Goal: Task Accomplishment & Management: Manage account settings

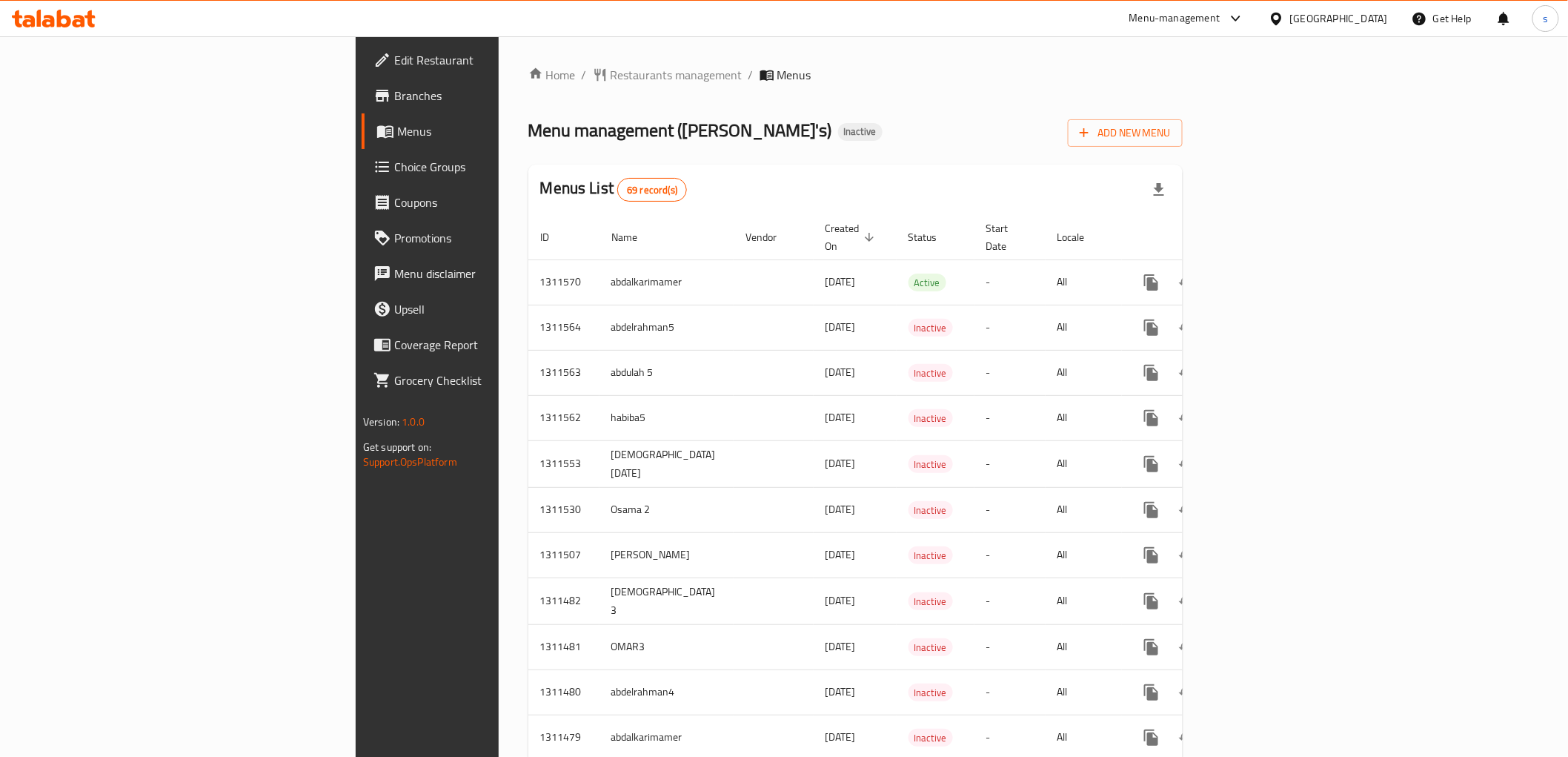
click at [394, 90] on span "Branches" at bounding box center [500, 96] width 211 height 18
click at [1183, 119] on button "Add New Menu" at bounding box center [1125, 132] width 115 height 27
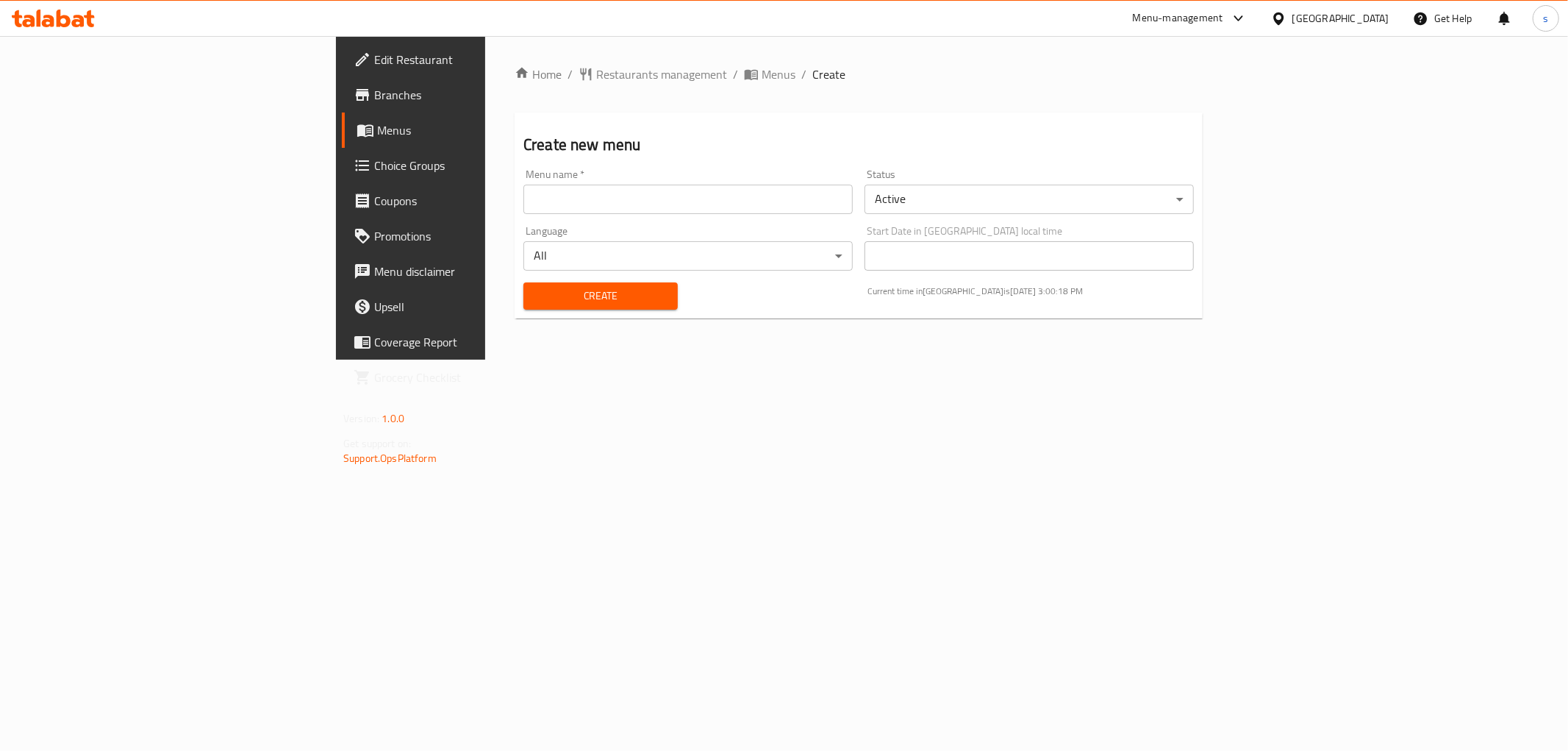
click at [648, 208] on input "text" at bounding box center [688, 199] width 329 height 30
type input "saraaaa"
click at [563, 292] on span "Create" at bounding box center [601, 296] width 131 height 19
click at [377, 124] on span "Menus" at bounding box center [481, 130] width 209 height 18
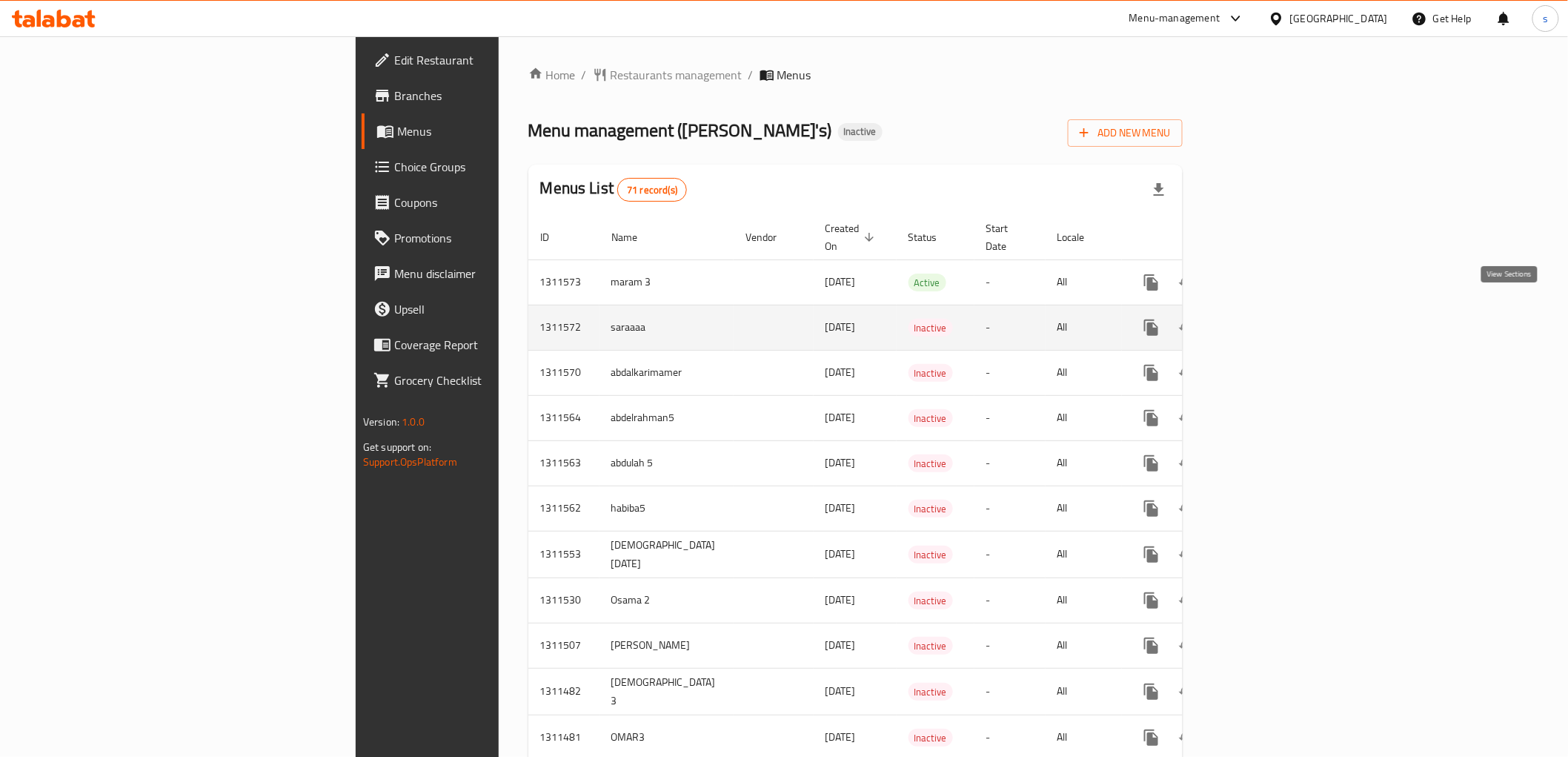
click at [1267, 319] on icon "enhanced table" at bounding box center [1258, 328] width 18 height 18
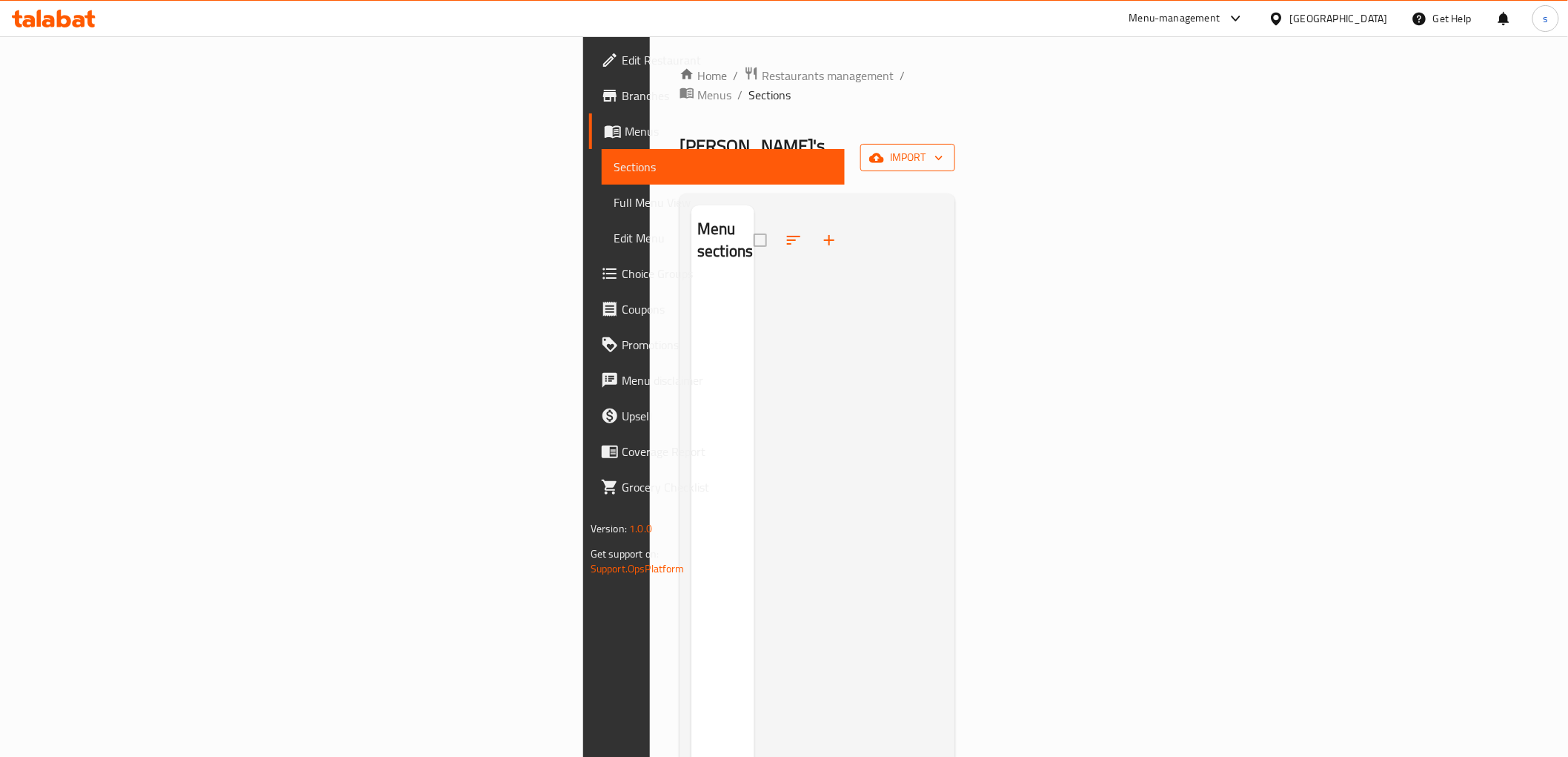
click at [943, 148] on span "import" at bounding box center [907, 158] width 71 height 19
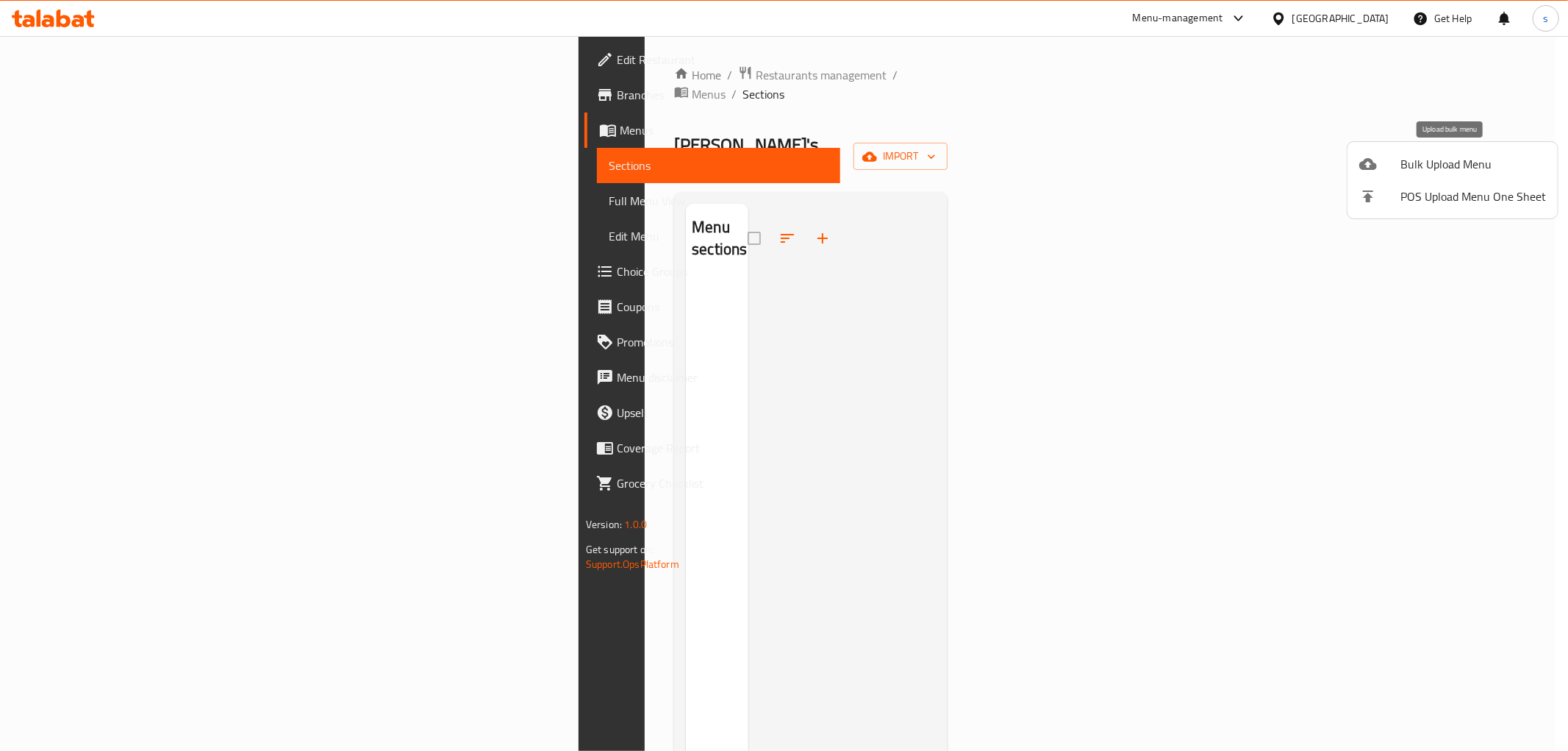
click at [1392, 160] on div at bounding box center [1379, 164] width 41 height 18
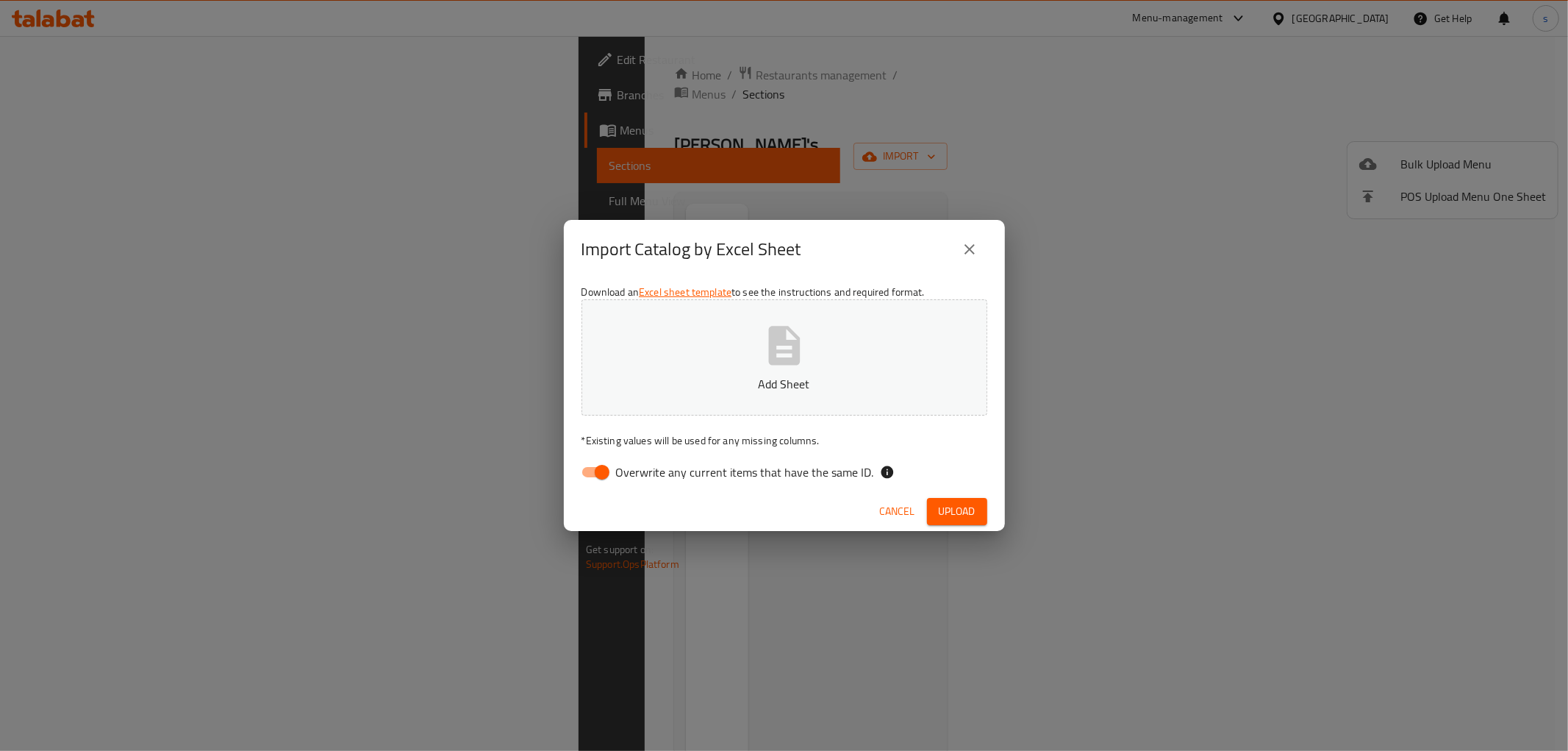
click at [605, 466] on input "Overwrite any current items that have the same ID." at bounding box center [602, 472] width 84 height 28
checkbox input "false"
click at [801, 339] on icon "button" at bounding box center [784, 345] width 47 height 47
click at [961, 519] on span "Upload" at bounding box center [956, 512] width 37 height 19
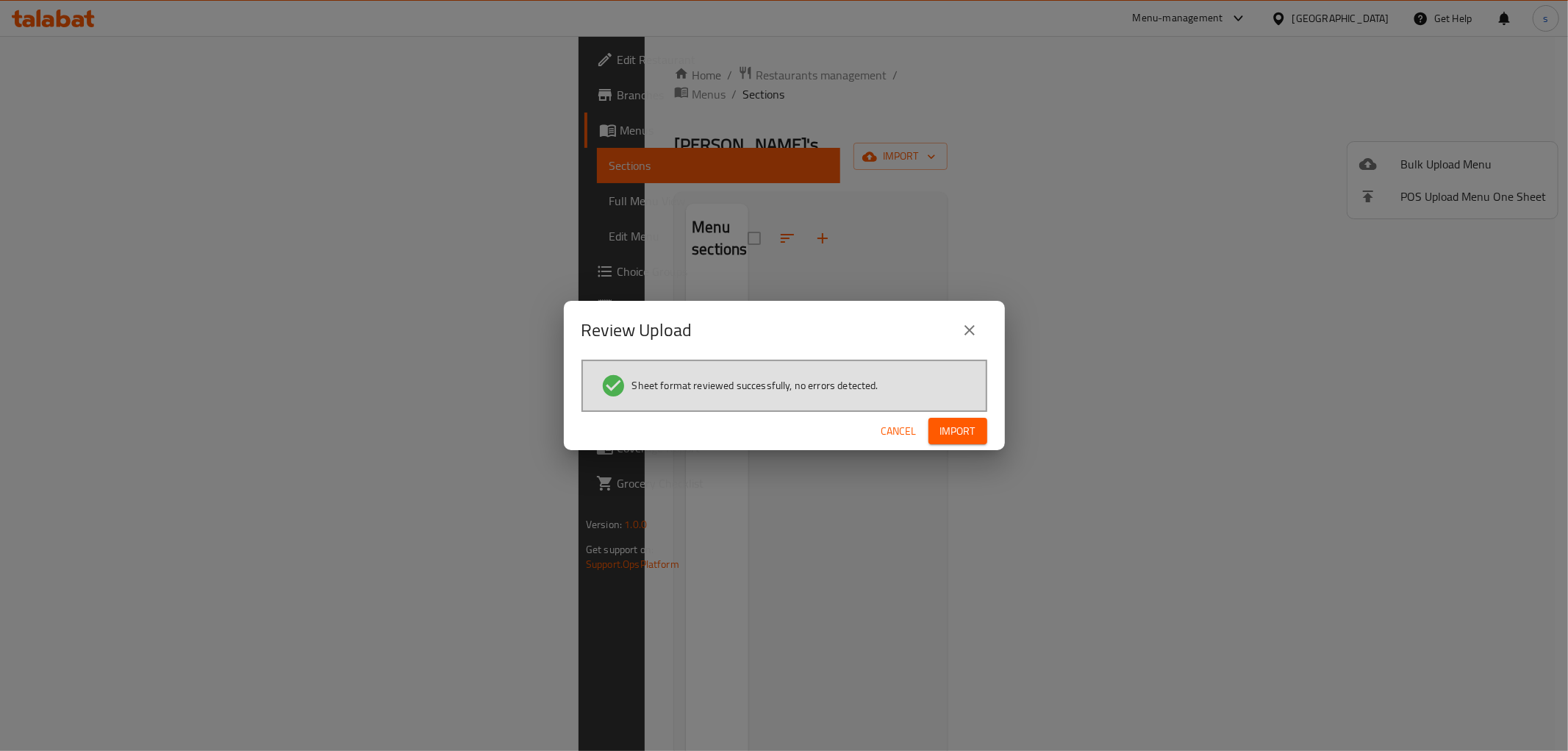
click at [956, 435] on span "Import" at bounding box center [957, 431] width 35 height 19
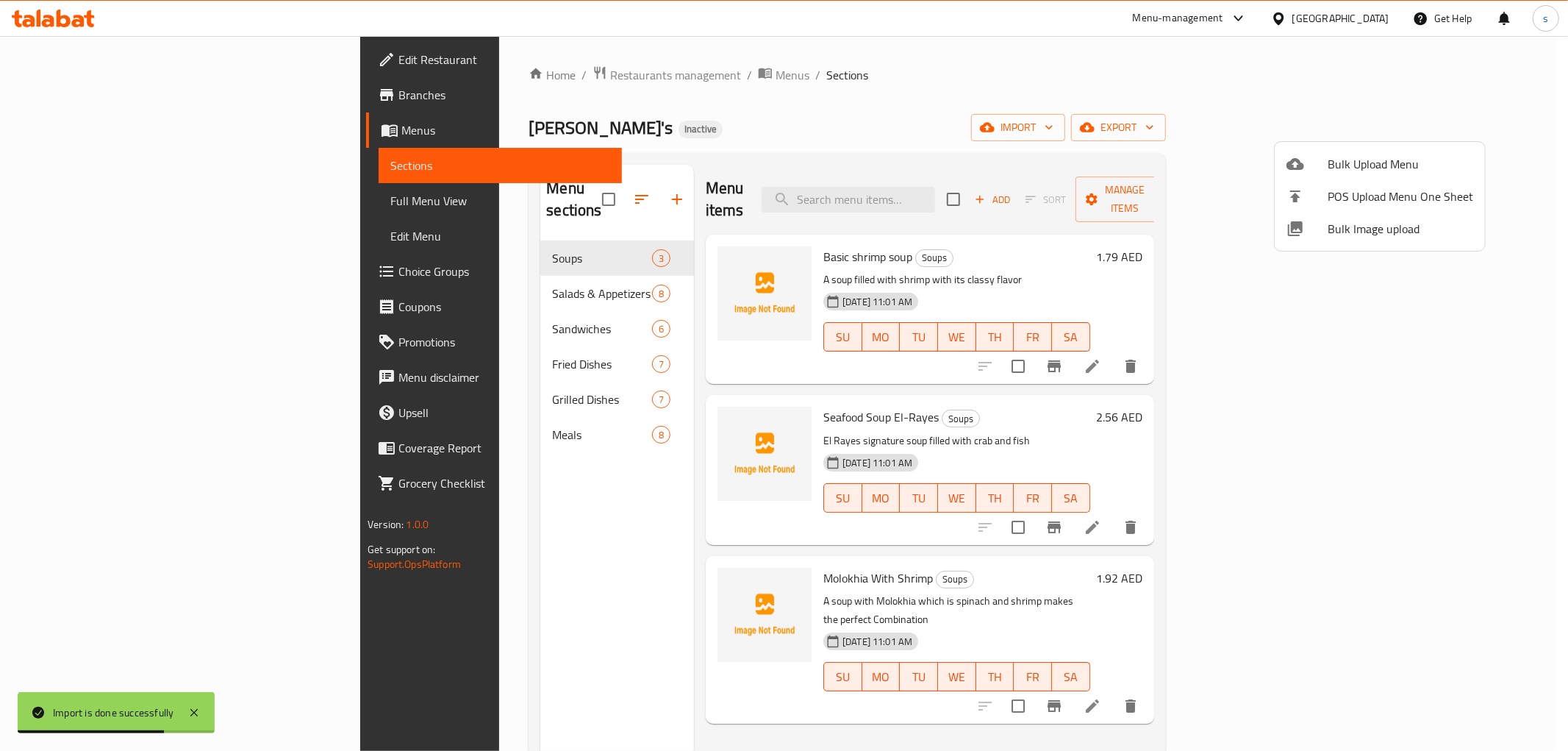
click at [1218, 128] on div at bounding box center [784, 376] width 1568 height 751
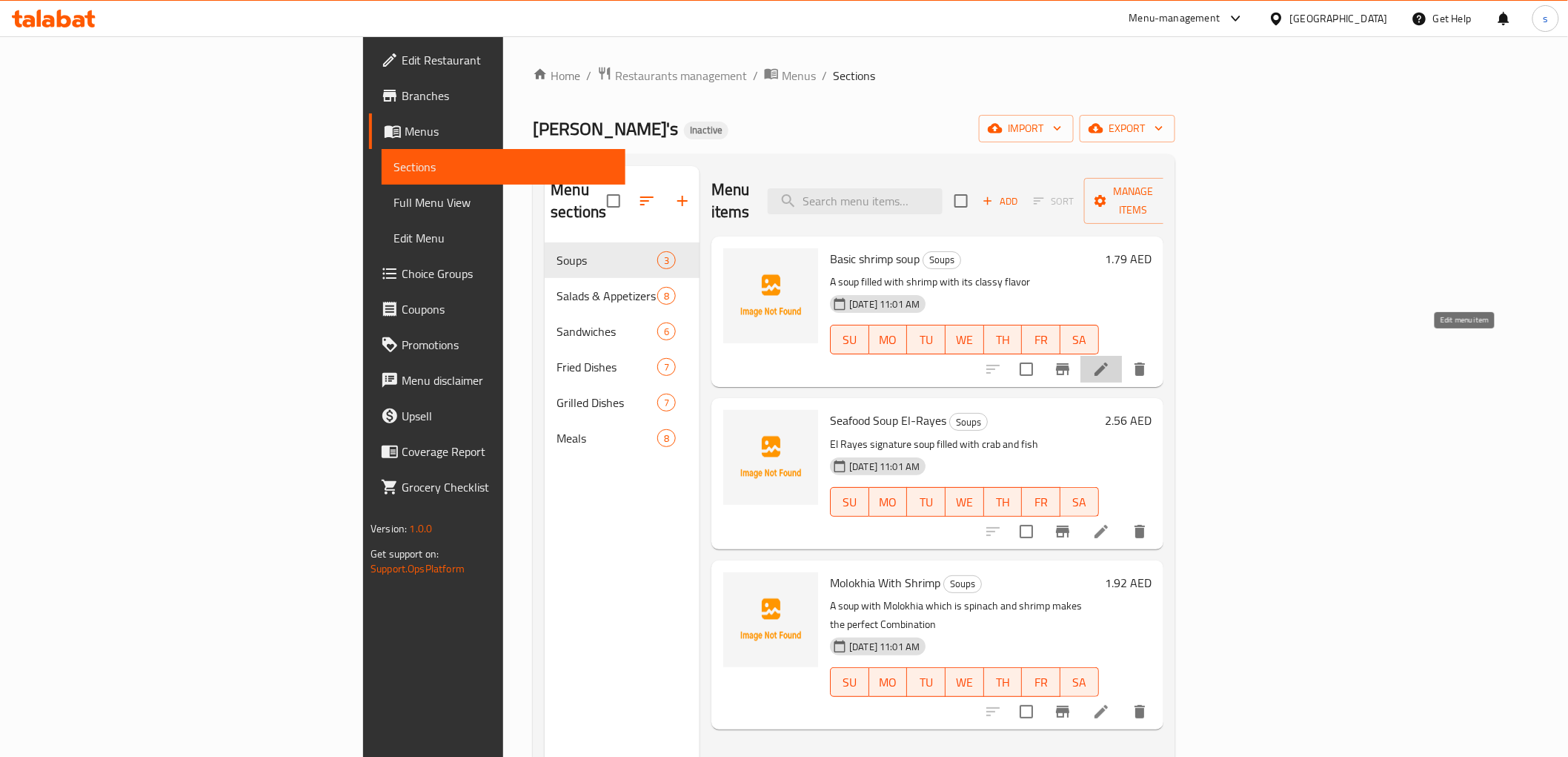
click at [1110, 360] on icon at bounding box center [1100, 369] width 18 height 18
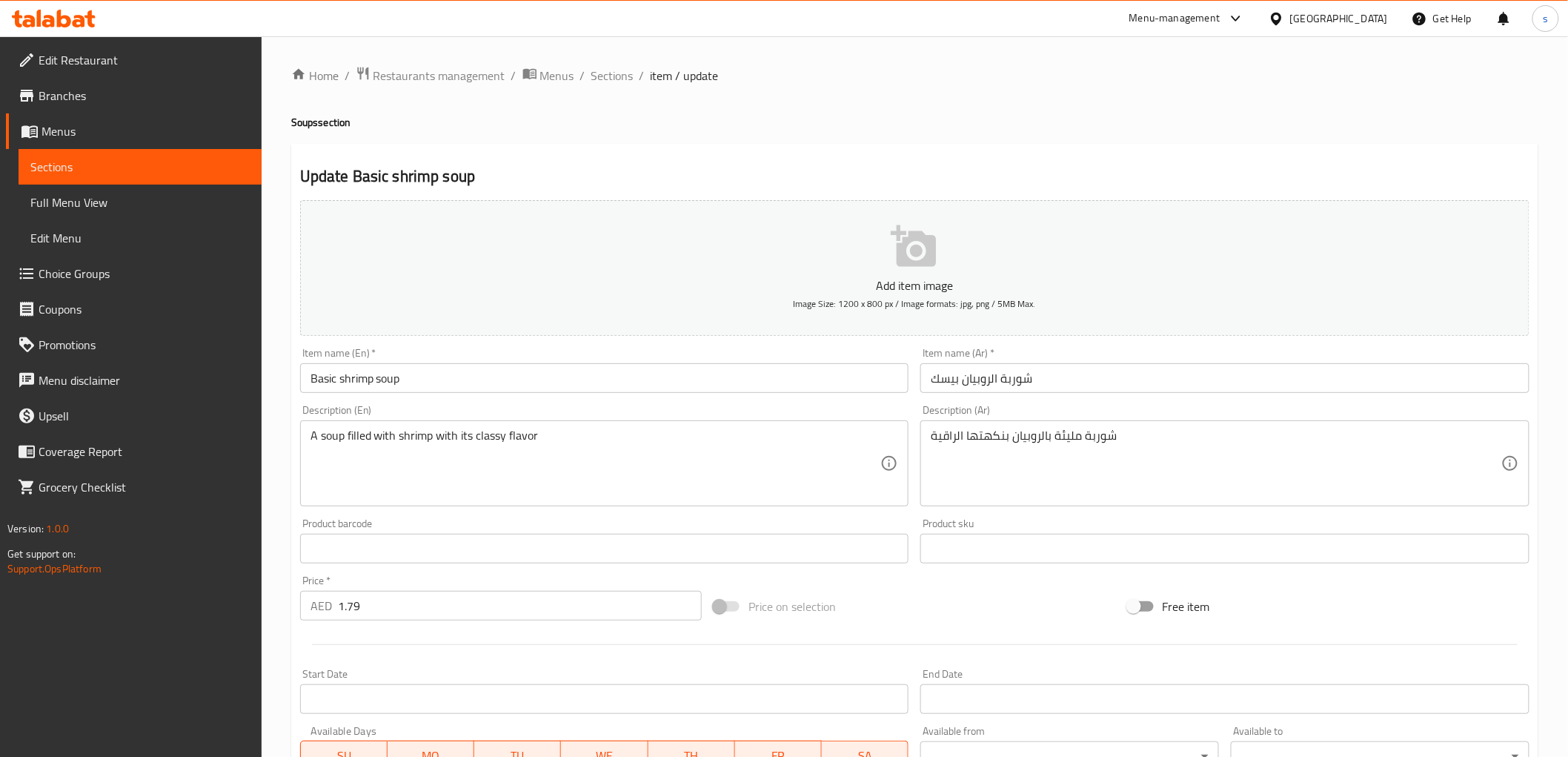
click at [563, 596] on input "1.79" at bounding box center [519, 606] width 363 height 30
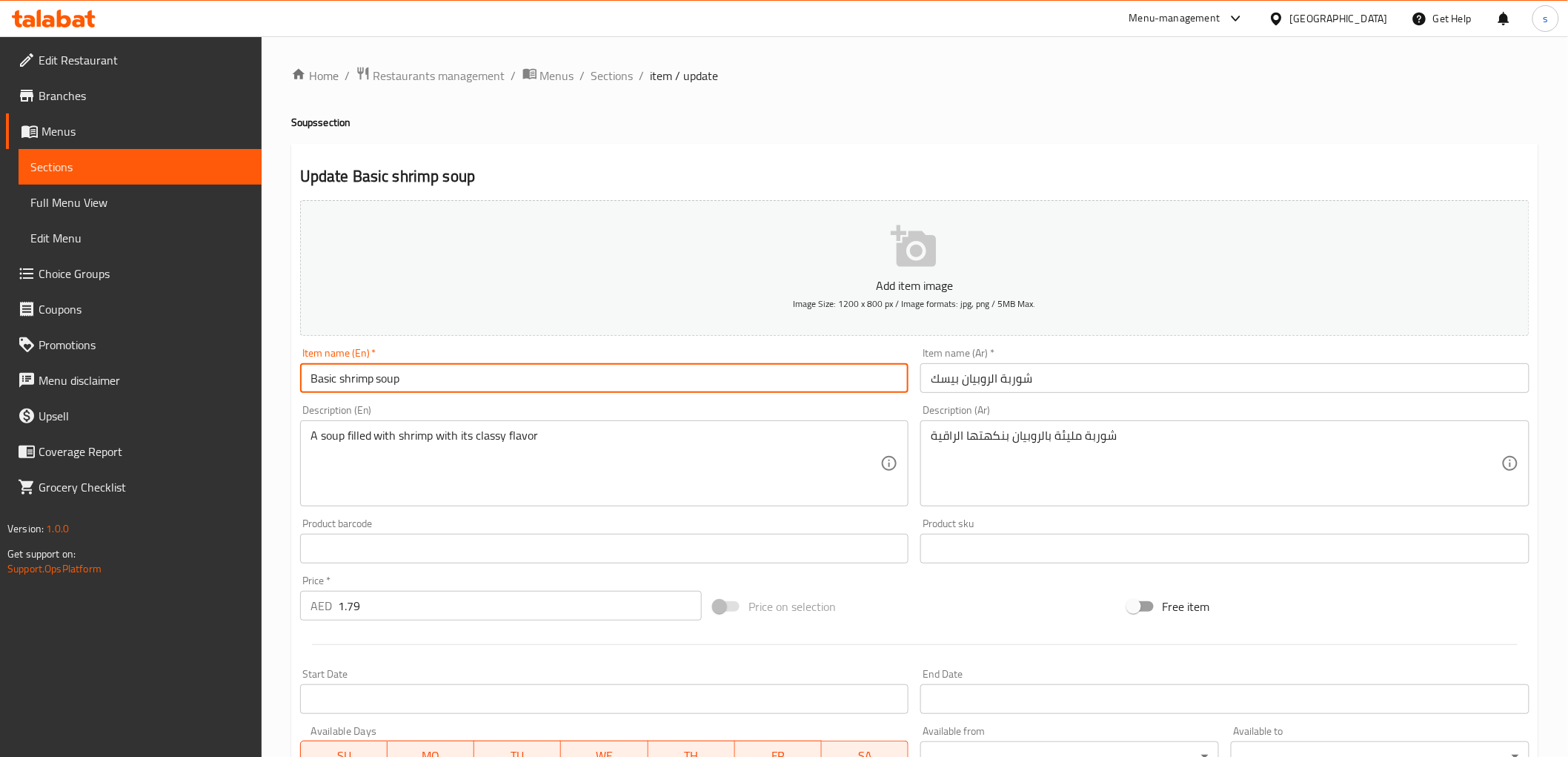
drag, startPoint x: 308, startPoint y: 380, endPoint x: 464, endPoint y: 359, distance: 157.4
click at [464, 359] on div "Item name (En)   * Basic shrimp soup Item name (En) *" at bounding box center [605, 371] width 609 height 45
click at [746, 379] on input "Basic shrimp soup" at bounding box center [605, 378] width 609 height 30
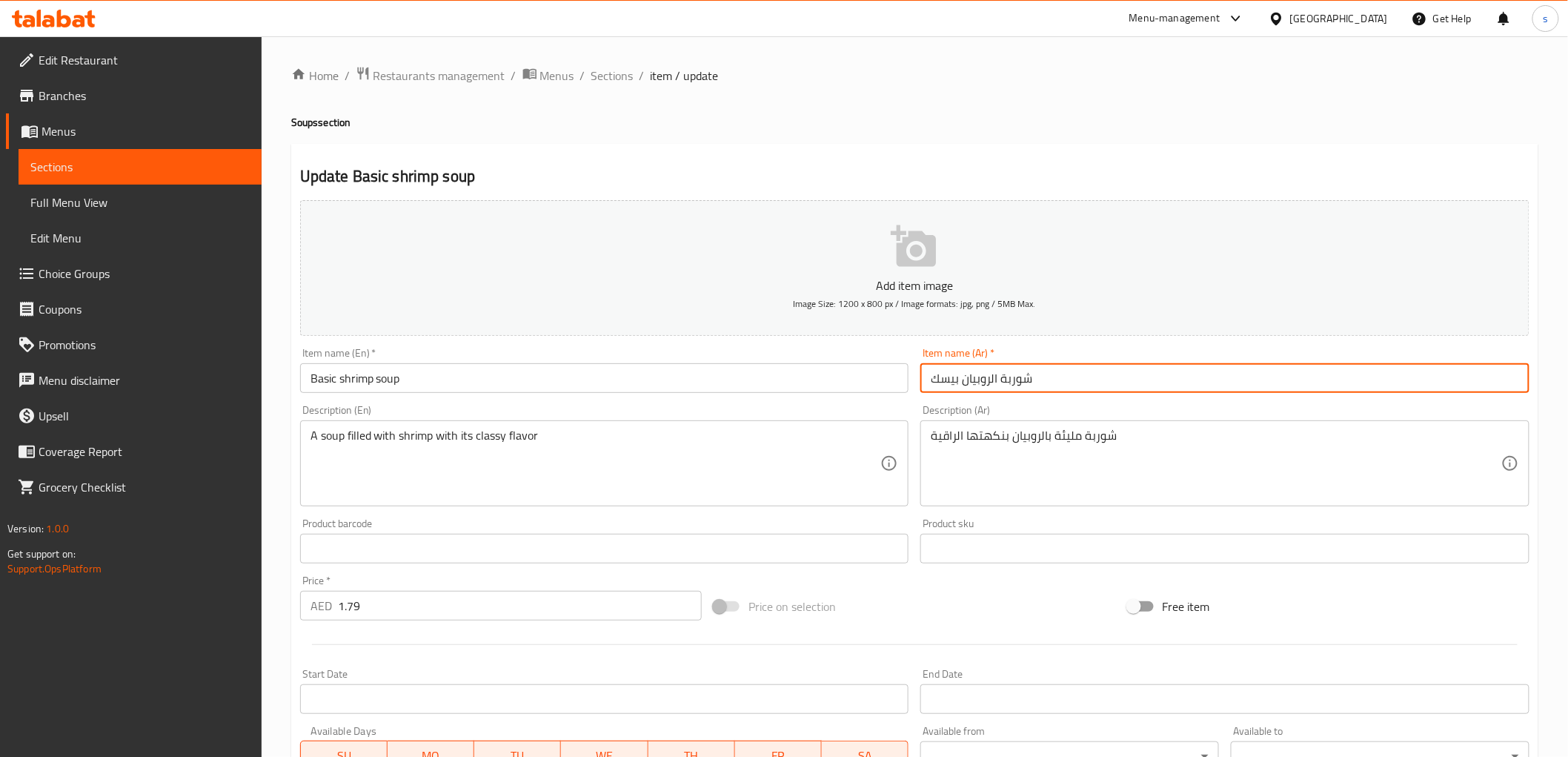
drag, startPoint x: 962, startPoint y: 380, endPoint x: 993, endPoint y: 376, distance: 31.3
click at [993, 376] on input "شوربة الروبيان بيسك" at bounding box center [1225, 378] width 609 height 30
type input "شوربة الجمبري بيسك"
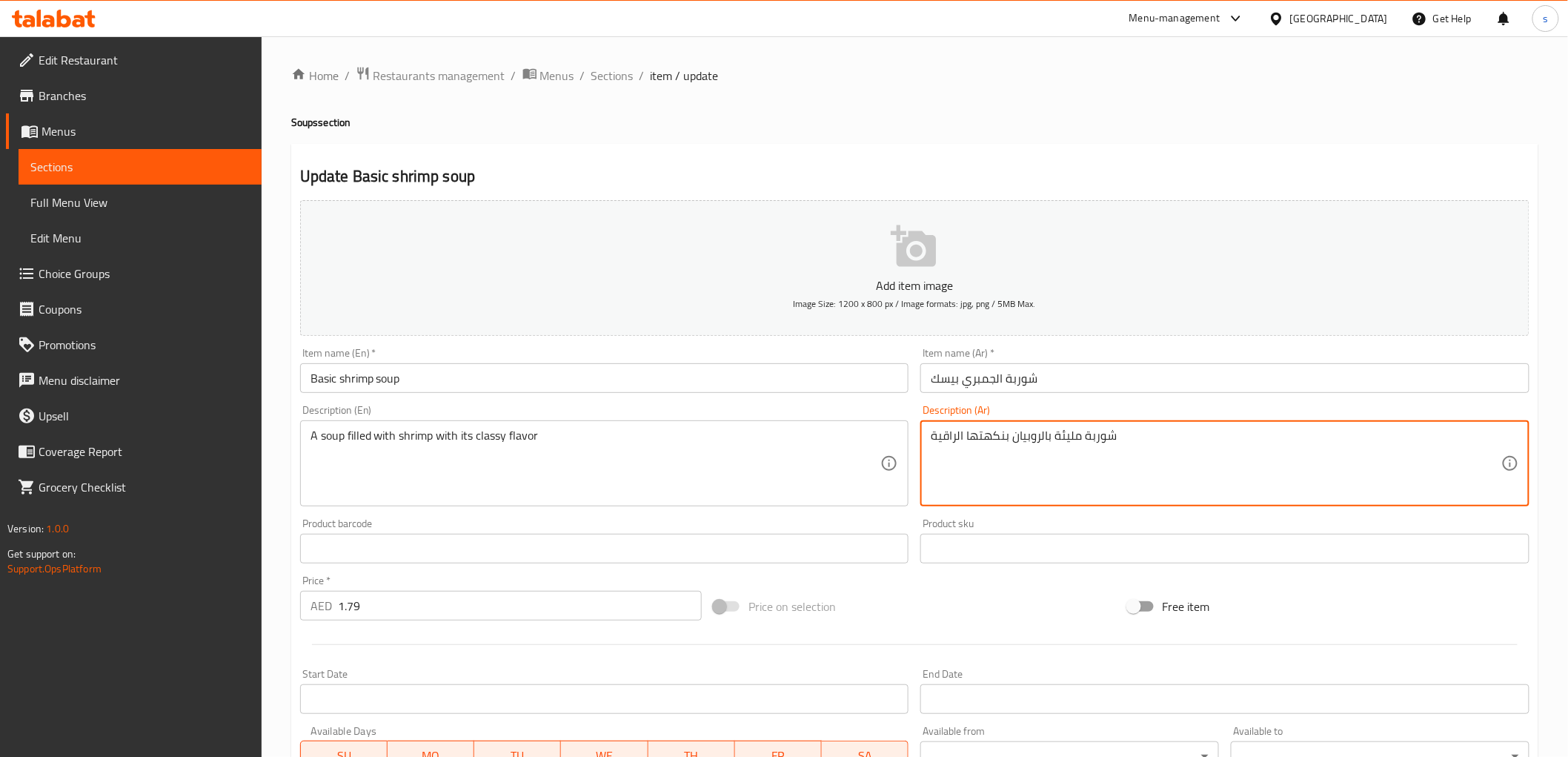
drag, startPoint x: 1012, startPoint y: 443, endPoint x: 1039, endPoint y: 438, distance: 27.5
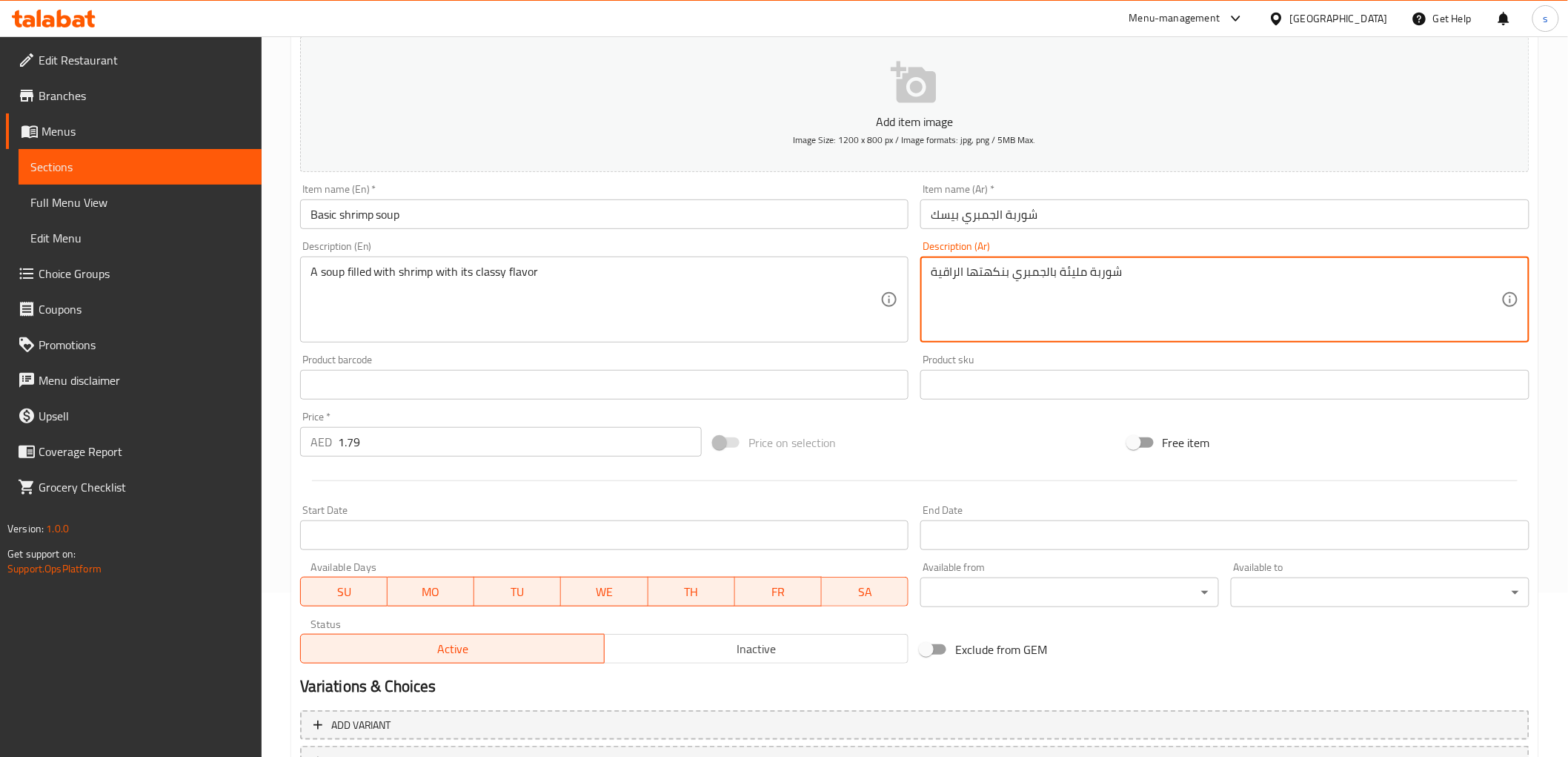
scroll to position [165, 0]
type textarea "شوربة مليئة بالجمبري بنكهتها الراقية"
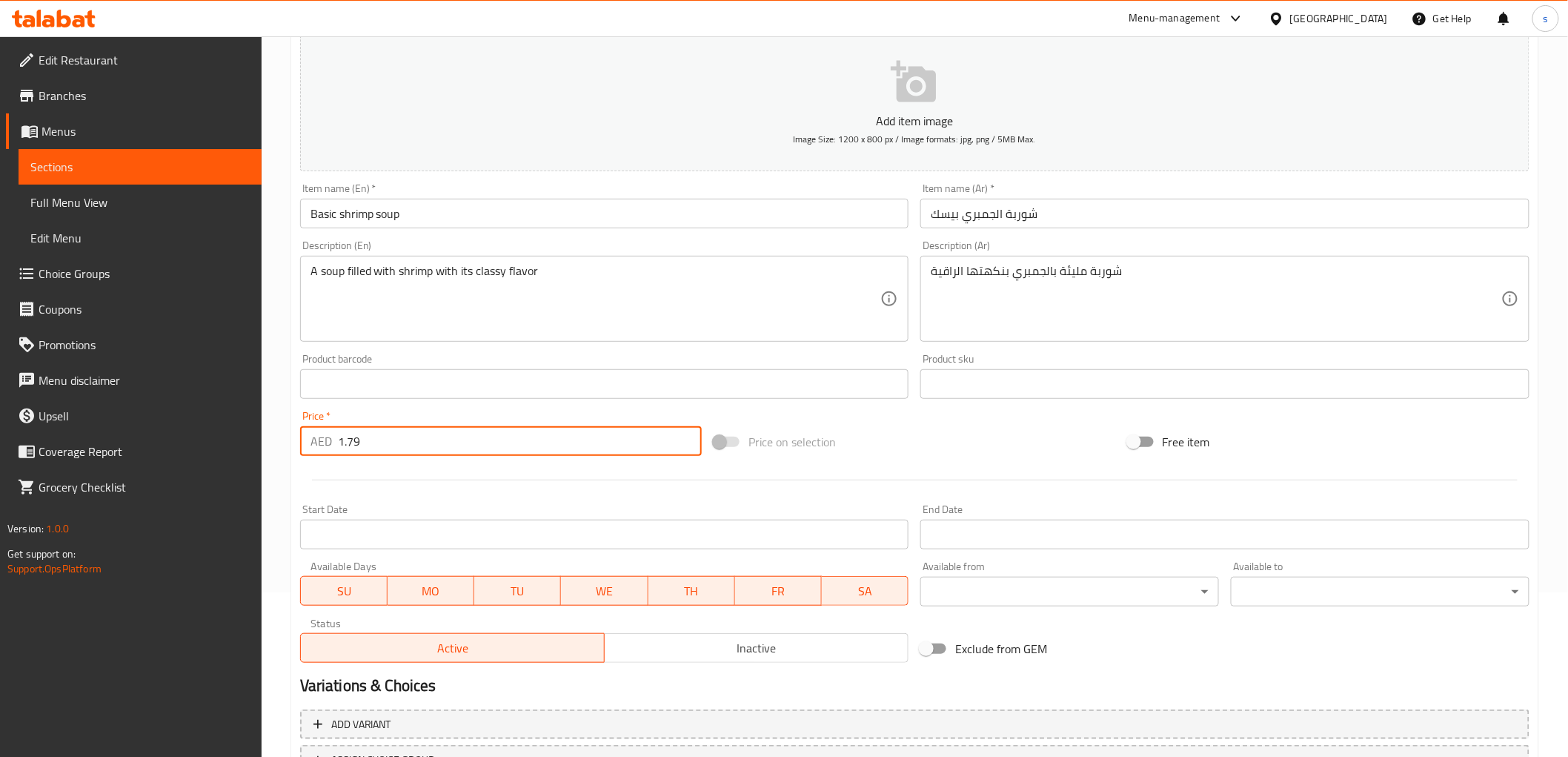
click at [564, 441] on input "1.79" at bounding box center [519, 441] width 363 height 30
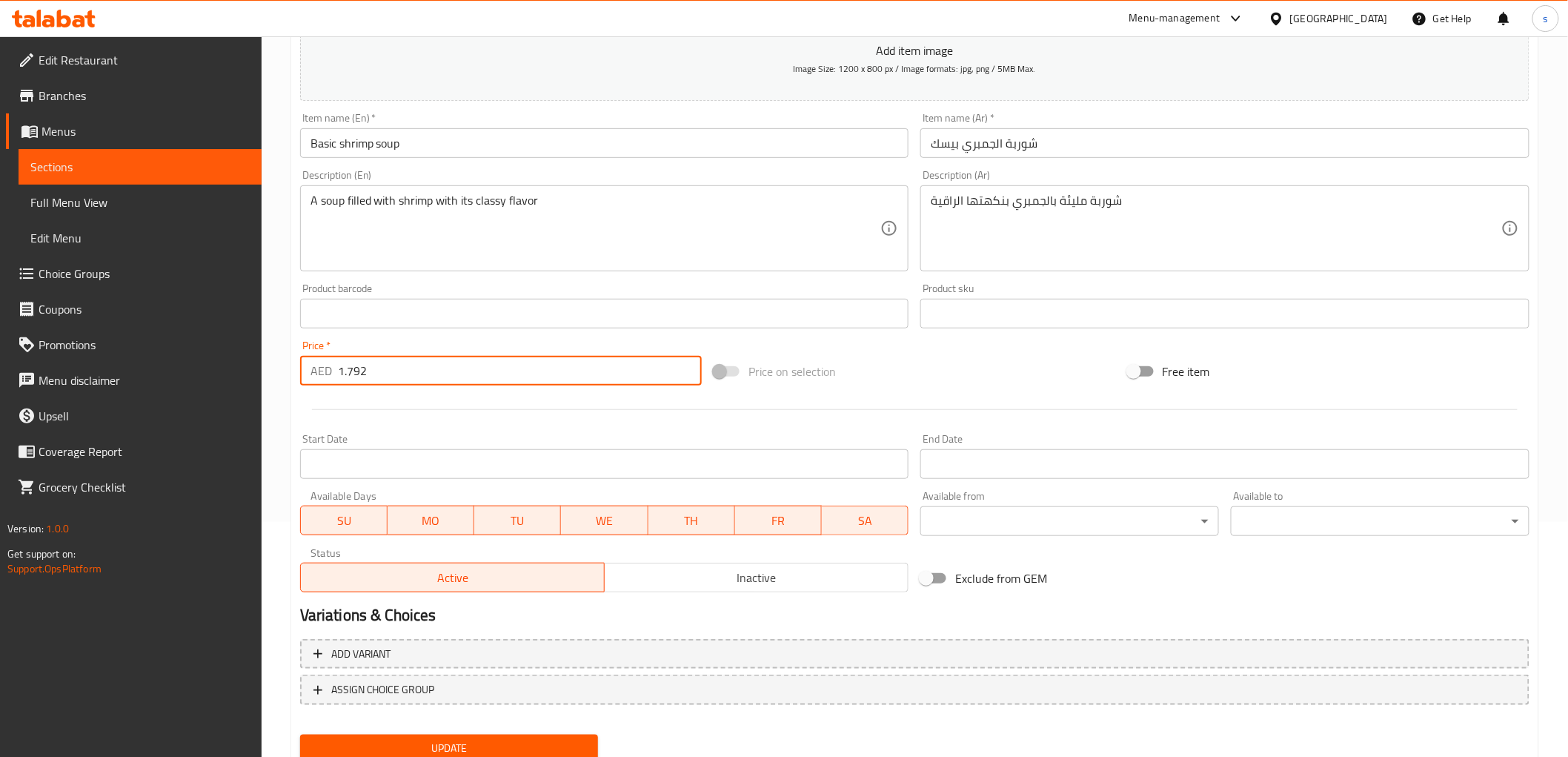
scroll to position [288, 0]
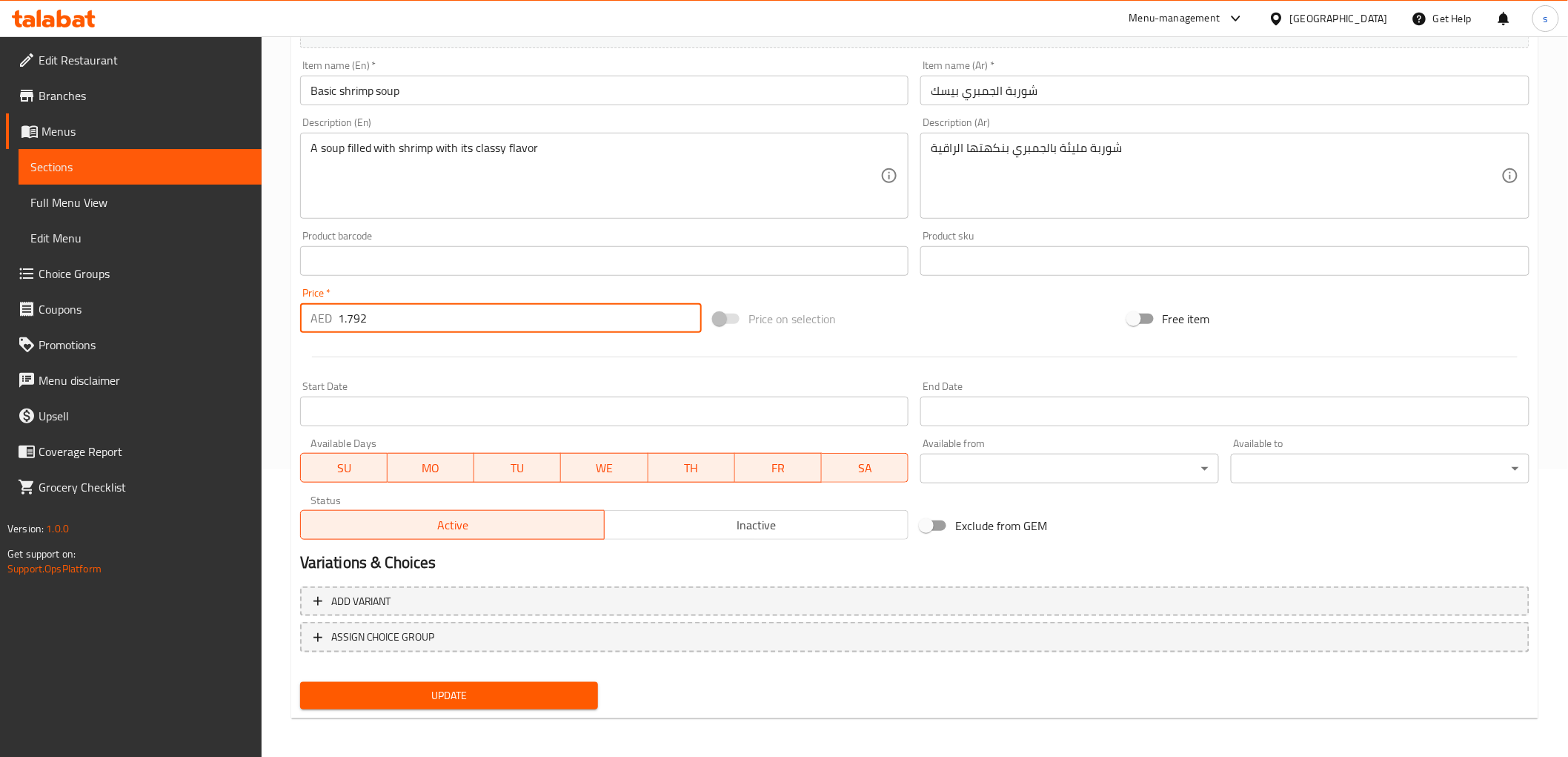
type input "1.792"
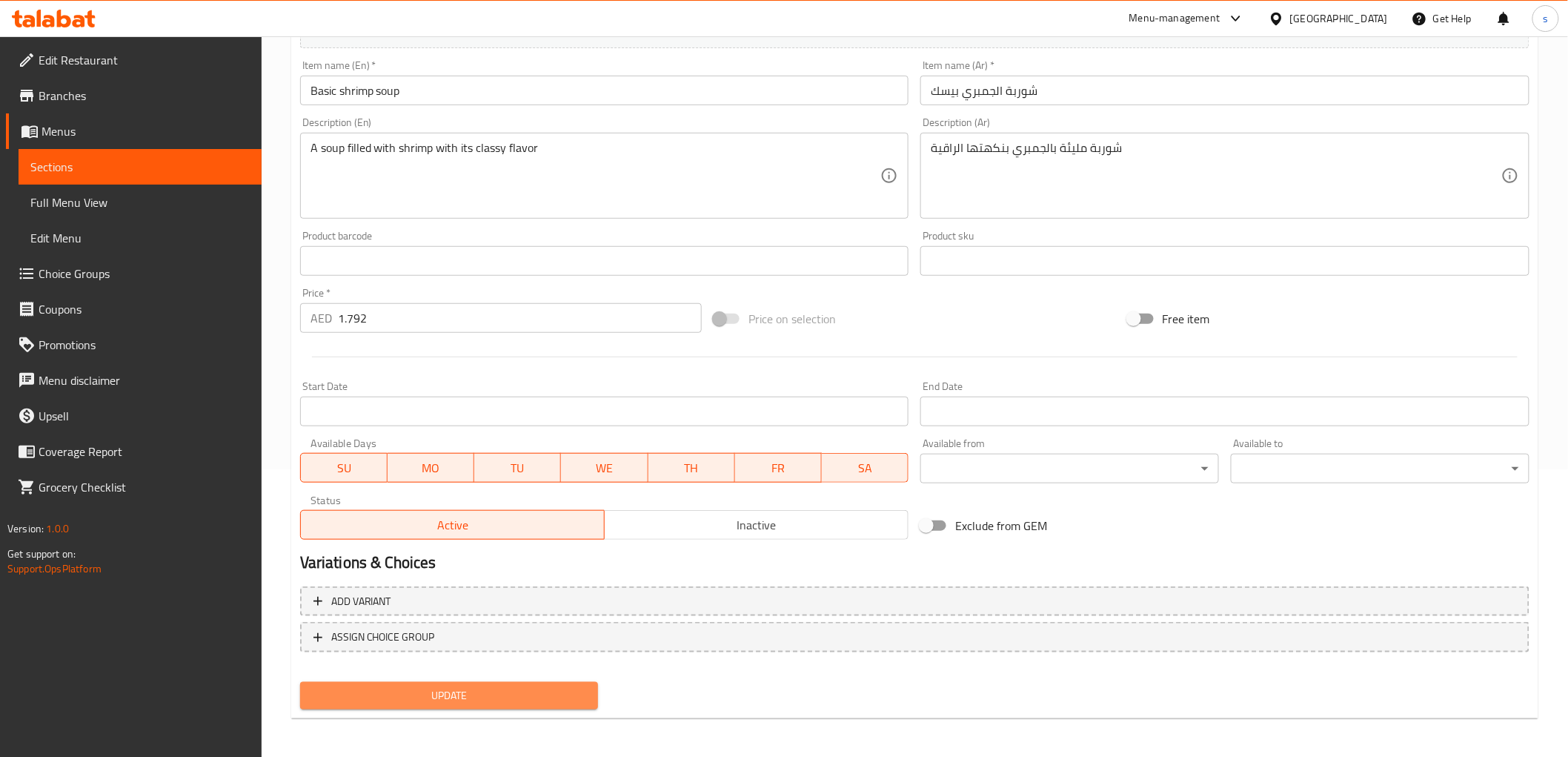
click at [515, 703] on button "Update" at bounding box center [449, 695] width 298 height 27
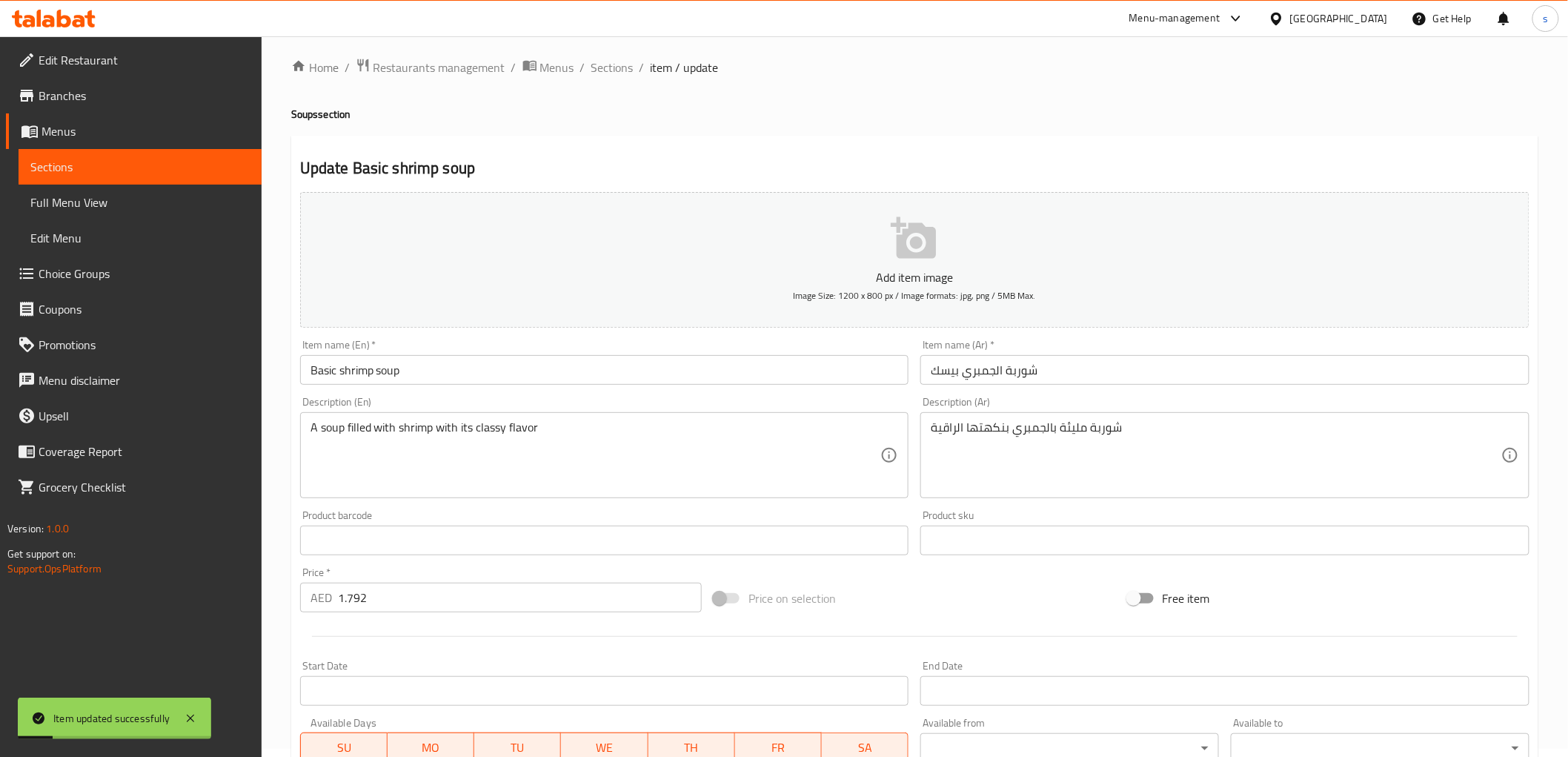
scroll to position [0, 0]
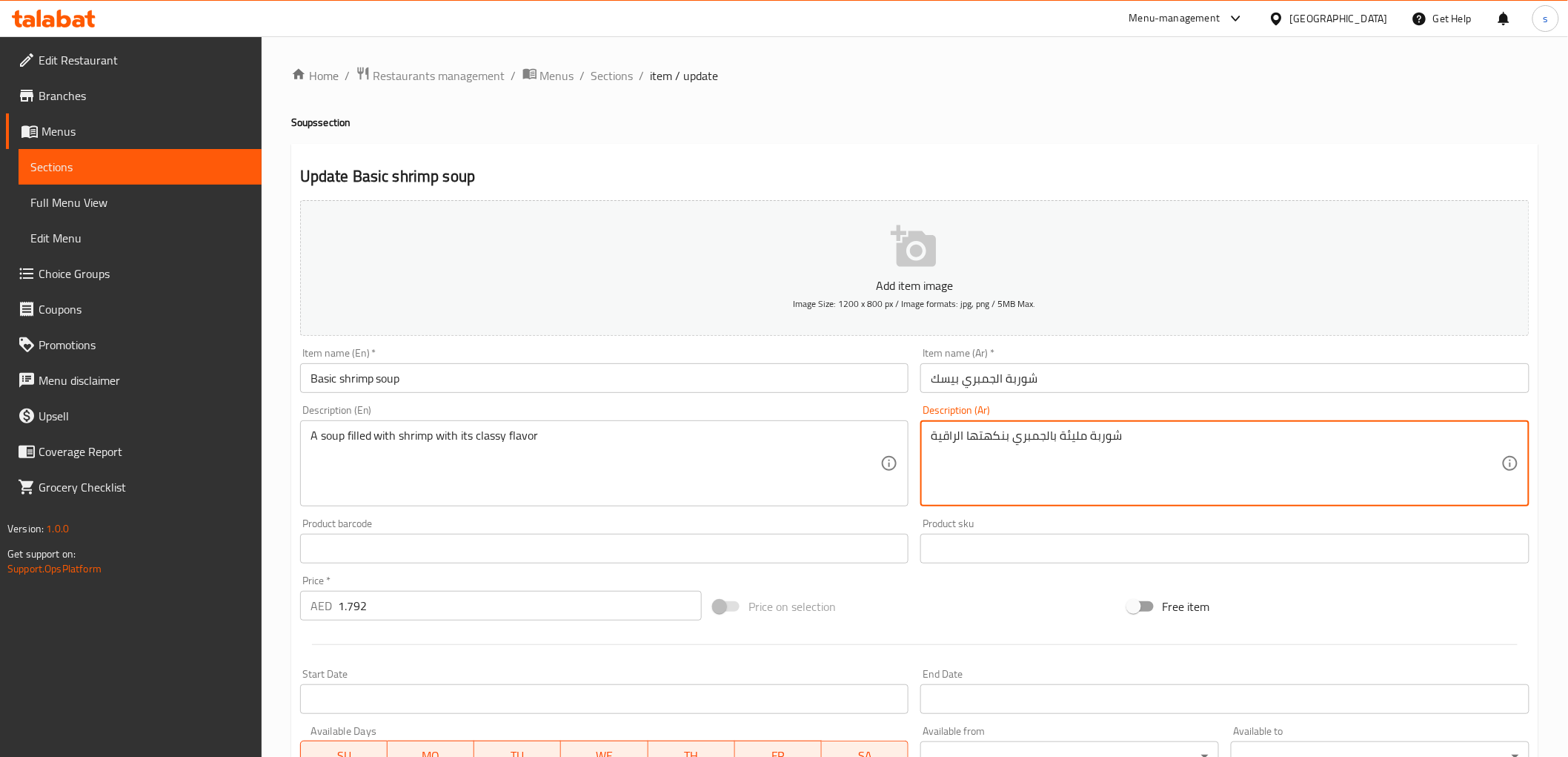
drag, startPoint x: 931, startPoint y: 435, endPoint x: 956, endPoint y: 433, distance: 25.1
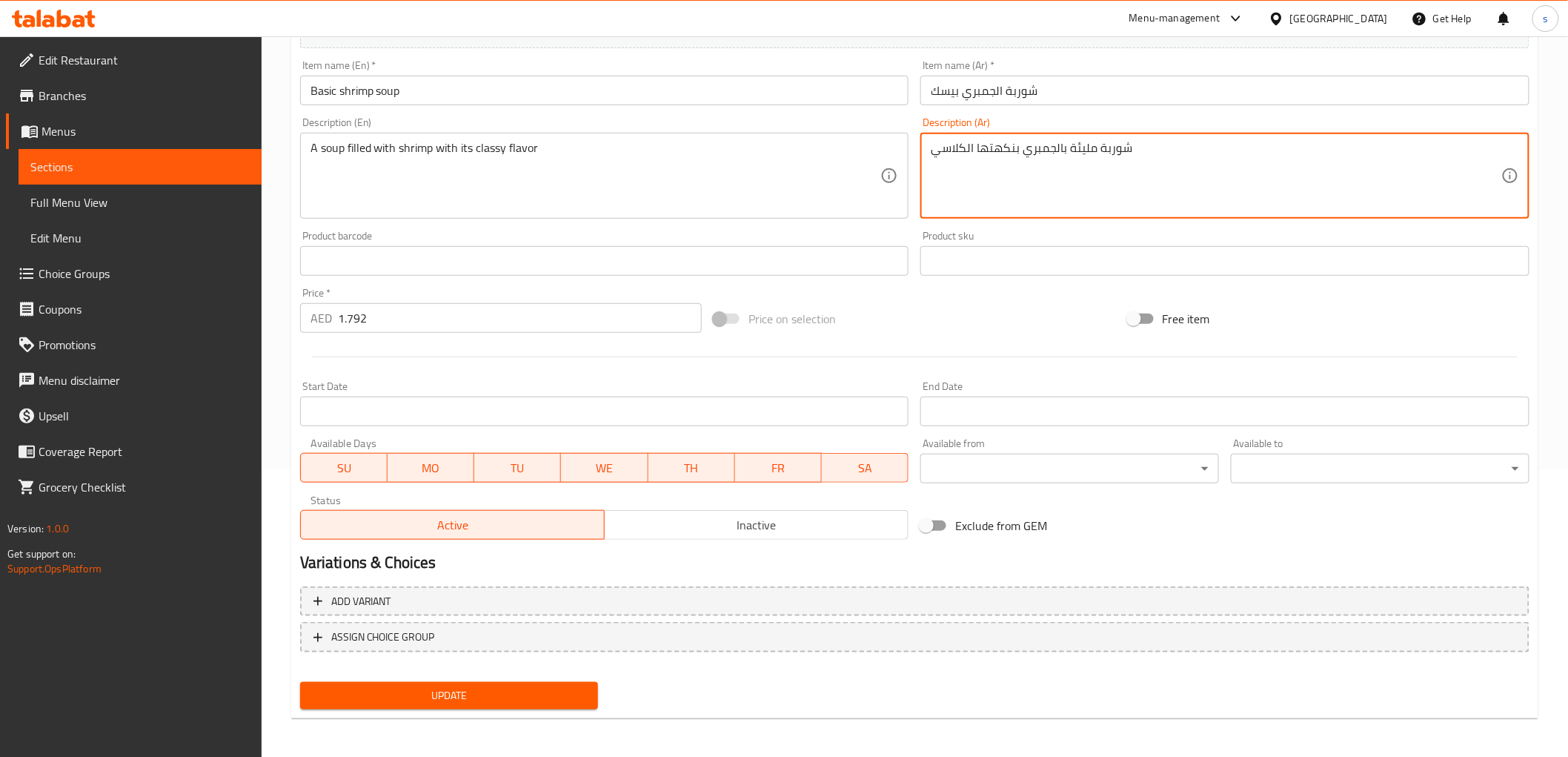
type textarea "شوربة مليئة بالجمبري بنكهتها الكلاسي"
click at [528, 698] on span "Update" at bounding box center [449, 696] width 275 height 19
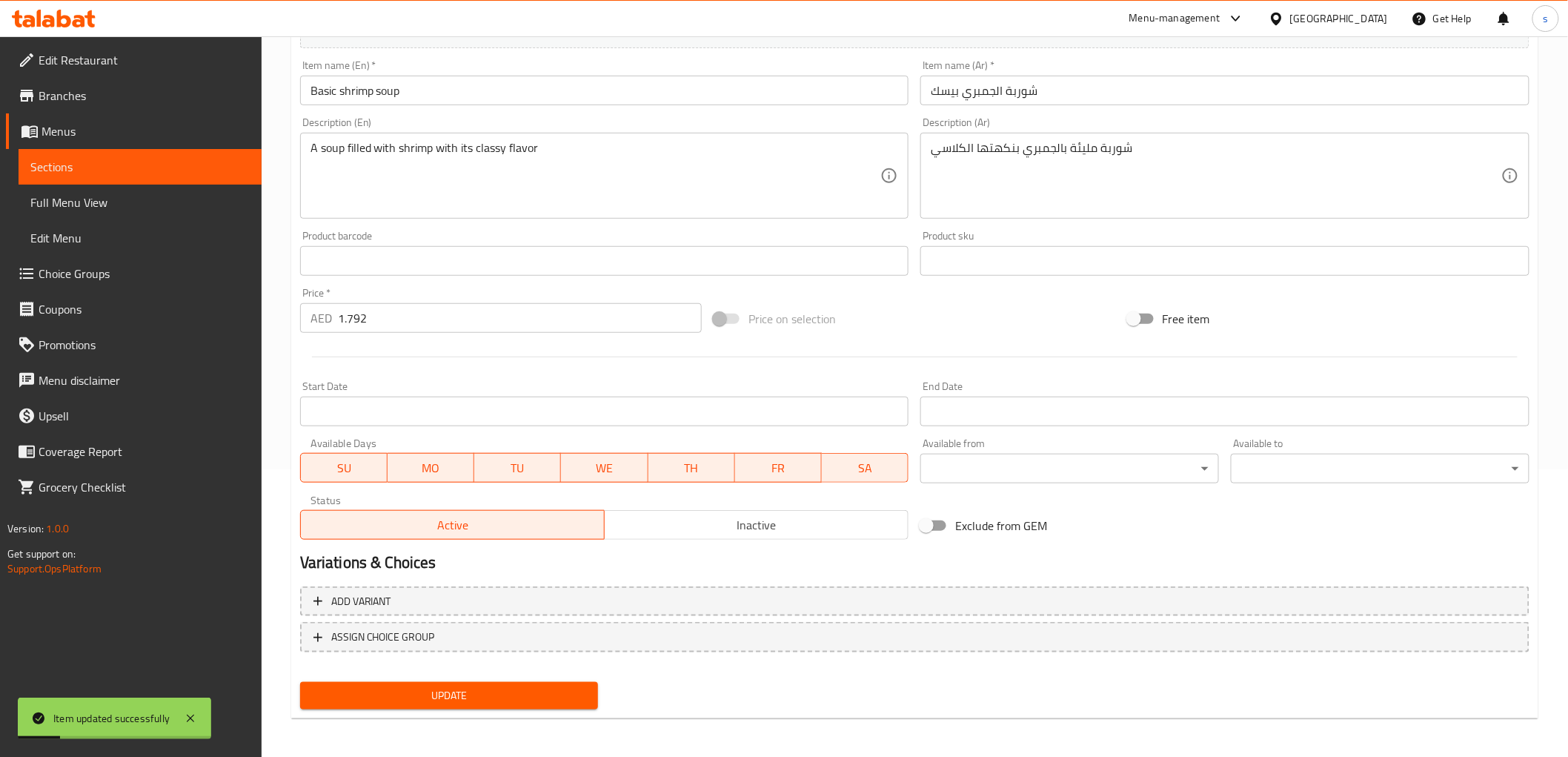
scroll to position [0, 0]
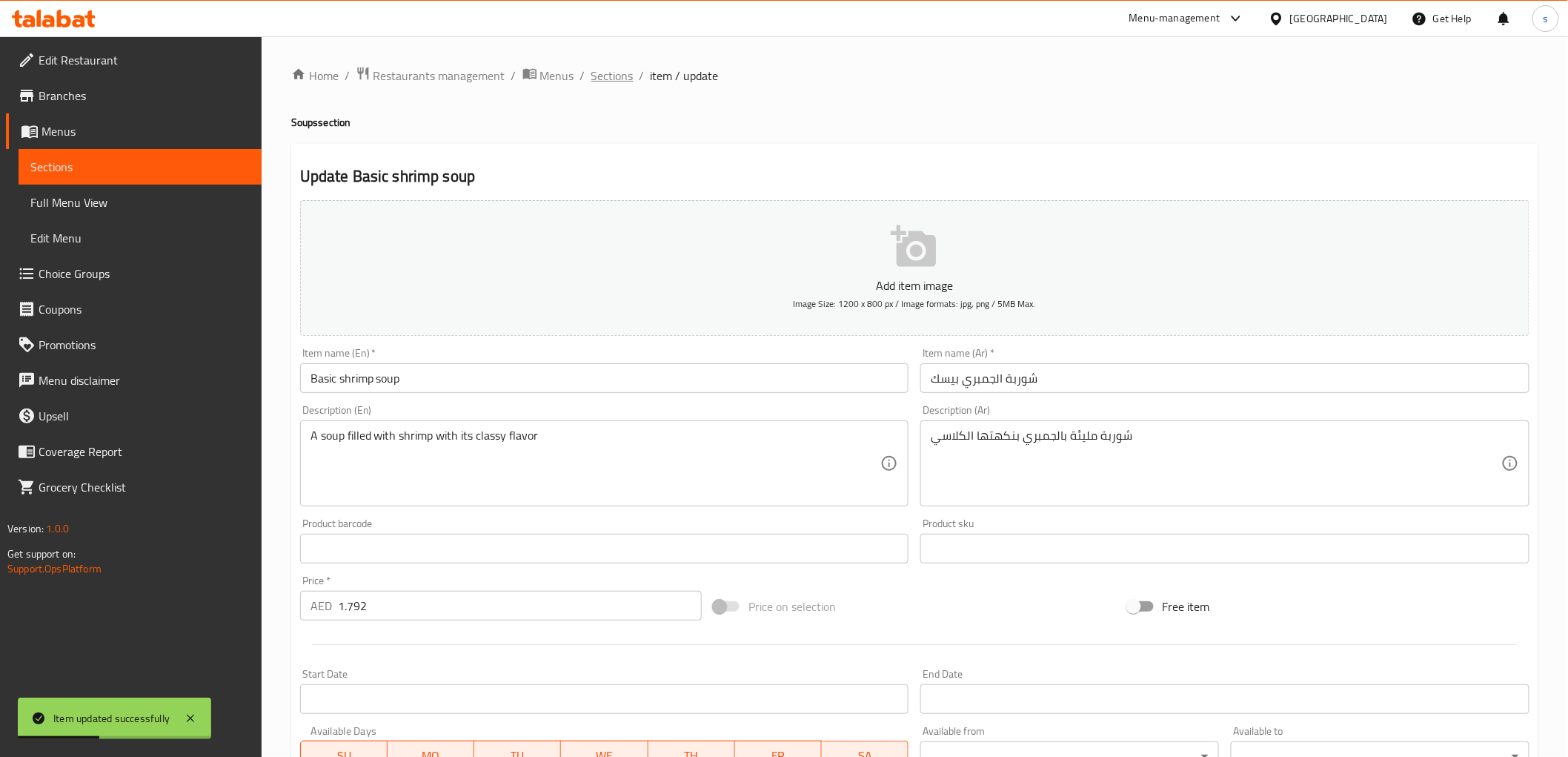
click at [608, 75] on span "Sections" at bounding box center [612, 75] width 42 height 18
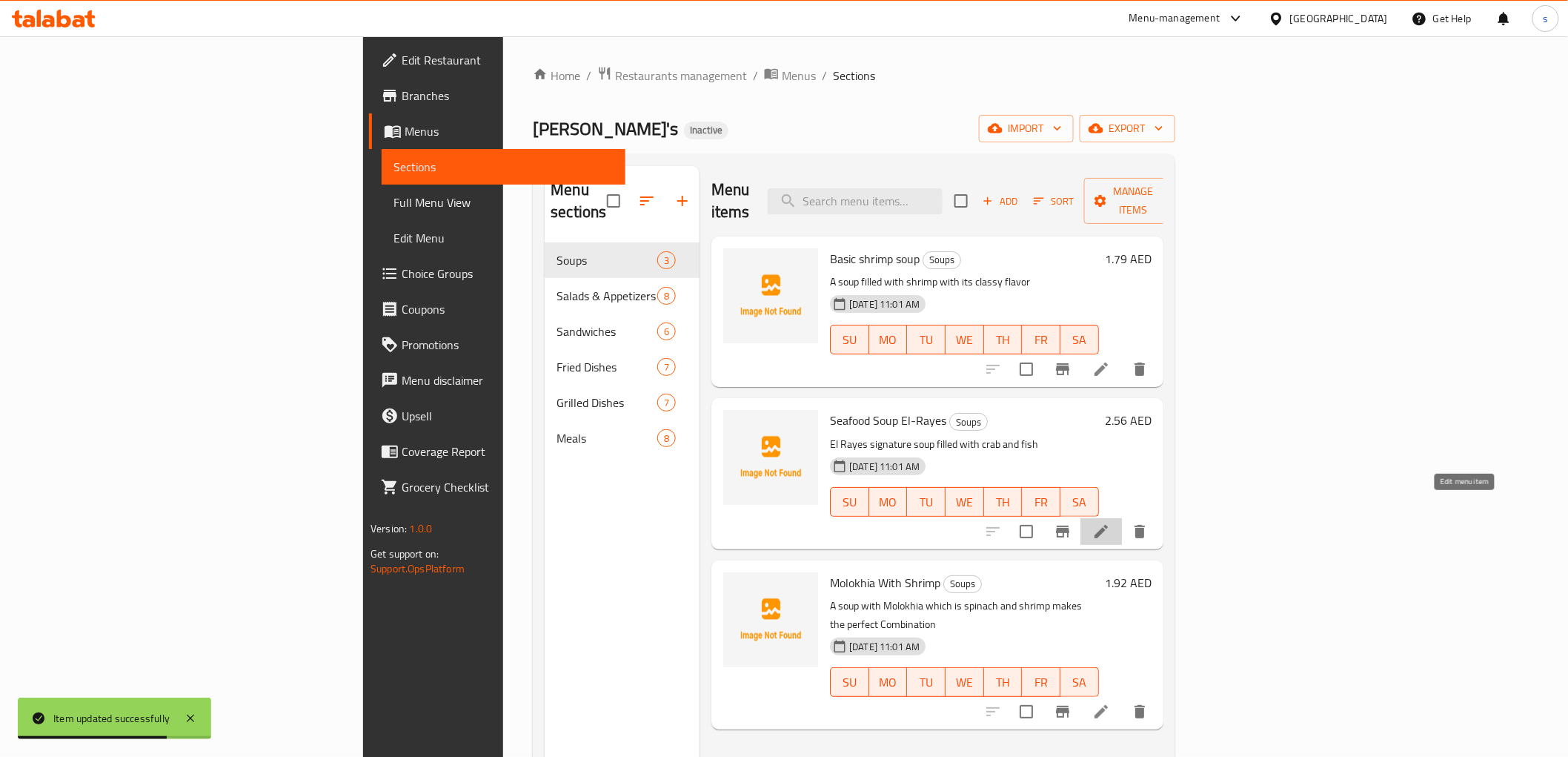
click at [1110, 523] on icon at bounding box center [1100, 531] width 18 height 18
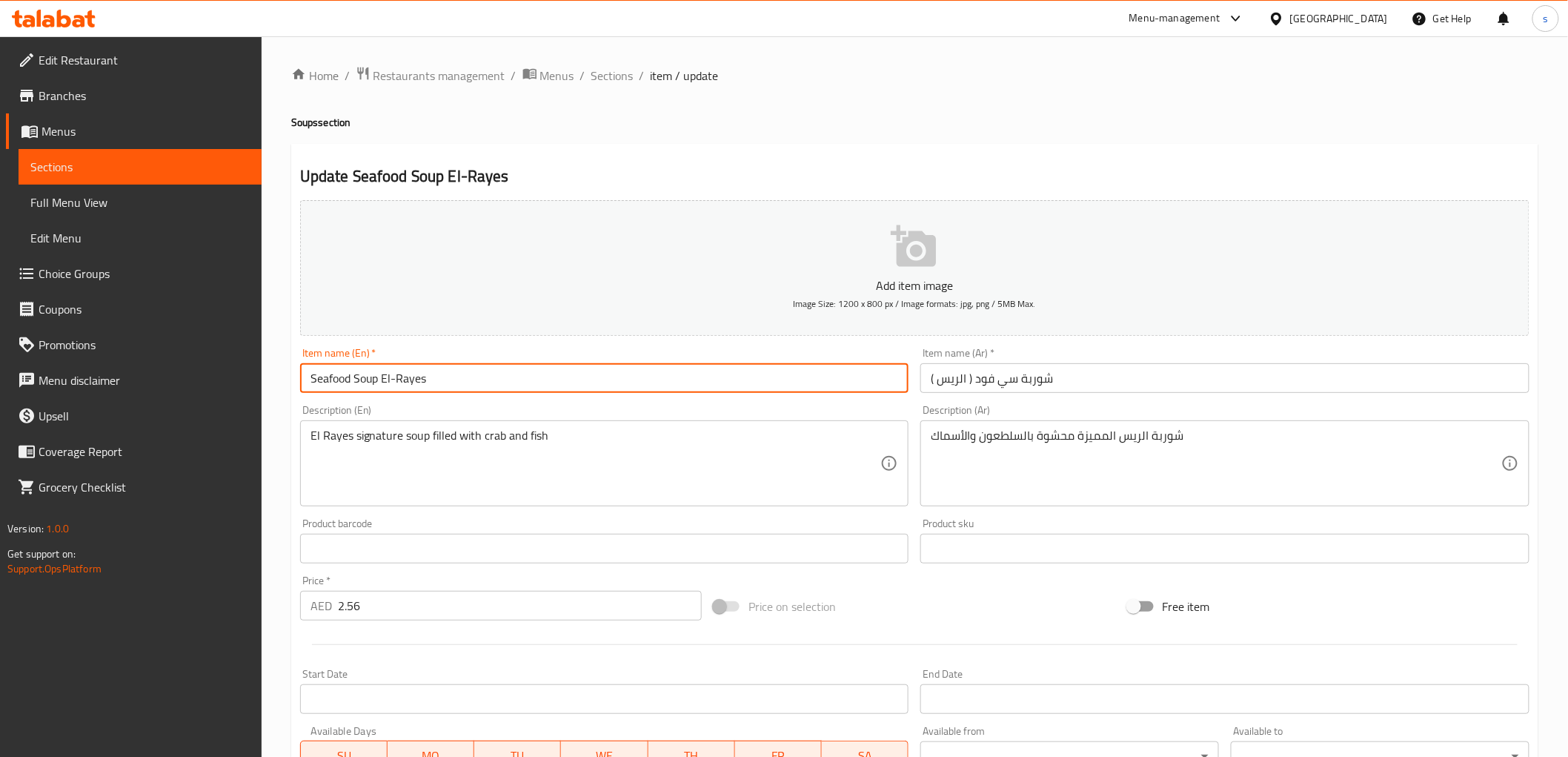
drag, startPoint x: 306, startPoint y: 381, endPoint x: 542, endPoint y: 371, distance: 236.2
click at [541, 371] on input "Seafood Soup El-Rayes" at bounding box center [605, 378] width 609 height 30
click at [679, 386] on input "Seafood Soup El-Rayes" at bounding box center [605, 378] width 609 height 30
click at [396, 383] on input "Seafood Soup El-Rayes" at bounding box center [605, 378] width 609 height 30
type input "Seafood Soup ElRayes"
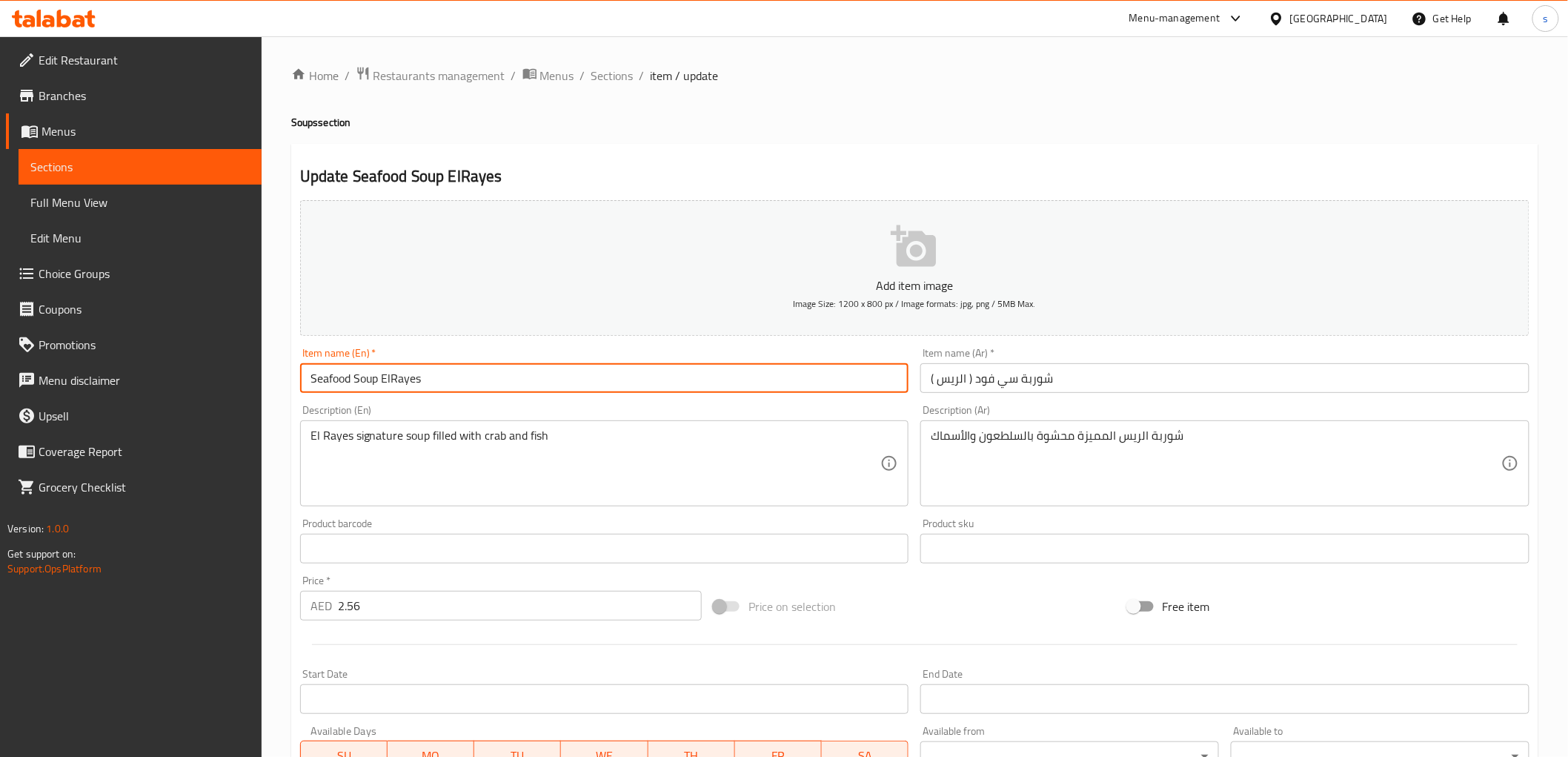
click at [966, 378] on input "شوربة سي فود ( الريس )" at bounding box center [1225, 378] width 609 height 30
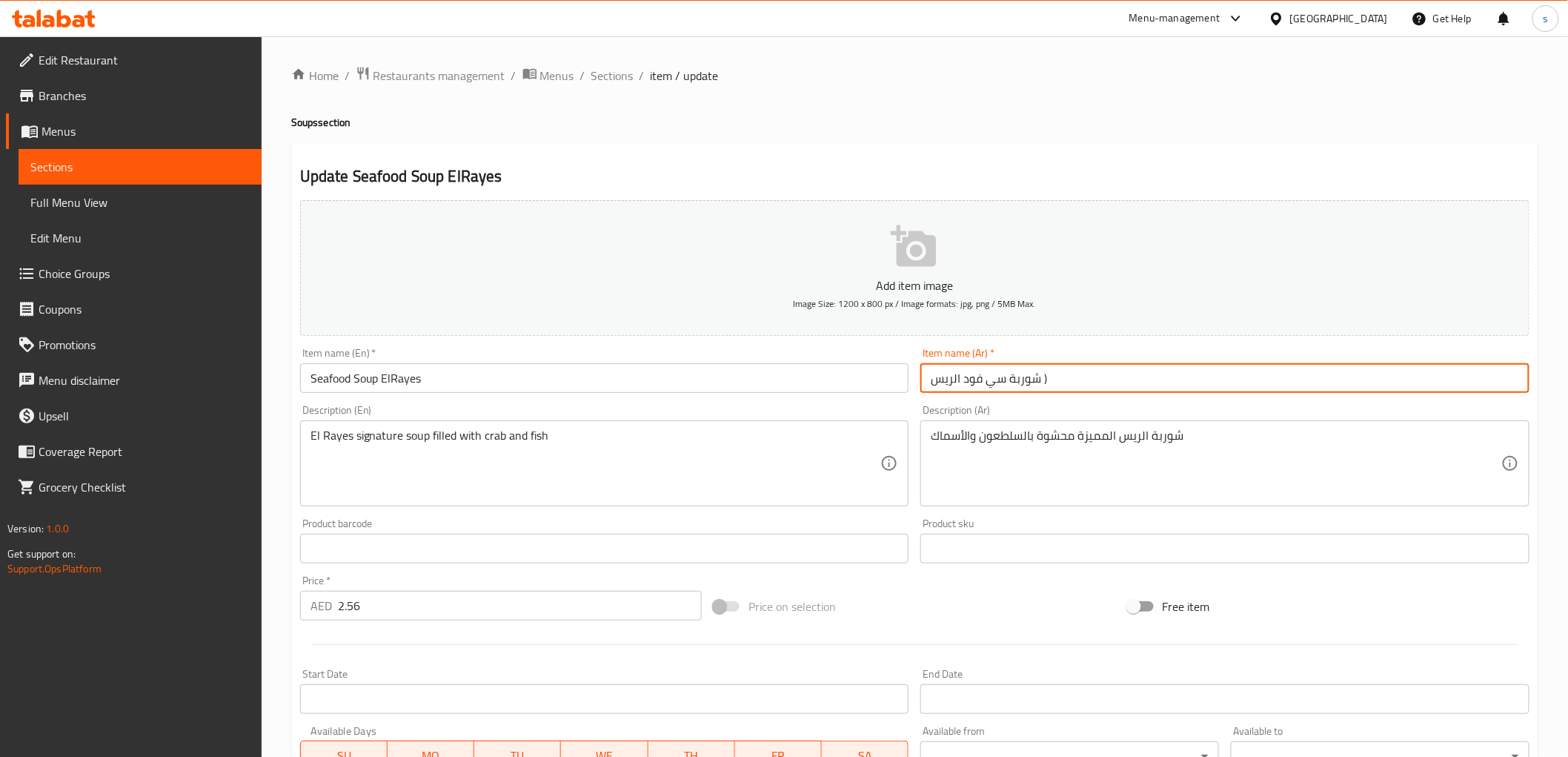
click at [1093, 376] on input "شوربة سي فود الريس )" at bounding box center [1225, 378] width 609 height 30
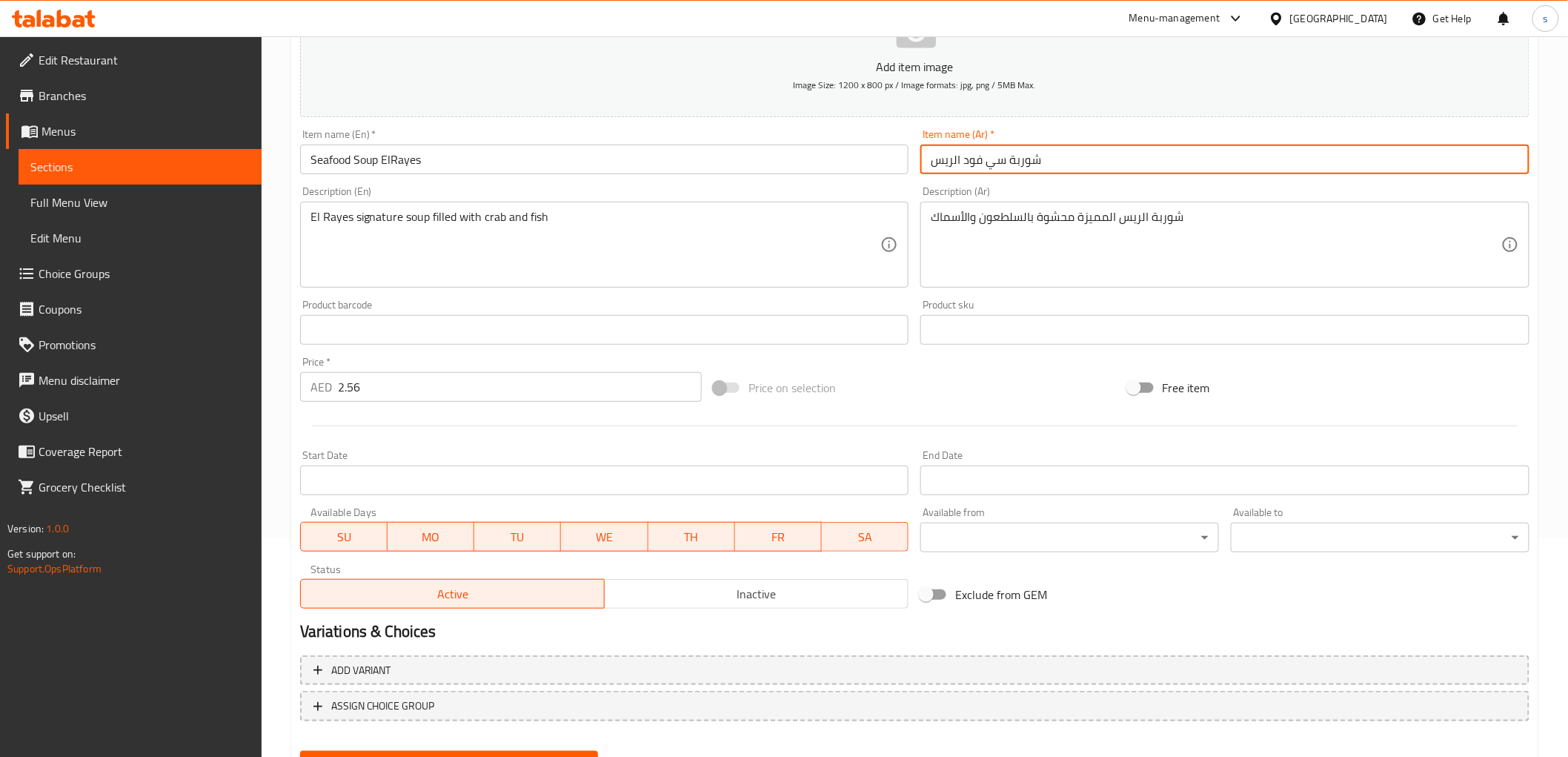
scroll to position [288, 0]
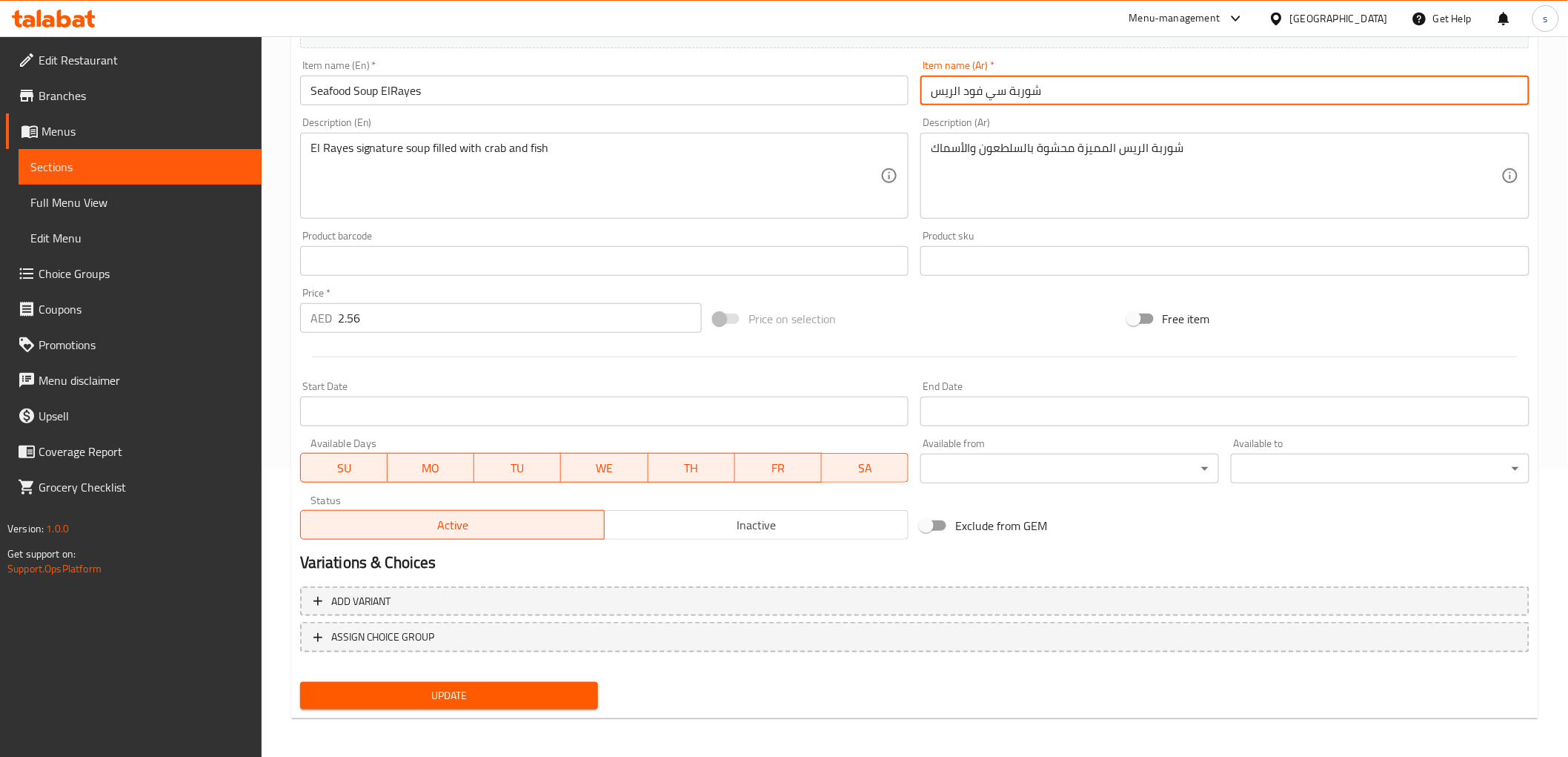
type input "شوربة سي فود الريس"
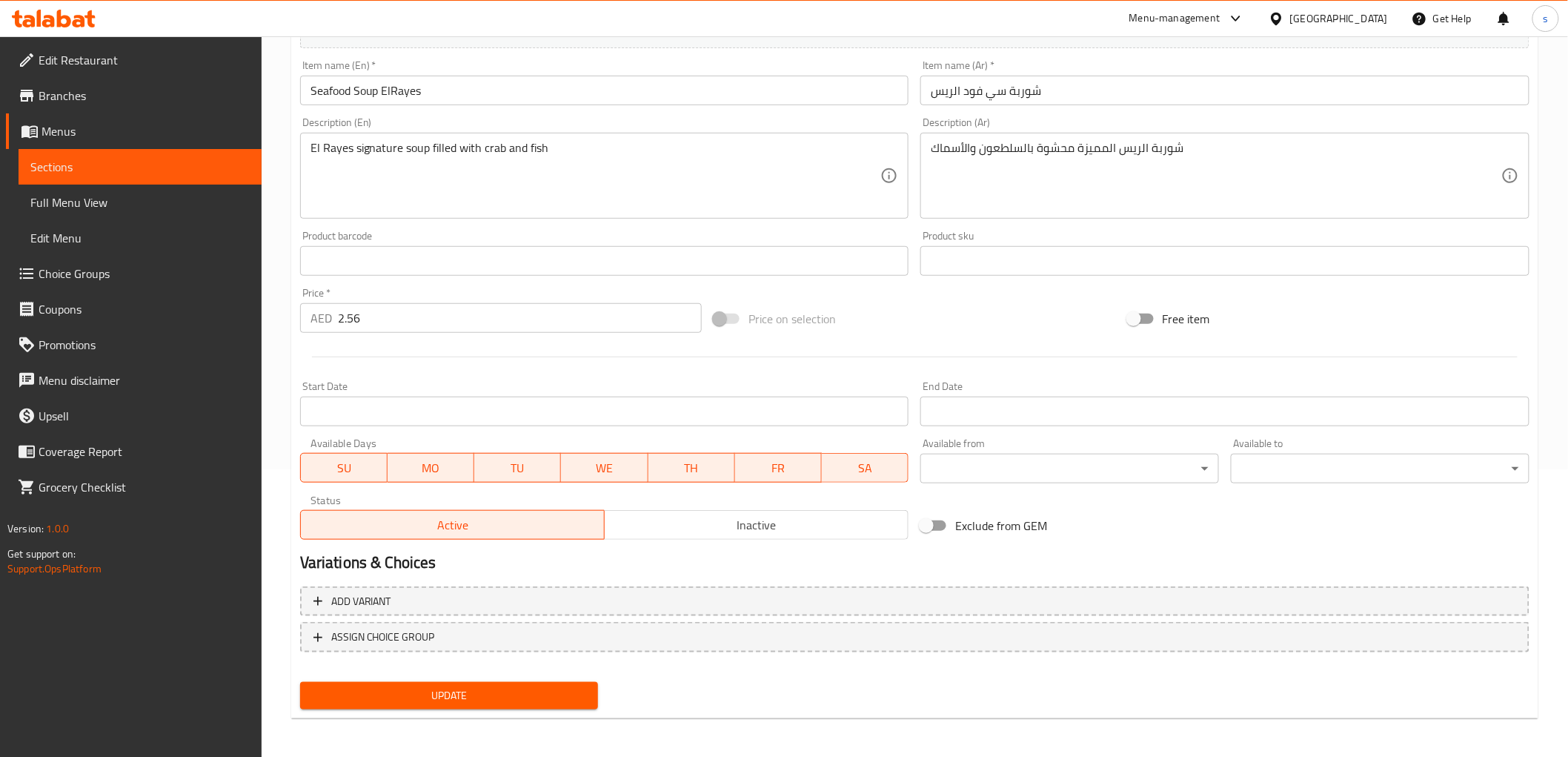
click at [507, 668] on div "Add variant ASSIGN CHOICE GROUP" at bounding box center [915, 628] width 1241 height 96
click at [522, 693] on span "Update" at bounding box center [449, 696] width 275 height 19
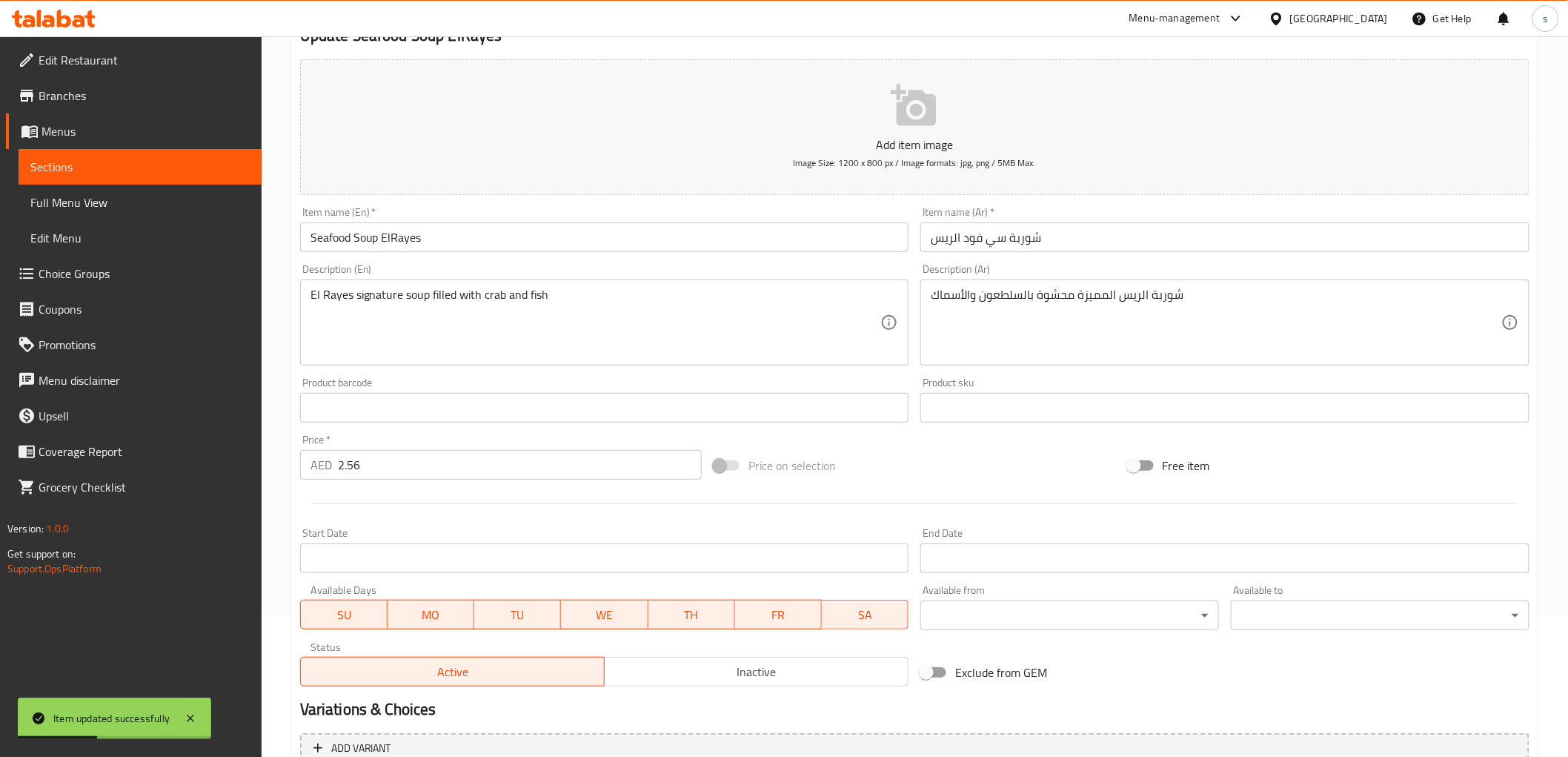
scroll to position [0, 0]
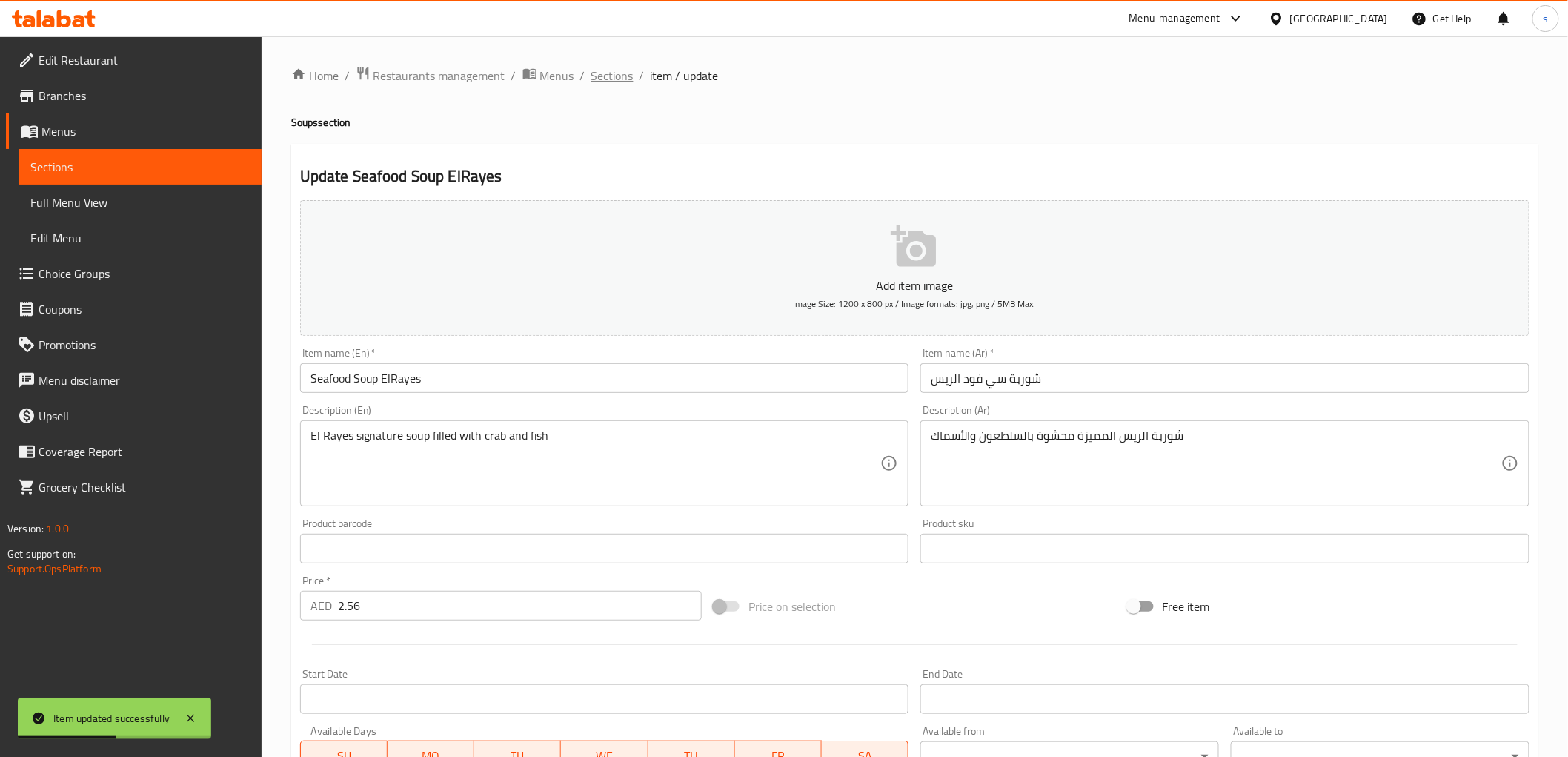
click at [627, 75] on span "Sections" at bounding box center [612, 75] width 42 height 18
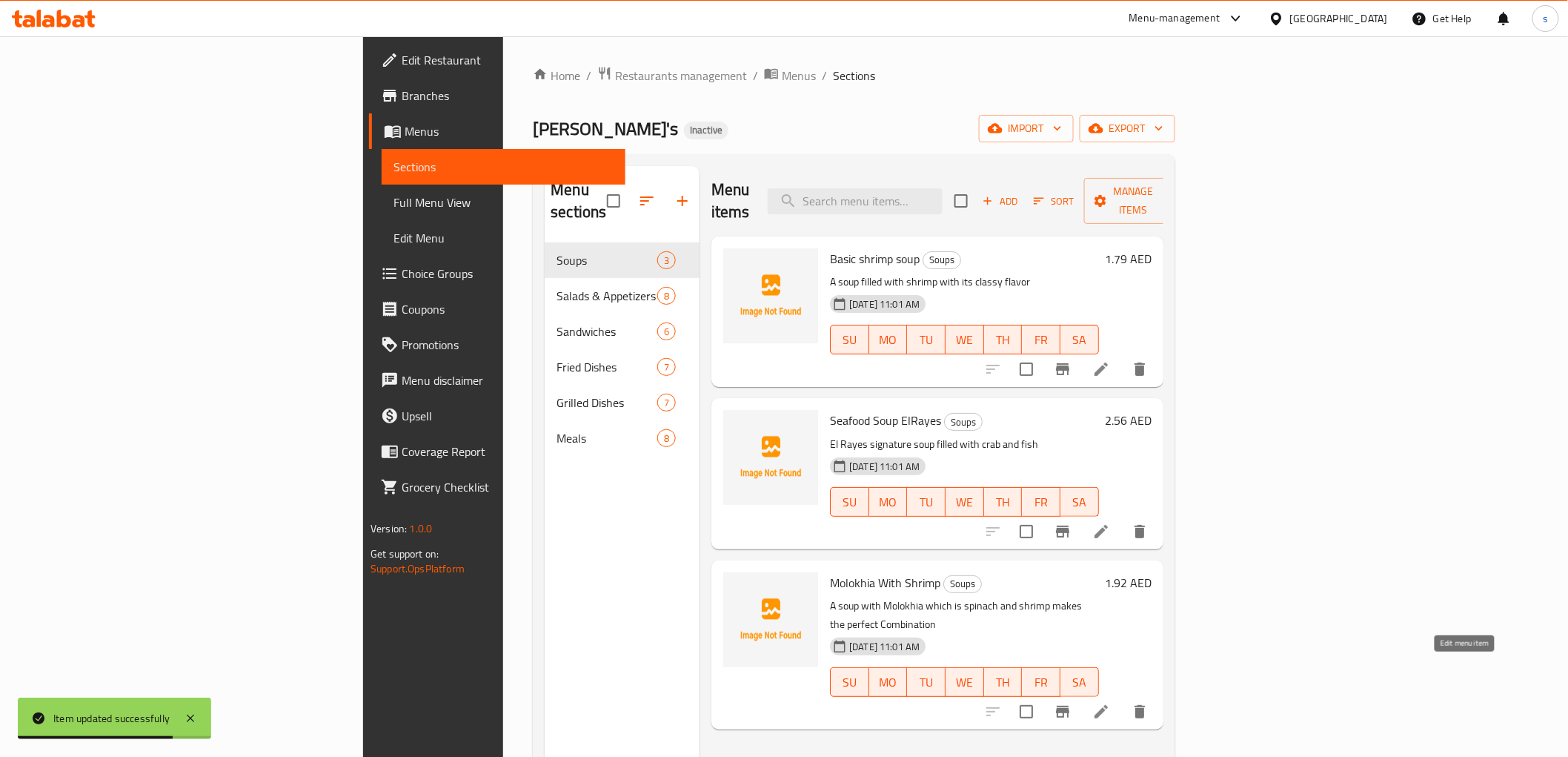
click at [1110, 703] on icon at bounding box center [1100, 712] width 18 height 18
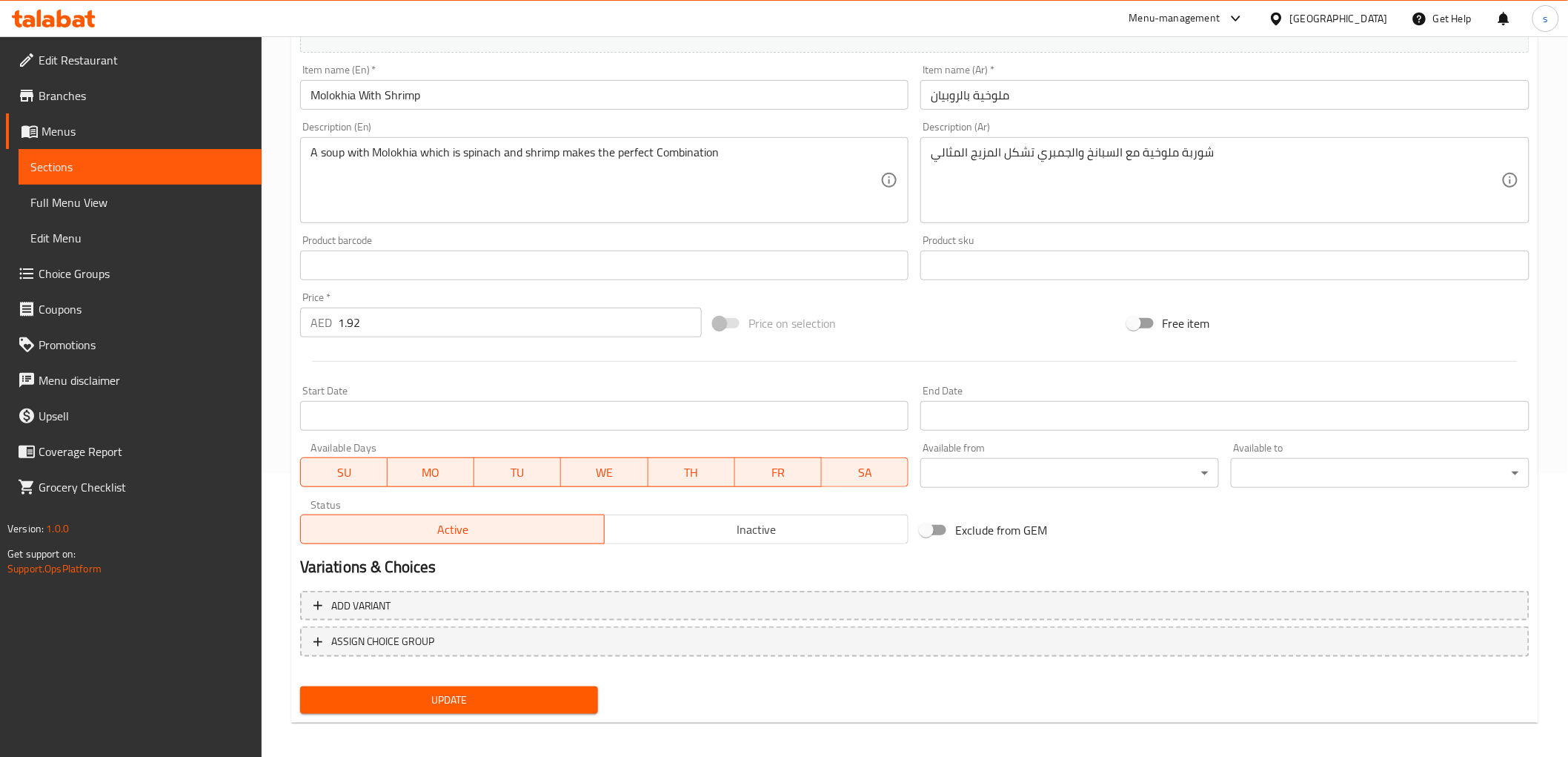
scroll to position [288, 0]
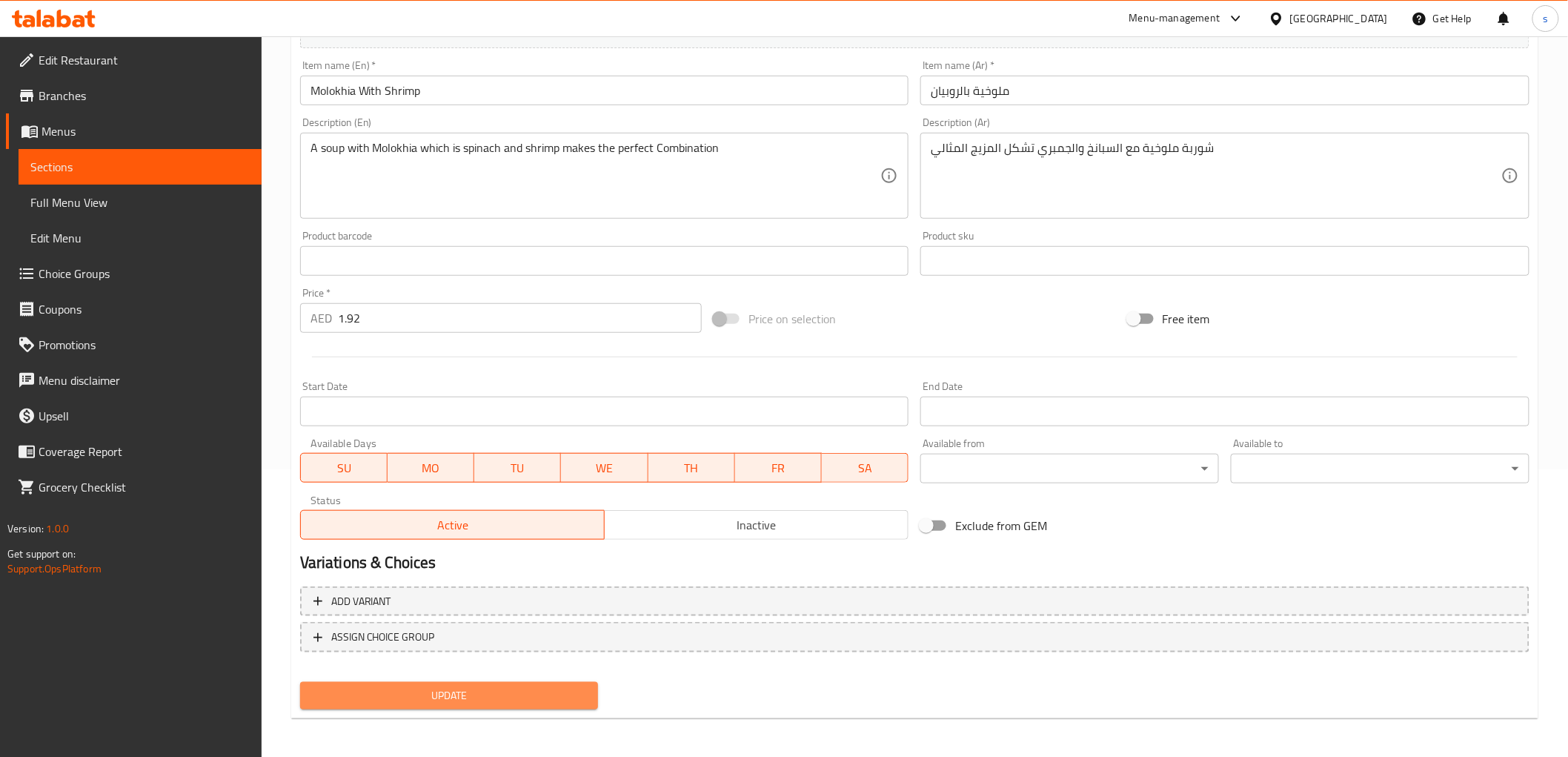
click at [522, 686] on span "Update" at bounding box center [449, 696] width 275 height 19
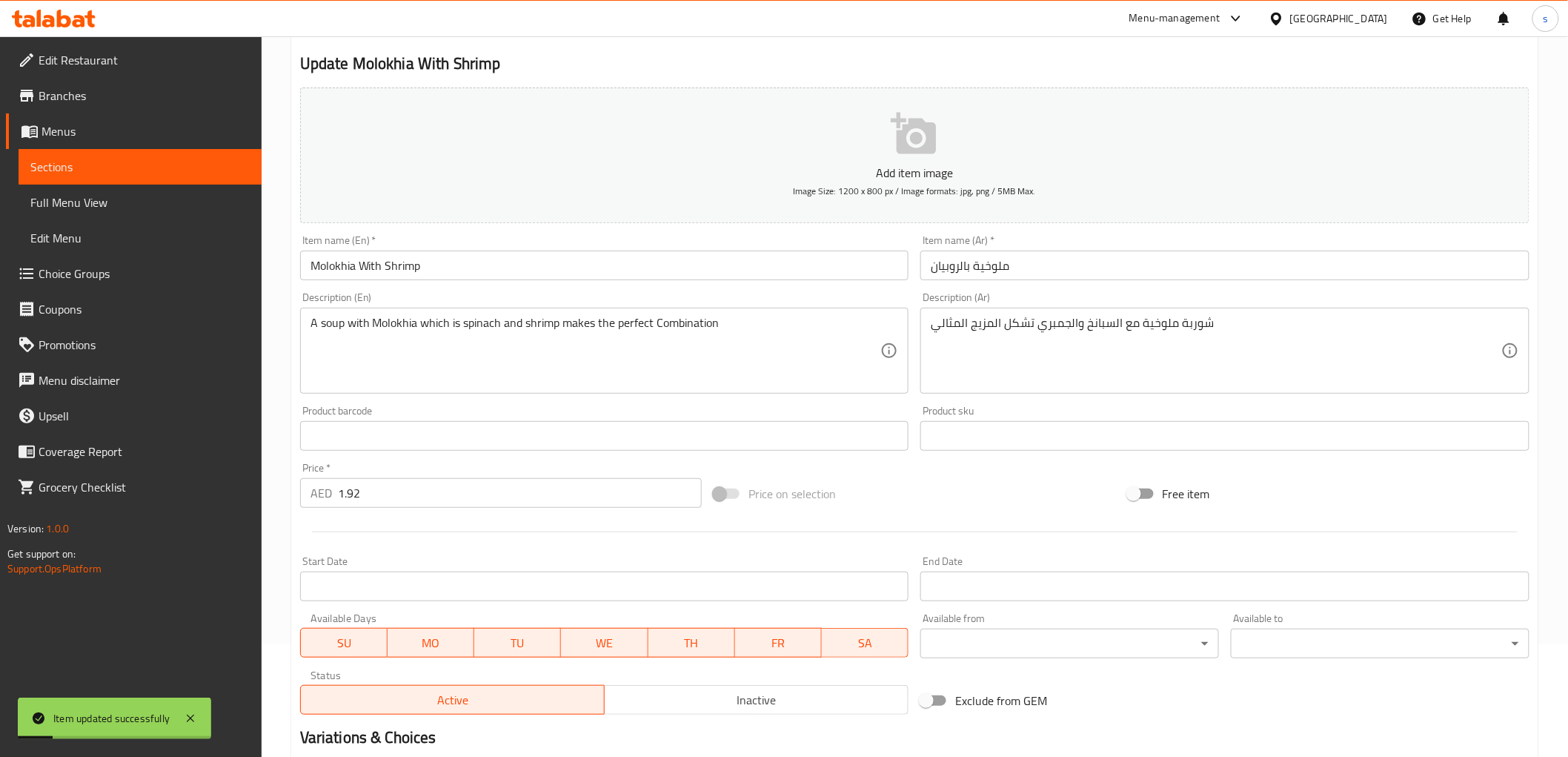
scroll to position [0, 0]
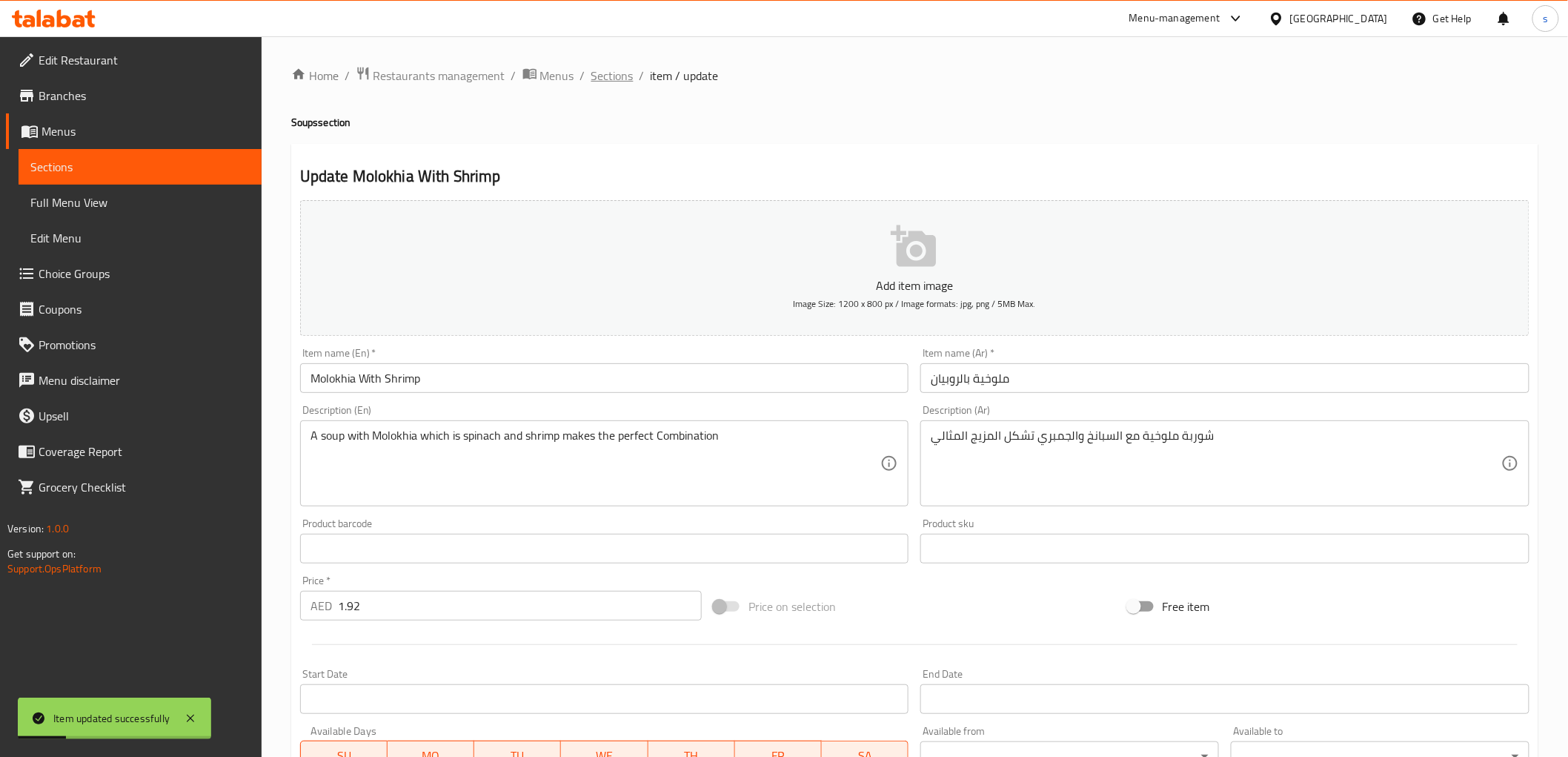
click at [616, 75] on span "Sections" at bounding box center [612, 75] width 42 height 18
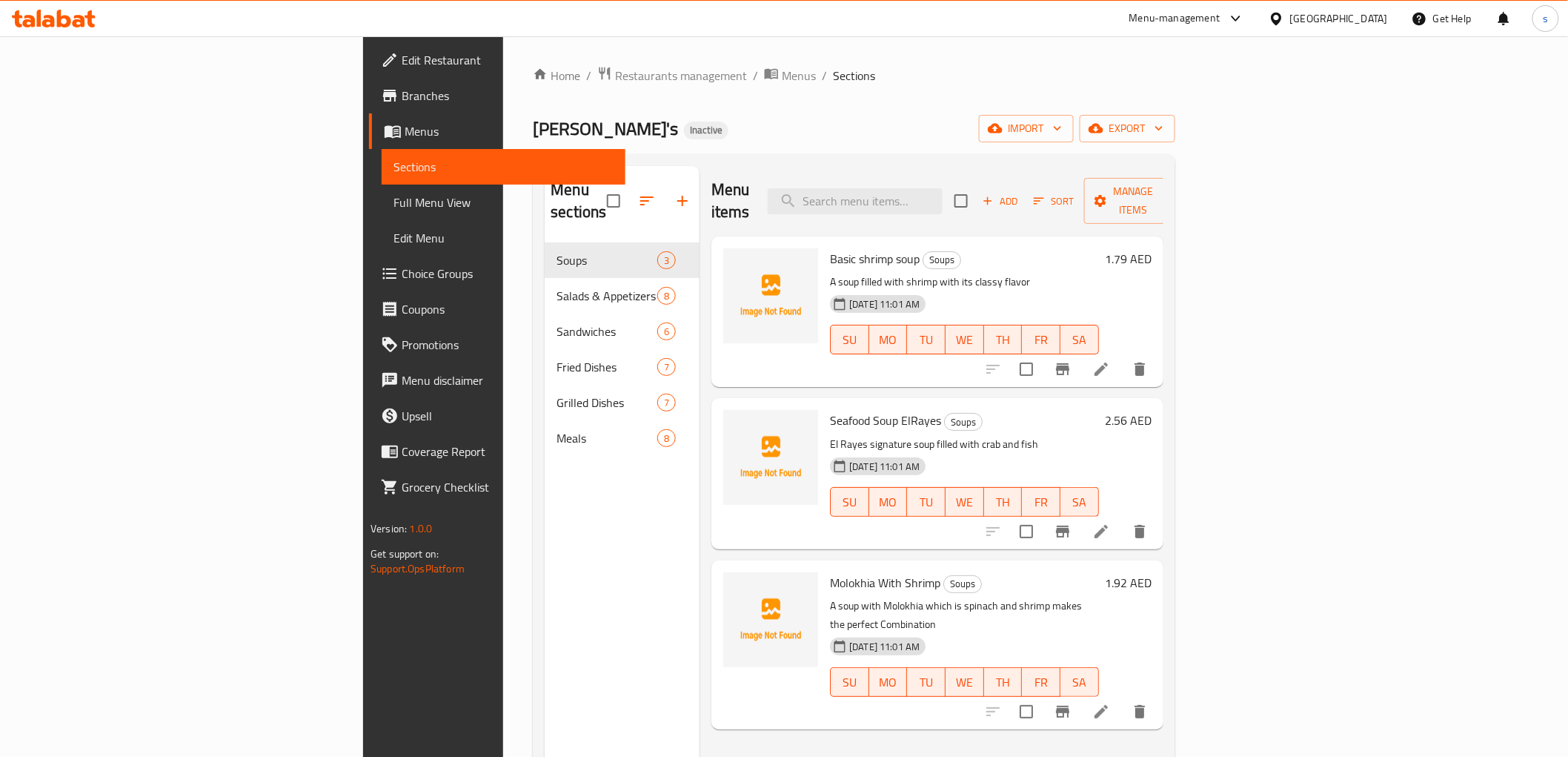
click at [1122, 698] on li at bounding box center [1100, 712] width 42 height 27
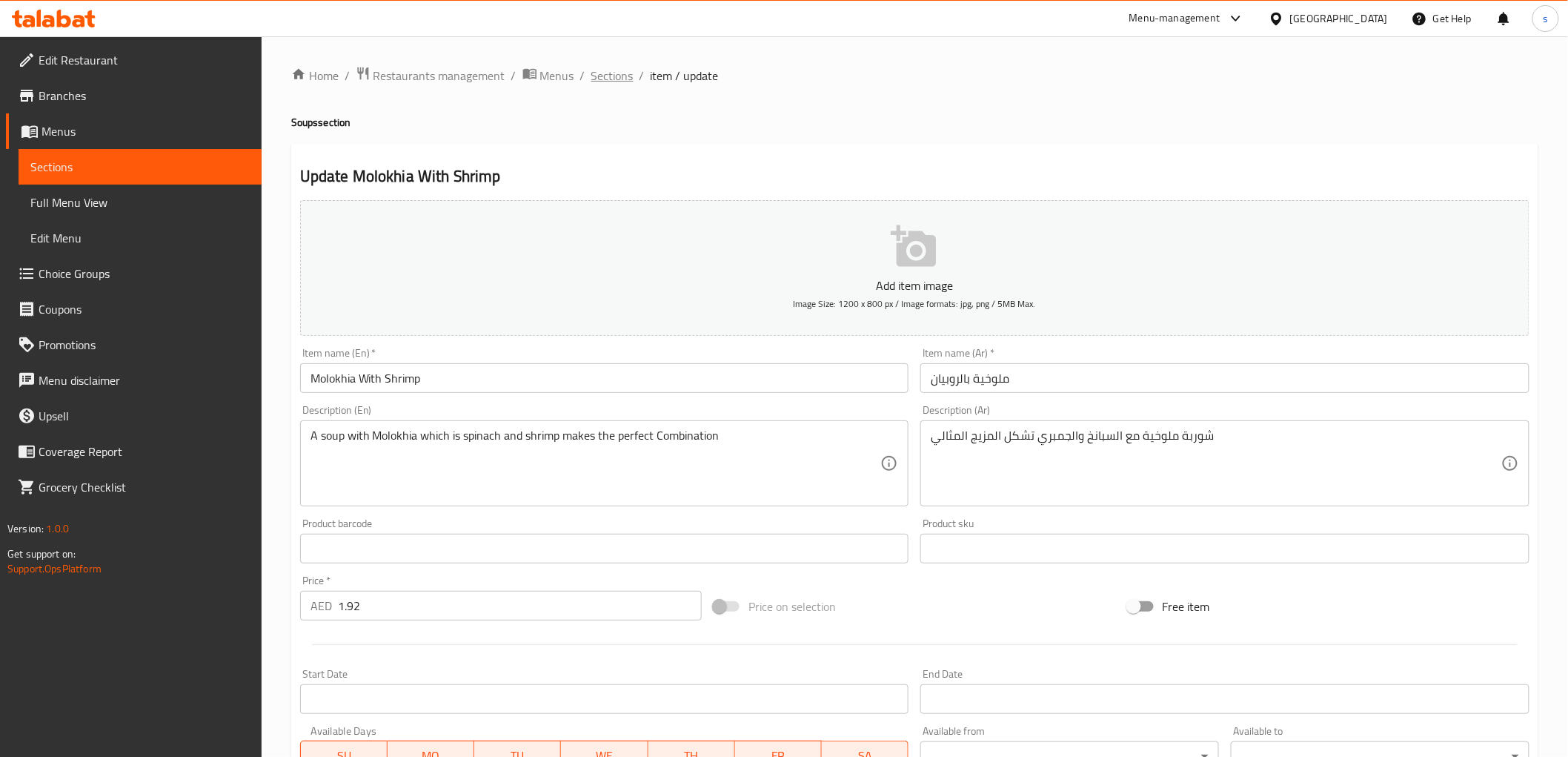
click at [609, 75] on span "Sections" at bounding box center [612, 75] width 42 height 18
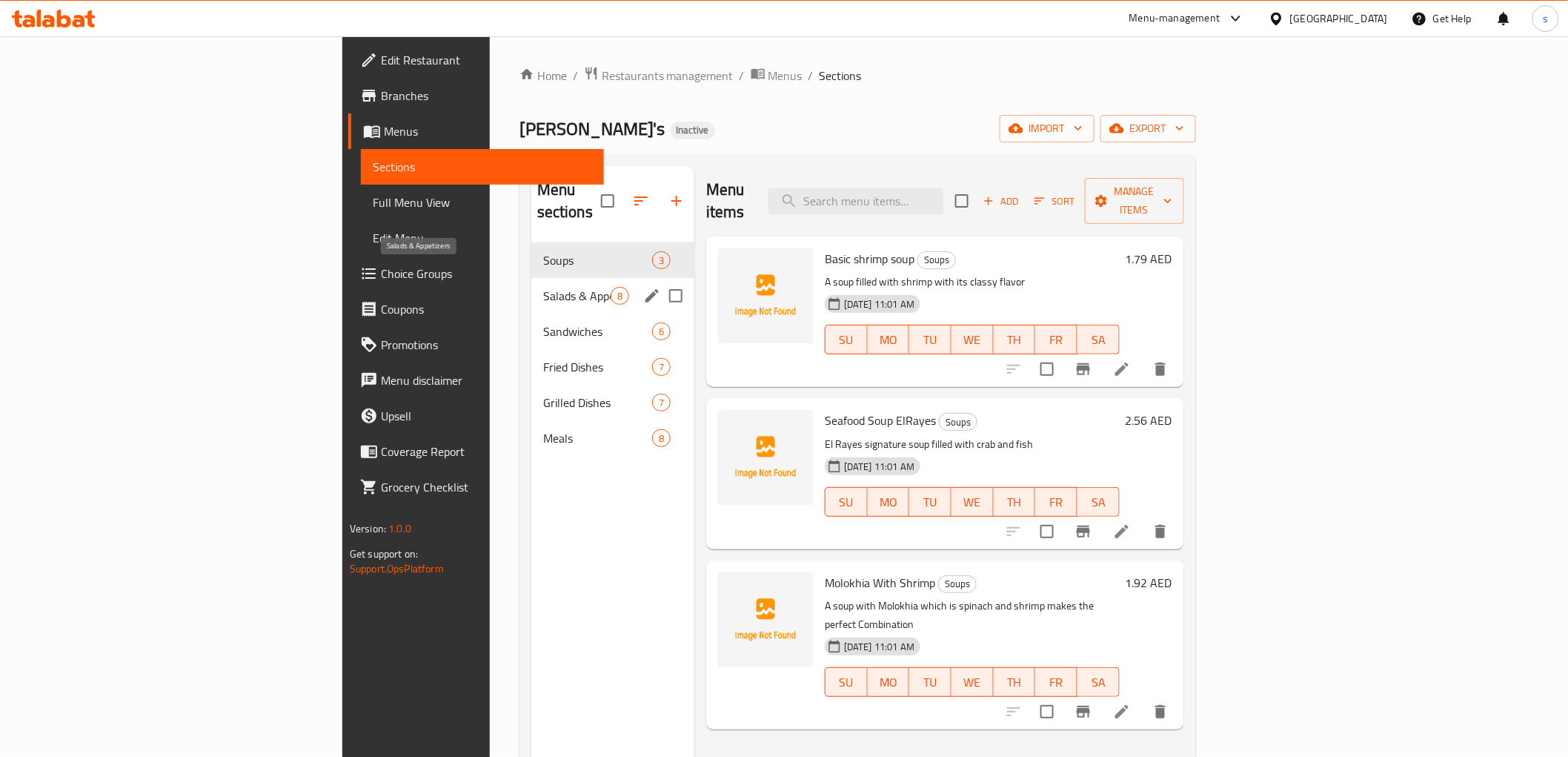
click at [543, 287] on span "Salads & Appetizers" at bounding box center [576, 295] width 67 height 18
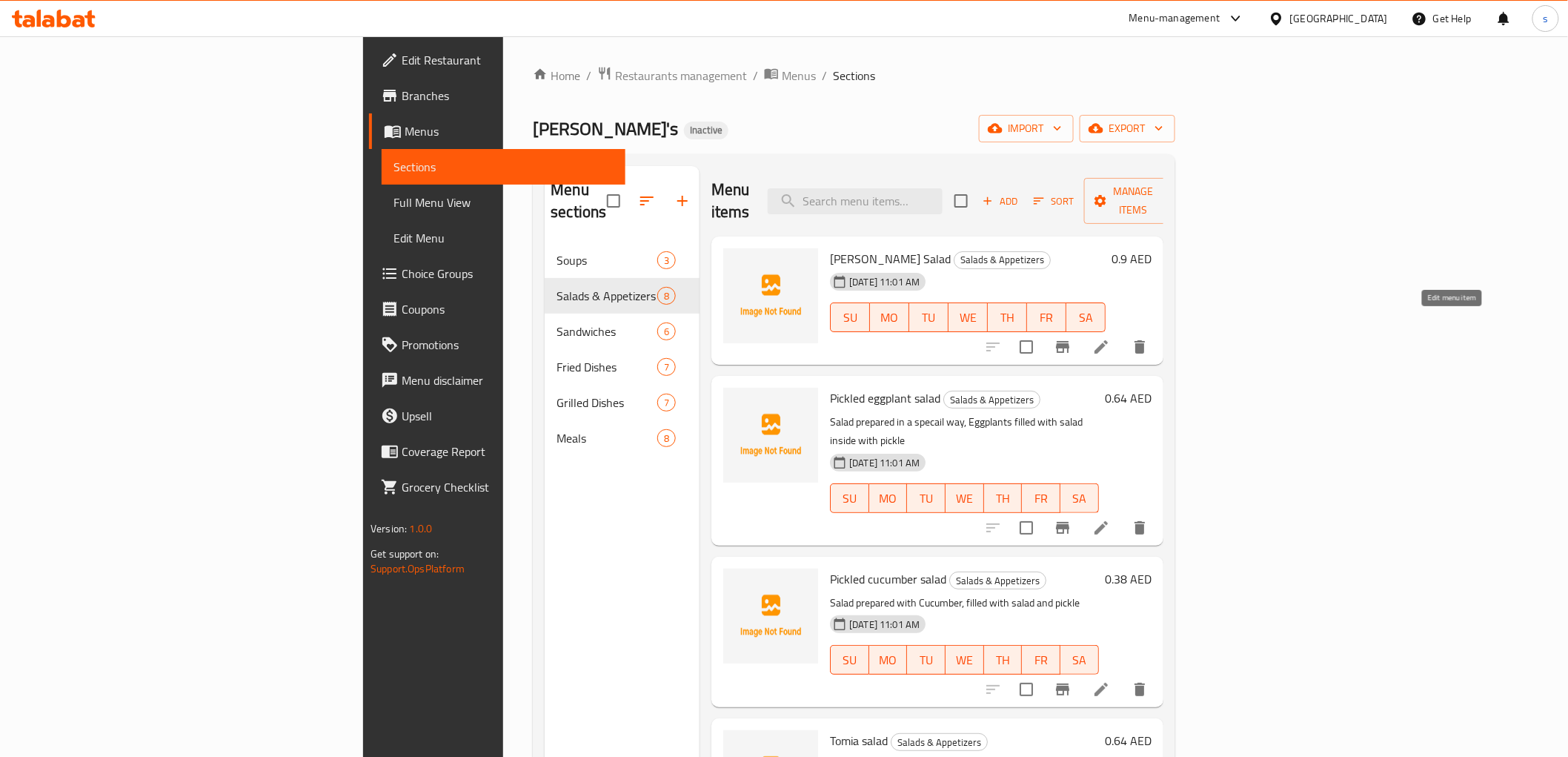
click at [1110, 338] on icon at bounding box center [1100, 346] width 18 height 18
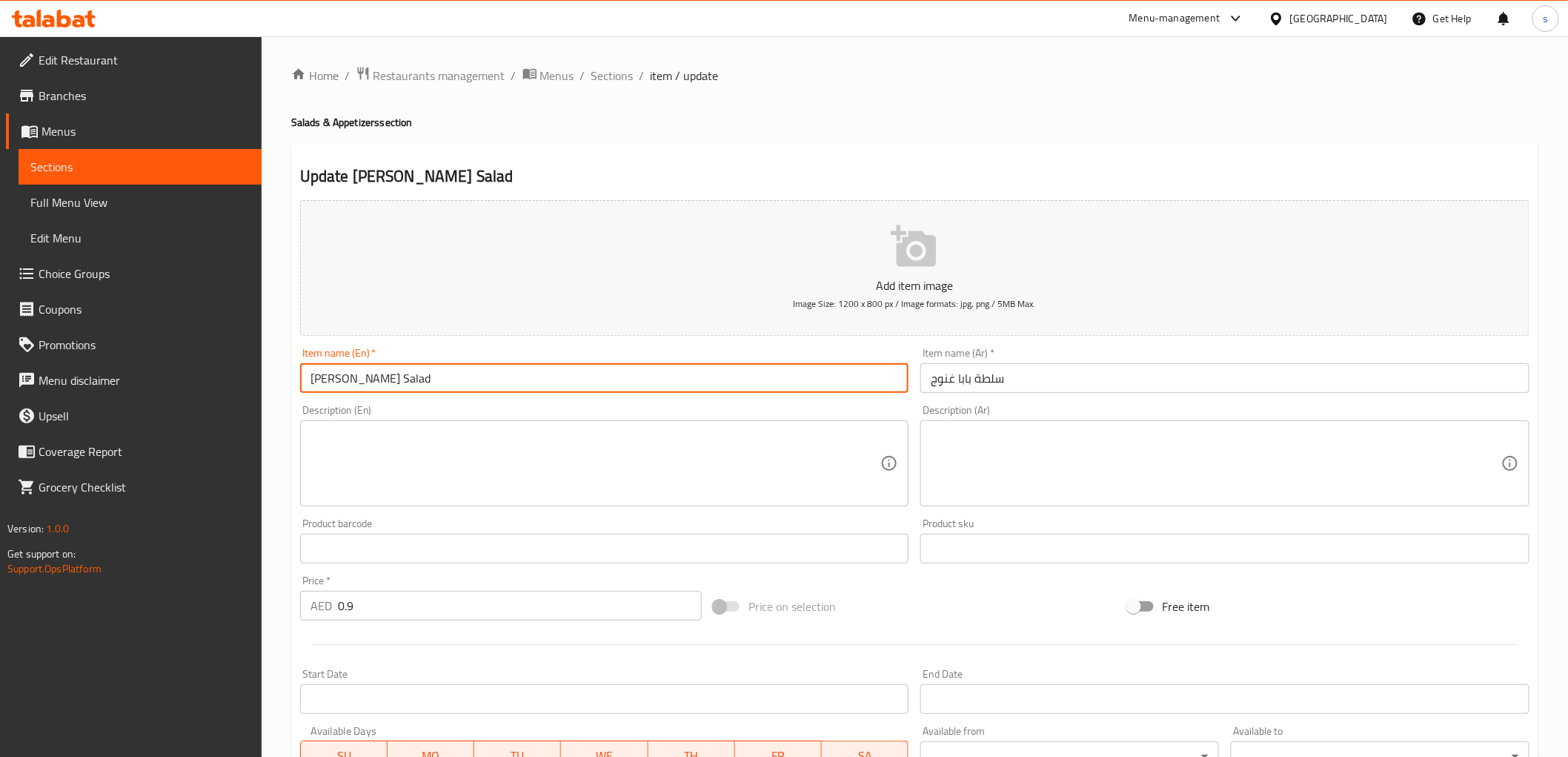
drag, startPoint x: 306, startPoint y: 376, endPoint x: 553, endPoint y: 365, distance: 247.2
click at [551, 365] on input "Baba Ghanoush Salad" at bounding box center [605, 378] width 609 height 30
click at [612, 527] on div "Product barcode Product barcode" at bounding box center [605, 541] width 609 height 45
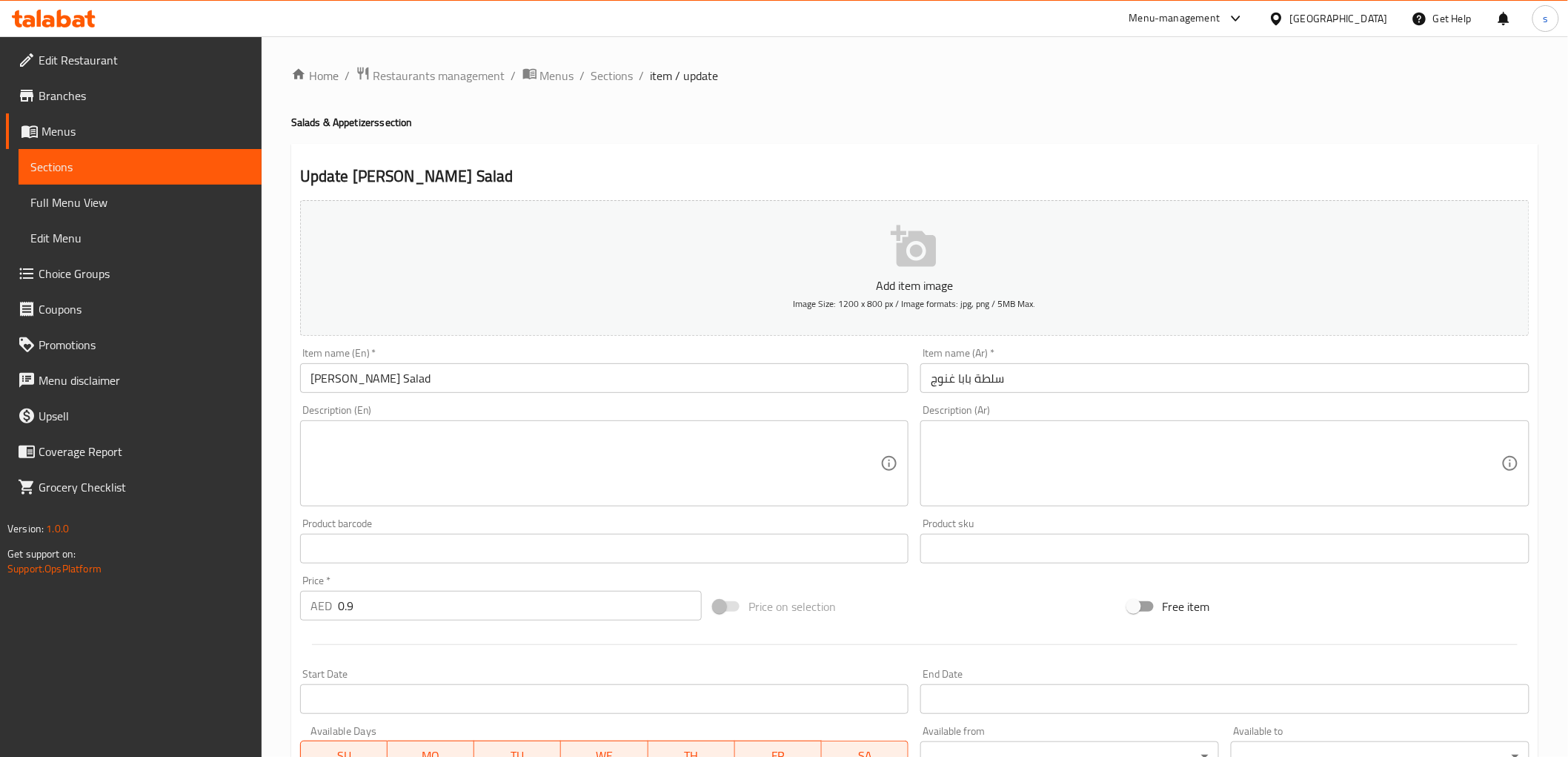
click at [619, 462] on textarea at bounding box center [595, 464] width 570 height 71
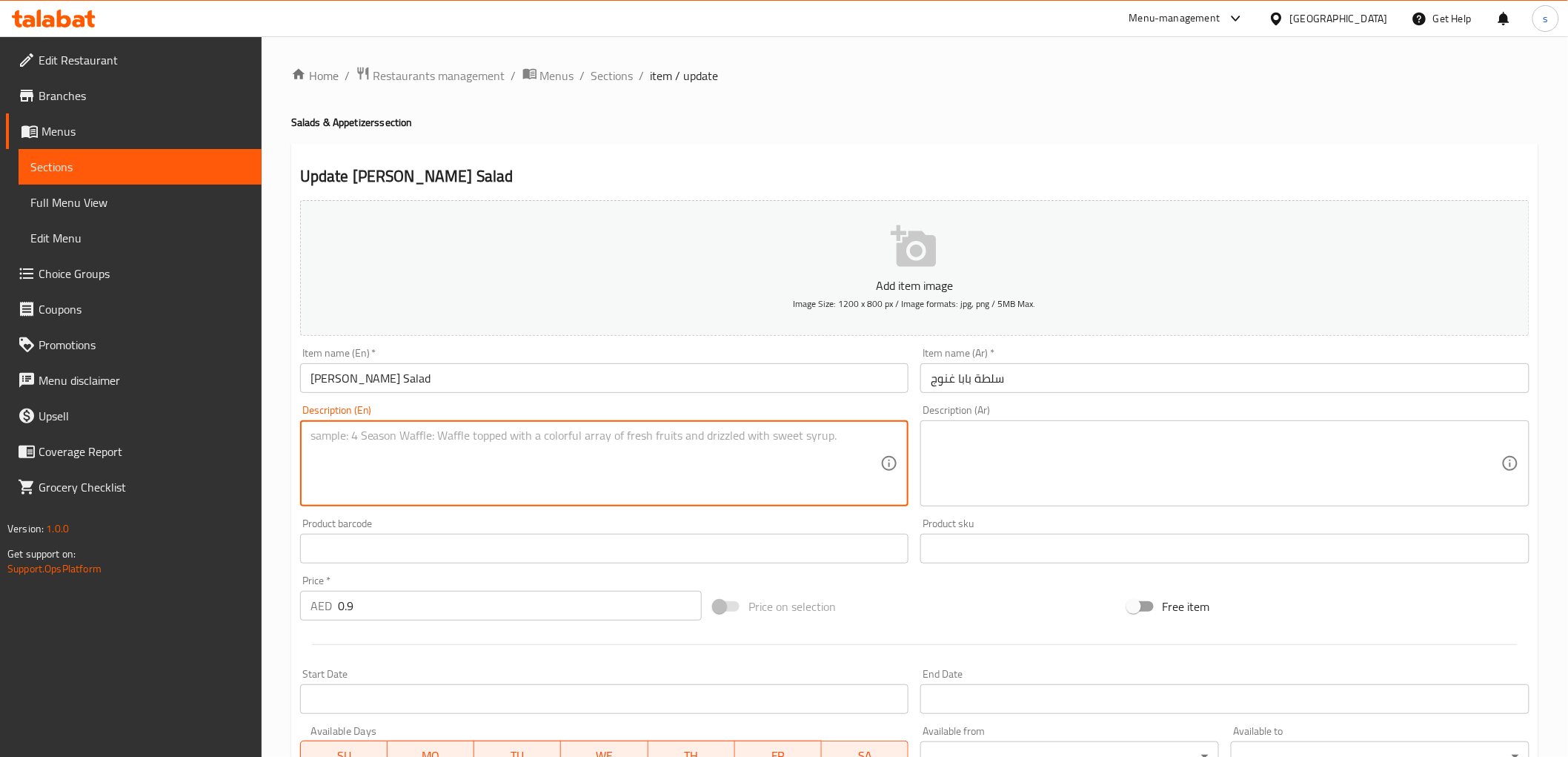
paste textarea "Baba Ghannouj Salad, a flavorful salad featuring roasted eggplant, tahini, garl…"
type textarea "B"
paste textarea ""Baba Ghanoush, a classic Middle Eastern dip made with roasted eggplant, tahini…"
click at [311, 437] on textarea ""Baba Ghanoush, a classic Middle Eastern dip made with roasted eggplant, tahini…" at bounding box center [595, 464] width 570 height 71
click at [312, 436] on textarea ""Baba Ghanoush, a classic Middle Eastern dip made with roasted eggplant, tahini…" at bounding box center [595, 464] width 570 height 71
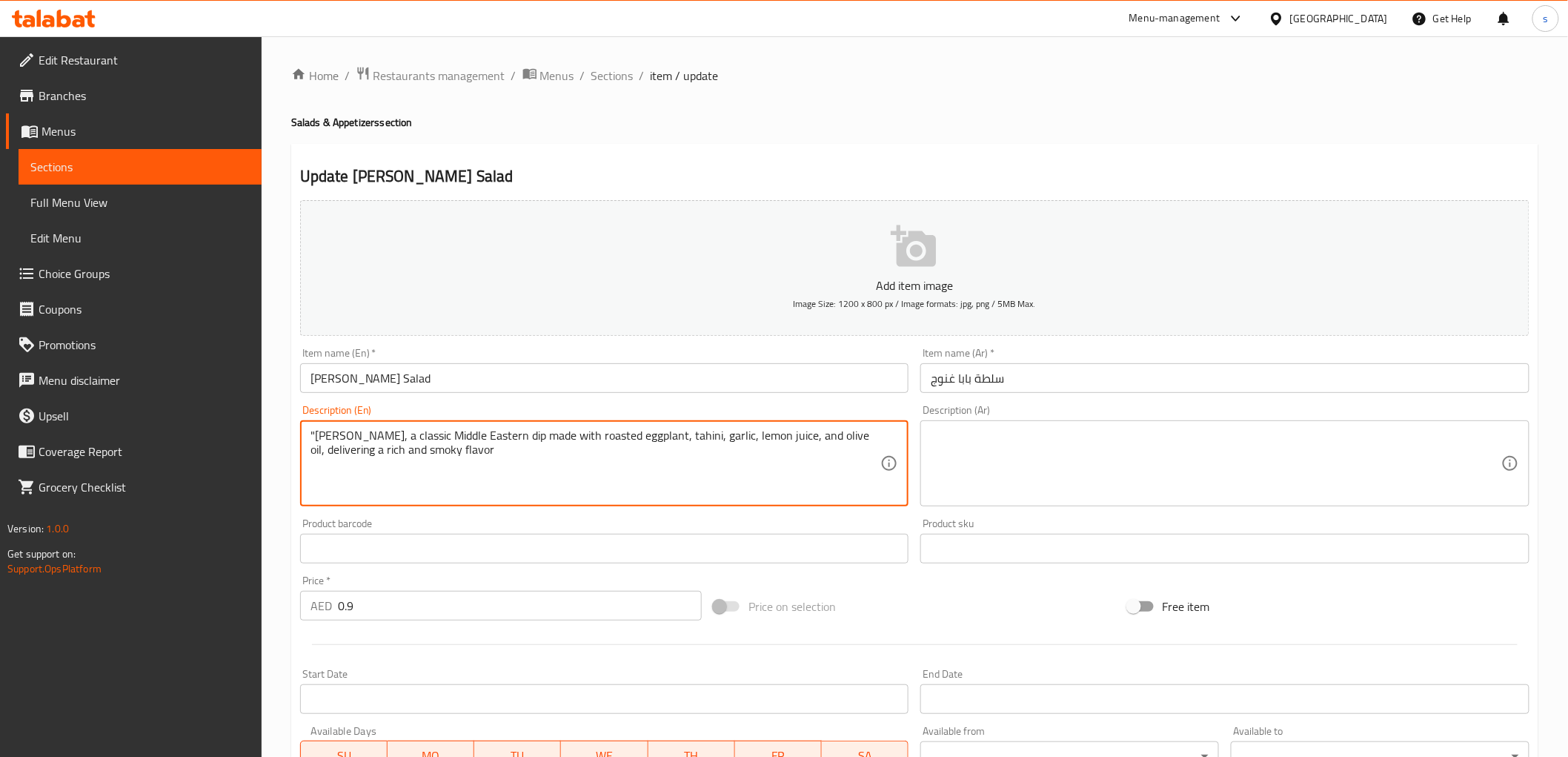
drag, startPoint x: 311, startPoint y: 436, endPoint x: 296, endPoint y: 444, distance: 17.0
click at [296, 444] on div "Description (En) "Baba Ghanoush, a classic Middle Eastern dip made with roasted…" at bounding box center [605, 455] width 621 height 114
click at [393, 483] on textarea ""Baba Ghanoush, a classic Middle Eastern dip made with roasted eggplant, tahini…" at bounding box center [595, 464] width 570 height 71
click at [313, 434] on textarea ""Baba Ghanoush, a classic Middle Eastern dip made with roasted eggplant, tahini…" at bounding box center [595, 464] width 570 height 71
type textarea "Baba Ghanoush, a classic Middle Eastern dip made with roasted eggplant, tahini,…"
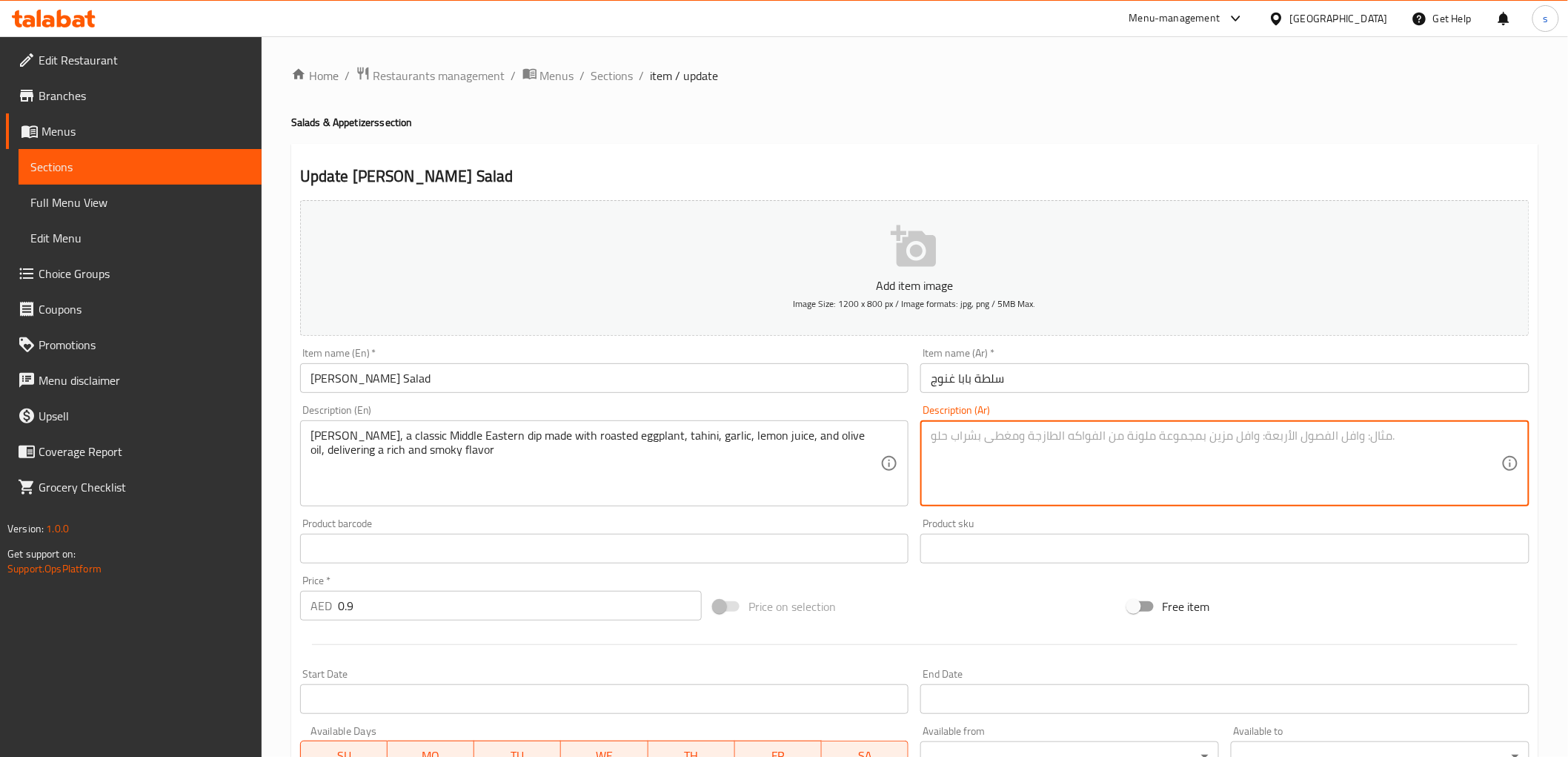
click at [1064, 465] on textarea at bounding box center [1216, 464] width 570 height 71
paste textarea "بابا غنوج، طبق غموس كلاسيكي من الشرق الأوسط مصنوع من الباذنجان المشوي، الطحينة،…"
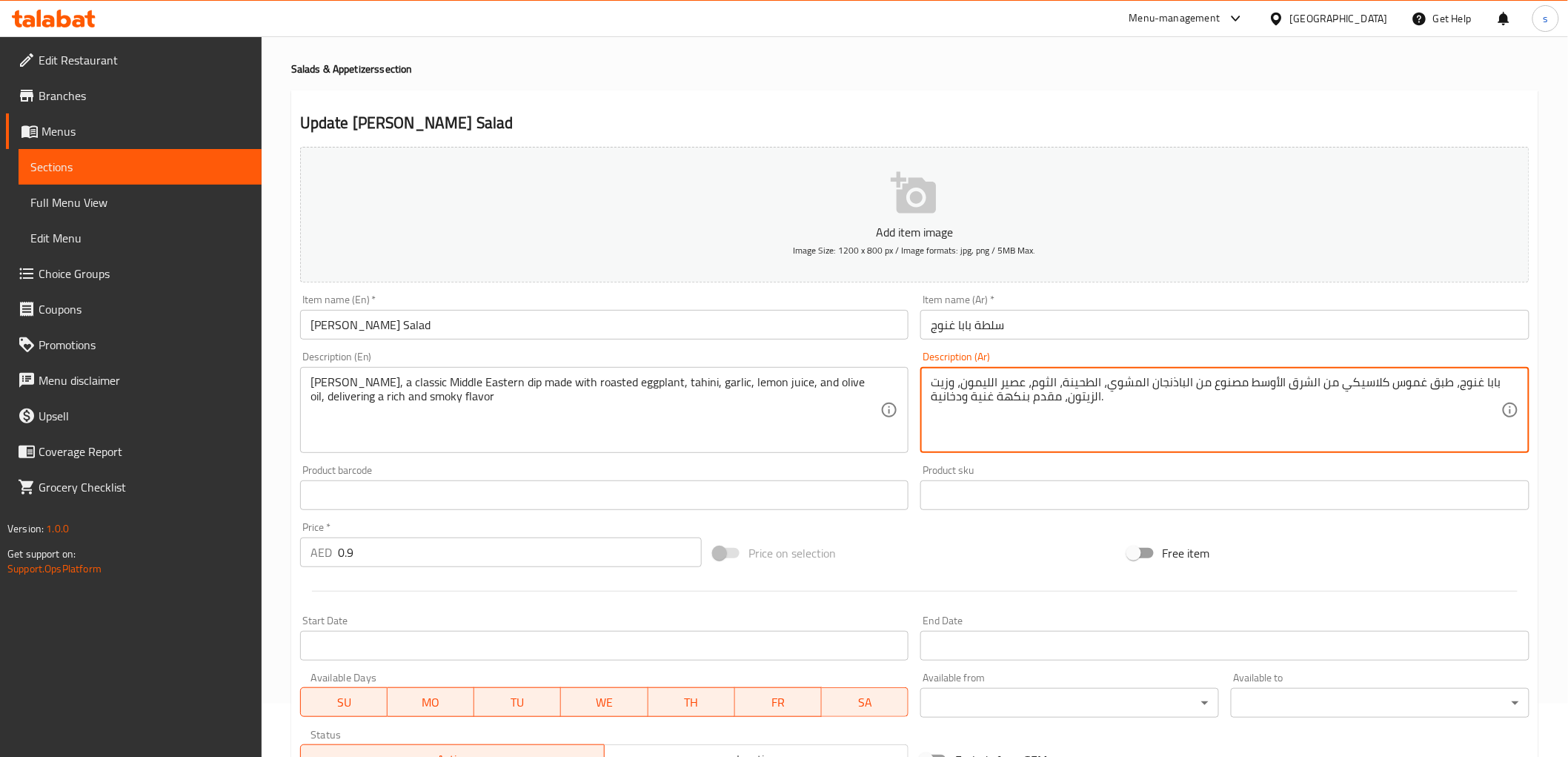
scroll to position [82, 0]
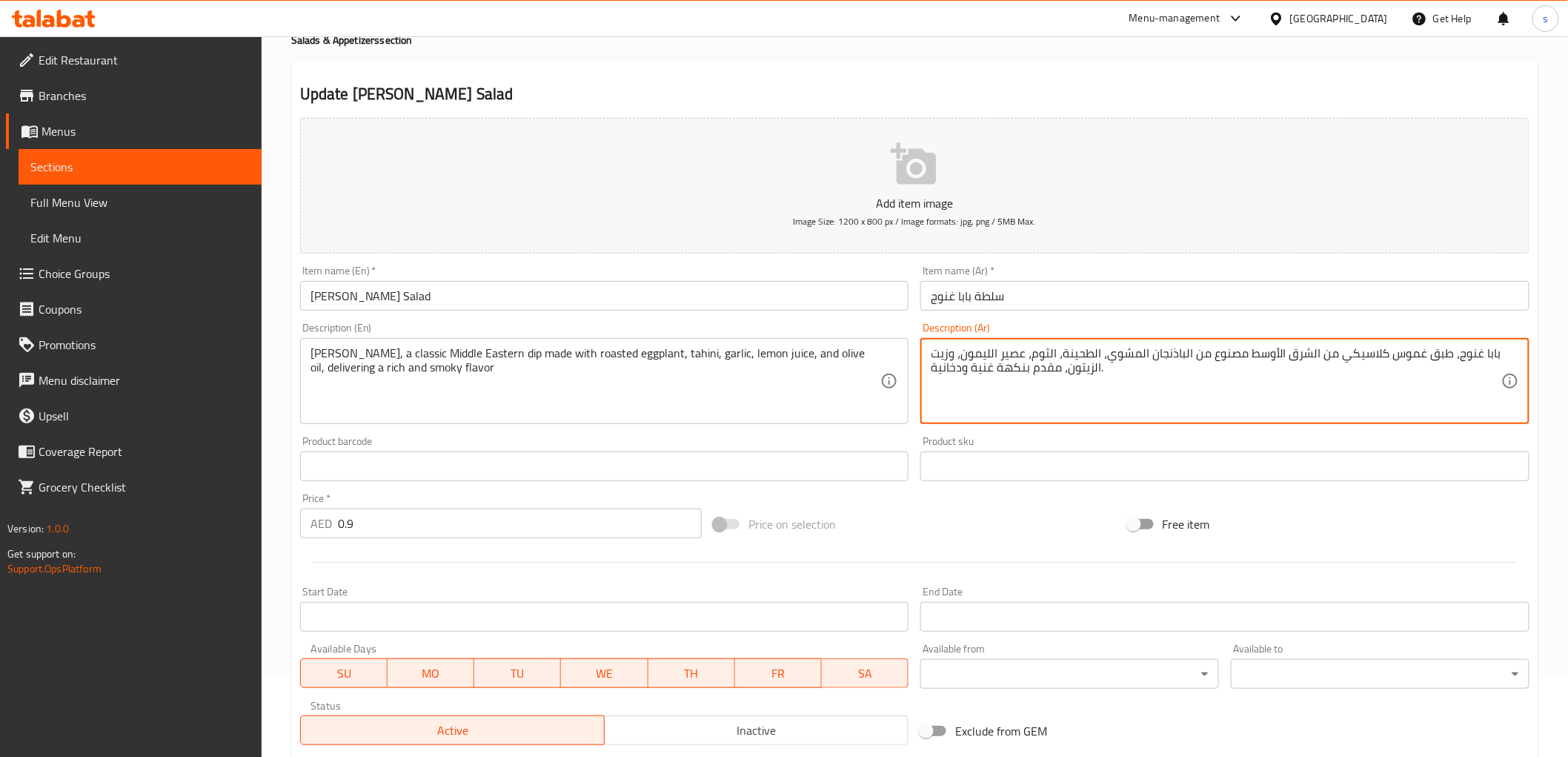
type textarea "بابا غنوج، طبق غموس كلاسيكي من الشرق الأوسط مصنوع من الباذنجان المشوي، الطحينة،…"
click at [419, 521] on input "0.9" at bounding box center [519, 523] width 363 height 30
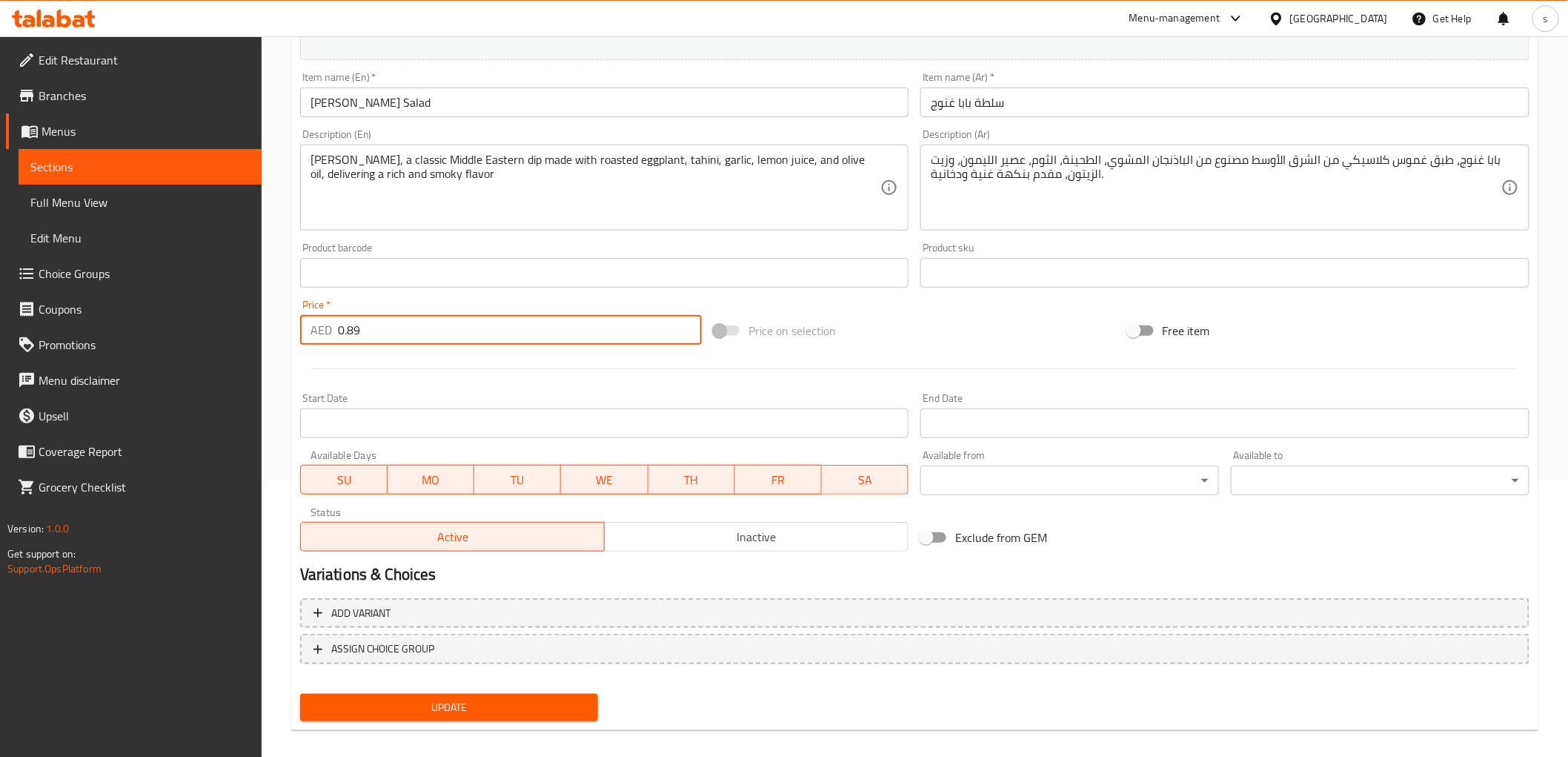
scroll to position [288, 0]
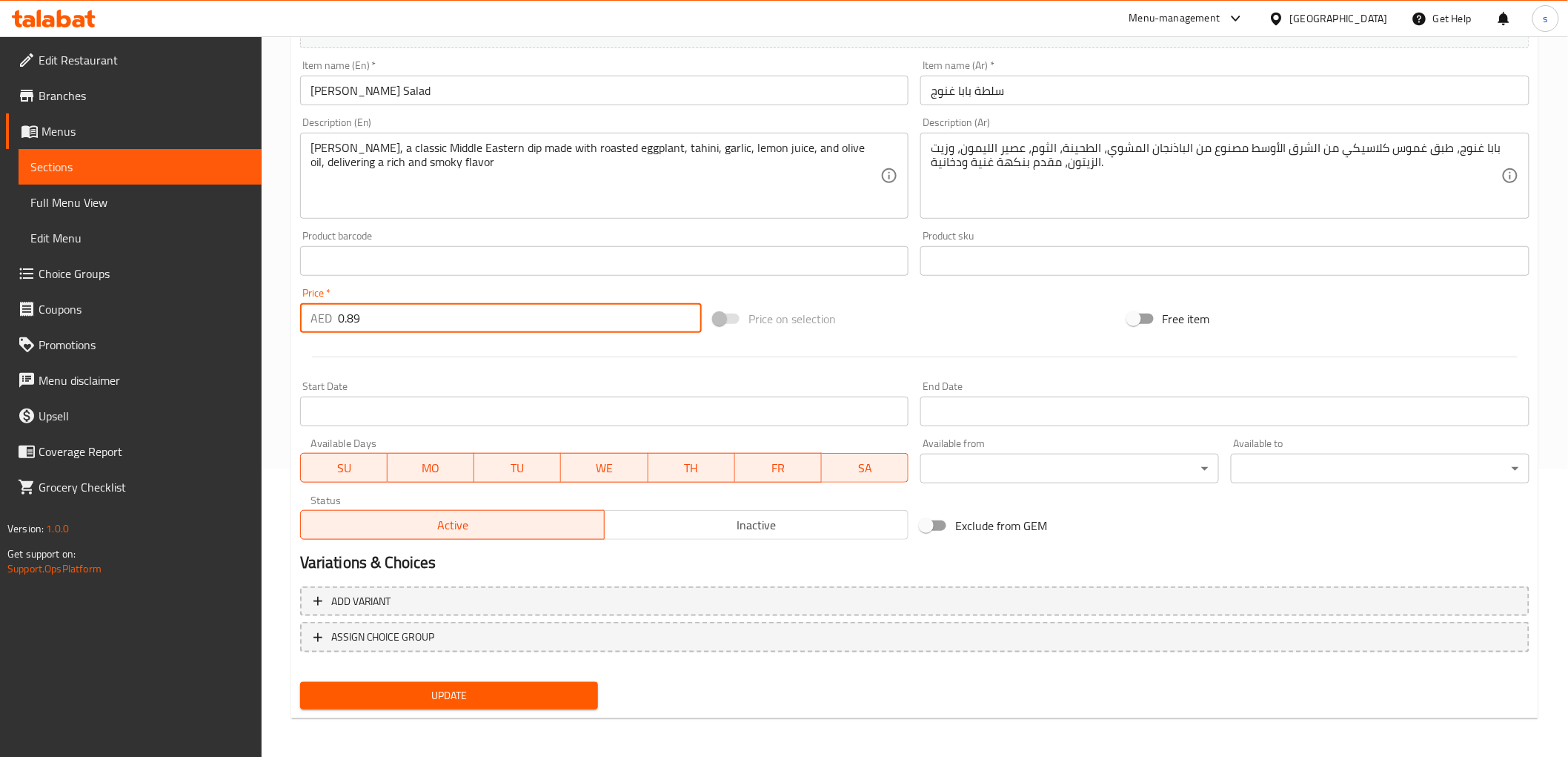
type input "0.89"
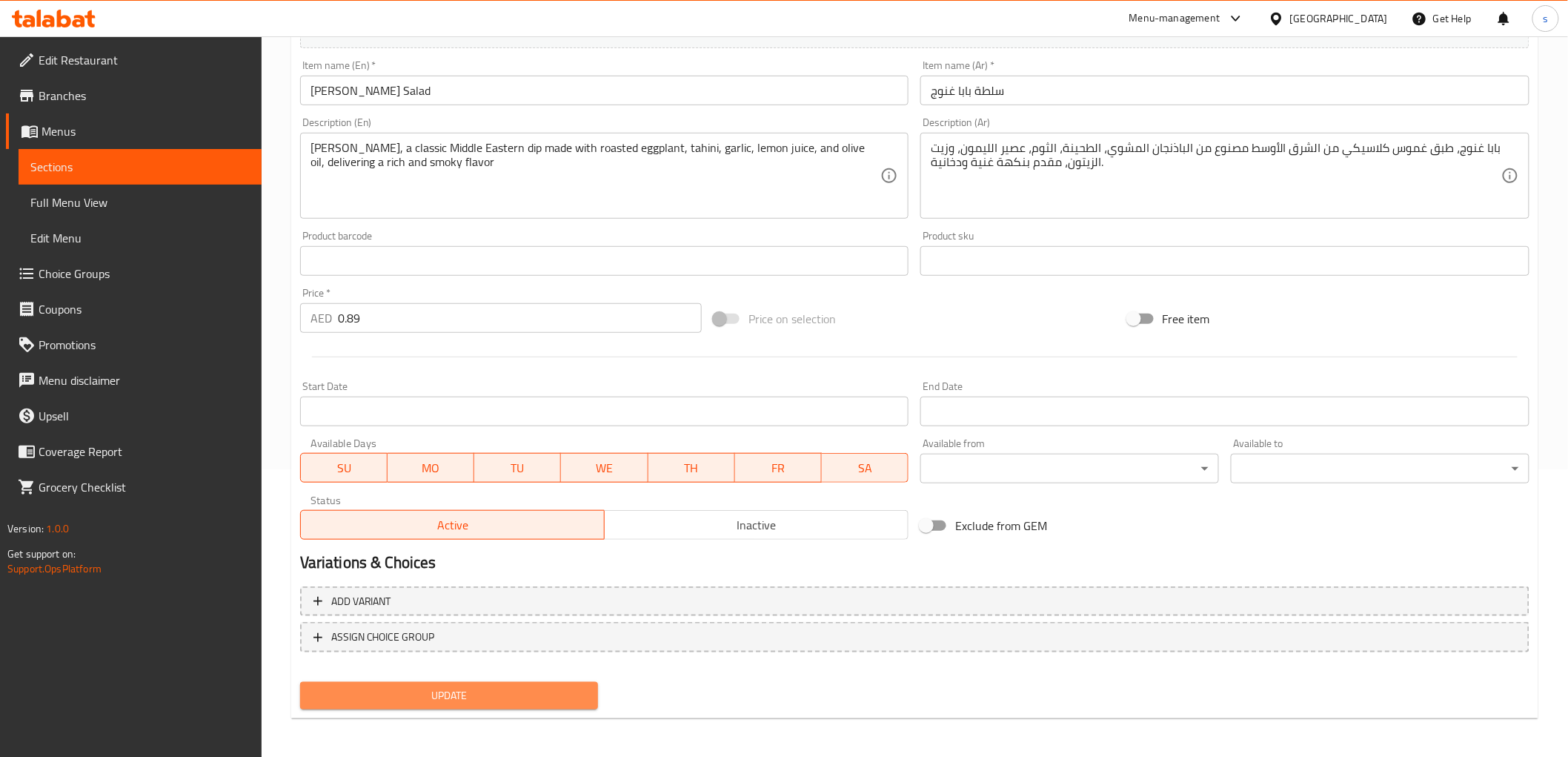
click at [419, 686] on span "Update" at bounding box center [449, 696] width 275 height 19
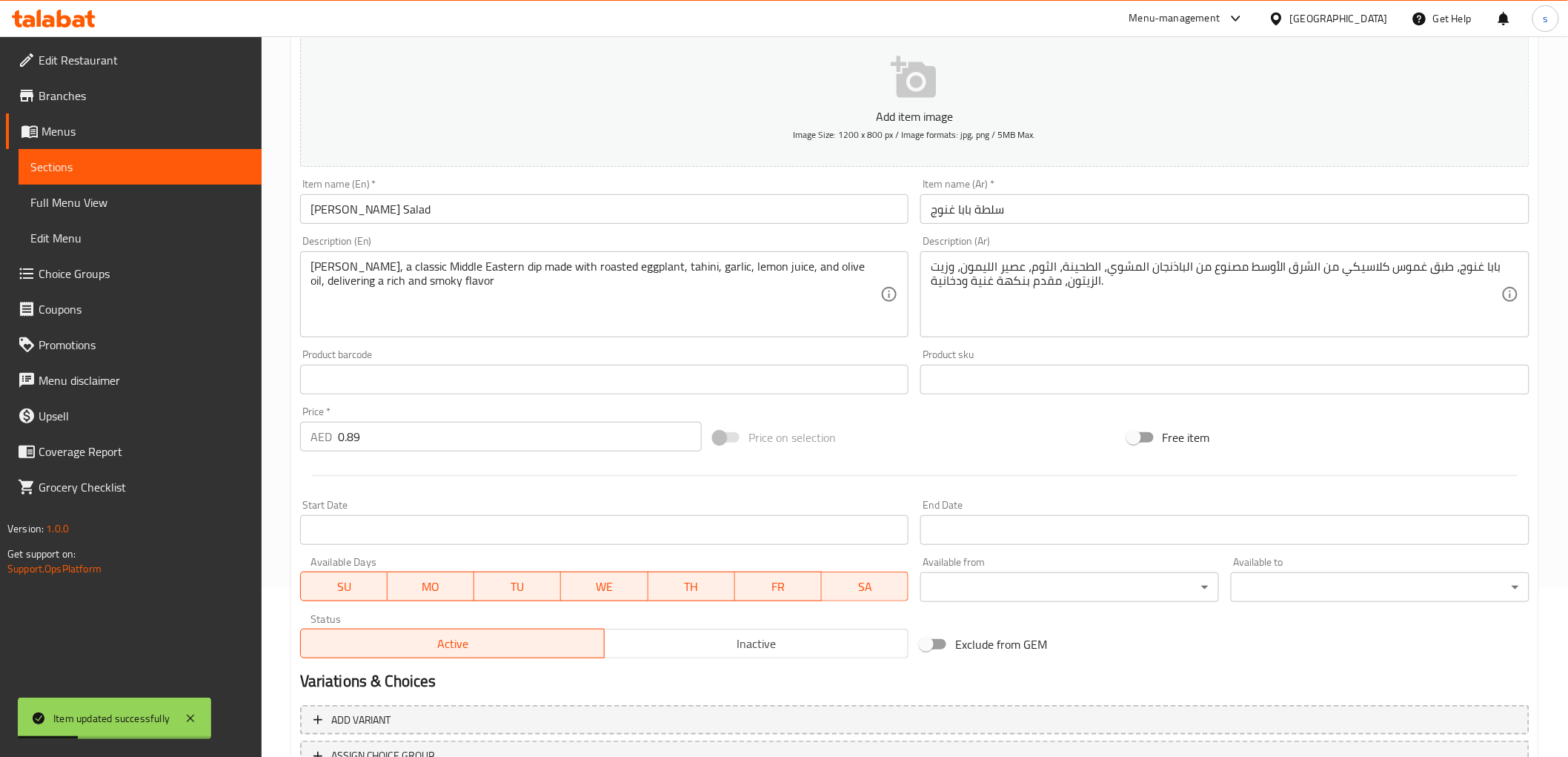
scroll to position [0, 0]
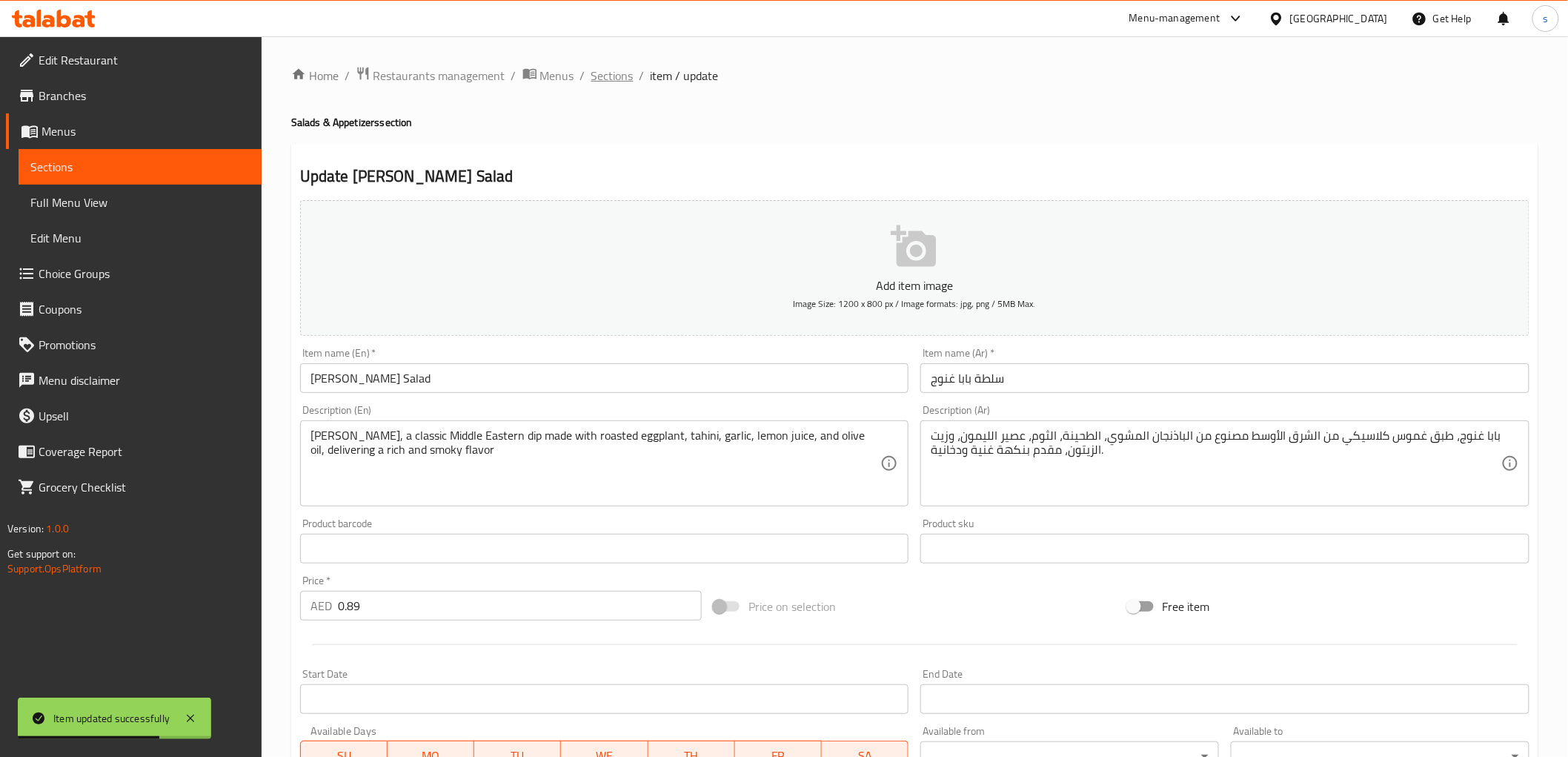
click at [605, 74] on span "Sections" at bounding box center [612, 75] width 42 height 18
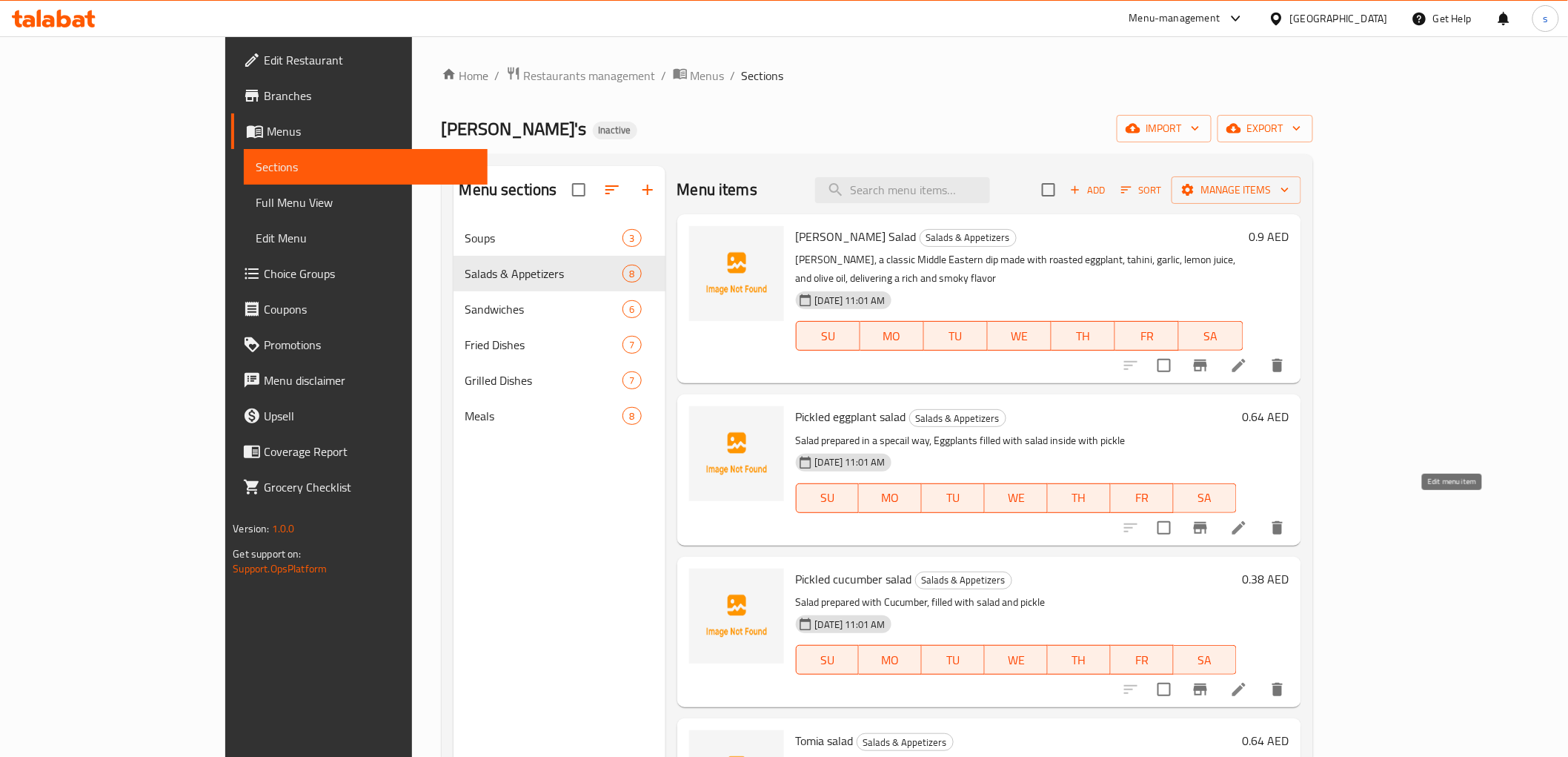
click at [1248, 519] on icon at bounding box center [1238, 527] width 18 height 18
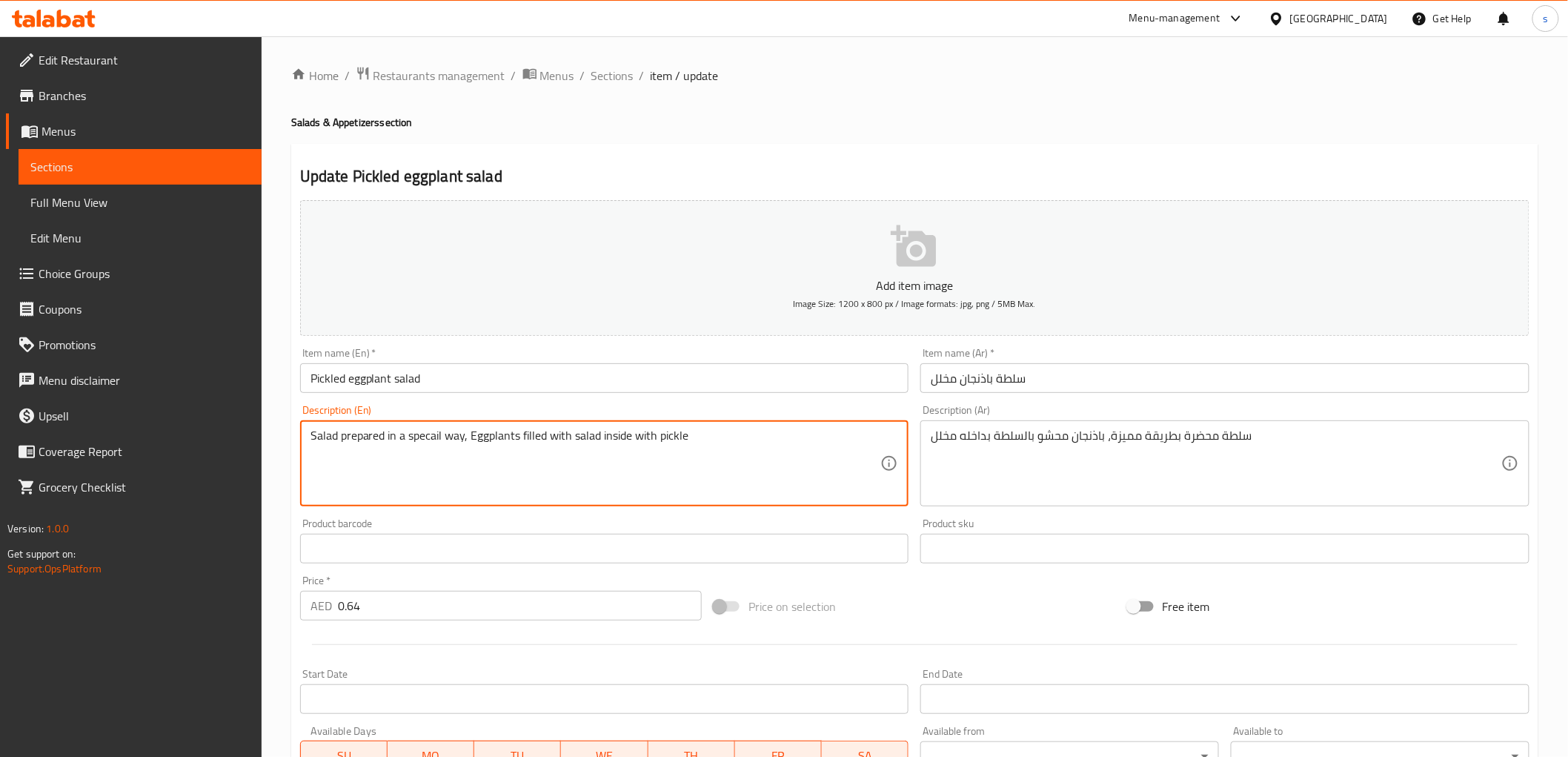
drag, startPoint x: 410, startPoint y: 439, endPoint x: 443, endPoint y: 430, distance: 34.2
drag, startPoint x: 309, startPoint y: 441, endPoint x: 761, endPoint y: 426, distance: 452.2
click at [761, 426] on div "Salad prepared in a specail way, Eggplants filled with salad inside with pickle…" at bounding box center [605, 463] width 609 height 86
click at [763, 479] on textarea "Salad prepared in a specail way, Eggplants filled with salad inside with pickle" at bounding box center [595, 464] width 570 height 71
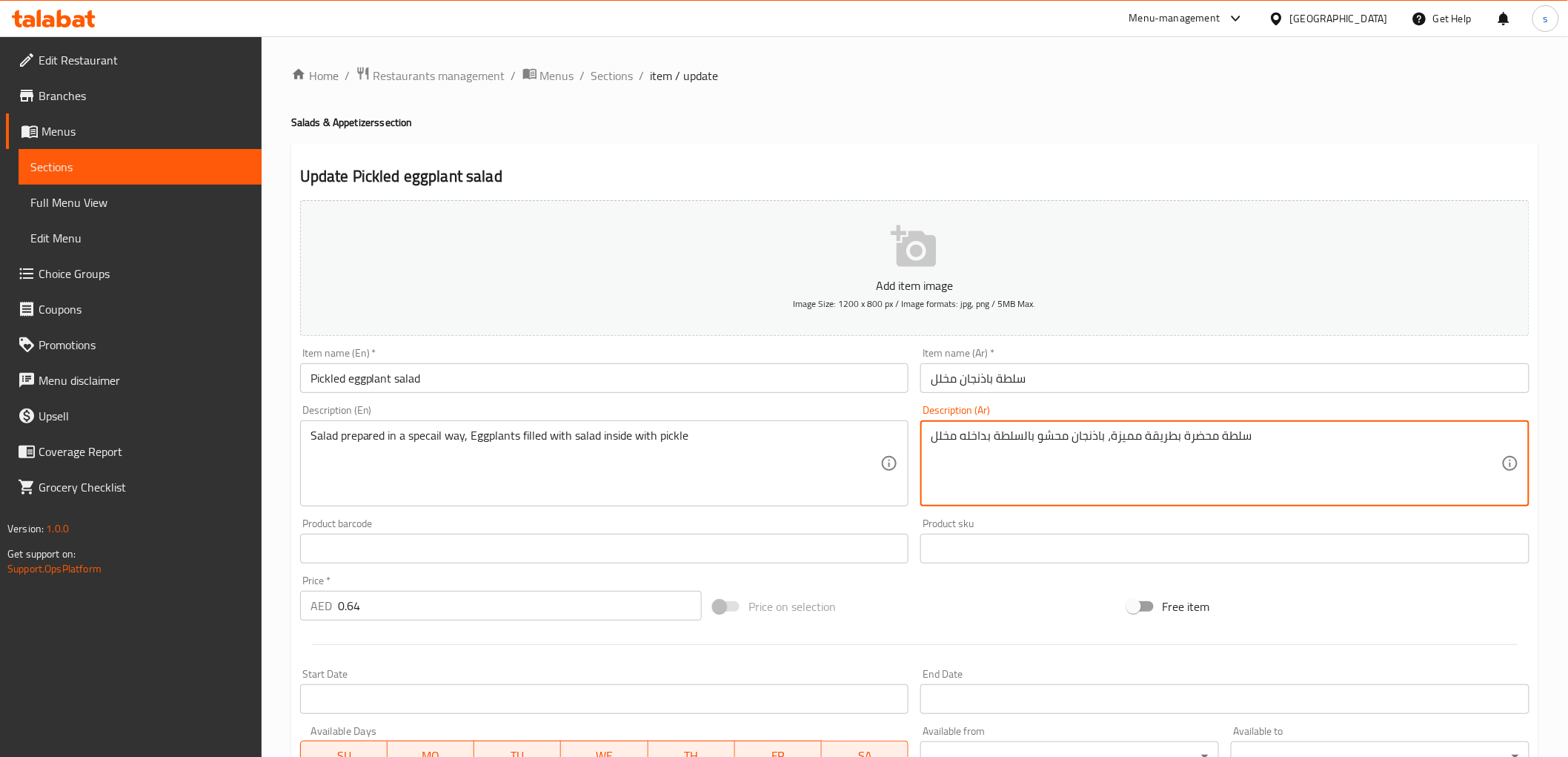
drag, startPoint x: 1108, startPoint y: 436, endPoint x: 1138, endPoint y: 435, distance: 30.0
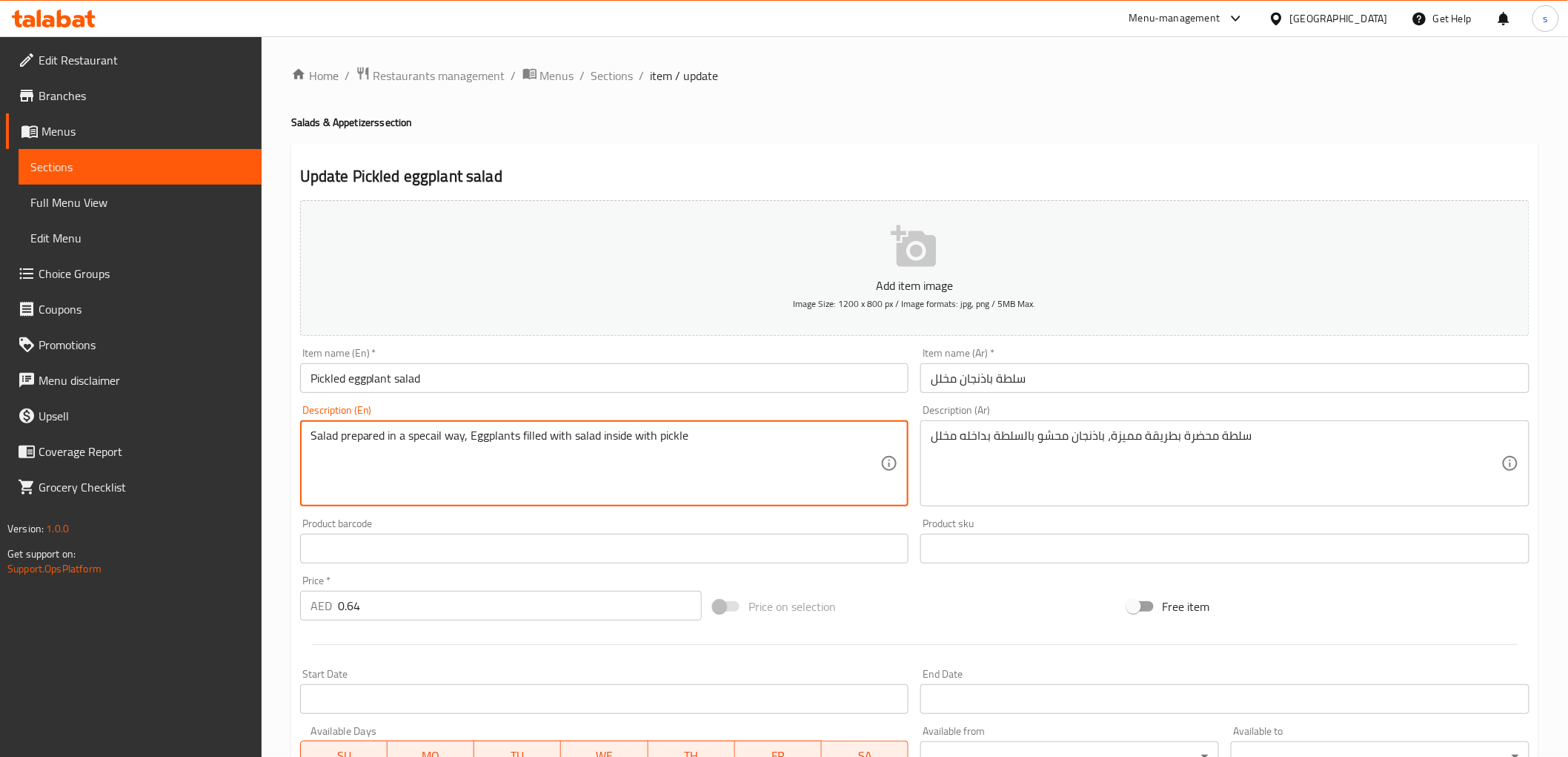
drag, startPoint x: 409, startPoint y: 437, endPoint x: 440, endPoint y: 440, distance: 31.1
click at [440, 440] on textarea "Salad prepared in a specail way, Eggplants filled with salad inside with pickle" at bounding box center [595, 464] width 570 height 71
paste textarea "ia"
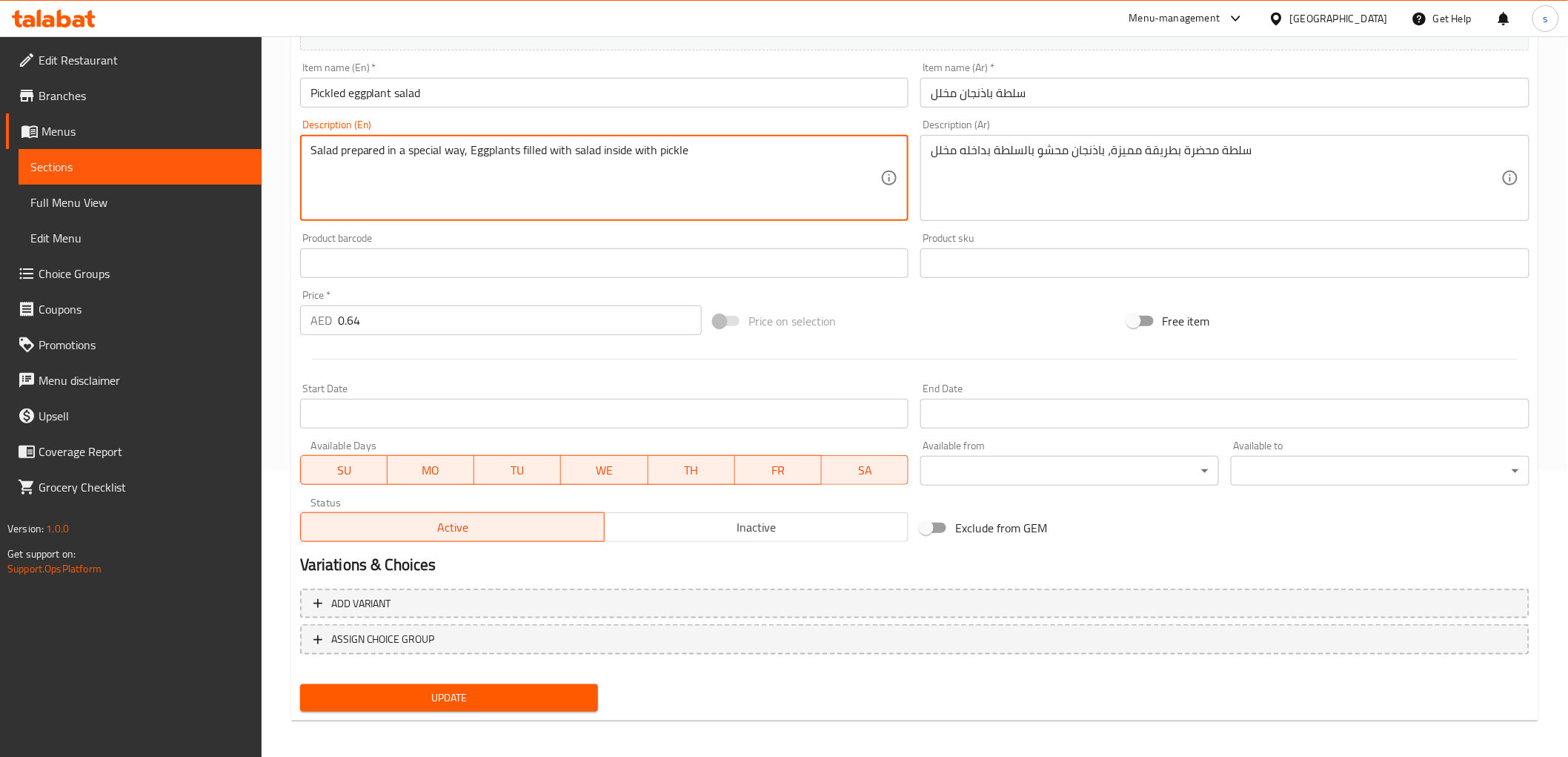
scroll to position [288, 0]
type textarea "Salad prepared in a special way, Eggplants filled with salad inside with pickle"
click at [473, 694] on span "Update" at bounding box center [449, 696] width 275 height 19
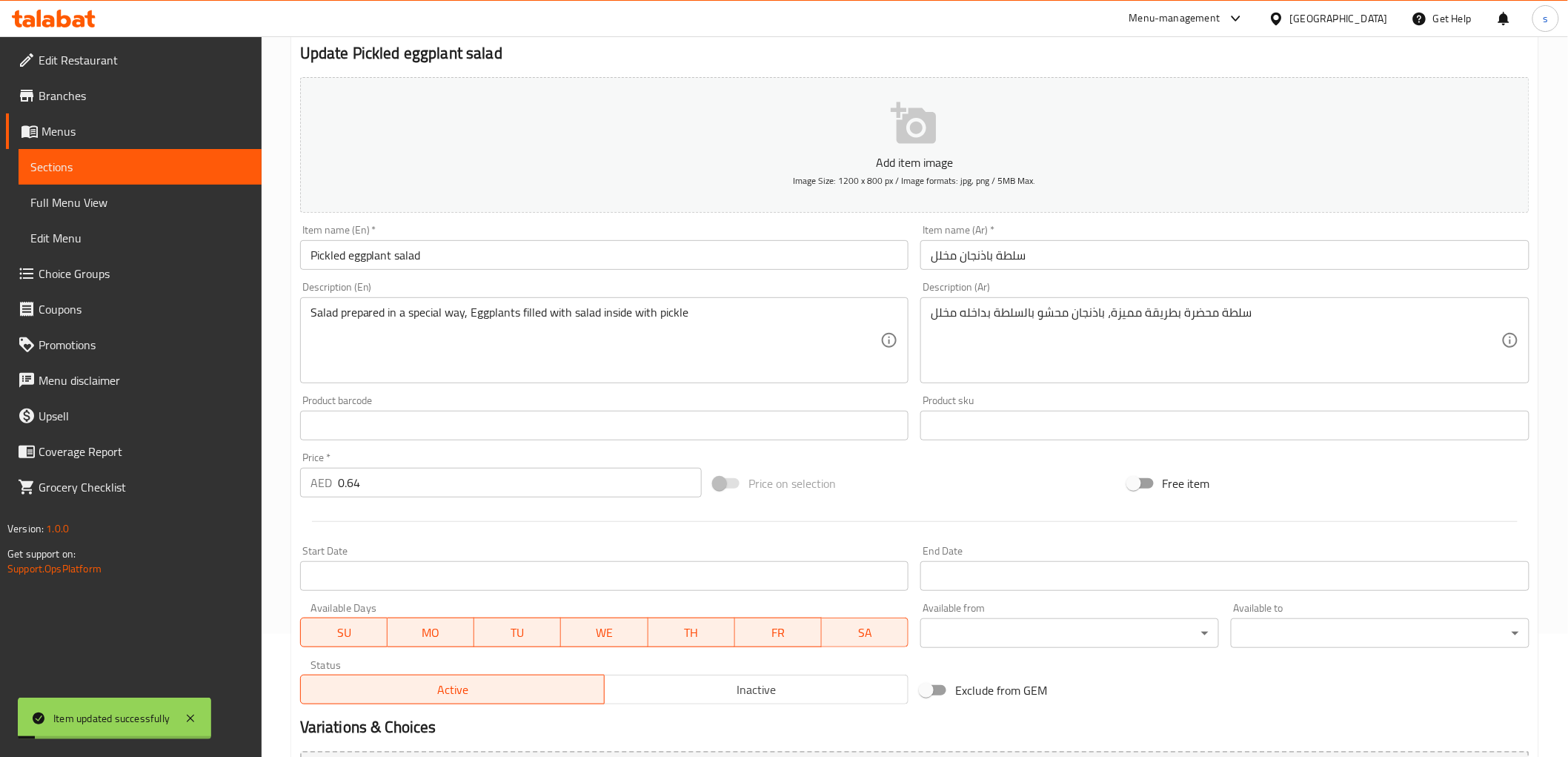
scroll to position [0, 0]
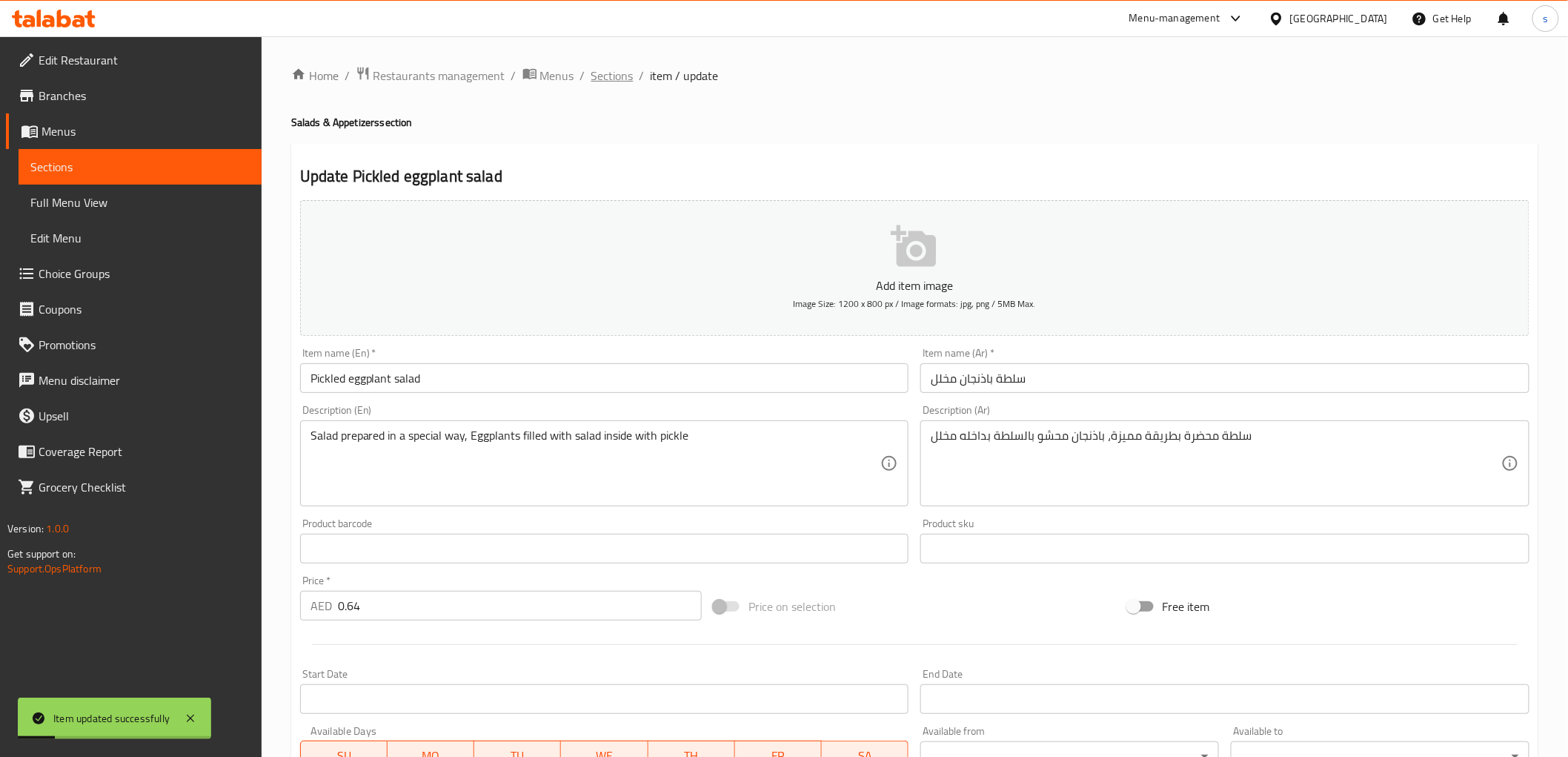
click at [616, 67] on span "Sections" at bounding box center [612, 75] width 42 height 18
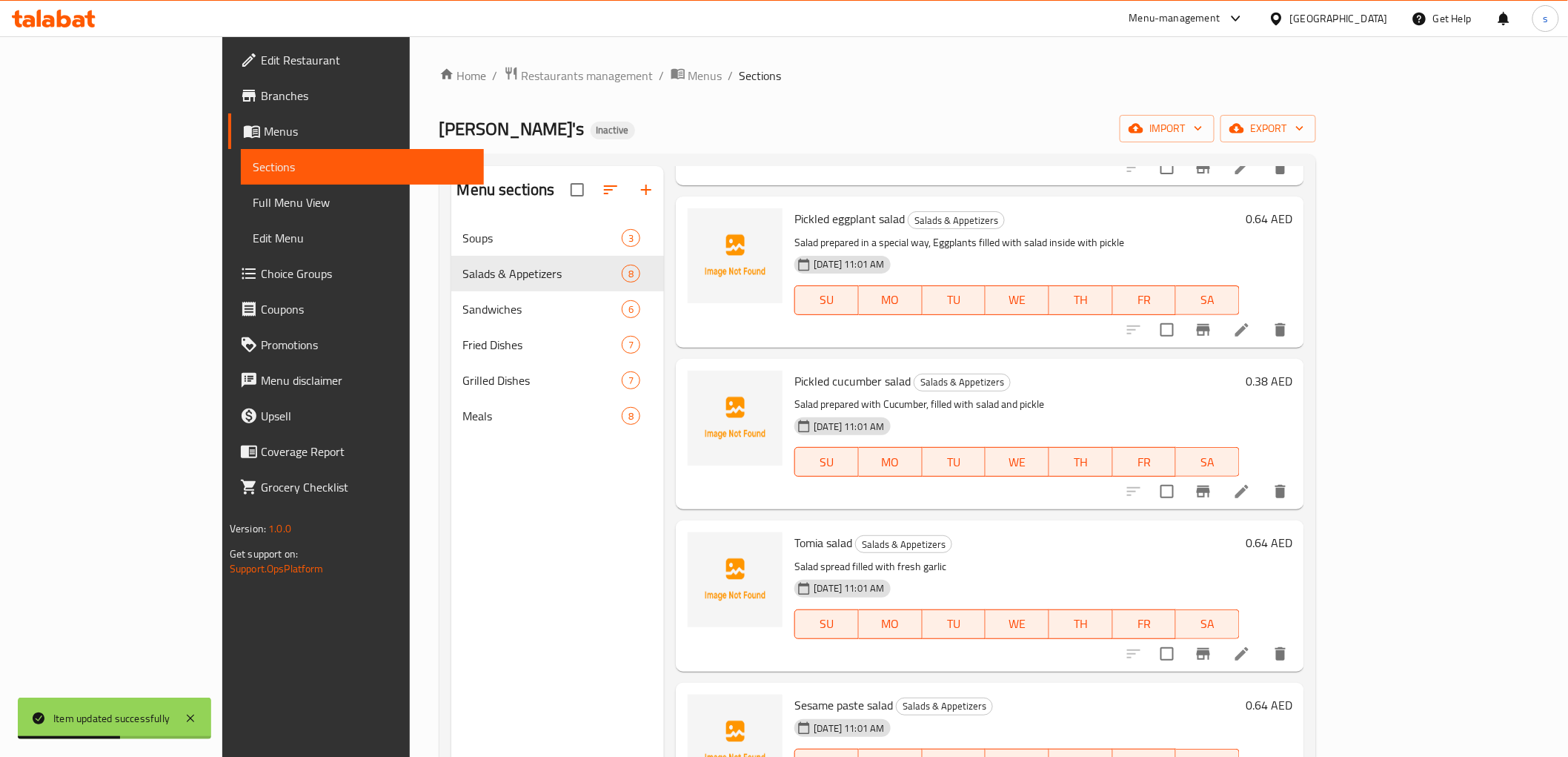
scroll to position [247, 0]
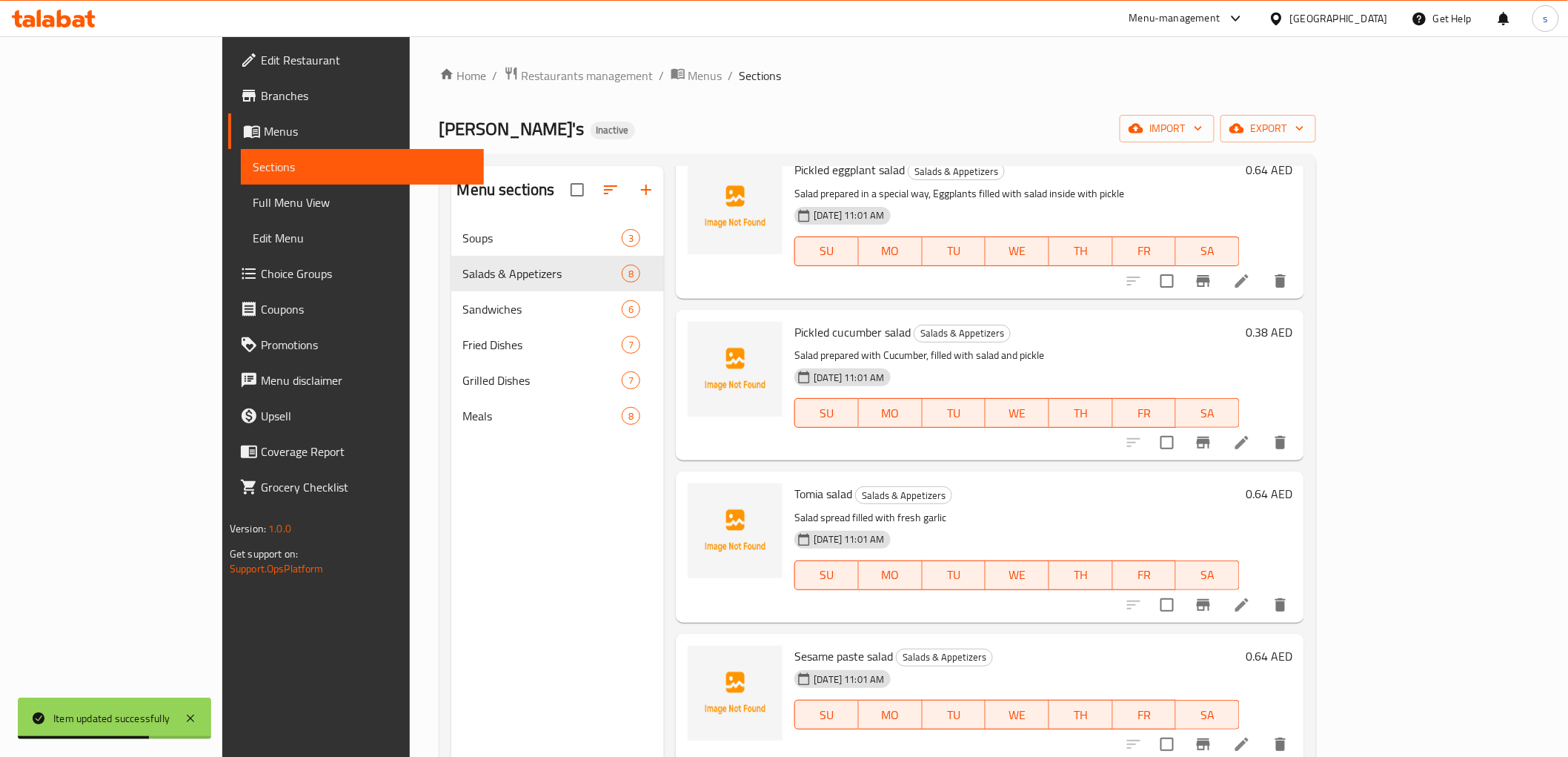
click at [1263, 429] on li at bounding box center [1241, 443] width 42 height 27
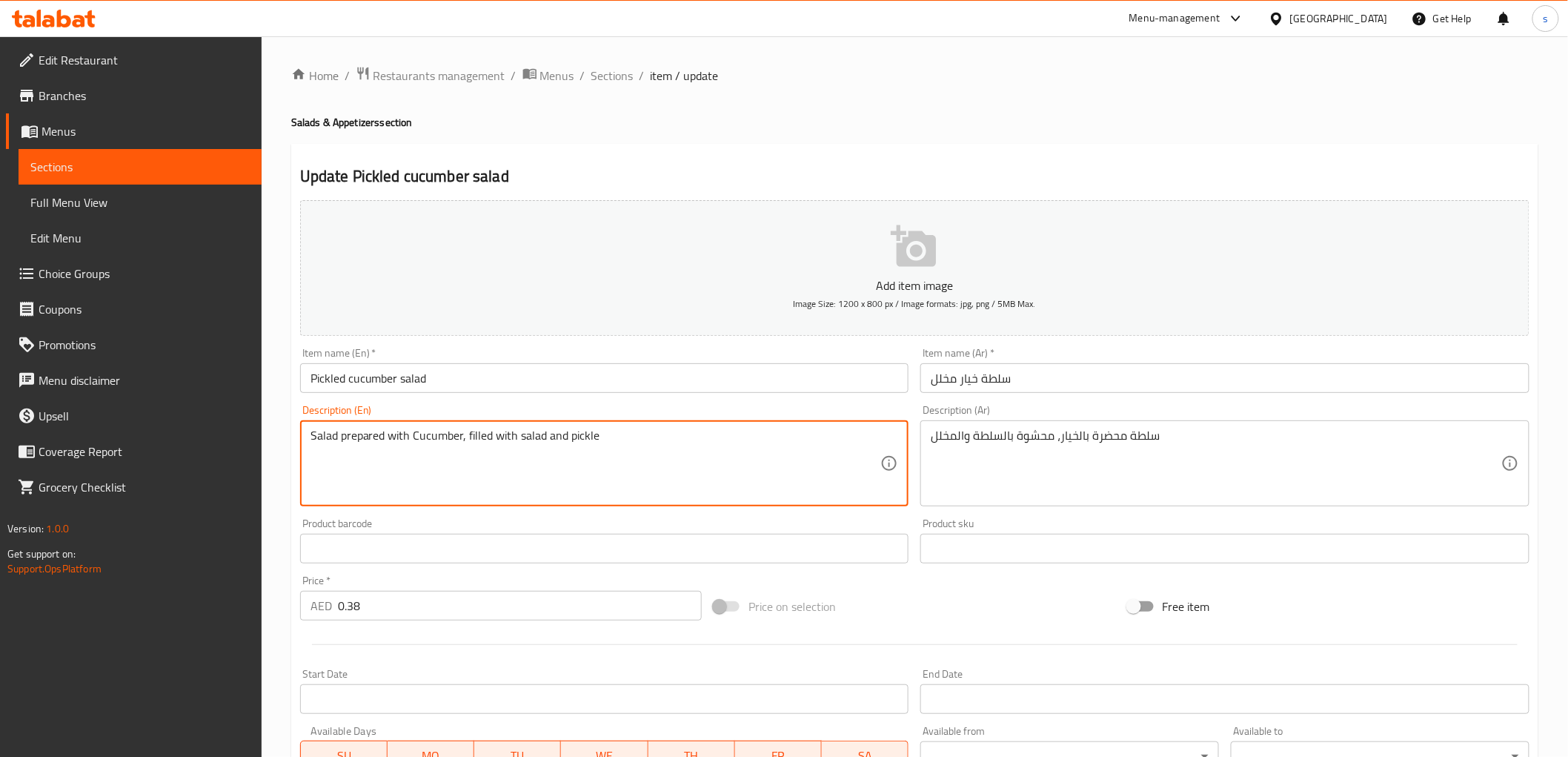
drag, startPoint x: 309, startPoint y: 435, endPoint x: 746, endPoint y: 428, distance: 437.1
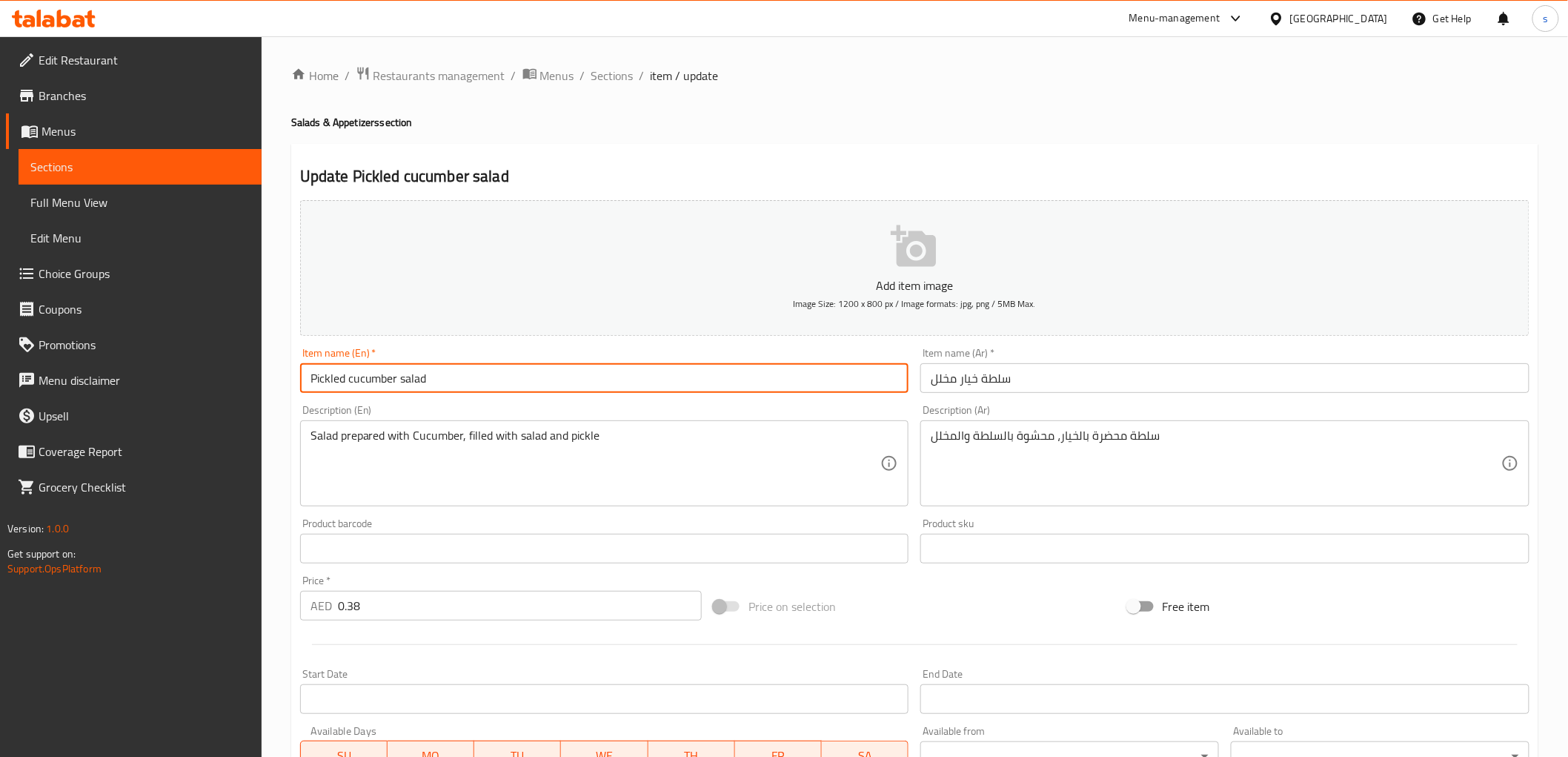
click at [589, 369] on input "Pickled cucumber salad" at bounding box center [605, 378] width 609 height 30
drag, startPoint x: 309, startPoint y: 382, endPoint x: 539, endPoint y: 382, distance: 230.0
click at [539, 382] on input "Pickled cucumber salad" at bounding box center [605, 378] width 609 height 30
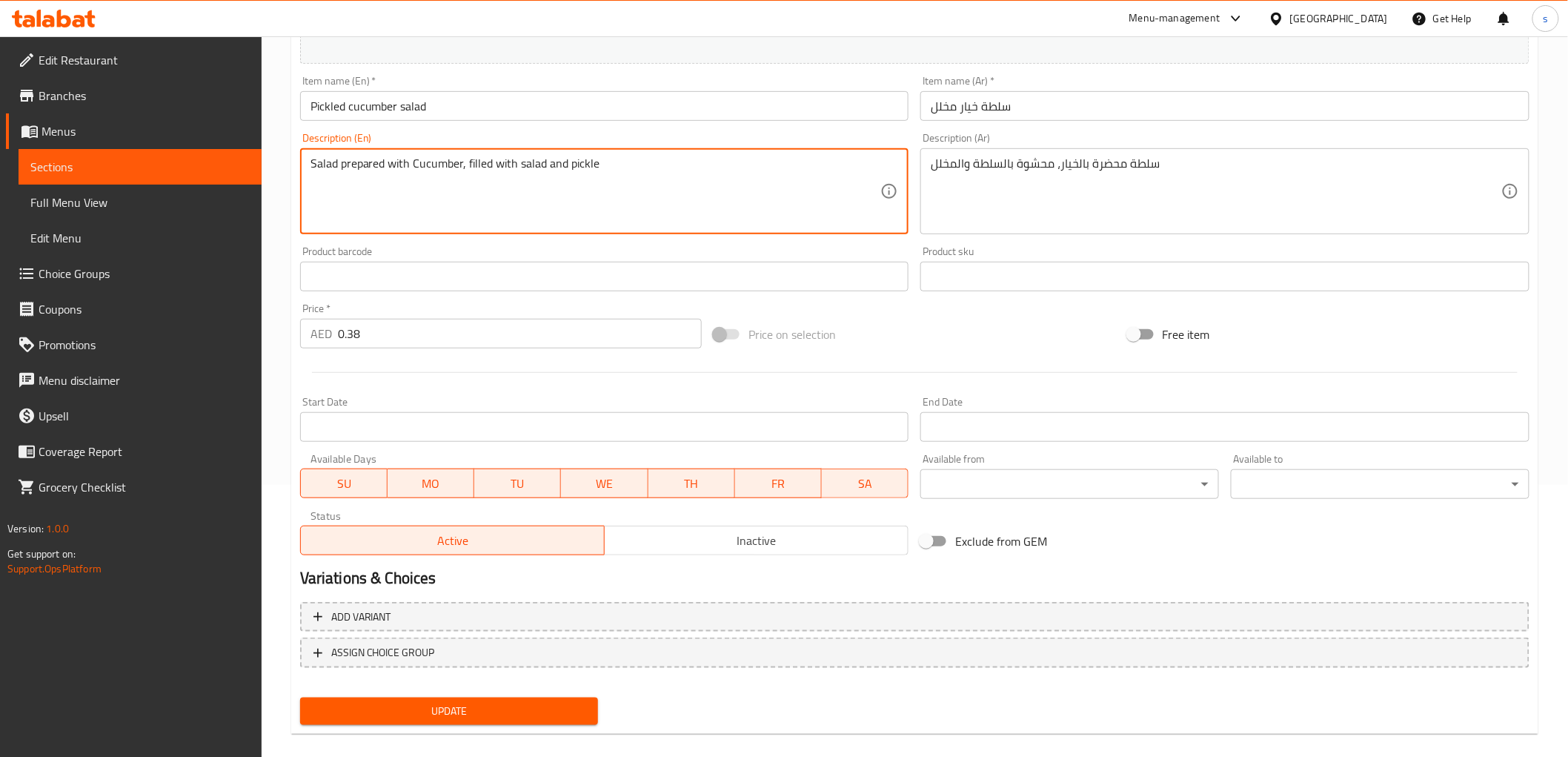
scroll to position [288, 0]
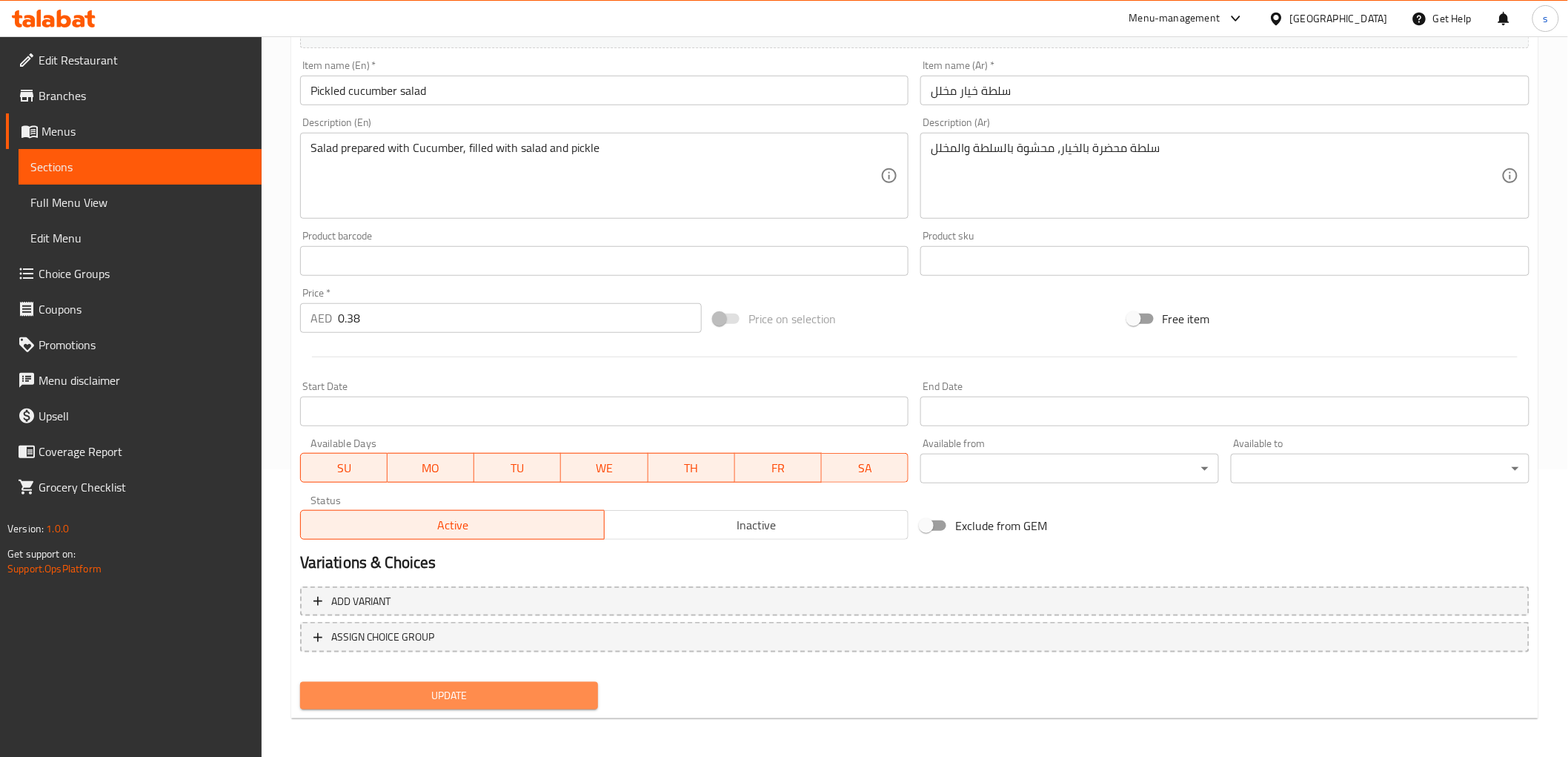
click at [435, 686] on span "Update" at bounding box center [449, 696] width 275 height 19
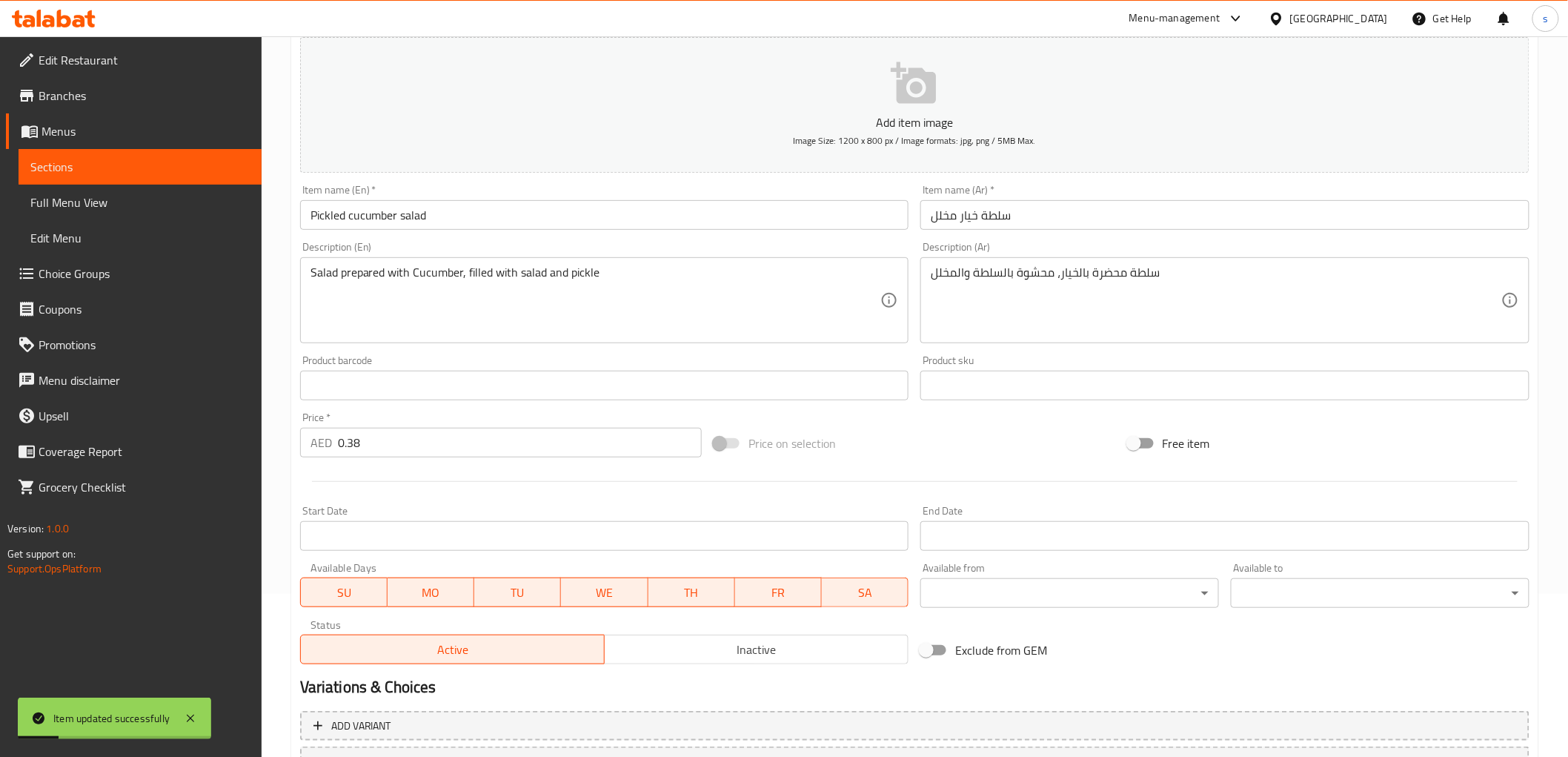
scroll to position [0, 0]
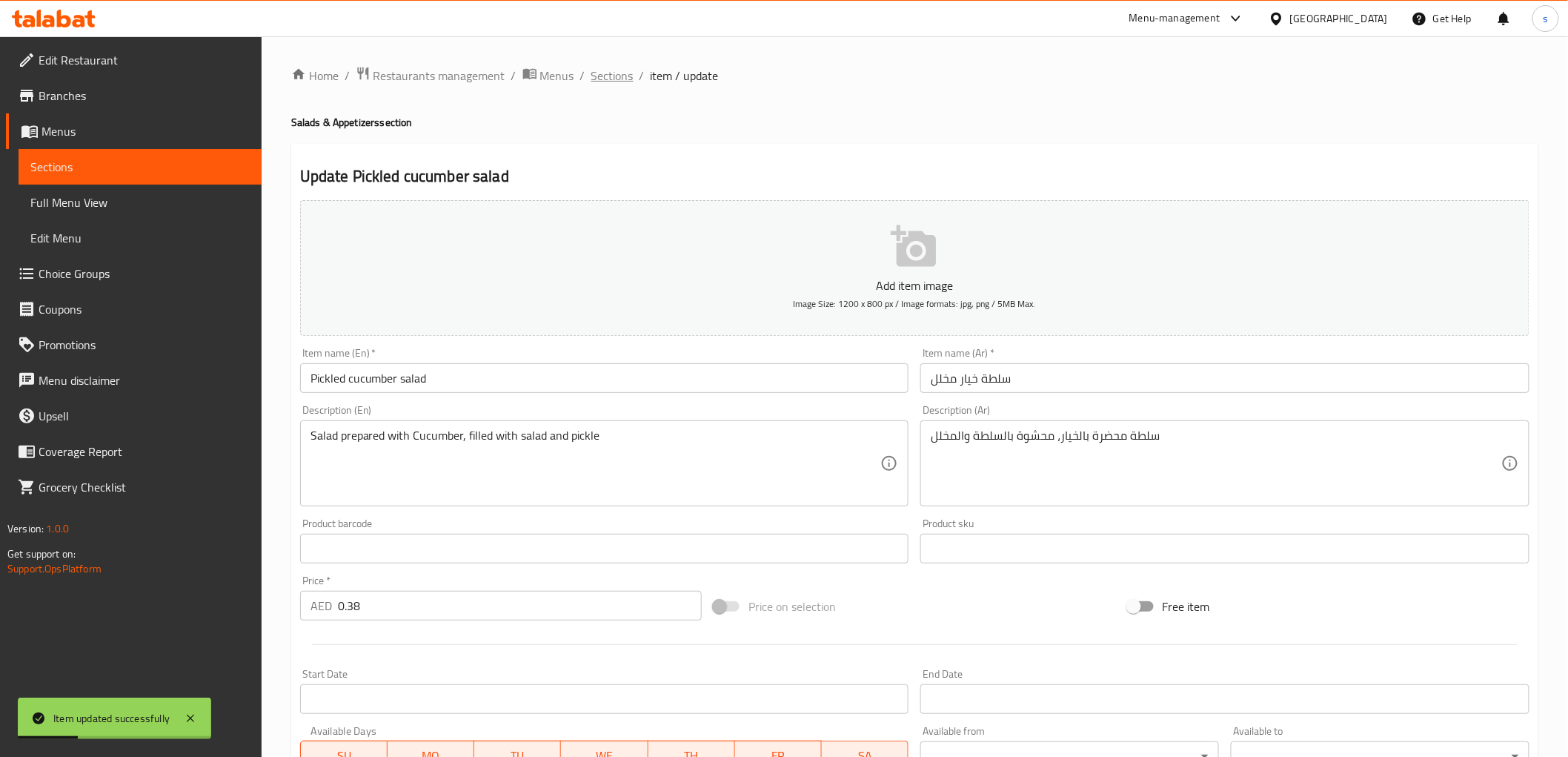
click at [598, 67] on span "Sections" at bounding box center [612, 75] width 42 height 18
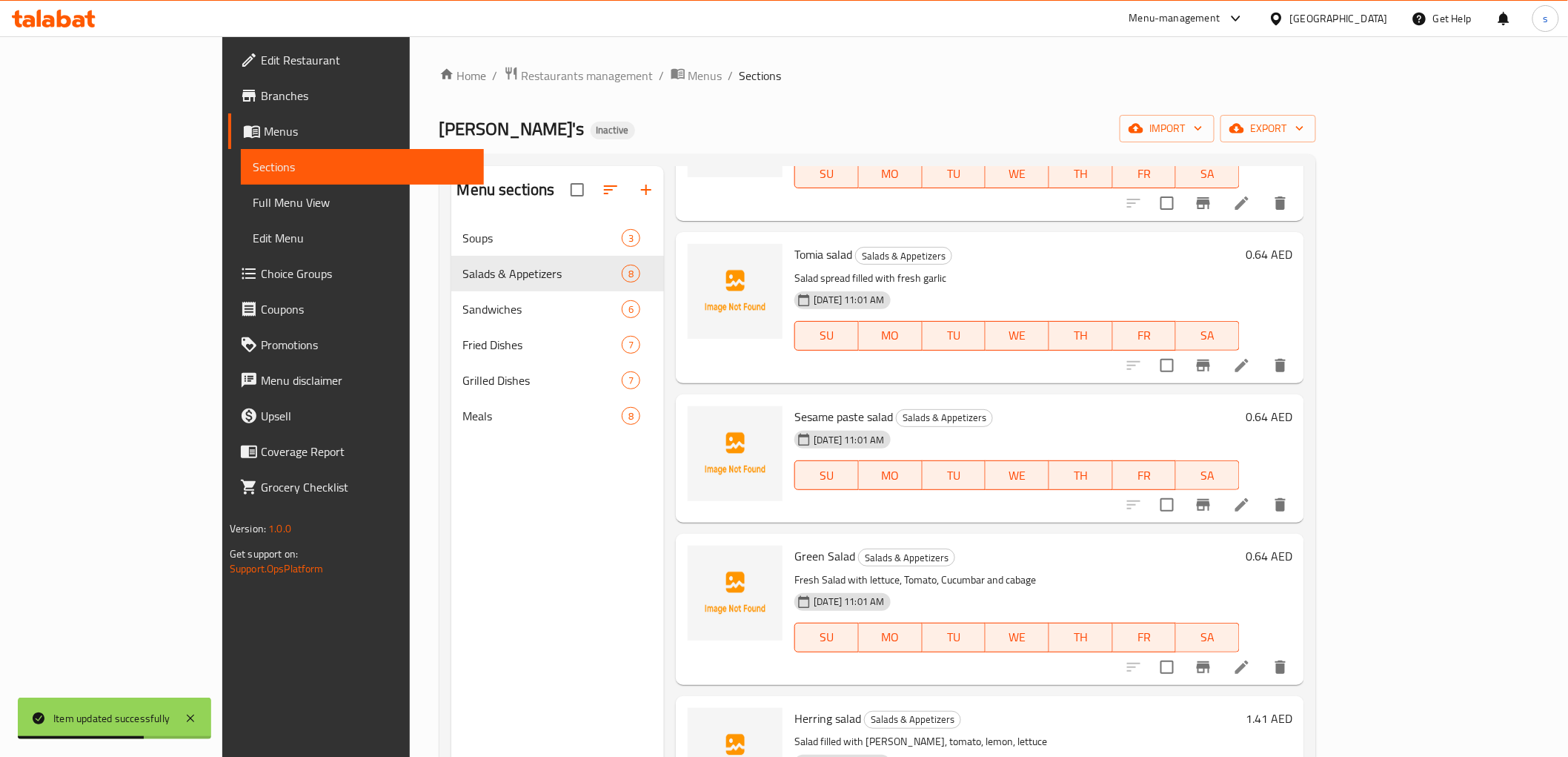
scroll to position [494, 0]
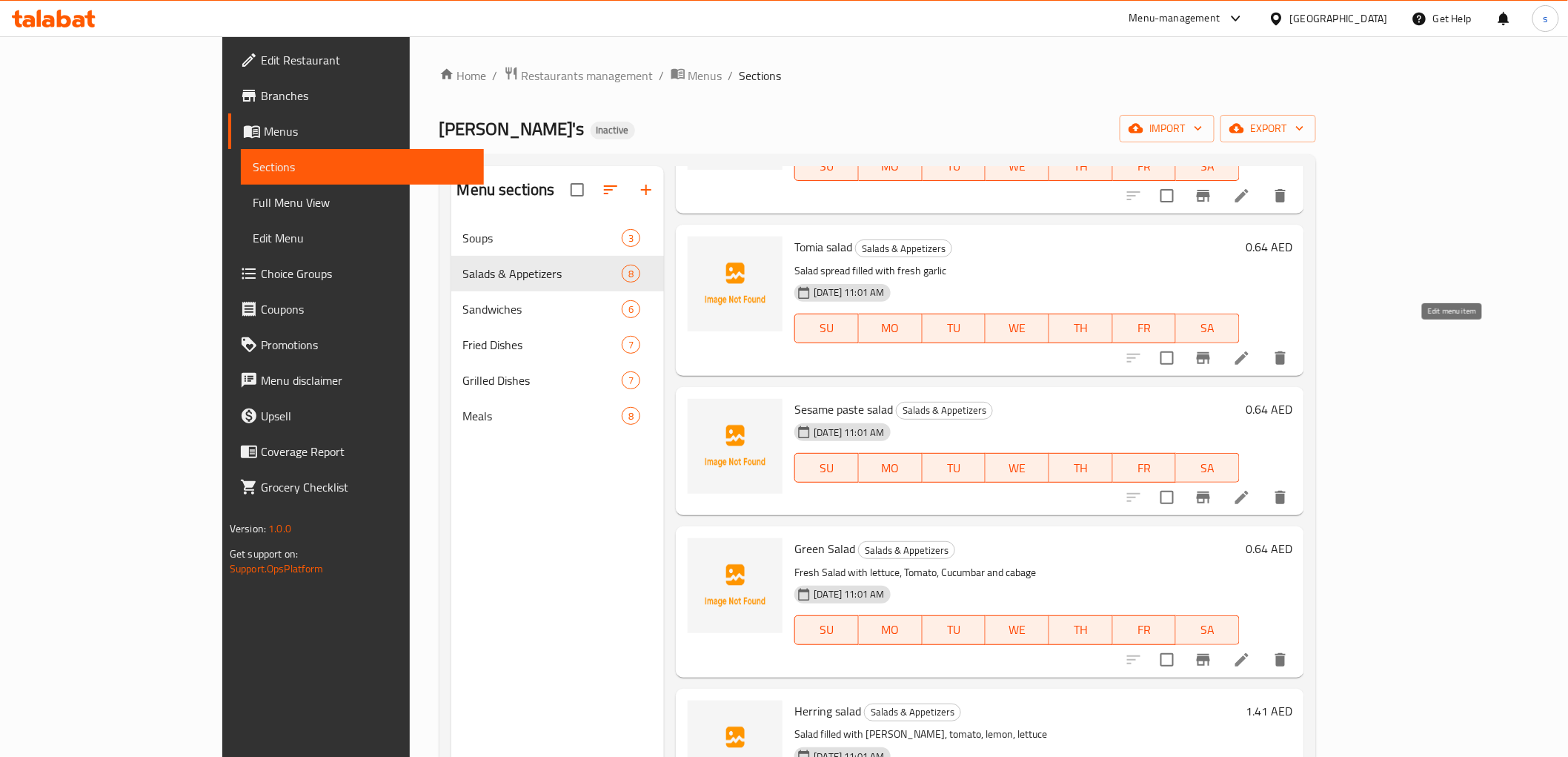
click at [1251, 350] on icon at bounding box center [1241, 358] width 18 height 18
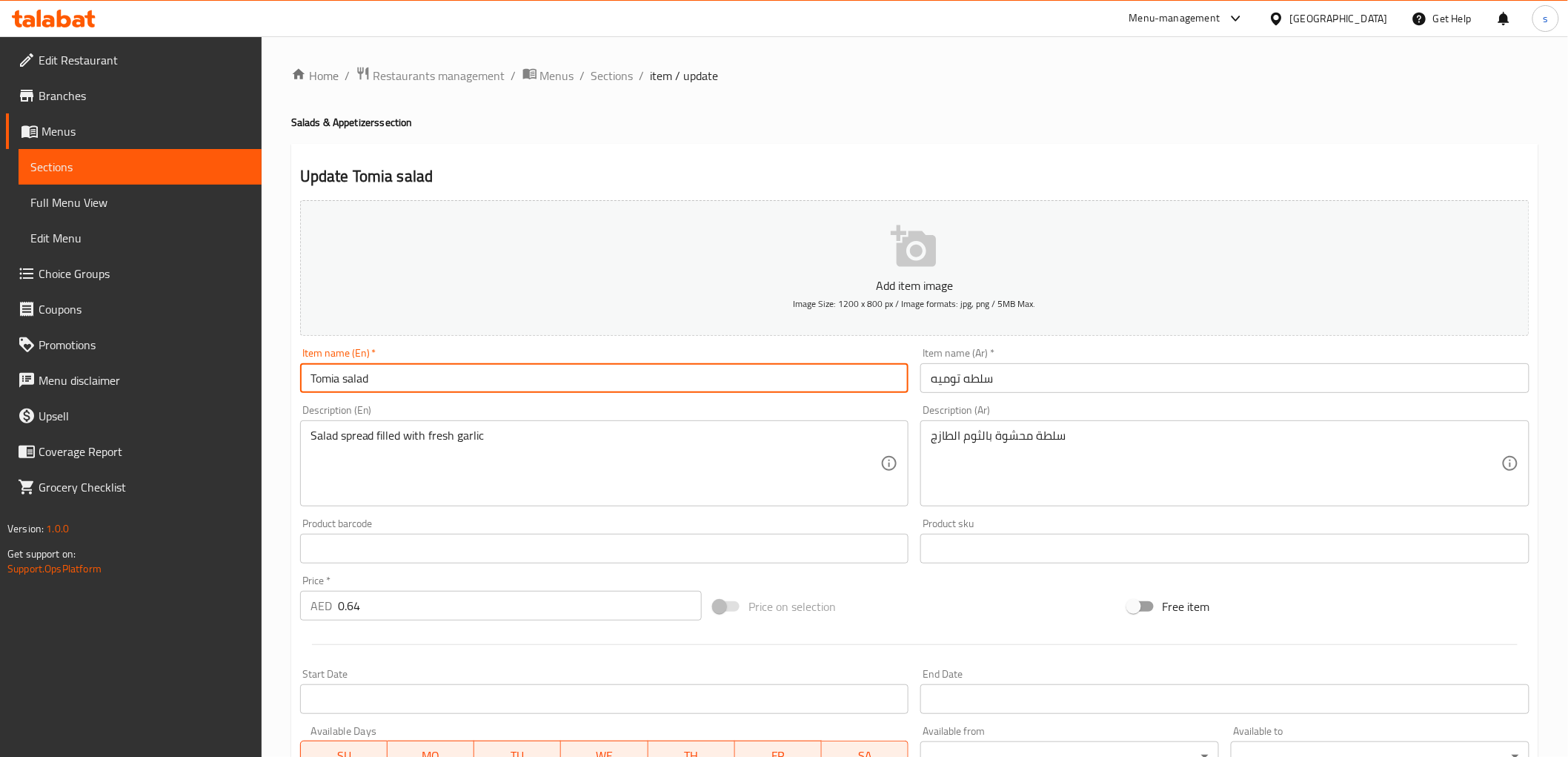
drag, startPoint x: 313, startPoint y: 378, endPoint x: 423, endPoint y: 364, distance: 110.9
click at [420, 362] on div "Item name (En)   * Tomia salad Item name (En) *" at bounding box center [605, 371] width 609 height 45
click at [713, 372] on input "Tomia salad" at bounding box center [605, 378] width 609 height 30
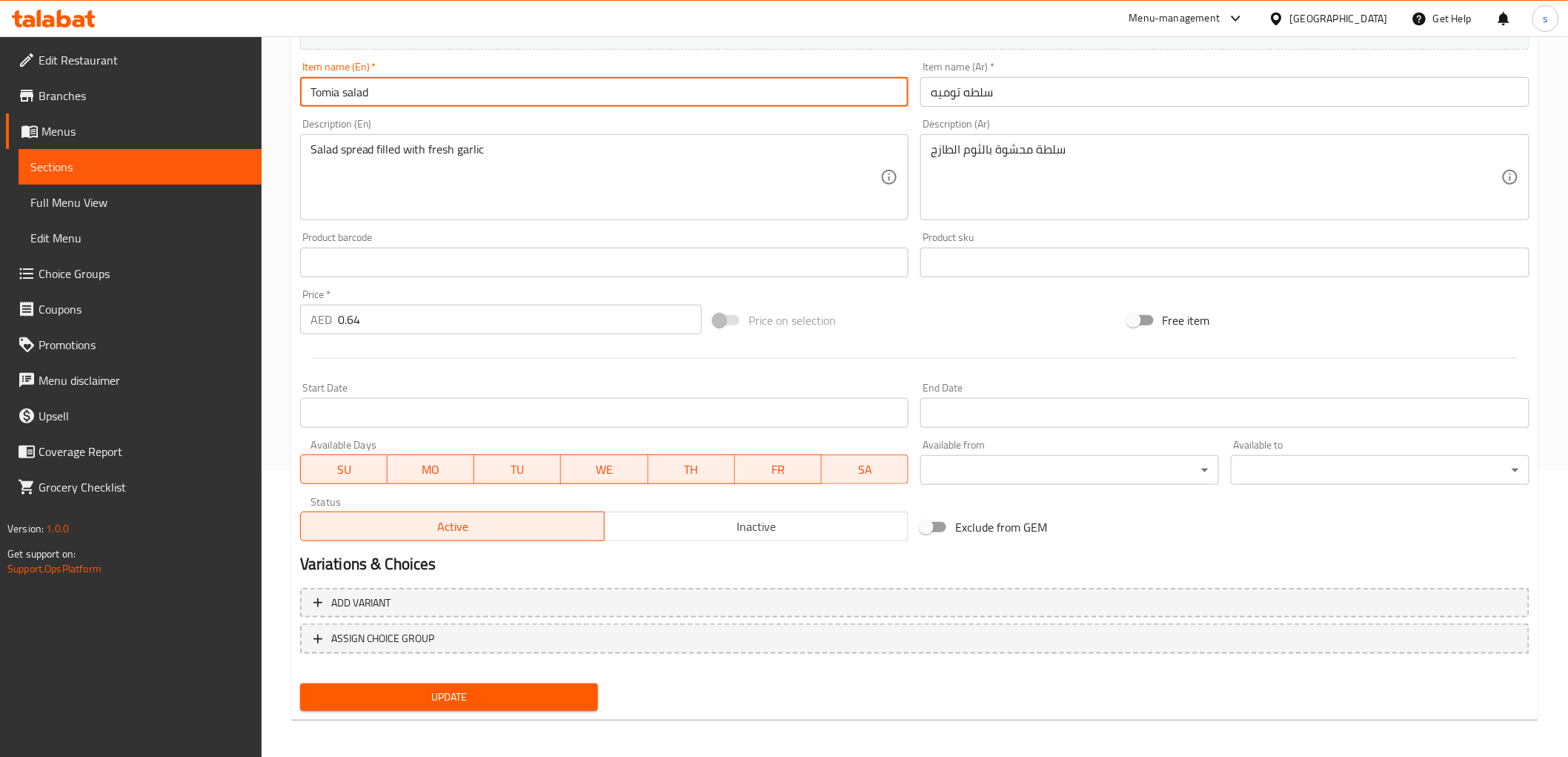
scroll to position [288, 0]
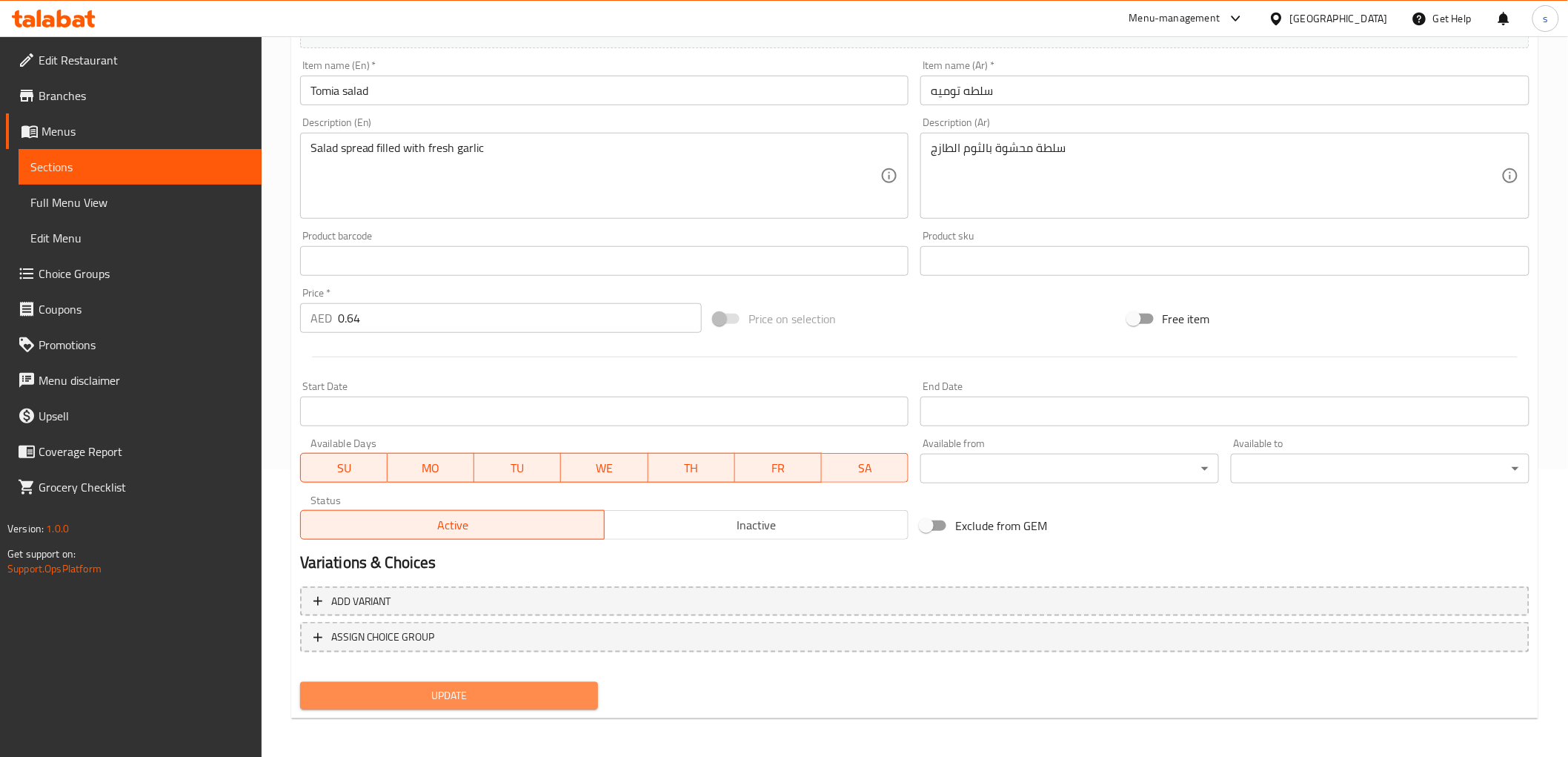
click at [491, 691] on span "Update" at bounding box center [449, 696] width 275 height 19
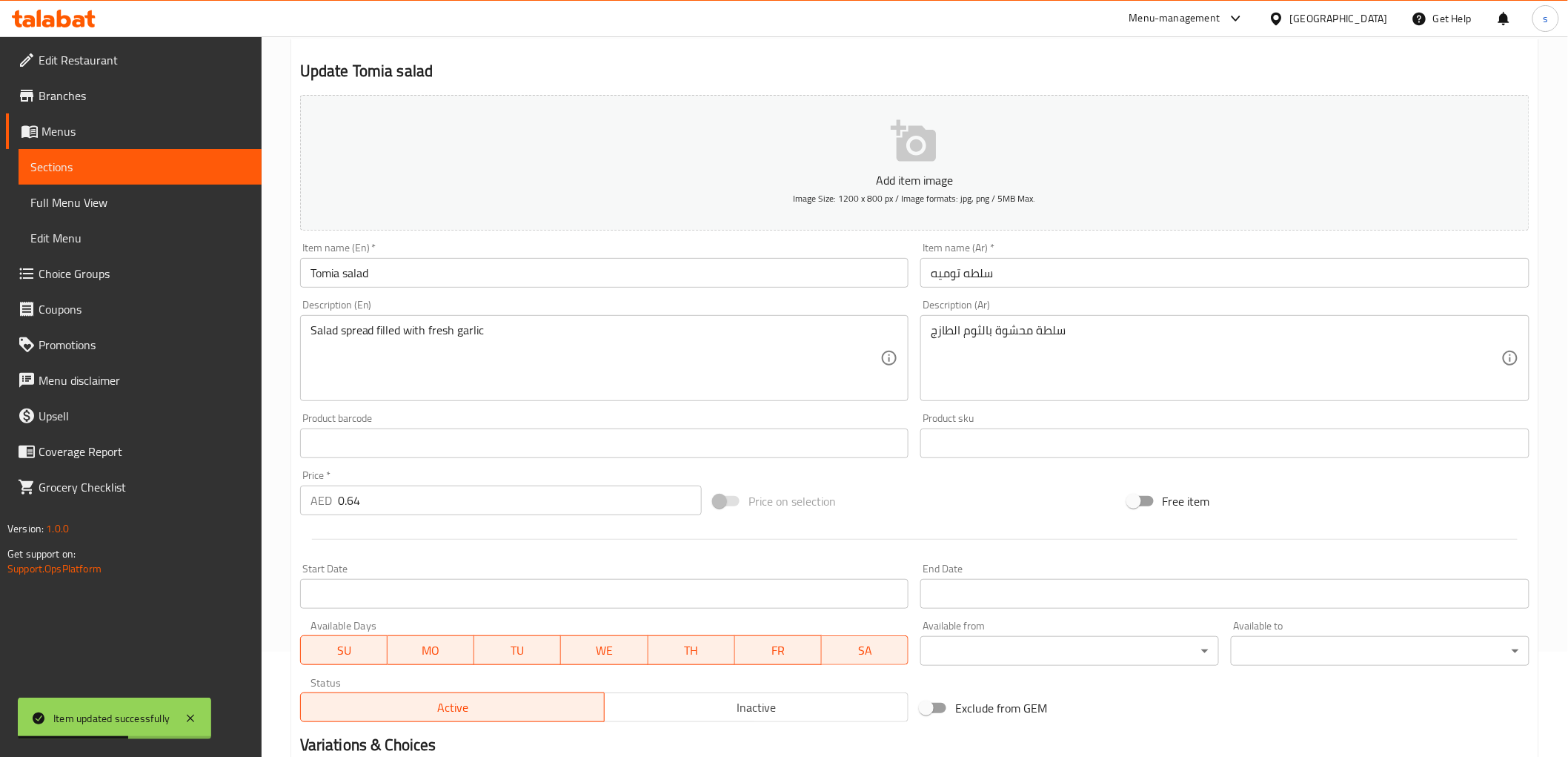
scroll to position [0, 0]
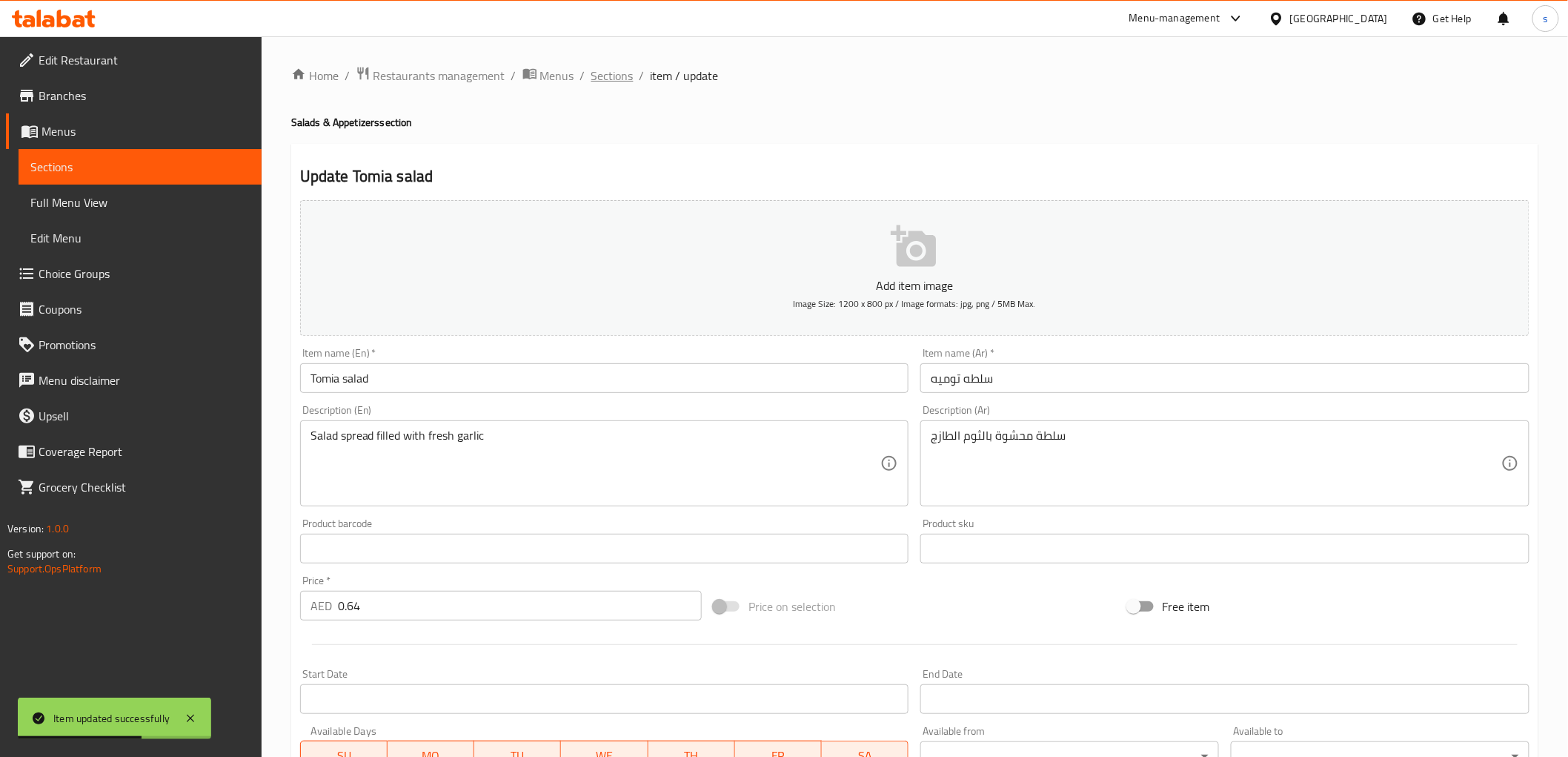
click at [605, 80] on span "Sections" at bounding box center [612, 75] width 42 height 18
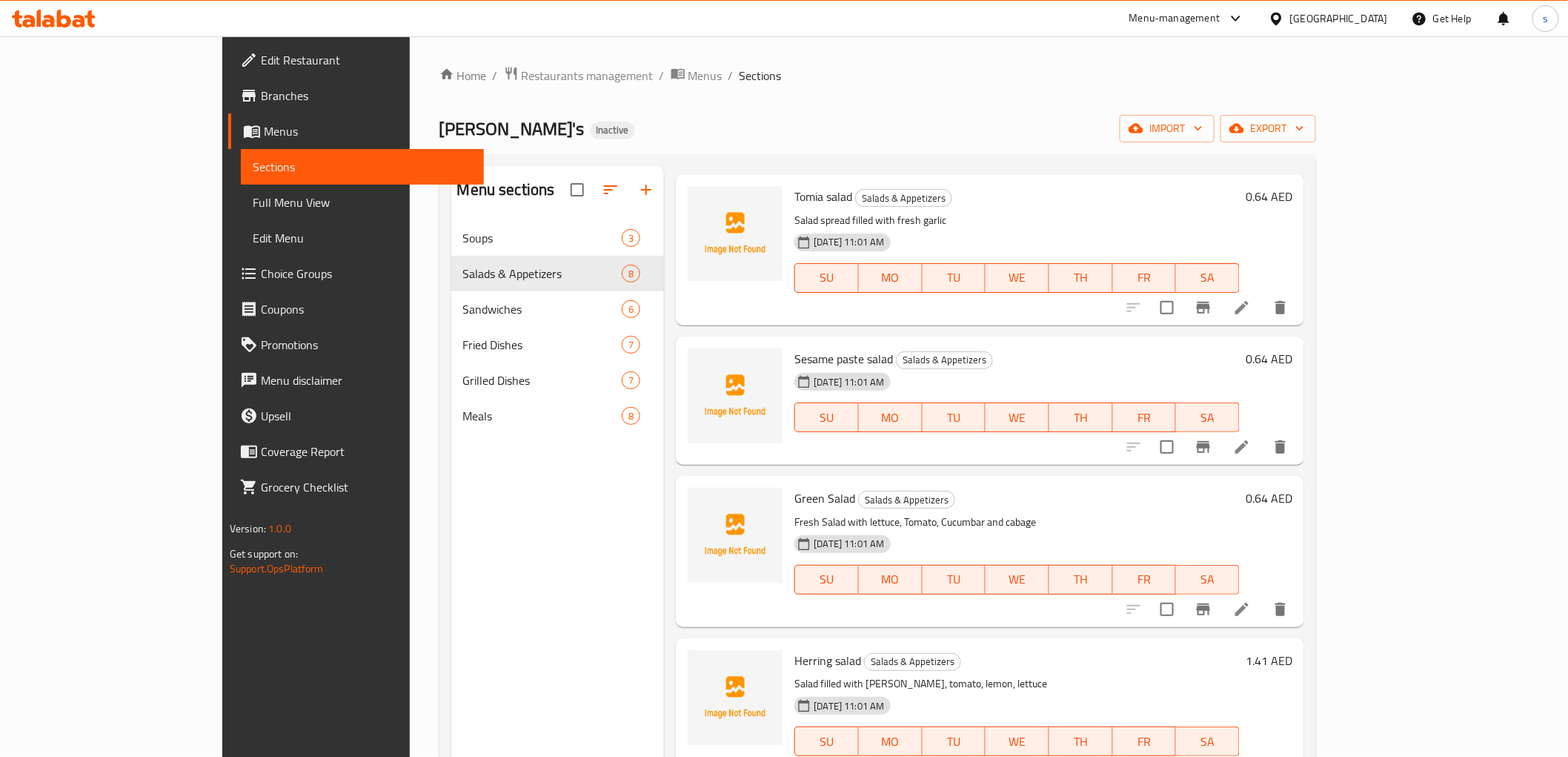
scroll to position [552, 0]
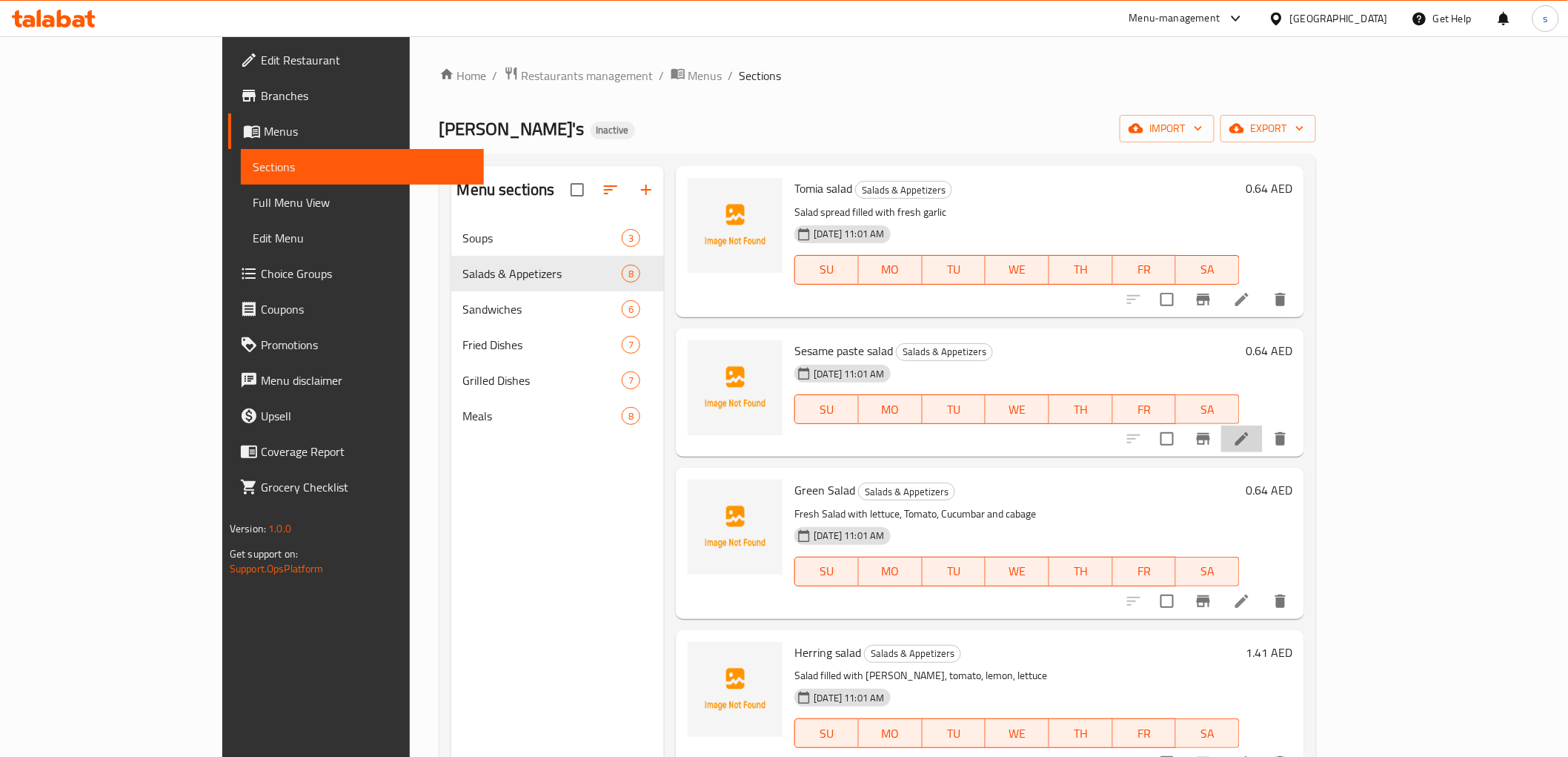
click at [1263, 426] on li at bounding box center [1241, 439] width 42 height 27
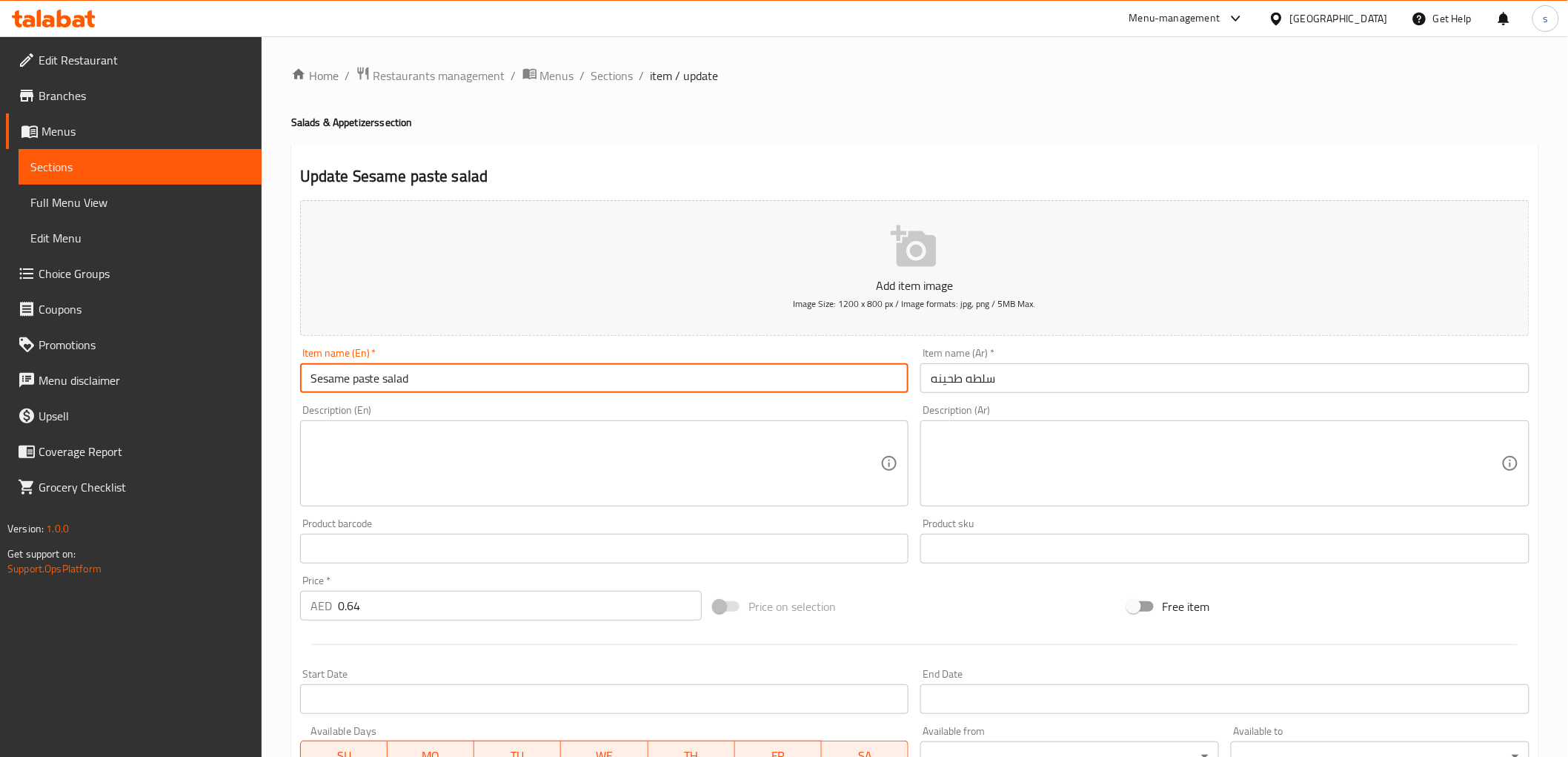
drag, startPoint x: 309, startPoint y: 380, endPoint x: 479, endPoint y: 368, distance: 170.4
click at [479, 368] on input "Sesame paste salad" at bounding box center [605, 378] width 609 height 30
click at [1131, 97] on div "Home / Restaurants management / Menus / Sections / item / update Salads & Appet…" at bounding box center [915, 541] width 1247 height 952
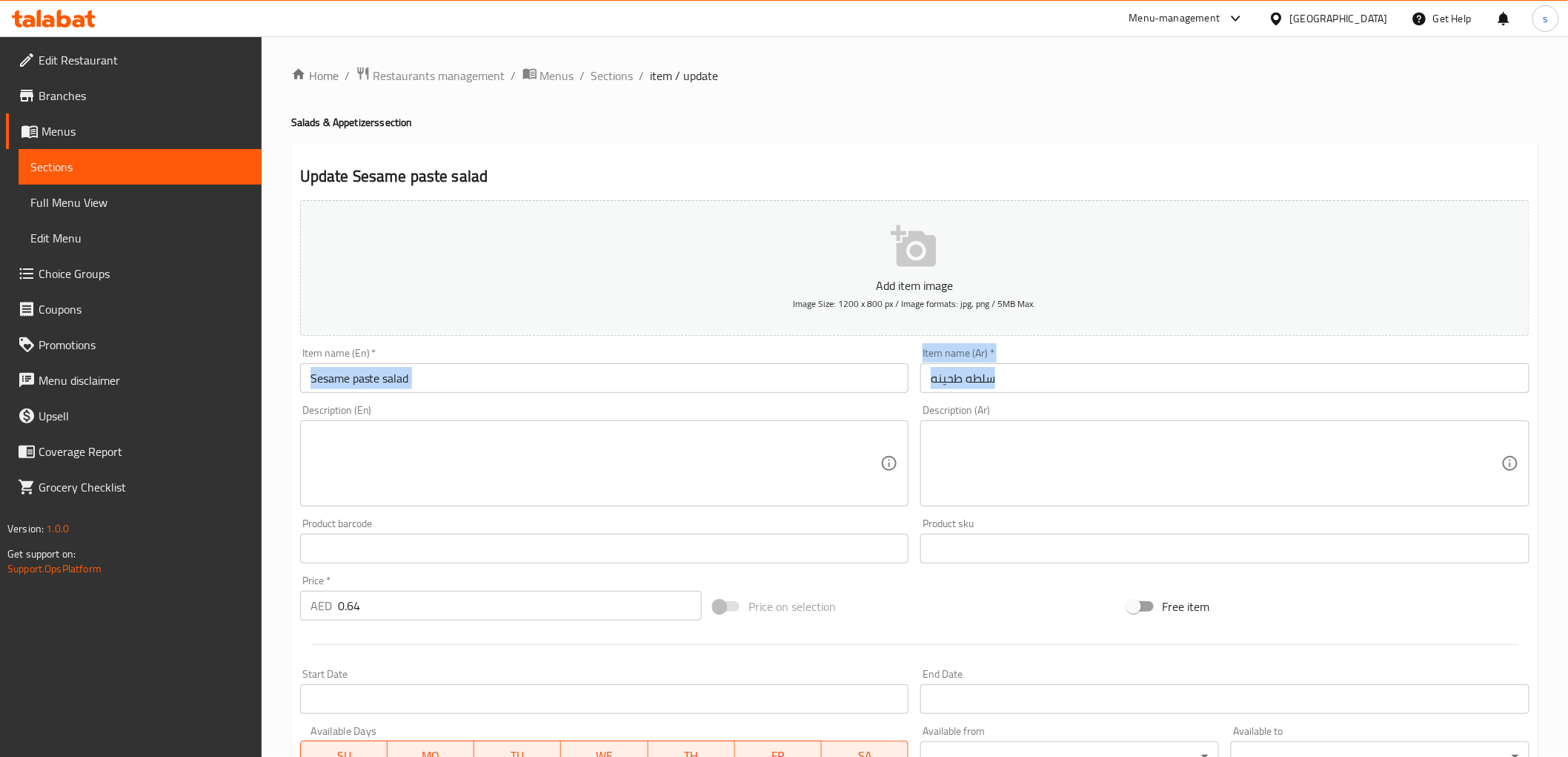
drag, startPoint x: 559, startPoint y: 402, endPoint x: 610, endPoint y: 404, distance: 51.0
click at [571, 404] on div "Add item image Image Size: 1200 x 800 px / Image formats: jpg, png / 5MB Max. I…" at bounding box center [915, 513] width 1241 height 639
click at [1118, 57] on div "Home / Restaurants management / Menus / Sections / item / update Salads & Appet…" at bounding box center [915, 541] width 1306 height 1011
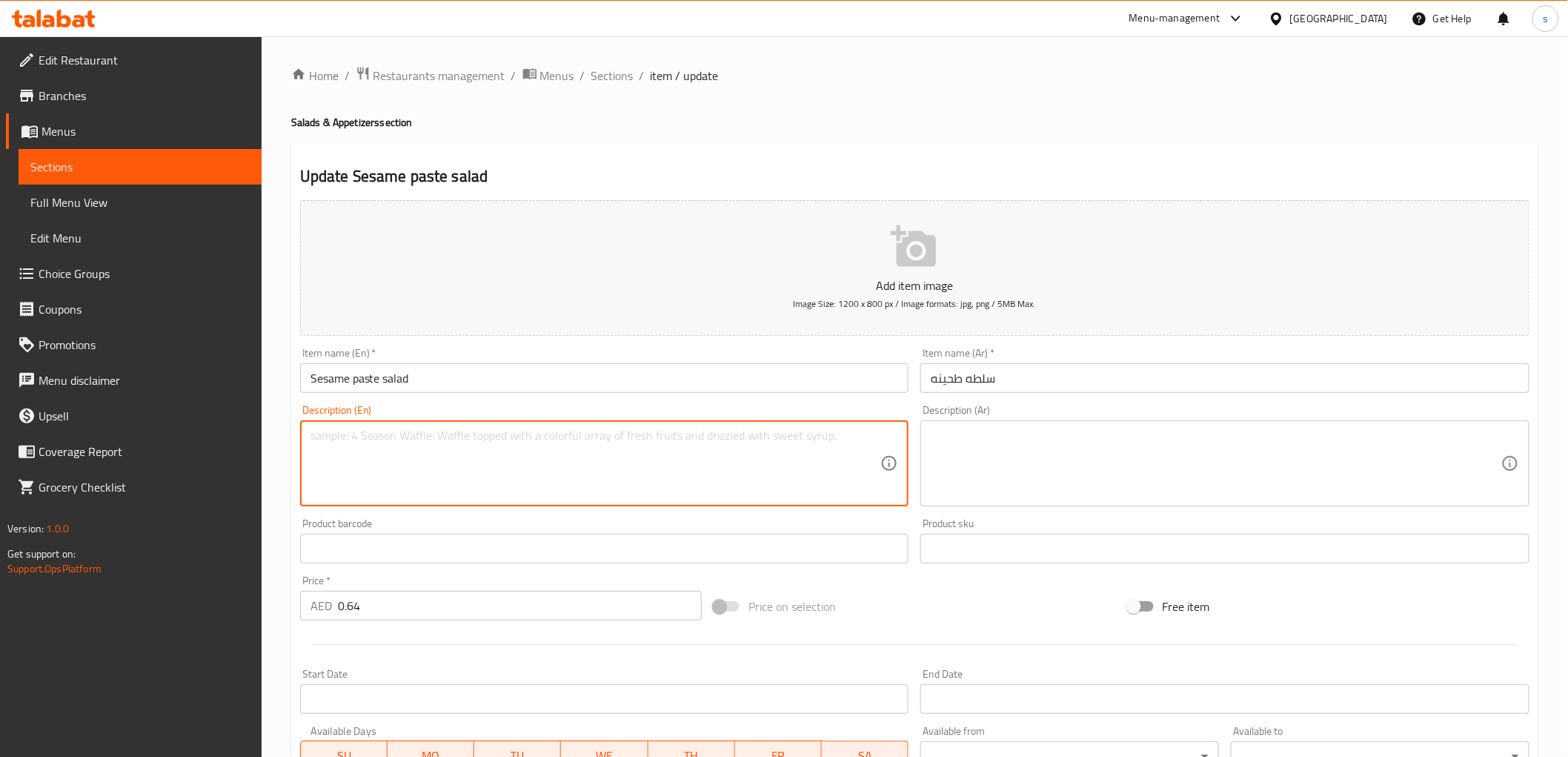
paste textarea "Tahini, Lemon Juice, Garlic, Olive Oil, Salt, and Pepper"
type textarea "Tahini, Lemon Juice, Garlic, Olive Oil, Salt, and Pepper"
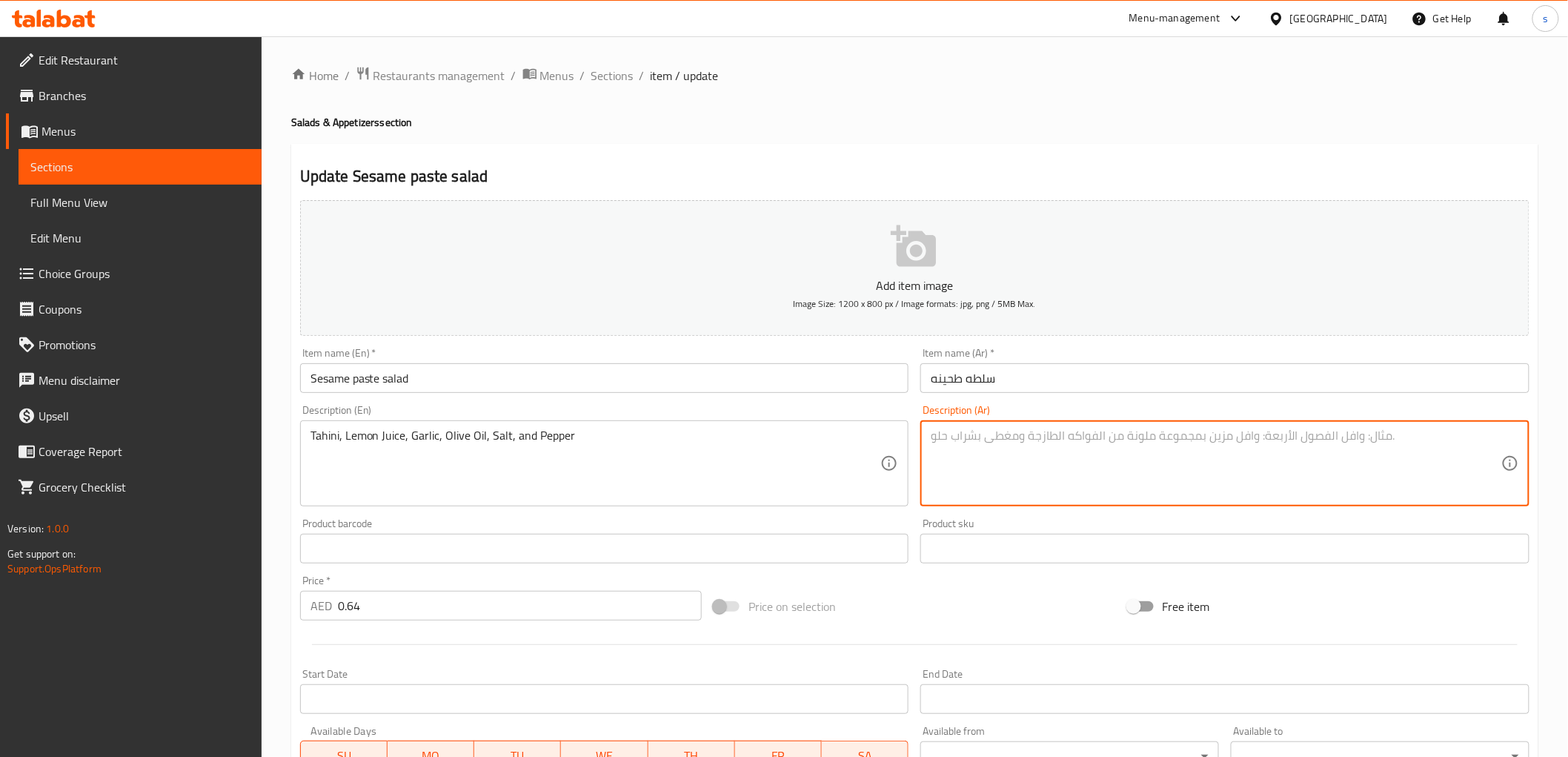
paste textarea "طحينة، عصير ليمون، ثوم، زيت زيتون، ملح وفلفل"
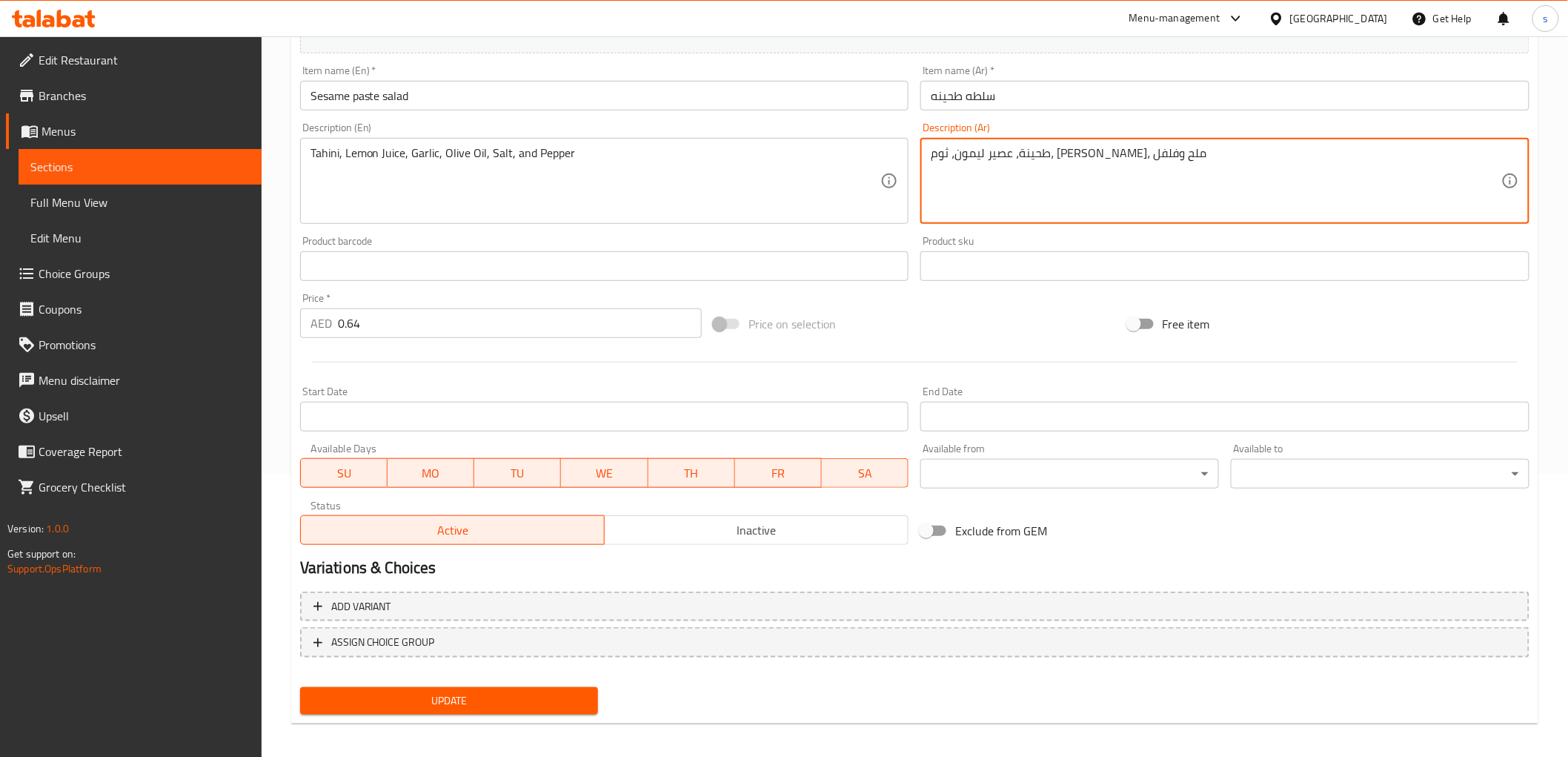
scroll to position [288, 0]
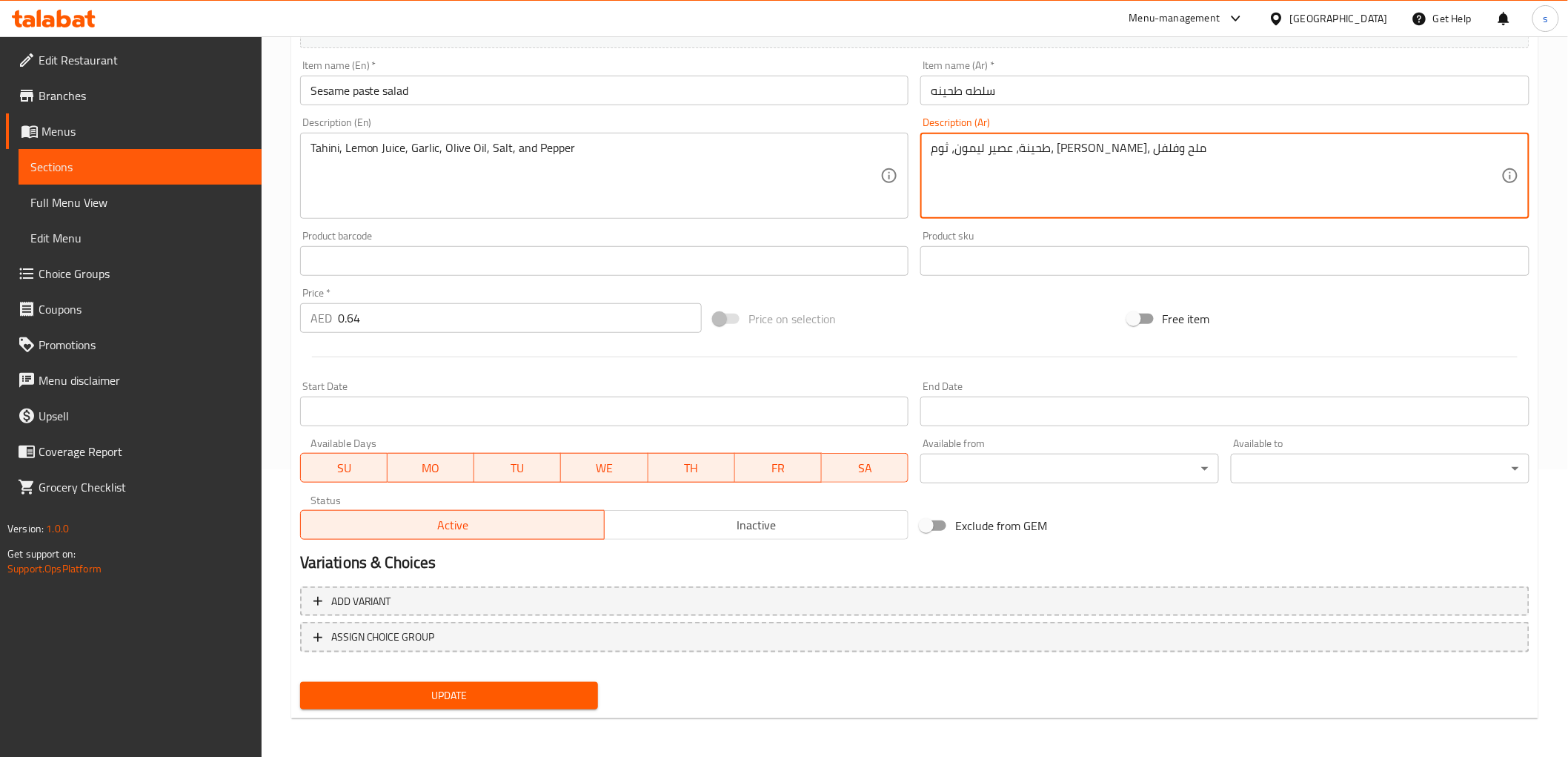
type textarea "طحينة، عصير ليمون، ثوم، زيت زيتون، ملح وفلفل"
click at [493, 693] on span "Update" at bounding box center [449, 696] width 275 height 19
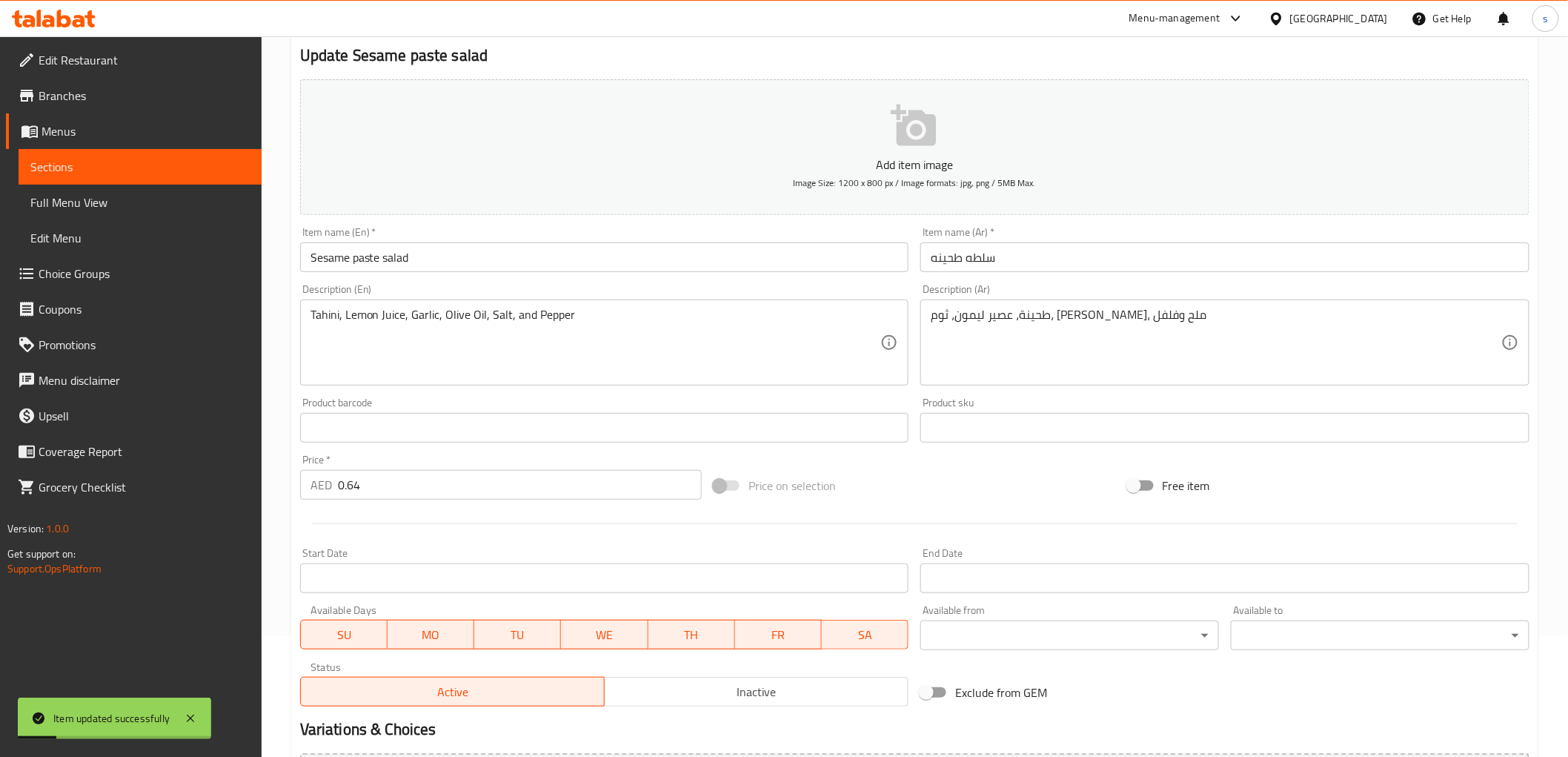
scroll to position [0, 0]
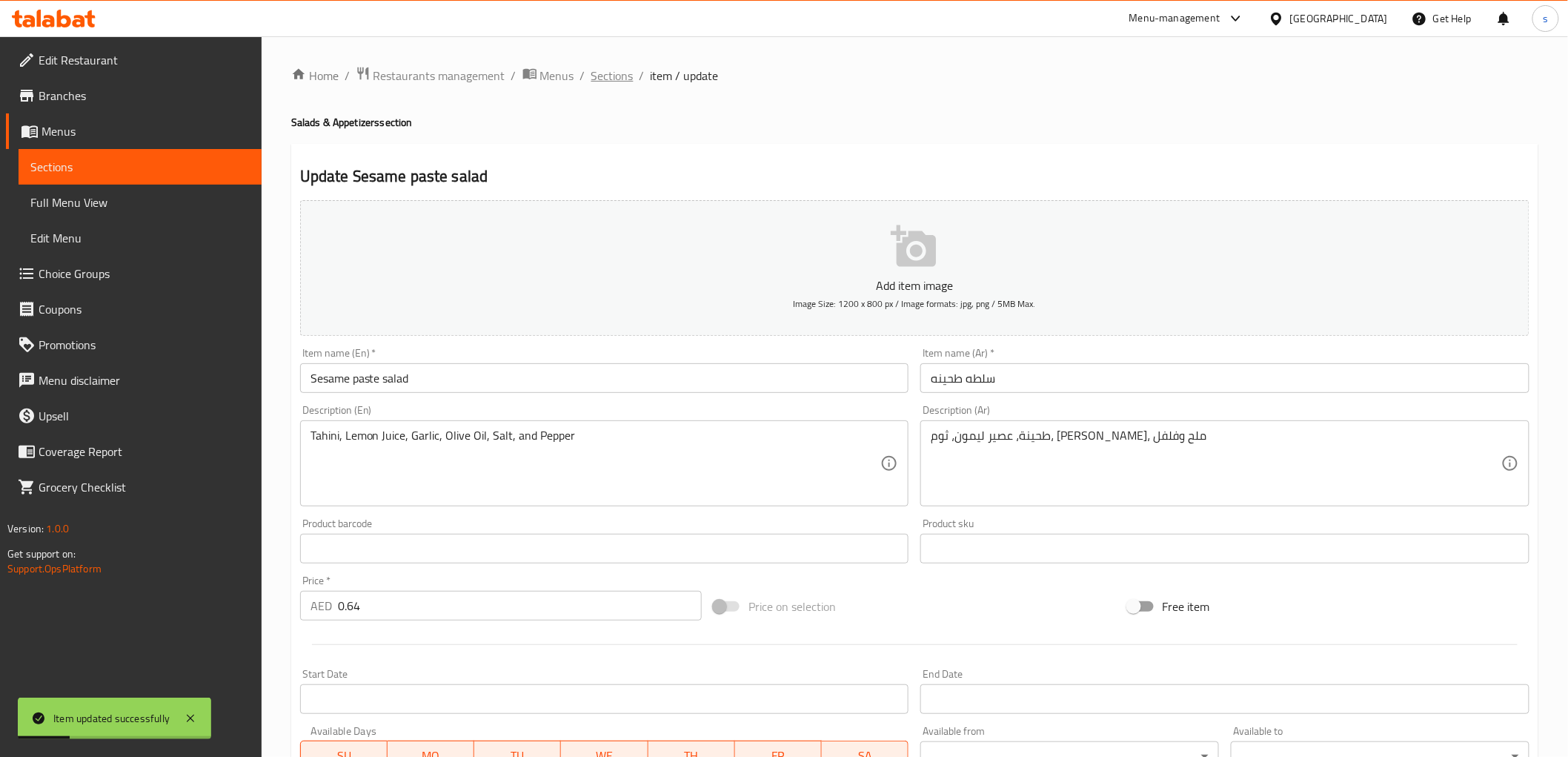
click at [598, 75] on span "Sections" at bounding box center [612, 75] width 42 height 18
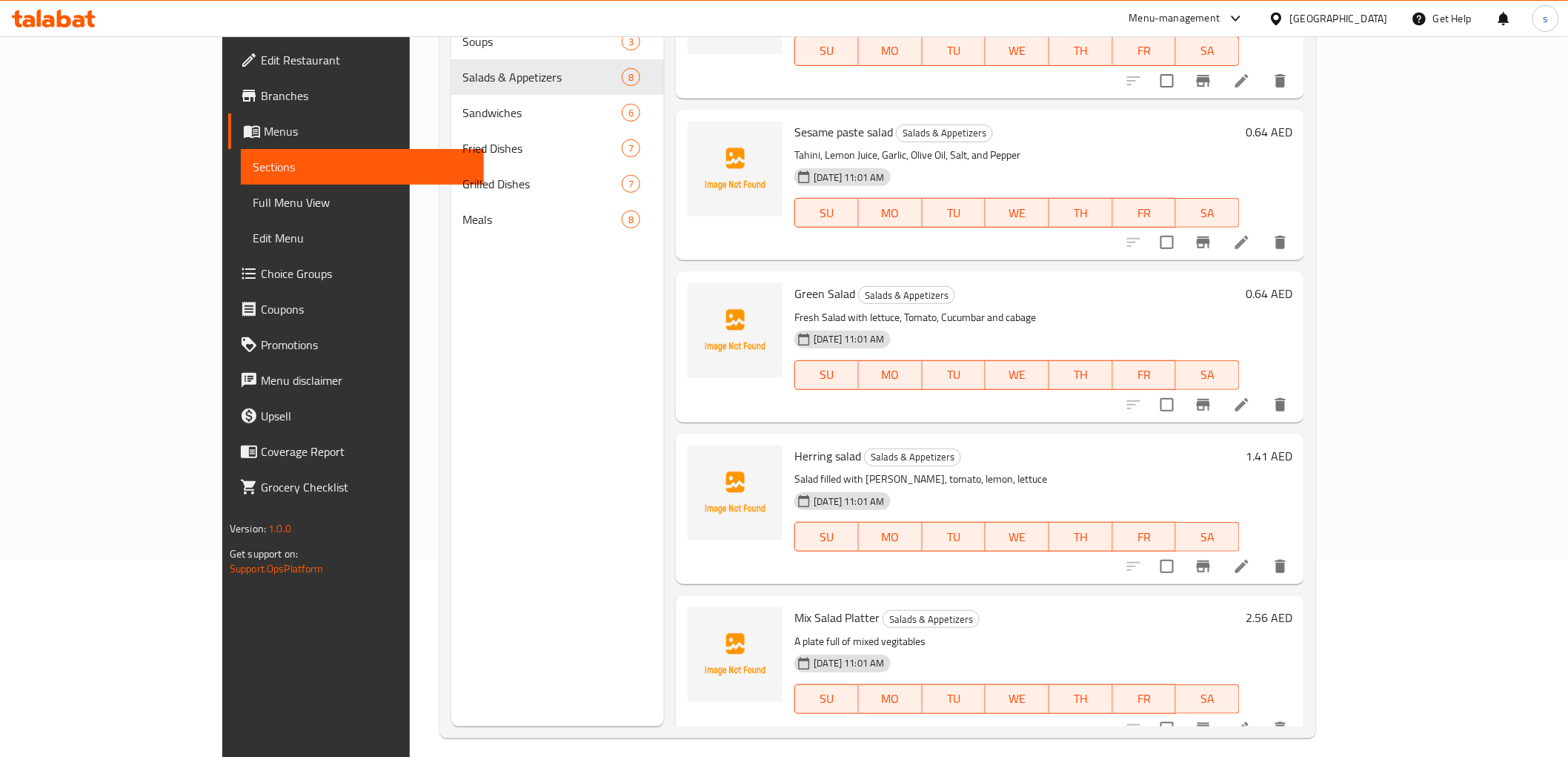
scroll to position [208, 0]
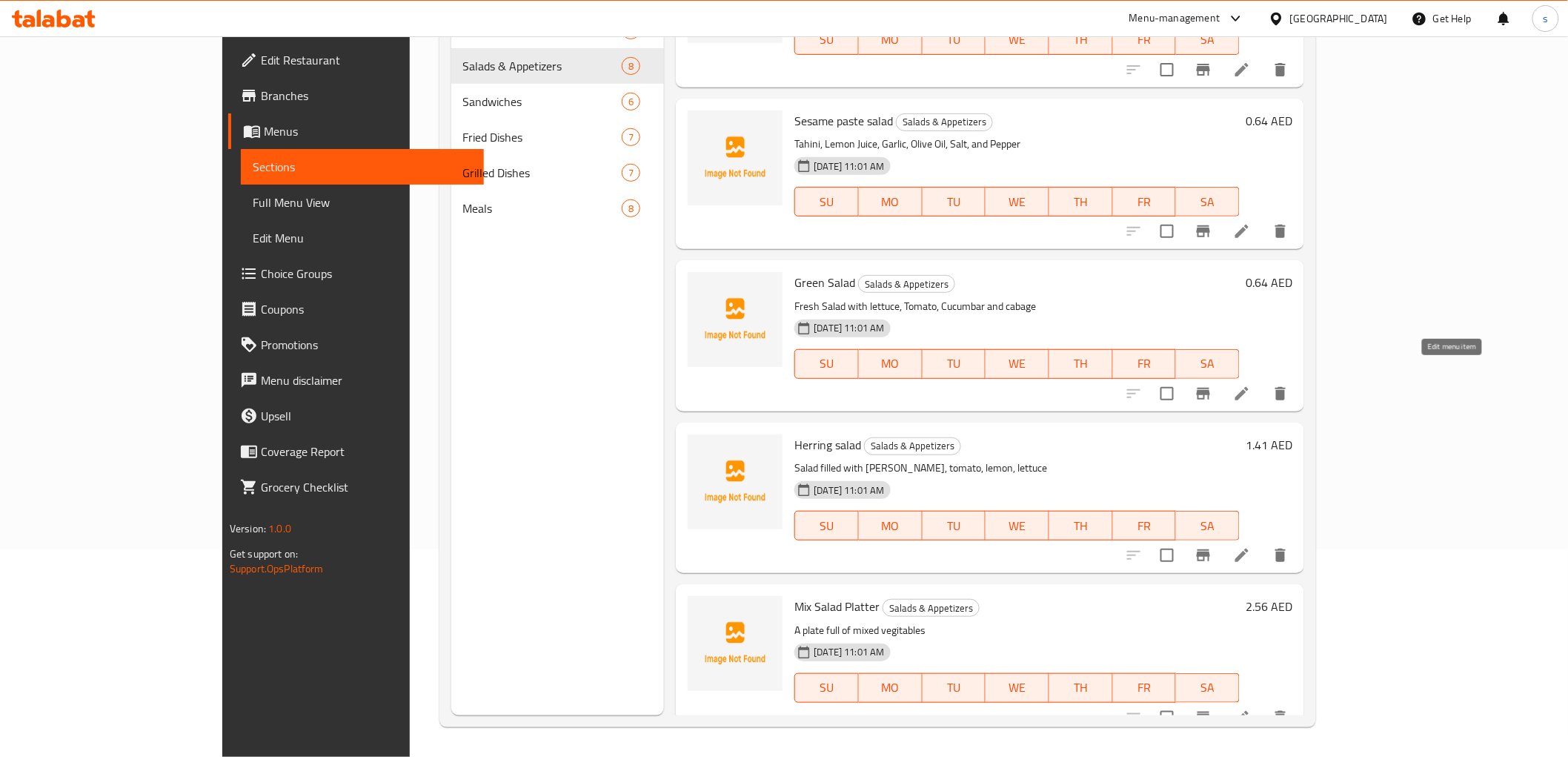
click at [1251, 385] on icon at bounding box center [1241, 393] width 18 height 18
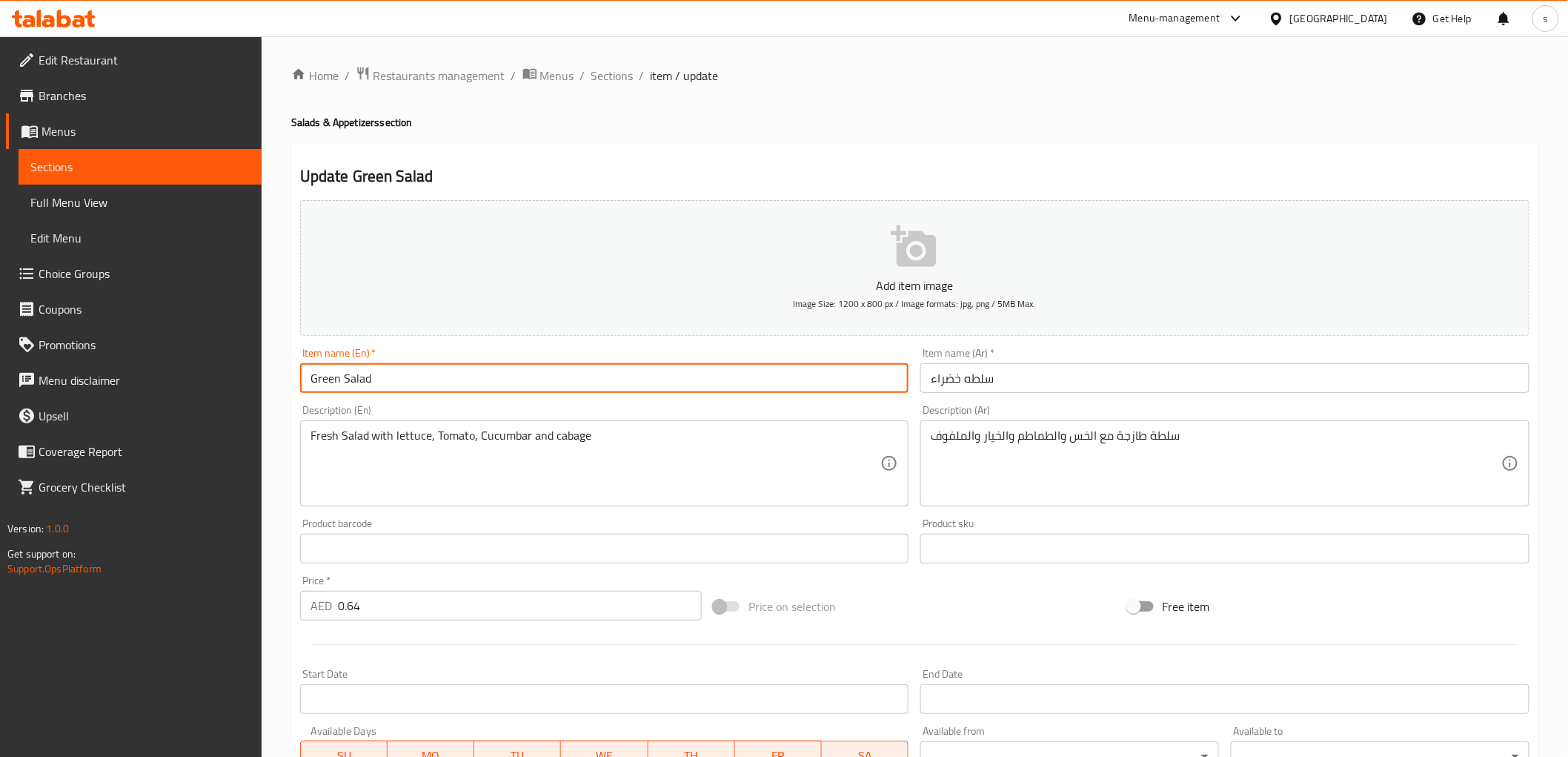
drag, startPoint x: 308, startPoint y: 377, endPoint x: 461, endPoint y: 367, distance: 153.3
click at [461, 367] on input "Green Salad" at bounding box center [605, 378] width 609 height 30
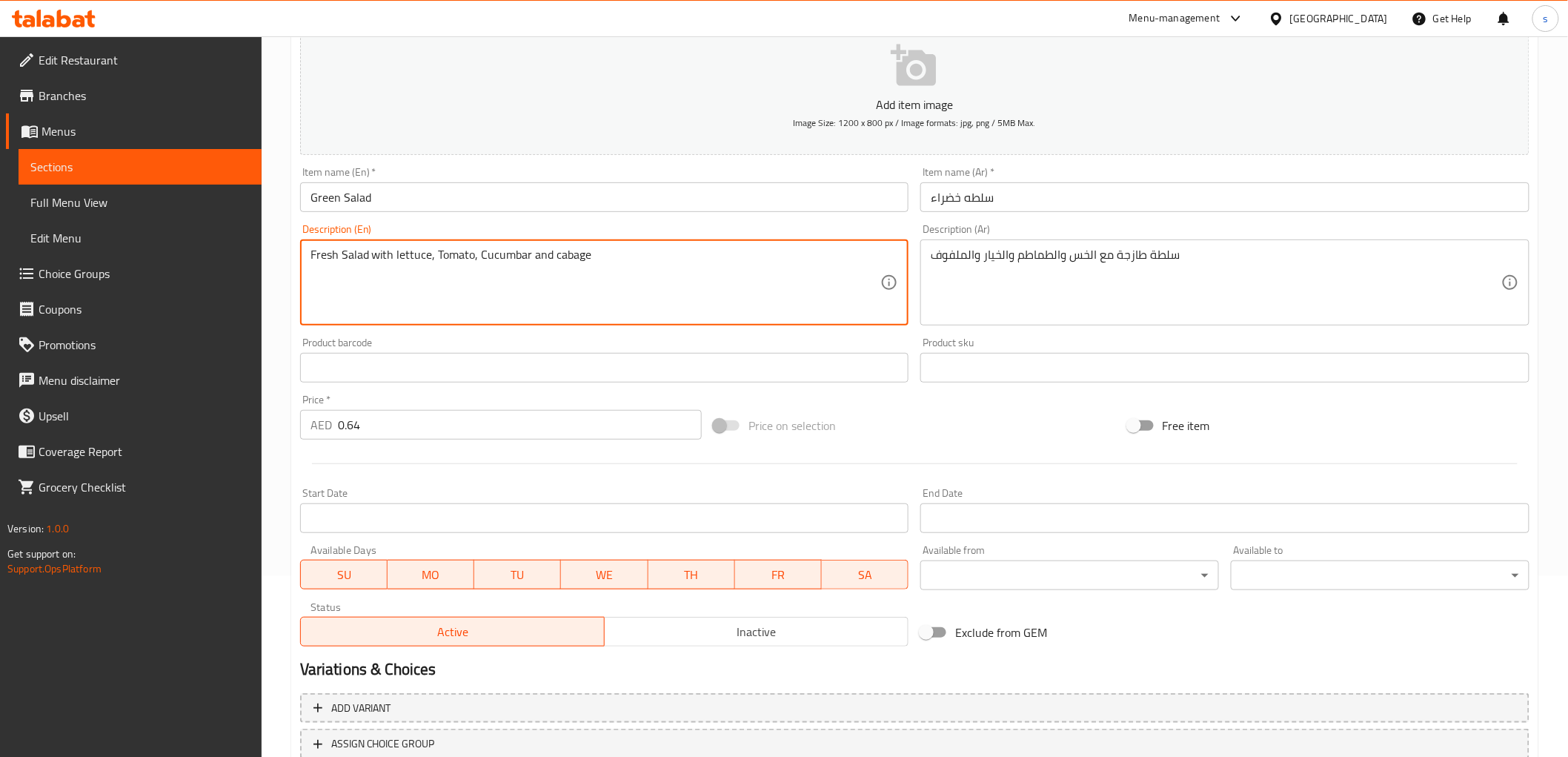
scroll to position [288, 0]
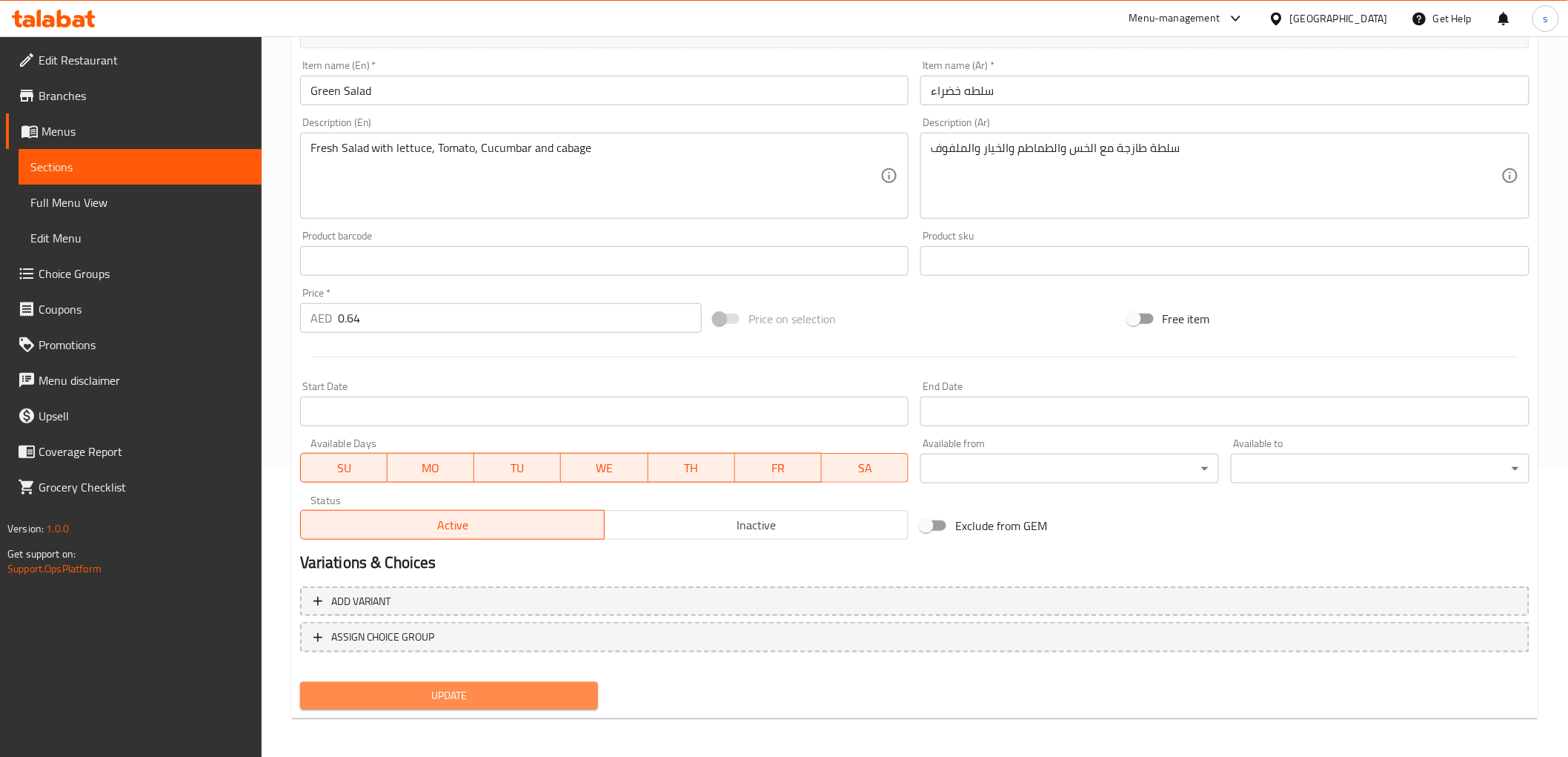
click at [490, 701] on span "Update" at bounding box center [449, 696] width 275 height 19
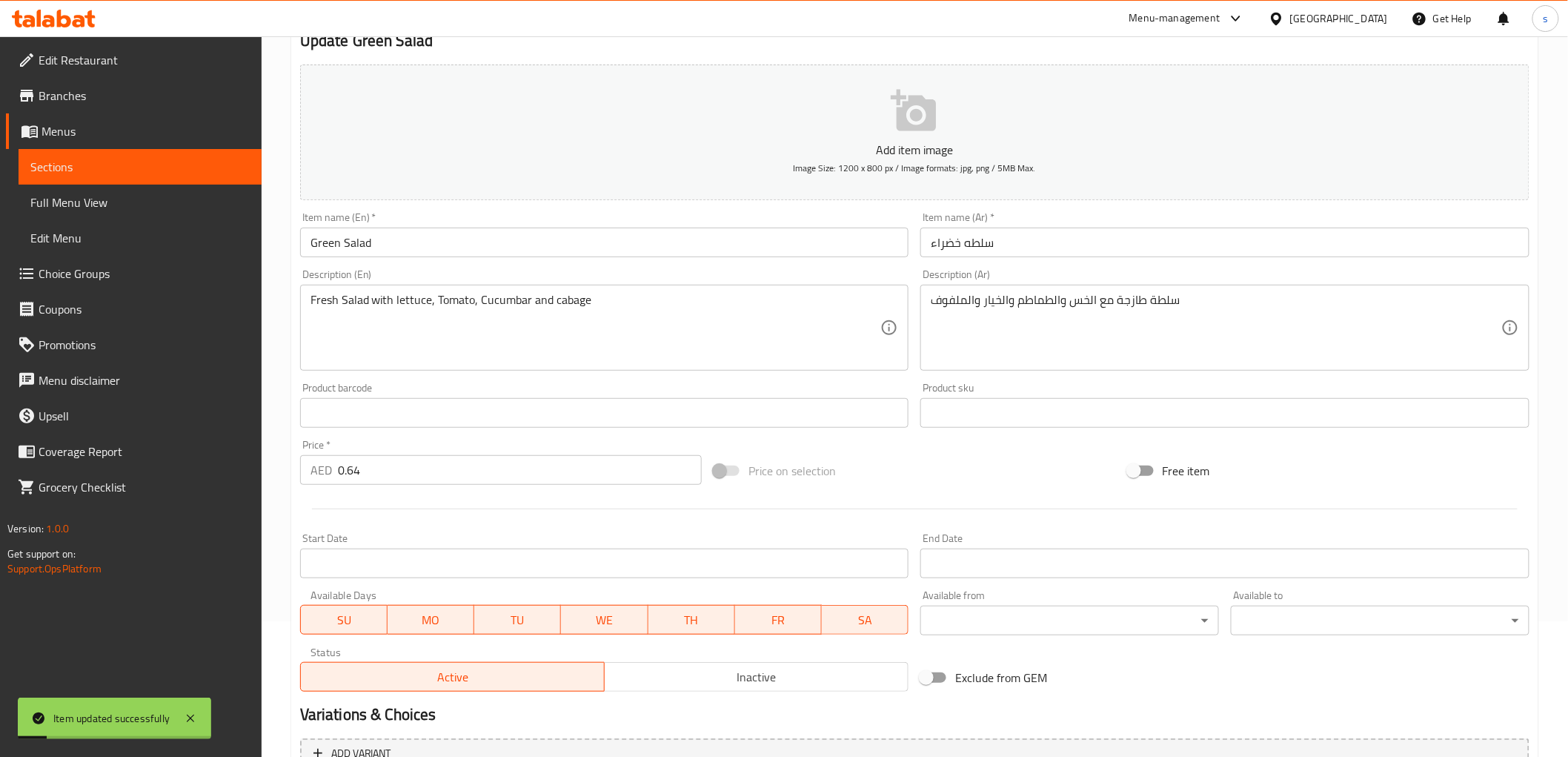
scroll to position [0, 0]
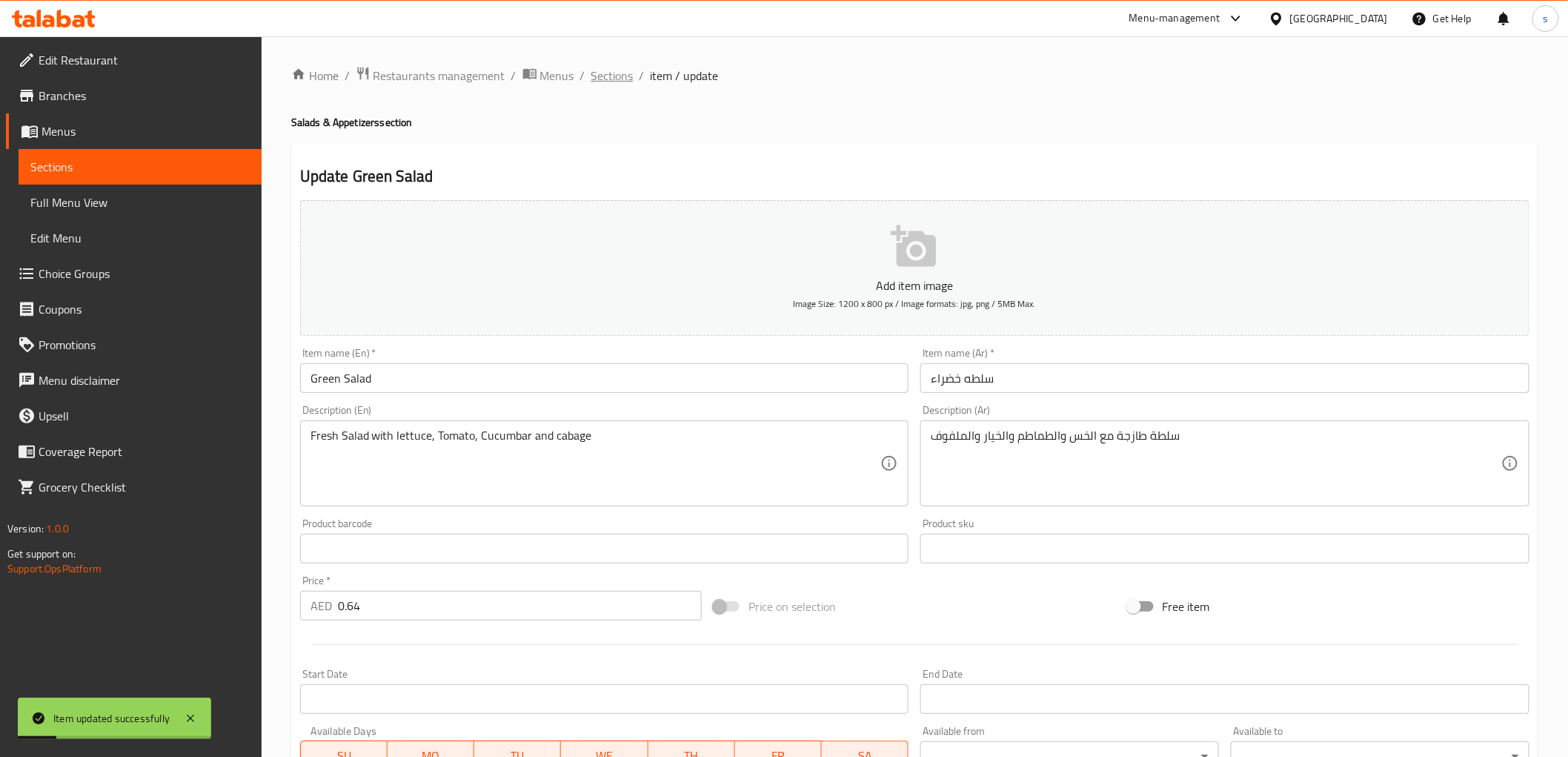
click at [613, 79] on span "Sections" at bounding box center [612, 75] width 42 height 18
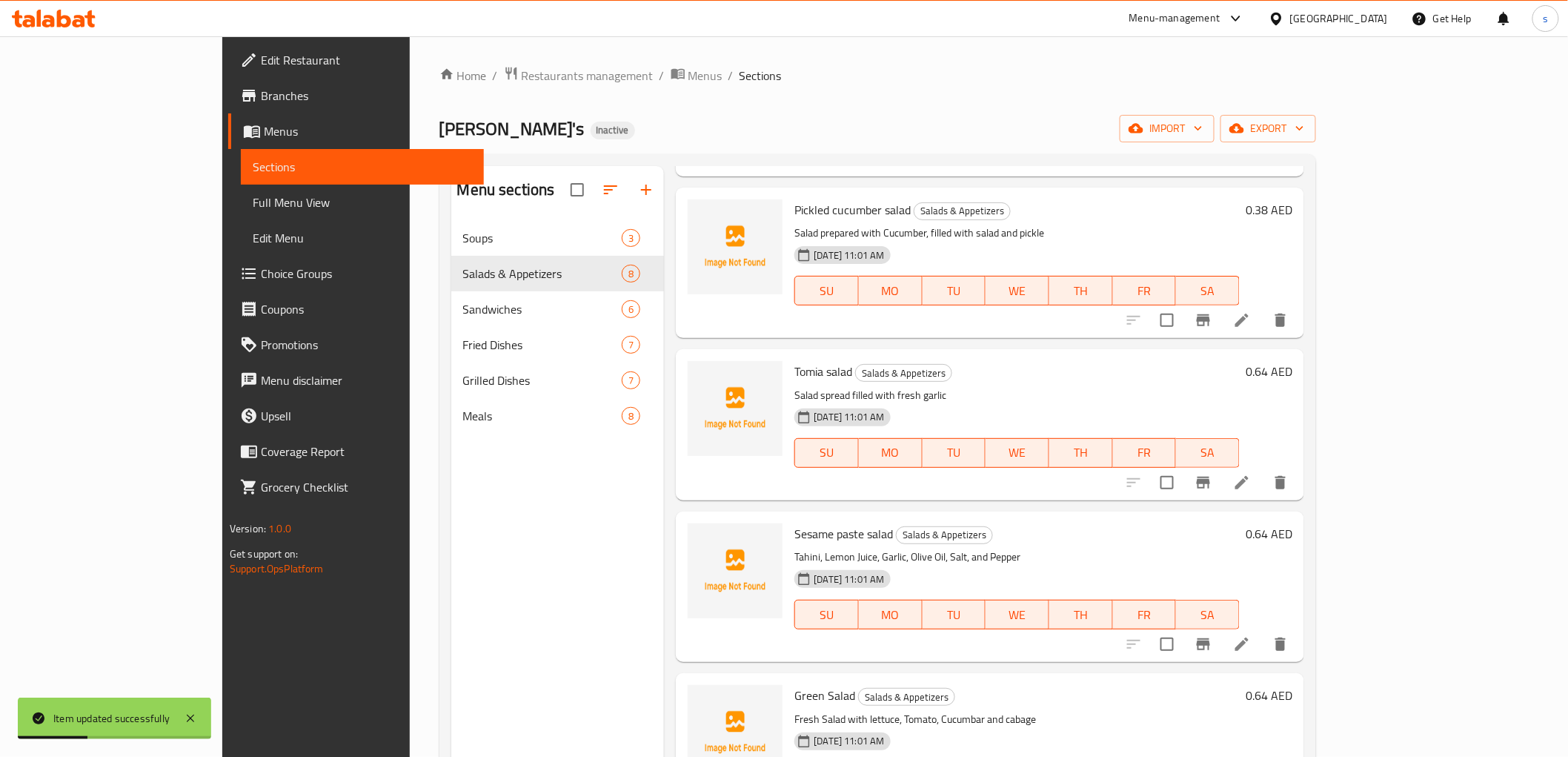
scroll to position [494, 0]
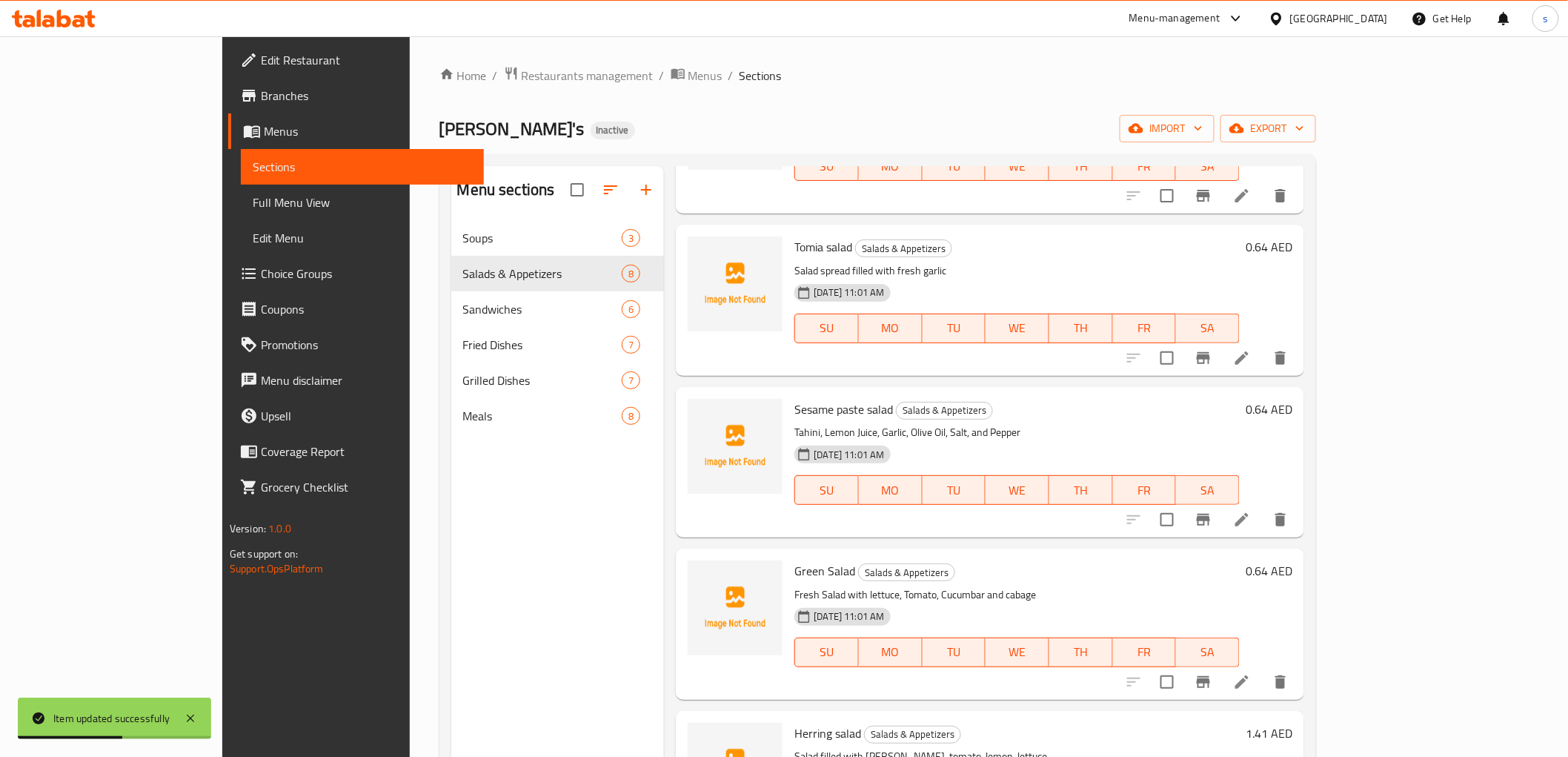
click at [1263, 506] on li at bounding box center [1241, 520] width 42 height 27
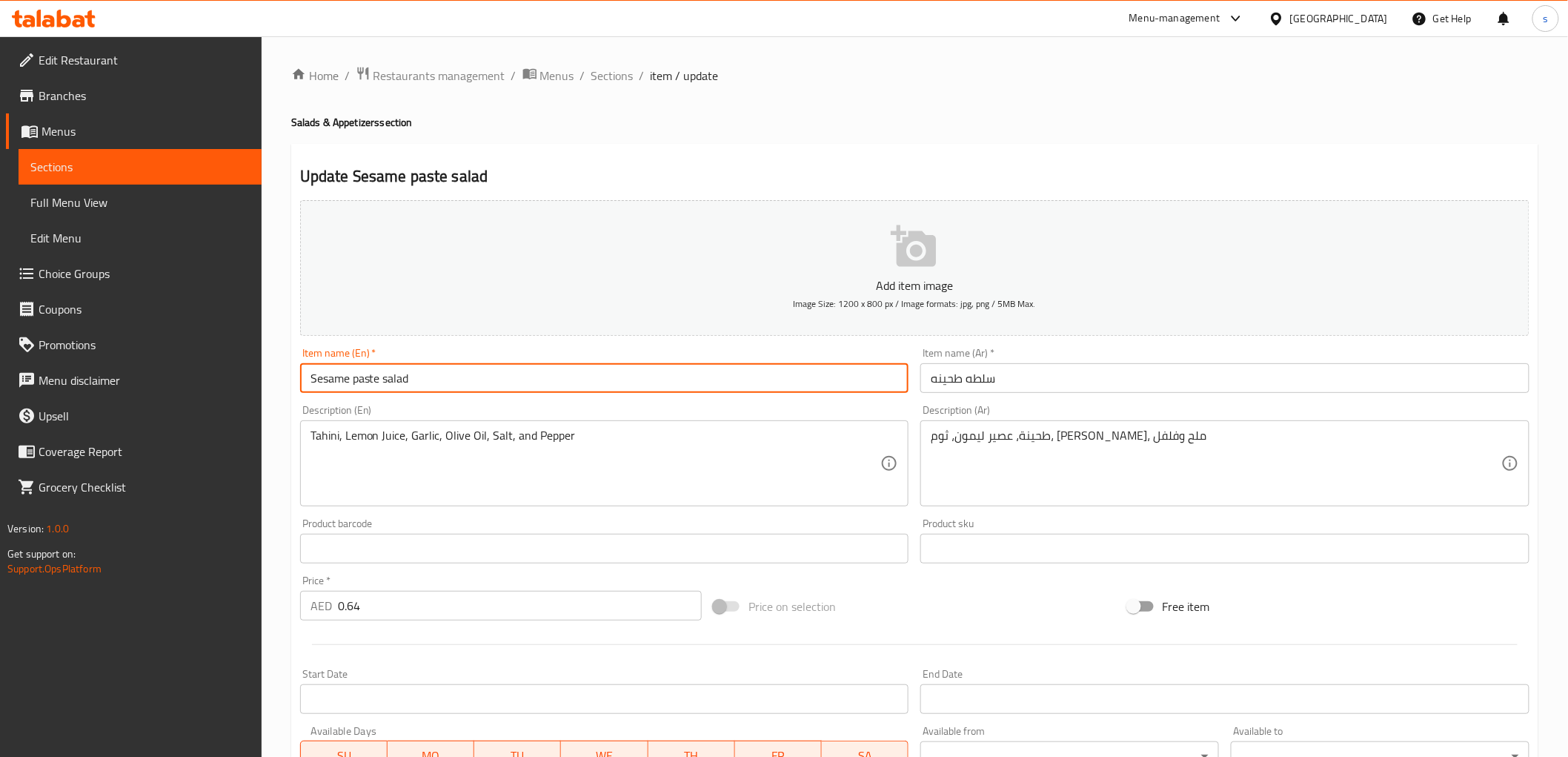
drag, startPoint x: 309, startPoint y: 380, endPoint x: 458, endPoint y: 389, distance: 149.3
click at [458, 389] on input "Sesame paste salad" at bounding box center [605, 378] width 609 height 30
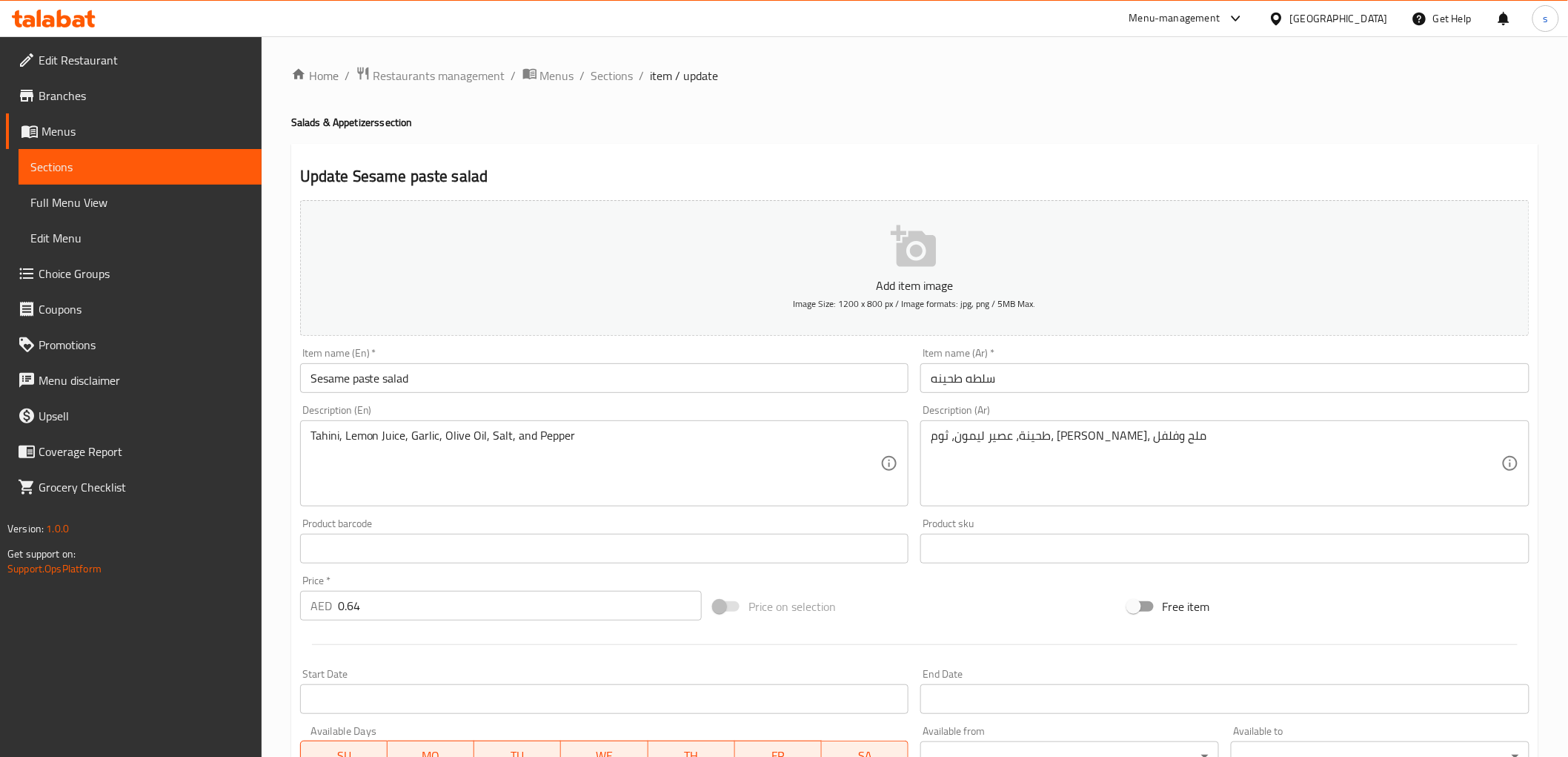
drag, startPoint x: 306, startPoint y: 443, endPoint x: 566, endPoint y: 433, distance: 260.2
click at [572, 433] on div "Tahini, Lemon Juice, Garlic, Olive Oil, Salt, and Pepper Description (En)" at bounding box center [605, 463] width 609 height 86
drag, startPoint x: 309, startPoint y: 437, endPoint x: 484, endPoint y: 424, distance: 175.5
click at [484, 424] on div "Tahini, Lemon Juice, Garlic, Olive Oil, Salt, and Pepper Description (En)" at bounding box center [605, 463] width 609 height 86
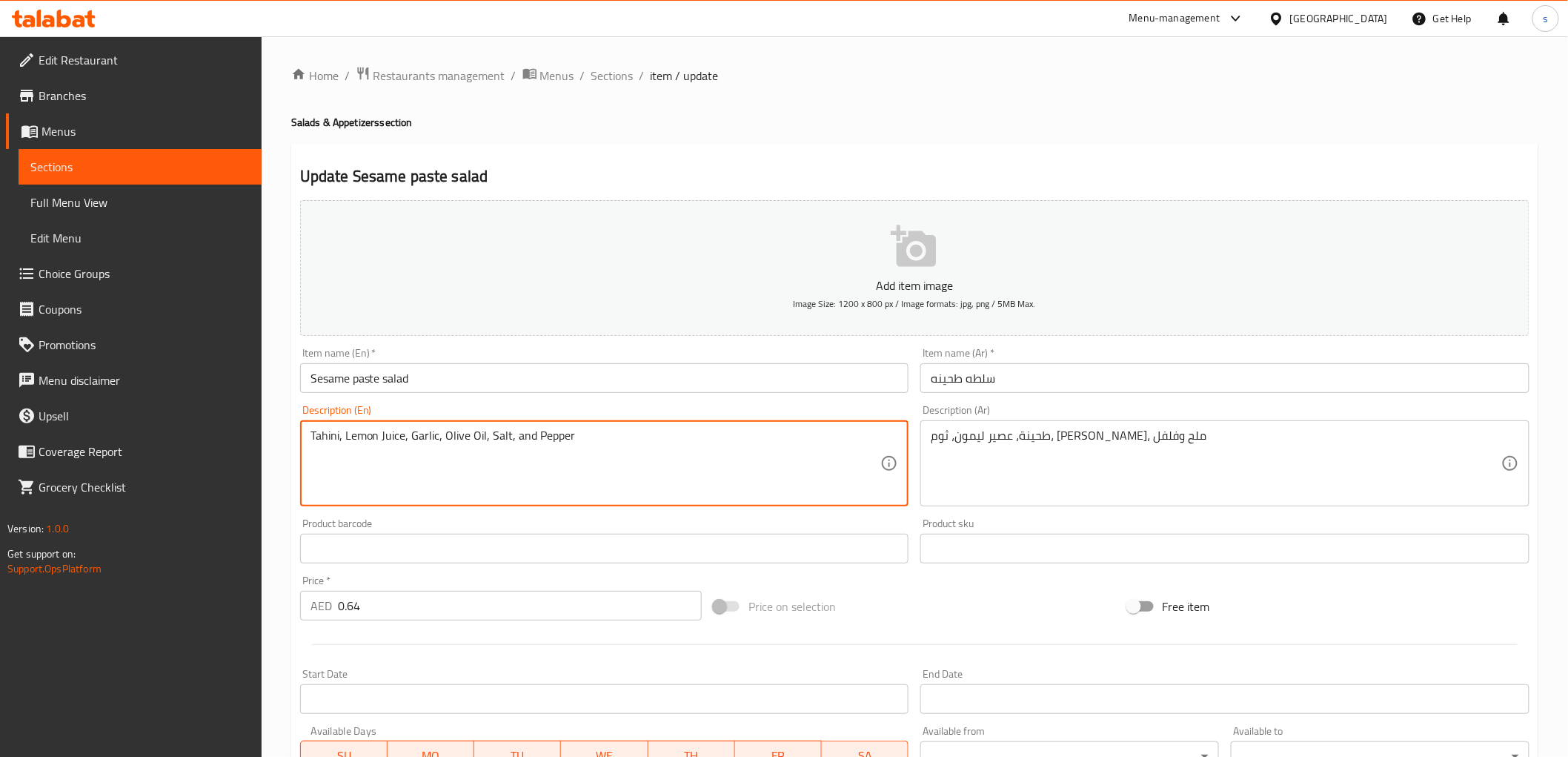
drag, startPoint x: 312, startPoint y: 440, endPoint x: 680, endPoint y: 411, distance: 369.1
click at [680, 411] on div "Description (En) Tahini, Lemon Juice, Garlic, Olive Oil, Salt, and Pepper Descr…" at bounding box center [605, 455] width 609 height 102
paste textarea "Made with a blend of vegetables and sesame paste"
type textarea "Made with a blend of vegetables and sesame paste"
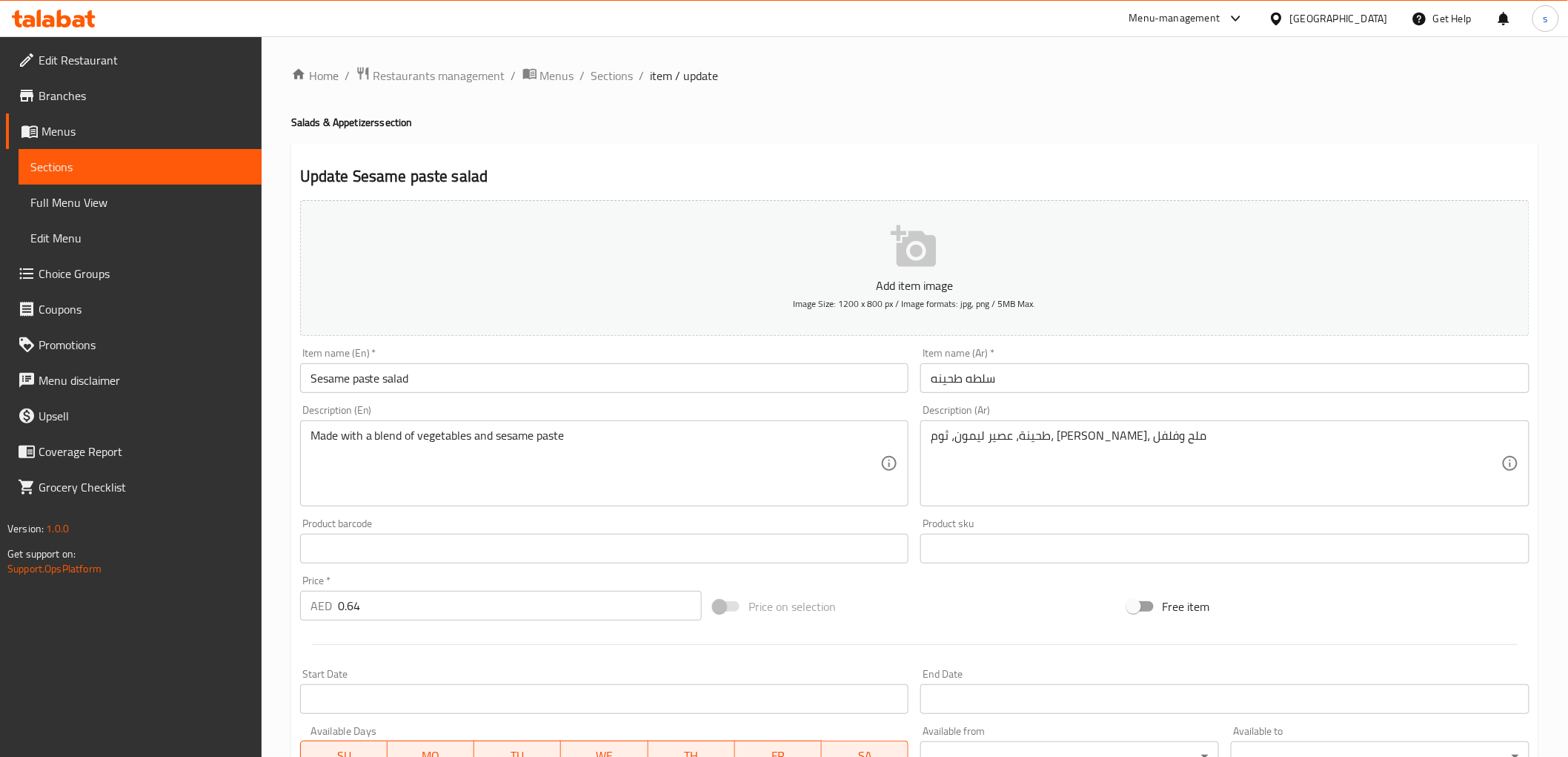
drag, startPoint x: 929, startPoint y: 441, endPoint x: 1196, endPoint y: 437, distance: 267.0
click at [1196, 437] on div "طحينة، عصير ليمون، ثوم، زيت زيتون، ملح وفلفل Description (Ar)" at bounding box center [1225, 463] width 609 height 86
drag, startPoint x: 930, startPoint y: 439, endPoint x: 1116, endPoint y: 444, distance: 186.1
click at [1086, 446] on div "طحينة، عصير ليمون، ثوم، زيت زيتون، ملح وفلفل Description (Ar)" at bounding box center [1225, 463] width 609 height 86
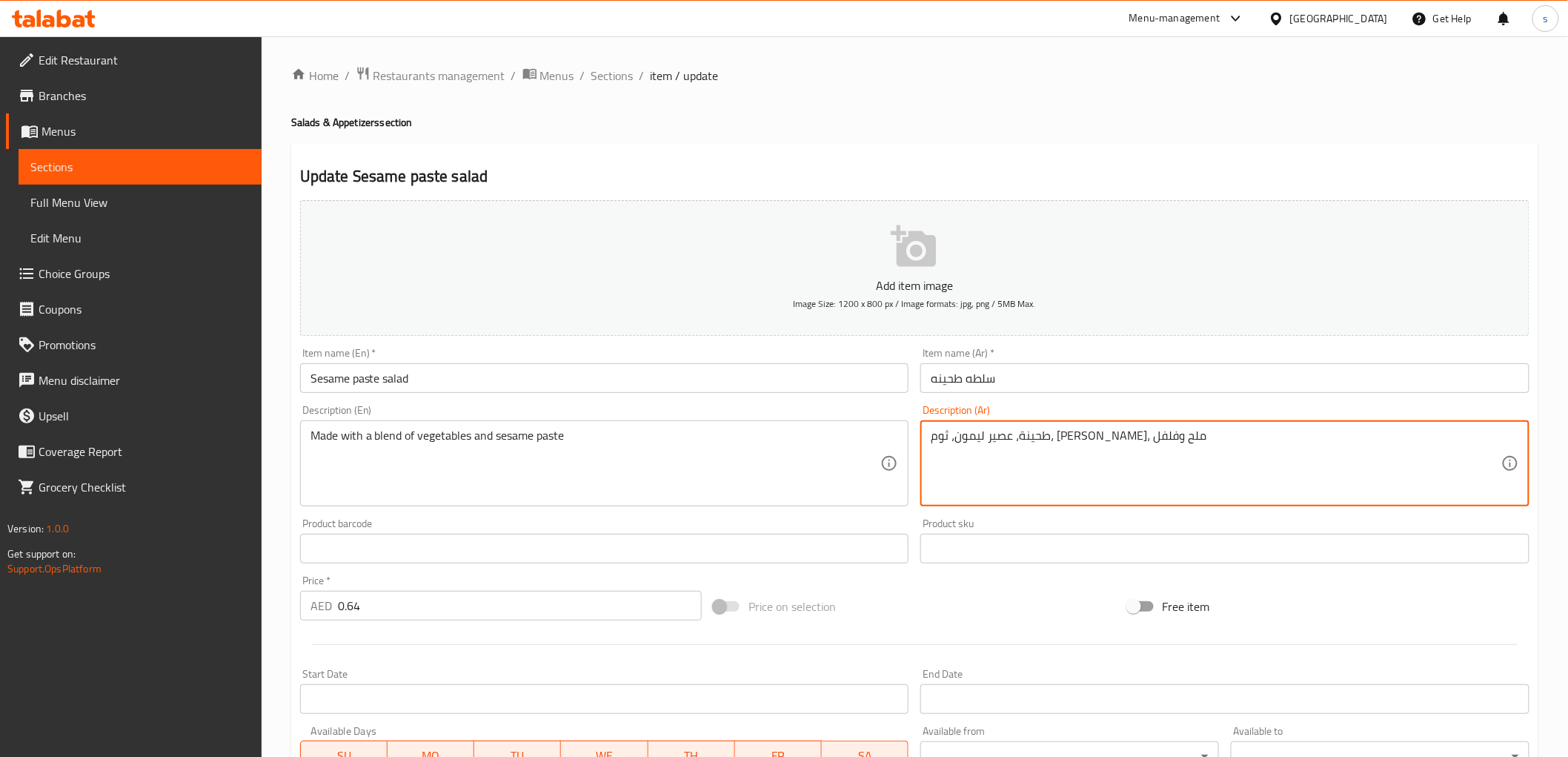
drag, startPoint x: 1153, startPoint y: 435, endPoint x: 876, endPoint y: 455, distance: 277.7
click at [876, 455] on div "Add item image Image Size: 1200 x 800 px / Image formats: jpg, png / 5MB Max. I…" at bounding box center [915, 513] width 1241 height 639
click at [1261, 451] on textarea "طحينة، عصير ليمون، ثوم، زيت زيتون، ملح وفلفل" at bounding box center [1216, 464] width 570 height 71
drag, startPoint x: 1154, startPoint y: 438, endPoint x: 797, endPoint y: 441, distance: 357.0
click at [797, 441] on div "Add item image Image Size: 1200 x 800 px / Image formats: jpg, png / 5MB Max. I…" at bounding box center [915, 513] width 1241 height 639
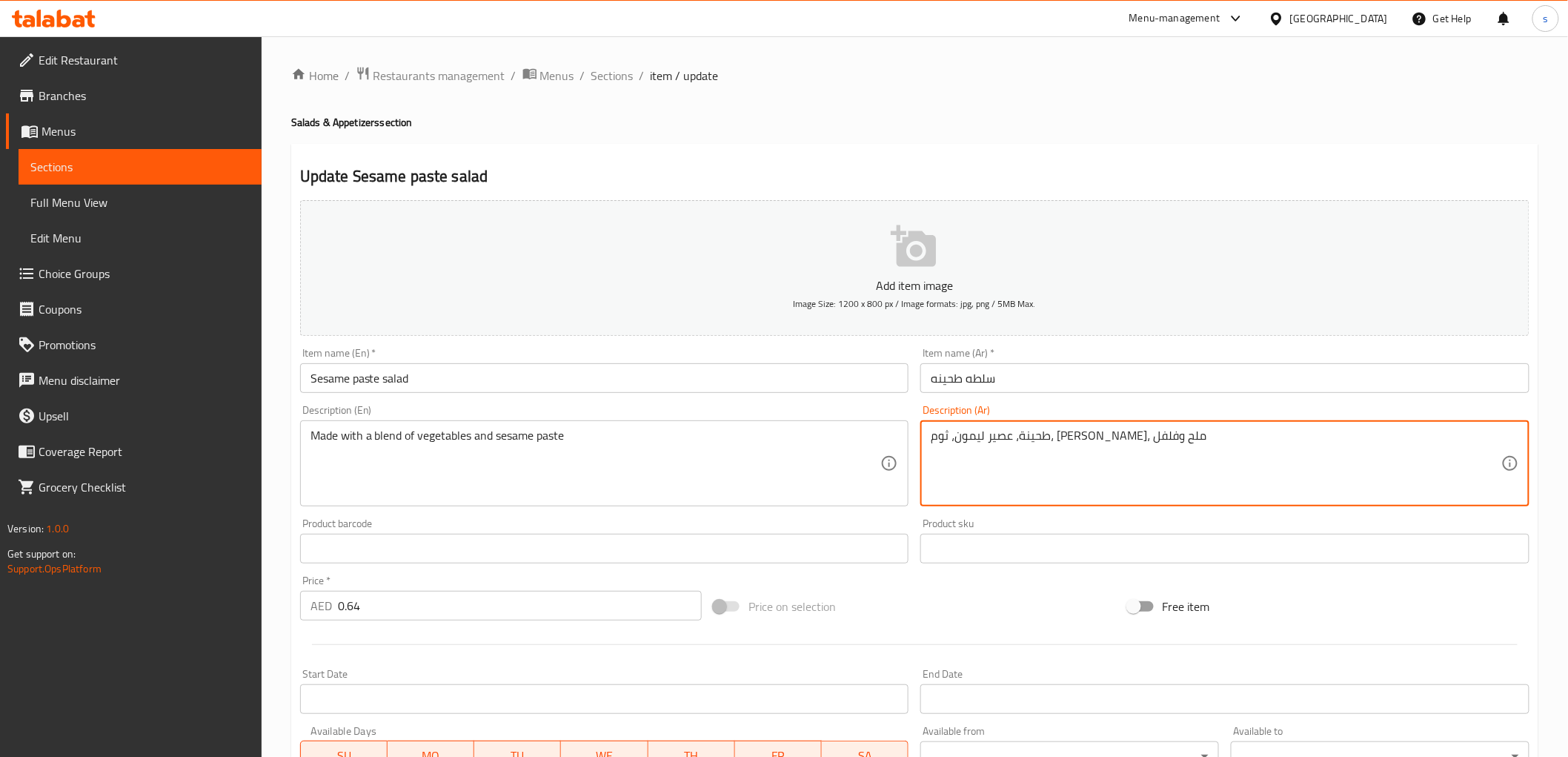
click at [1234, 436] on textarea "طحينة، عصير ليمون، ثوم، زيت زيتون، ملح وفلفل" at bounding box center [1216, 464] width 570 height 71
click at [1180, 449] on textarea "طحينة، عصير ليمون، ثوم، زيت زيتون، ملح وفلفل" at bounding box center [1216, 464] width 570 height 71
click at [1152, 436] on textarea "طحينة، عصير ليمون، ثوم، زيت زيتون، ملح وفلفل" at bounding box center [1216, 464] width 570 height 71
click at [1188, 442] on textarea "طحينة، عصير ليمون، ثوم، زيت زيتون، ملح وفلفل" at bounding box center [1216, 464] width 570 height 71
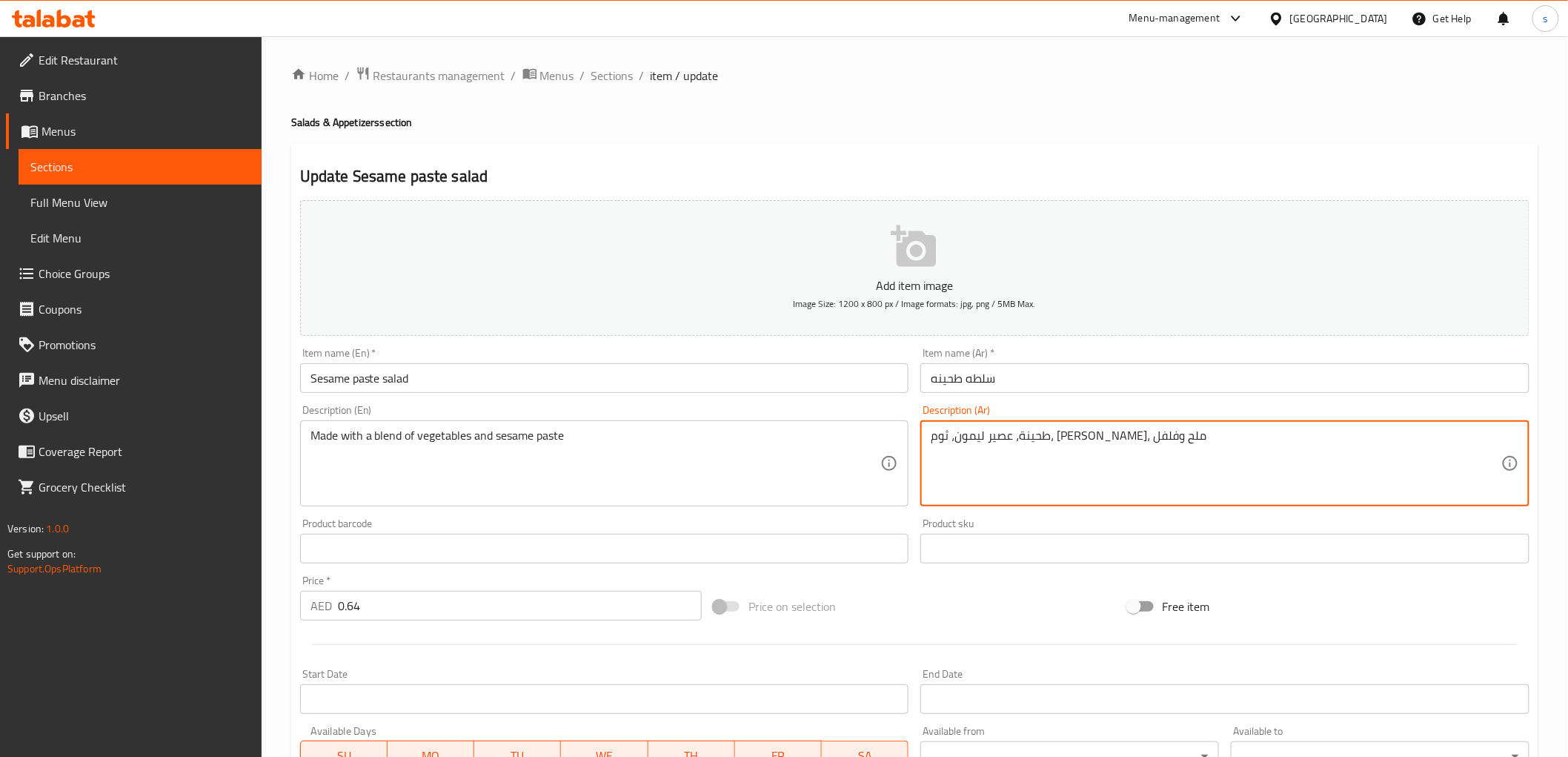
drag, startPoint x: 934, startPoint y: 439, endPoint x: 1293, endPoint y: 432, distance: 359.1
click at [1293, 432] on textarea "طحينة، عصير ليمون، ثوم، زيت زيتون، ملح وفلفل" at bounding box center [1216, 464] width 570 height 71
paste textarea "مصنوع بمزيج من الخضار ومعجون السمسم"
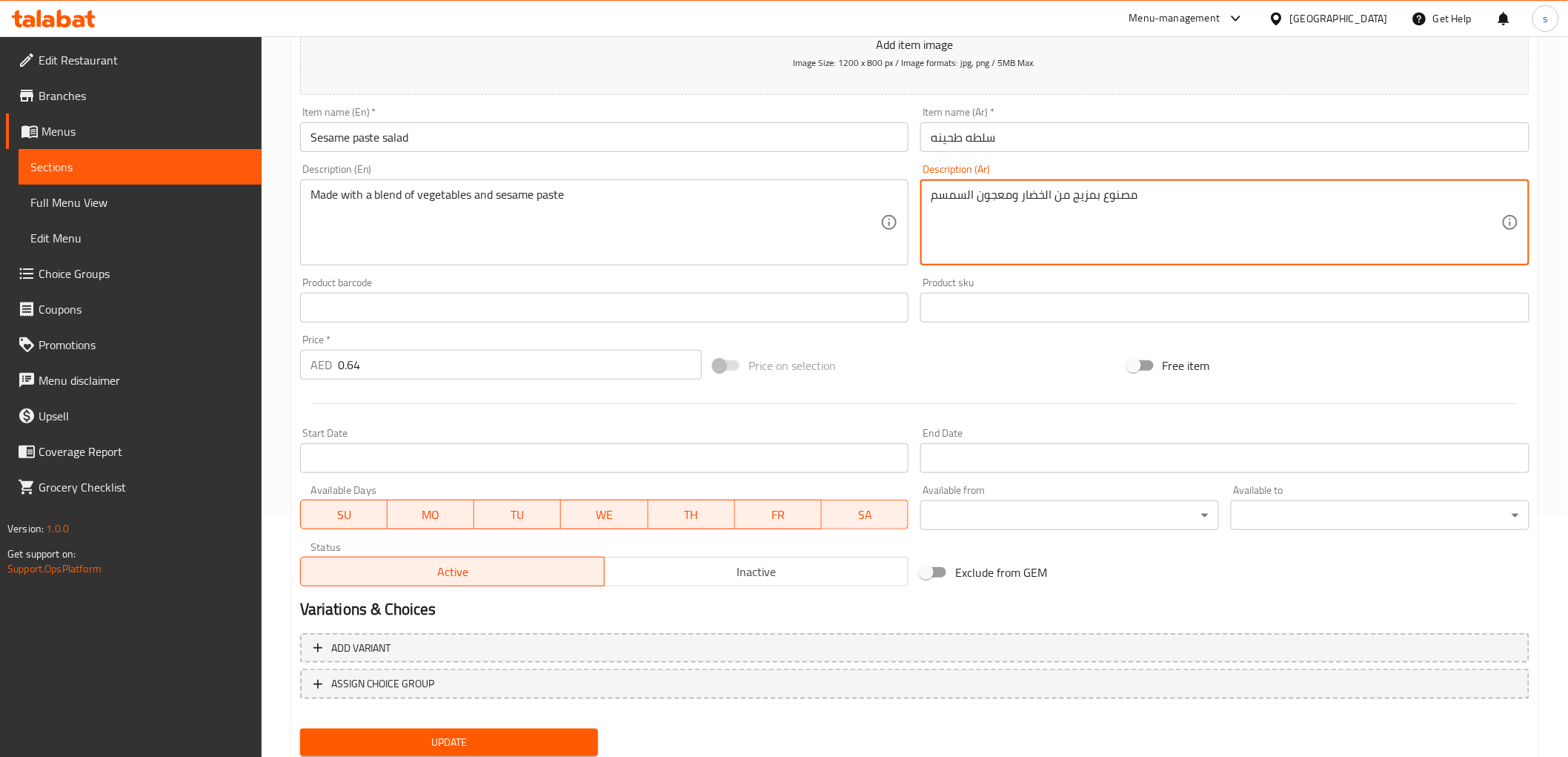
scroll to position [288, 0]
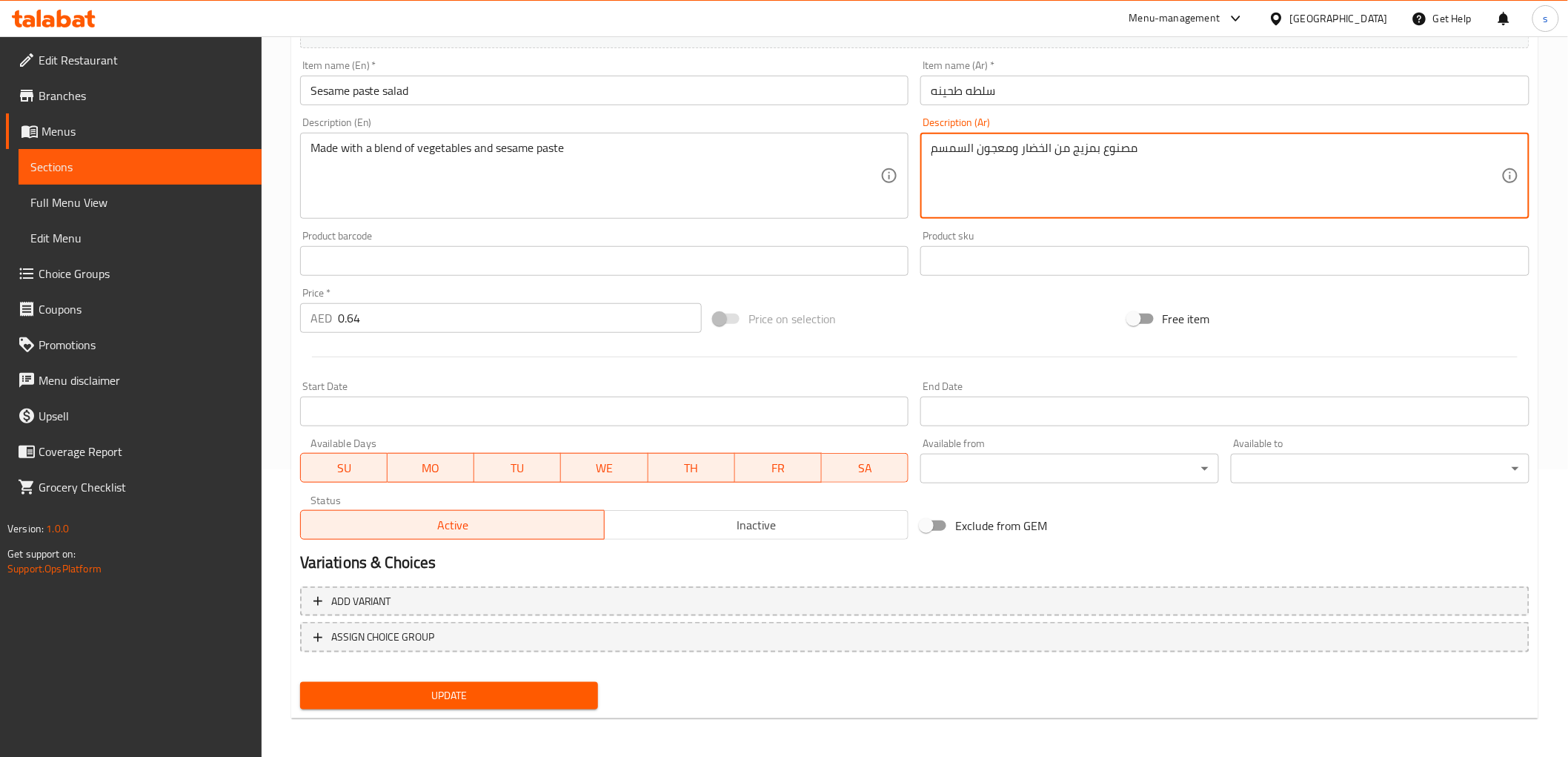
type textarea "مصنوع بمزيج من الخضار ومعجون السمسم"
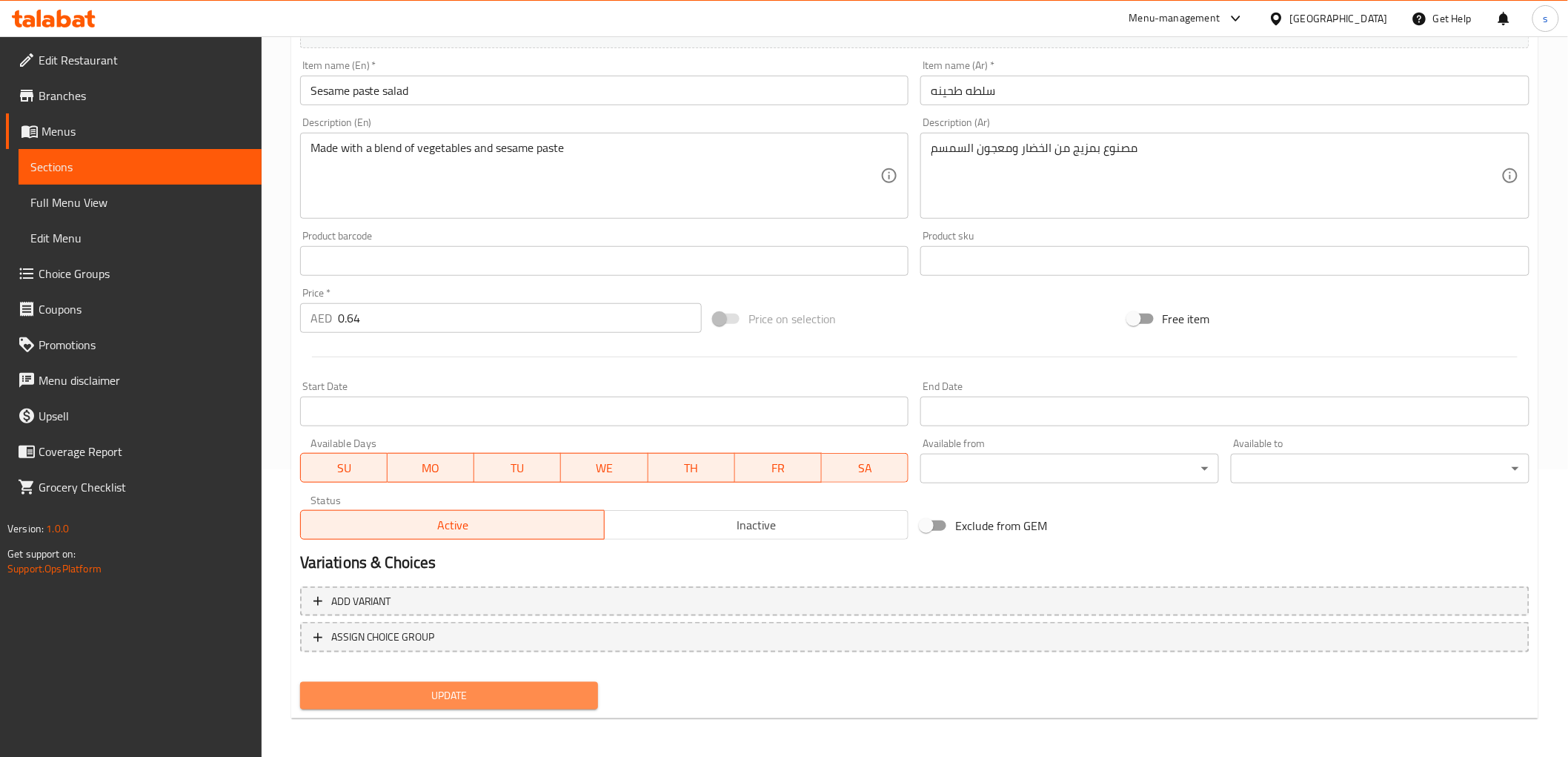
click at [463, 693] on span "Update" at bounding box center [449, 696] width 275 height 19
click at [493, 686] on span "Update" at bounding box center [449, 696] width 275 height 19
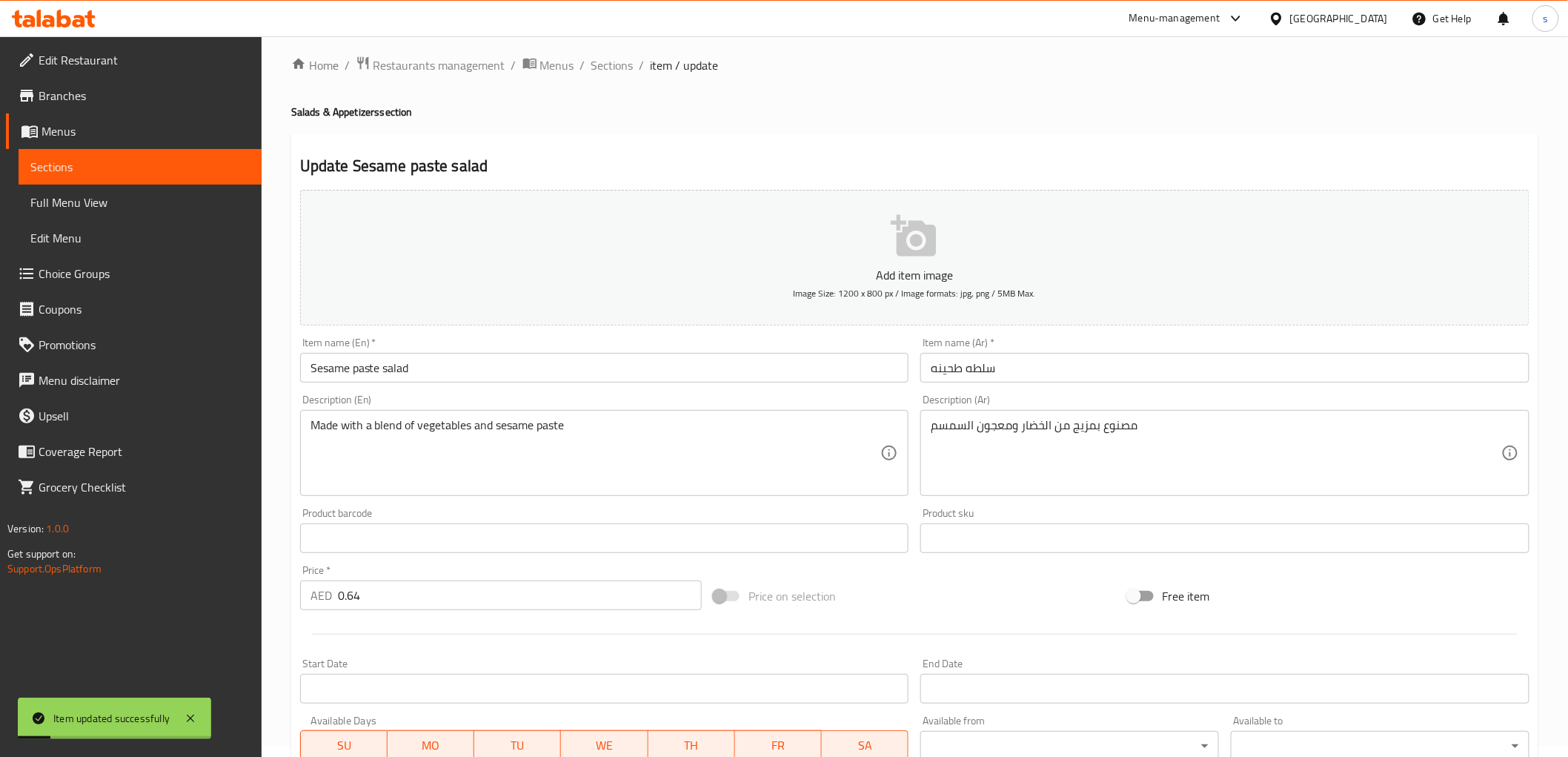
scroll to position [0, 0]
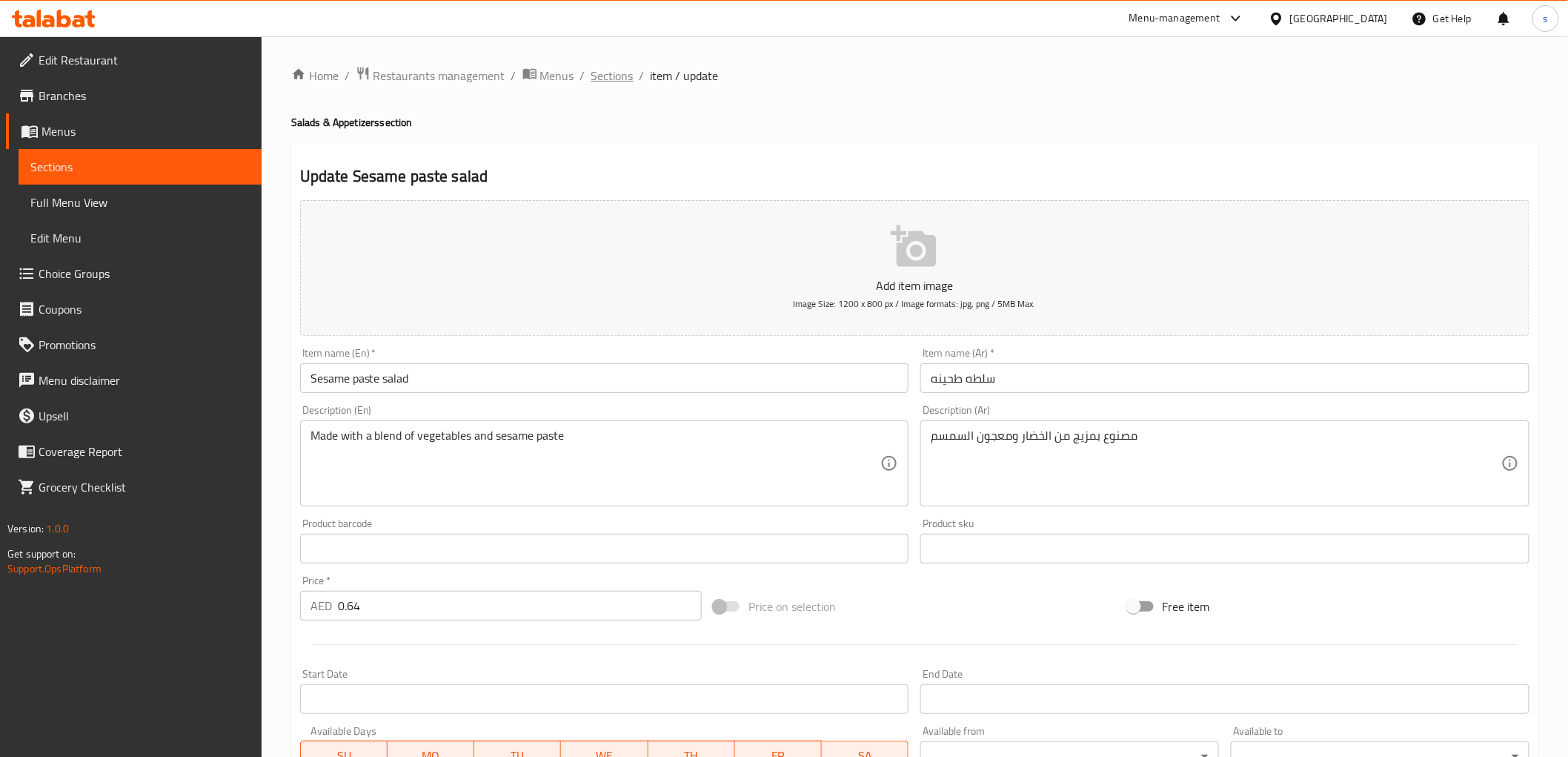
click at [623, 67] on span "Sections" at bounding box center [612, 75] width 42 height 18
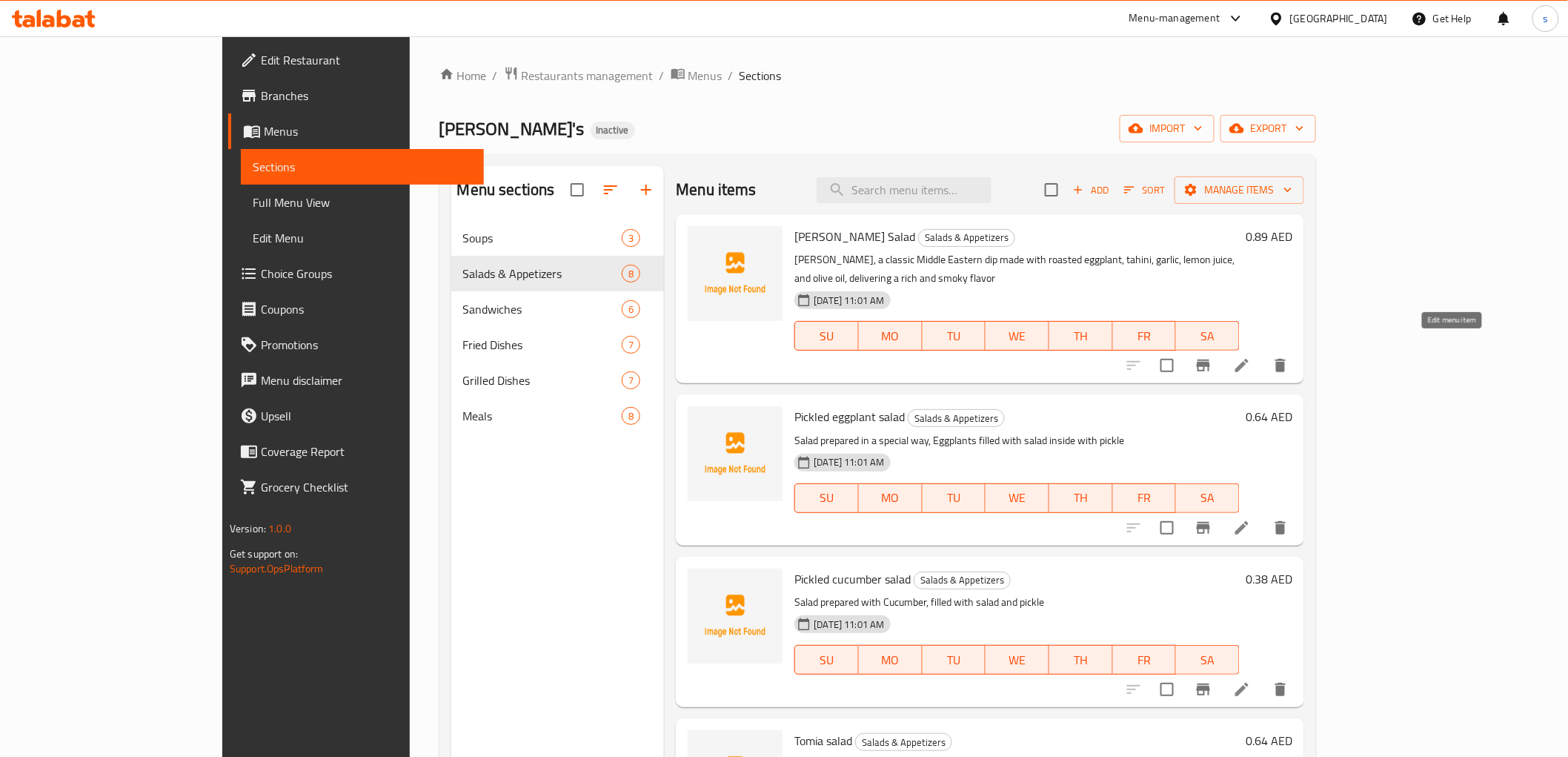
click at [1251, 357] on icon at bounding box center [1241, 365] width 18 height 18
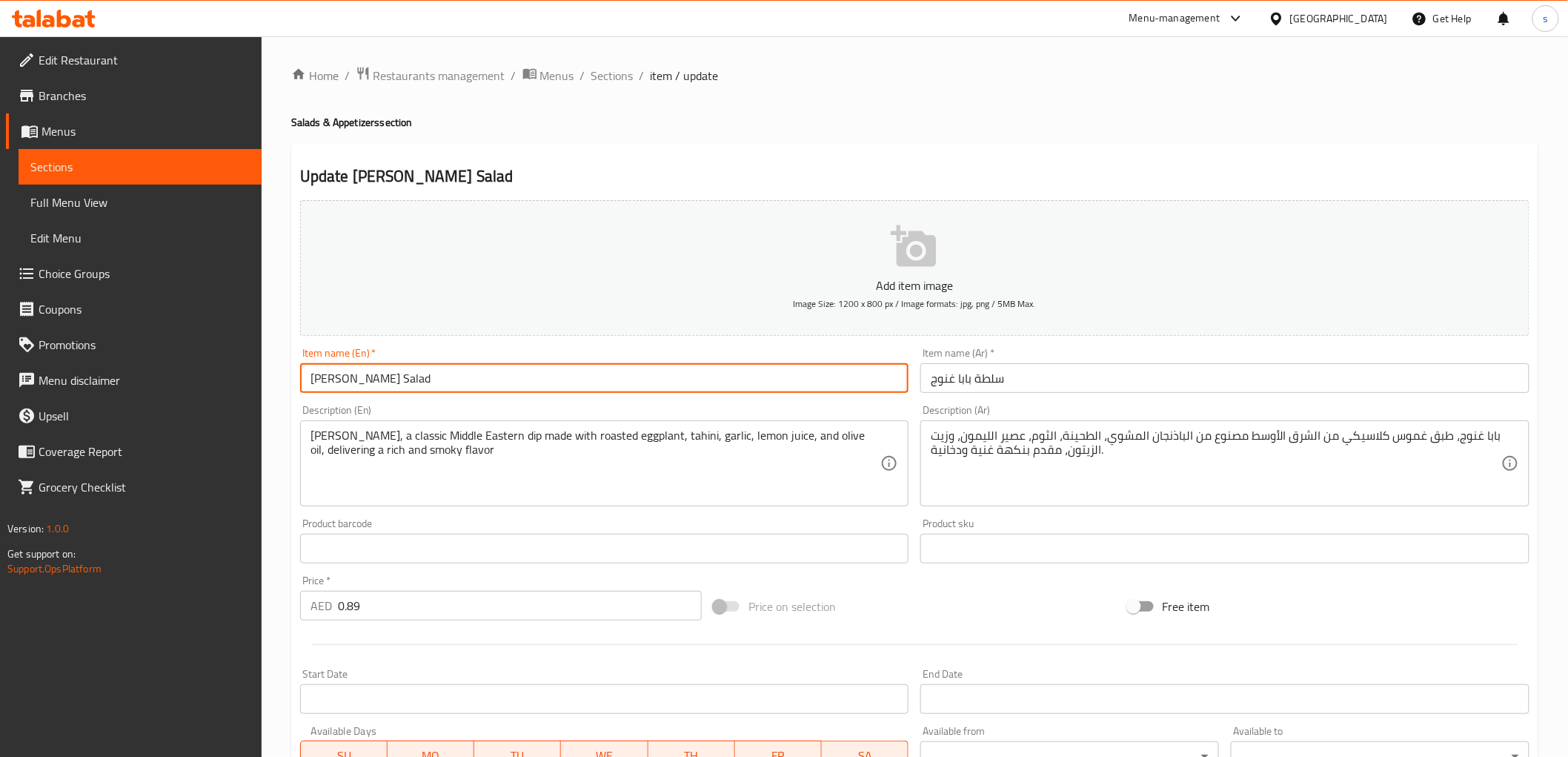
click at [389, 378] on input "Baba Ghanoush Salad" at bounding box center [605, 378] width 609 height 30
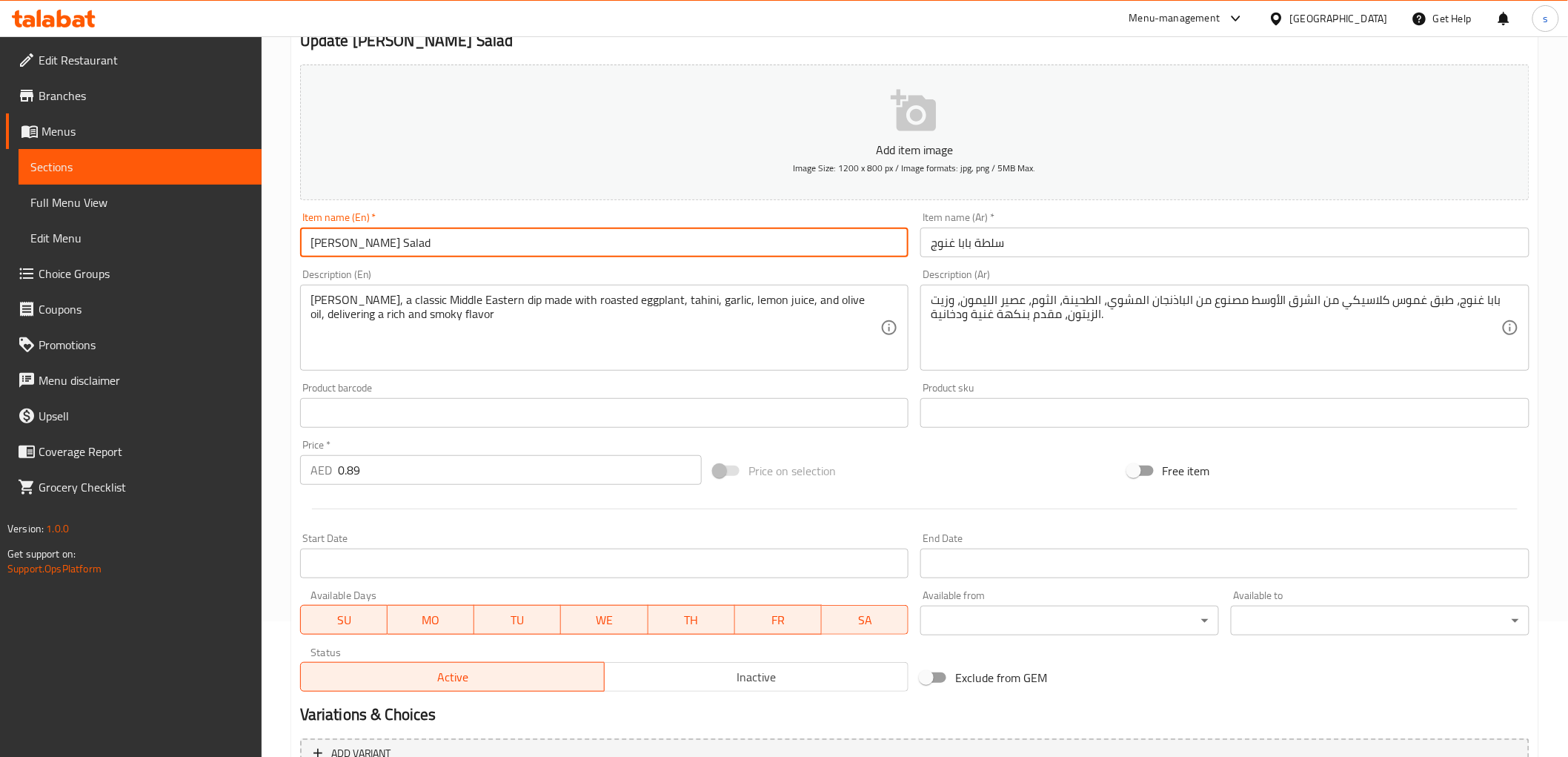
scroll to position [288, 0]
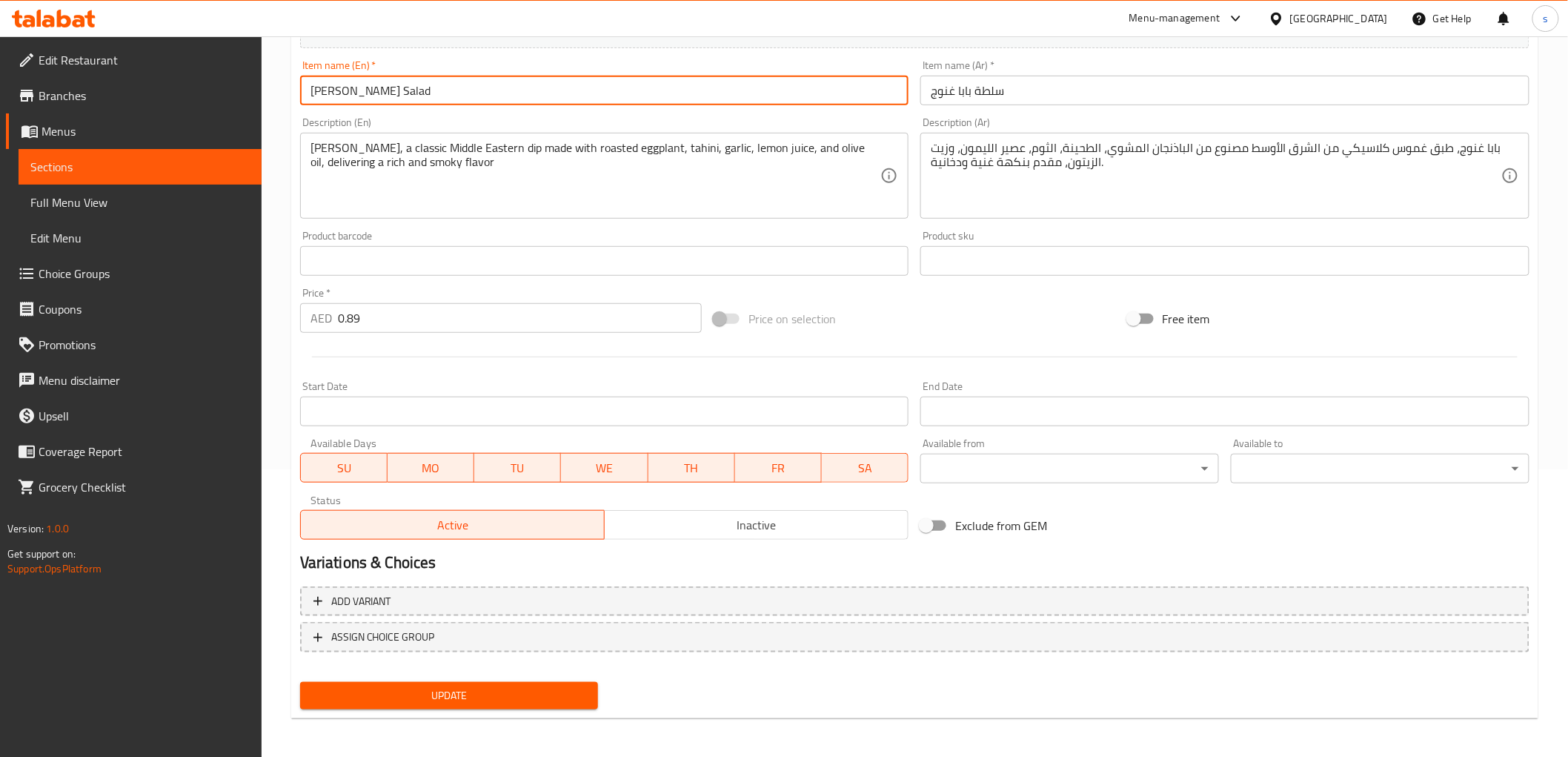
type input "[PERSON_NAME] Salad"
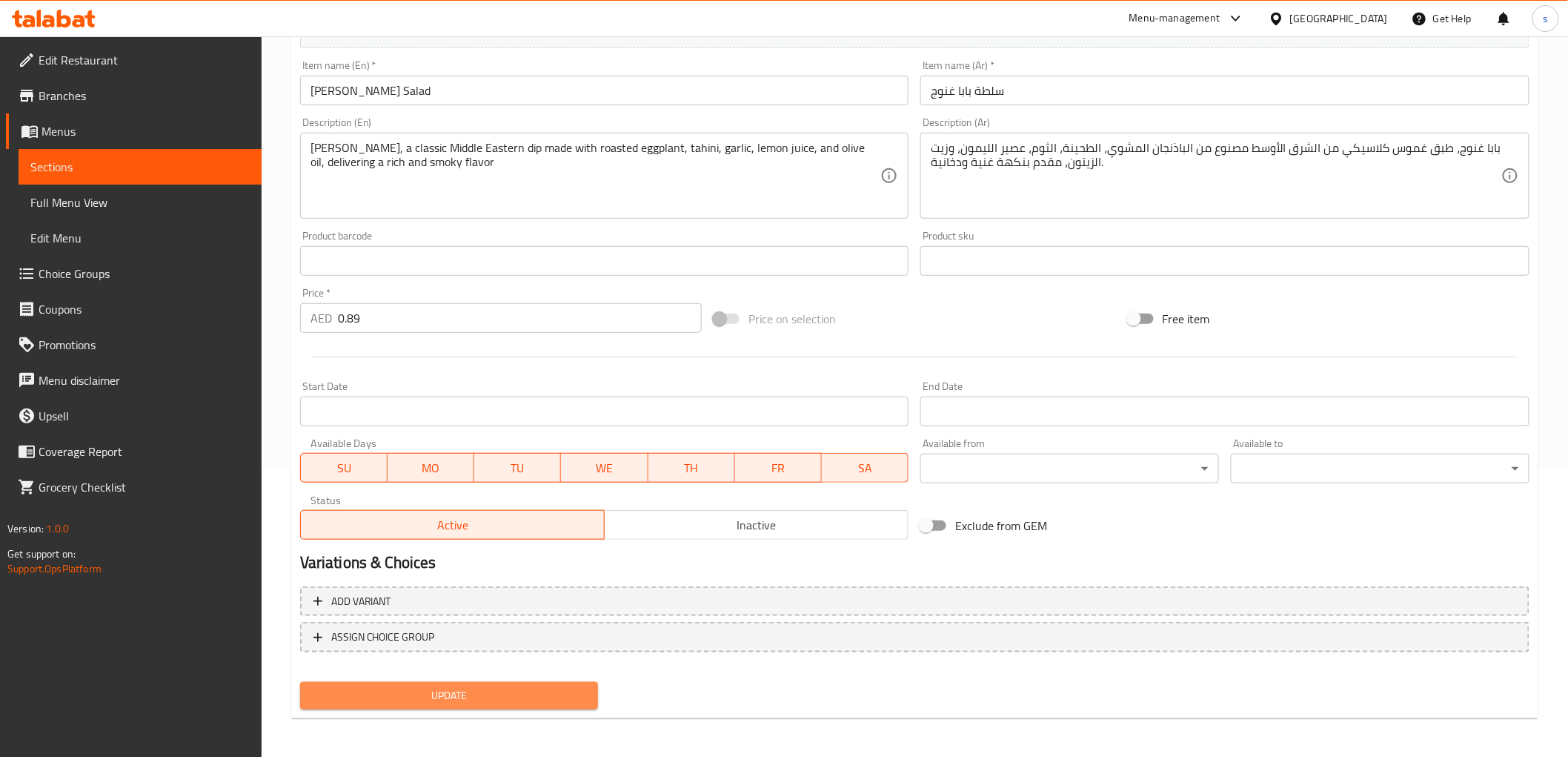
click at [432, 686] on span "Update" at bounding box center [449, 696] width 275 height 19
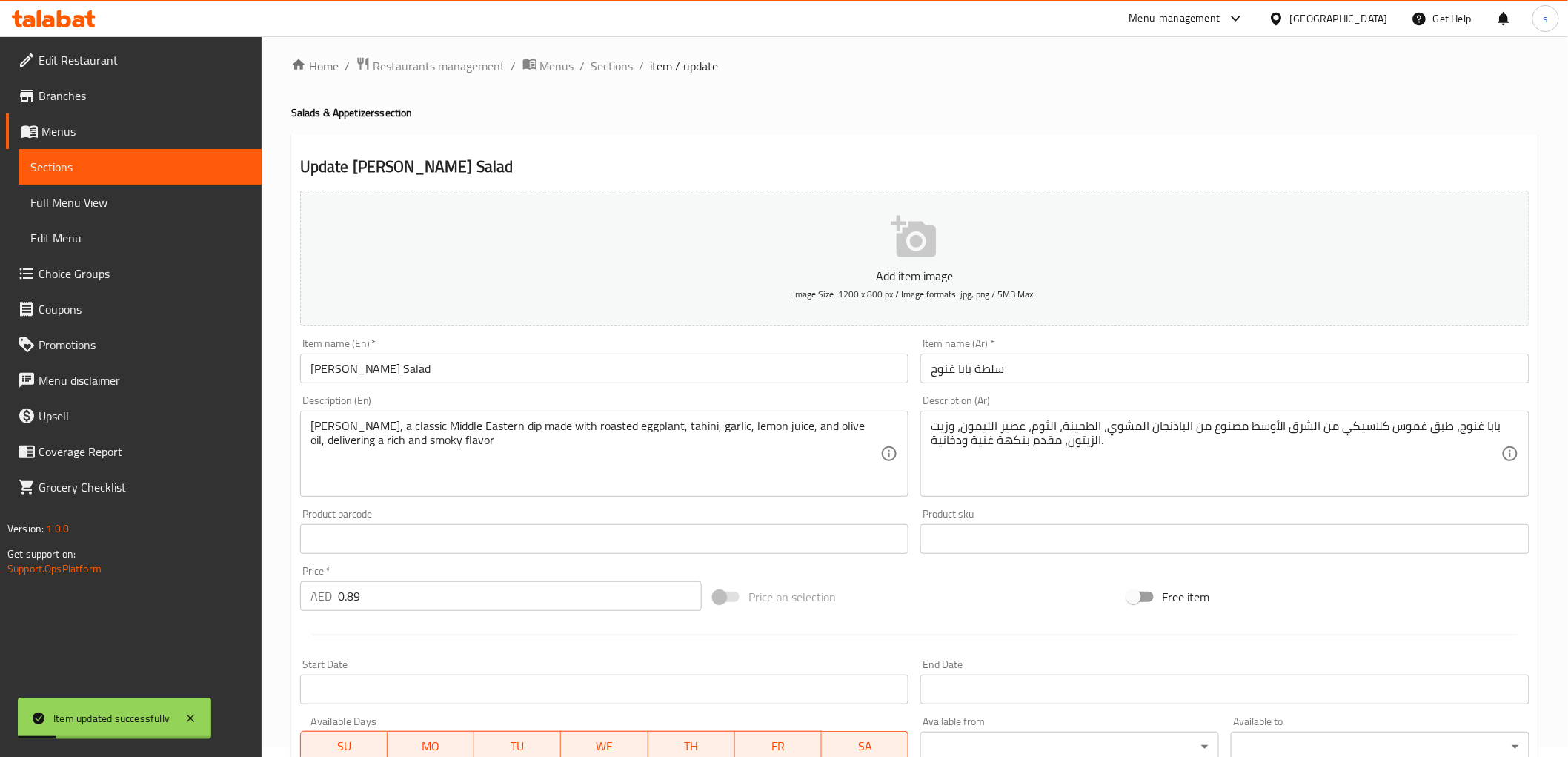
scroll to position [0, 0]
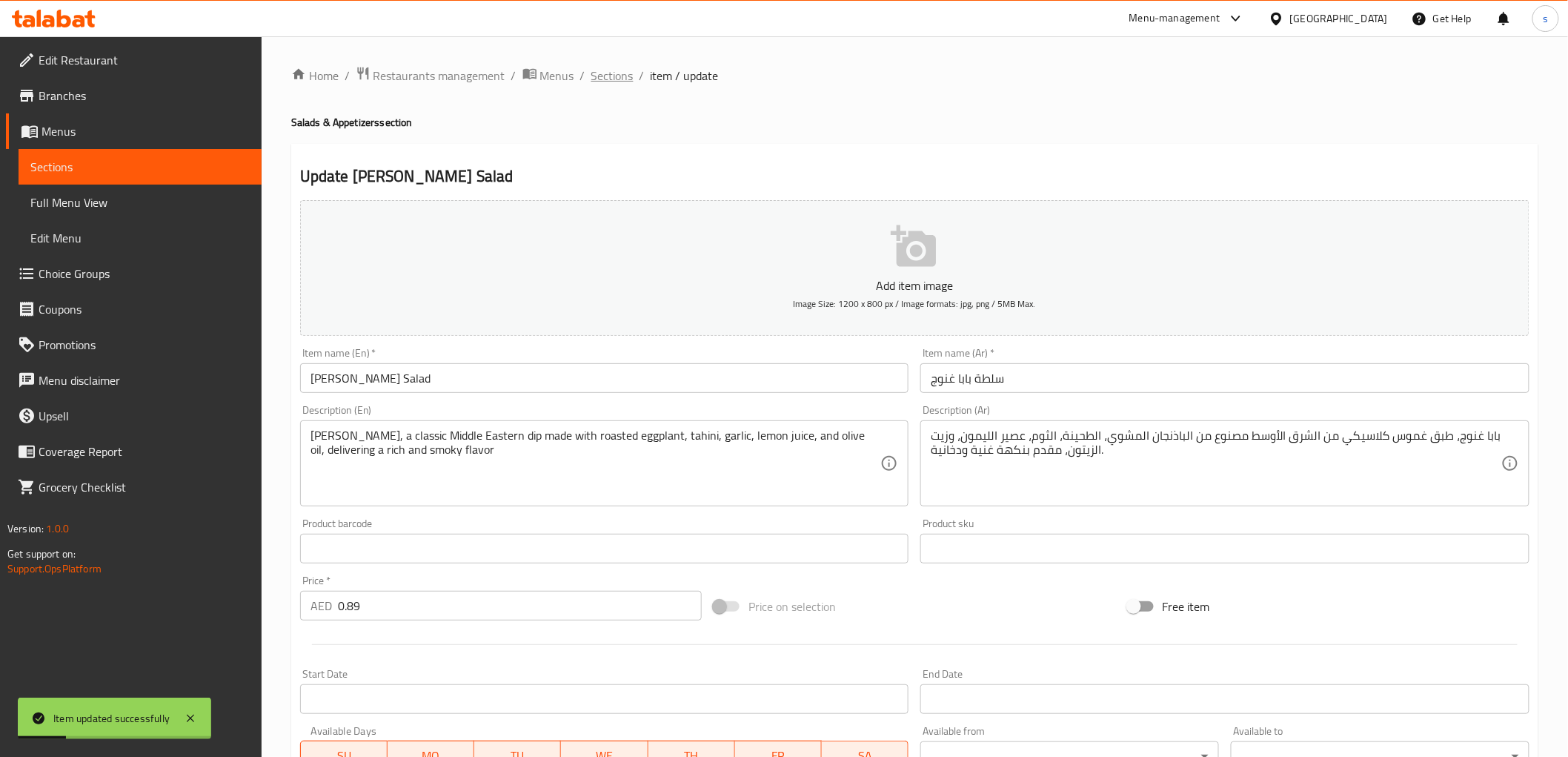
click at [610, 75] on span "Sections" at bounding box center [612, 75] width 42 height 18
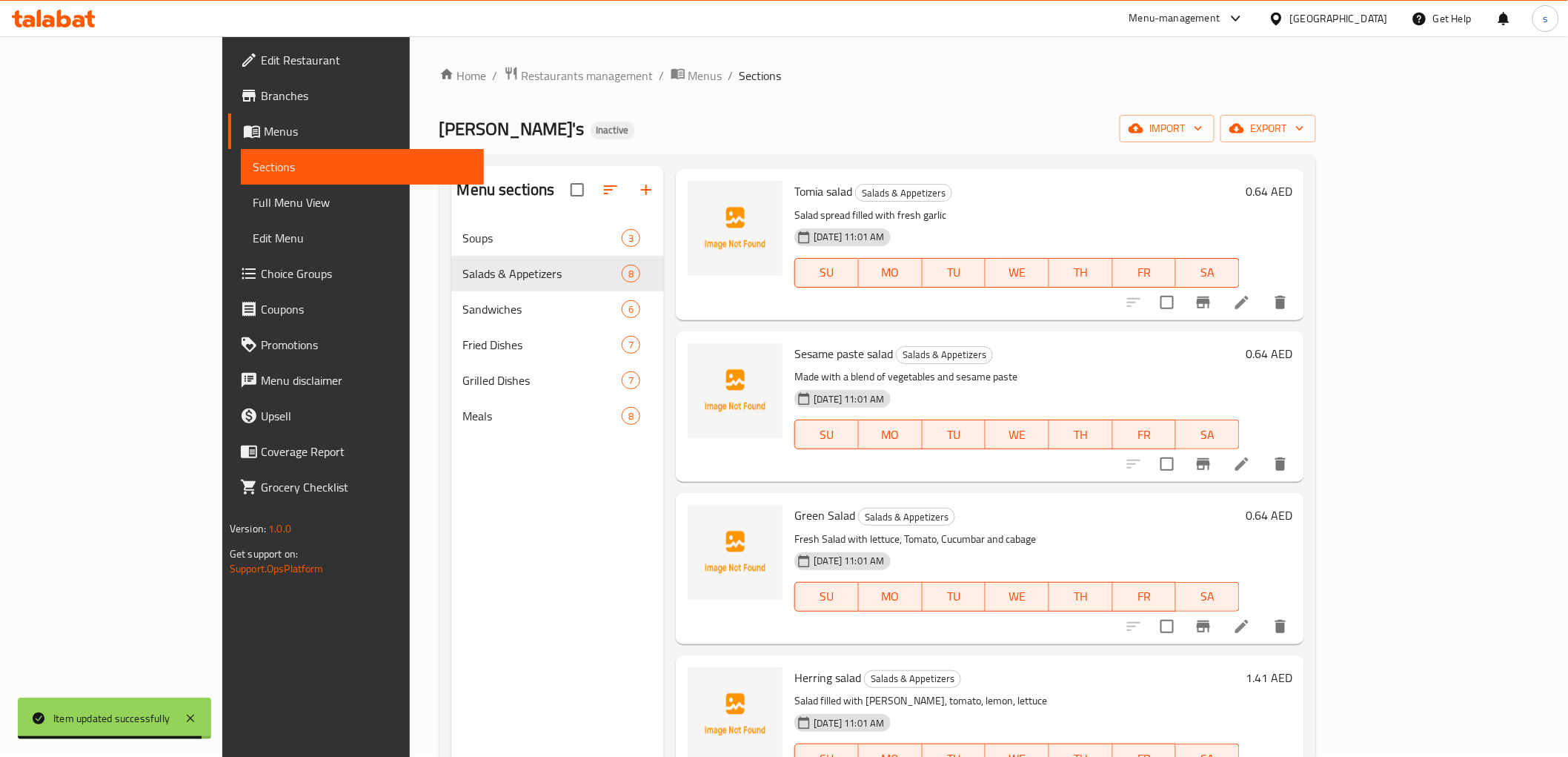
scroll to position [574, 0]
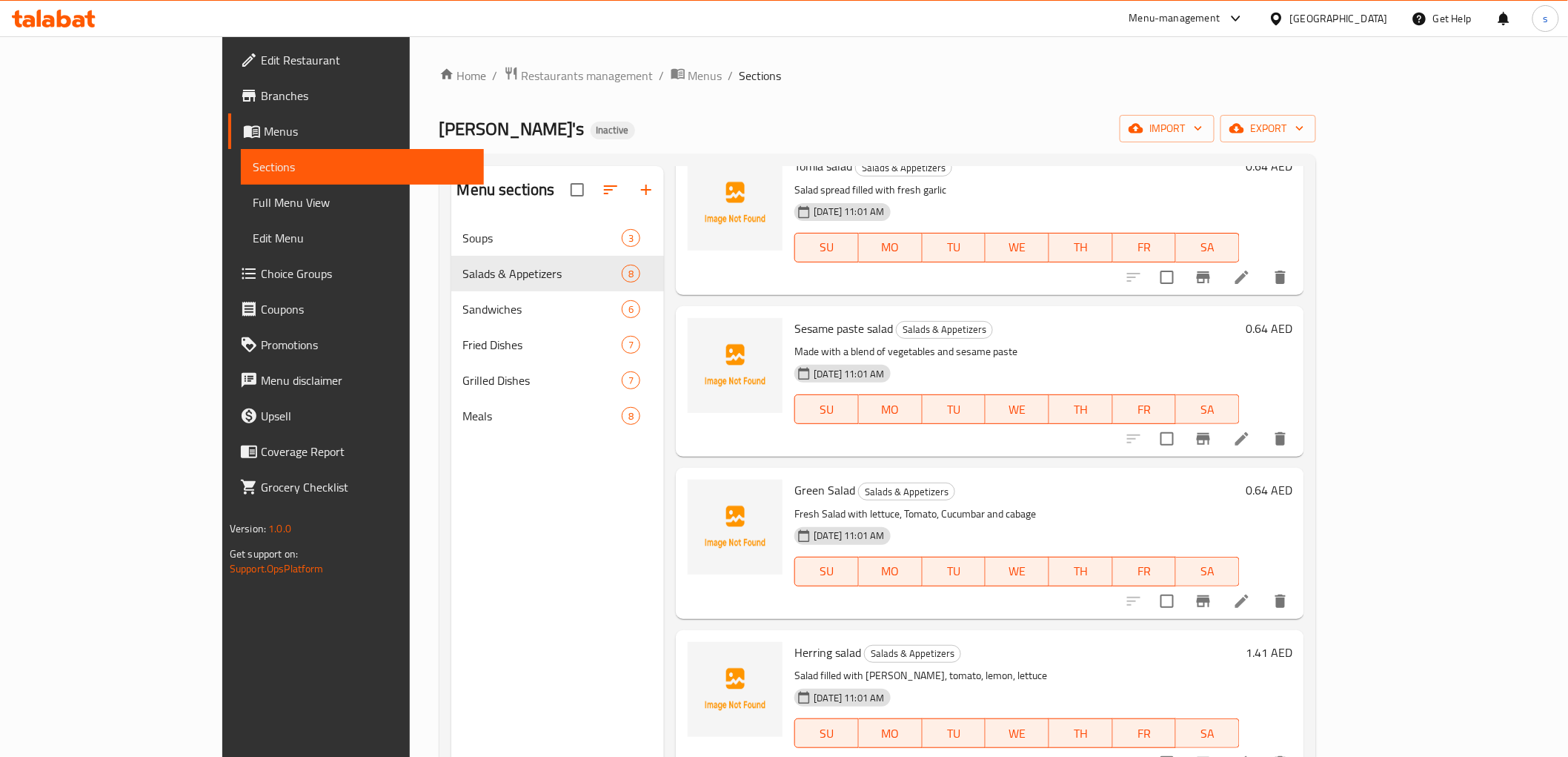
click at [1263, 592] on li at bounding box center [1241, 601] width 42 height 27
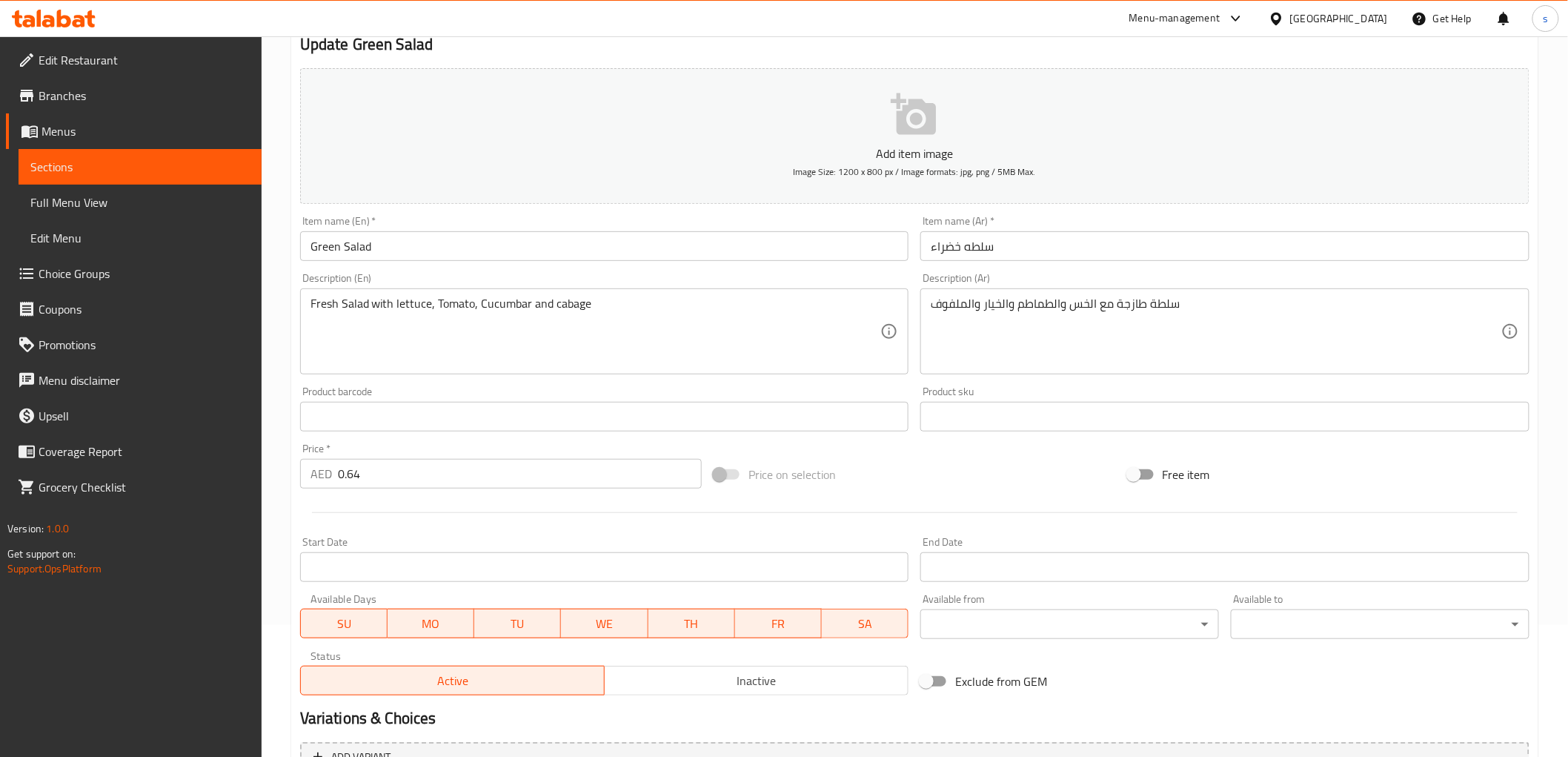
scroll to position [288, 0]
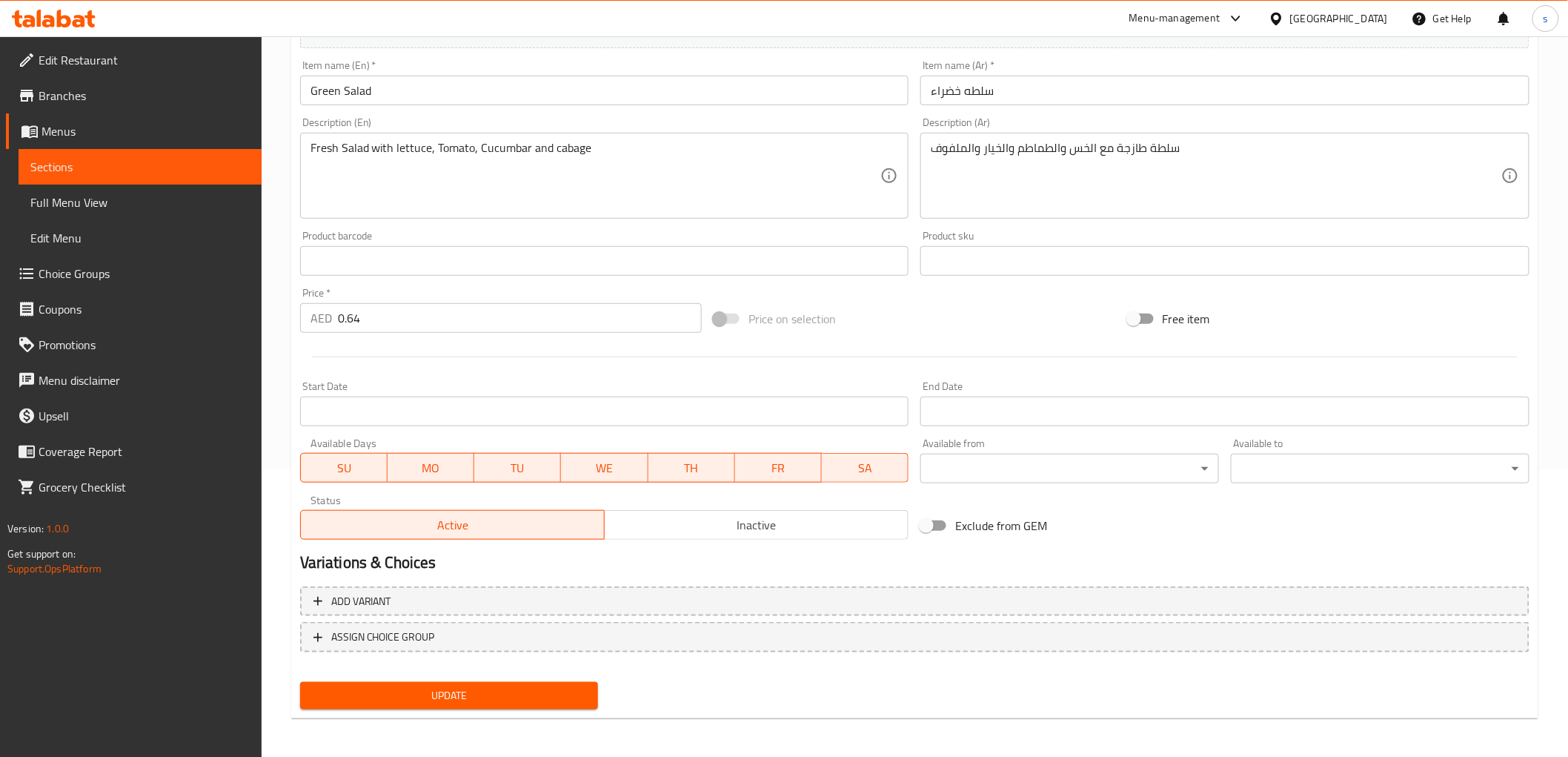
click at [435, 686] on span "Update" at bounding box center [449, 696] width 275 height 19
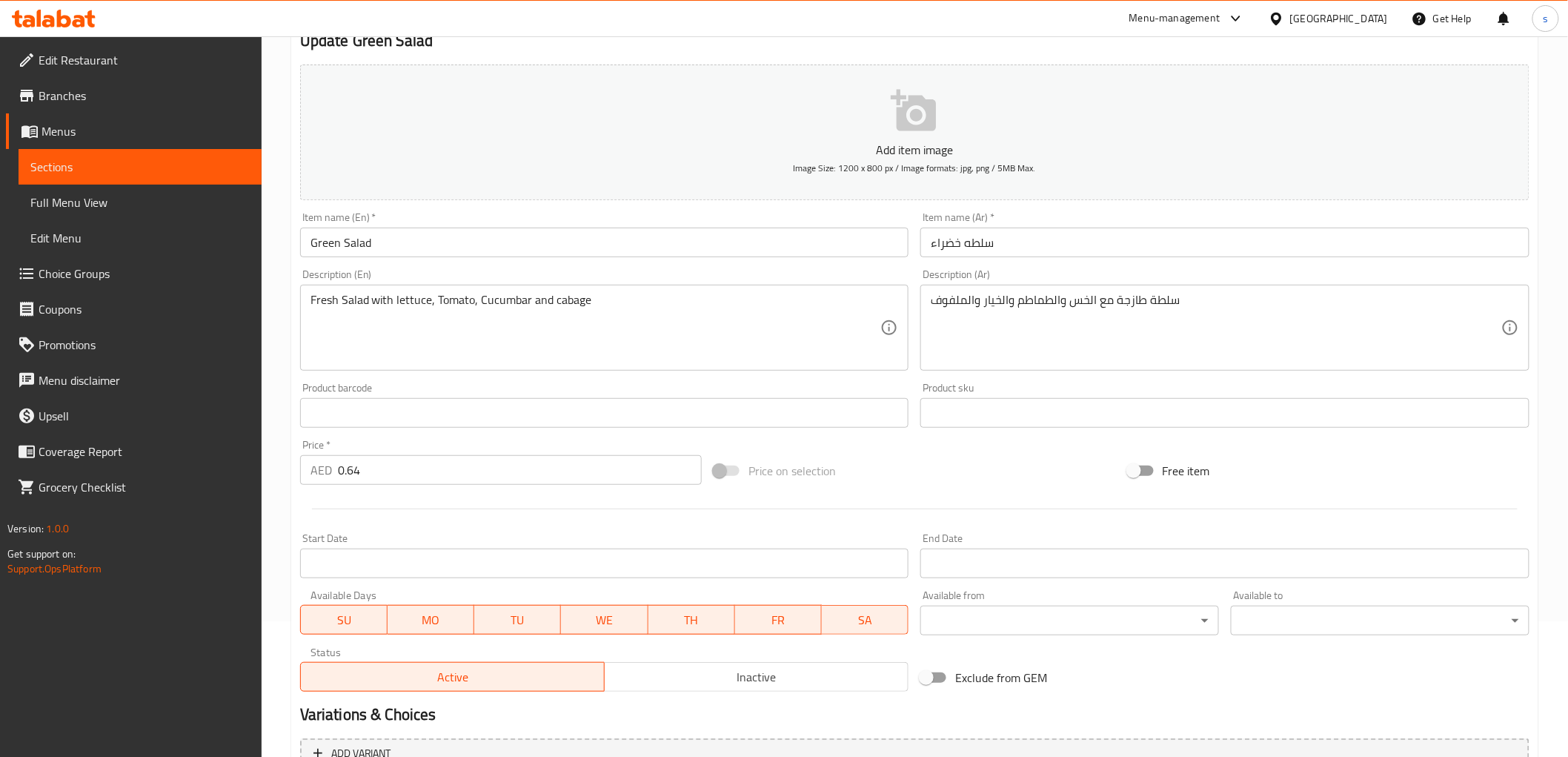
scroll to position [0, 0]
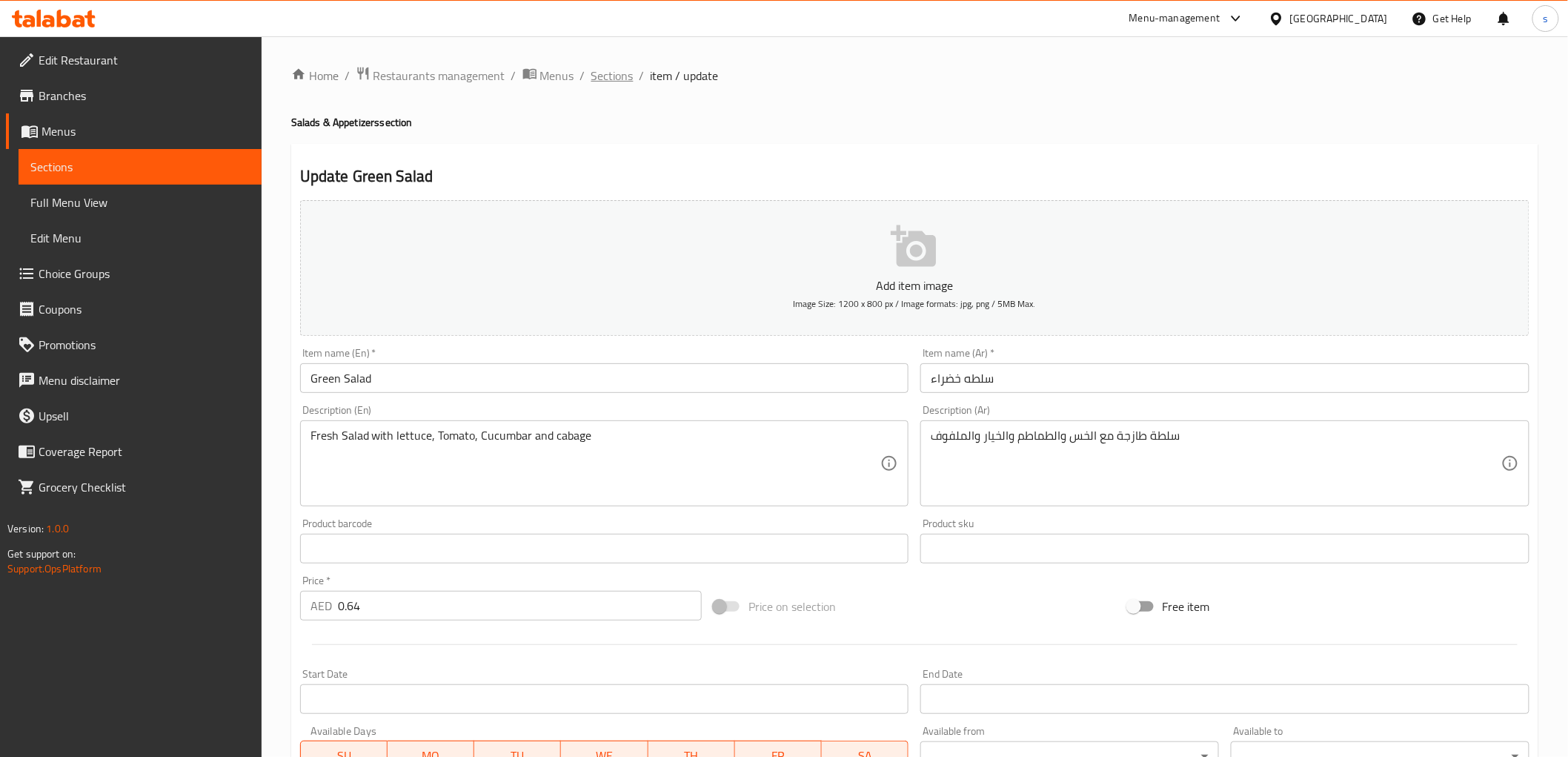
click at [615, 70] on span "Sections" at bounding box center [612, 75] width 42 height 18
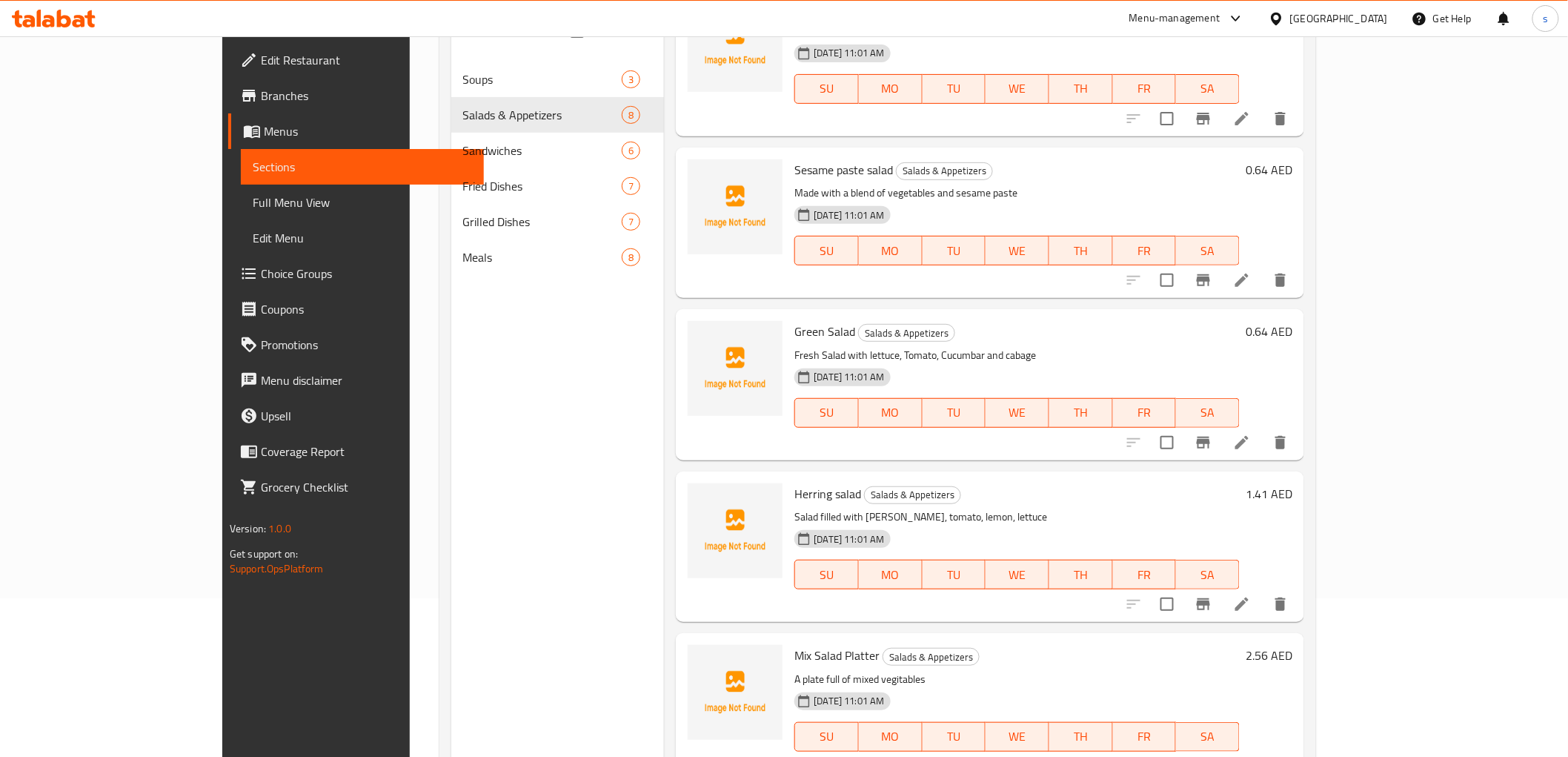
scroll to position [208, 0]
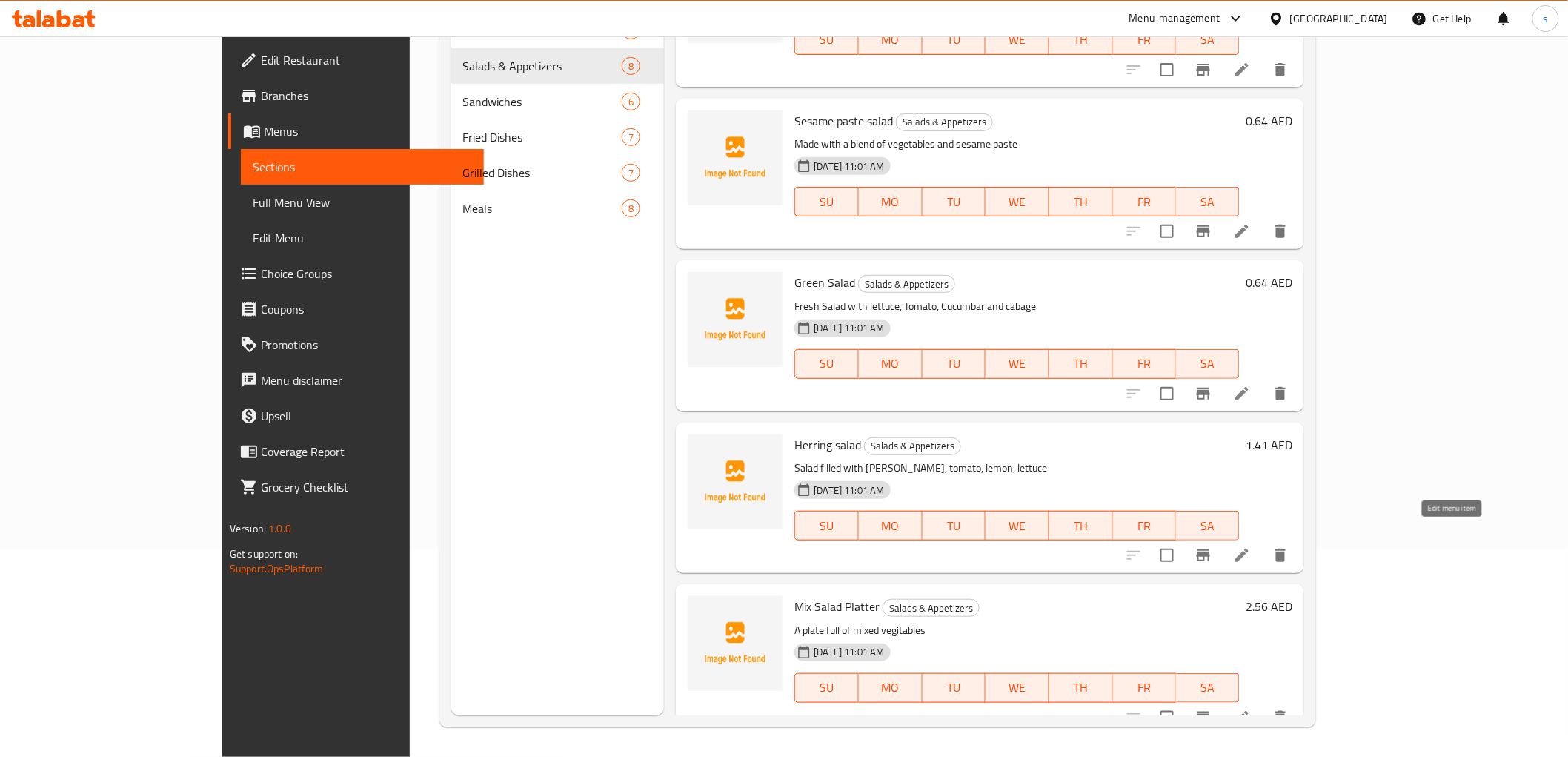
click at [1248, 549] on icon at bounding box center [1241, 555] width 13 height 13
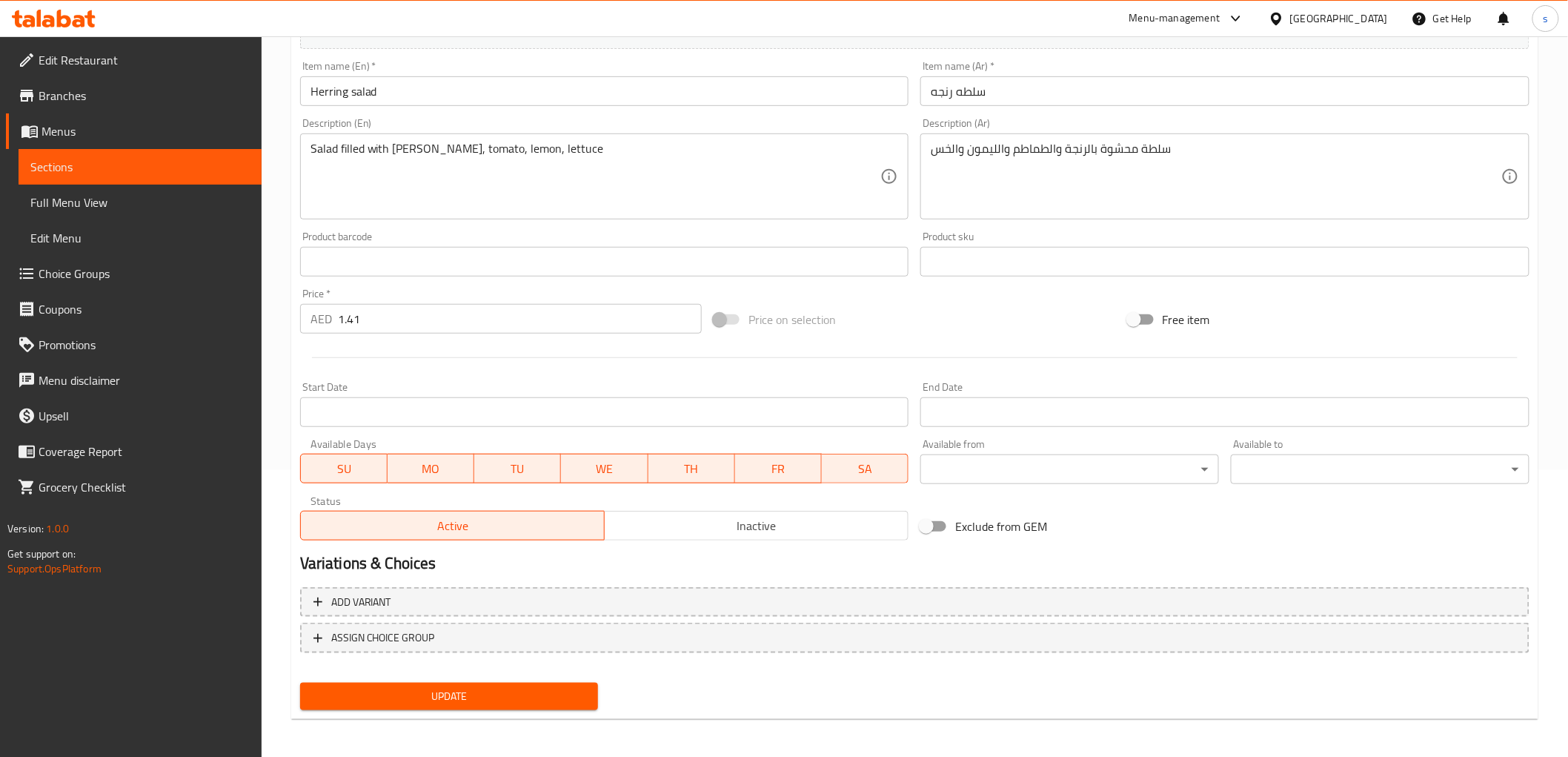
scroll to position [288, 0]
click at [416, 701] on span "Update" at bounding box center [449, 696] width 275 height 19
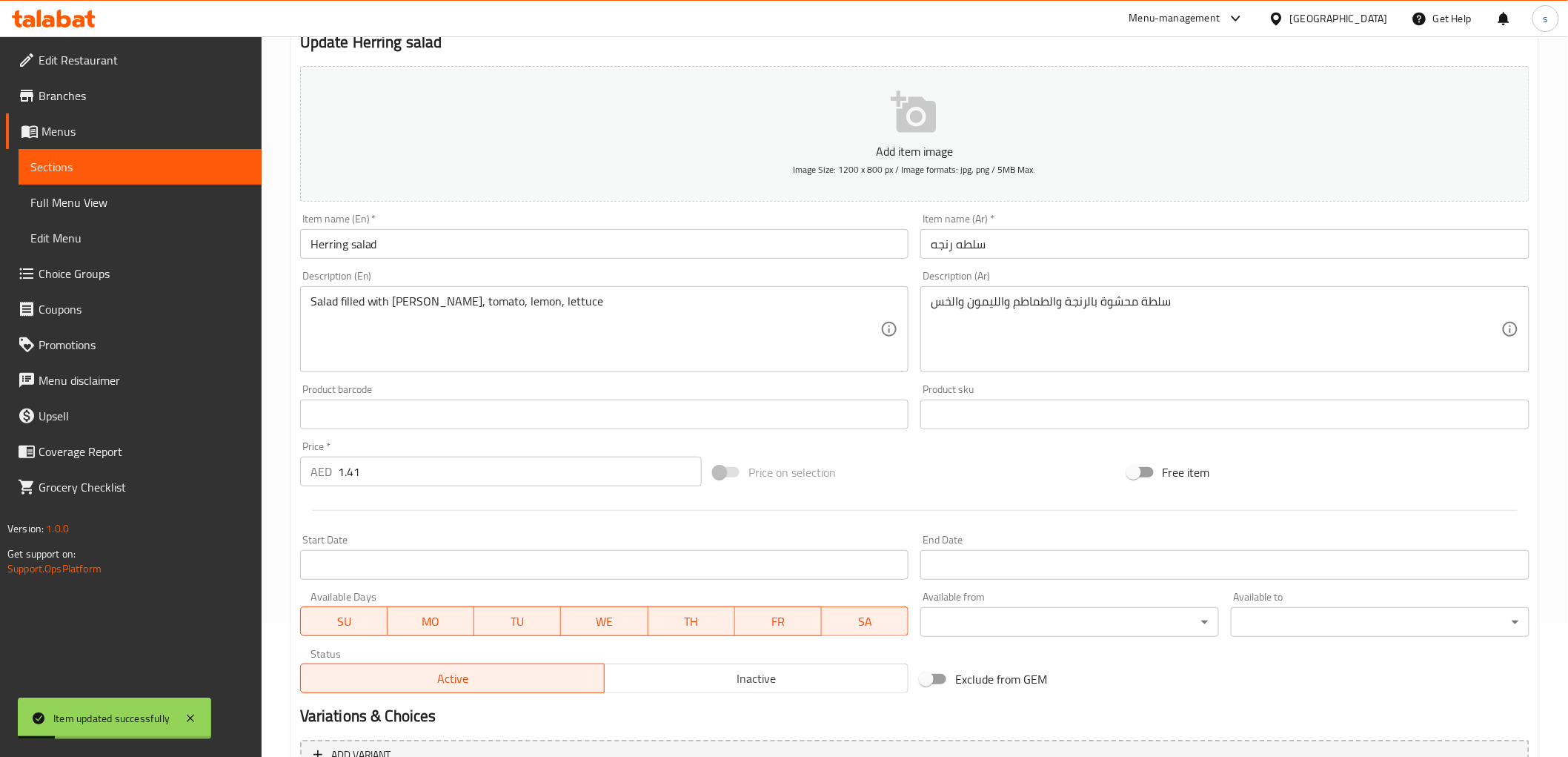
scroll to position [0, 0]
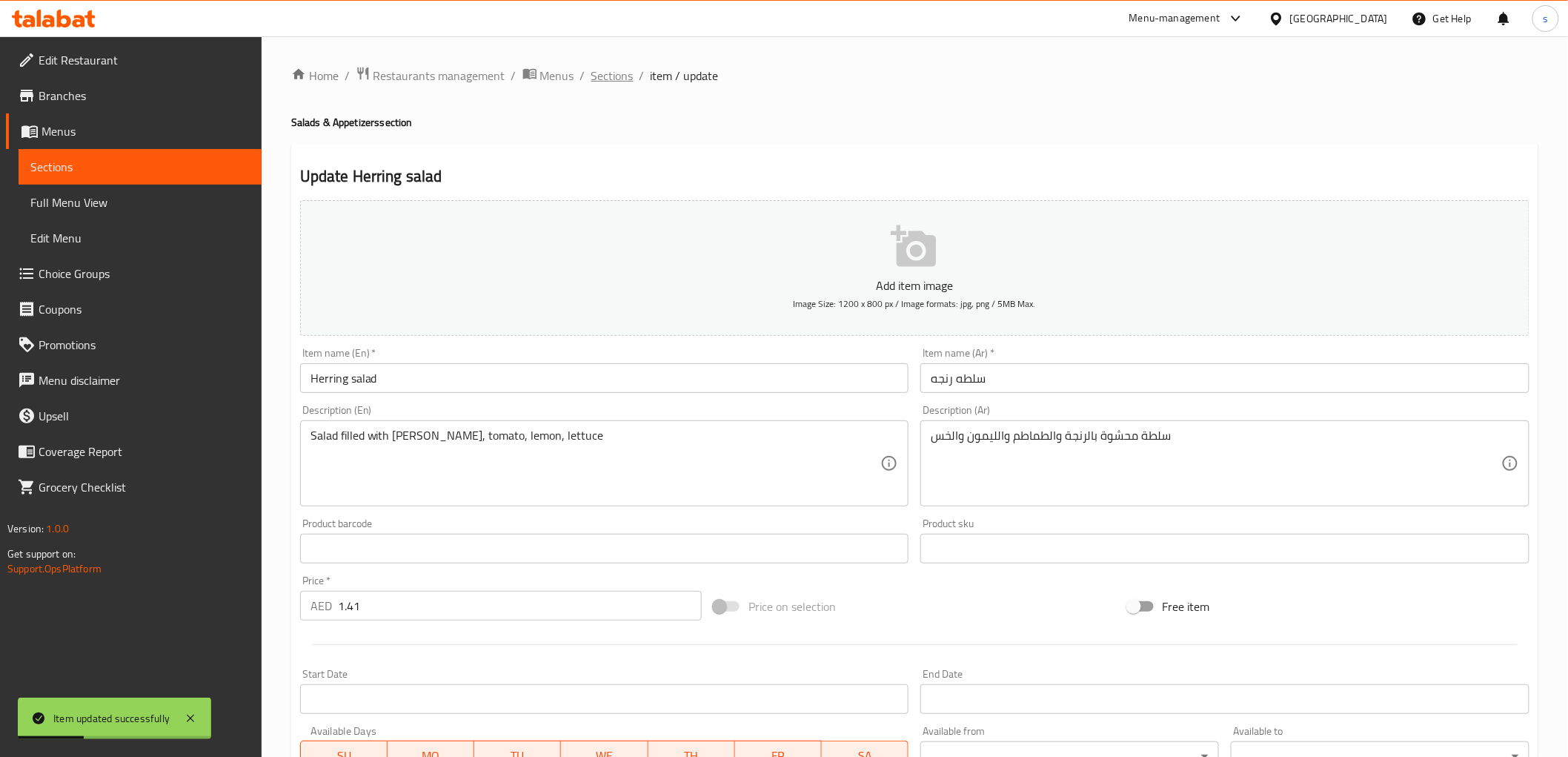
click at [615, 68] on span "Sections" at bounding box center [612, 75] width 42 height 18
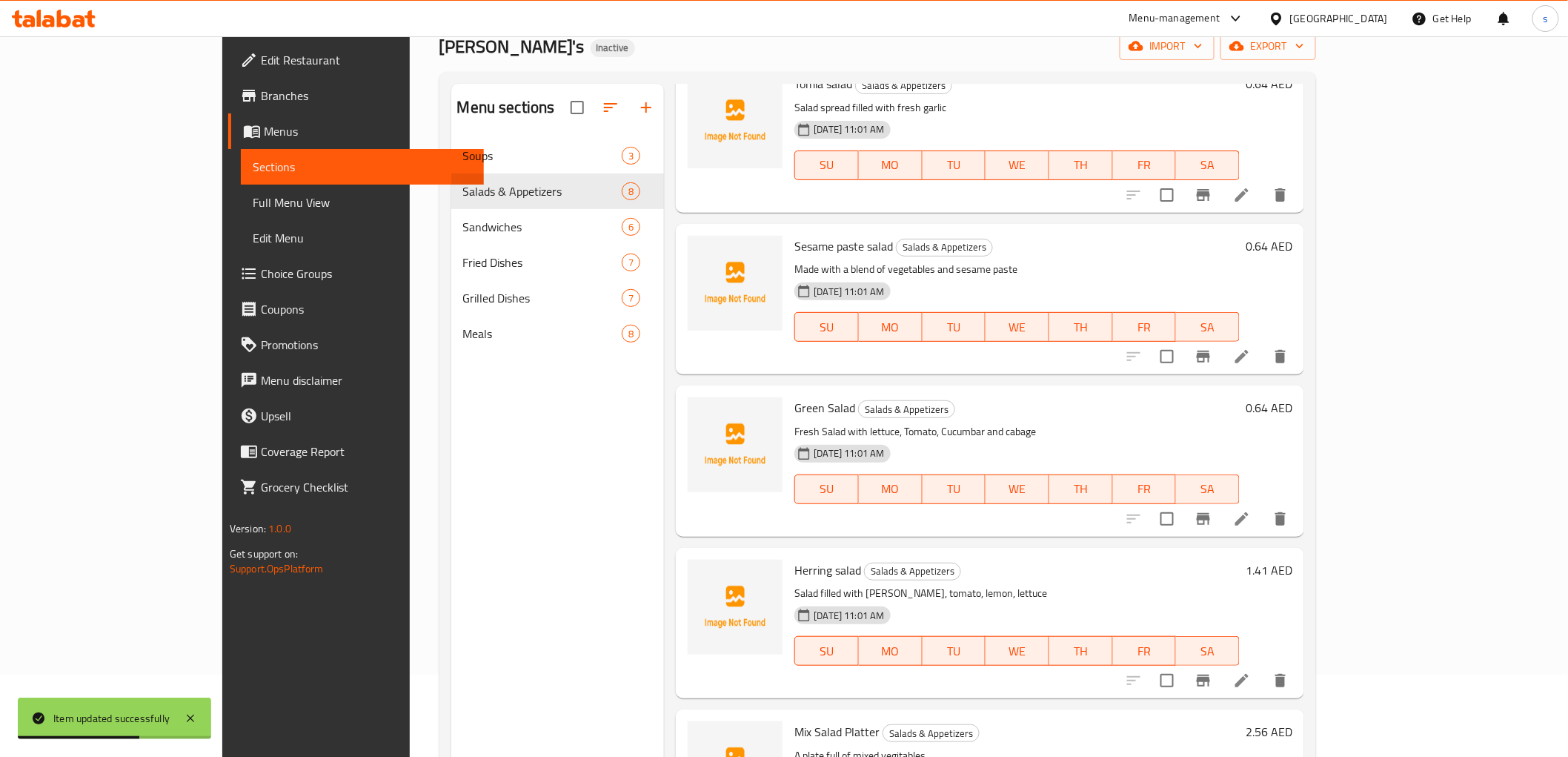
scroll to position [208, 0]
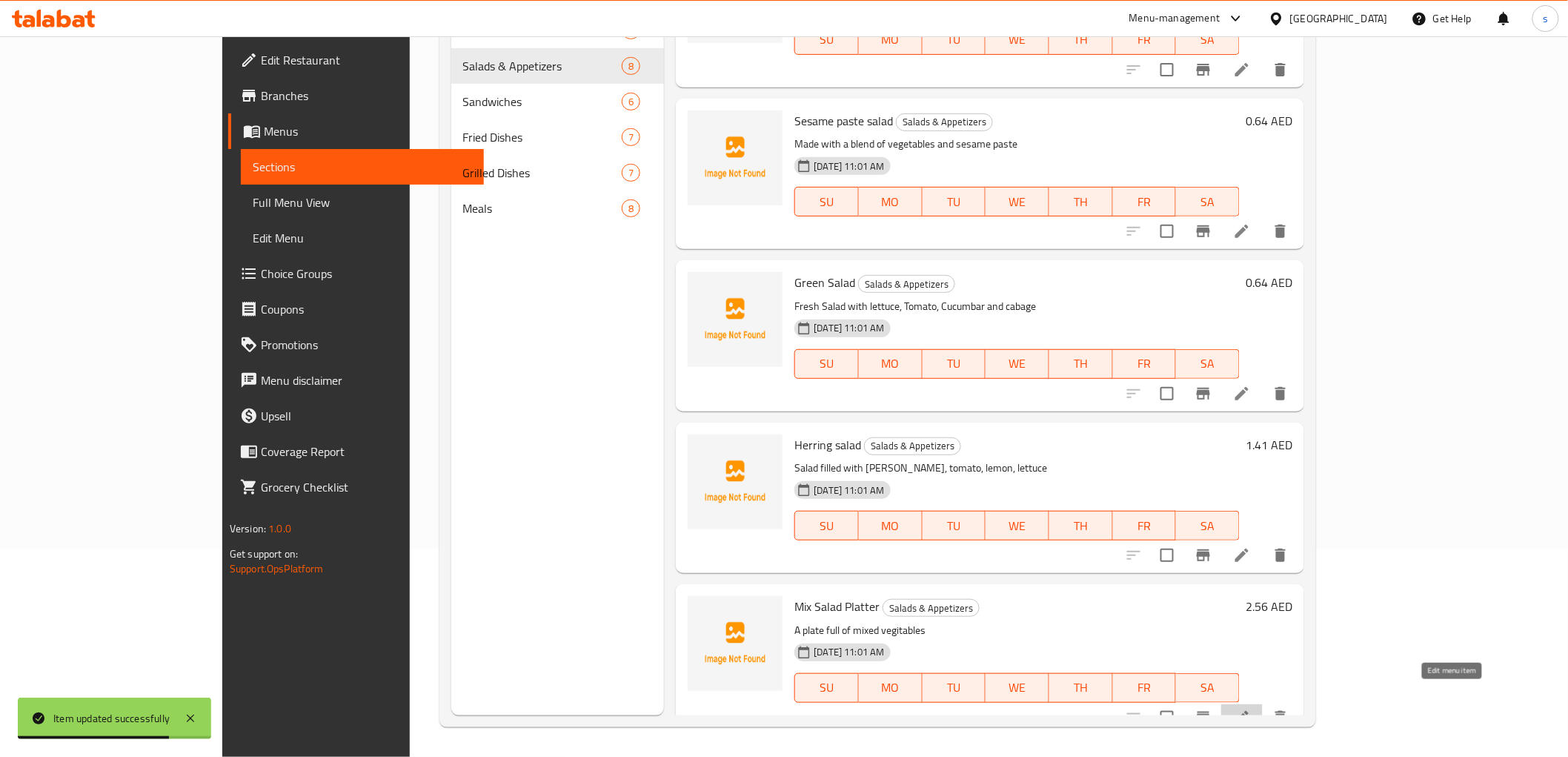
click at [1251, 708] on icon at bounding box center [1241, 717] width 18 height 18
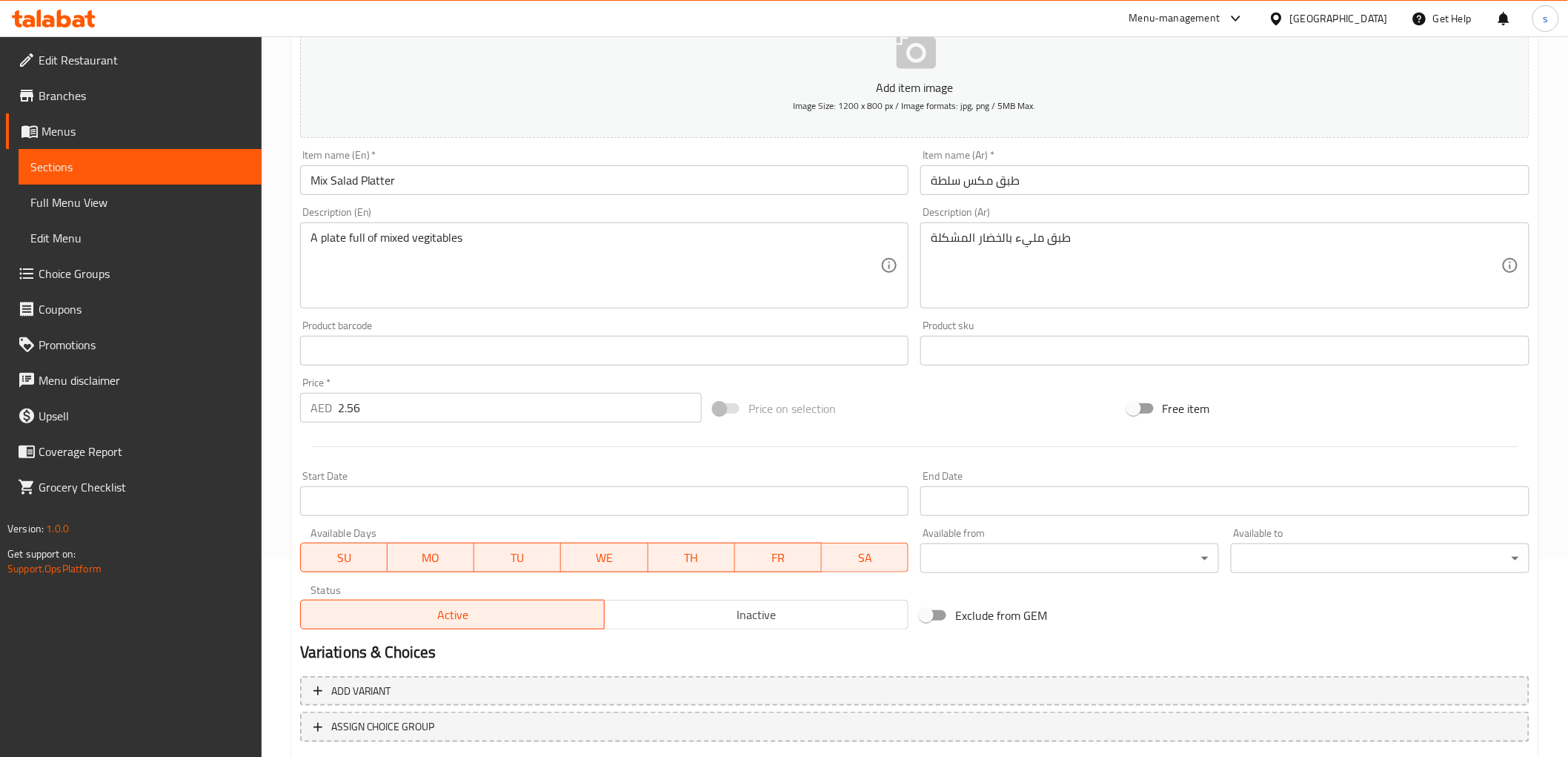
scroll to position [288, 0]
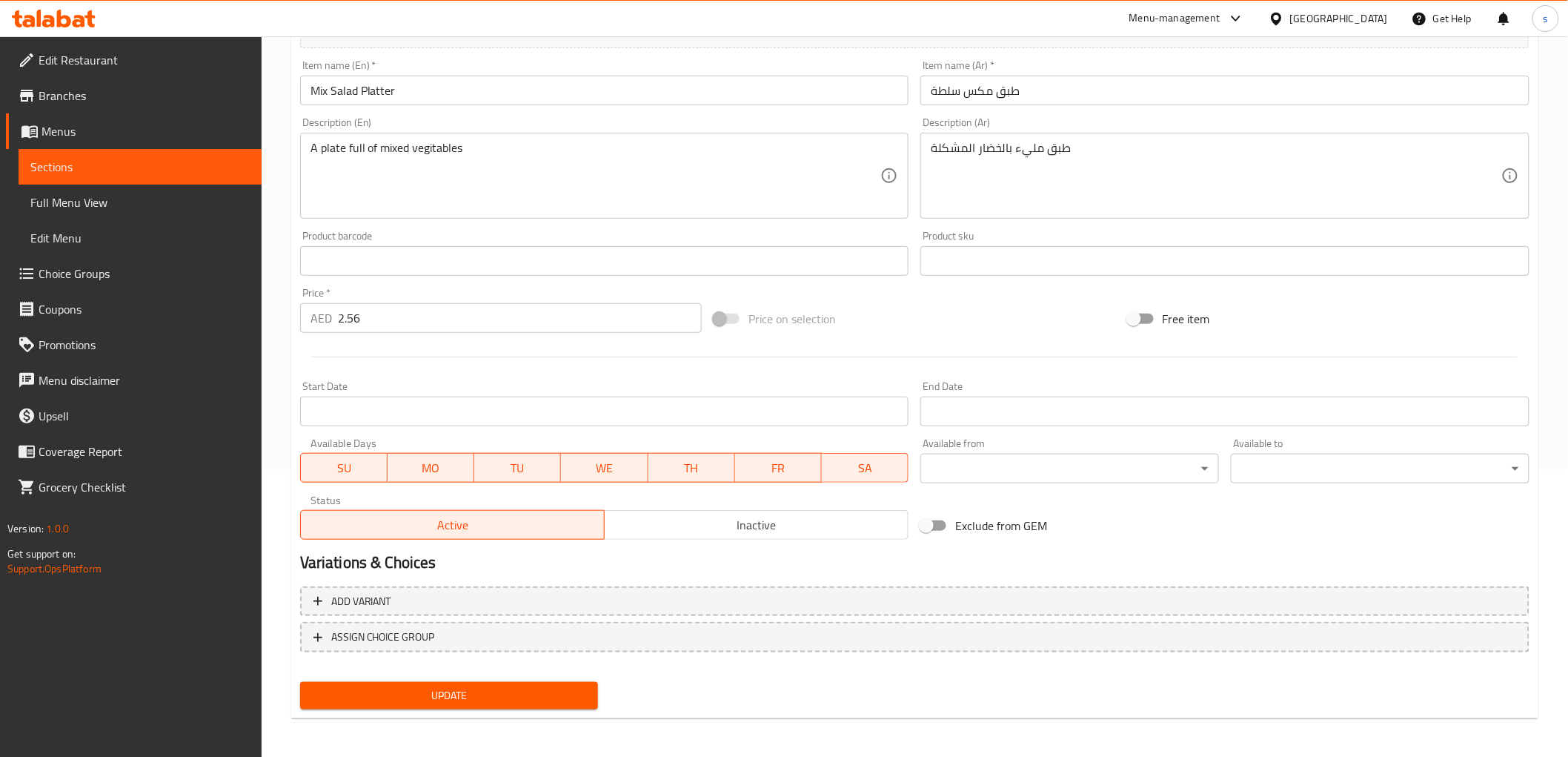
click at [442, 688] on span "Update" at bounding box center [449, 696] width 275 height 19
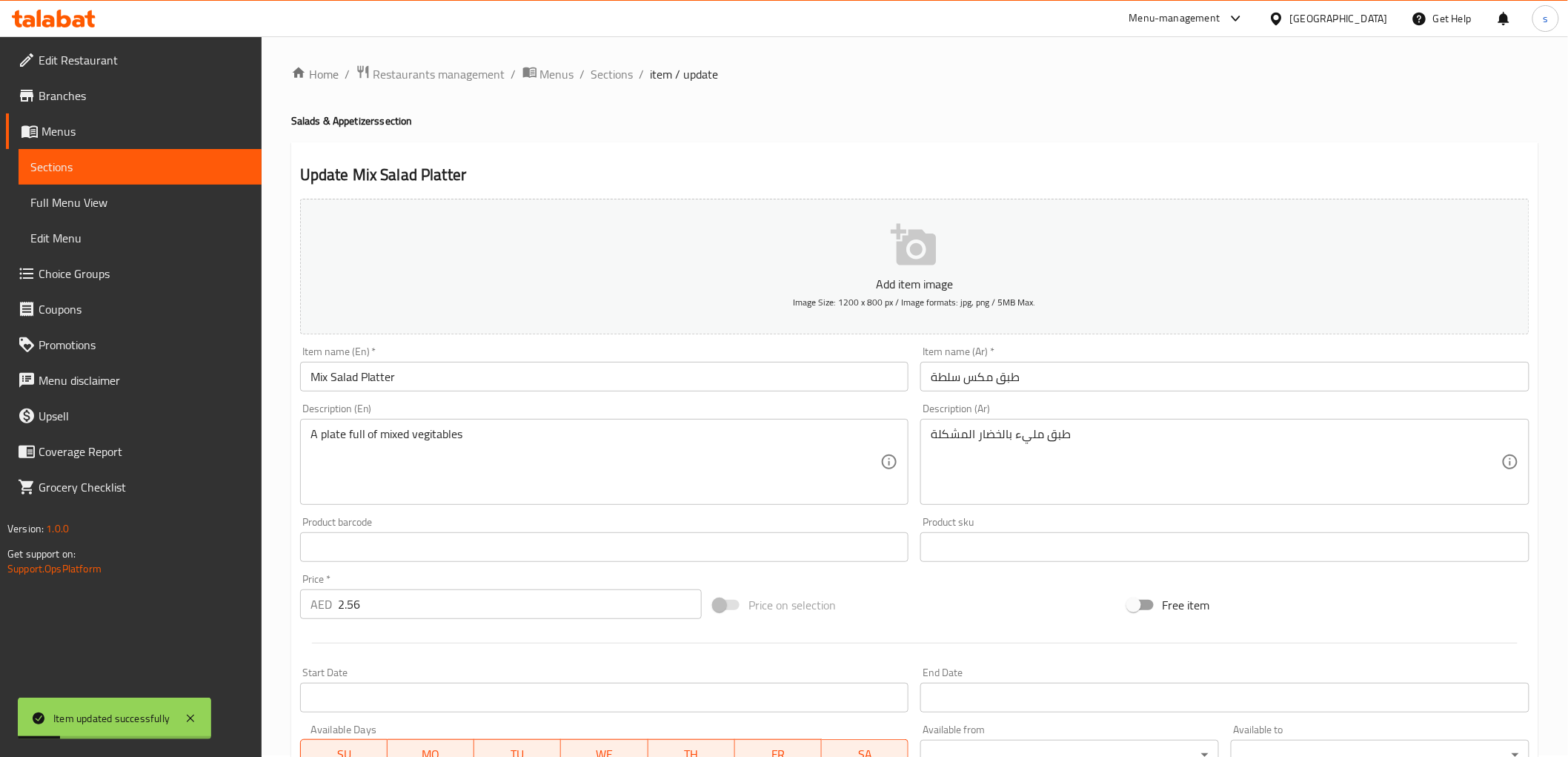
scroll to position [0, 0]
click at [596, 74] on span "Sections" at bounding box center [612, 75] width 42 height 18
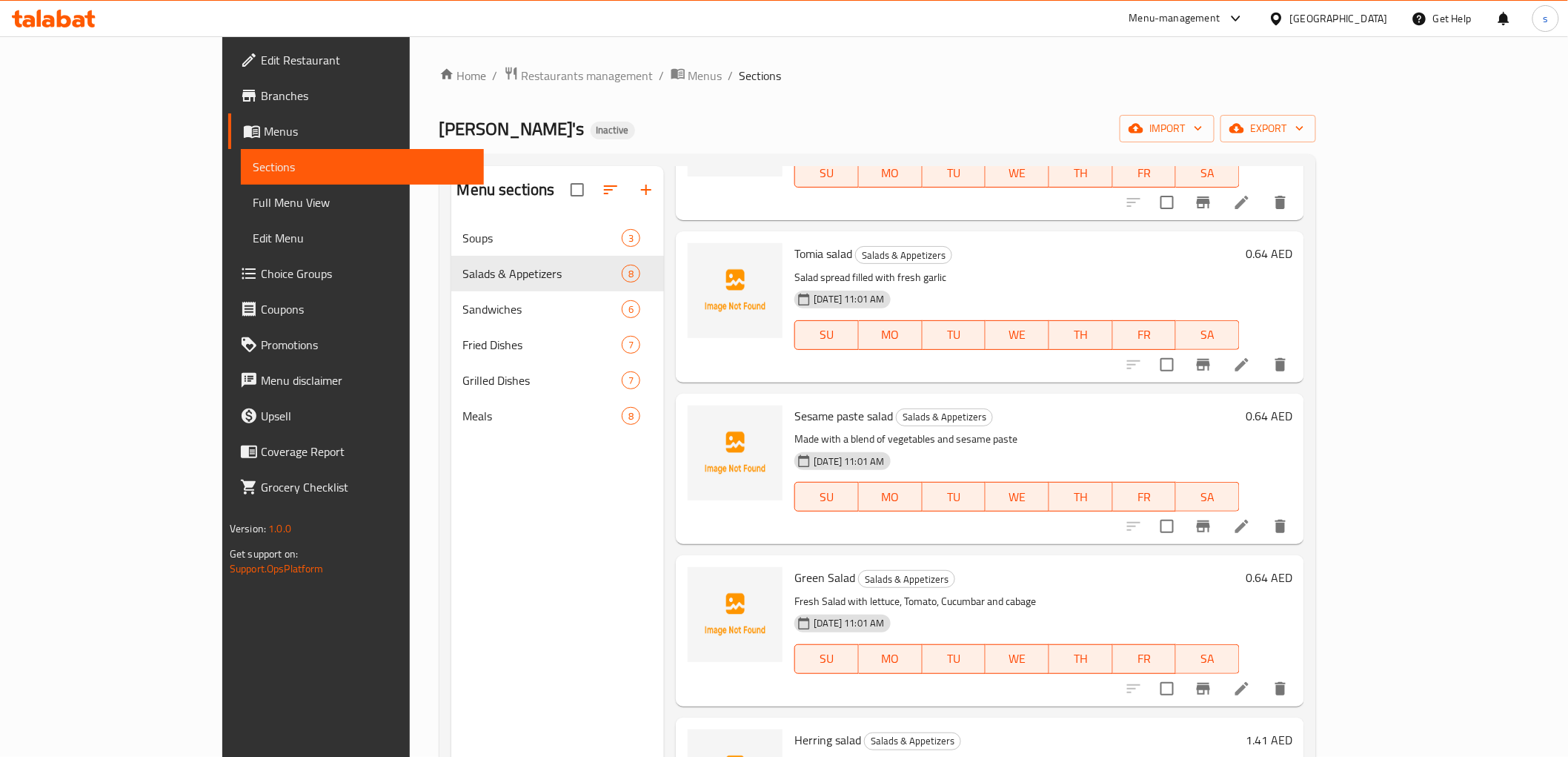
scroll to position [574, 0]
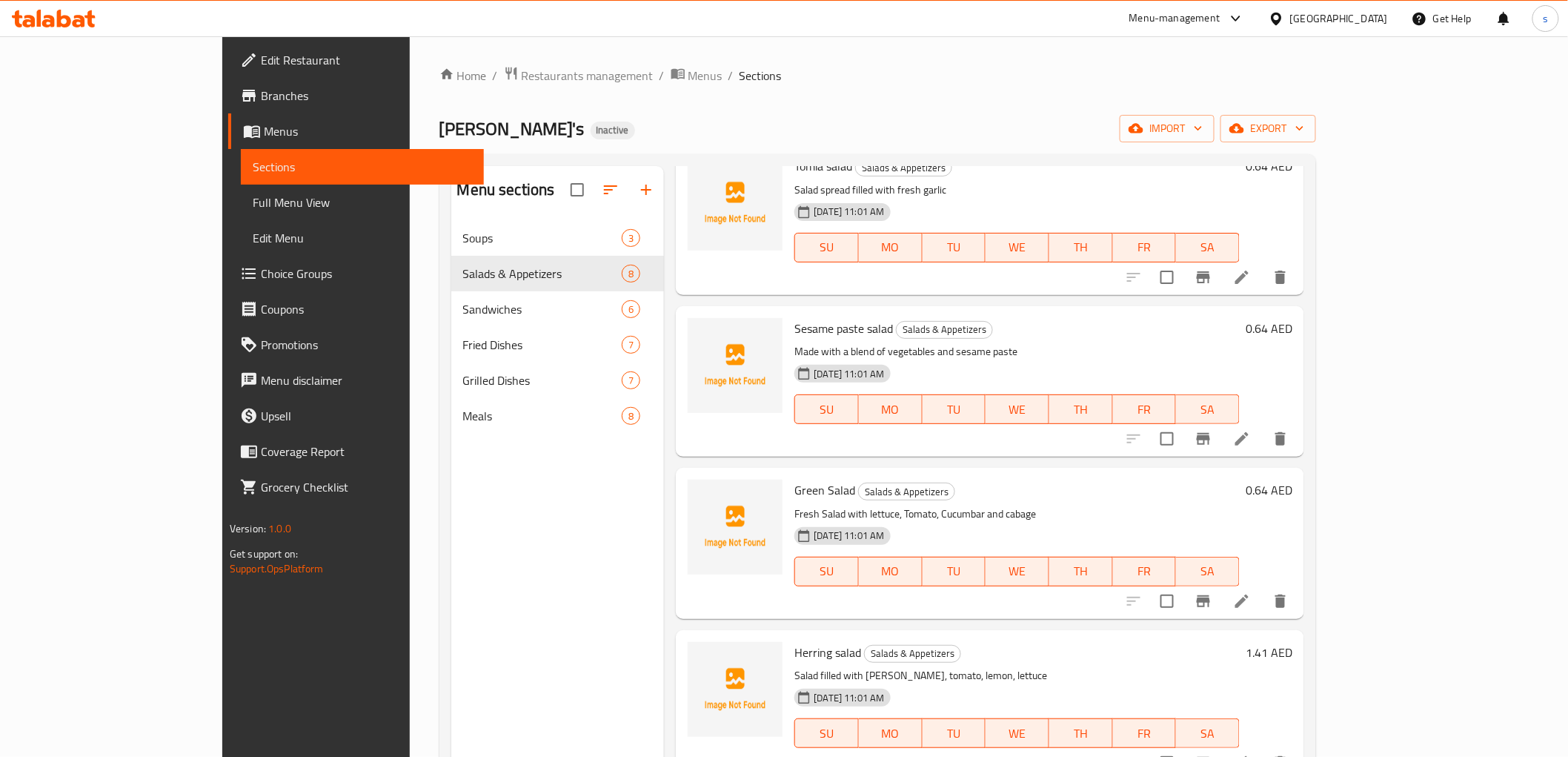
click at [1263, 593] on li at bounding box center [1241, 601] width 42 height 27
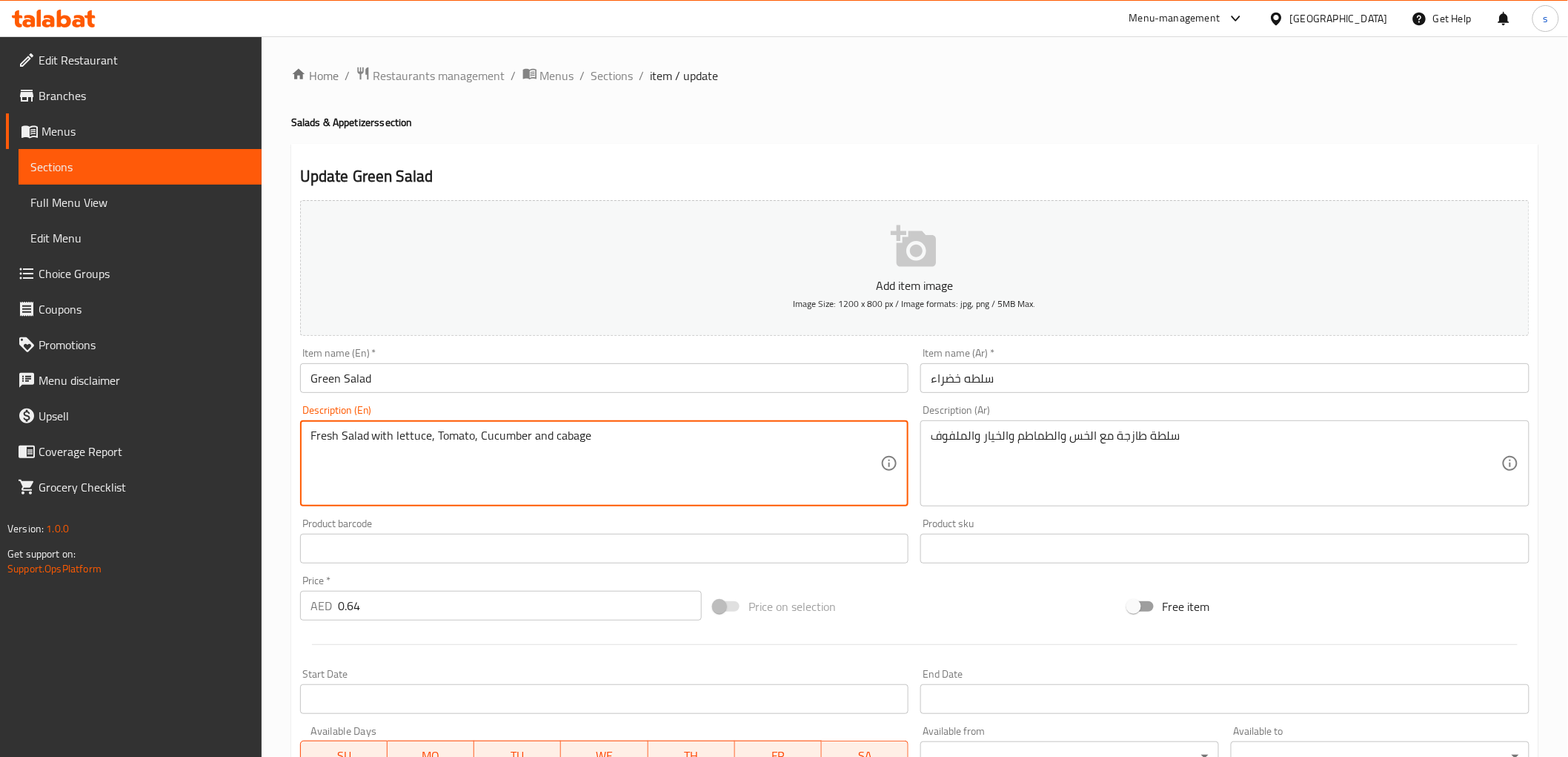
click at [579, 439] on textarea "Fresh Salad with lettuce, Tomato, Cucumber and cabage" at bounding box center [595, 464] width 570 height 71
click at [567, 433] on textarea "Fresh Salad with lettuce, Tomato, Cucumber and cabage" at bounding box center [595, 464] width 570 height 71
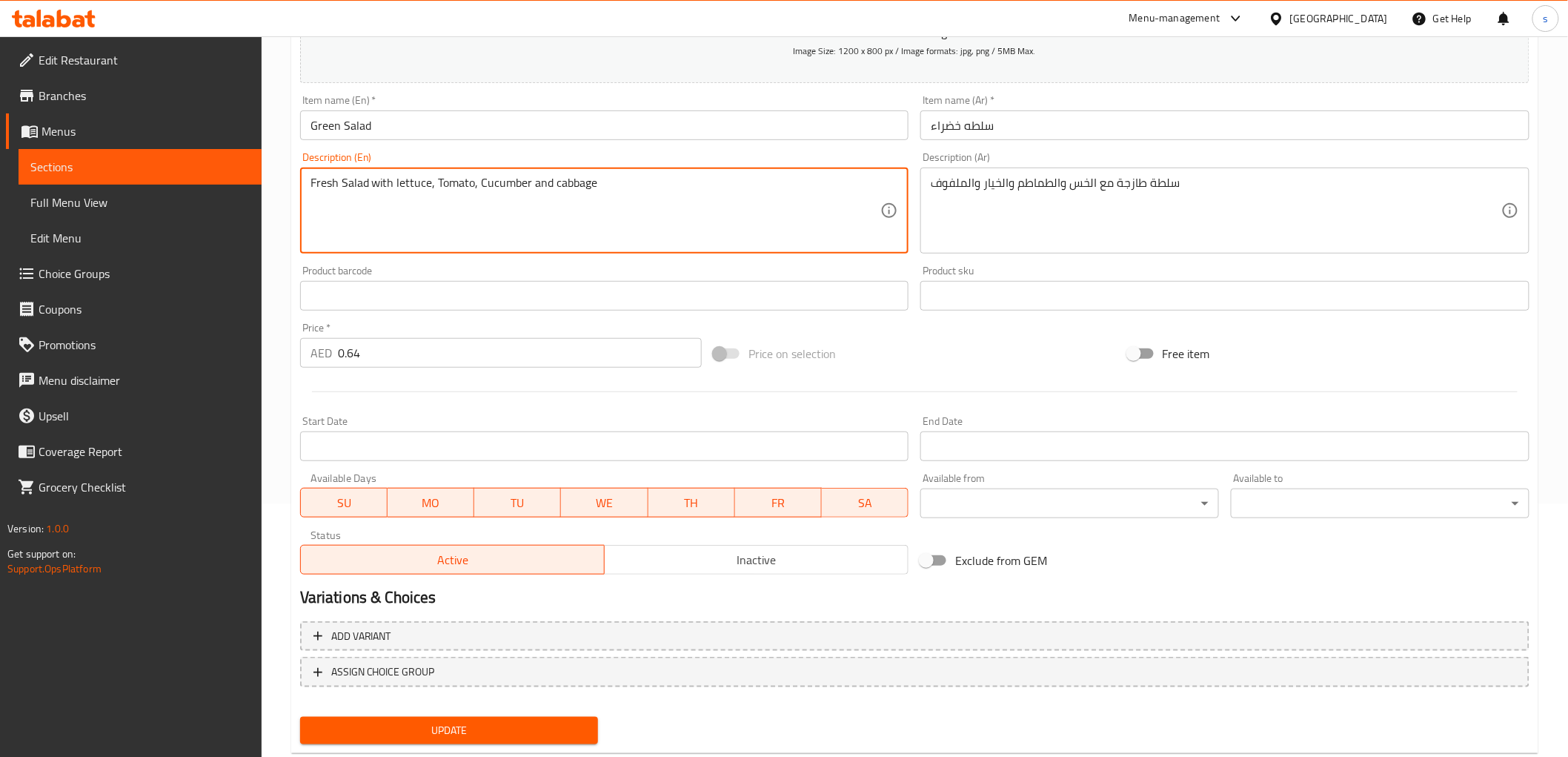
scroll to position [288, 0]
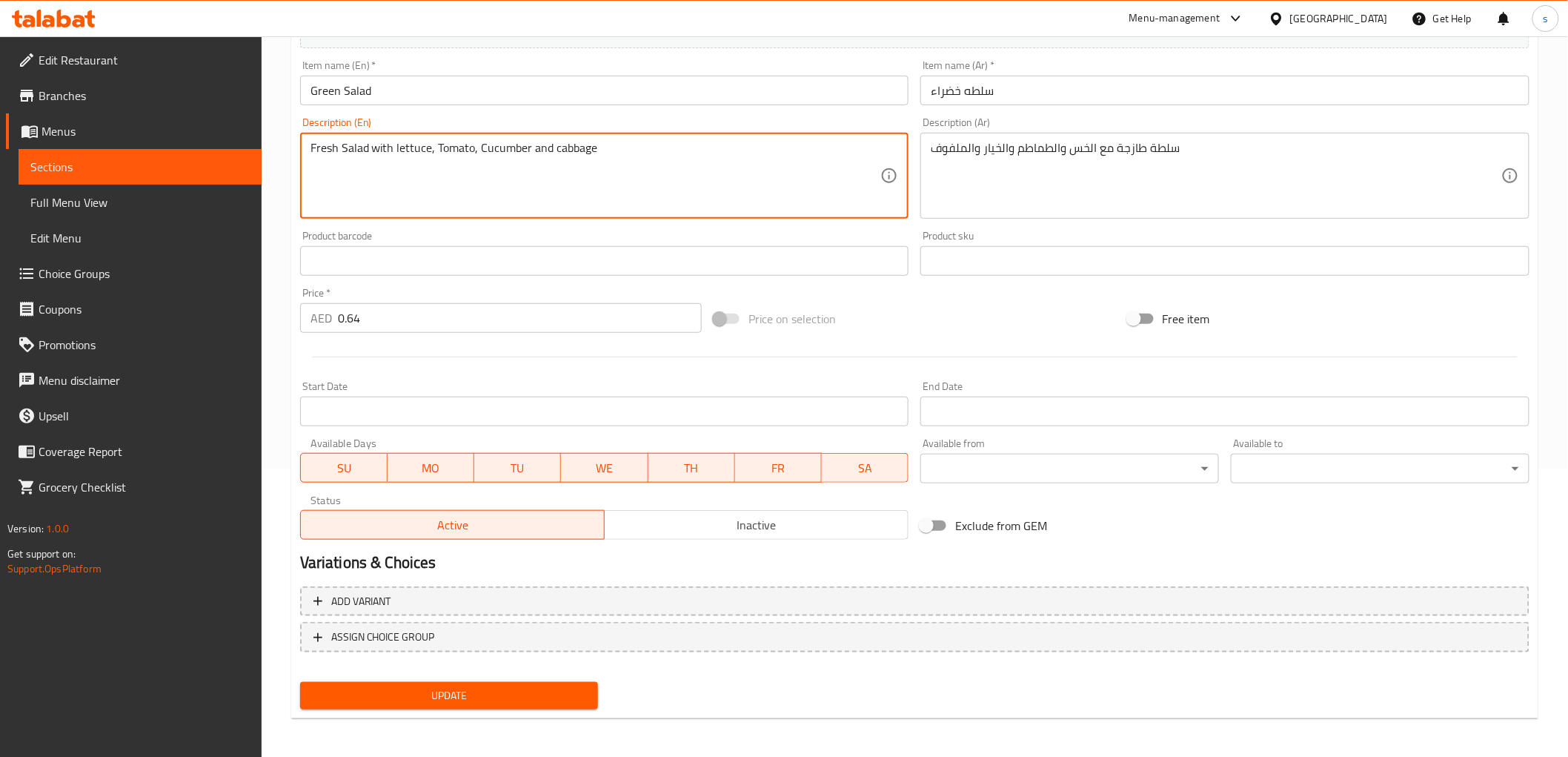
type textarea "Fresh Salad with lettuce, Tomato, Cucumber and cabbage"
click at [514, 700] on span "Update" at bounding box center [449, 696] width 275 height 19
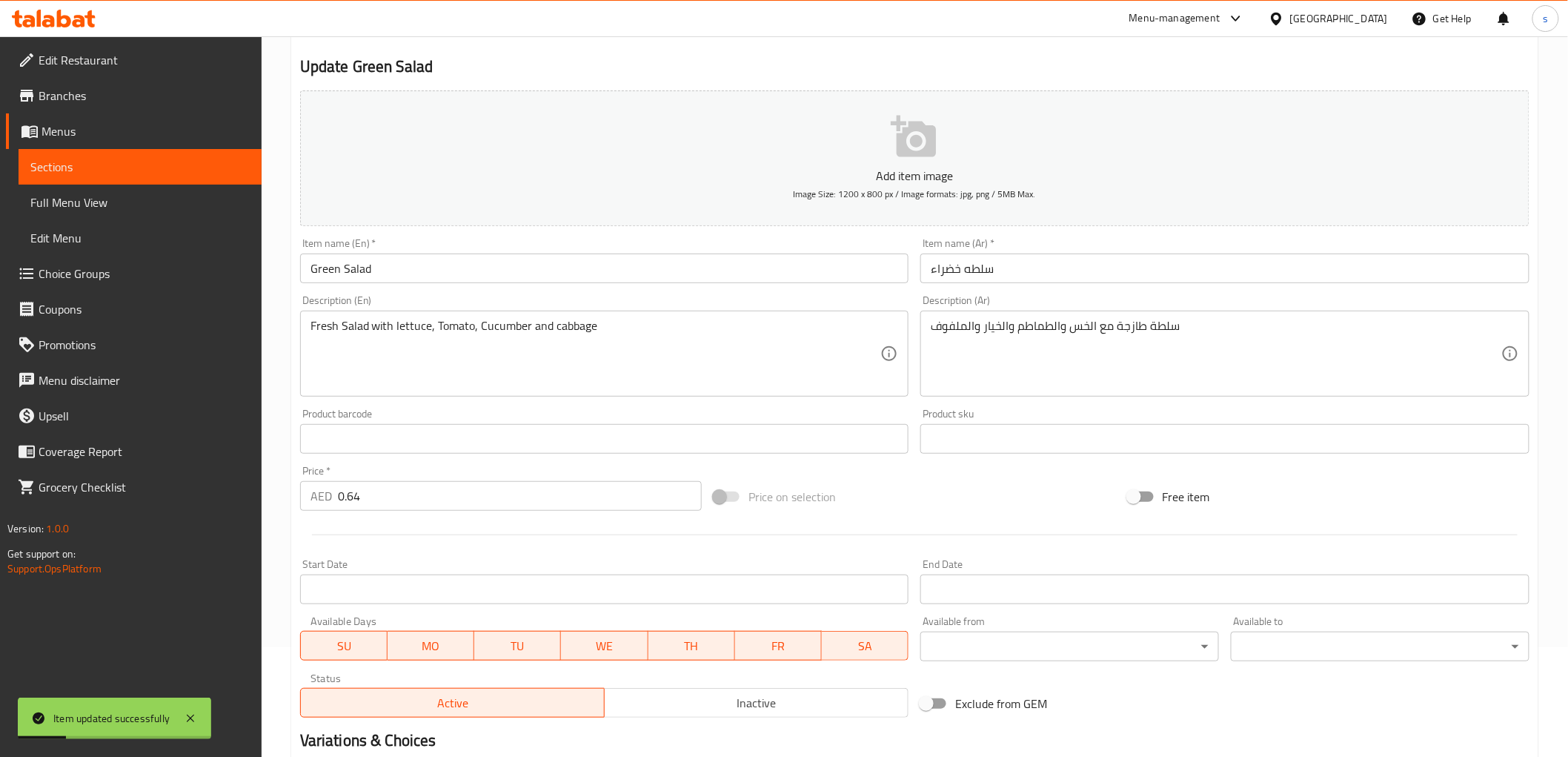
scroll to position [0, 0]
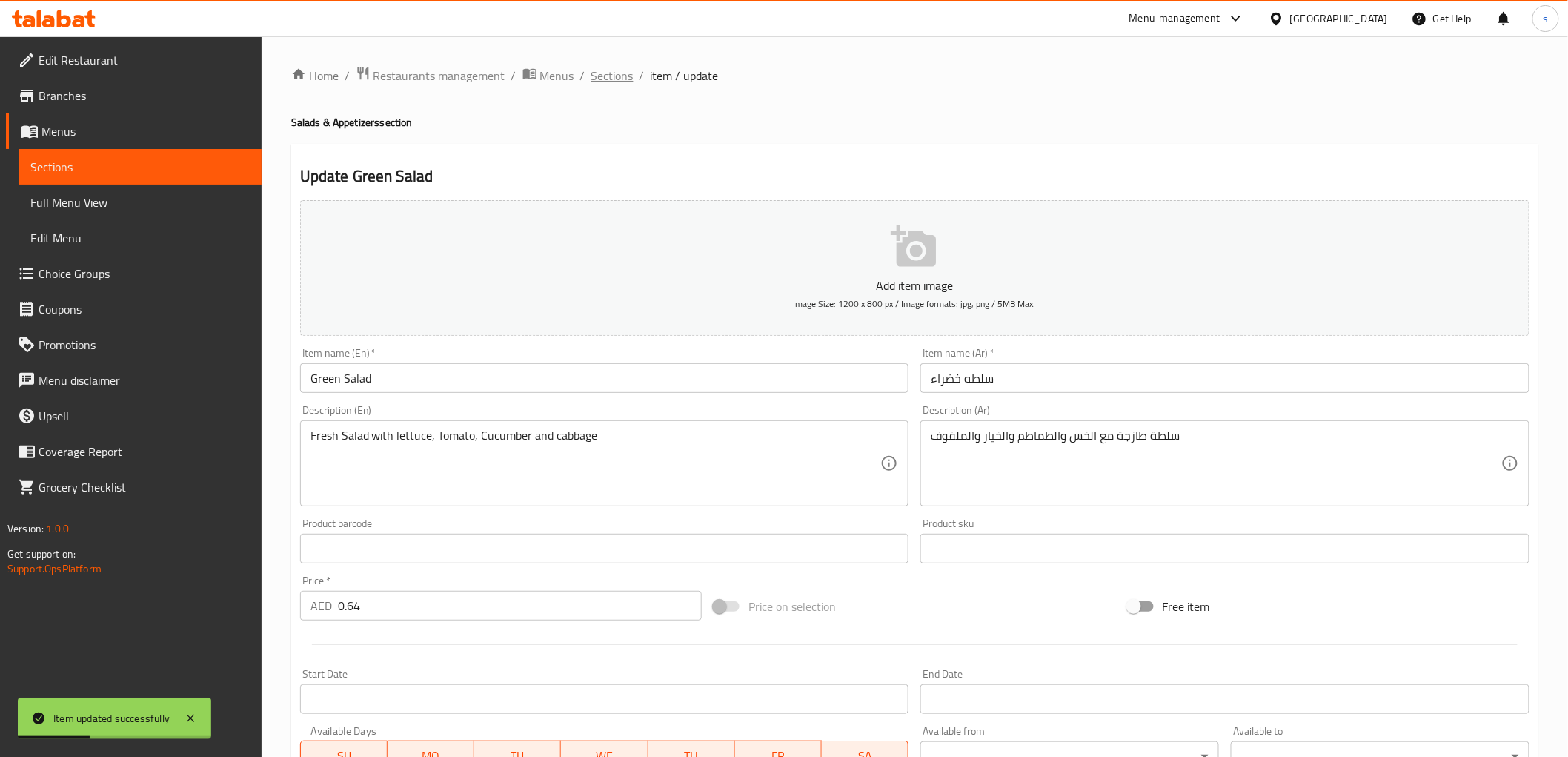
click at [609, 70] on span "Sections" at bounding box center [612, 75] width 42 height 18
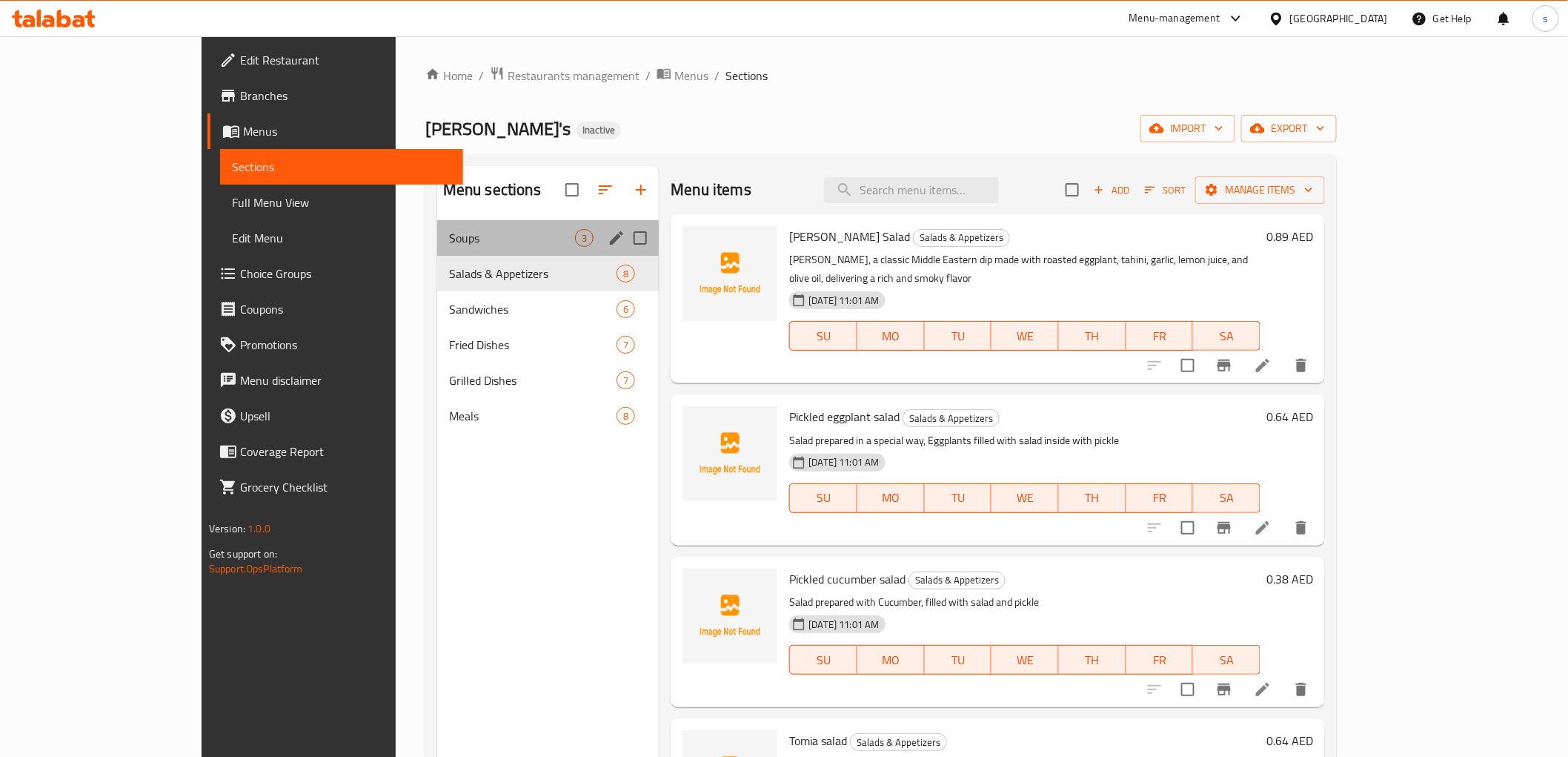
click at [437, 226] on div "Soups 3" at bounding box center [548, 237] width 222 height 35
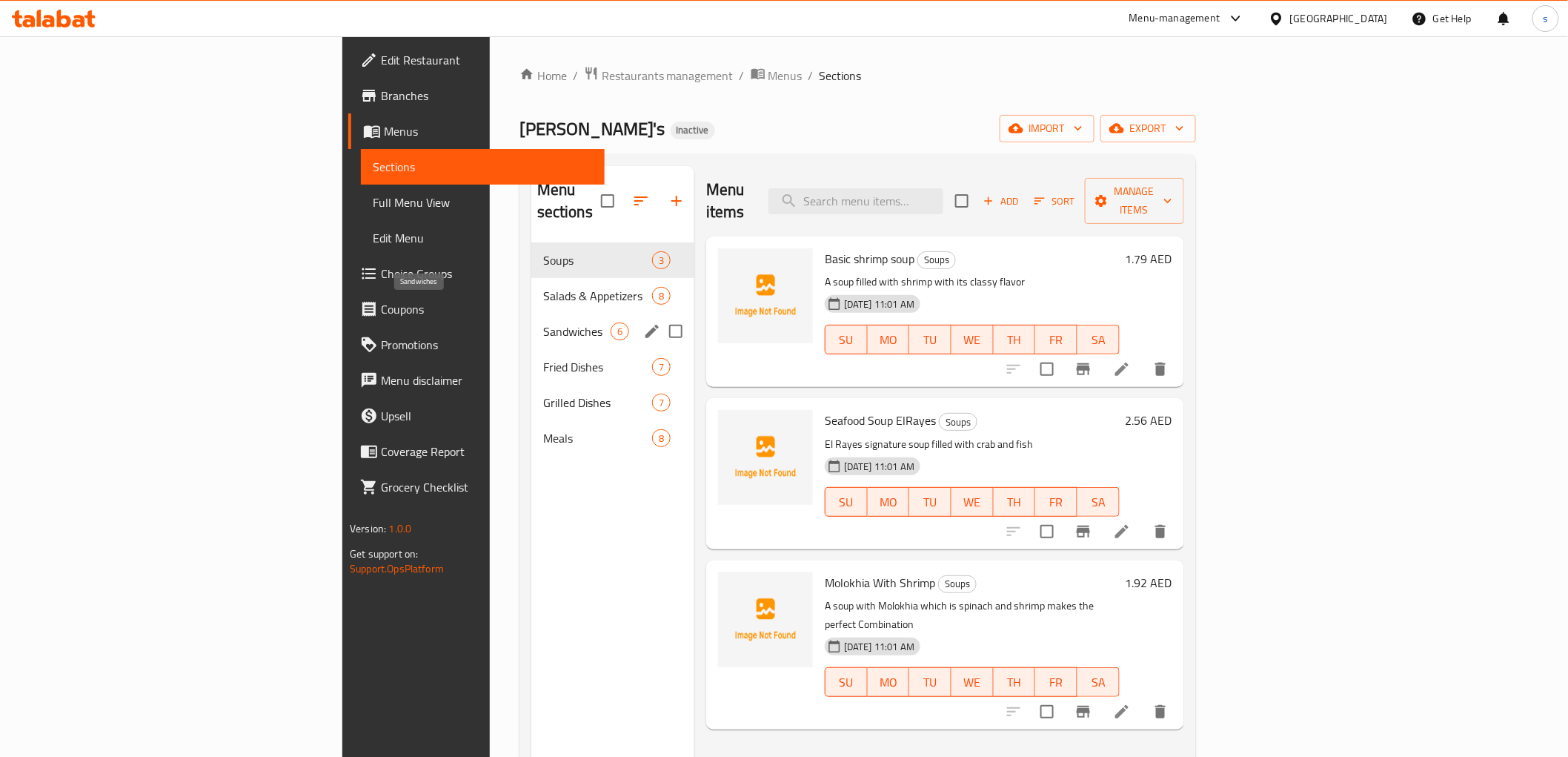
click at [543, 322] on span "Sandwiches" at bounding box center [576, 331] width 67 height 18
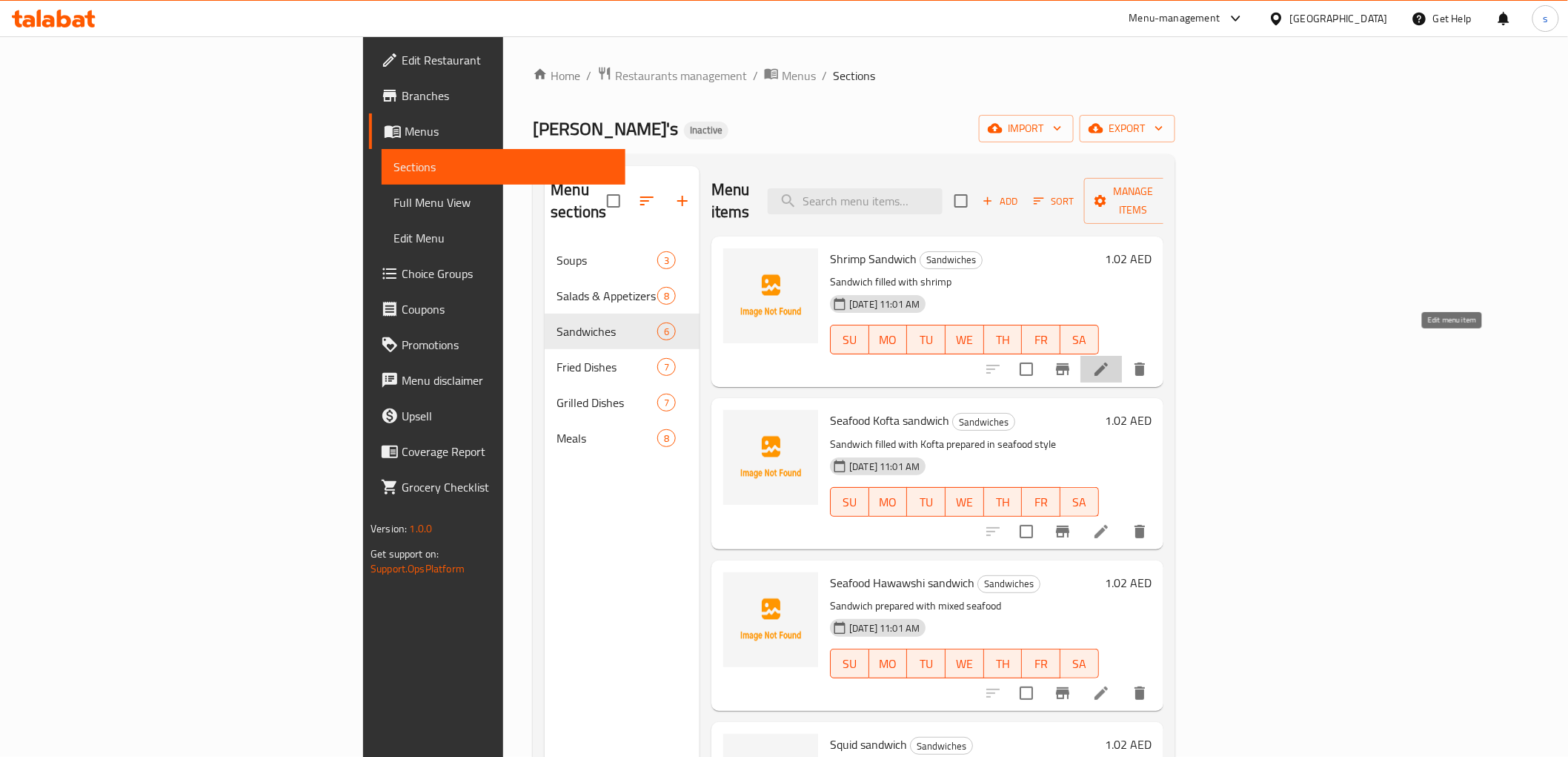
click at [1107, 363] on icon at bounding box center [1100, 369] width 13 height 13
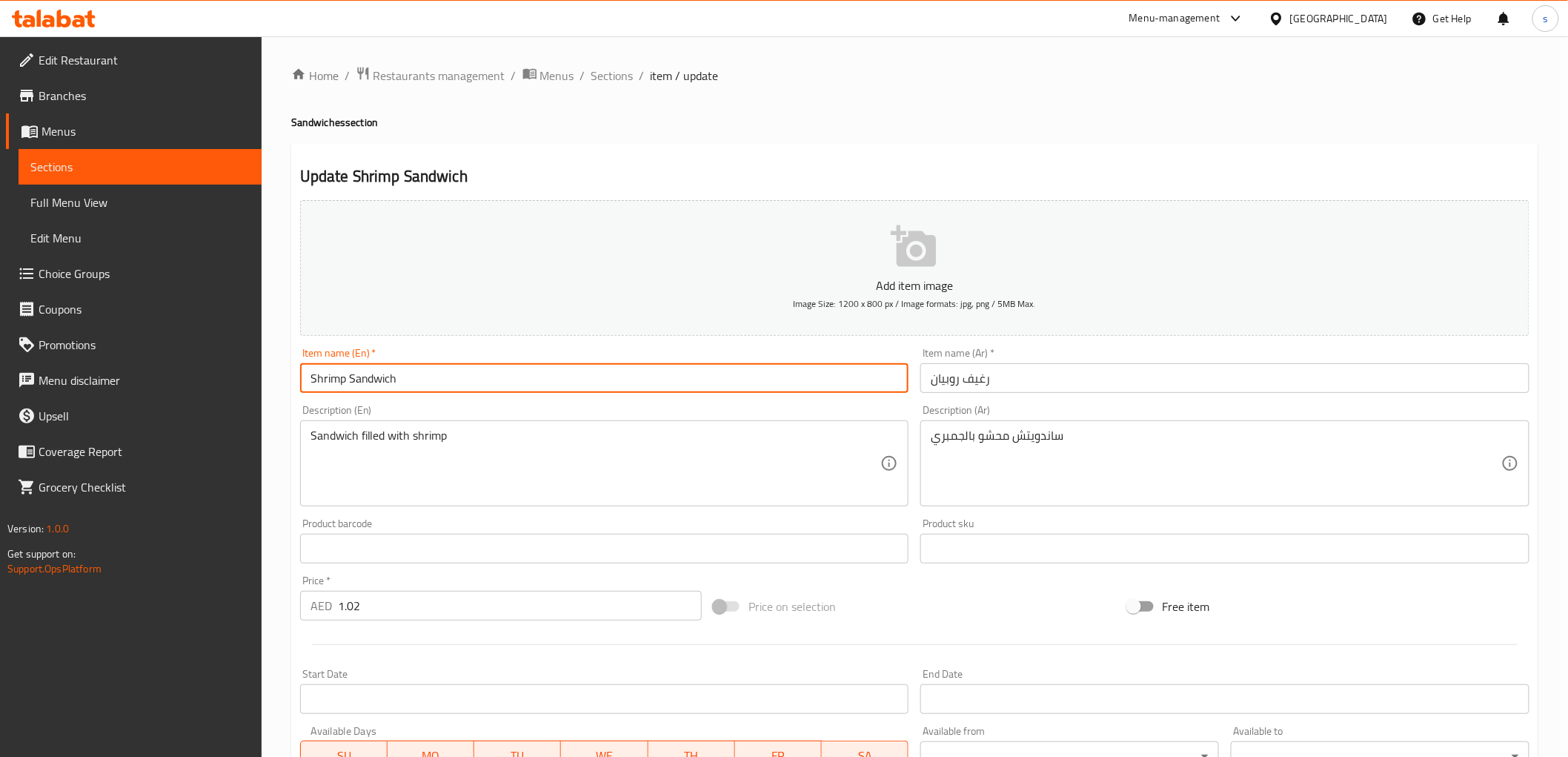
drag, startPoint x: 309, startPoint y: 375, endPoint x: 534, endPoint y: 375, distance: 225.0
click at [532, 375] on input "Shrimp Sandwich" at bounding box center [605, 378] width 609 height 30
click at [704, 350] on div "Item name (En)   * Shrimp Sandwich Item name (En) *" at bounding box center [605, 371] width 609 height 45
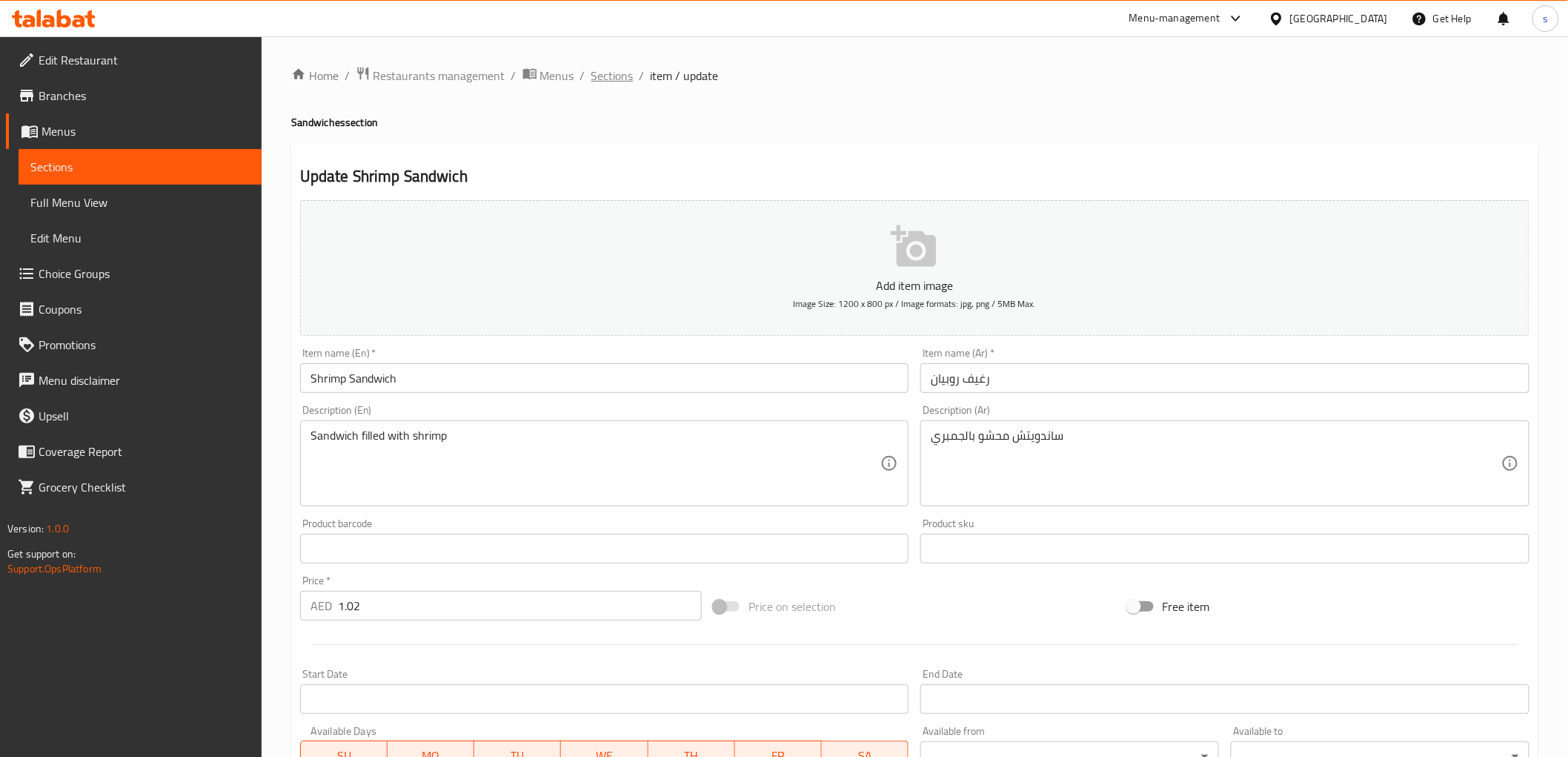
click at [603, 77] on span "Sections" at bounding box center [612, 75] width 42 height 18
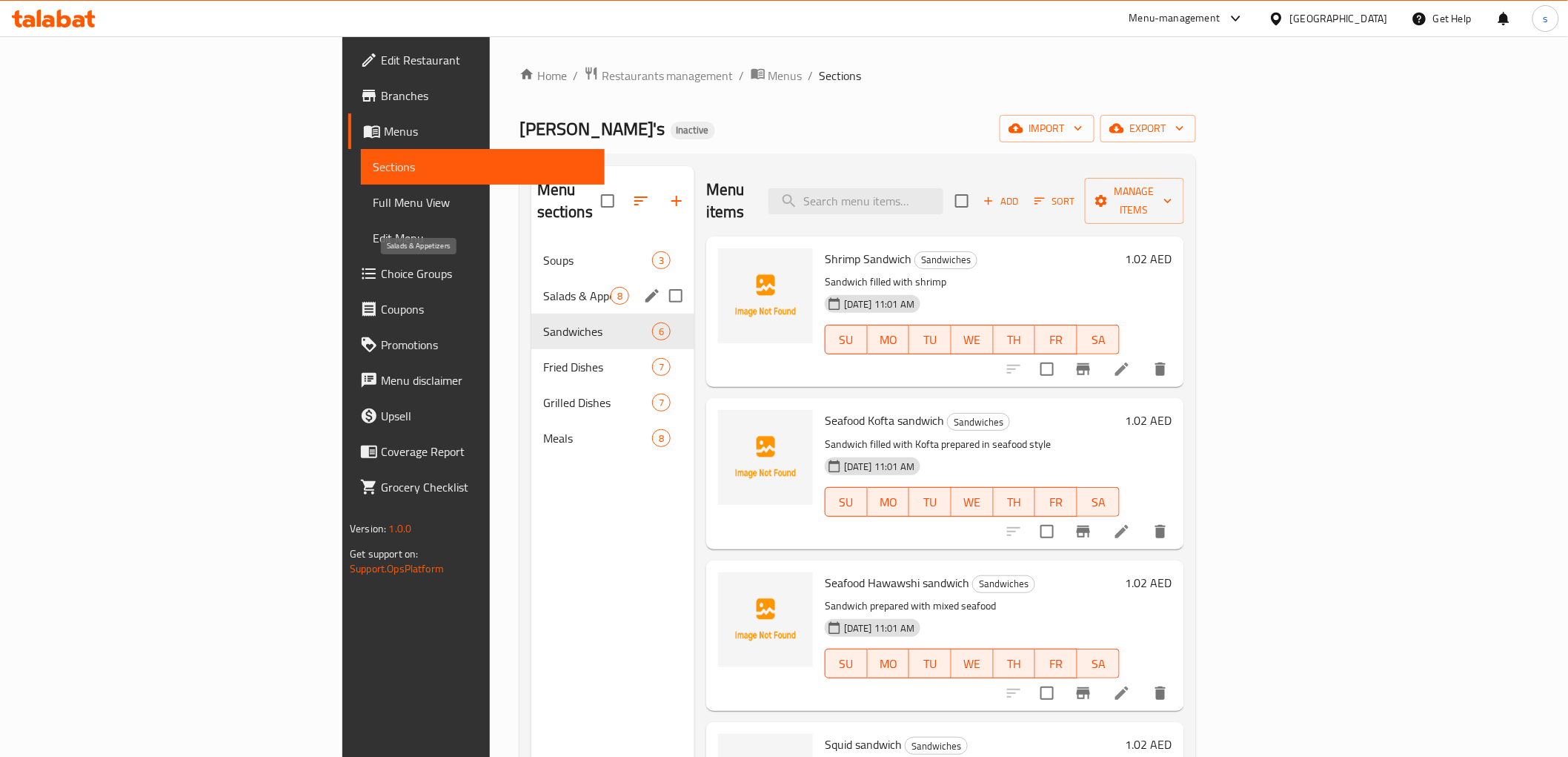
click at [543, 287] on span "Salads & Appetizers" at bounding box center [576, 295] width 67 height 18
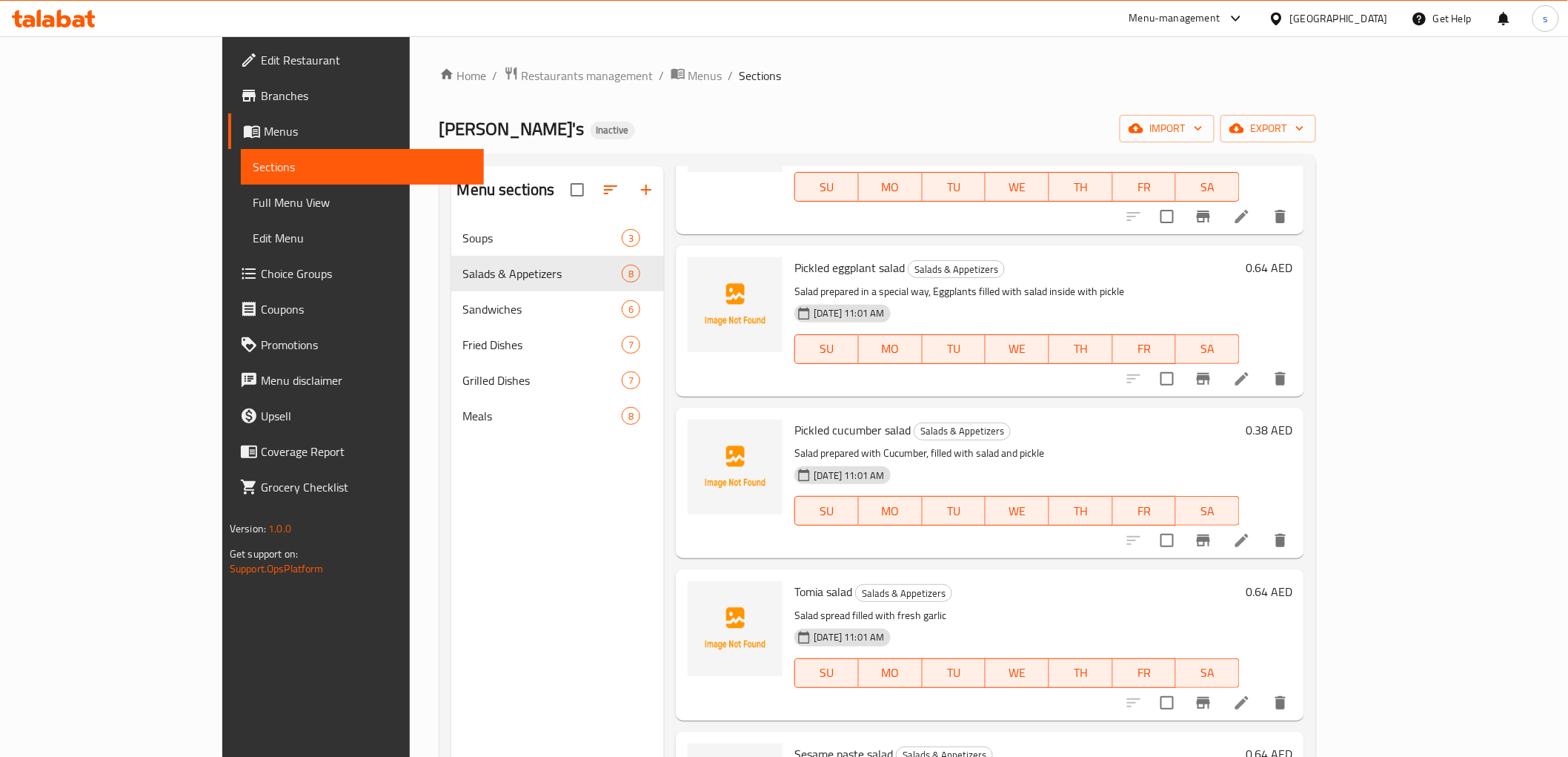
scroll to position [165, 0]
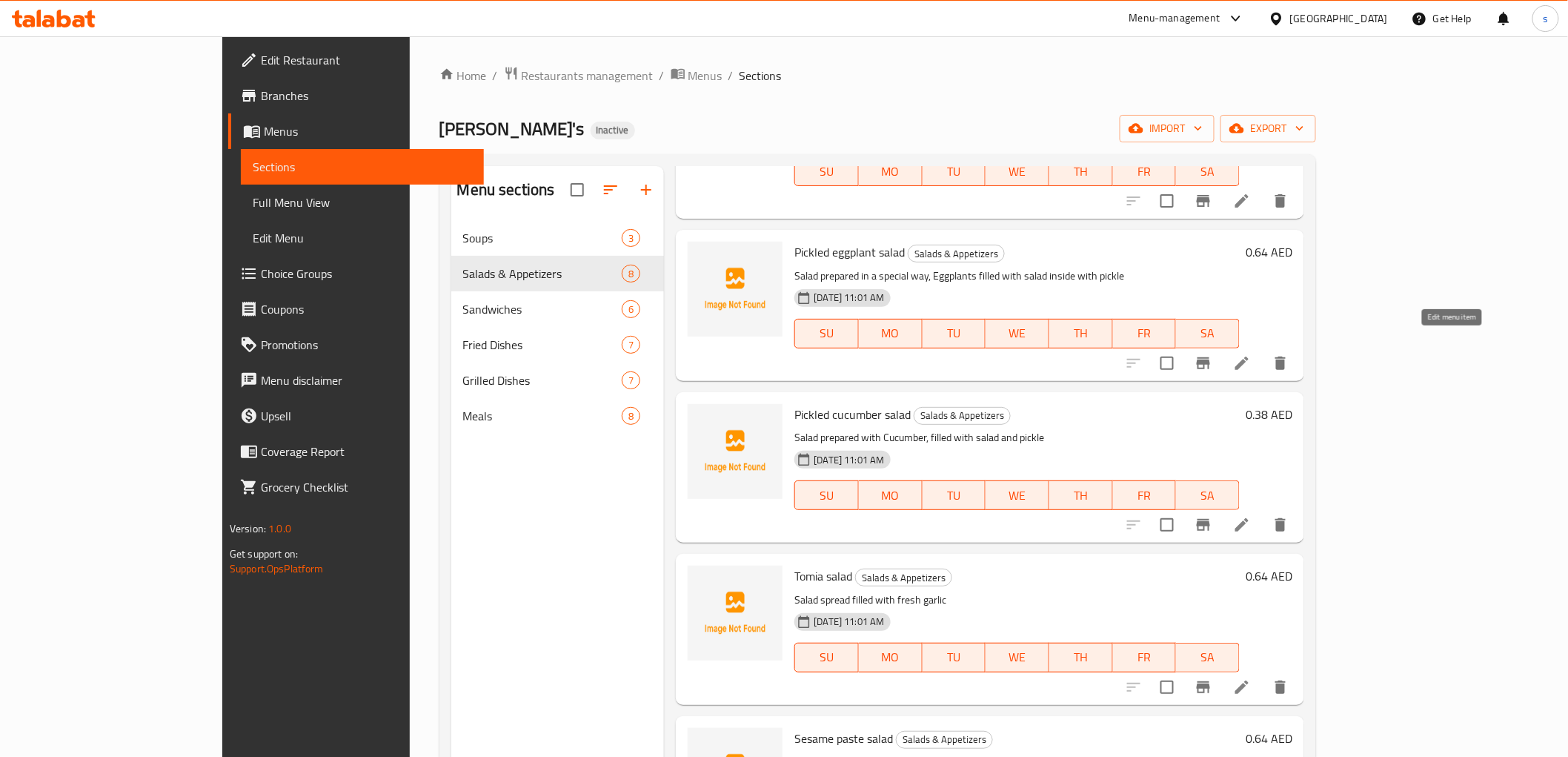
click at [1251, 354] on icon at bounding box center [1241, 363] width 18 height 18
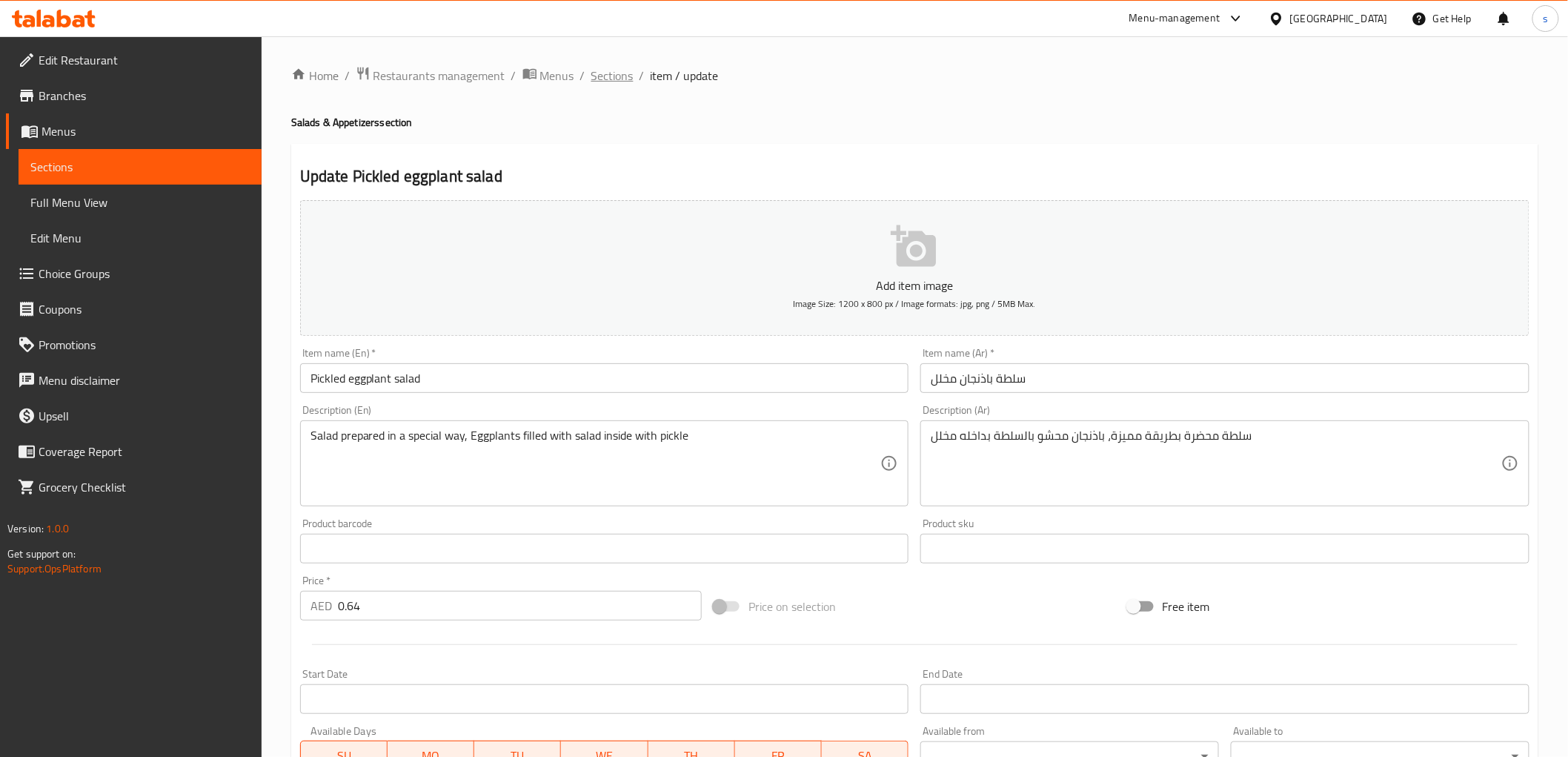
click at [598, 67] on span "Sections" at bounding box center [612, 75] width 42 height 18
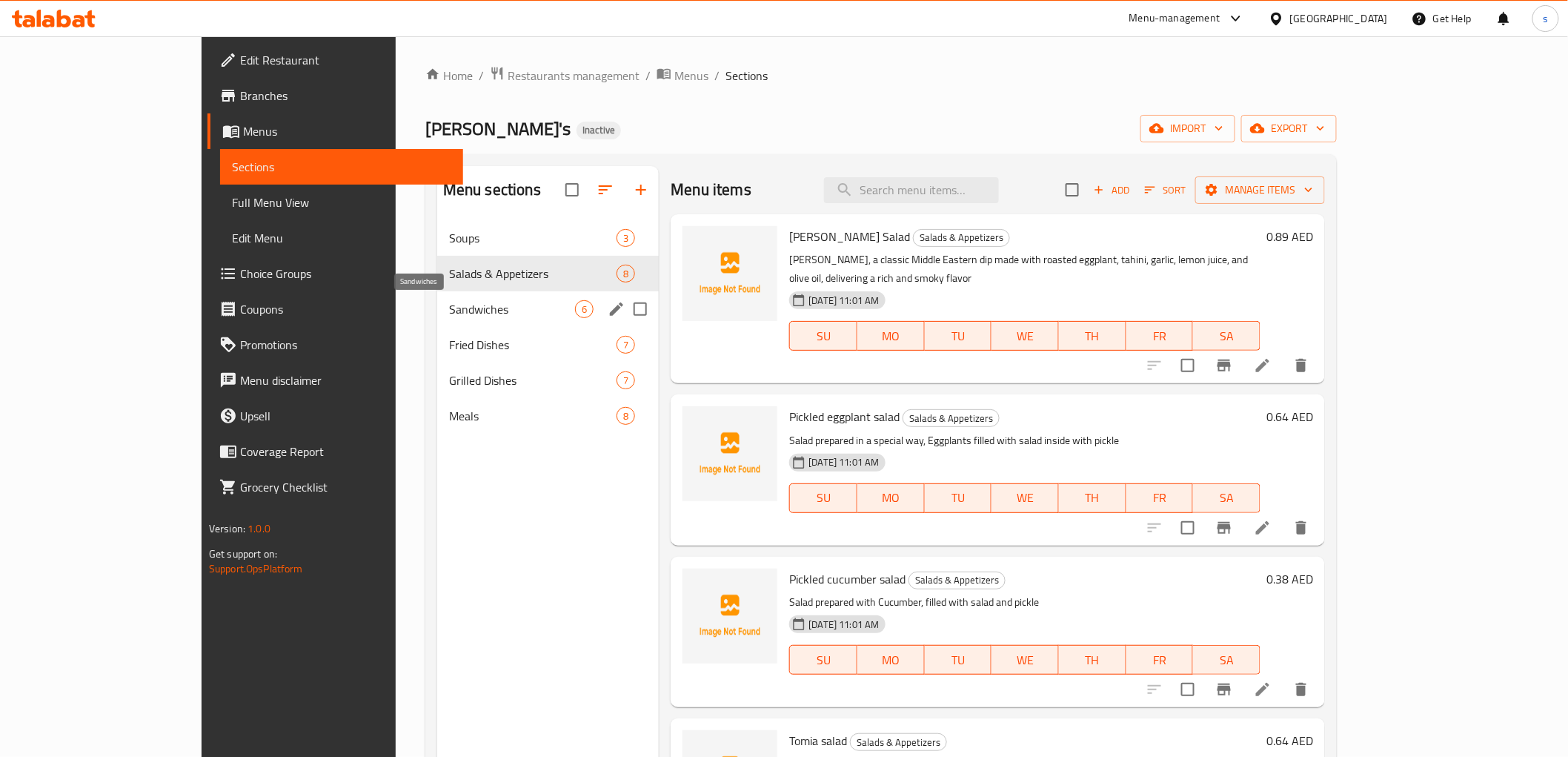
click at [449, 305] on span "Sandwiches" at bounding box center [511, 309] width 126 height 18
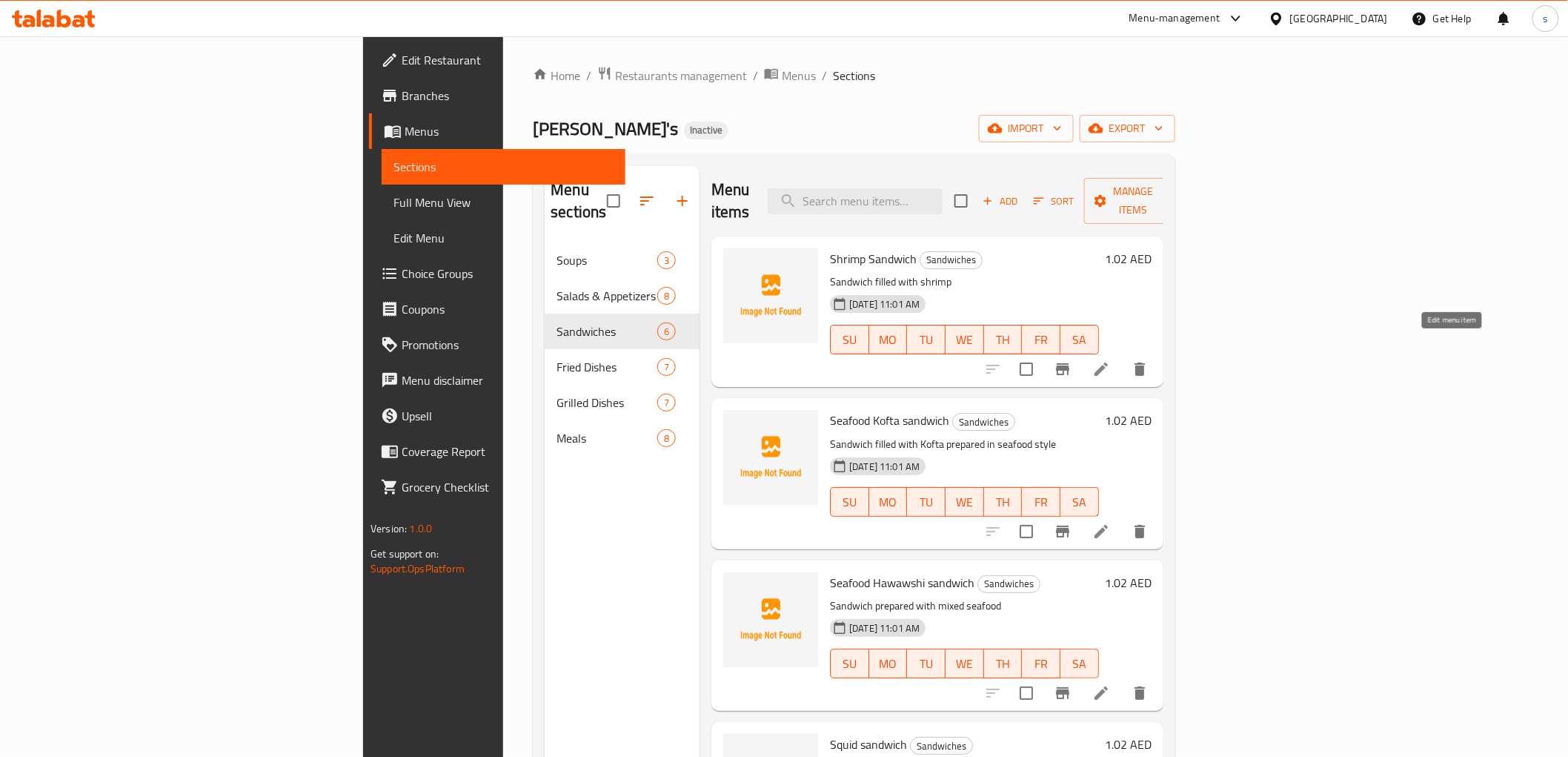
click at [1110, 360] on icon at bounding box center [1100, 369] width 18 height 18
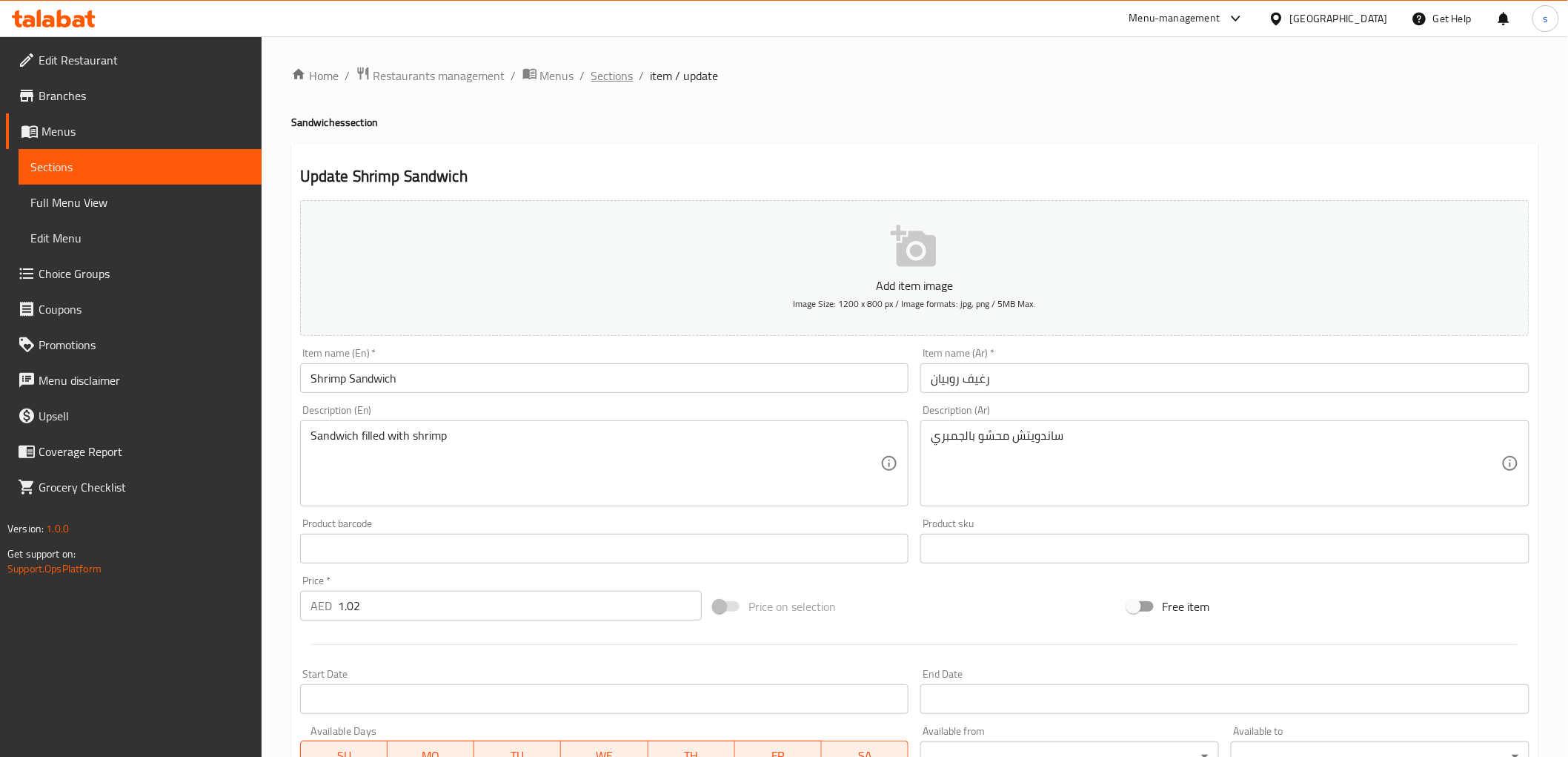
click at [619, 75] on span "Sections" at bounding box center [612, 75] width 42 height 18
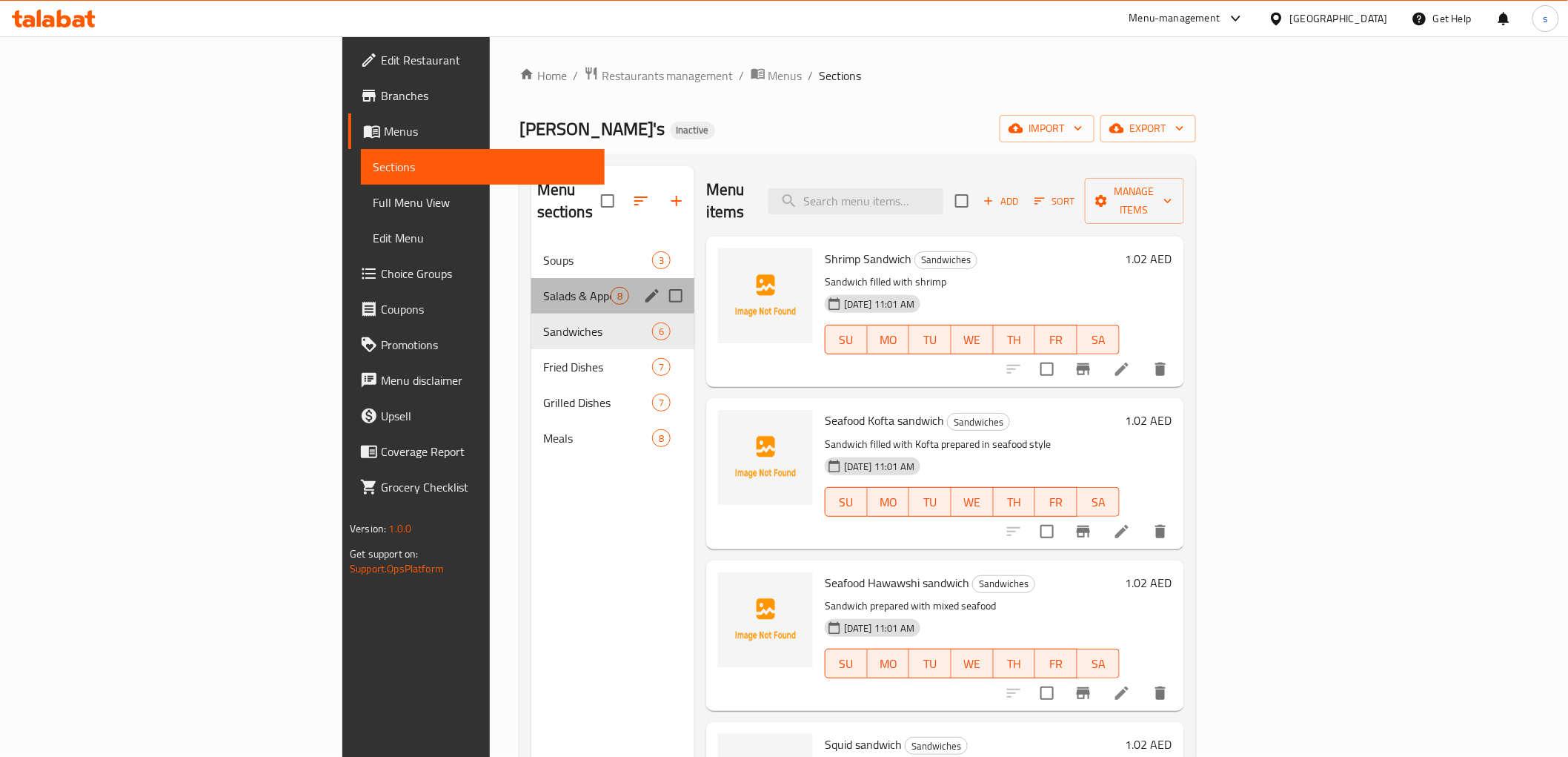
click at [531, 278] on div "Salads & Appetizers 8" at bounding box center [612, 295] width 163 height 35
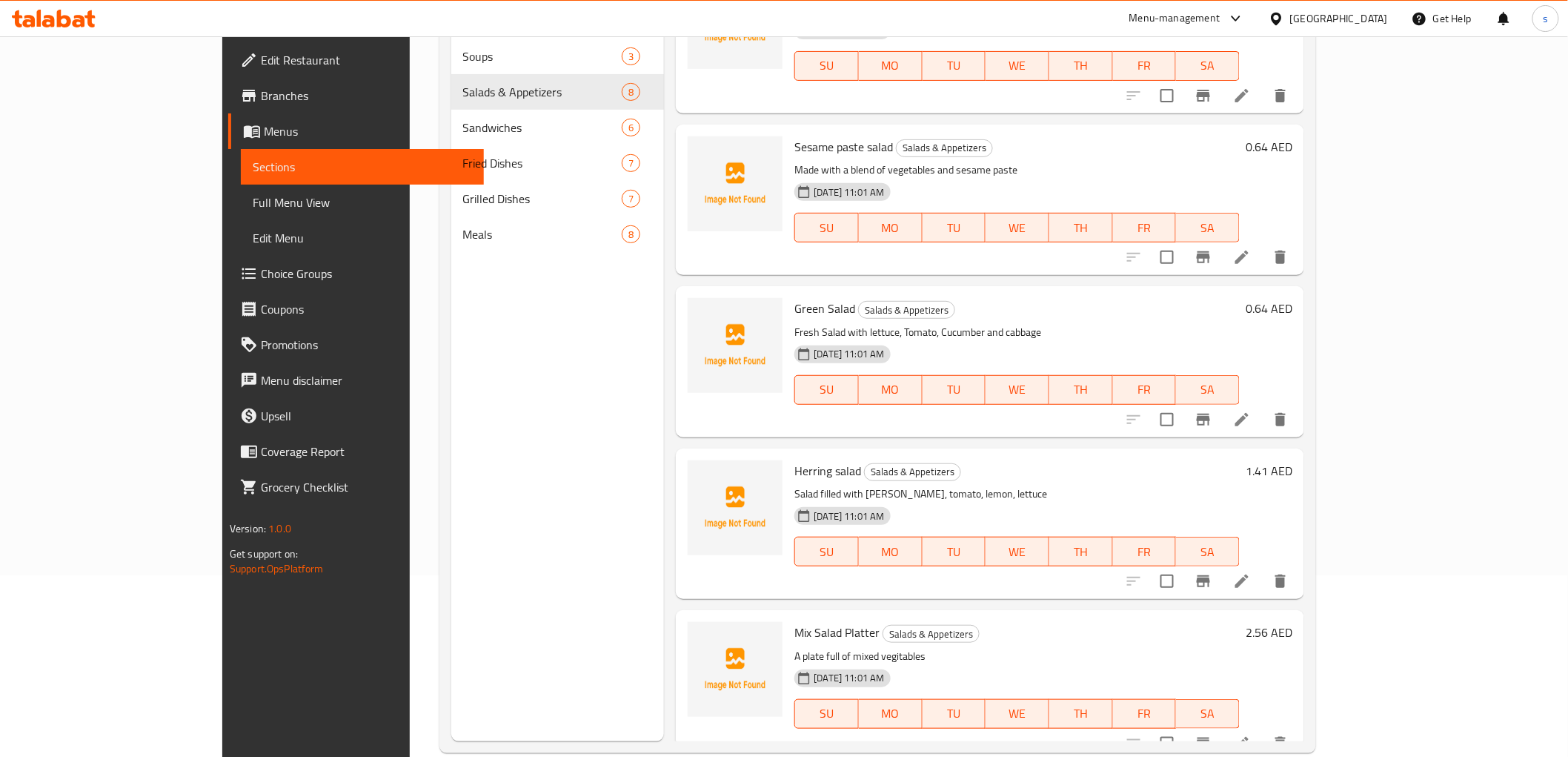
scroll to position [208, 0]
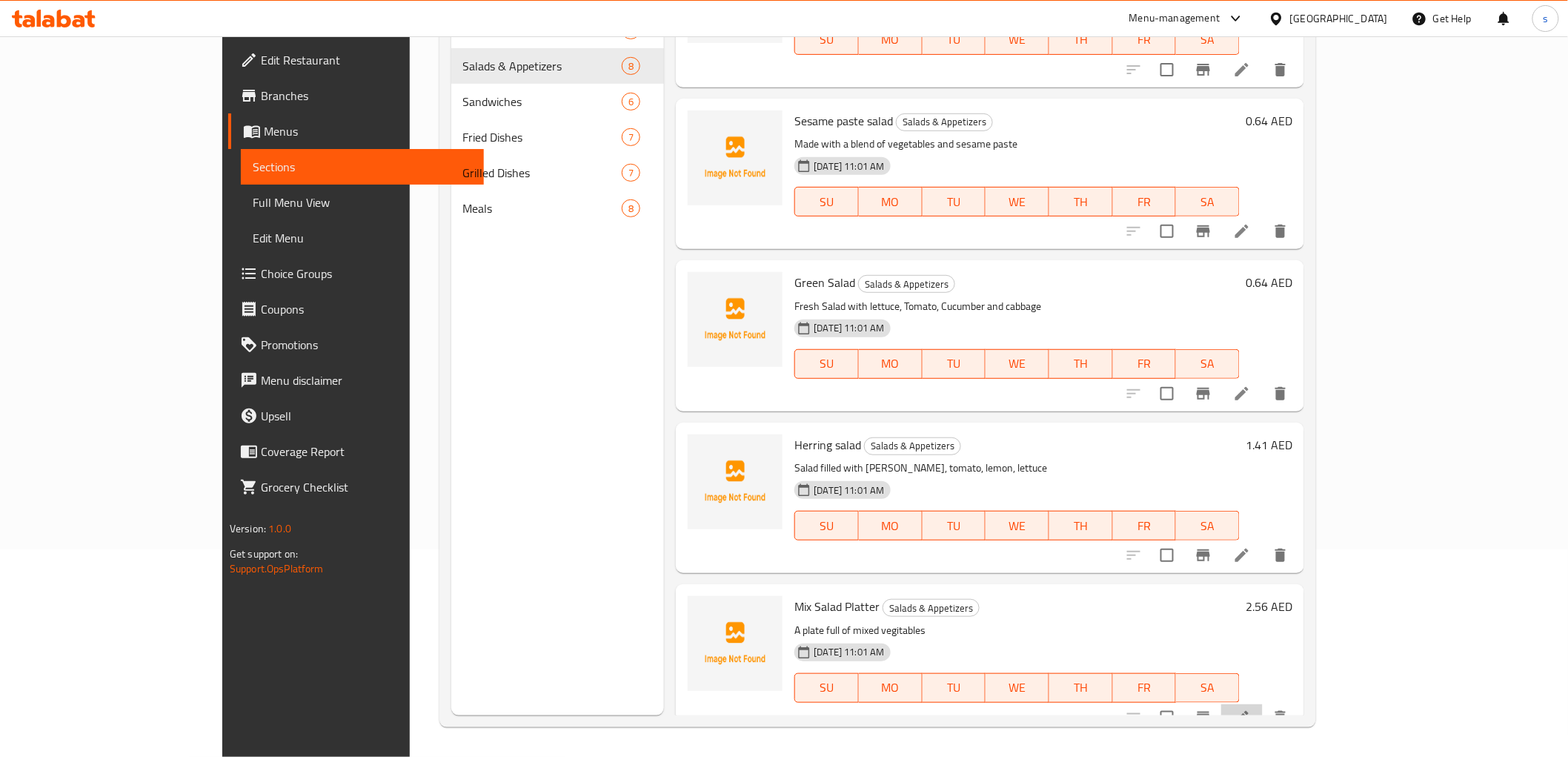
click at [1263, 707] on li at bounding box center [1241, 718] width 42 height 27
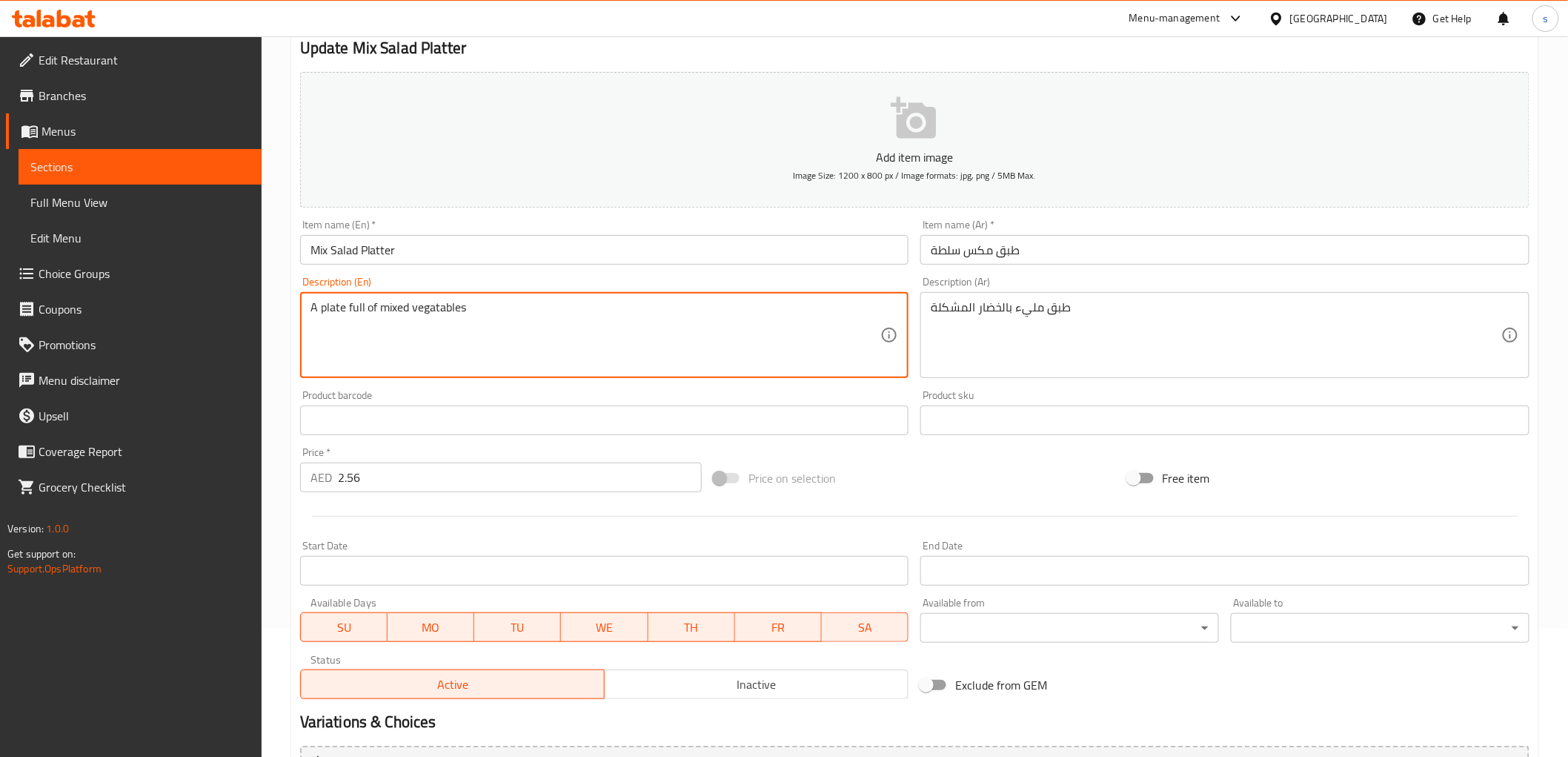
scroll to position [288, 0]
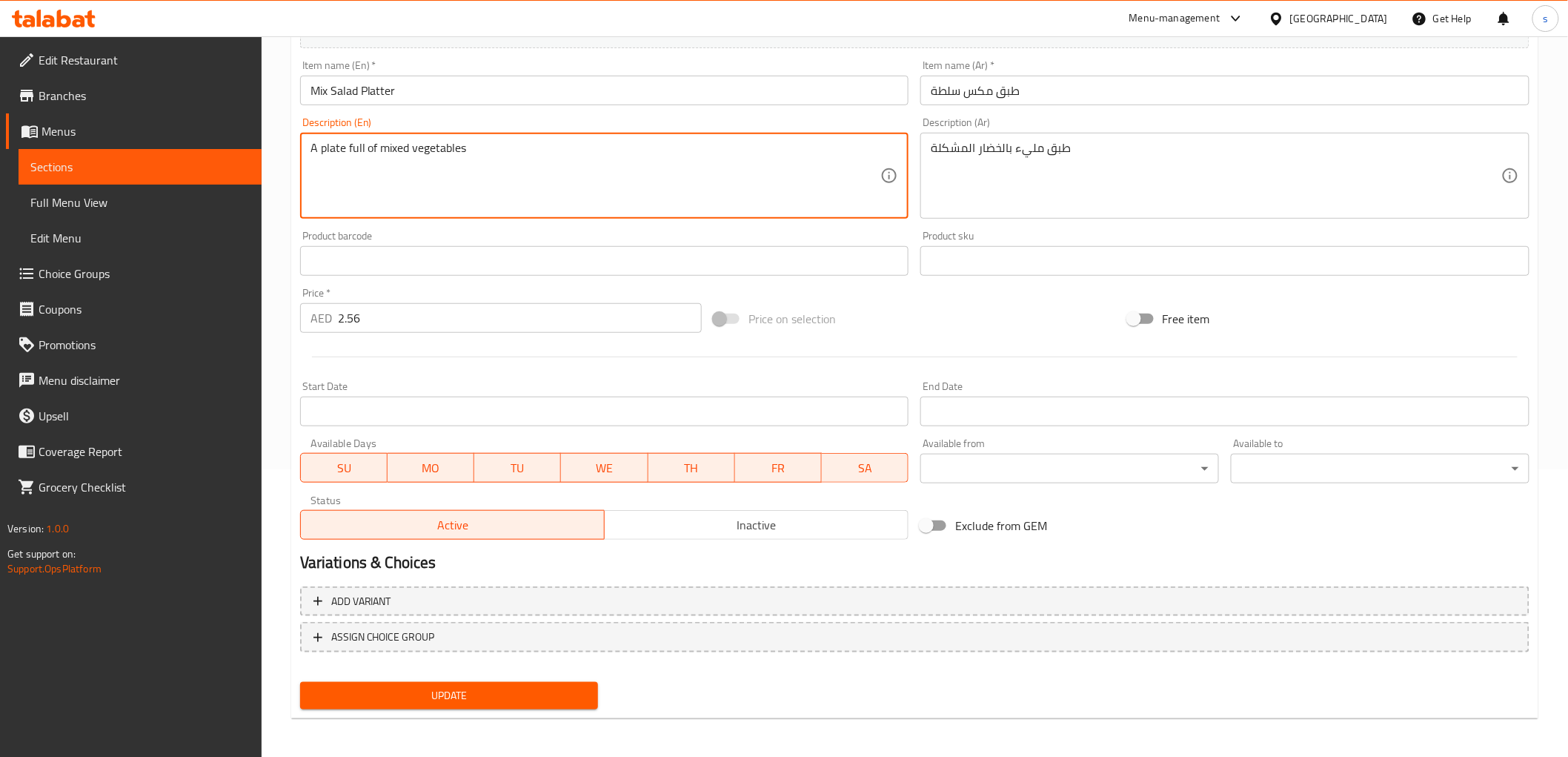
type textarea "A plate full of mixed vegetables"
click at [544, 690] on span "Update" at bounding box center [449, 696] width 275 height 19
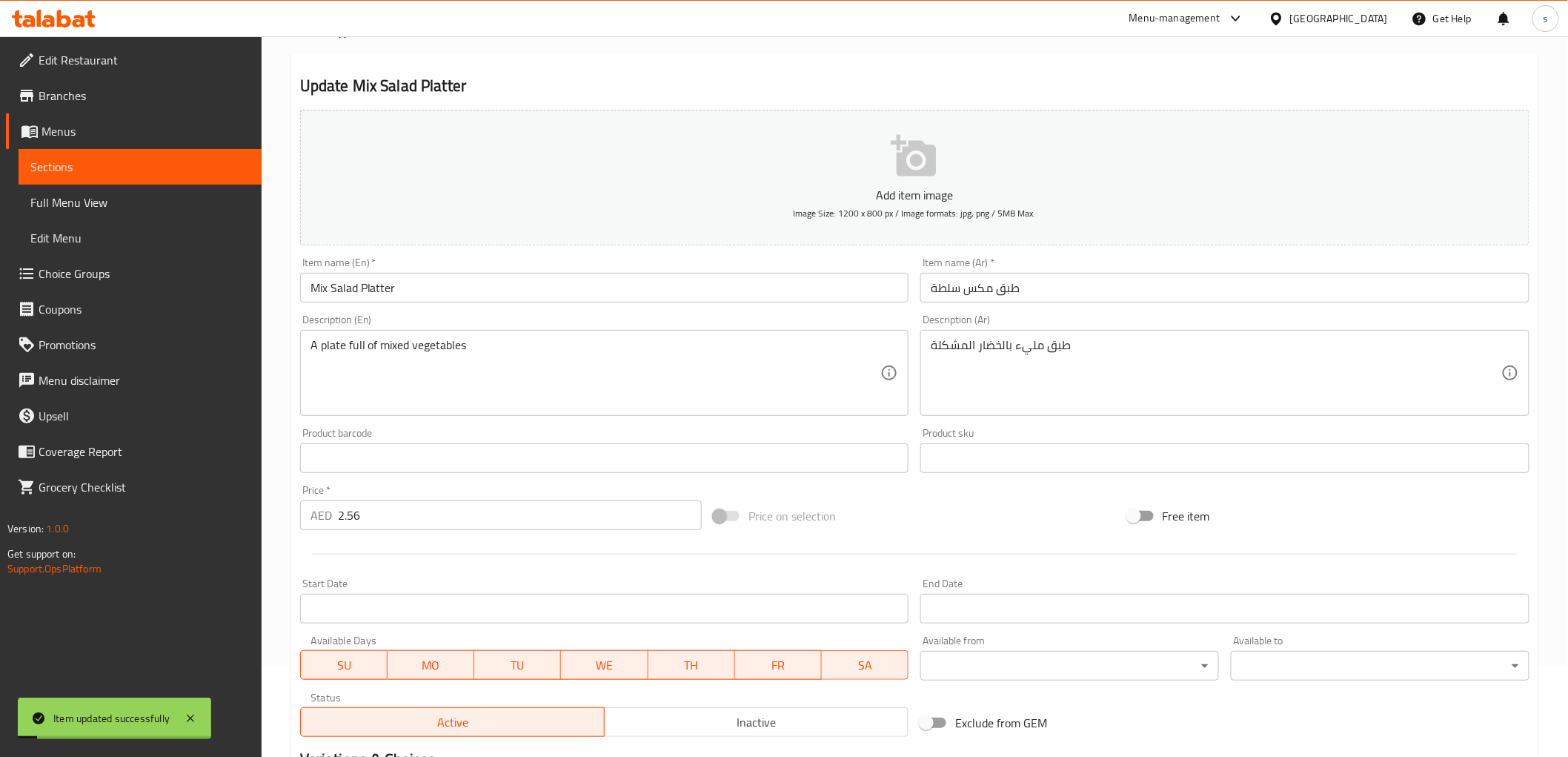
scroll to position [0, 0]
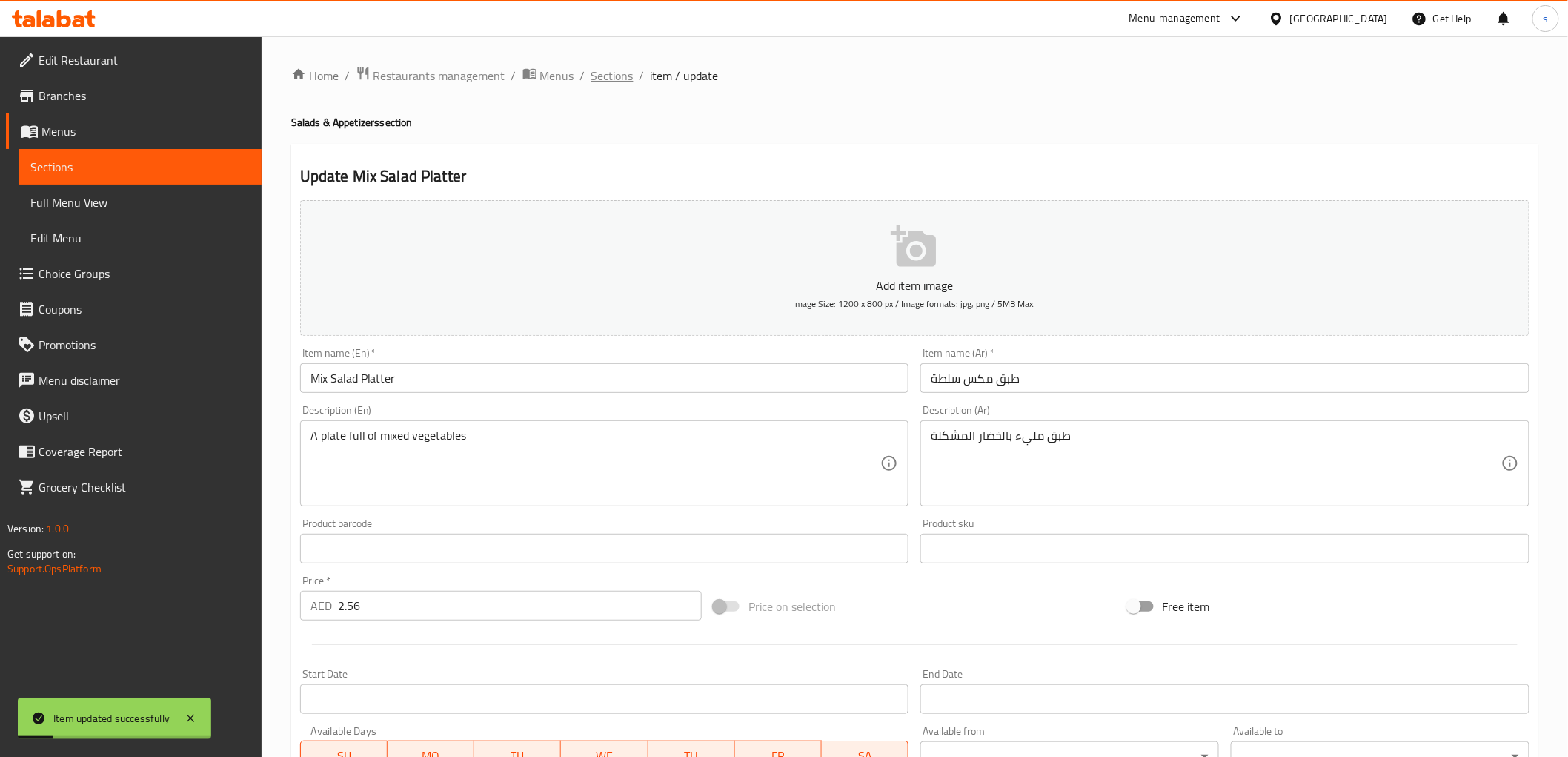
click at [611, 73] on span "Sections" at bounding box center [612, 75] width 42 height 18
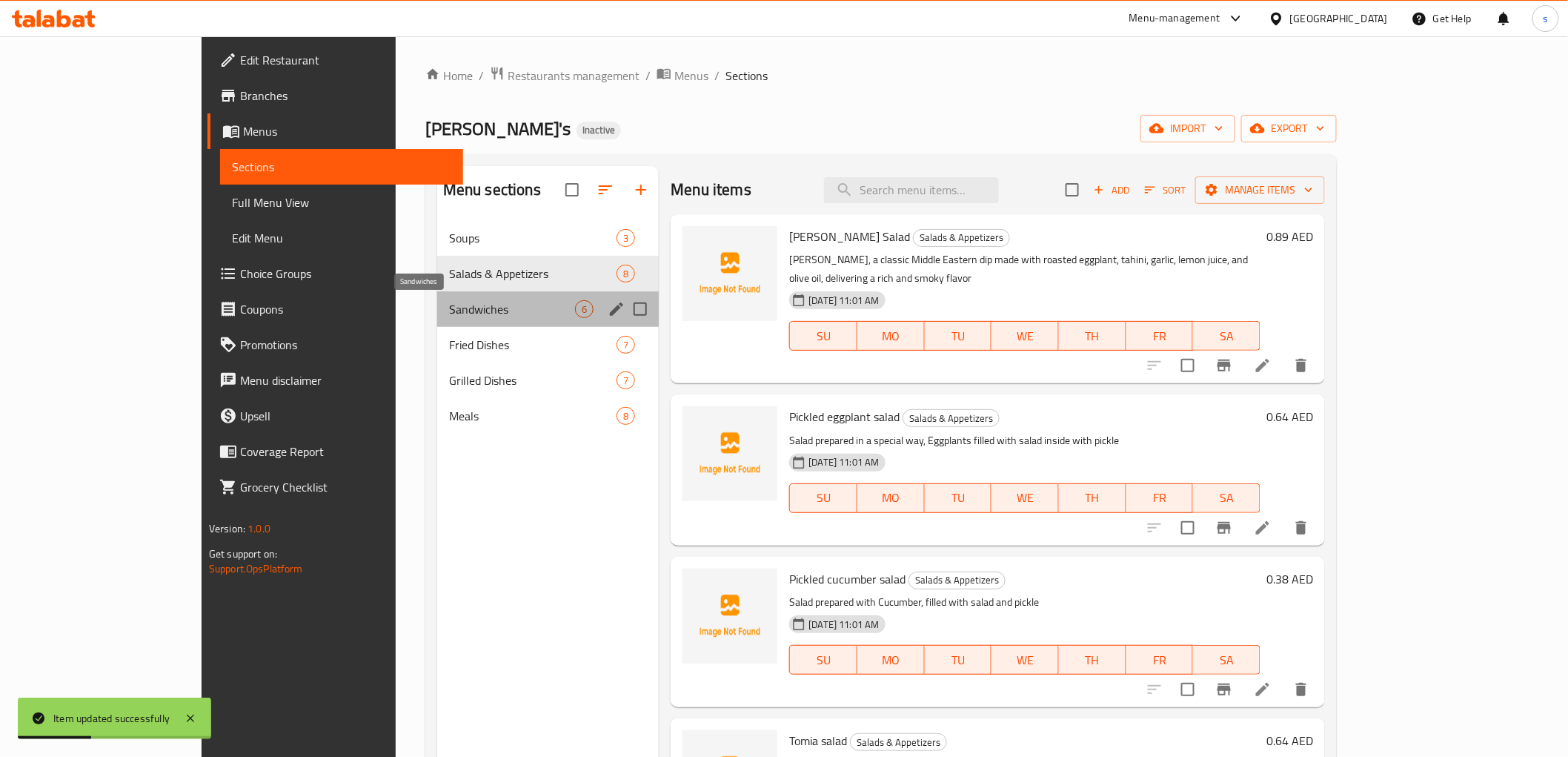
click at [449, 305] on span "Sandwiches" at bounding box center [511, 309] width 126 height 18
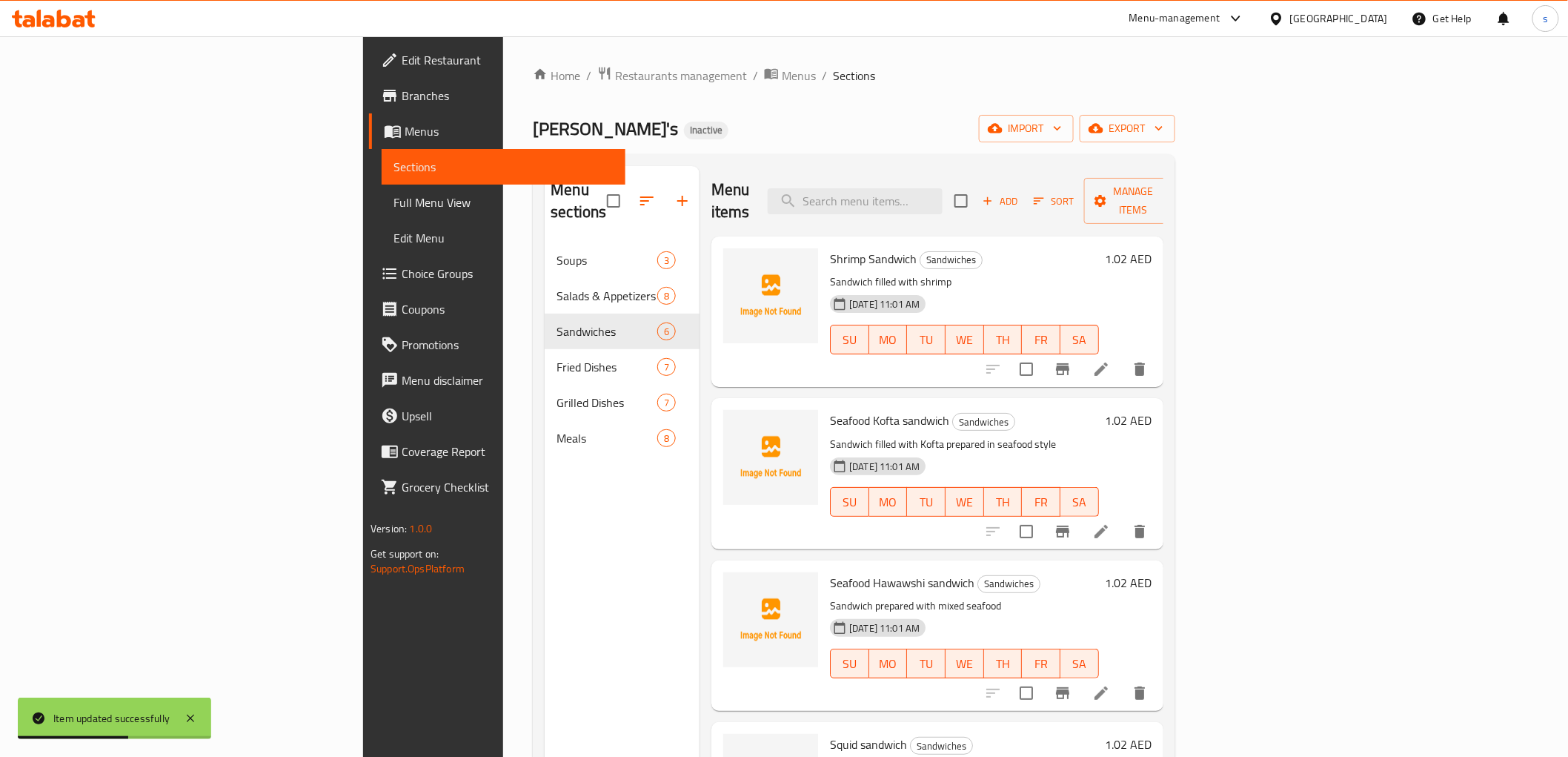
click at [1110, 360] on icon at bounding box center [1100, 369] width 18 height 18
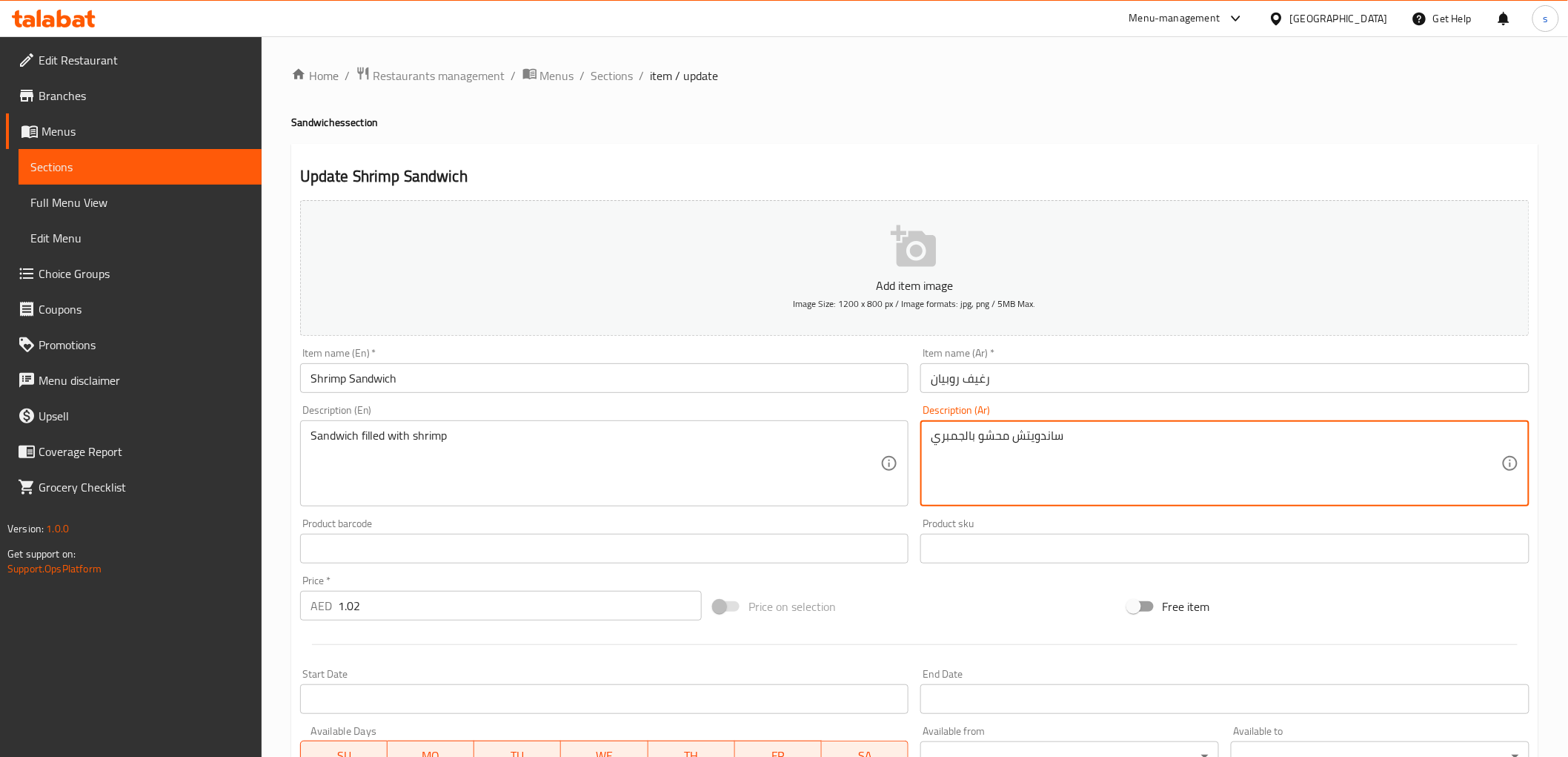
drag, startPoint x: 1017, startPoint y: 436, endPoint x: 1106, endPoint y: 419, distance: 90.6
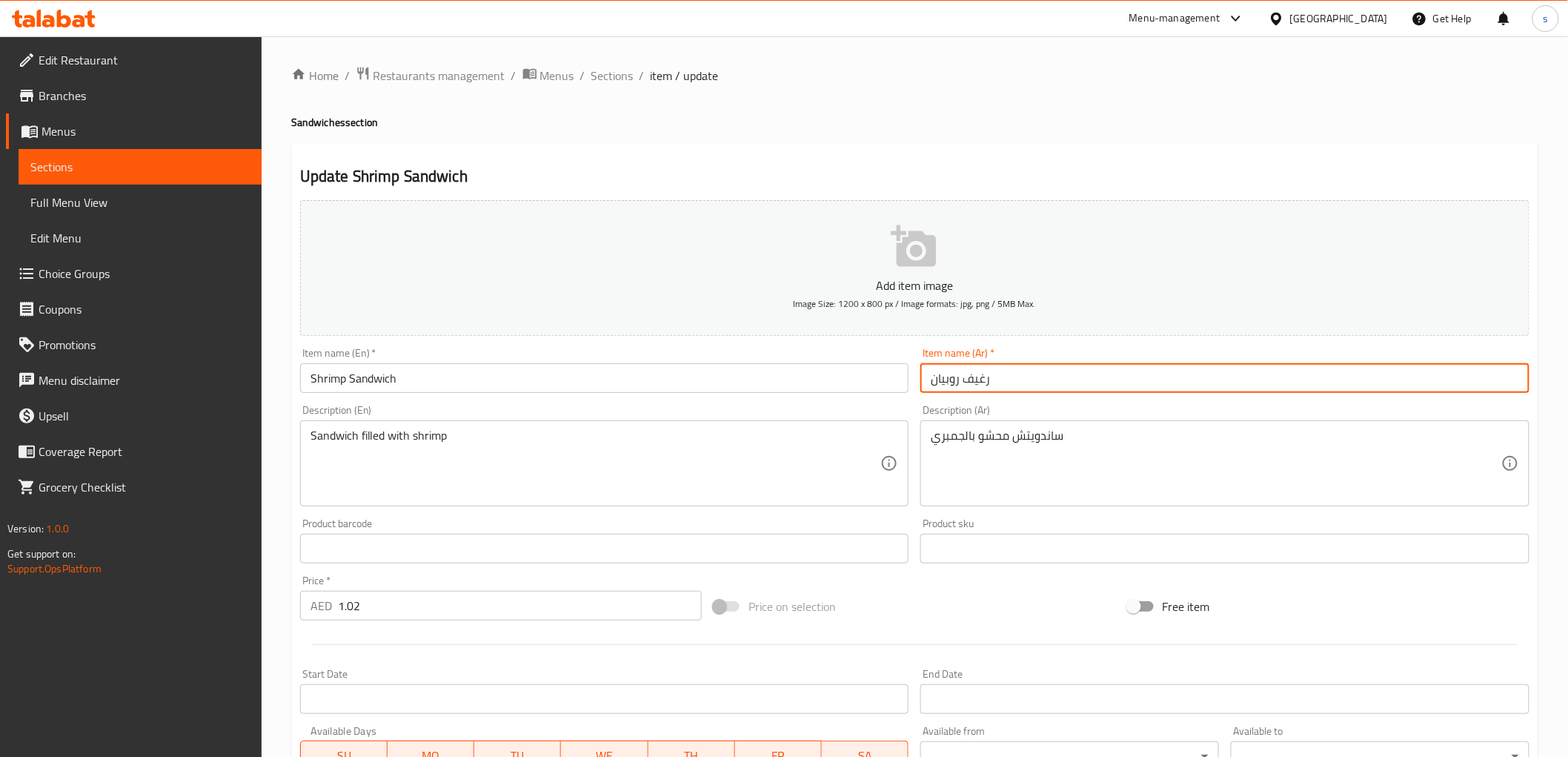
drag, startPoint x: 961, startPoint y: 379, endPoint x: 1003, endPoint y: 371, distance: 42.8
click at [1003, 371] on input "رغيف روبيان" at bounding box center [1225, 378] width 609 height 30
paste input "اندويتش"
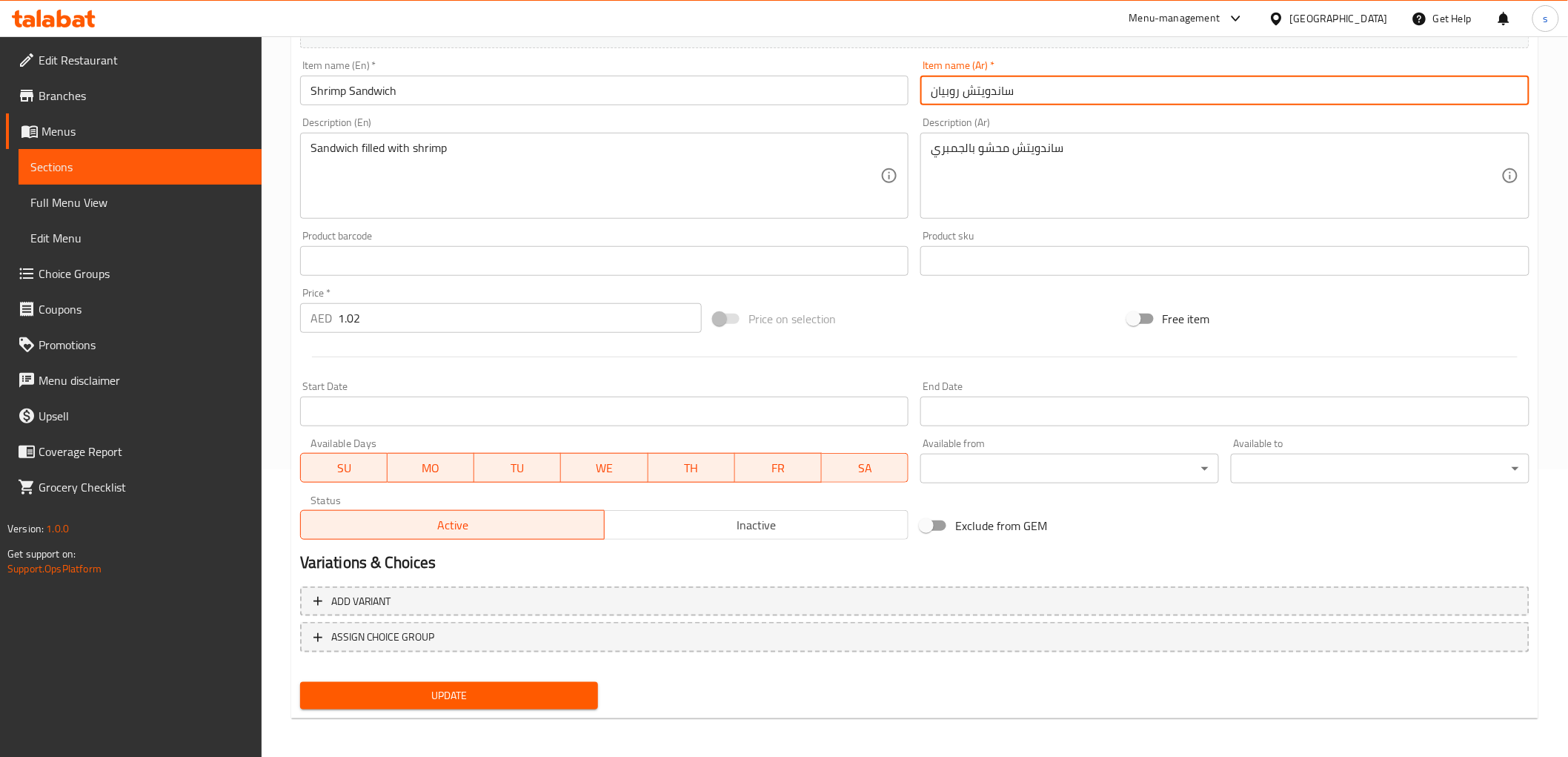
type input "ساندويتش روبيان"
click at [473, 694] on span "Update" at bounding box center [449, 696] width 275 height 19
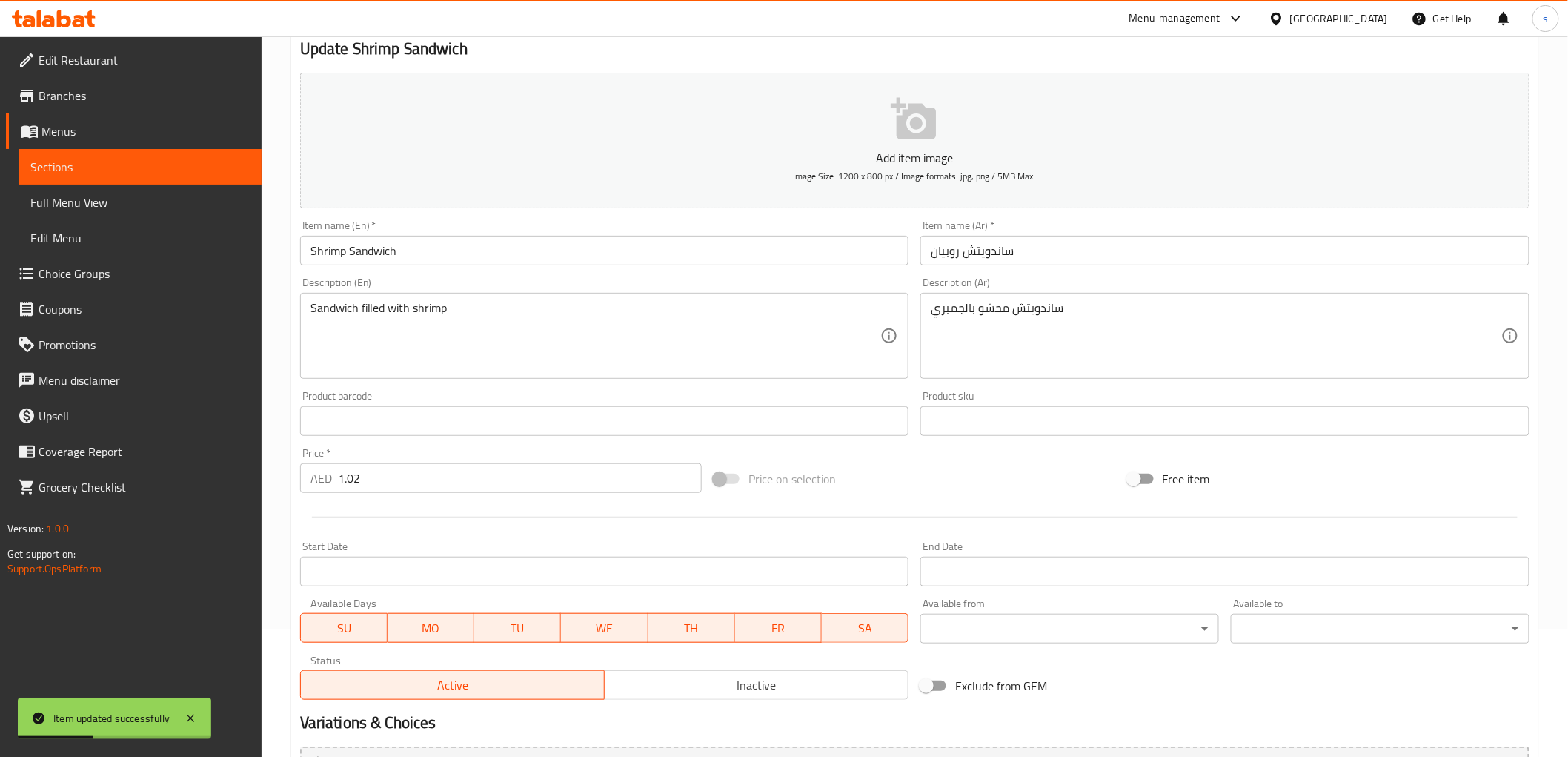
scroll to position [0, 0]
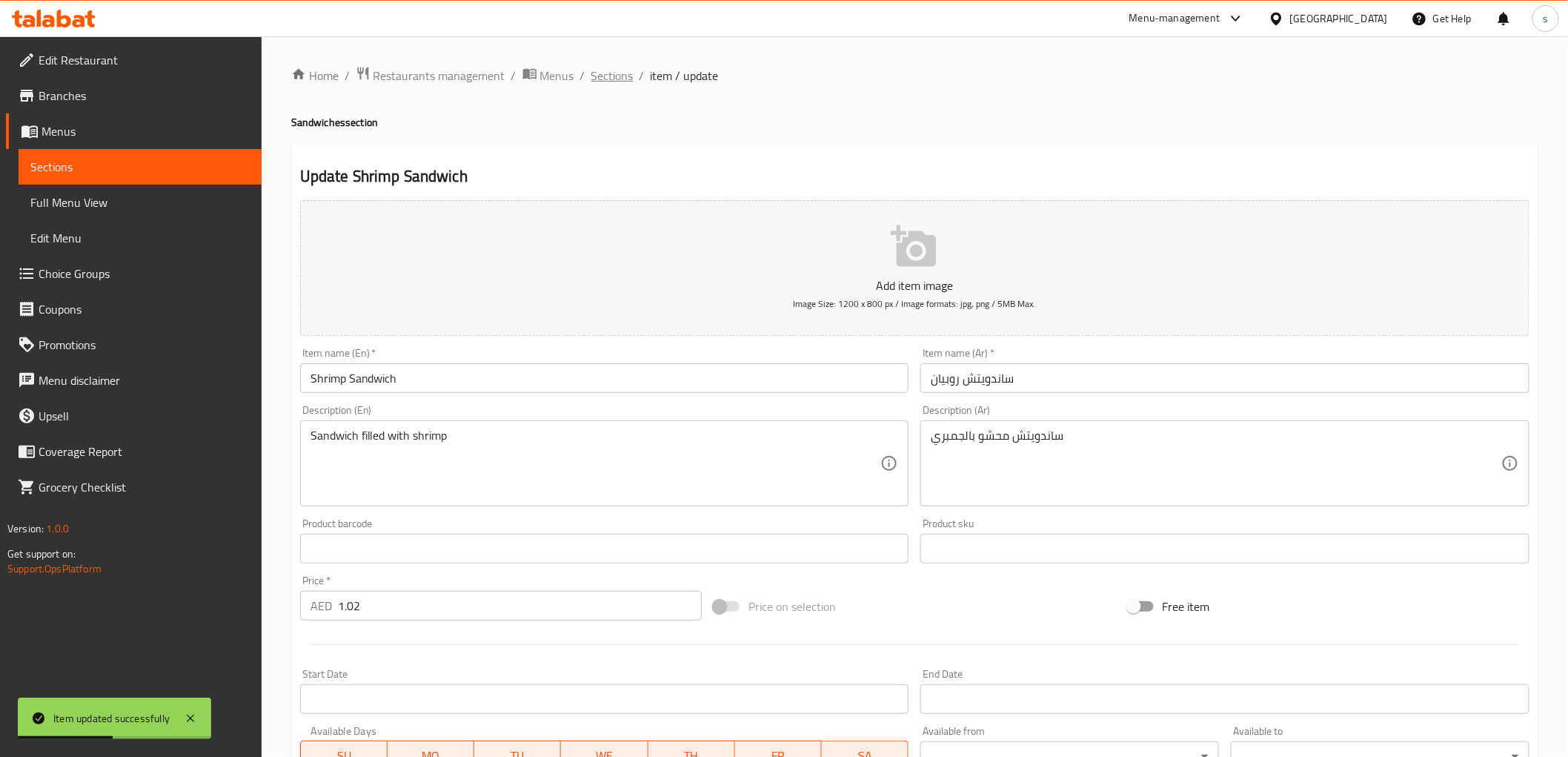
click at [613, 71] on span "Sections" at bounding box center [612, 75] width 42 height 18
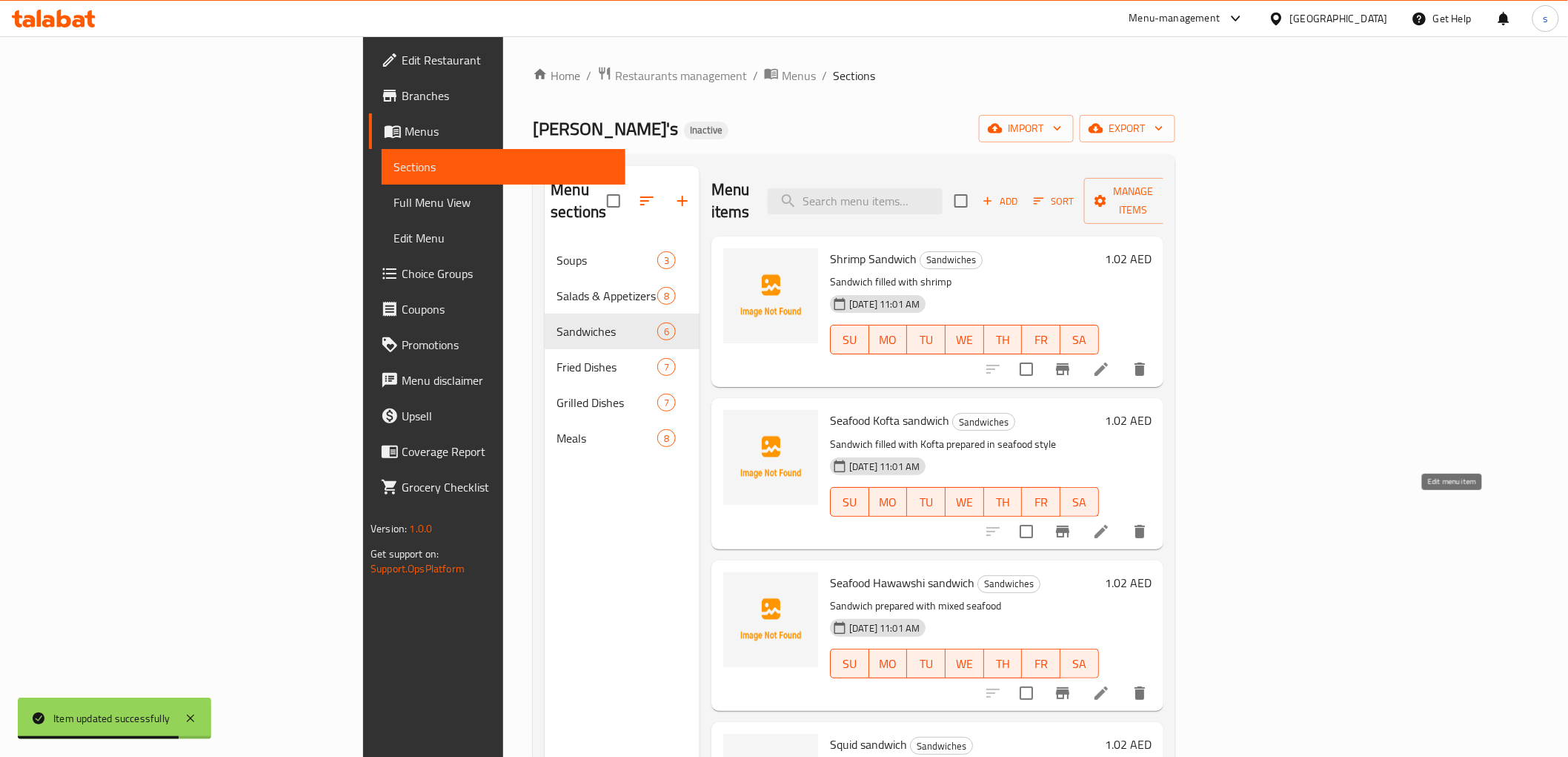
click at [1110, 523] on icon at bounding box center [1100, 531] width 18 height 18
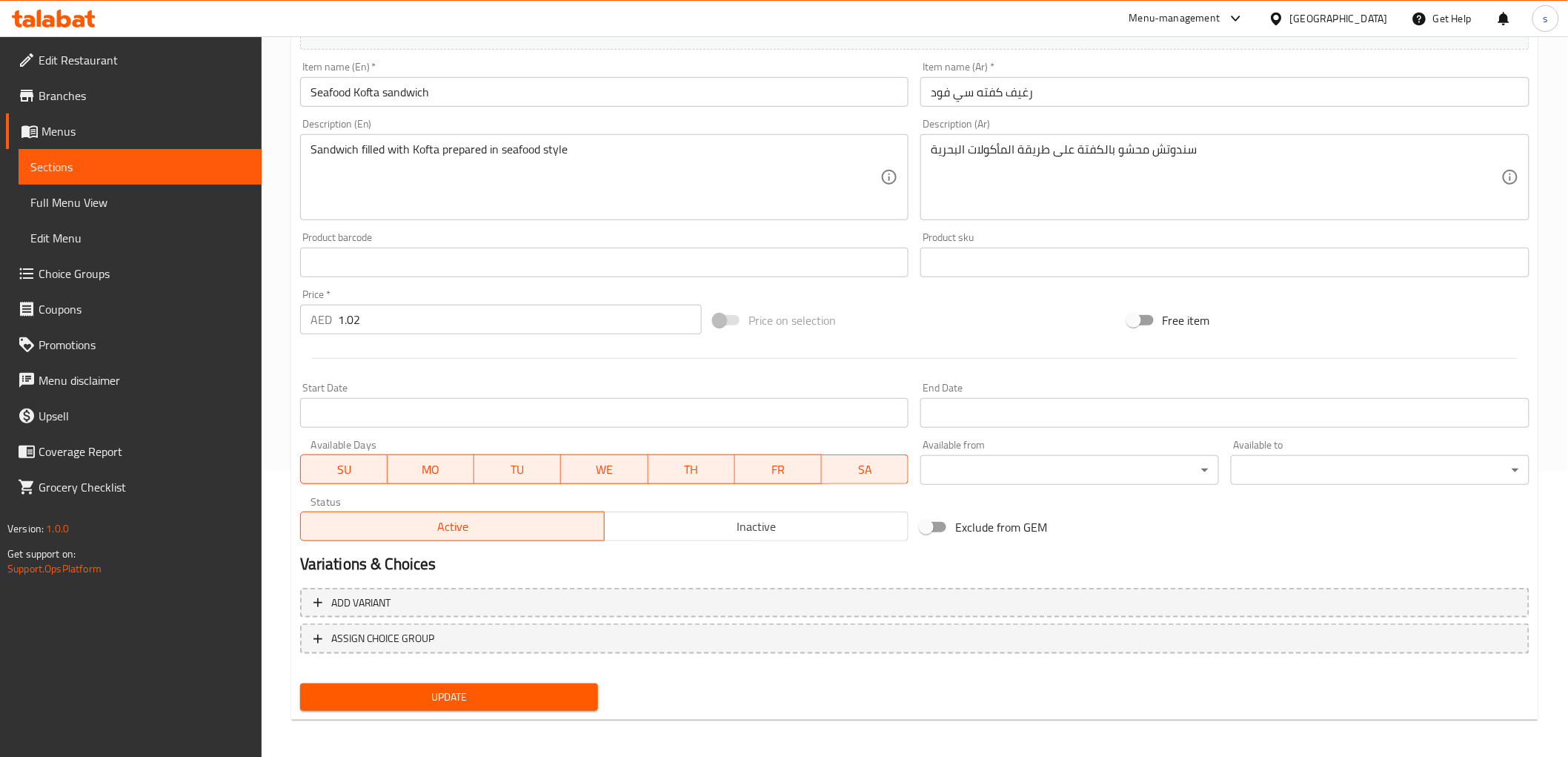
scroll to position [288, 0]
click at [461, 686] on span "Update" at bounding box center [449, 696] width 275 height 19
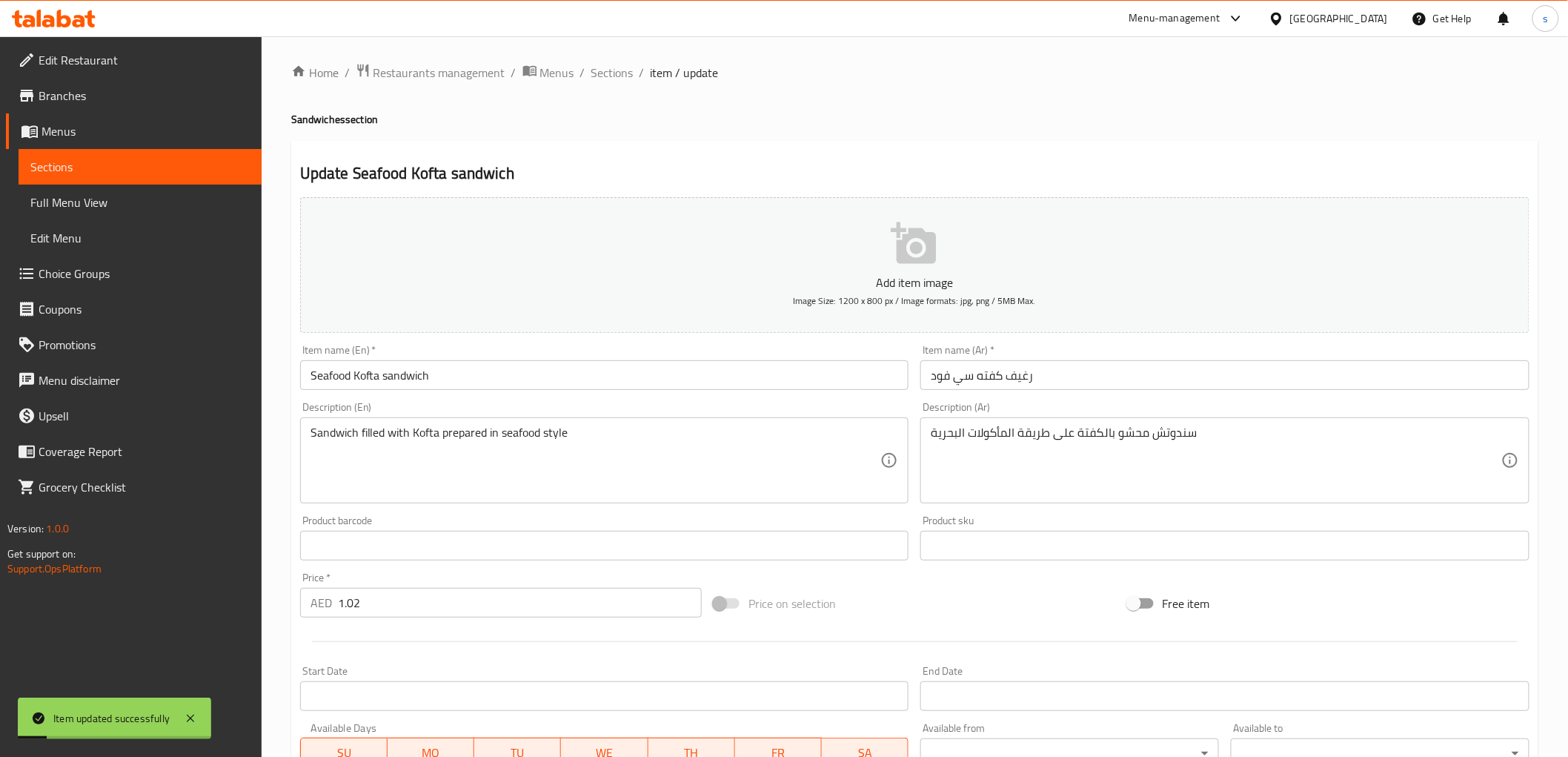
scroll to position [0, 0]
click at [602, 73] on span "Sections" at bounding box center [612, 75] width 42 height 18
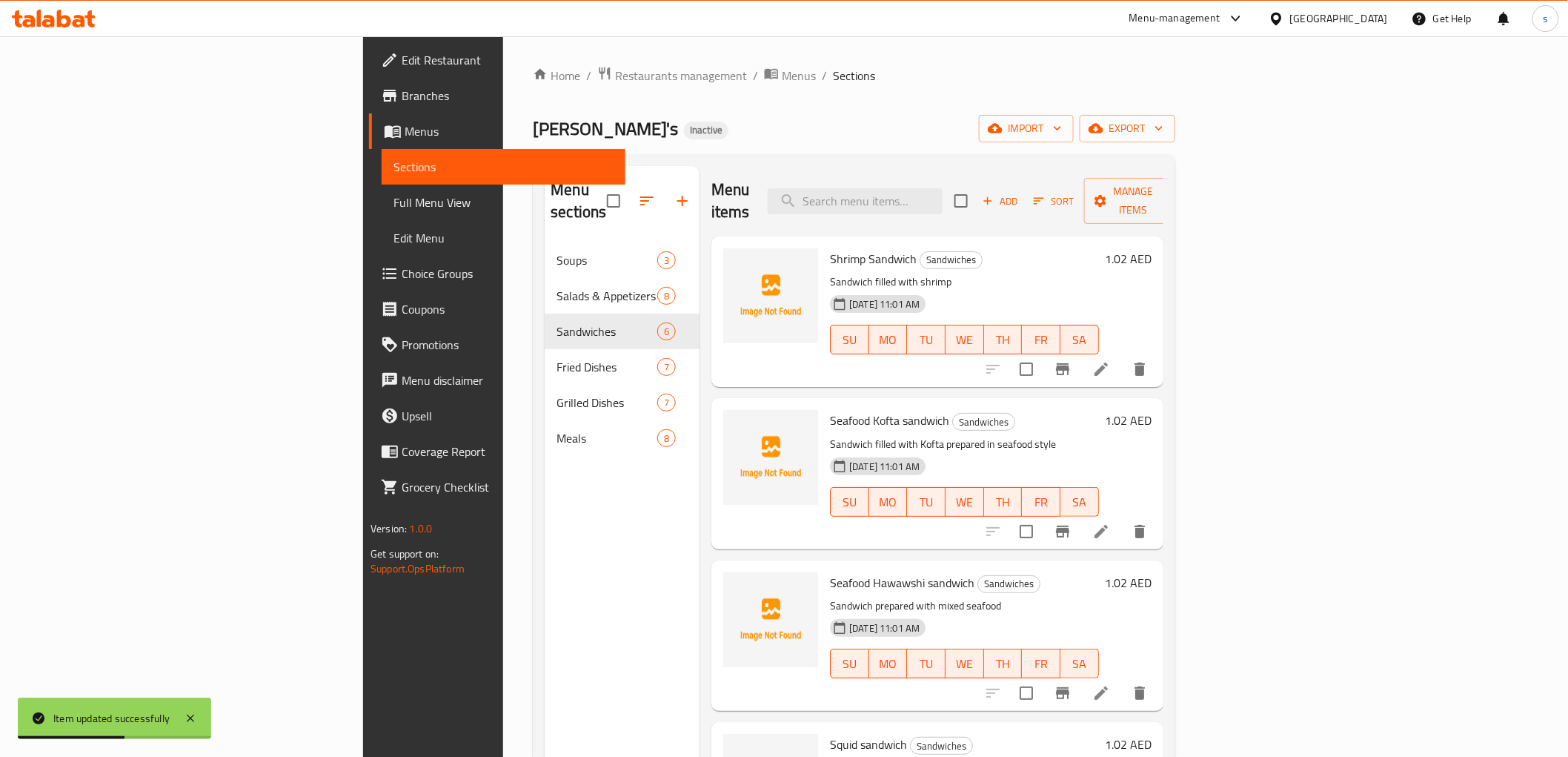
click at [1122, 518] on li at bounding box center [1100, 531] width 42 height 27
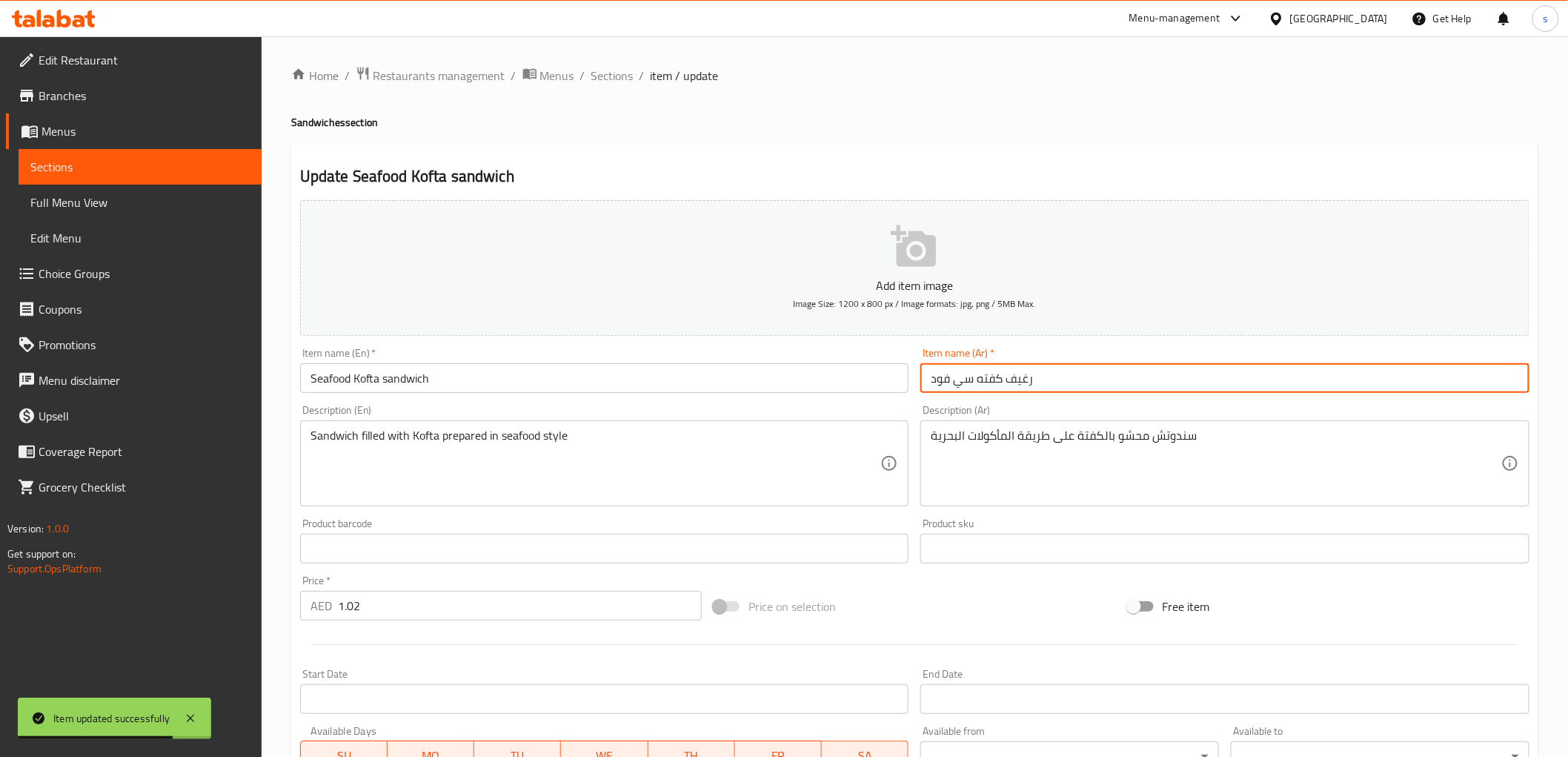
drag, startPoint x: 1009, startPoint y: 381, endPoint x: 1056, endPoint y: 368, distance: 48.8
click at [1056, 368] on input "رغيف كفته سي فود" at bounding box center [1225, 378] width 609 height 30
paste input "اندويتش"
click at [1039, 380] on input "ساندويتش كفته سي فود" at bounding box center [1225, 378] width 609 height 30
click at [1046, 382] on input "ساندويتش كفته سي فود" at bounding box center [1225, 378] width 609 height 30
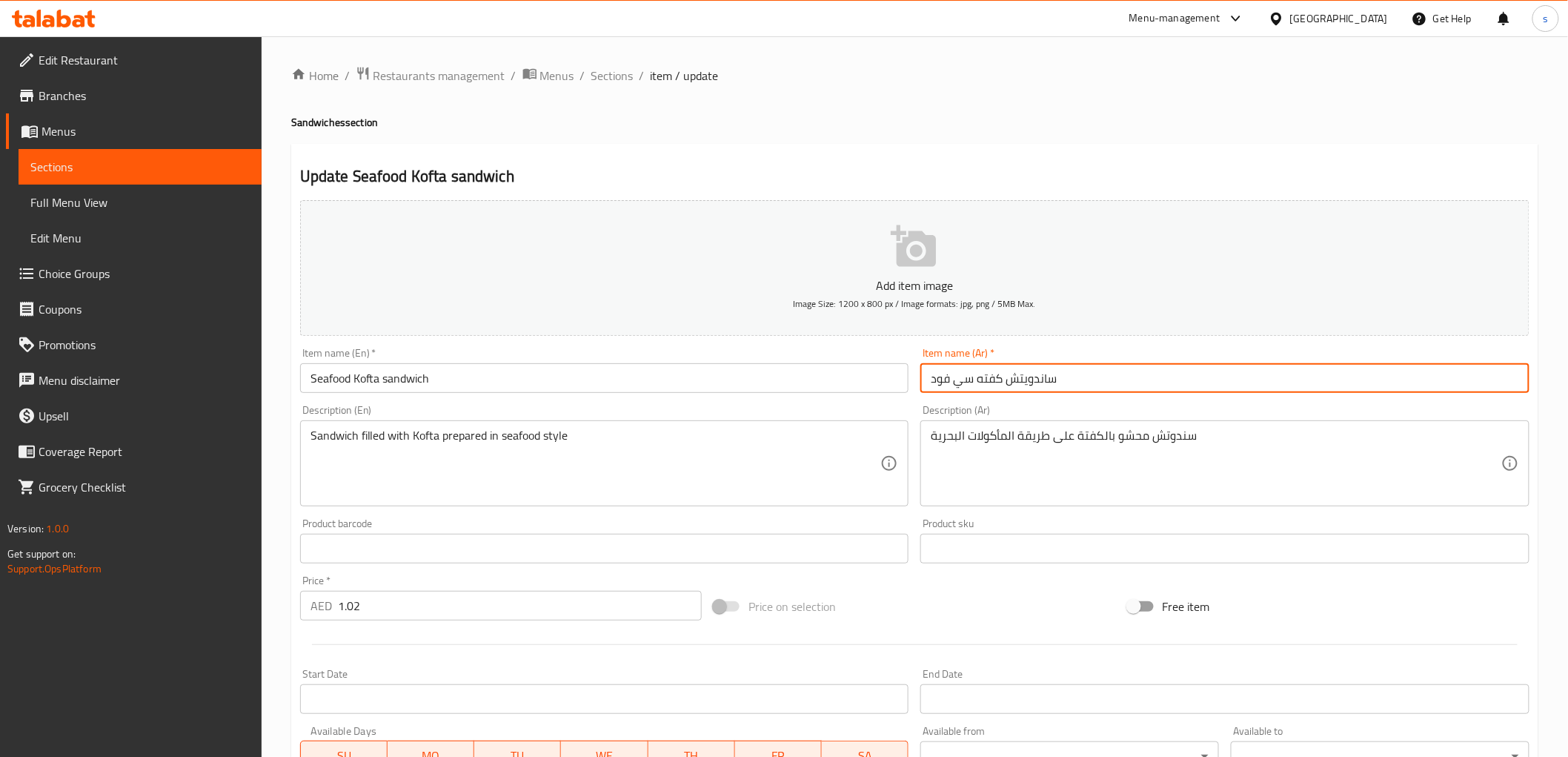
click at [1042, 379] on input "ساندويتش كفته سي فود" at bounding box center [1225, 378] width 609 height 30
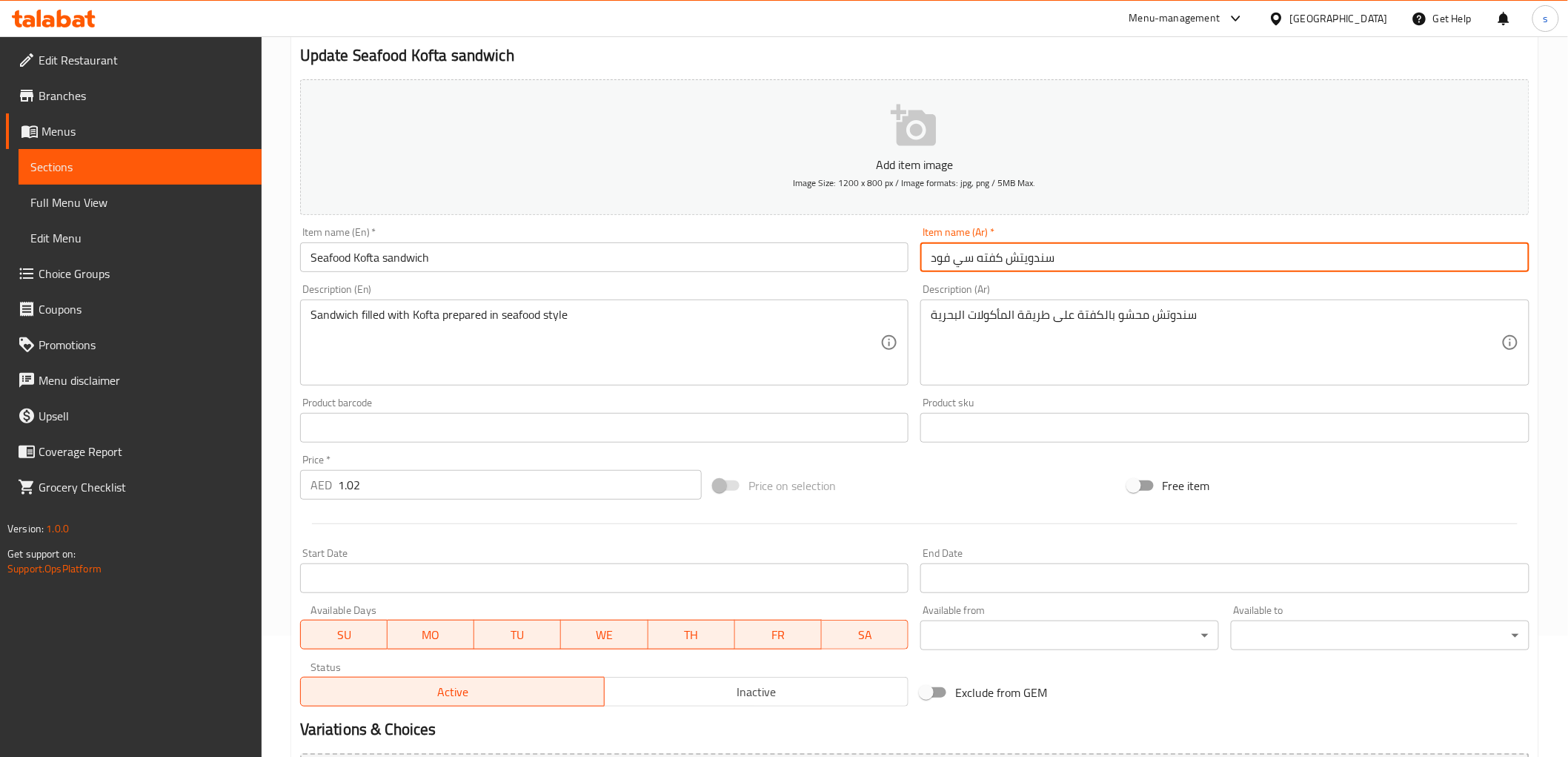
scroll to position [288, 0]
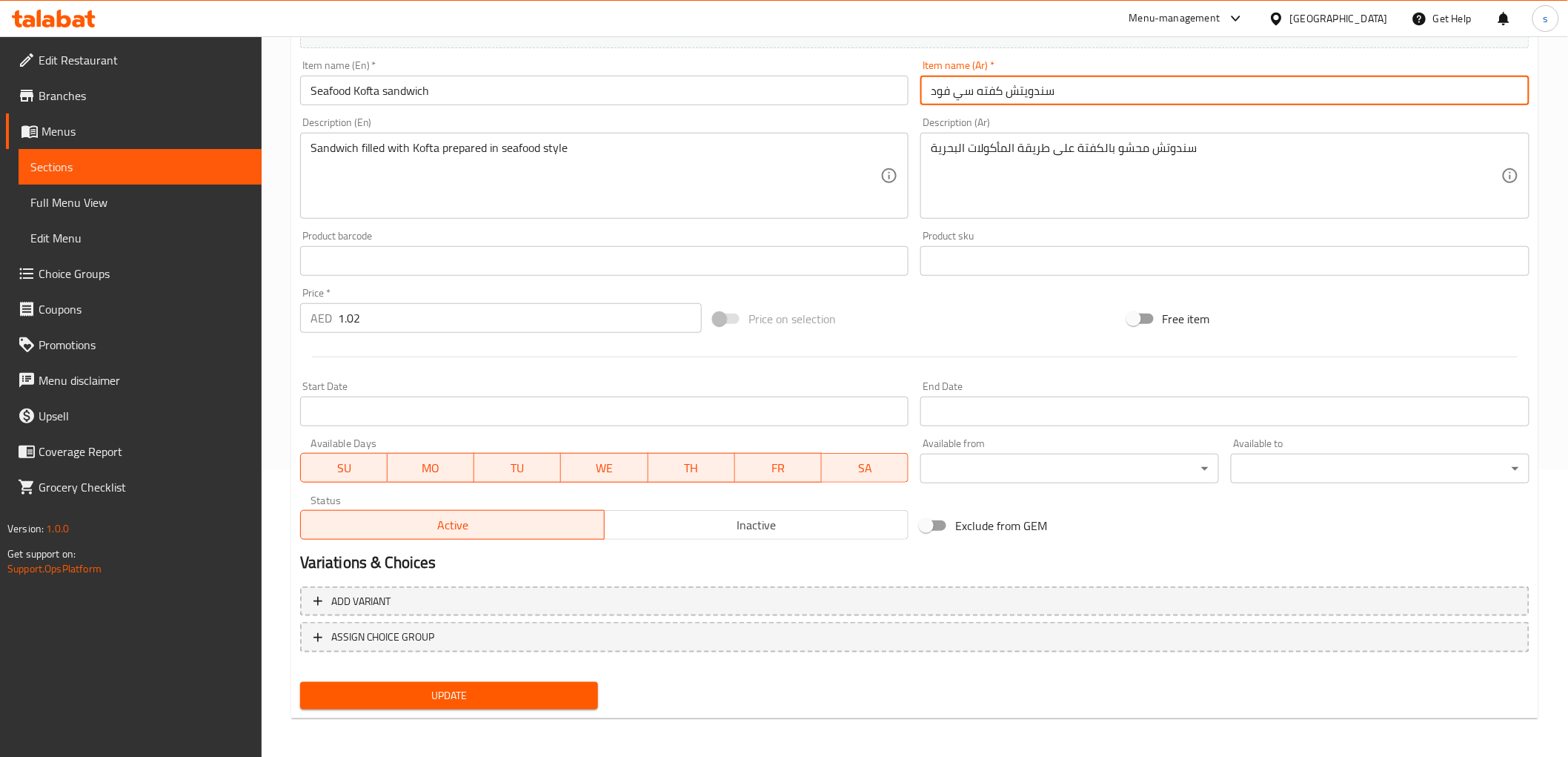
type input "سندويتش كفته سي فود"
click at [546, 678] on div "Update" at bounding box center [450, 696] width 310 height 39
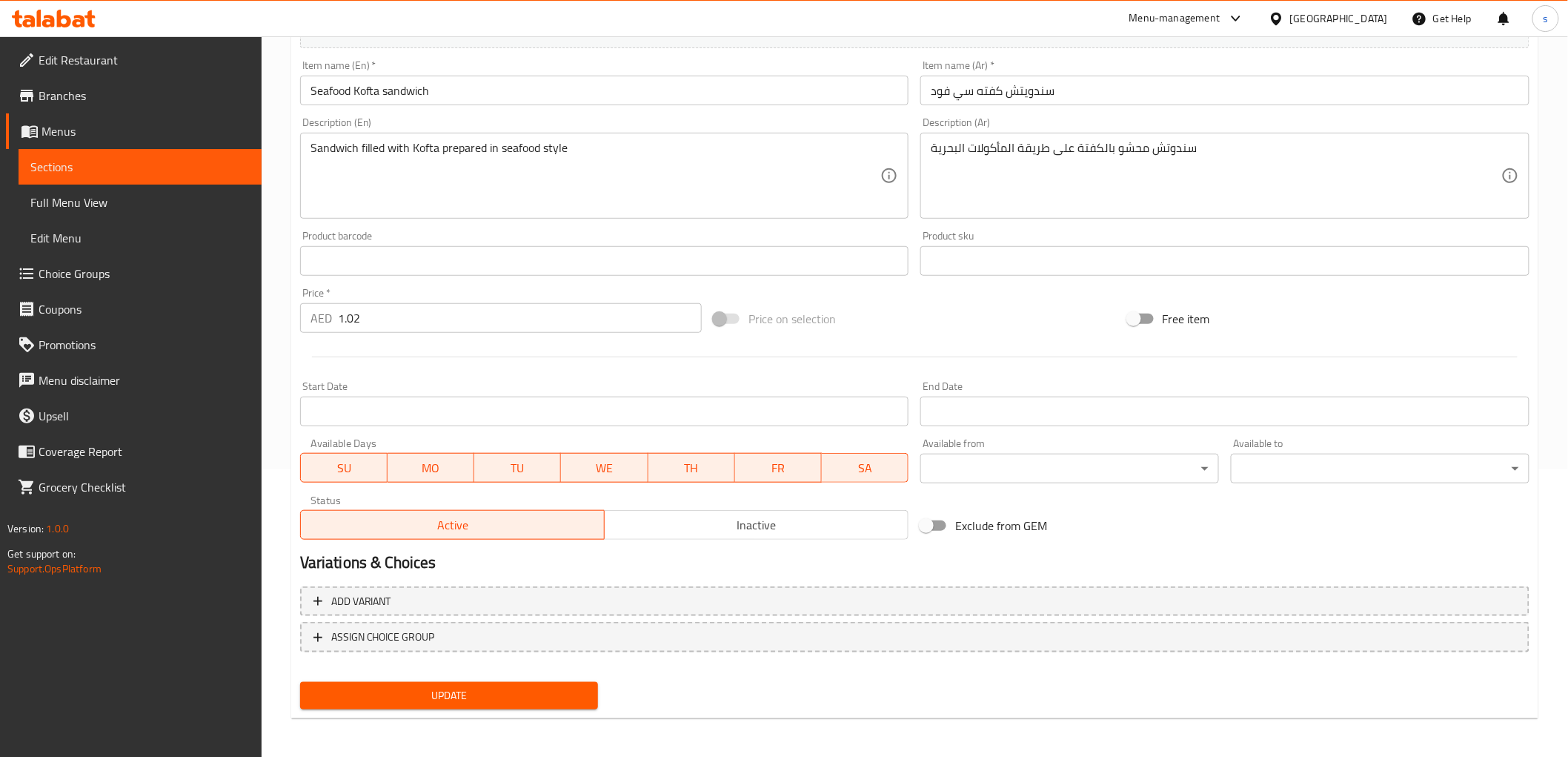
click at [543, 693] on span "Update" at bounding box center [449, 696] width 275 height 19
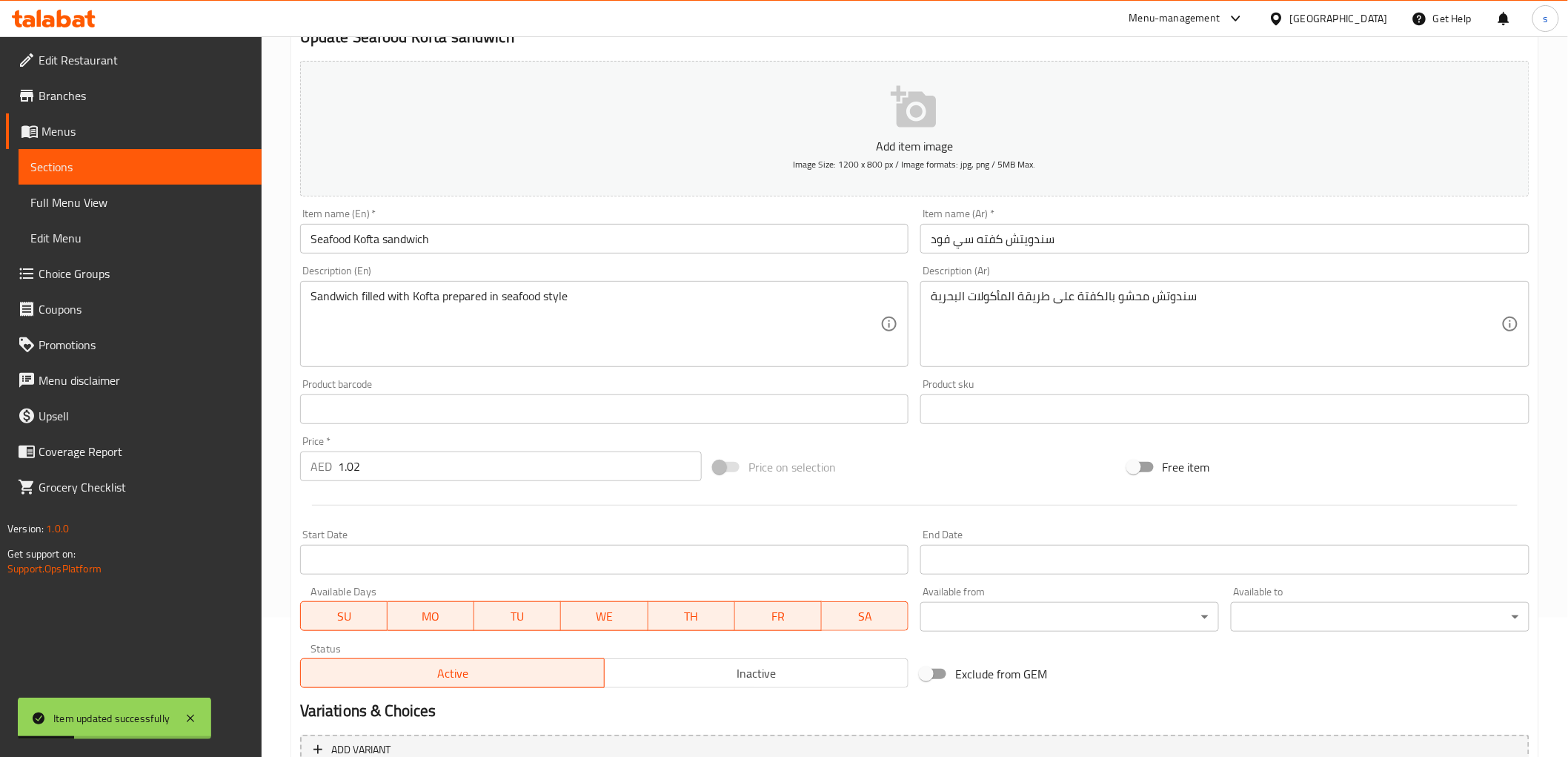
scroll to position [0, 0]
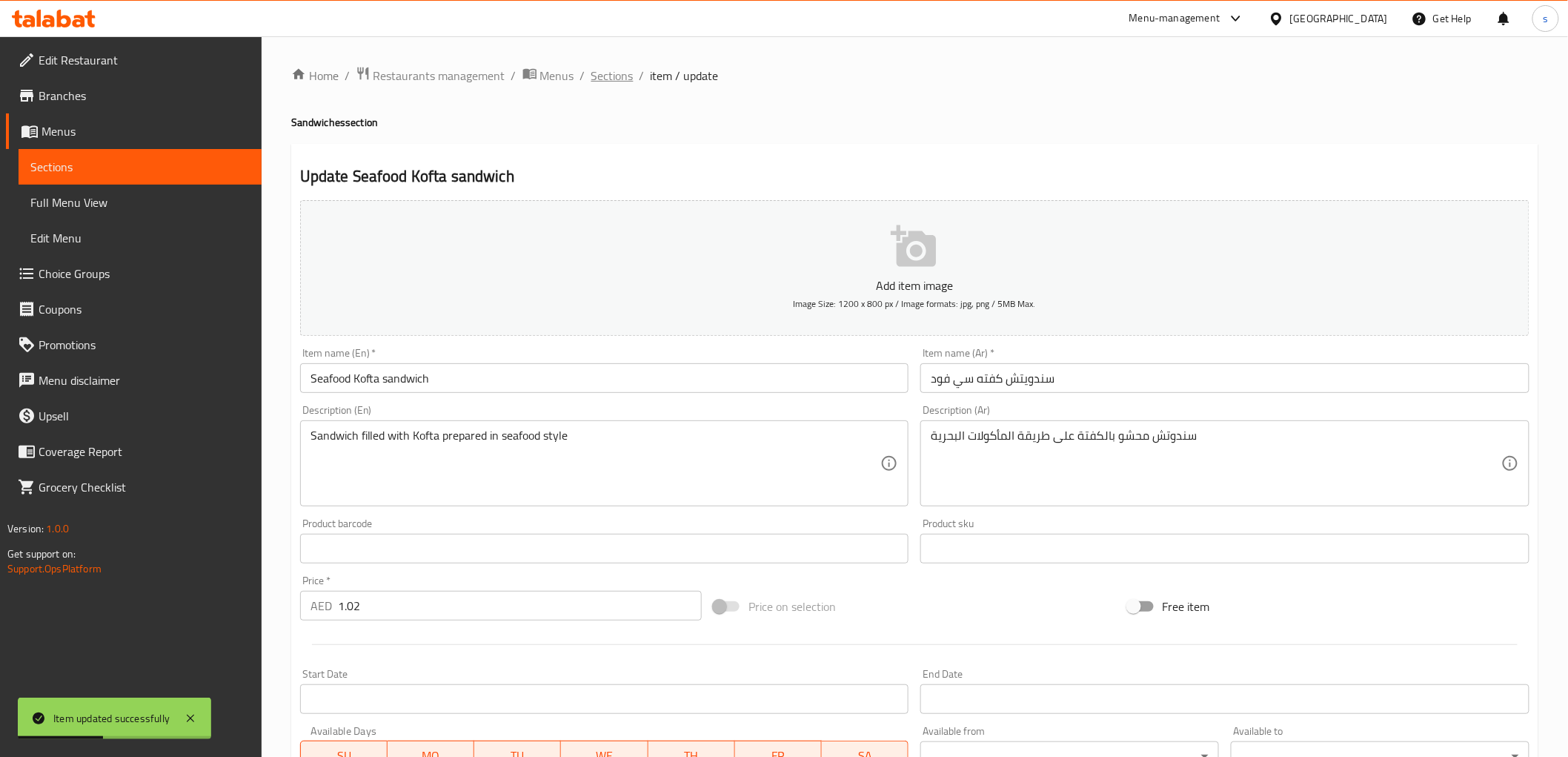
click at [601, 80] on span "Sections" at bounding box center [612, 75] width 42 height 18
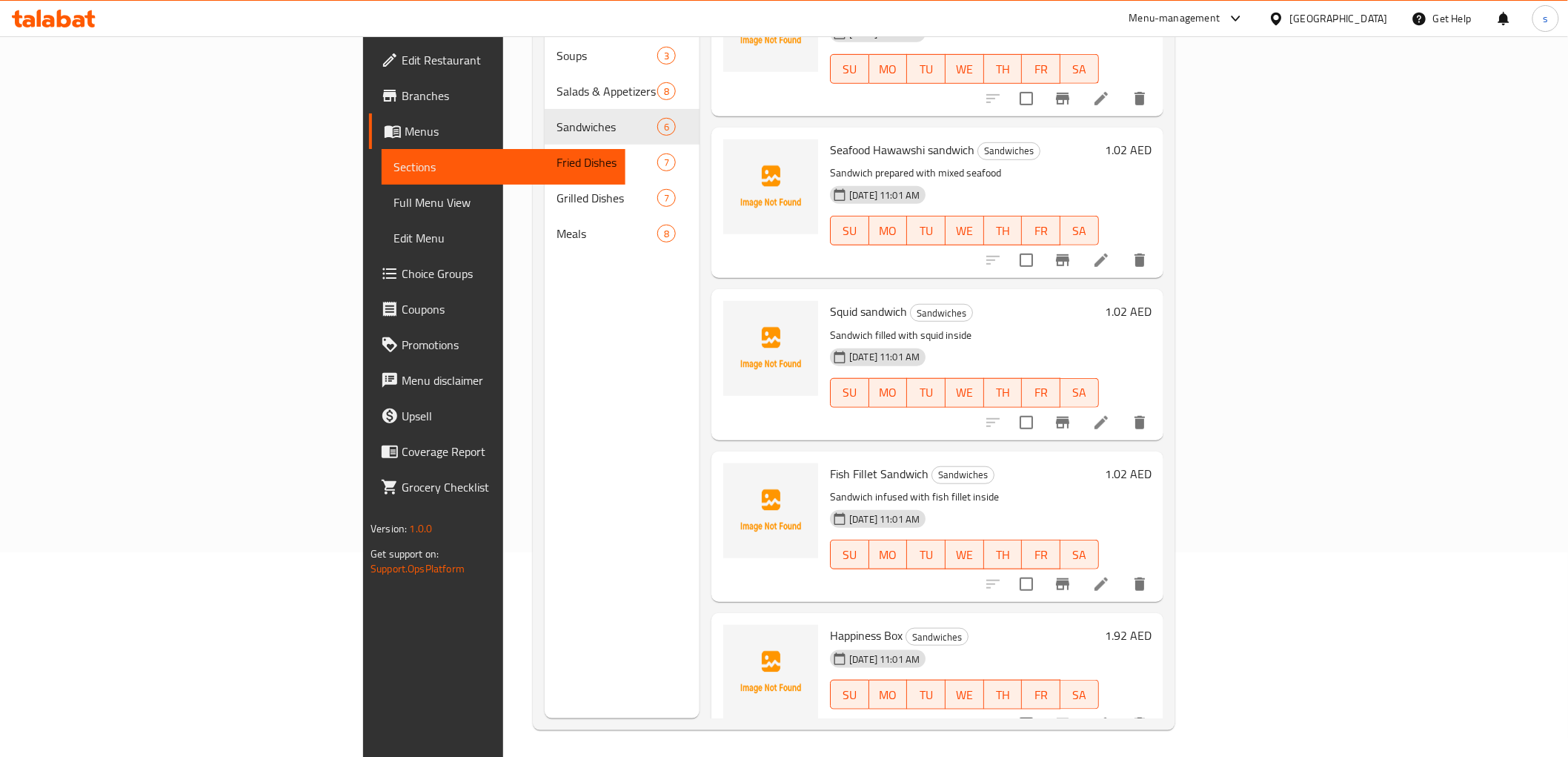
scroll to position [208, 0]
click at [1107, 251] on icon at bounding box center [1100, 257] width 13 height 13
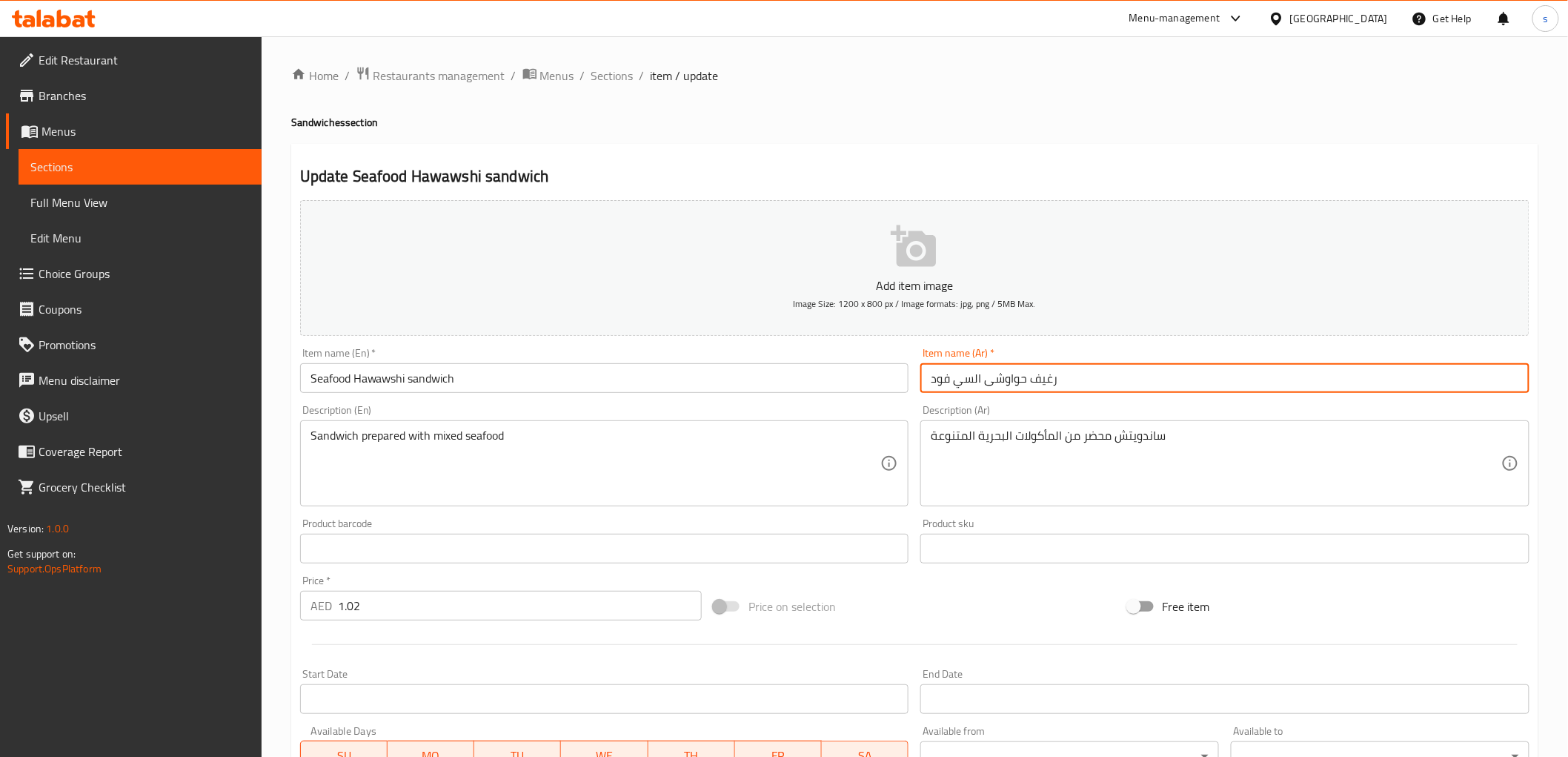
drag, startPoint x: 1028, startPoint y: 379, endPoint x: 1070, endPoint y: 371, distance: 42.8
click at [1070, 371] on input "رغيف حواوشى السي فود" at bounding box center [1225, 378] width 609 height 30
paste input "اندويتش"
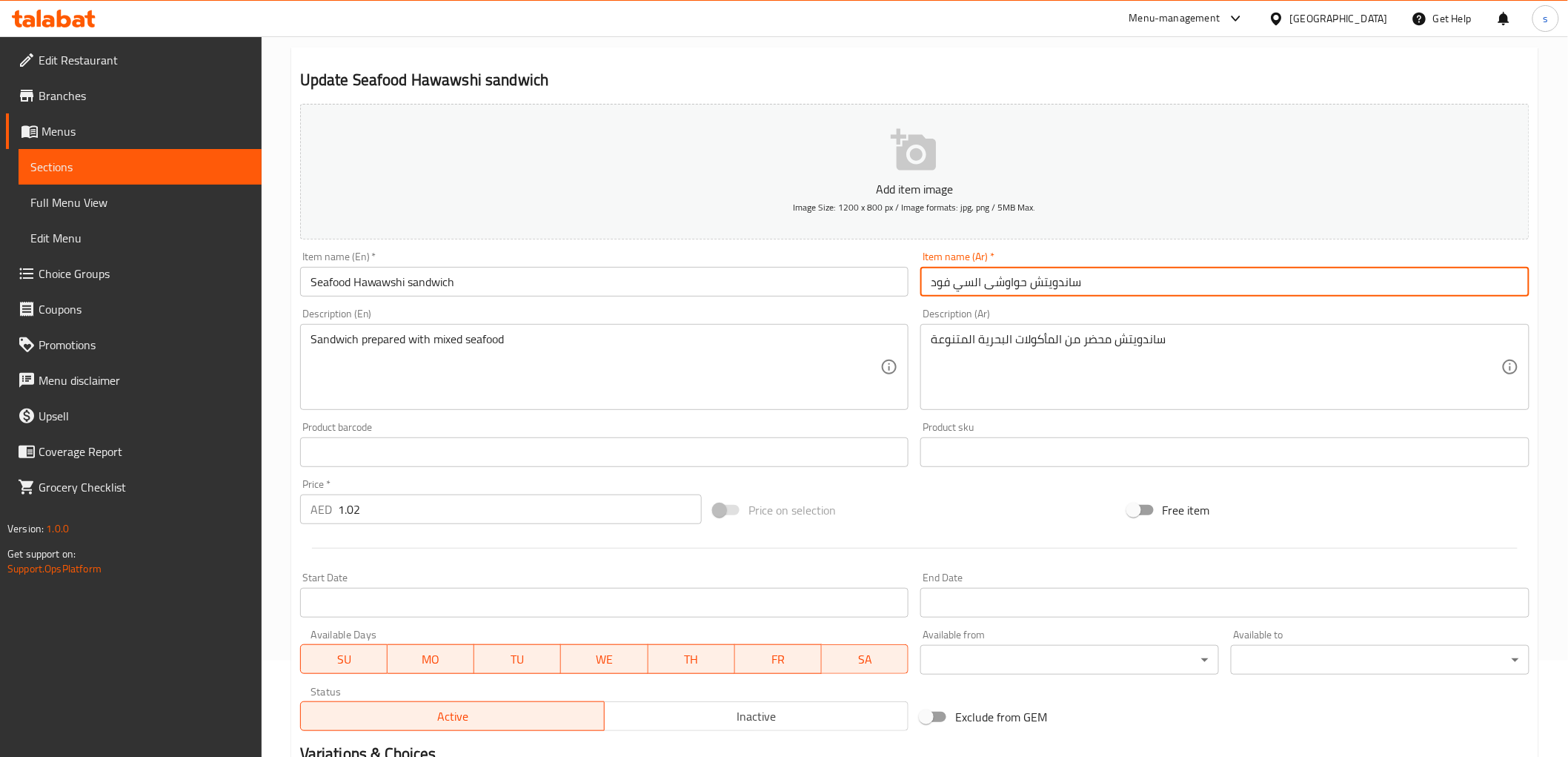
scroll to position [288, 0]
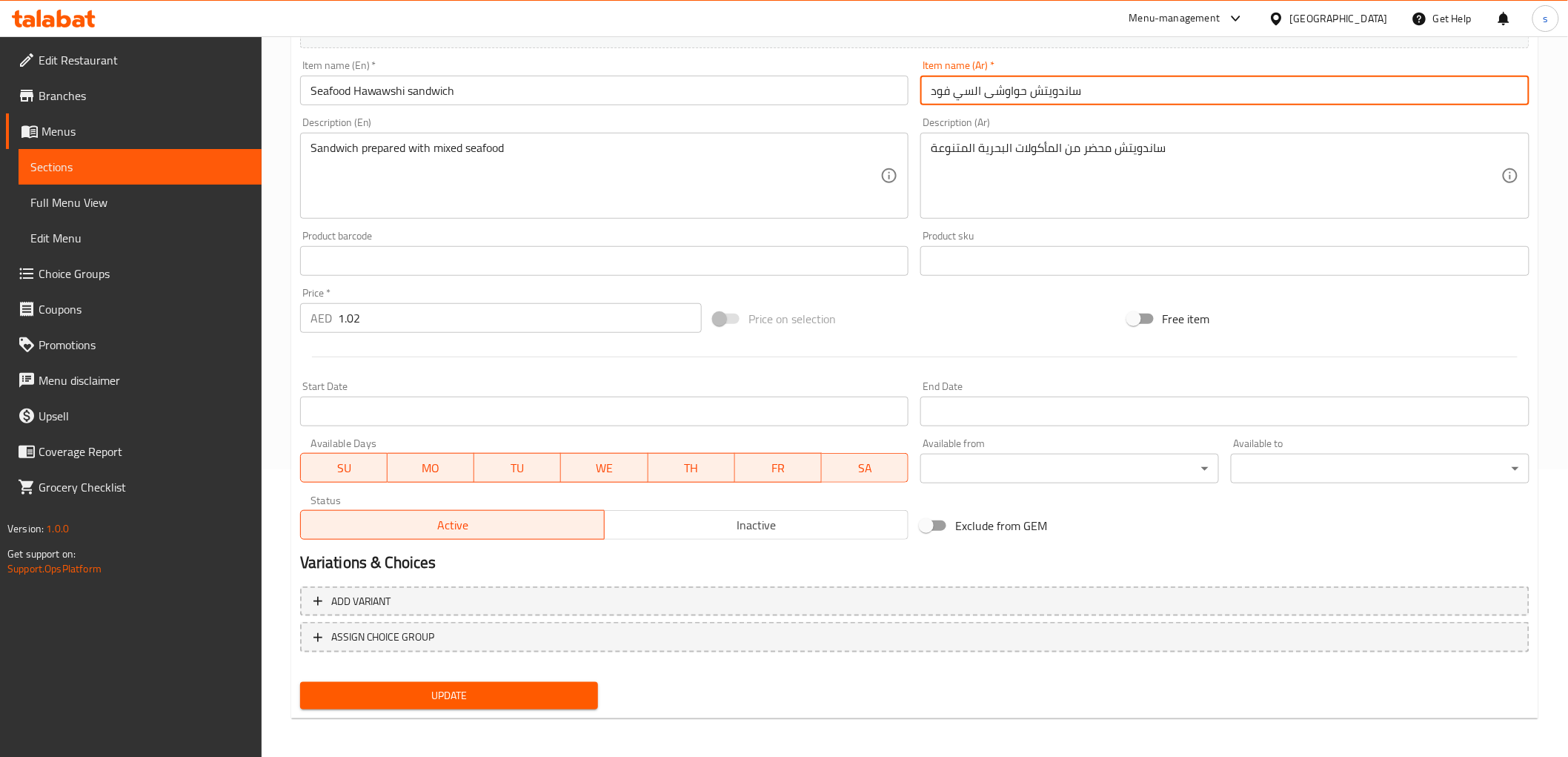
type input "ساندويتش حواوشى السي فود"
click at [439, 699] on span "Update" at bounding box center [449, 696] width 275 height 19
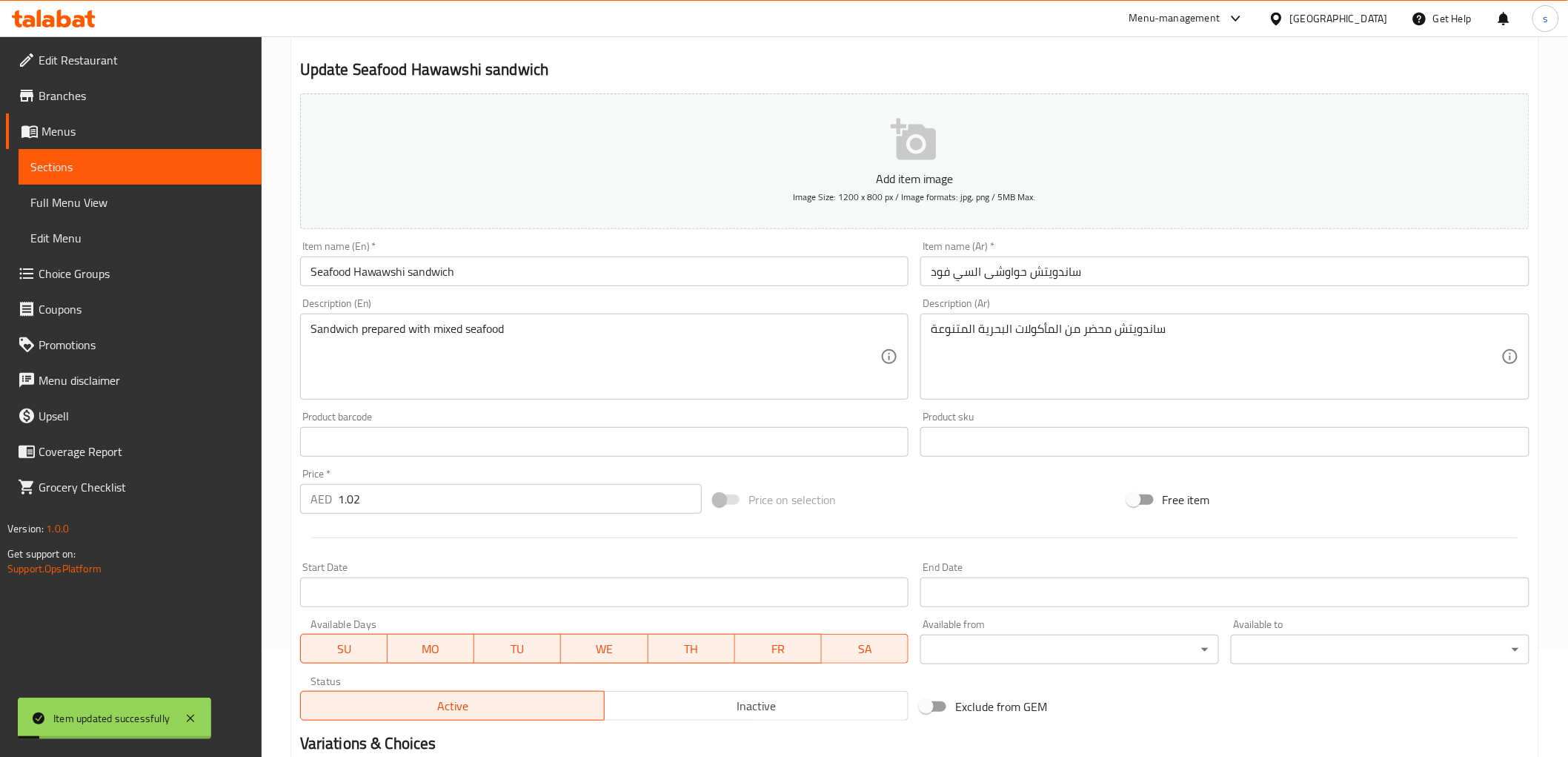
scroll to position [0, 0]
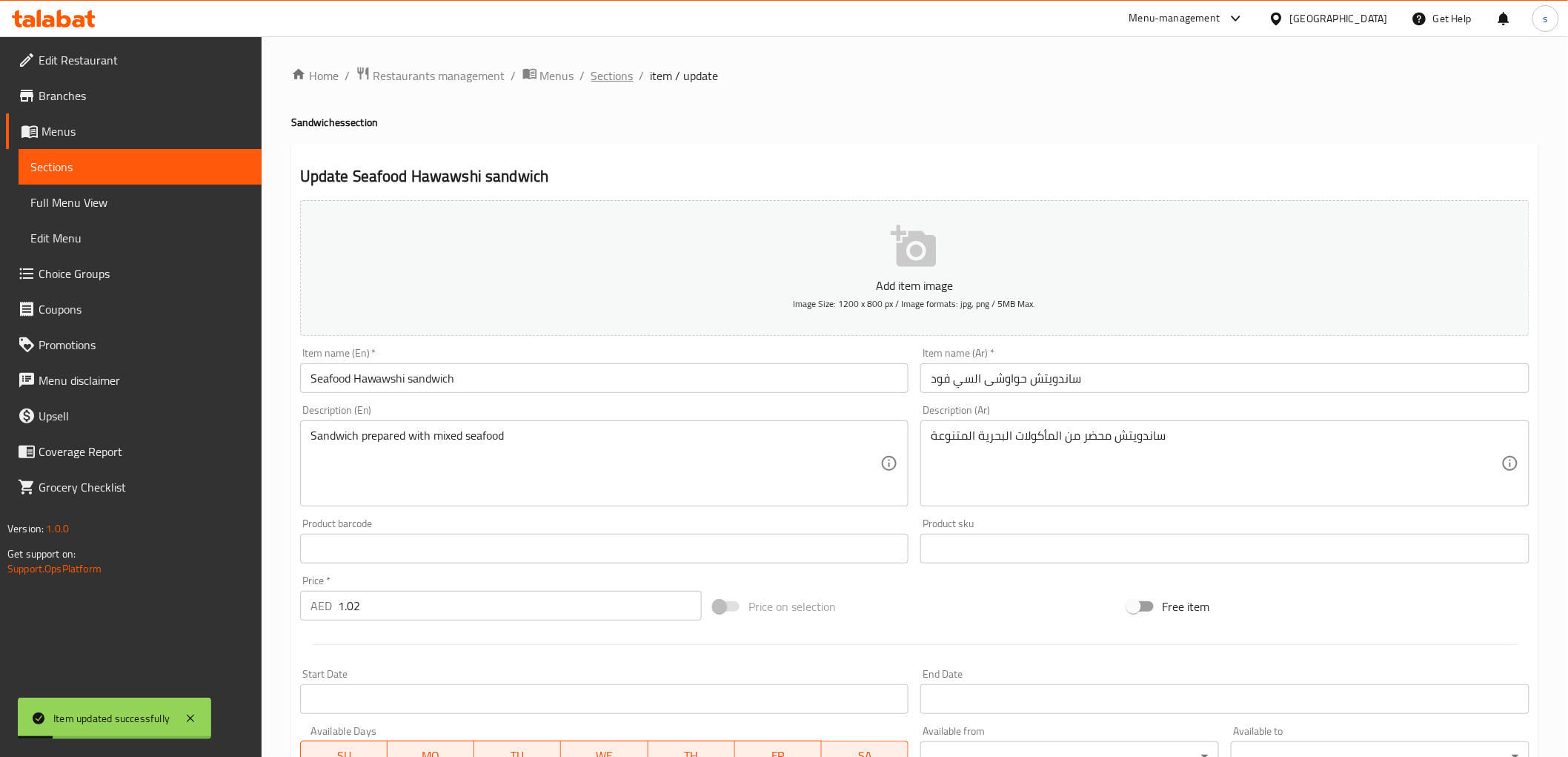
click at [602, 71] on span "Sections" at bounding box center [612, 75] width 42 height 18
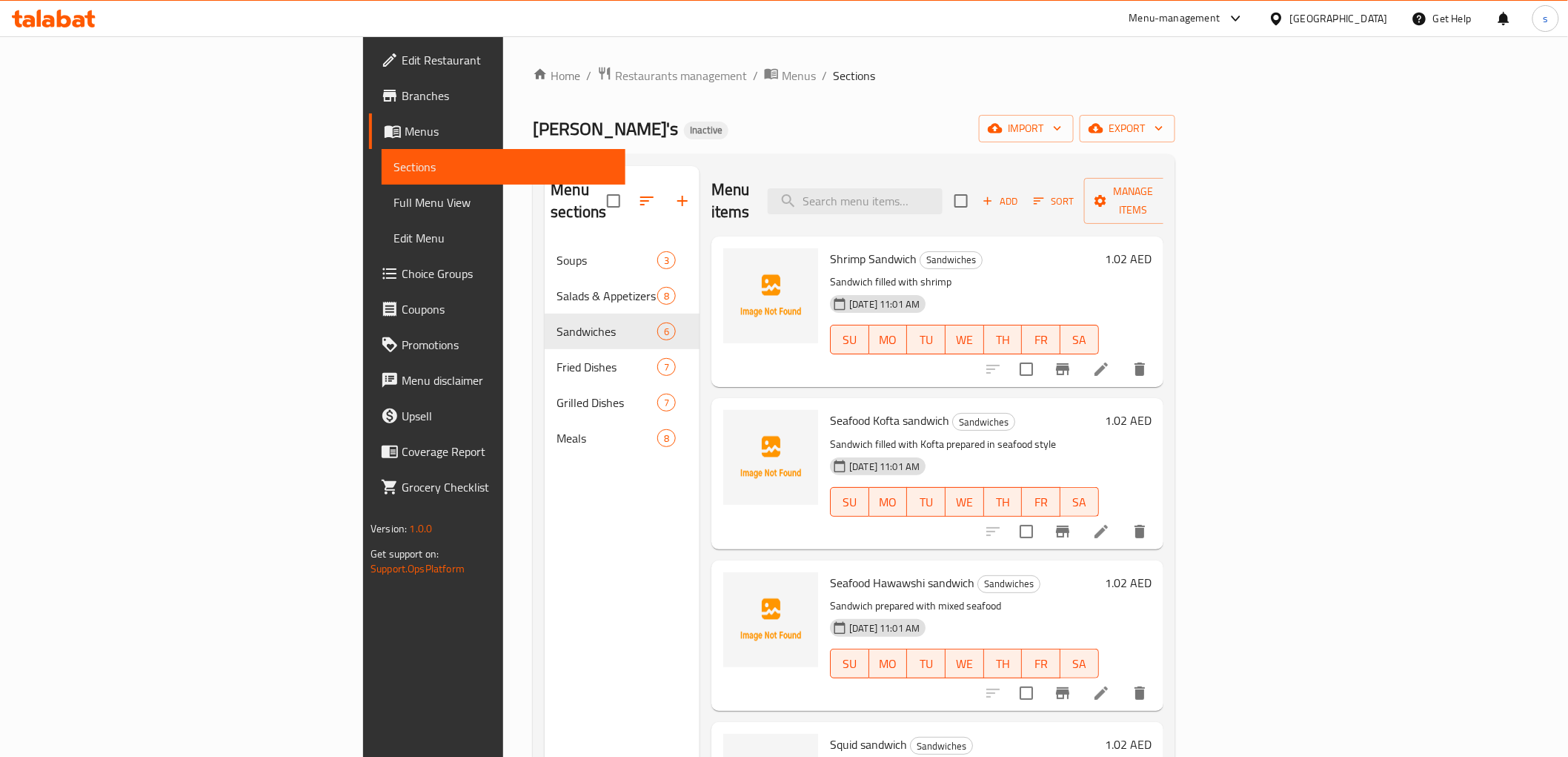
click at [1110, 684] on icon at bounding box center [1100, 693] width 18 height 18
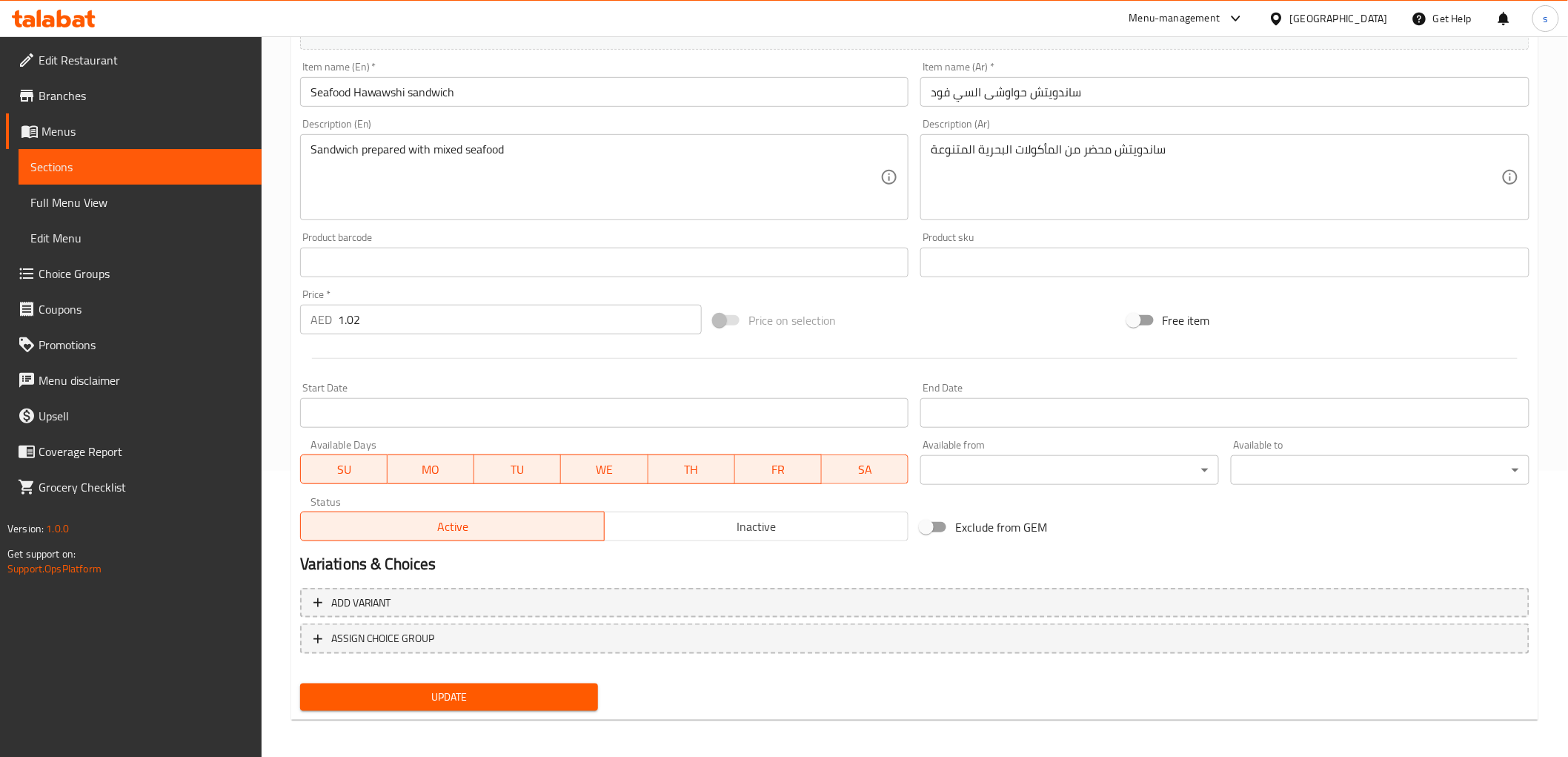
scroll to position [288, 0]
click at [511, 693] on span "Update" at bounding box center [449, 696] width 275 height 19
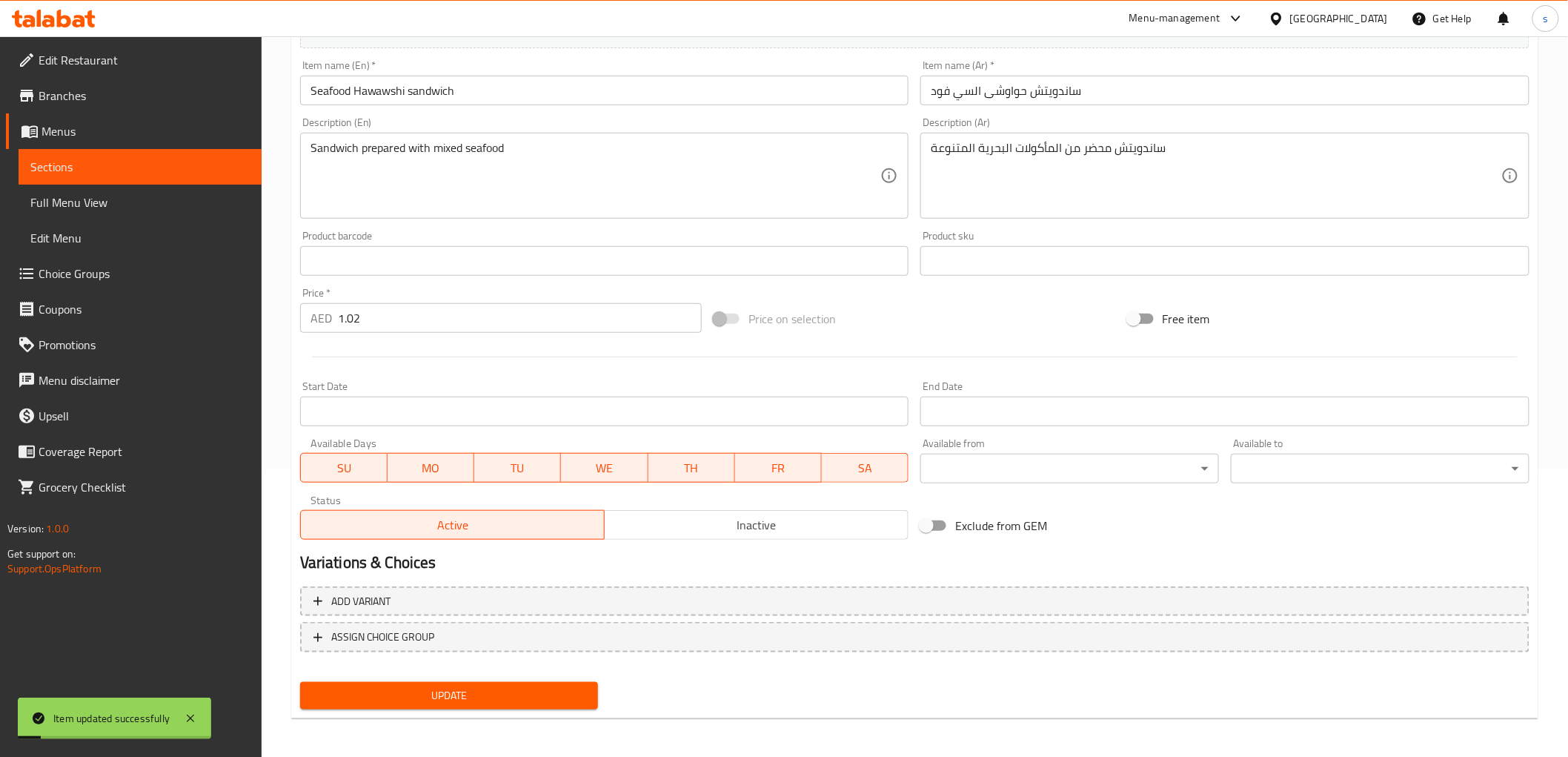
scroll to position [0, 0]
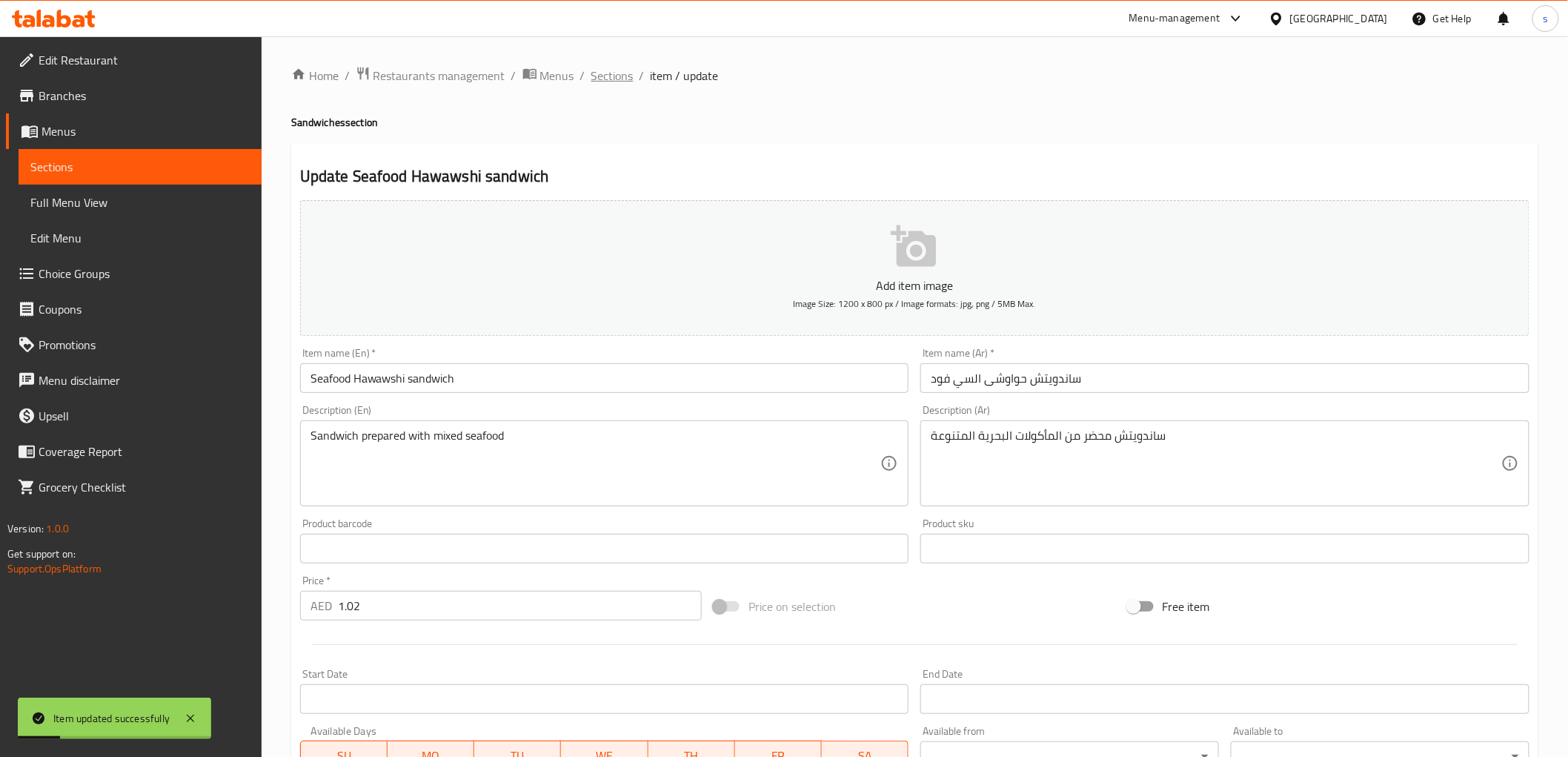
click at [615, 78] on span "Sections" at bounding box center [612, 75] width 42 height 18
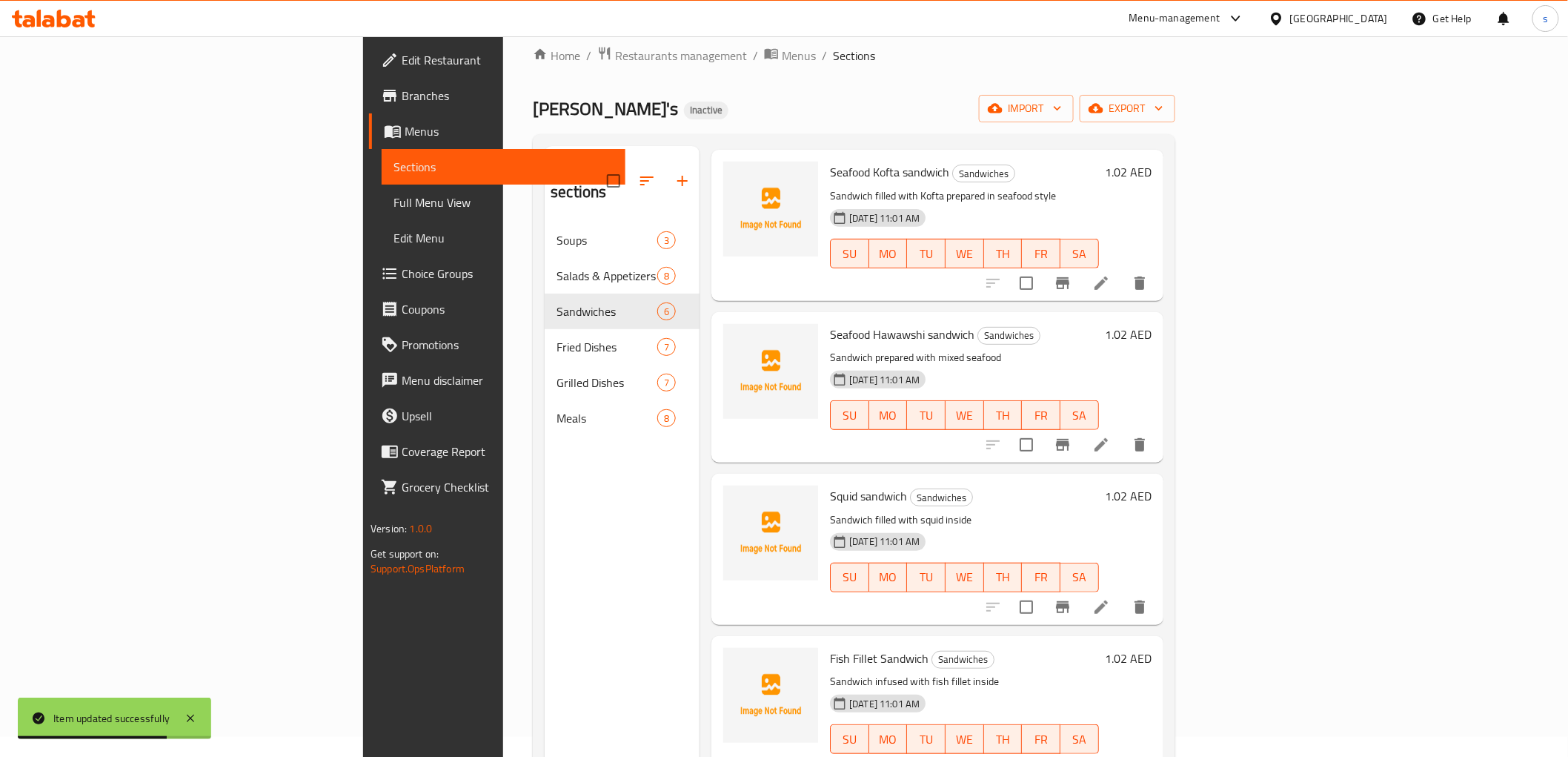
scroll to position [82, 0]
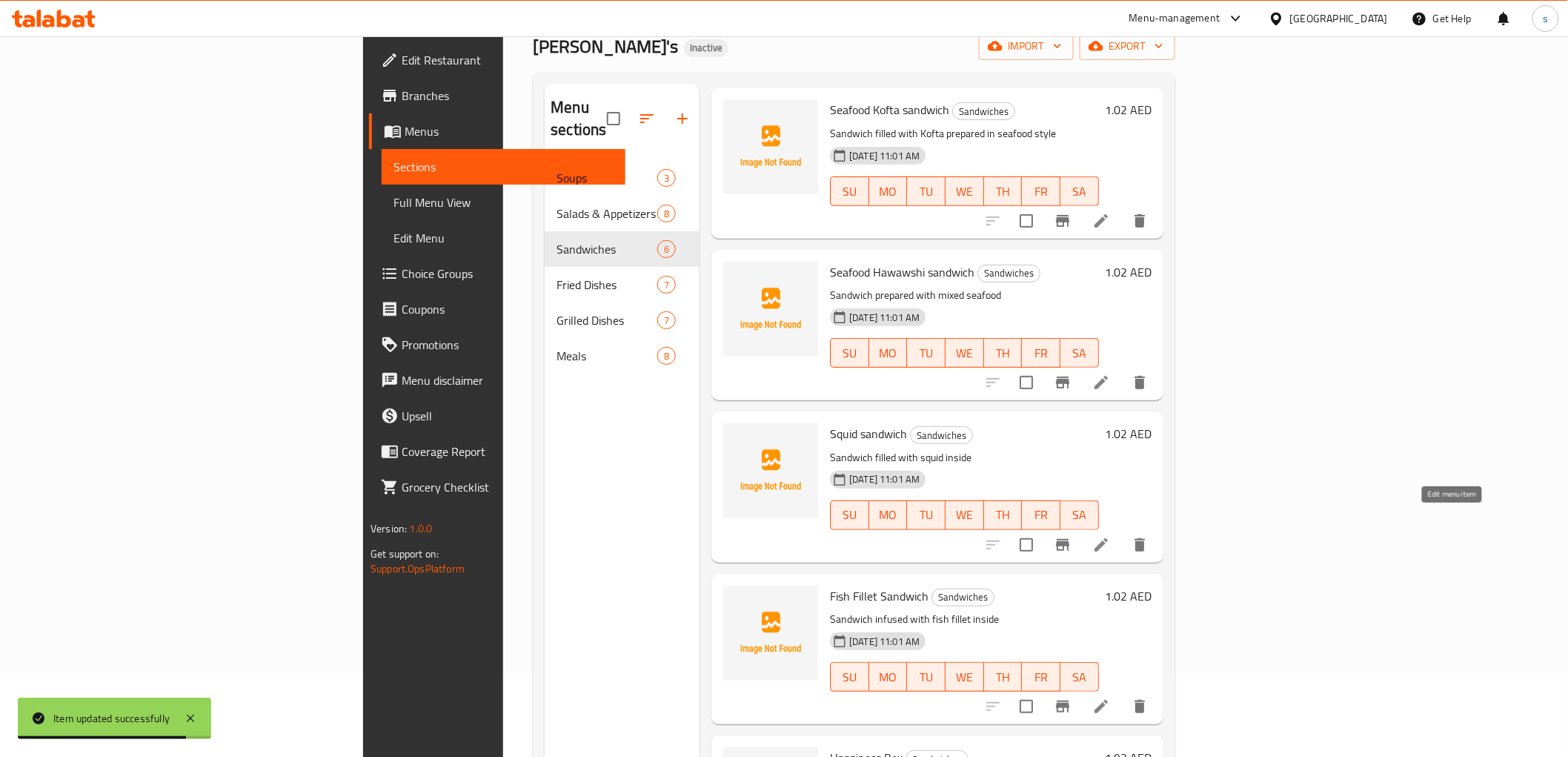
click at [1110, 536] on icon at bounding box center [1100, 545] width 18 height 18
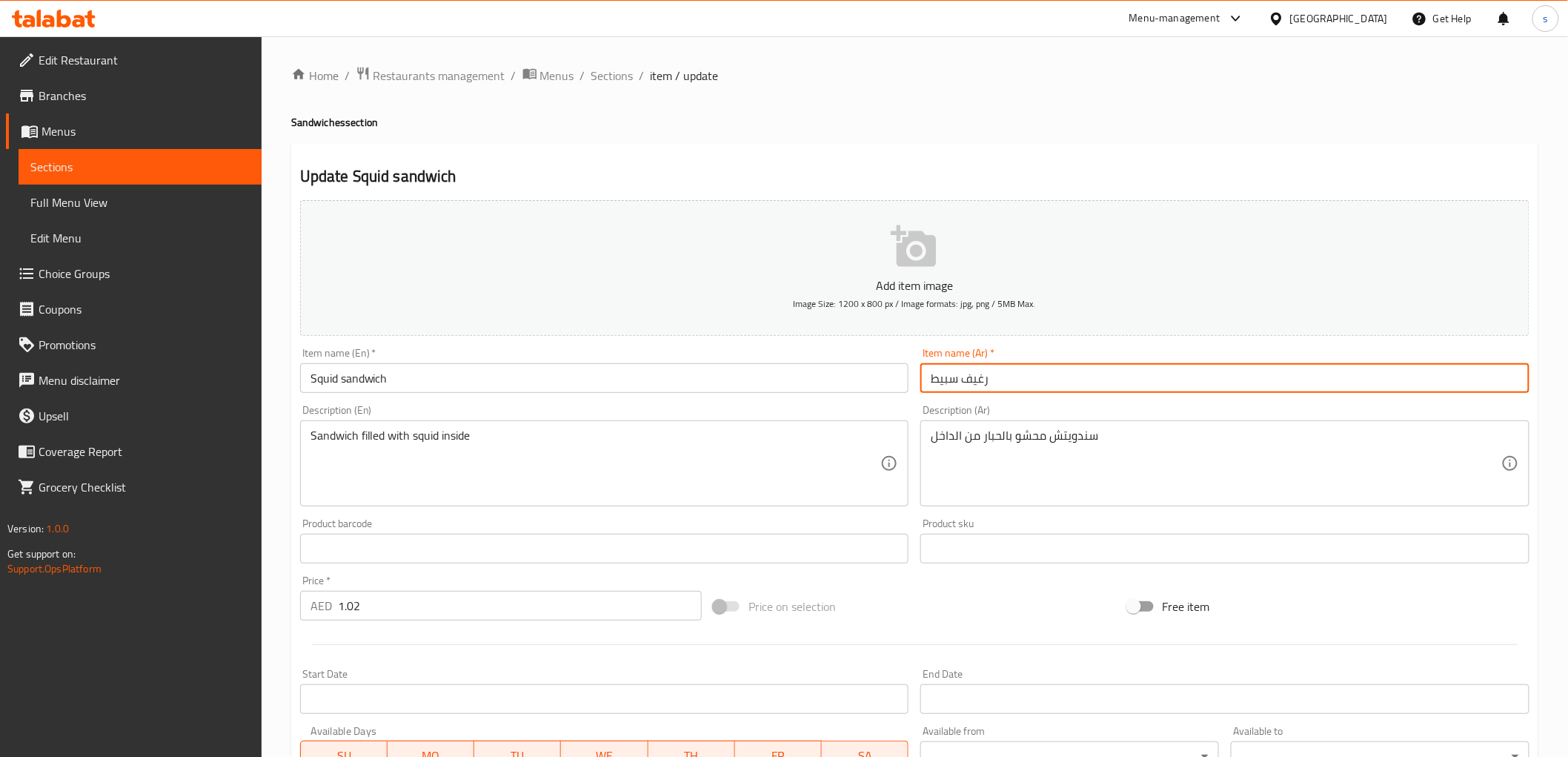
drag, startPoint x: 962, startPoint y: 383, endPoint x: 1003, endPoint y: 376, distance: 41.6
click at [1003, 376] on input "رغيف سبيط" at bounding box center [1225, 378] width 609 height 30
paste input "اندويتش"
click at [1000, 380] on input "ساندويتش سبيط" at bounding box center [1225, 378] width 609 height 30
type input "سندويتش سبيط"
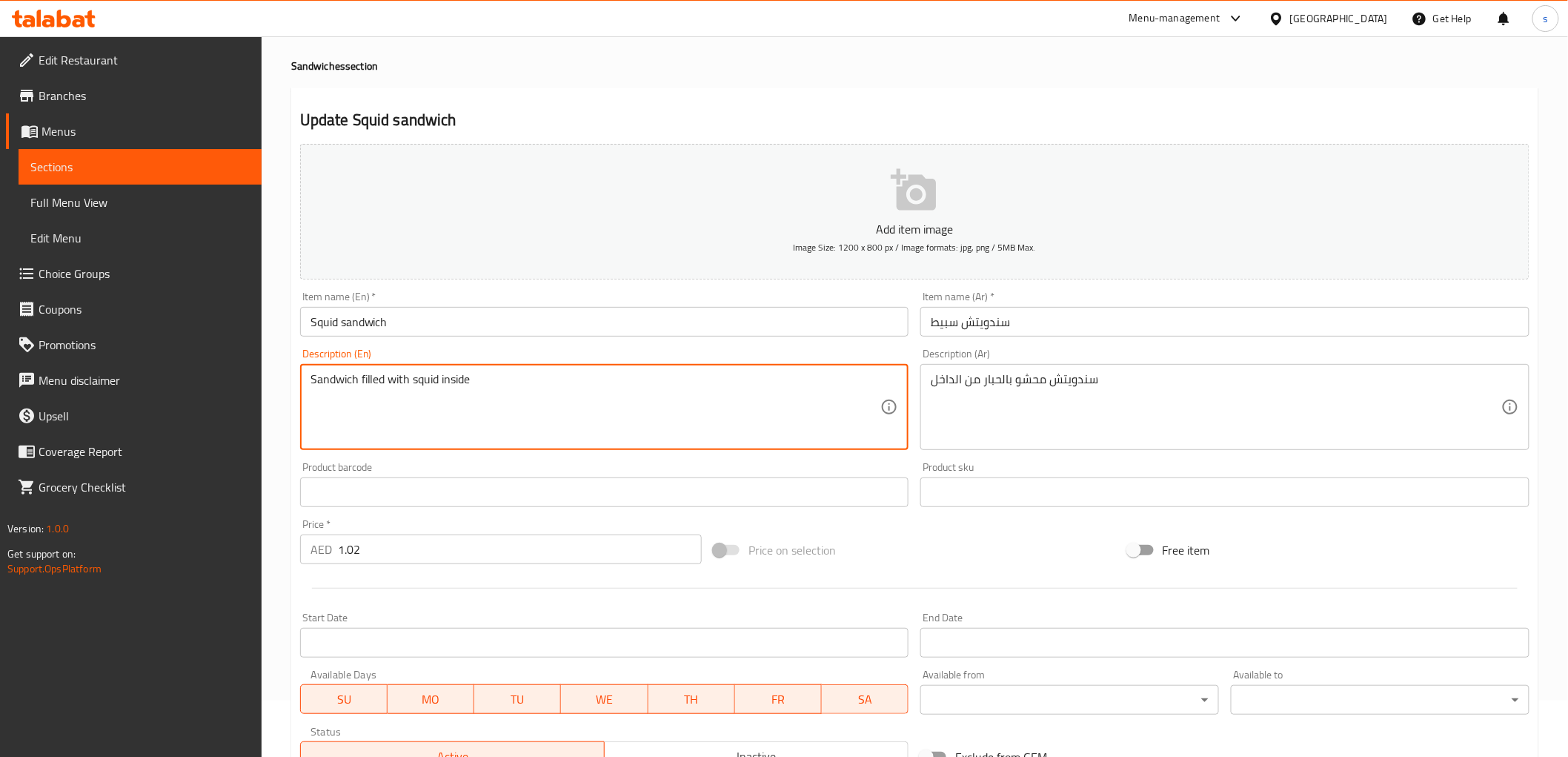
scroll to position [288, 0]
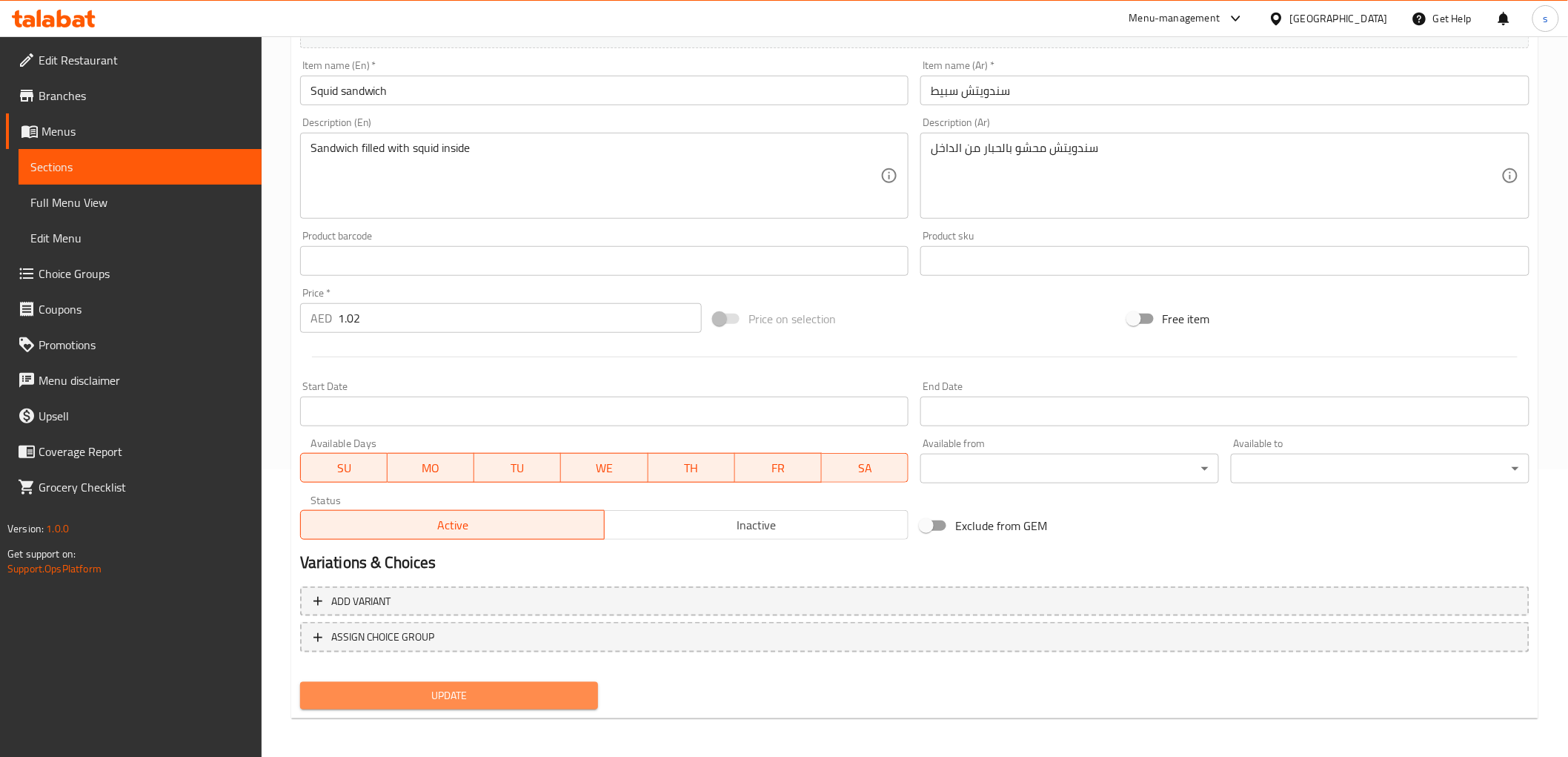
click at [447, 682] on button "Update" at bounding box center [449, 695] width 298 height 27
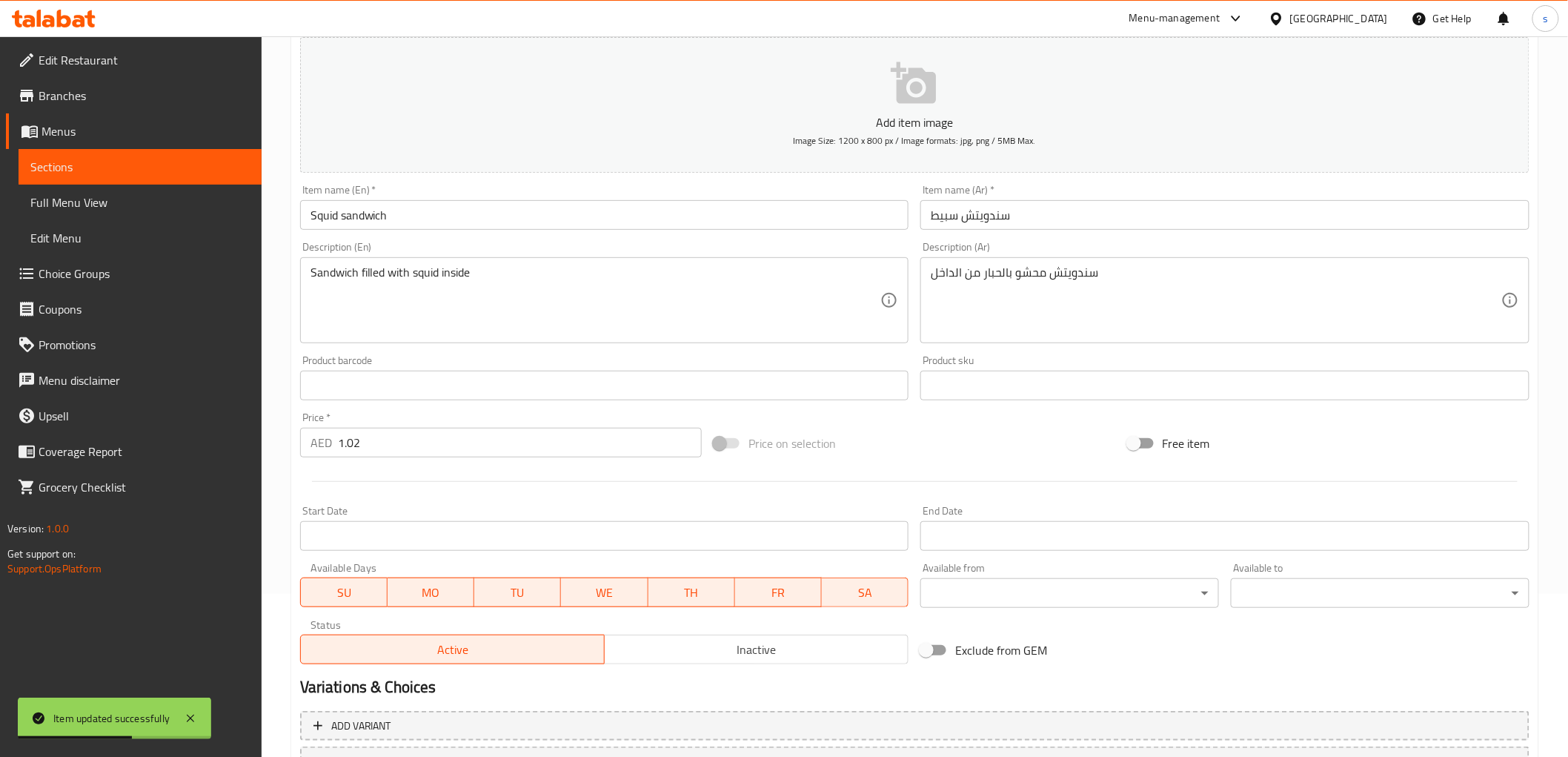
scroll to position [0, 0]
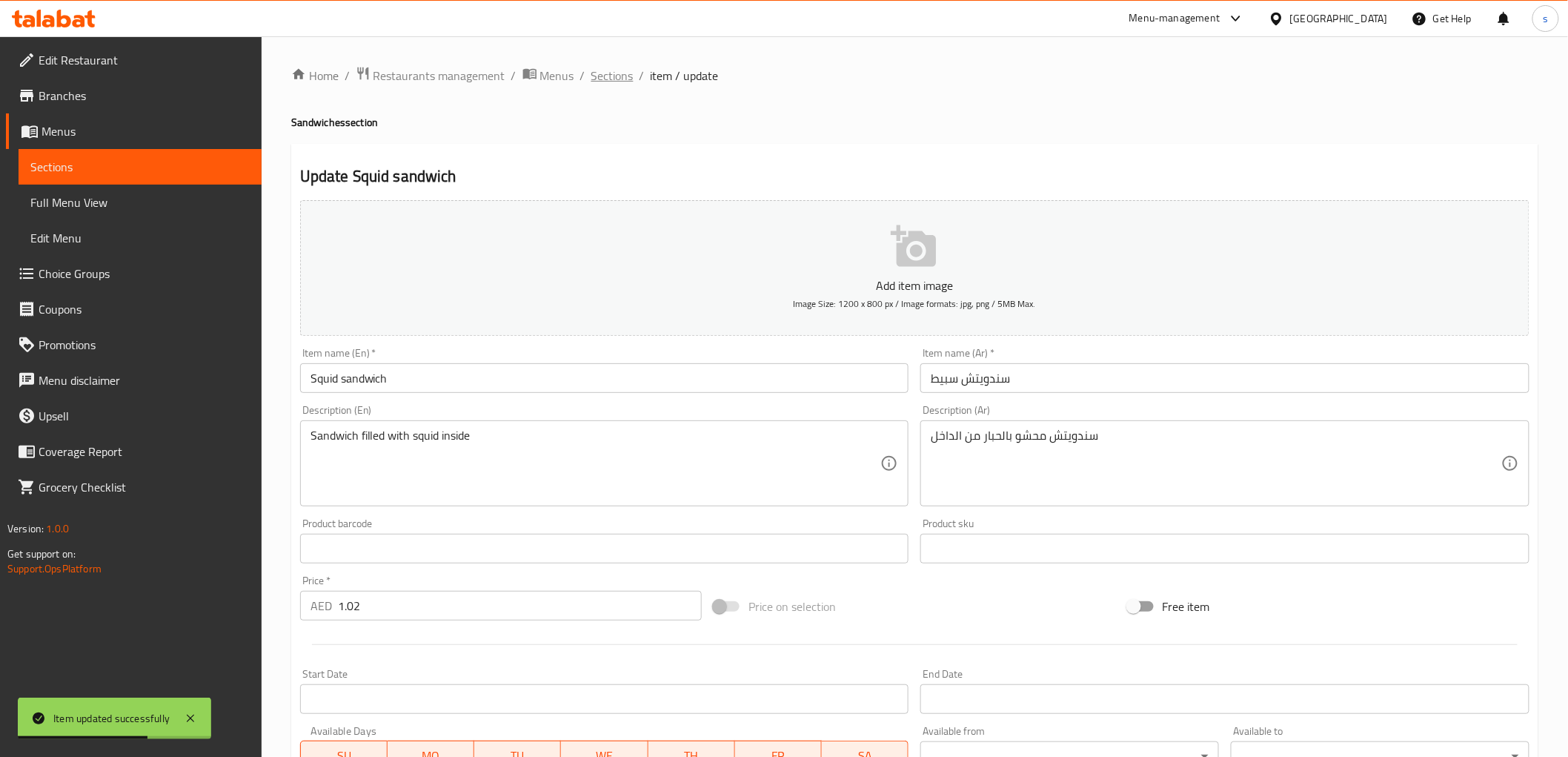
click at [624, 71] on span "Sections" at bounding box center [612, 75] width 42 height 18
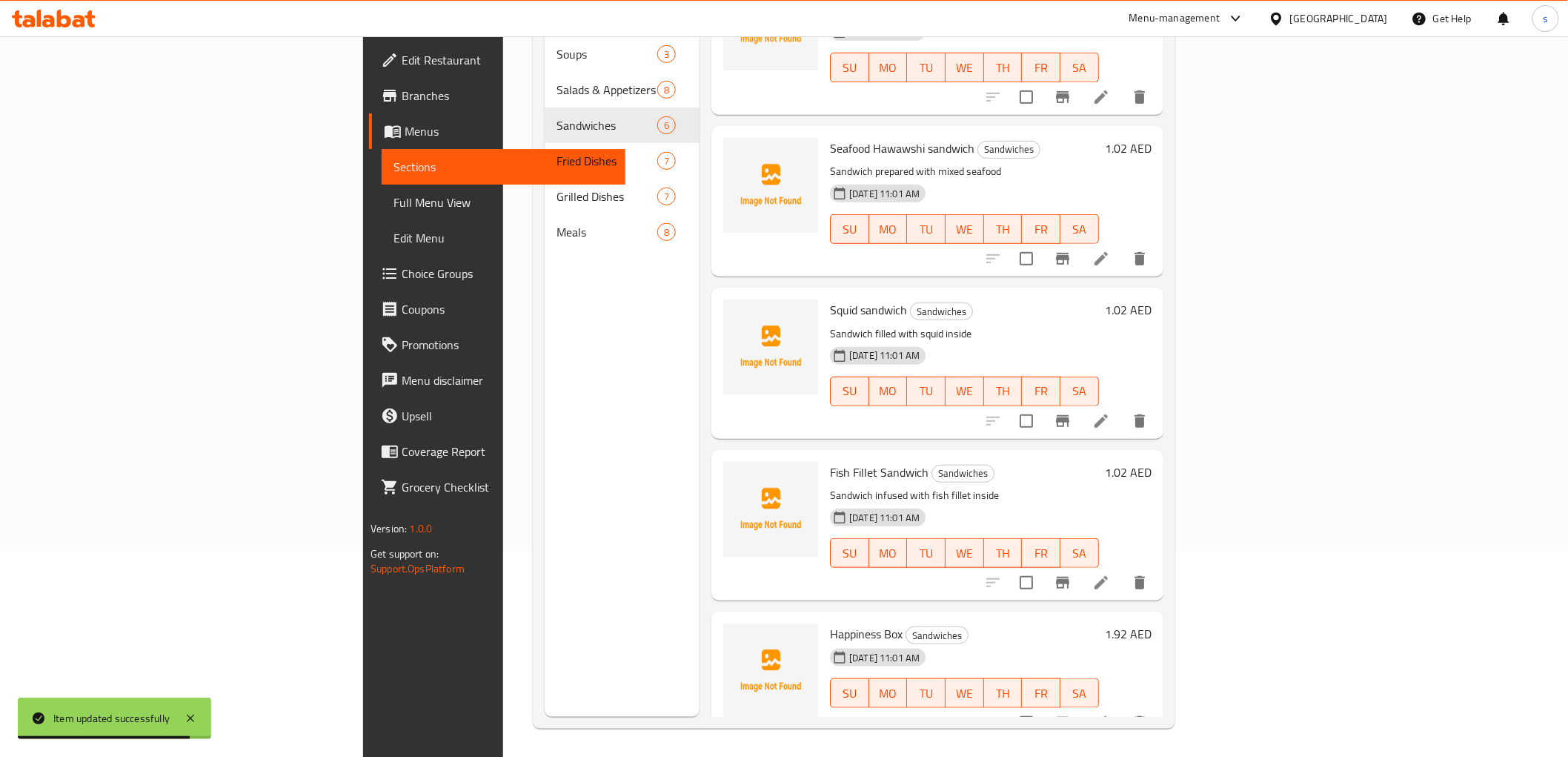
scroll to position [208, 0]
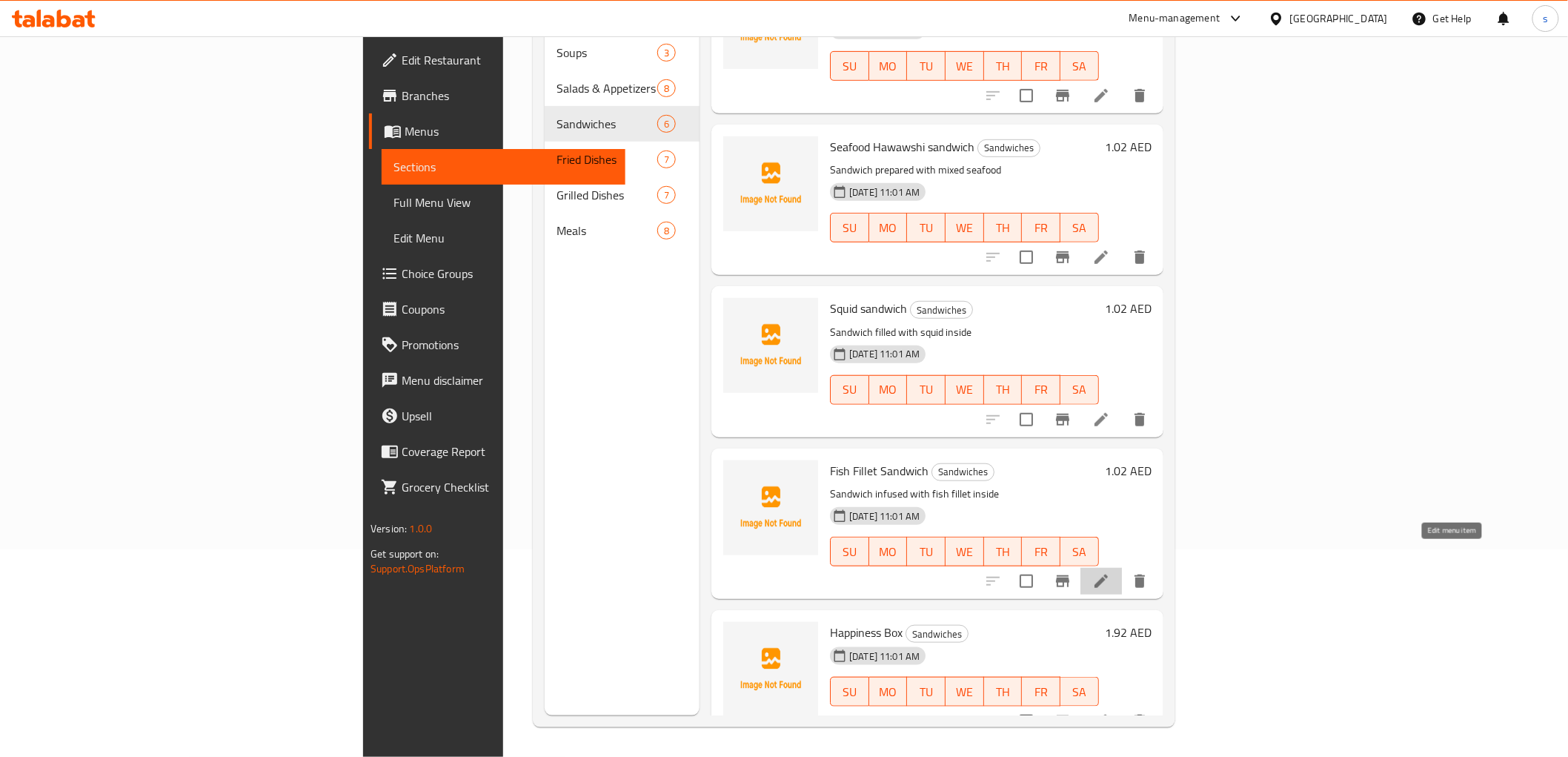
click at [1110, 572] on icon at bounding box center [1100, 581] width 18 height 18
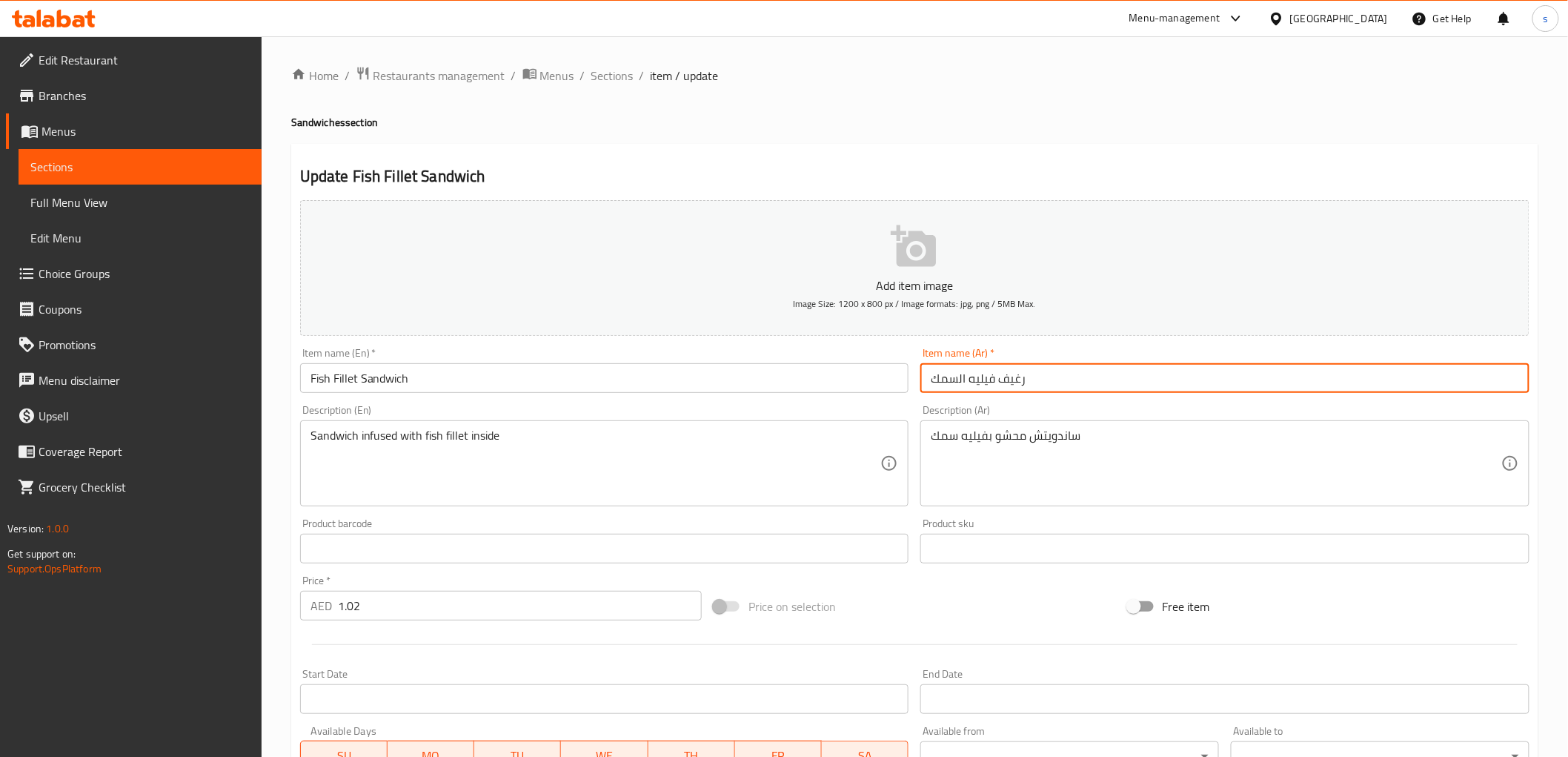
drag, startPoint x: 1002, startPoint y: 379, endPoint x: 1048, endPoint y: 371, distance: 46.7
click at [1048, 371] on input "رغيف فيليه السمك" at bounding box center [1225, 378] width 609 height 30
paste input "اندويتش"
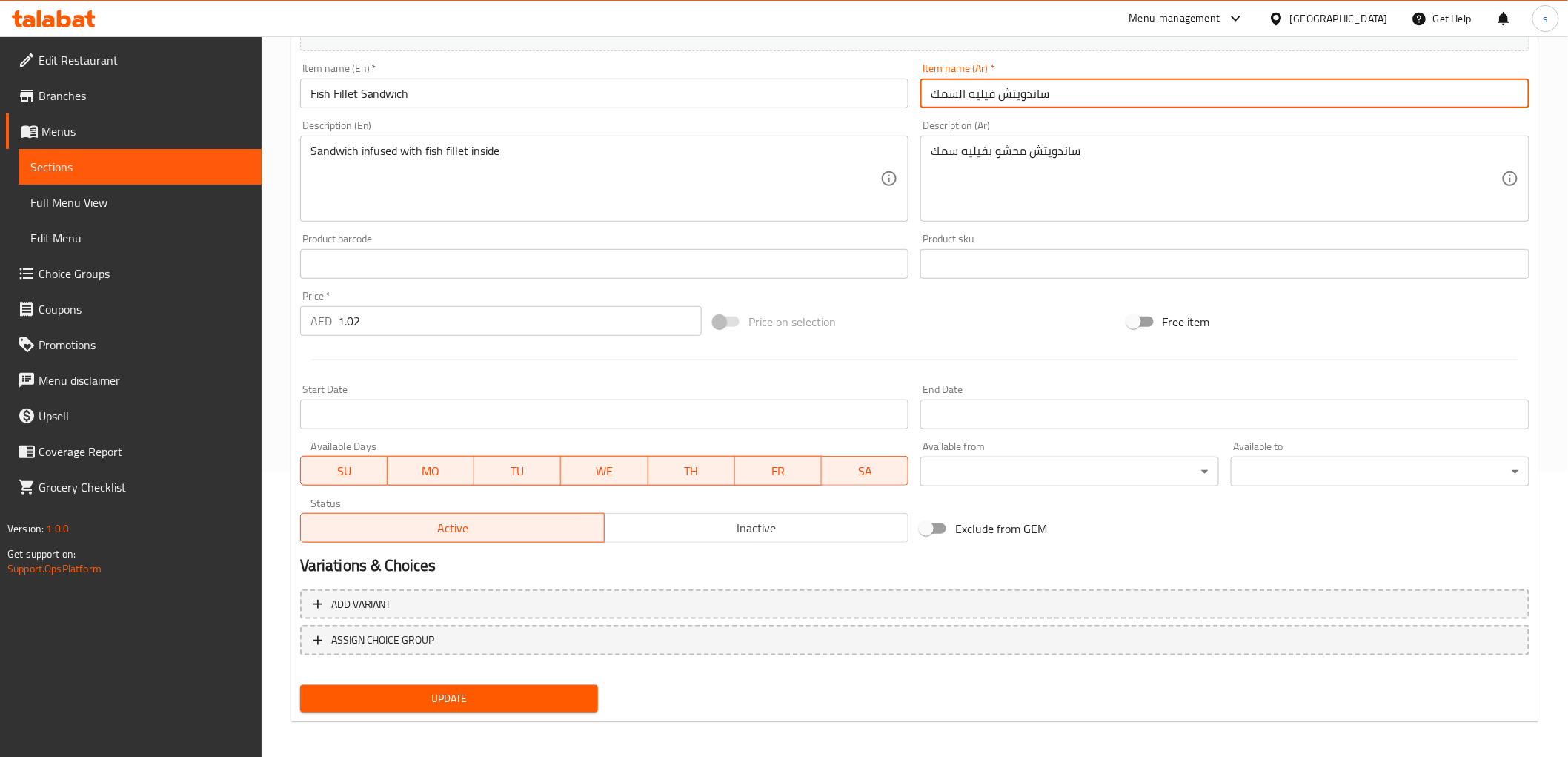
scroll to position [288, 0]
type input "ساندويتش فيليه السمك"
click at [515, 690] on span "Update" at bounding box center [449, 696] width 275 height 19
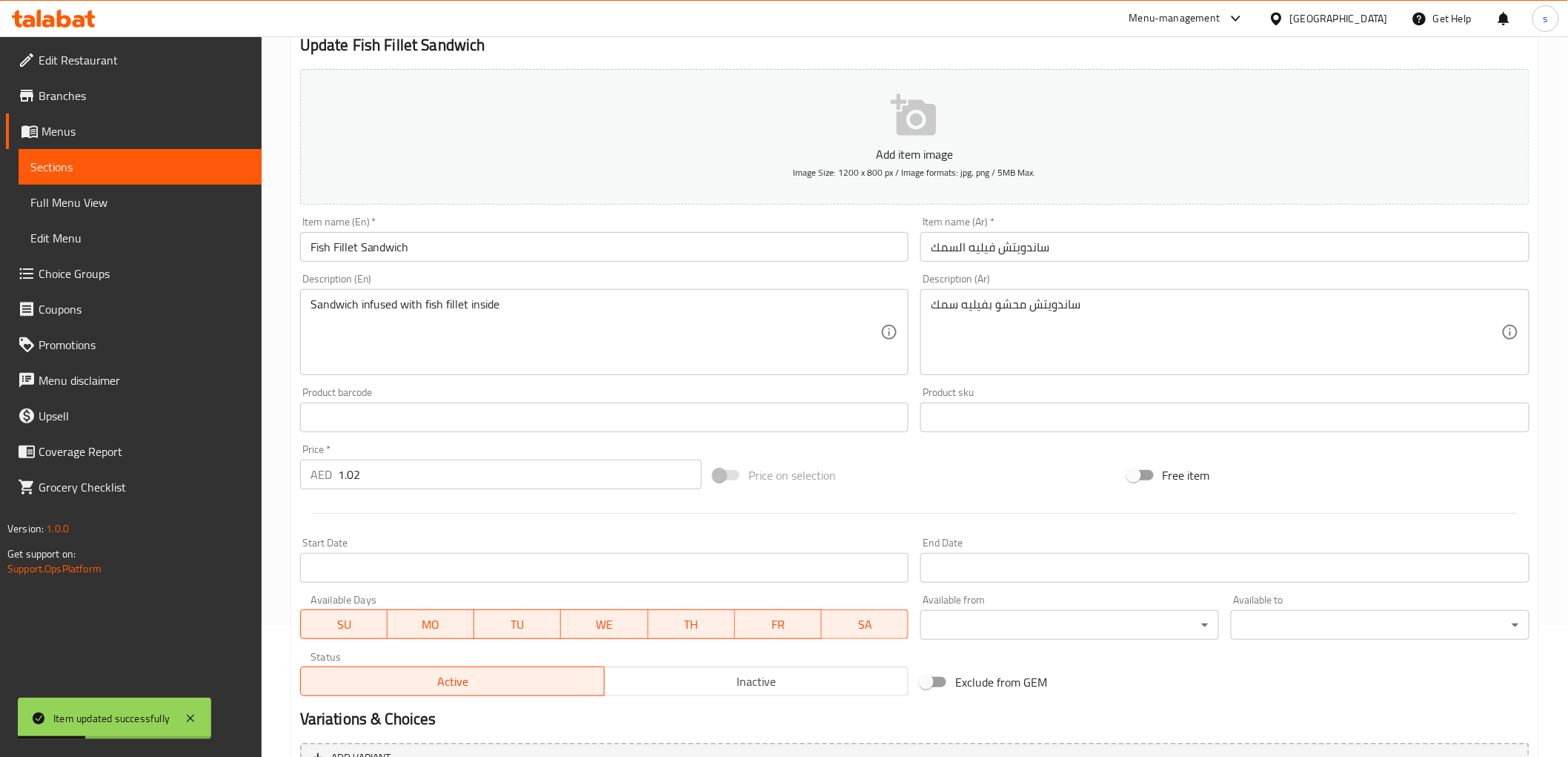
scroll to position [0, 0]
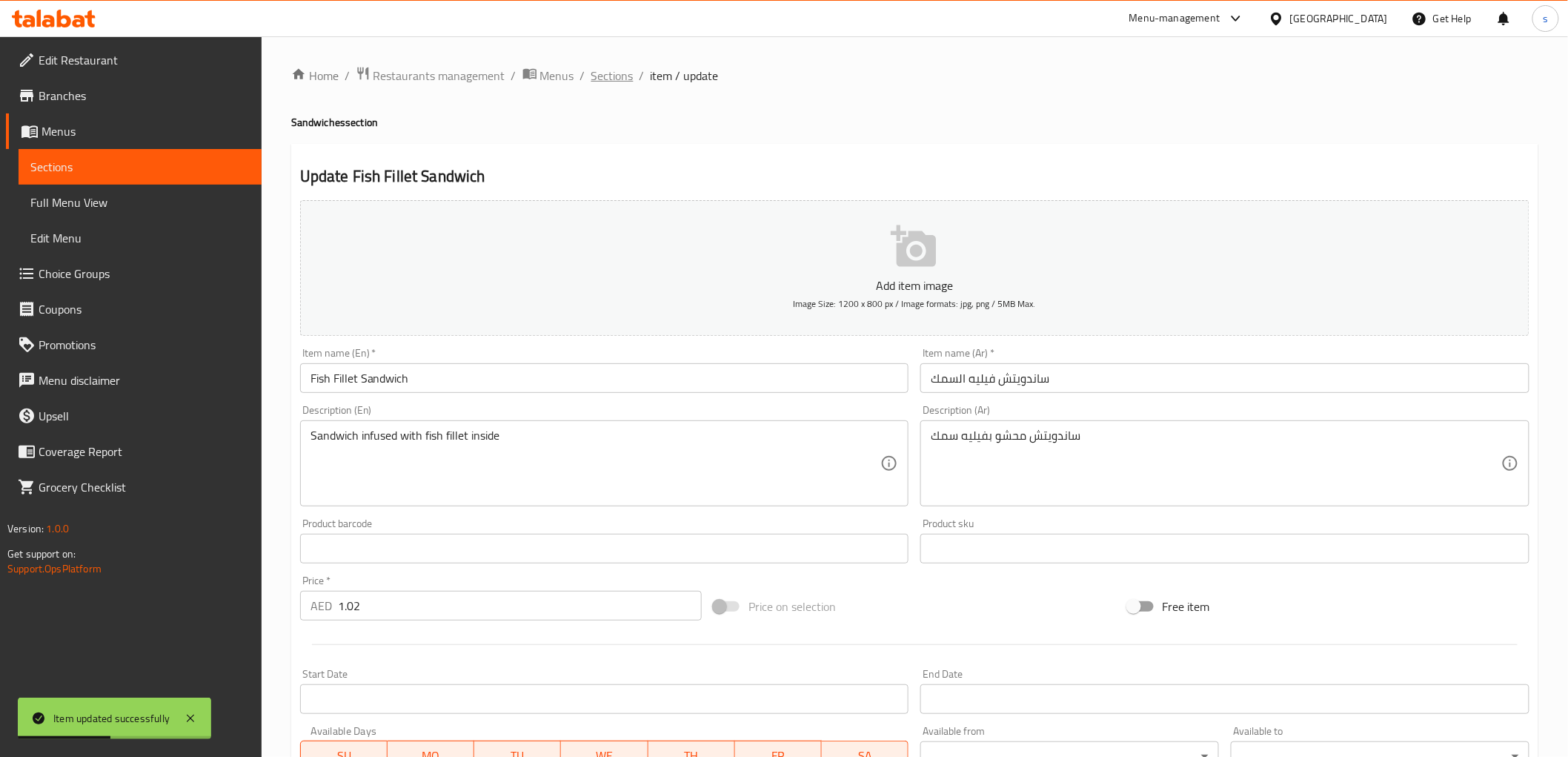
click at [613, 71] on span "Sections" at bounding box center [612, 75] width 42 height 18
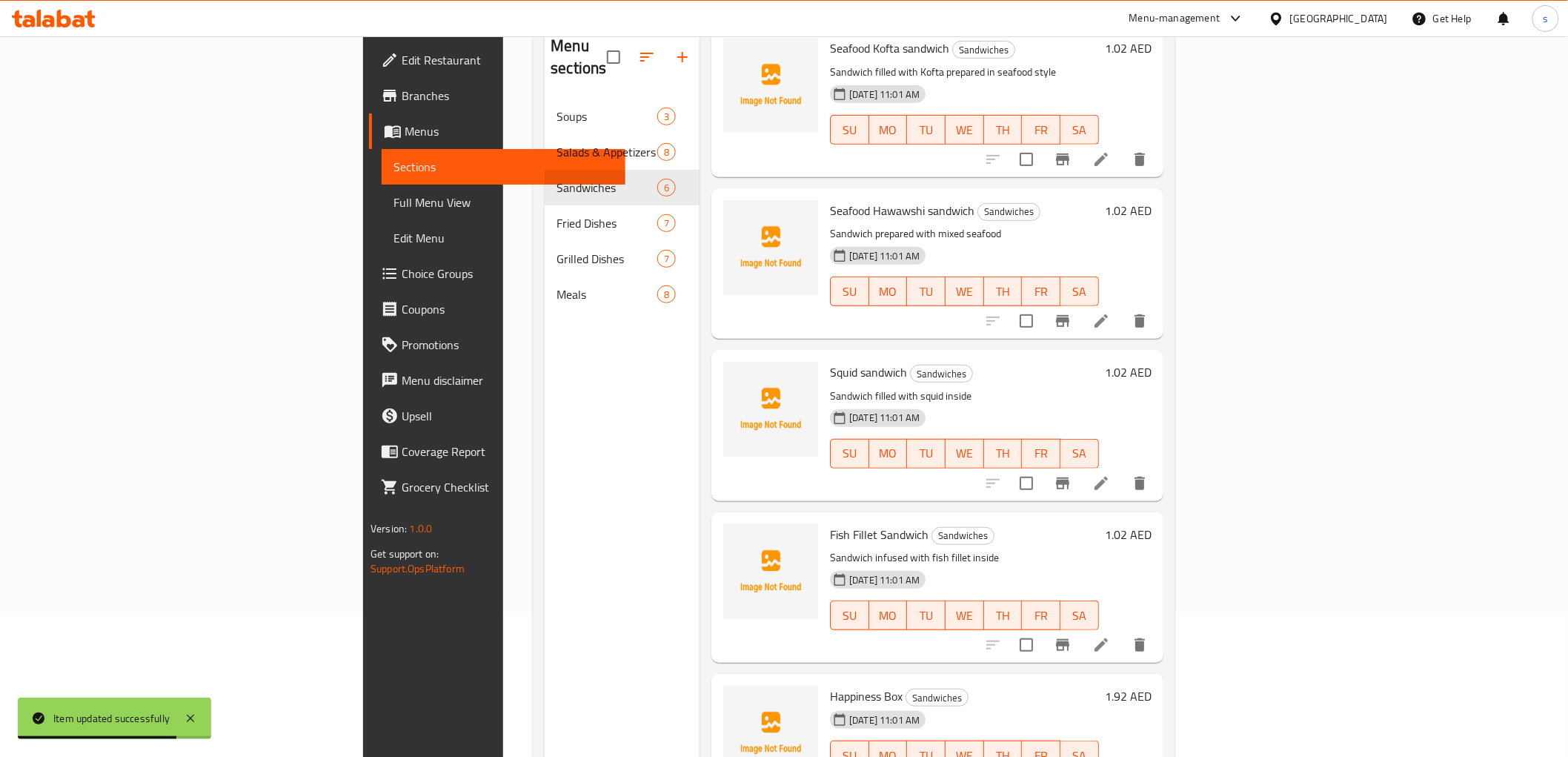
scroll to position [208, 0]
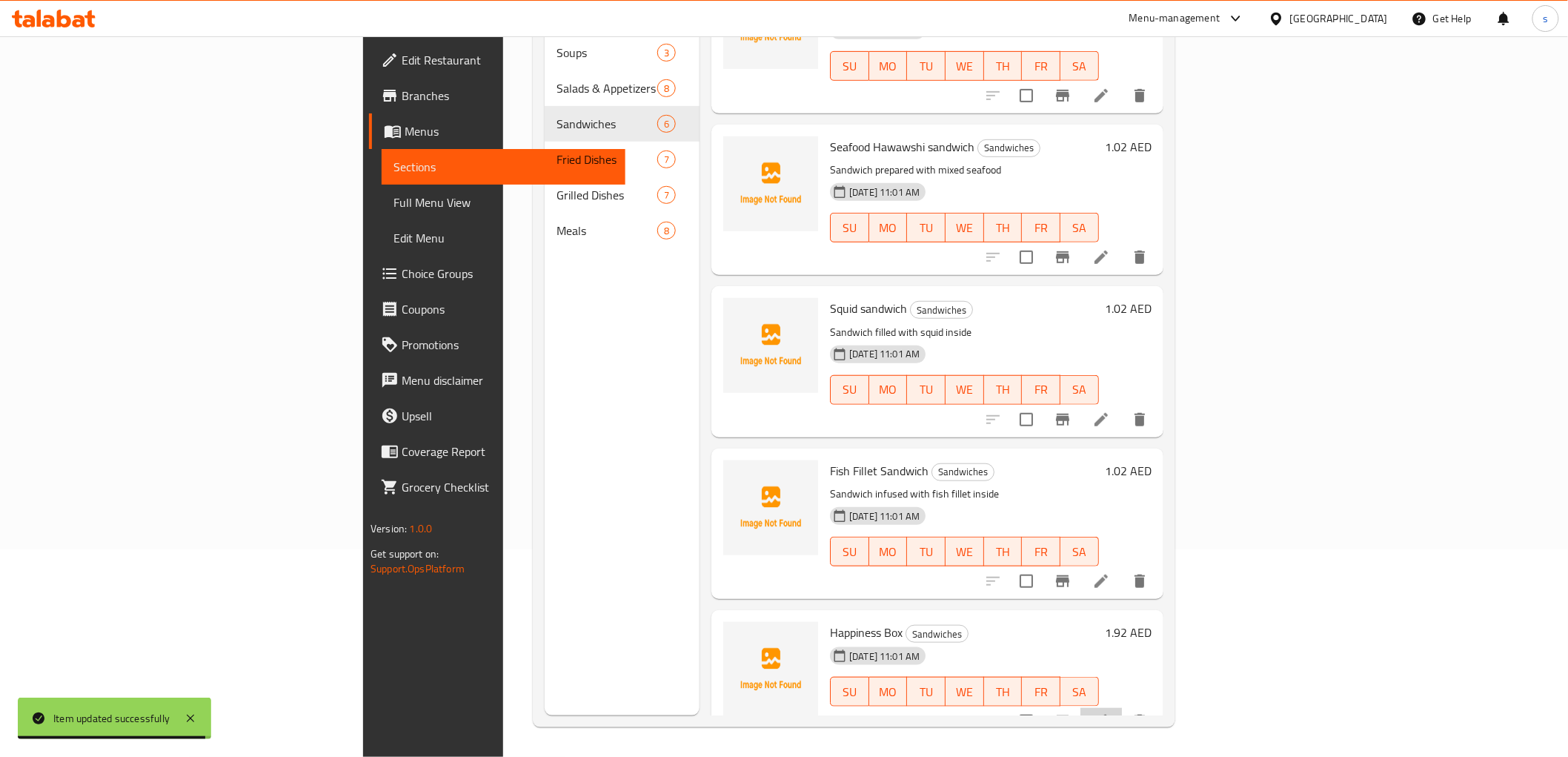
click at [1122, 708] on li at bounding box center [1100, 721] width 42 height 27
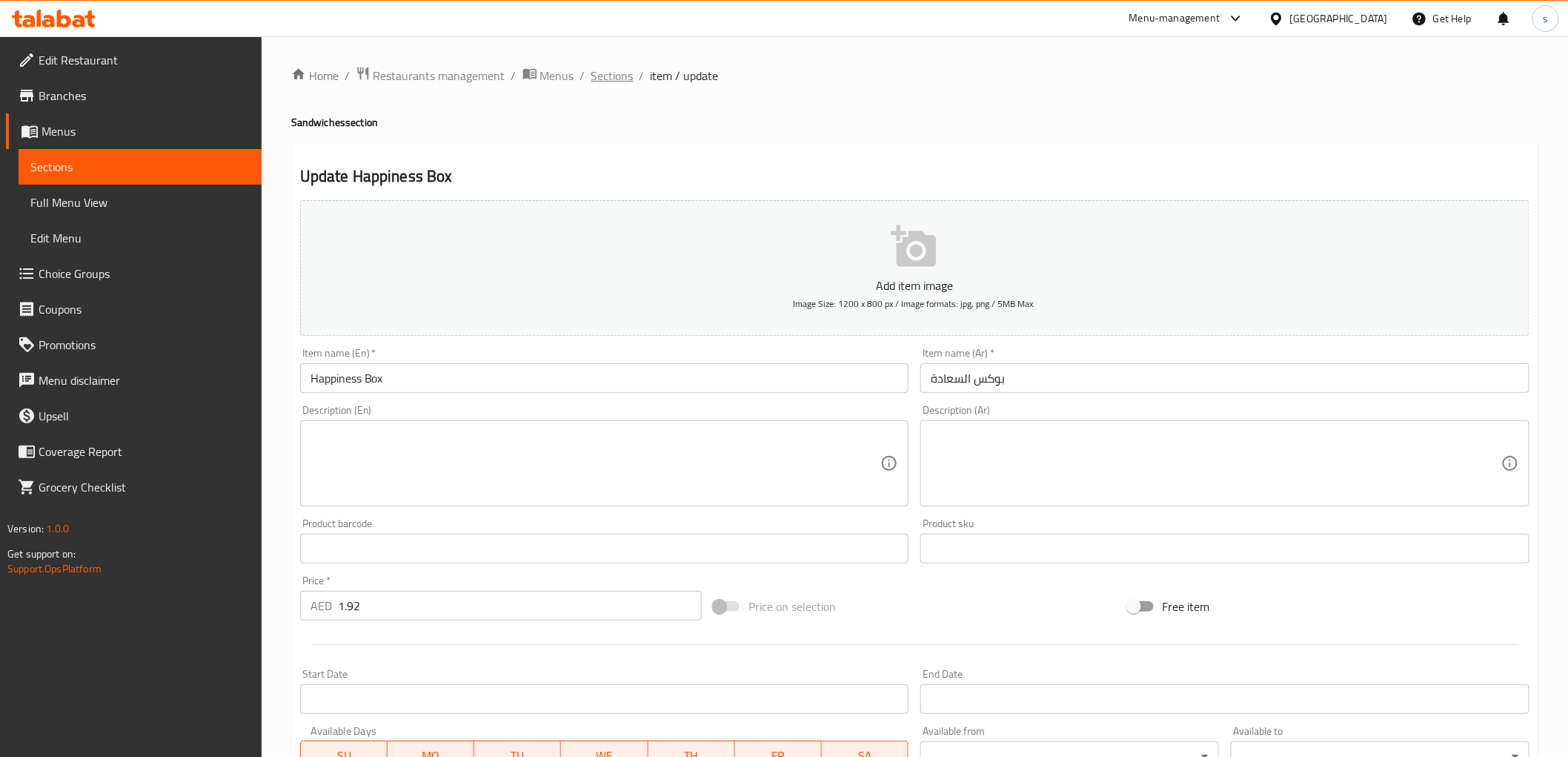
click at [616, 67] on span "Sections" at bounding box center [612, 75] width 42 height 18
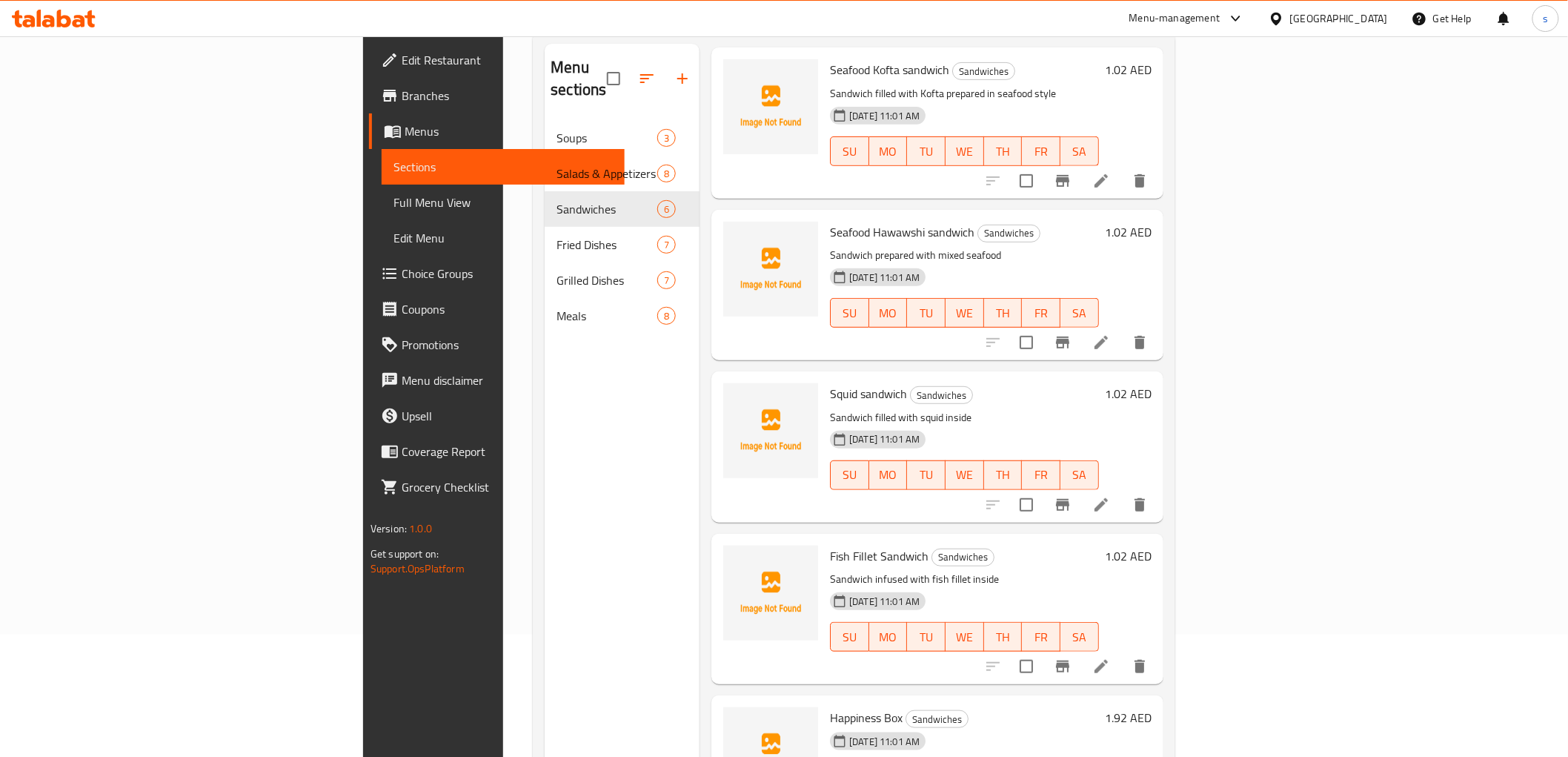
scroll to position [208, 0]
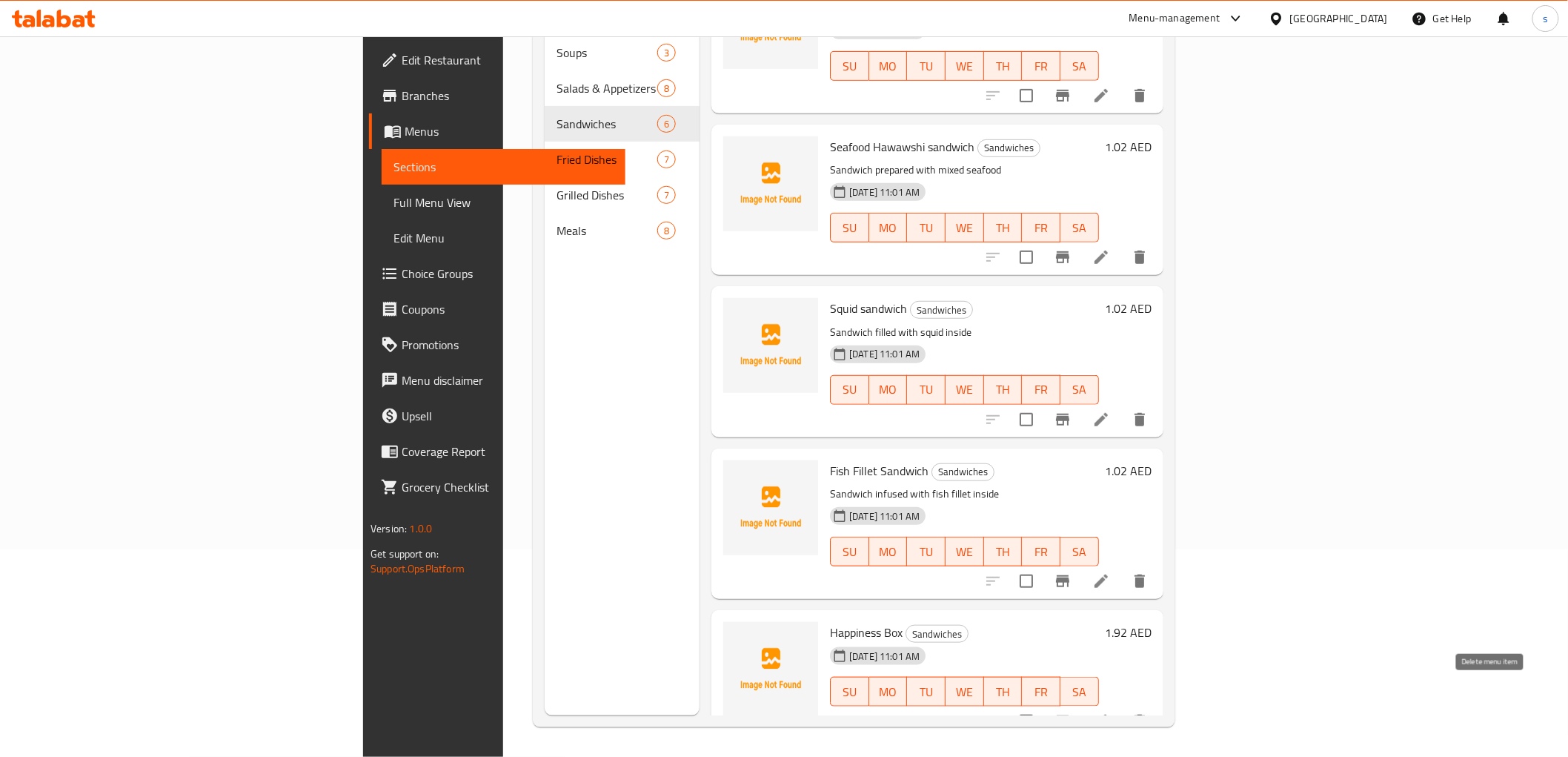
click at [1148, 712] on icon "delete" at bounding box center [1140, 721] width 18 height 18
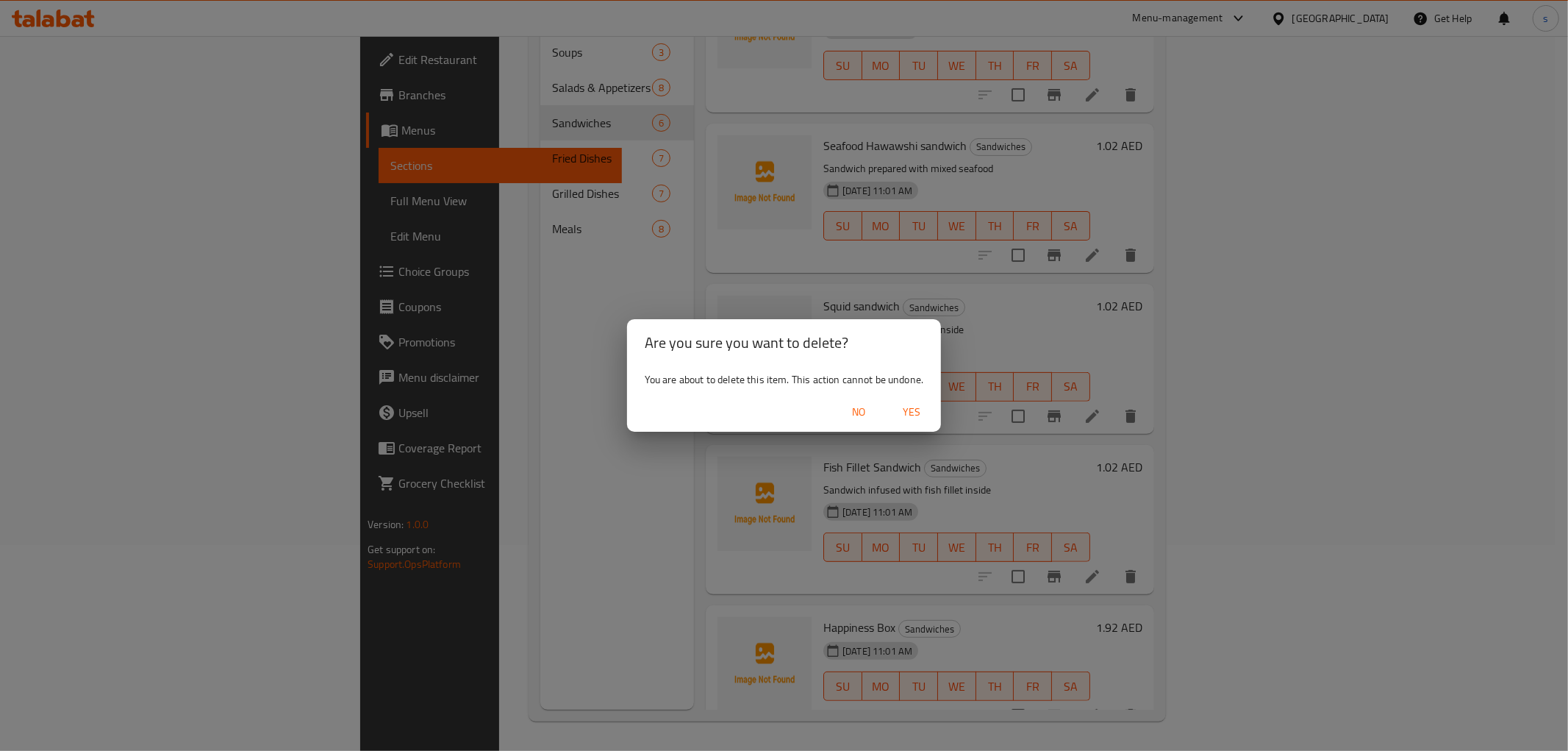
click at [911, 408] on span "Yes" at bounding box center [911, 412] width 35 height 19
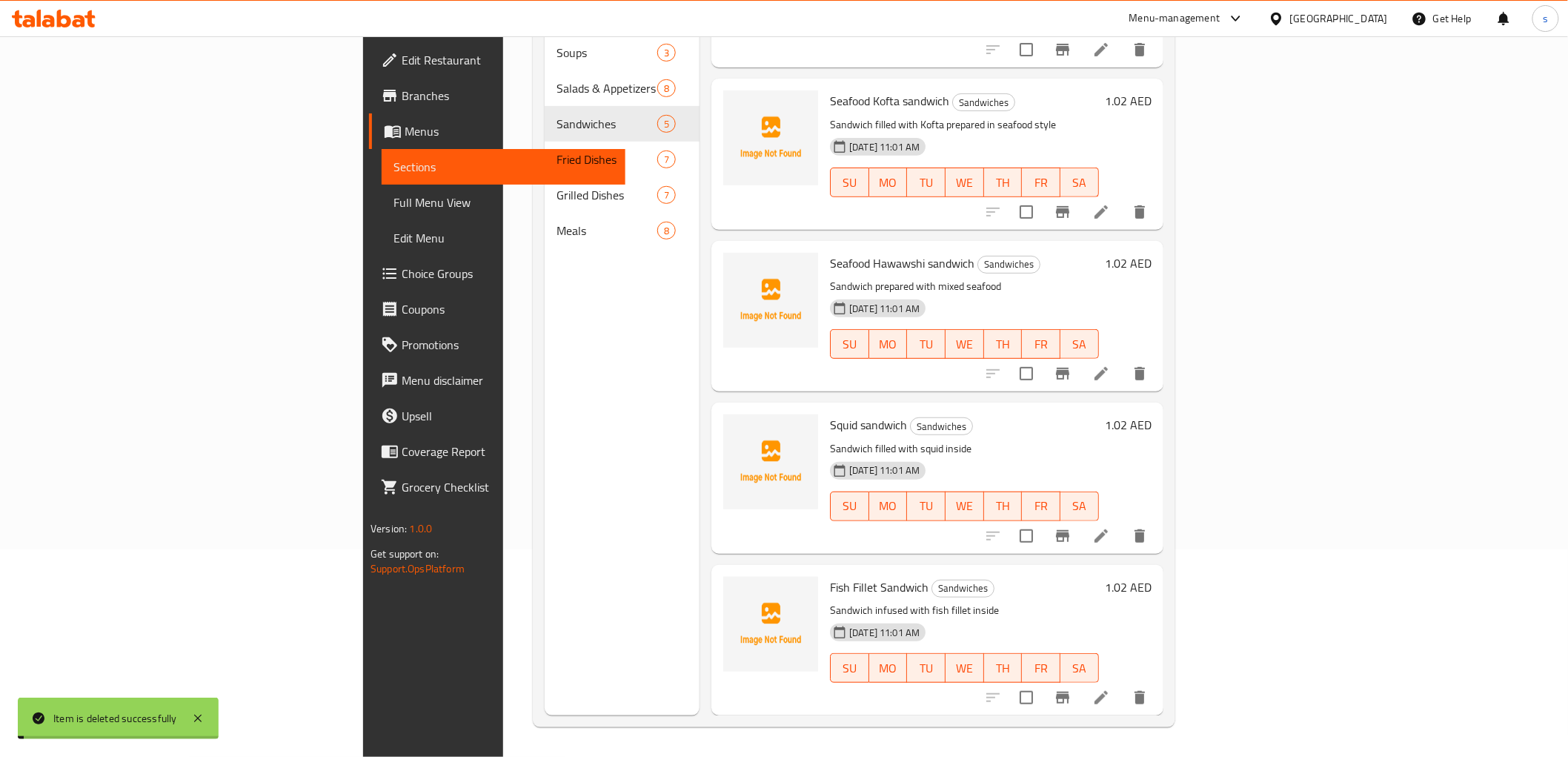
scroll to position [89, 0]
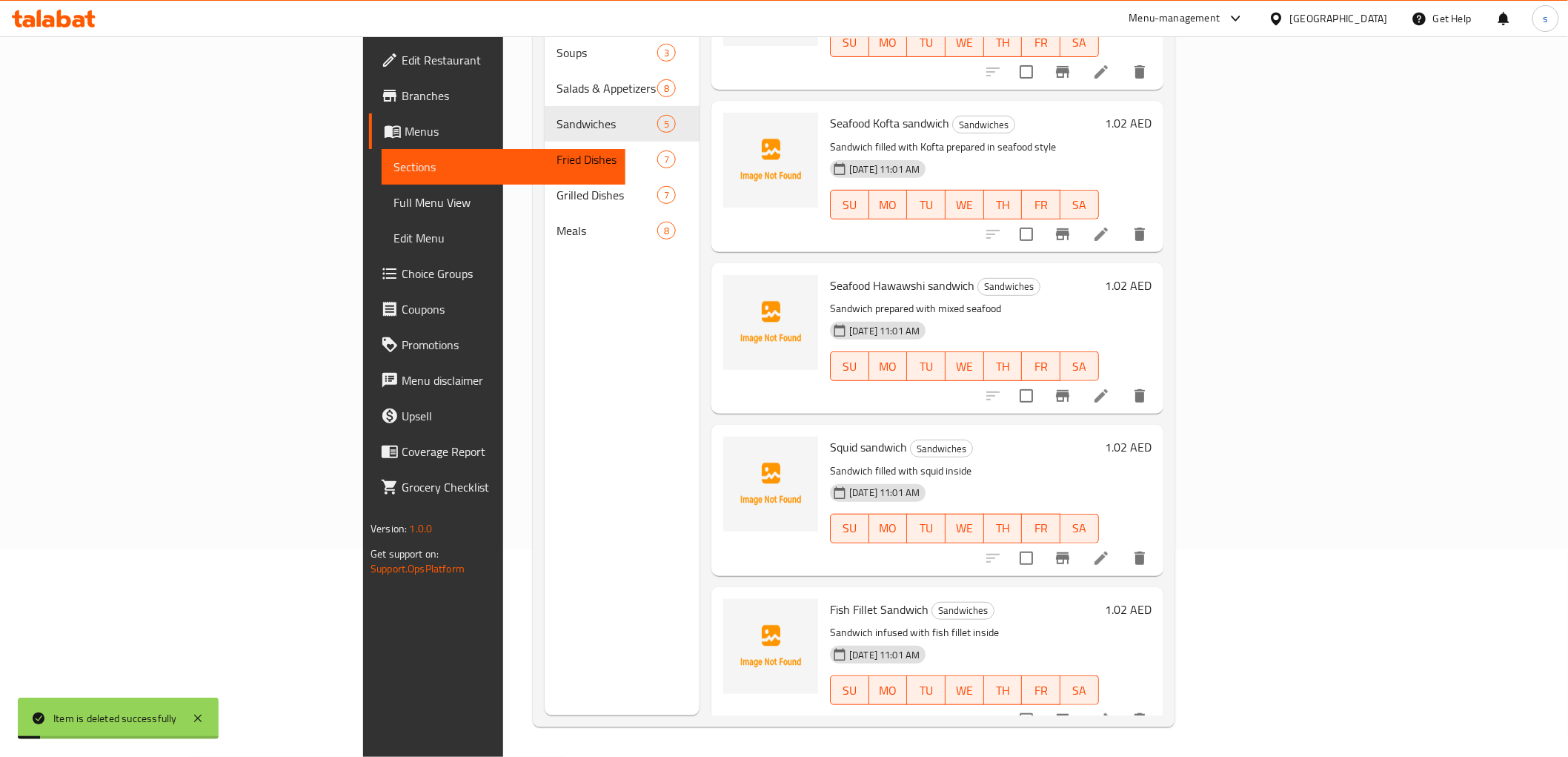
click at [1110, 711] on icon at bounding box center [1100, 719] width 18 height 18
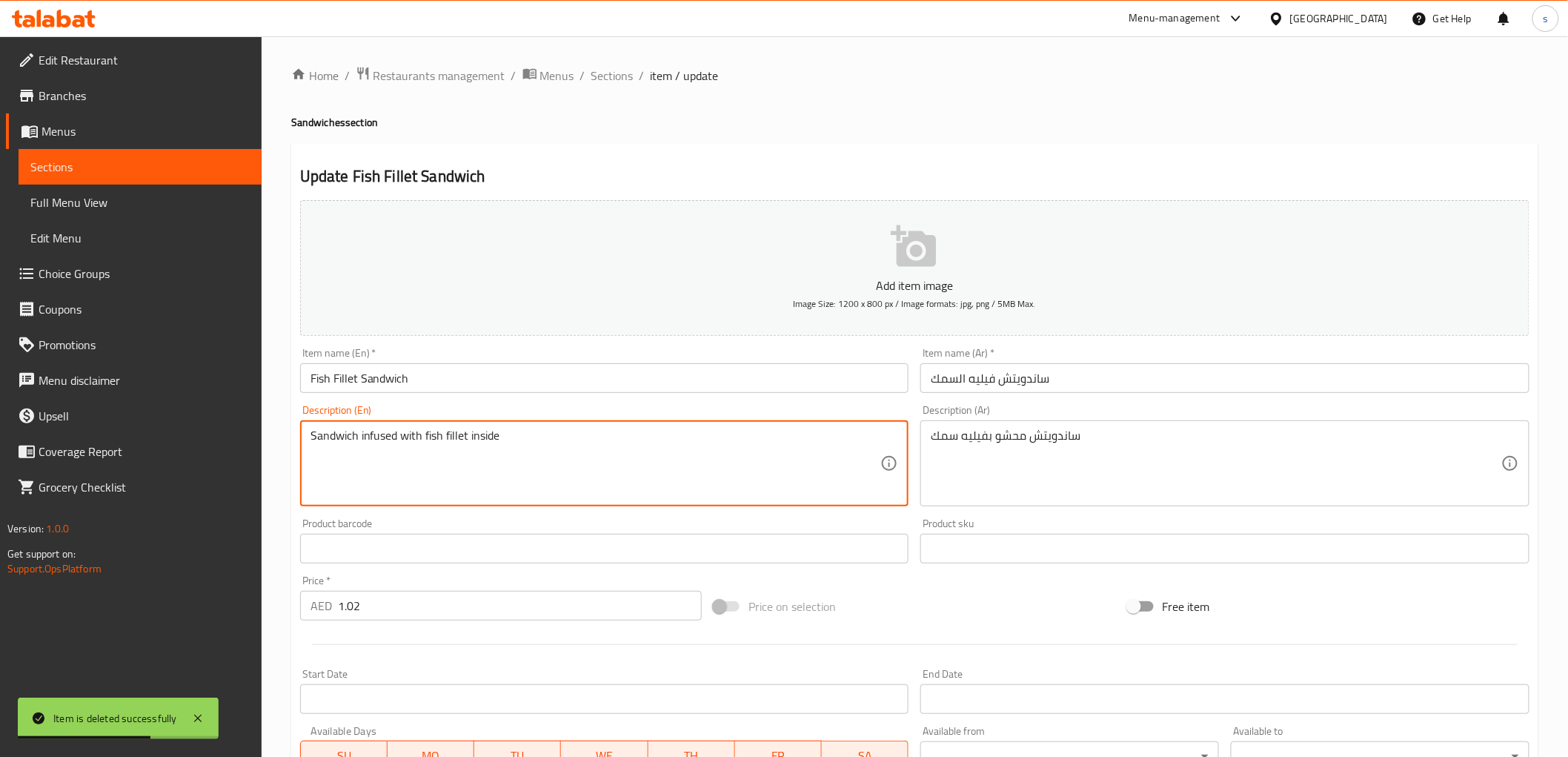
drag, startPoint x: 361, startPoint y: 434, endPoint x: 403, endPoint y: 433, distance: 42.0
drag, startPoint x: 460, startPoint y: 440, endPoint x: 558, endPoint y: 426, distance: 99.0
click at [558, 426] on div "Sandwich filled with fish fillet inside Description (En)" at bounding box center [605, 463] width 609 height 86
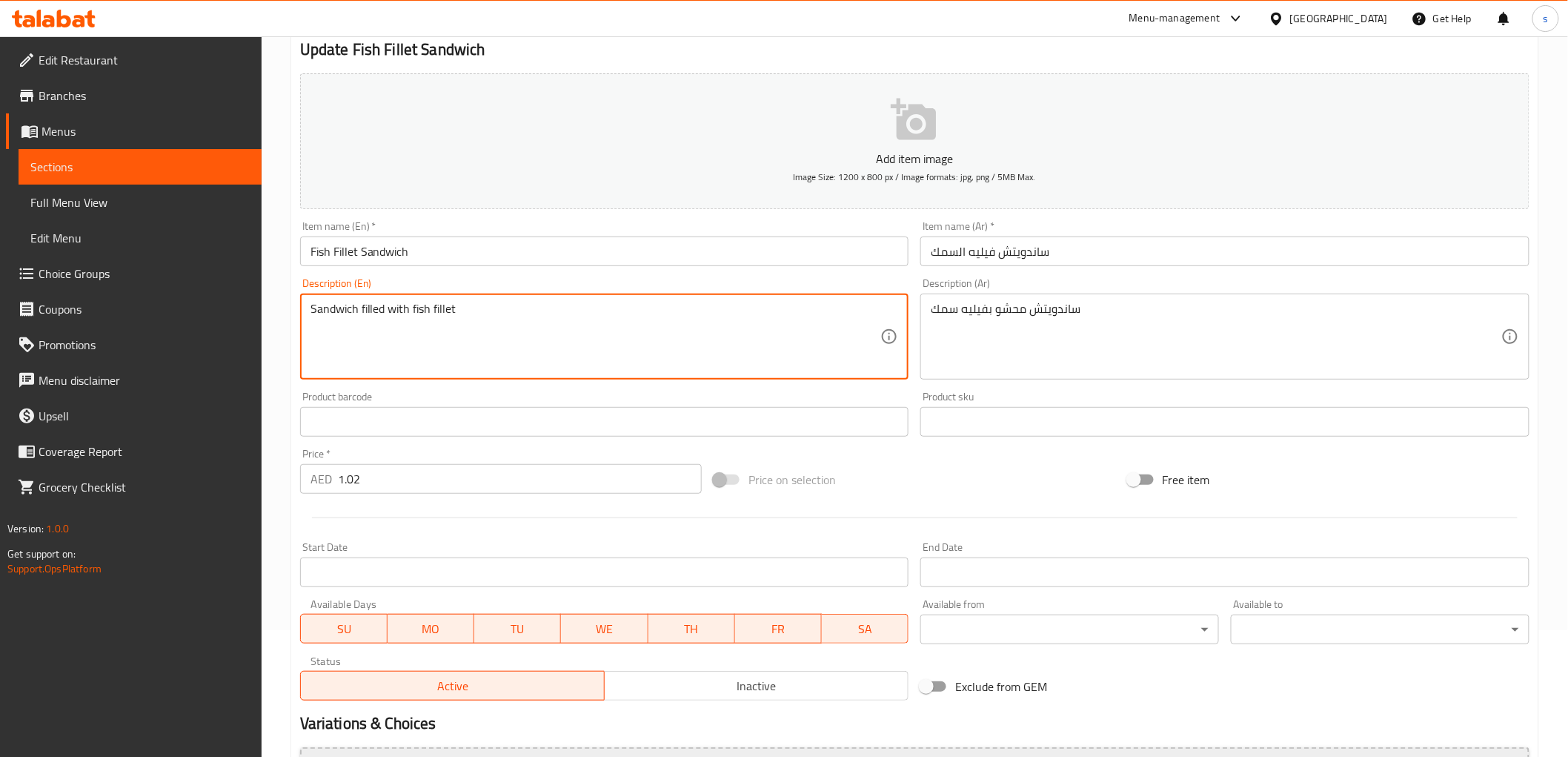
scroll to position [288, 0]
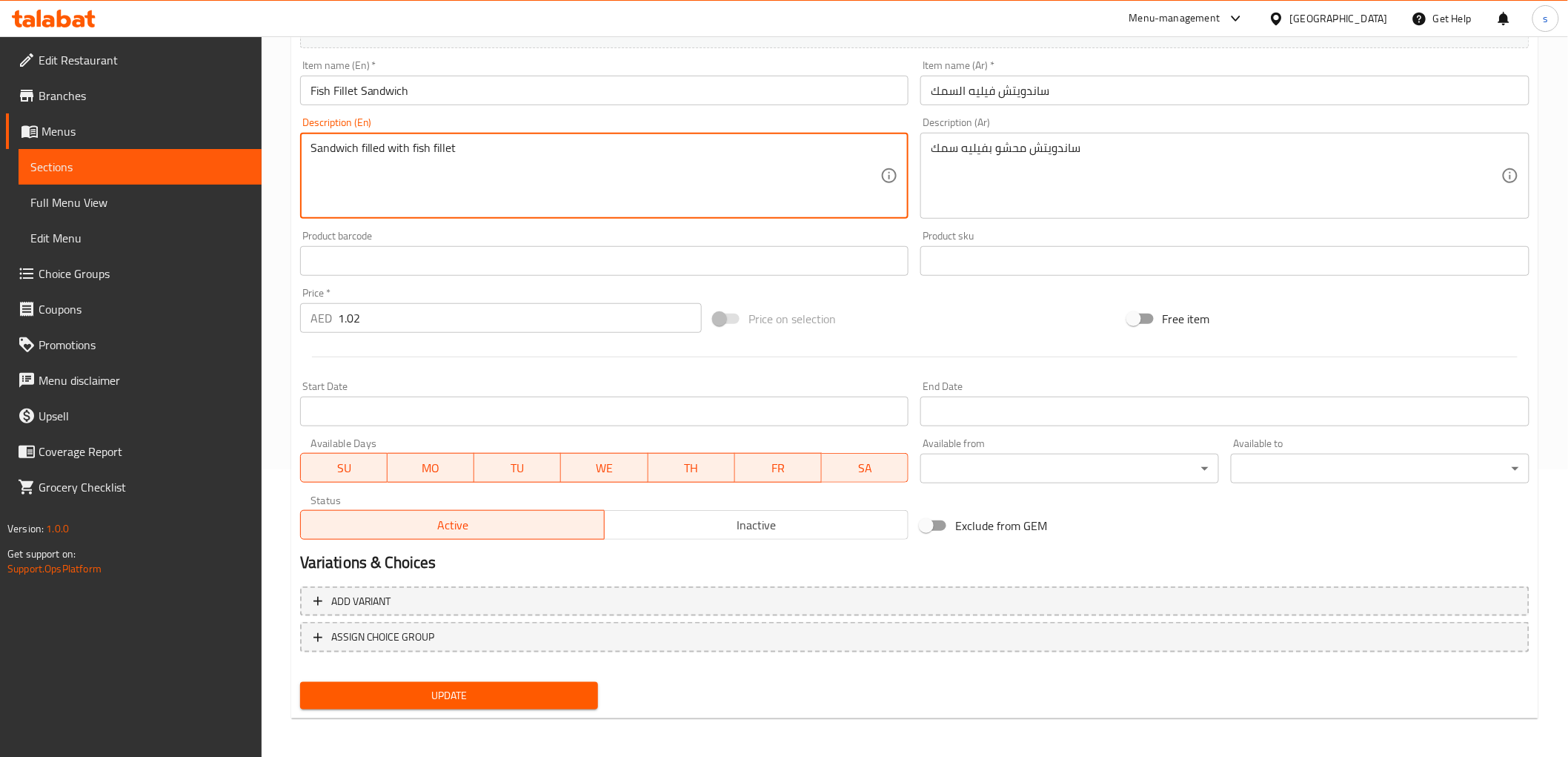
type textarea "Sandwich filled with fish fillet"
click at [432, 686] on span "Update" at bounding box center [449, 696] width 275 height 19
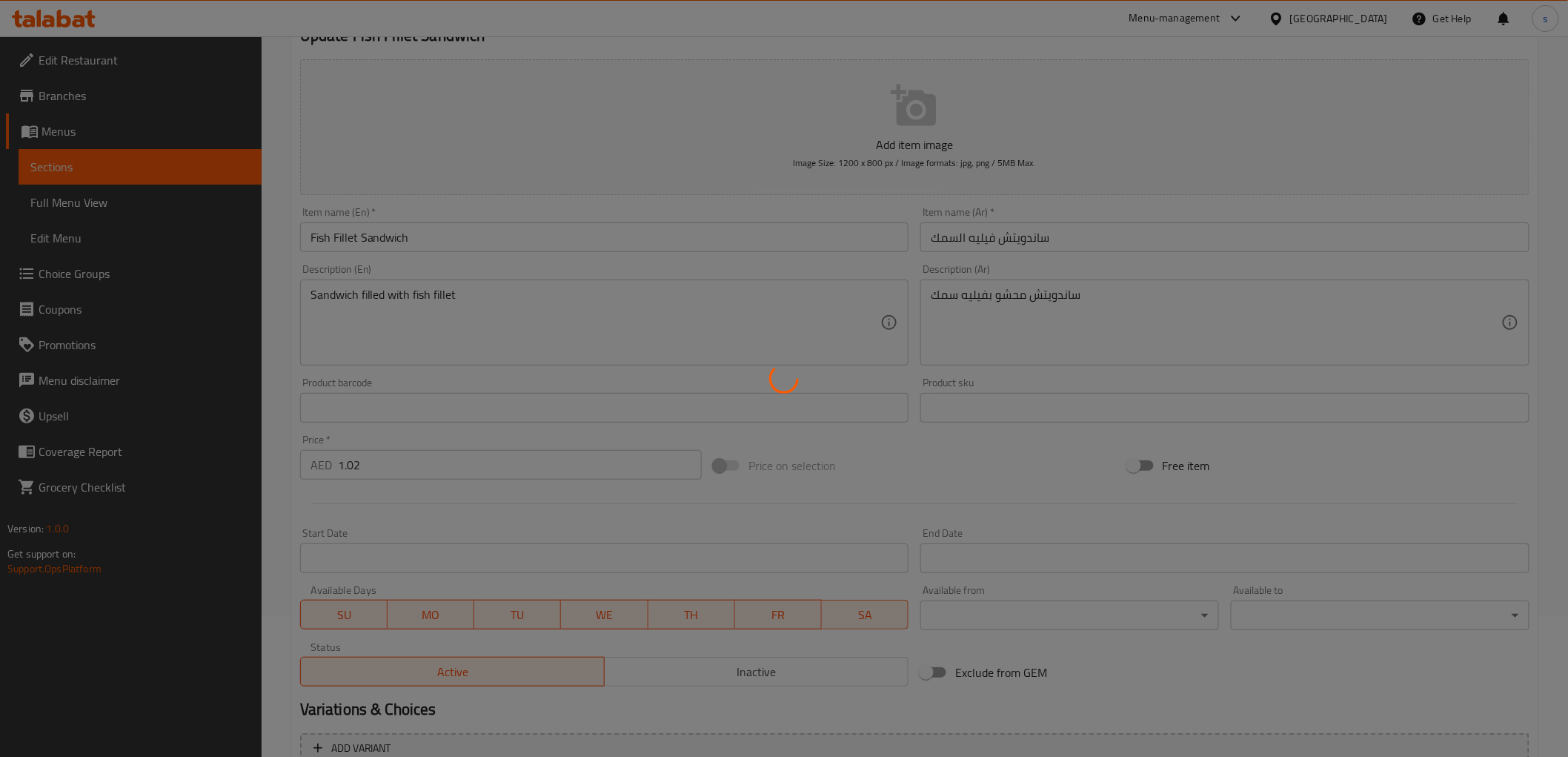
scroll to position [0, 0]
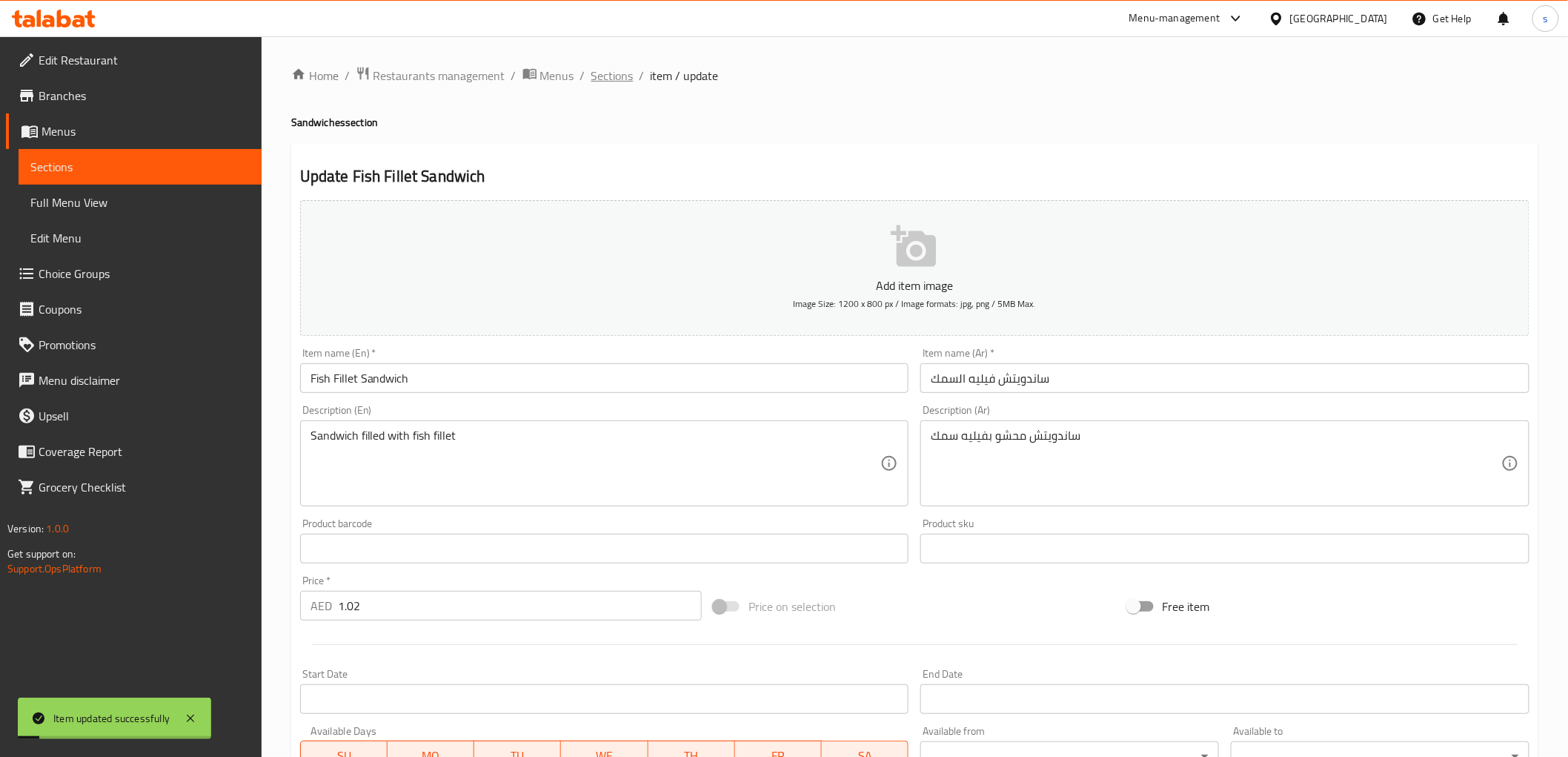
click at [623, 83] on span "Sections" at bounding box center [612, 75] width 42 height 18
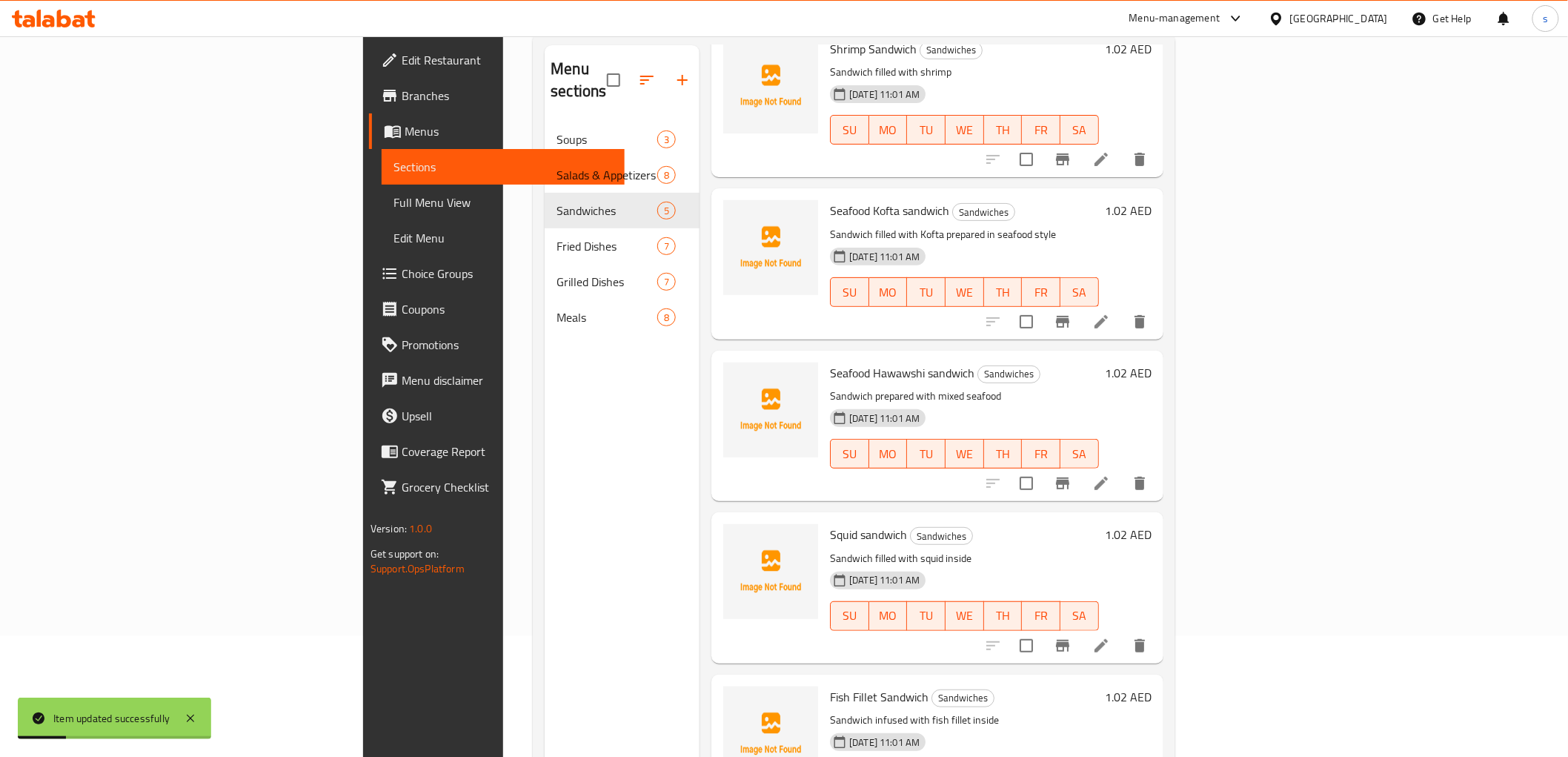
scroll to position [208, 0]
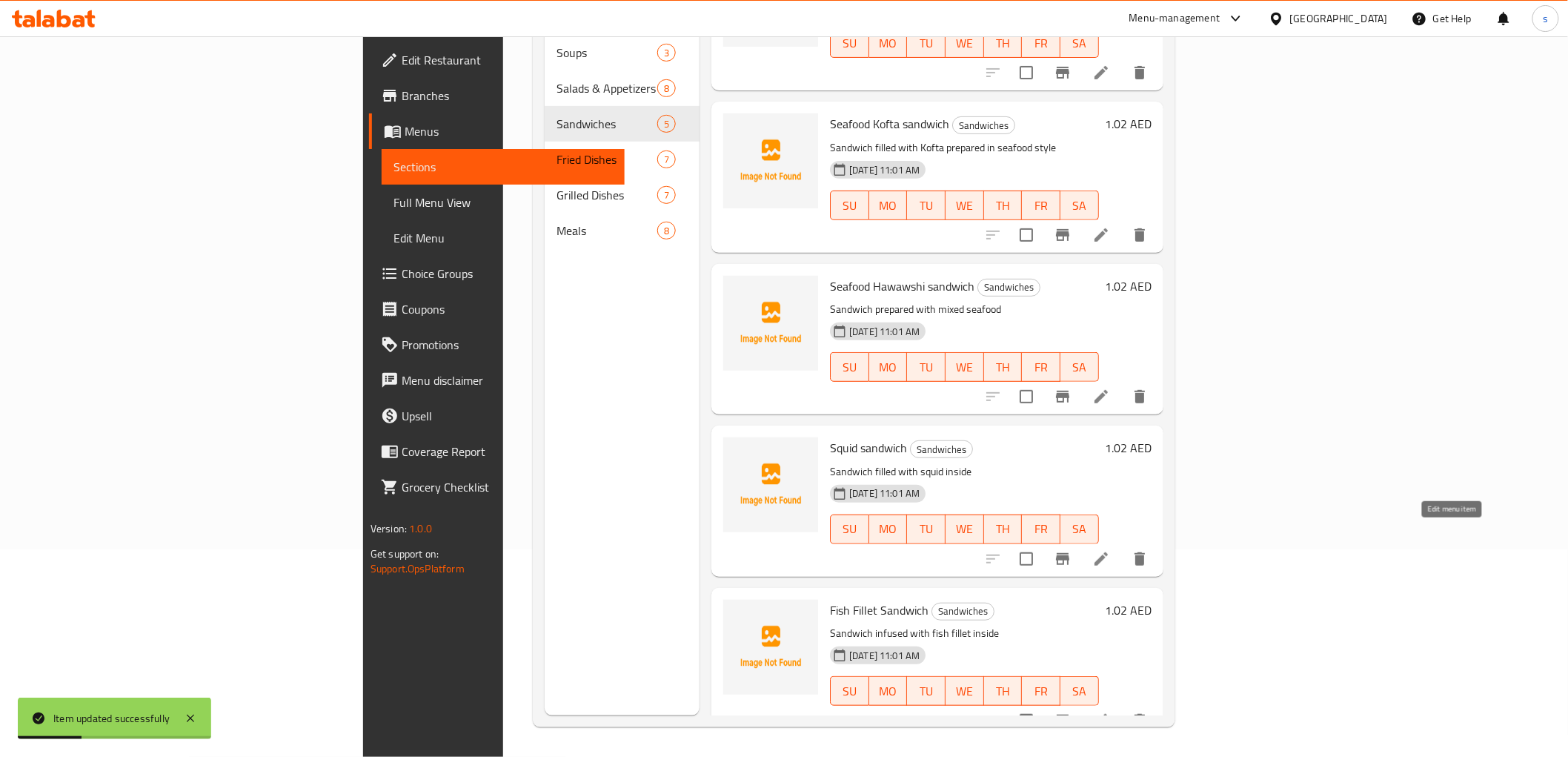
click at [1110, 550] on icon at bounding box center [1100, 559] width 18 height 18
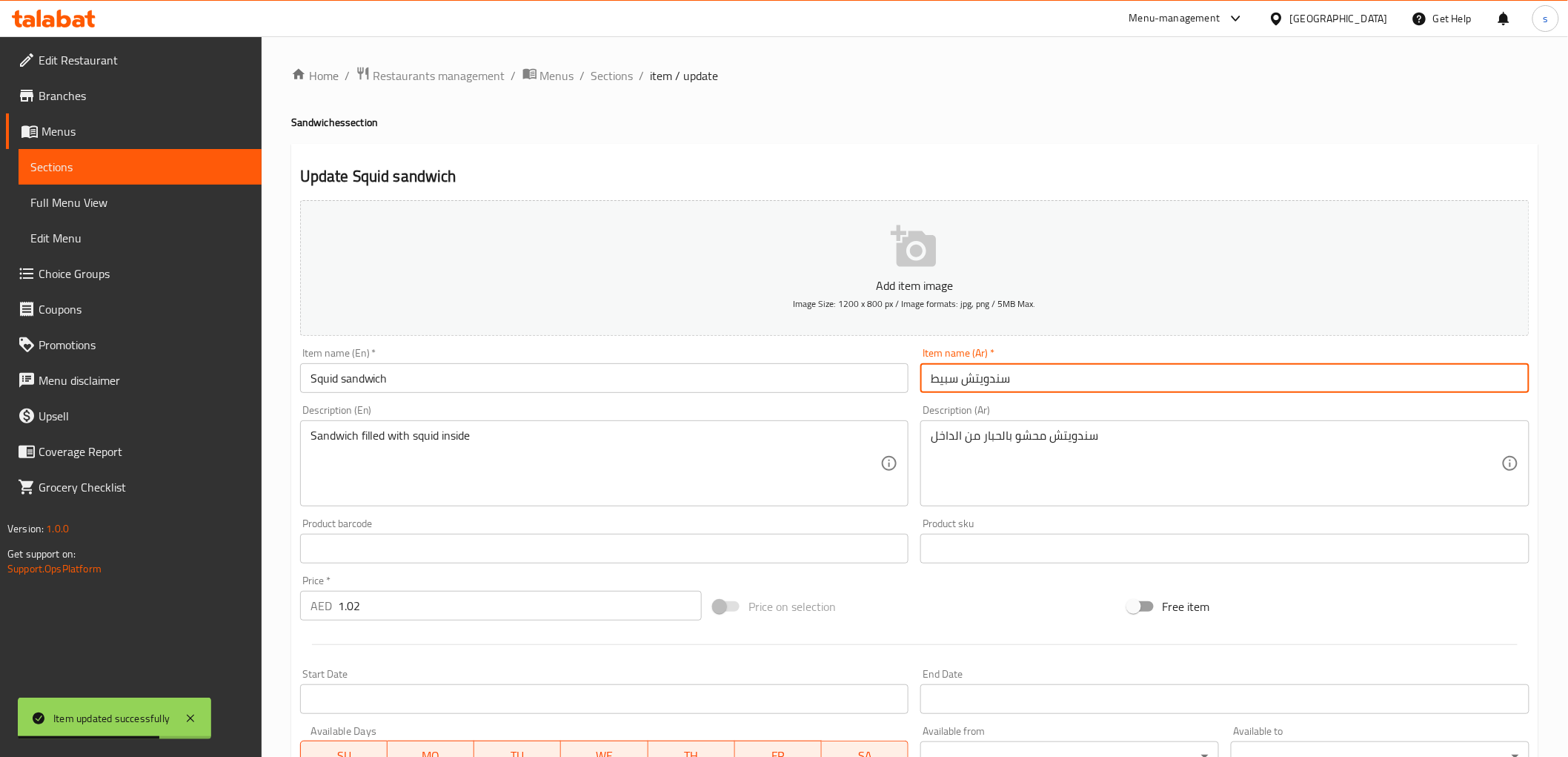
drag, startPoint x: 930, startPoint y: 383, endPoint x: 956, endPoint y: 382, distance: 26.0
click at [956, 382] on input "سندويتش سبيط" at bounding box center [1225, 378] width 609 height 30
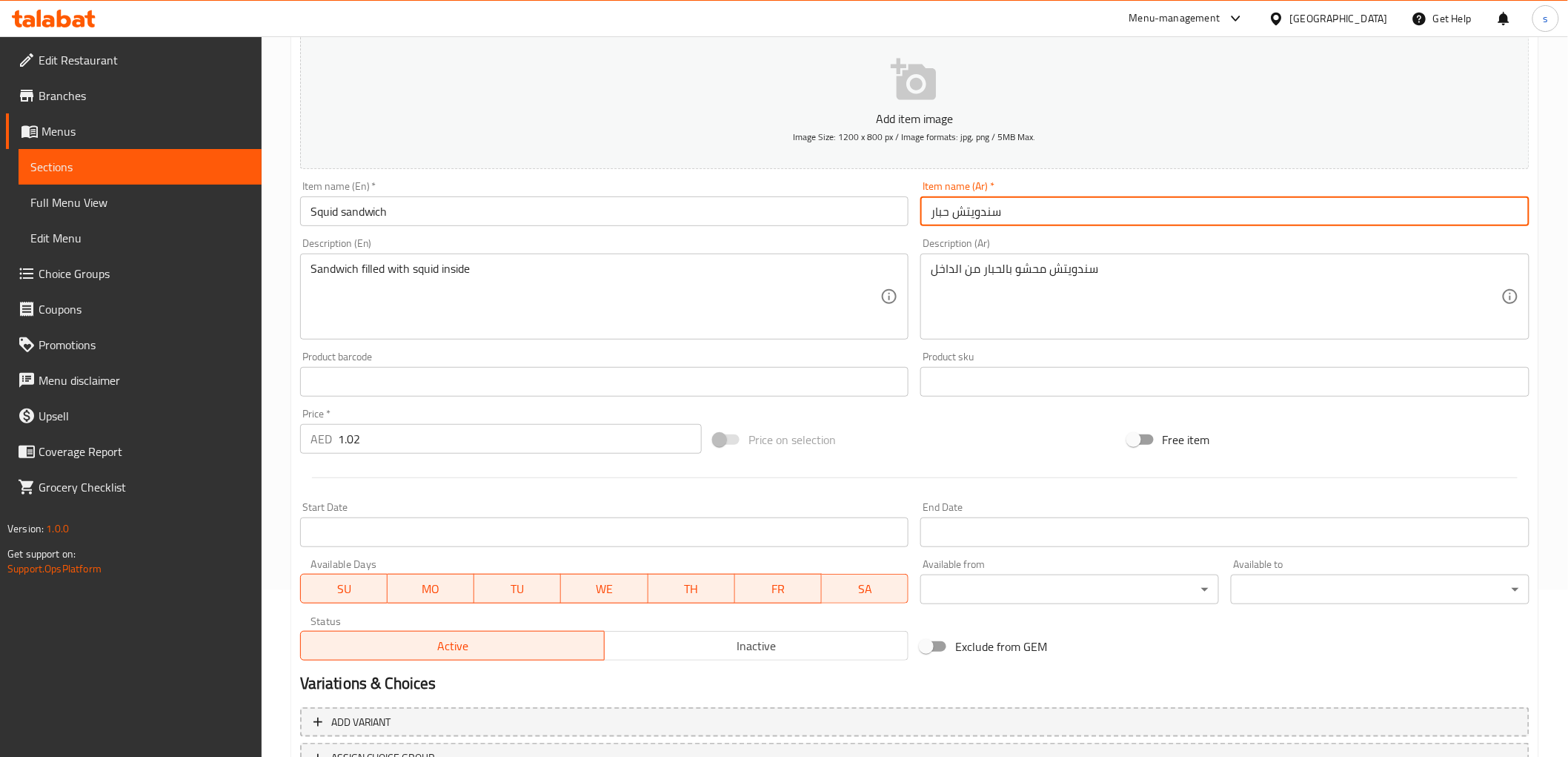
scroll to position [288, 0]
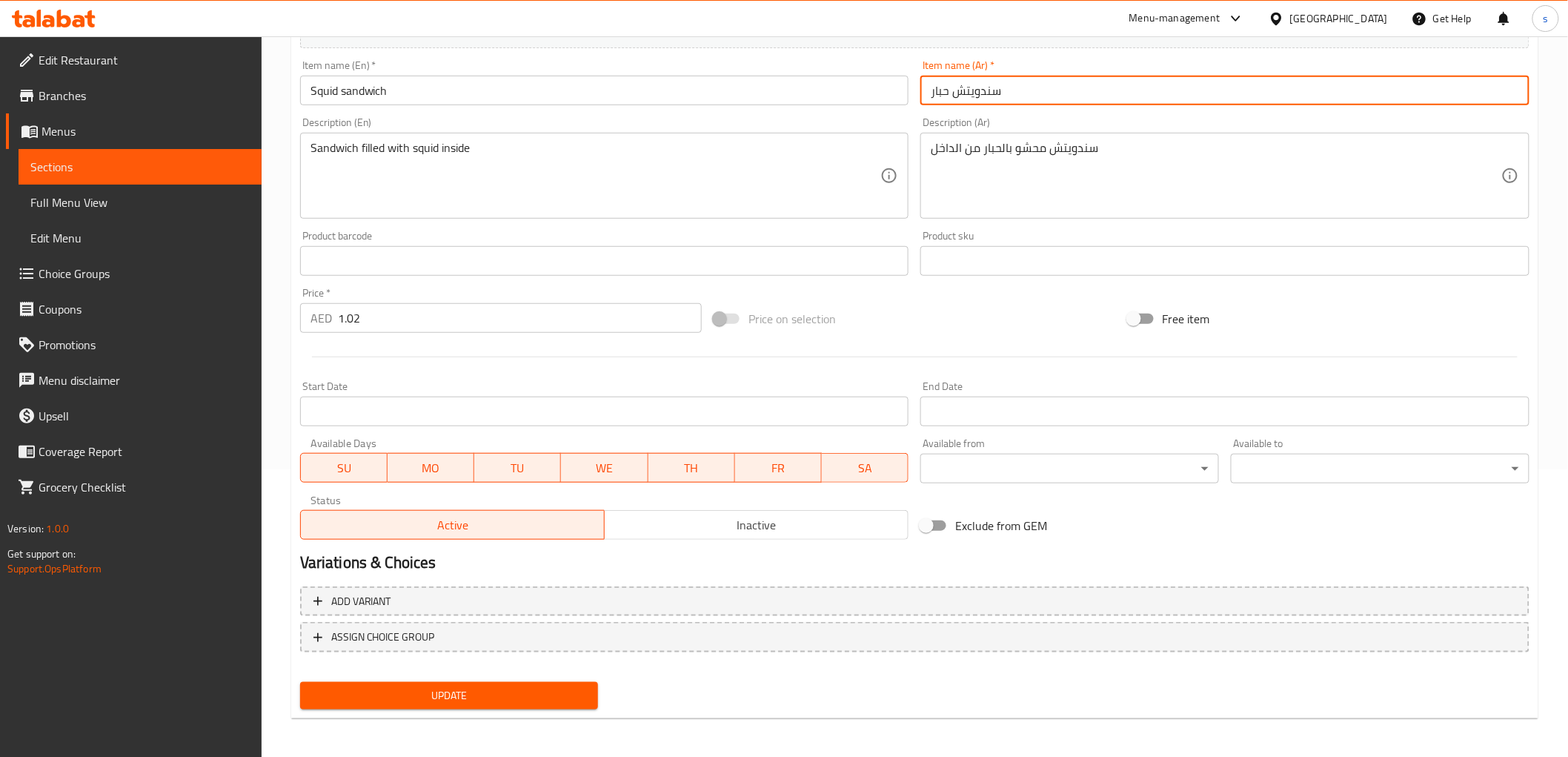
type input "سندويتش حبار"
click at [430, 682] on button "Update" at bounding box center [449, 695] width 298 height 27
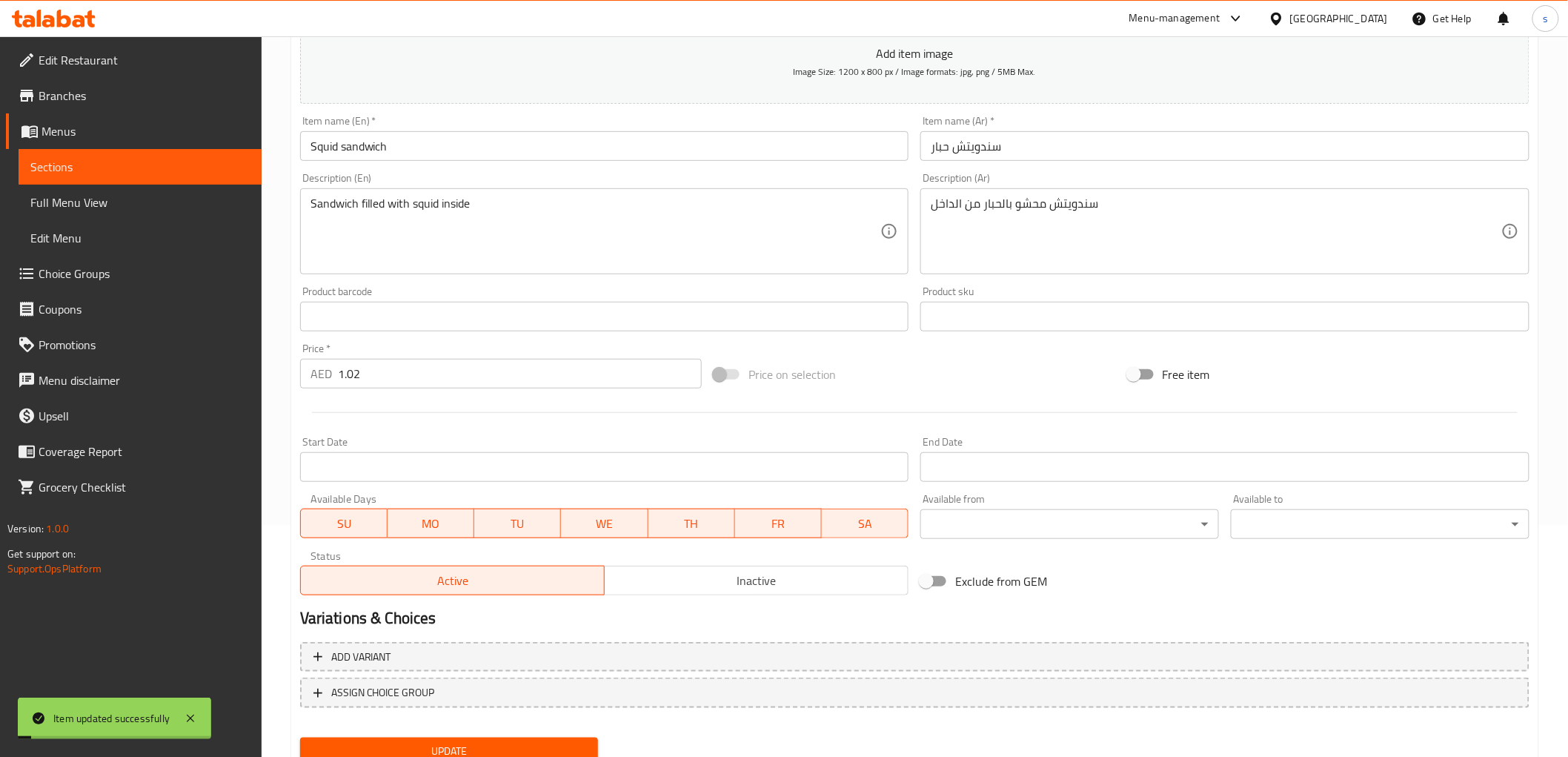
scroll to position [0, 0]
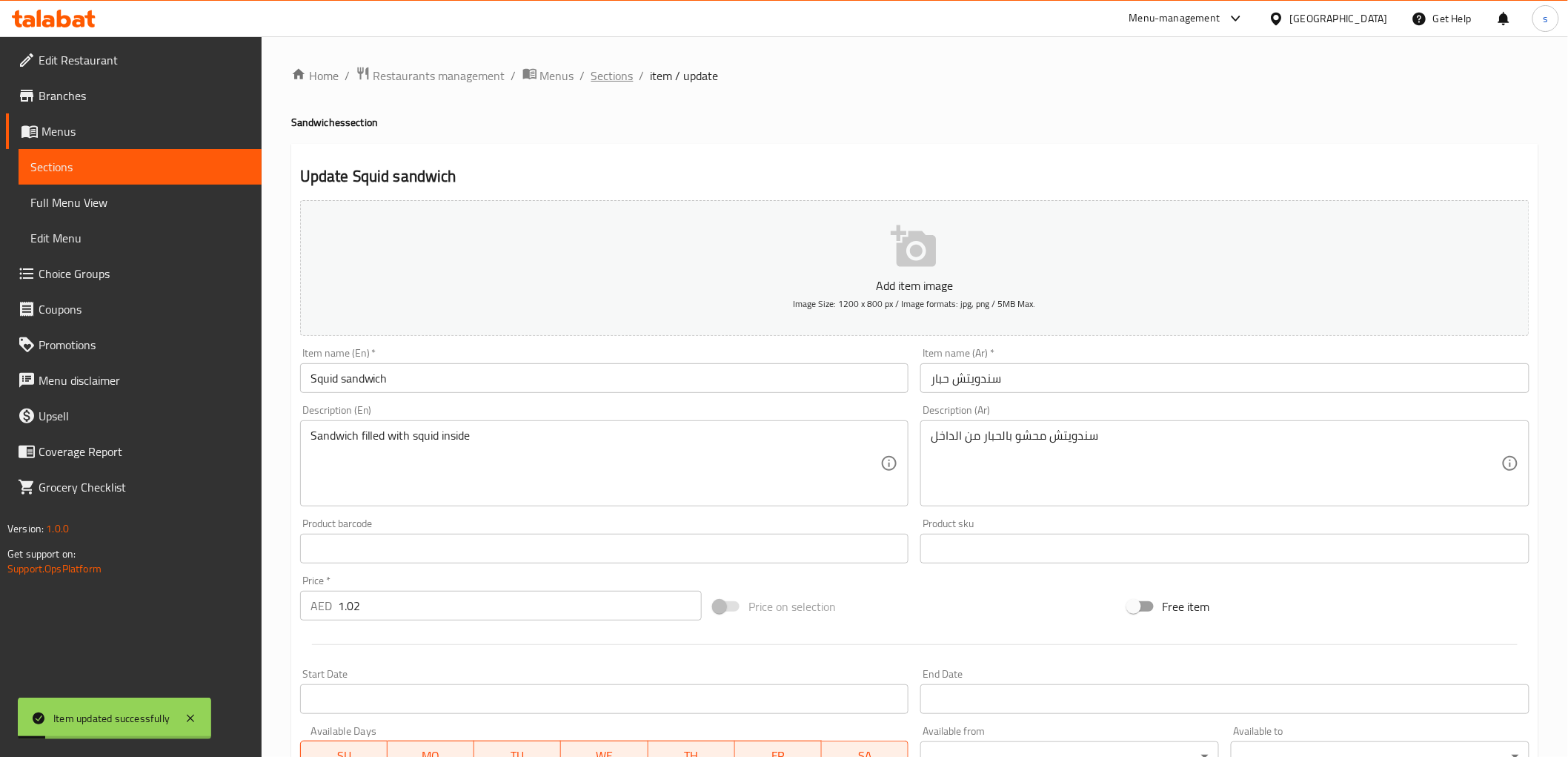
click at [594, 70] on span "Sections" at bounding box center [612, 75] width 42 height 18
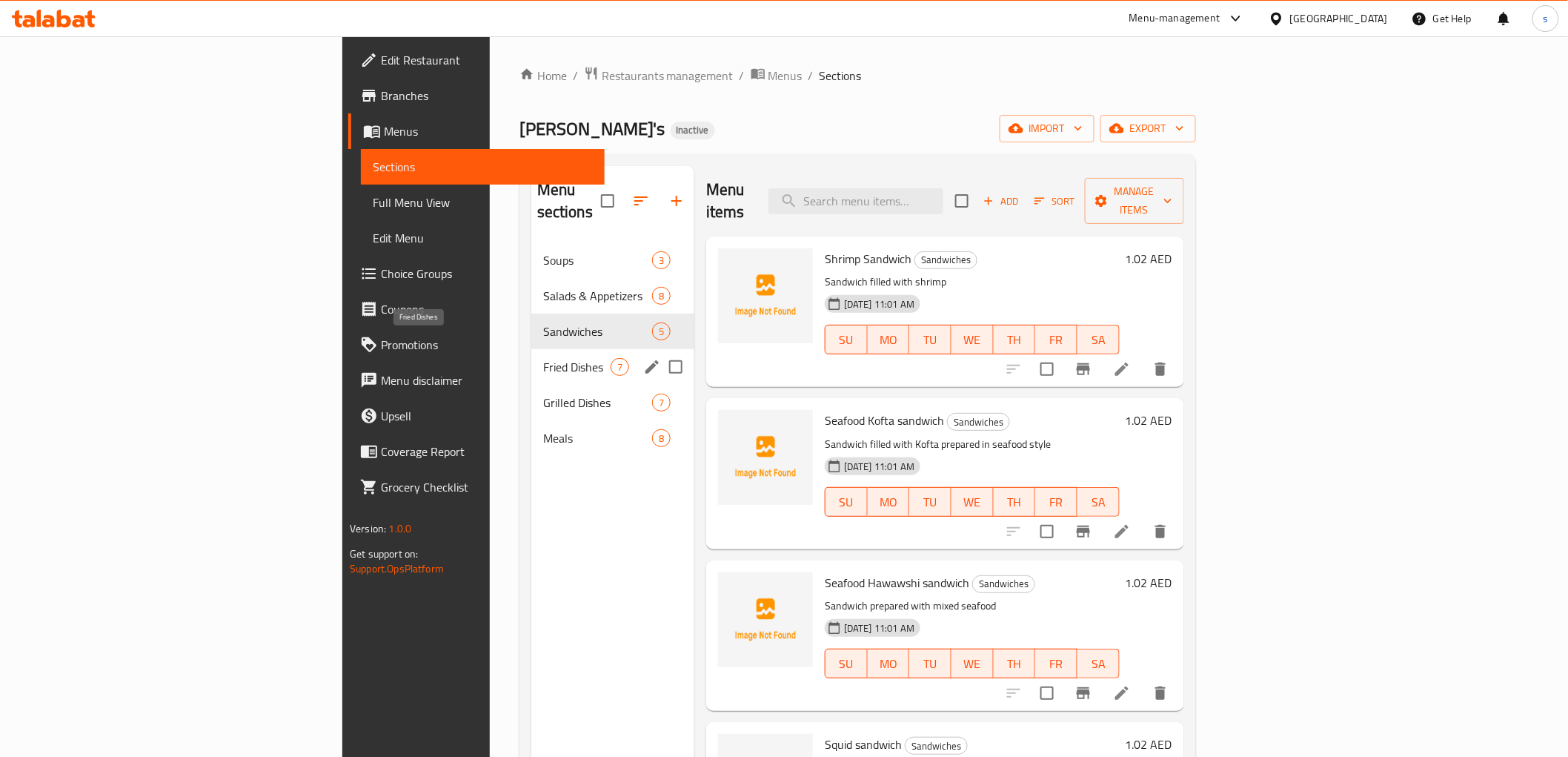
click at [543, 358] on span "Fried Dishes" at bounding box center [576, 367] width 67 height 18
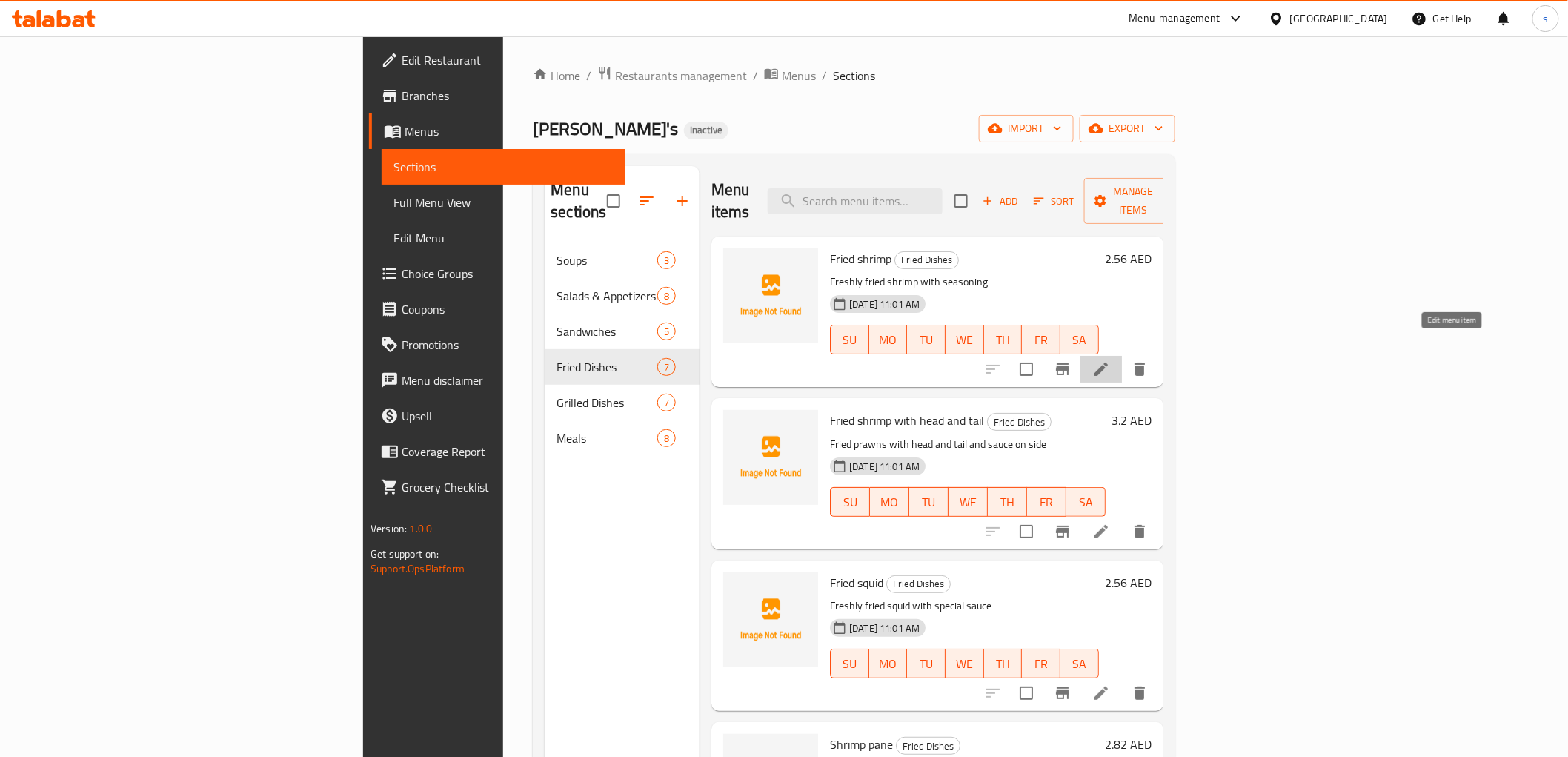
click at [1110, 360] on icon at bounding box center [1100, 369] width 18 height 18
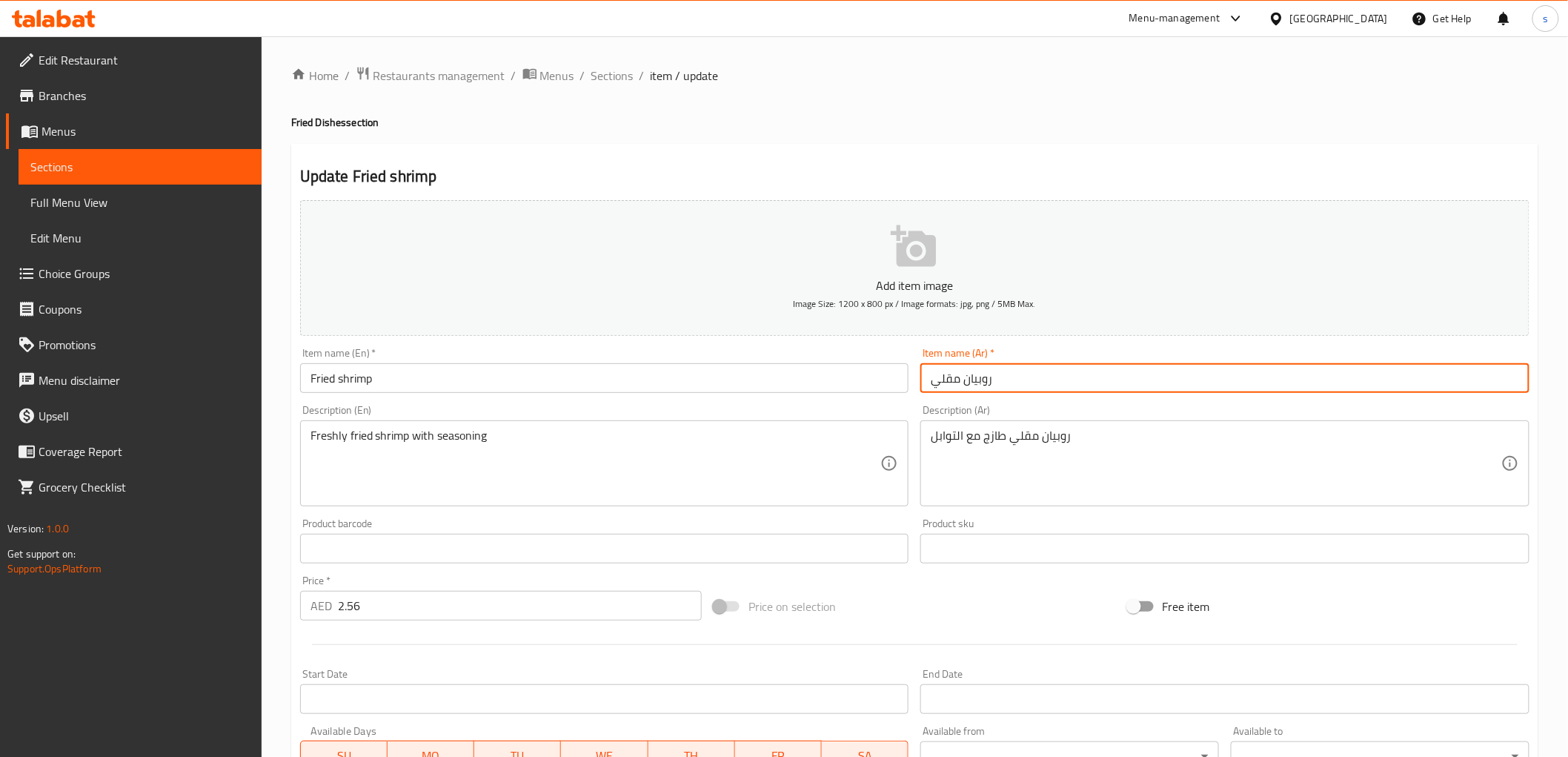
drag, startPoint x: 966, startPoint y: 382, endPoint x: 1046, endPoint y: 377, distance: 80.2
click at [1046, 377] on input "روبيان مقلي" at bounding box center [1225, 378] width 609 height 30
type input "جمبري مقلي"
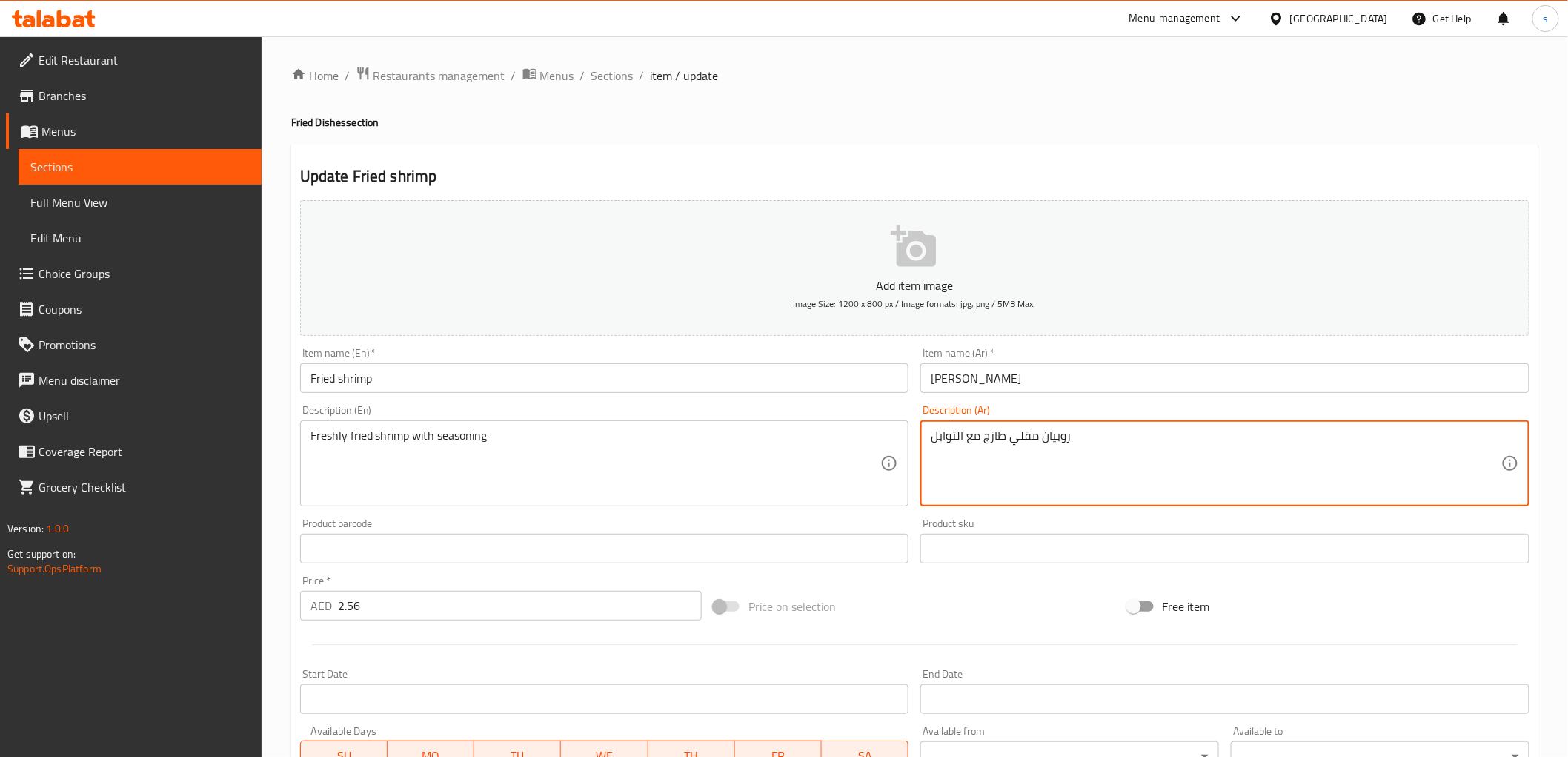
drag, startPoint x: 1040, startPoint y: 436, endPoint x: 1115, endPoint y: 423, distance: 76.1
type textarea "جمبري مقلي طازج مع التوابل"
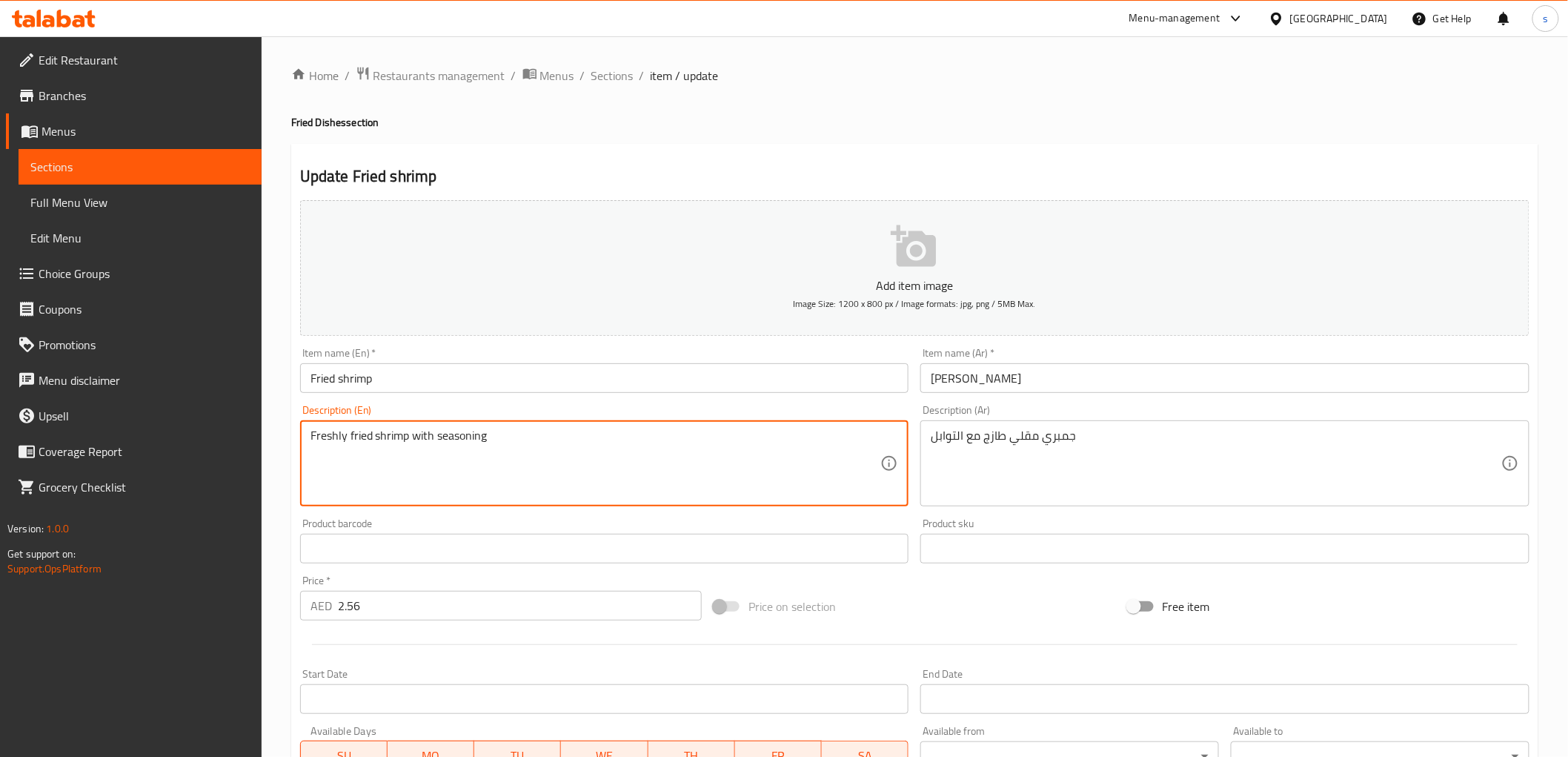
drag, startPoint x: 311, startPoint y: 435, endPoint x: 583, endPoint y: 450, distance: 272.4
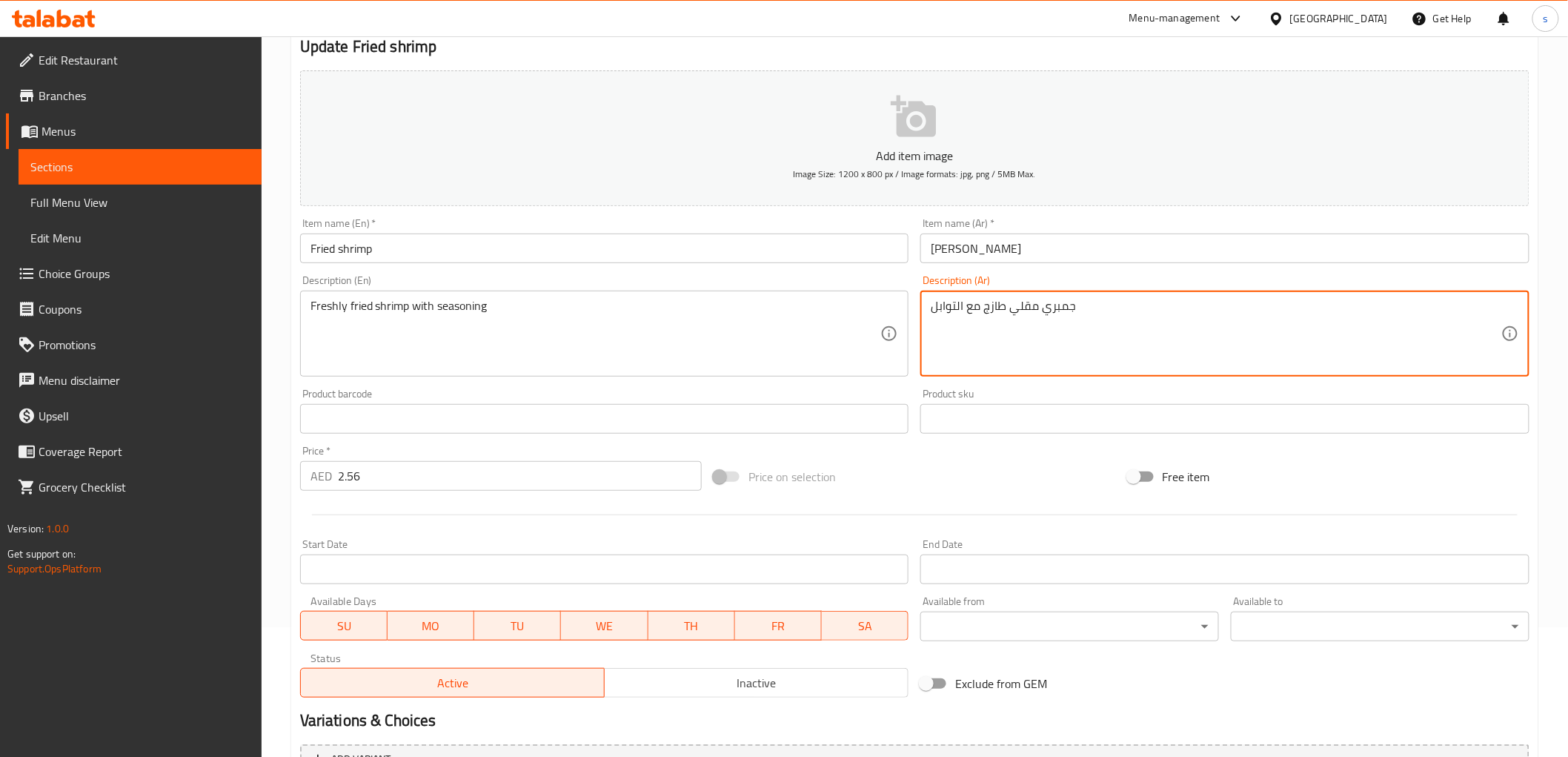
scroll to position [288, 0]
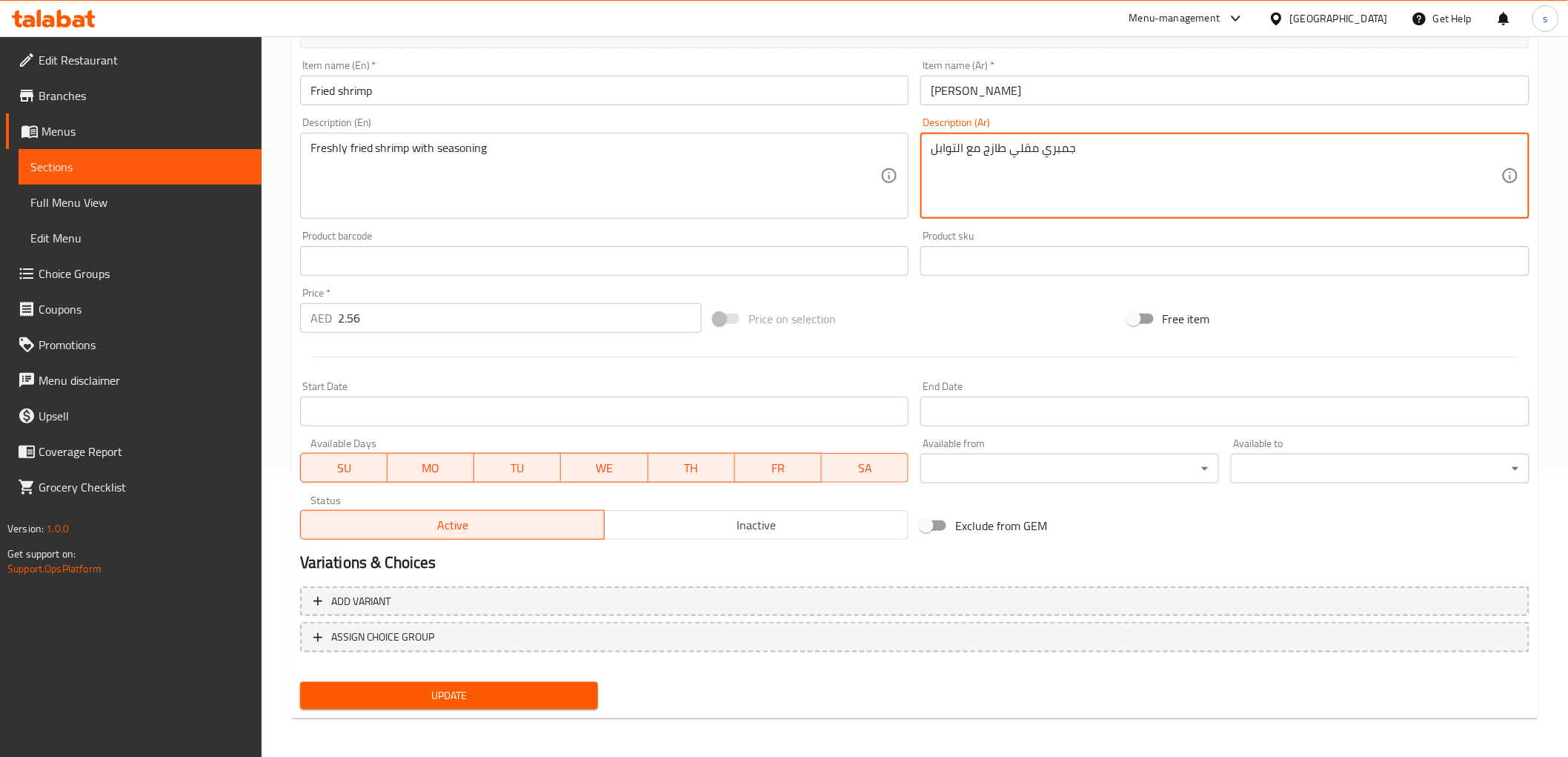
click at [529, 688] on span "Update" at bounding box center [449, 696] width 275 height 19
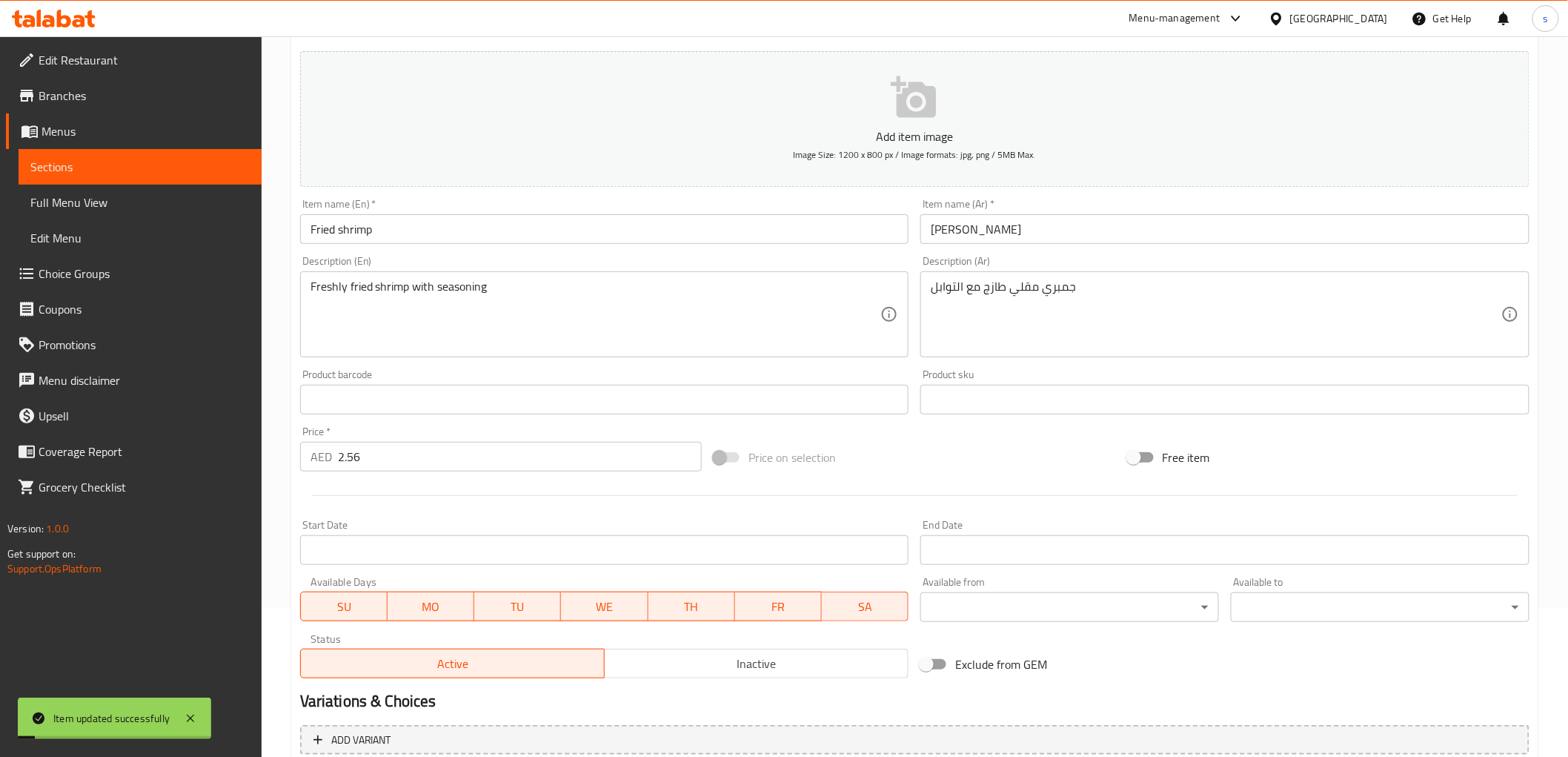
scroll to position [0, 0]
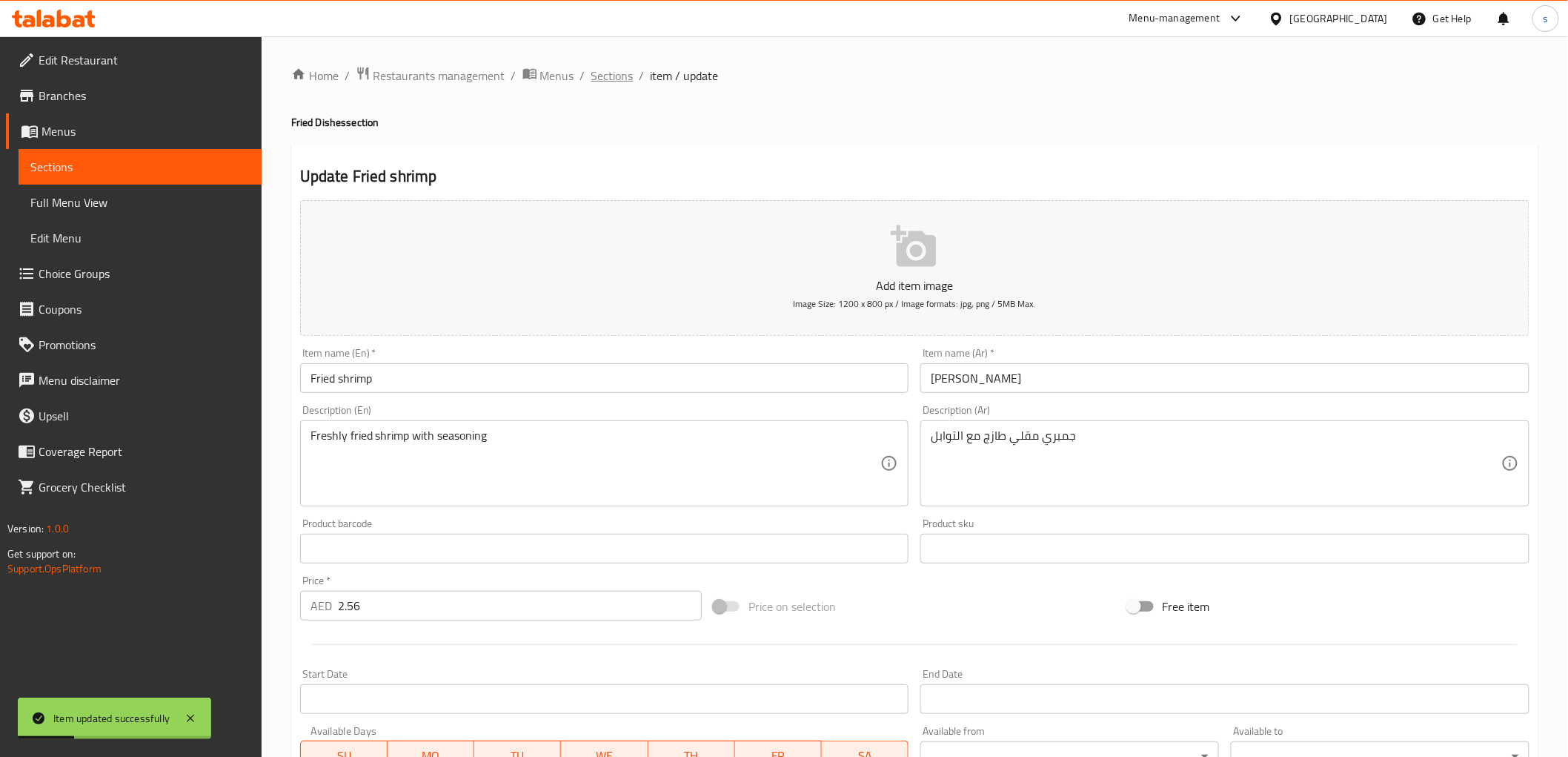
click at [604, 70] on span "Sections" at bounding box center [612, 75] width 42 height 18
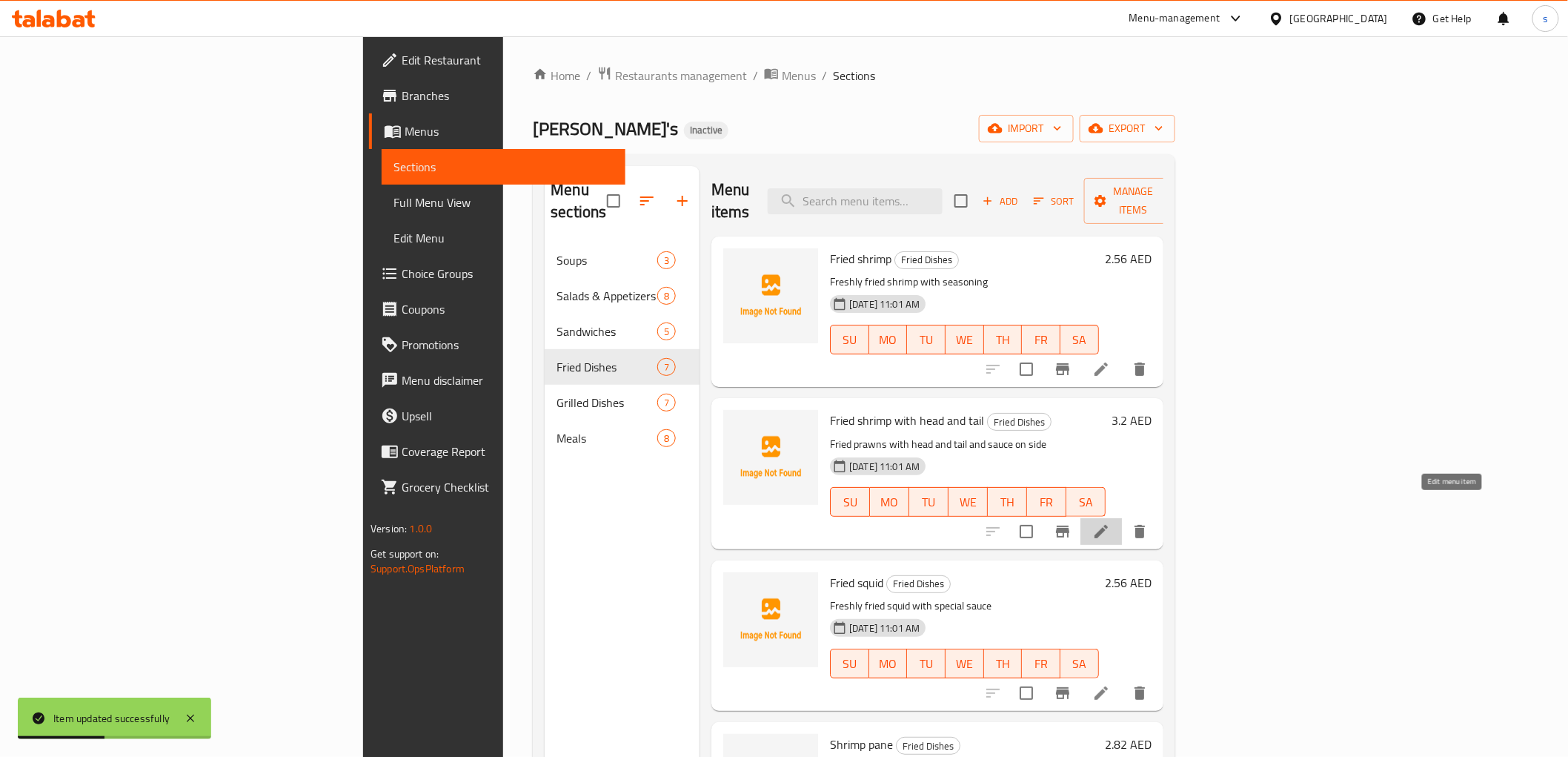
click at [1110, 523] on icon at bounding box center [1100, 531] width 18 height 18
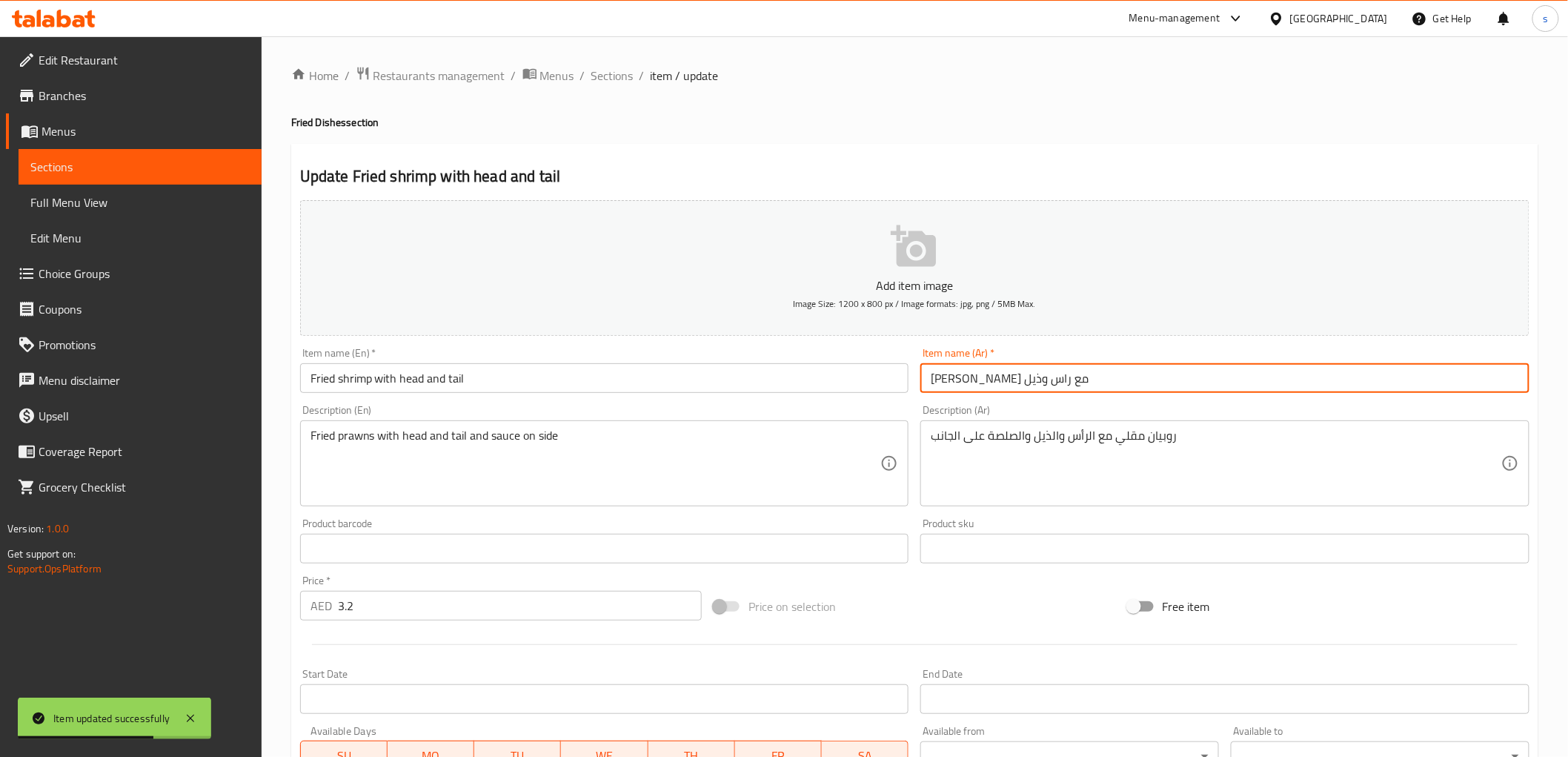
drag, startPoint x: 1031, startPoint y: 378, endPoint x: 1091, endPoint y: 375, distance: 60.1
click at [1091, 375] on input "ربيان مقلي مع راس وذيل" at bounding box center [1225, 378] width 609 height 30
type input "جمبري مقلي مع راس وذيل"
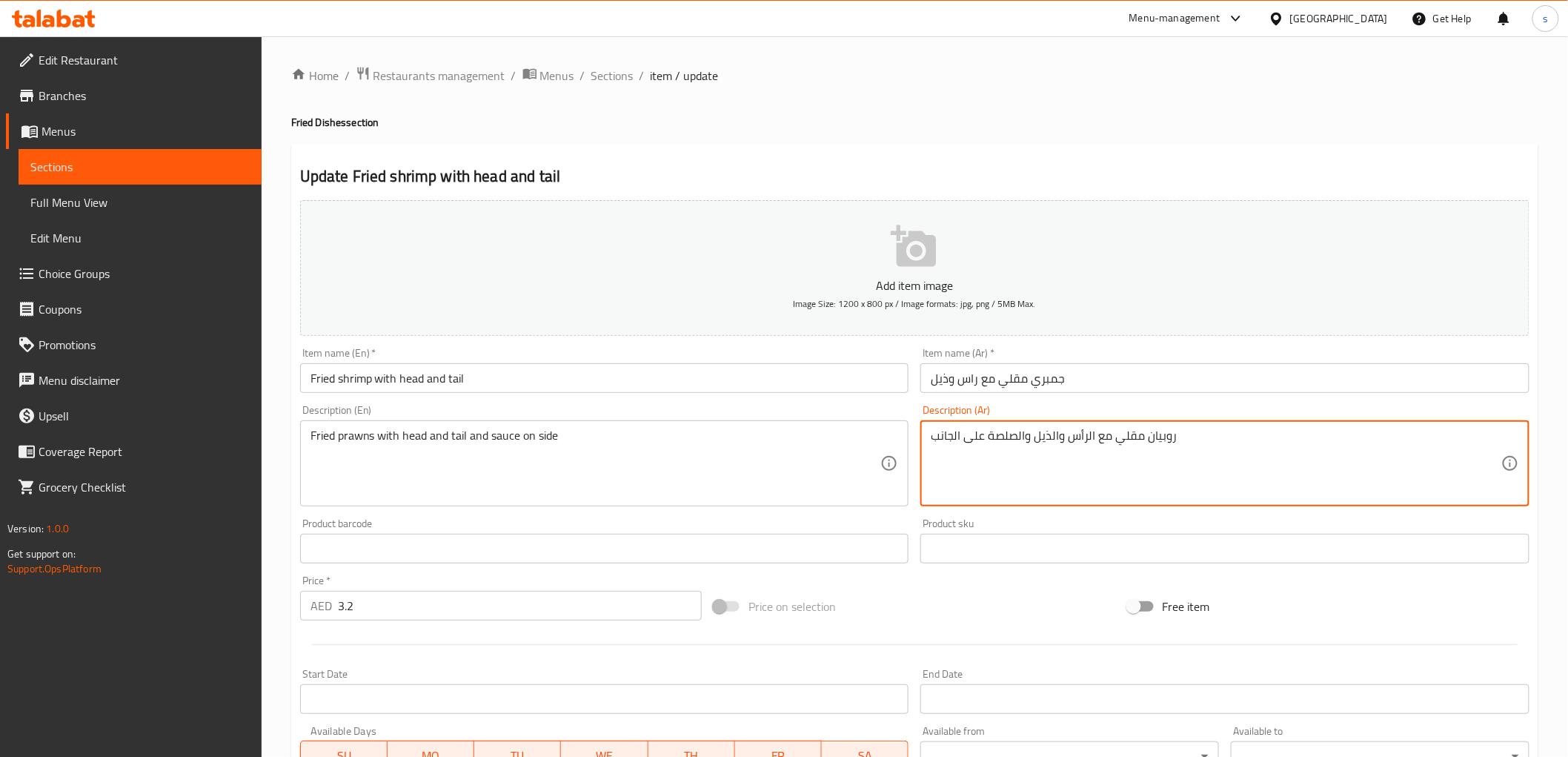
drag, startPoint x: 1149, startPoint y: 438, endPoint x: 1232, endPoint y: 423, distance: 84.3
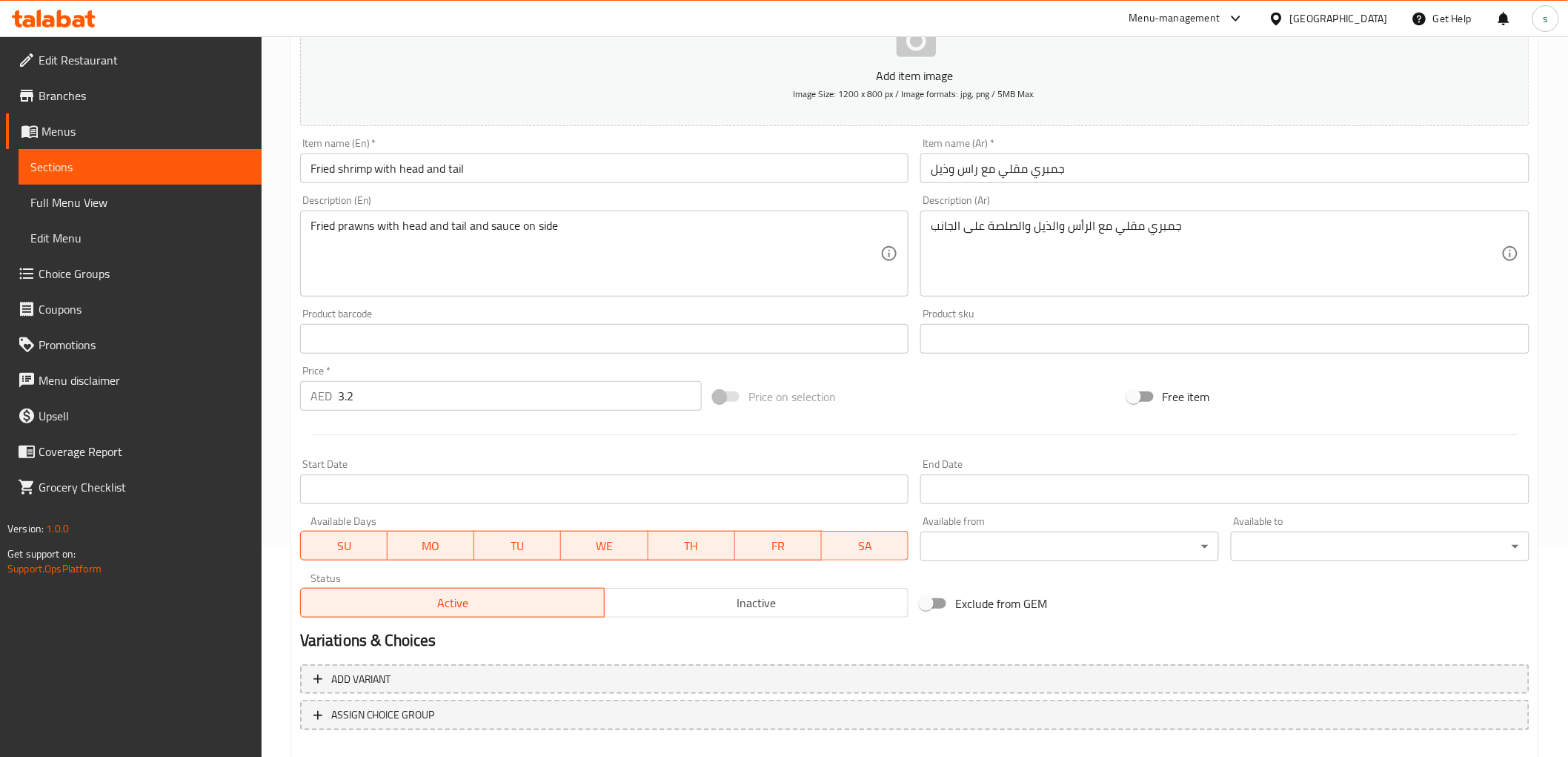
scroll to position [288, 0]
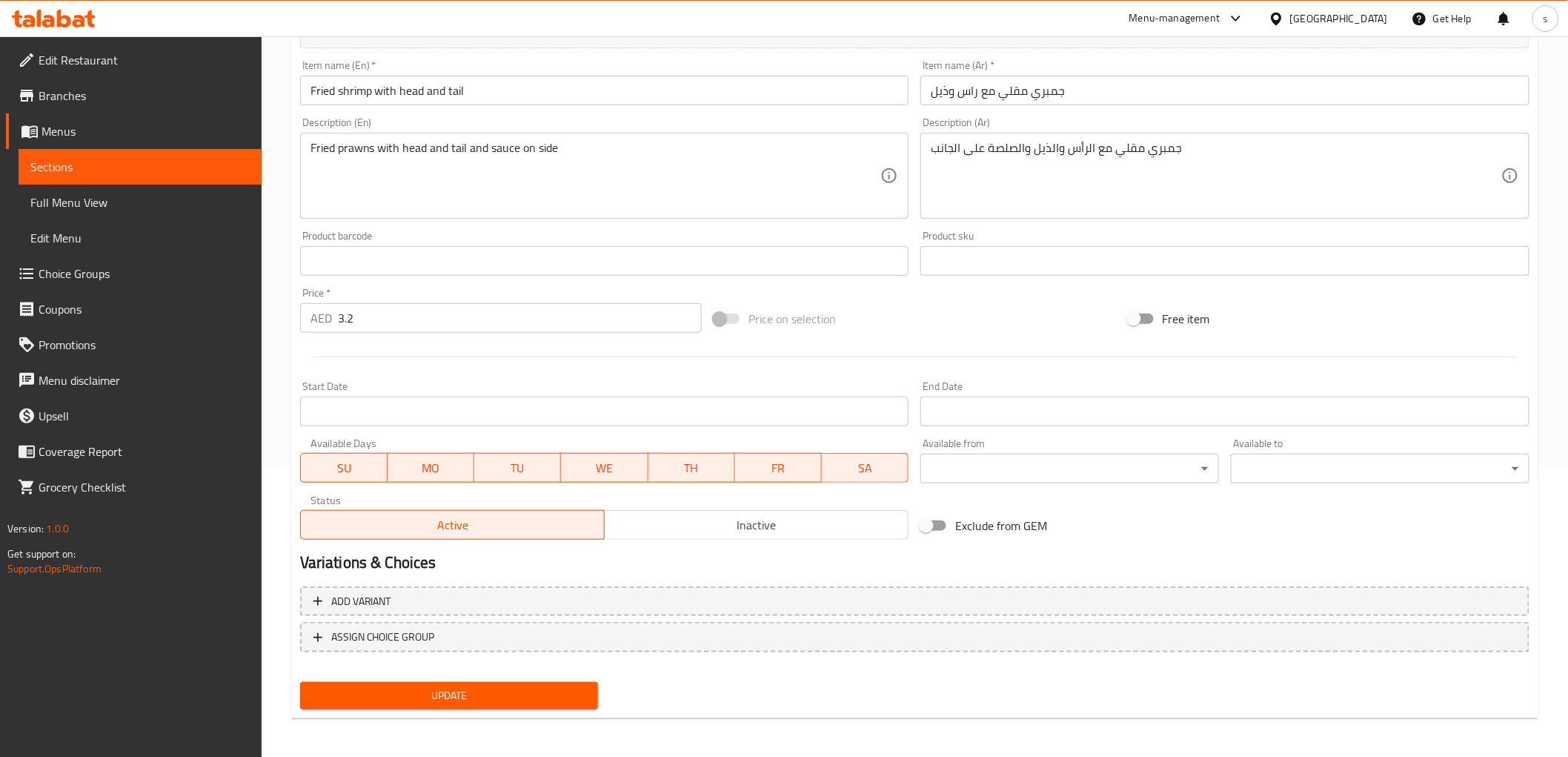
click at [446, 690] on span "Update" at bounding box center [449, 696] width 275 height 19
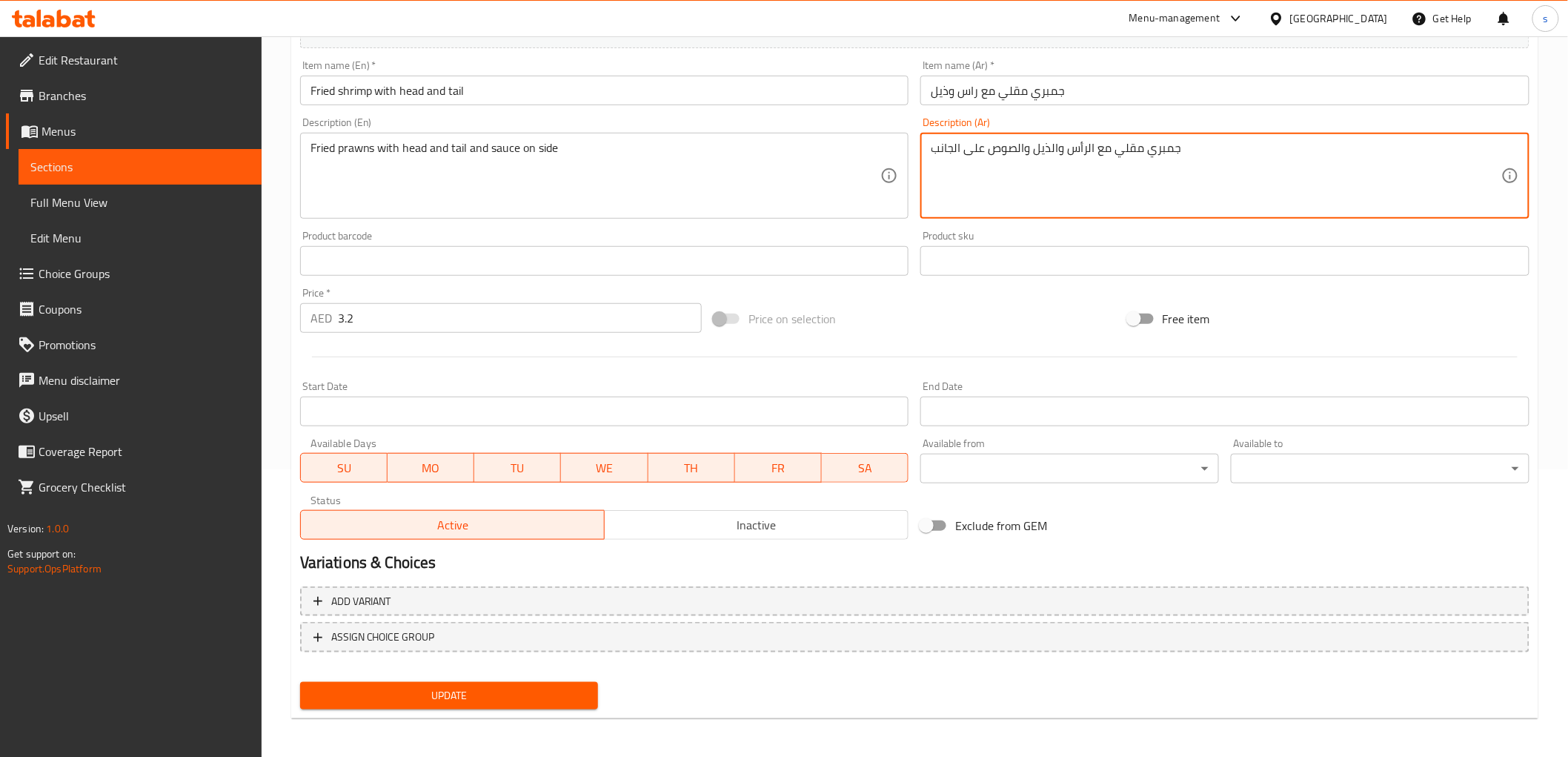
type textarea "جمبري مقلي مع الرأس والذيل والصوص على الجانب"
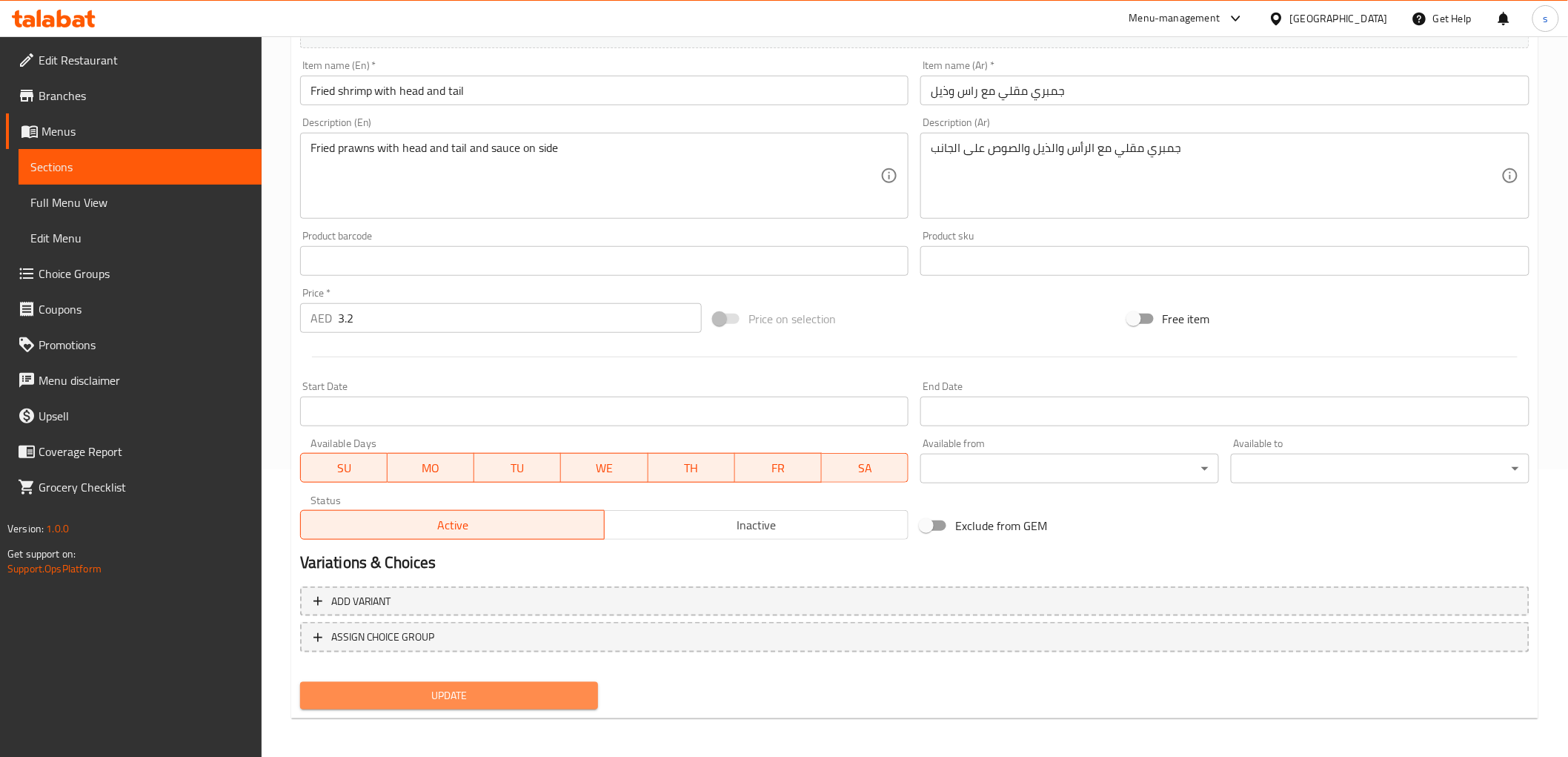
click at [391, 699] on span "Update" at bounding box center [449, 696] width 275 height 19
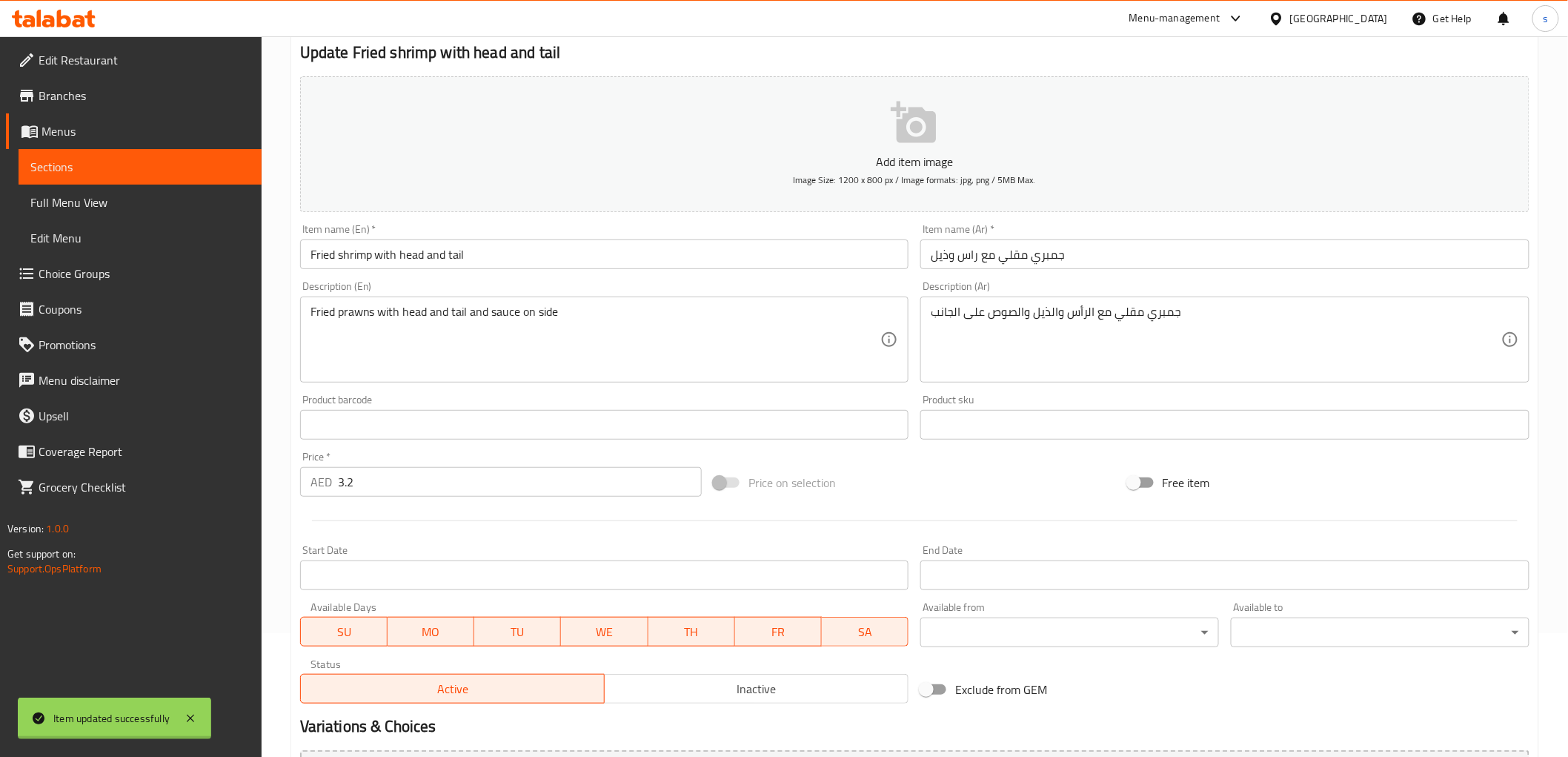
scroll to position [0, 0]
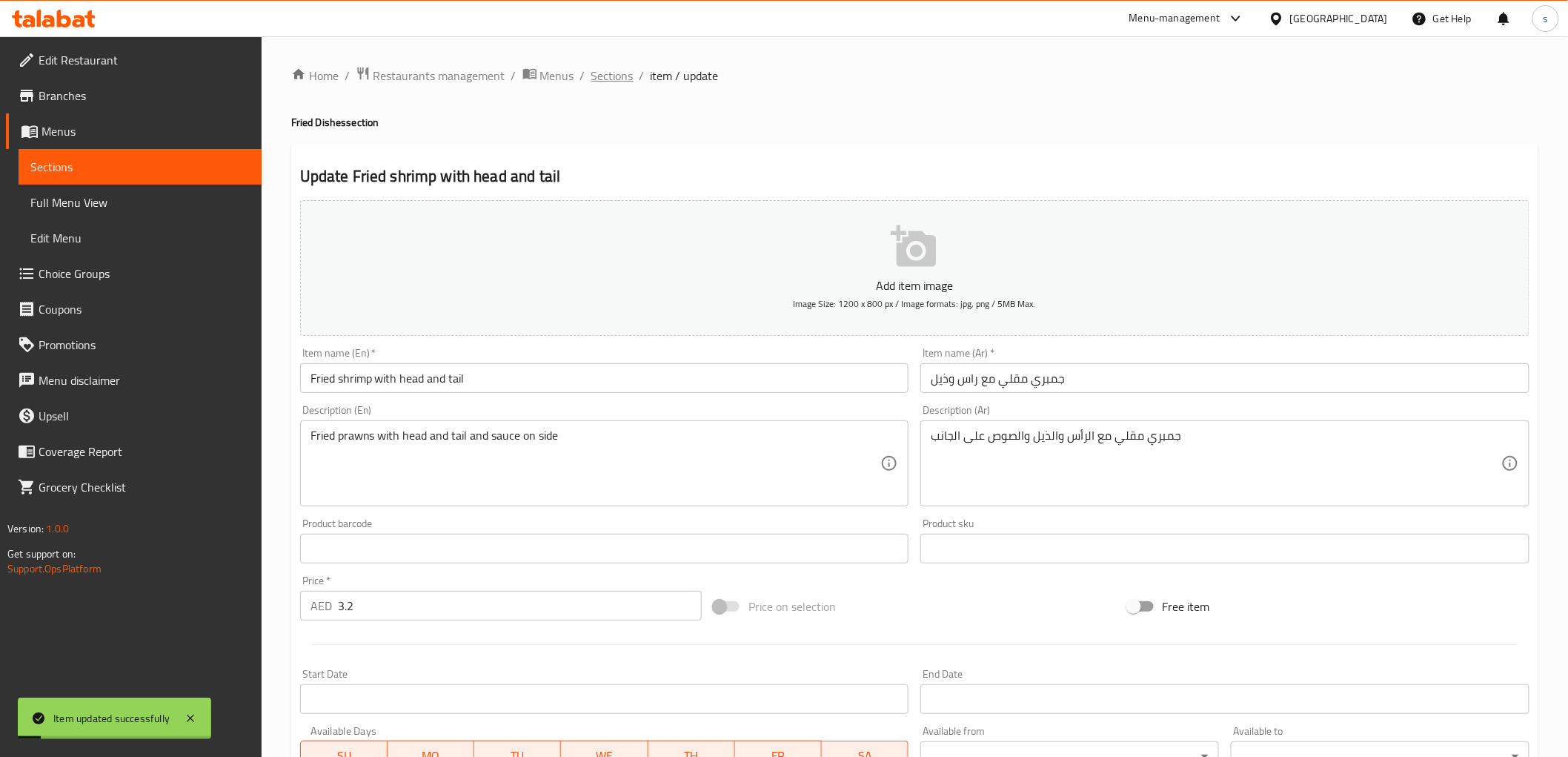
click at [618, 71] on span "Sections" at bounding box center [612, 75] width 42 height 18
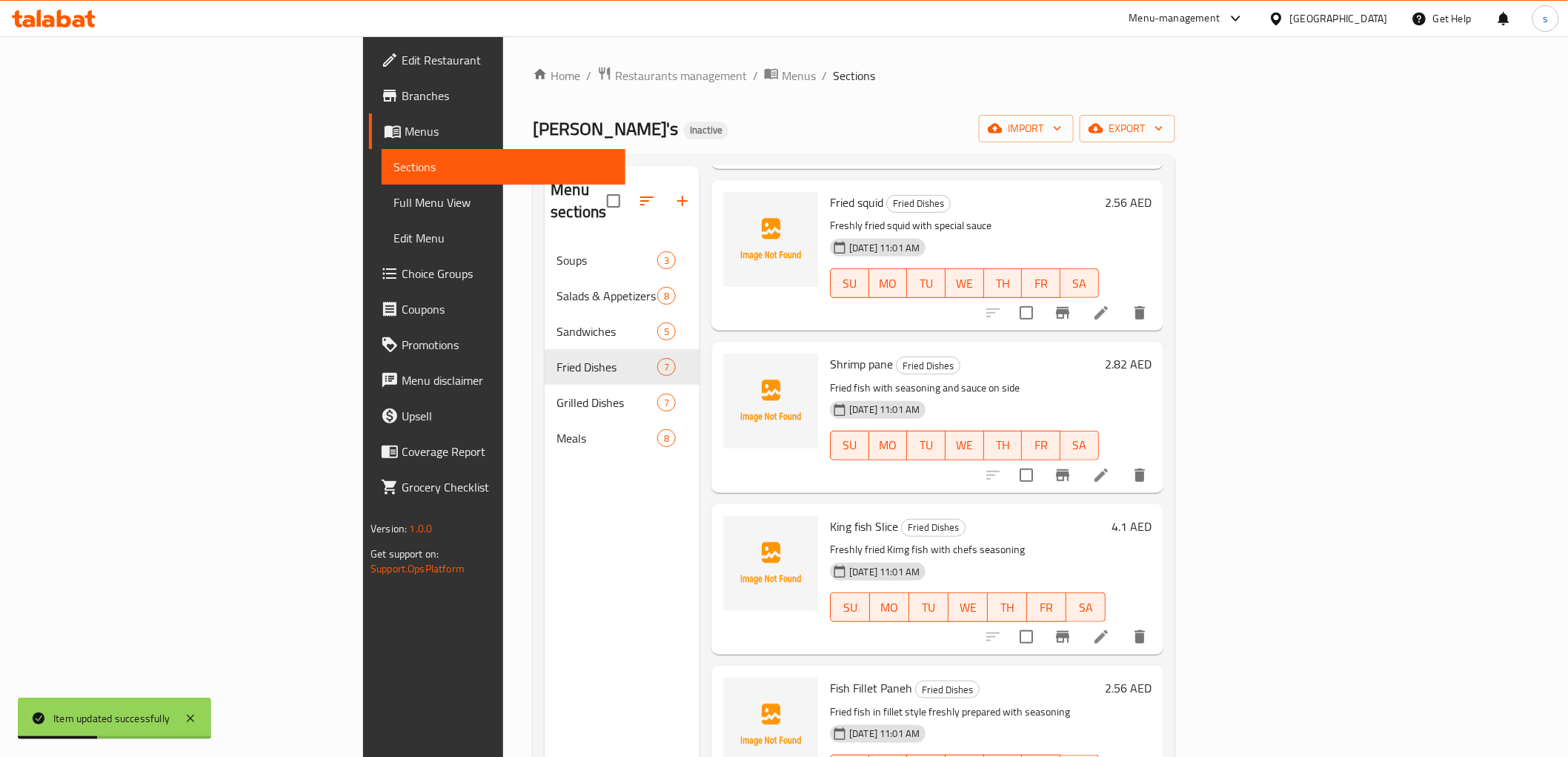
scroll to position [411, 0]
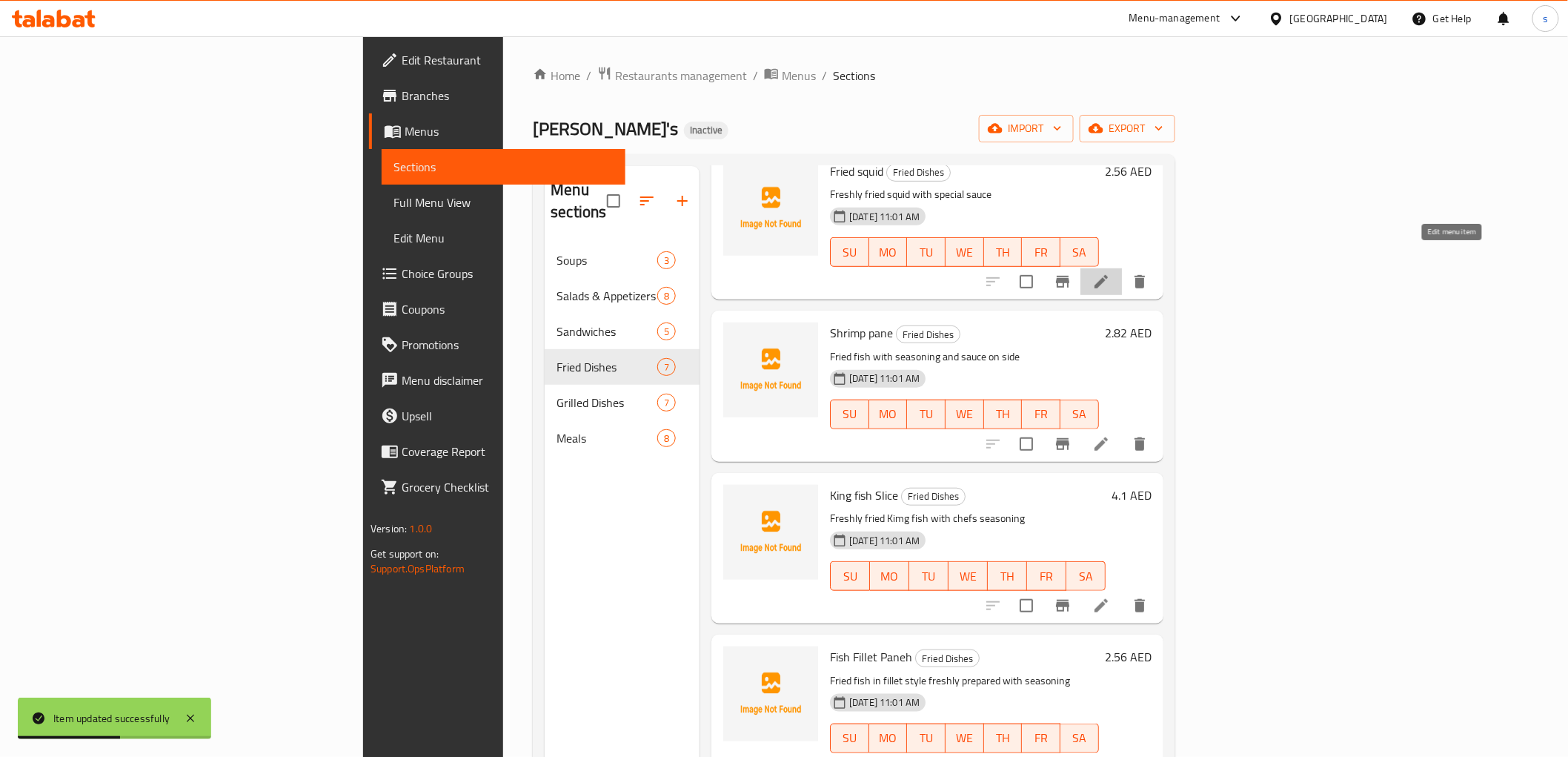
click at [1110, 273] on icon at bounding box center [1100, 281] width 18 height 18
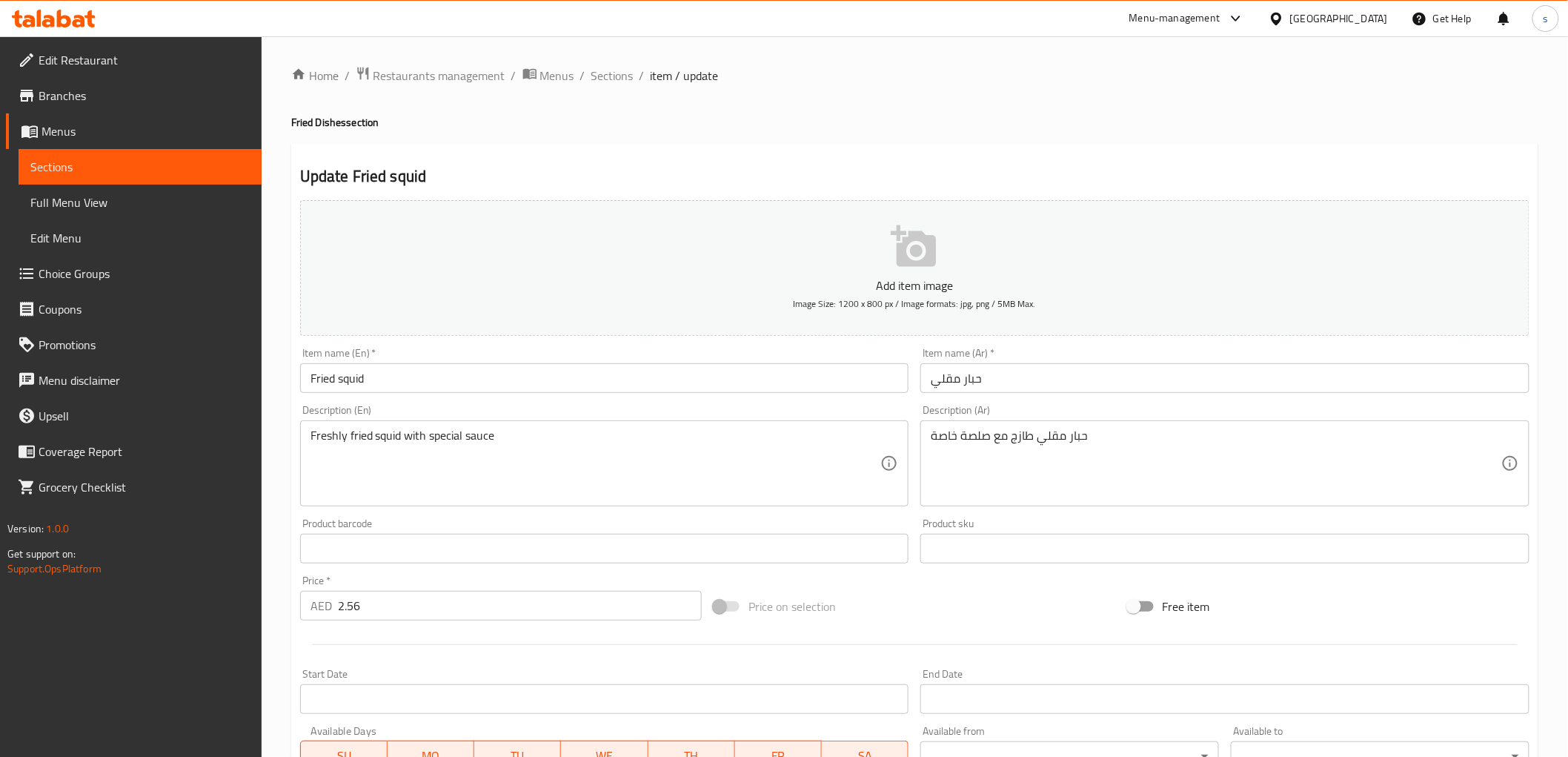
scroll to position [288, 0]
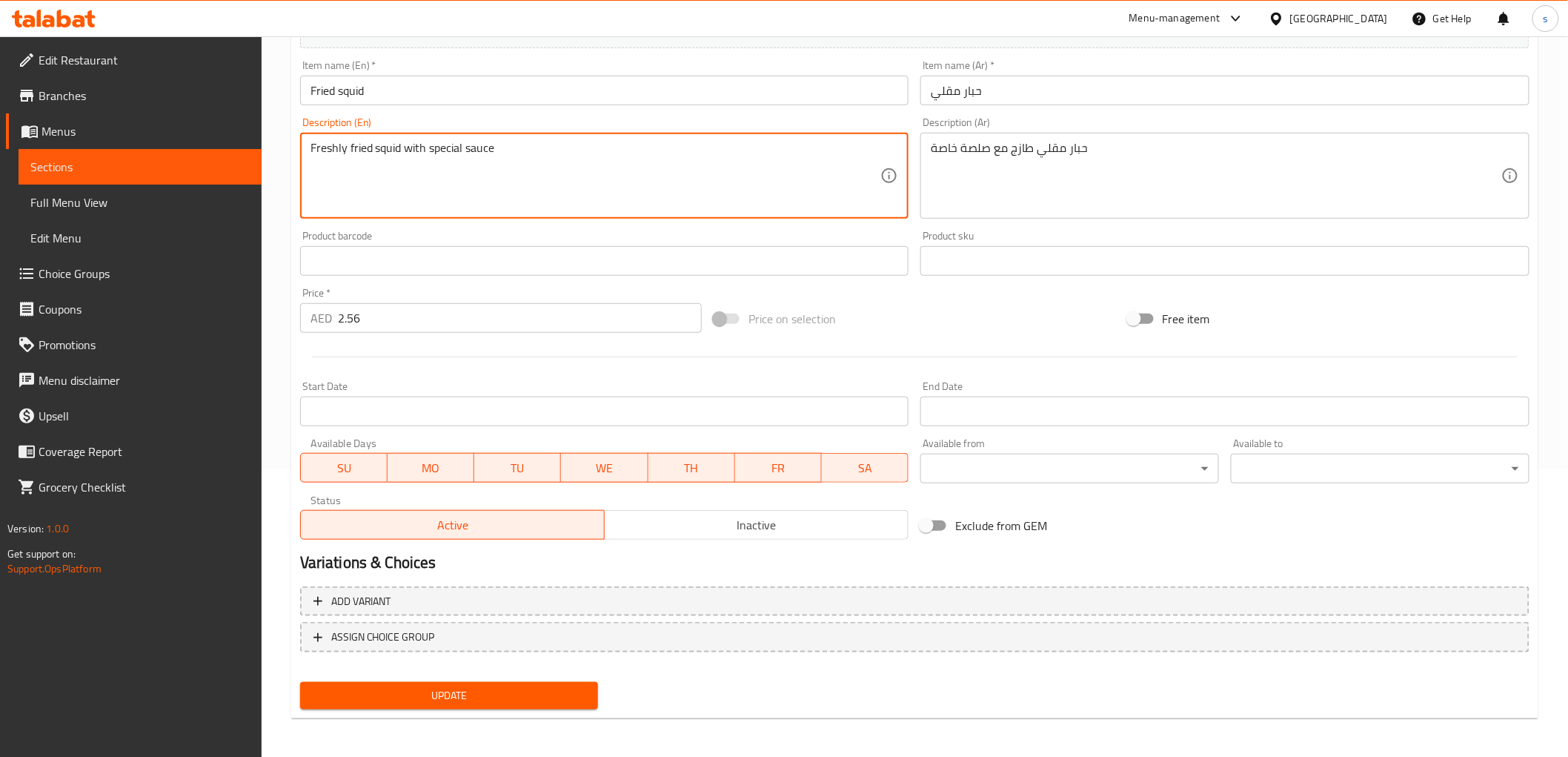
drag, startPoint x: 464, startPoint y: 146, endPoint x: 549, endPoint y: 143, distance: 85.1
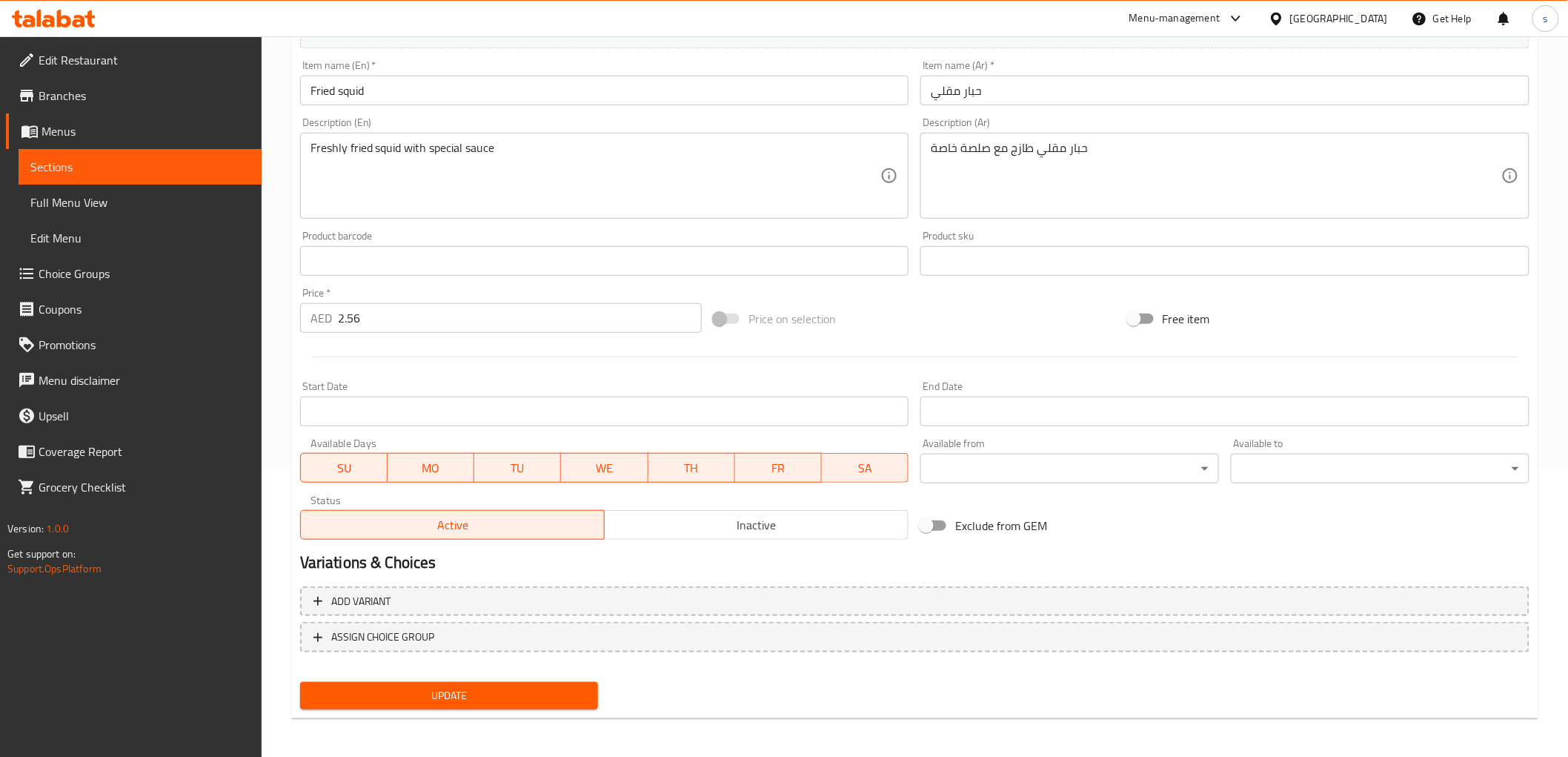
click at [929, 149] on div "حبار مقلي طازج مع صلصة خاصة Description (Ar)" at bounding box center [1225, 176] width 609 height 86
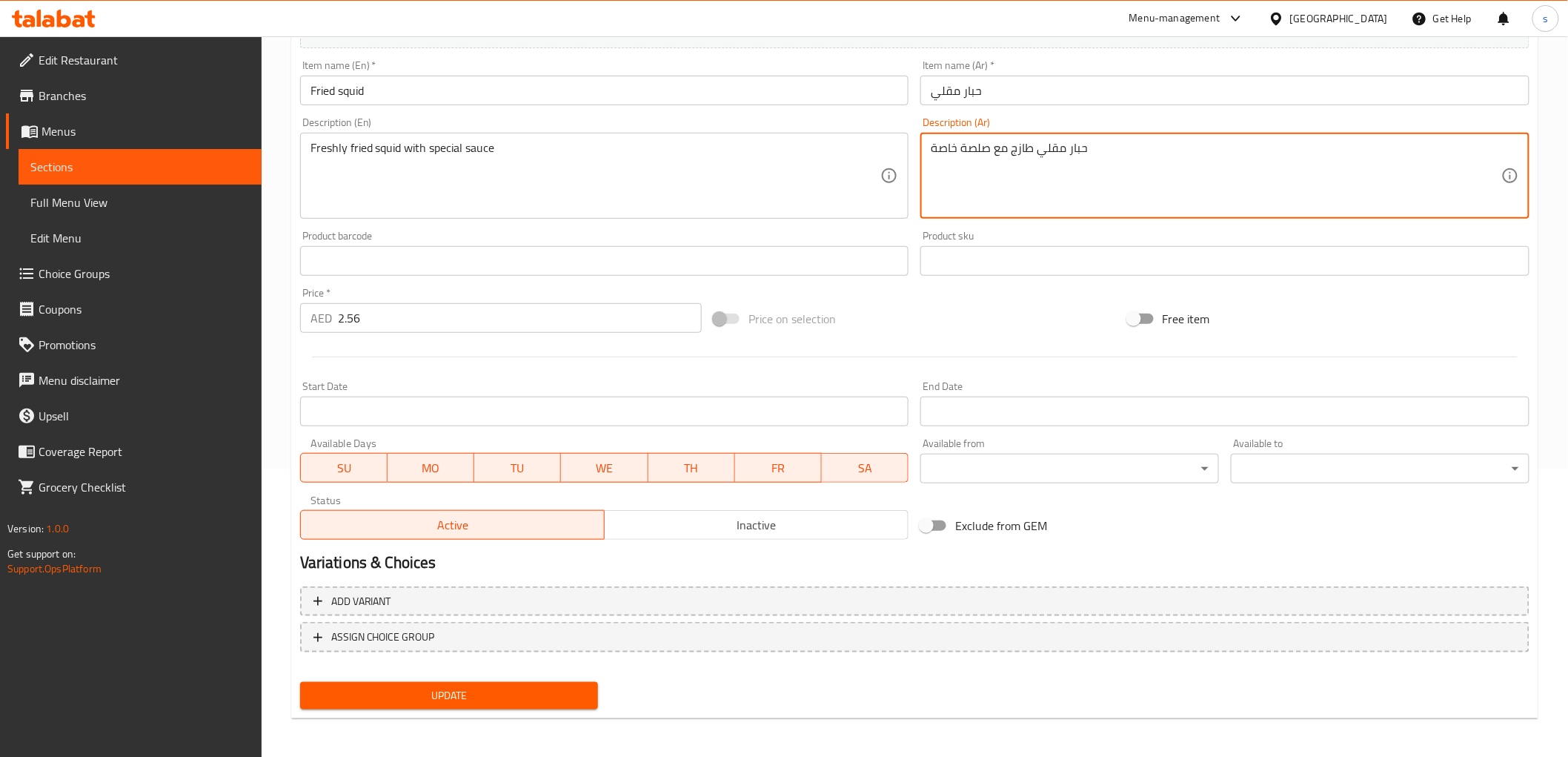
click at [515, 690] on span "Update" at bounding box center [449, 696] width 275 height 19
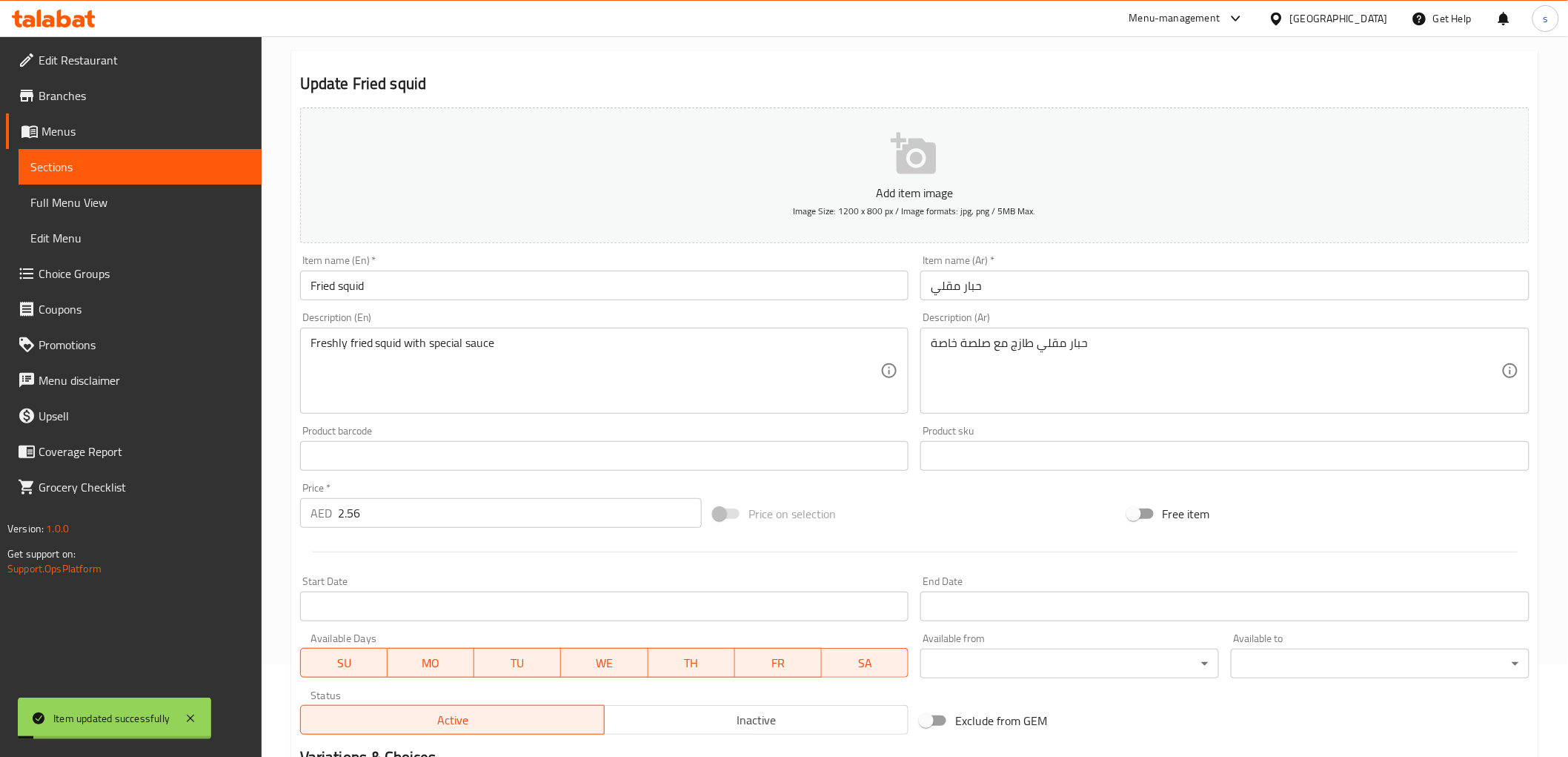
scroll to position [0, 0]
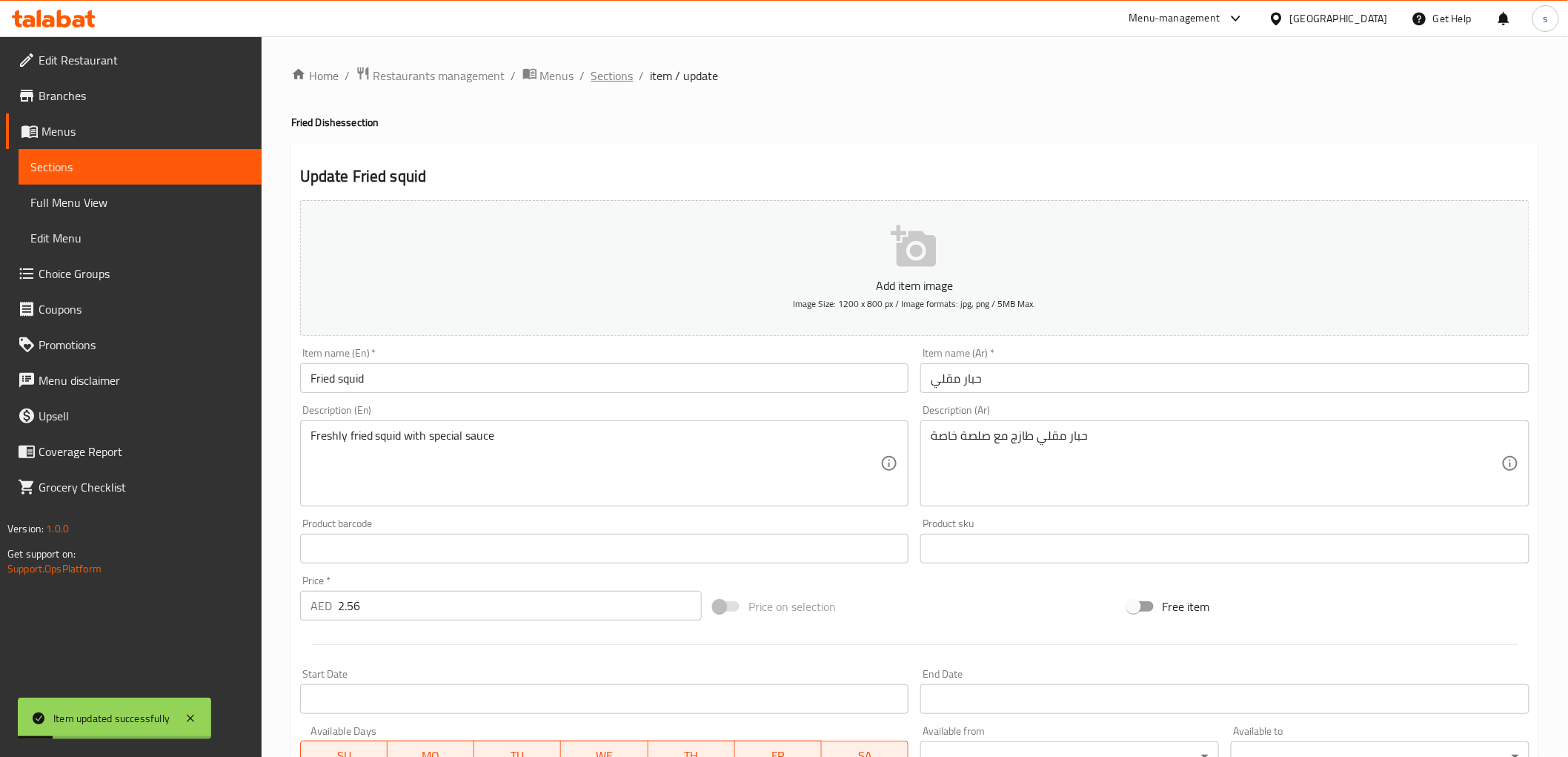
click at [610, 67] on span "Sections" at bounding box center [612, 75] width 42 height 18
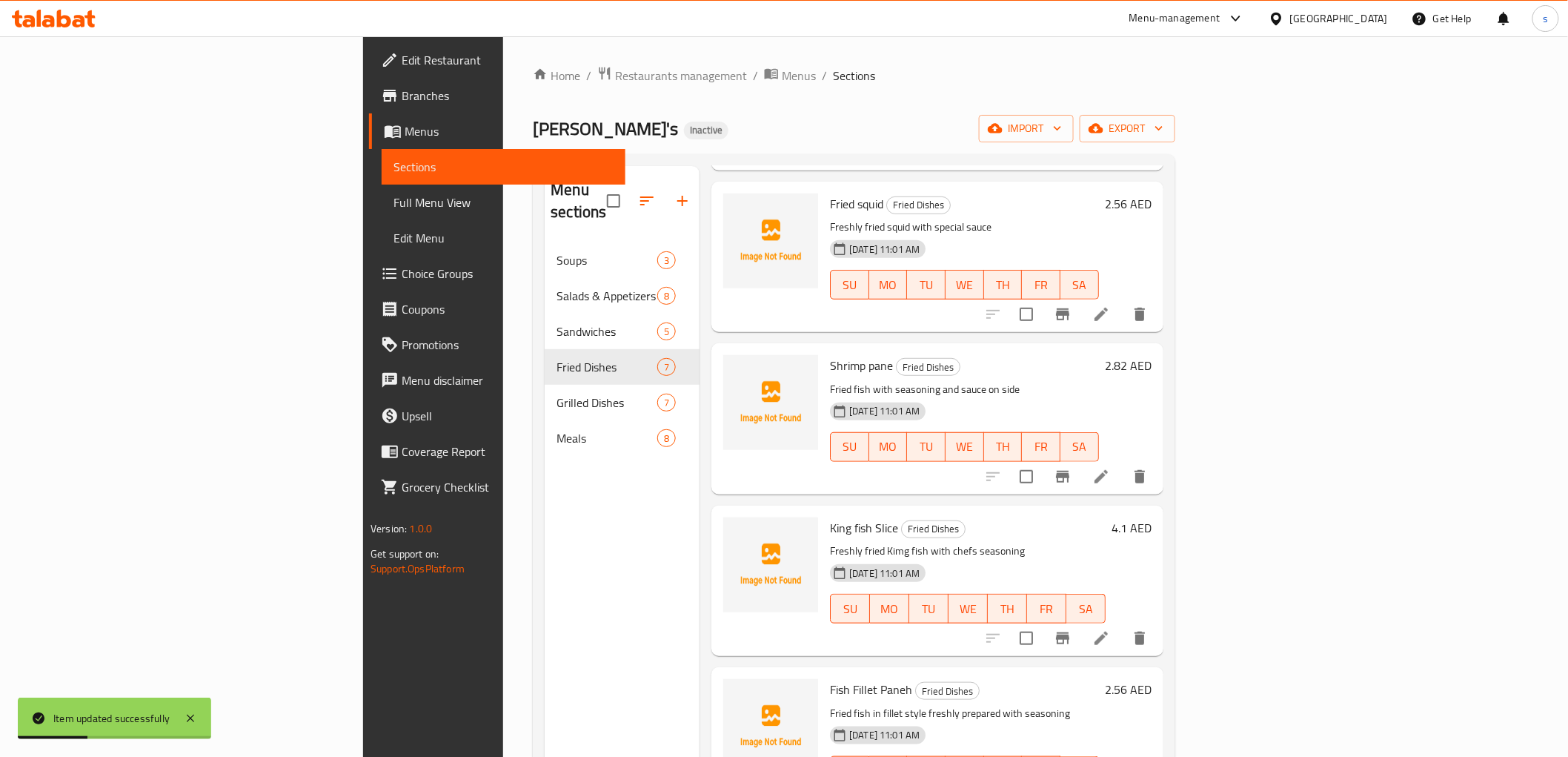
scroll to position [411, 0]
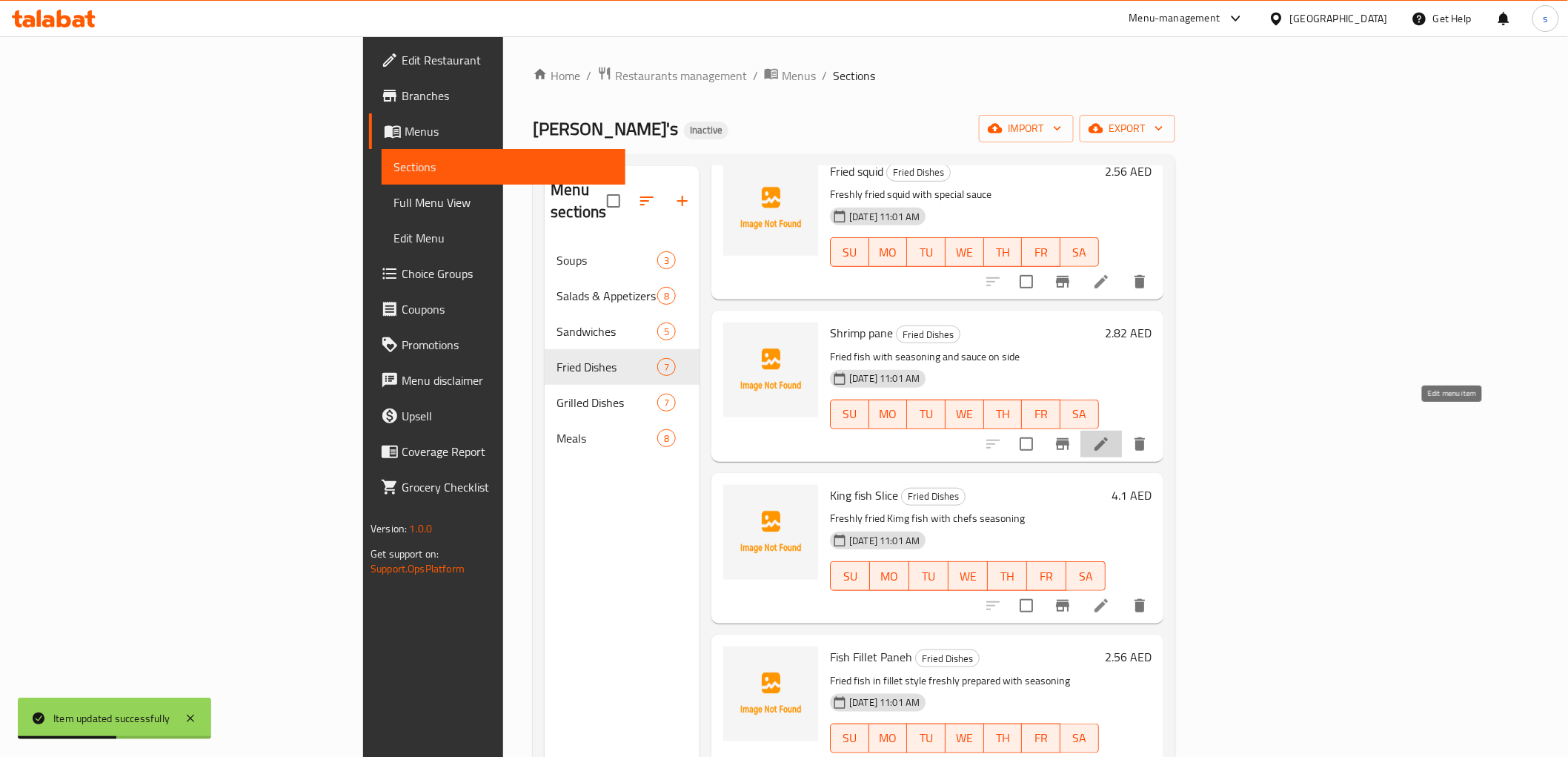
click at [1110, 435] on icon at bounding box center [1100, 444] width 18 height 18
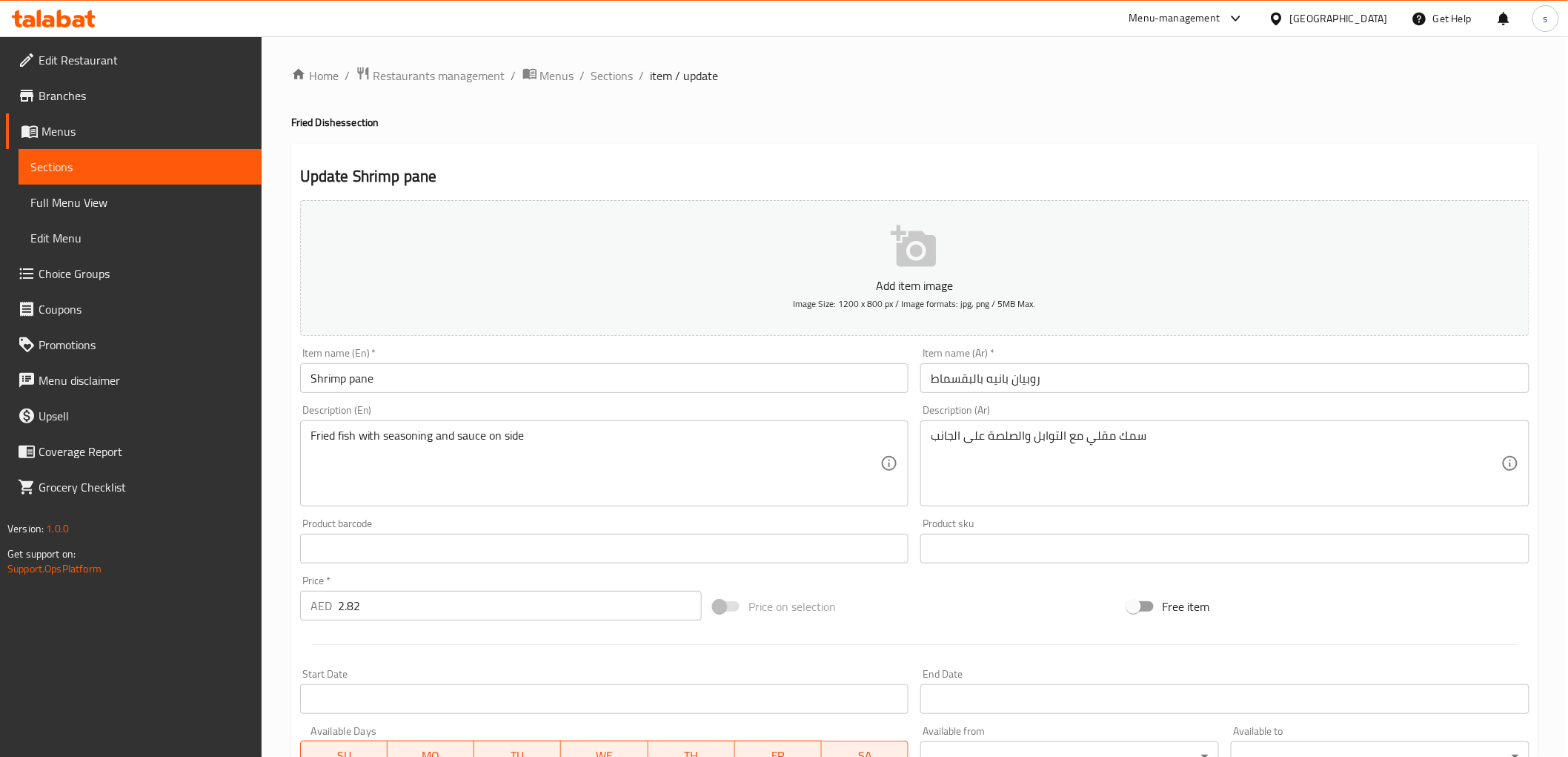
click at [934, 382] on input "روبيان بانيه بالبقسماط" at bounding box center [1225, 378] width 609 height 30
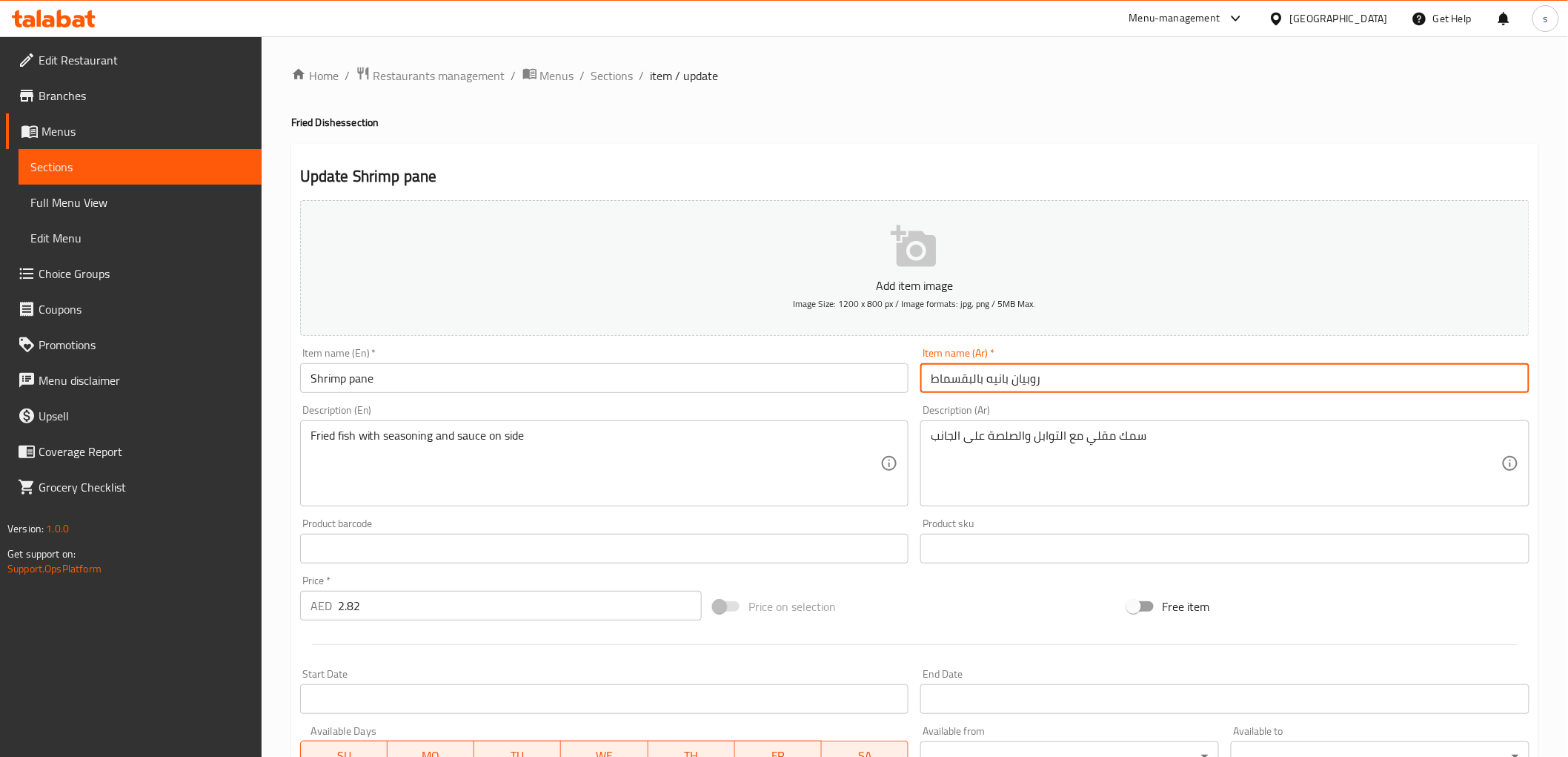
click at [1141, 378] on input "روبيان بانيه بالبقسماط" at bounding box center [1225, 378] width 609 height 30
type input "روبيان بانيه"
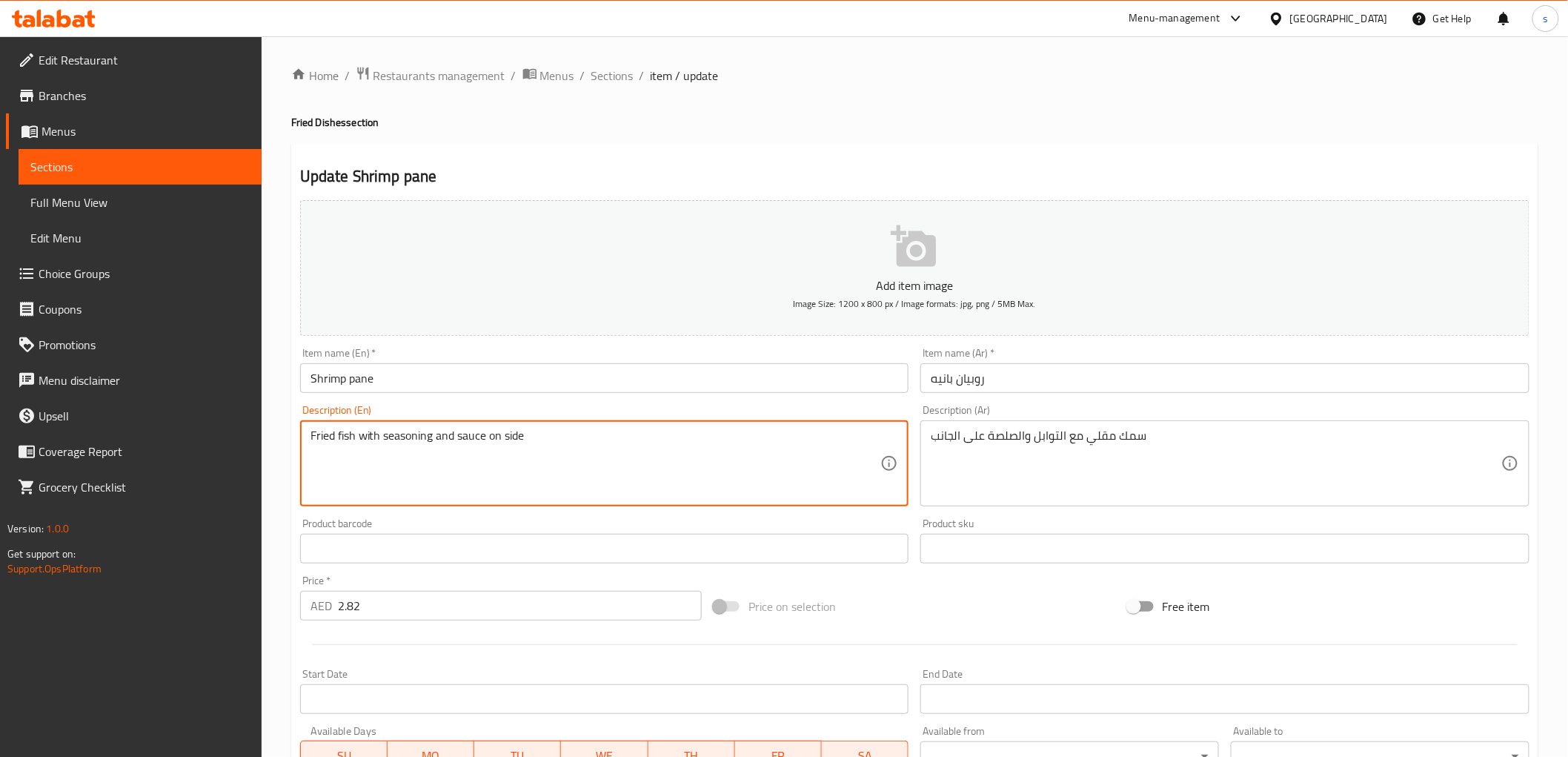
drag, startPoint x: 339, startPoint y: 434, endPoint x: 349, endPoint y: 434, distance: 10.0
drag, startPoint x: 336, startPoint y: 435, endPoint x: 352, endPoint y: 431, distance: 16.5
click at [352, 431] on textarea "Fried fish with seasoning and sauce on side" at bounding box center [595, 464] width 570 height 71
type textarea "Fried shrimp with seasoning and sauce on side"
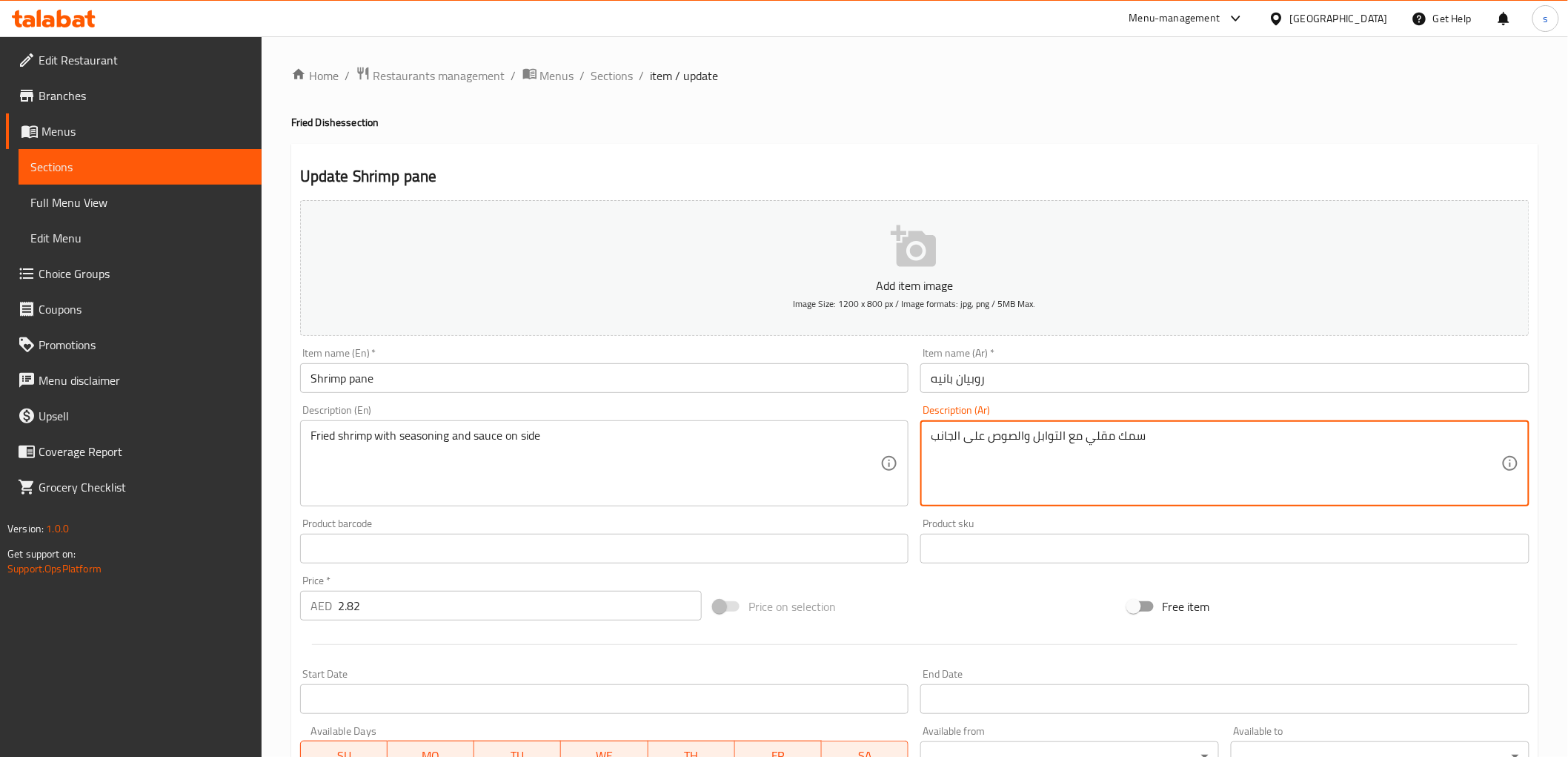
type textarea "سمك مقلي مع التوابل والصوص على الجانب"
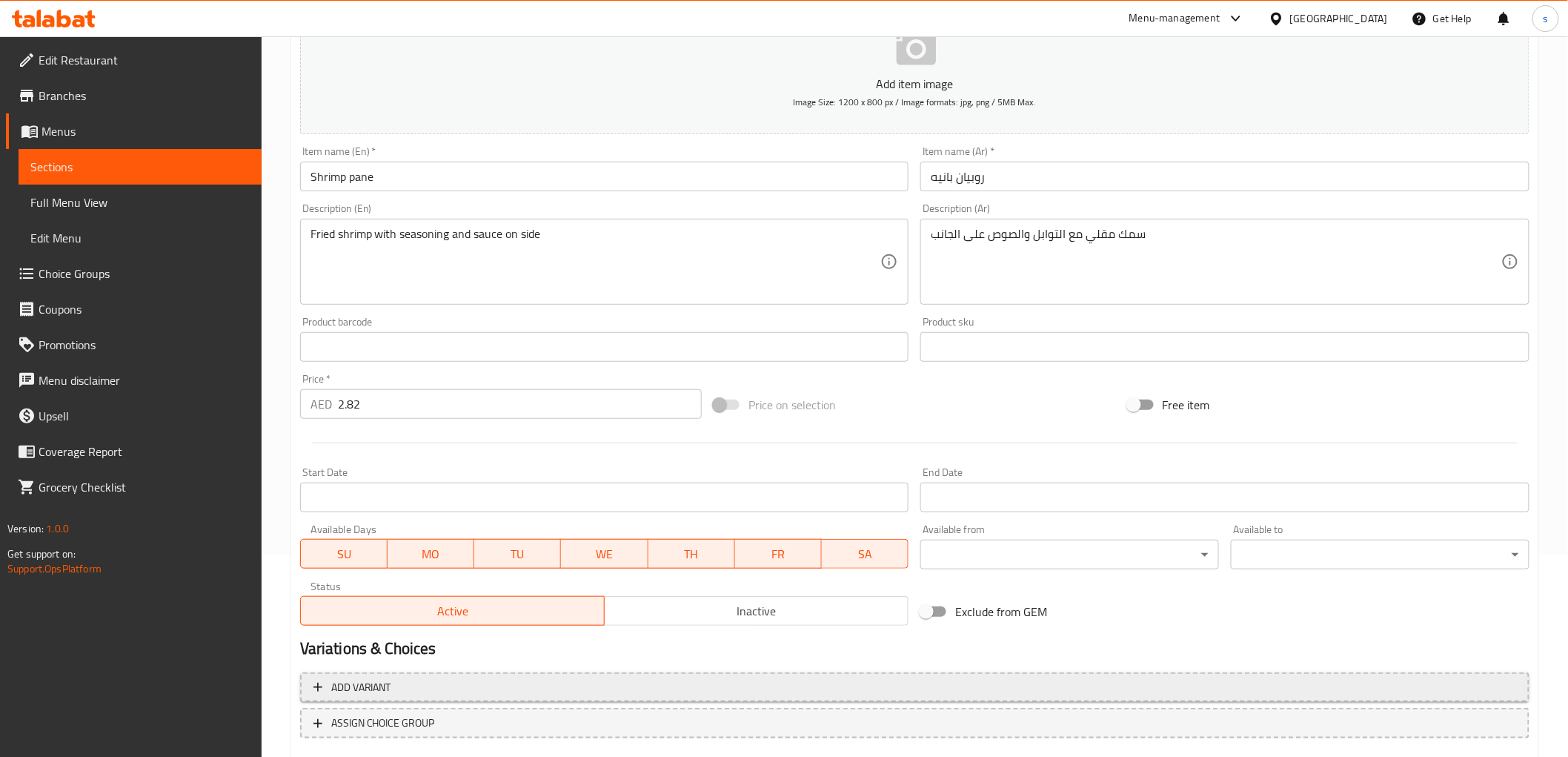
scroll to position [288, 0]
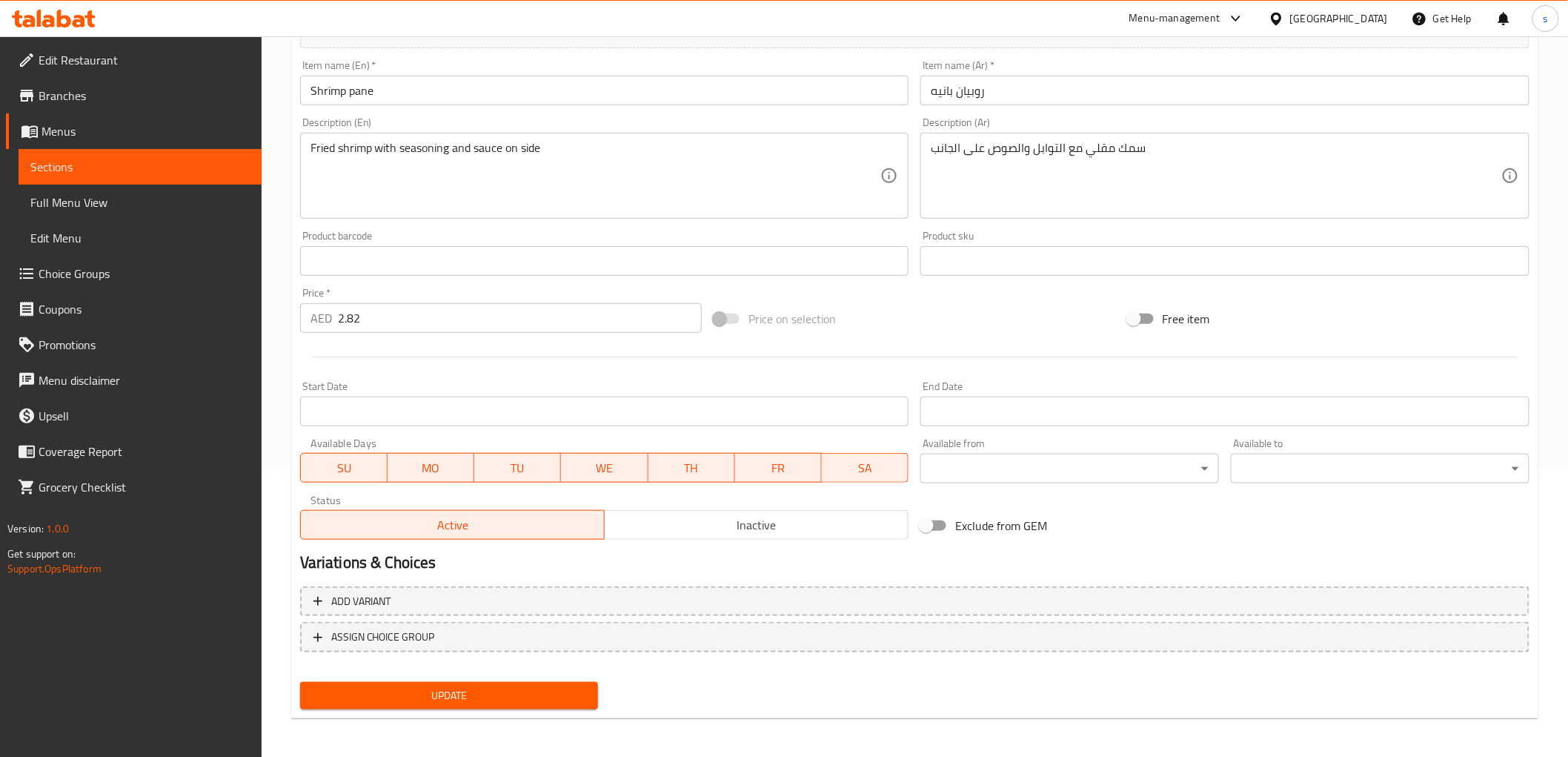
click at [532, 695] on span "Update" at bounding box center [449, 696] width 275 height 19
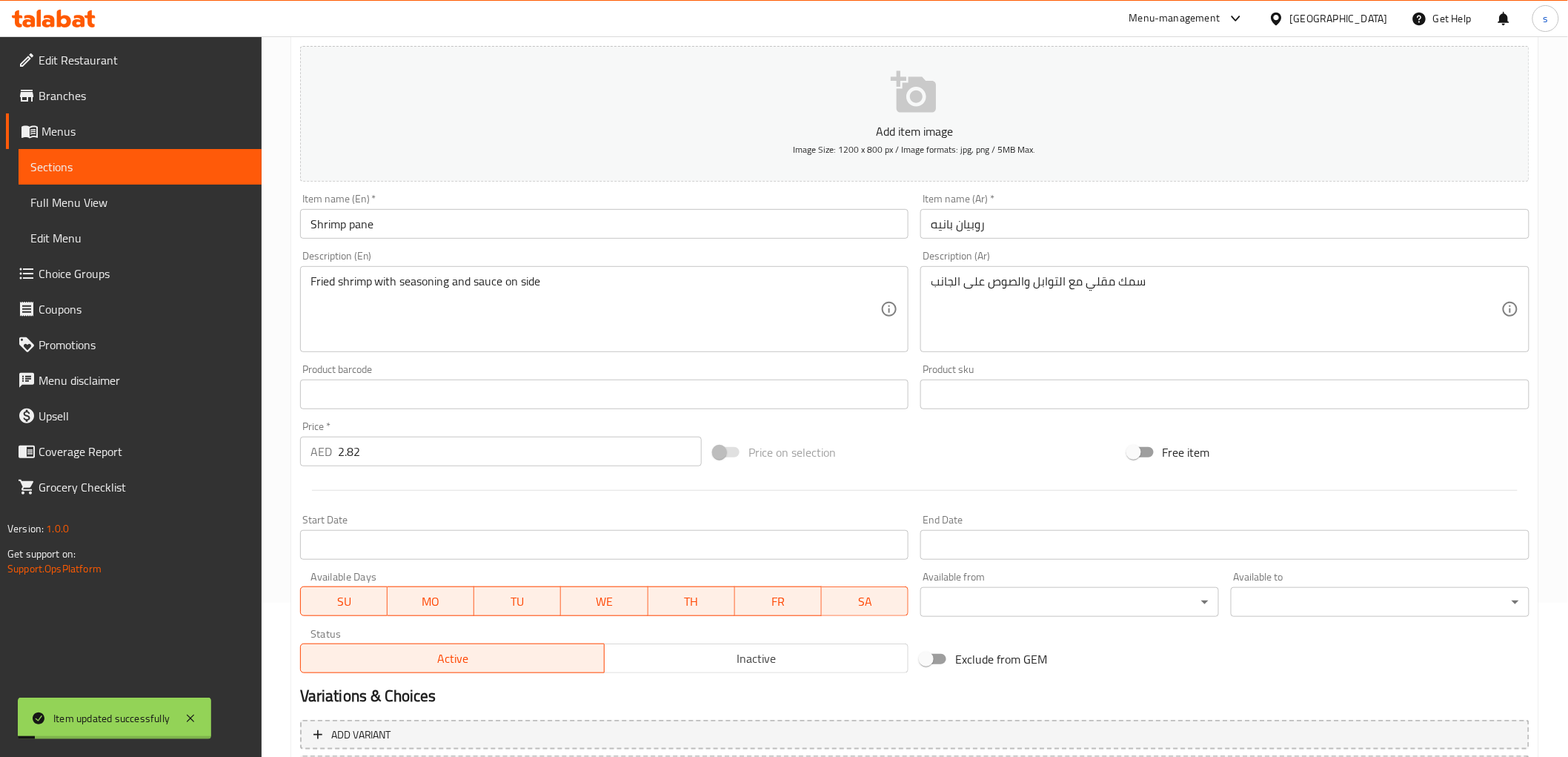
scroll to position [0, 0]
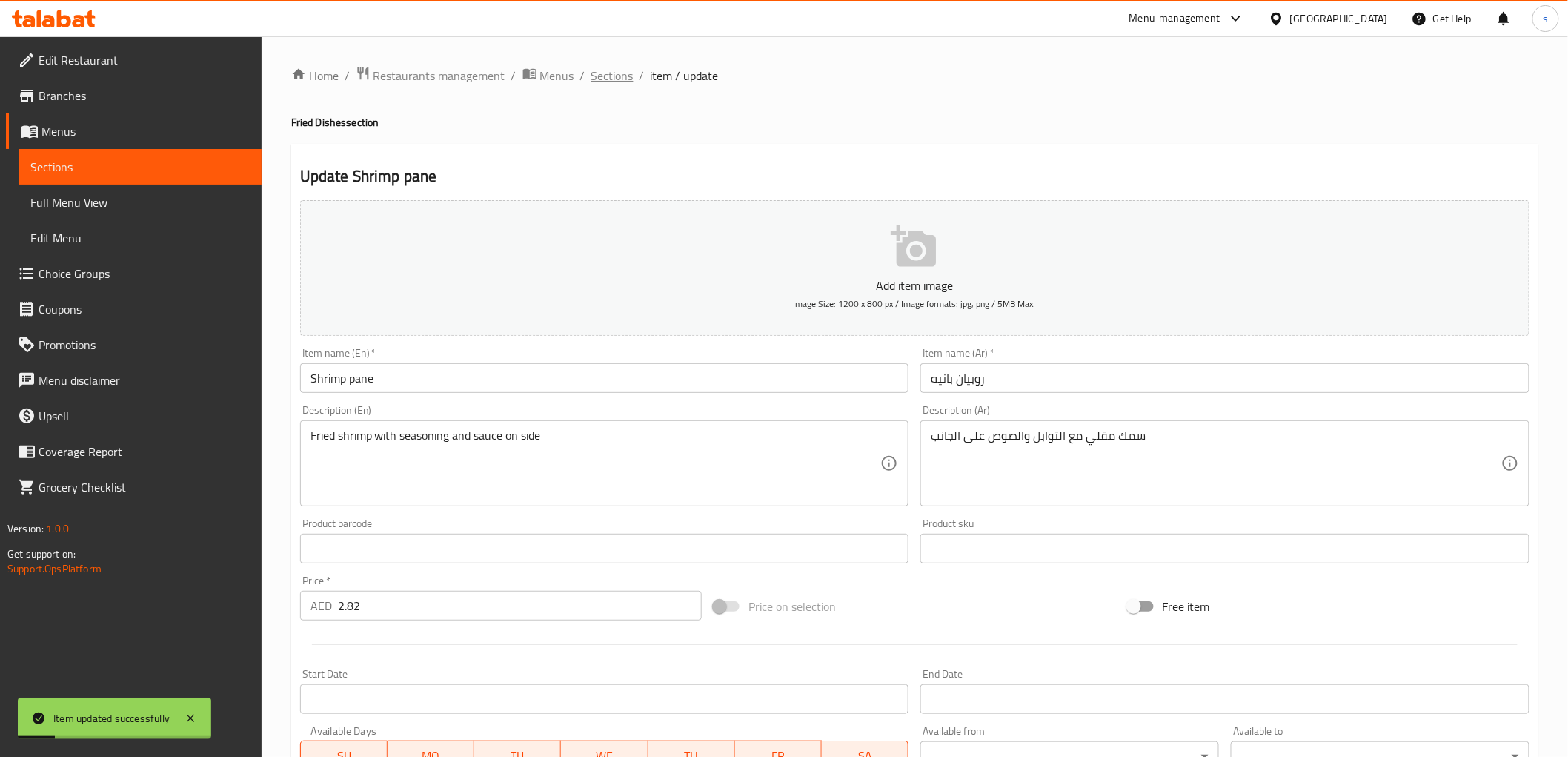
click at [598, 70] on span "Sections" at bounding box center [612, 75] width 42 height 18
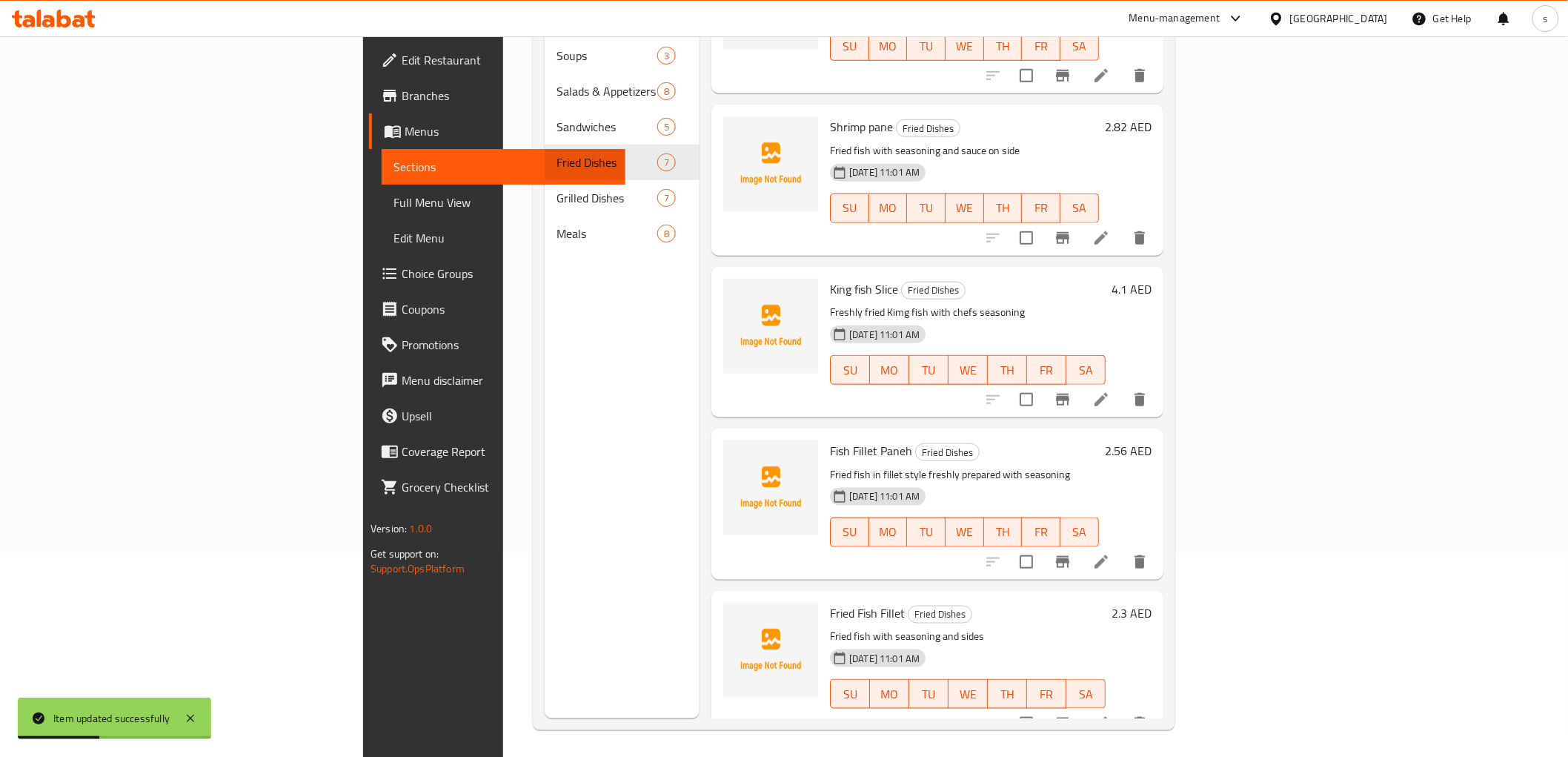
scroll to position [208, 0]
click at [1110, 388] on icon at bounding box center [1100, 397] width 18 height 18
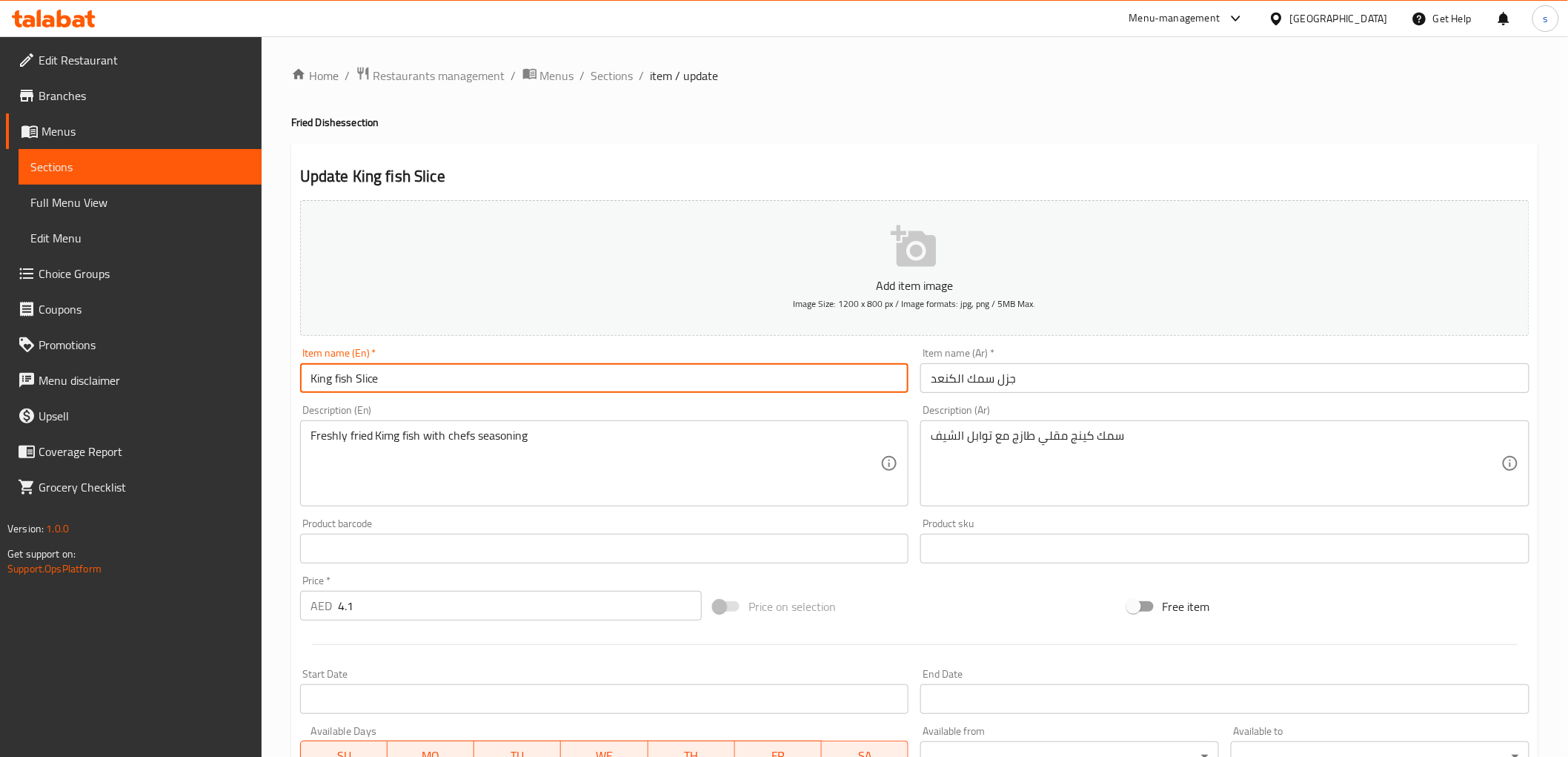
drag, startPoint x: 307, startPoint y: 378, endPoint x: 472, endPoint y: 373, distance: 165.1
click at [471, 373] on input "King fish Slice" at bounding box center [605, 378] width 609 height 30
click at [821, 376] on input "King fish Slice" at bounding box center [605, 378] width 609 height 30
drag, startPoint x: 353, startPoint y: 377, endPoint x: 410, endPoint y: 371, distance: 57.3
click at [410, 371] on input "King fish Slice" at bounding box center [605, 378] width 609 height 30
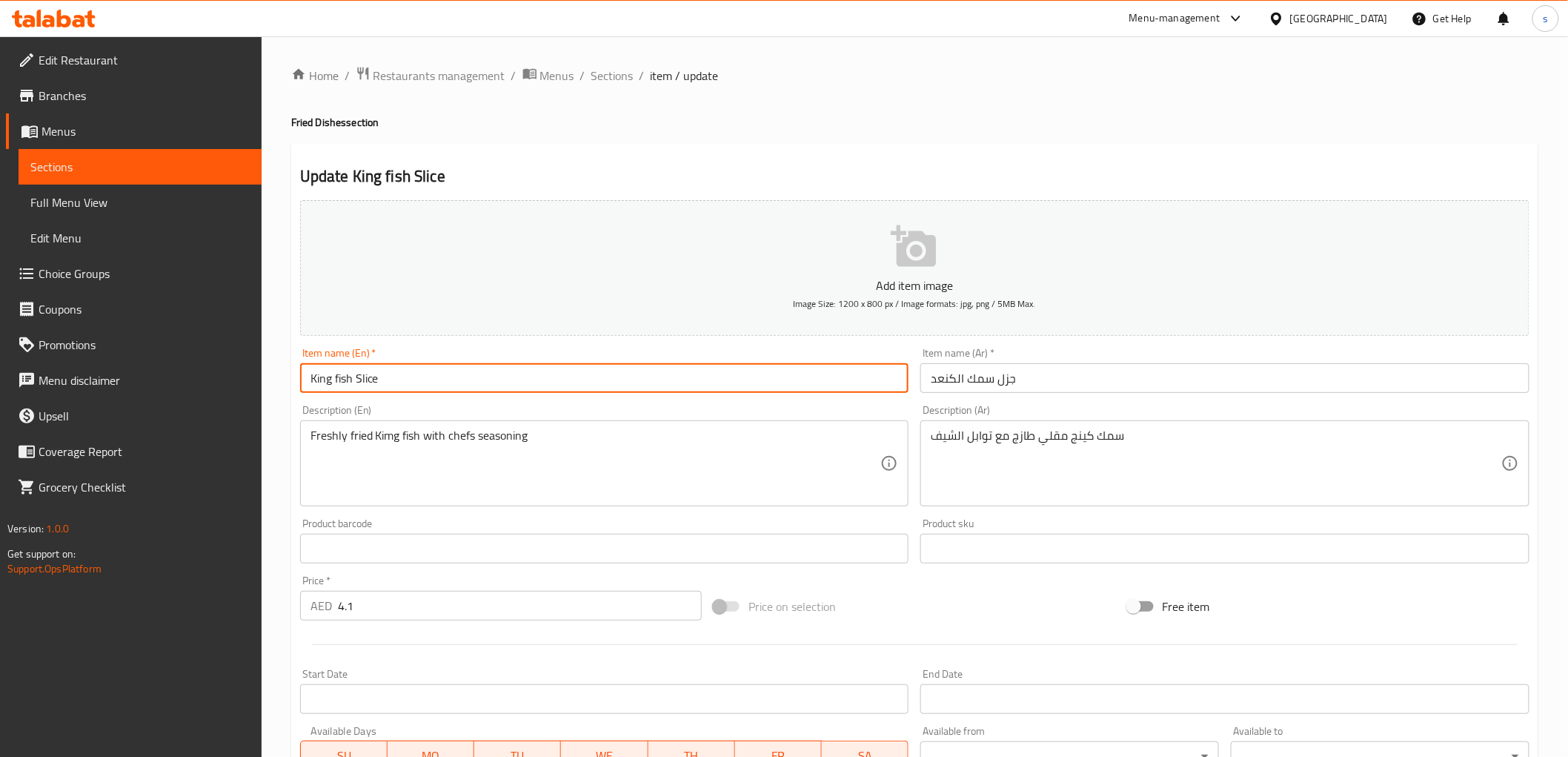
click at [735, 367] on input "King fish Slice" at bounding box center [605, 378] width 609 height 30
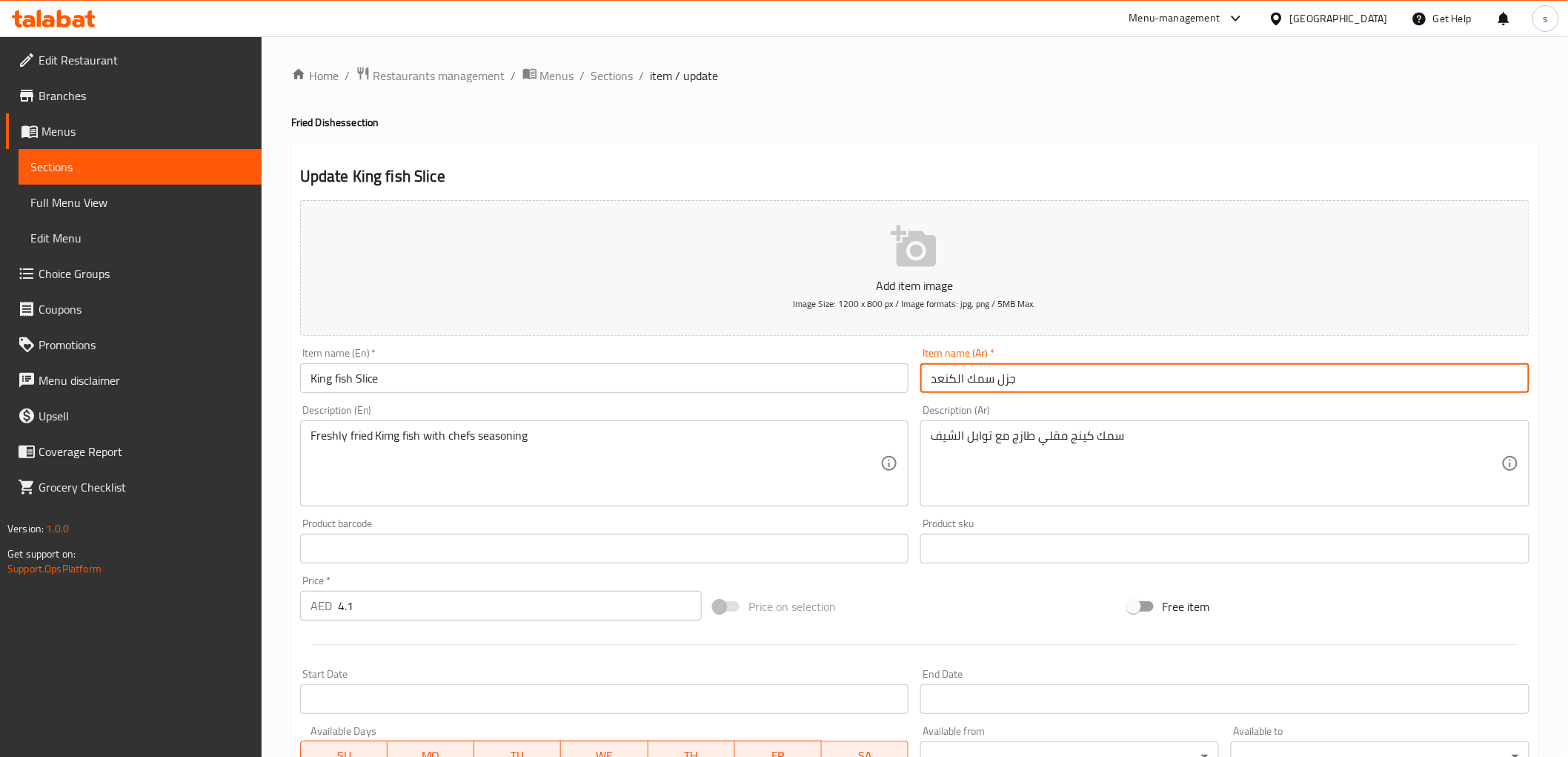
drag, startPoint x: 999, startPoint y: 388, endPoint x: 1100, endPoint y: 369, distance: 102.8
click at [1100, 369] on input "جزل سمك الكنعد" at bounding box center [1225, 378] width 609 height 30
click at [859, 378] on input "King fish Slice" at bounding box center [605, 378] width 609 height 30
drag, startPoint x: 1016, startPoint y: 376, endPoint x: 1034, endPoint y: 371, distance: 18.7
click at [1034, 371] on input "جزل سمك الكنعد" at bounding box center [1225, 378] width 609 height 30
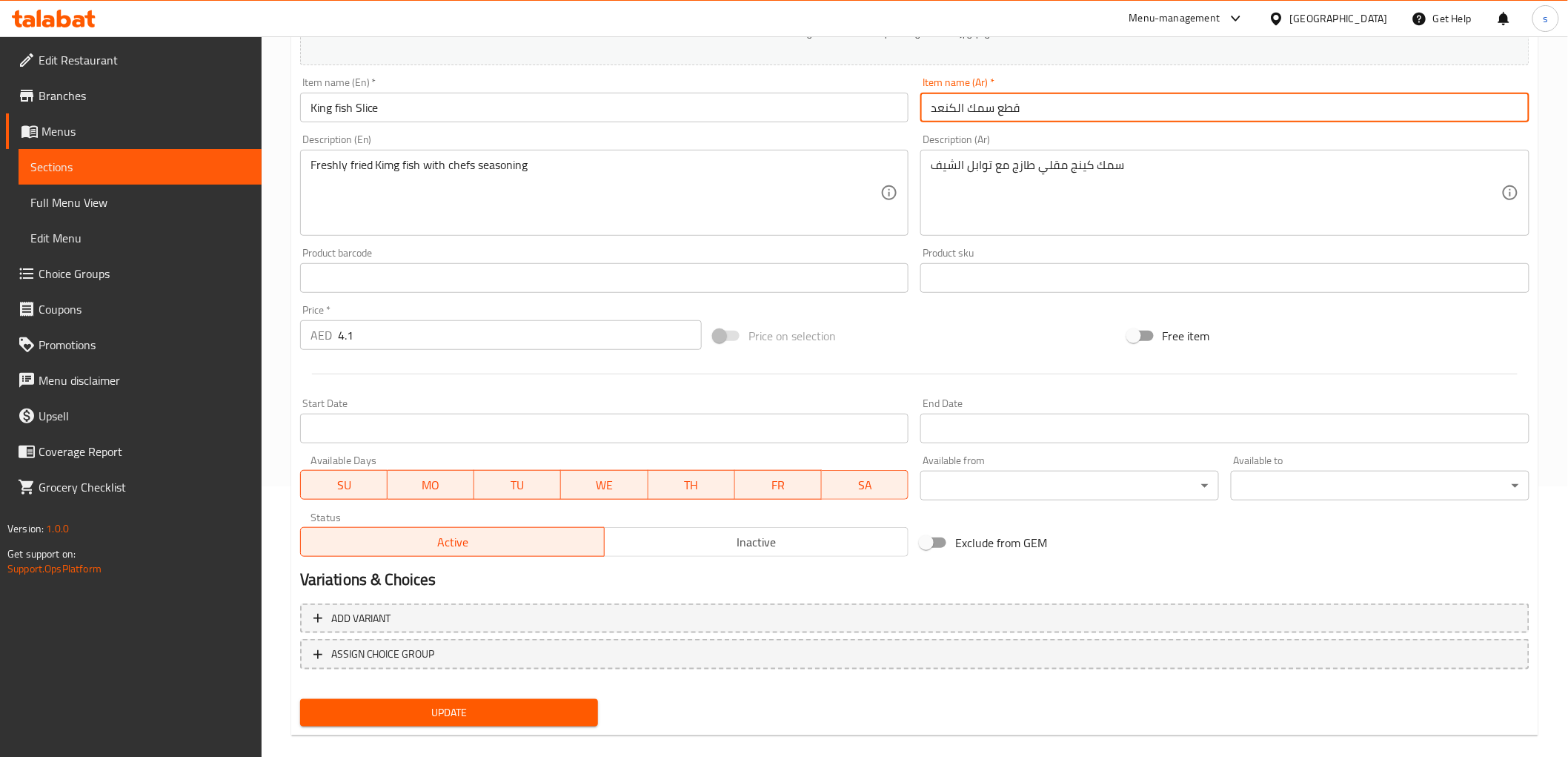
scroll to position [288, 0]
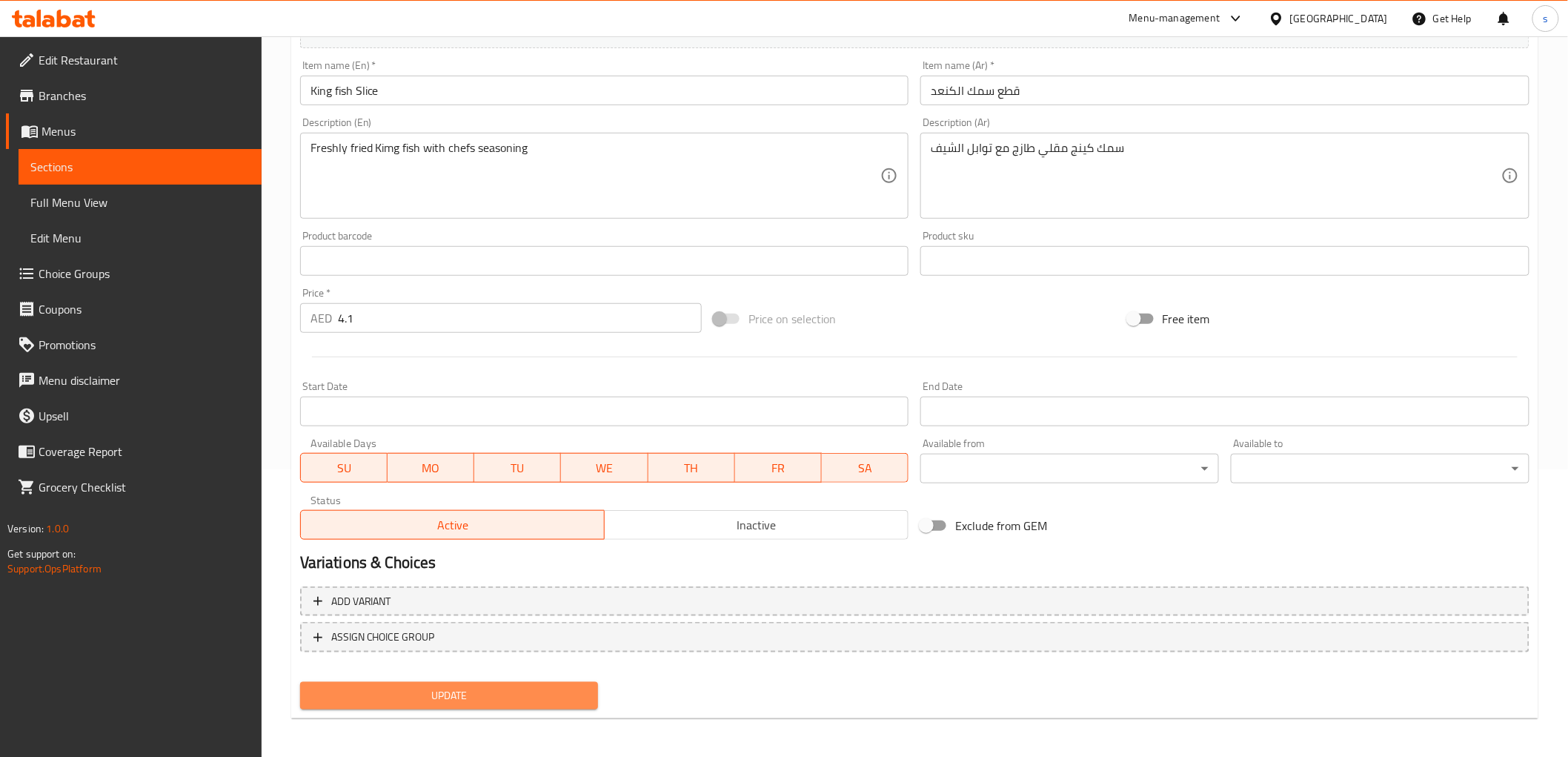
click at [549, 699] on span "Update" at bounding box center [449, 696] width 275 height 19
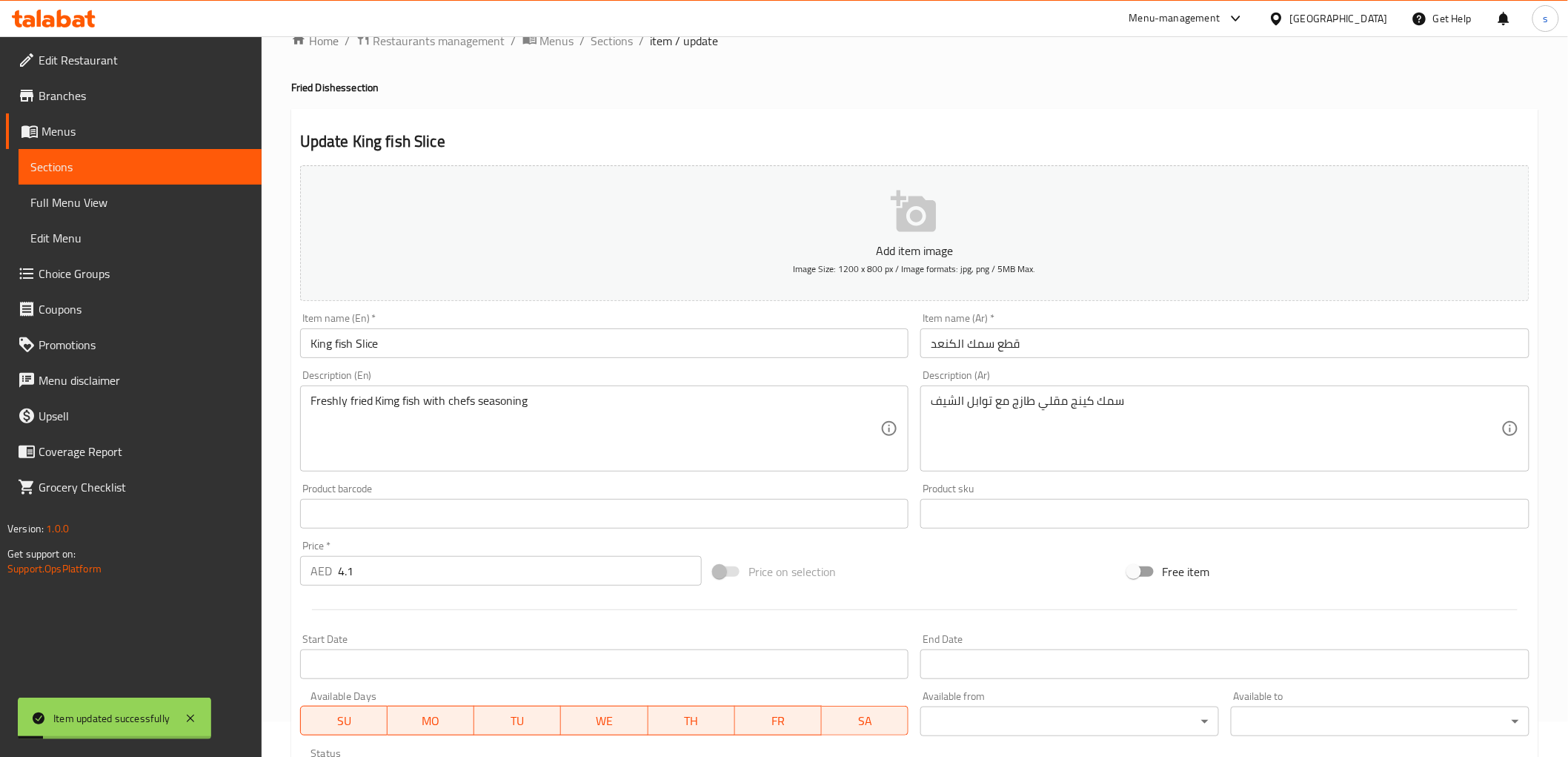
scroll to position [0, 0]
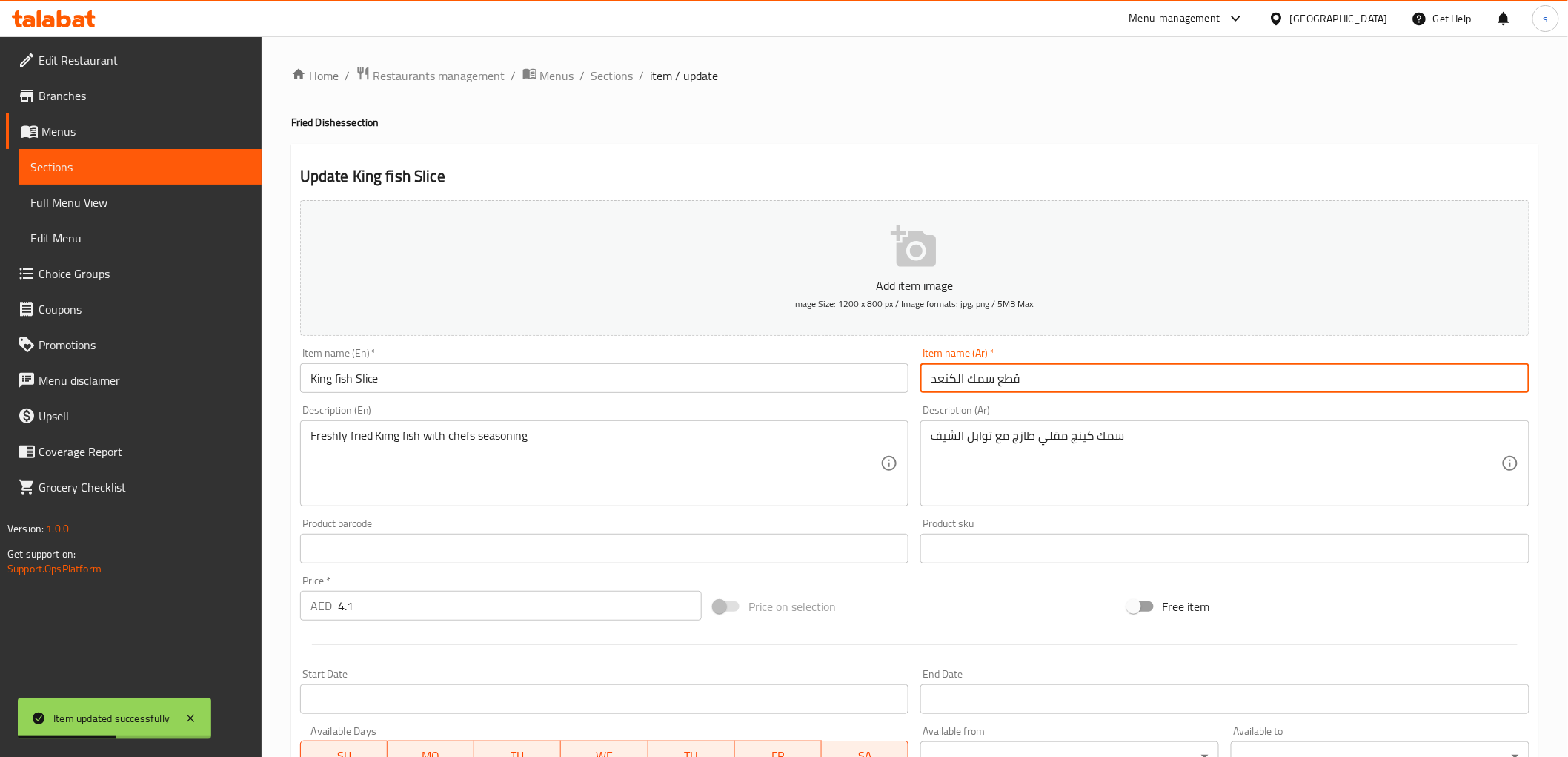
click at [1000, 378] on input "قطع سمك الكنعد" at bounding box center [1225, 378] width 609 height 30
click at [995, 382] on input "قطع سمك الكنعد" at bounding box center [1225, 378] width 609 height 30
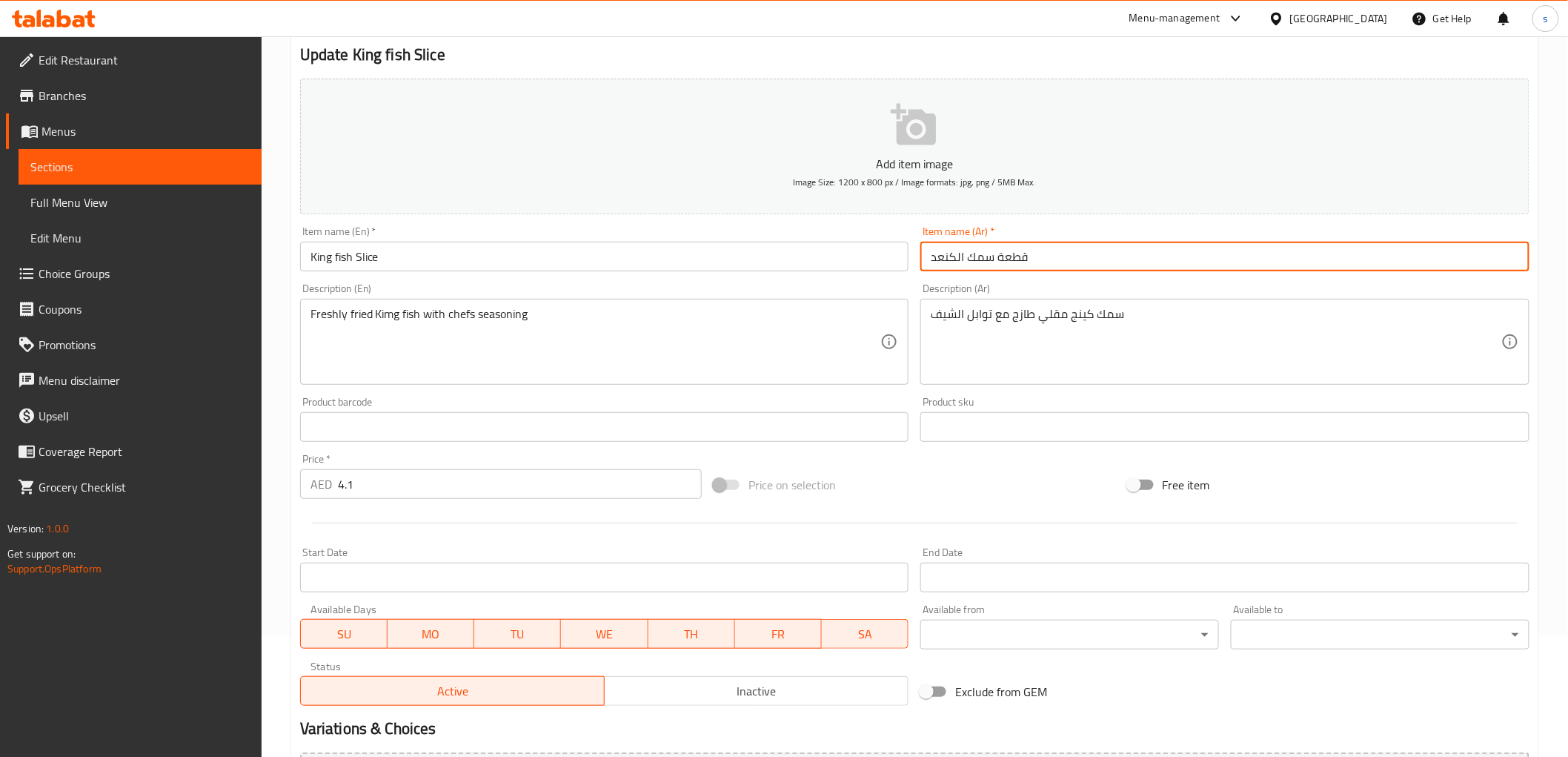
scroll to position [288, 0]
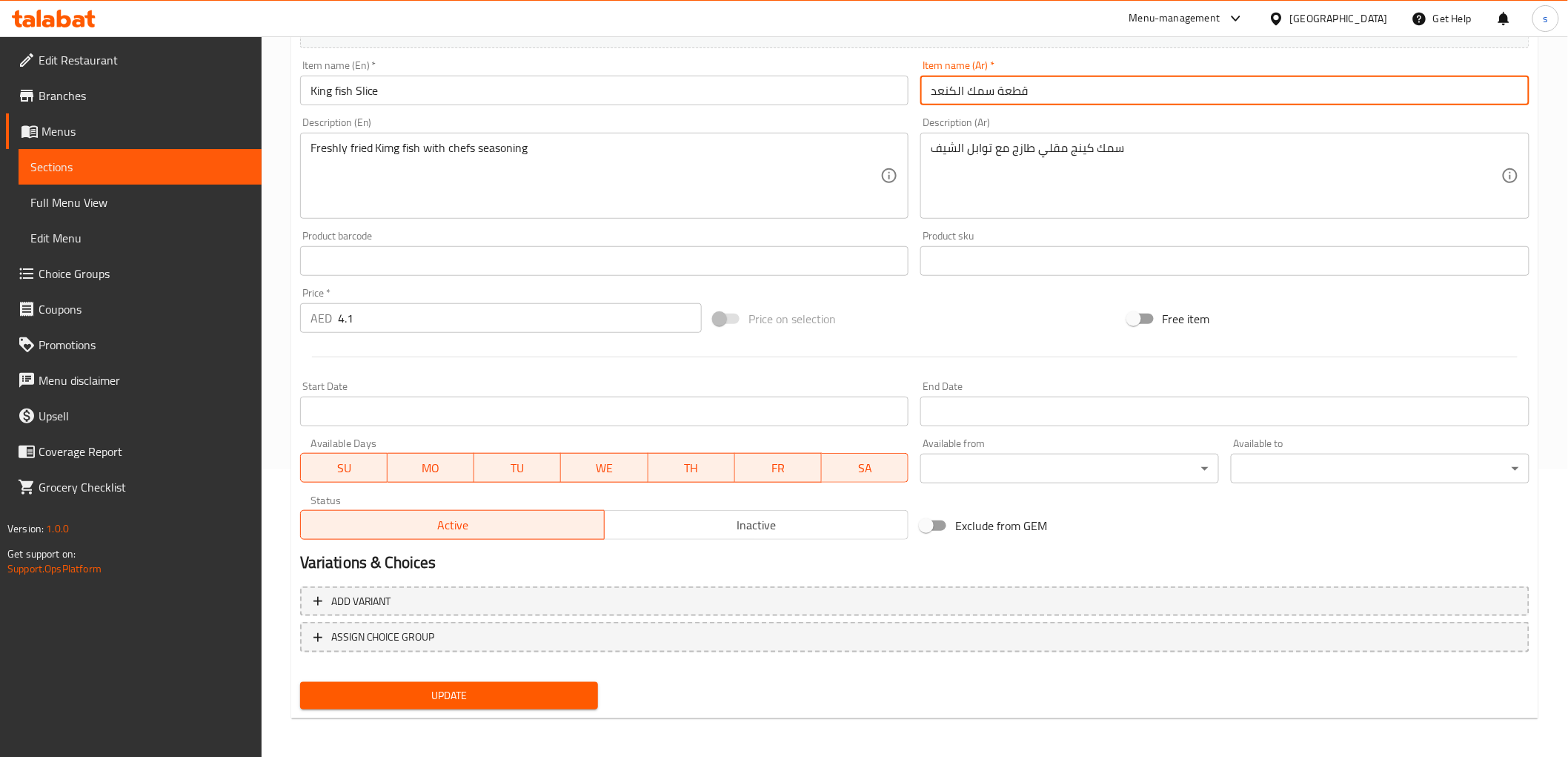
type input "قطعة سمك الكنعد"
click at [491, 705] on button "Update" at bounding box center [449, 695] width 298 height 27
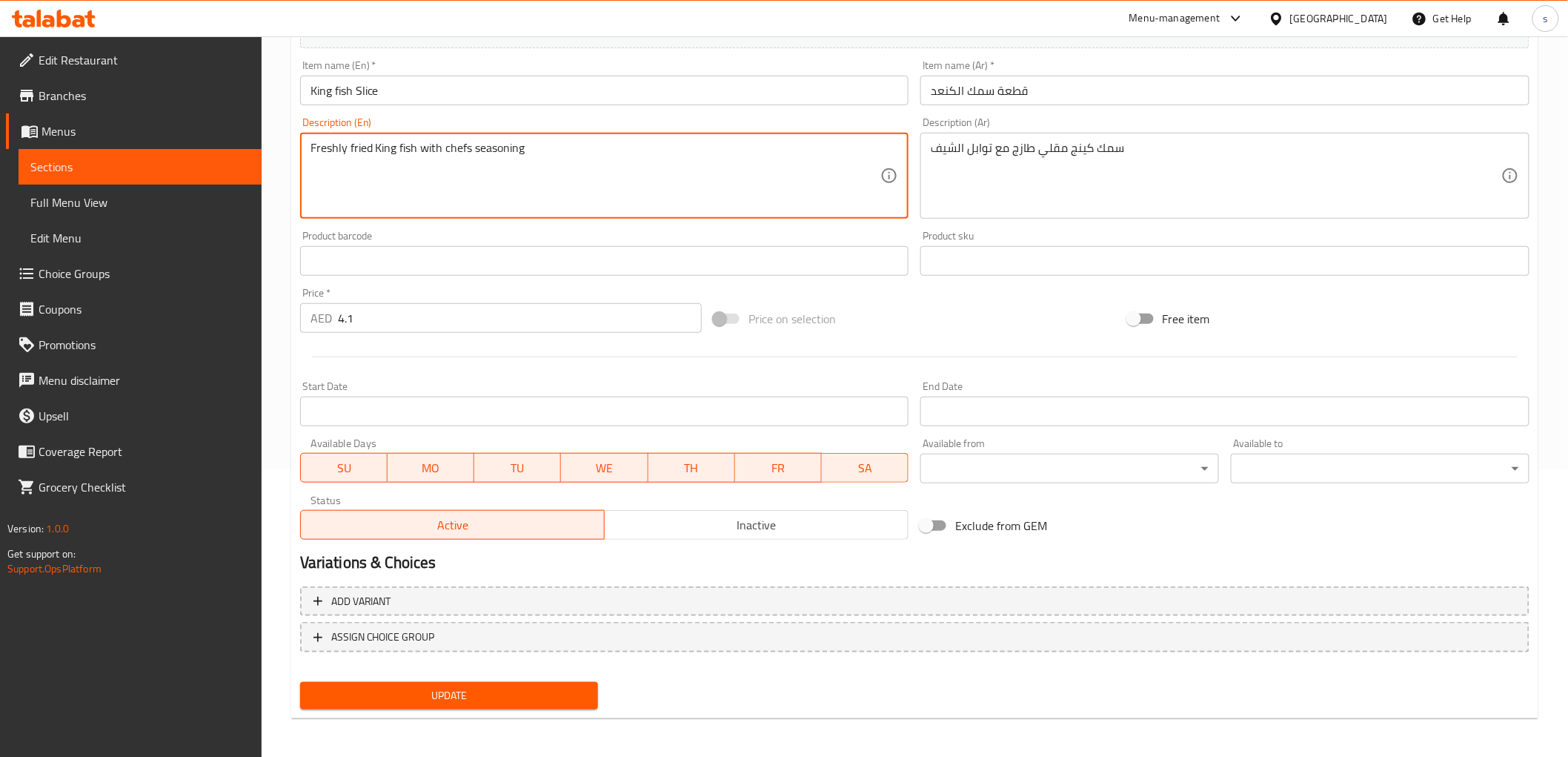
type textarea "Freshly fried King fish with chefs seasoning"
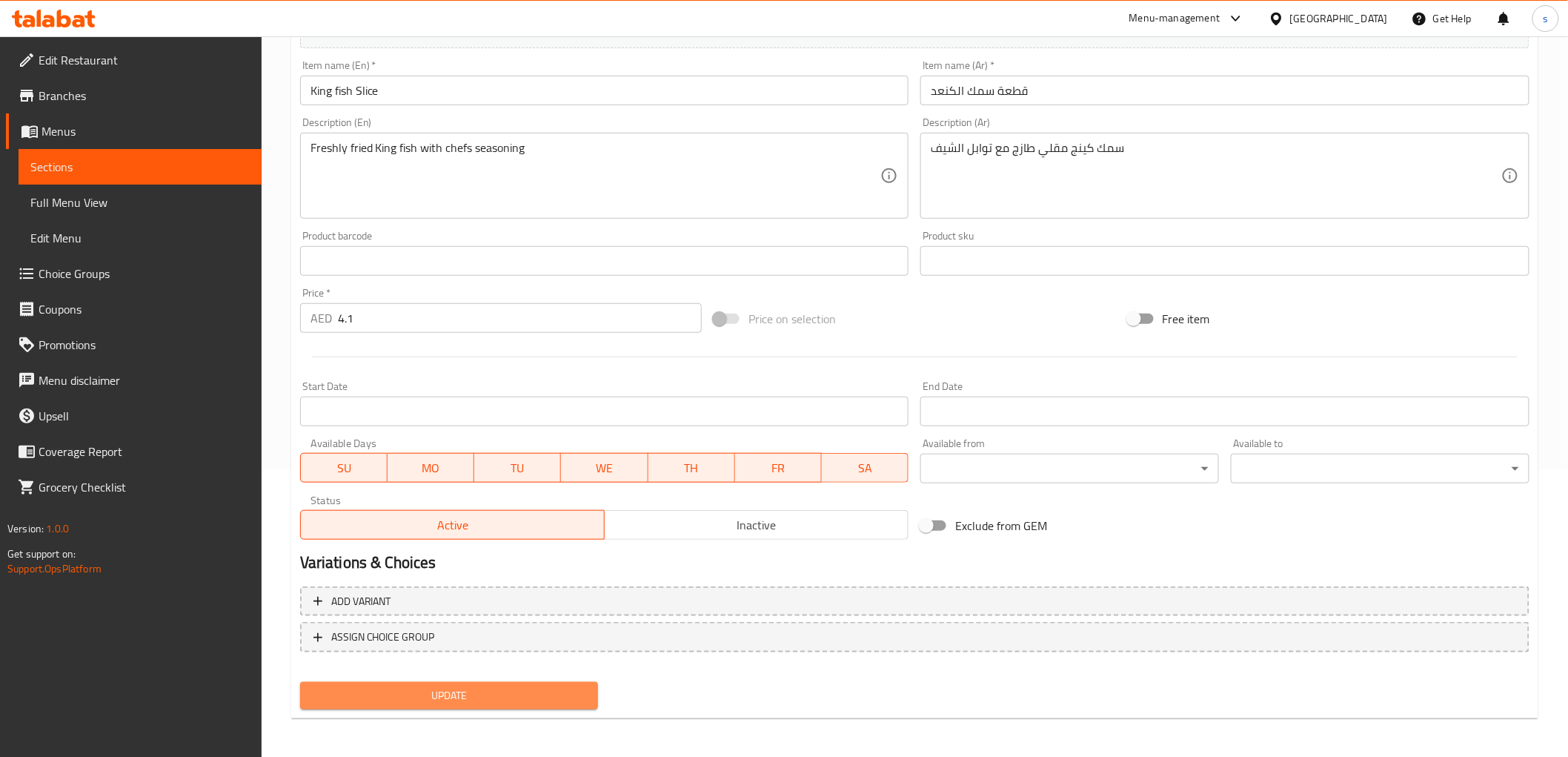
click at [449, 692] on span "Update" at bounding box center [449, 696] width 275 height 19
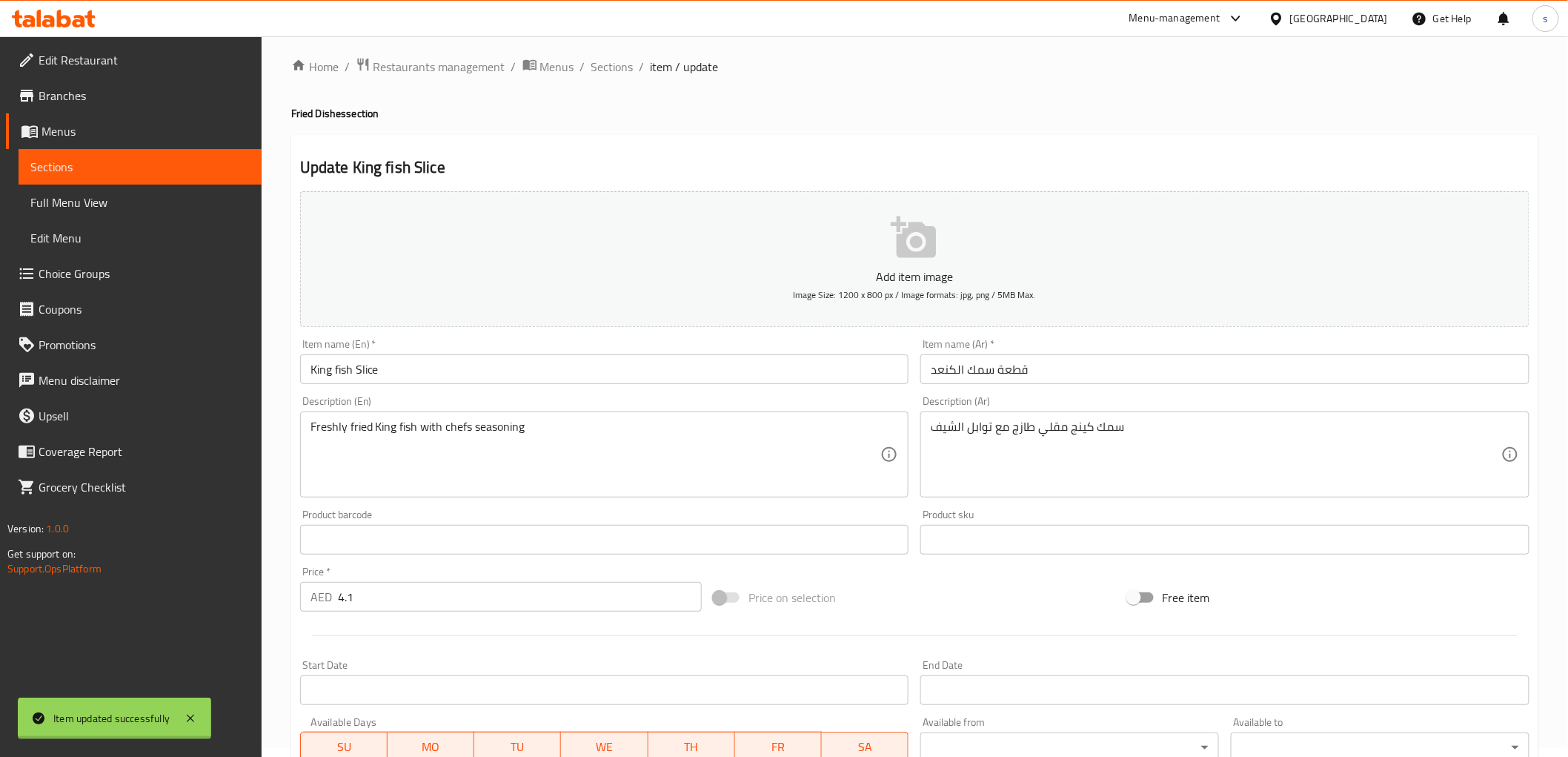
scroll to position [0, 0]
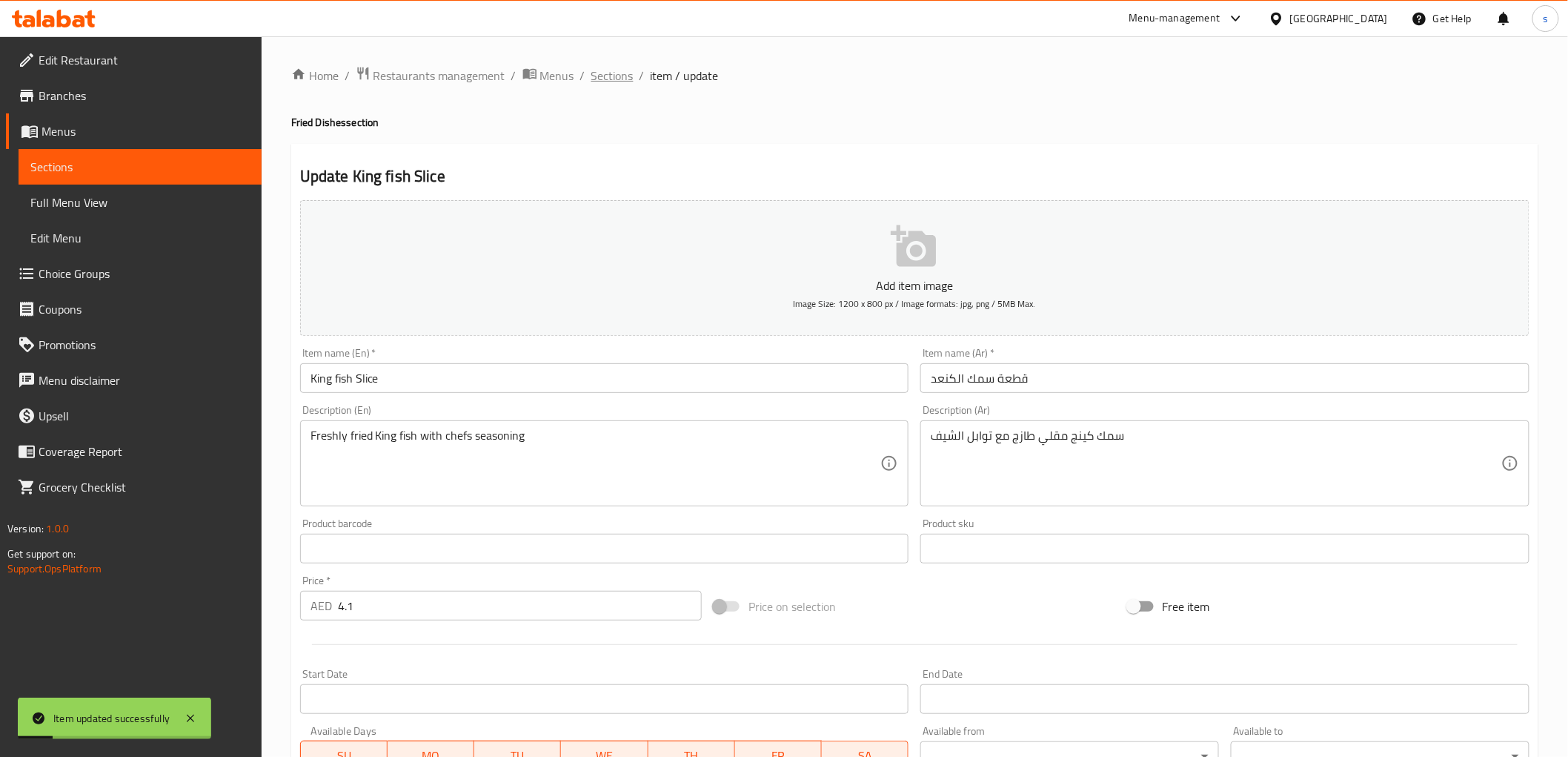
click at [617, 77] on span "Sections" at bounding box center [612, 75] width 42 height 18
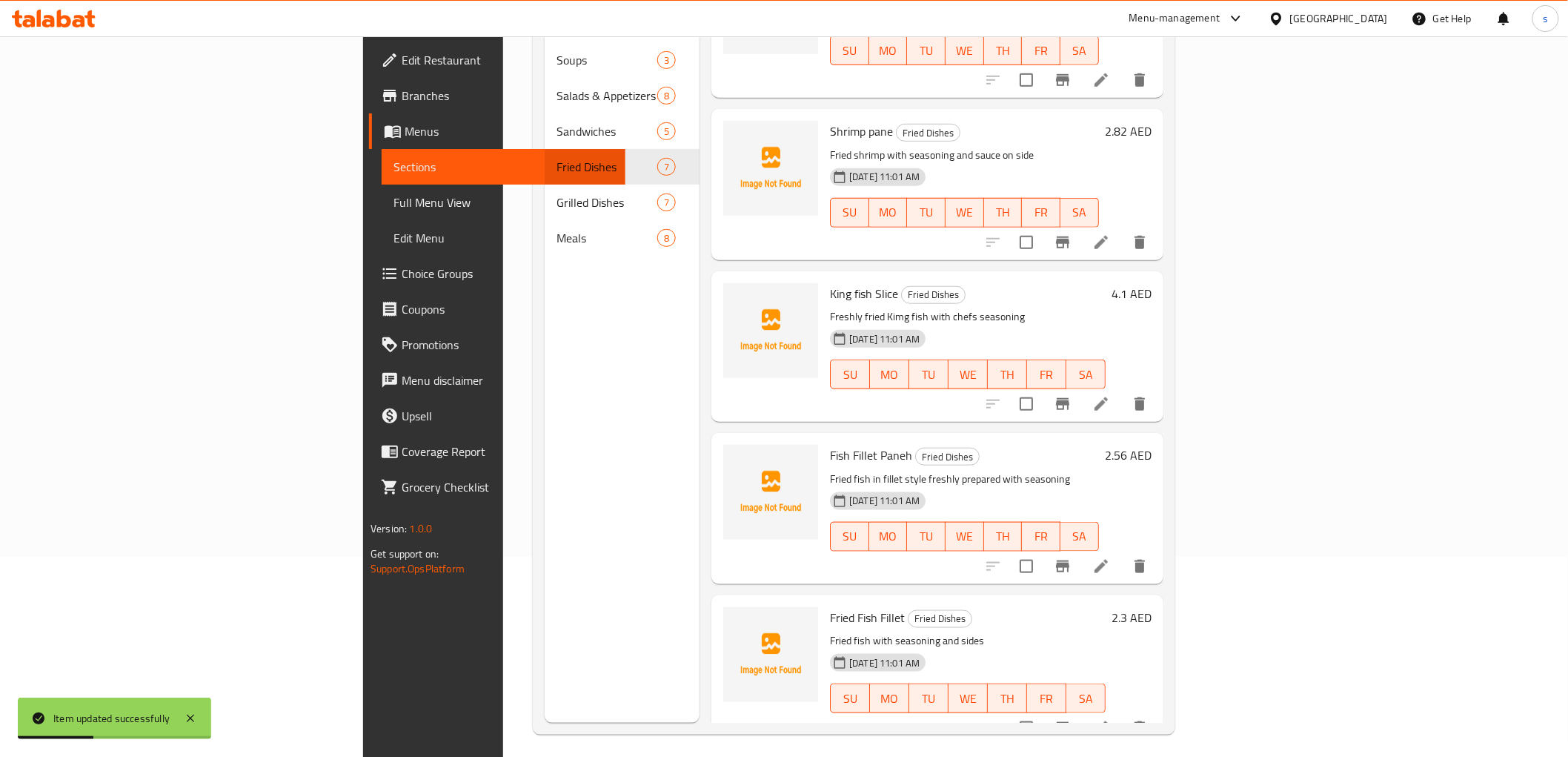
scroll to position [208, 0]
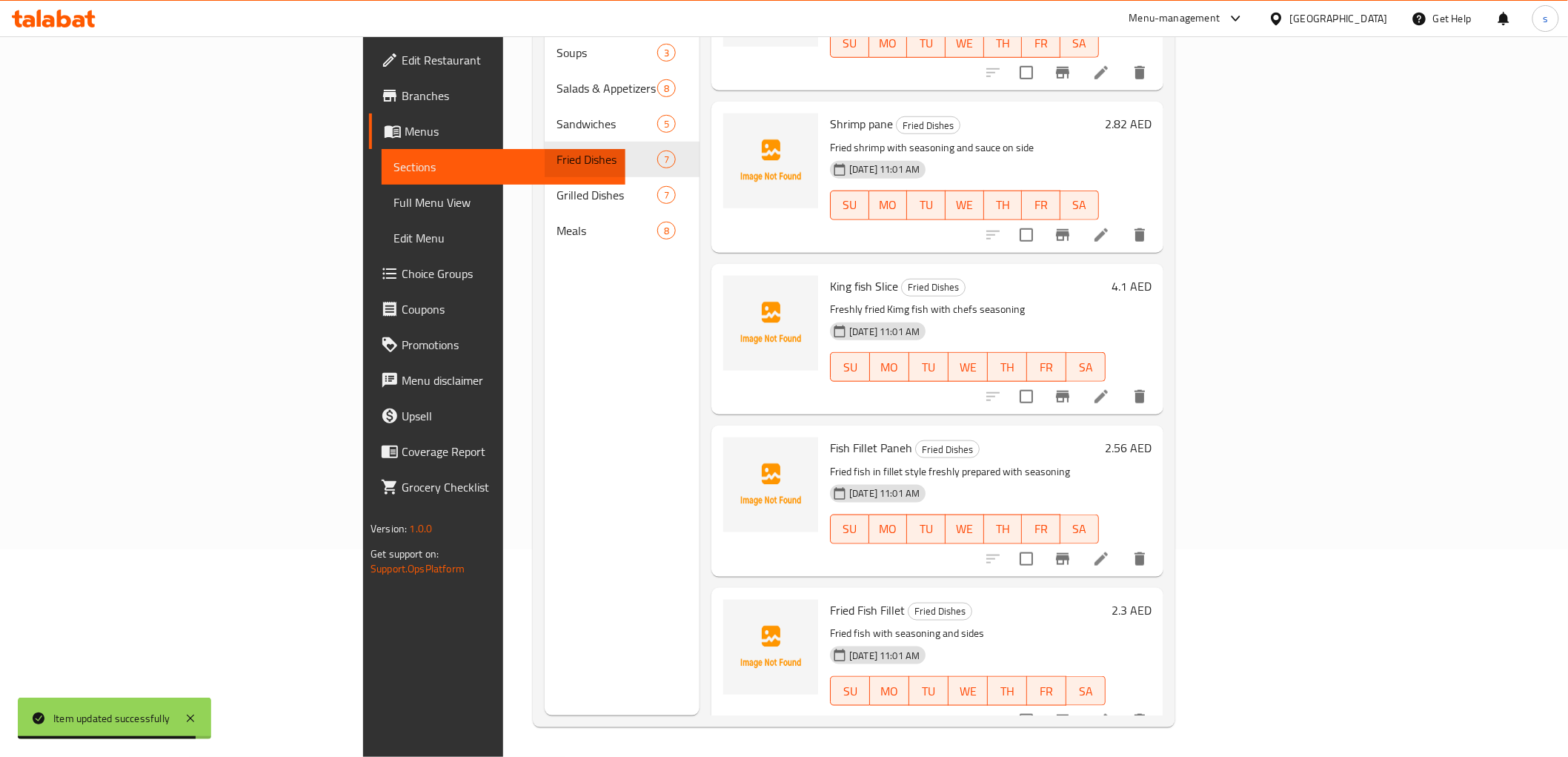
click at [1122, 545] on li at bounding box center [1100, 559] width 42 height 27
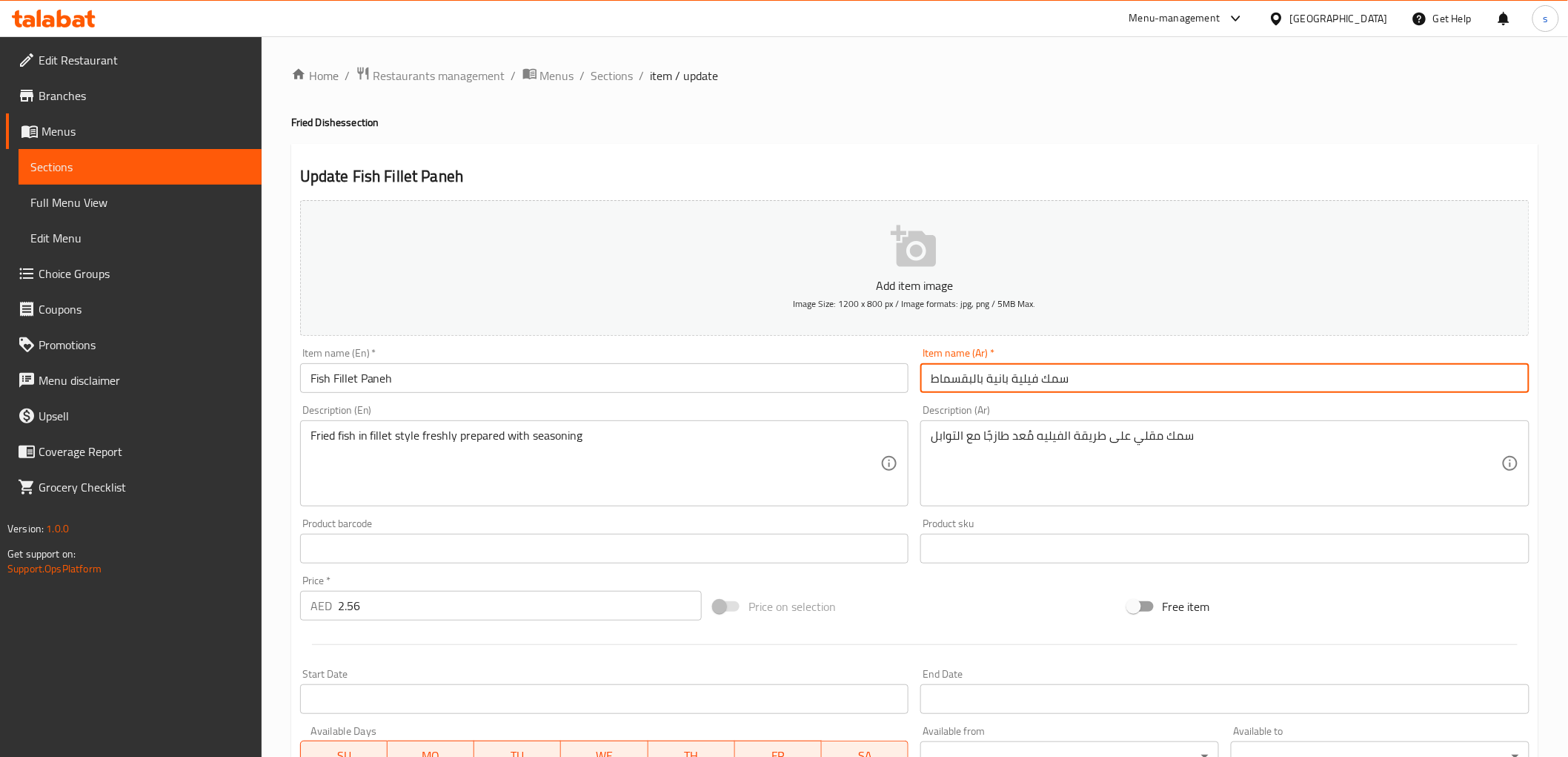
click at [927, 373] on input "سمك فيلية بانية بالبقسماط" at bounding box center [1225, 378] width 609 height 30
click at [1087, 367] on input "سمك فيلية بانية بالبقسماط" at bounding box center [1225, 378] width 609 height 30
type input "سمك فيلية بانية"
click at [561, 381] on input "Fish Fillet Paneh" at bounding box center [605, 378] width 609 height 30
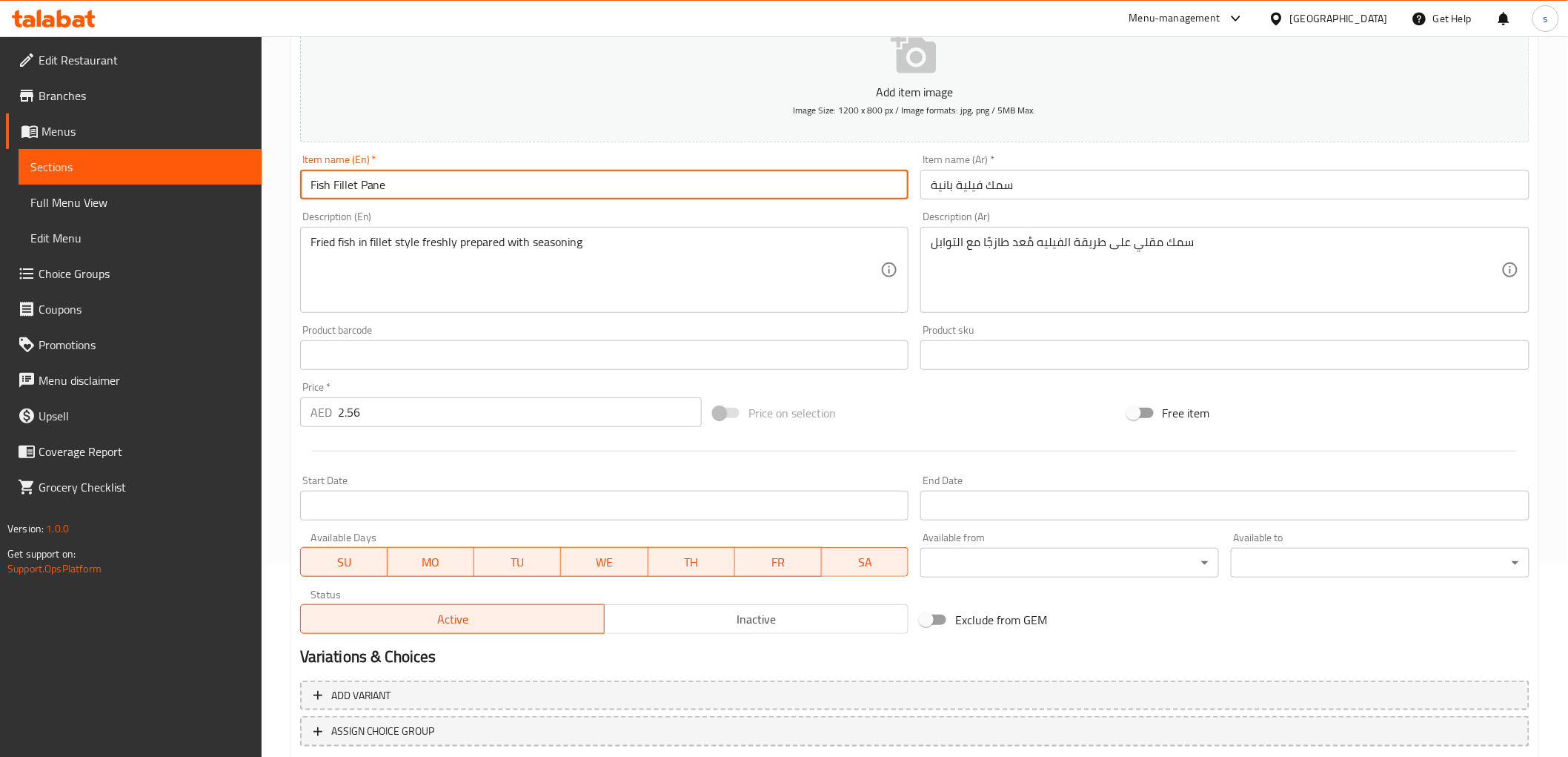
scroll to position [288, 0]
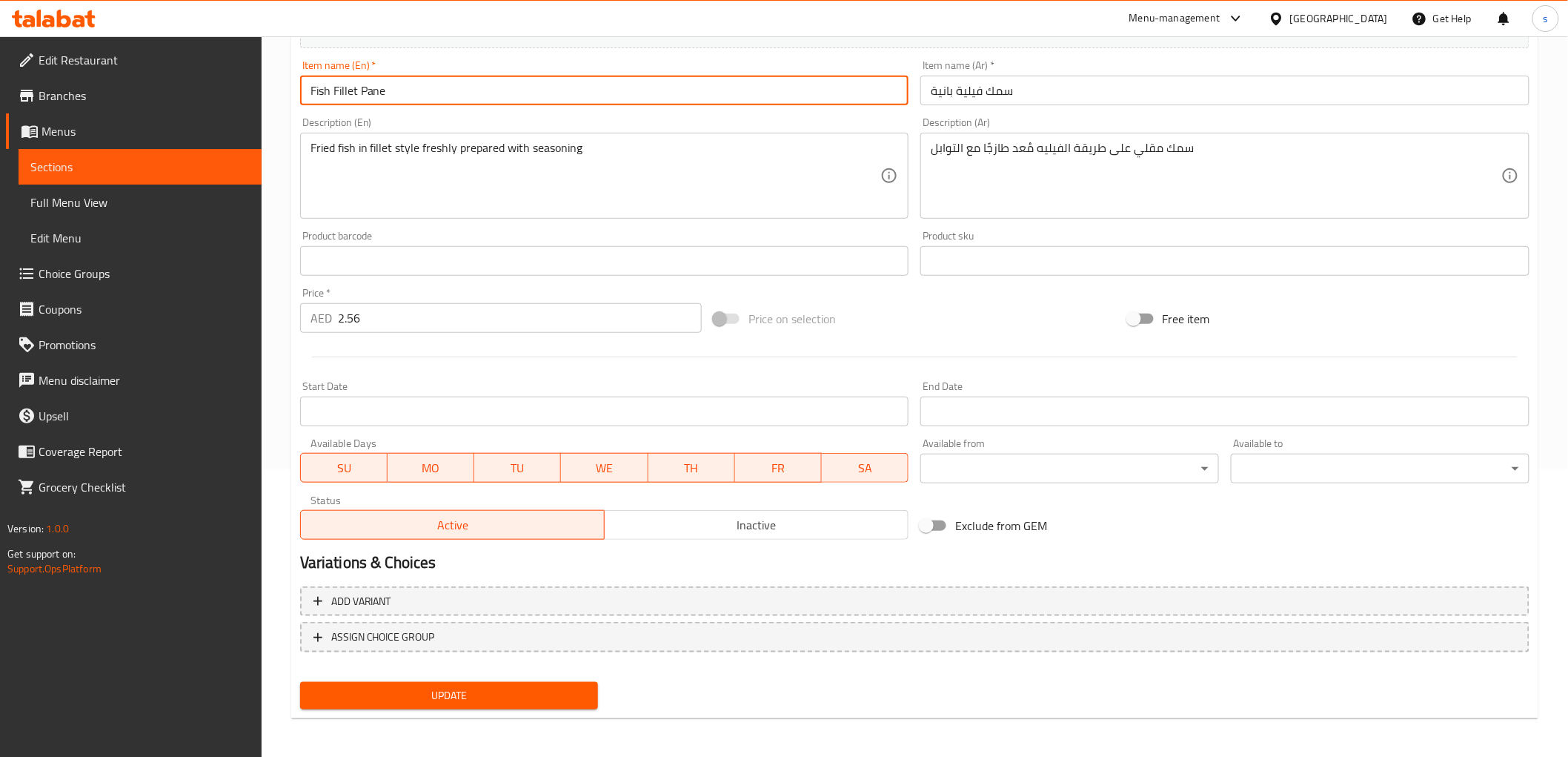
type input "Fish Fillet Pane"
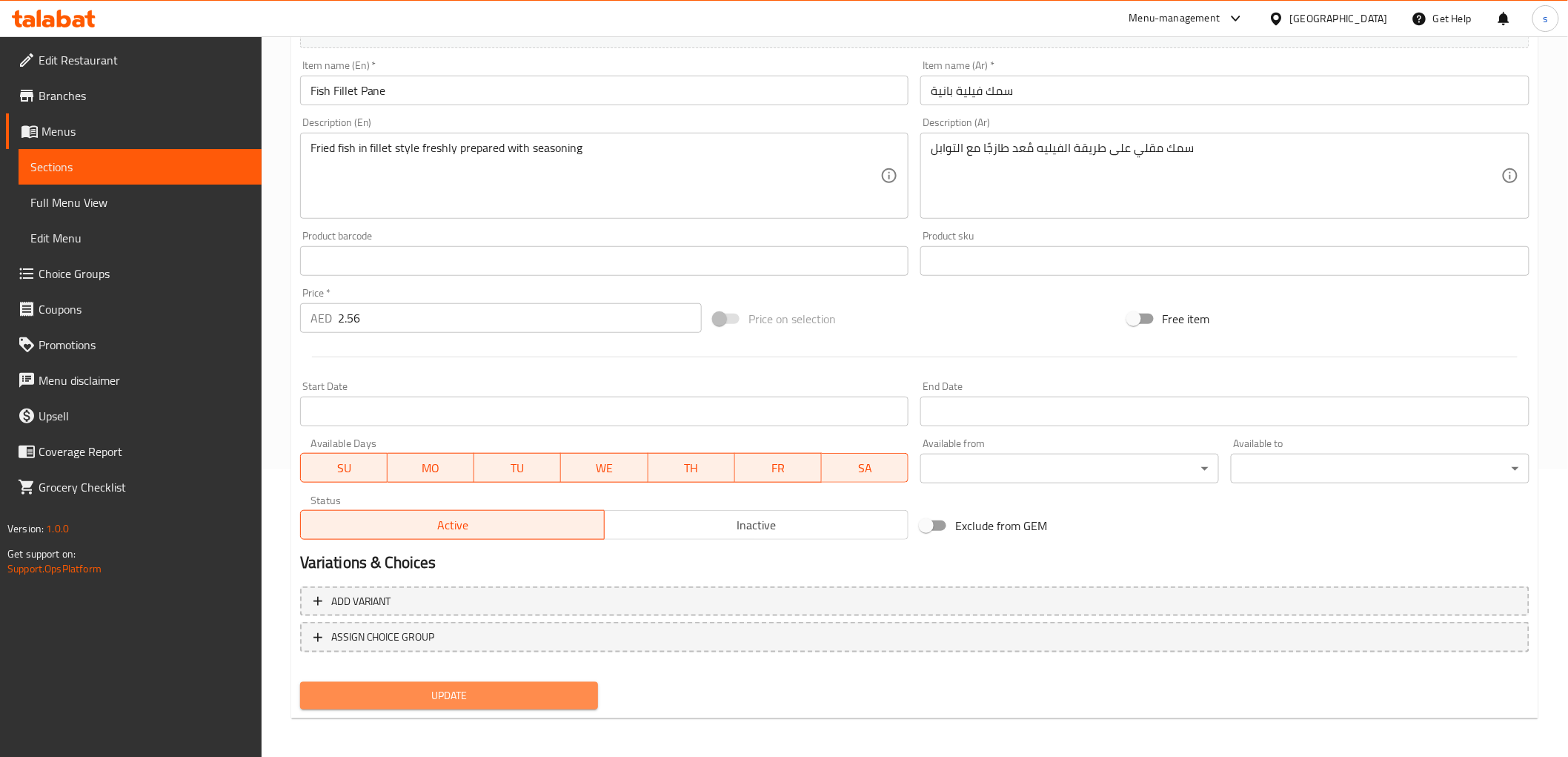
click at [526, 690] on span "Update" at bounding box center [449, 696] width 275 height 19
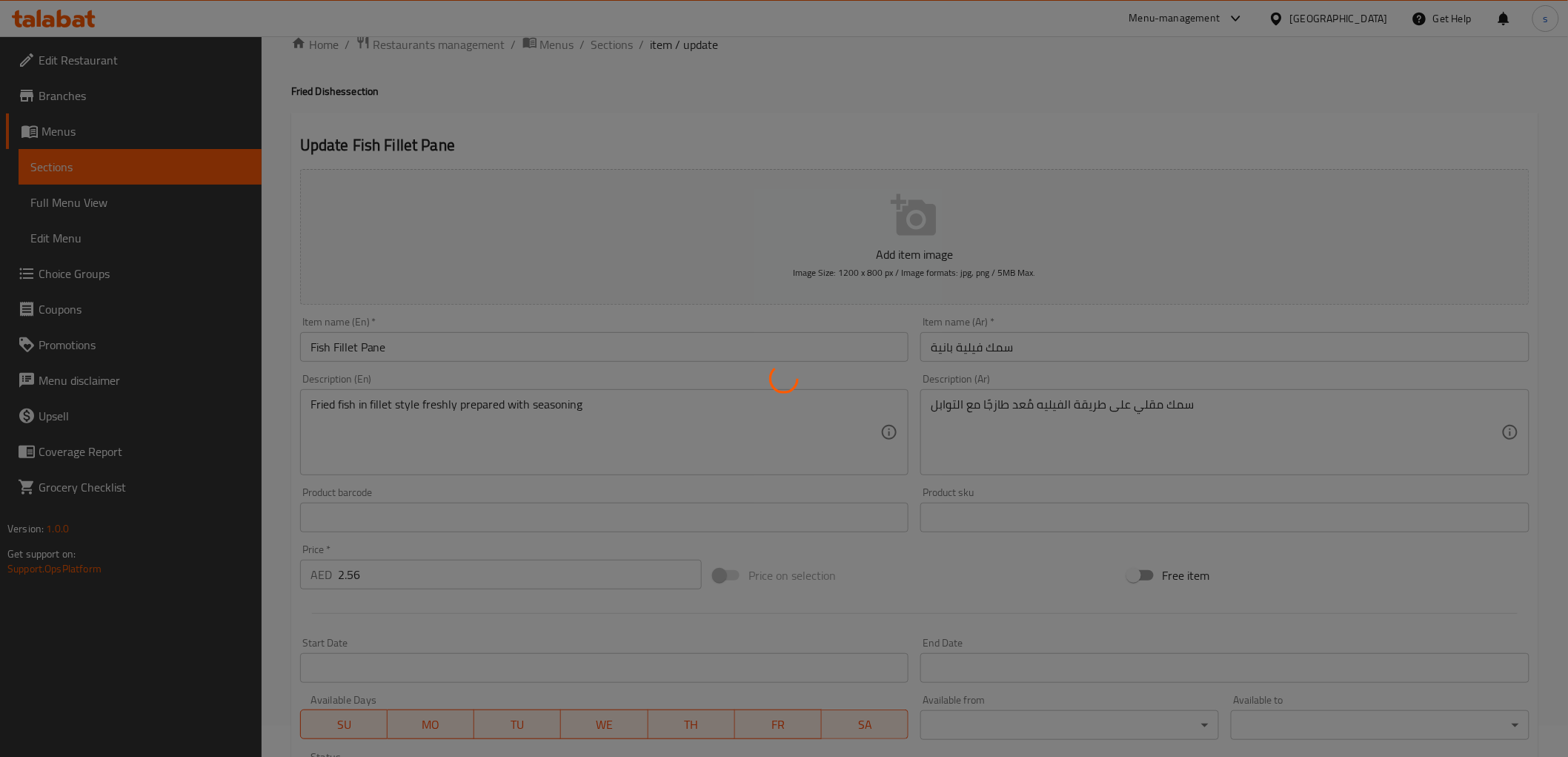
scroll to position [0, 0]
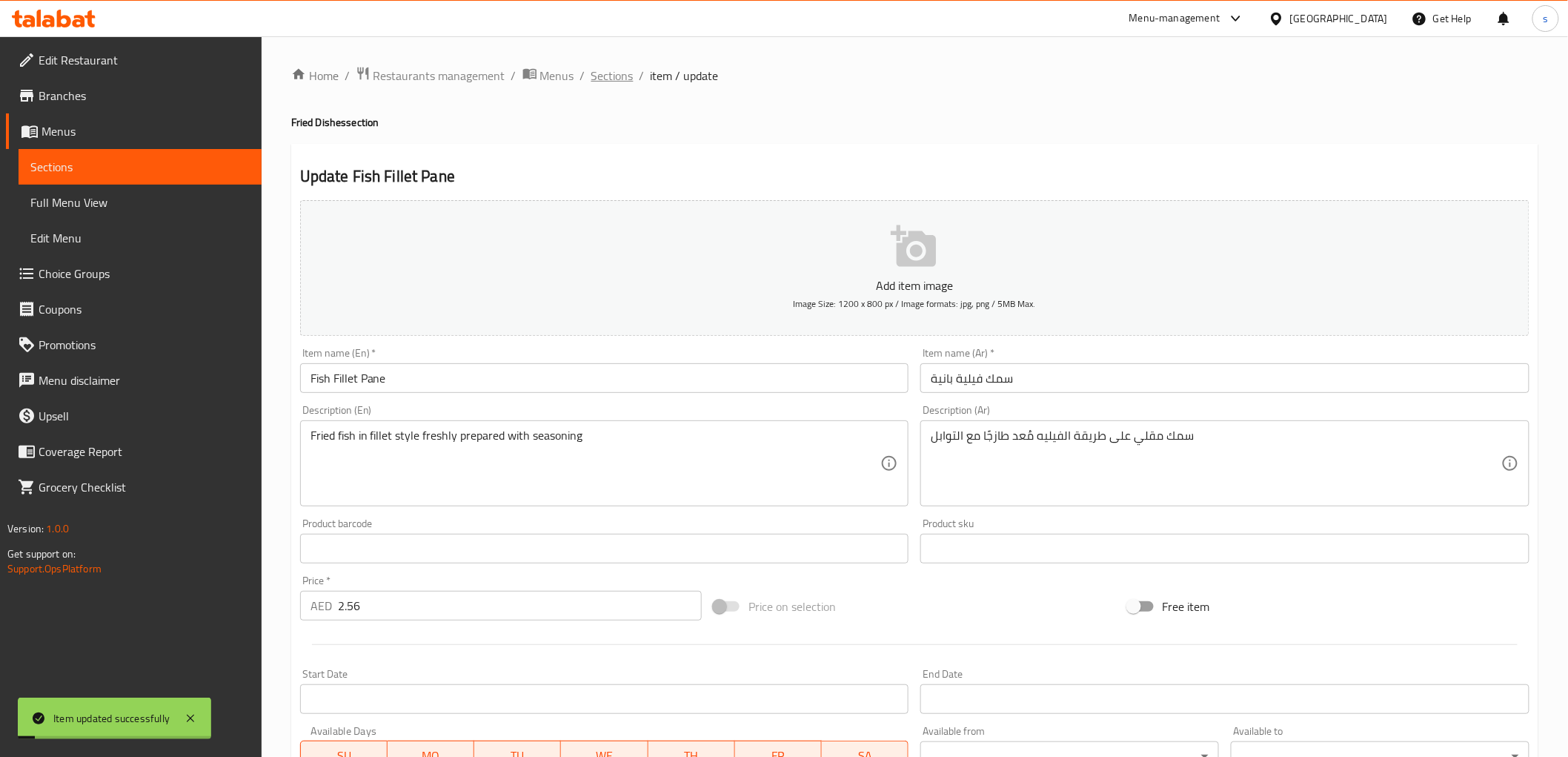
click at [612, 78] on span "Sections" at bounding box center [612, 75] width 42 height 18
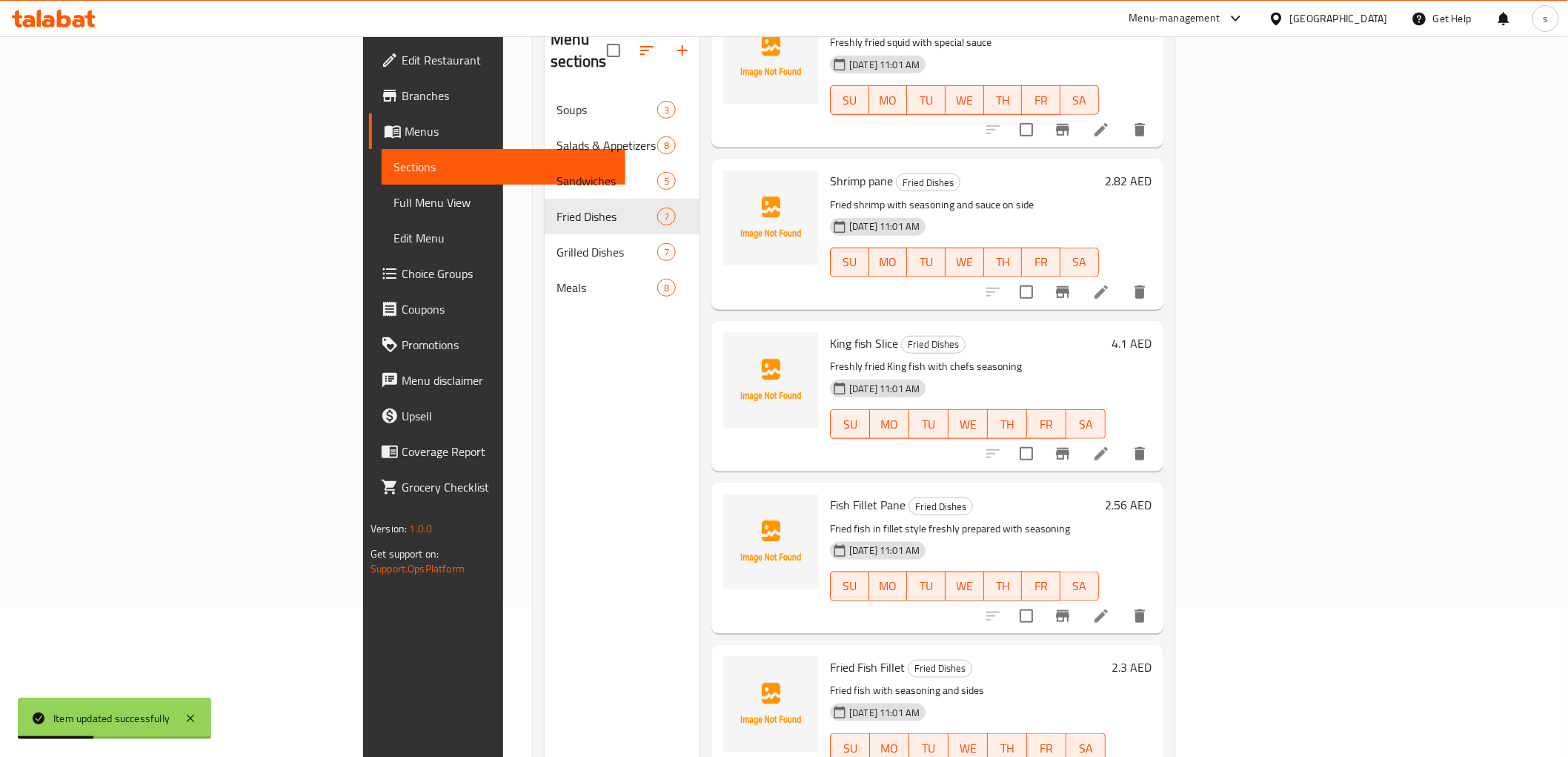
scroll to position [208, 0]
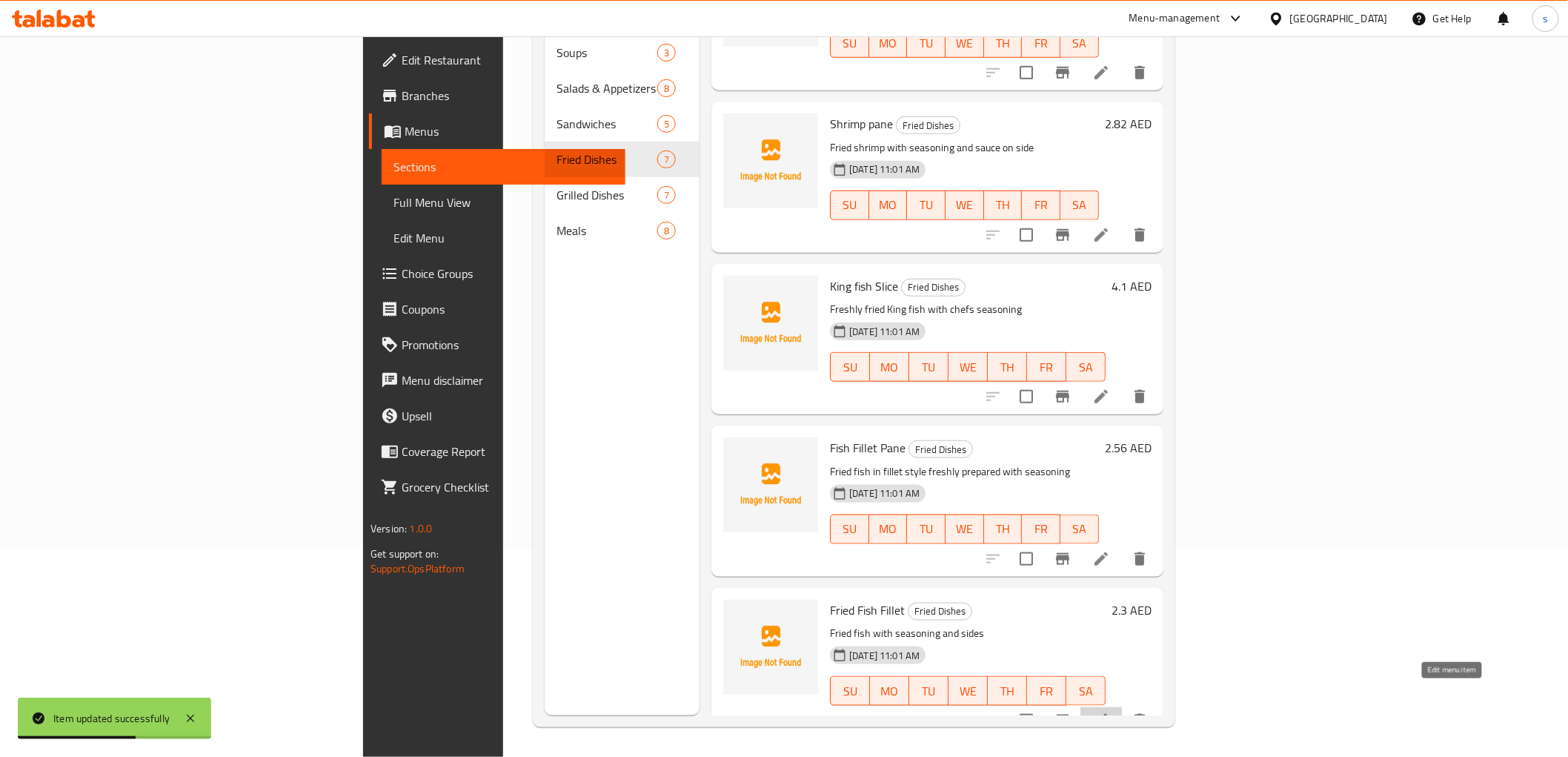
click at [1110, 712] on icon at bounding box center [1100, 720] width 18 height 18
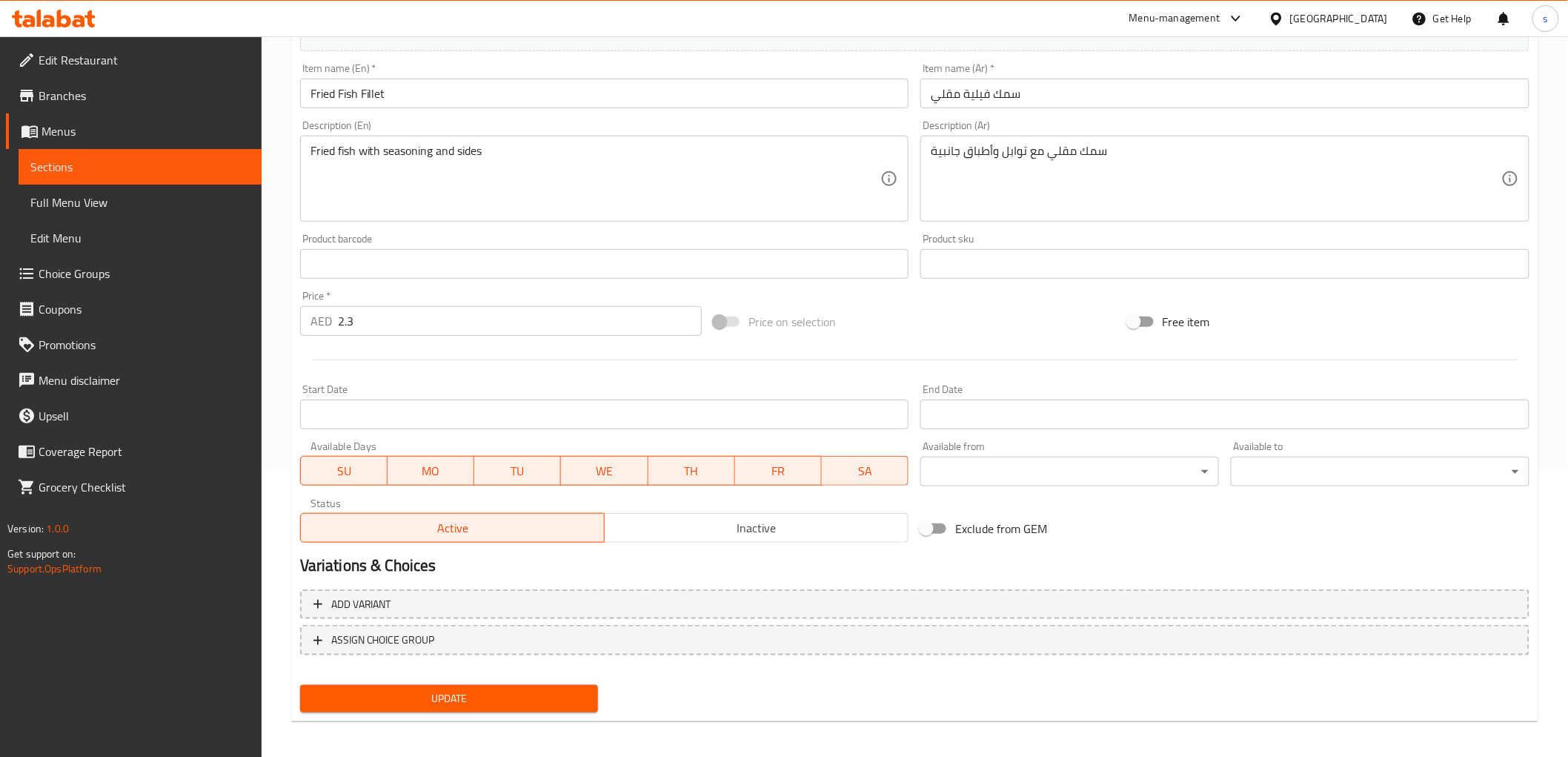
scroll to position [288, 0]
click at [403, 700] on span "Update" at bounding box center [449, 696] width 275 height 19
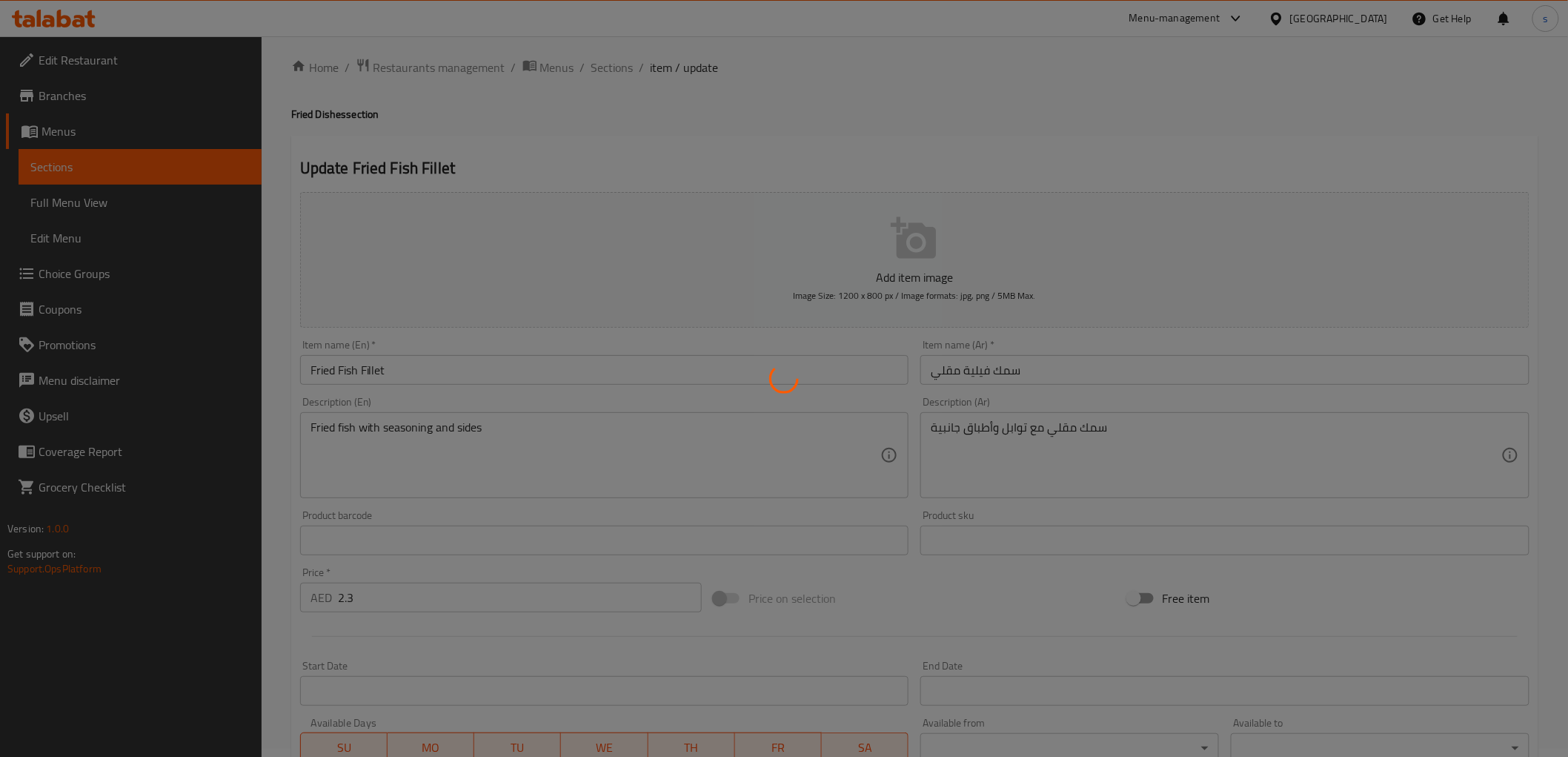
scroll to position [0, 0]
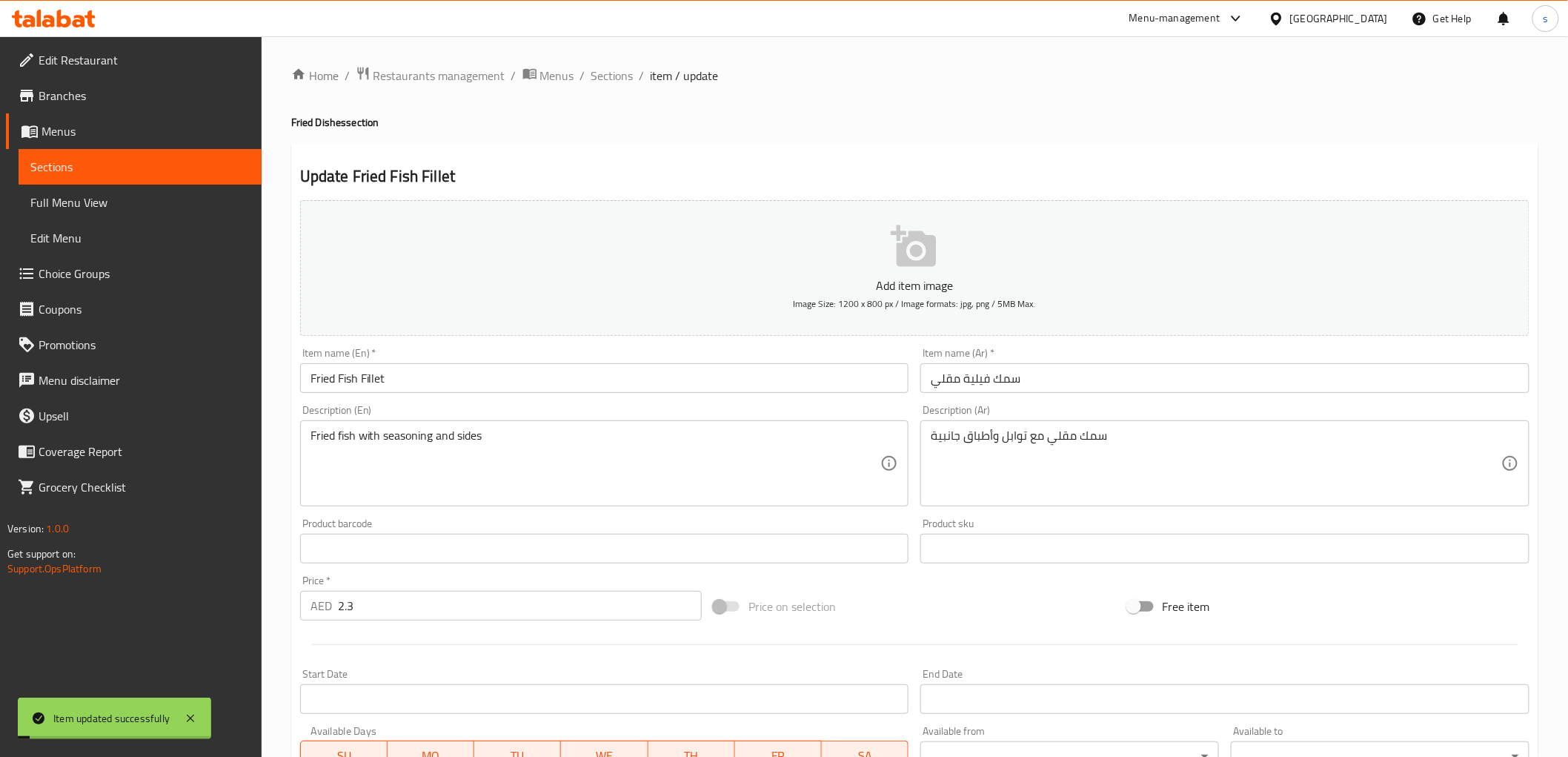
click at [609, 67] on span "Sections" at bounding box center [612, 75] width 42 height 18
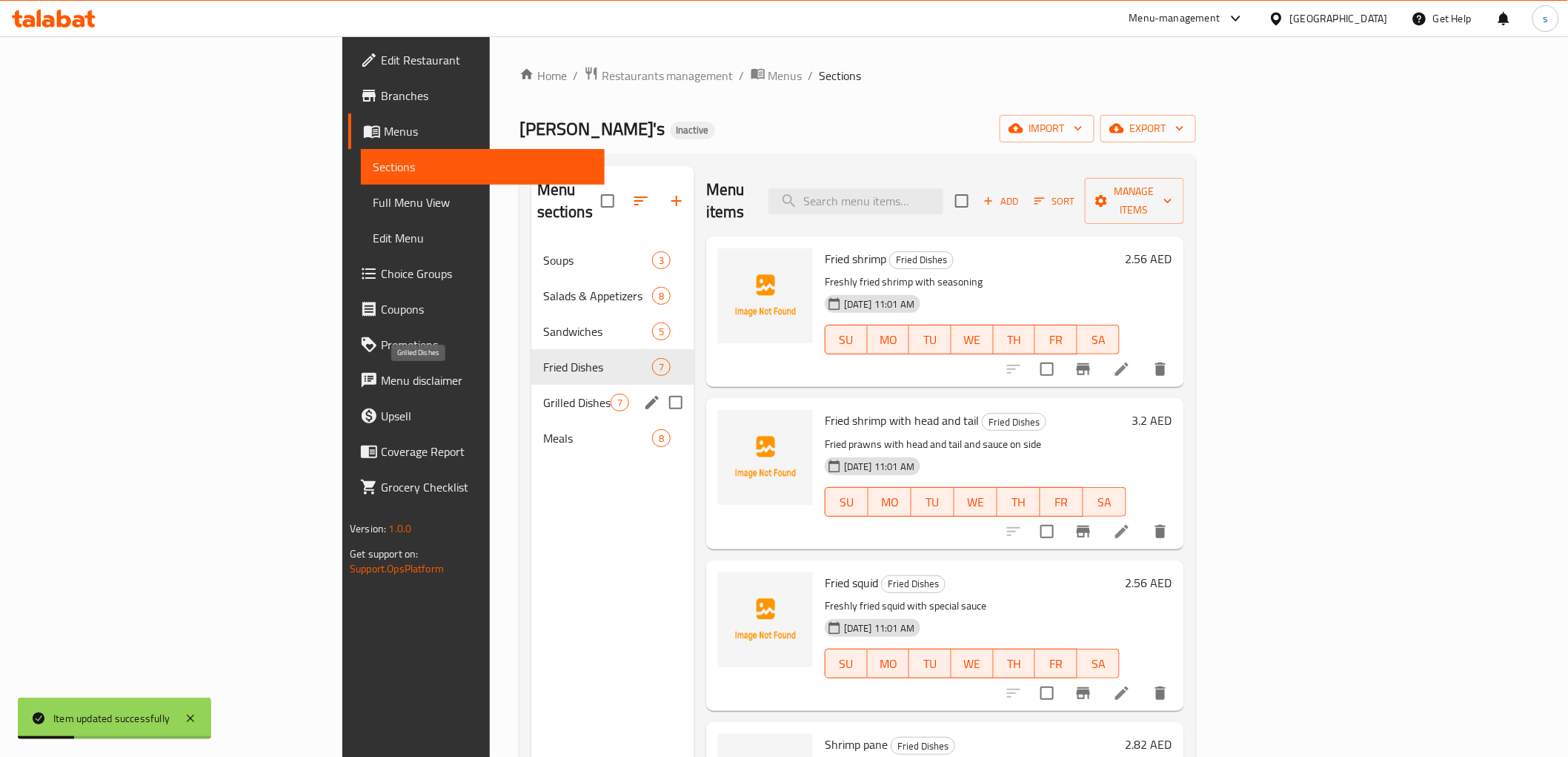
click at [543, 393] on span "Grilled Dishes" at bounding box center [576, 402] width 67 height 18
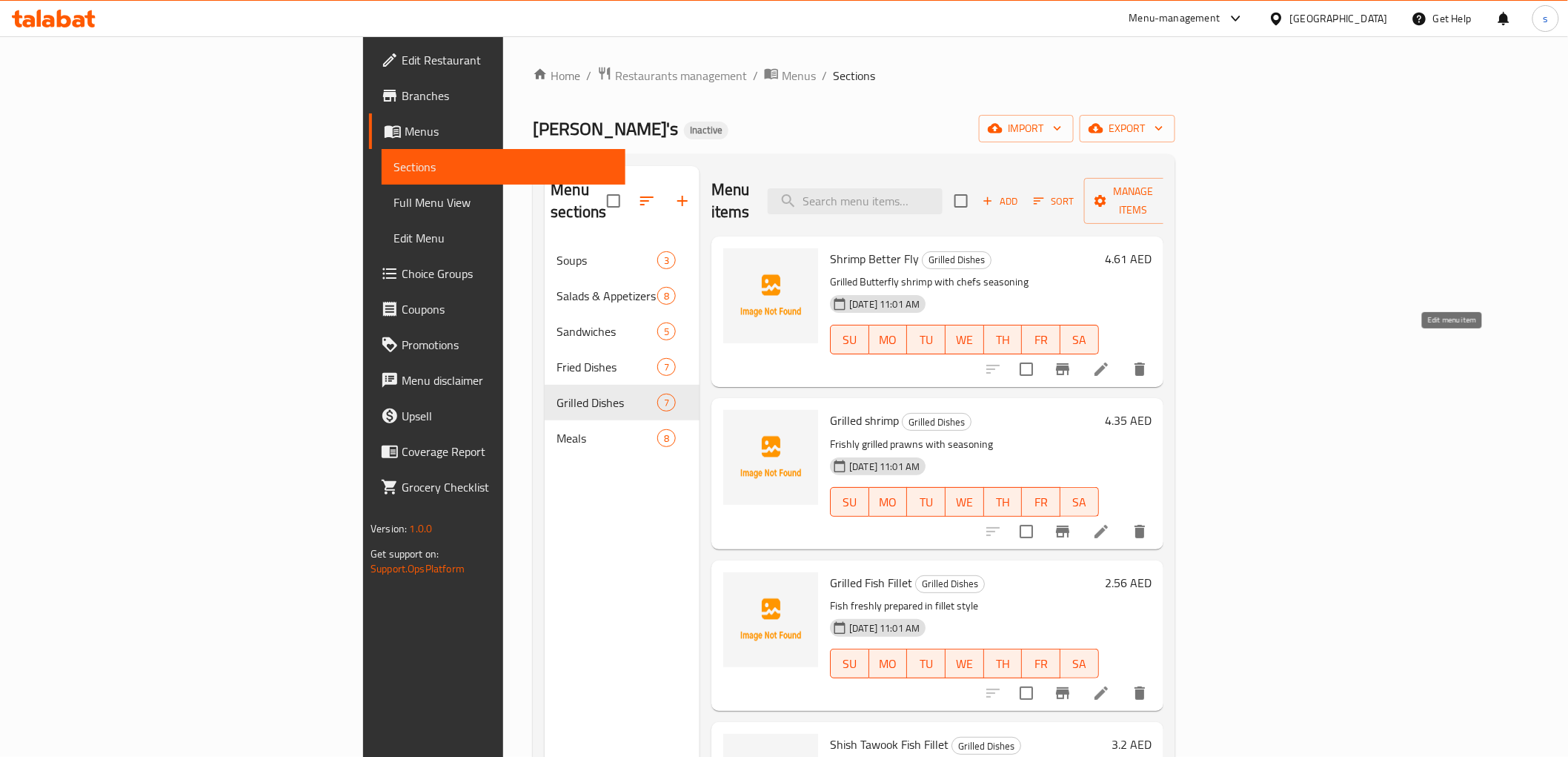
click at [1110, 360] on icon at bounding box center [1100, 369] width 18 height 18
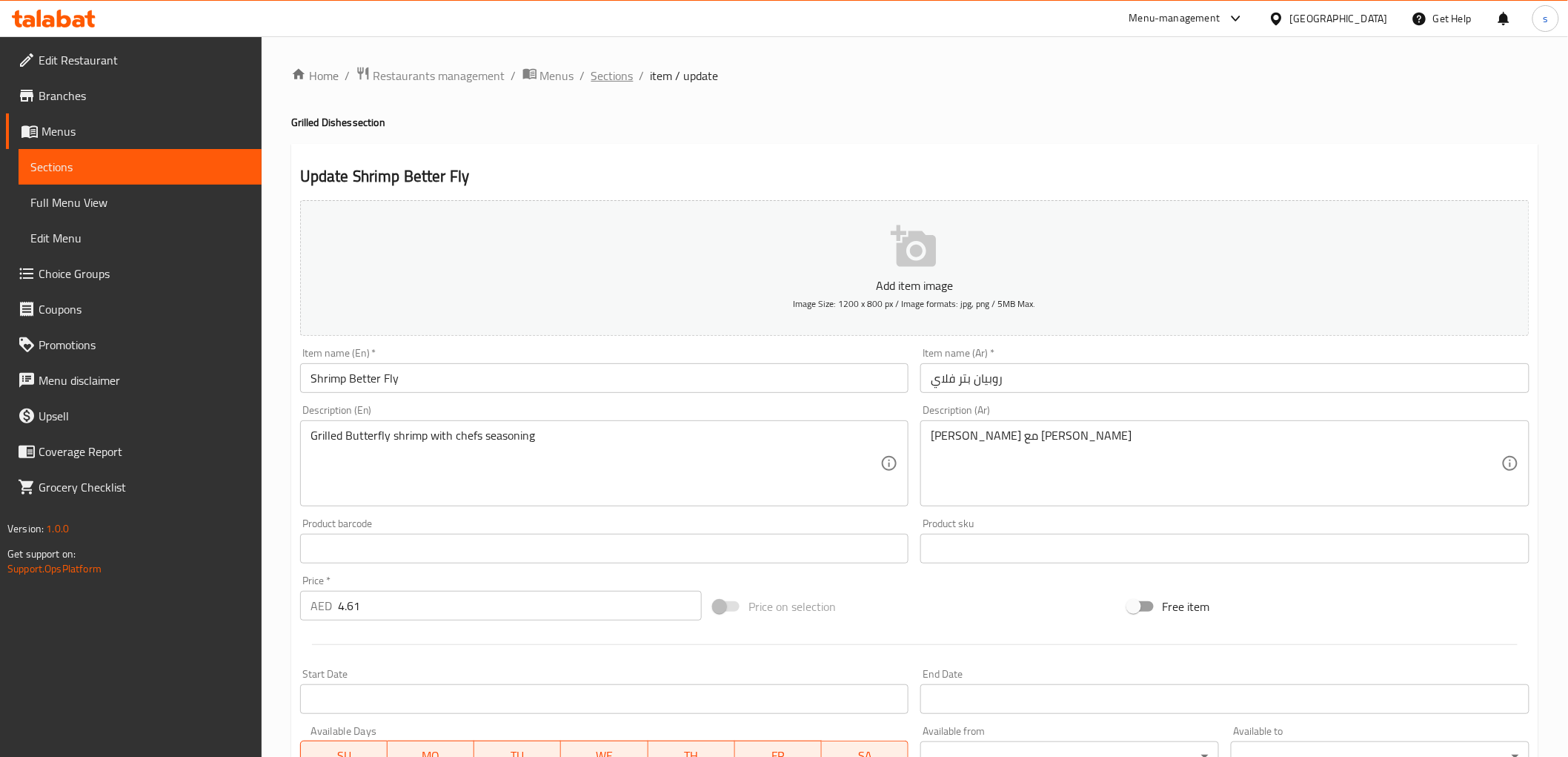
click at [601, 71] on span "Sections" at bounding box center [612, 75] width 42 height 18
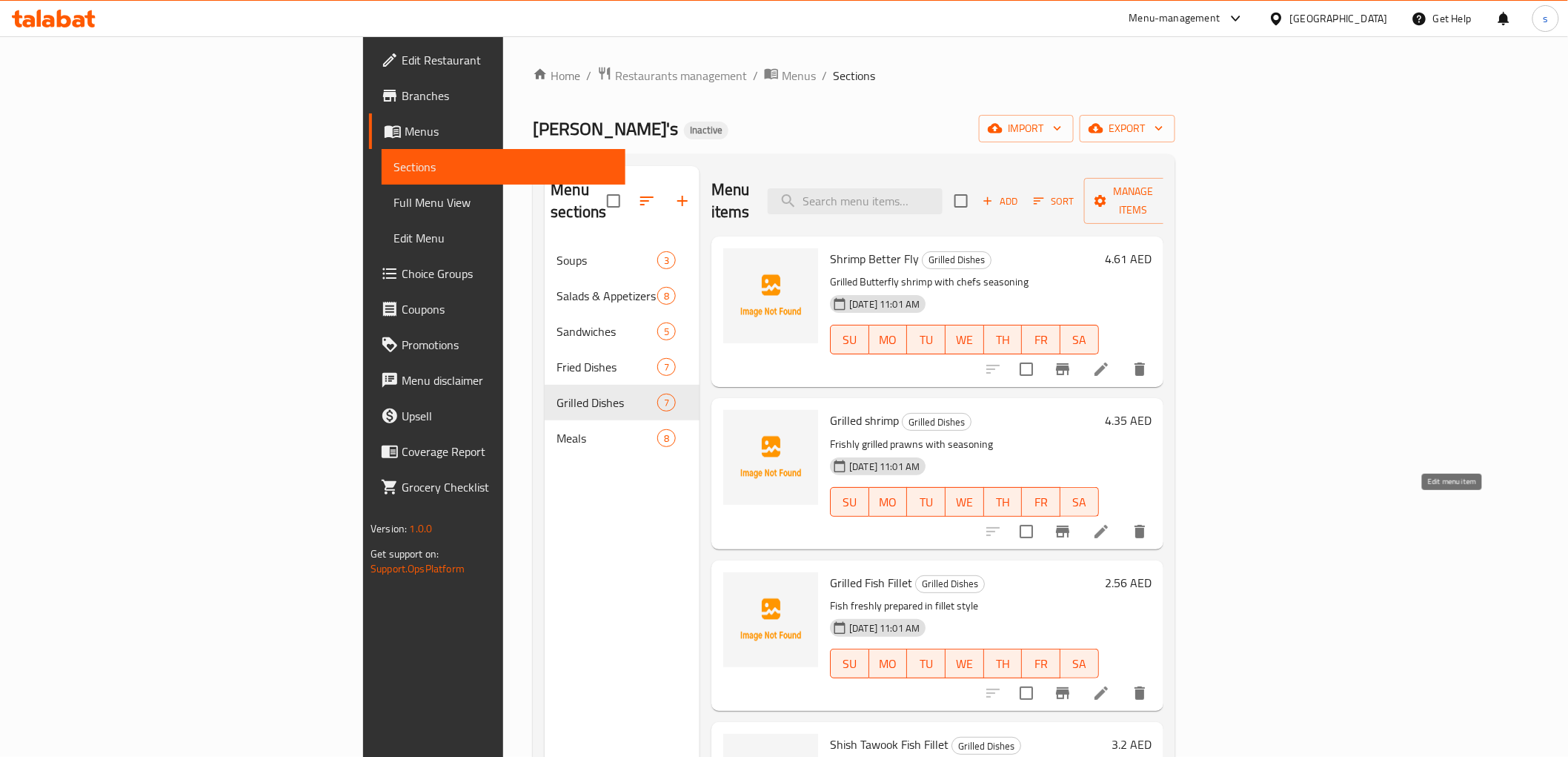
click at [1110, 523] on icon at bounding box center [1100, 531] width 18 height 18
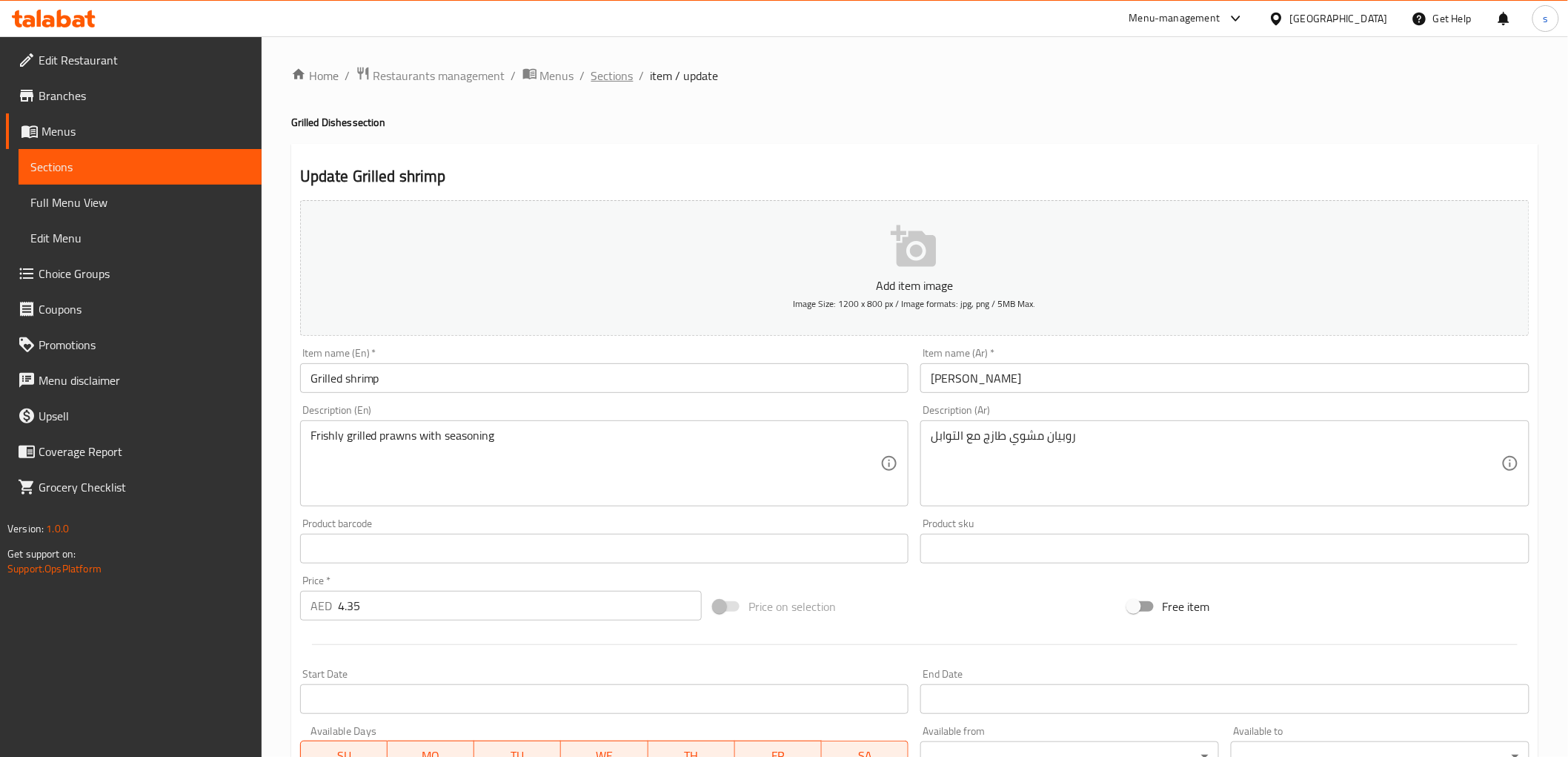
click at [605, 67] on span "Sections" at bounding box center [612, 75] width 42 height 18
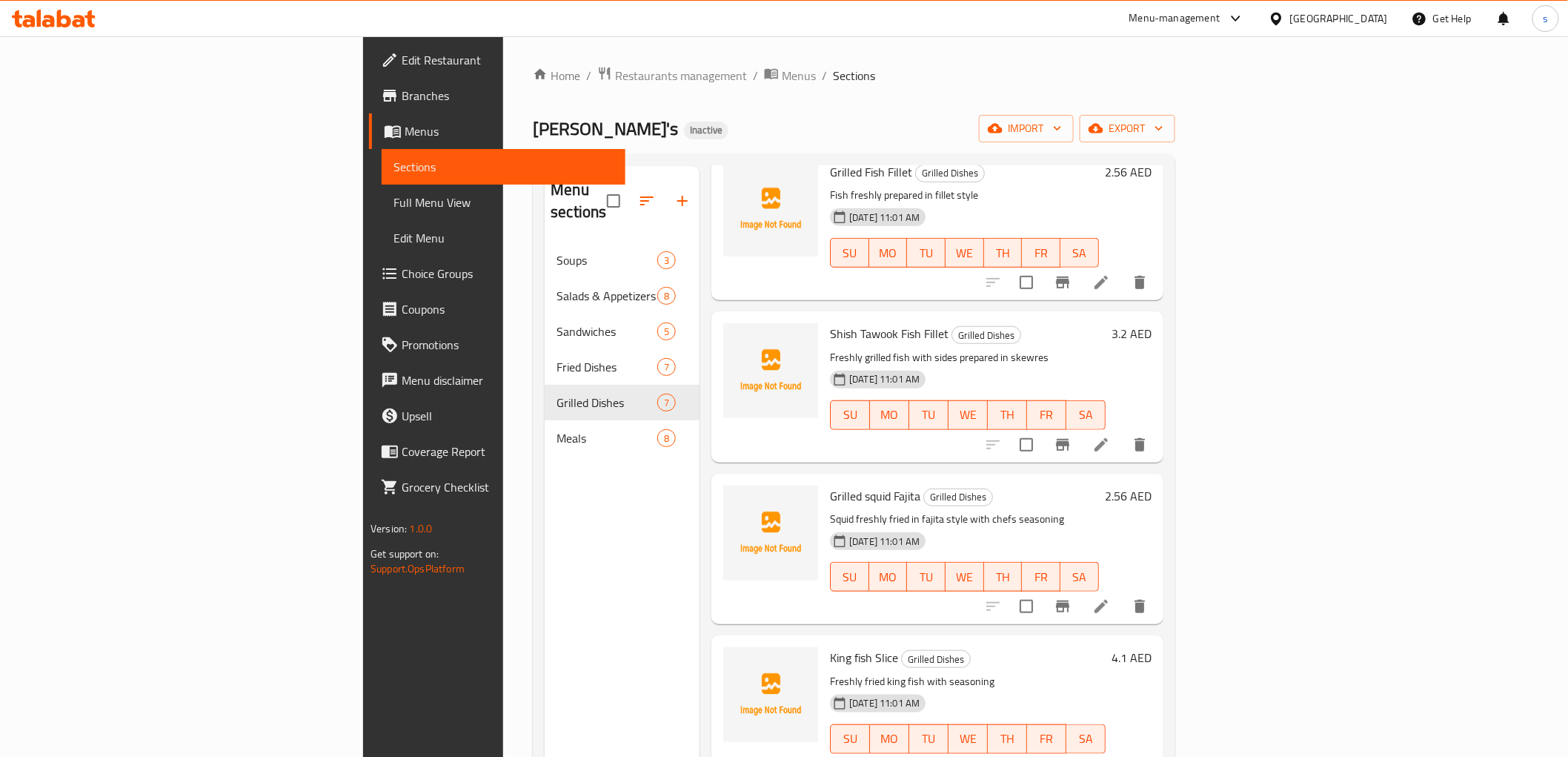
scroll to position [411, 0]
click at [1110, 273] on icon at bounding box center [1100, 281] width 18 height 18
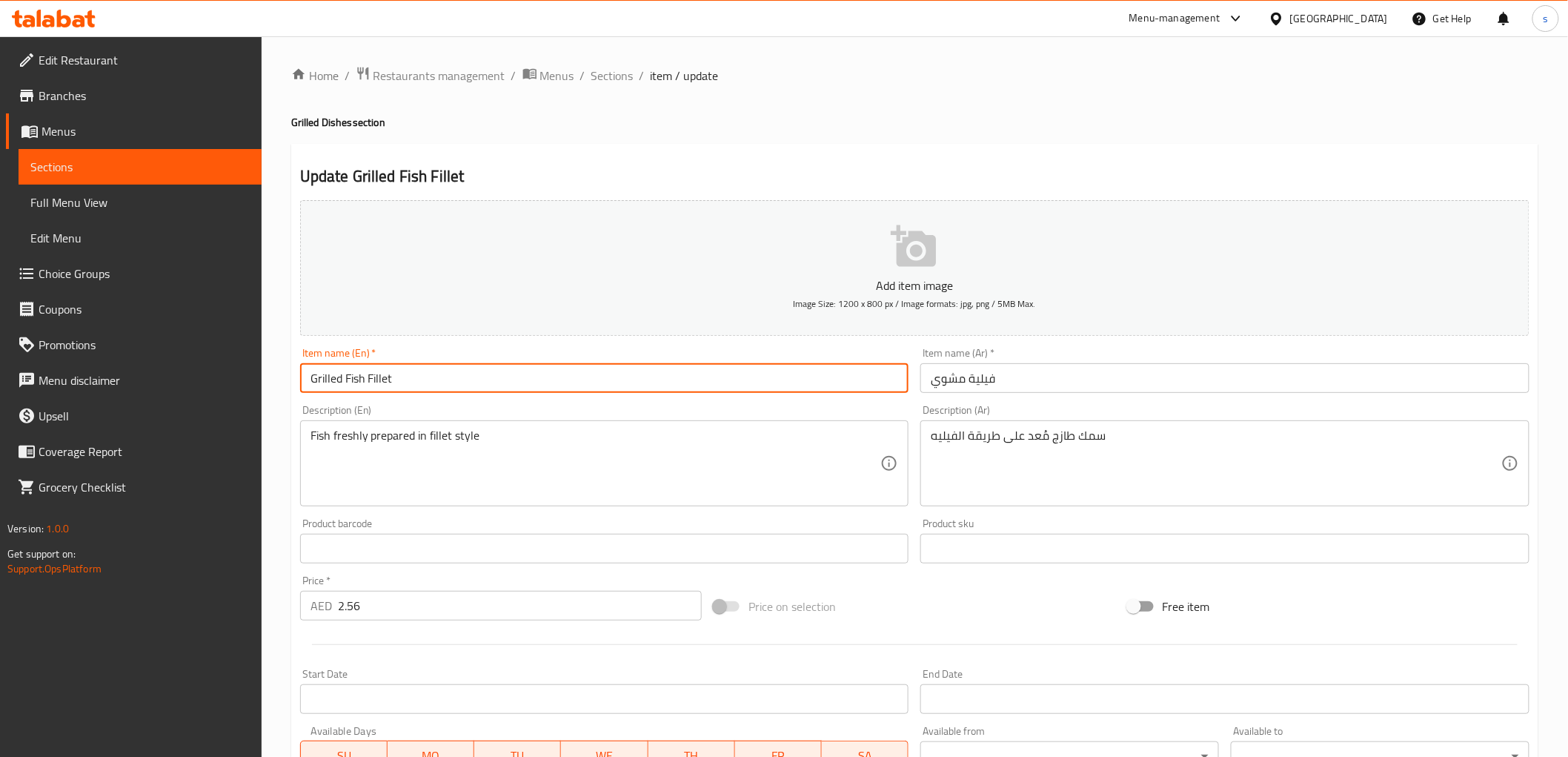
drag, startPoint x: 305, startPoint y: 379, endPoint x: 443, endPoint y: 375, distance: 138.1
click at [443, 375] on input "Grilled Fish Fillet" at bounding box center [605, 378] width 609 height 30
click at [962, 381] on input "فيلية مشوي" at bounding box center [1225, 378] width 609 height 30
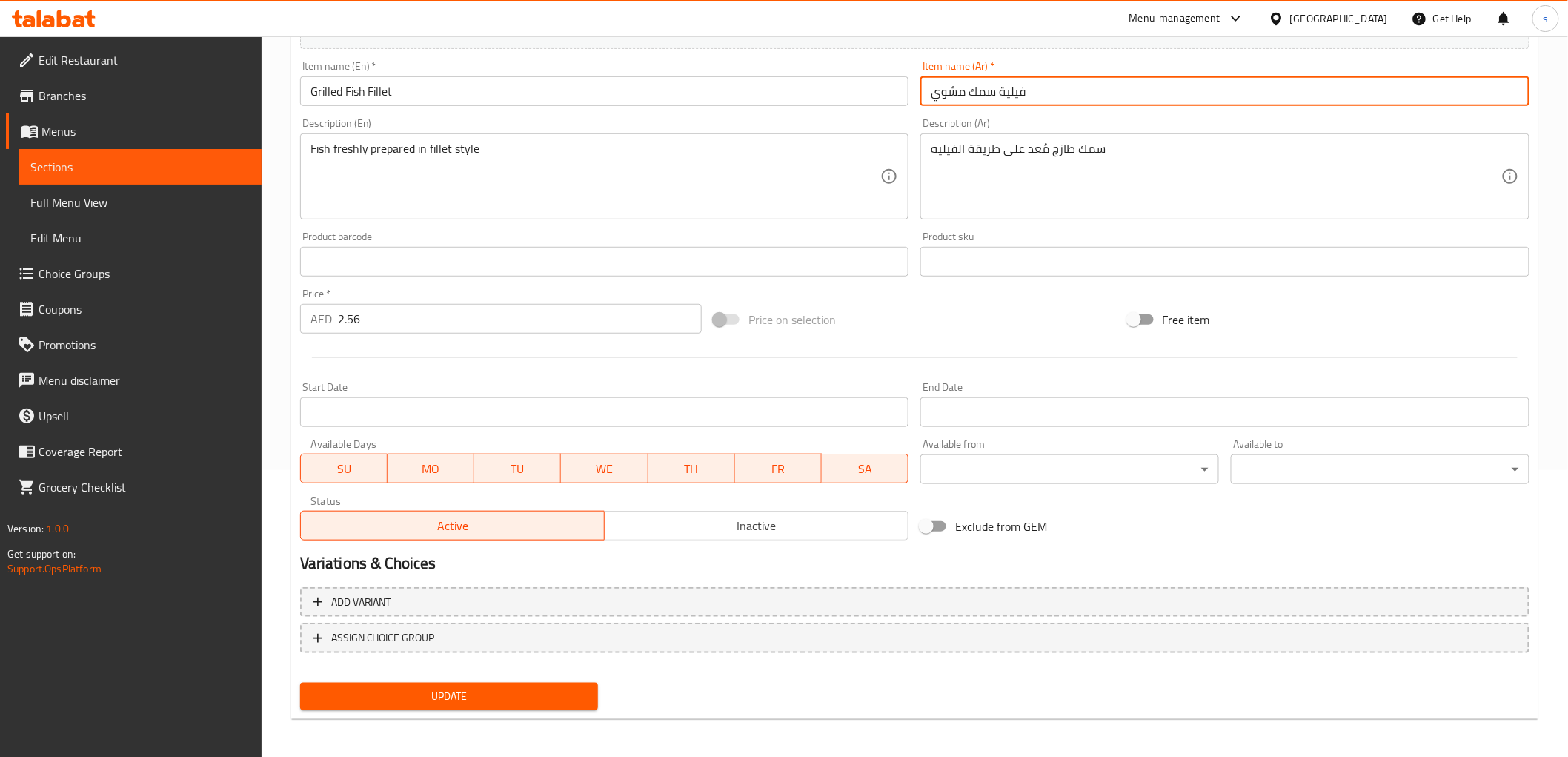
scroll to position [288, 0]
type input "فيلية سمك مشوي"
click at [463, 706] on button "Update" at bounding box center [449, 695] width 298 height 27
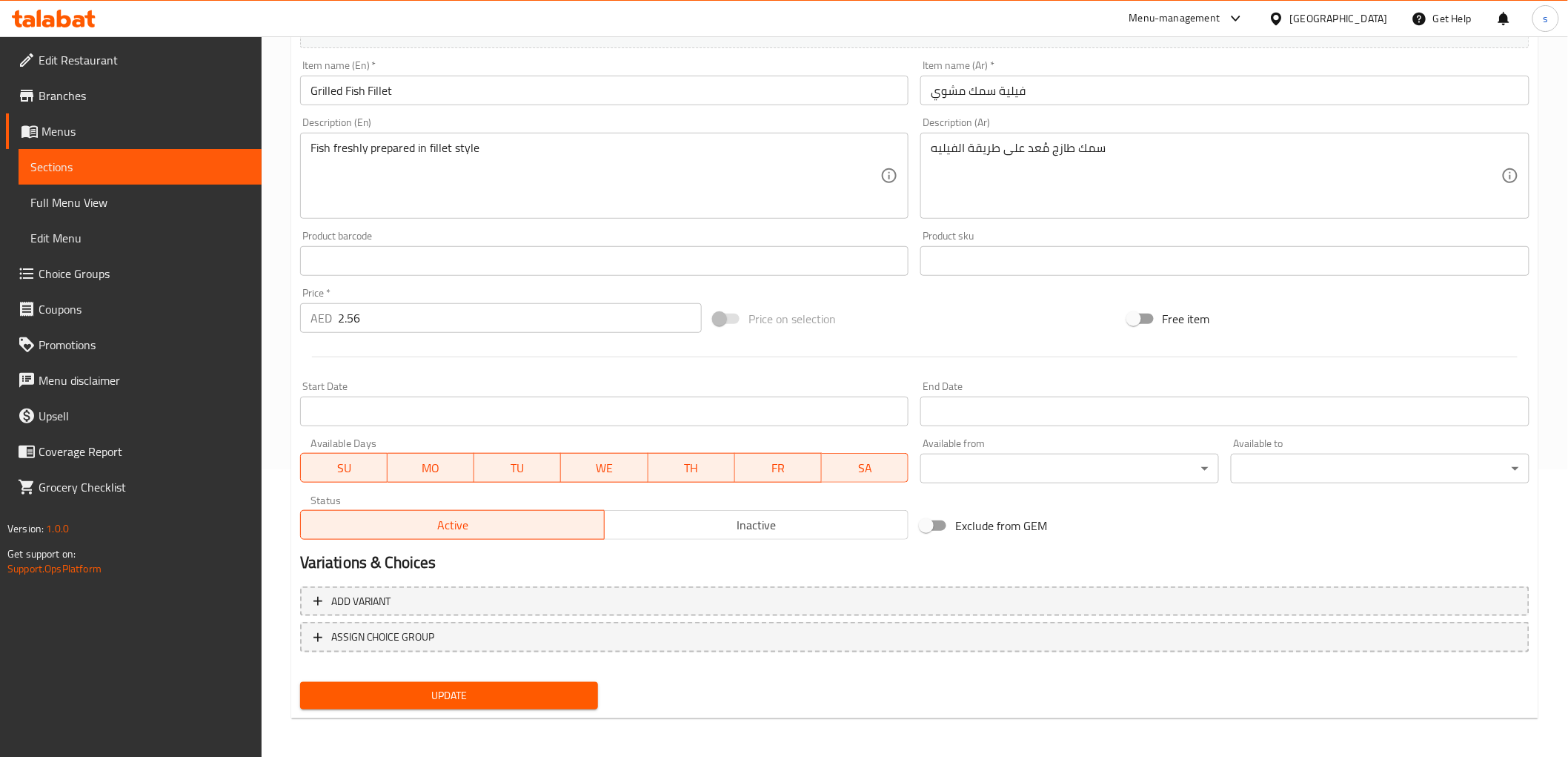
click at [445, 698] on span "Update" at bounding box center [449, 696] width 275 height 19
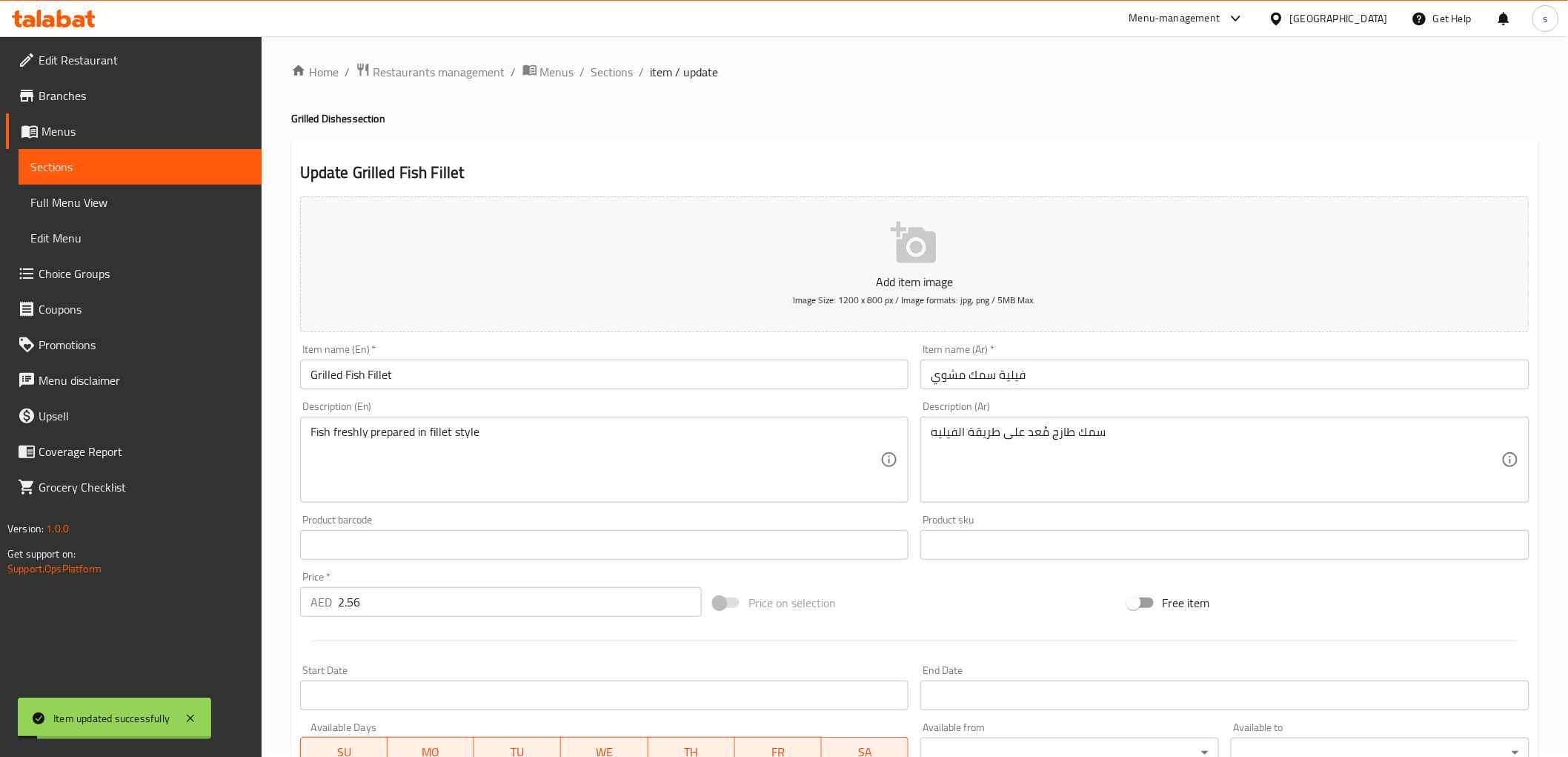
scroll to position [0, 0]
click at [624, 78] on span "Sections" at bounding box center [612, 75] width 42 height 18
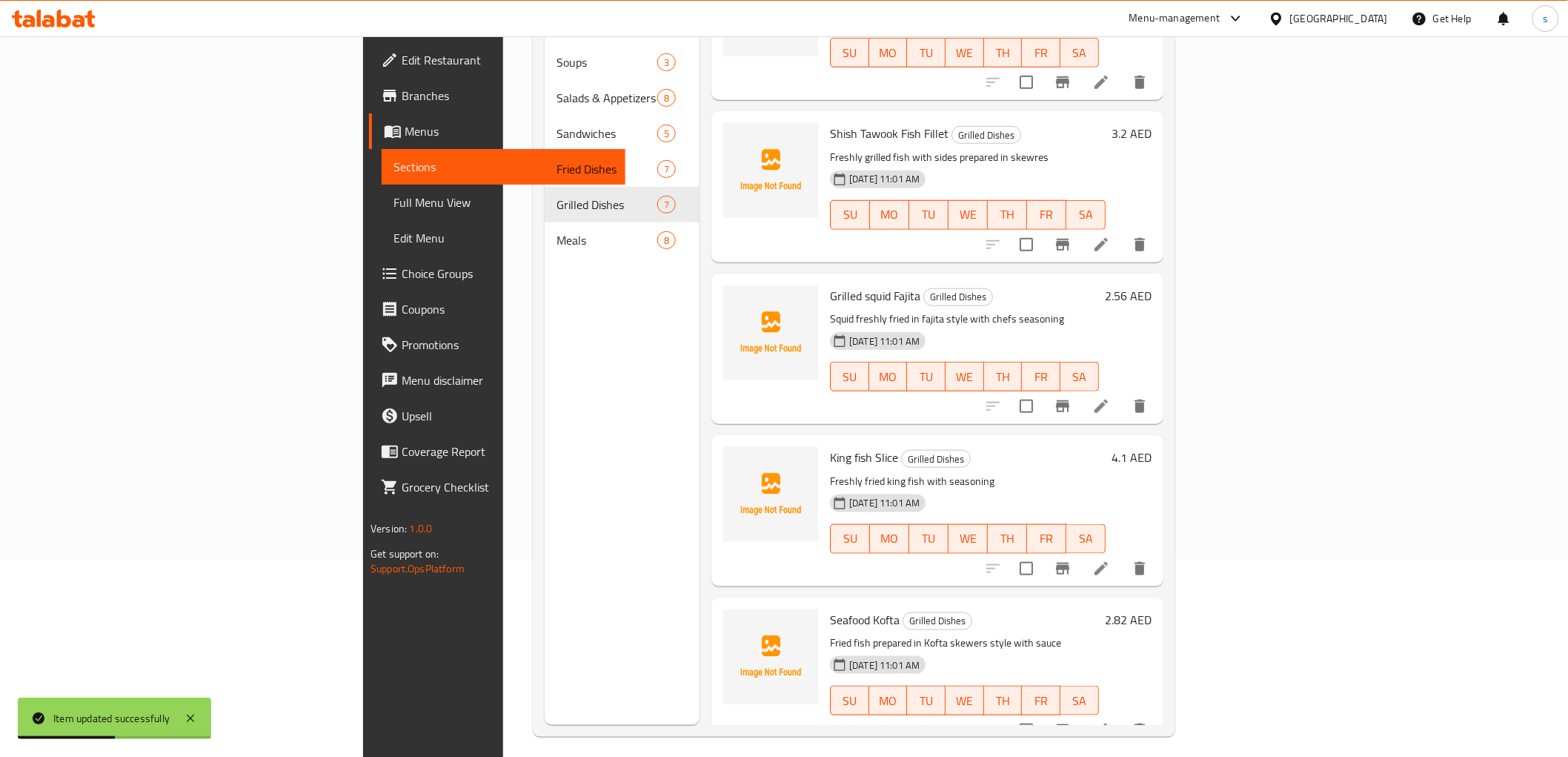
scroll to position [208, 0]
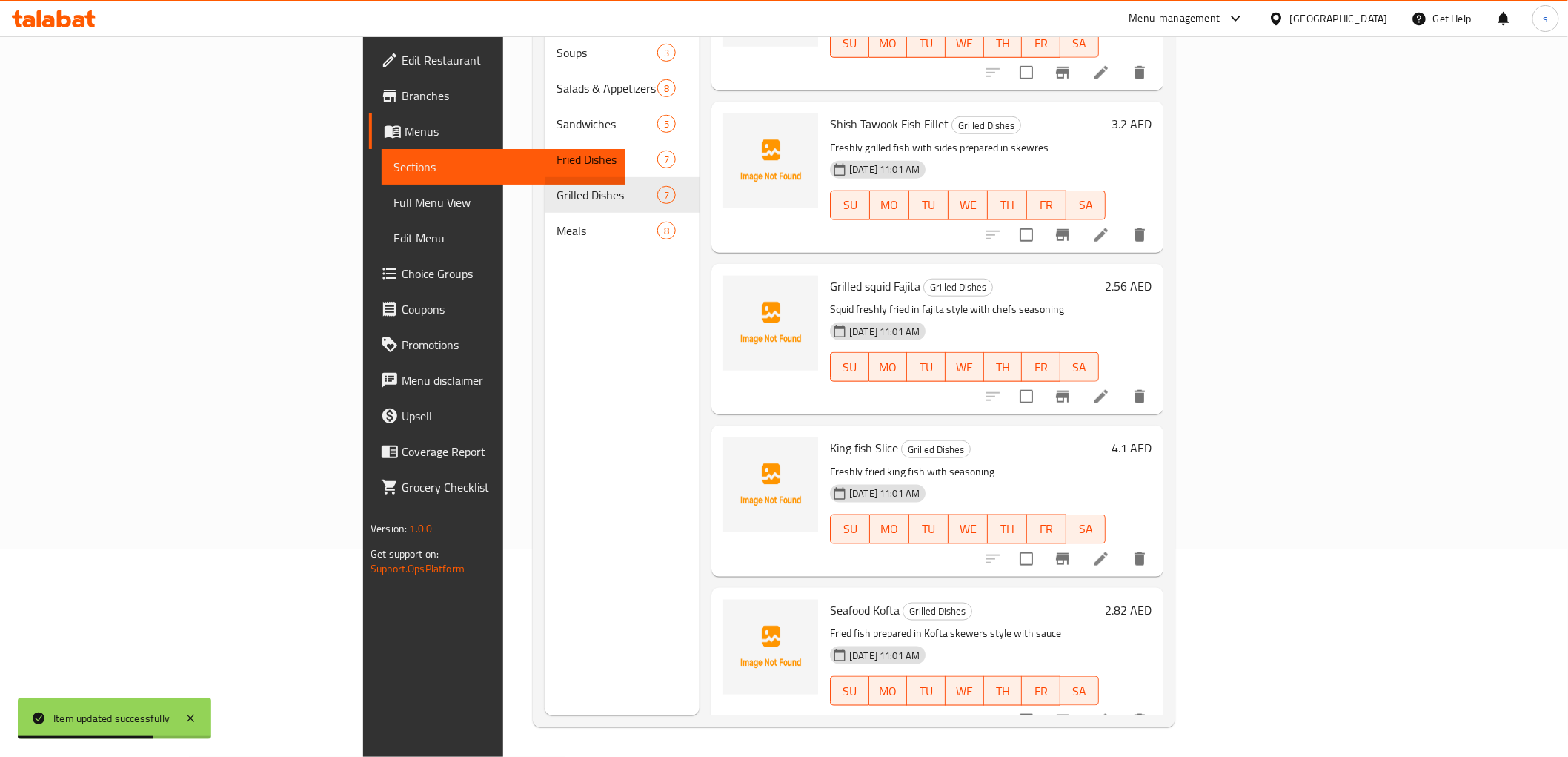
click at [1110, 226] on icon at bounding box center [1100, 235] width 18 height 18
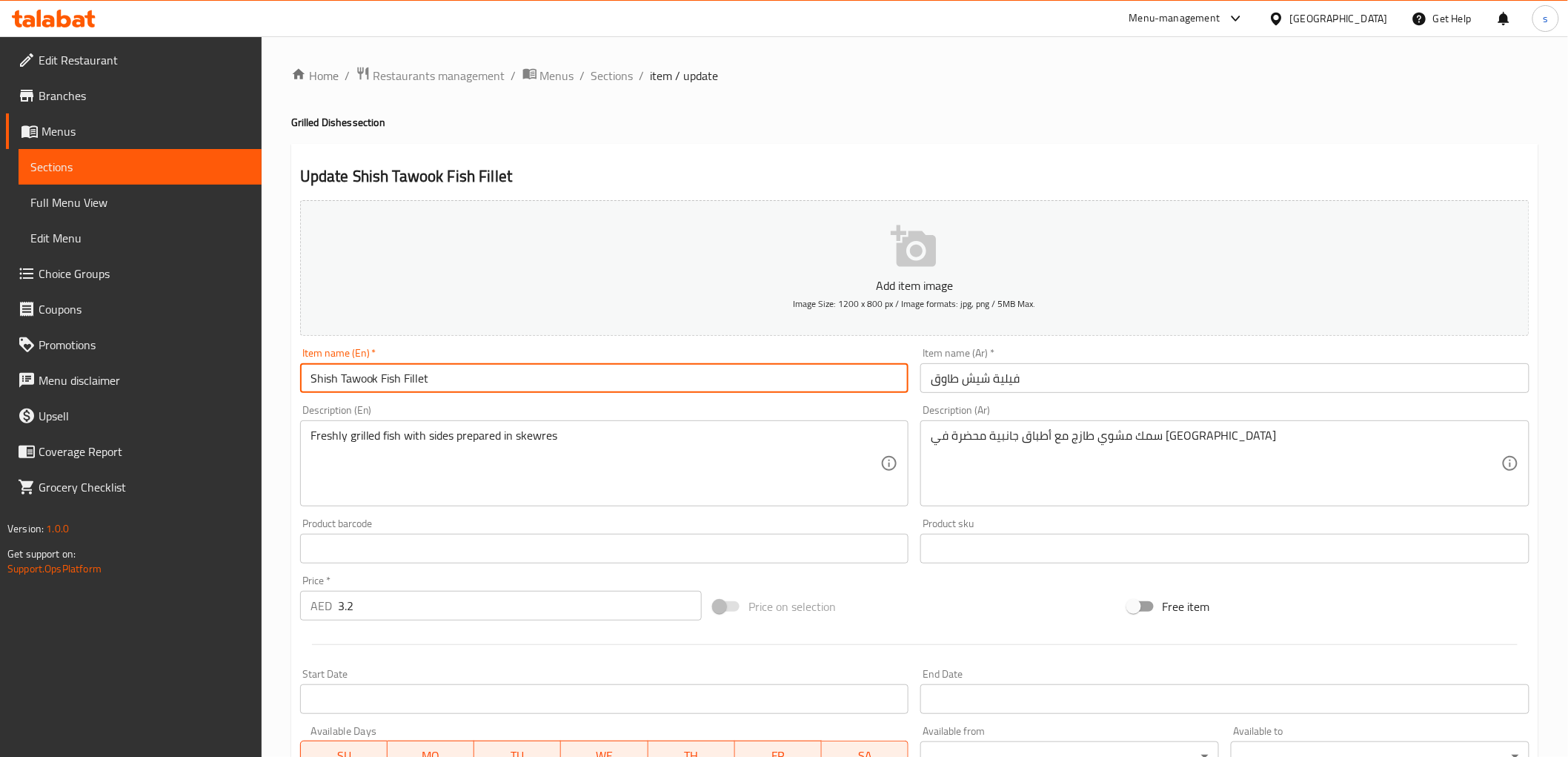
drag, startPoint x: 313, startPoint y: 378, endPoint x: 542, endPoint y: 378, distance: 229.0
click at [540, 378] on input "Shish Tawook Fish Fillet" at bounding box center [605, 378] width 609 height 30
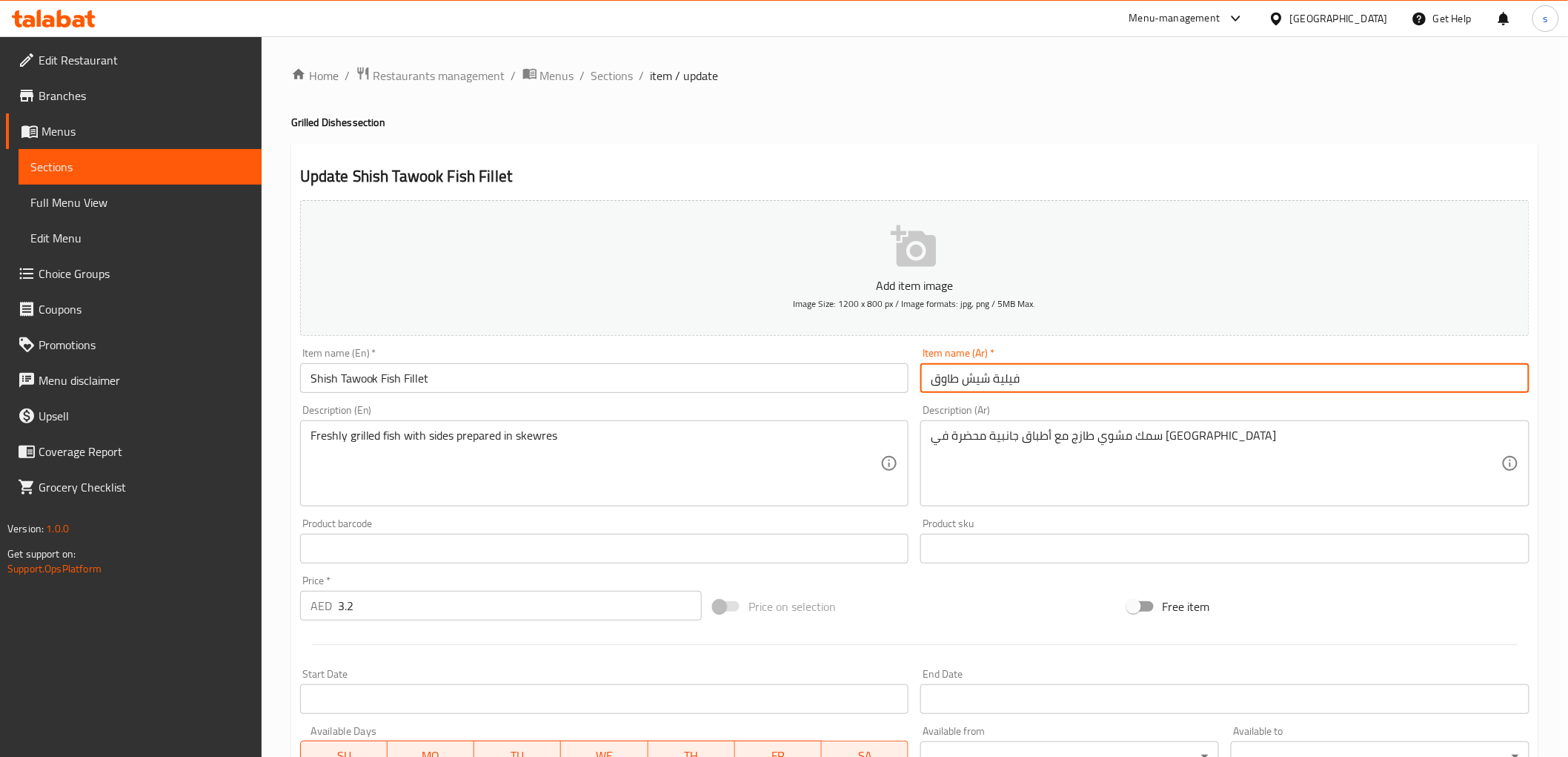
click at [995, 378] on input "فيلية شيش طاوق" at bounding box center [1225, 378] width 609 height 30
click at [1047, 381] on input "فيلية شيش طاوق" at bounding box center [1225, 378] width 609 height 30
click at [928, 380] on input "فيلية شيش طاوق" at bounding box center [1225, 378] width 609 height 30
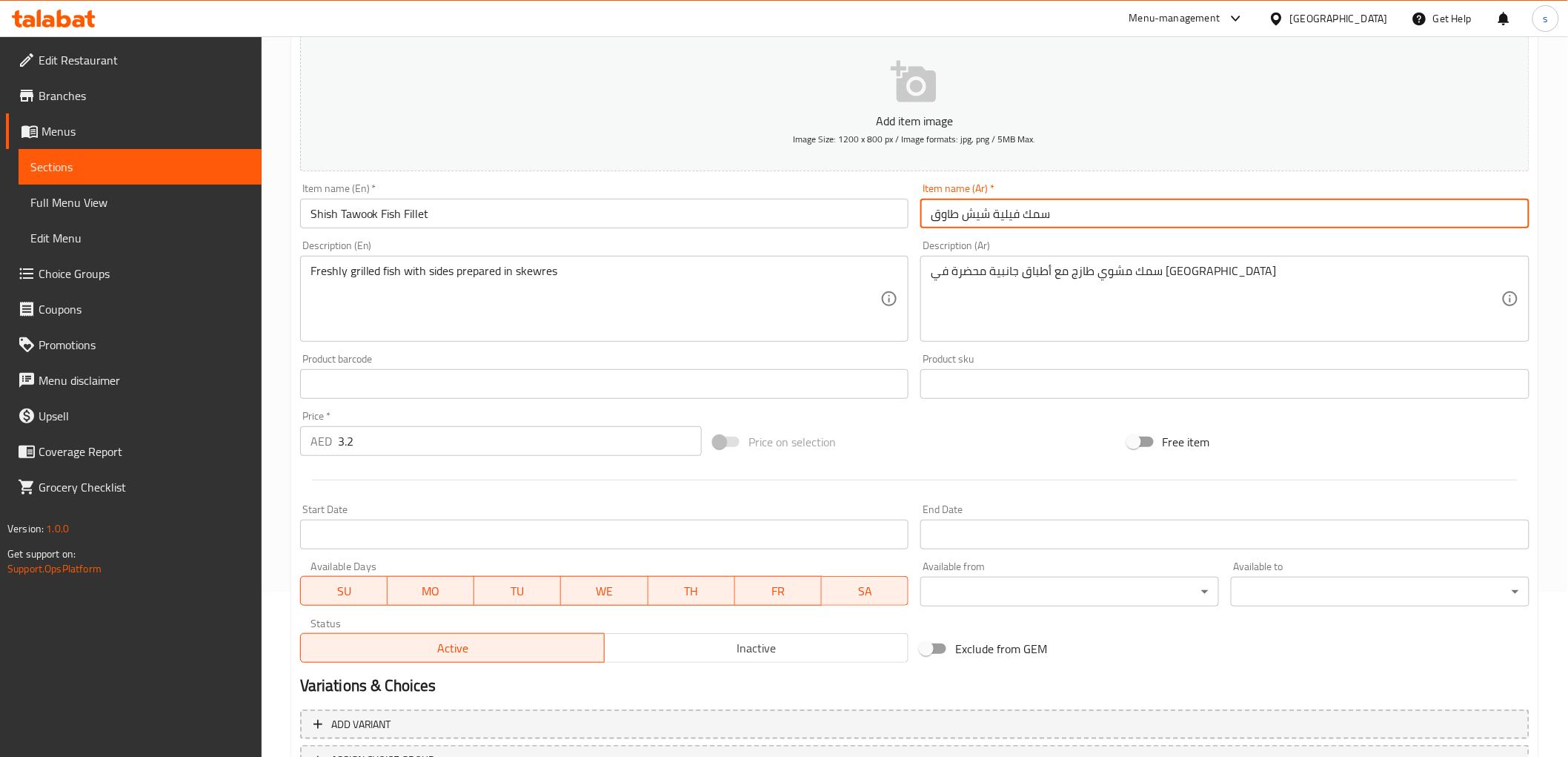
scroll to position [288, 0]
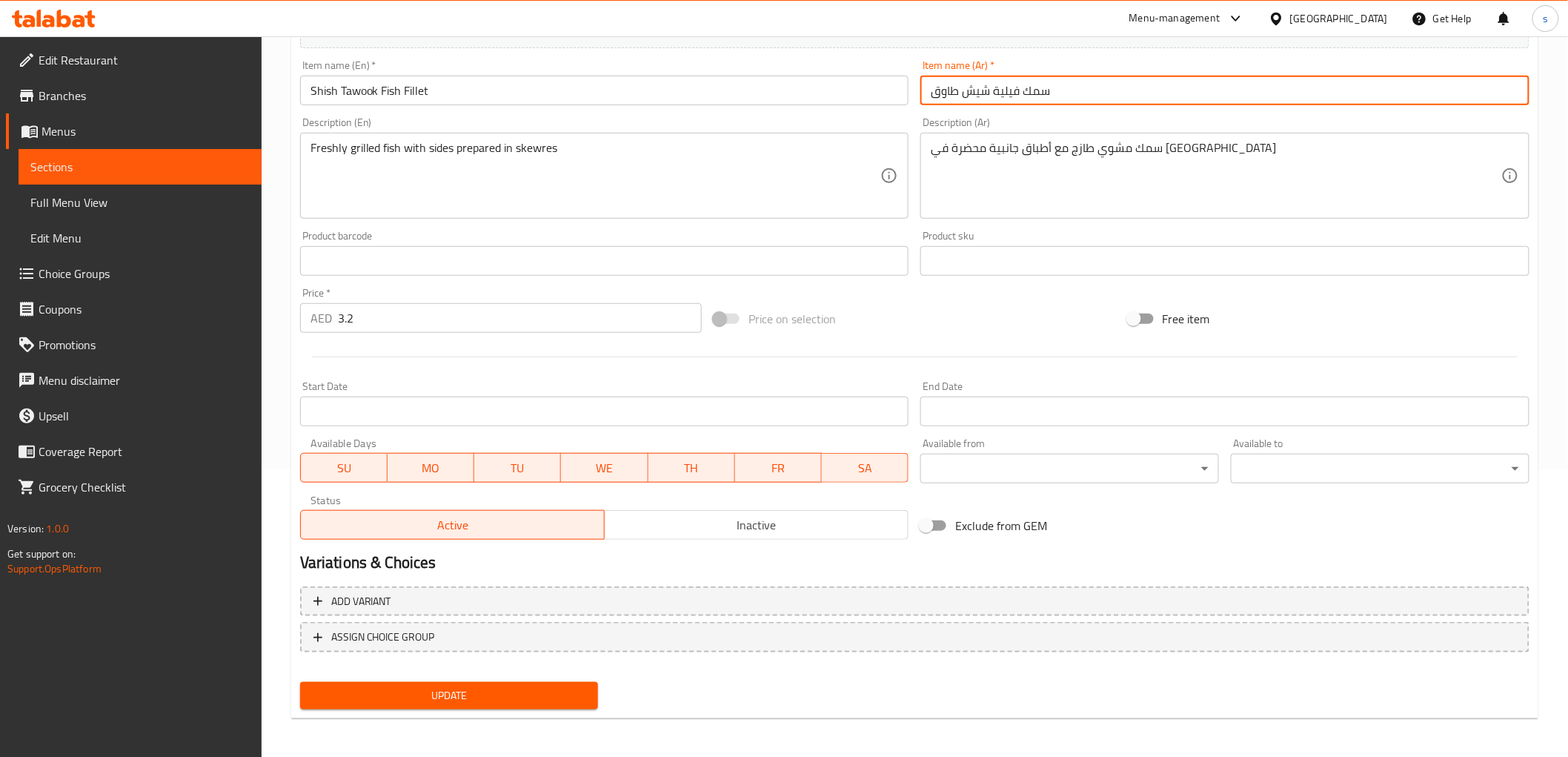
type input "سمك فيلية شيش طاوق"
click at [454, 701] on span "Update" at bounding box center [449, 696] width 275 height 19
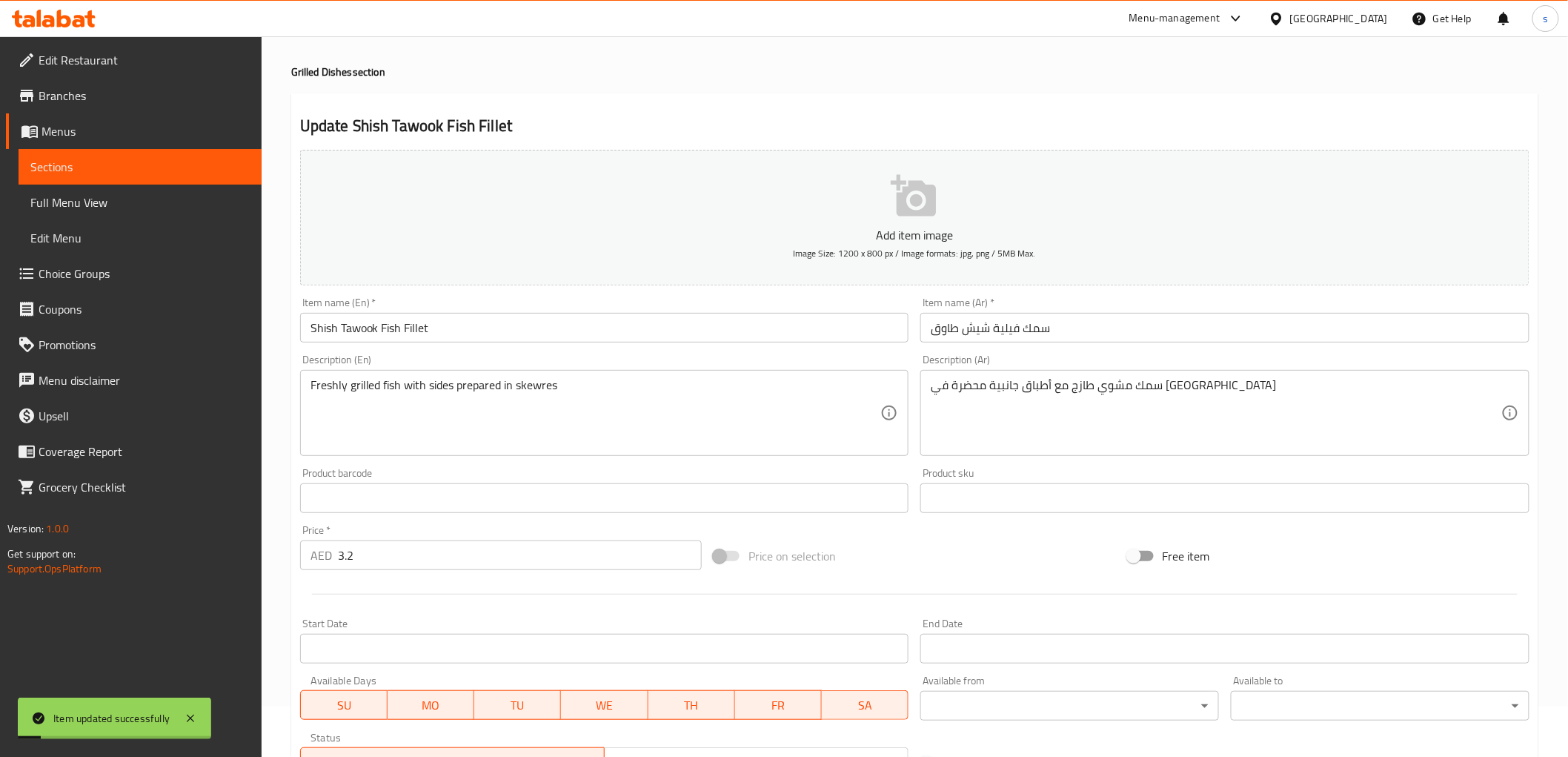
scroll to position [41, 0]
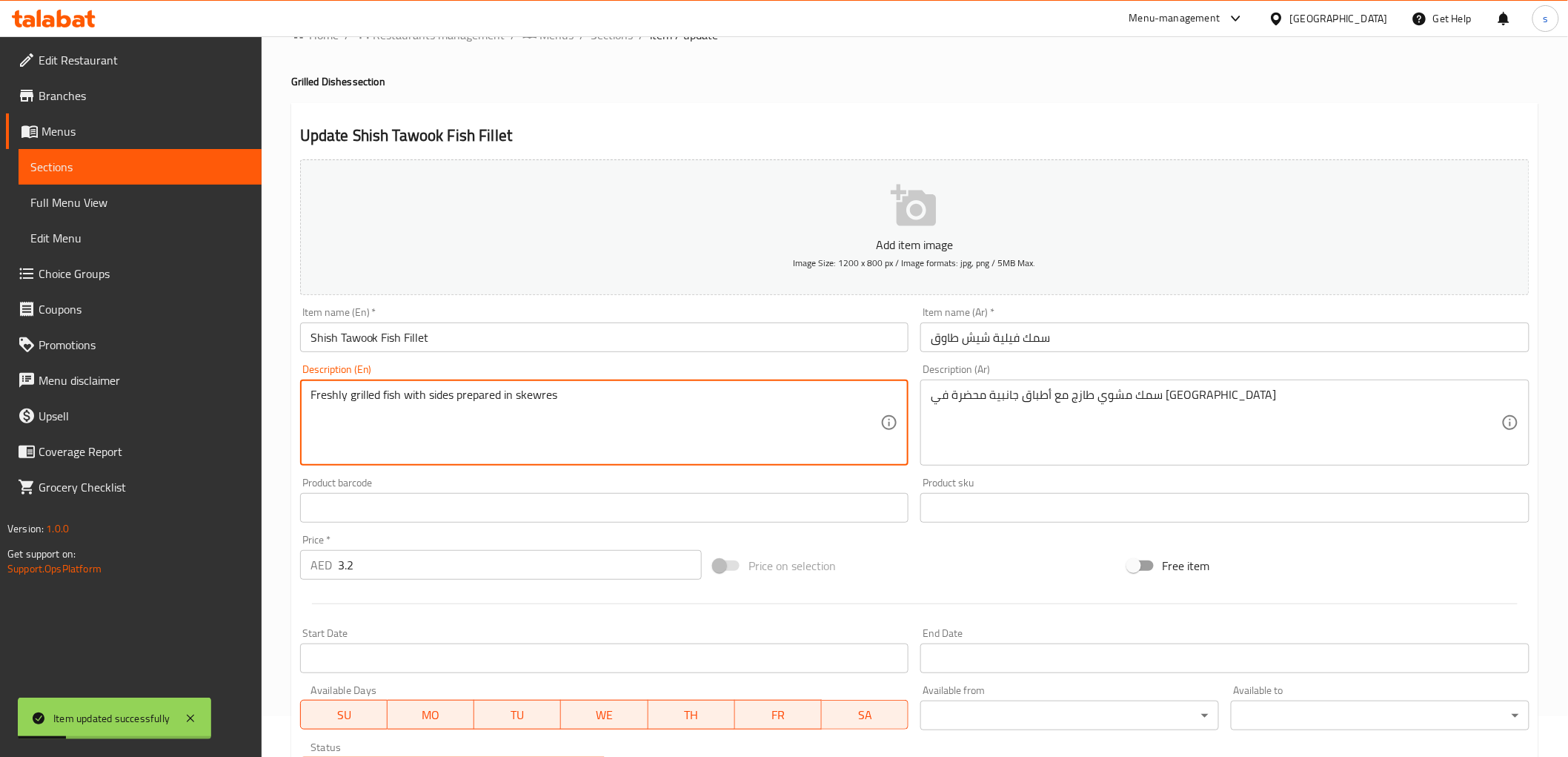
drag, startPoint x: 515, startPoint y: 401, endPoint x: 605, endPoint y: 393, distance: 90.4
click at [633, 411] on textarea "Freshly grilled fish with sides prepared in skewres" at bounding box center [595, 423] width 570 height 71
click at [549, 397] on textarea "Freshly grilled fish with sides prepared in skewres" at bounding box center [595, 423] width 570 height 71
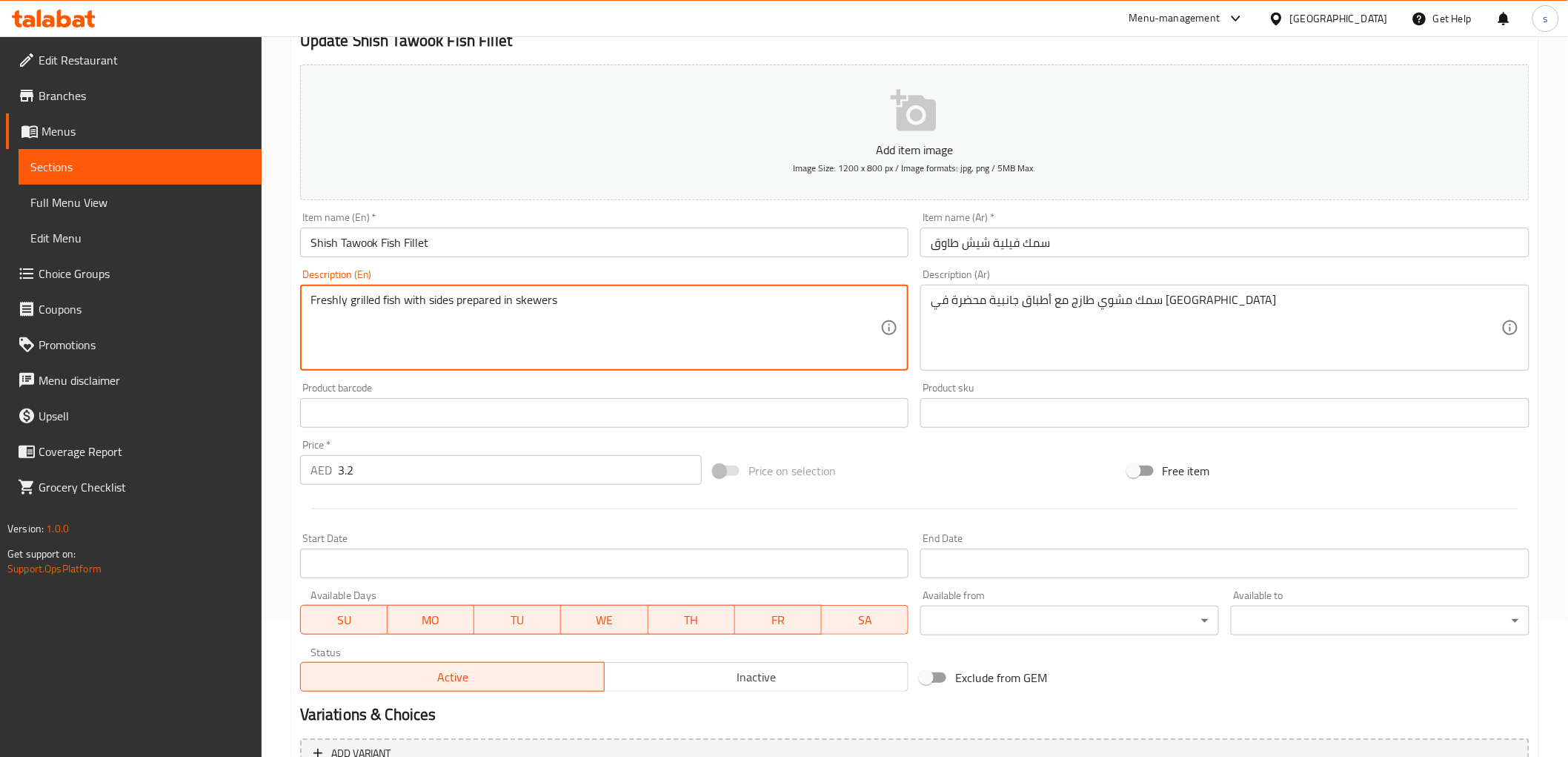
scroll to position [288, 0]
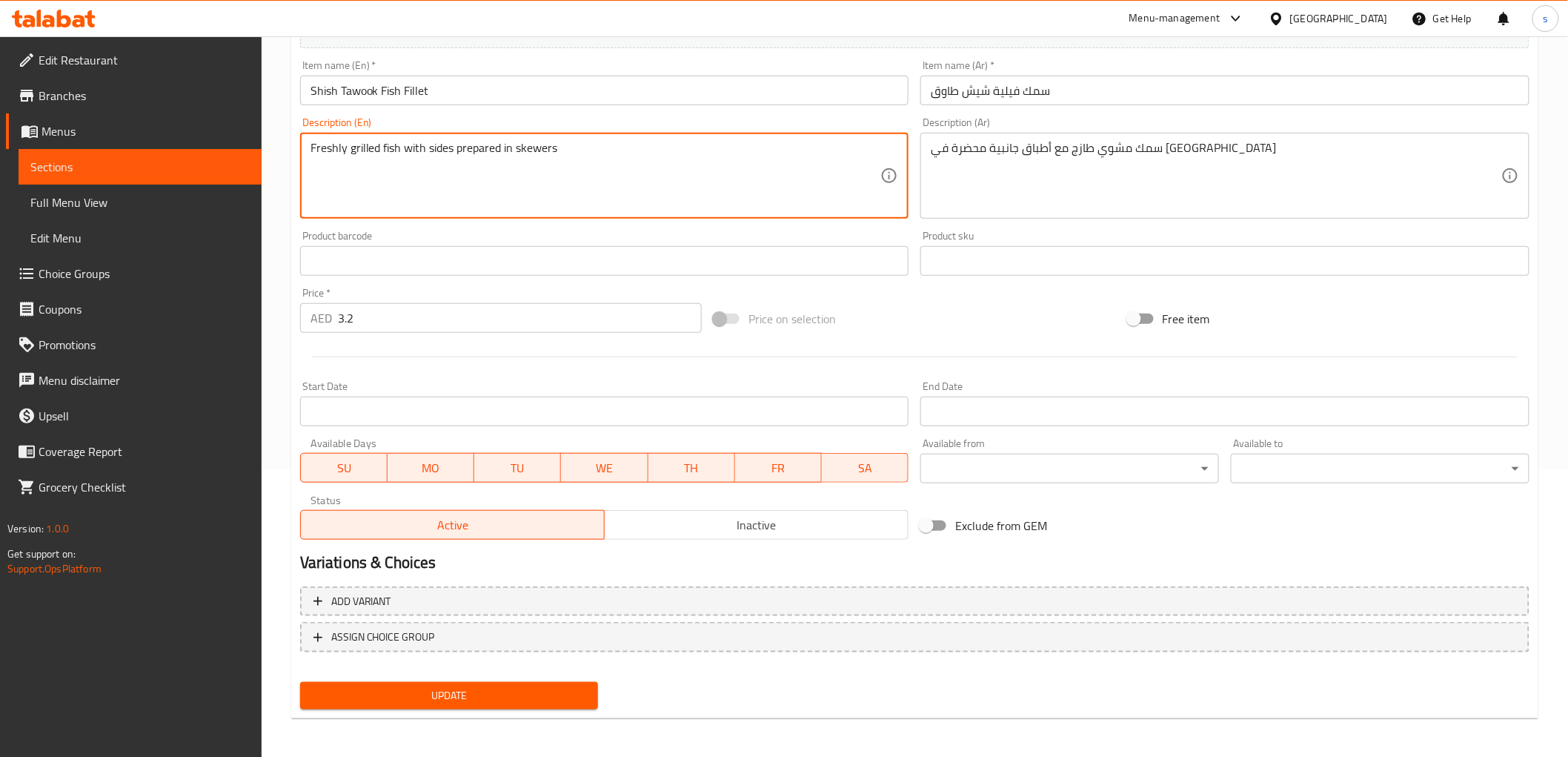
type textarea "Freshly grilled fish with sides prepared in skewers"
click at [494, 678] on div "Update" at bounding box center [450, 696] width 310 height 39
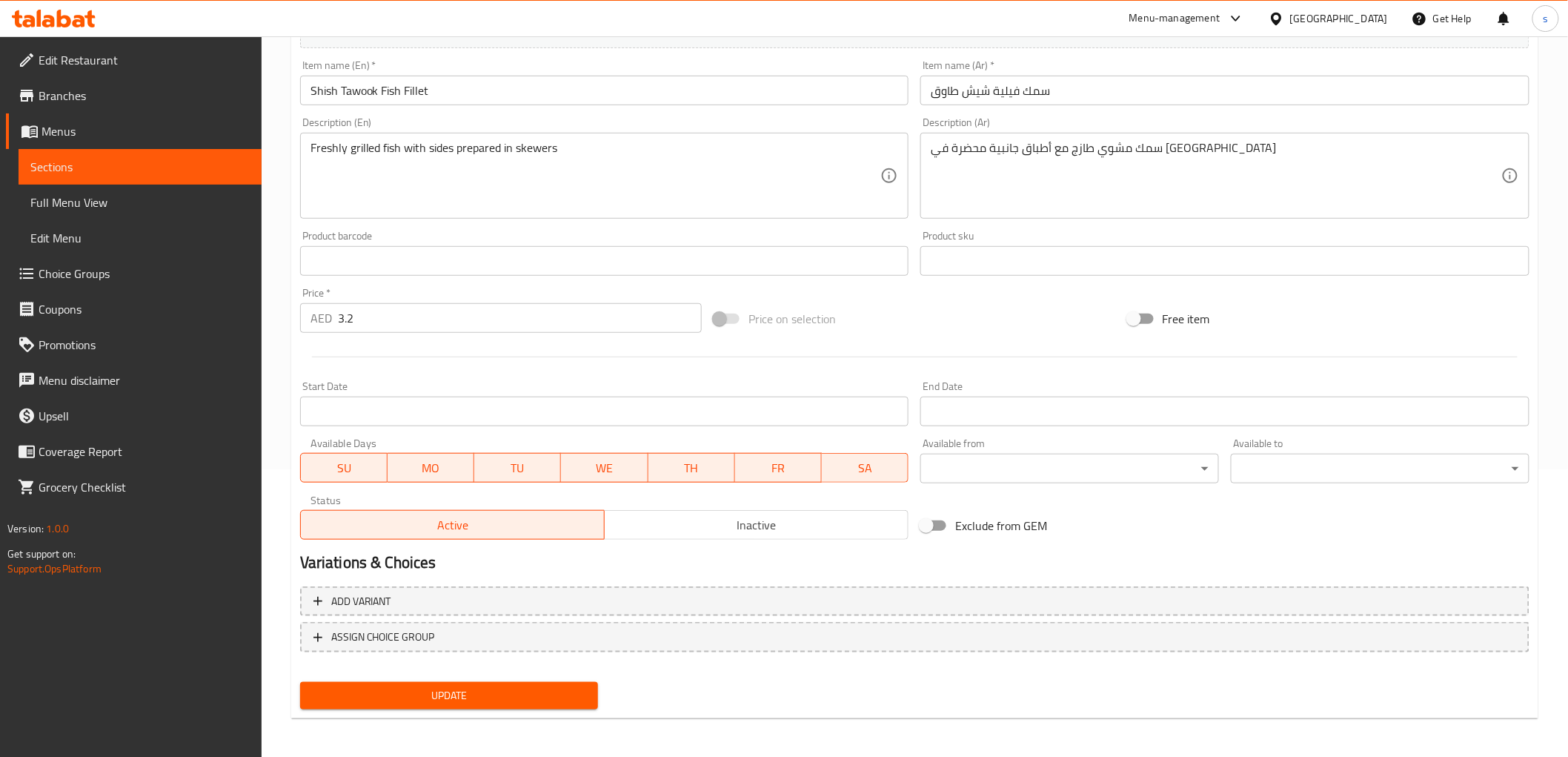
click at [501, 686] on span "Update" at bounding box center [449, 696] width 275 height 19
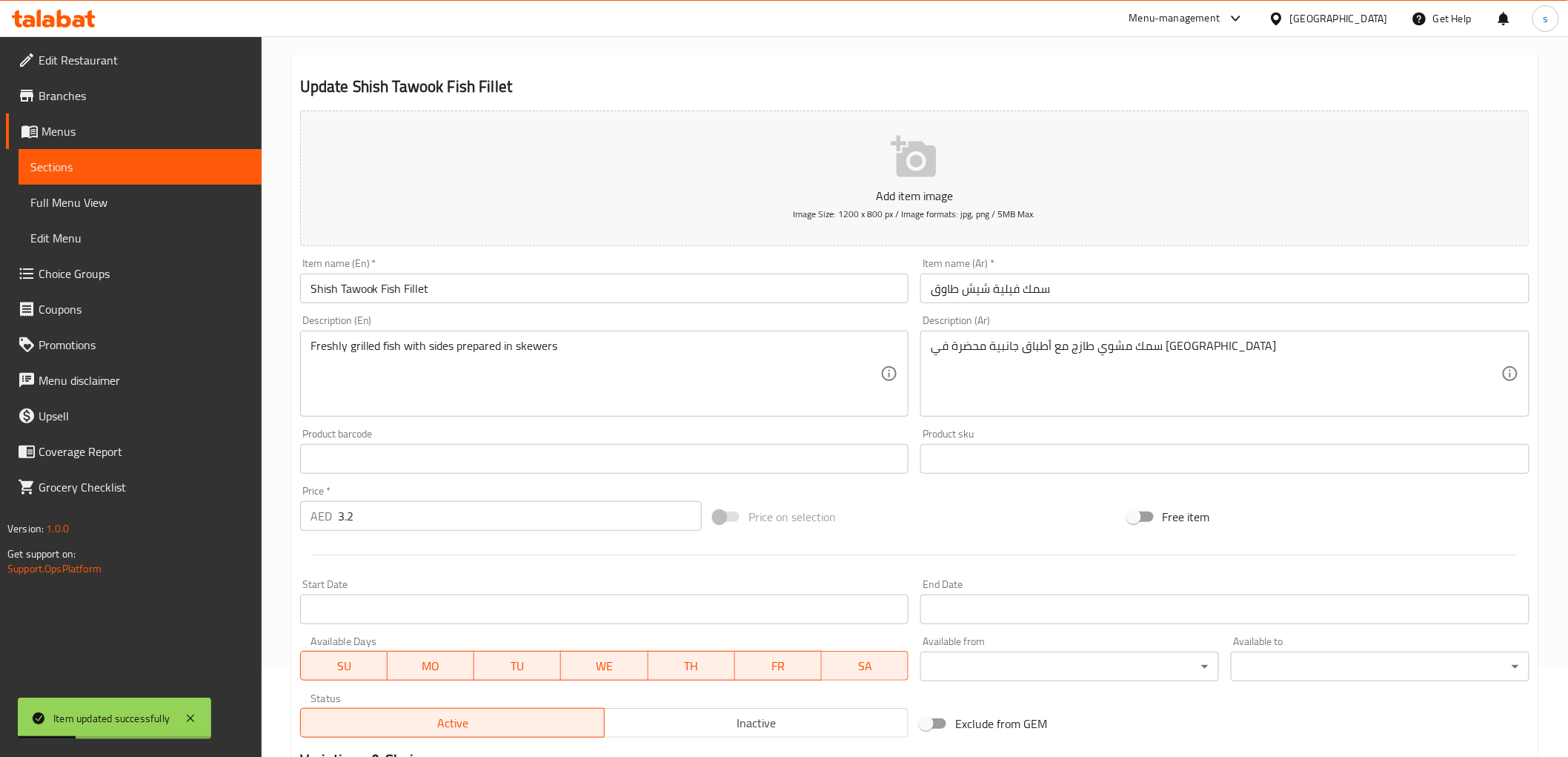
scroll to position [0, 0]
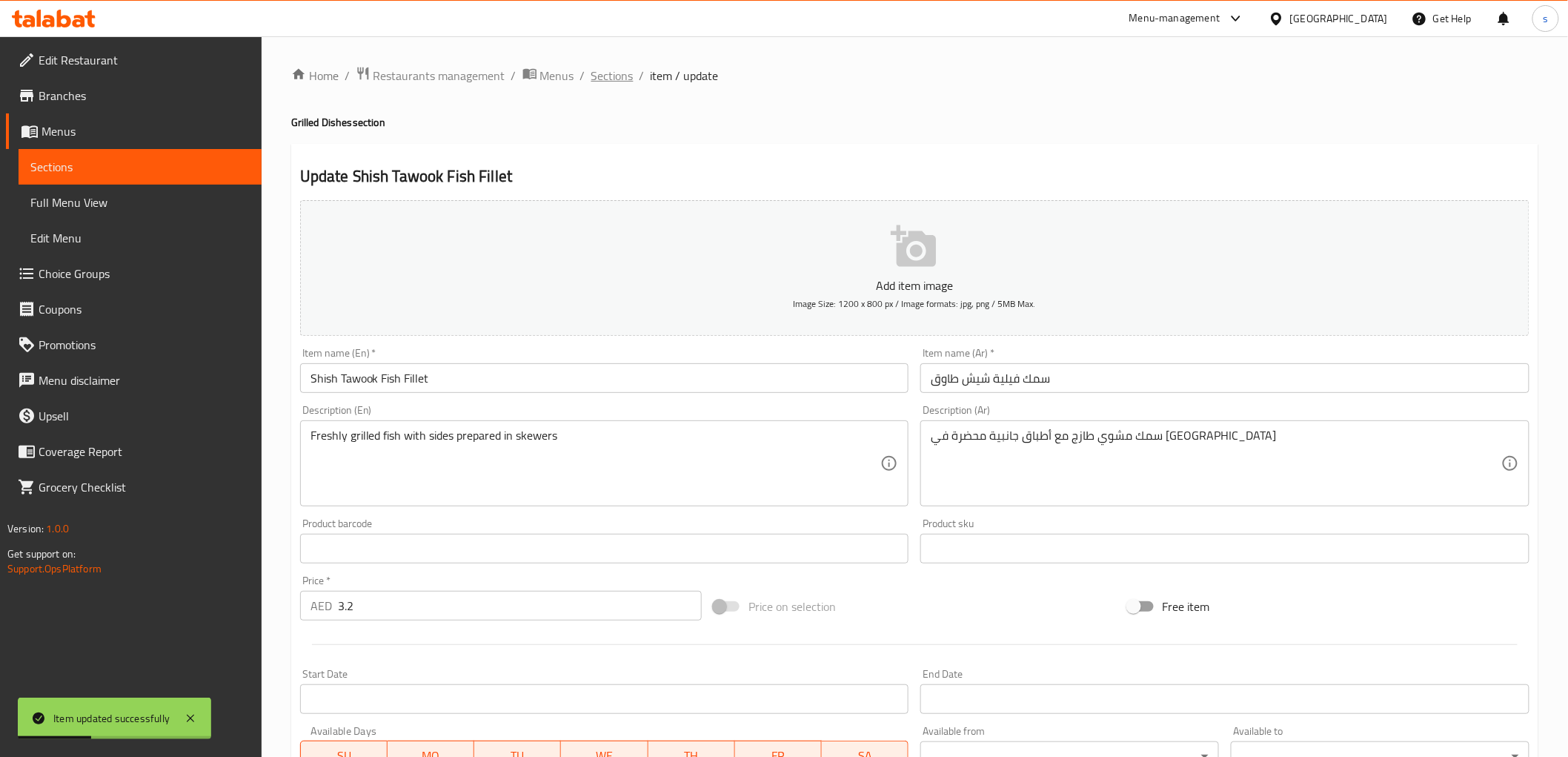
click at [604, 67] on span "Sections" at bounding box center [612, 75] width 42 height 18
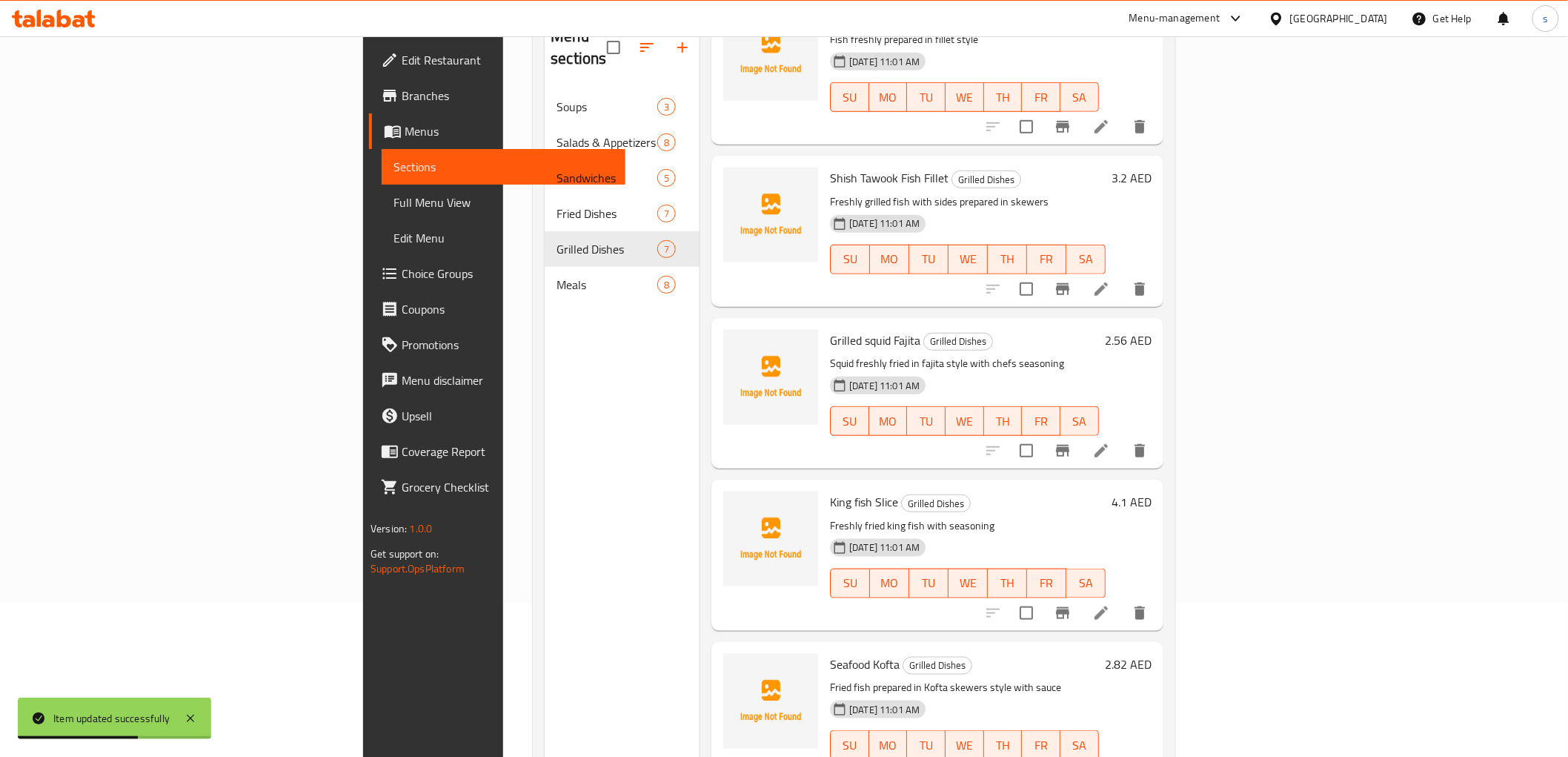
scroll to position [165, 0]
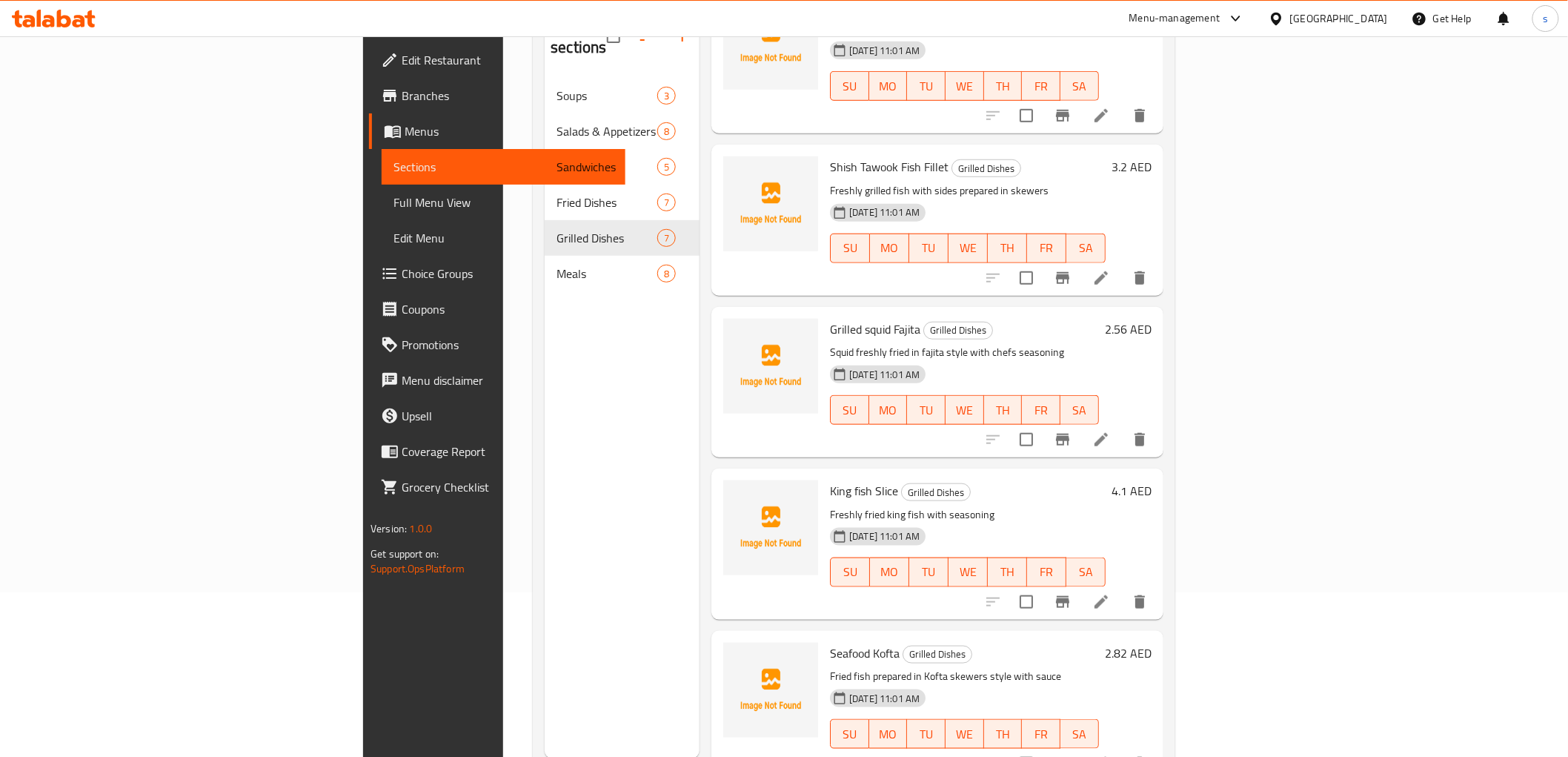
click at [1122, 426] on li at bounding box center [1100, 440] width 42 height 27
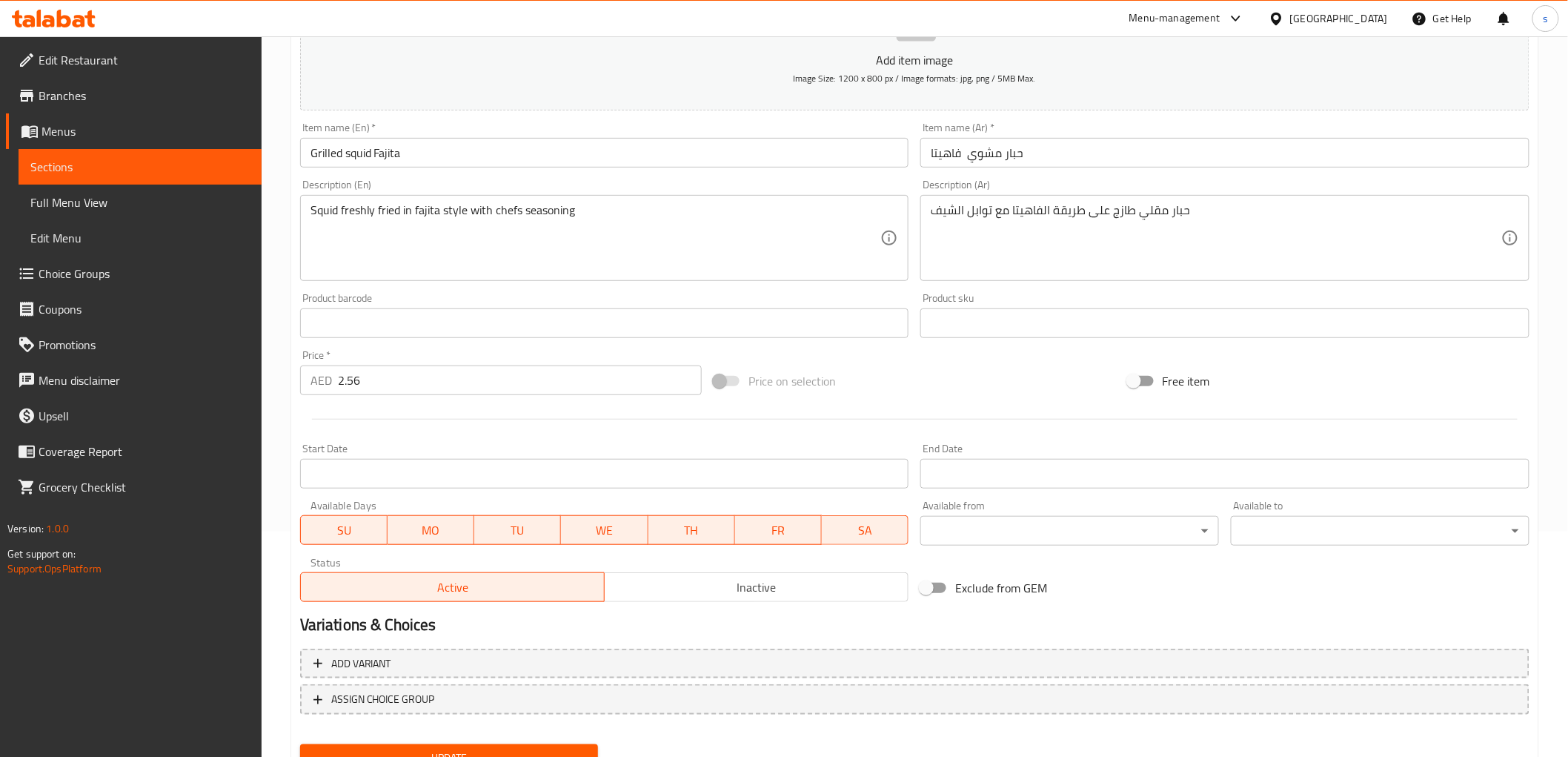
scroll to position [288, 0]
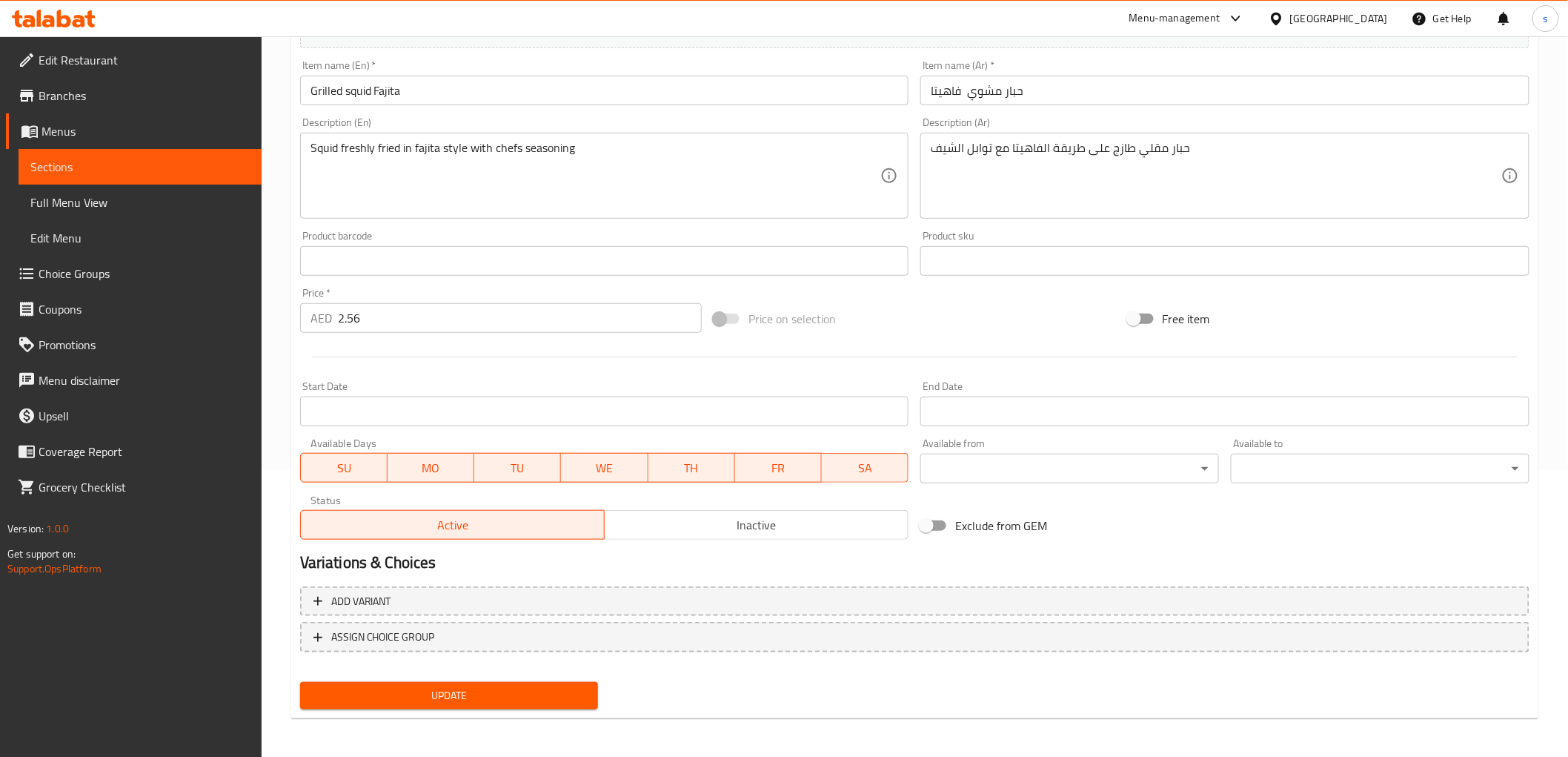
click at [491, 687] on span "Update" at bounding box center [449, 696] width 275 height 19
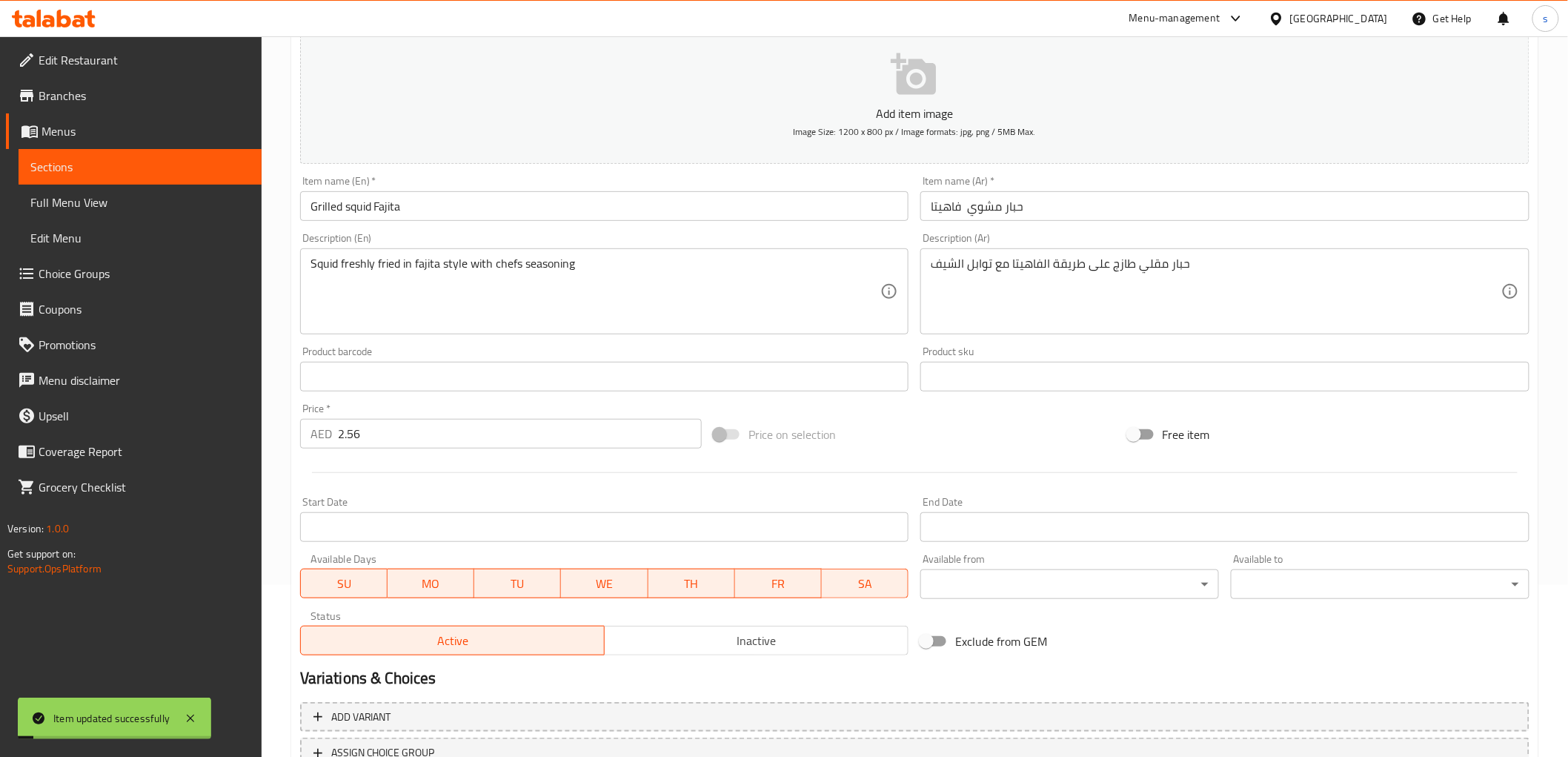
scroll to position [0, 0]
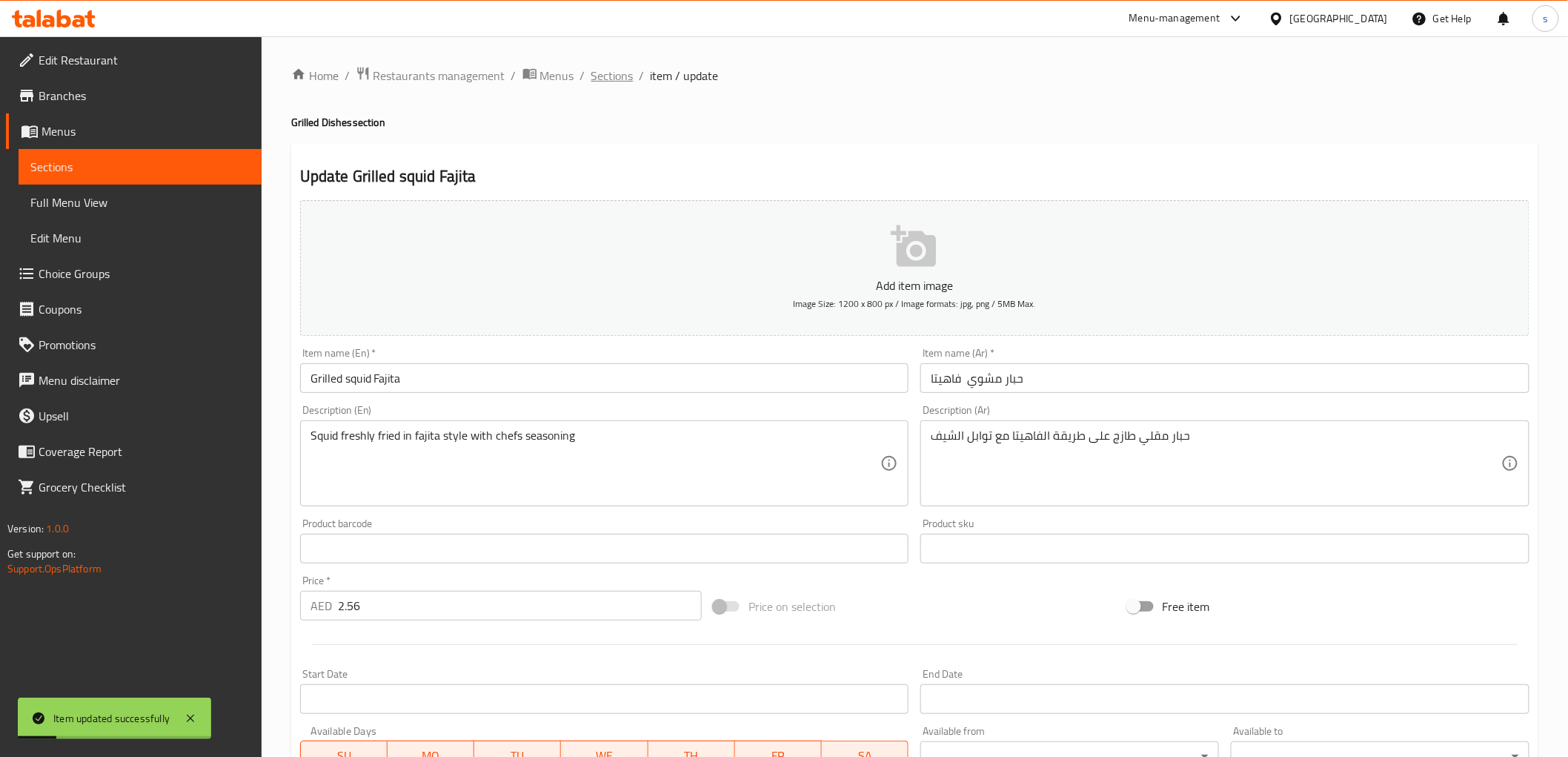
click at [600, 67] on span "Sections" at bounding box center [612, 75] width 42 height 18
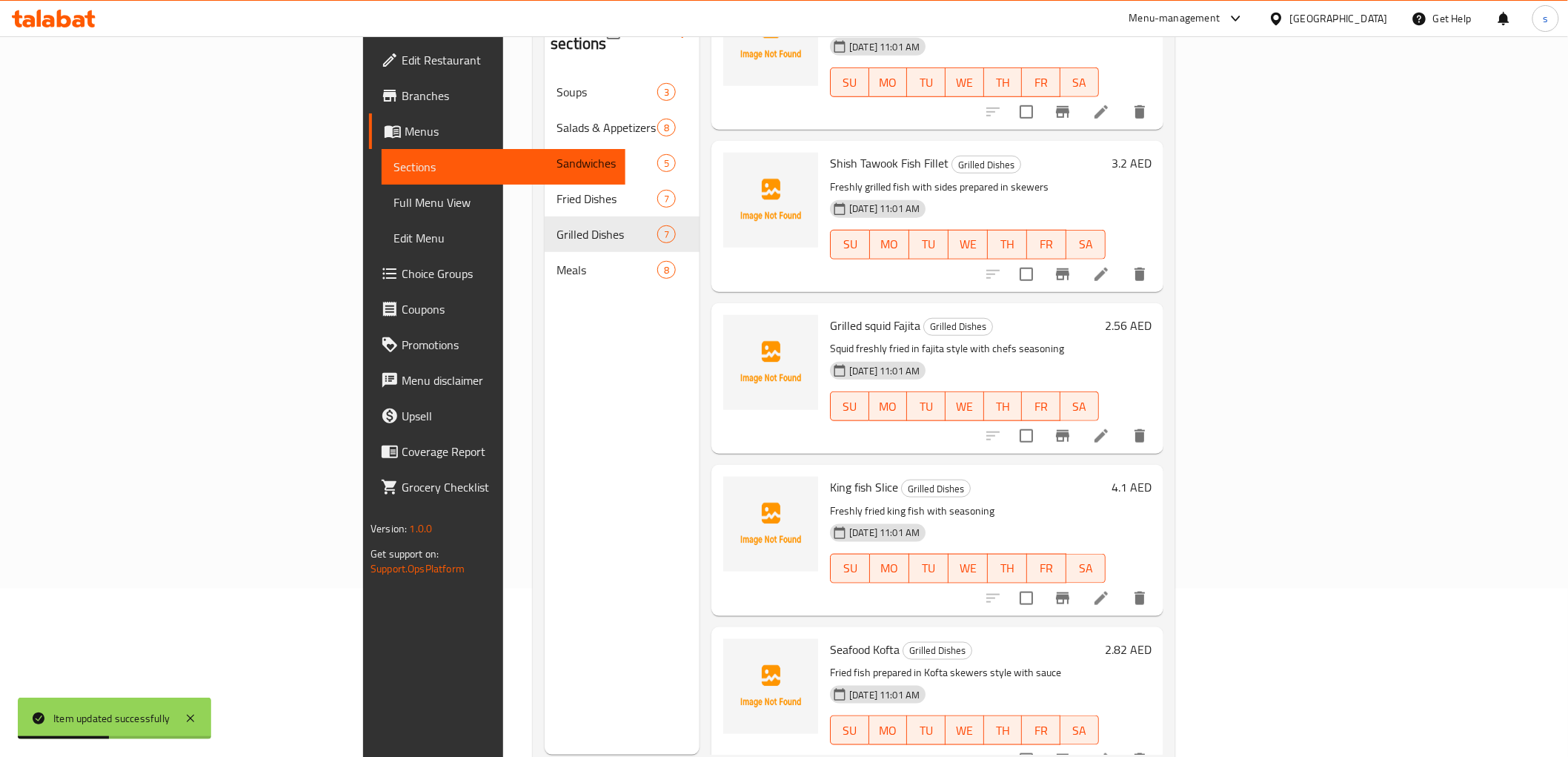
scroll to position [208, 0]
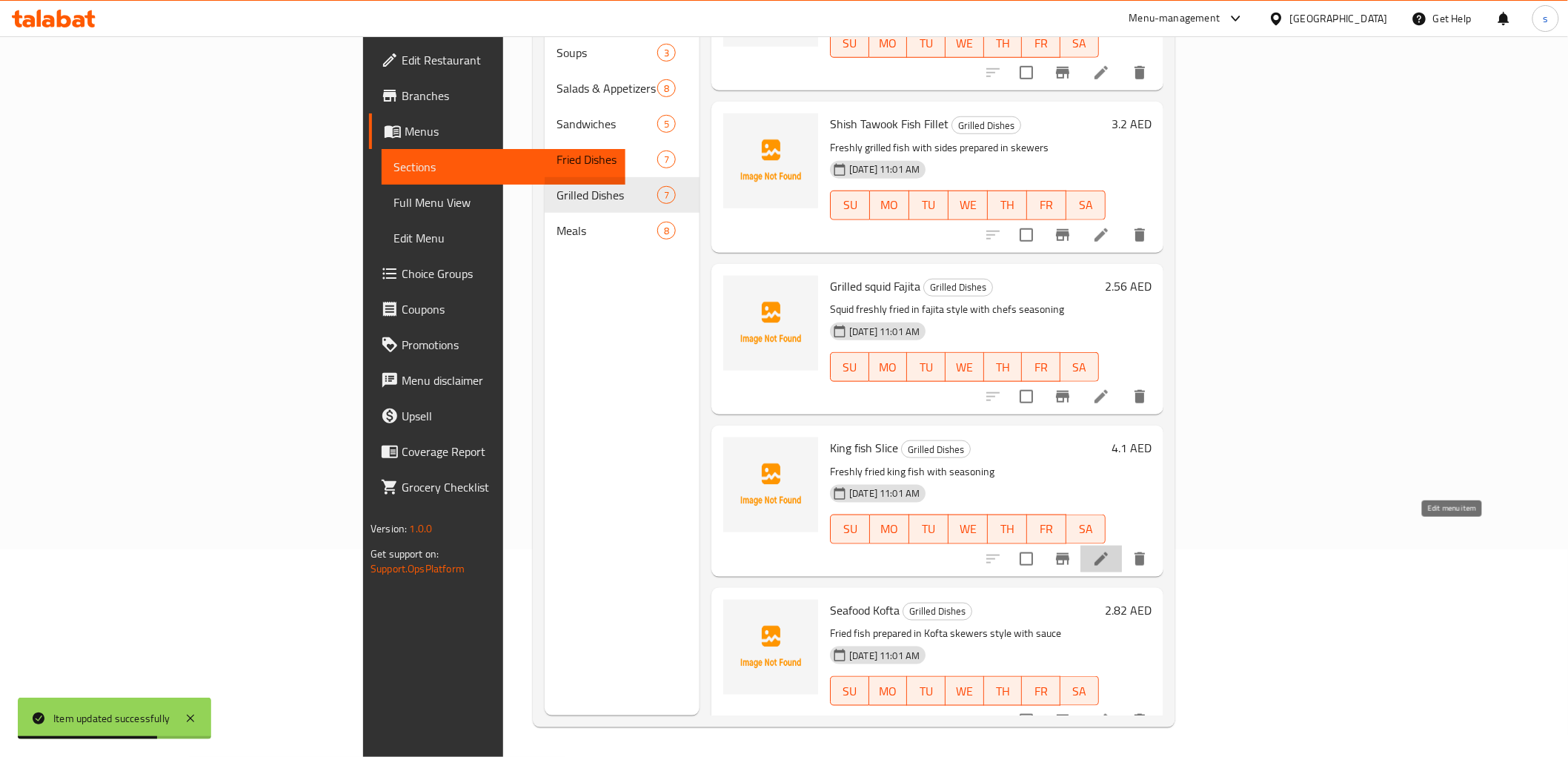
click at [1110, 550] on icon at bounding box center [1100, 559] width 18 height 18
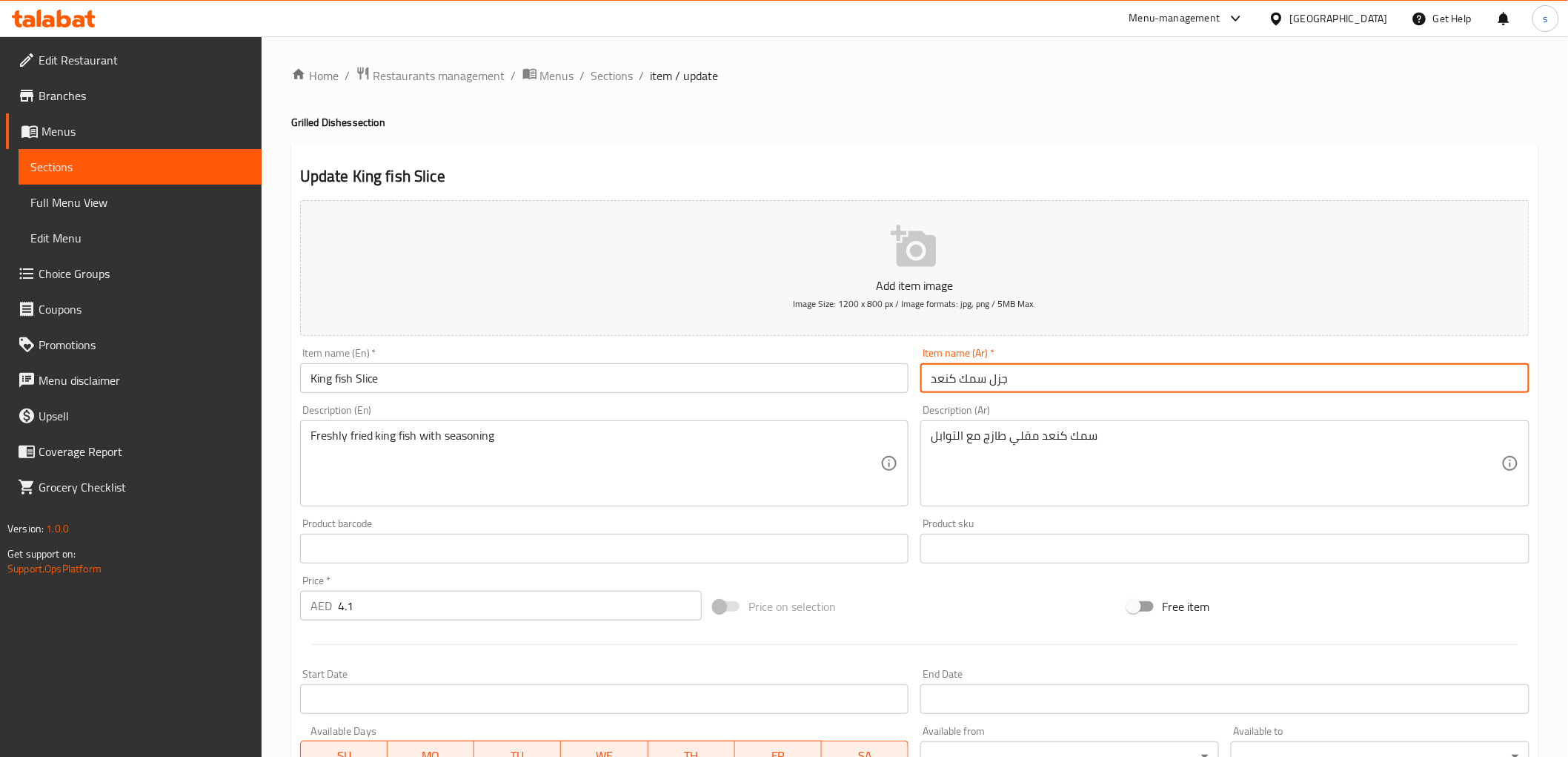
drag, startPoint x: 989, startPoint y: 382, endPoint x: 1032, endPoint y: 380, distance: 43.0
click at [1032, 380] on input "جزل سمك كنعد" at bounding box center [1225, 378] width 609 height 30
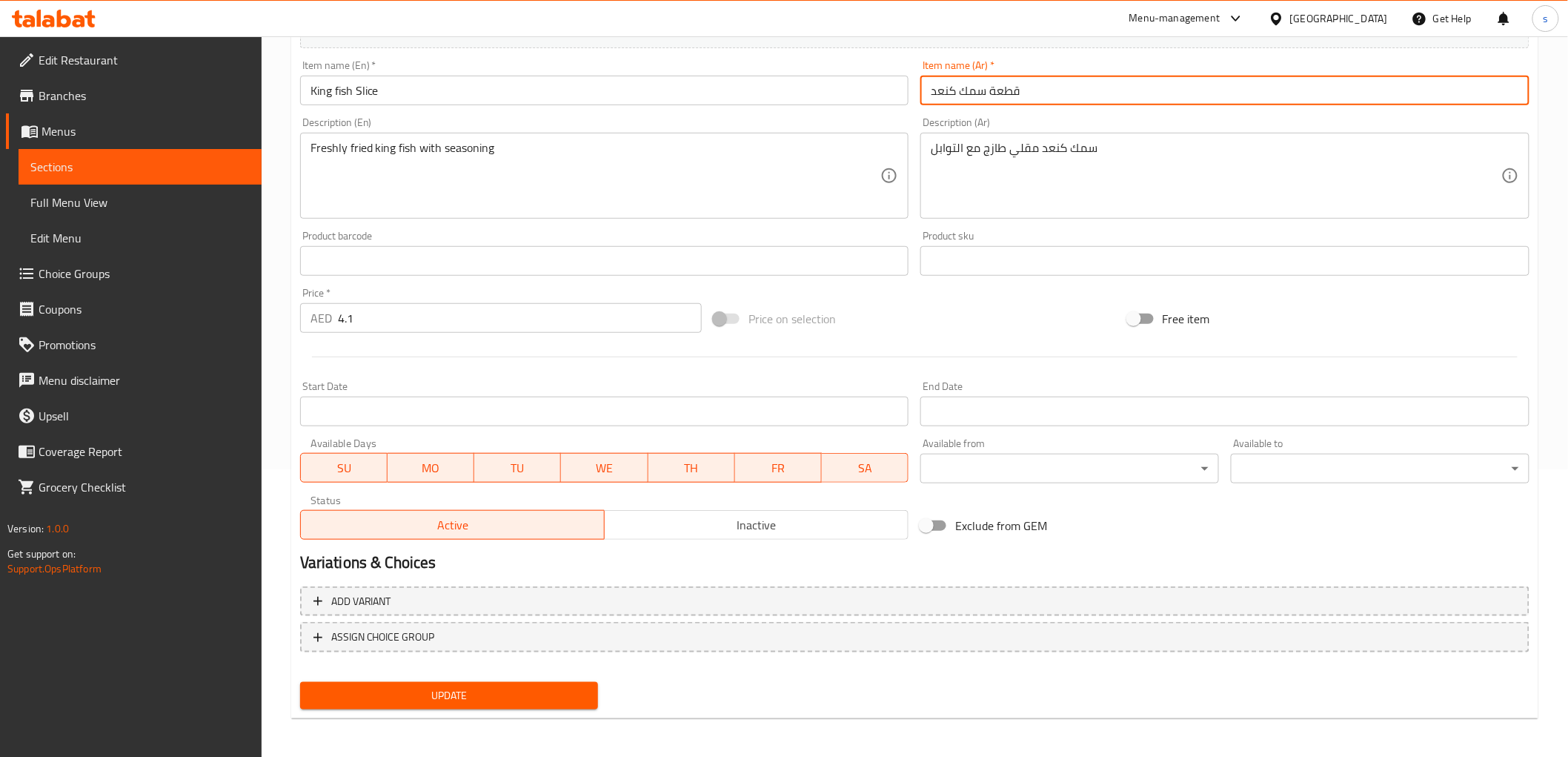
type input "قطعة سمك كنعد"
click at [522, 693] on span "Update" at bounding box center [449, 696] width 275 height 19
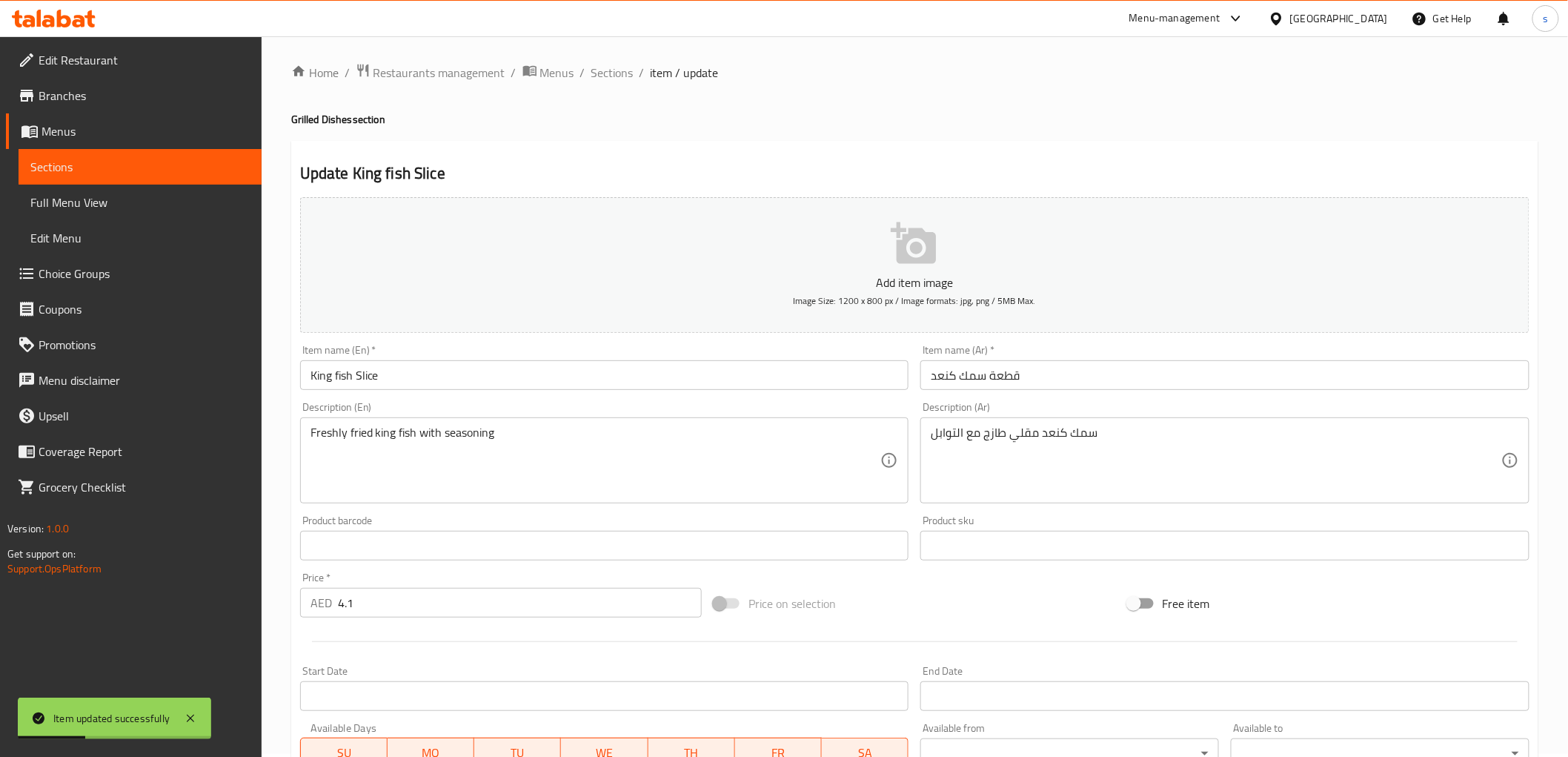
scroll to position [0, 0]
click at [602, 72] on span "Sections" at bounding box center [612, 75] width 42 height 18
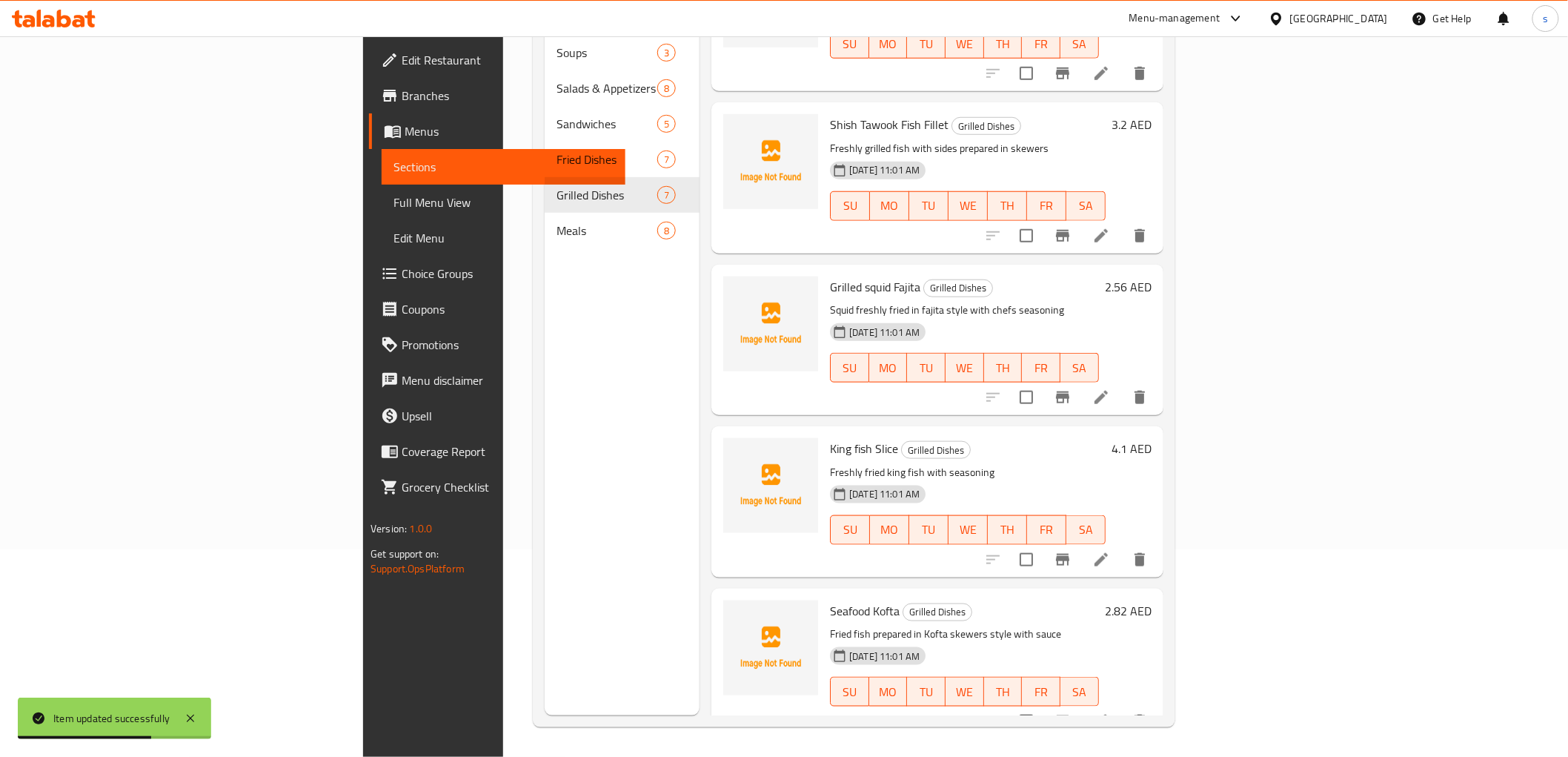
scroll to position [413, 0]
click at [1122, 707] on li at bounding box center [1100, 720] width 42 height 27
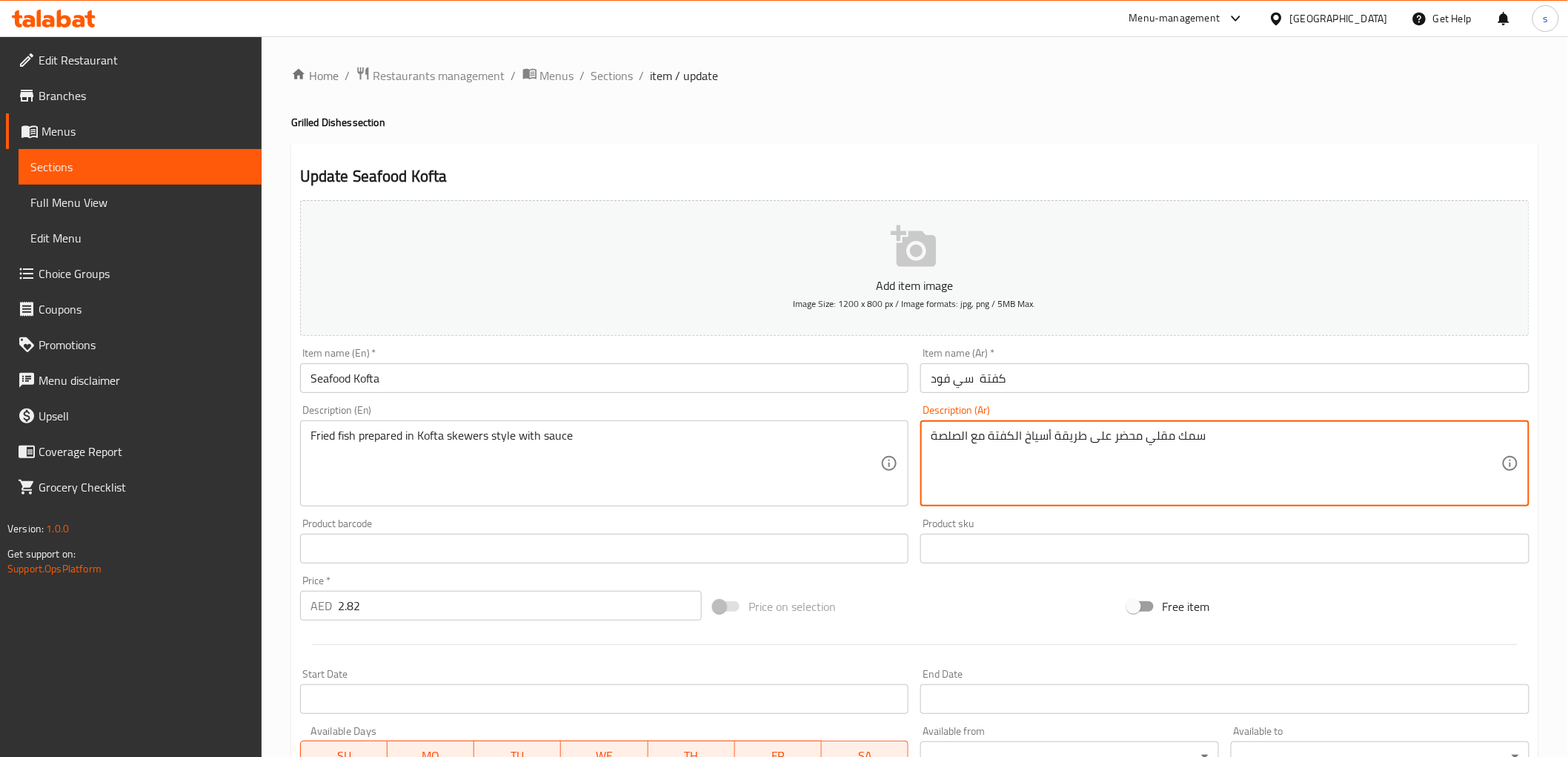
click at [1284, 437] on textarea "سمك مقلي محضر على طريقة أسياخ الكفتة مع الصلصة" at bounding box center [1216, 464] width 570 height 71
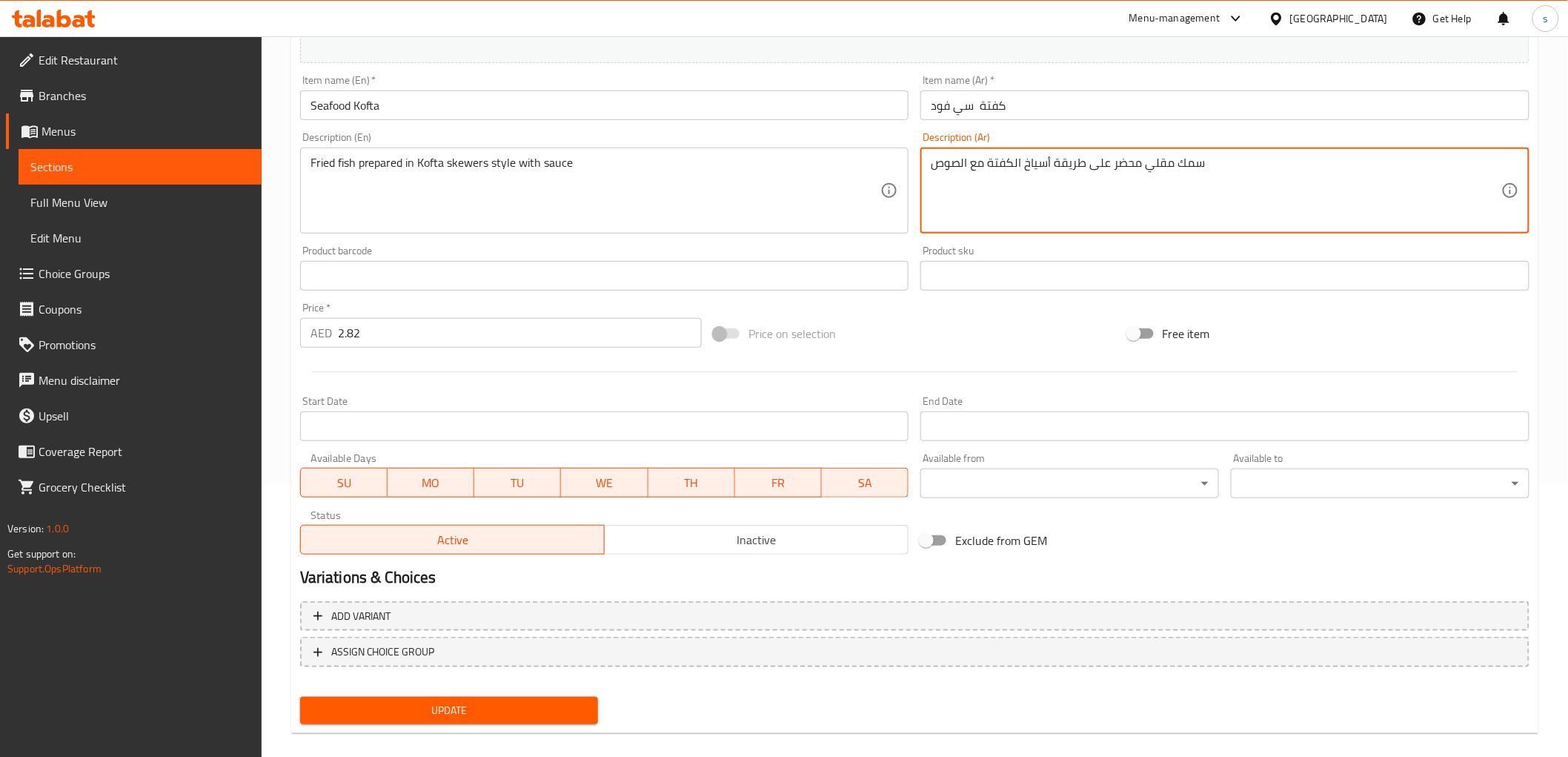
scroll to position [288, 0]
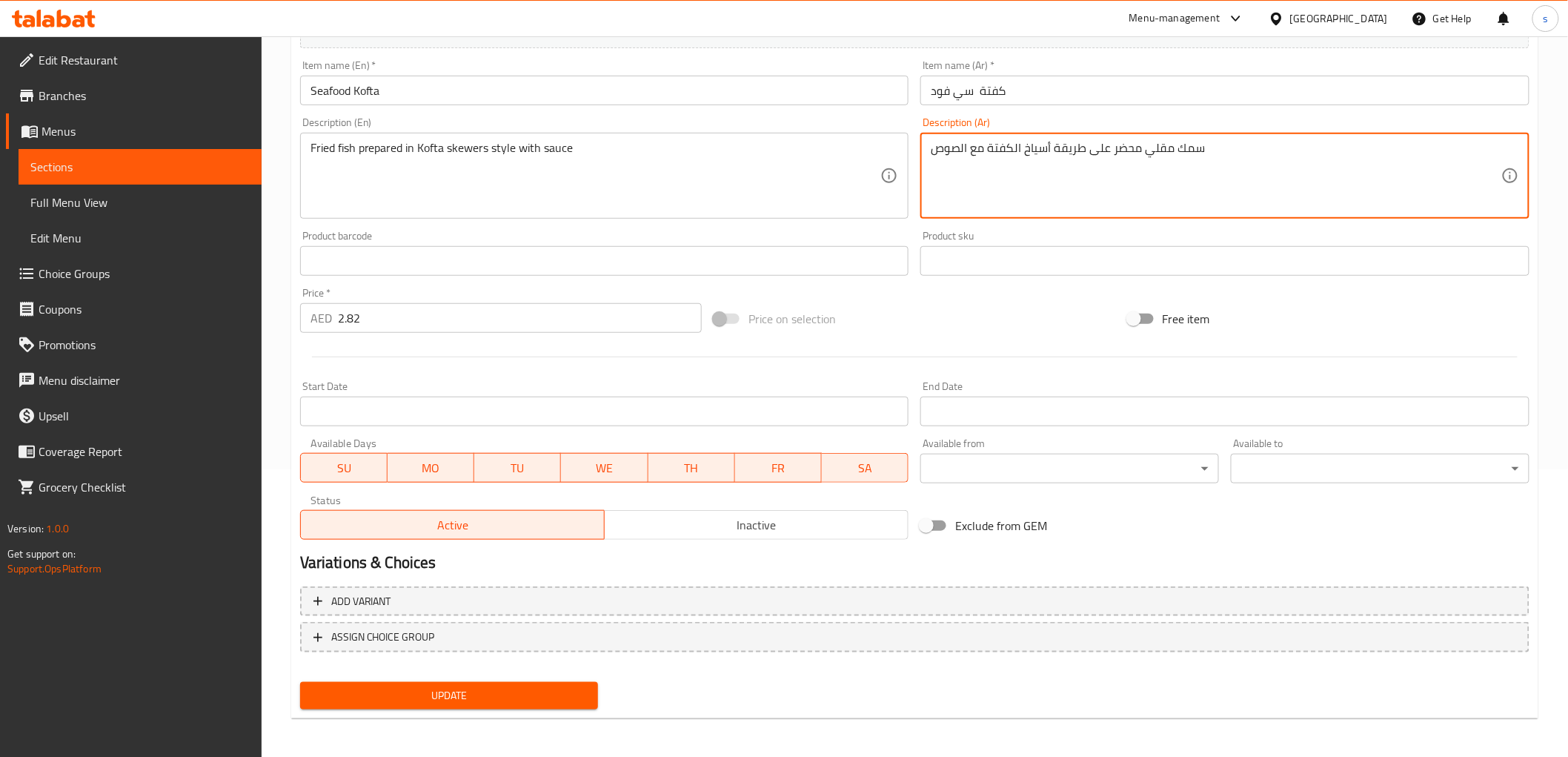
type textarea "سمك مقلي محضر على طريقة أسياخ الكفتة مع الصوص"
click at [561, 682] on button "Update" at bounding box center [449, 695] width 298 height 27
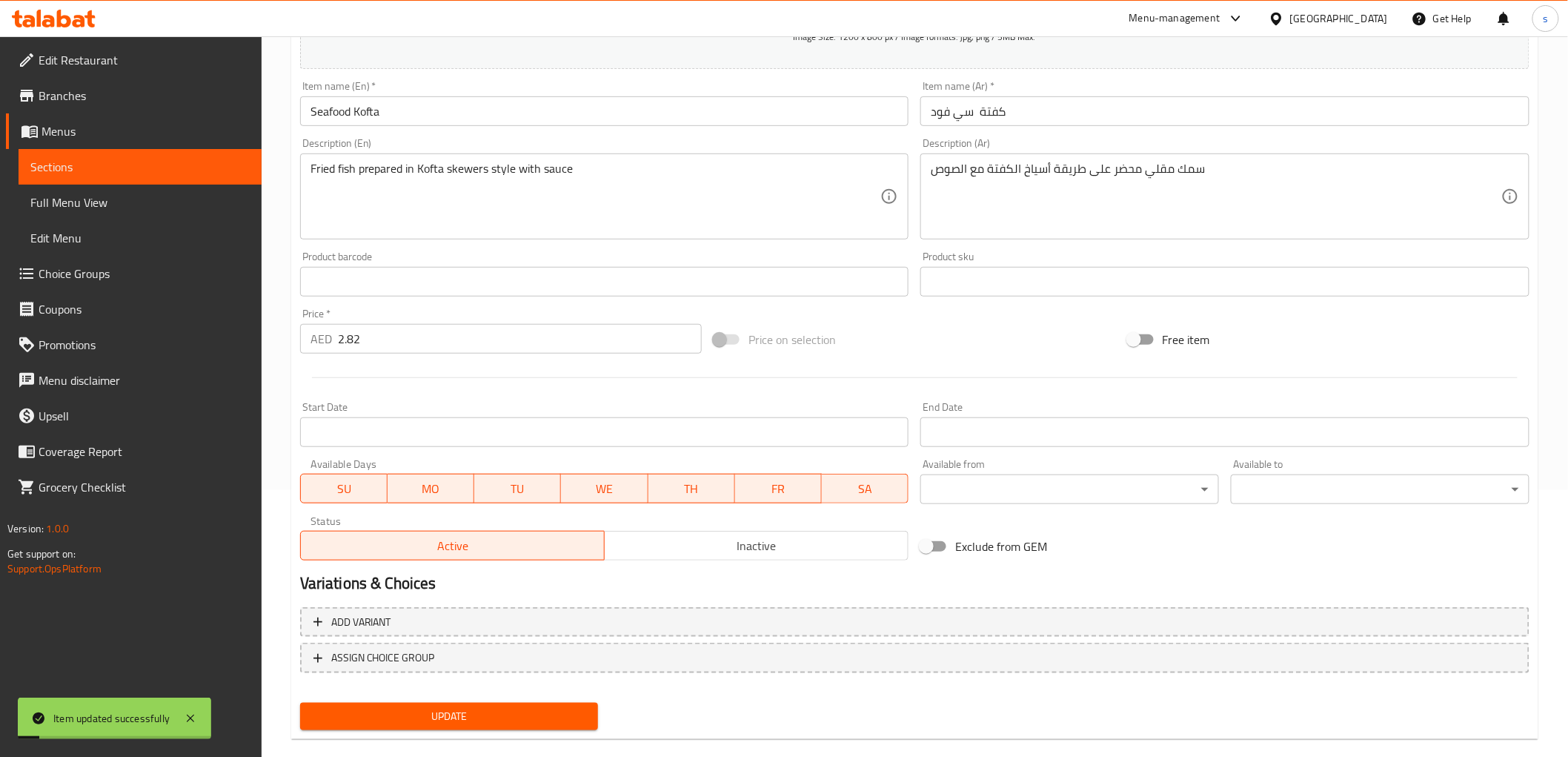
scroll to position [0, 0]
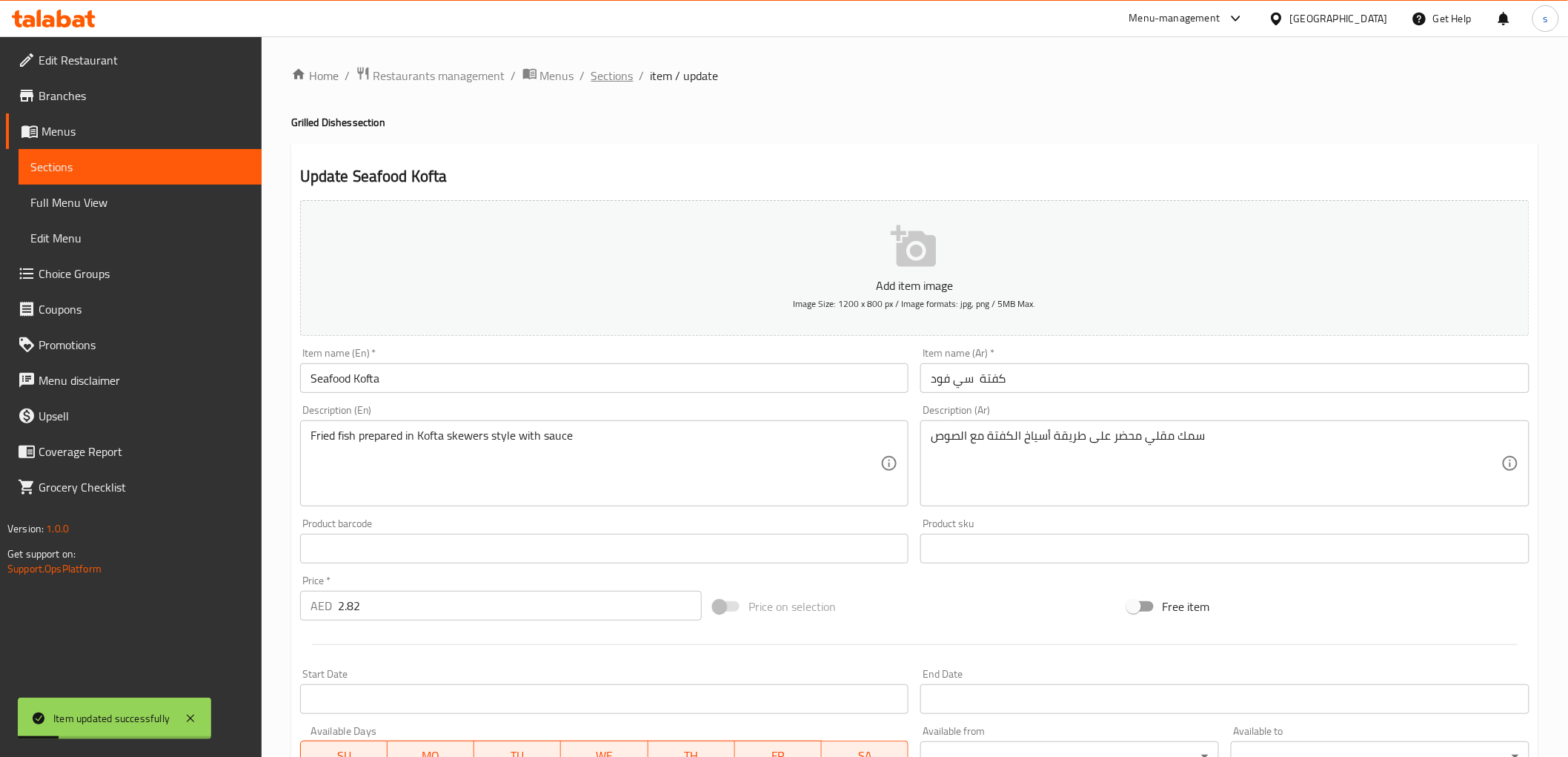
click at [630, 71] on span "Sections" at bounding box center [612, 75] width 42 height 18
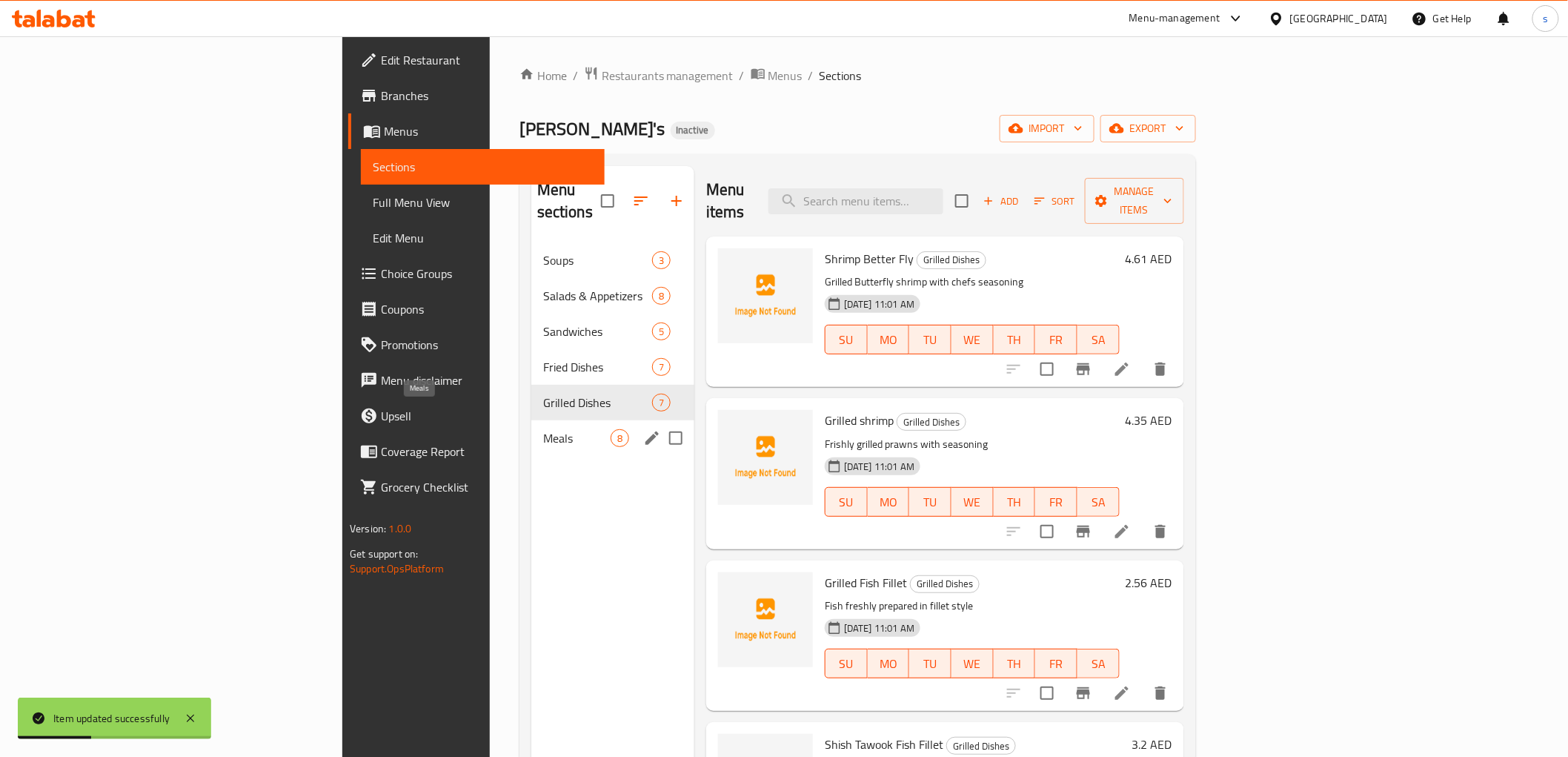
click at [543, 429] on span "Meals" at bounding box center [576, 438] width 67 height 18
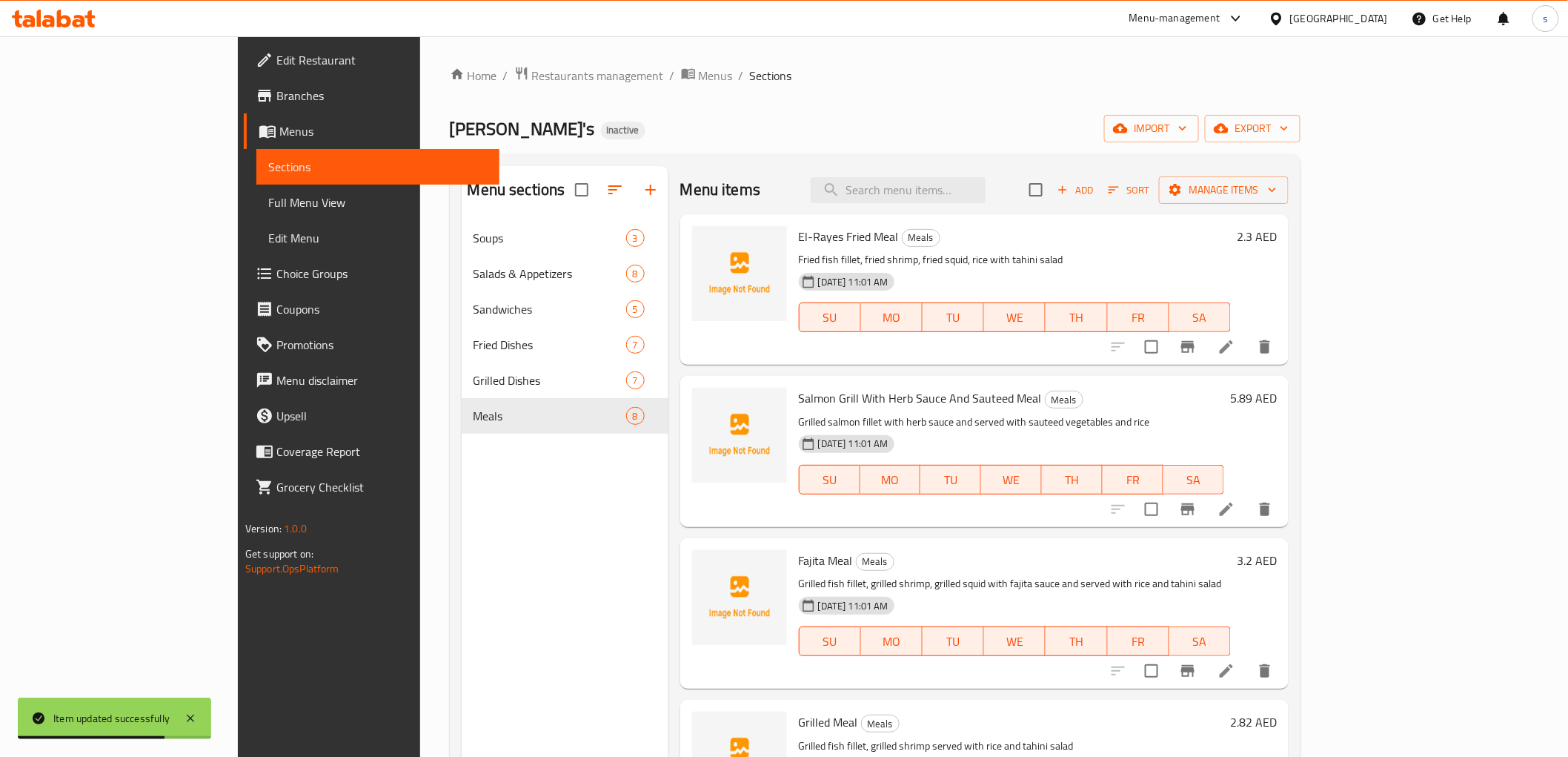
click at [1233, 346] on icon at bounding box center [1226, 346] width 13 height 13
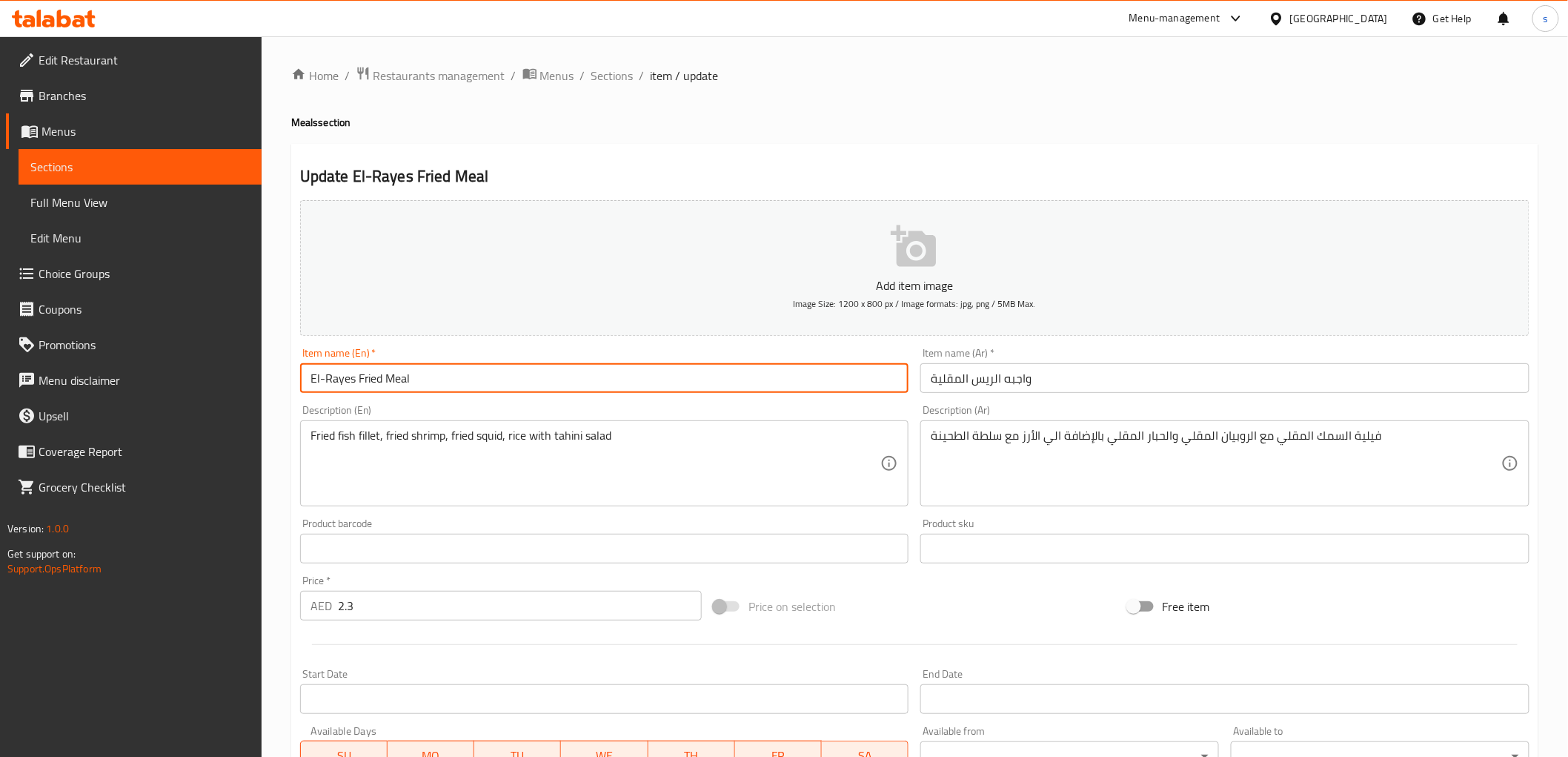
click at [324, 378] on input "El-Rayes Fried Meal" at bounding box center [605, 378] width 609 height 30
type input "ElRayes Fried Meal"
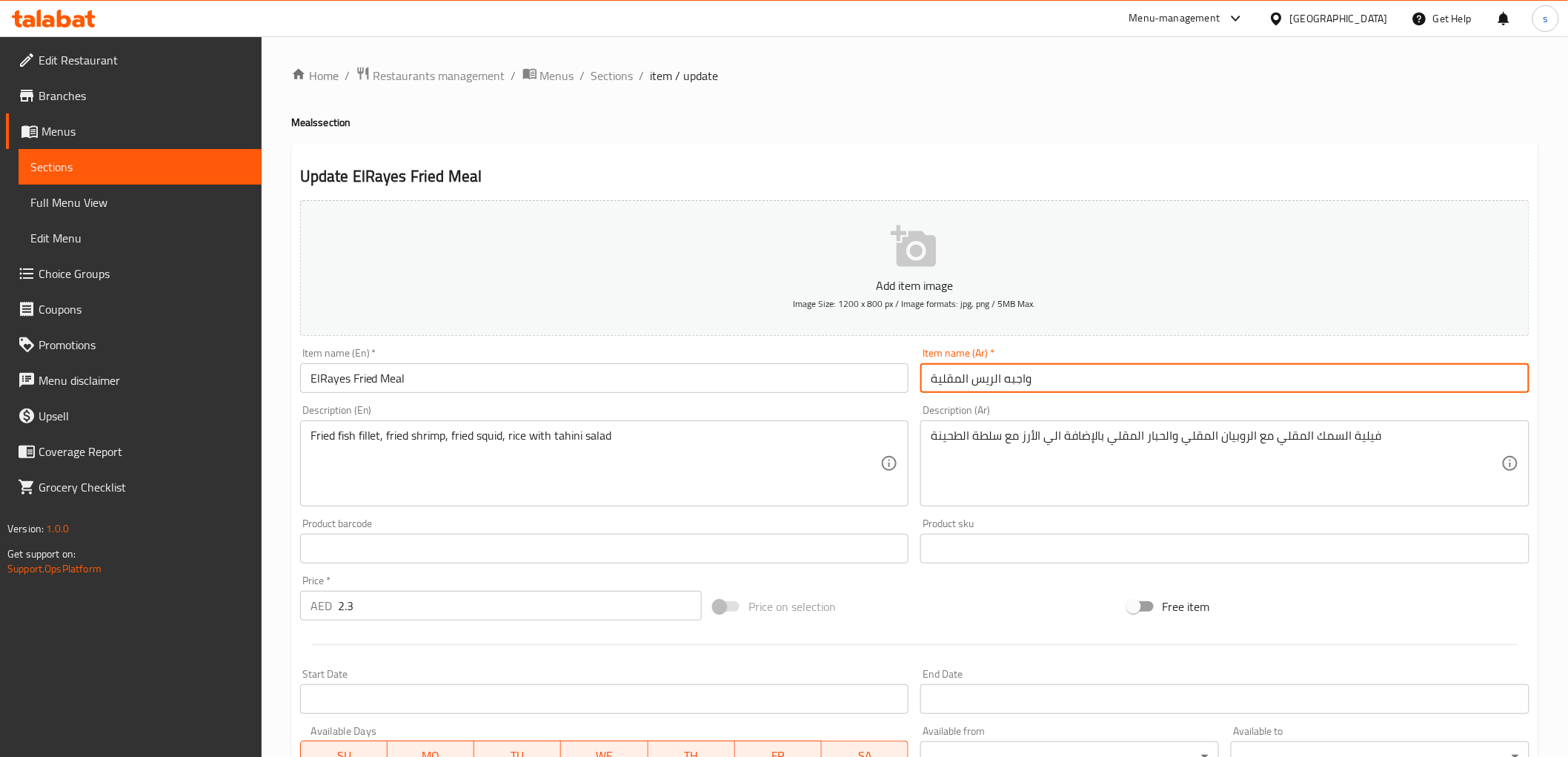
click at [1021, 375] on input "واجبه الريس المقلية" at bounding box center [1225, 378] width 609 height 30
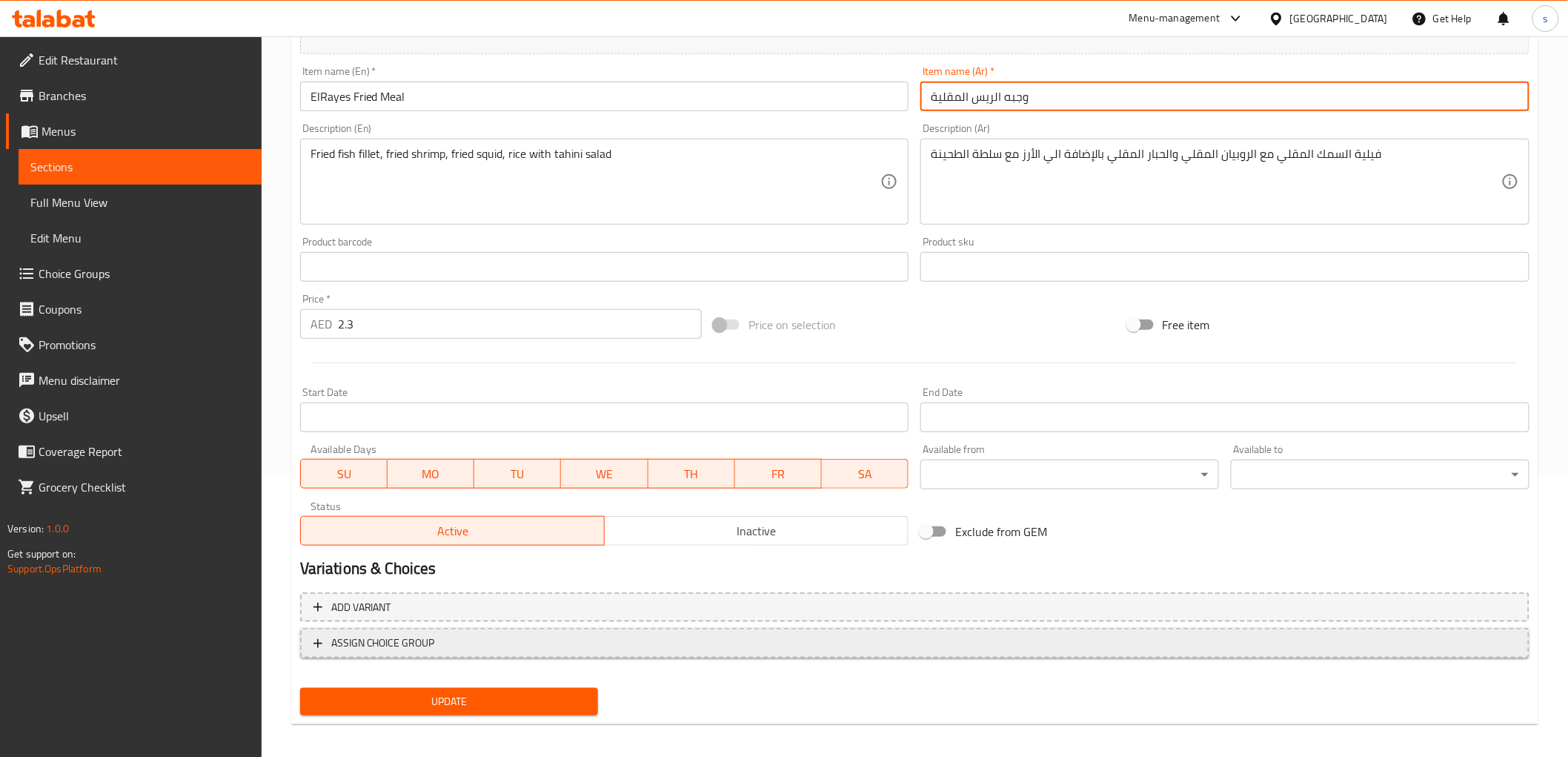
scroll to position [288, 0]
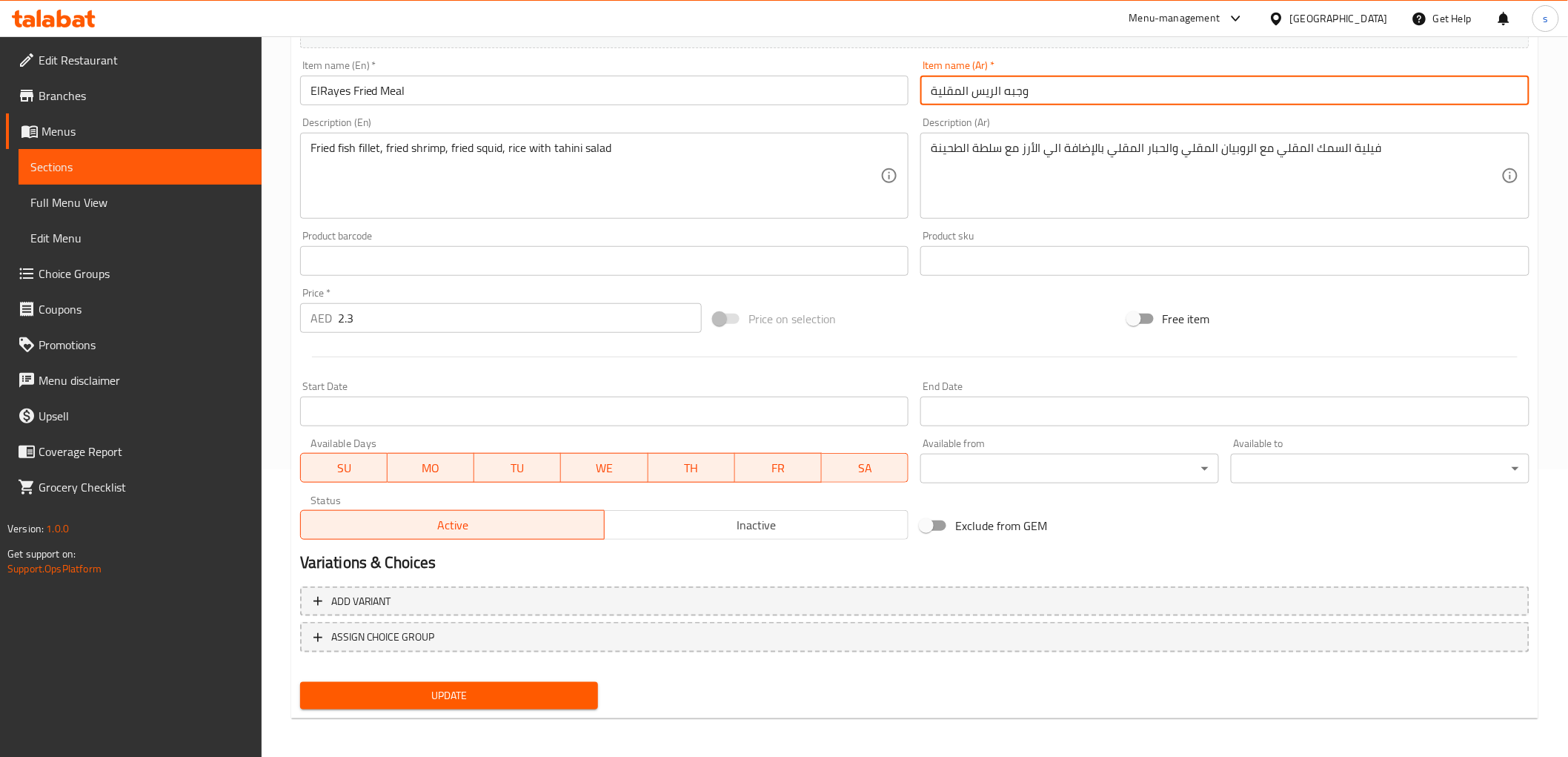
type input "وجبه الريس المقلية"
click at [493, 686] on span "Update" at bounding box center [449, 696] width 275 height 19
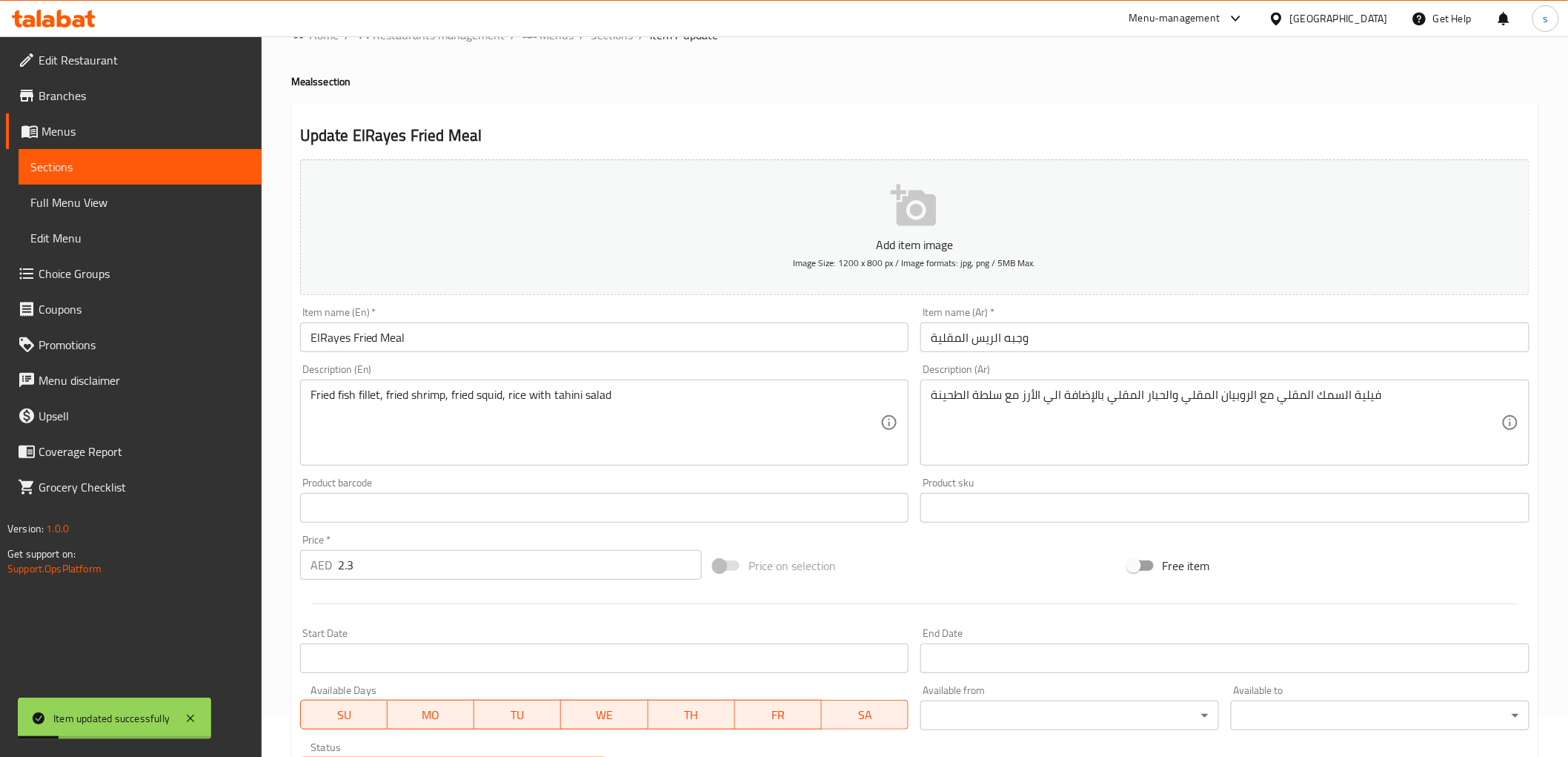
scroll to position [0, 0]
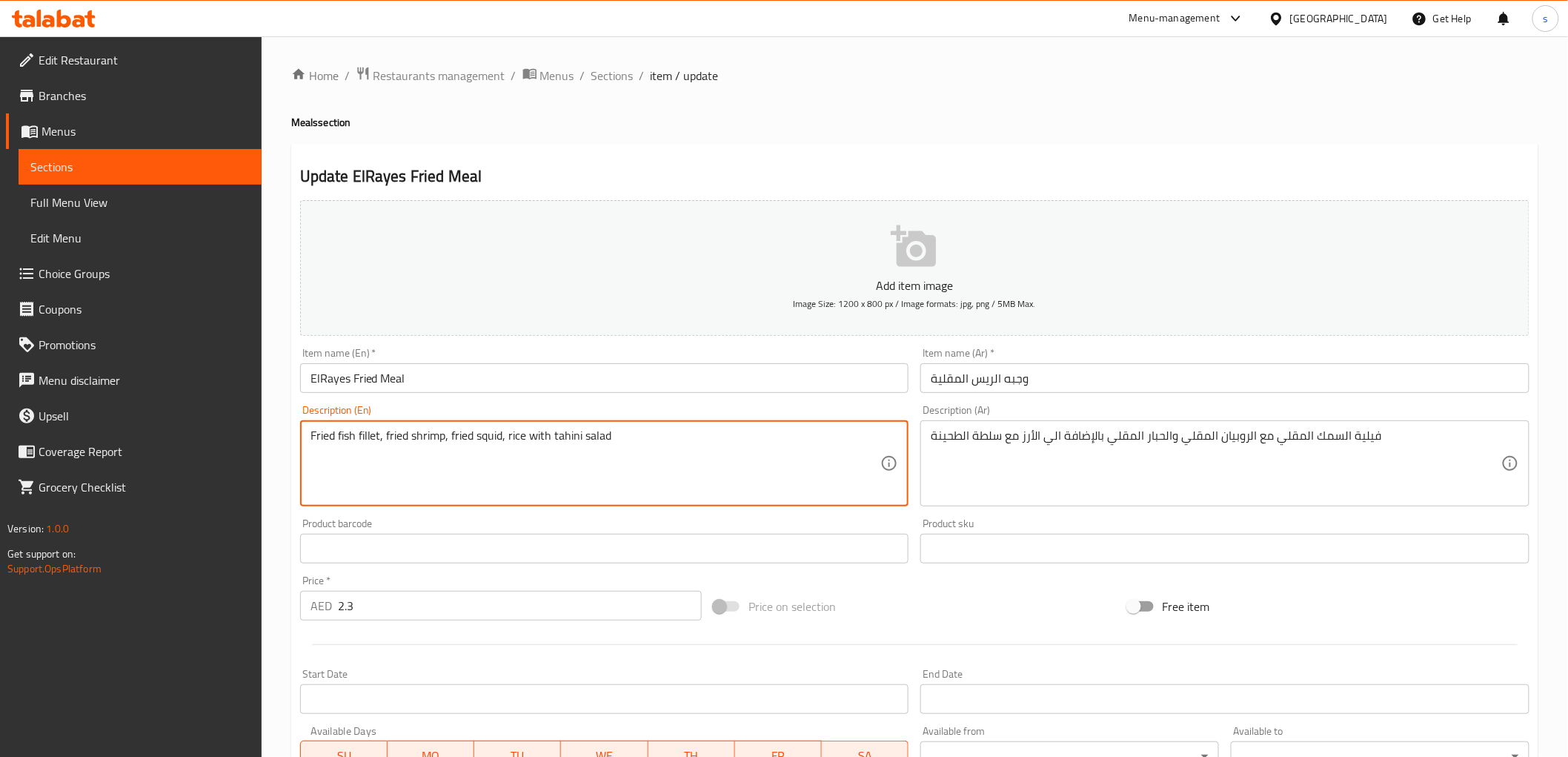
click at [446, 470] on textarea "Fried fish fillet, fried shrimp, fried squid, rice with tahini salad" at bounding box center [595, 464] width 570 height 71
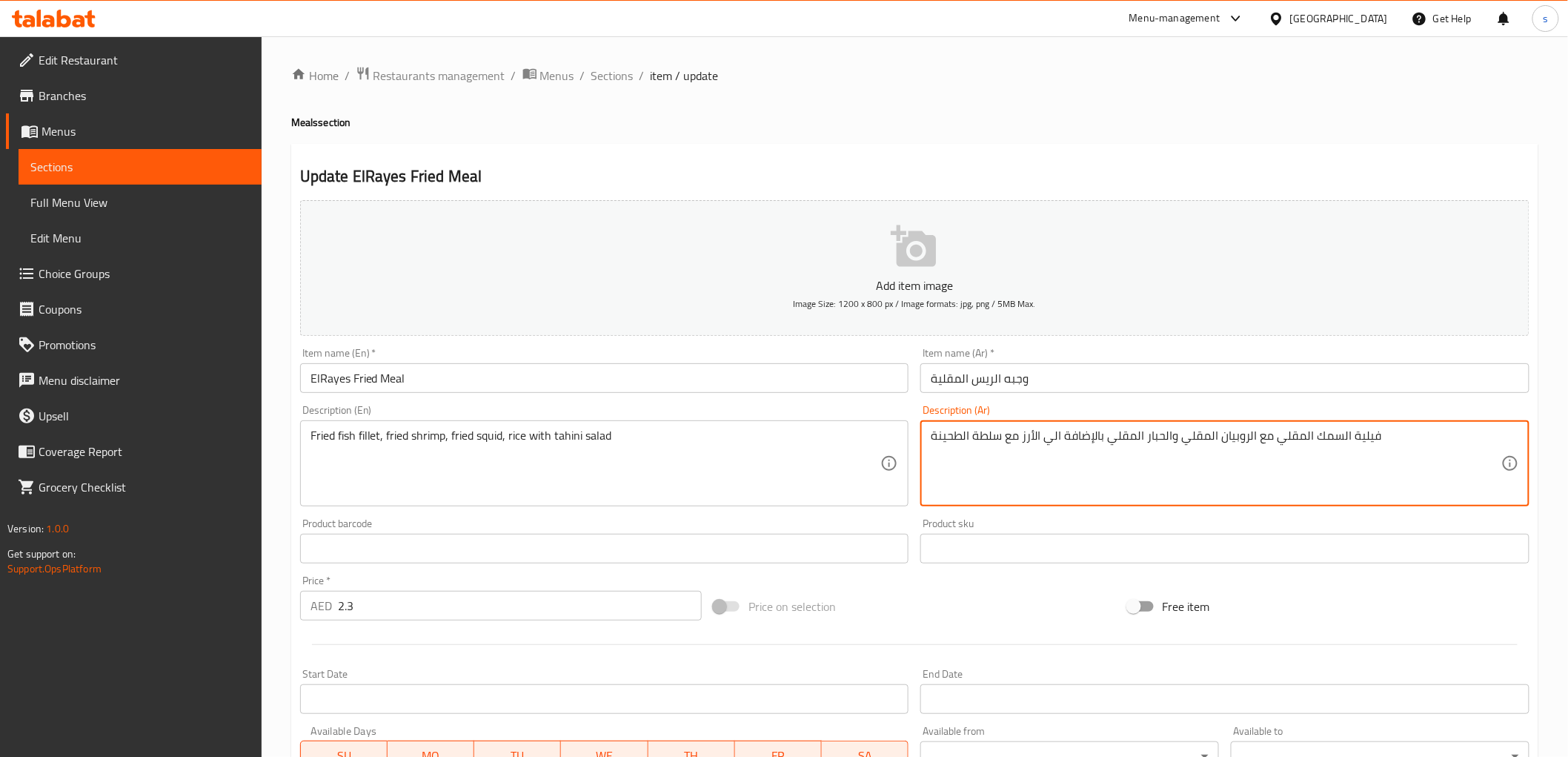
click at [1046, 446] on textarea "فيلية السمك المقلي مع الروبيان المقلي والحبار المقلي بالإضافة الي الأرز مع سلطة…" at bounding box center [1216, 464] width 570 height 71
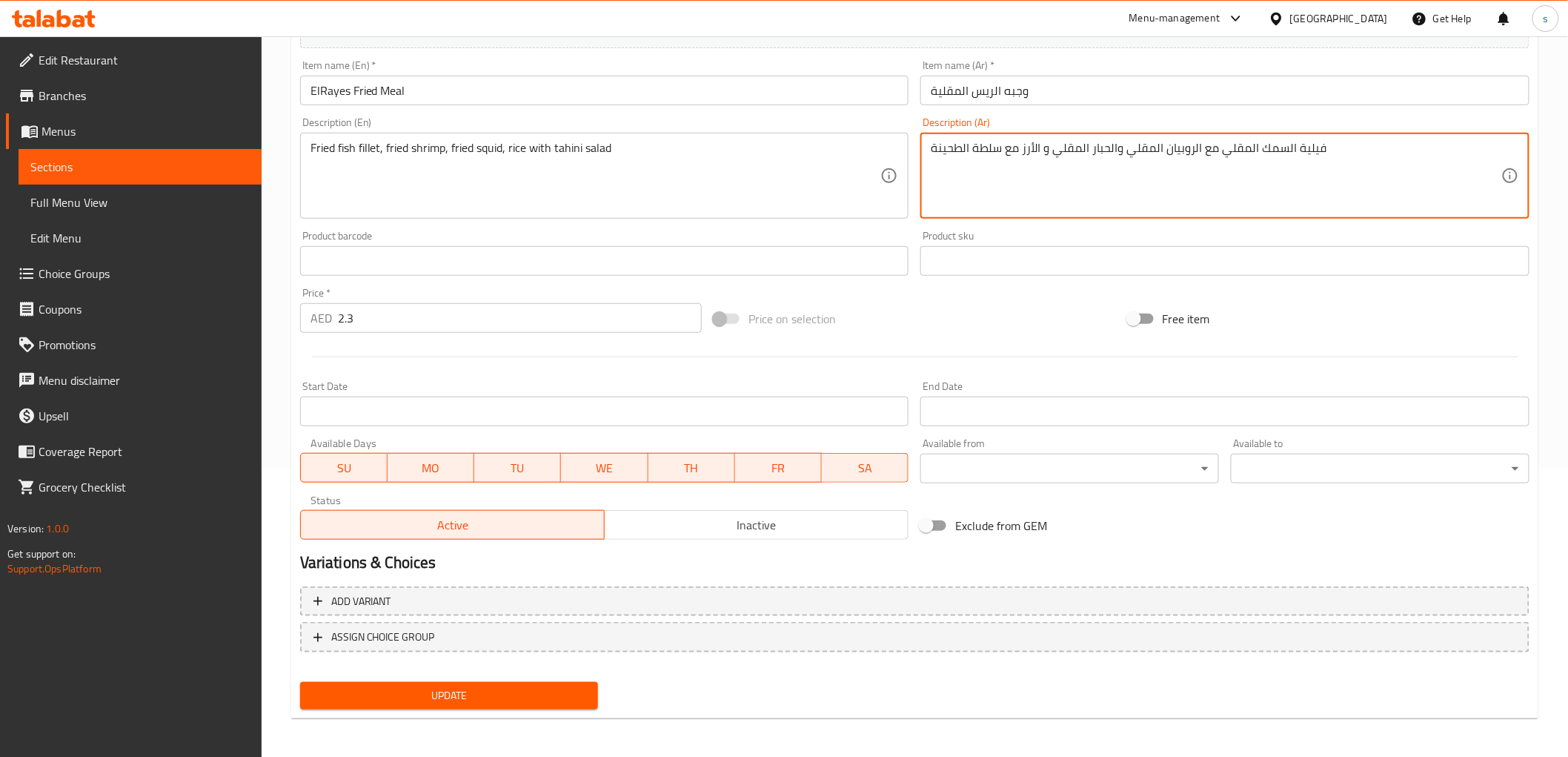
type textarea "فيلية السمك المقلي مع الروبيان المقلي والحبار المقلي و الأرز مع سلطة الطحينة"
click at [556, 697] on span "Update" at bounding box center [449, 696] width 275 height 19
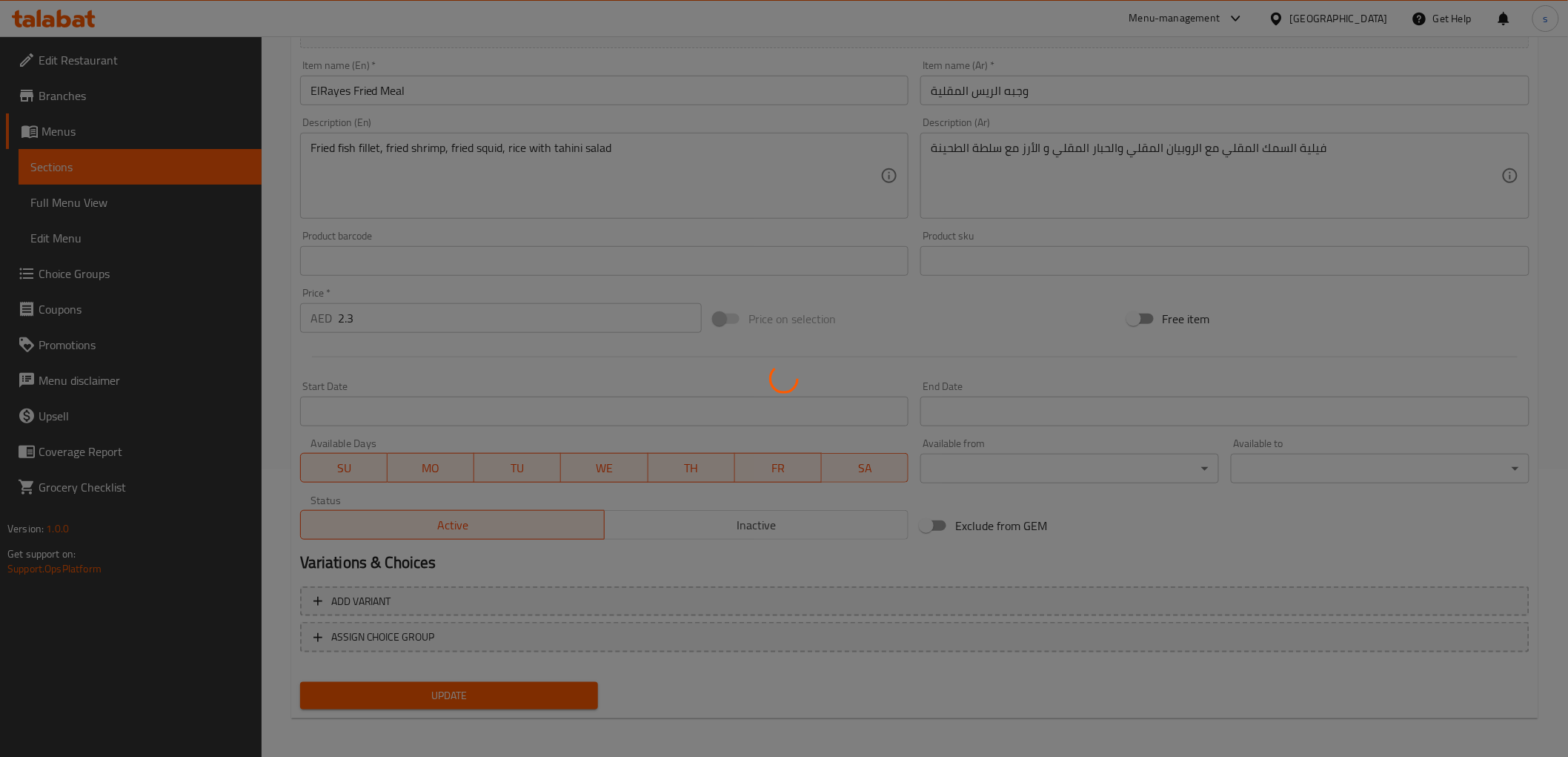
scroll to position [0, 0]
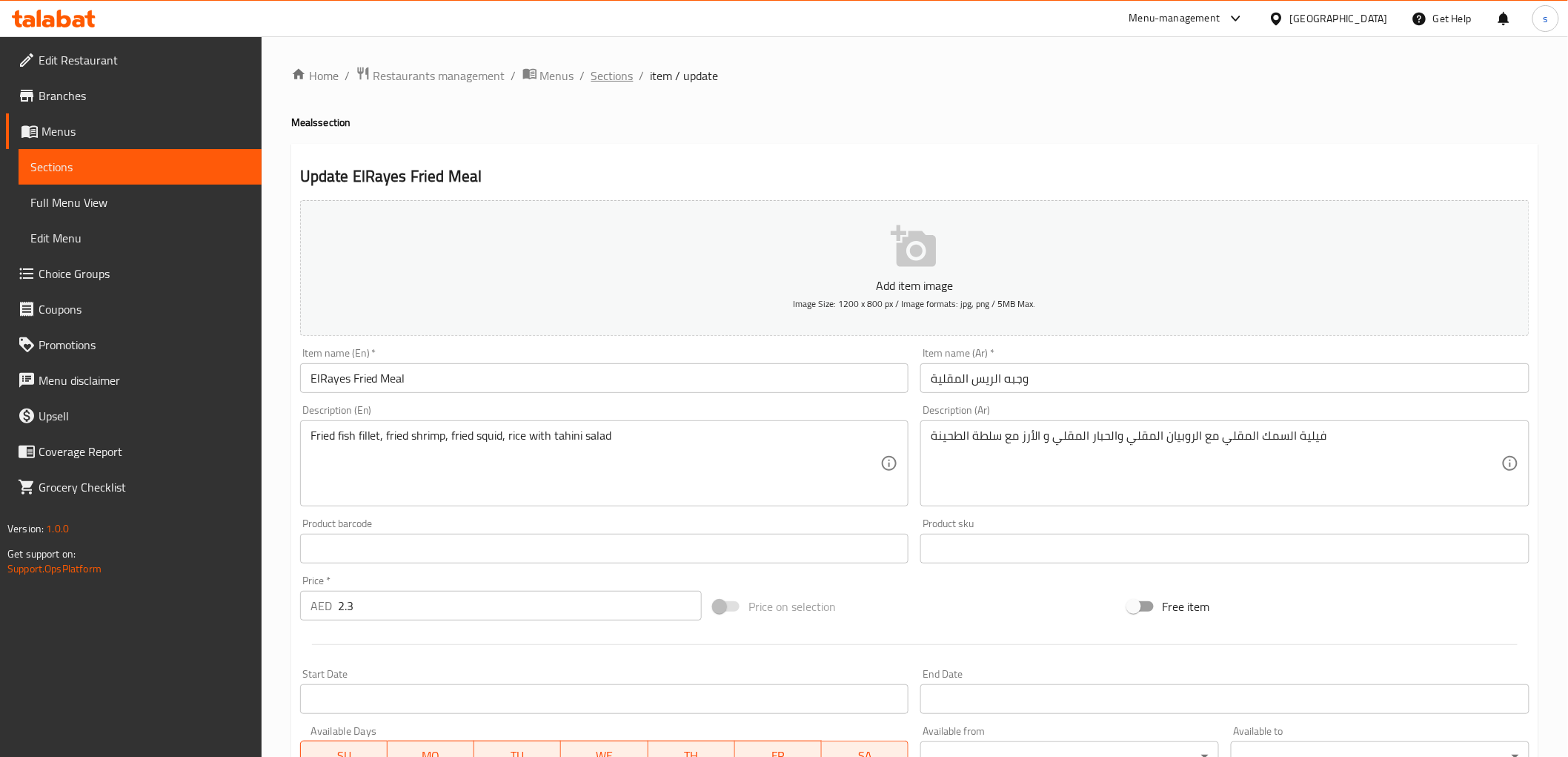
click at [617, 76] on span "Sections" at bounding box center [612, 75] width 42 height 18
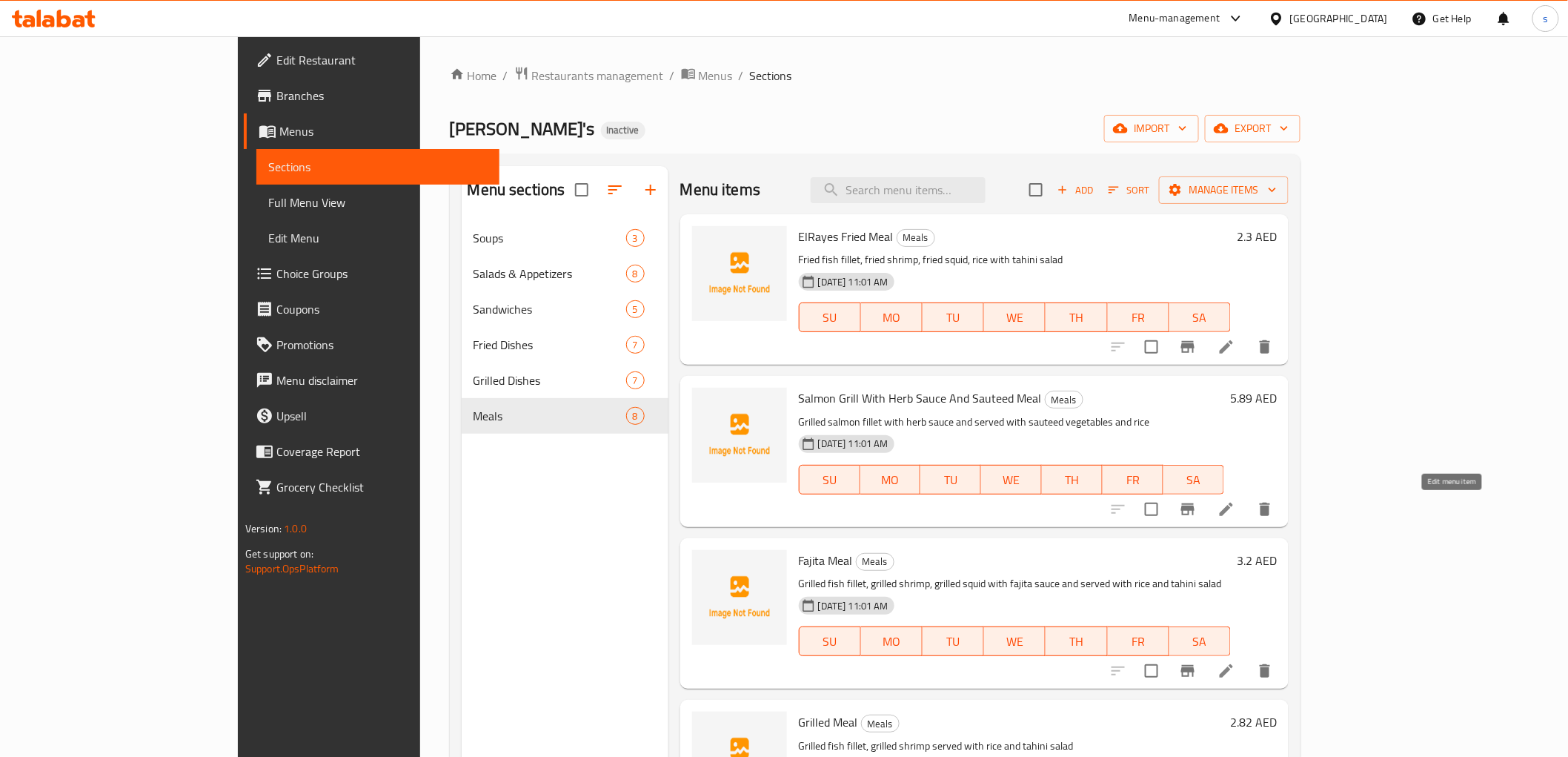
click at [1233, 507] on icon at bounding box center [1226, 509] width 13 height 13
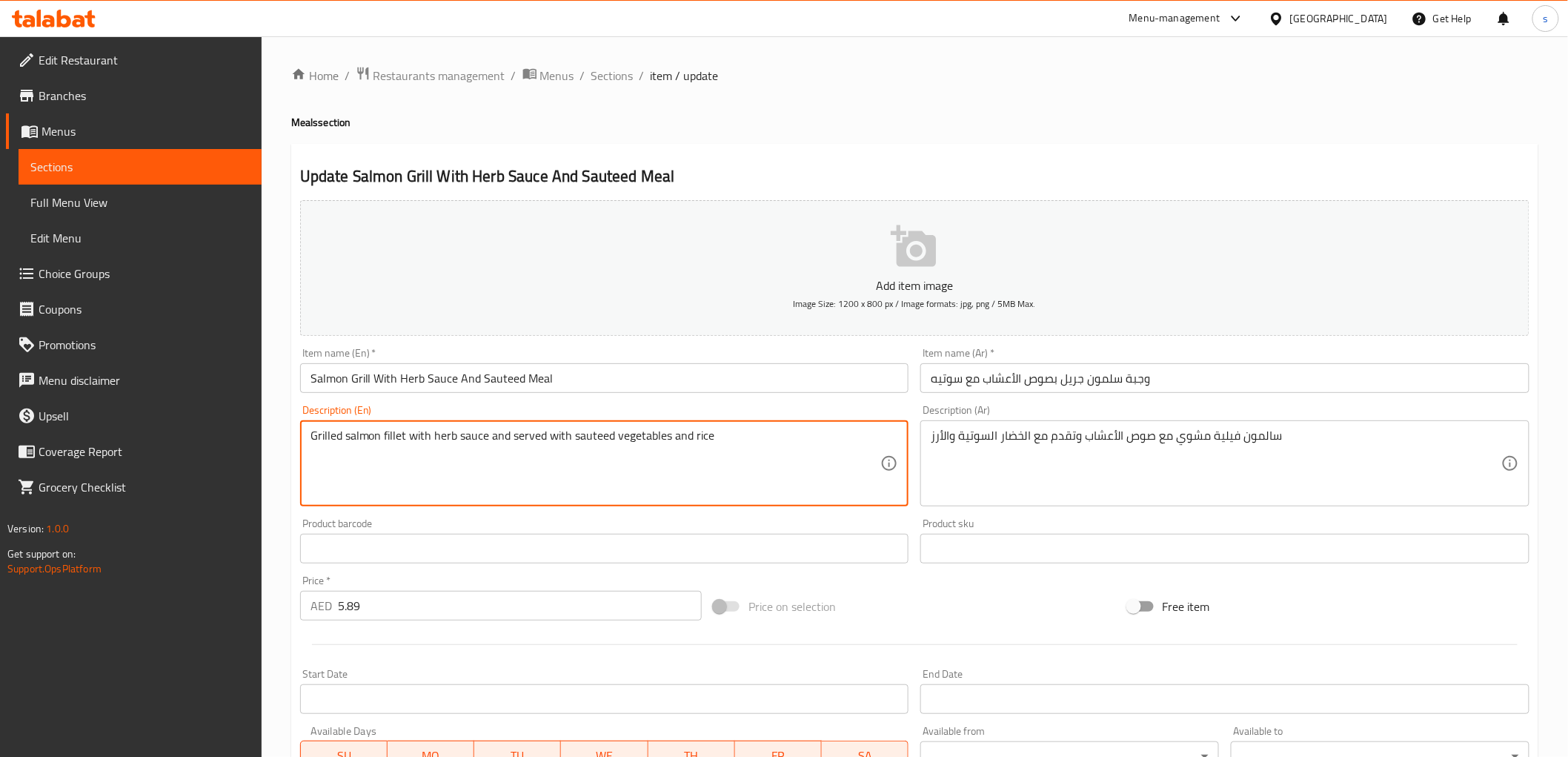
drag, startPoint x: 511, startPoint y: 435, endPoint x: 565, endPoint y: 432, distance: 54.1
click at [600, 436] on textarea "Grilled salmon fillet with herb sauce and served with sauteed vegetables and ri…" at bounding box center [595, 464] width 570 height 71
drag, startPoint x: 576, startPoint y: 438, endPoint x: 612, endPoint y: 432, distance: 36.5
click at [612, 432] on textarea "Grilled salmon fillet with herb sauce and served with sauteed vegetables and ri…" at bounding box center [595, 464] width 570 height 71
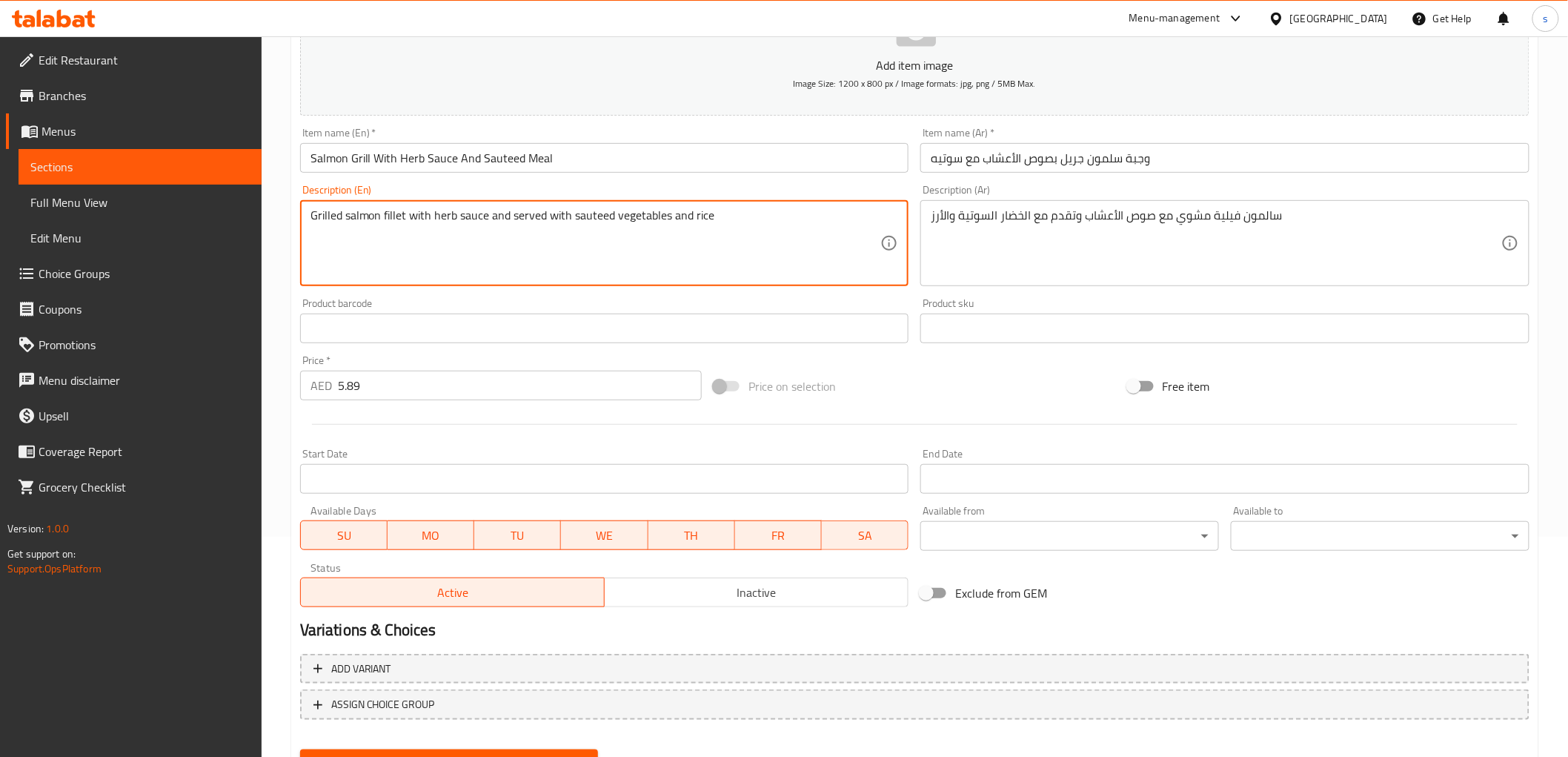
scroll to position [288, 0]
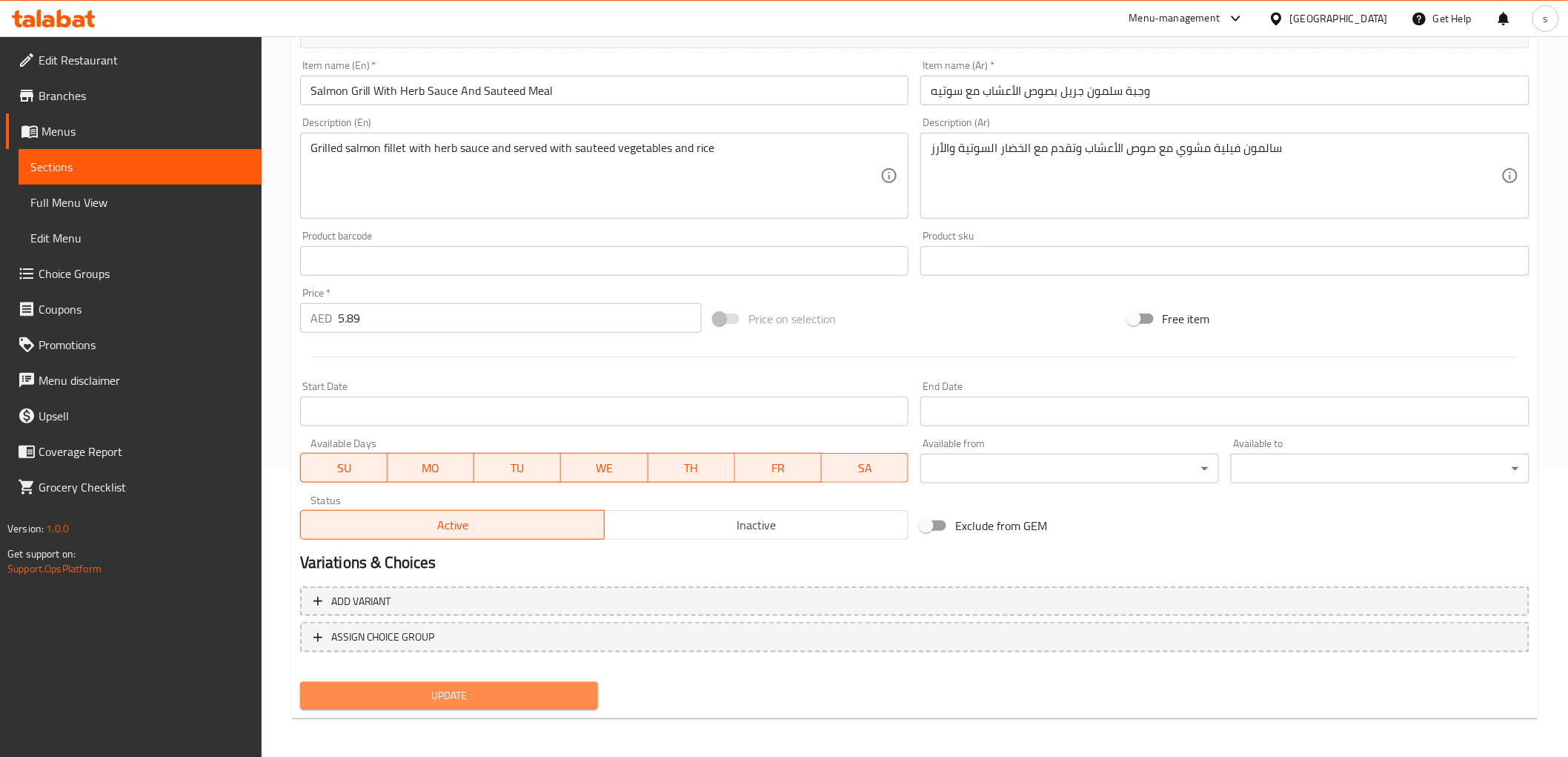
click at [508, 697] on span "Update" at bounding box center [449, 696] width 275 height 19
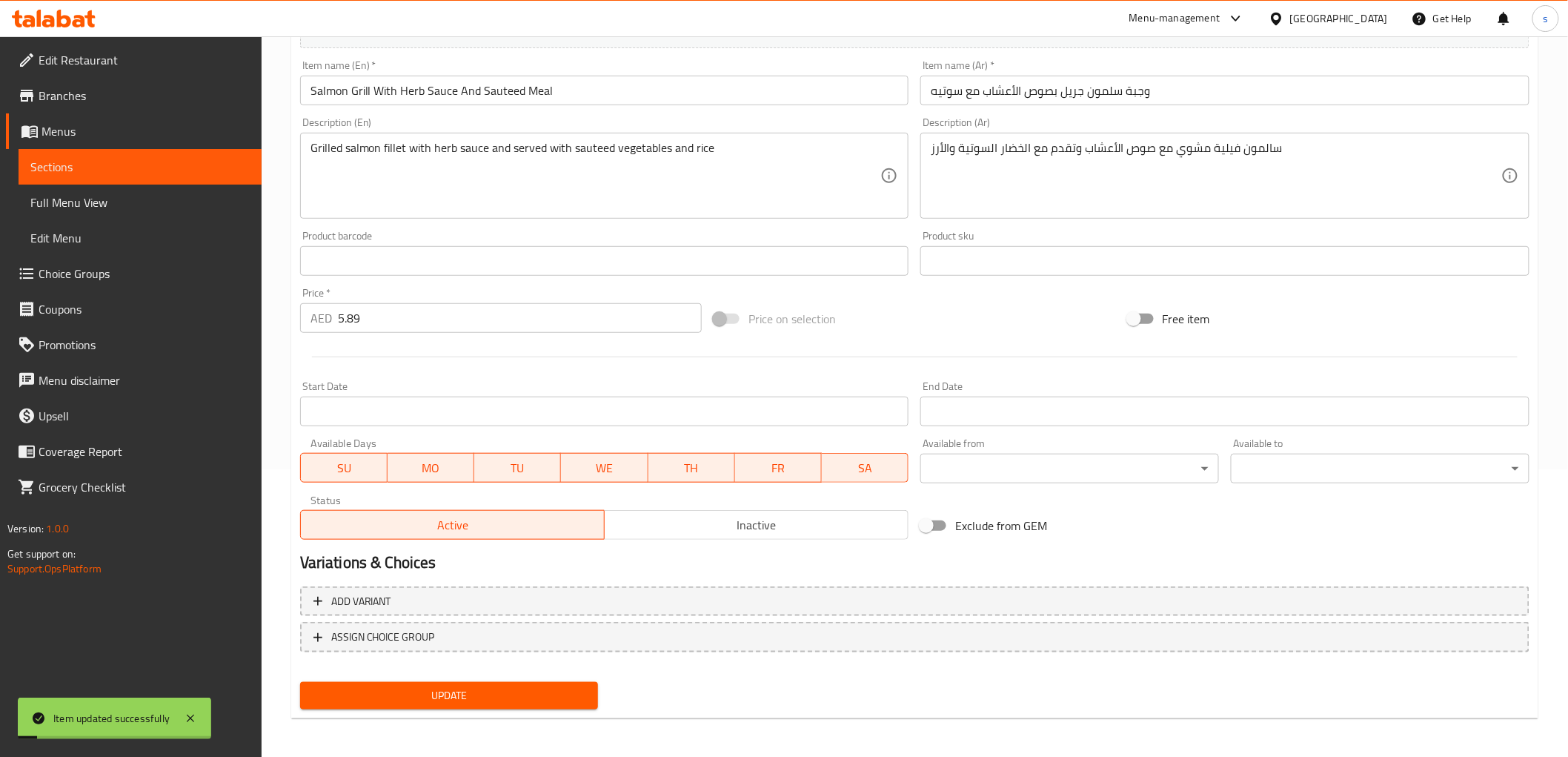
scroll to position [0, 0]
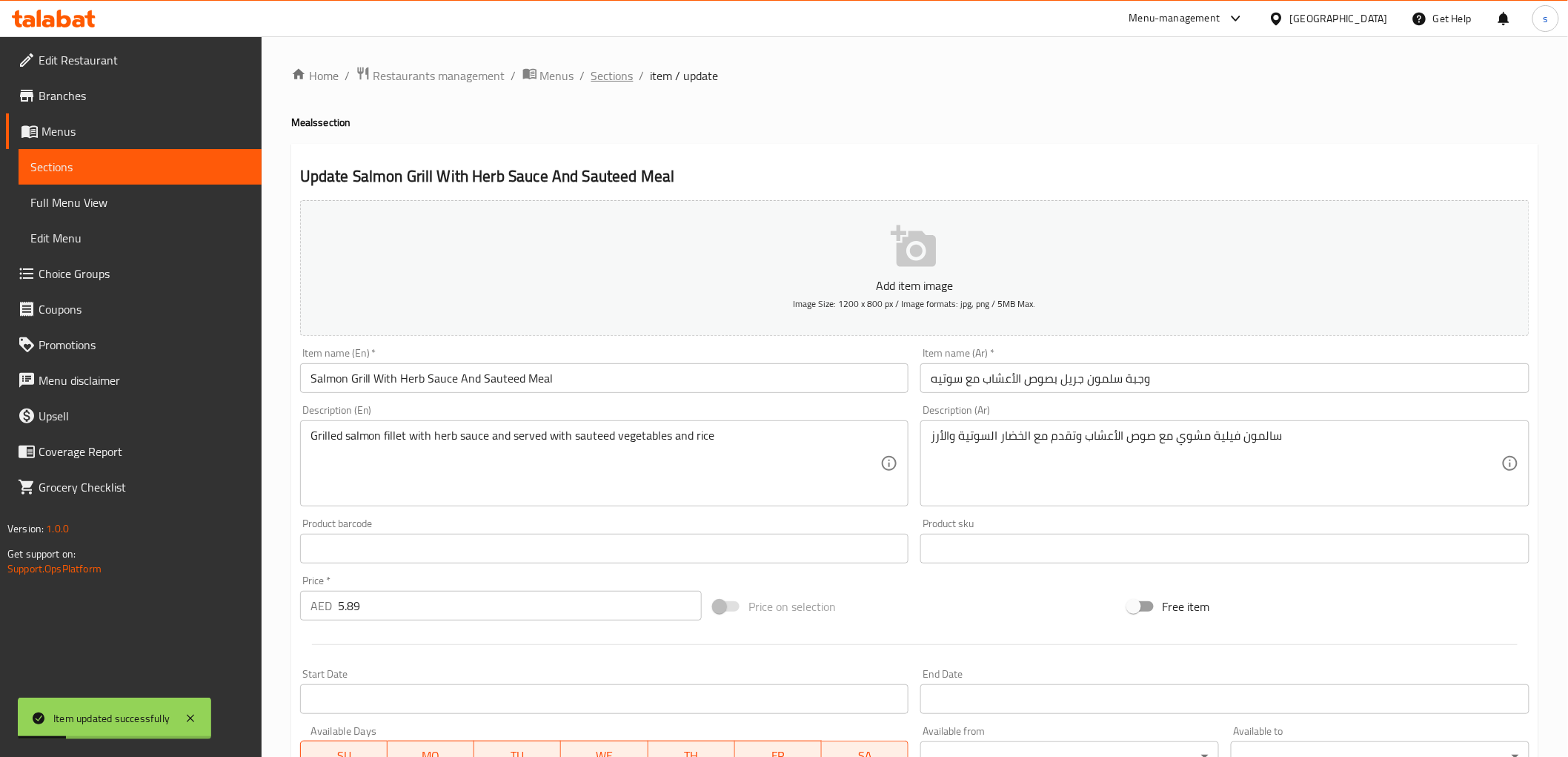
click at [605, 78] on span "Sections" at bounding box center [612, 75] width 42 height 18
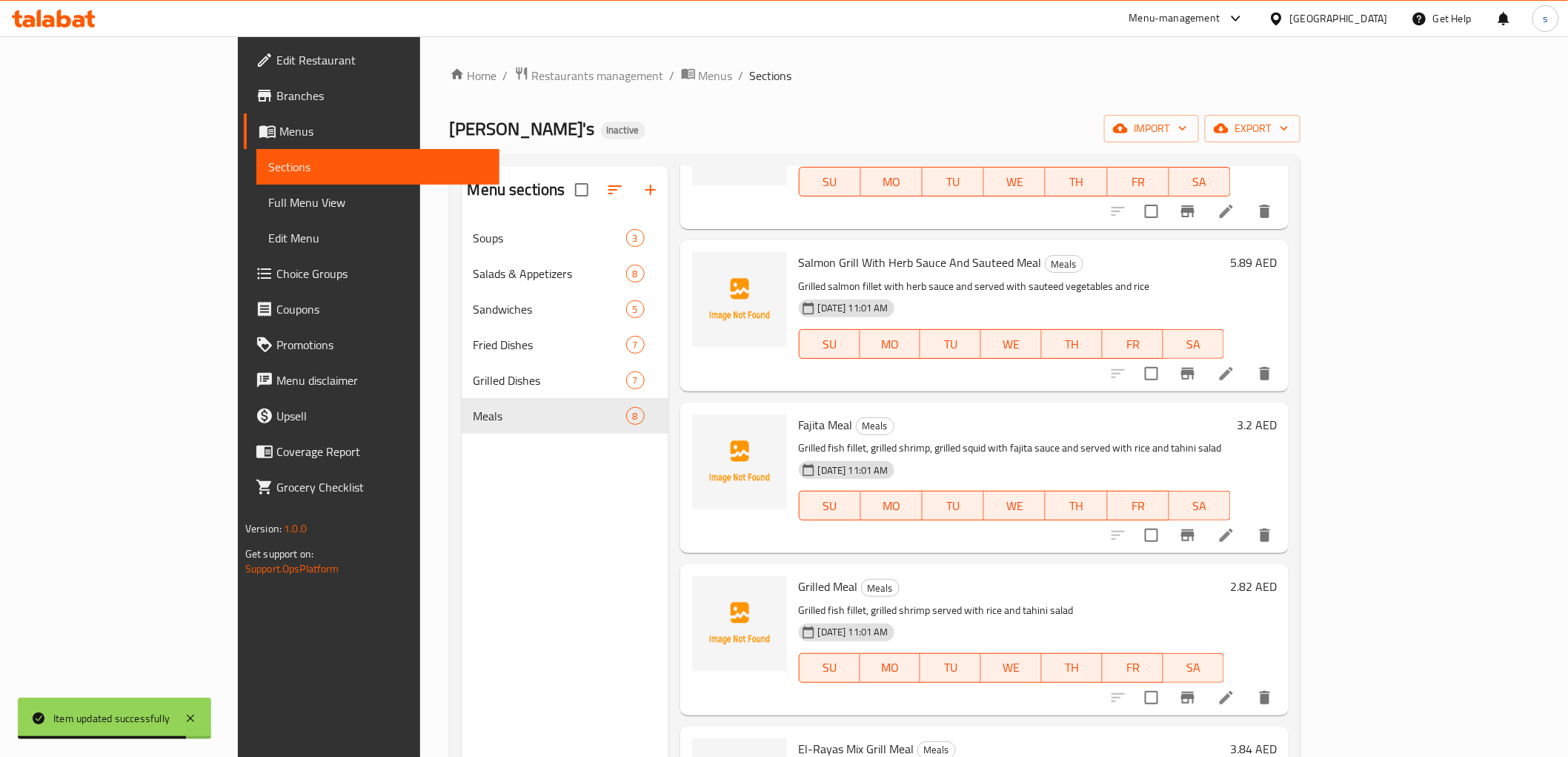
scroll to position [165, 0]
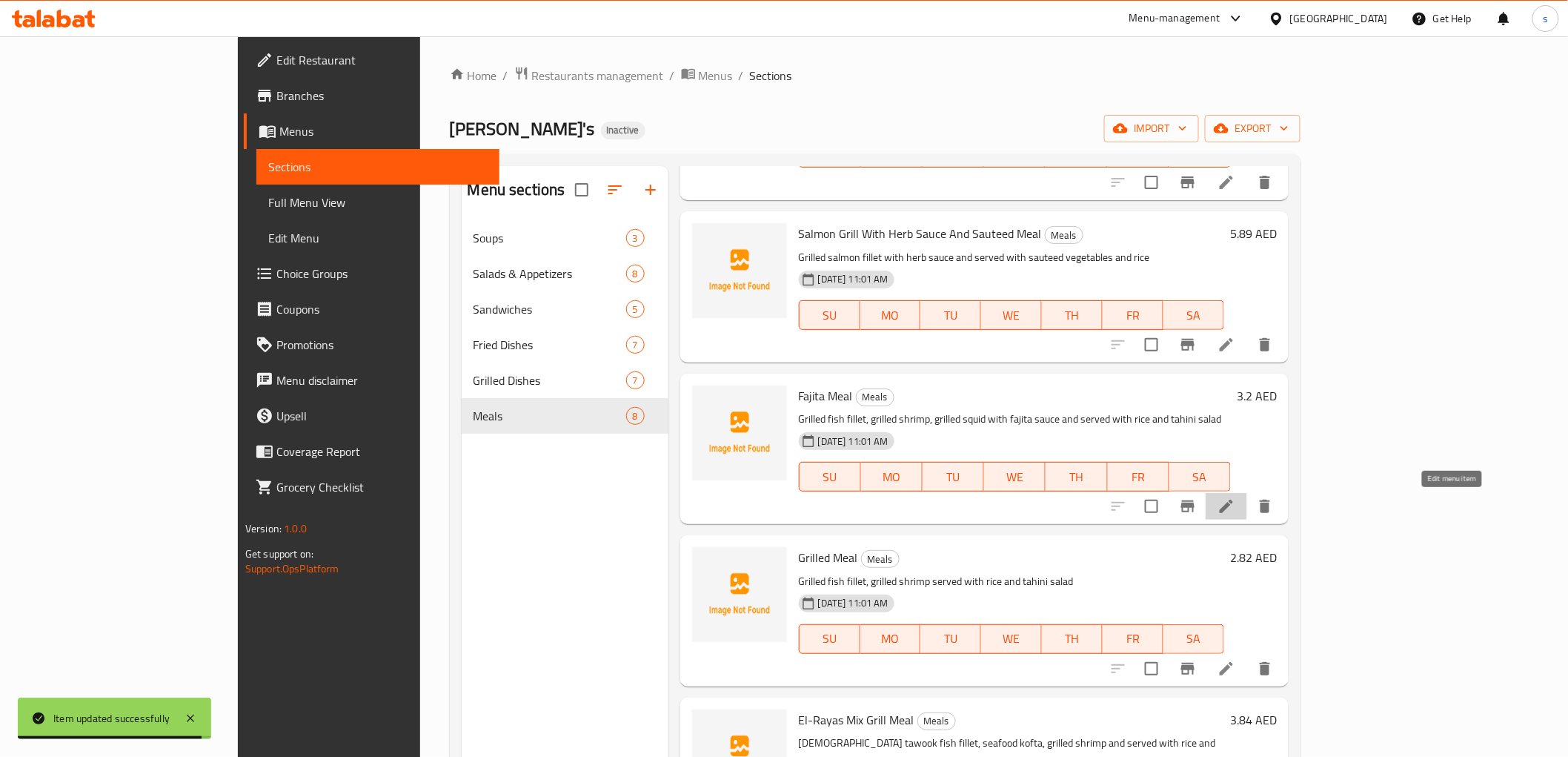
click at [1235, 509] on icon at bounding box center [1226, 506] width 18 height 18
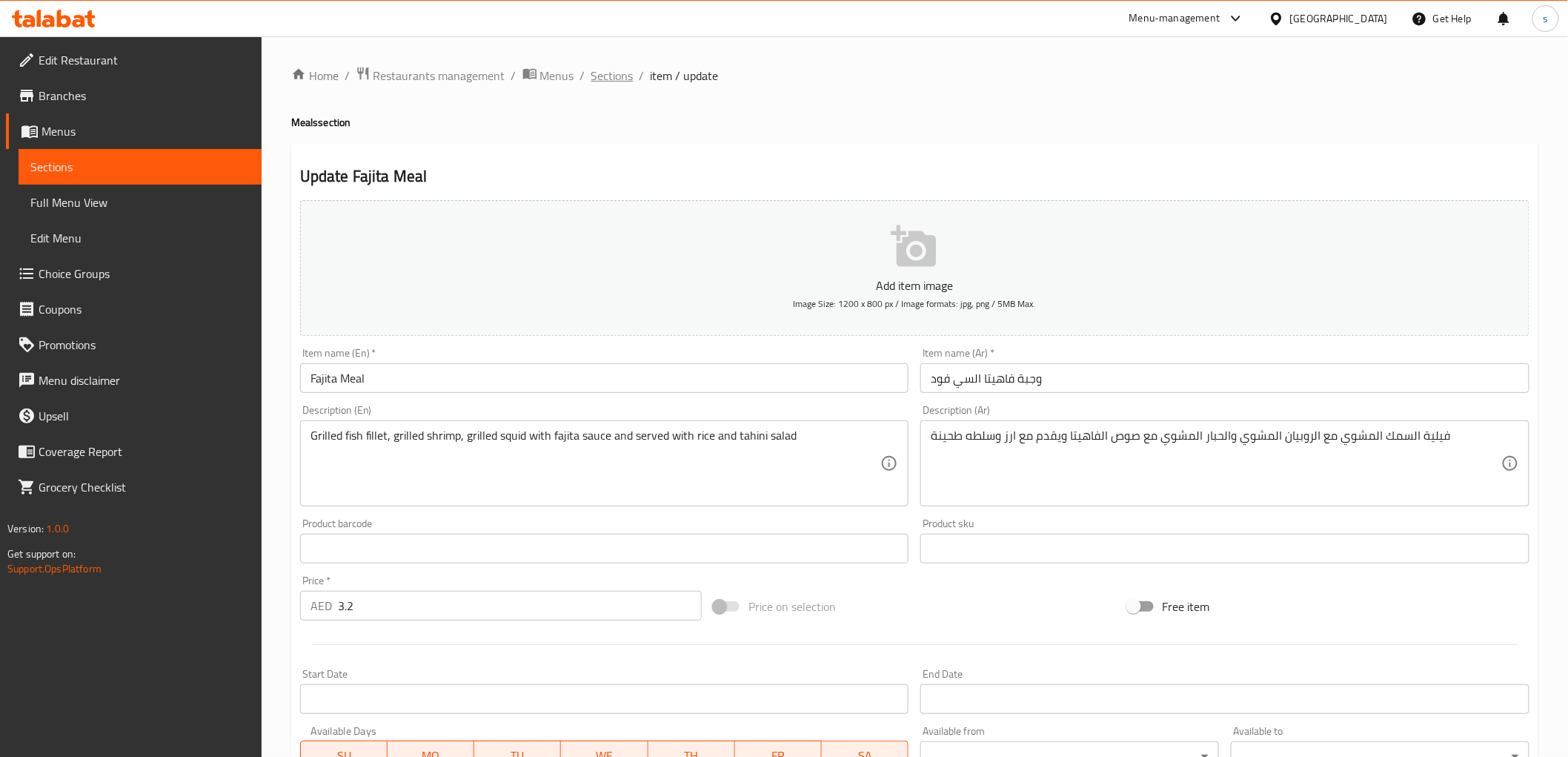
click at [601, 83] on span "Sections" at bounding box center [612, 75] width 42 height 18
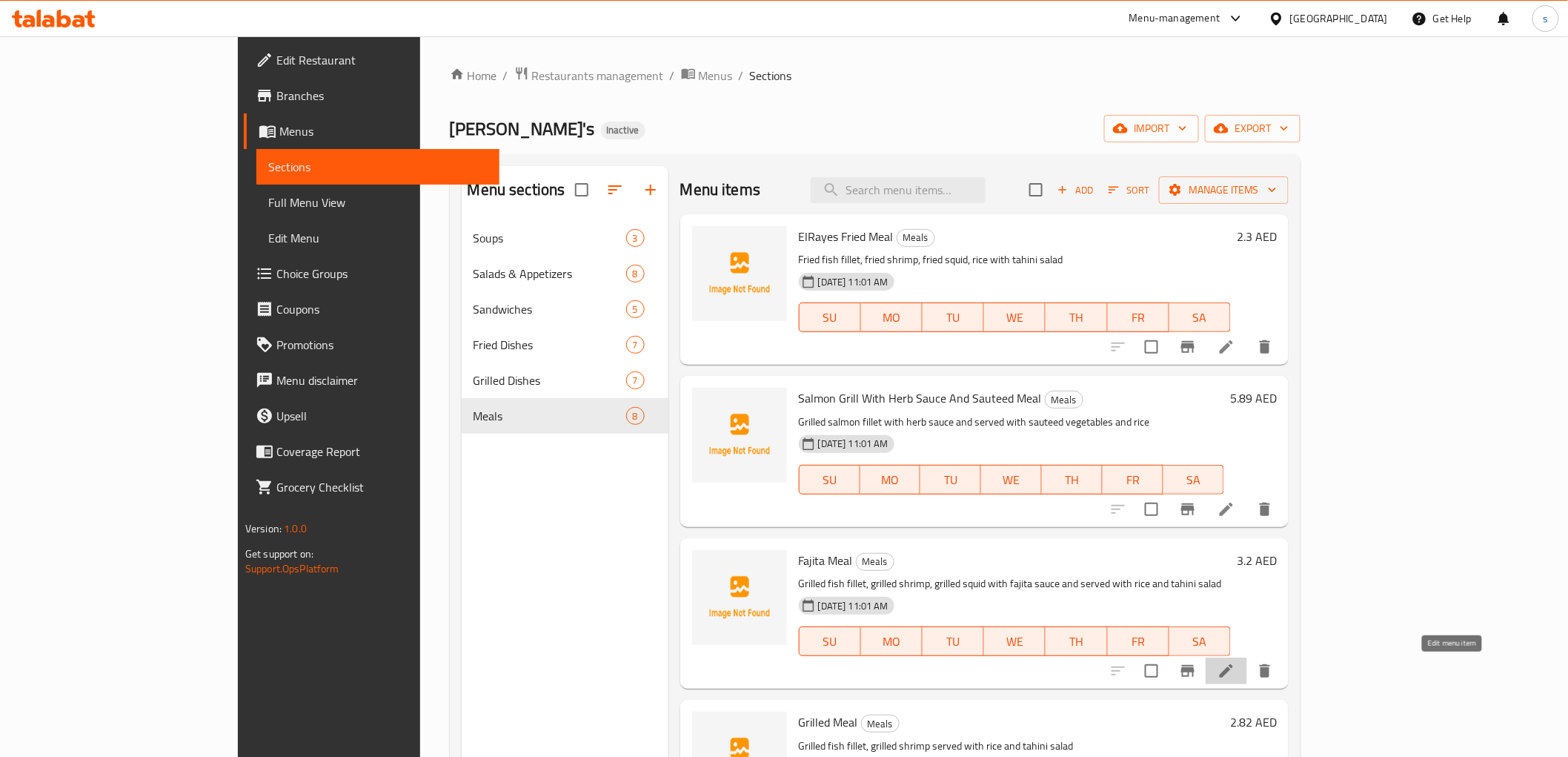
click at [1235, 678] on icon at bounding box center [1226, 671] width 18 height 18
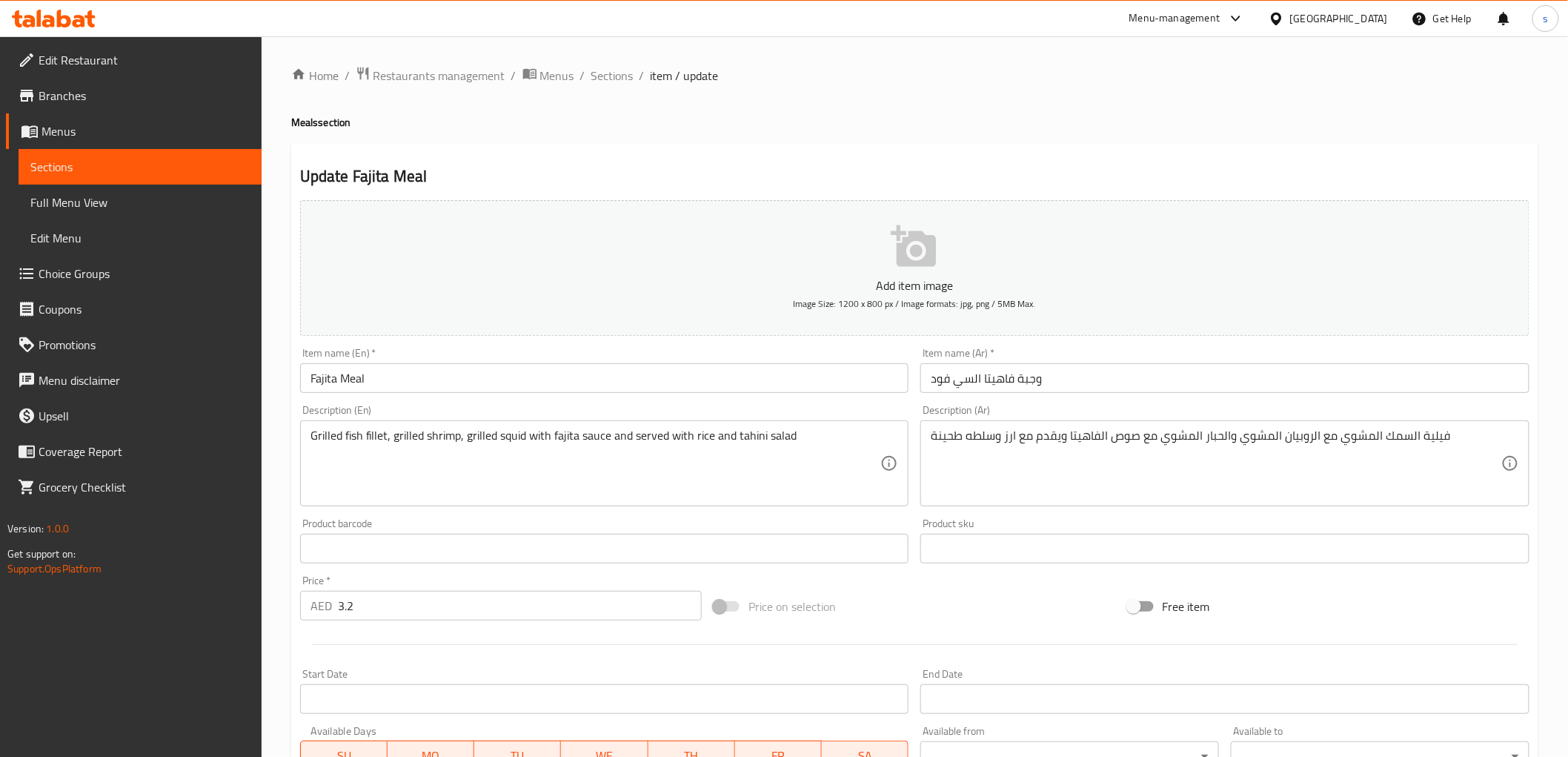
click at [1107, 376] on input "وجبة فاهيتا السي فود" at bounding box center [1225, 378] width 609 height 30
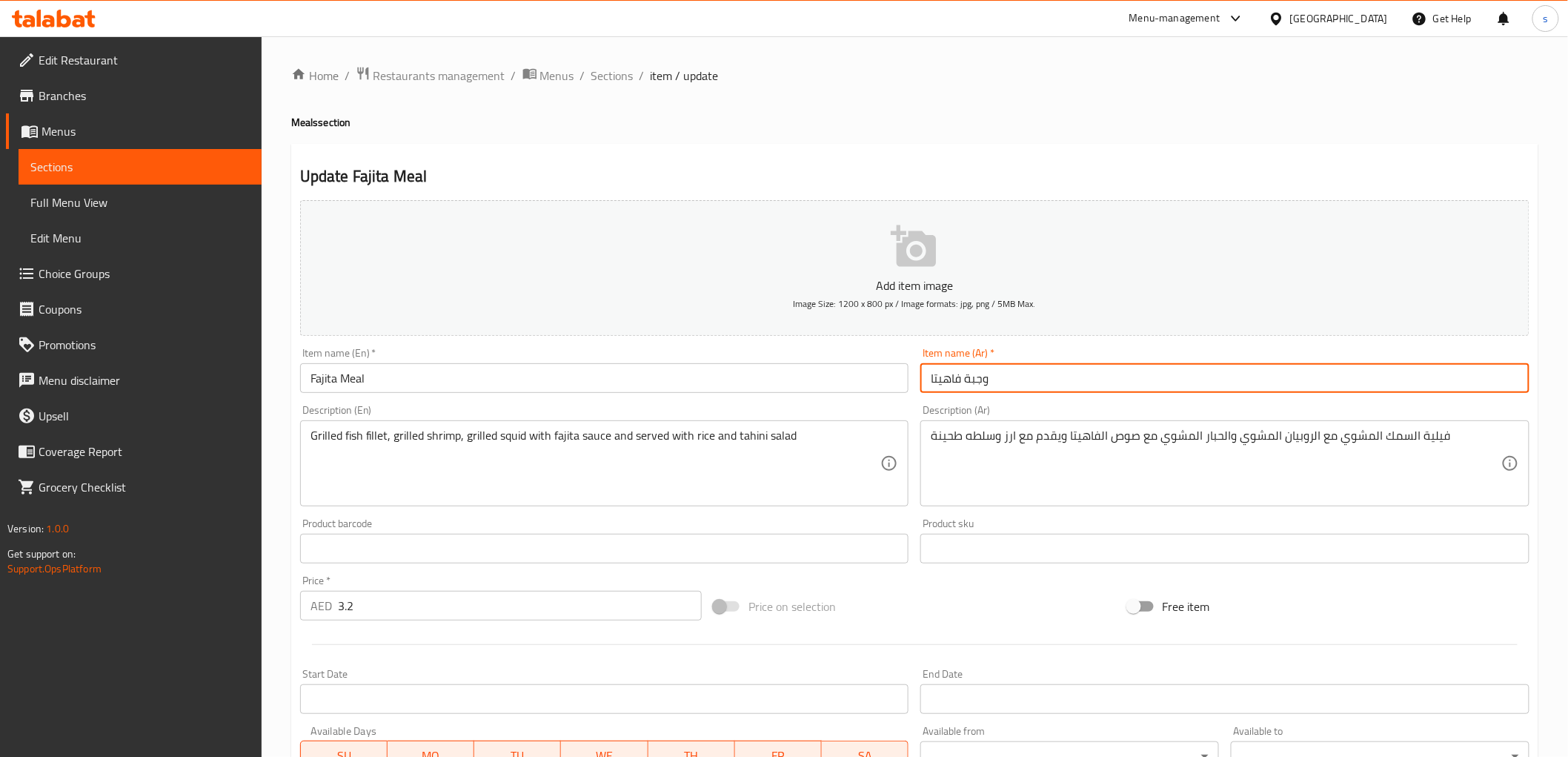
type input "وجبة فاهيتا"
click at [789, 378] on input "Fajita Meal" at bounding box center [605, 378] width 609 height 30
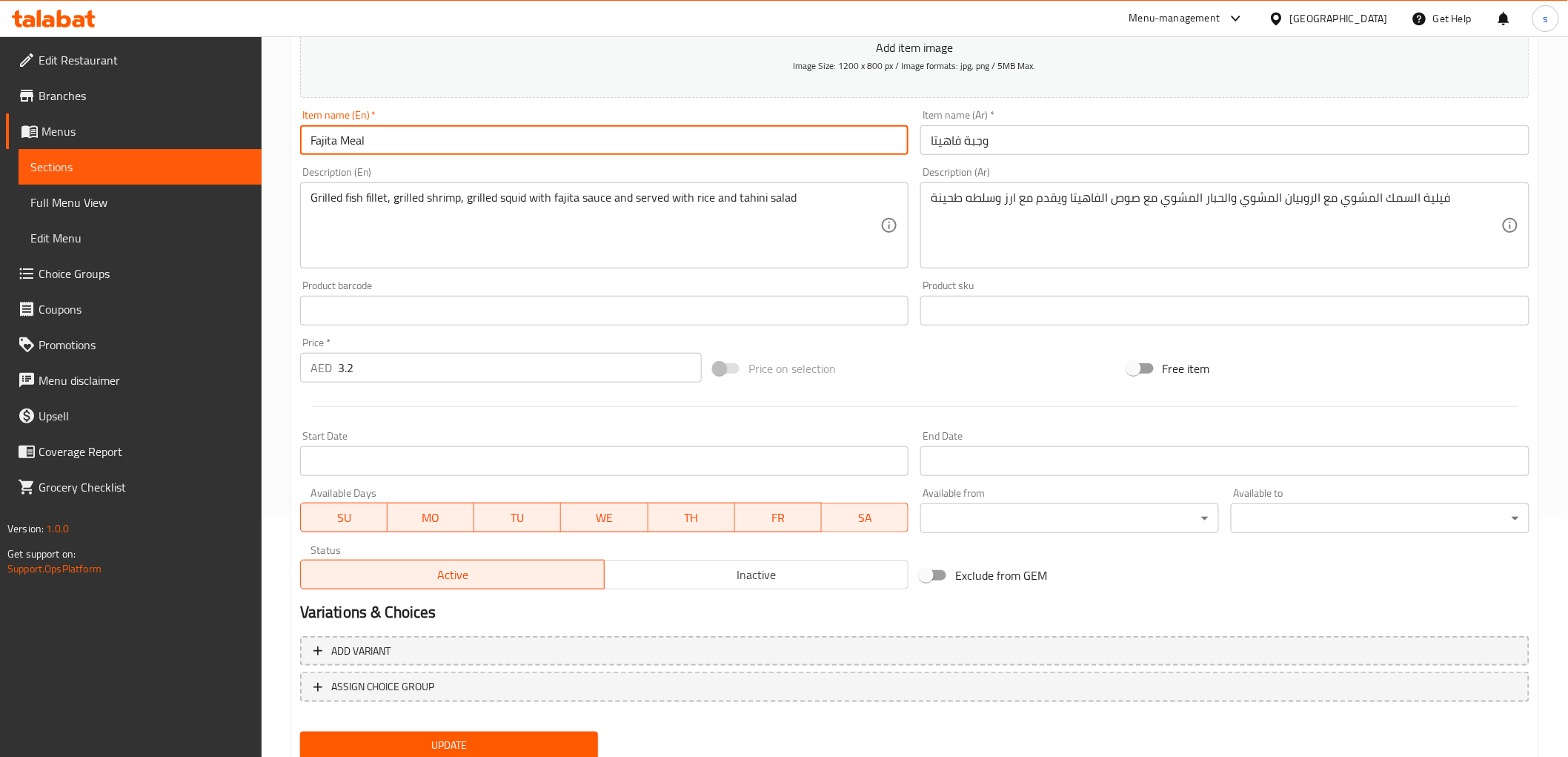
scroll to position [288, 0]
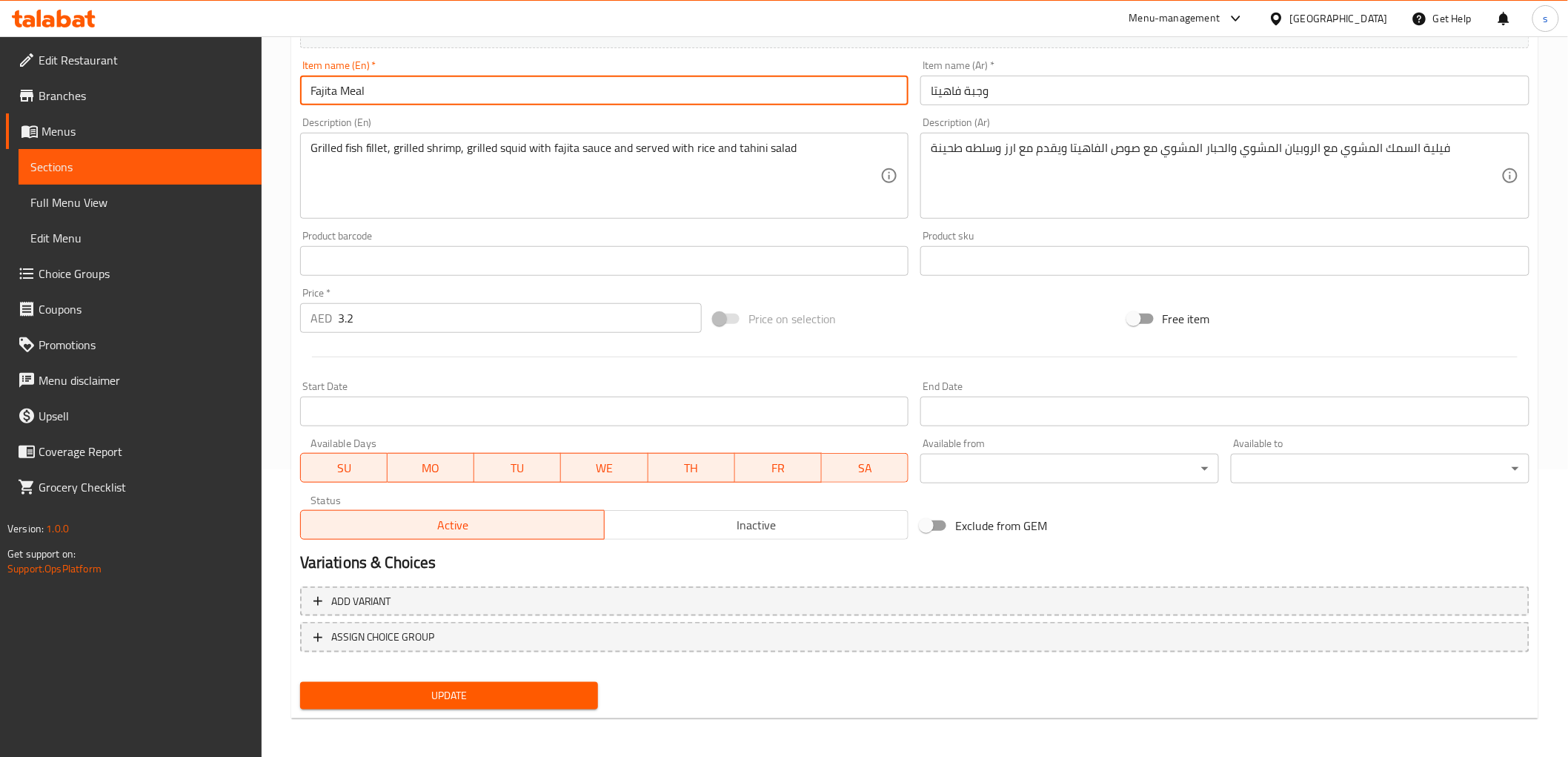
click at [402, 692] on span "Update" at bounding box center [449, 696] width 275 height 19
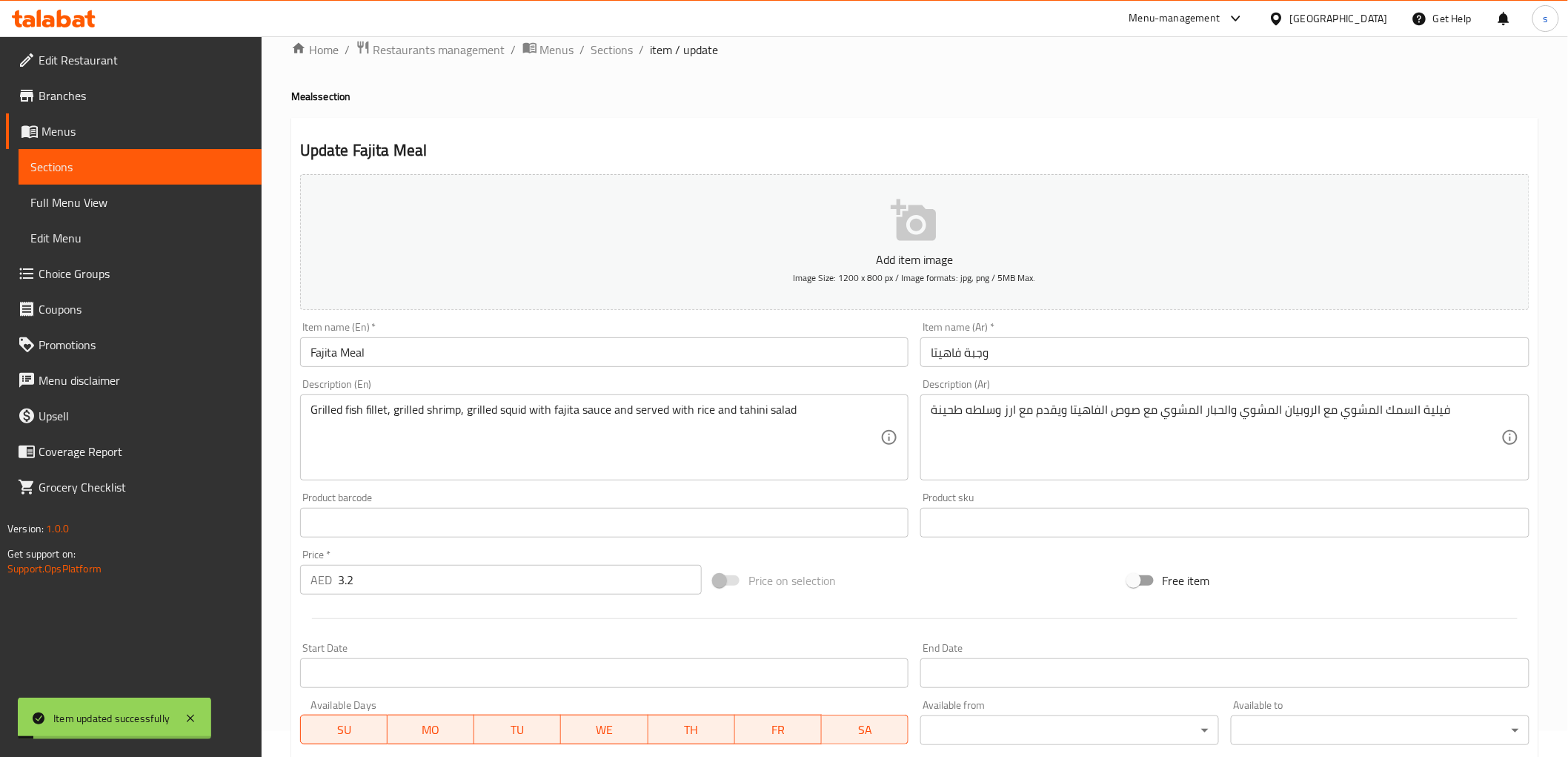
scroll to position [0, 0]
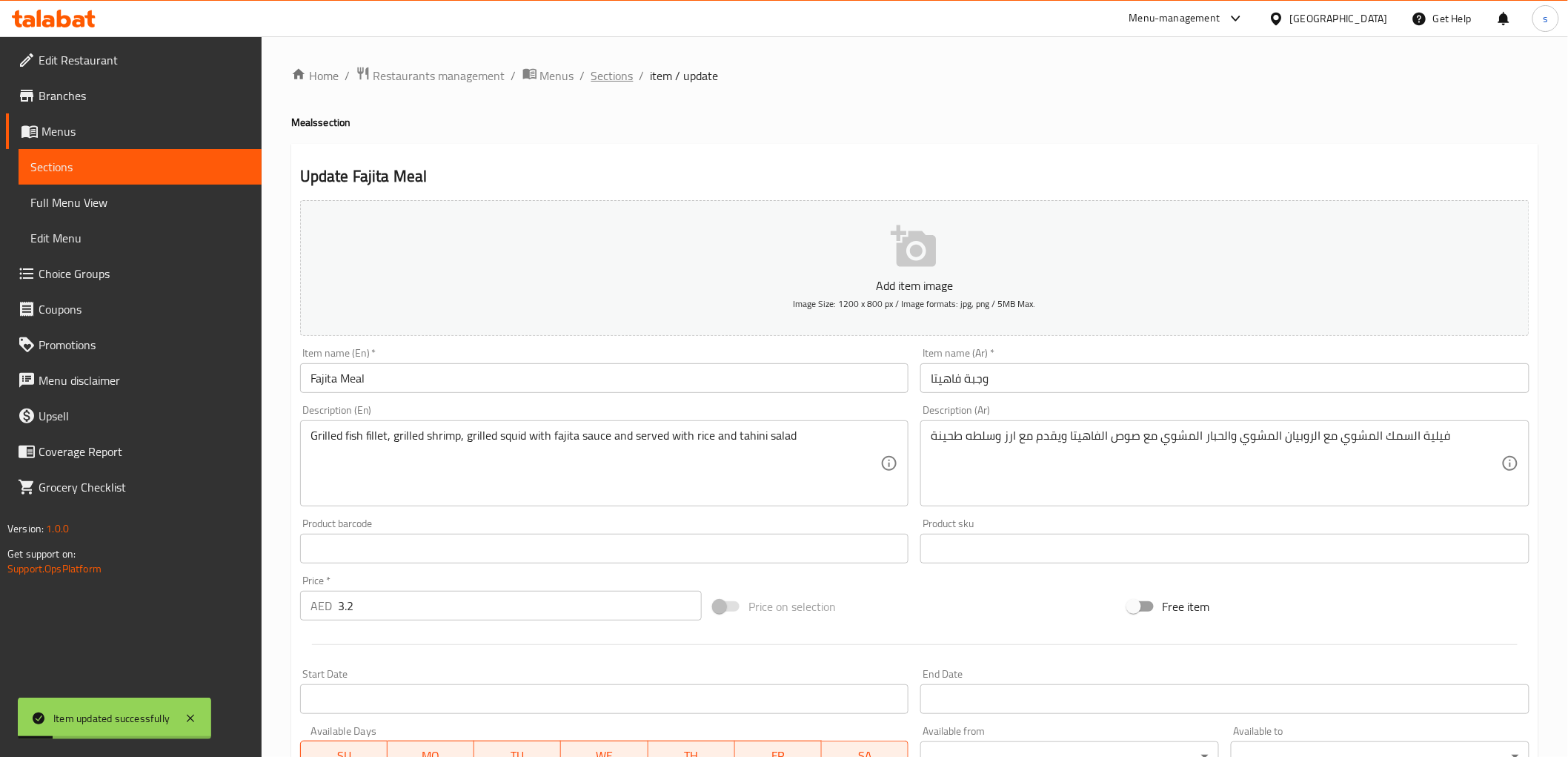
click at [606, 70] on span "Sections" at bounding box center [612, 75] width 42 height 18
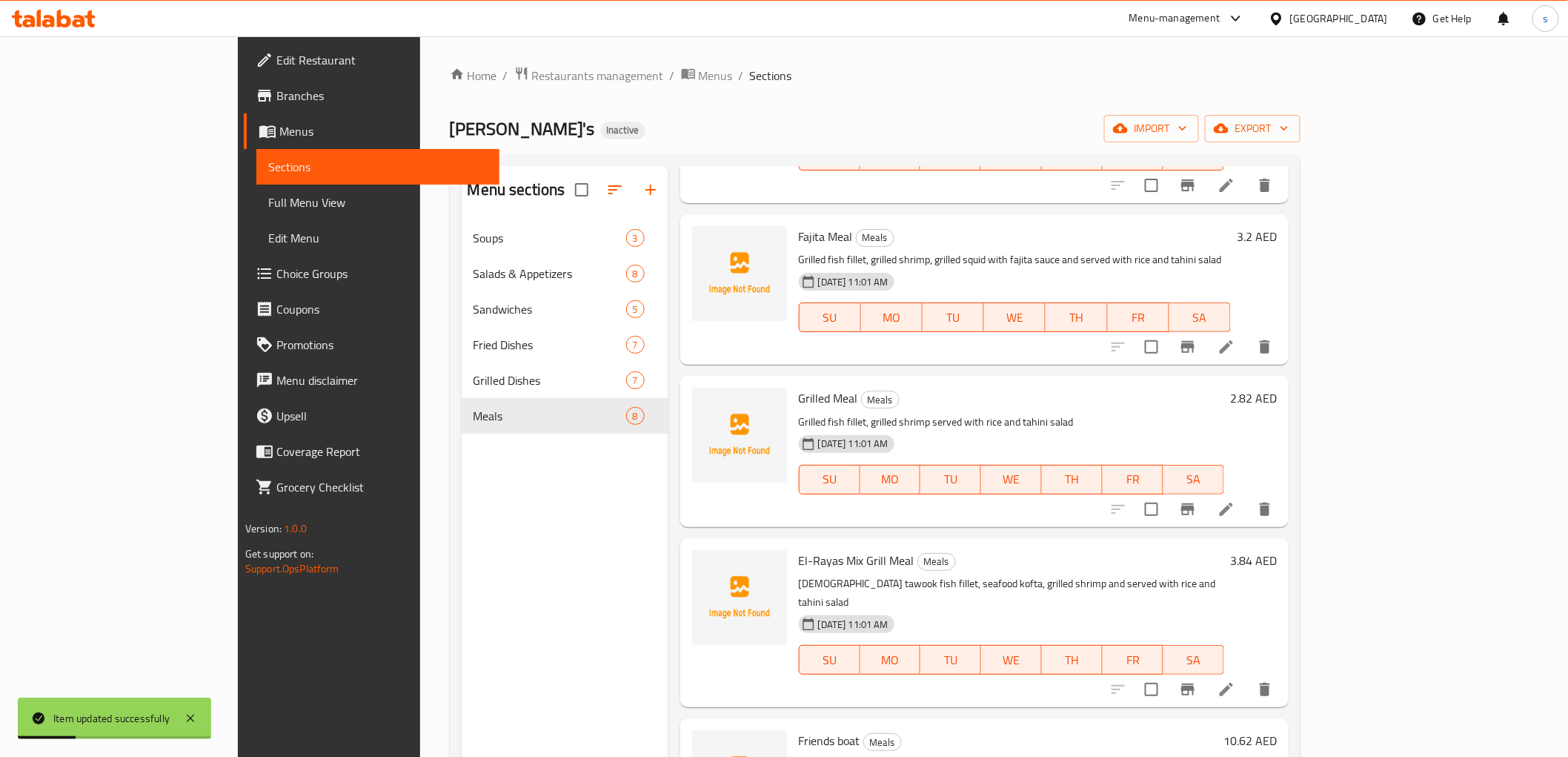
scroll to position [329, 0]
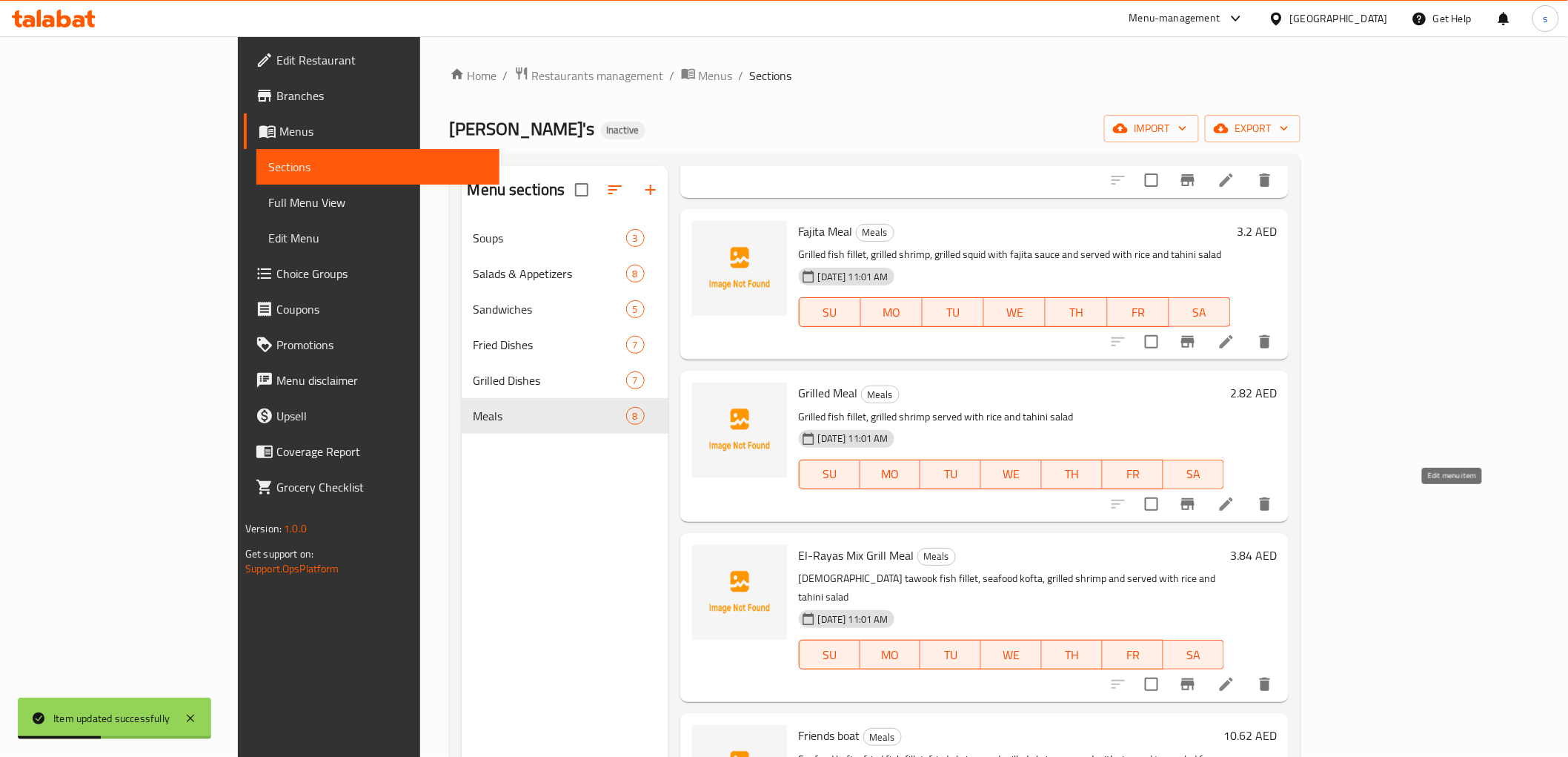
click at [1233, 500] on icon at bounding box center [1226, 504] width 13 height 13
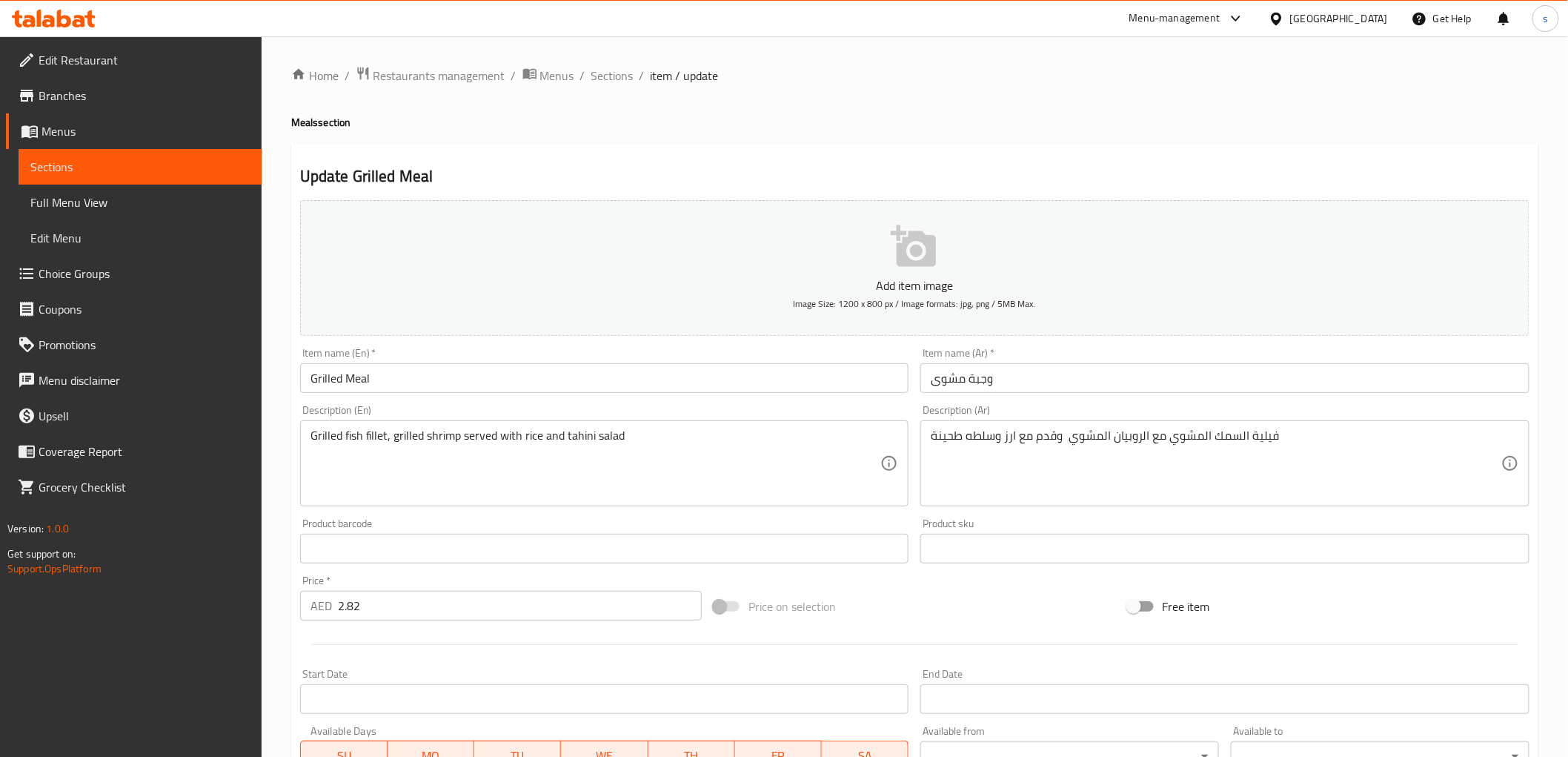
click at [344, 373] on input "Grilled Meal" at bounding box center [605, 378] width 609 height 30
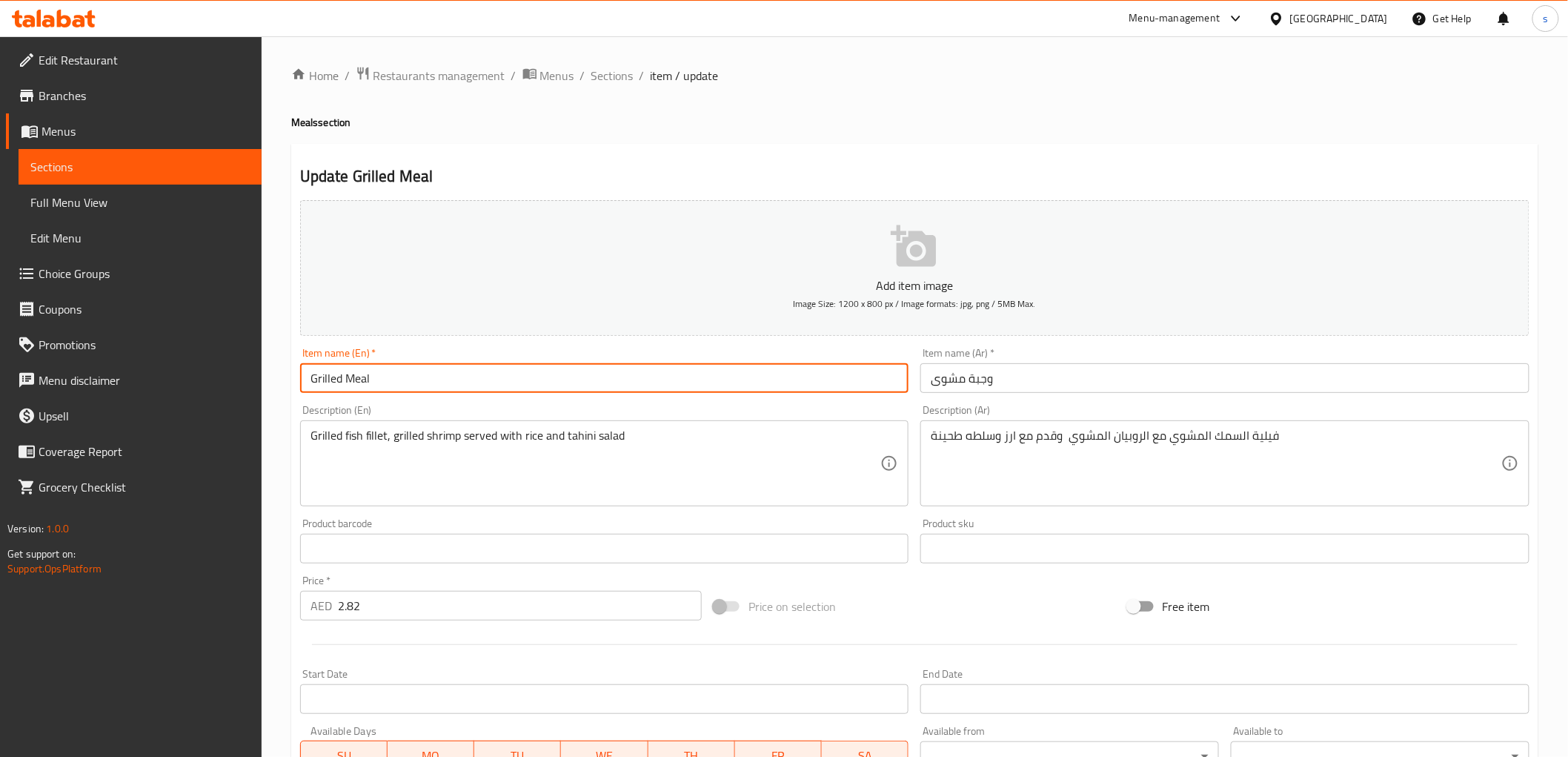
click at [464, 368] on input "Grilled Meal" at bounding box center [605, 378] width 609 height 30
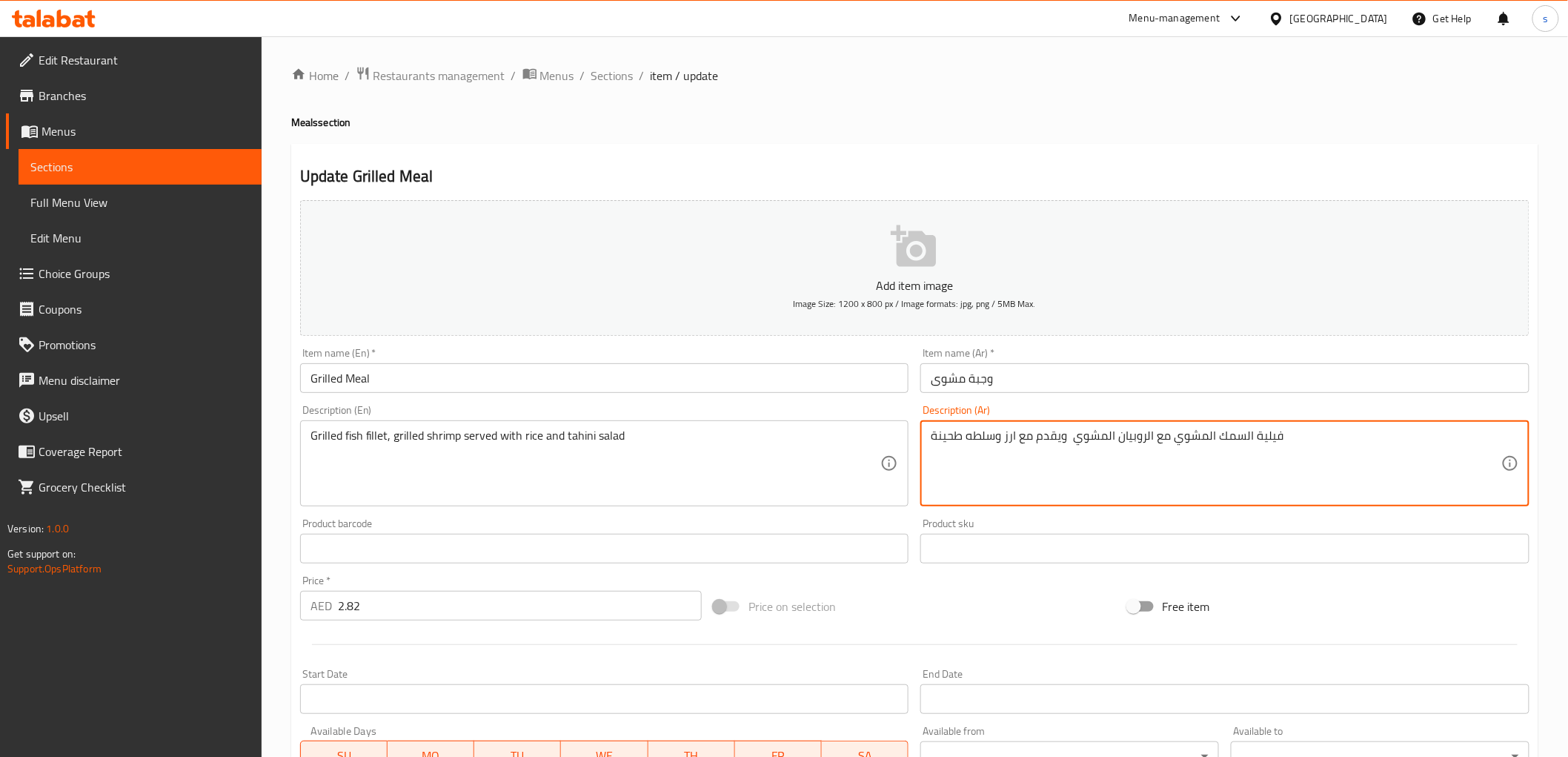
type textarea "فيلية السمك المشوي مع الروبيان المشوي ويقدم مع ارز وسلطه طحينة"
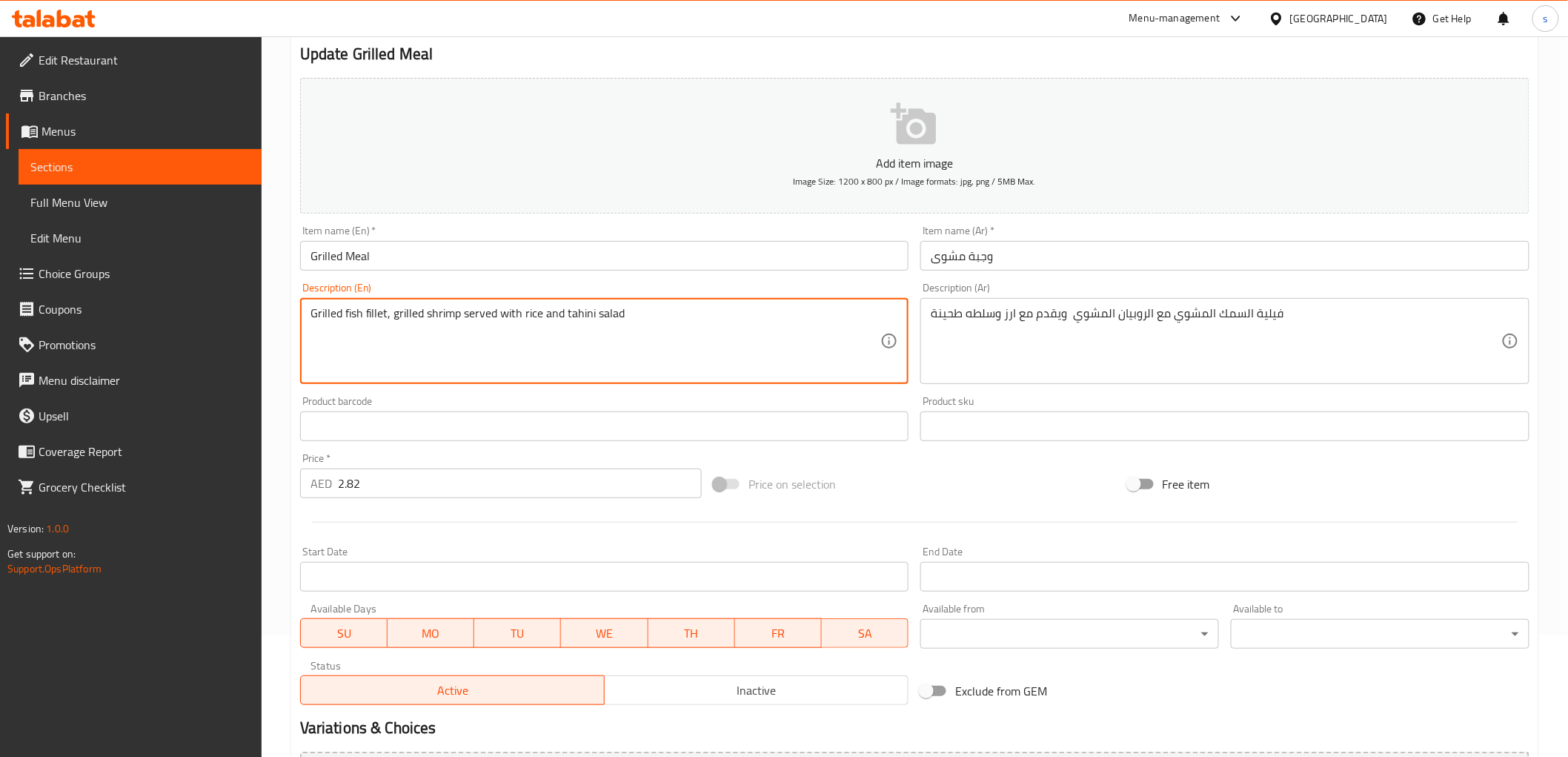
scroll to position [288, 0]
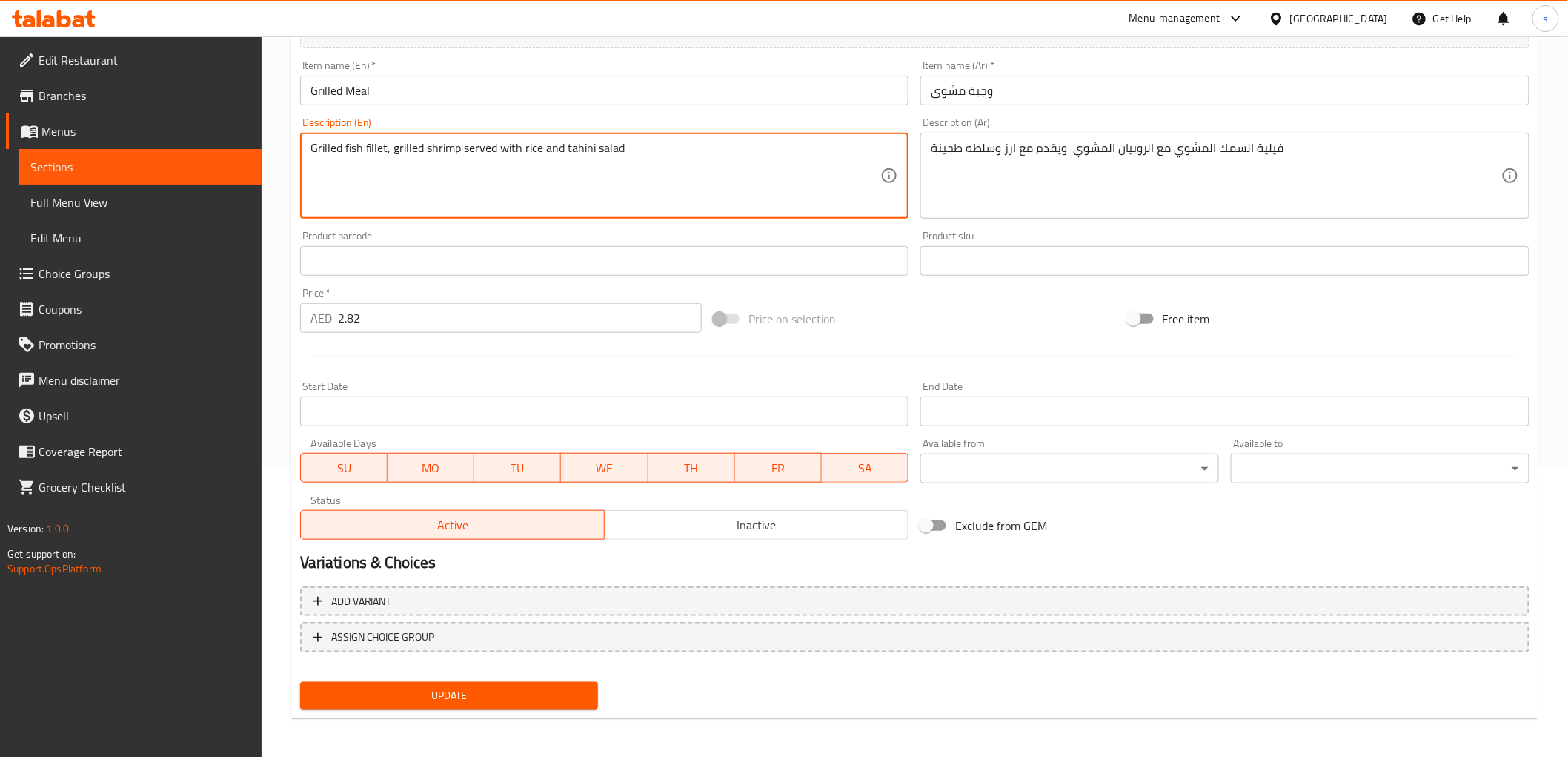
click at [540, 694] on span "Update" at bounding box center [449, 696] width 275 height 19
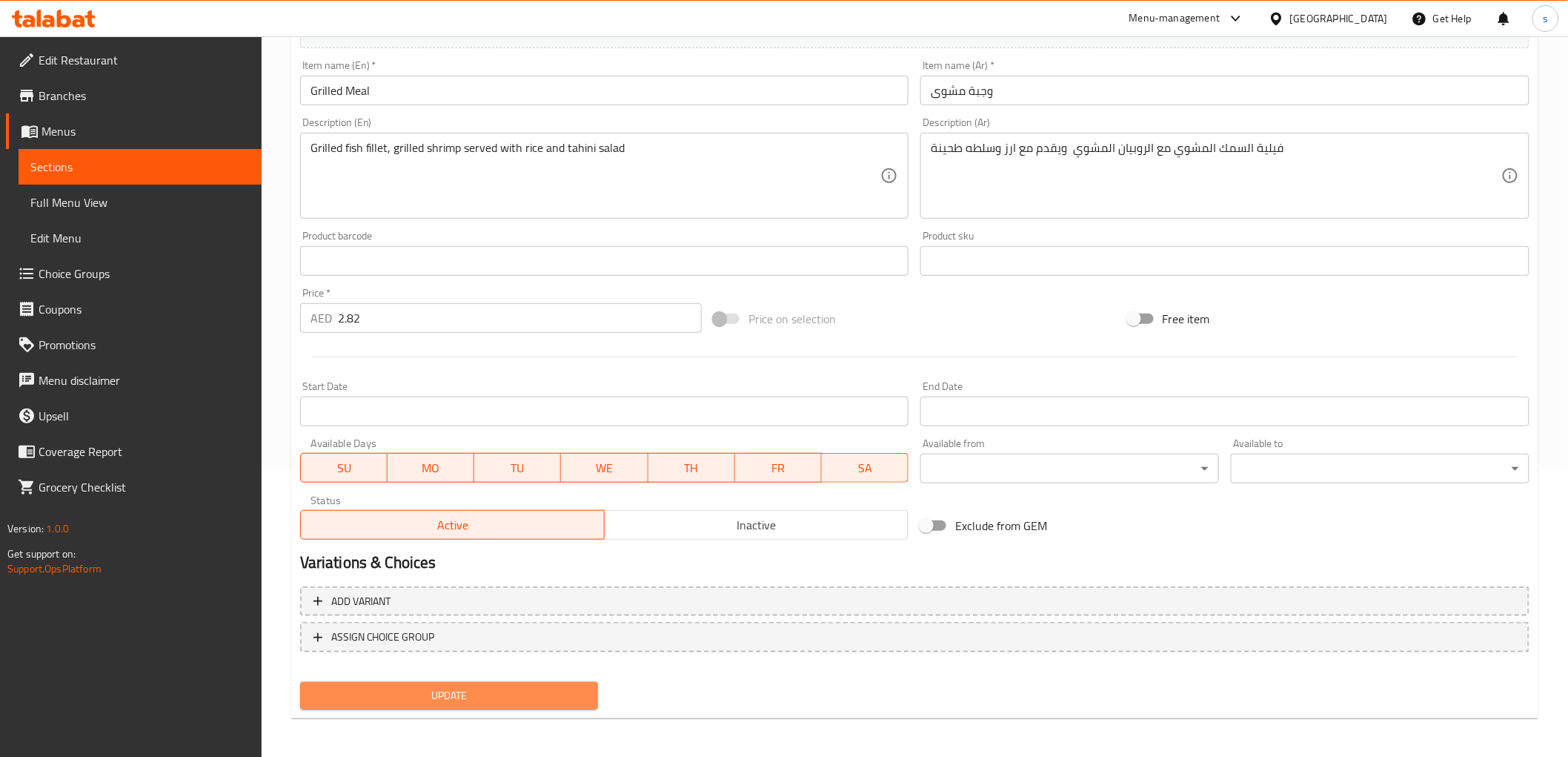
click at [529, 686] on span "Update" at bounding box center [449, 696] width 275 height 19
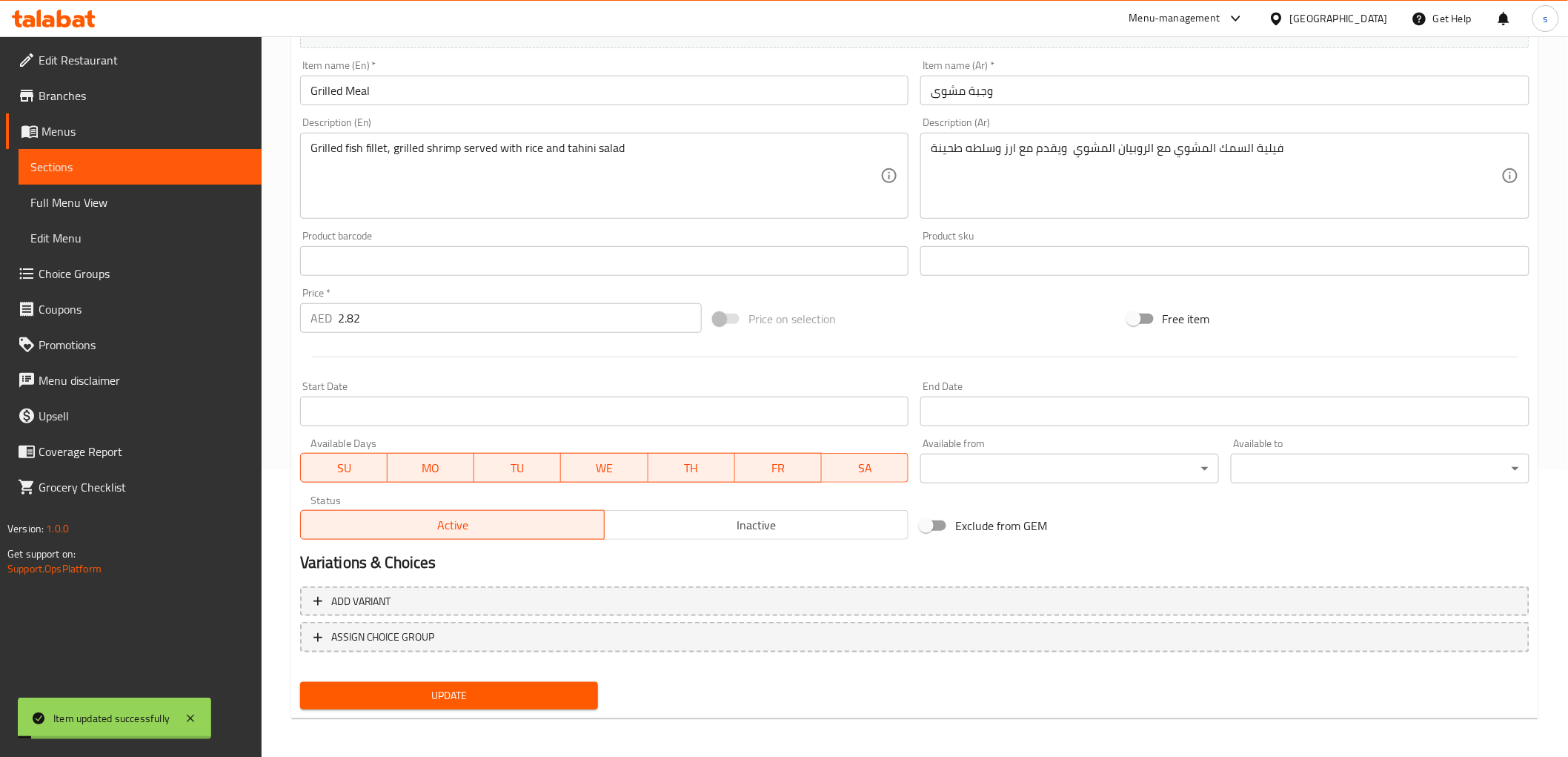
scroll to position [0, 0]
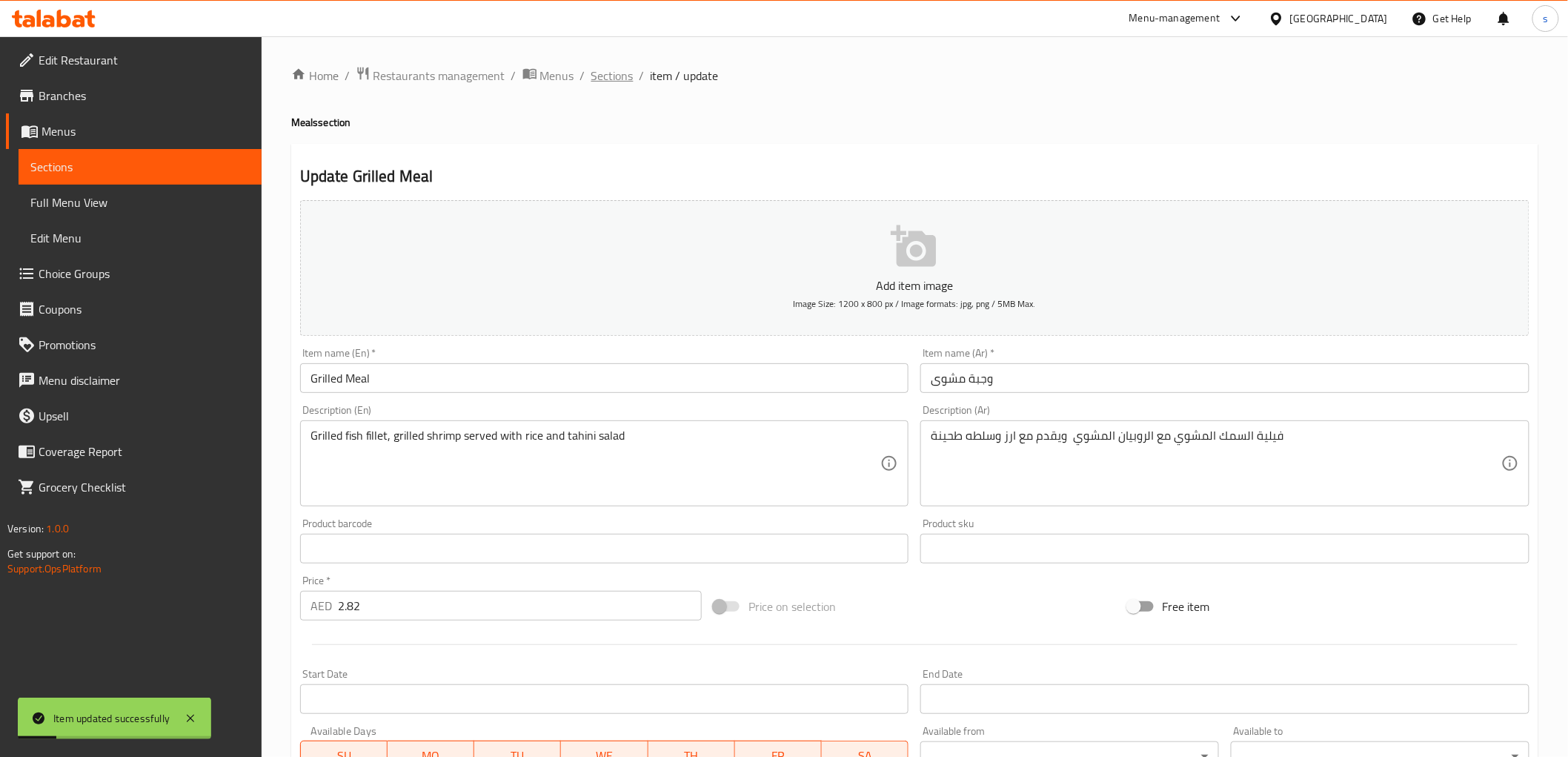
click at [616, 74] on span "Sections" at bounding box center [612, 75] width 42 height 18
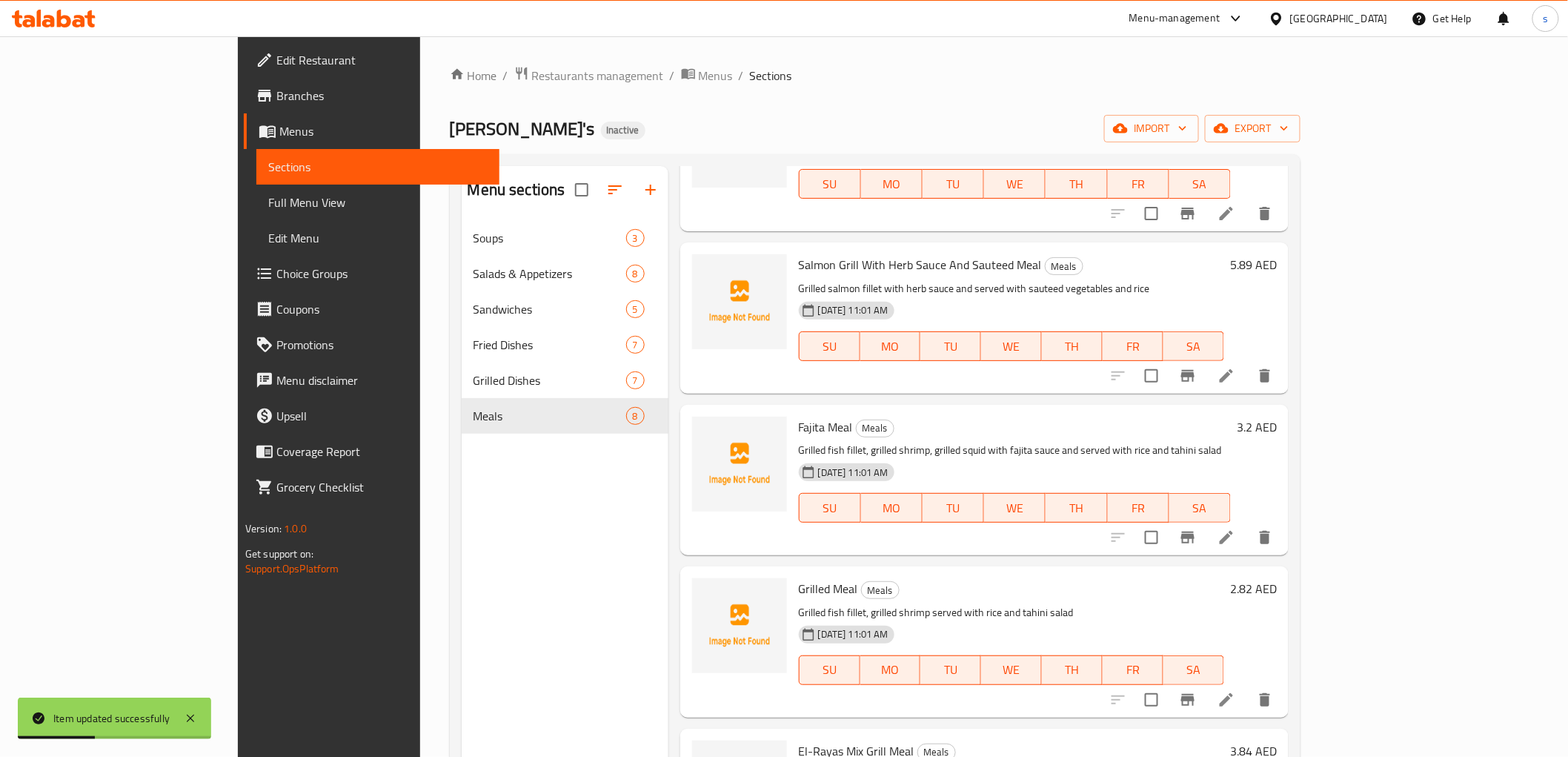
scroll to position [247, 0]
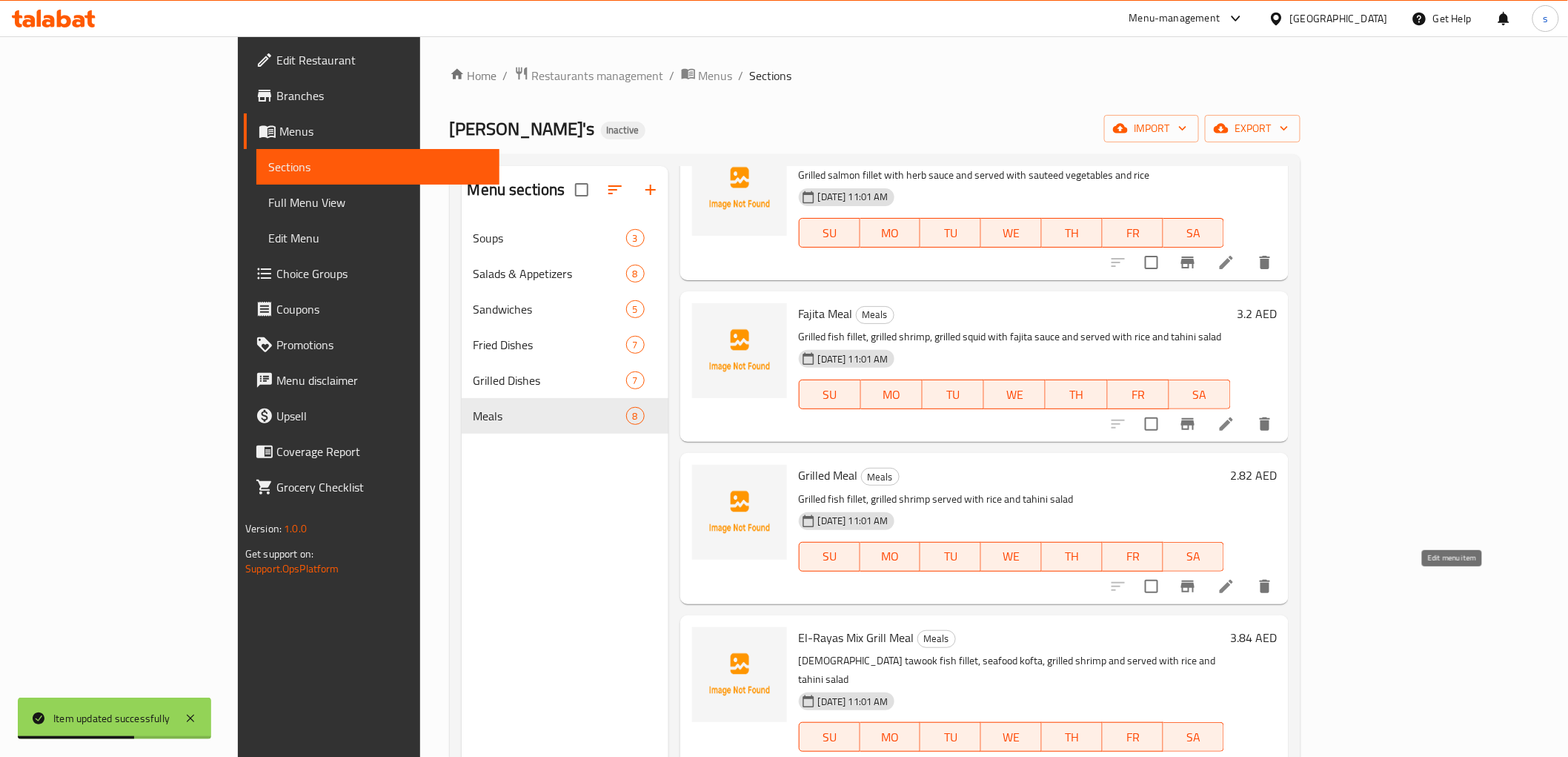
click at [1233, 589] on icon at bounding box center [1226, 586] width 13 height 13
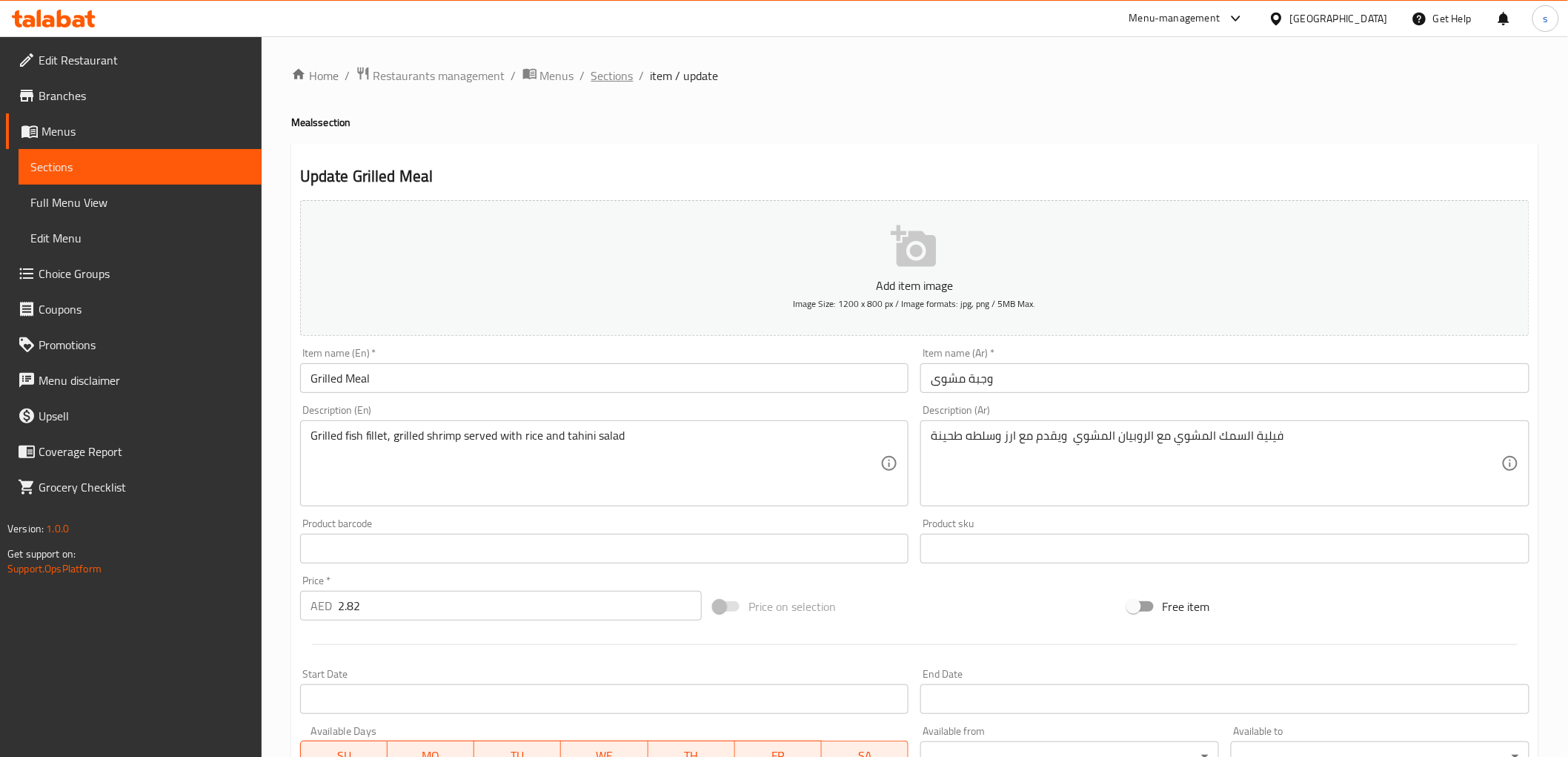
click at [623, 73] on span "Sections" at bounding box center [612, 75] width 42 height 18
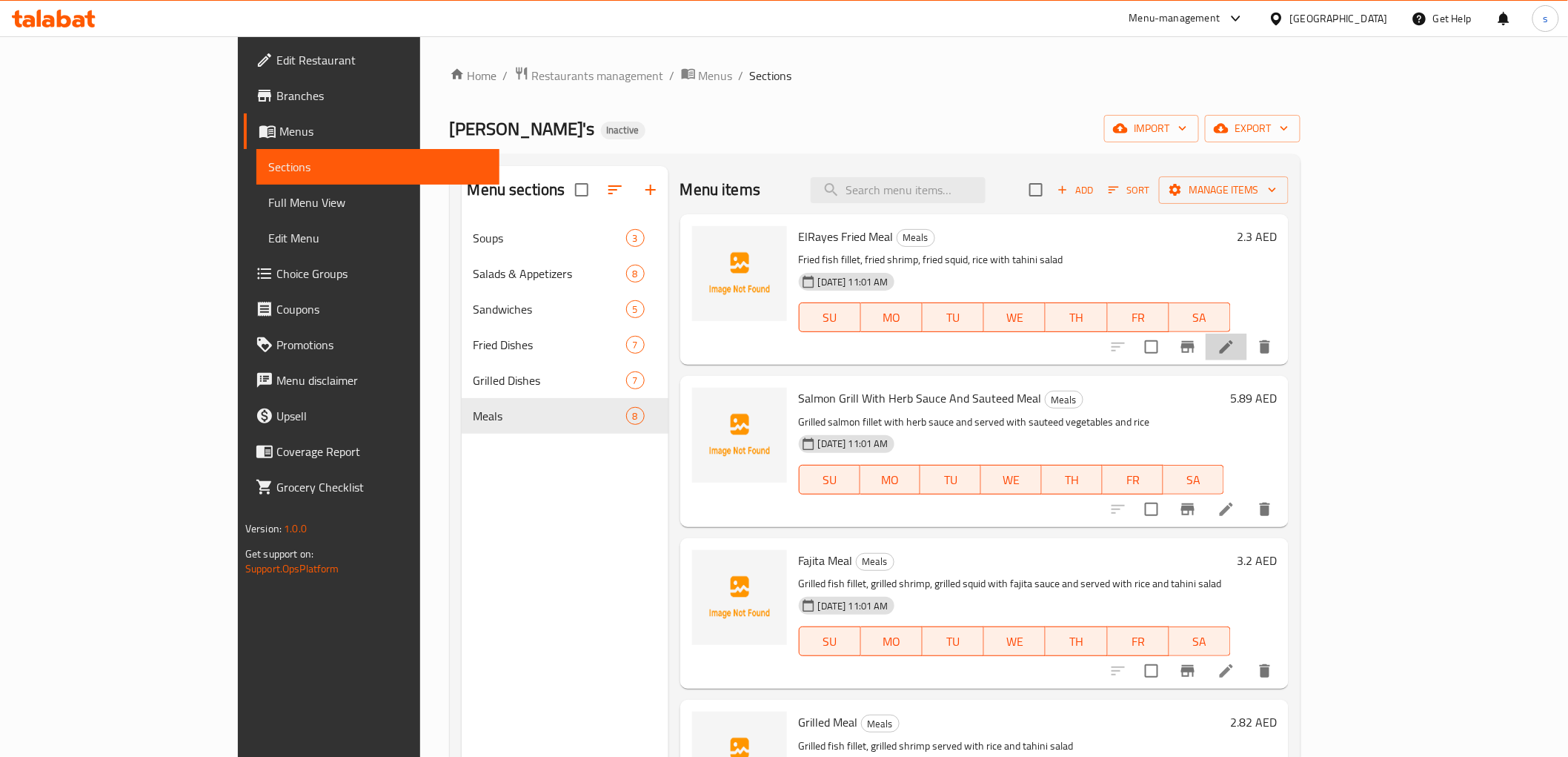
click at [1247, 351] on li at bounding box center [1226, 347] width 42 height 27
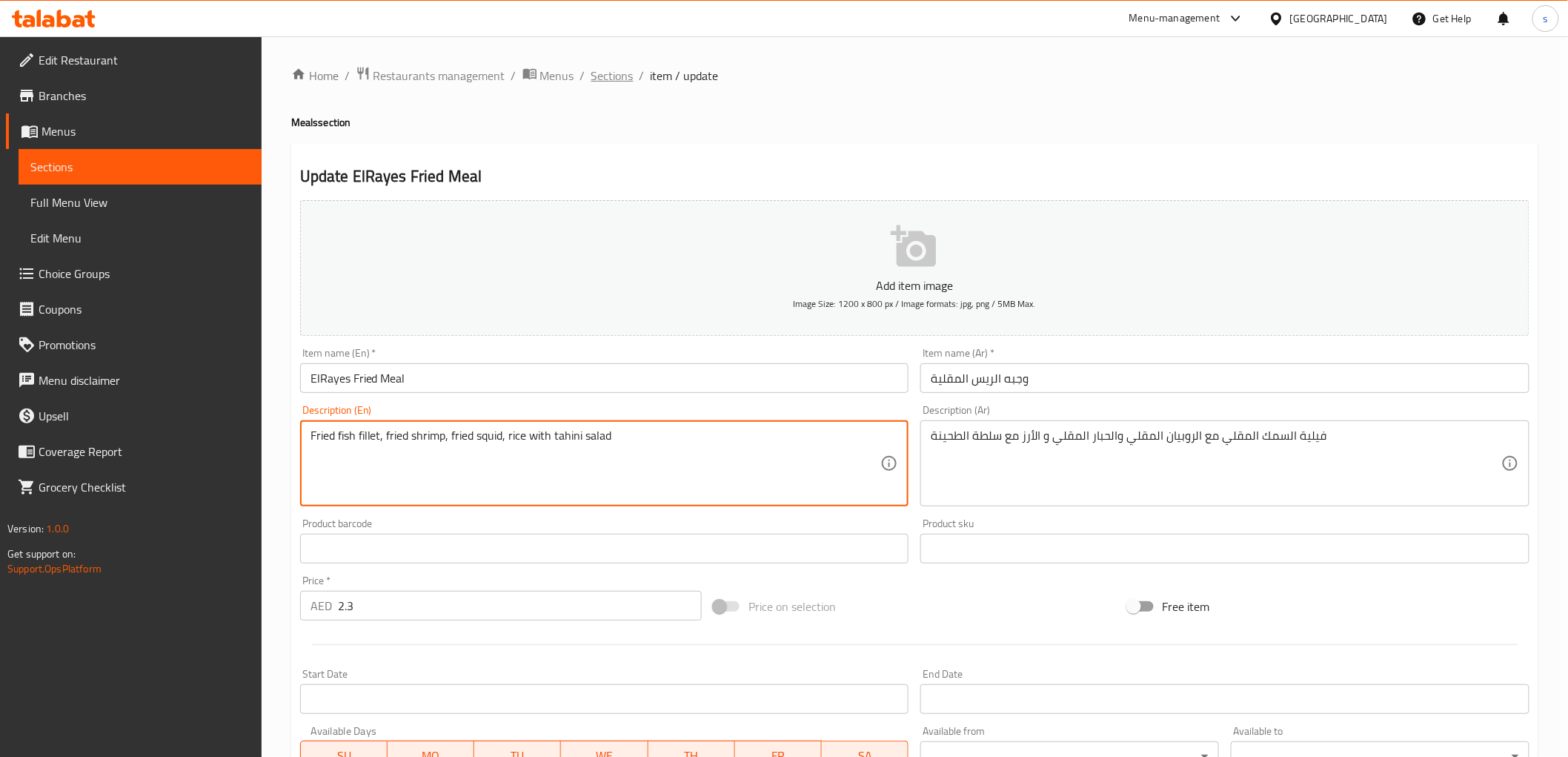
click at [606, 74] on span "Sections" at bounding box center [612, 75] width 42 height 18
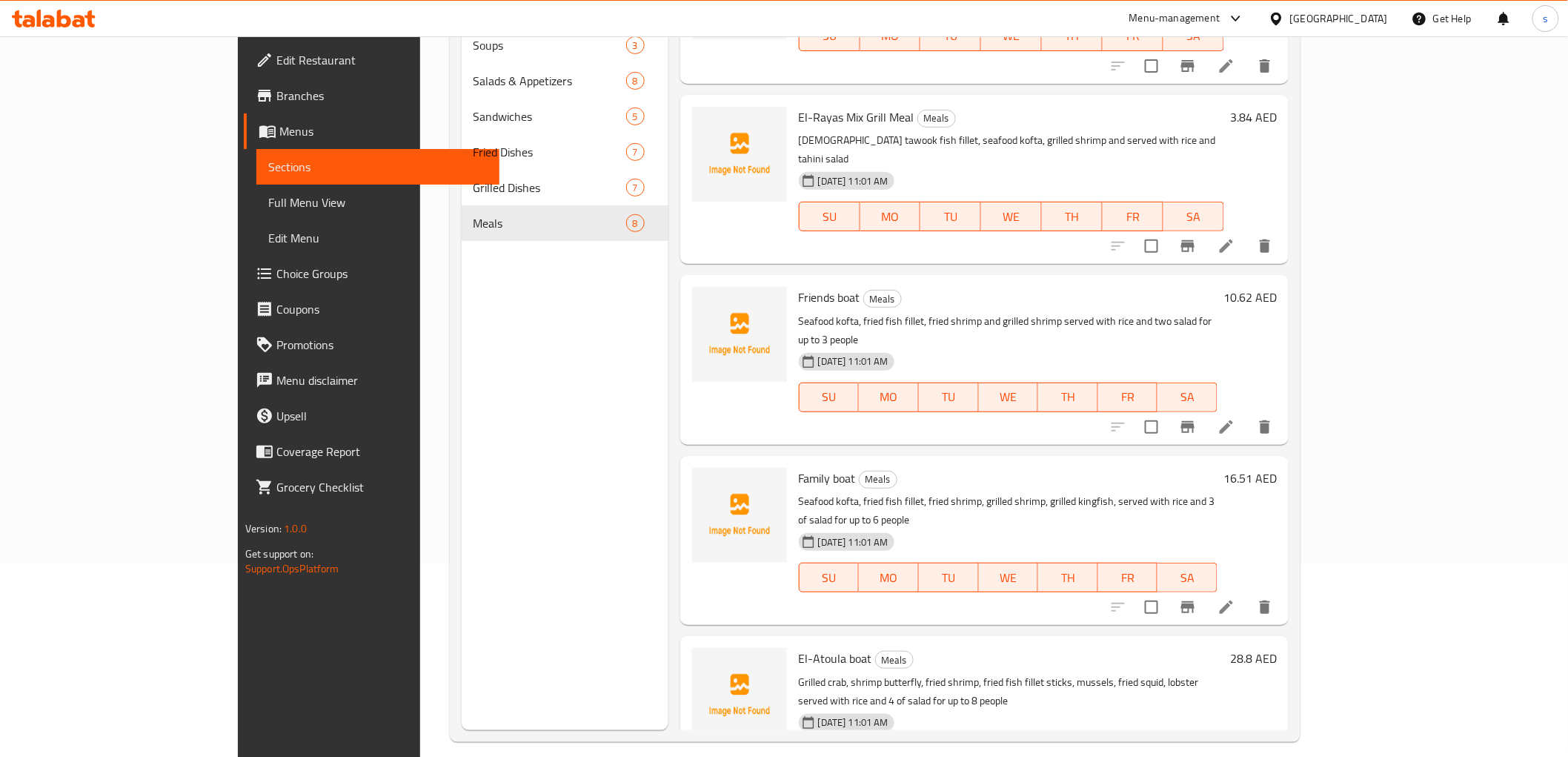
scroll to position [208, 0]
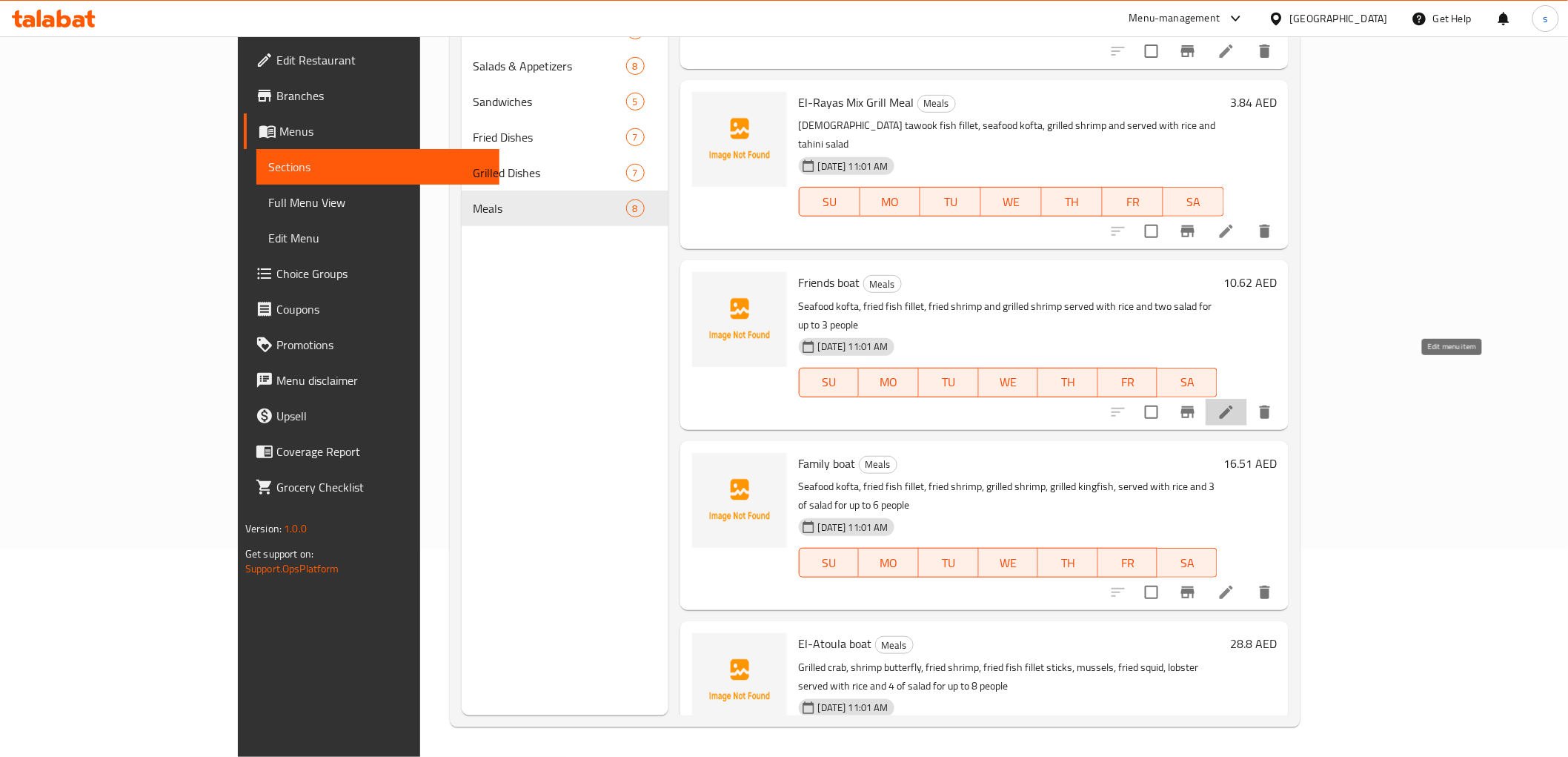
click at [1233, 405] on icon at bounding box center [1226, 411] width 13 height 13
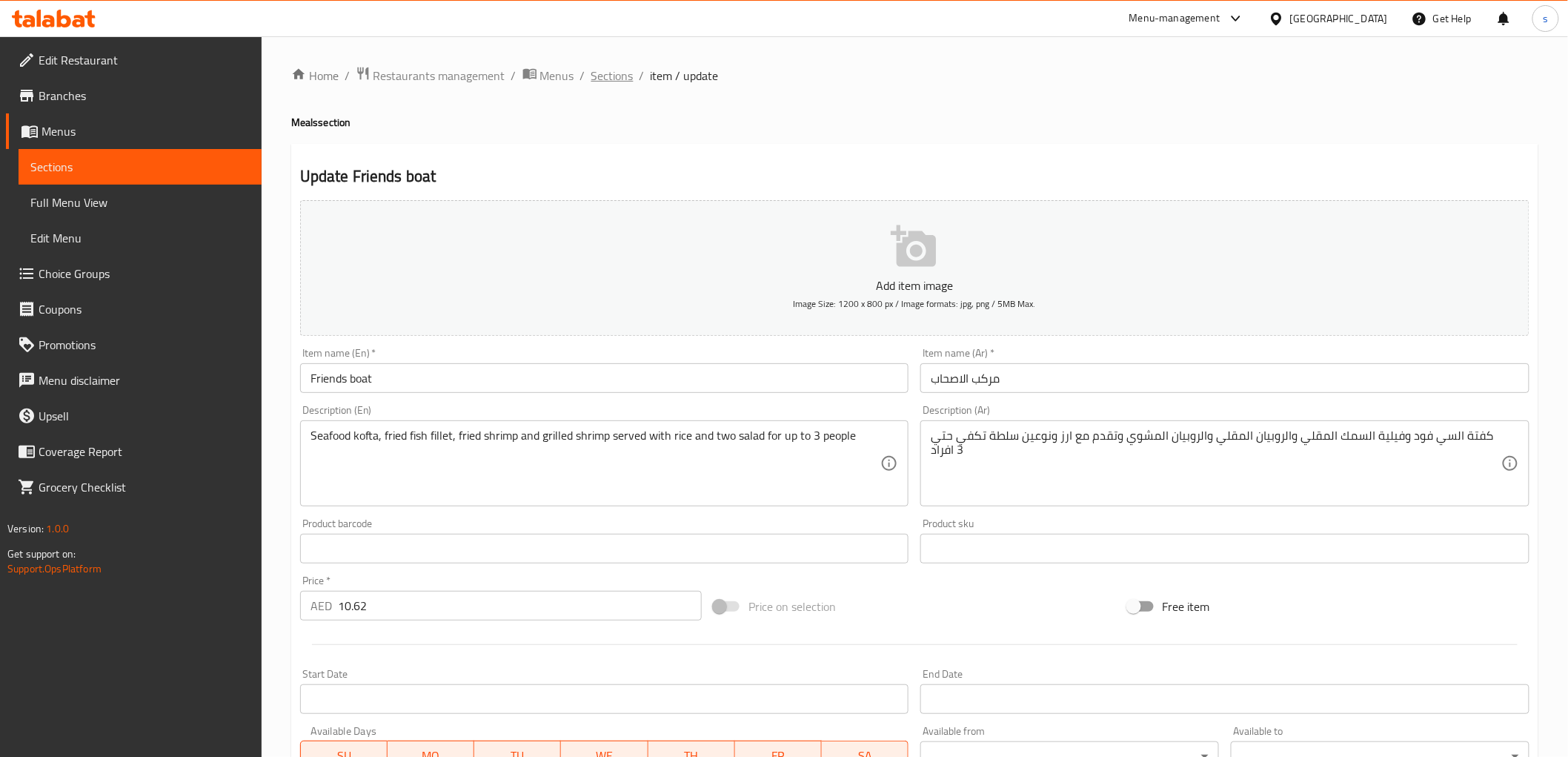
click at [601, 67] on span "Sections" at bounding box center [612, 75] width 42 height 18
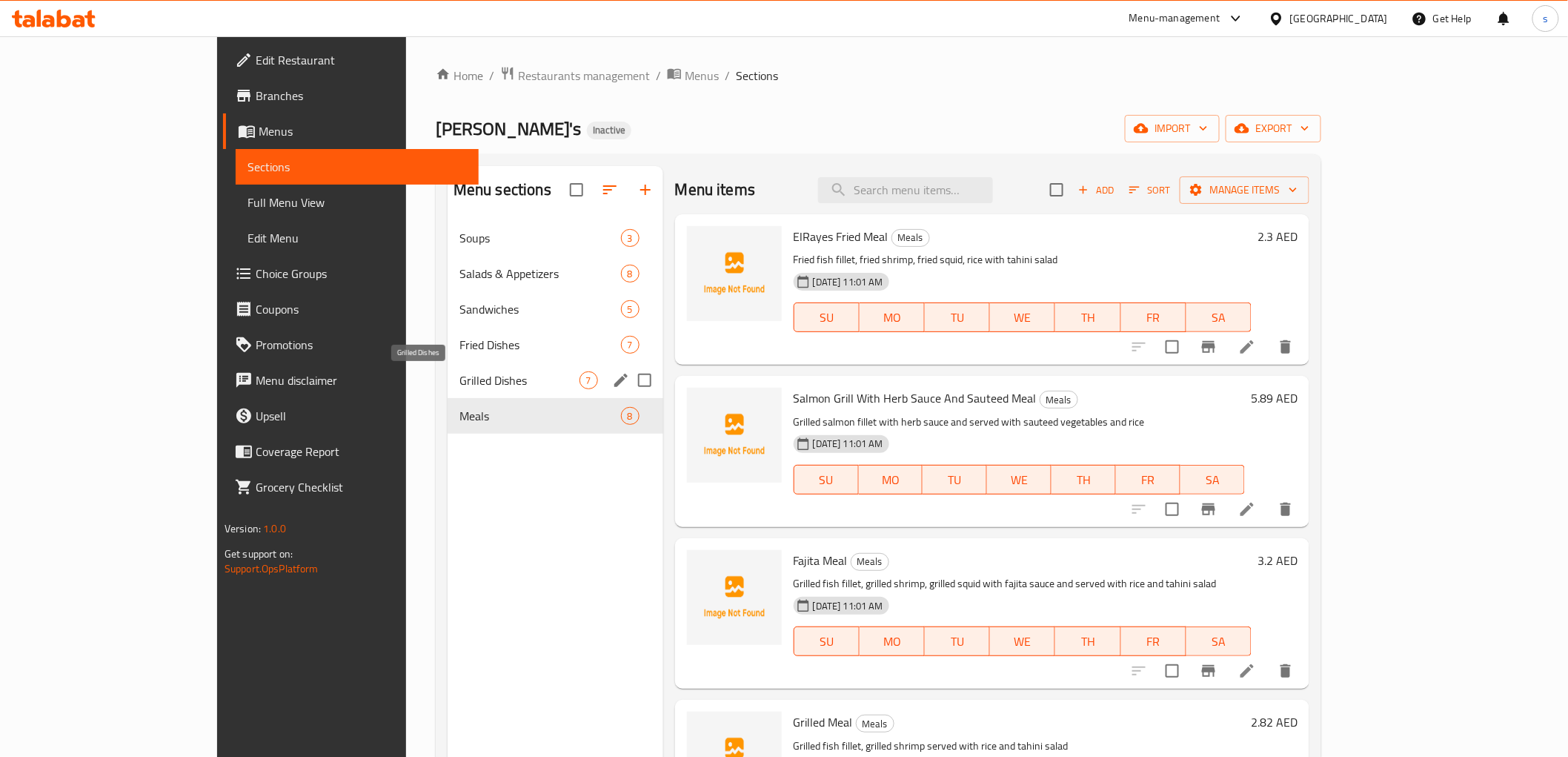
click at [459, 379] on span "Grilled Dishes" at bounding box center [518, 380] width 120 height 18
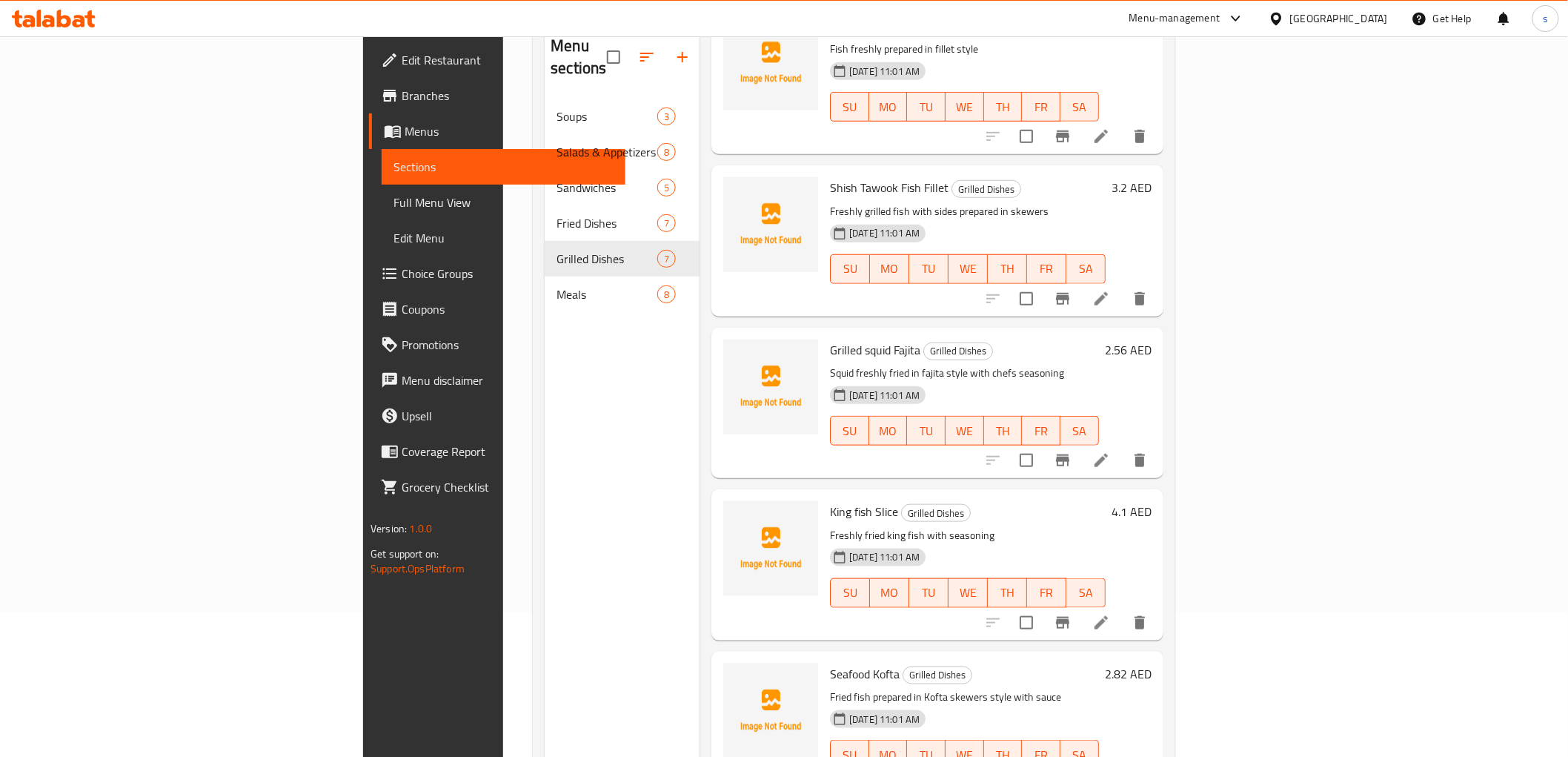
scroll to position [208, 0]
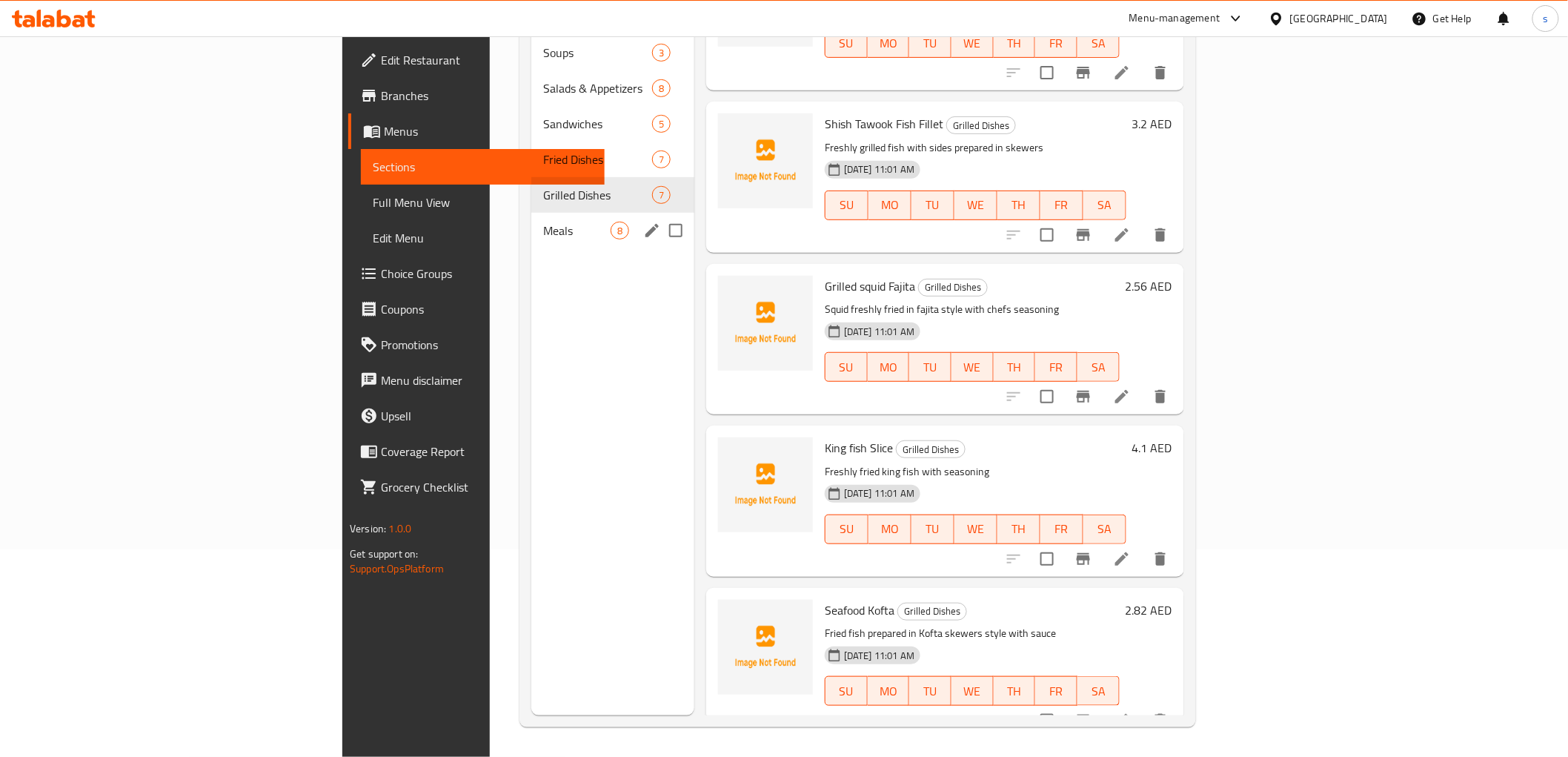
click at [531, 212] on div "Meals 8" at bounding box center [612, 230] width 163 height 35
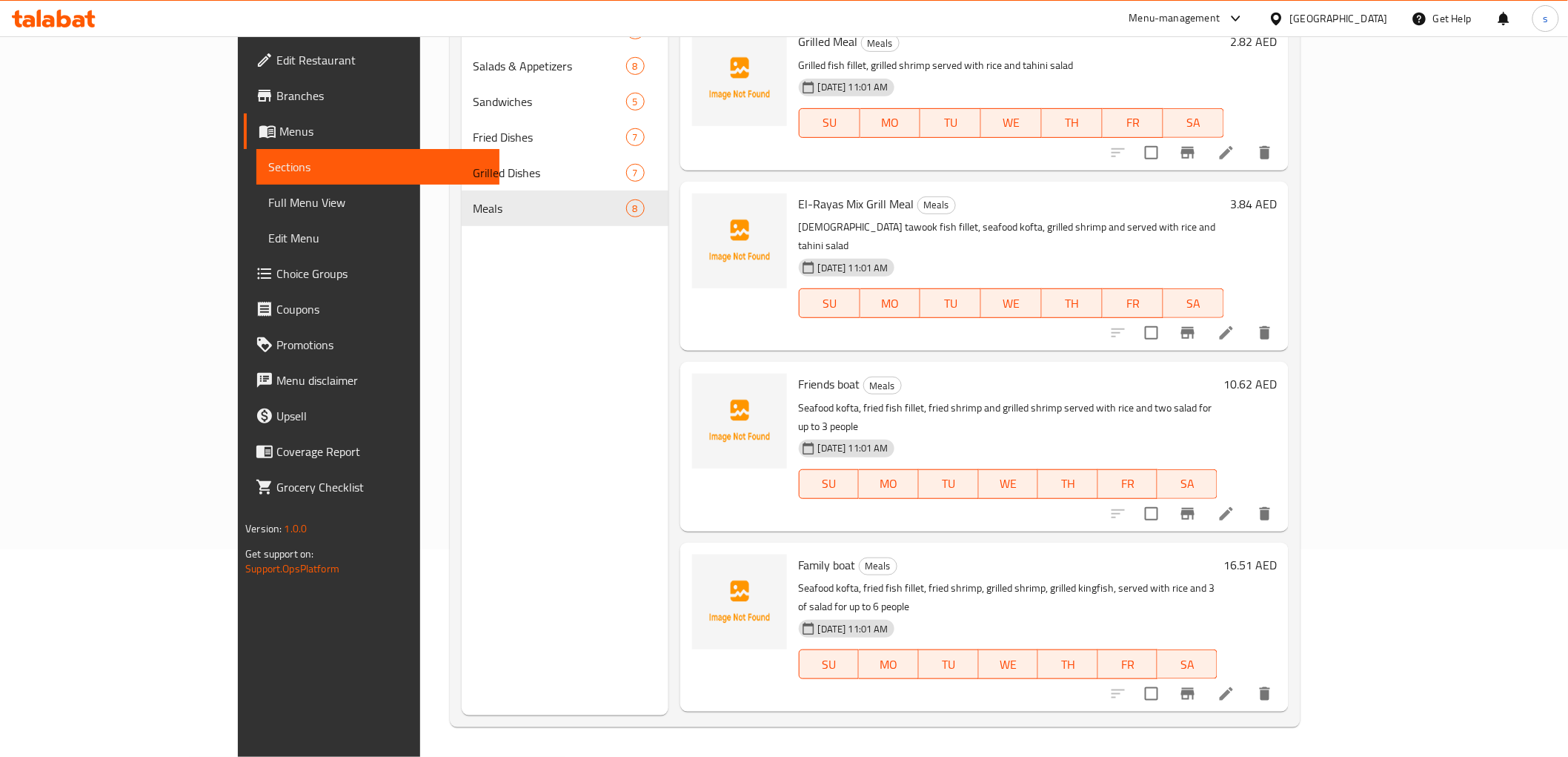
scroll to position [574, 0]
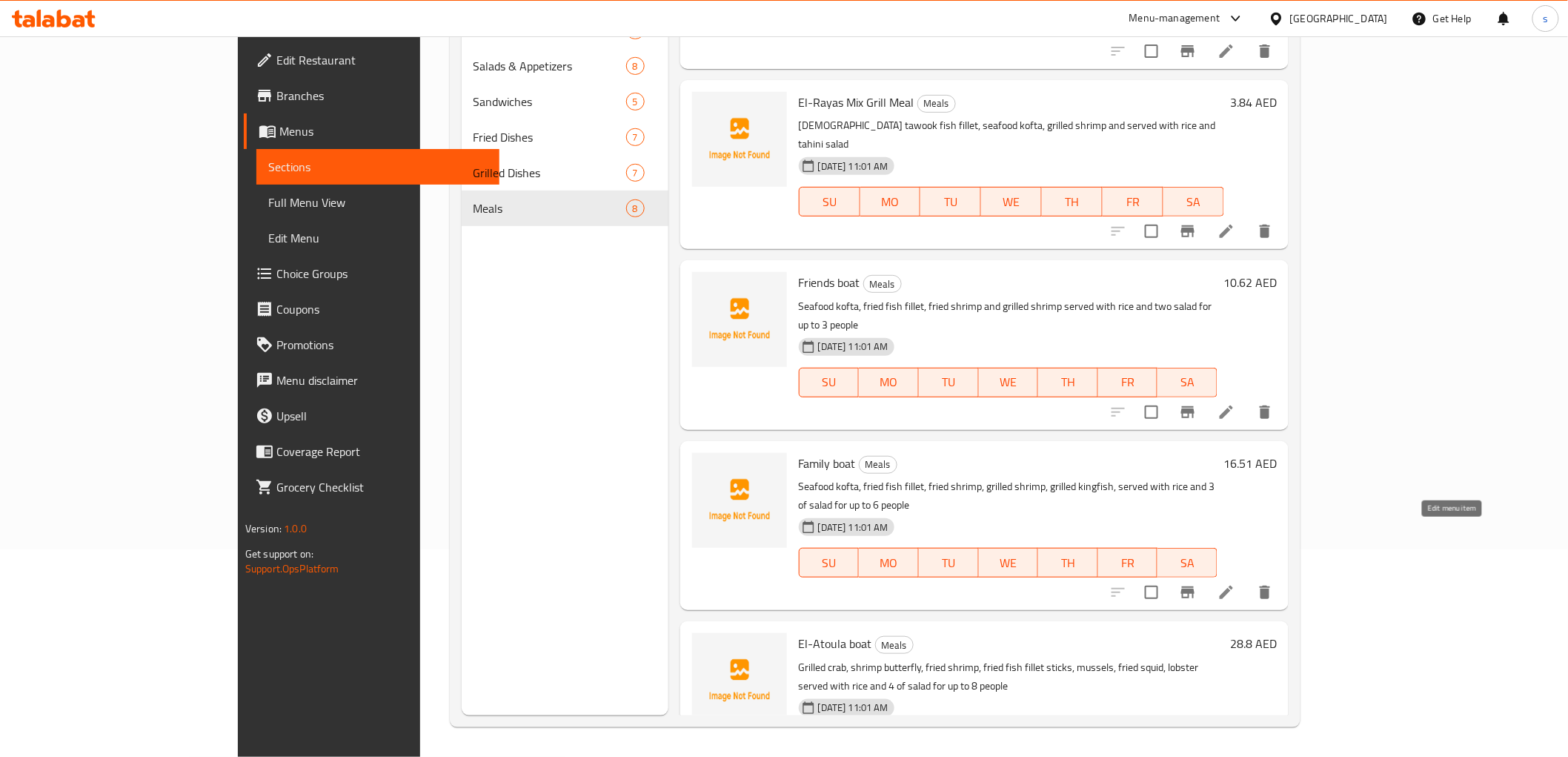
click at [1235, 583] on icon at bounding box center [1226, 592] width 18 height 18
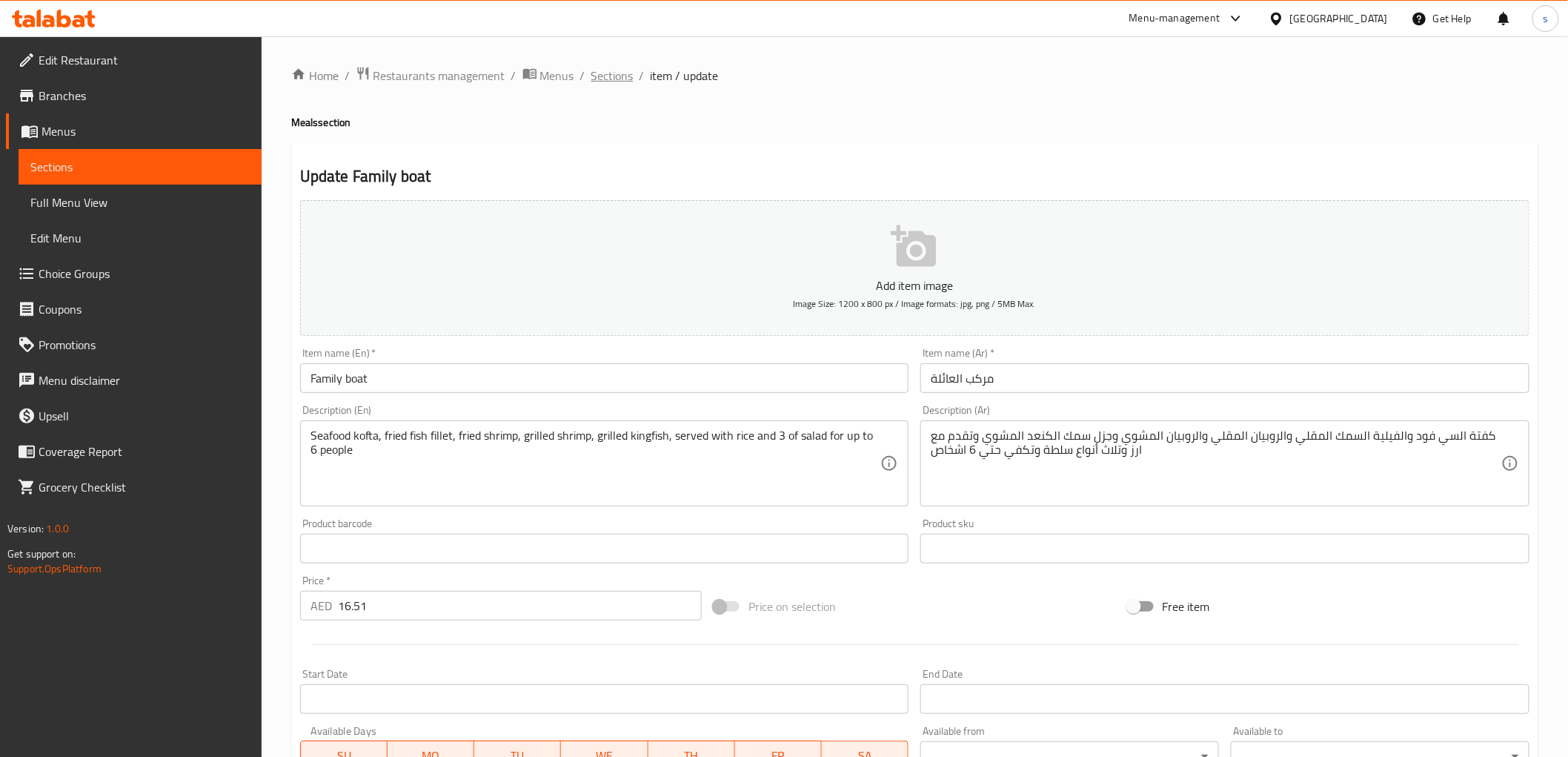
click at [608, 67] on span "Sections" at bounding box center [612, 75] width 42 height 18
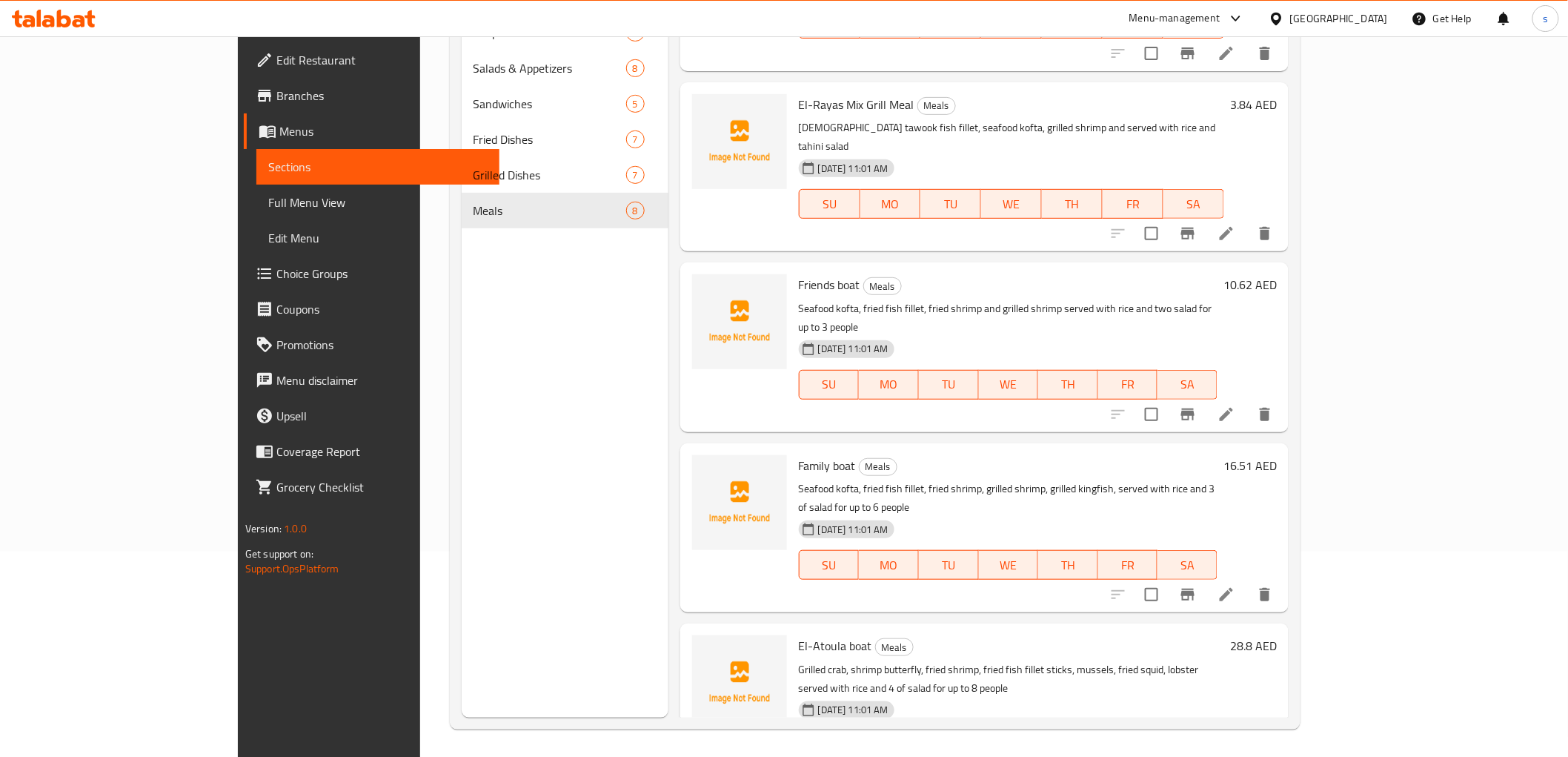
scroll to position [208, 0]
click at [1233, 405] on icon at bounding box center [1226, 411] width 13 height 13
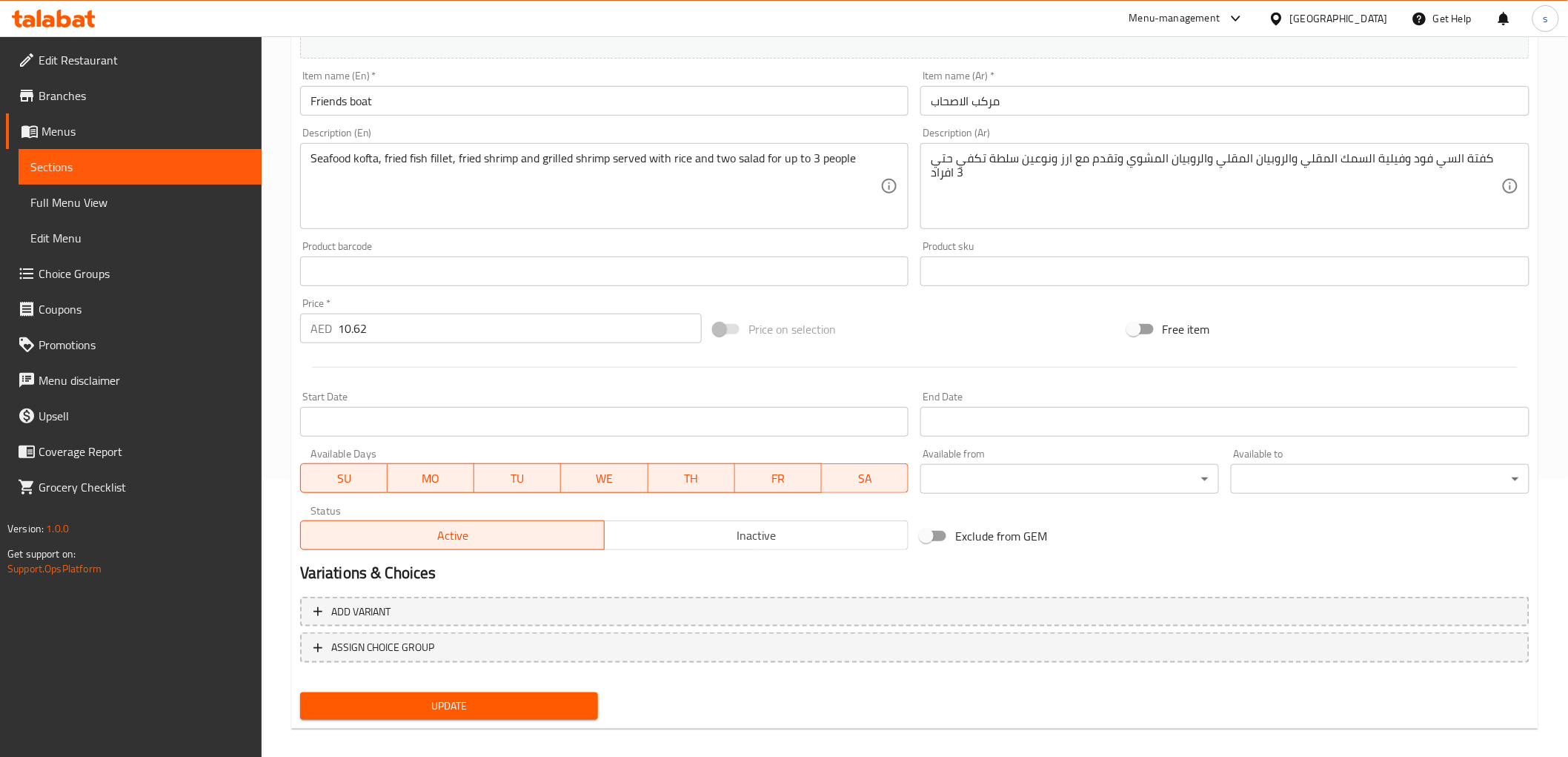
scroll to position [288, 0]
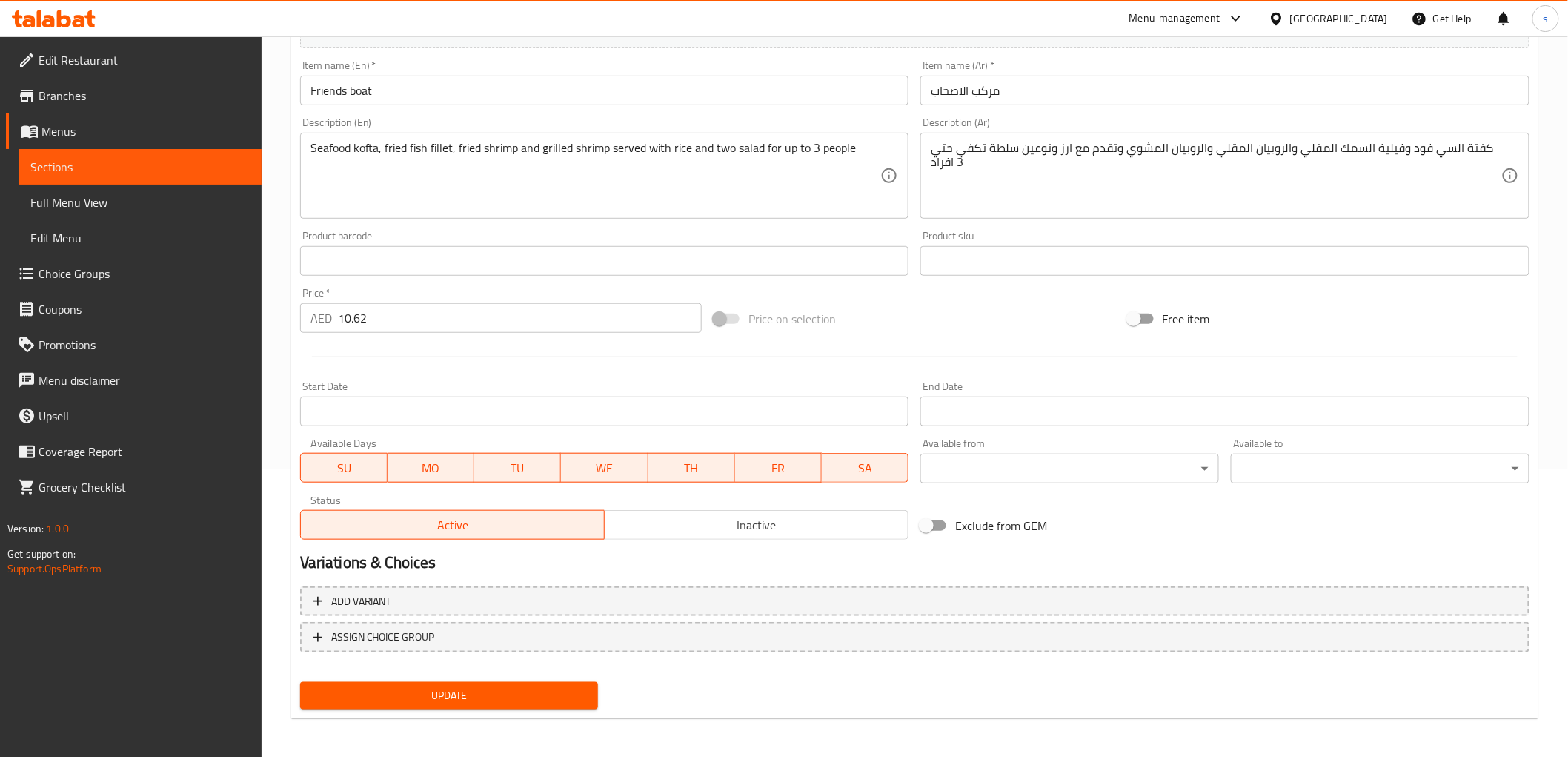
click at [505, 698] on span "Update" at bounding box center [449, 696] width 275 height 19
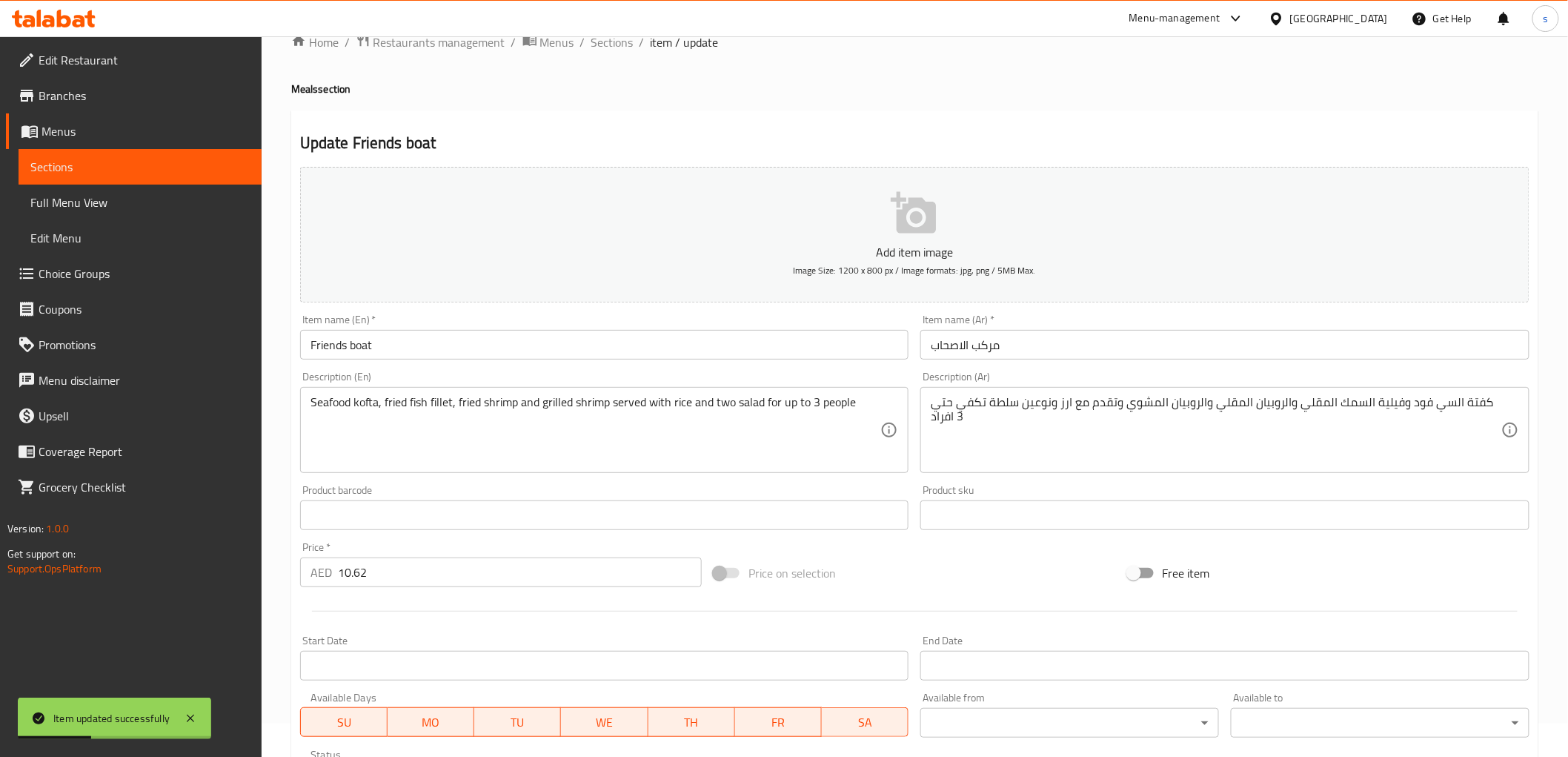
scroll to position [0, 0]
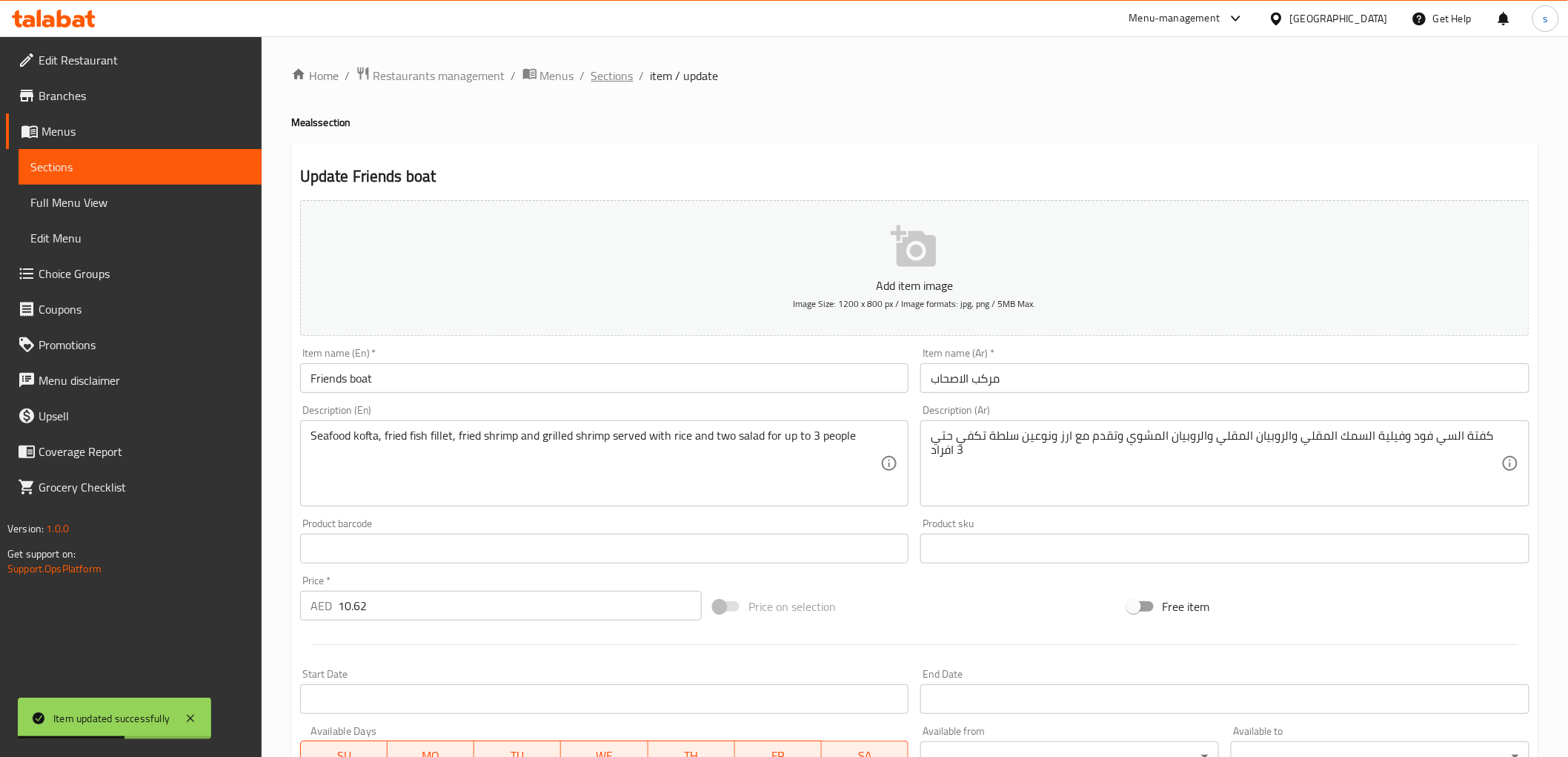
click at [609, 71] on span "Sections" at bounding box center [612, 75] width 42 height 18
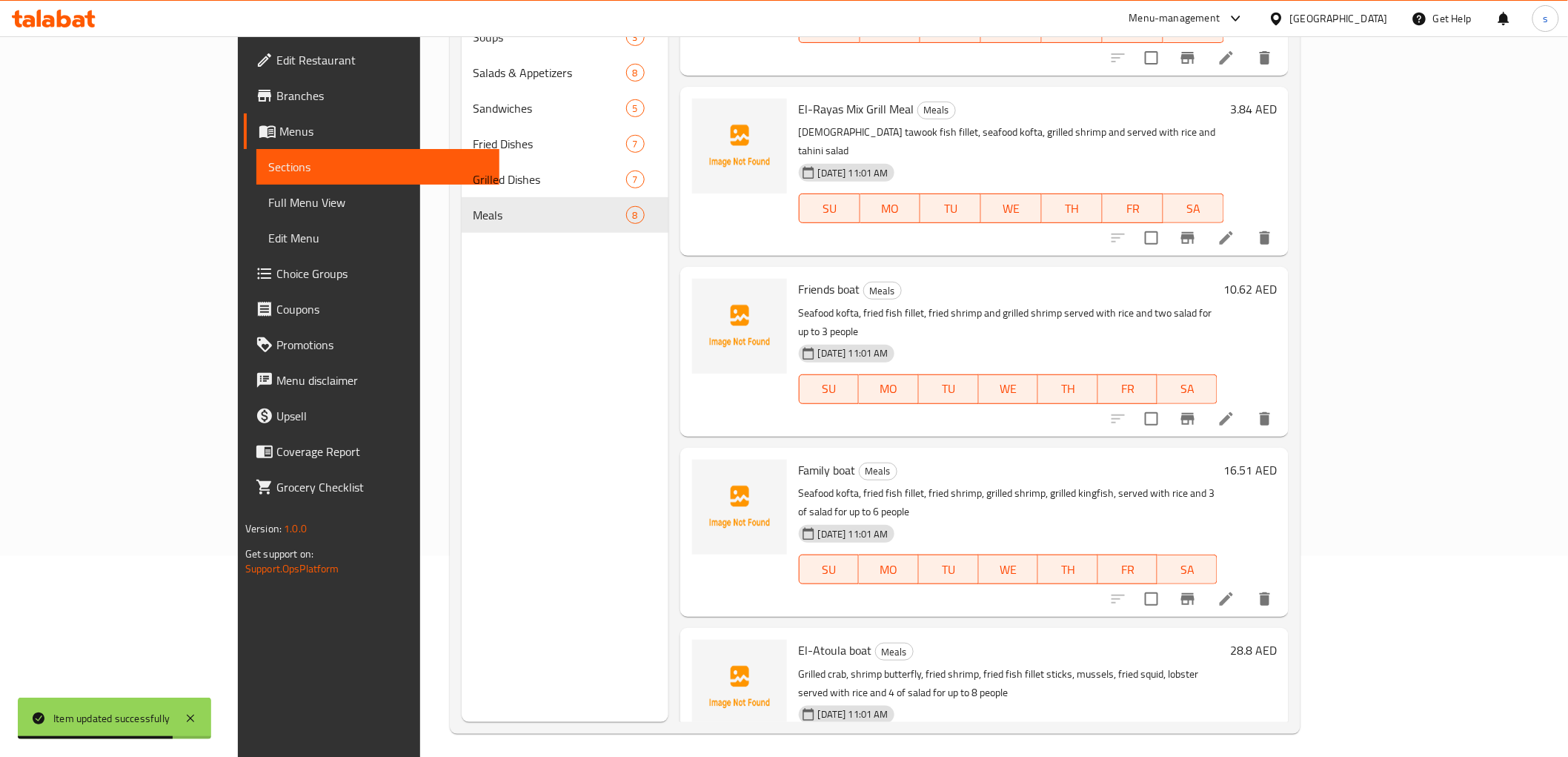
scroll to position [208, 0]
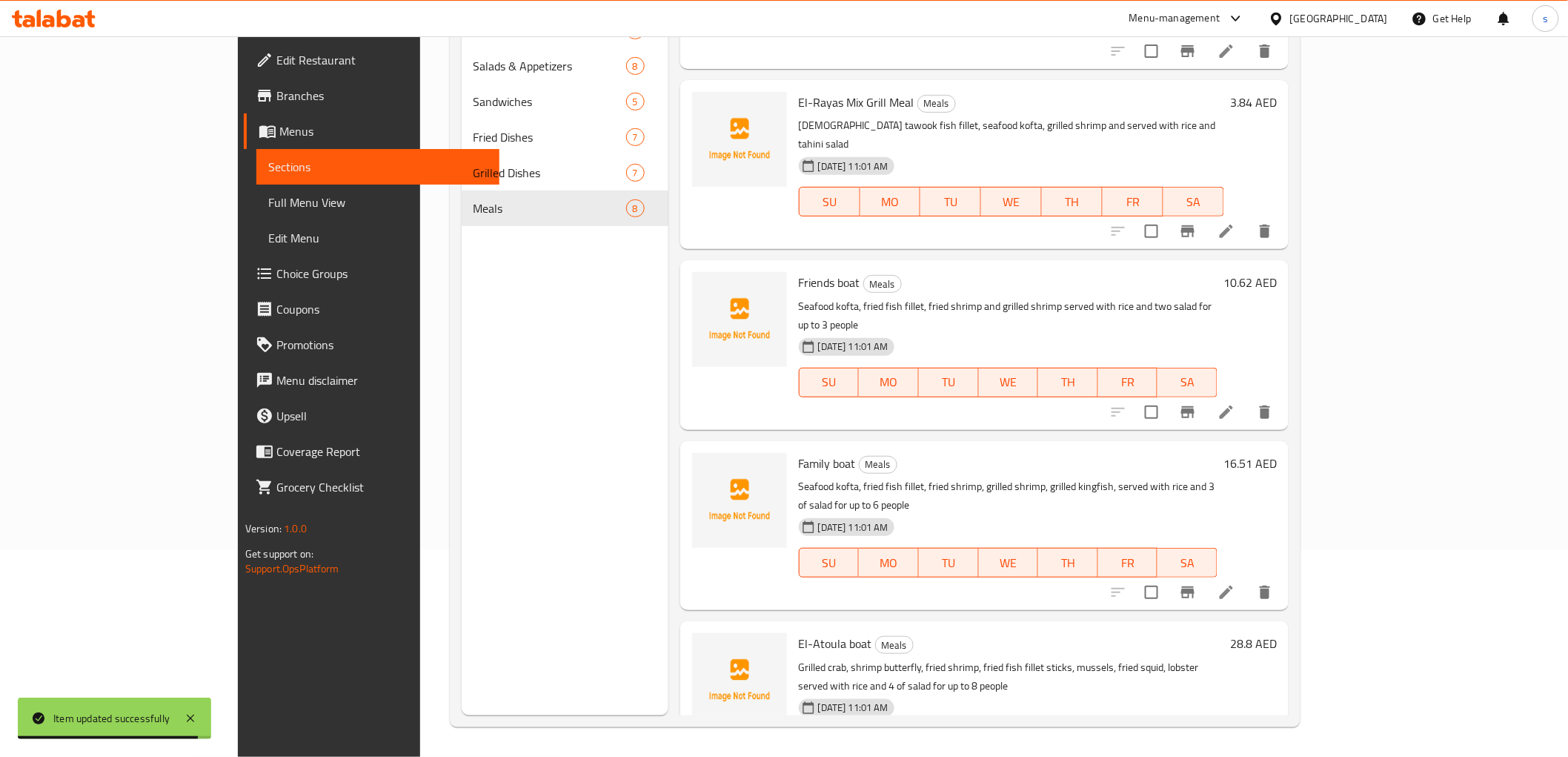
click at [1247, 579] on li at bounding box center [1226, 592] width 42 height 27
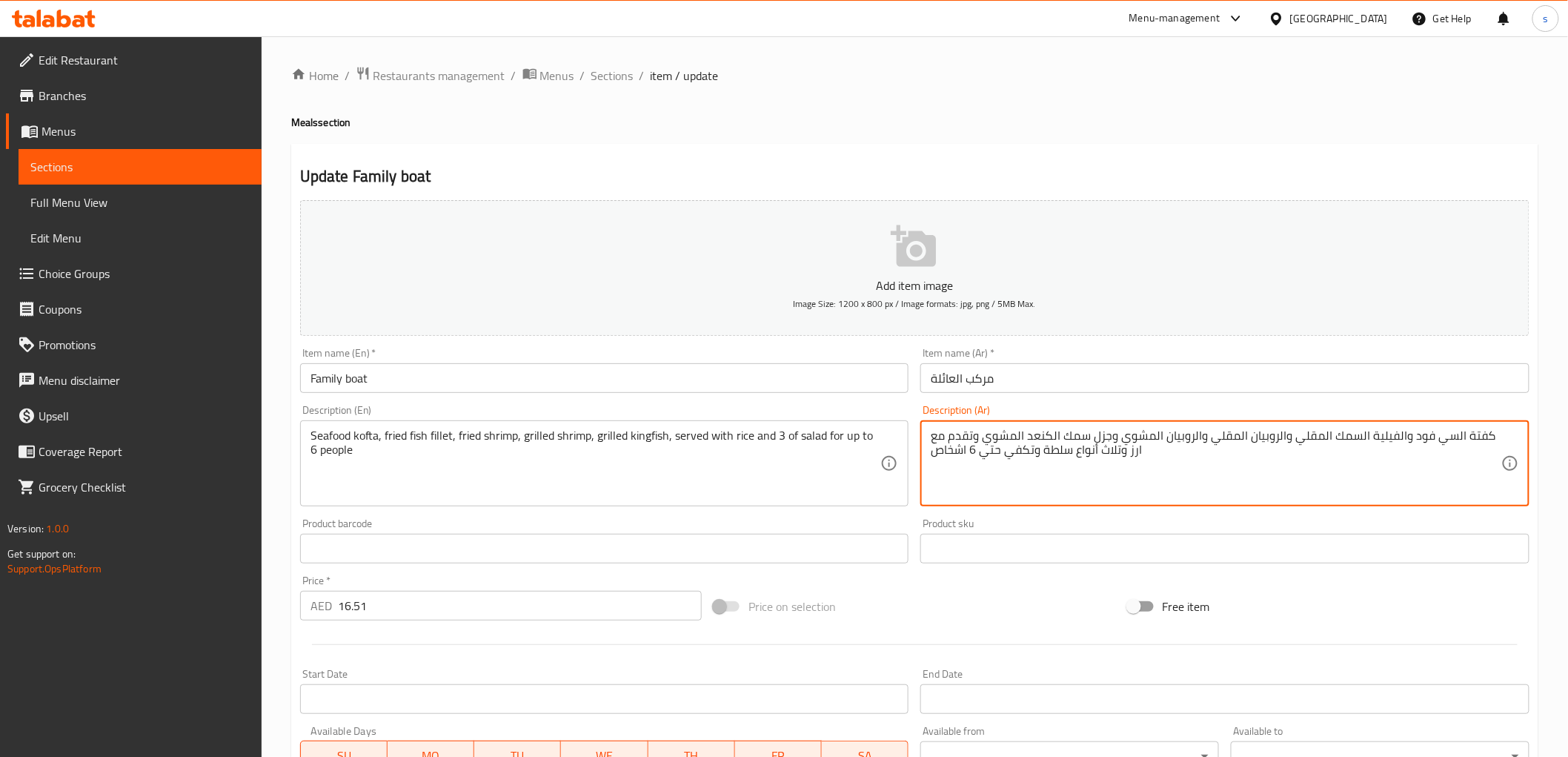
click at [1106, 438] on textarea "كفتة السي فود والفيلية السمك المقلي والروبيان المقلي والروبيان المشوي وجزل سمك …" at bounding box center [1216, 464] width 570 height 71
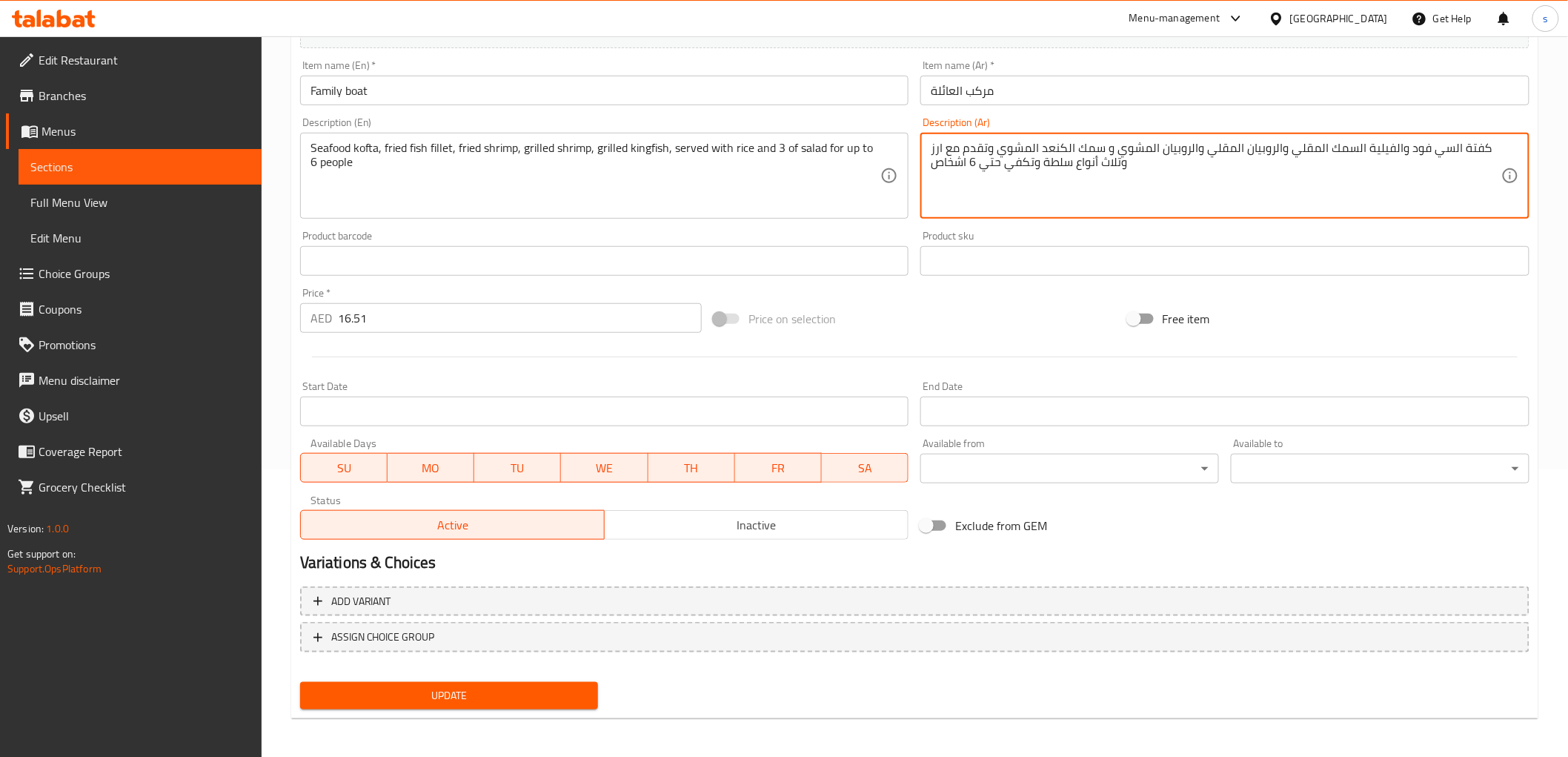
type textarea "كفتة السي فود والفيلية السمك المقلي والروبيان المقلي والروبيان المشوي و سمك الك…"
click at [542, 686] on span "Update" at bounding box center [449, 696] width 275 height 19
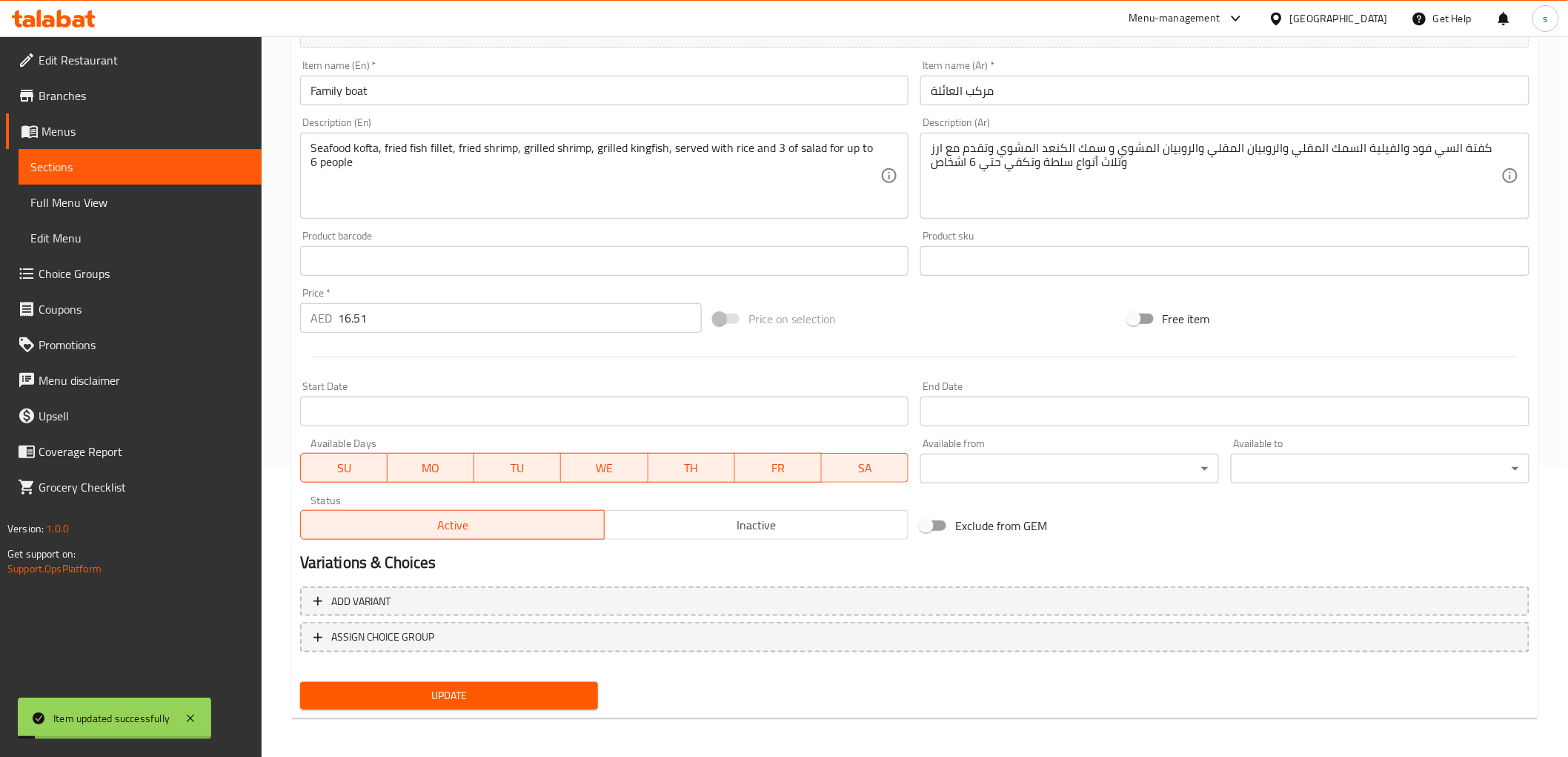
scroll to position [0, 0]
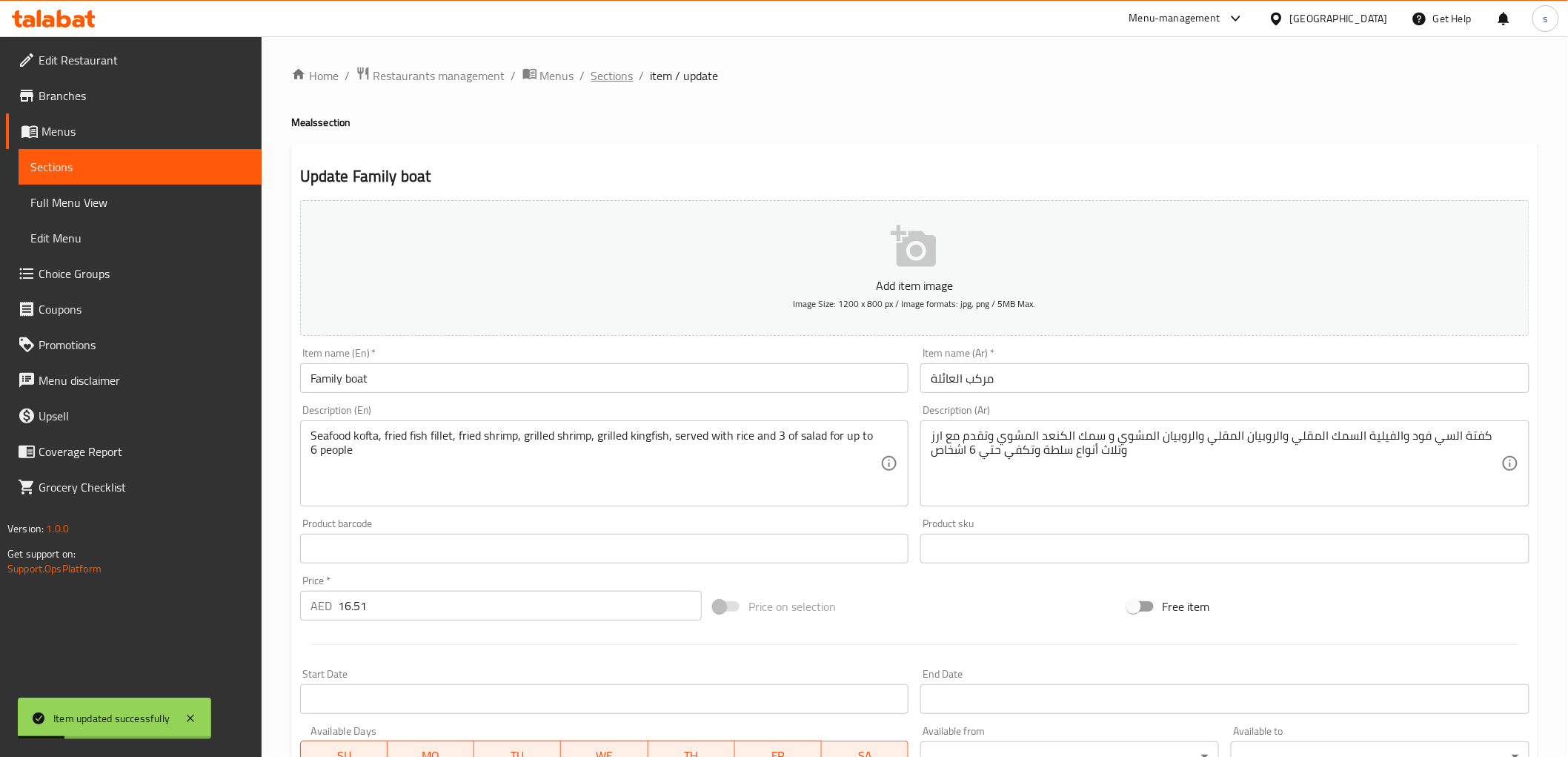
click at [600, 76] on span "Sections" at bounding box center [612, 75] width 42 height 18
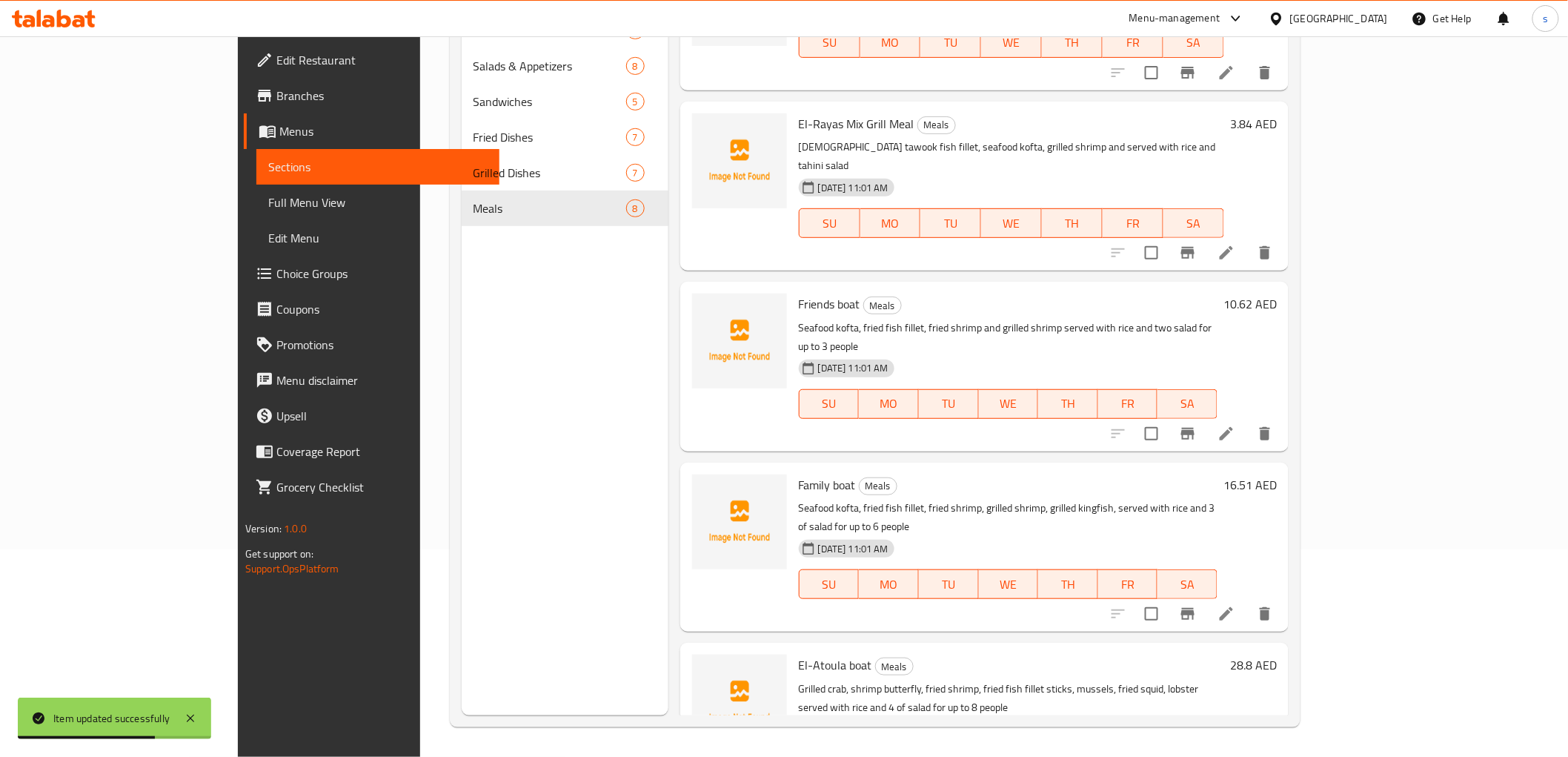
scroll to position [574, 0]
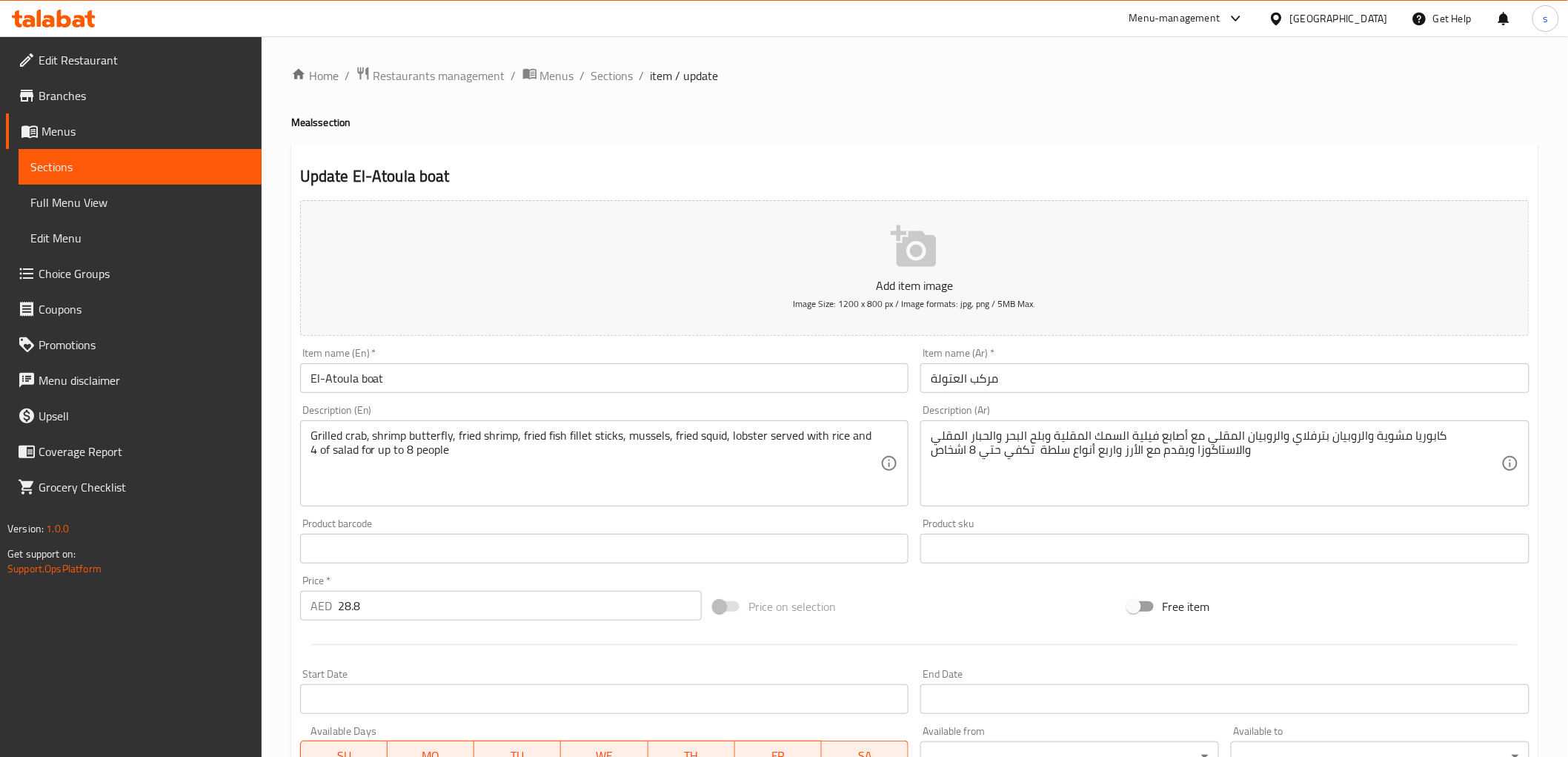
click at [323, 378] on input "El-Atoula boat" at bounding box center [605, 378] width 609 height 30
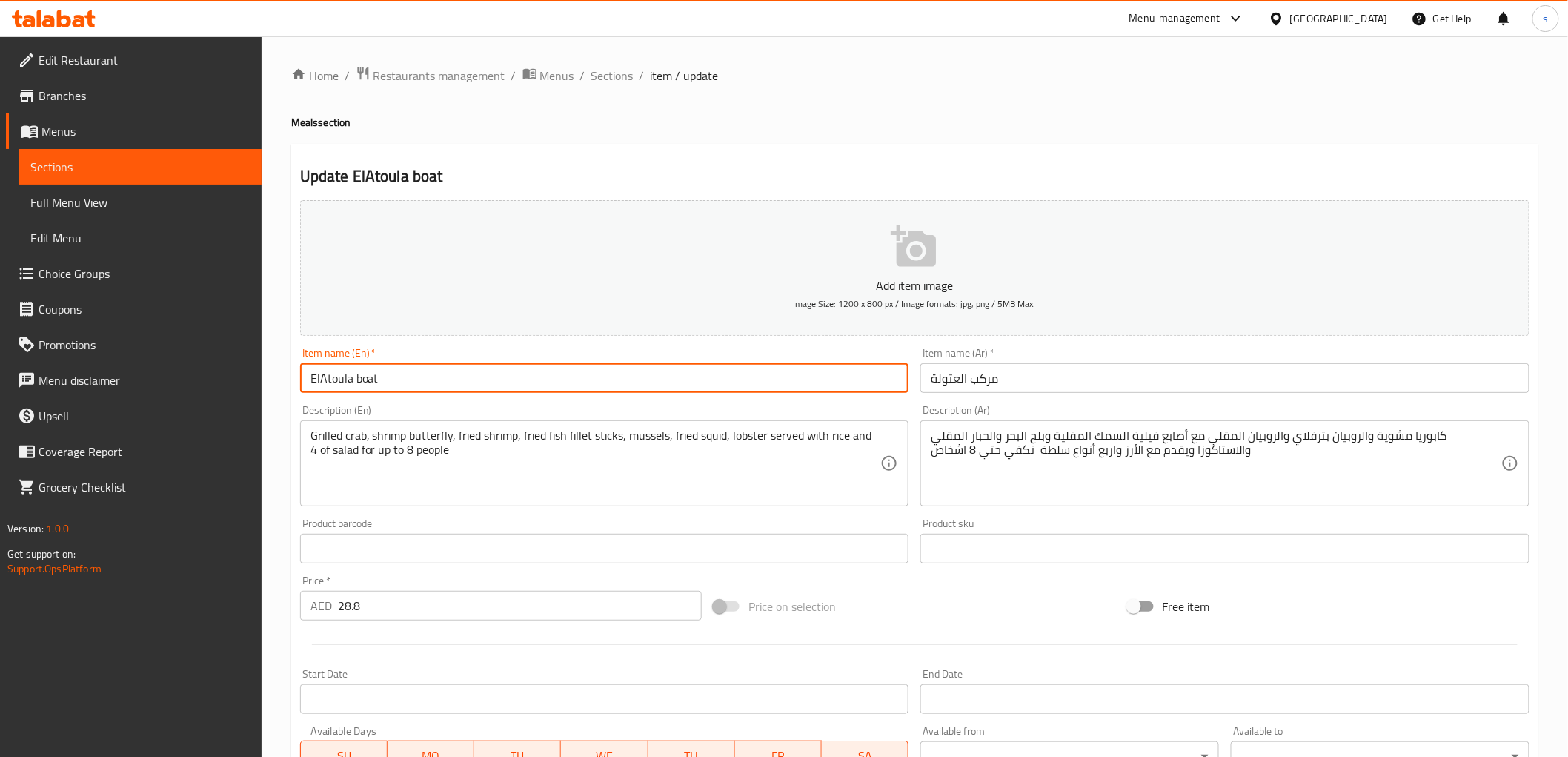
click at [323, 387] on input "ElAtoula boat" at bounding box center [605, 378] width 609 height 30
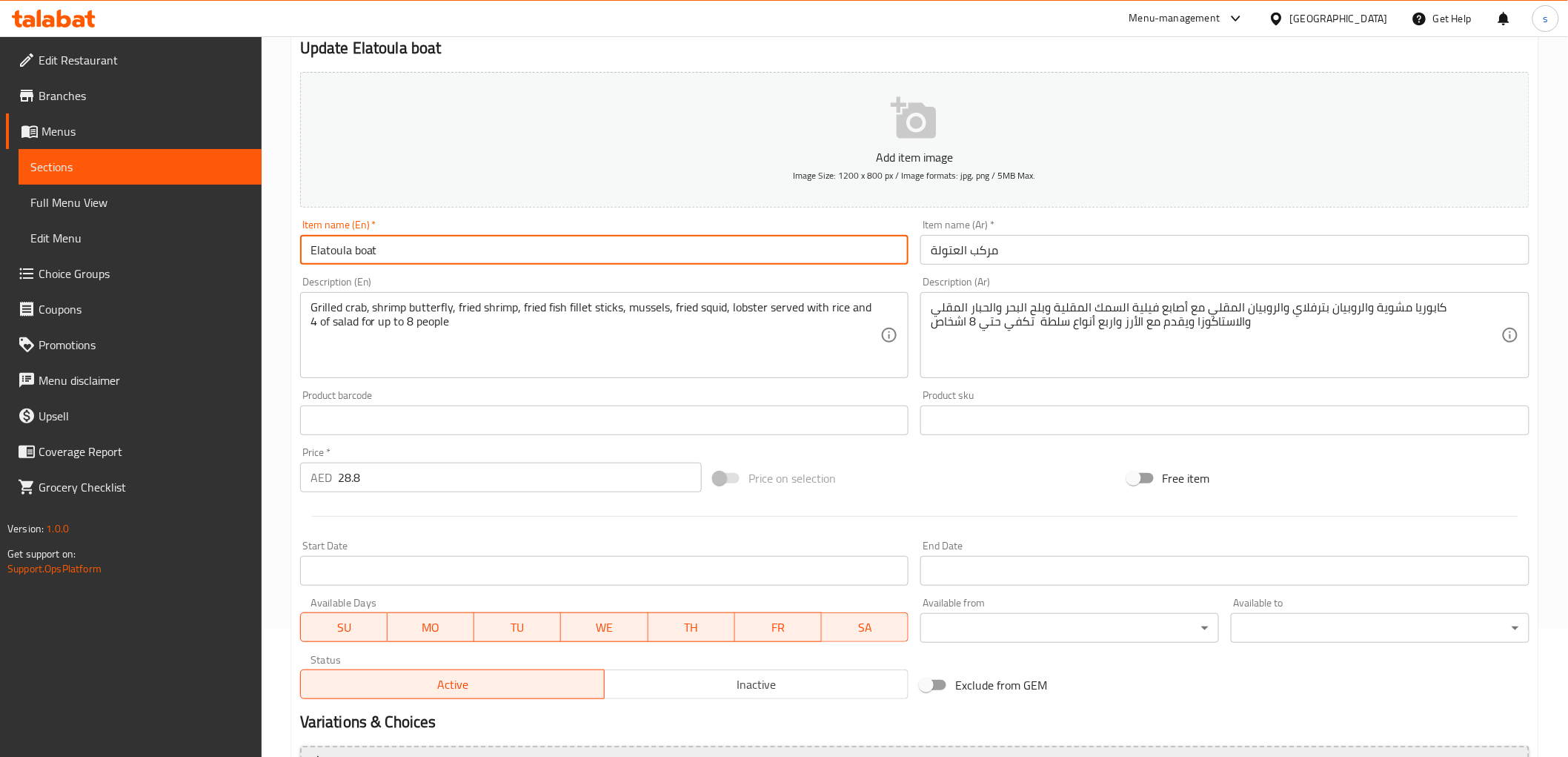
scroll to position [288, 0]
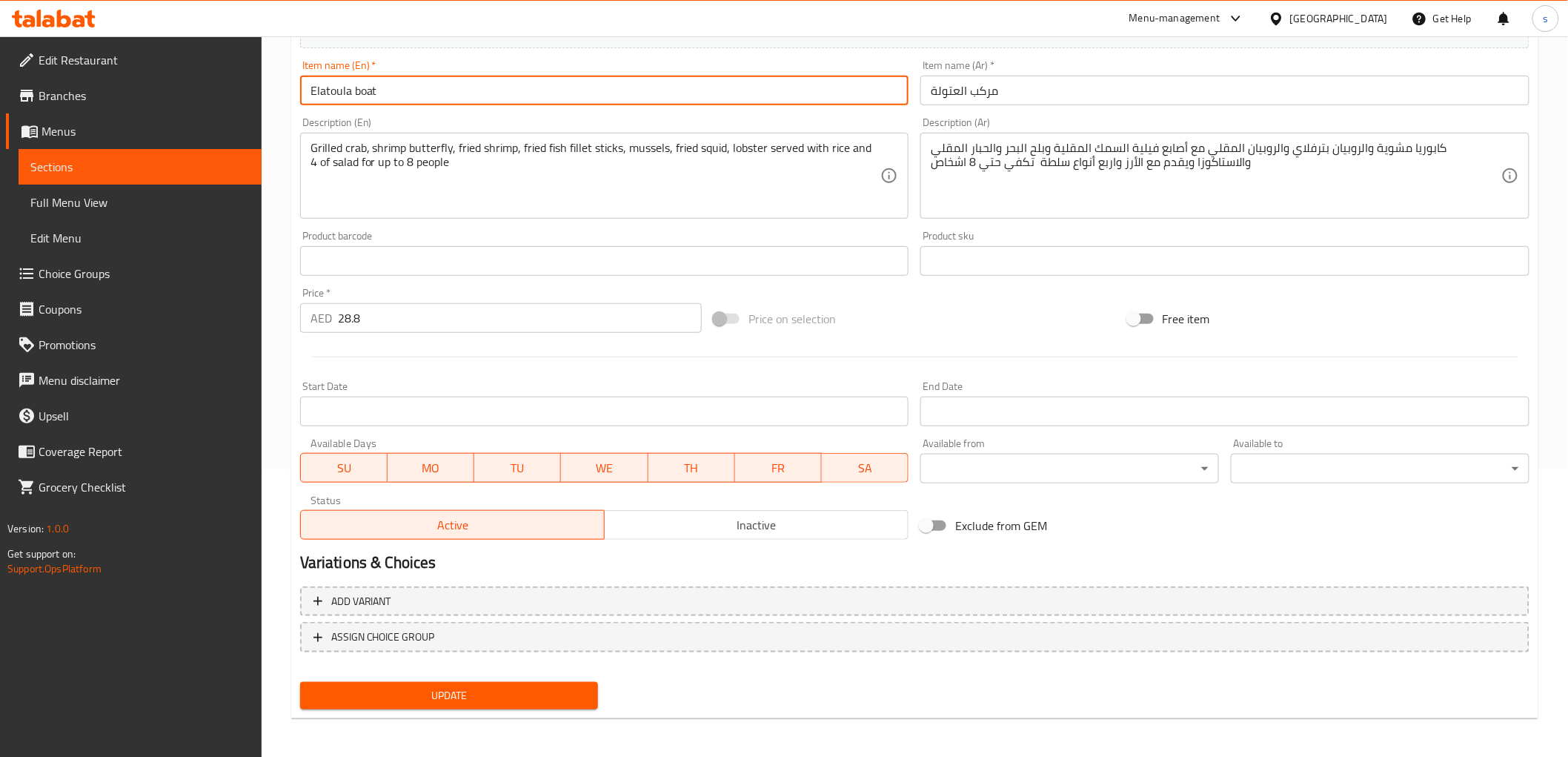
type input "Elatoula boat"
click at [536, 692] on span "Update" at bounding box center [449, 696] width 275 height 19
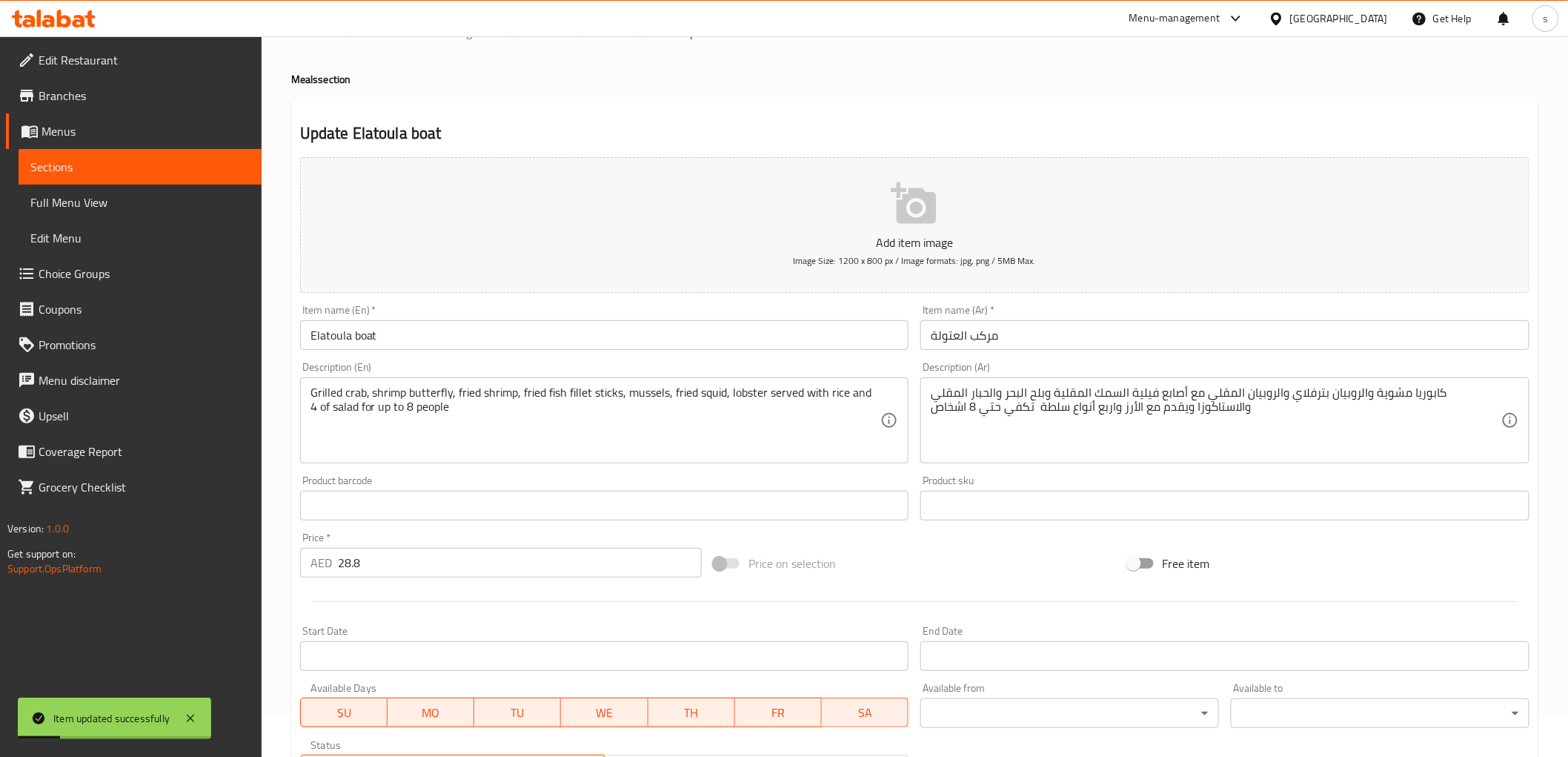
scroll to position [0, 0]
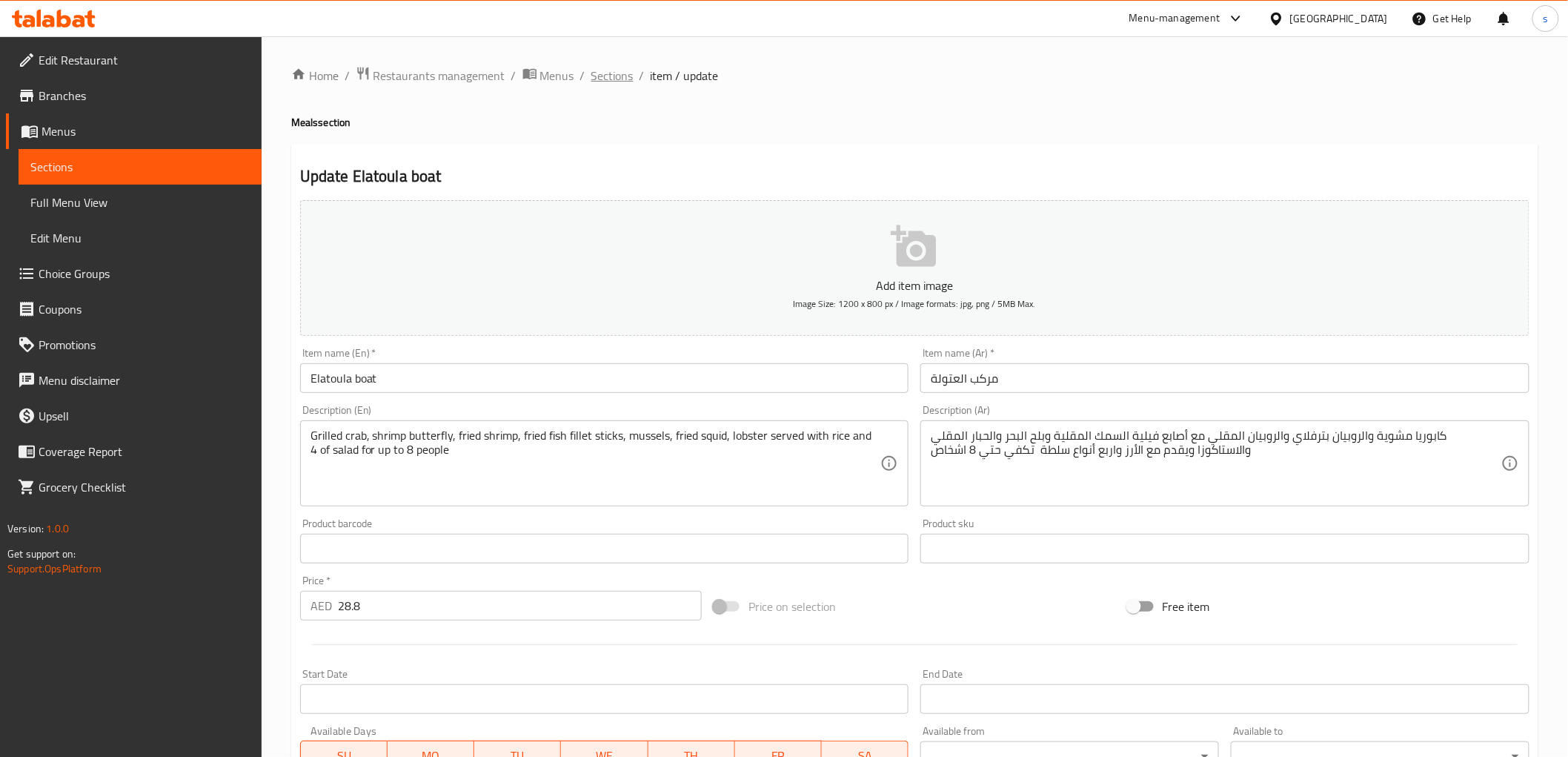
click at [618, 67] on span "Sections" at bounding box center [612, 75] width 42 height 18
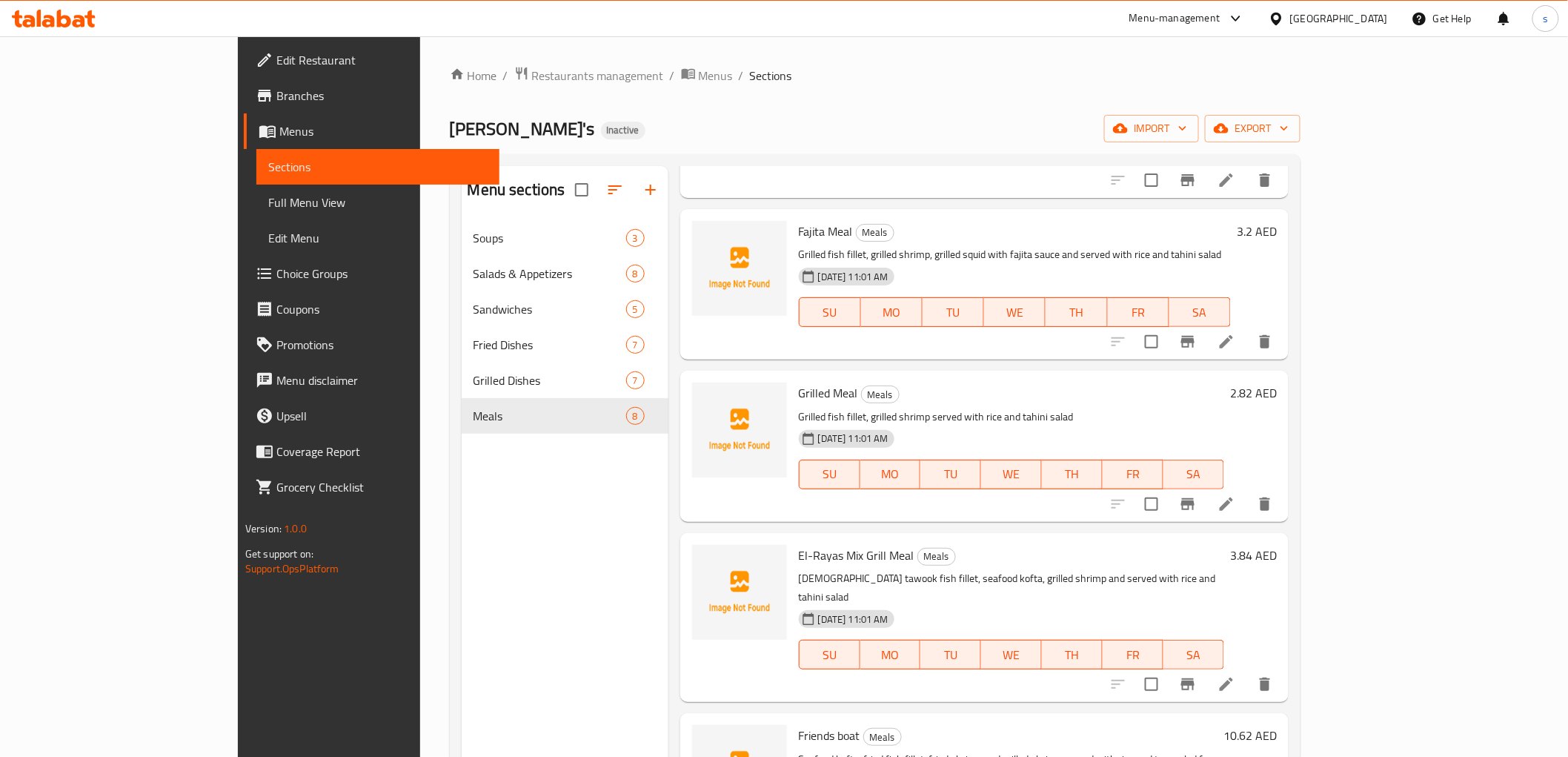
scroll to position [574, 0]
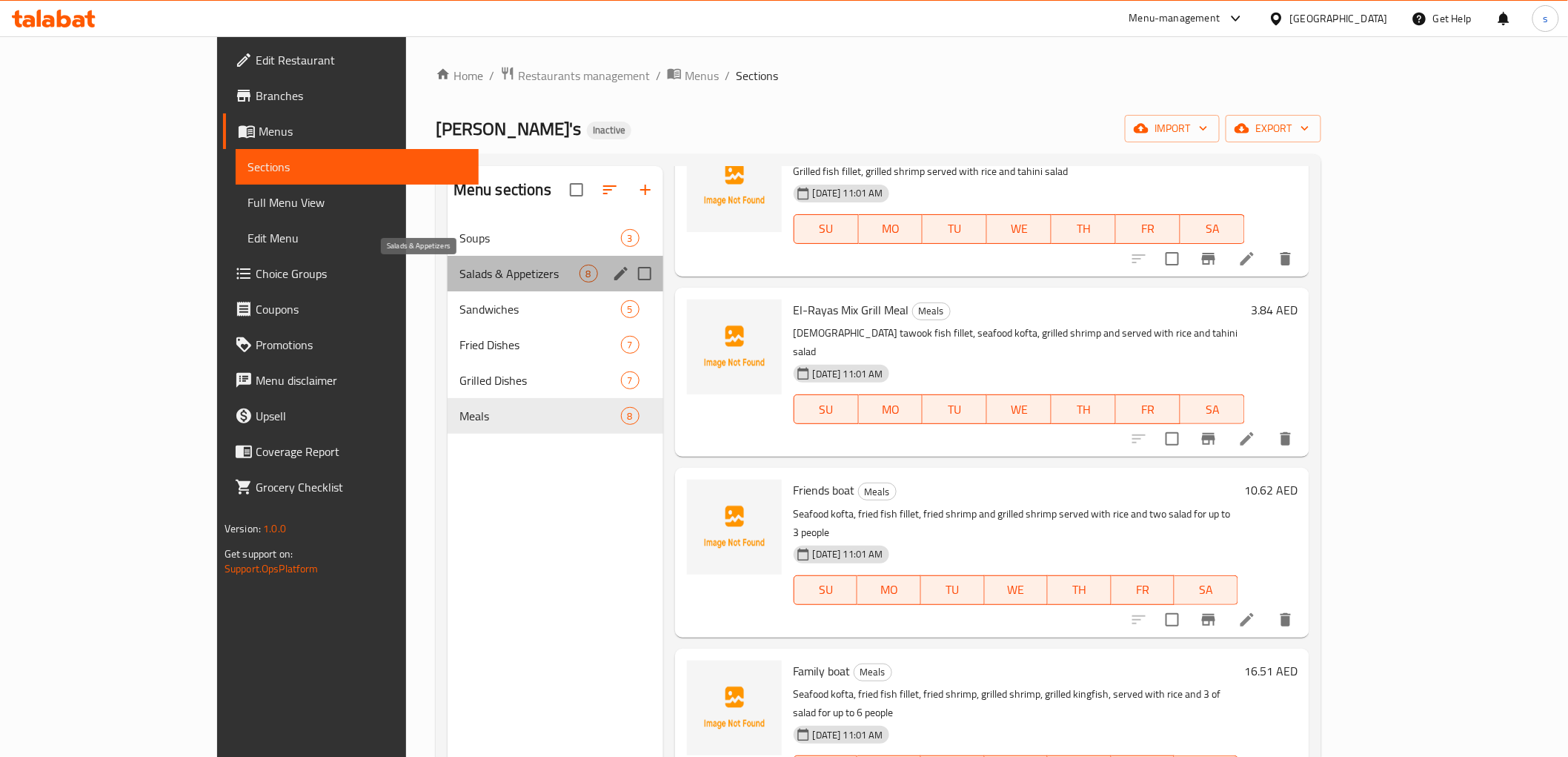
click at [459, 268] on span "Salads & Appetizers" at bounding box center [518, 273] width 120 height 18
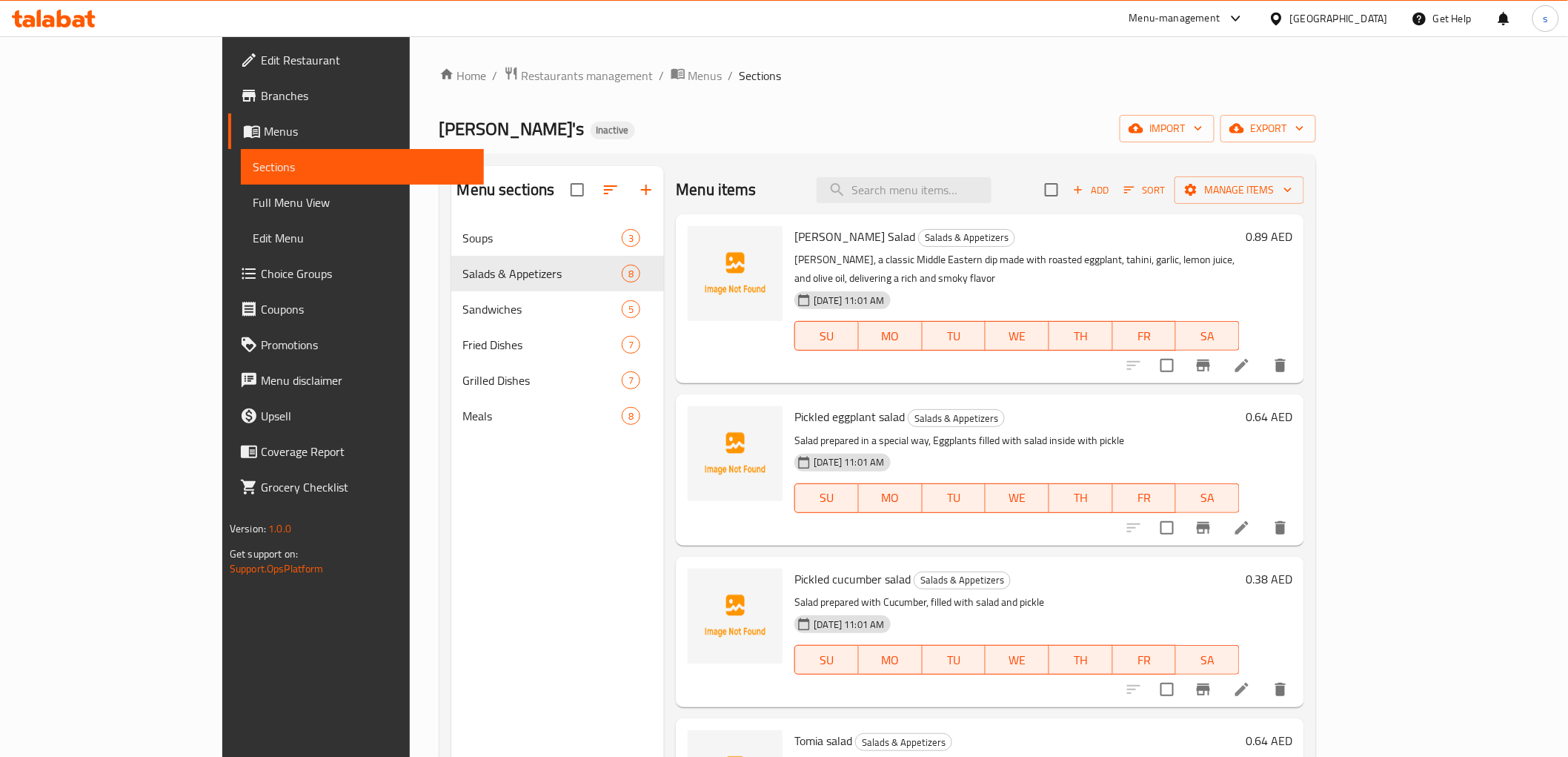
click at [1248, 359] on icon at bounding box center [1241, 365] width 13 height 13
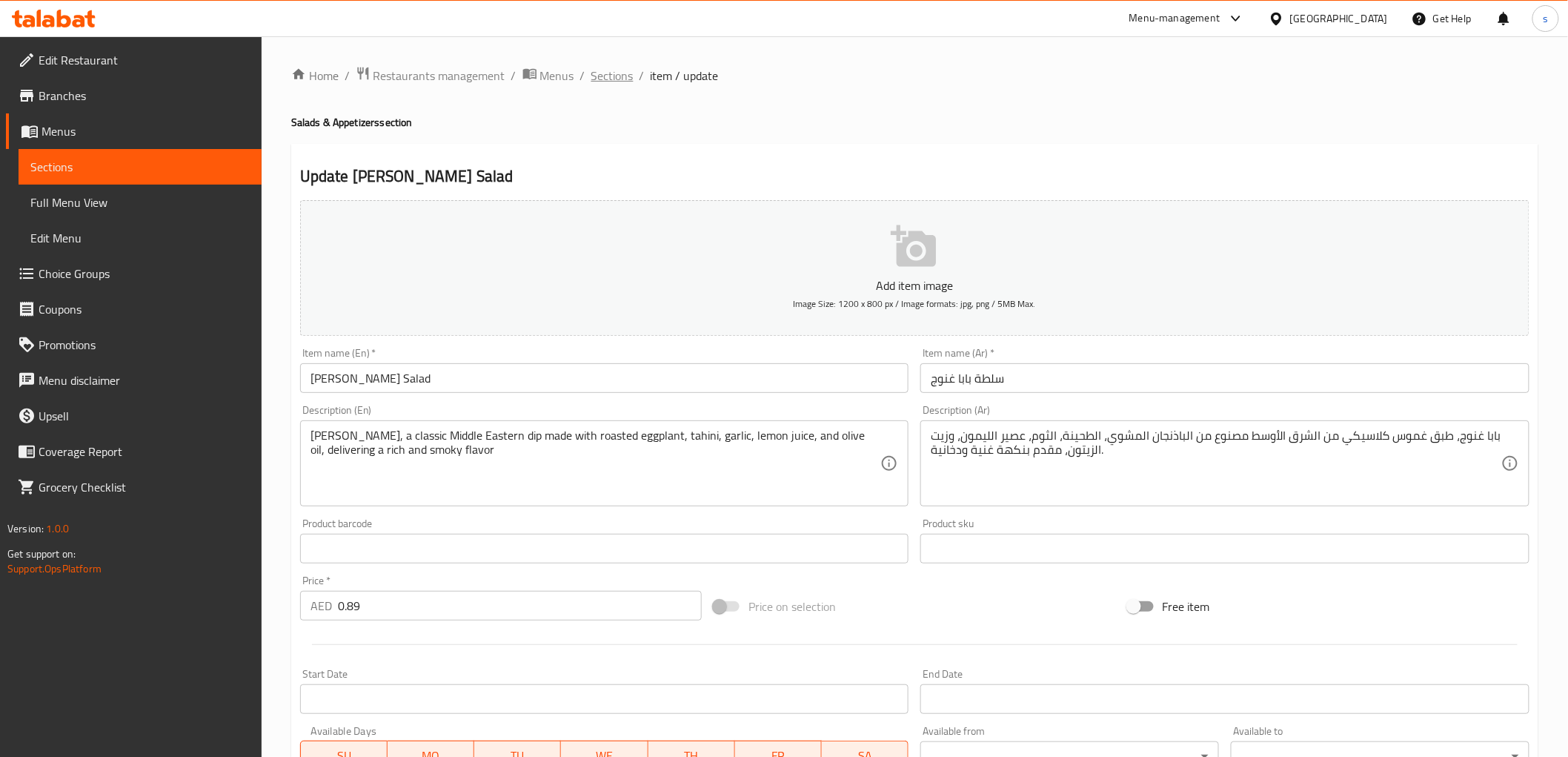
click at [611, 68] on span "Sections" at bounding box center [612, 75] width 42 height 18
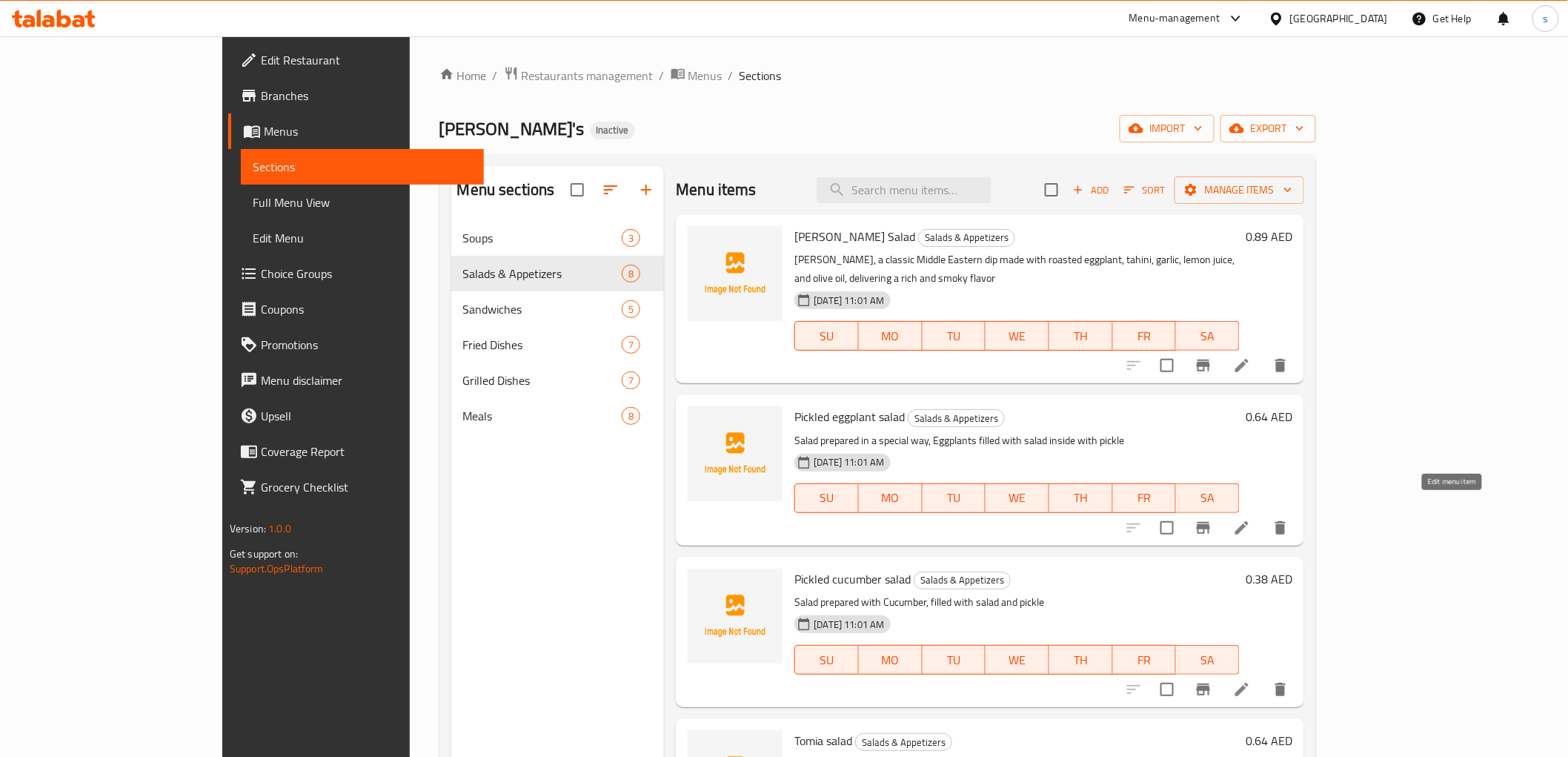
click at [1251, 519] on icon at bounding box center [1241, 527] width 18 height 18
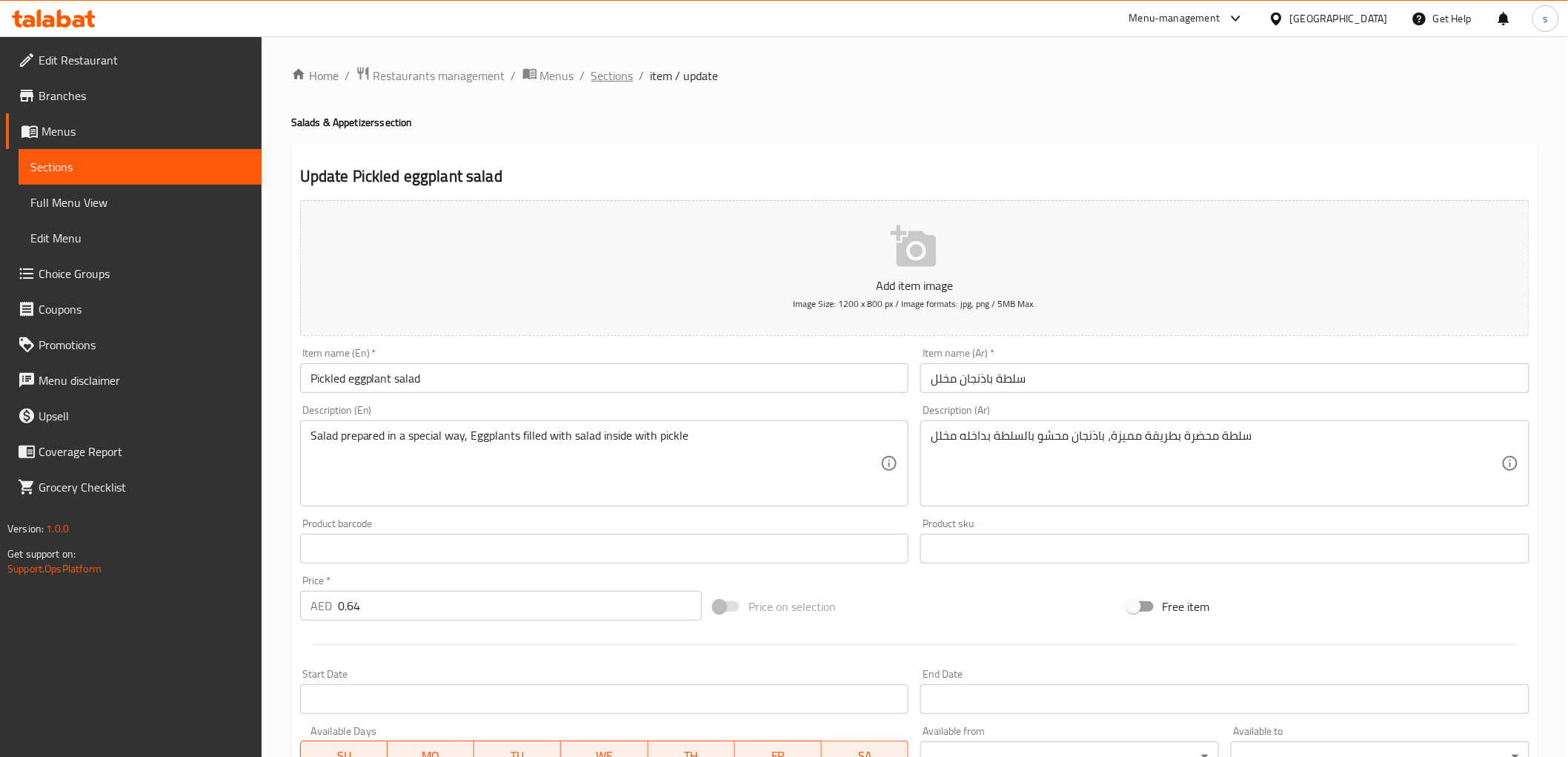
click at [621, 70] on span "Sections" at bounding box center [612, 75] width 42 height 18
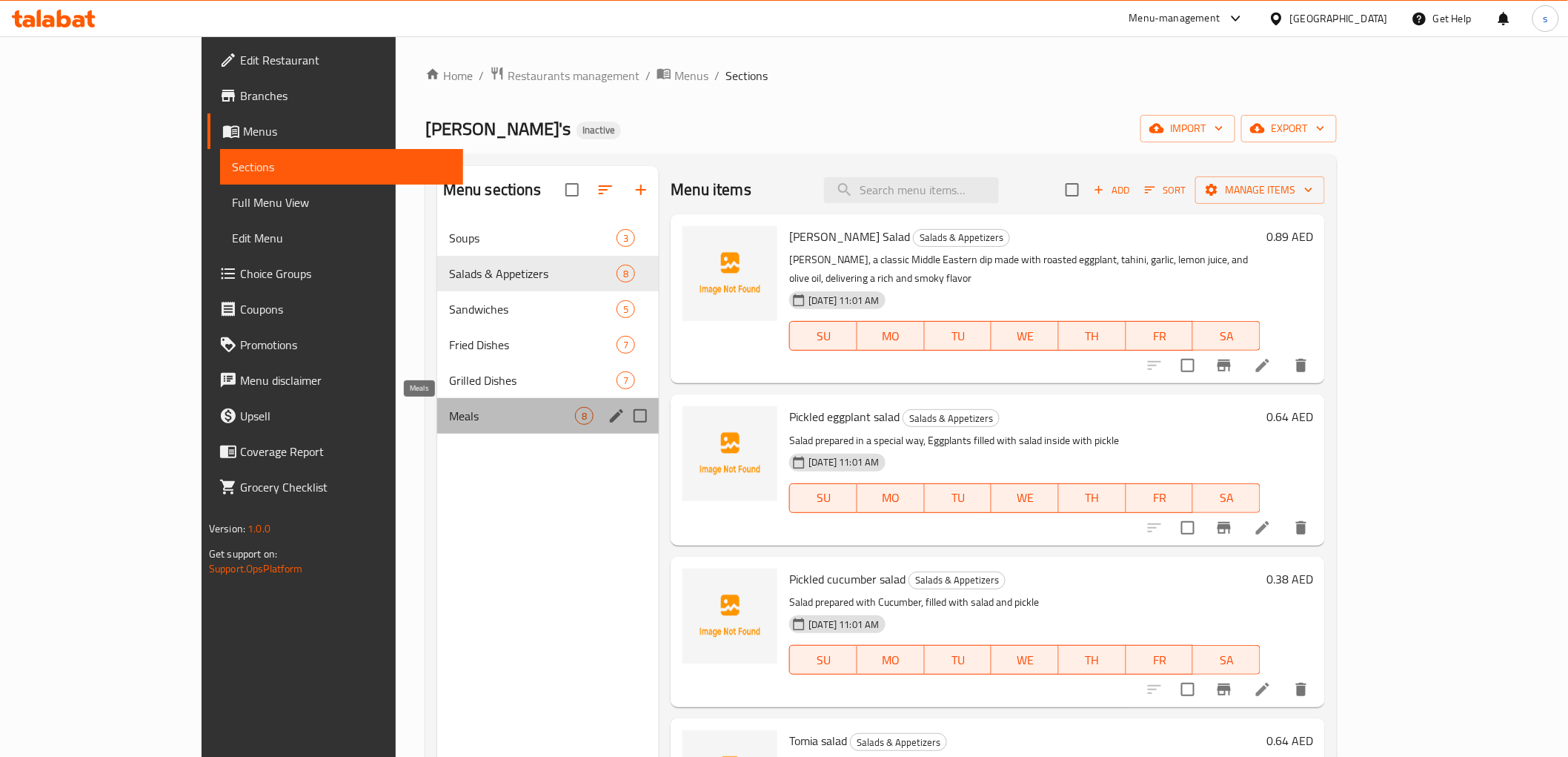
click at [449, 419] on span "Meals" at bounding box center [511, 415] width 126 height 18
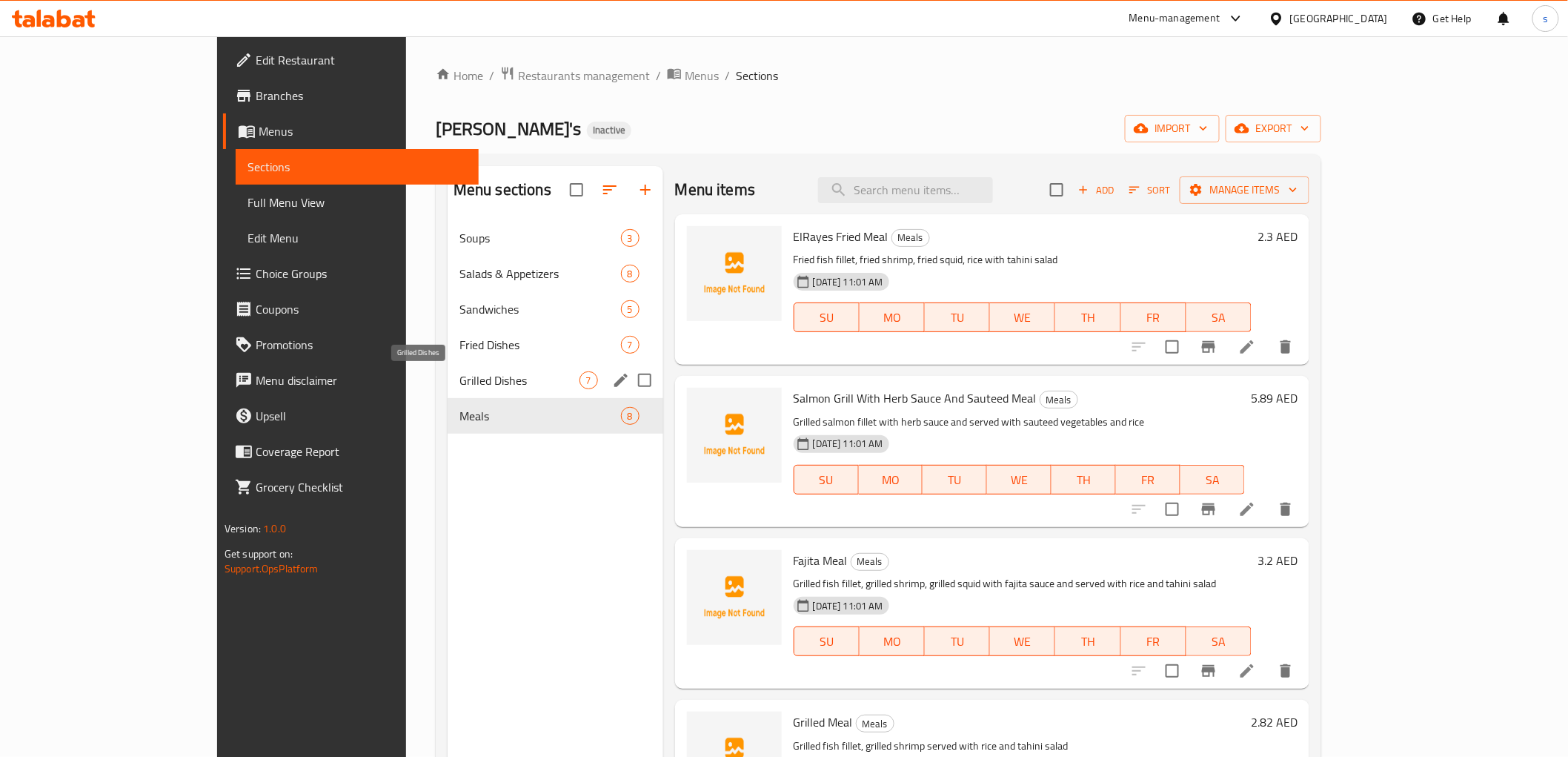
click at [459, 374] on span "Grilled Dishes" at bounding box center [518, 380] width 120 height 18
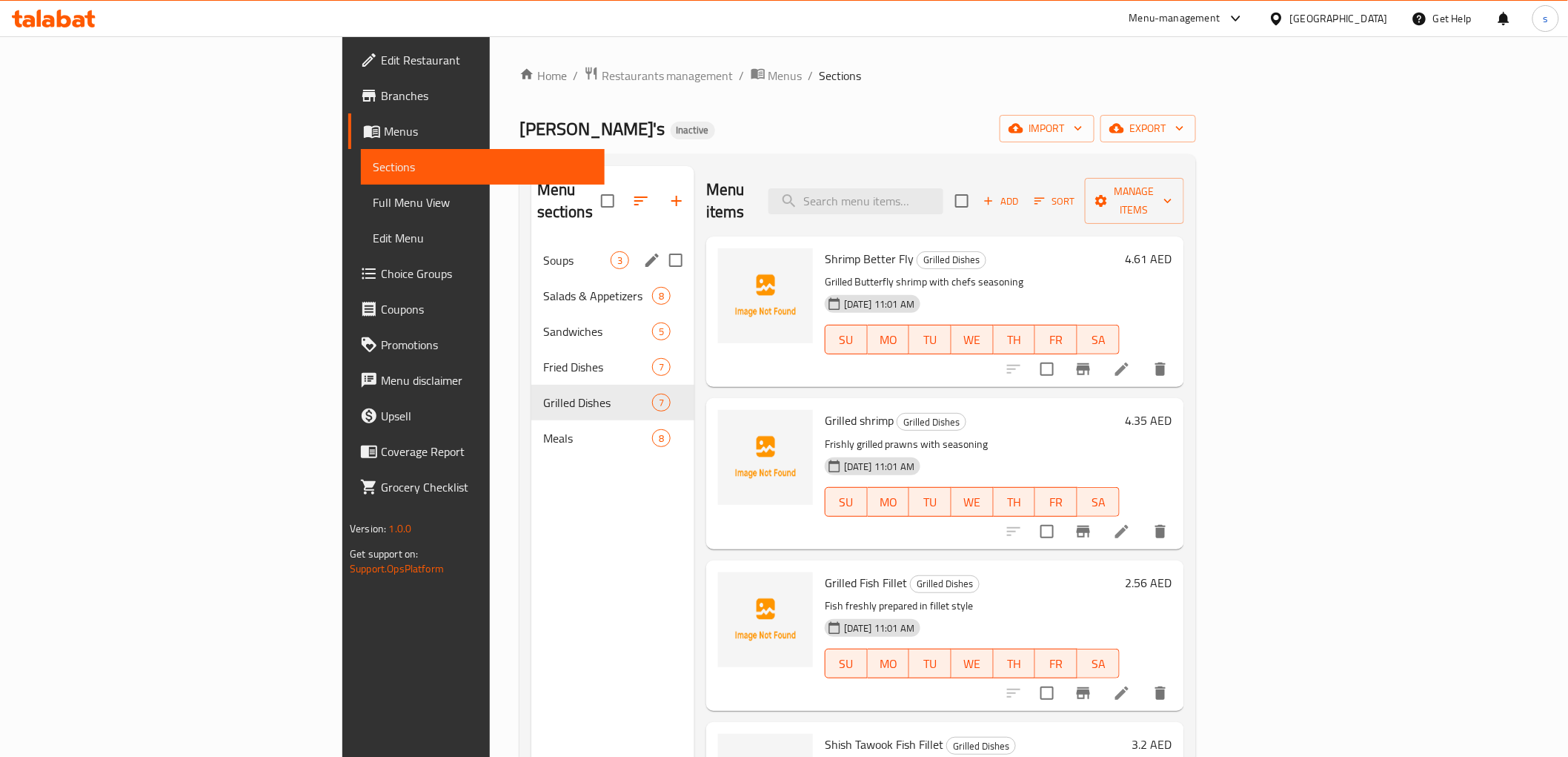
click at [531, 242] on div "Soups 3" at bounding box center [612, 259] width 163 height 35
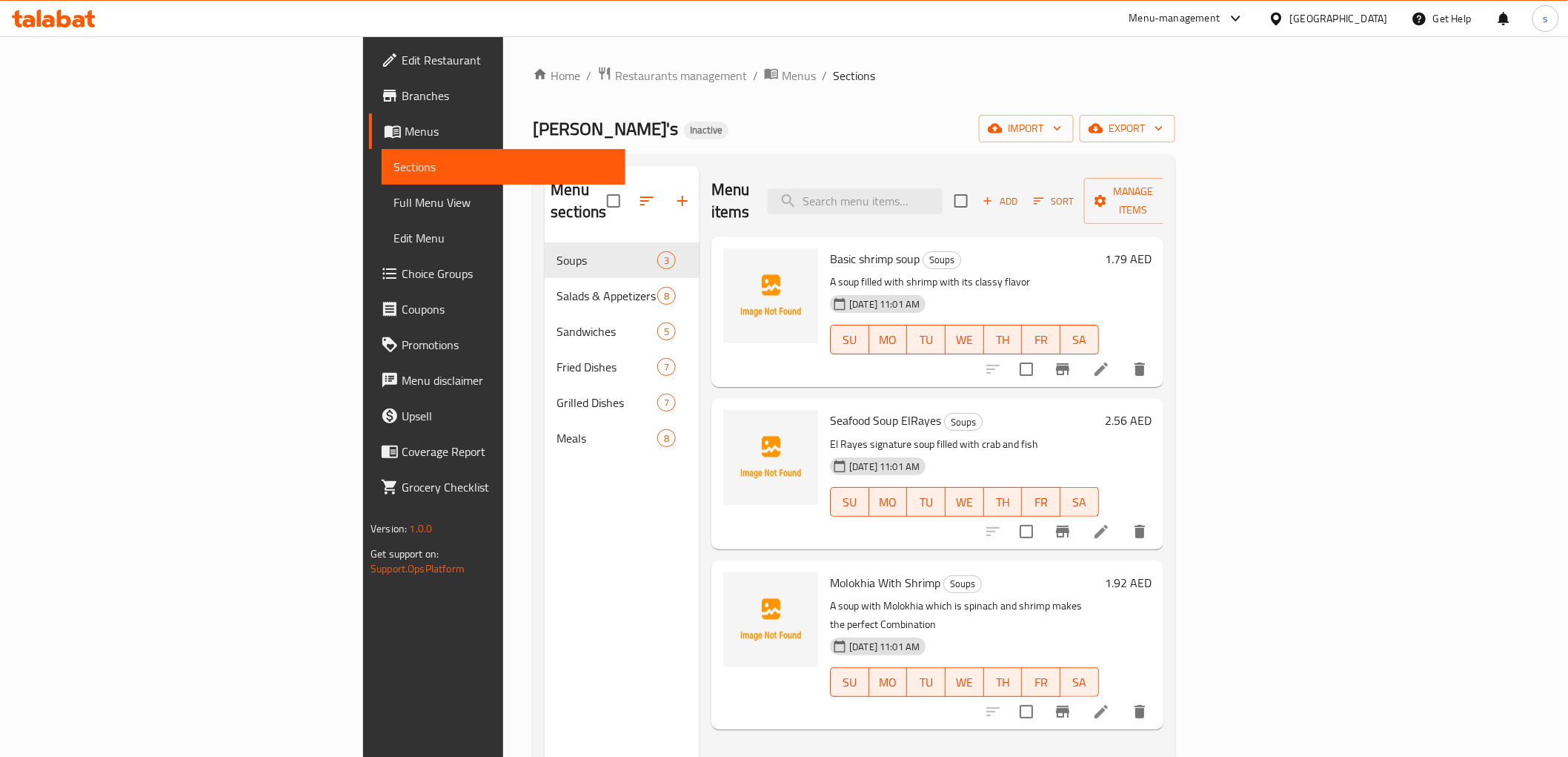
click at [1122, 698] on li at bounding box center [1100, 712] width 42 height 27
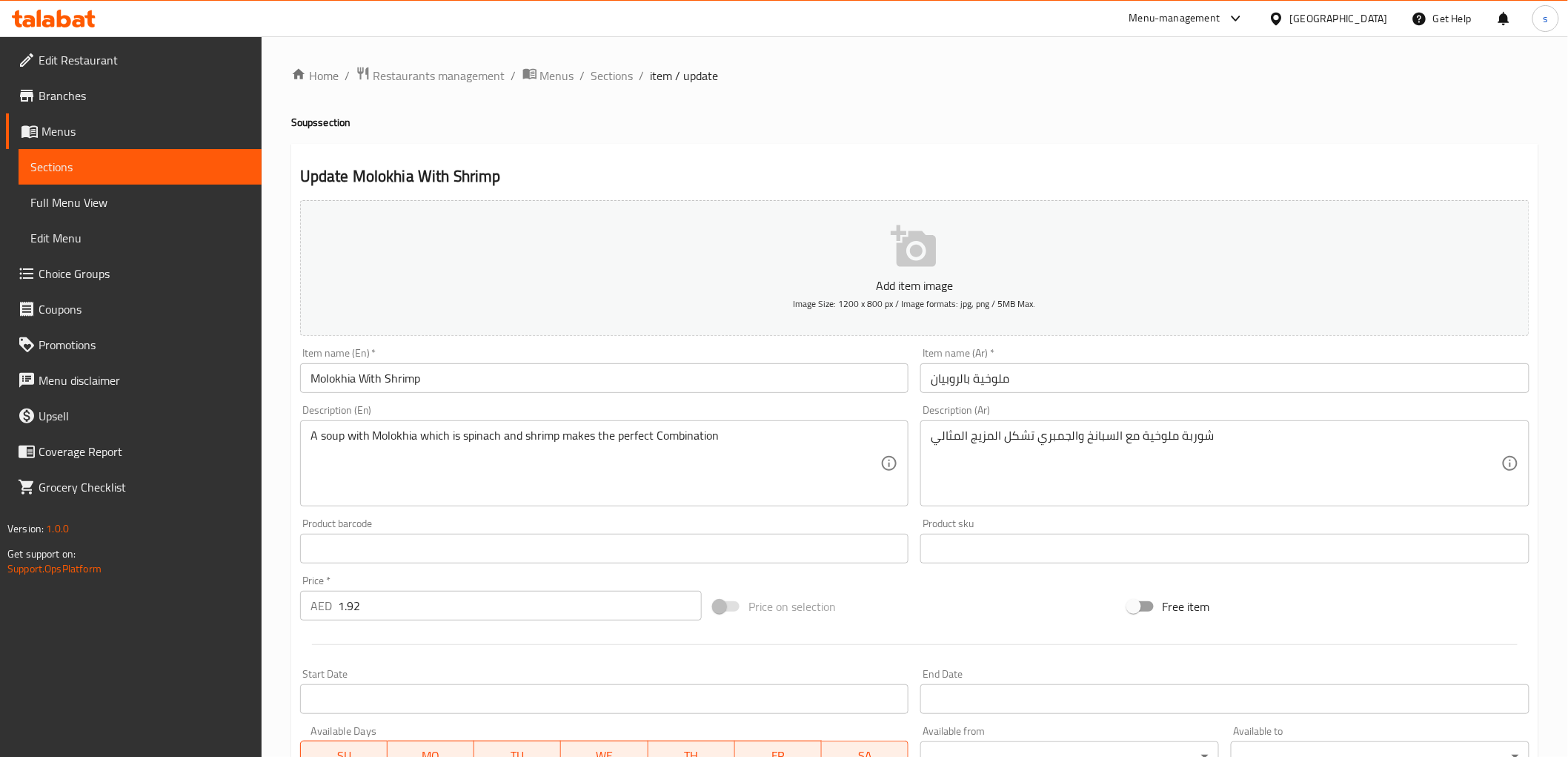
click at [605, 69] on span "Sections" at bounding box center [612, 75] width 42 height 18
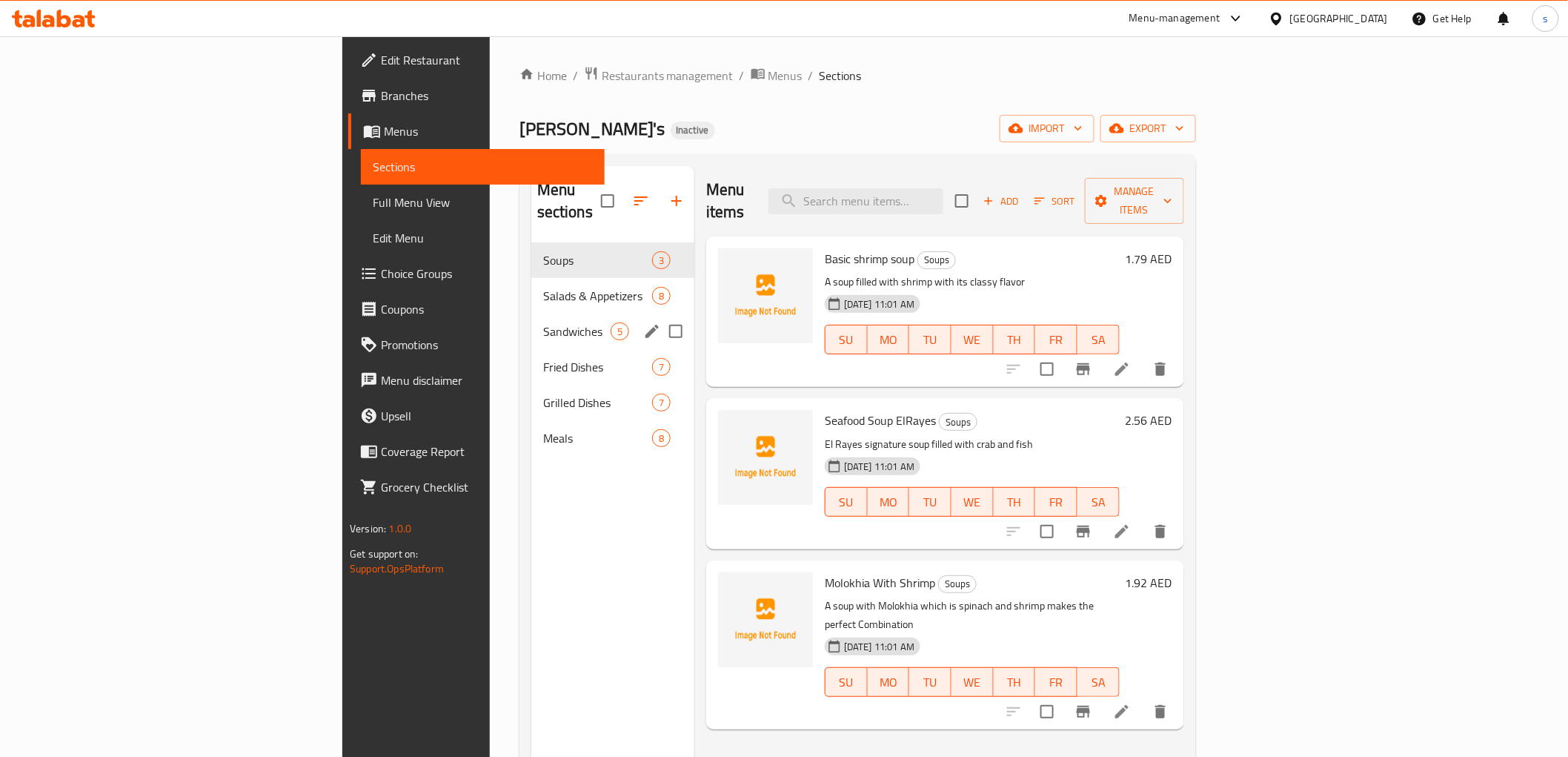
click at [531, 323] on div "Sandwiches 5" at bounding box center [612, 331] width 163 height 35
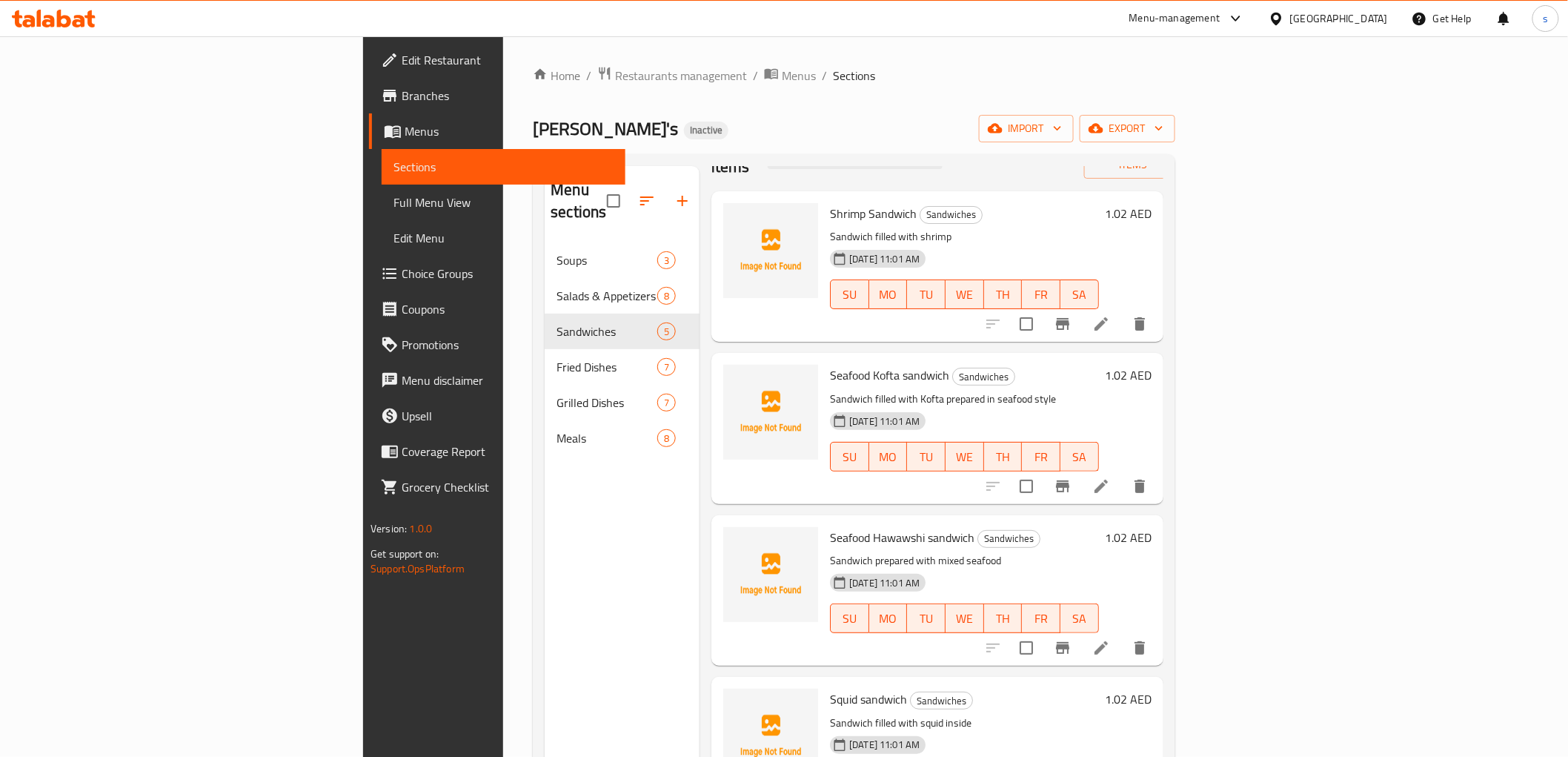
scroll to position [89, 0]
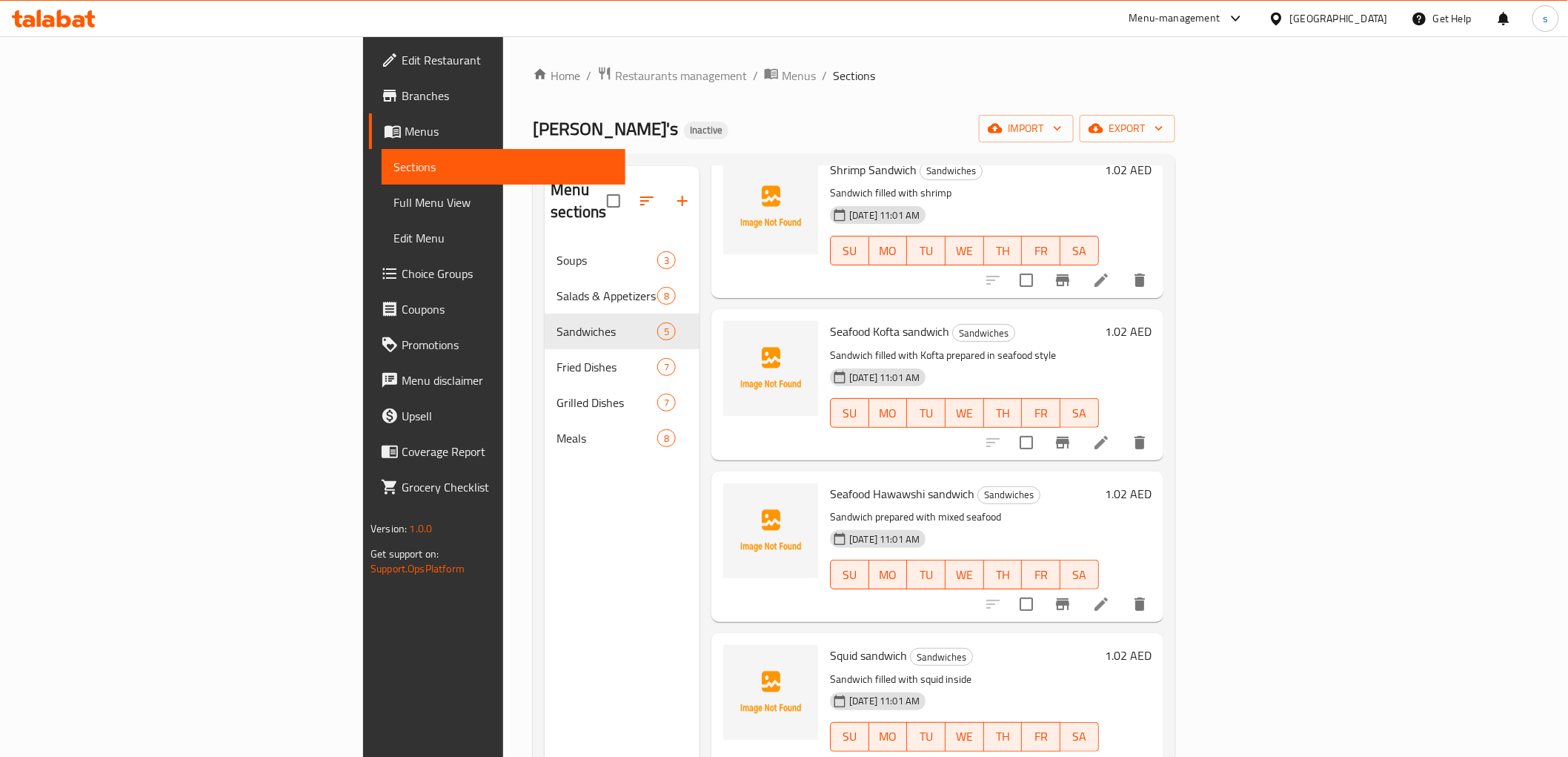
click at [1110, 596] on icon at bounding box center [1100, 604] width 18 height 18
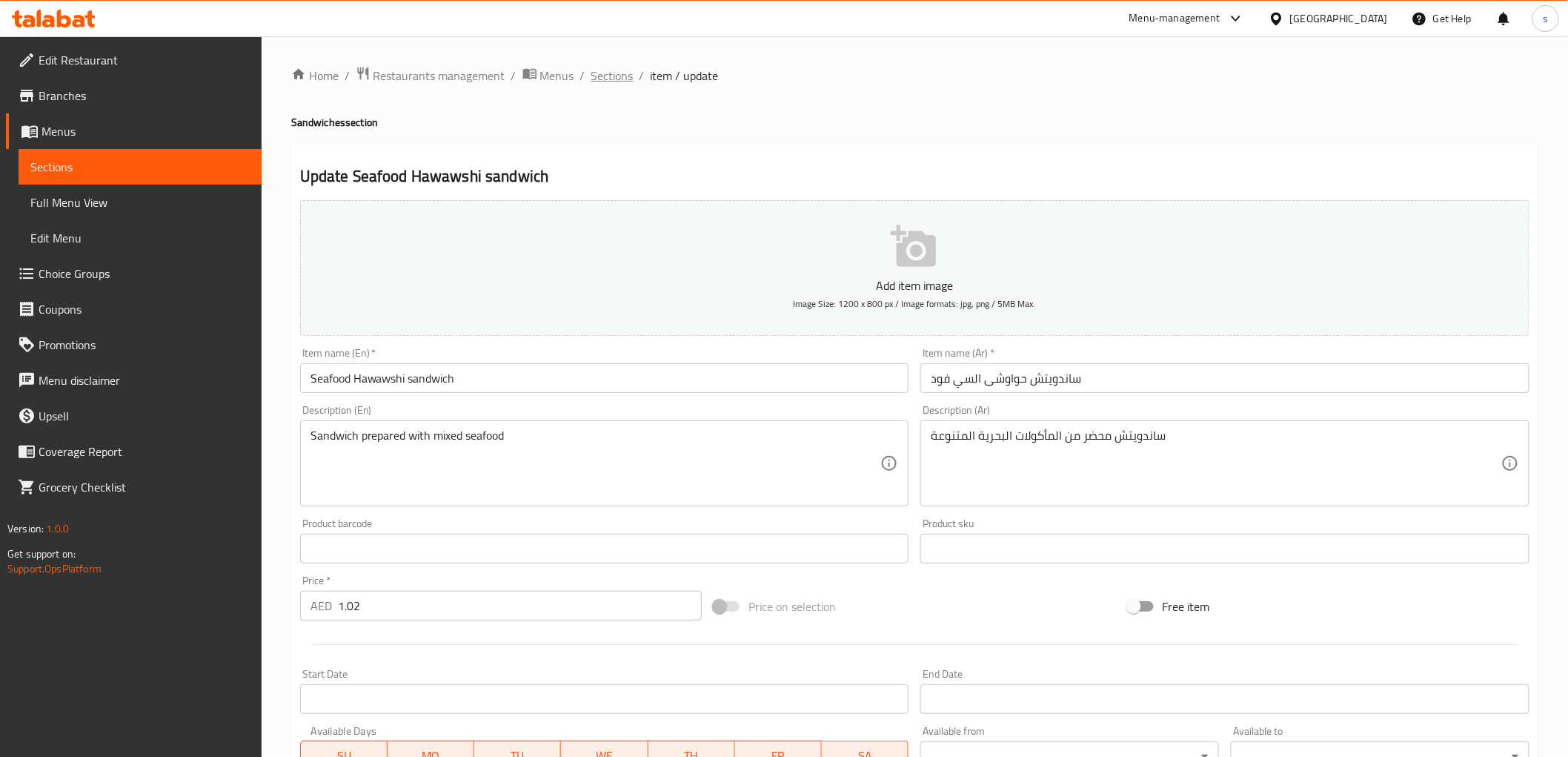
click at [613, 74] on span "Sections" at bounding box center [612, 75] width 42 height 18
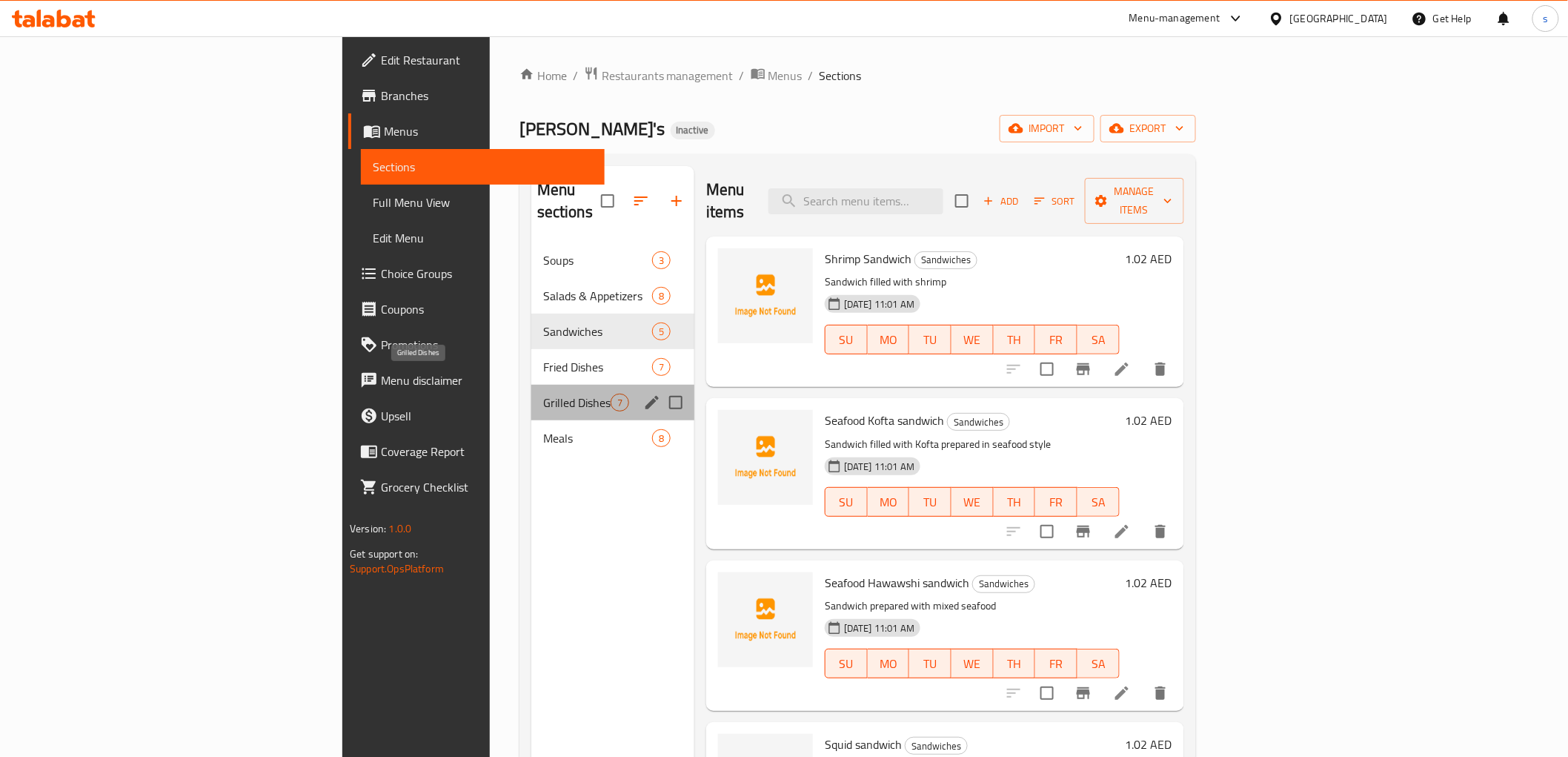
click at [543, 393] on span "Grilled Dishes" at bounding box center [576, 402] width 67 height 18
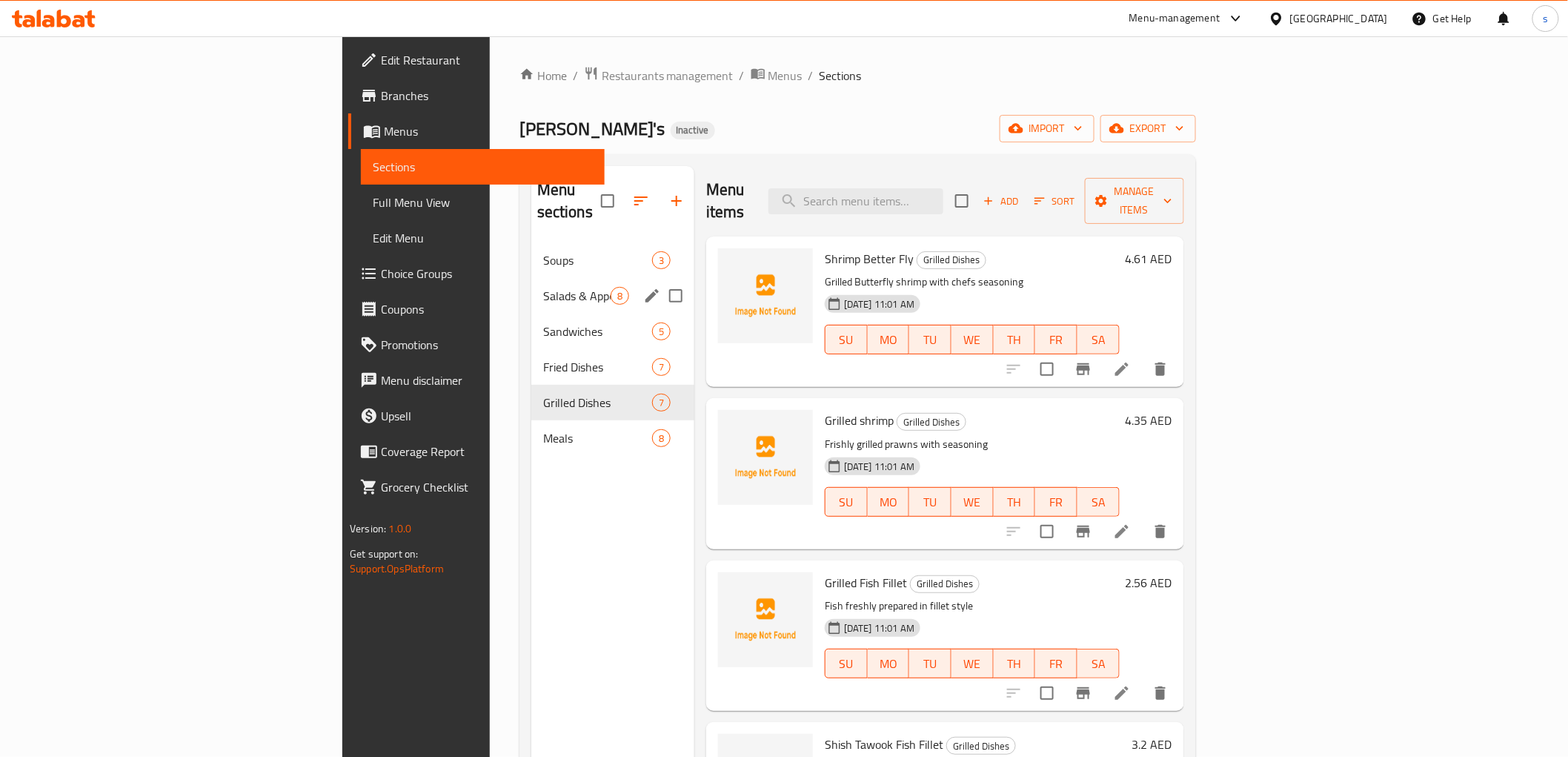
click at [531, 278] on div "Salads & Appetizers 8" at bounding box center [612, 295] width 163 height 35
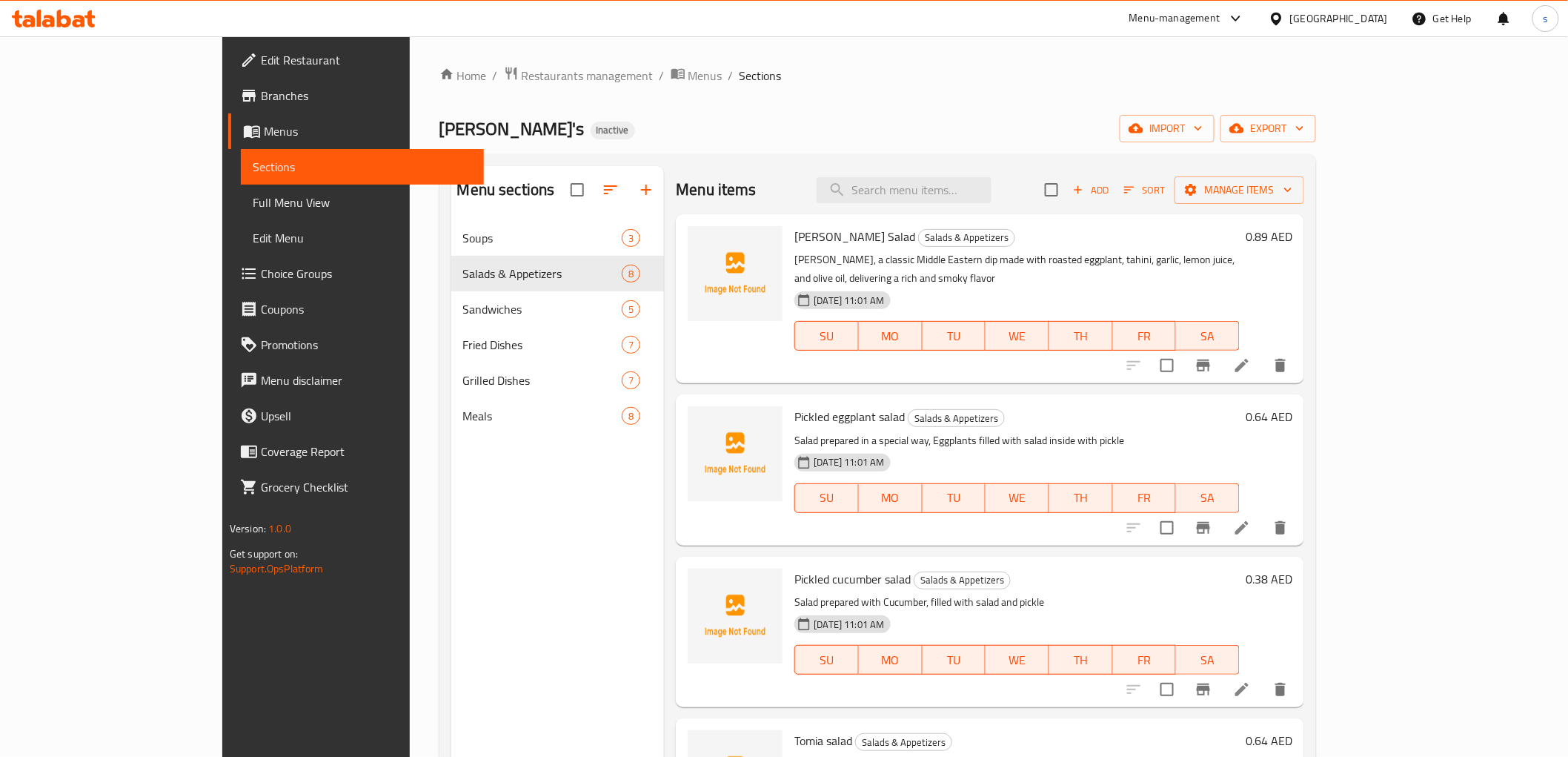
click at [1248, 359] on icon at bounding box center [1241, 365] width 13 height 13
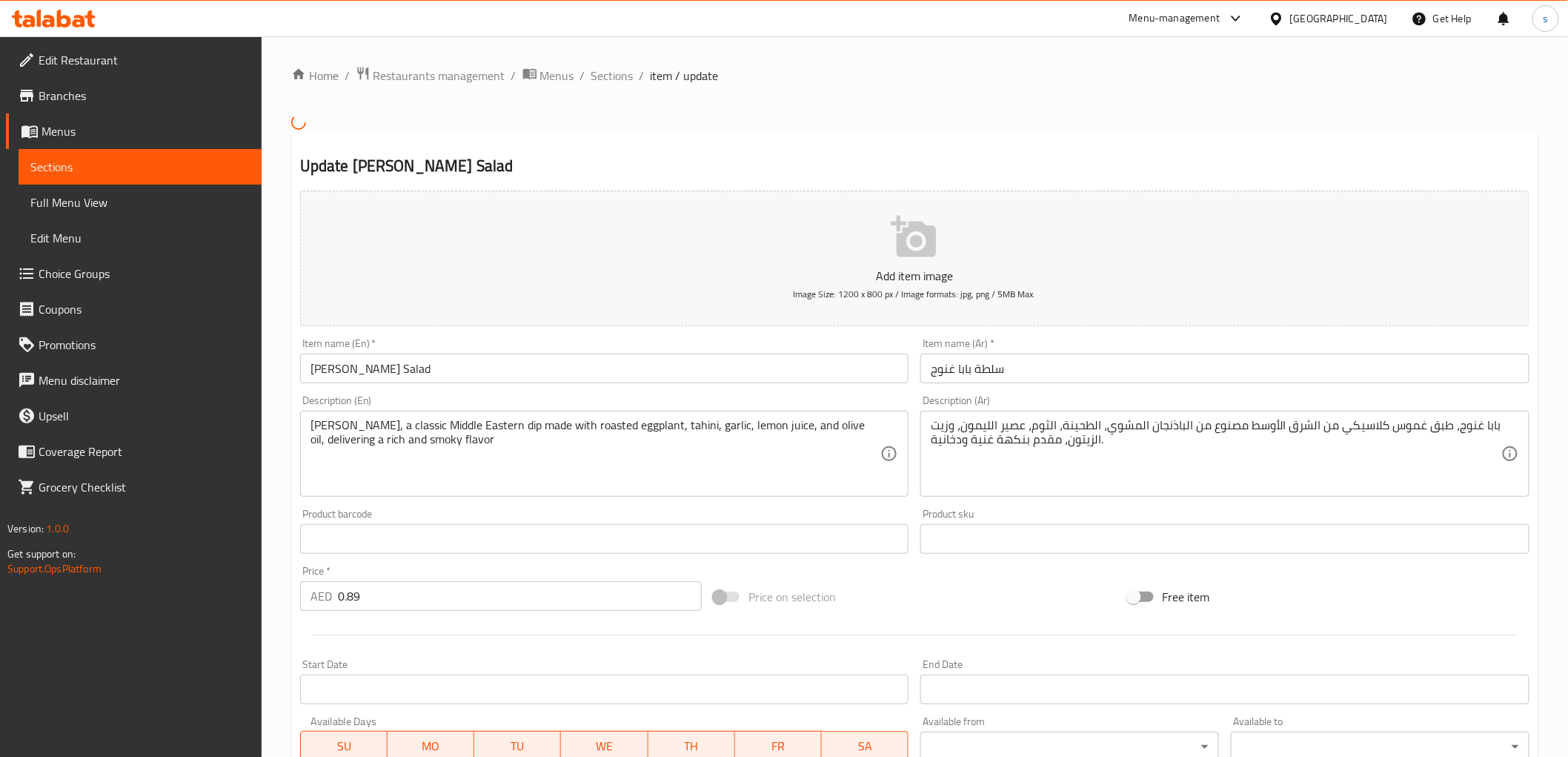
drag, startPoint x: 309, startPoint y: 426, endPoint x: 353, endPoint y: 458, distance: 54.4
click at [353, 458] on div "Baba Ghanoush, a classic Middle Eastern dip made with roasted eggplant, tahini,…" at bounding box center [605, 454] width 609 height 86
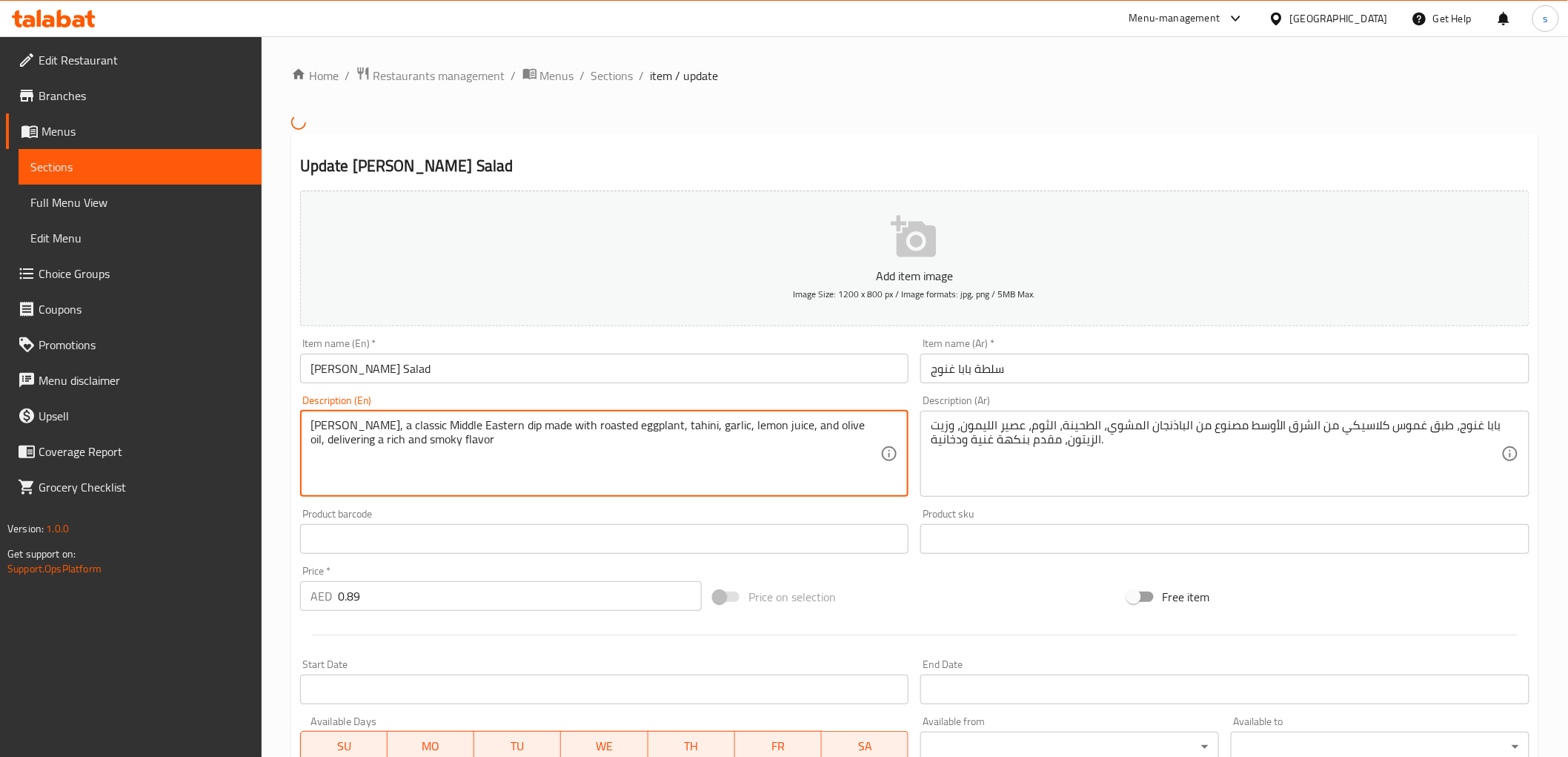
drag, startPoint x: 312, startPoint y: 426, endPoint x: 558, endPoint y: 505, distance: 258.4
click at [558, 505] on div "Add item image Image Size: 1200 x 800 px / Image formats: jpg, png / 5MB Max. I…" at bounding box center [915, 504] width 1241 height 639
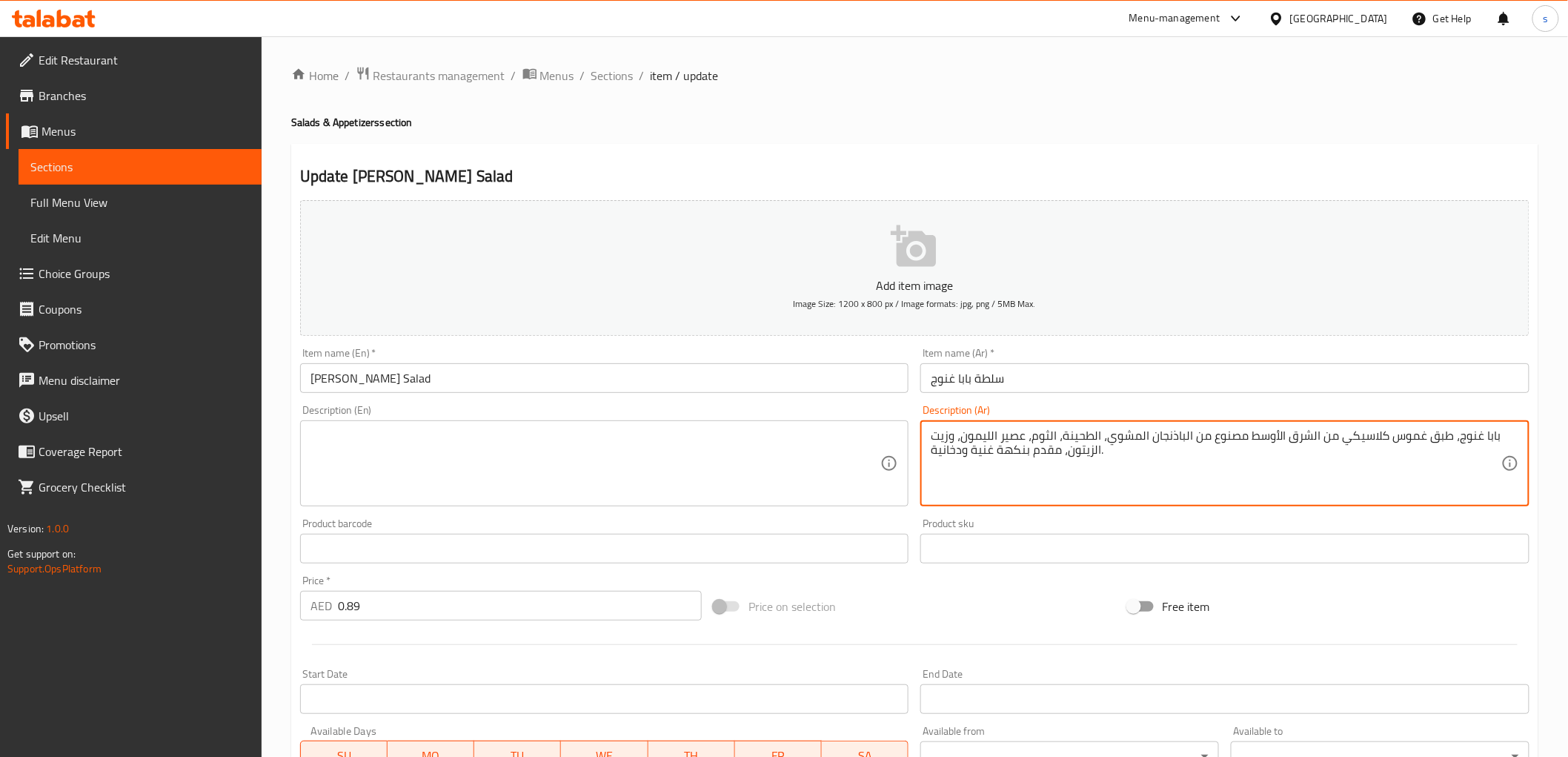
drag, startPoint x: 1494, startPoint y: 439, endPoint x: 1493, endPoint y: 428, distance: 11.0
click at [1493, 429] on textarea "بابا غنوج، طبق غموس كلاسيكي من الشرق الأوسط مصنوع من الباذنجان المشوي، الطحينة،…" at bounding box center [1216, 464] width 570 height 71
type textarea "الزيتون، مقدم بنكهة غنية ودخانية."
drag, startPoint x: 931, startPoint y: 441, endPoint x: 1198, endPoint y: 435, distance: 267.1
click at [1198, 435] on textarea "الزيتون، مقدم بنكهة غنية ودخانية." at bounding box center [1216, 464] width 570 height 71
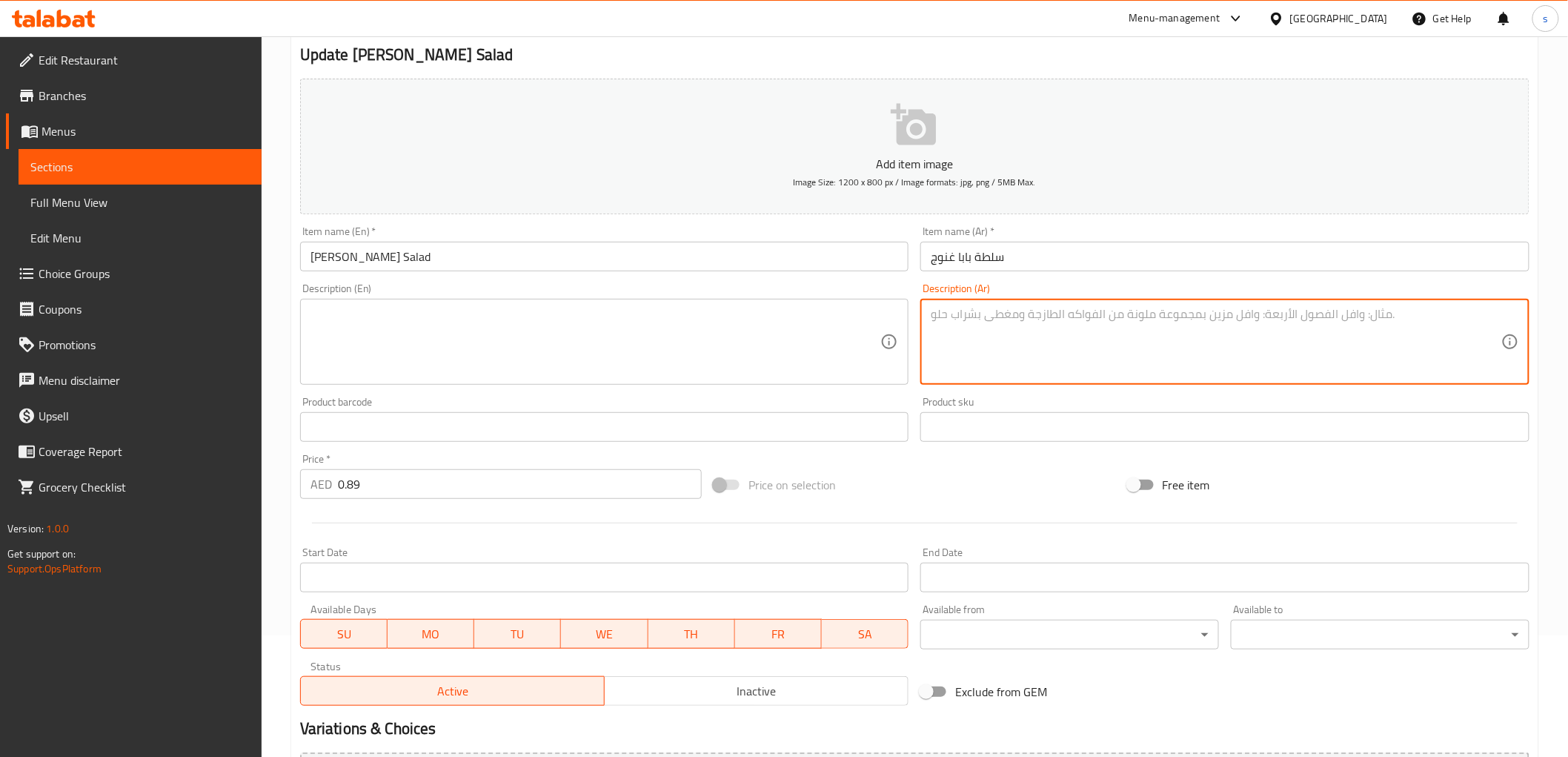
scroll to position [288, 0]
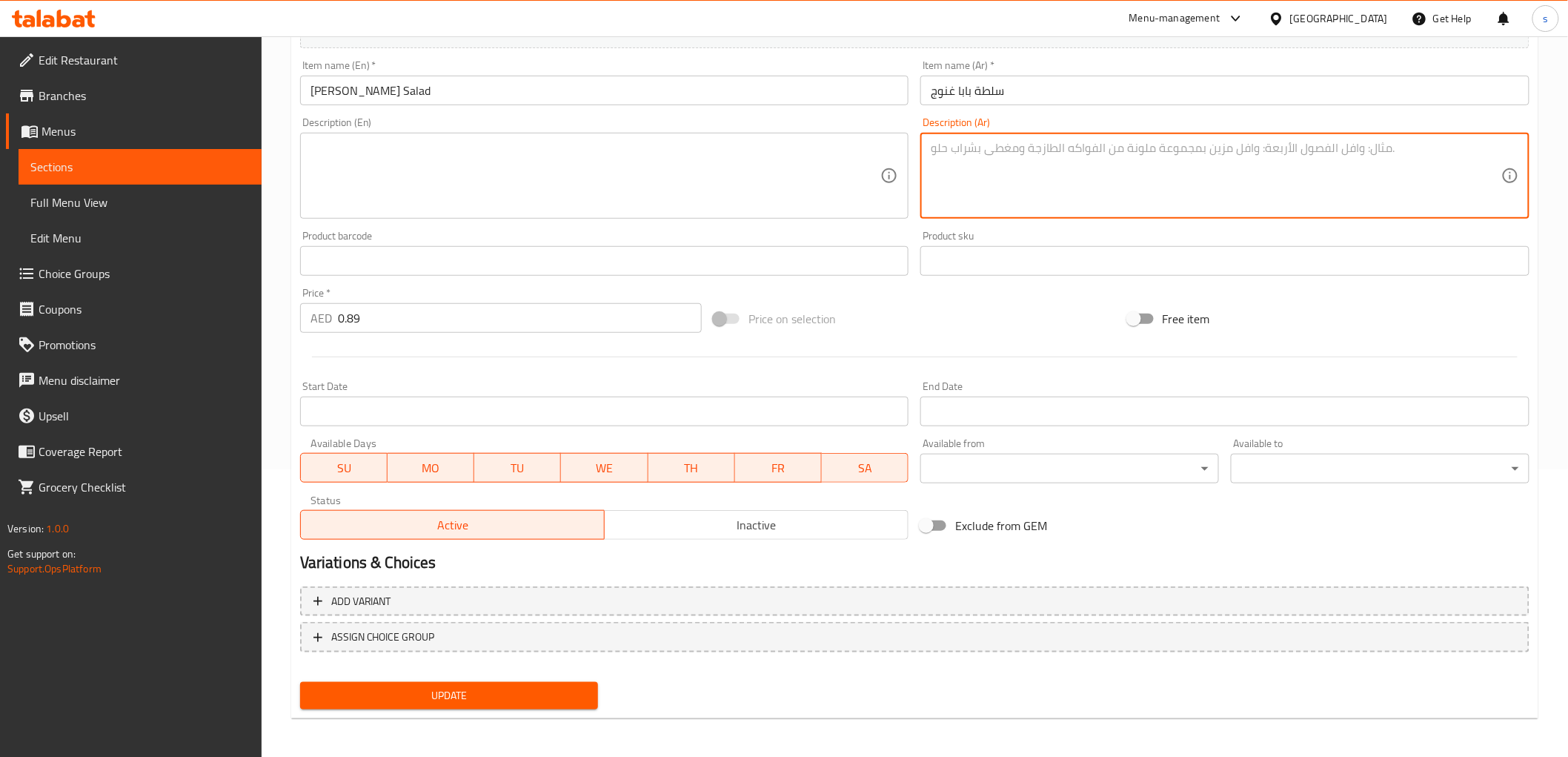
click at [403, 686] on span "Update" at bounding box center [449, 696] width 275 height 19
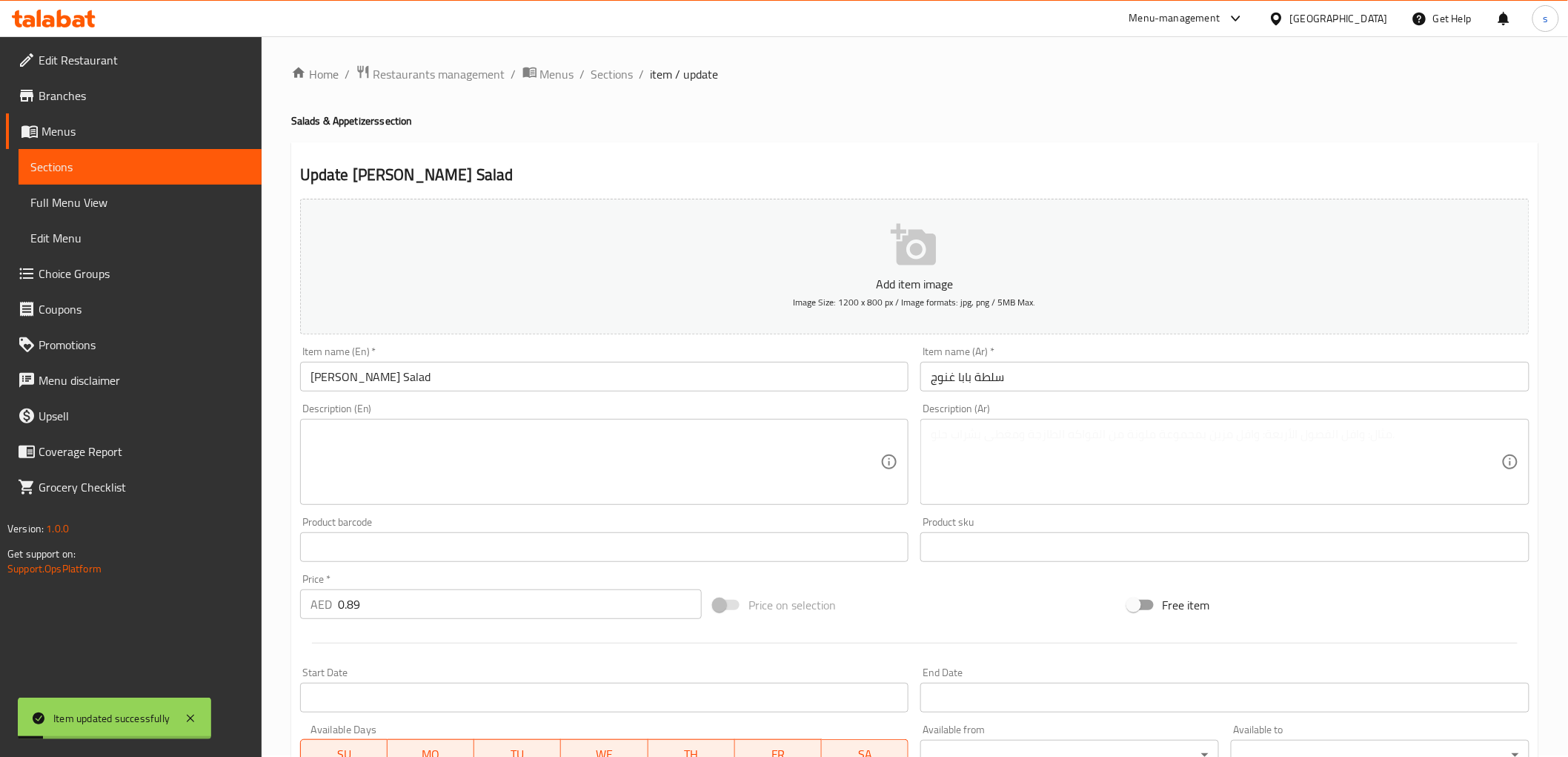
scroll to position [0, 0]
click at [616, 75] on span "Sections" at bounding box center [612, 75] width 42 height 18
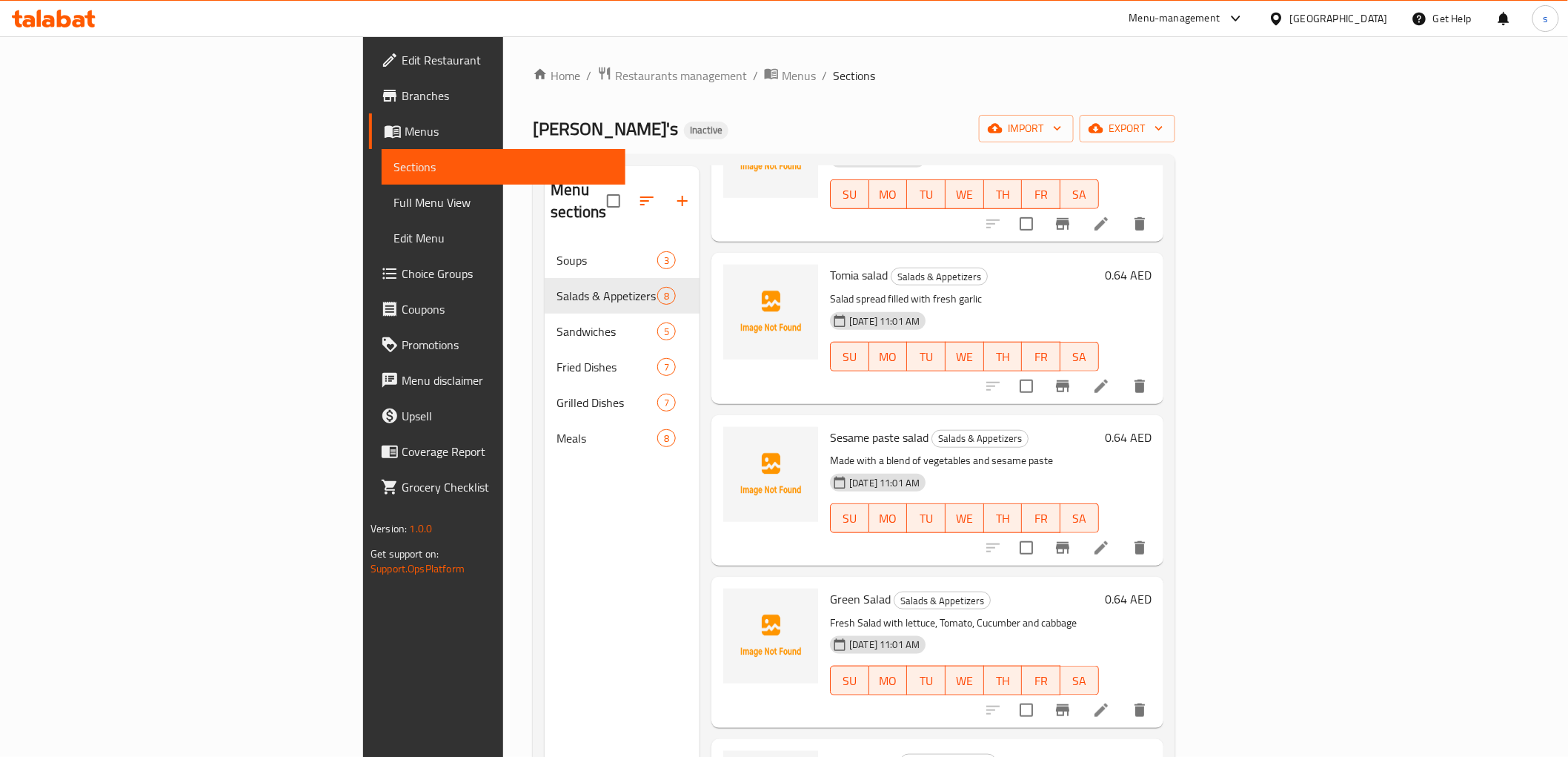
scroll to position [494, 0]
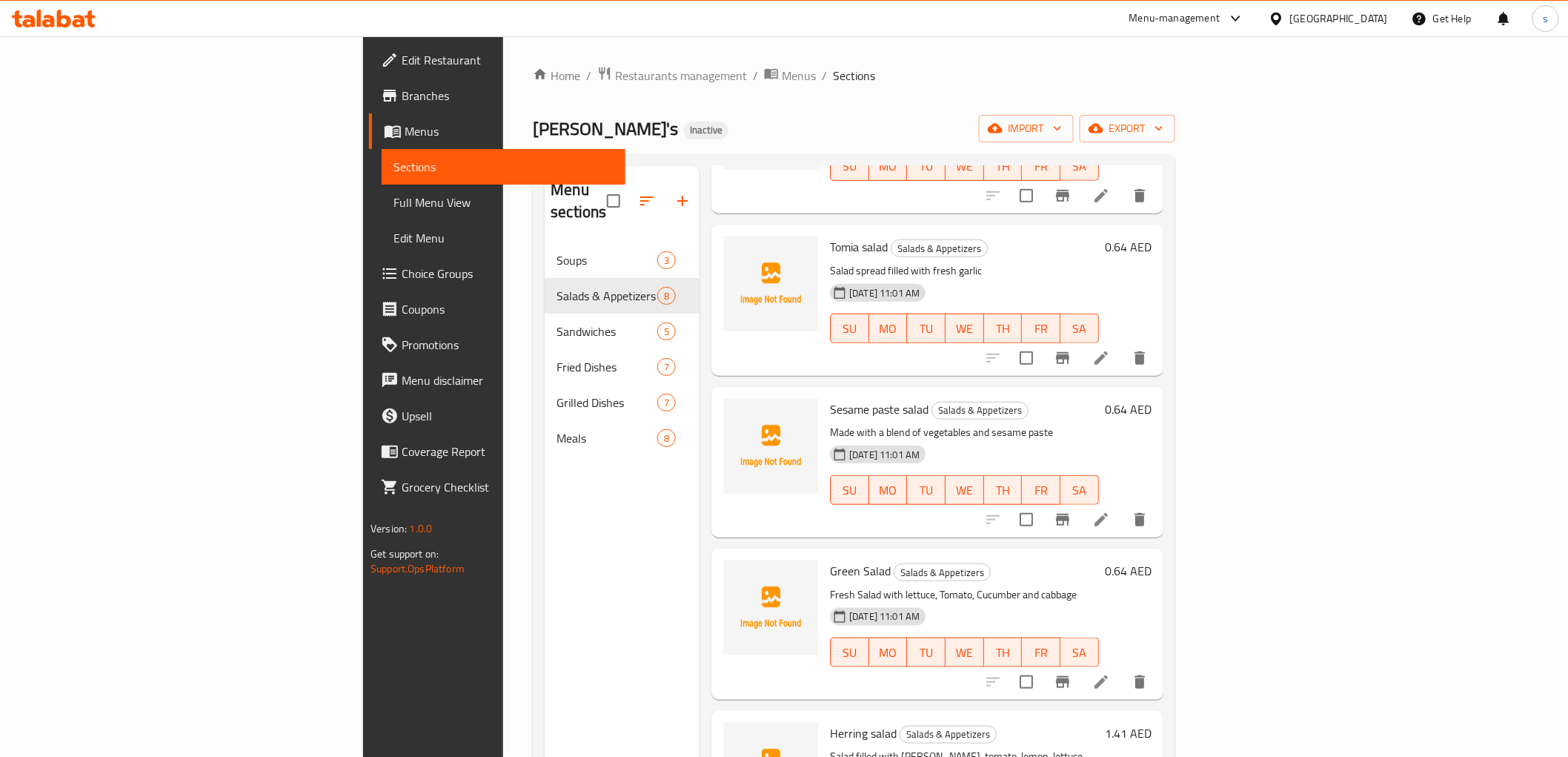
click at [1107, 513] on icon at bounding box center [1100, 520] width 13 height 13
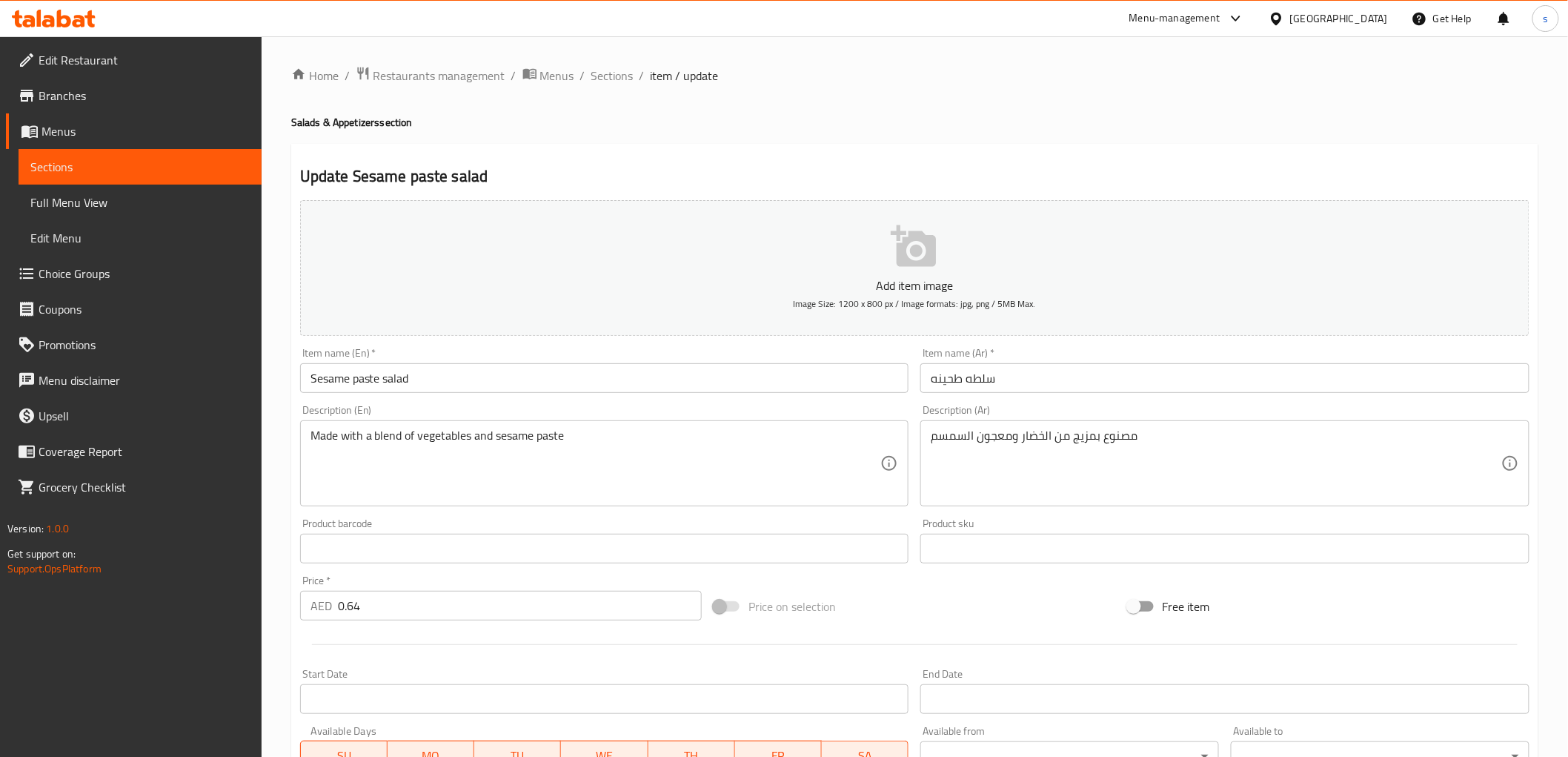
drag, startPoint x: 343, startPoint y: 438, endPoint x: 663, endPoint y: 442, distance: 320.0
click at [663, 442] on div "Made with a blend of vegetables and sesame paste Description (En)" at bounding box center [605, 463] width 609 height 86
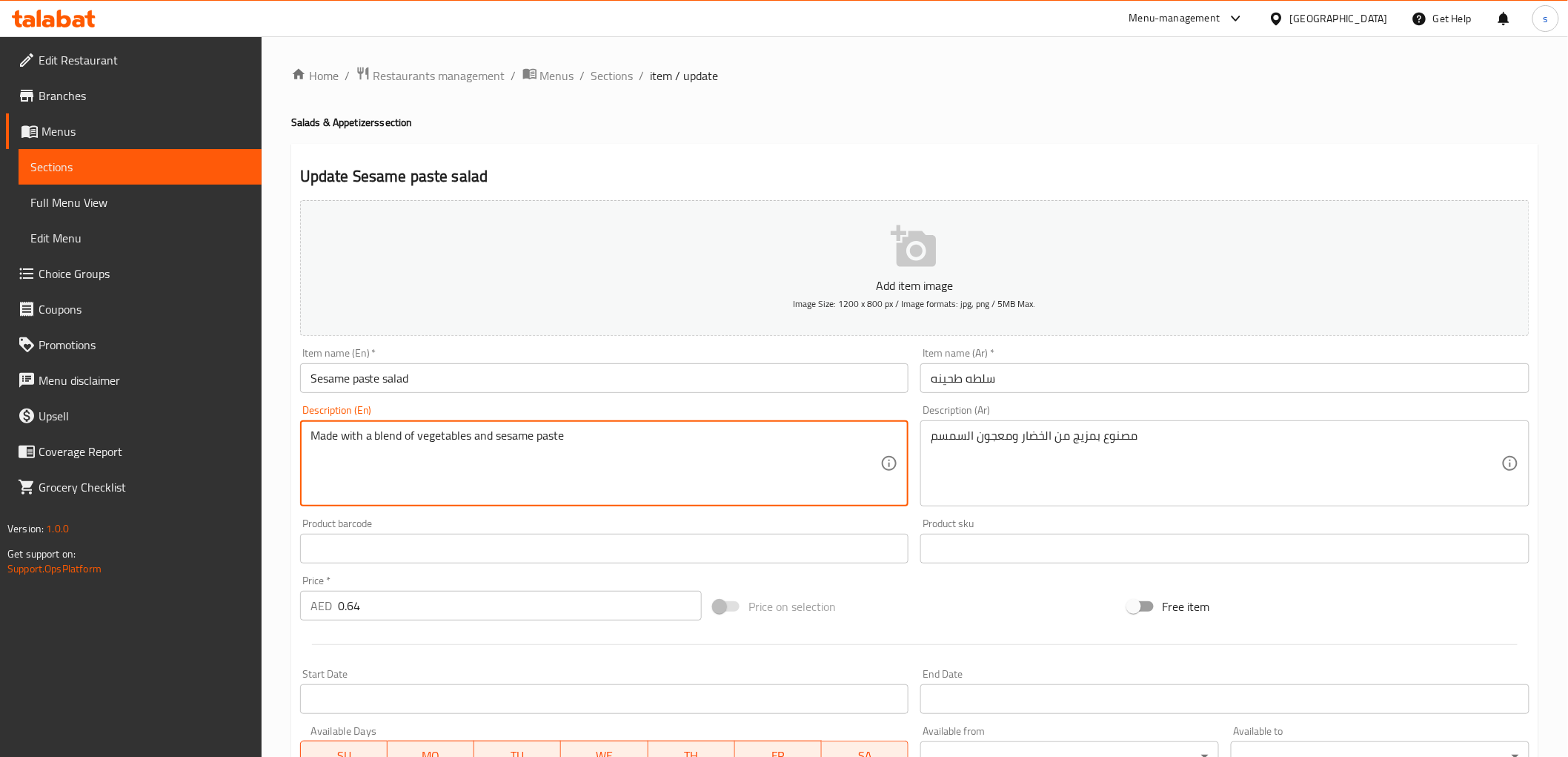
drag, startPoint x: 590, startPoint y: 435, endPoint x: 168, endPoint y: 432, distance: 422.0
click at [169, 432] on div "Edit Restaurant Branches Menus Sections Full Menu View Edit Menu Choice Groups …" at bounding box center [784, 541] width 1568 height 1011
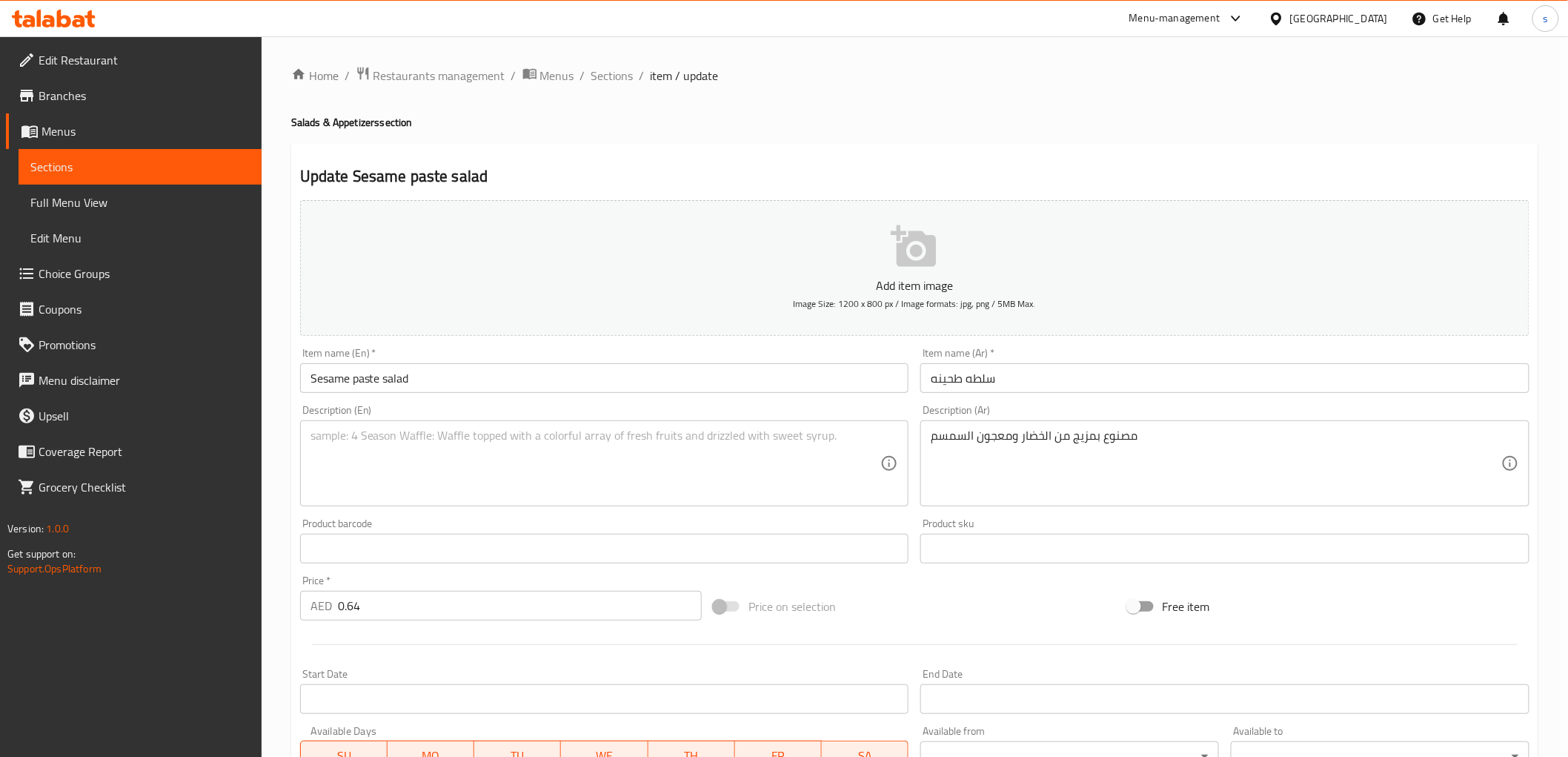
drag, startPoint x: 927, startPoint y: 438, endPoint x: 1252, endPoint y: 444, distance: 325.1
click at [1252, 444] on div "مصنوع بمزيج من الخضار ومعجون السمسم Description (Ar)" at bounding box center [1225, 463] width 609 height 86
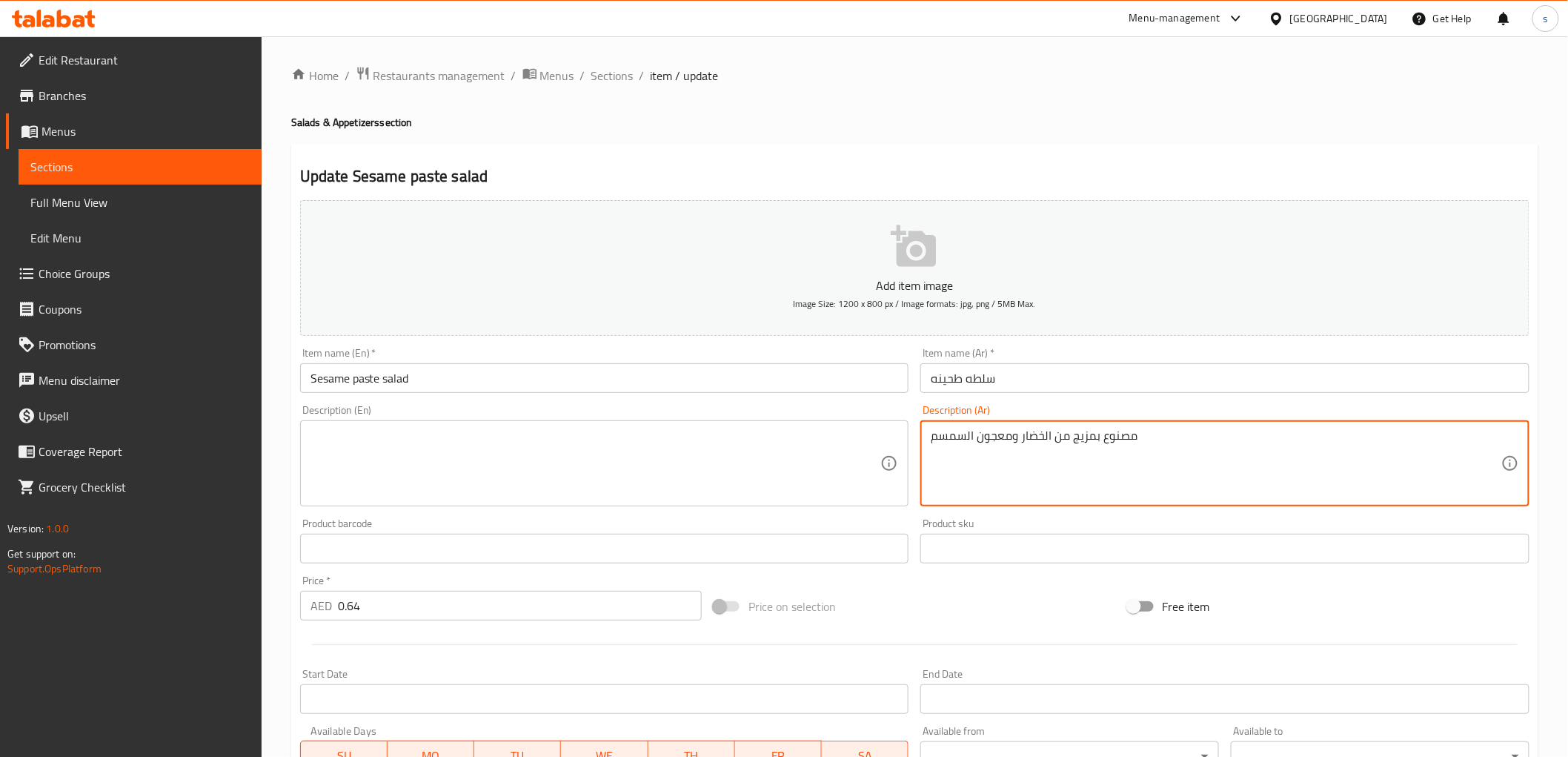
drag, startPoint x: 1145, startPoint y: 440, endPoint x: 619, endPoint y: 447, distance: 526.0
click at [635, 440] on div "Add item image Image Size: 1200 x 800 px / Image formats: jpg, png / 5MB Max. I…" at bounding box center [915, 513] width 1241 height 639
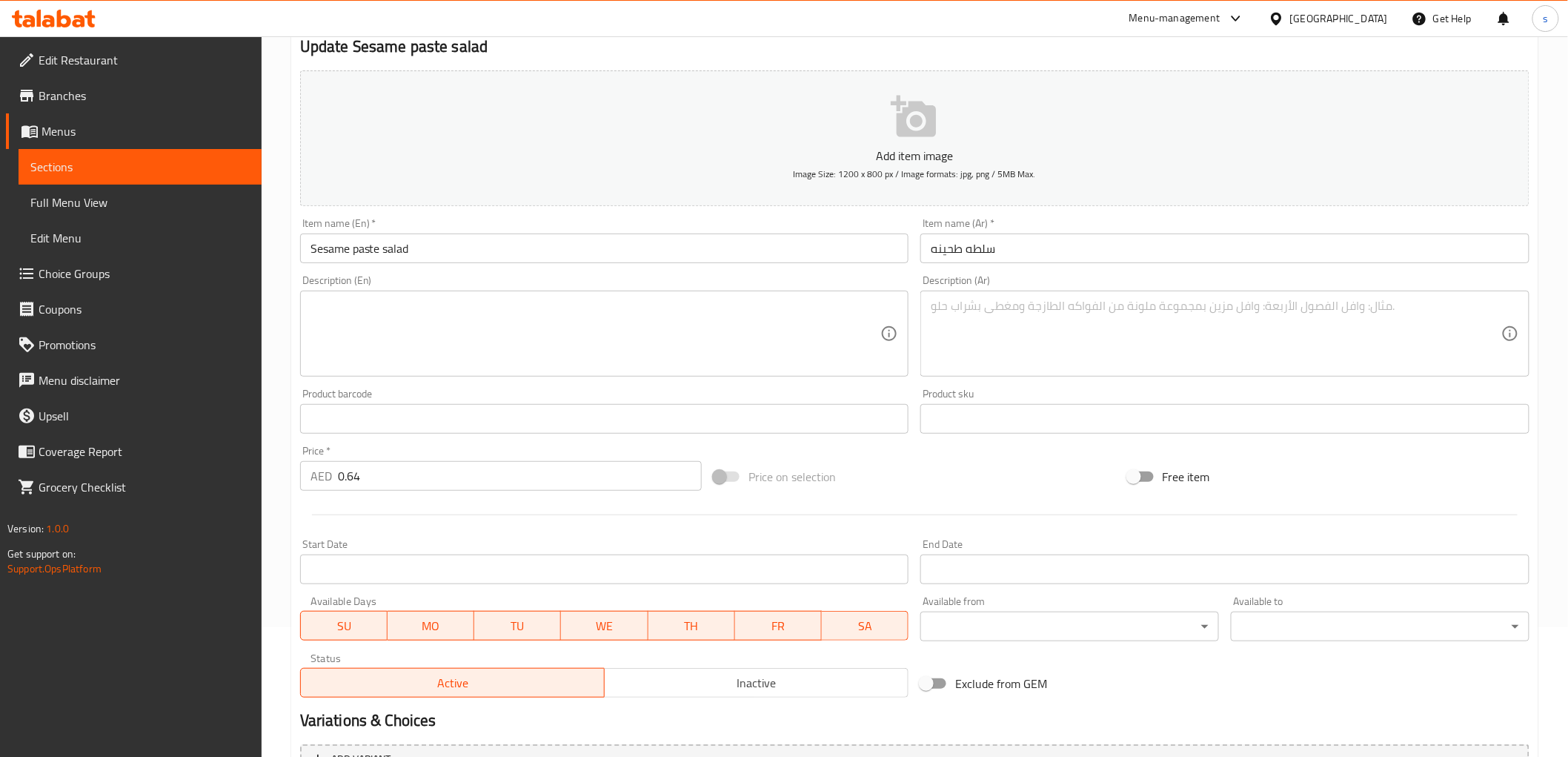
scroll to position [288, 0]
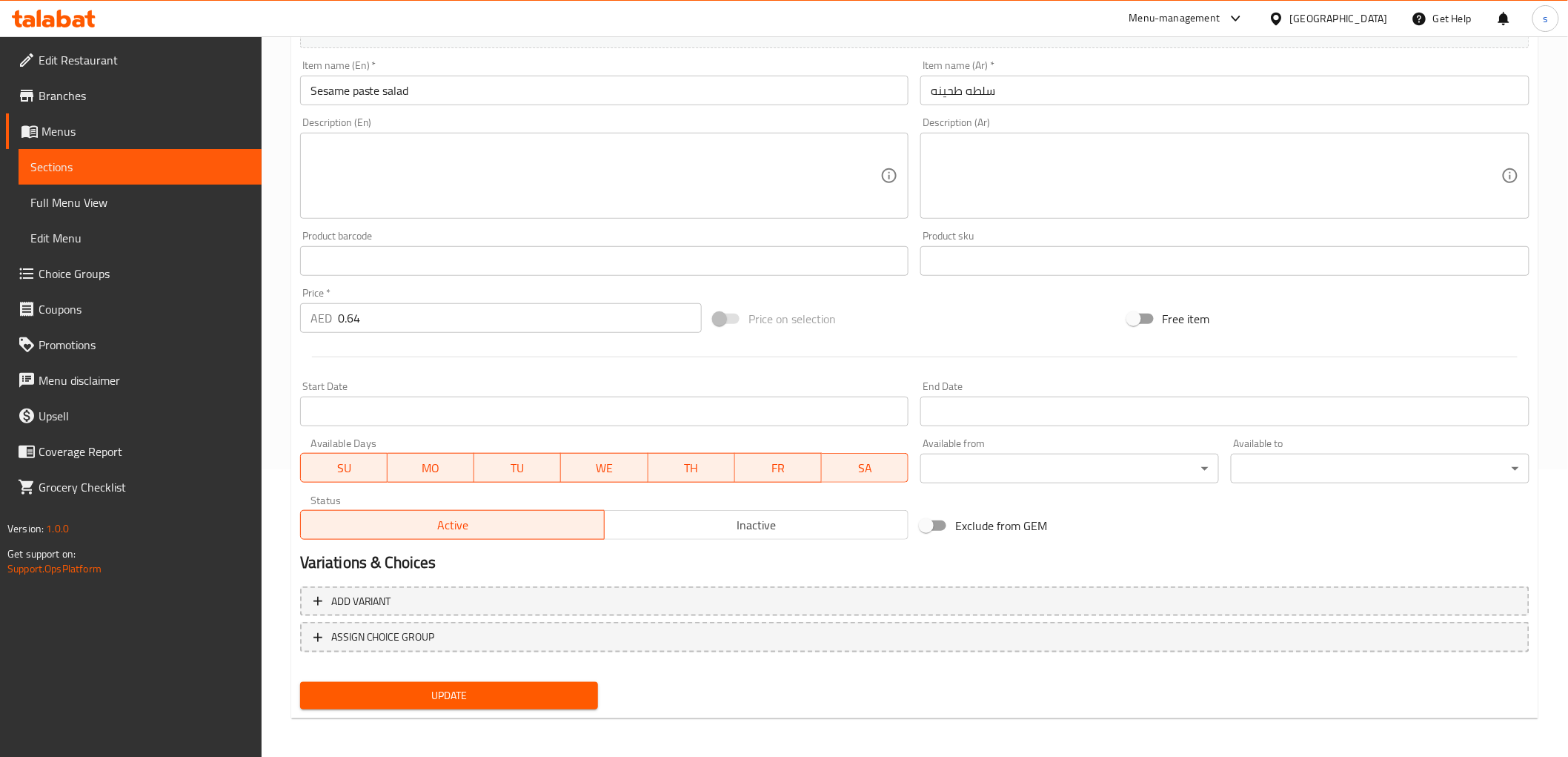
click at [473, 690] on span "Update" at bounding box center [449, 696] width 275 height 19
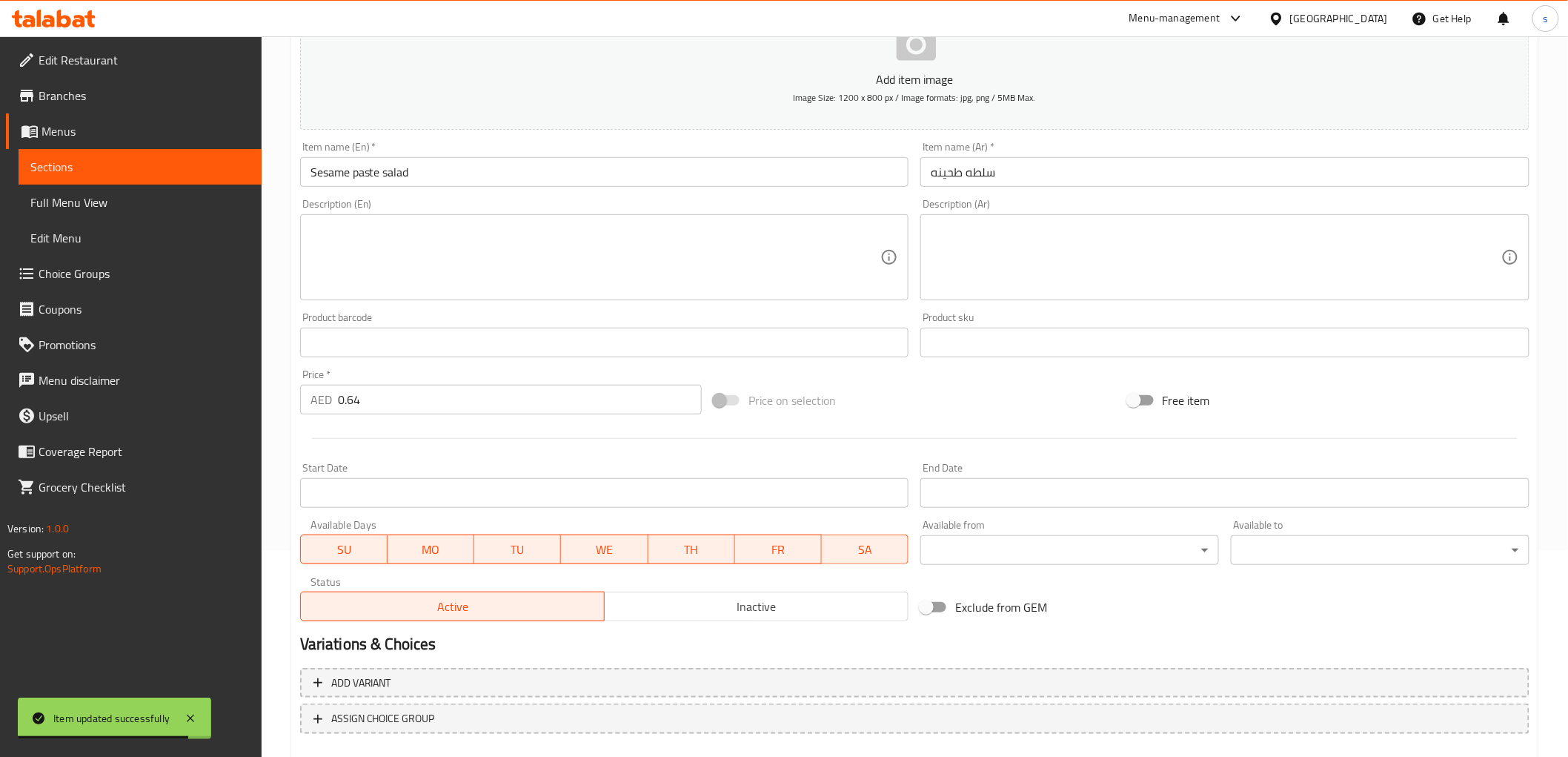
scroll to position [0, 0]
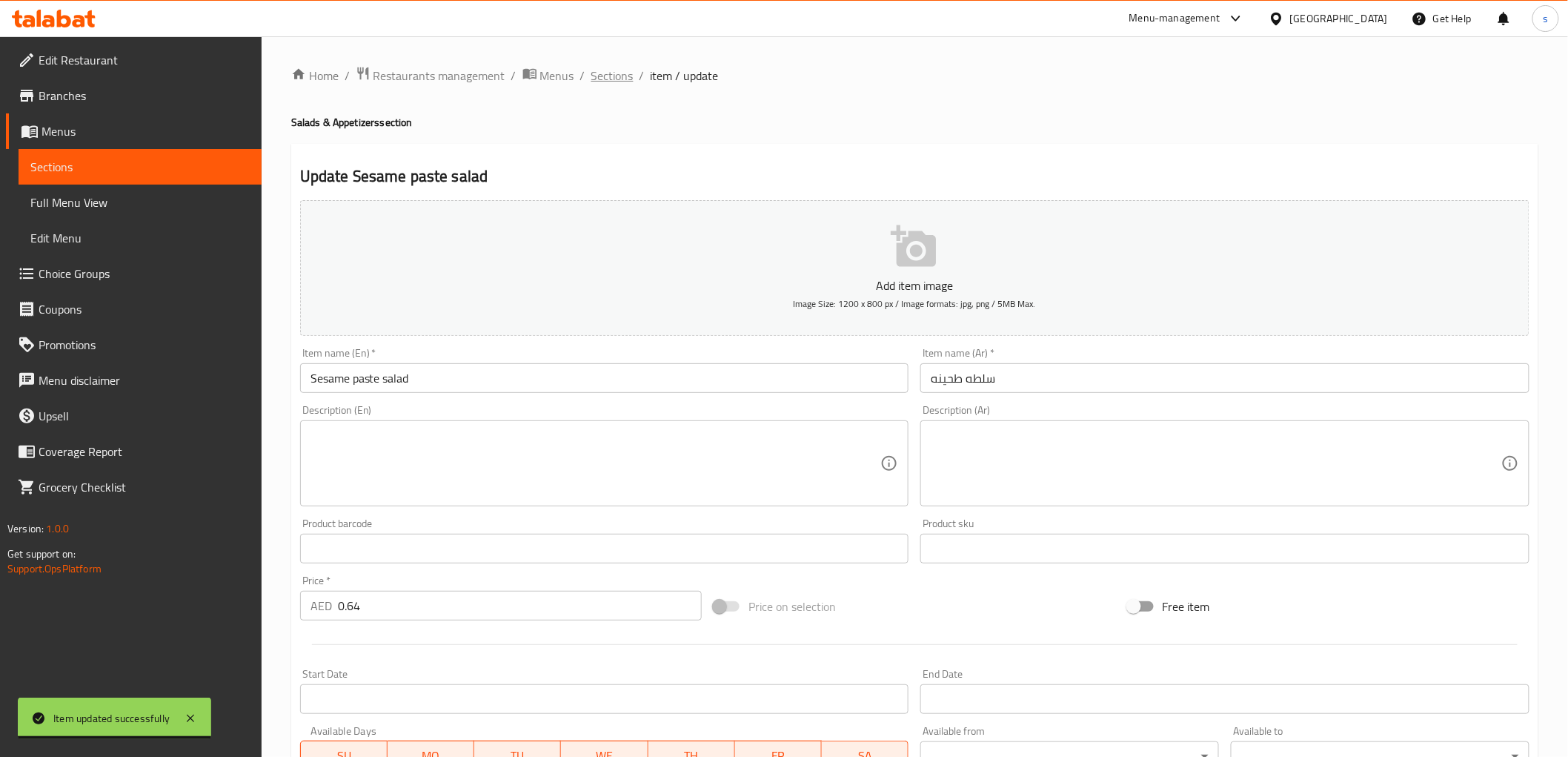
click at [615, 68] on span "Sections" at bounding box center [612, 75] width 42 height 18
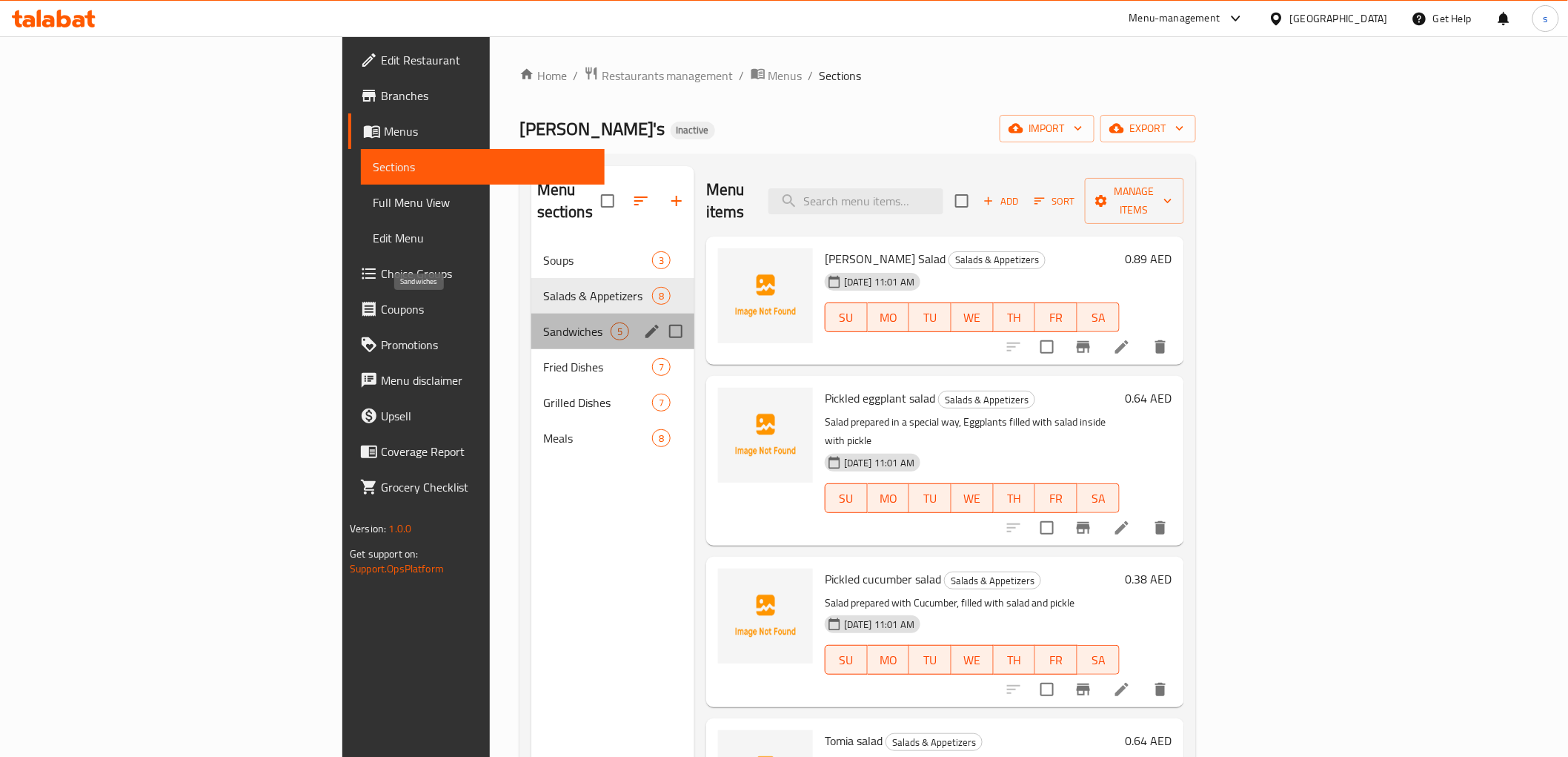
click at [543, 322] on span "Sandwiches" at bounding box center [576, 331] width 67 height 18
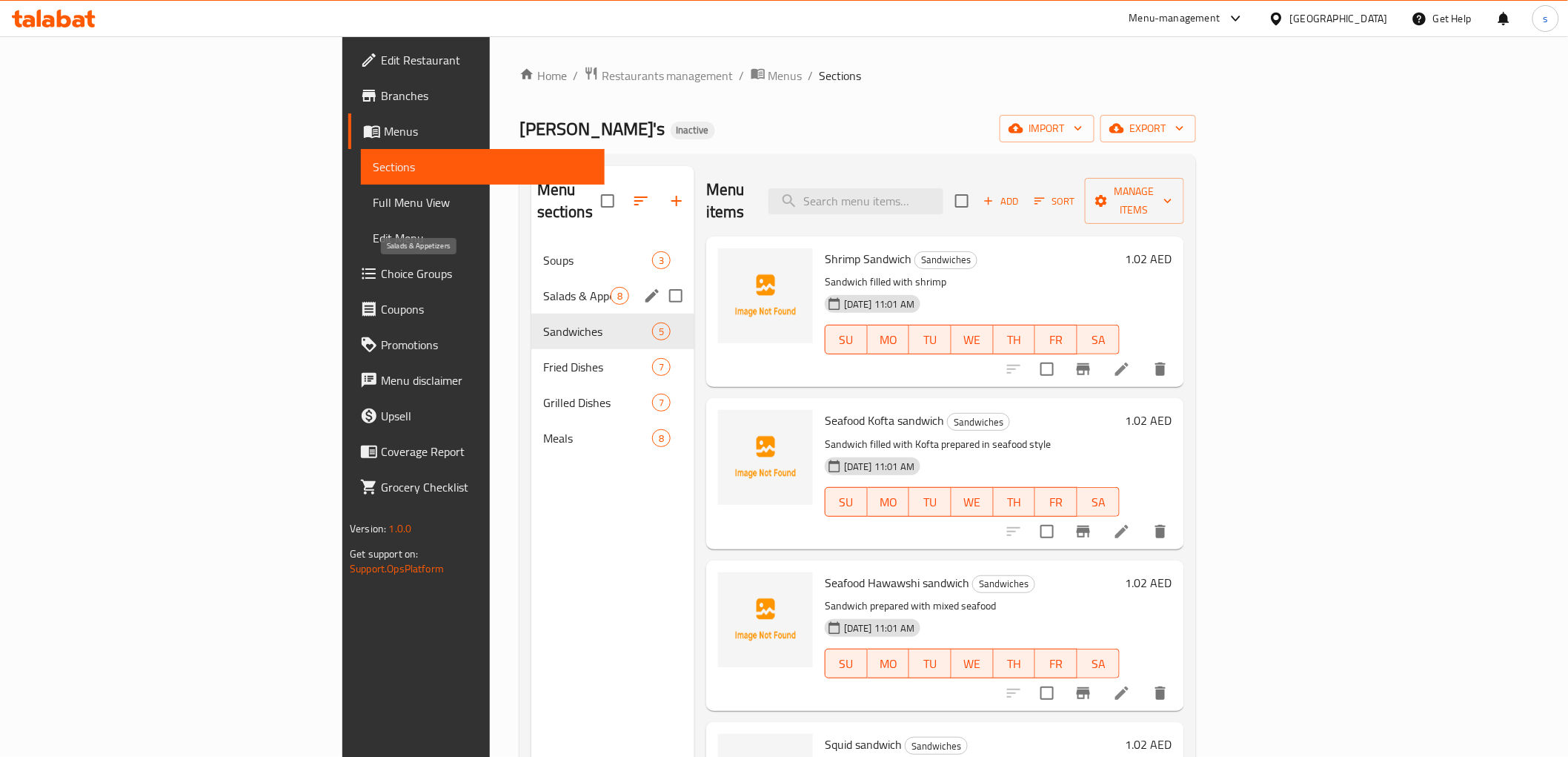
click at [543, 287] on span "Salads & Appetizers" at bounding box center [576, 295] width 67 height 18
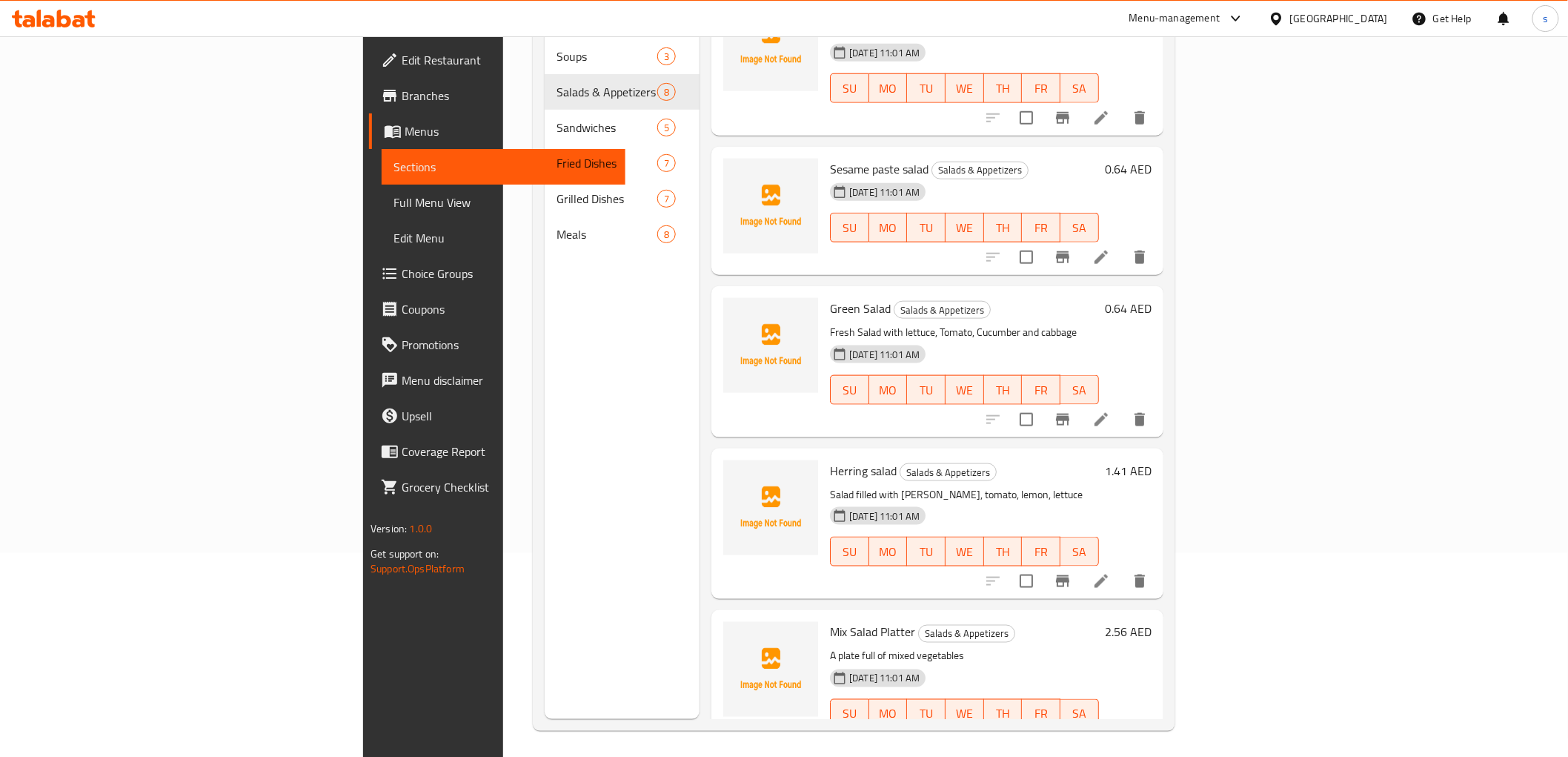
scroll to position [208, 0]
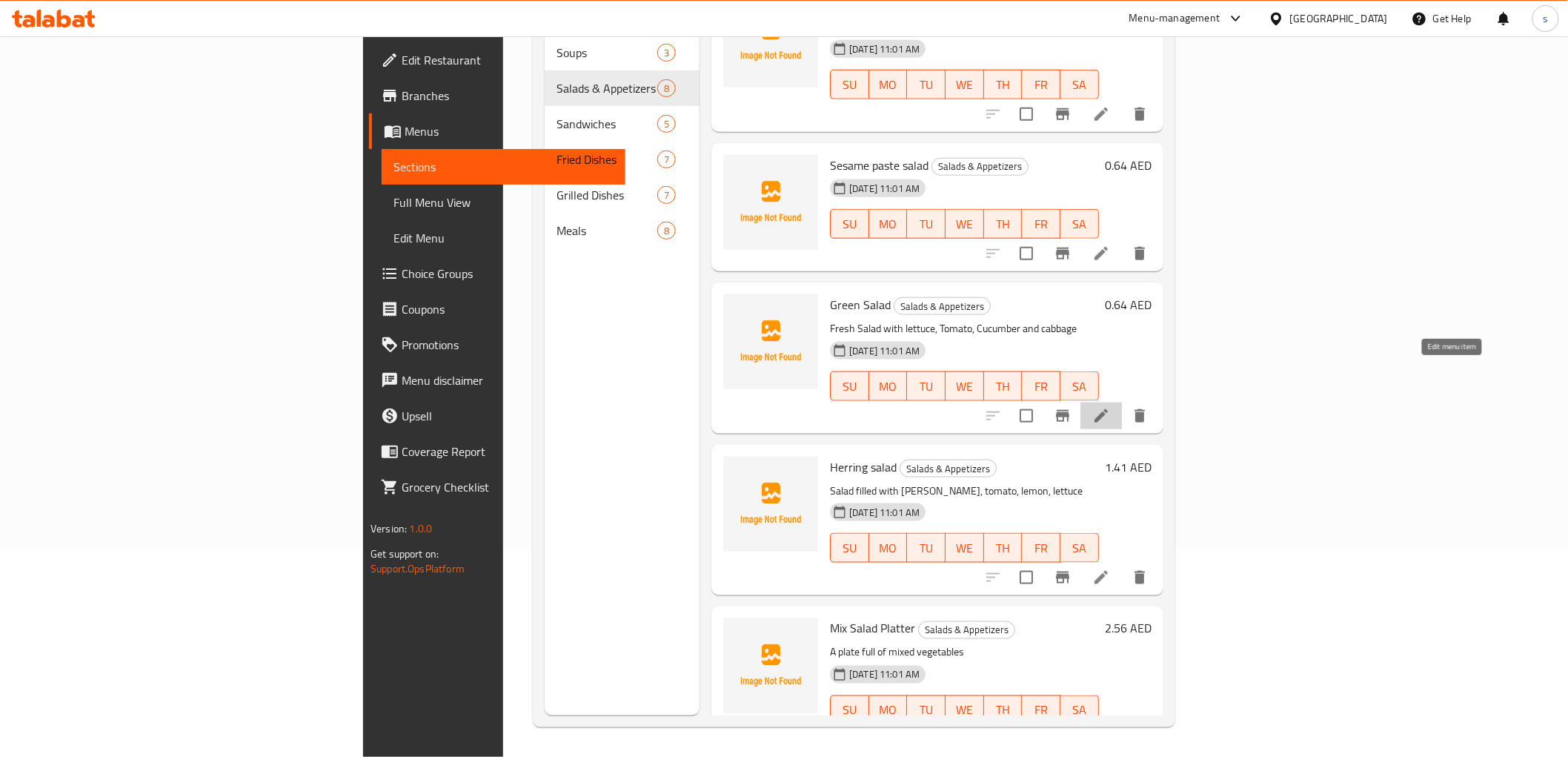
click at [1110, 407] on icon at bounding box center [1100, 415] width 18 height 18
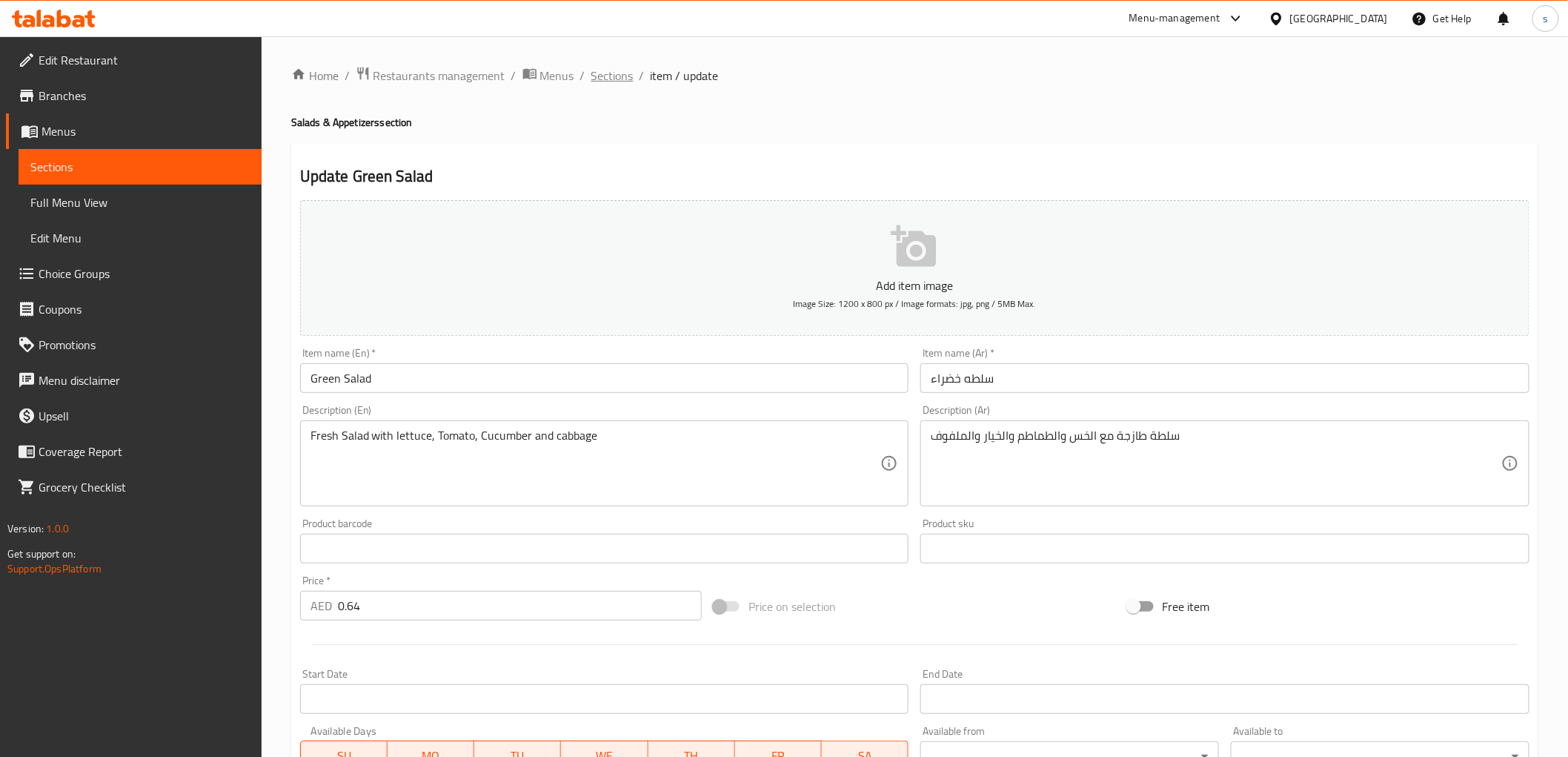
click at [604, 67] on span "Sections" at bounding box center [612, 75] width 42 height 18
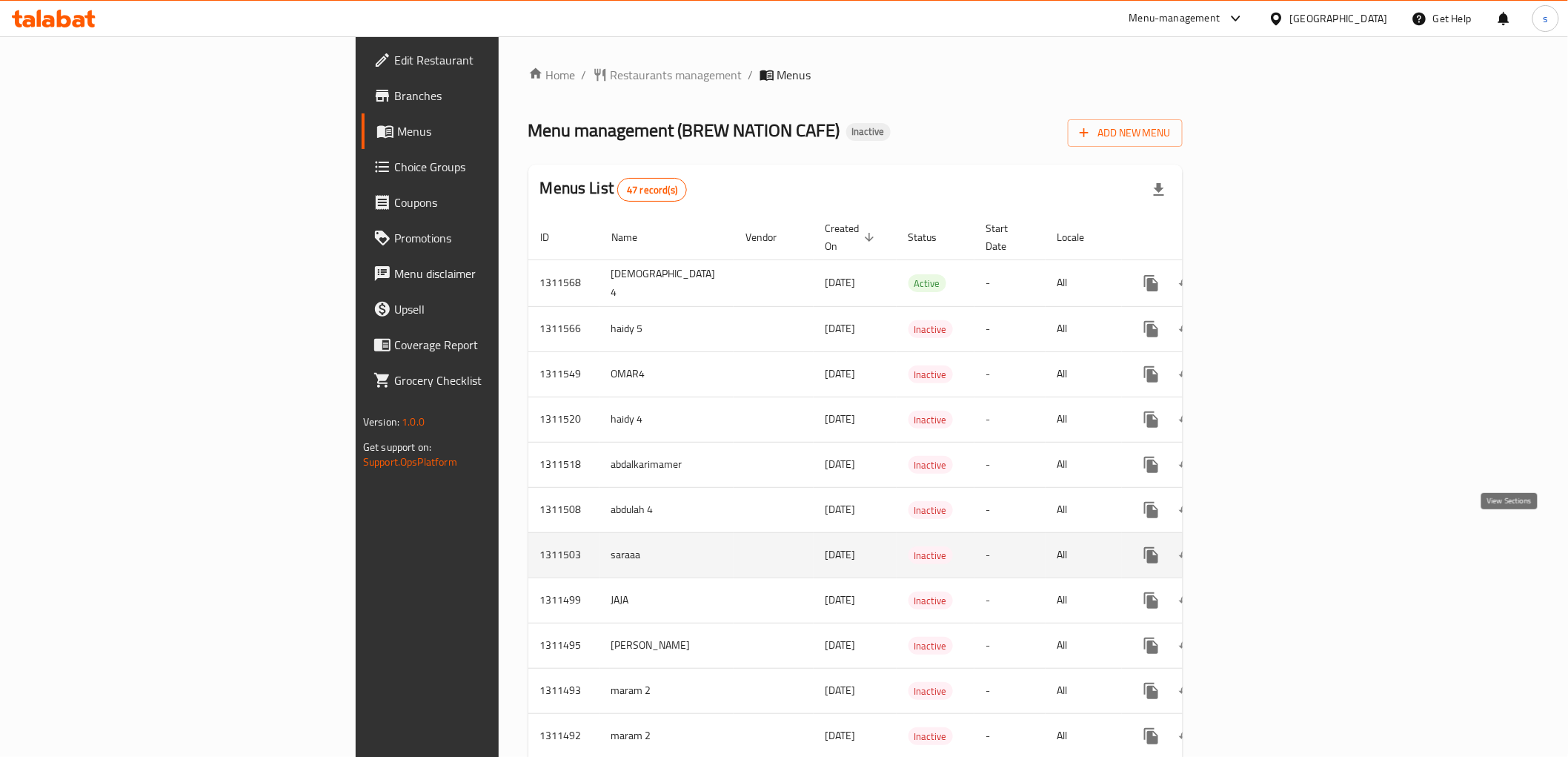
click at [1276, 538] on link "enhanced table" at bounding box center [1258, 555] width 35 height 35
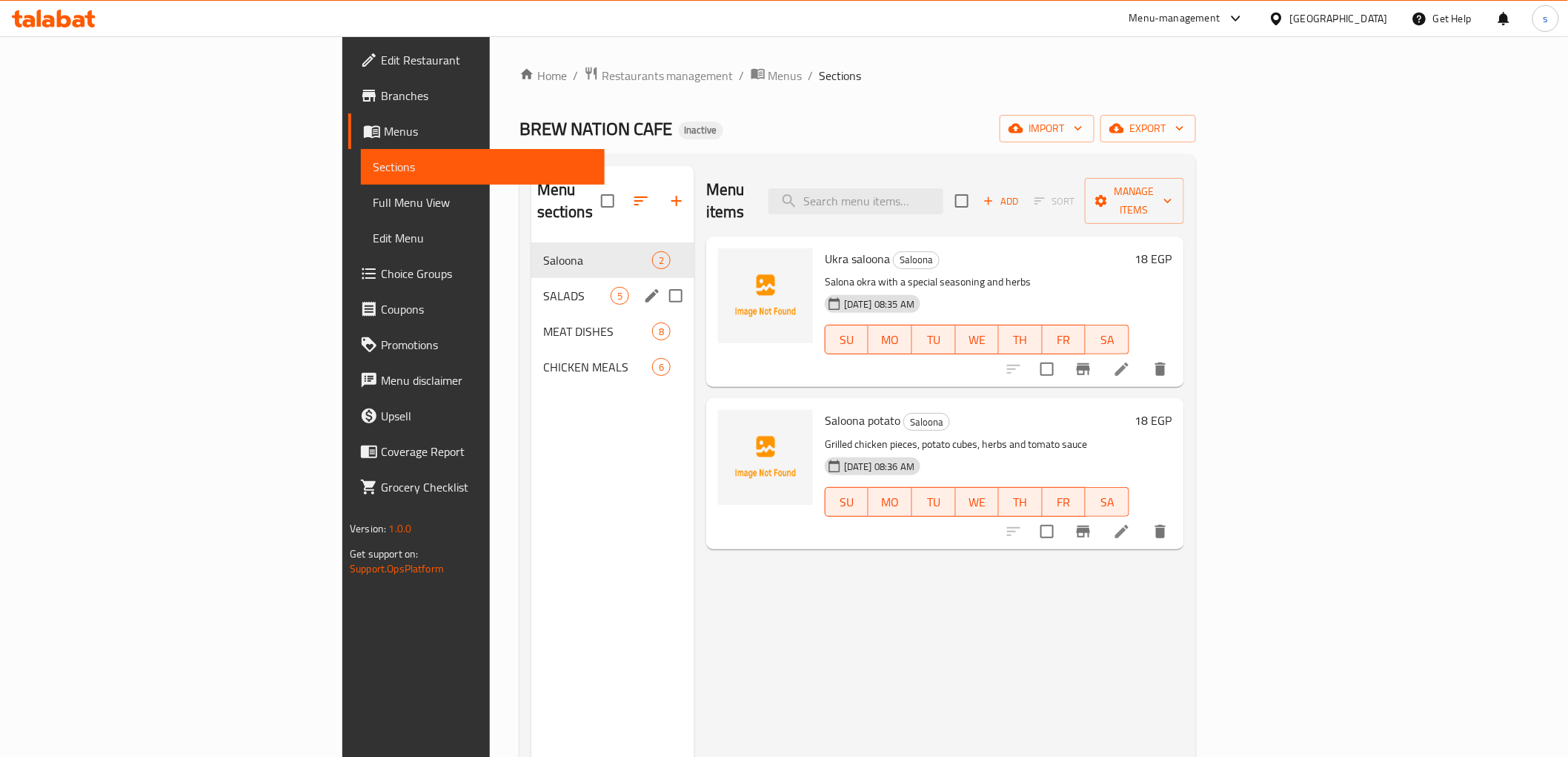
click at [531, 278] on div "SALADS 5" at bounding box center [612, 295] width 163 height 35
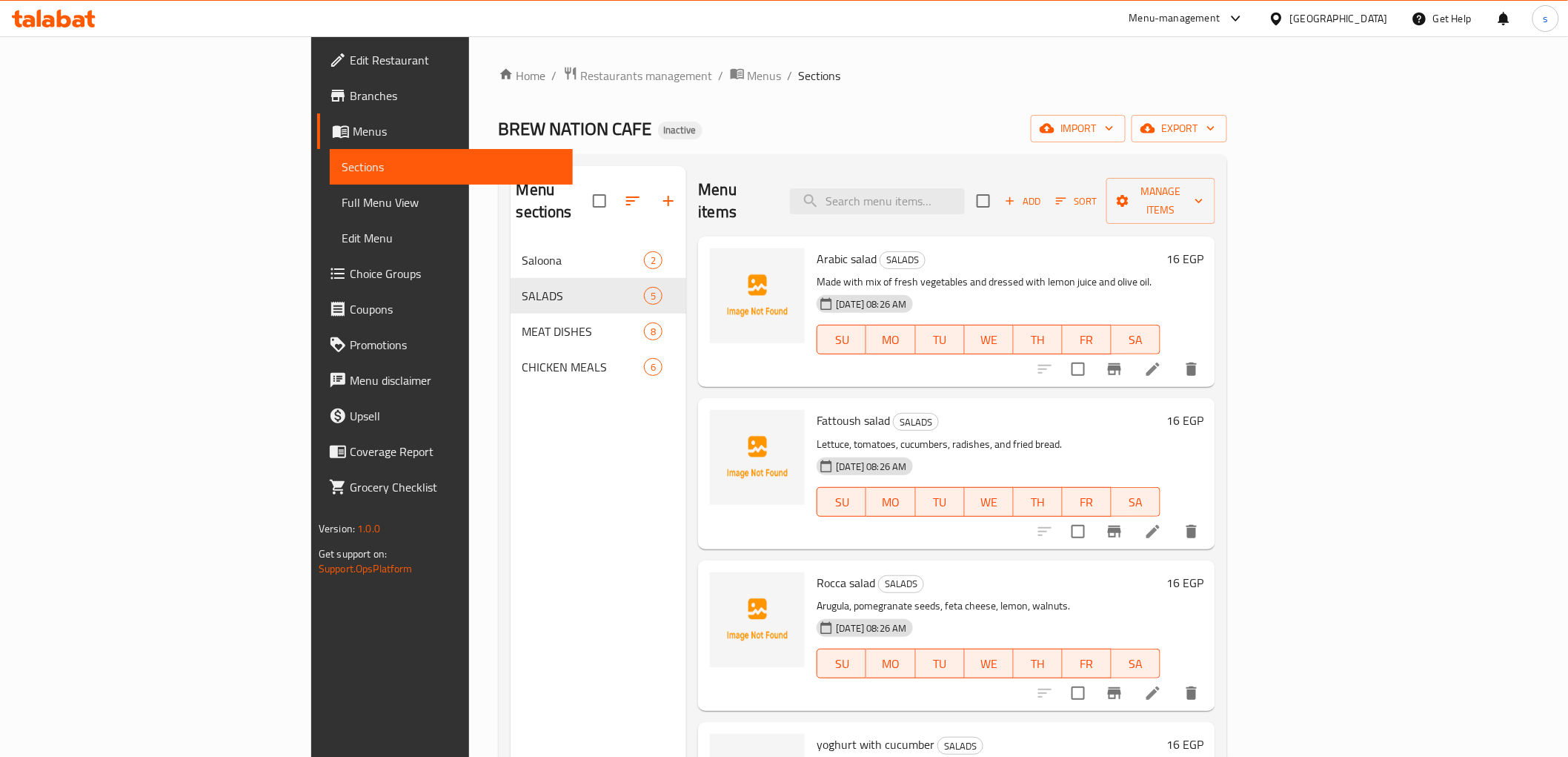
click at [341, 194] on span "Full Menu View" at bounding box center [451, 202] width 219 height 18
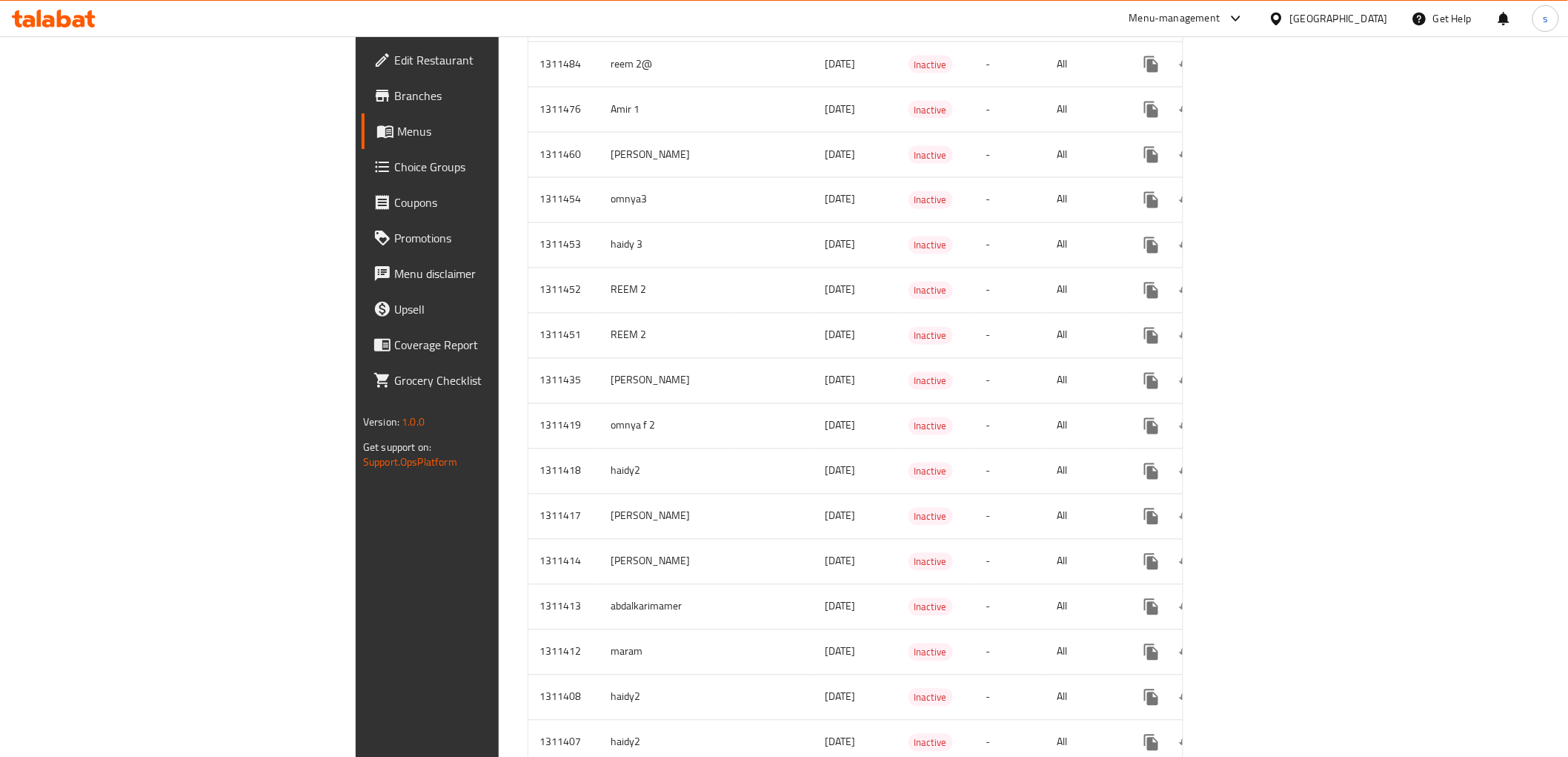
scroll to position [1070, 0]
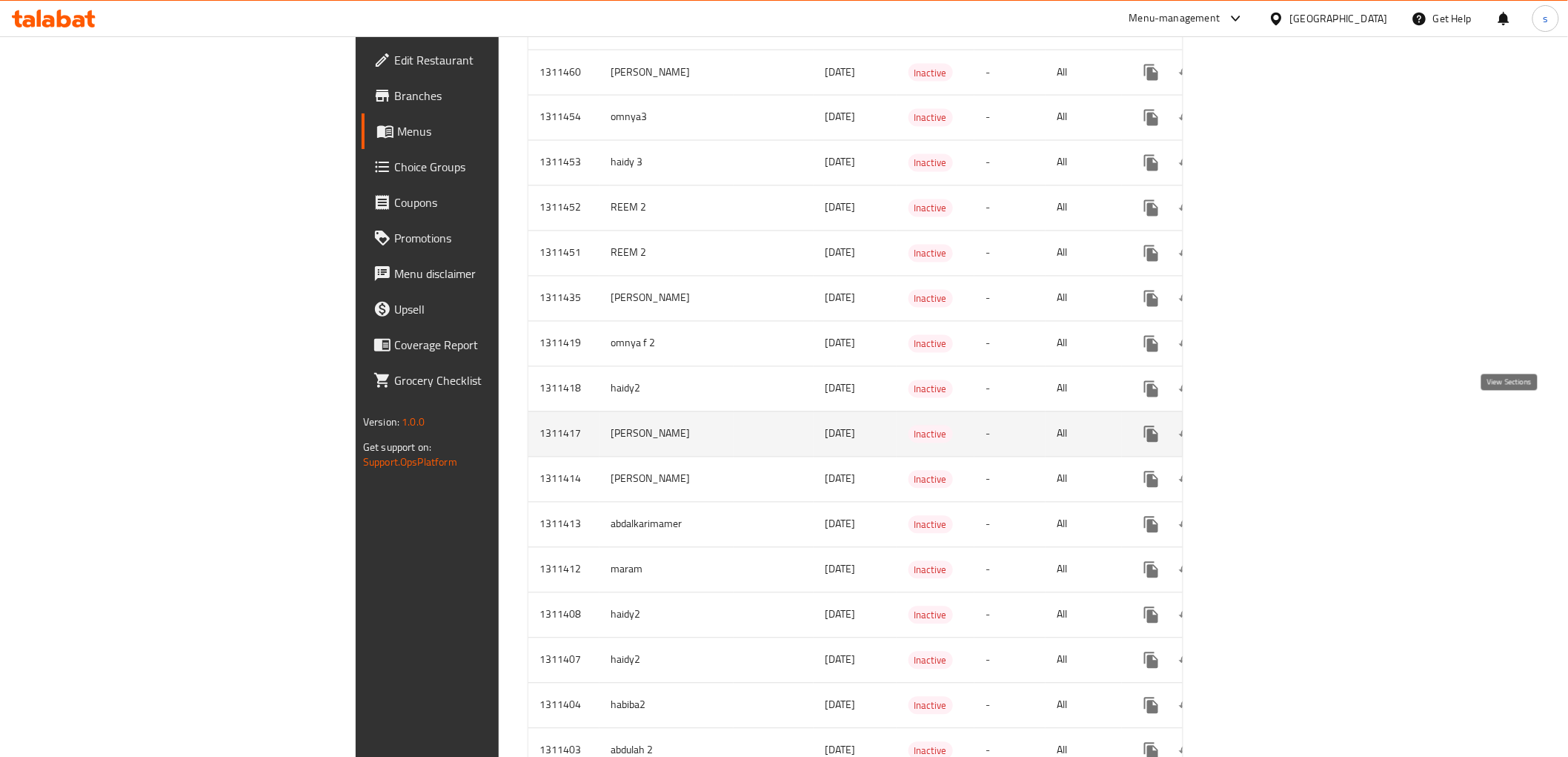
click at [1267, 426] on icon "enhanced table" at bounding box center [1258, 434] width 18 height 18
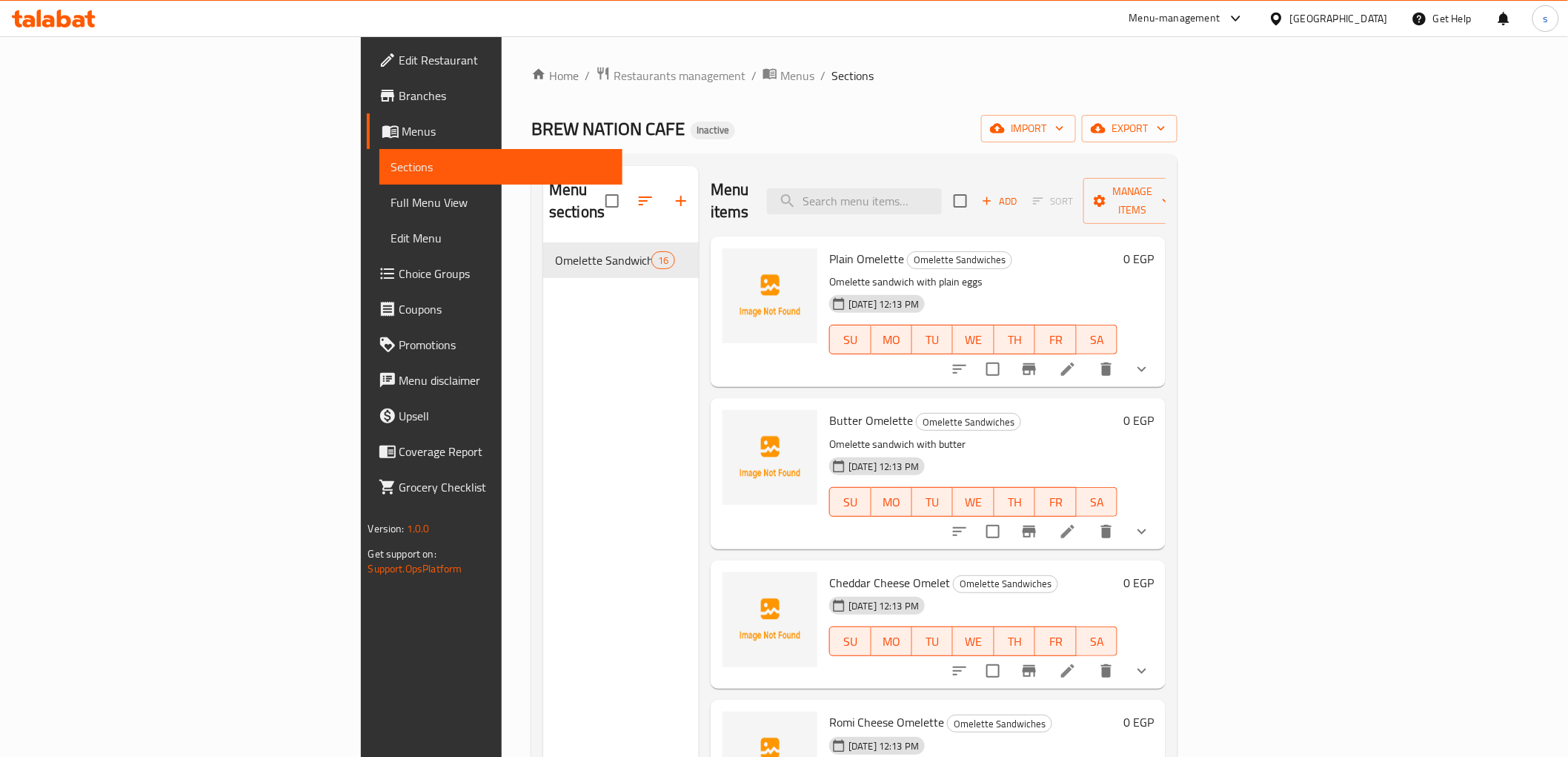
click at [379, 187] on link "Full Menu View" at bounding box center [500, 202] width 243 height 35
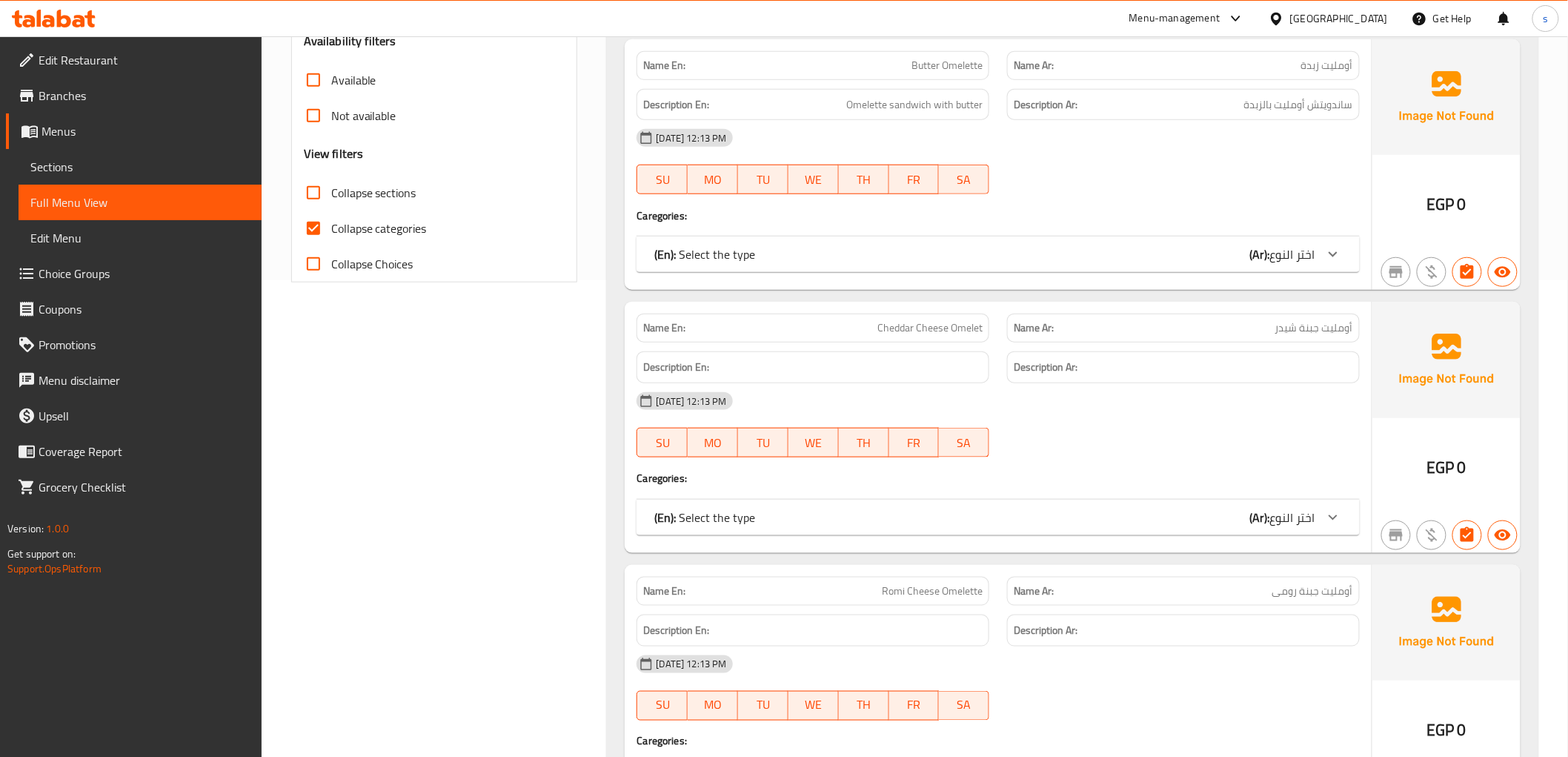
scroll to position [295, 0]
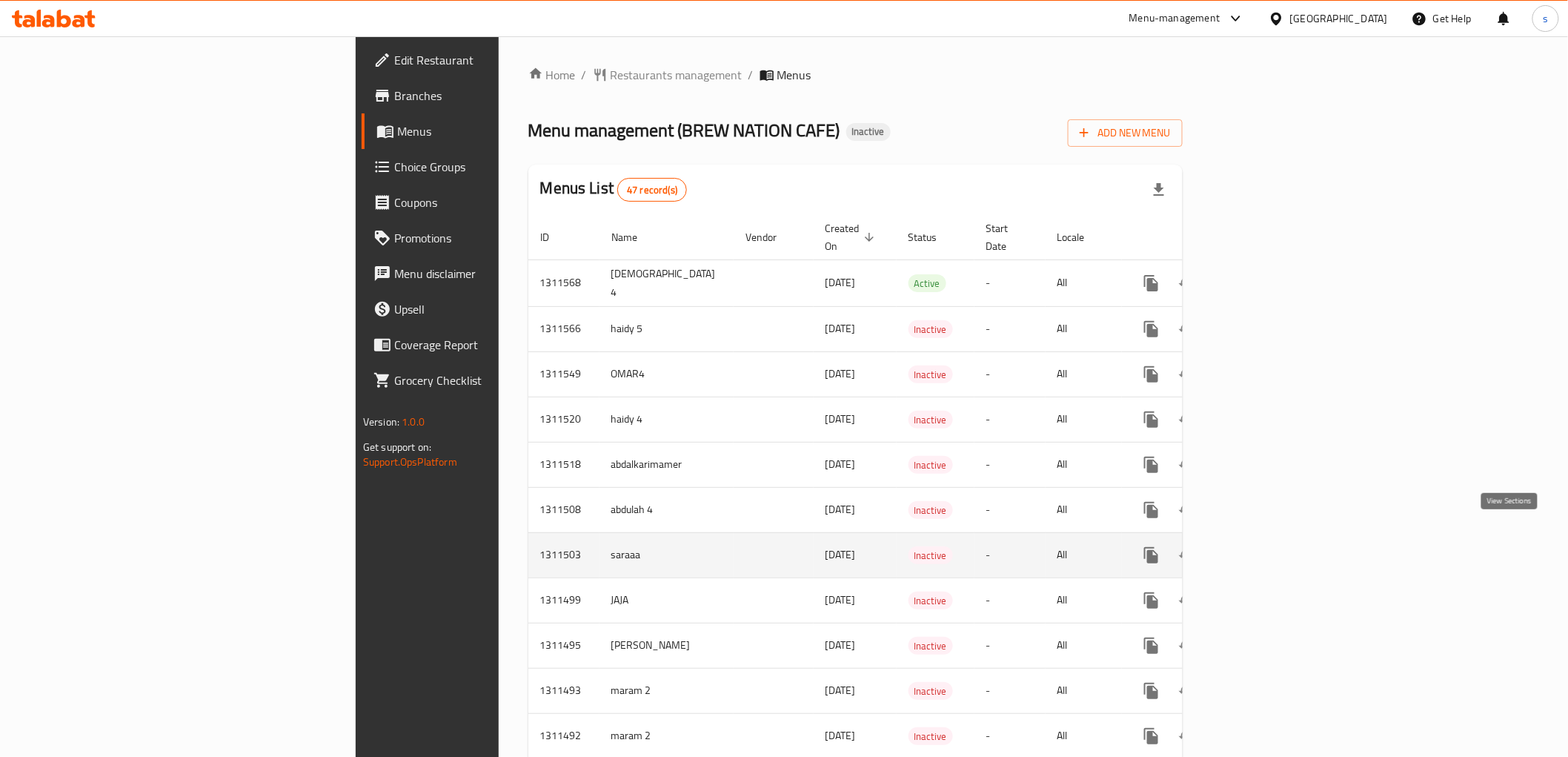
click at [1265, 549] on icon "enhanced table" at bounding box center [1258, 555] width 13 height 13
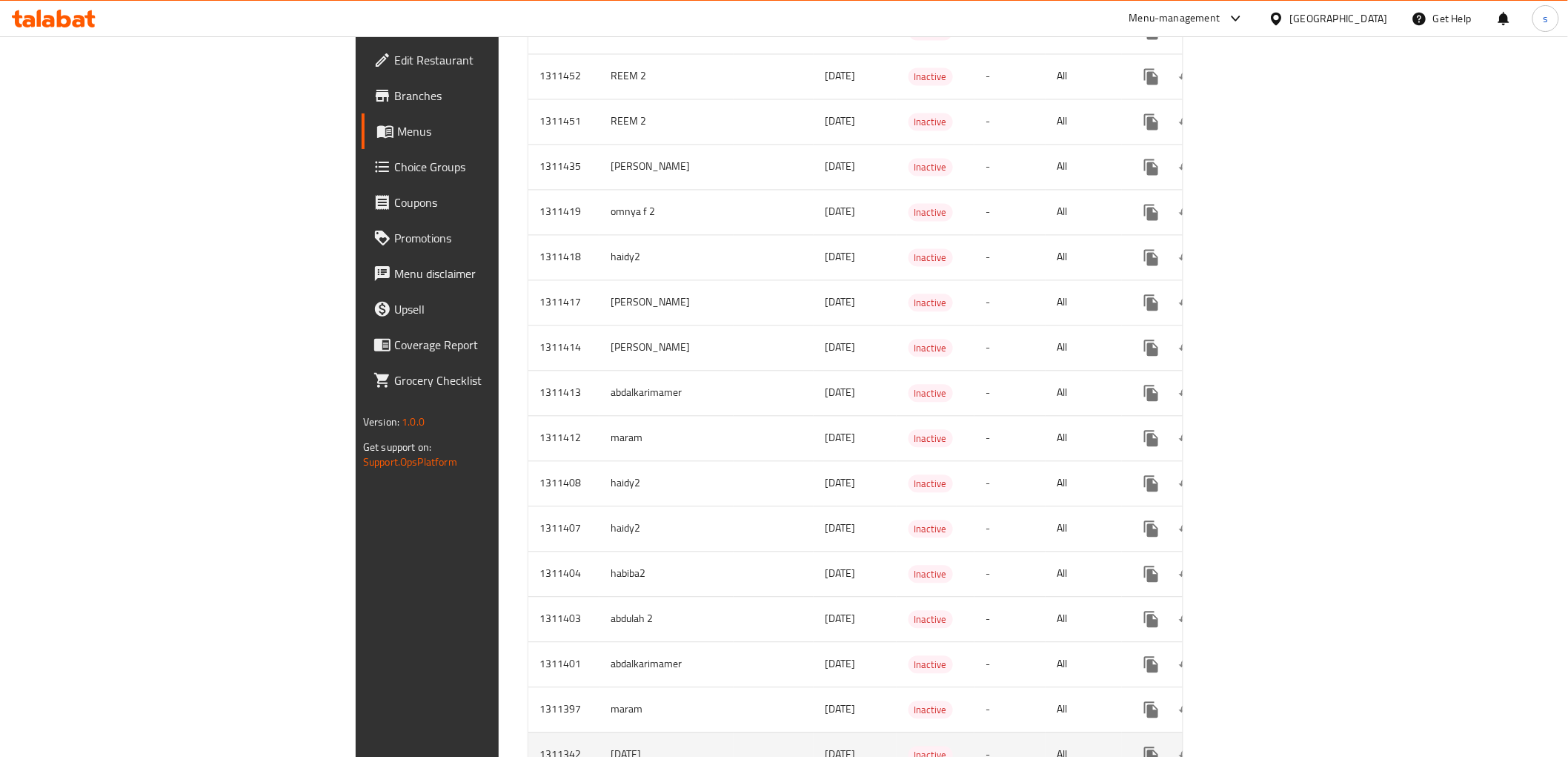
scroll to position [1164, 0]
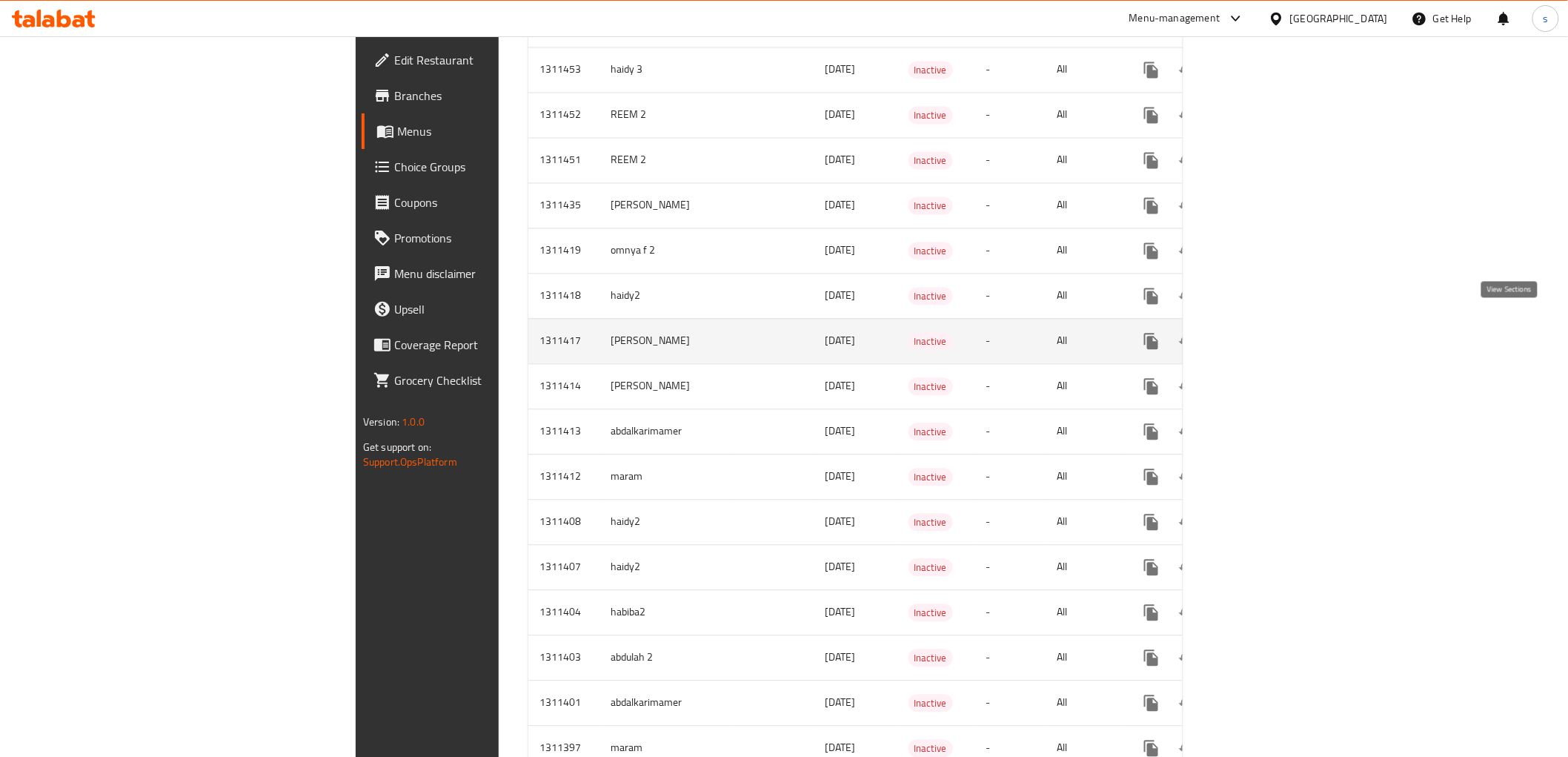
click at [1265, 335] on icon "enhanced table" at bounding box center [1258, 342] width 13 height 13
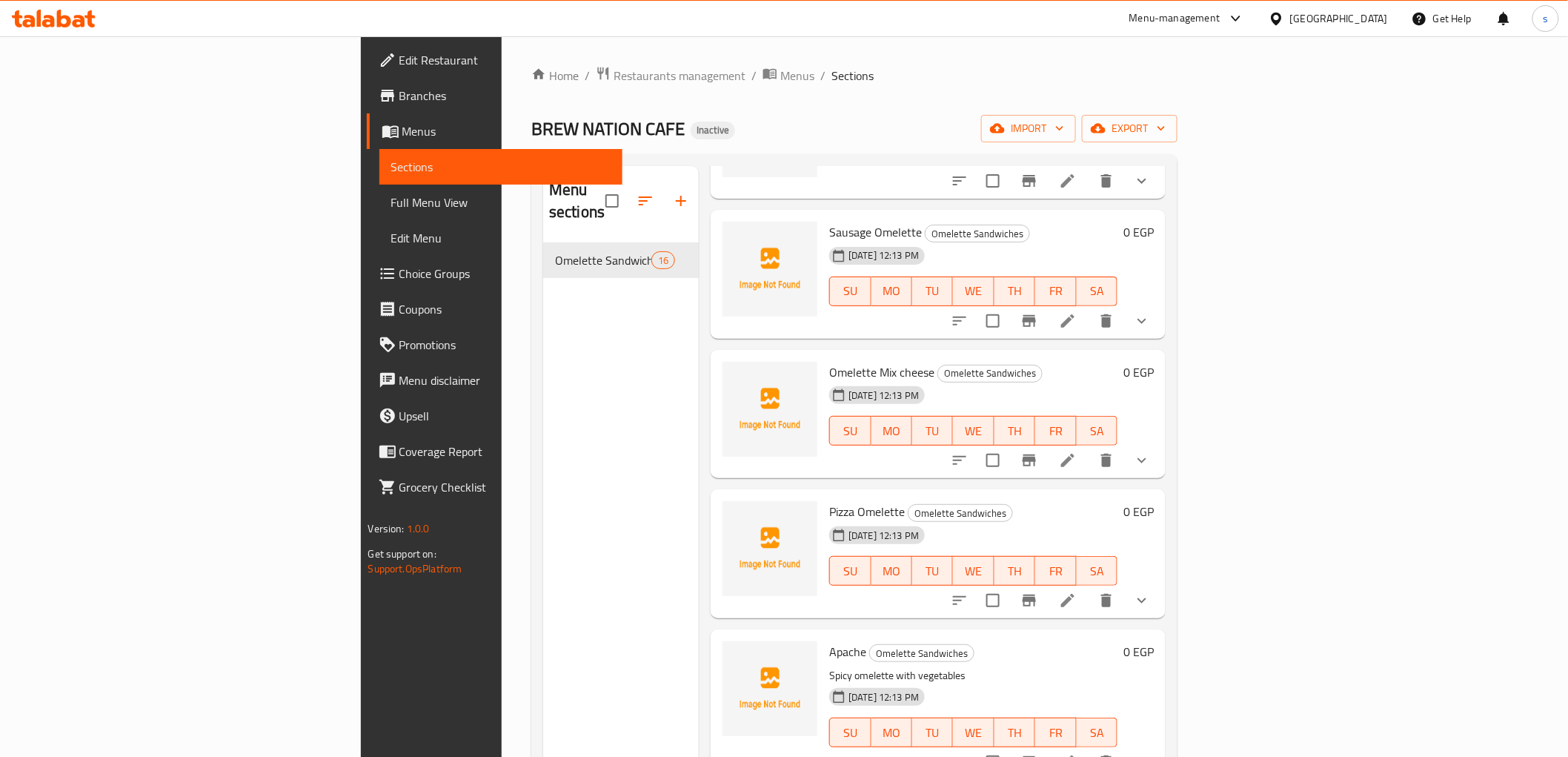
scroll to position [906, 0]
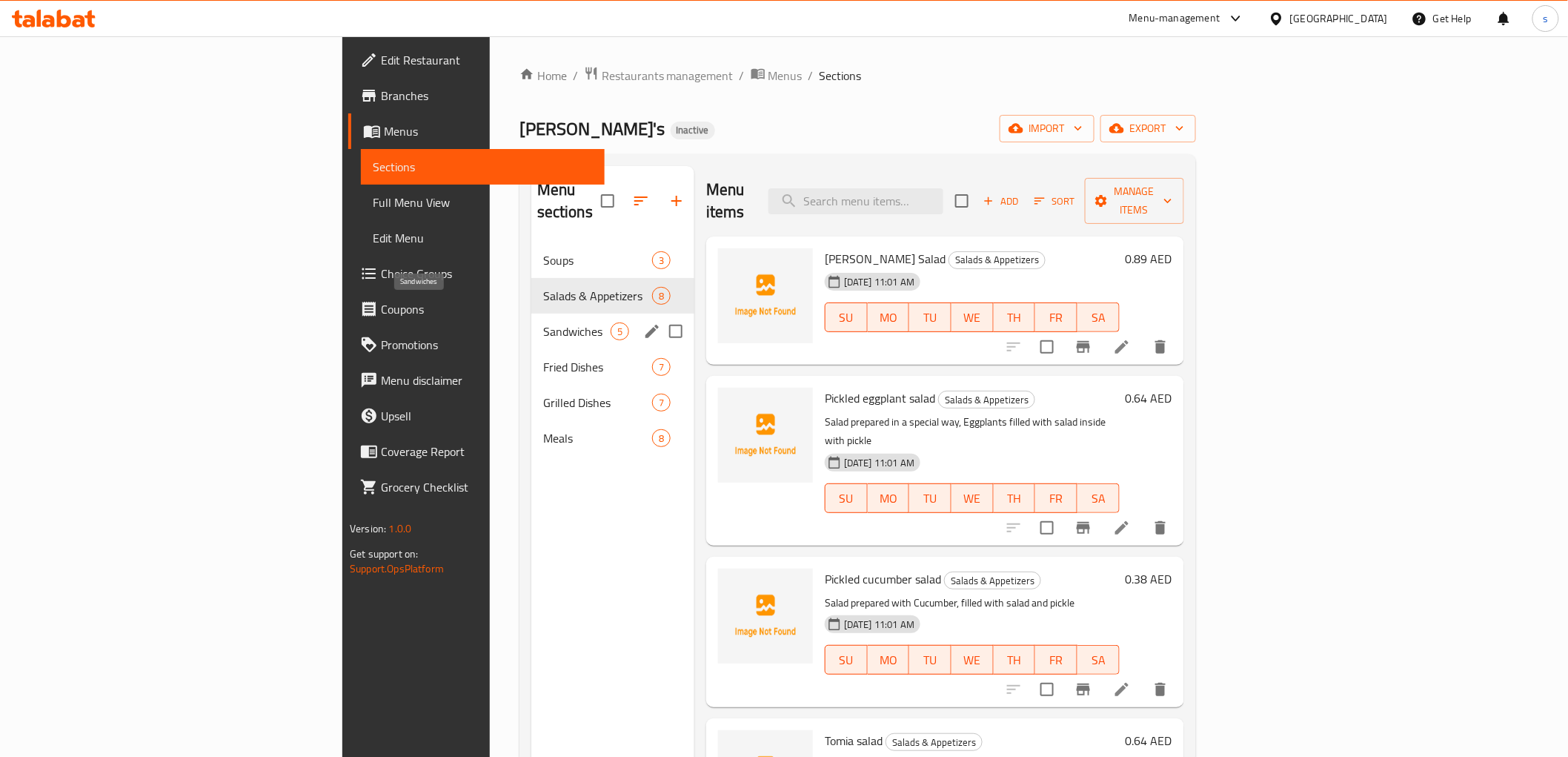
click at [543, 322] on span "Sandwiches" at bounding box center [576, 331] width 67 height 18
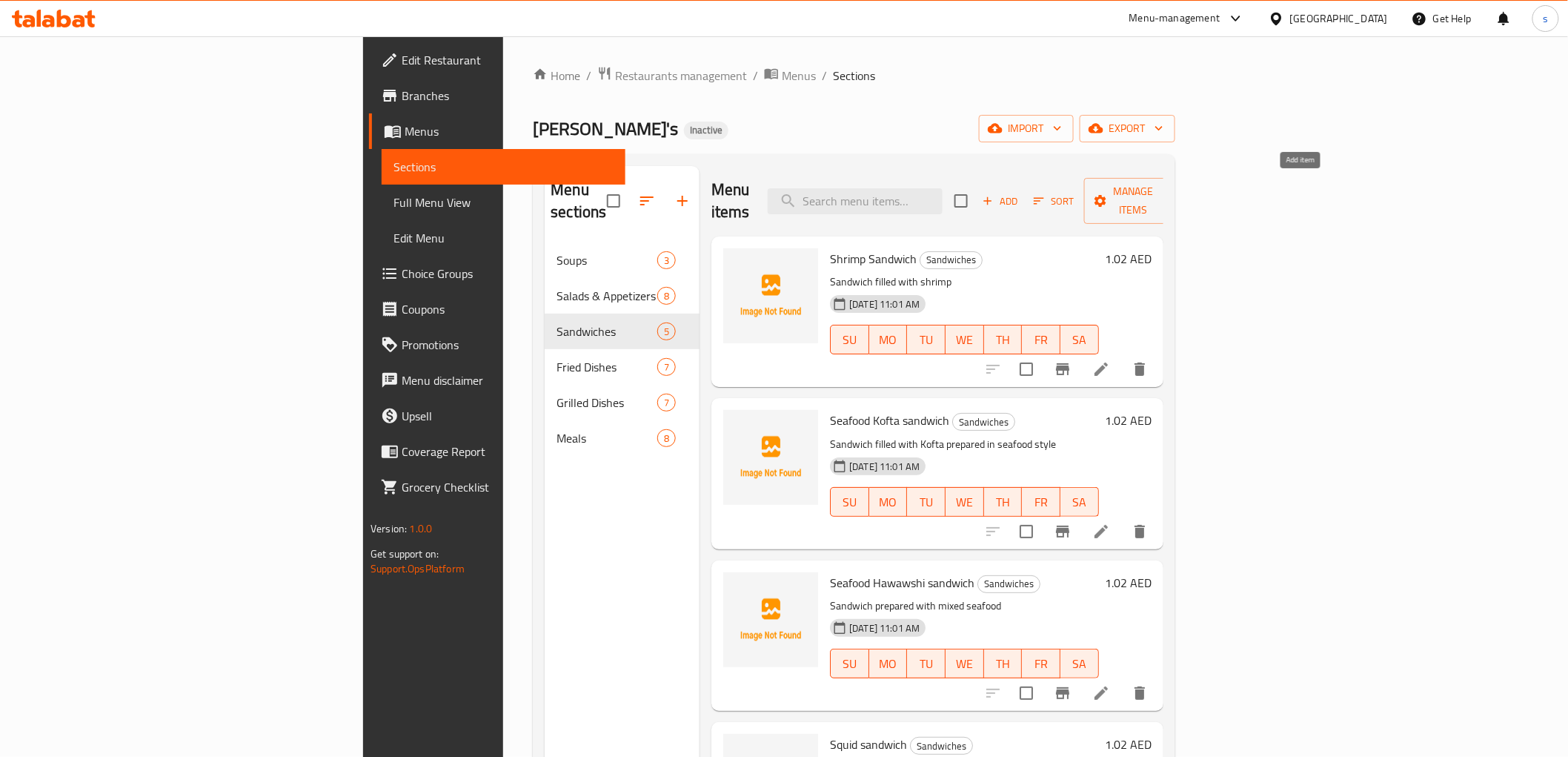
click at [1021, 193] on span "Add" at bounding box center [1000, 201] width 40 height 17
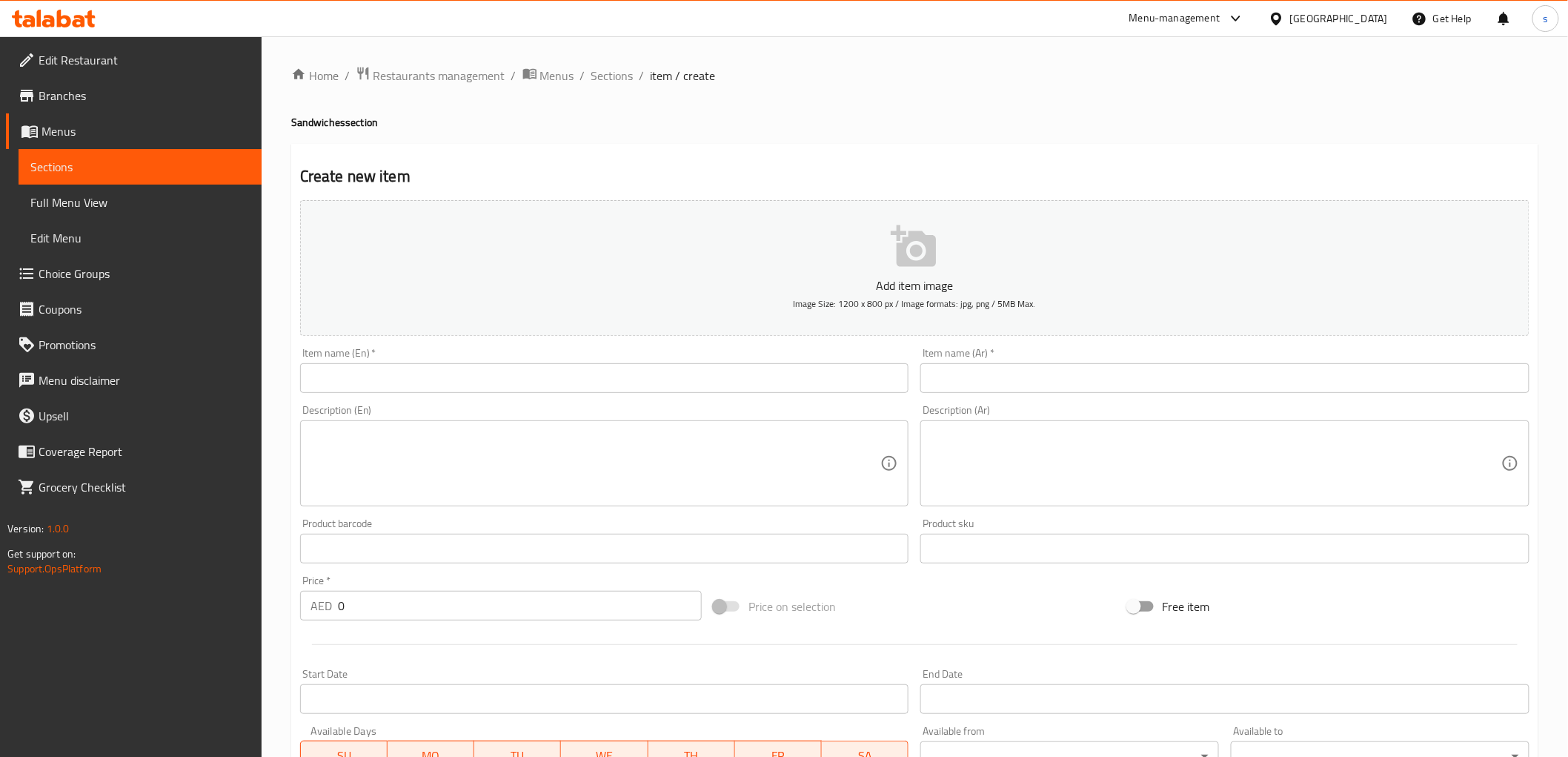
click at [761, 376] on input "text" at bounding box center [605, 378] width 609 height 30
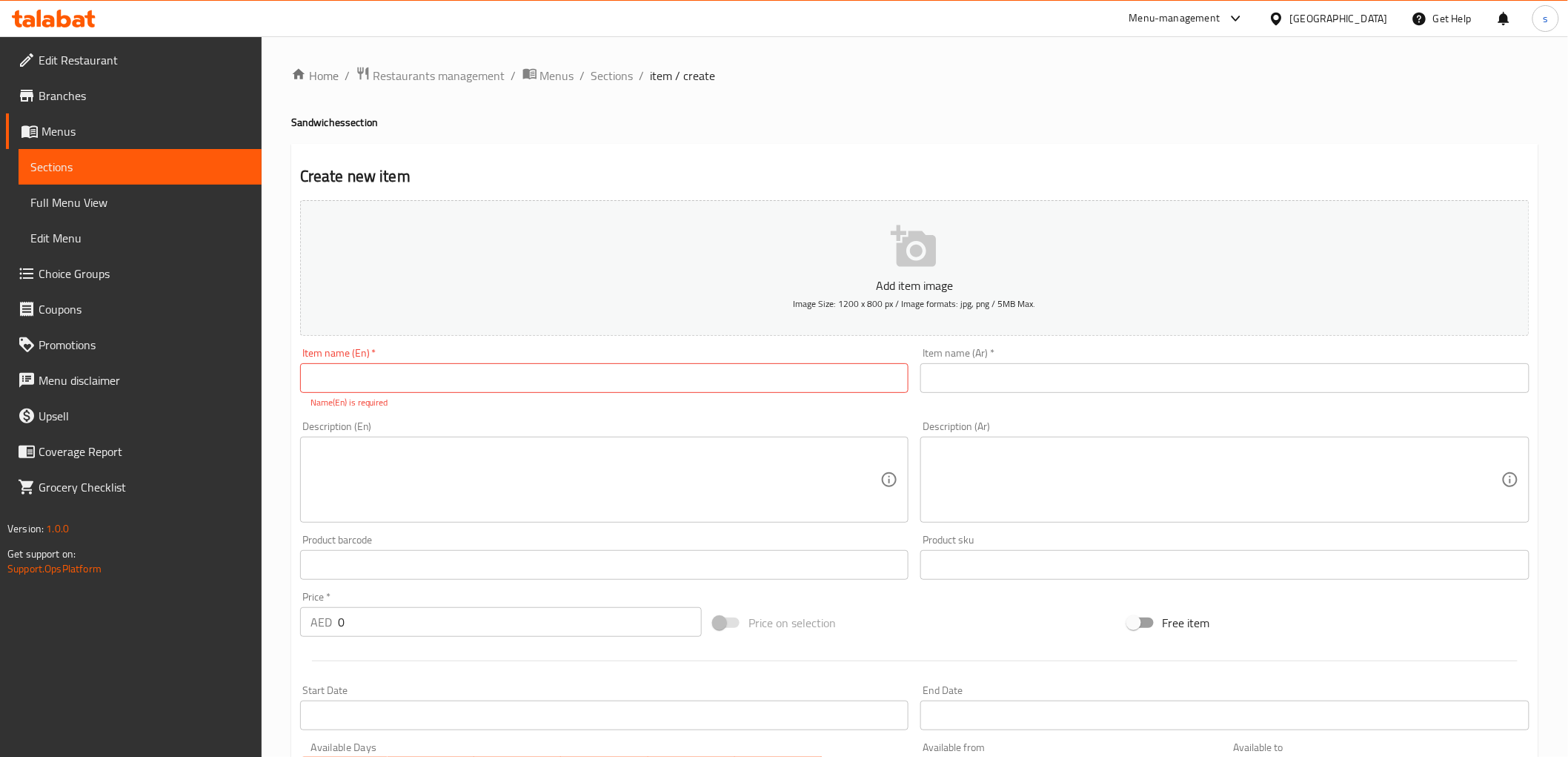
click at [871, 374] on input "text" at bounding box center [605, 378] width 609 height 30
paste input "Happiness Box"
type input "Happiness Box"
click at [1002, 371] on input "text" at bounding box center [1225, 378] width 609 height 30
click at [1210, 369] on input "text" at bounding box center [1225, 378] width 609 height 30
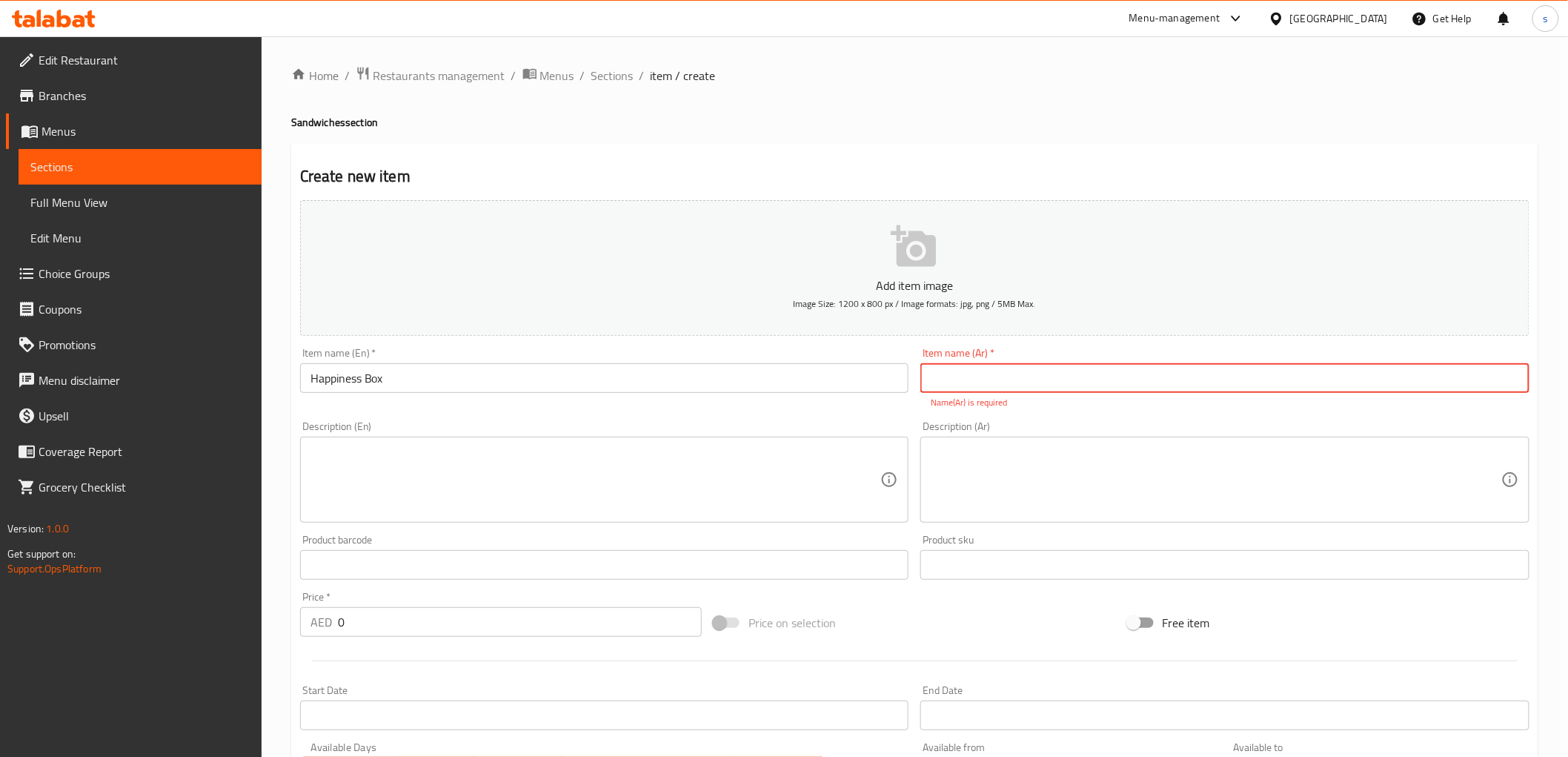
paste input "بوكس السعادة"
type input "بوكس السعادة"
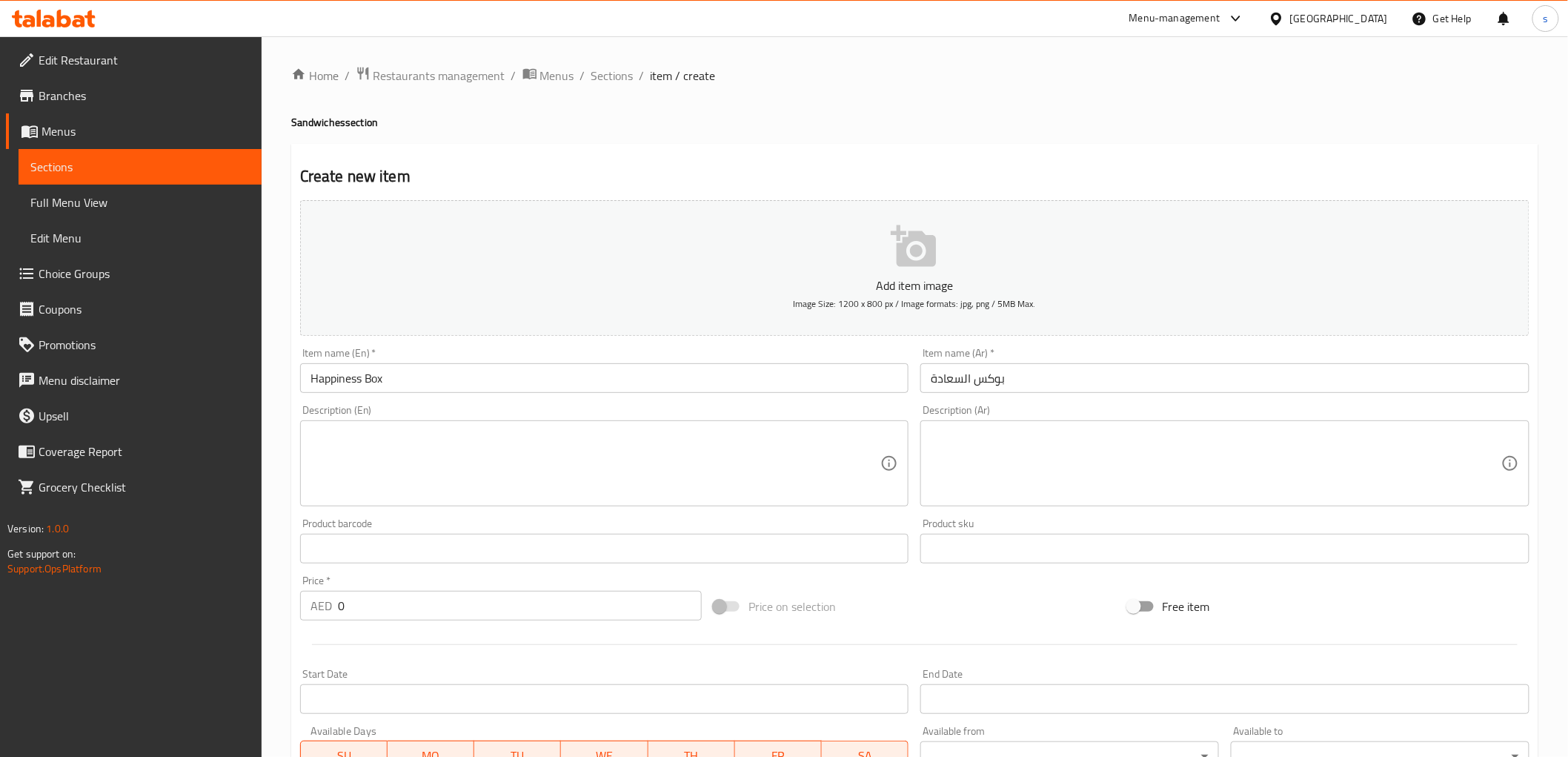
click at [647, 619] on input "0" at bounding box center [519, 606] width 363 height 30
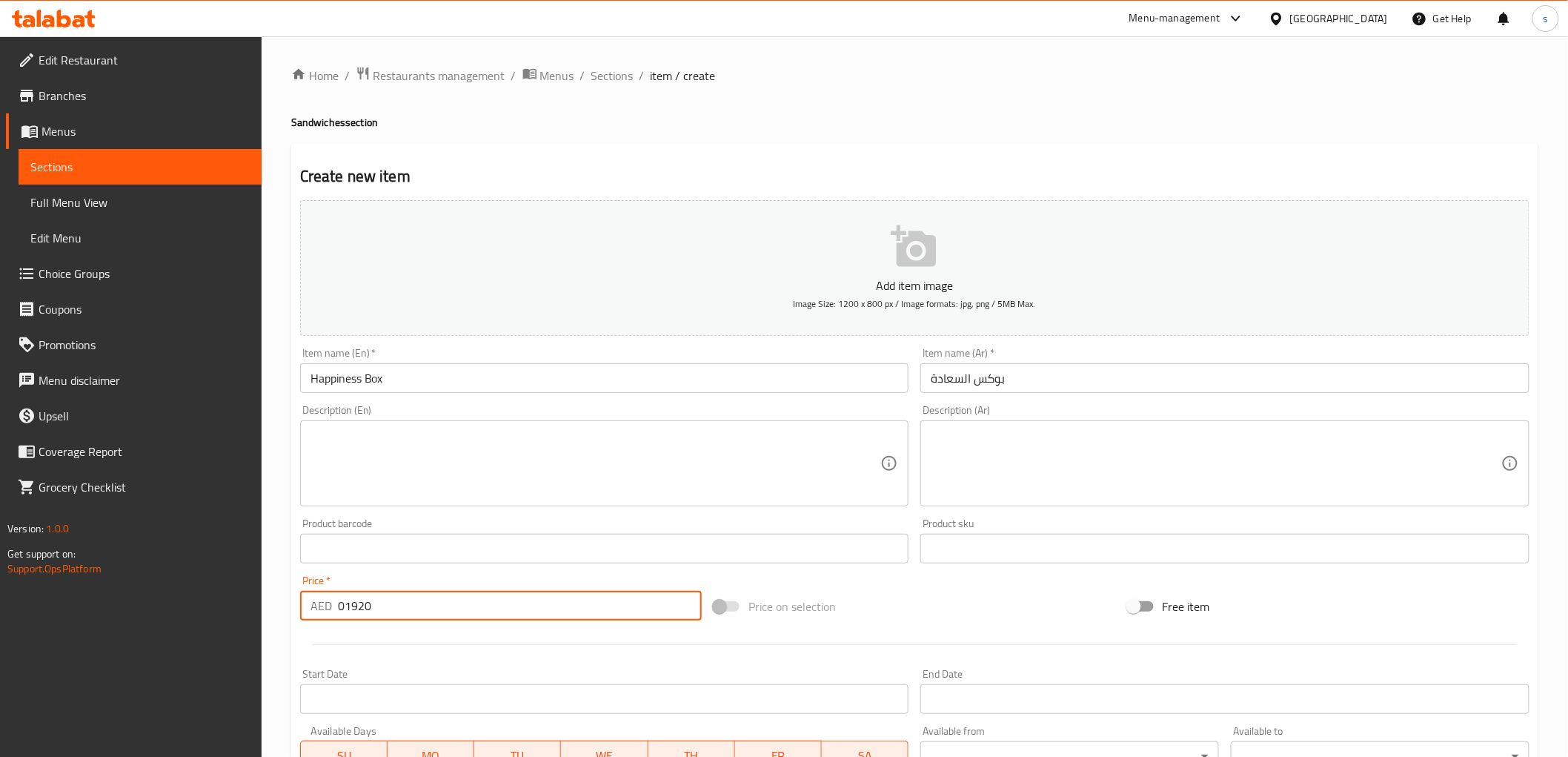
click at [345, 601] on input "01920" at bounding box center [519, 606] width 363 height 30
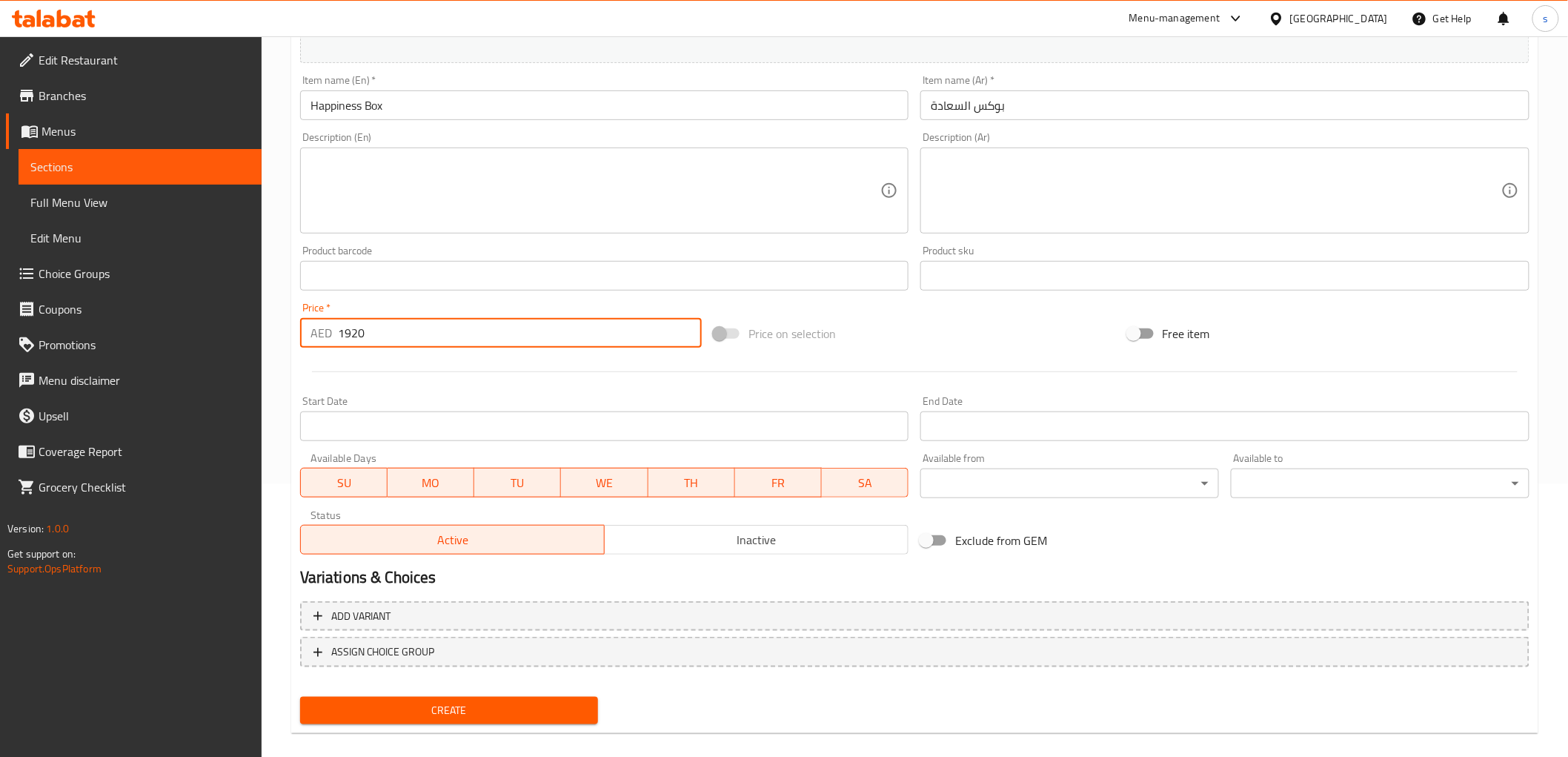
scroll to position [288, 0]
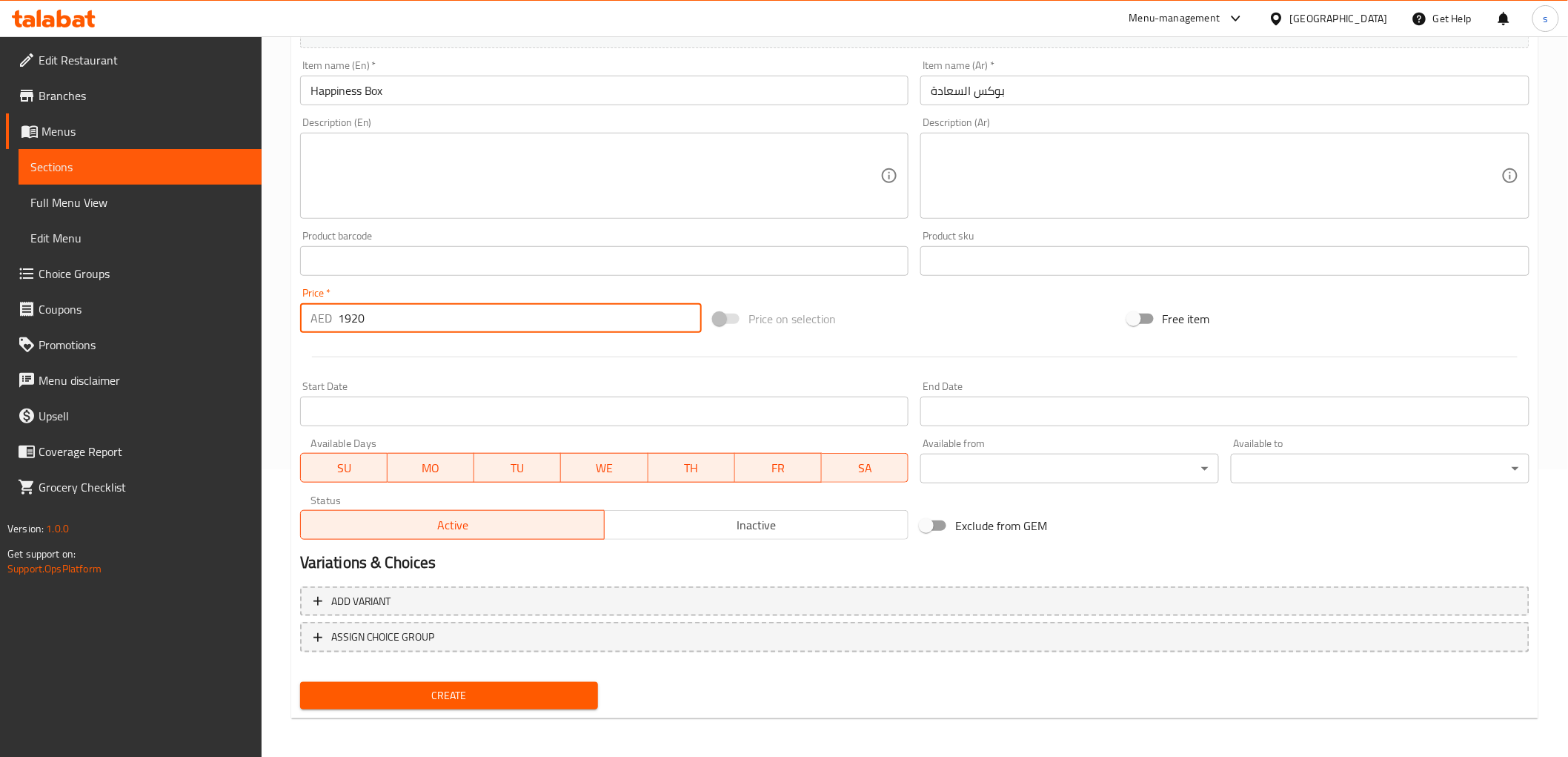
type input "1920"
click at [428, 699] on span "Create" at bounding box center [449, 696] width 275 height 19
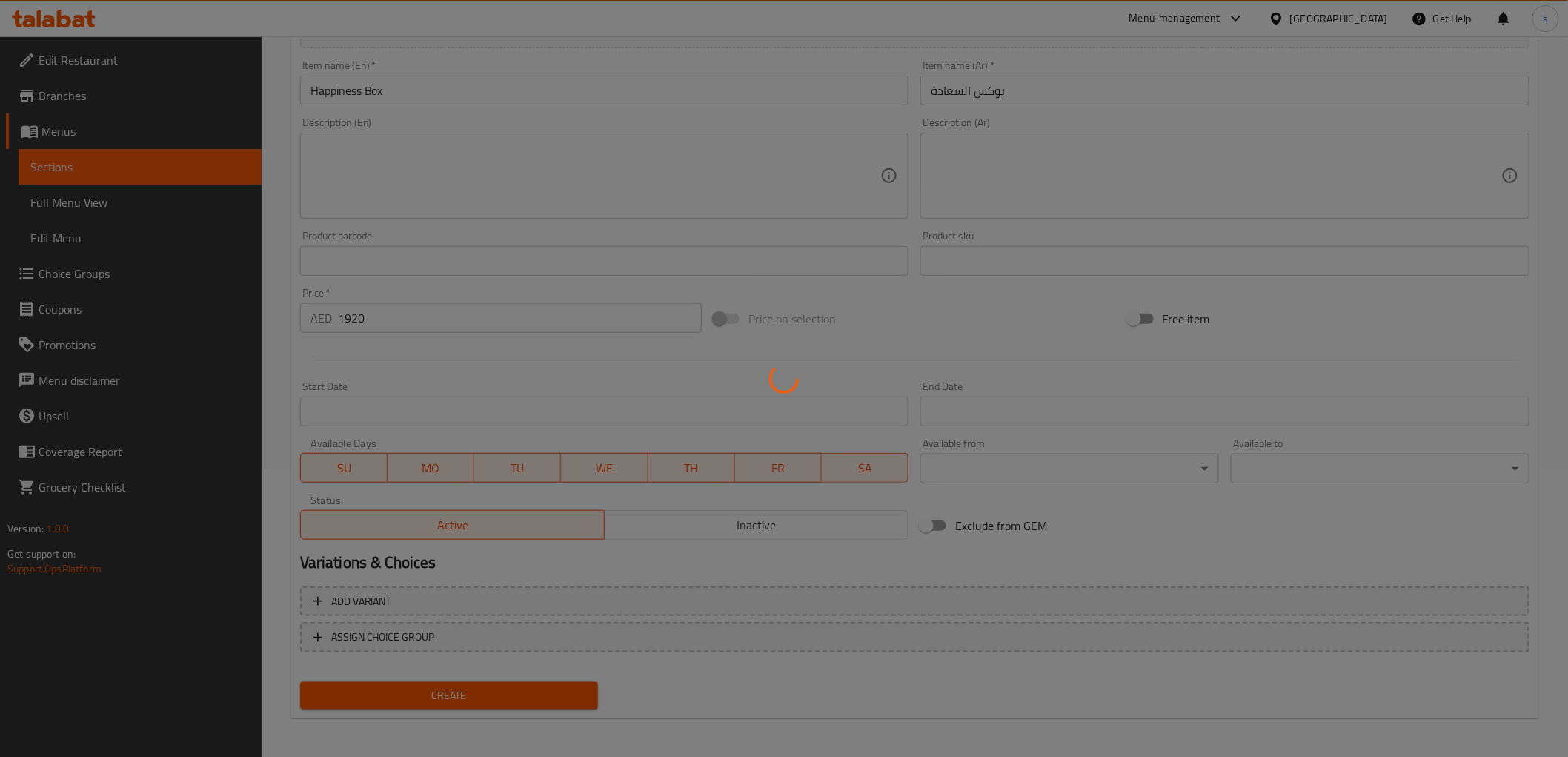
type input "0"
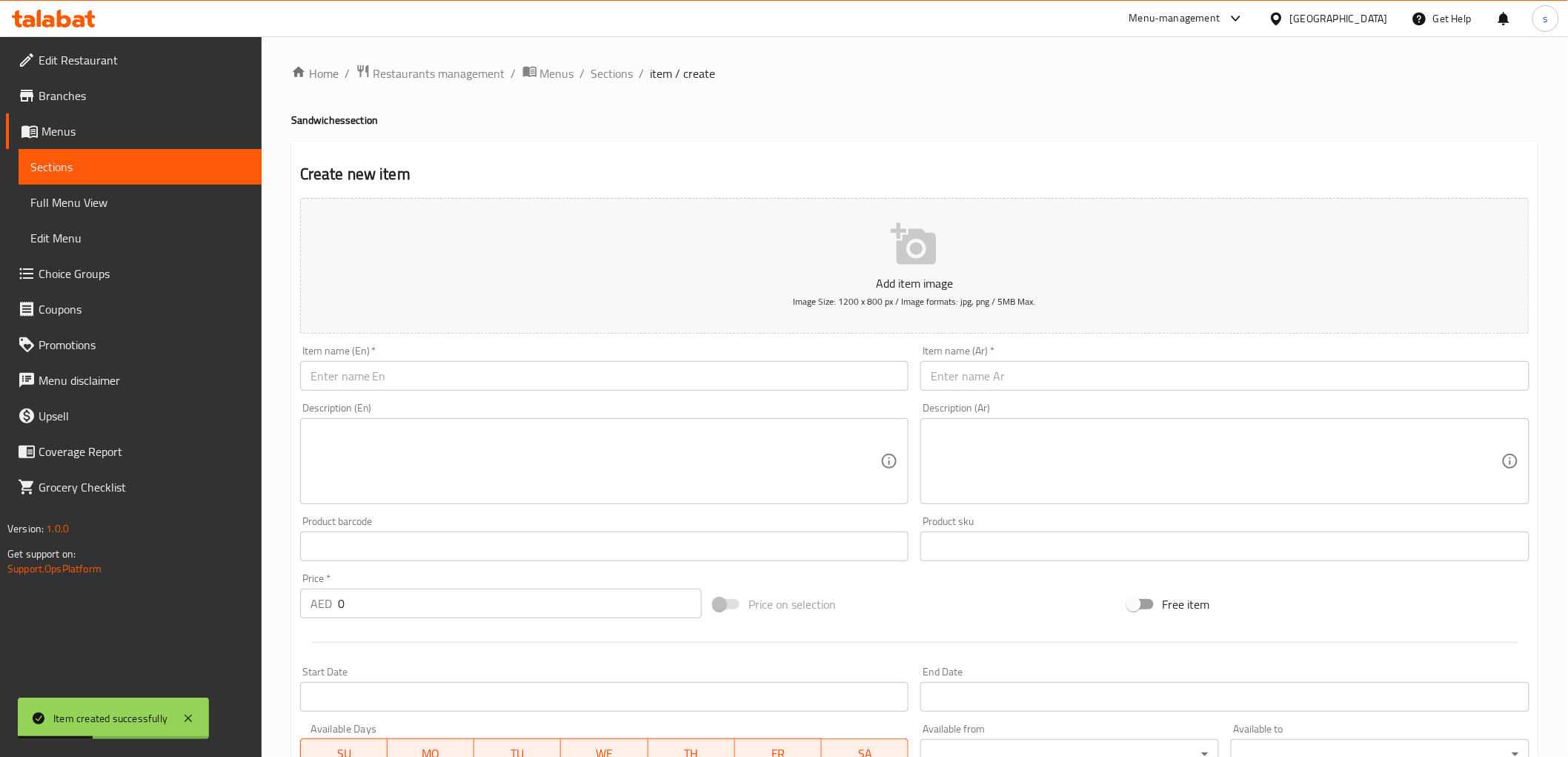
scroll to position [0, 0]
click at [609, 71] on span "Sections" at bounding box center [612, 75] width 42 height 18
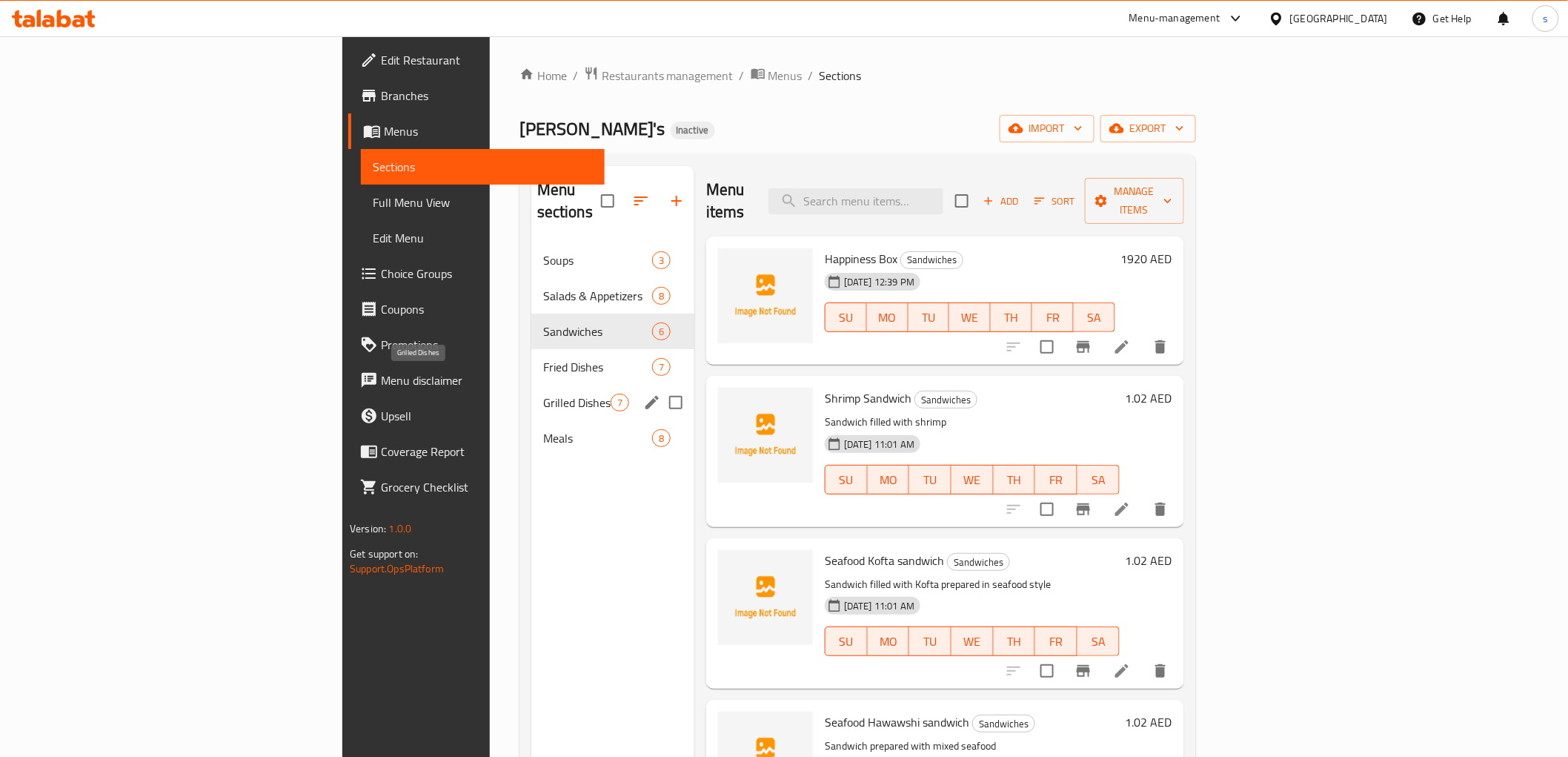
click at [543, 393] on span "Grilled Dishes" at bounding box center [576, 402] width 67 height 18
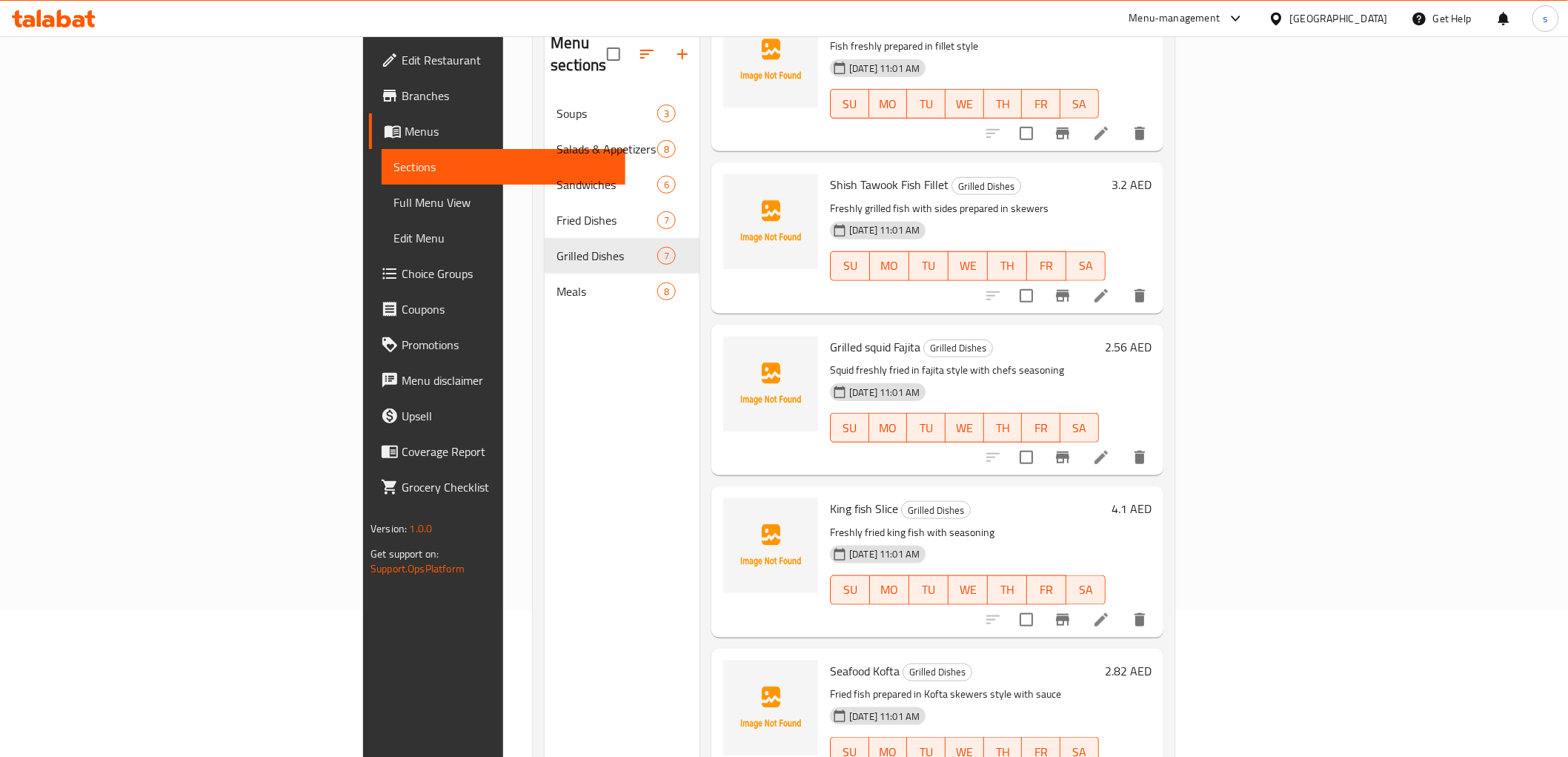
scroll to position [208, 0]
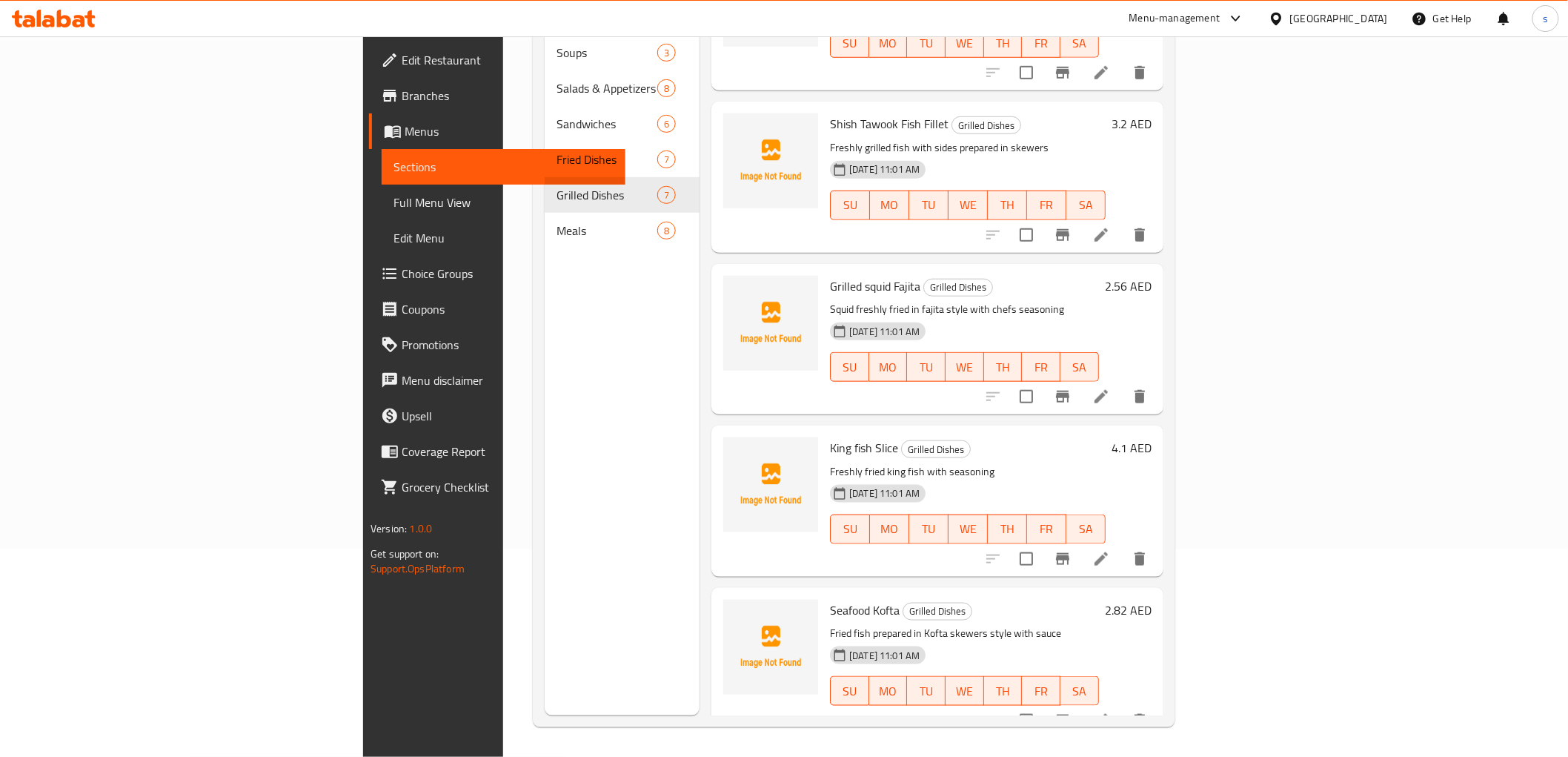
click at [1110, 550] on icon at bounding box center [1100, 559] width 18 height 18
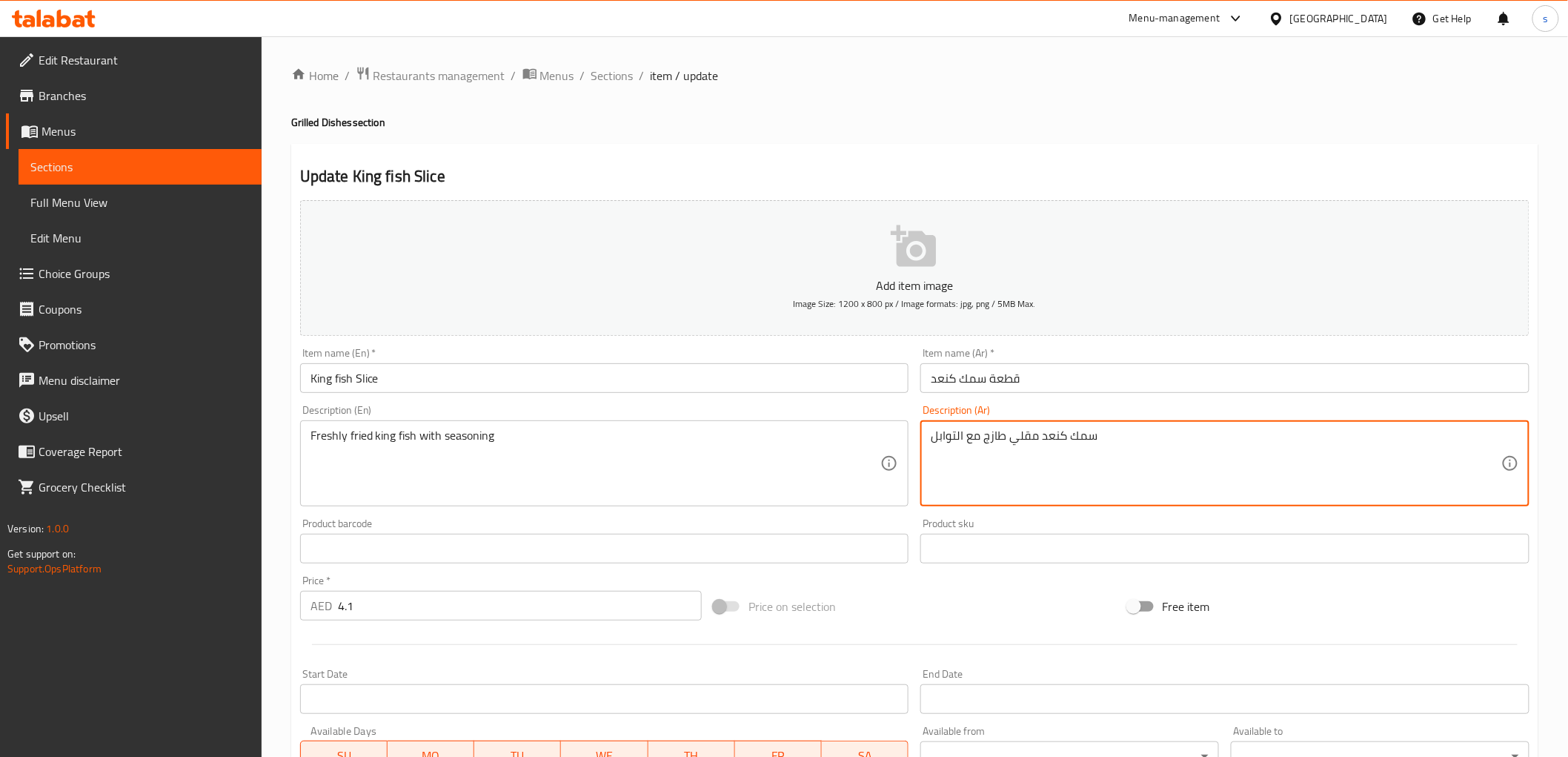
drag, startPoint x: 930, startPoint y: 436, endPoint x: 1197, endPoint y: 418, distance: 267.6
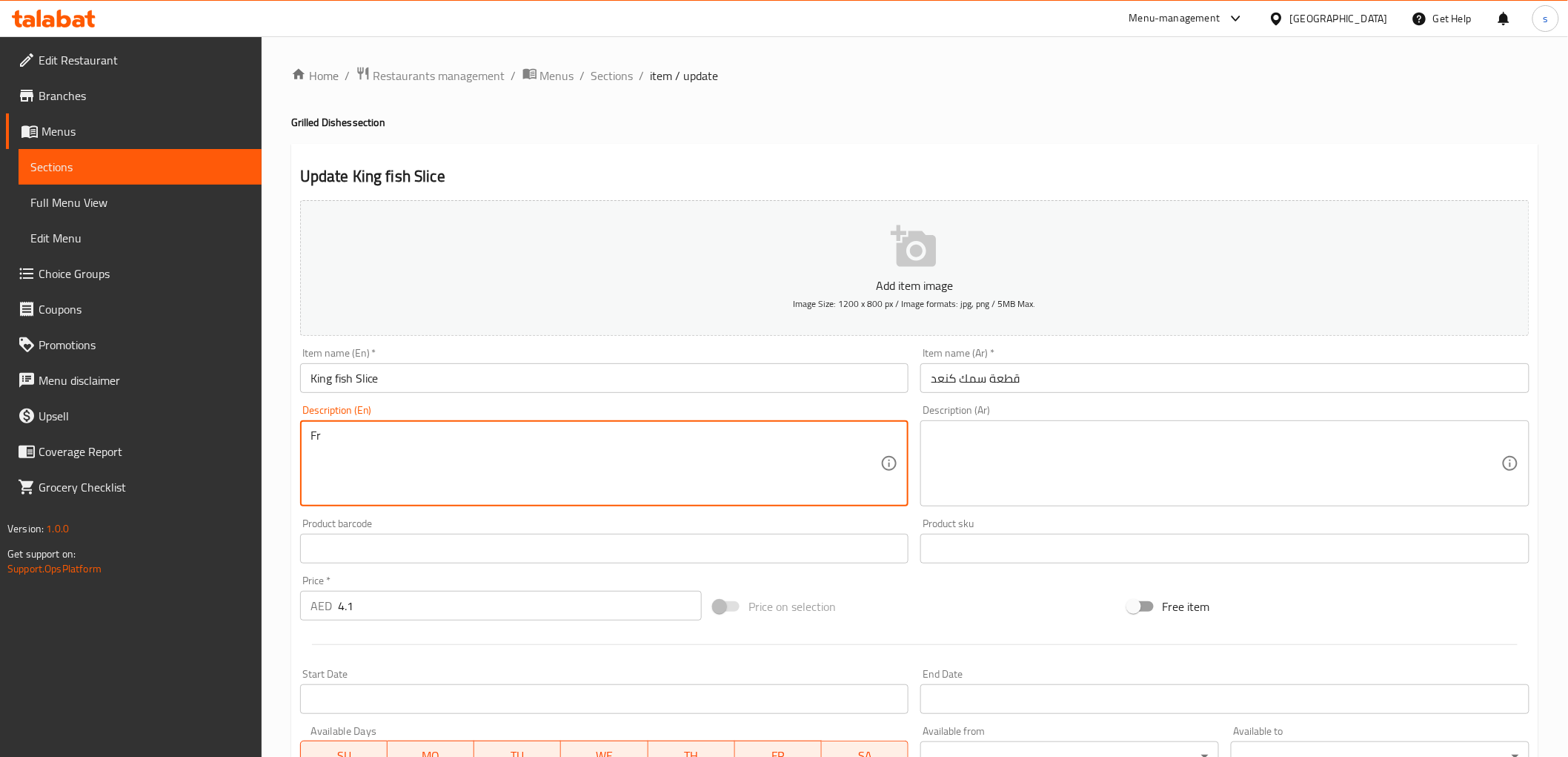
type textarea "F"
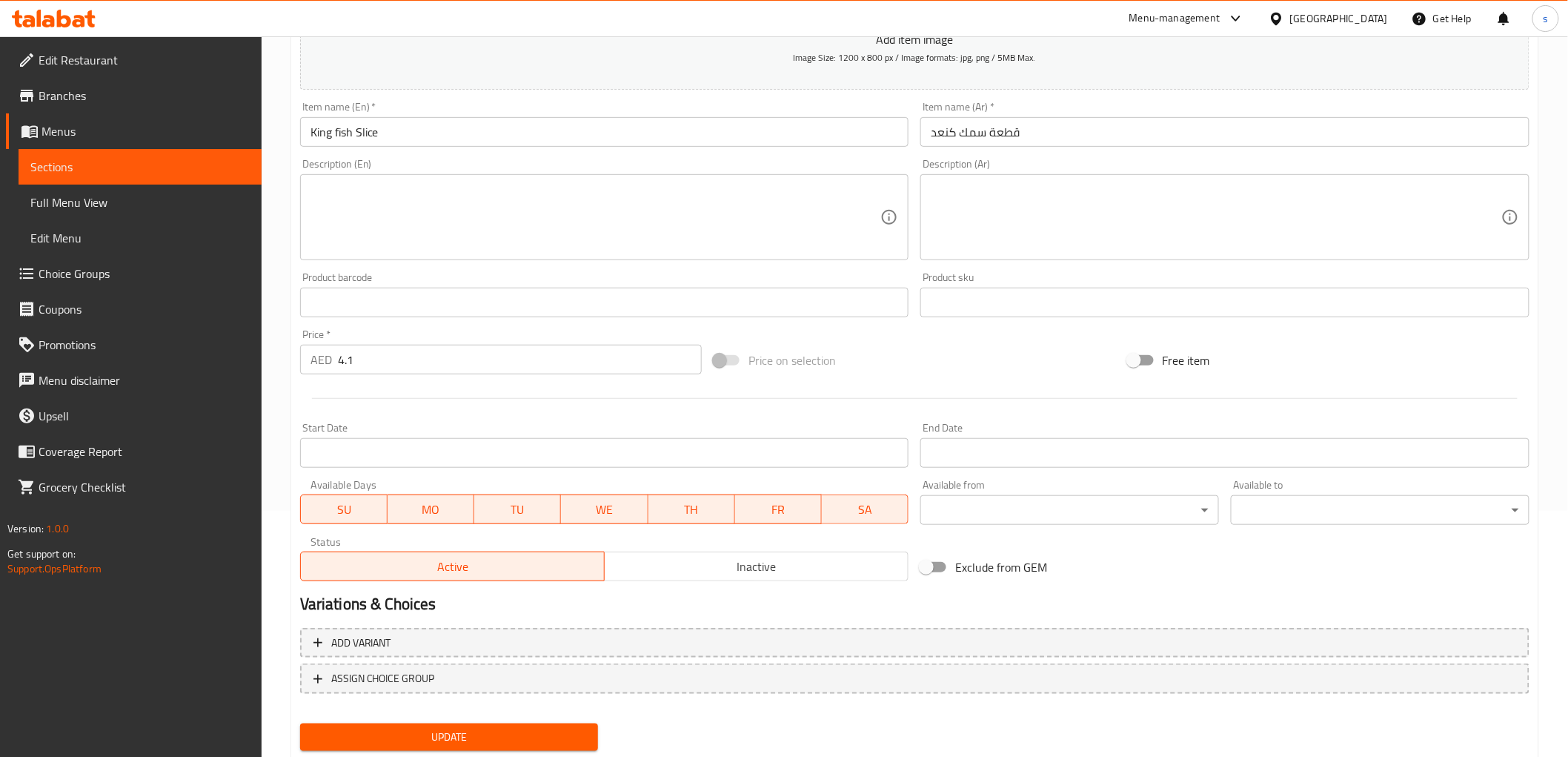
scroll to position [288, 0]
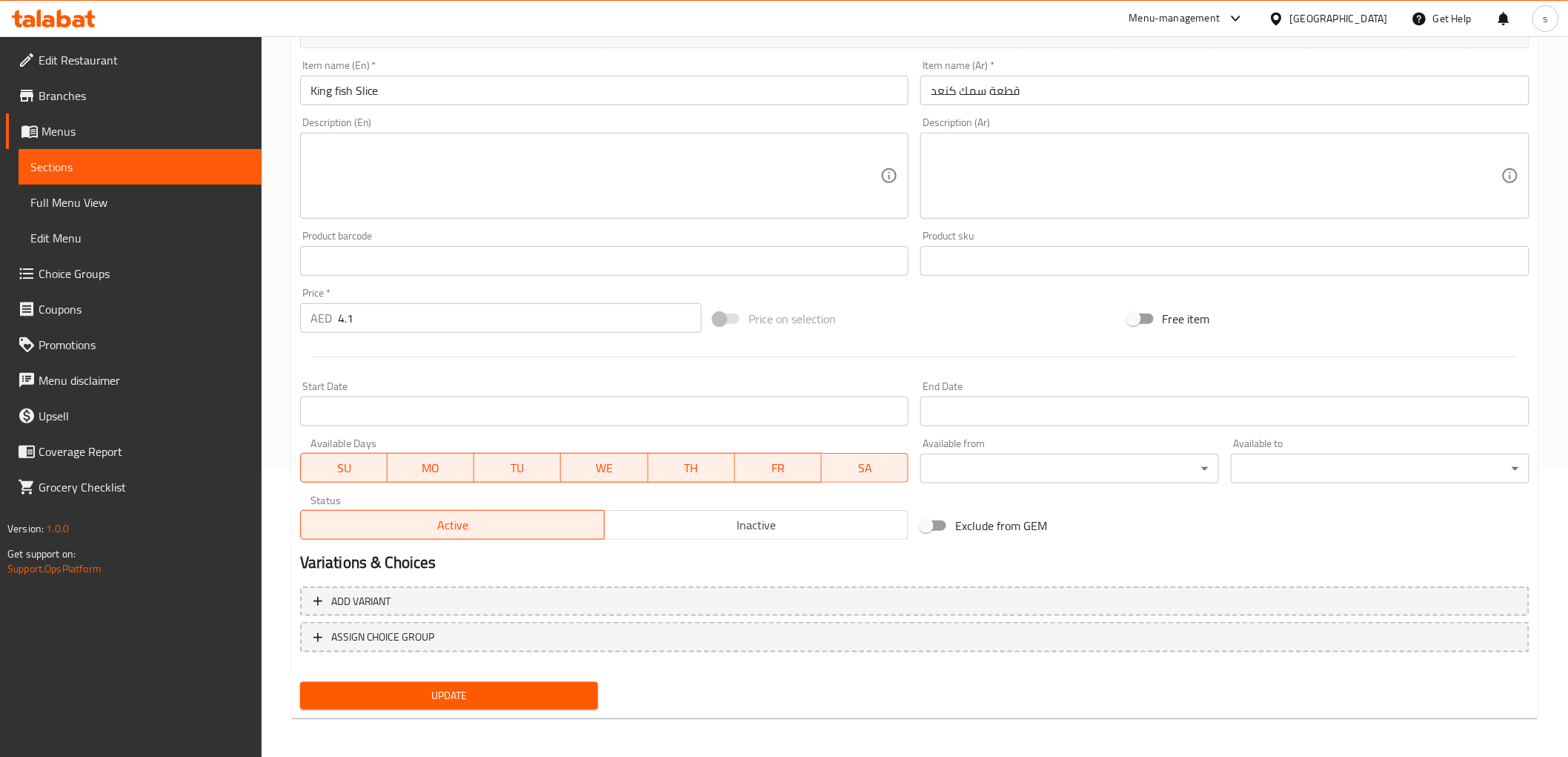
click at [484, 697] on span "Update" at bounding box center [449, 696] width 275 height 19
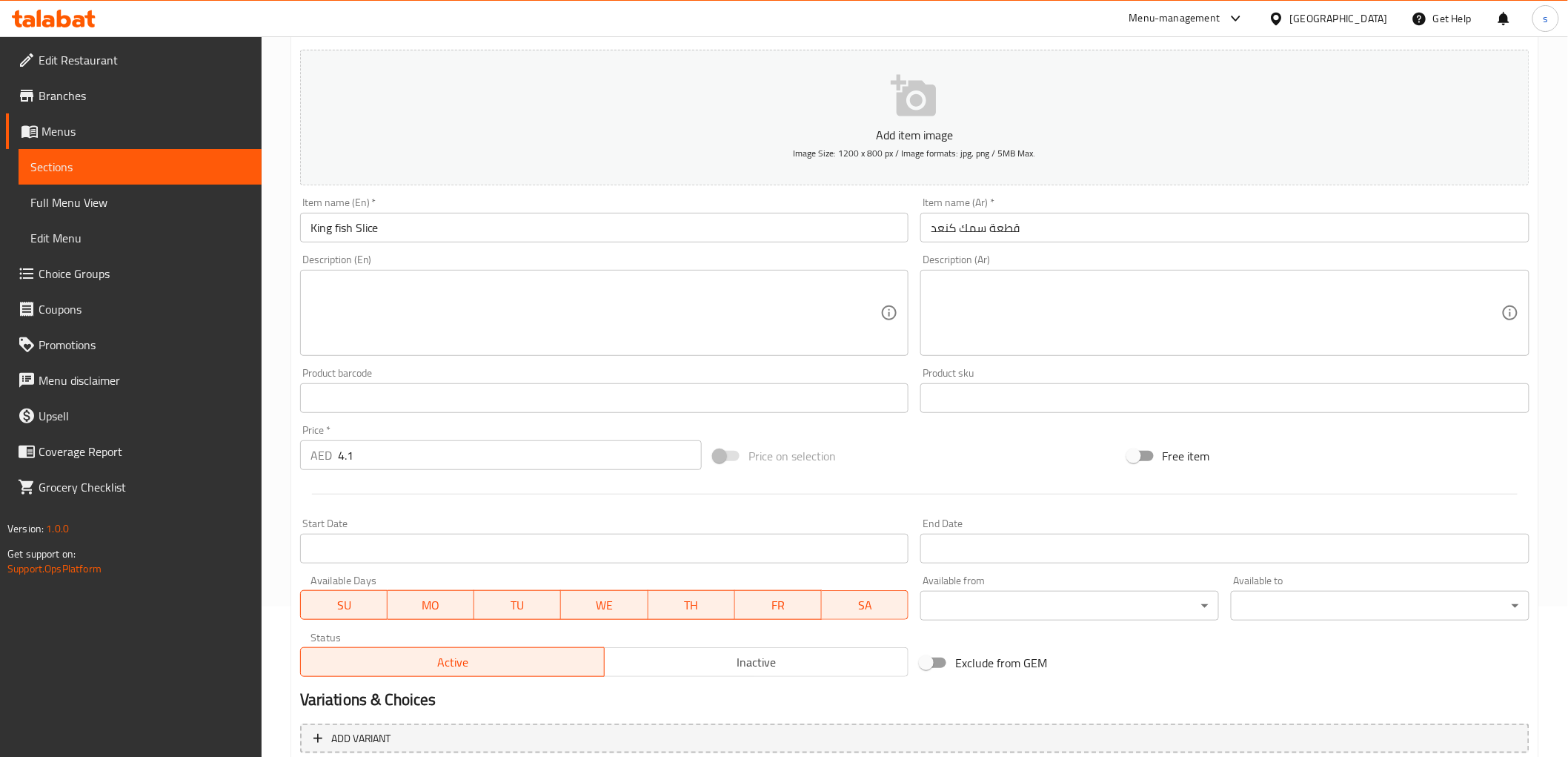
scroll to position [0, 0]
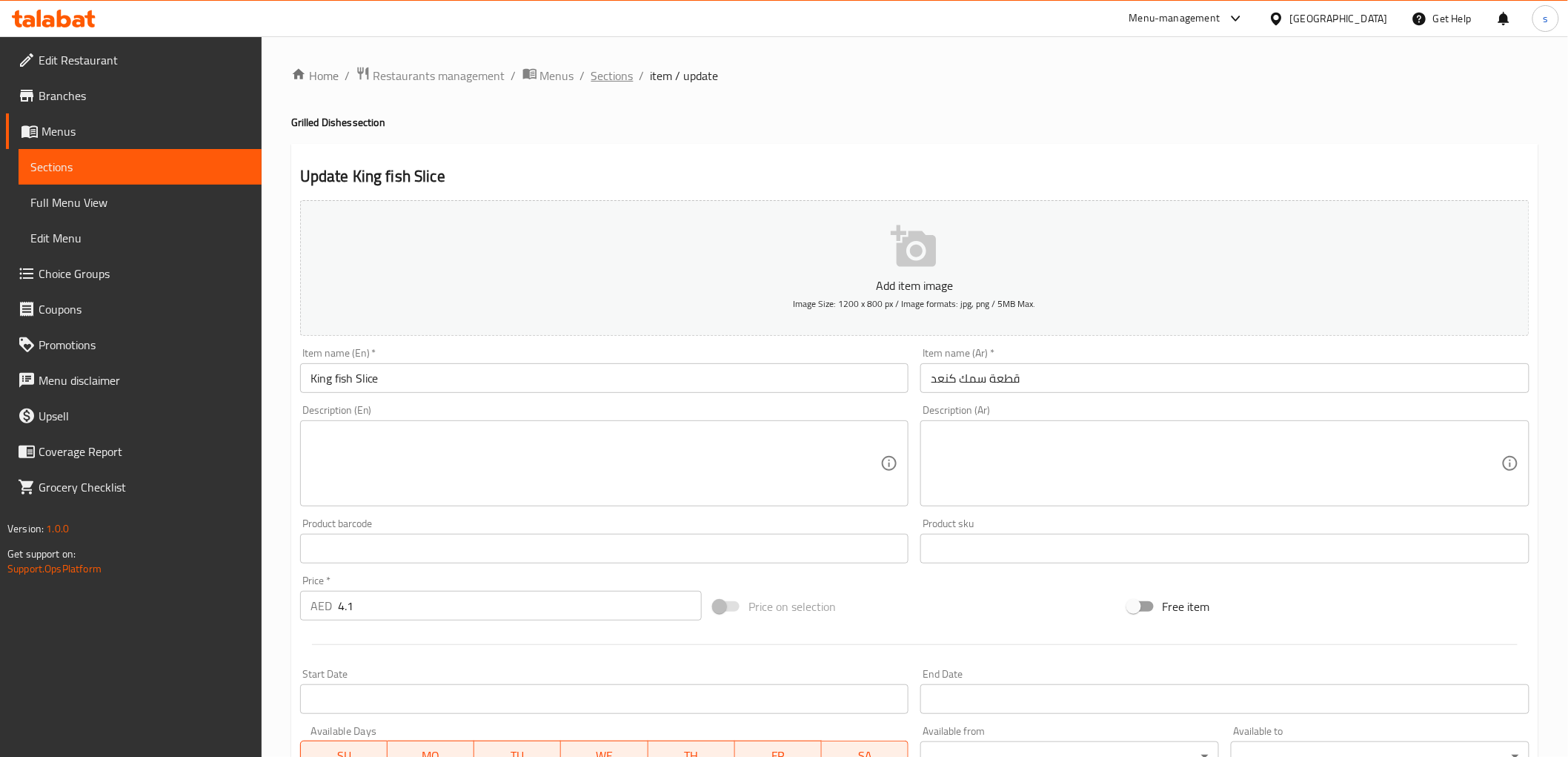
click at [612, 78] on span "Sections" at bounding box center [612, 75] width 42 height 18
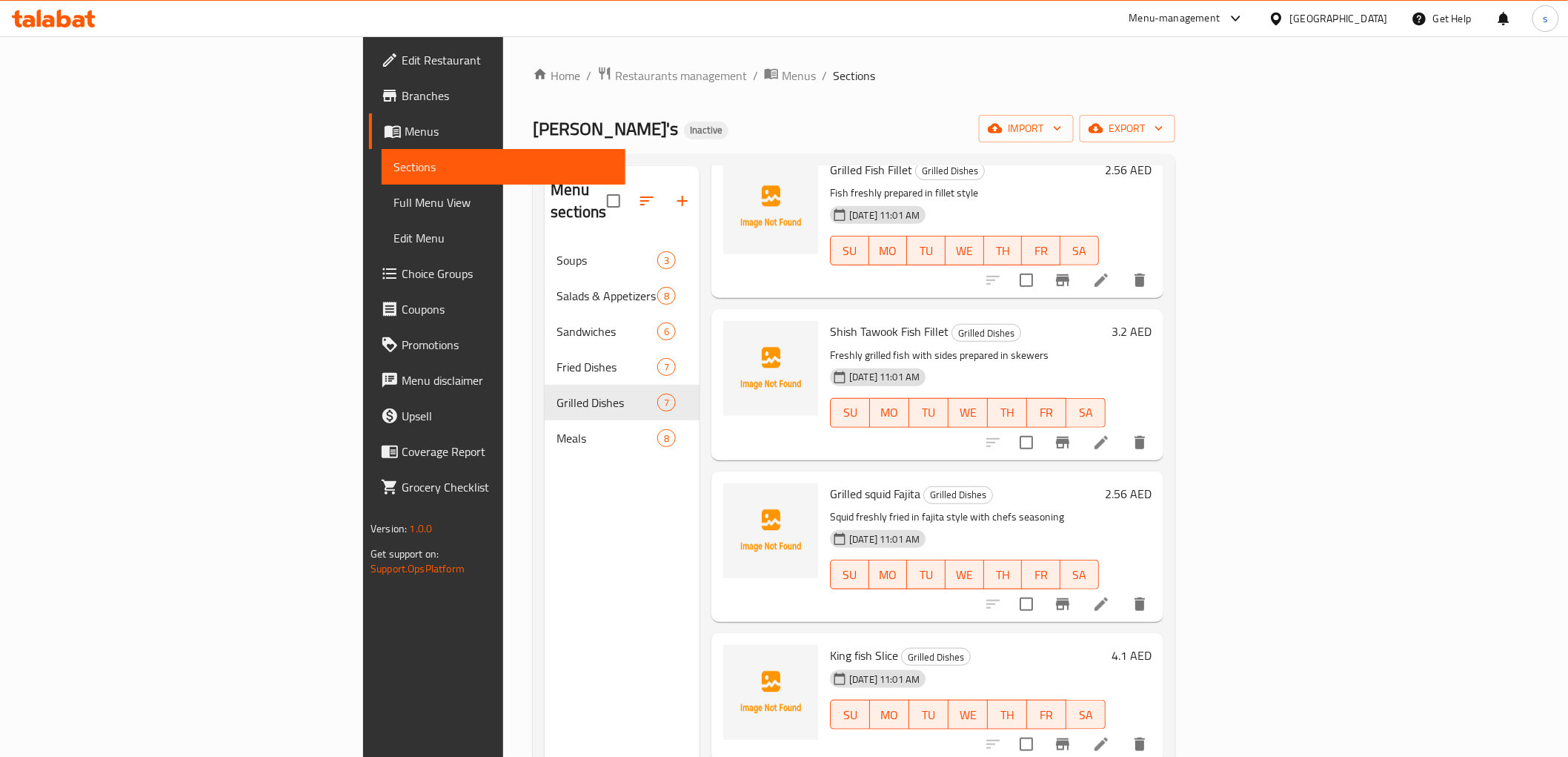
scroll to position [208, 0]
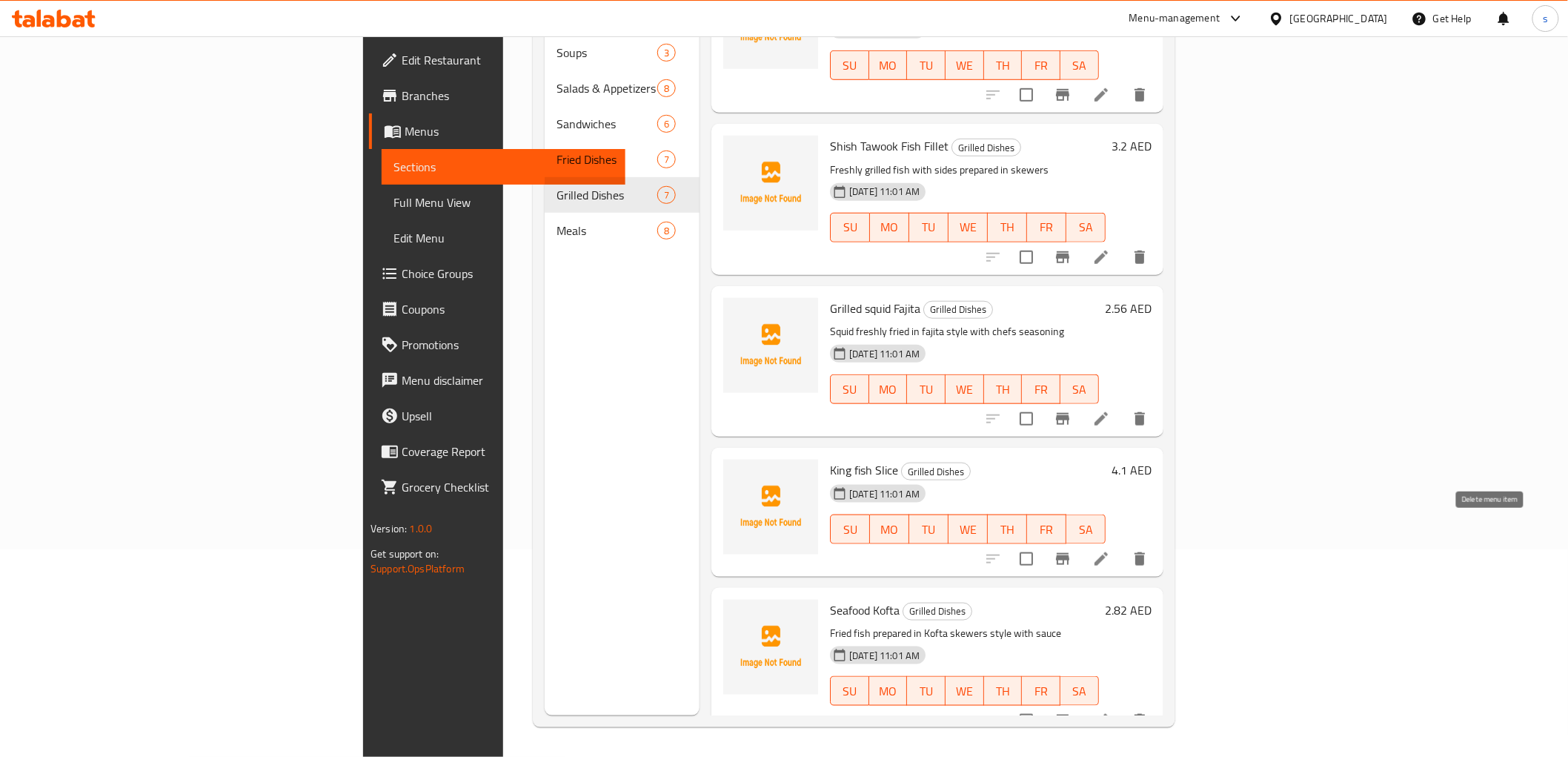
click at [1148, 550] on icon "delete" at bounding box center [1140, 559] width 18 height 18
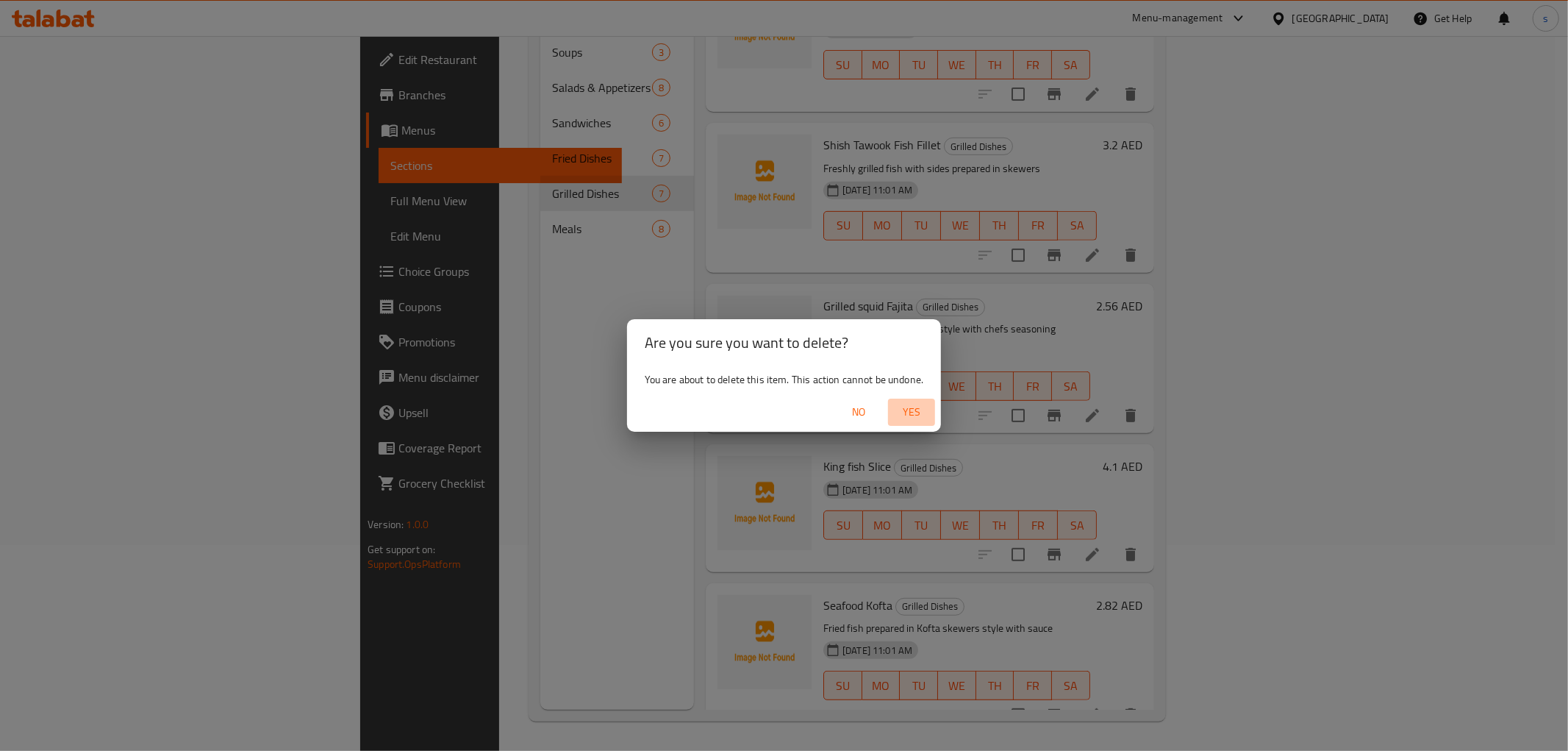
click at [915, 408] on span "Yes" at bounding box center [911, 412] width 35 height 19
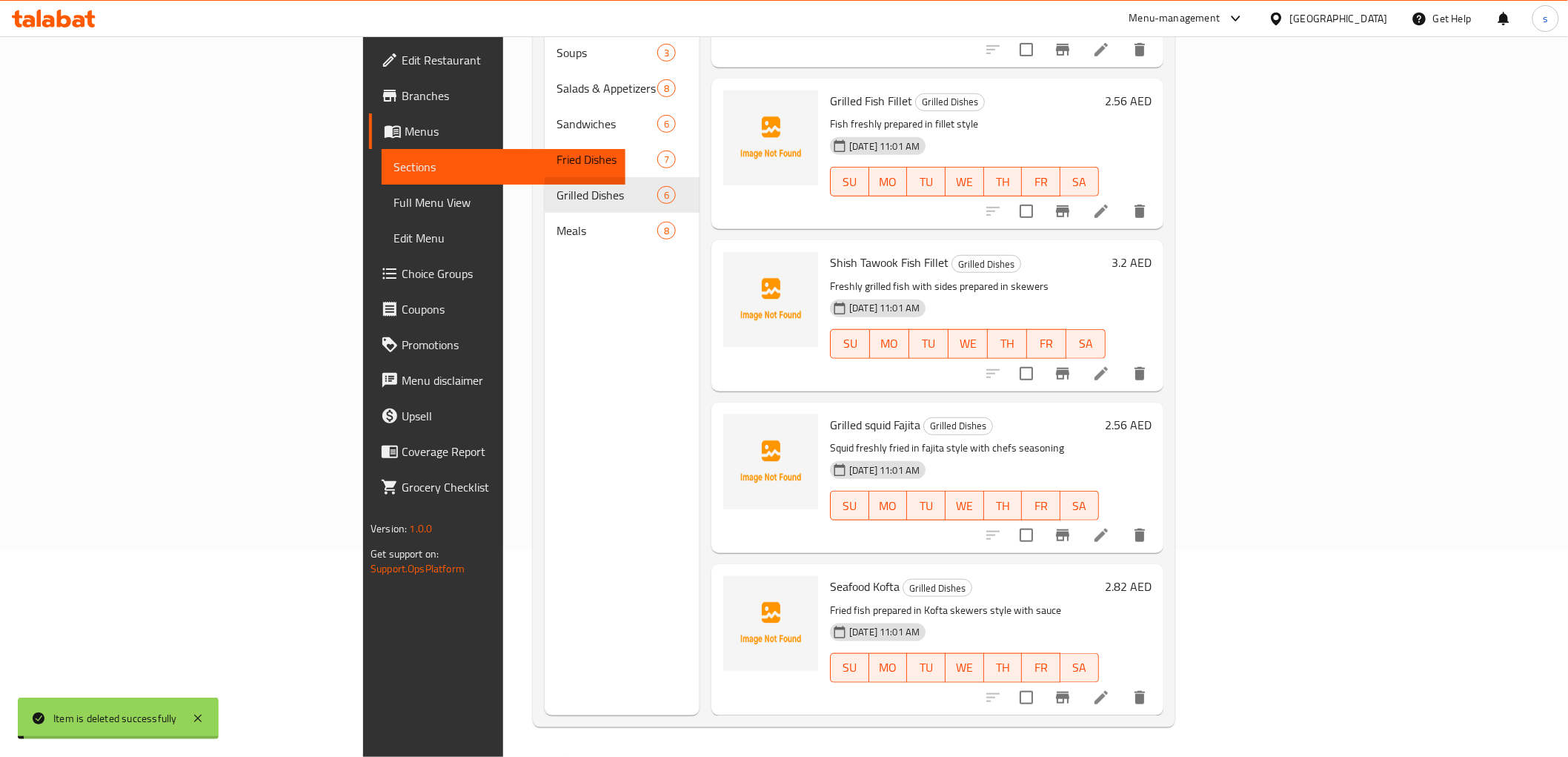
scroll to position [251, 0]
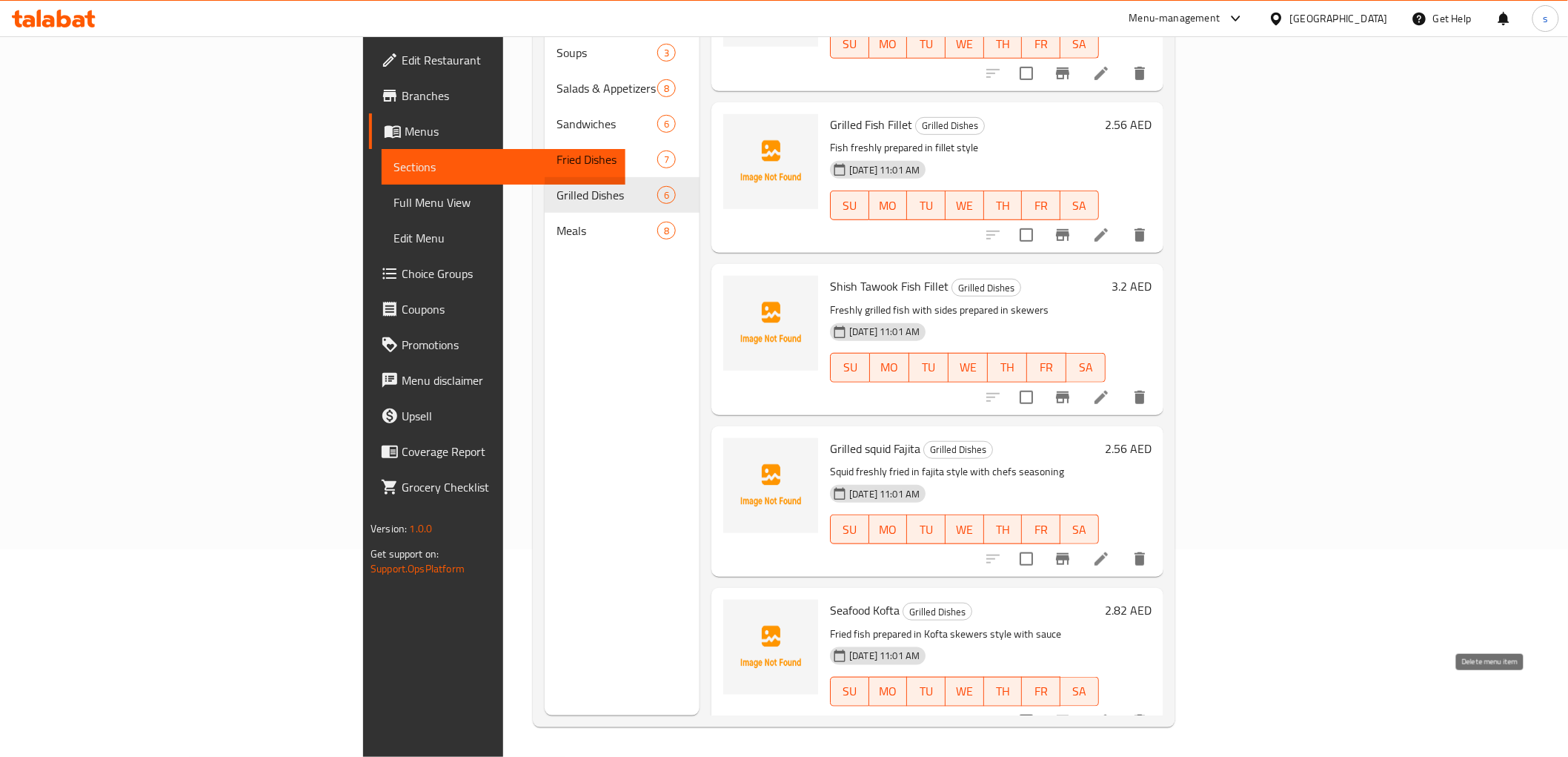
click at [1145, 715] on icon "delete" at bounding box center [1139, 721] width 10 height 13
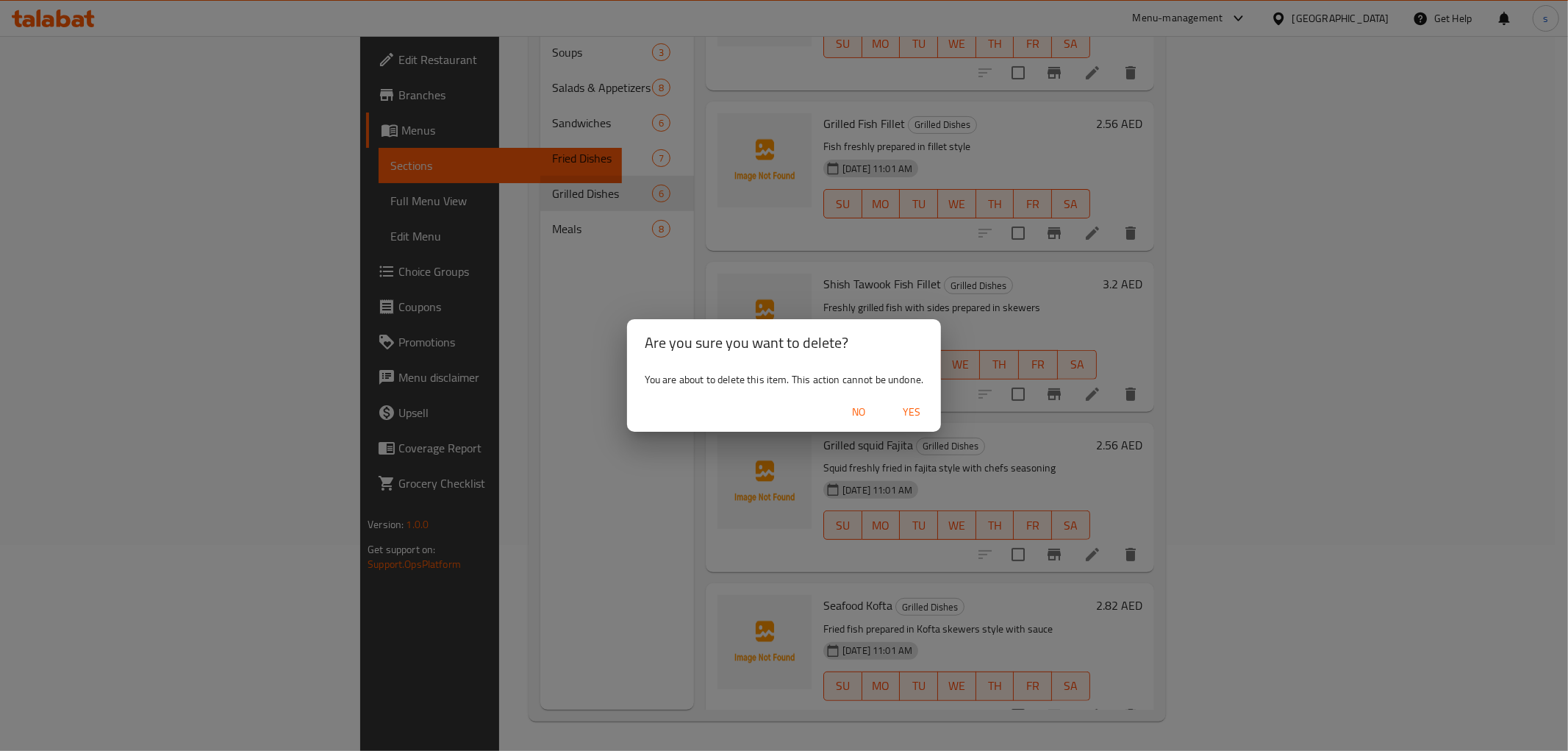
click at [904, 408] on span "Yes" at bounding box center [911, 412] width 35 height 19
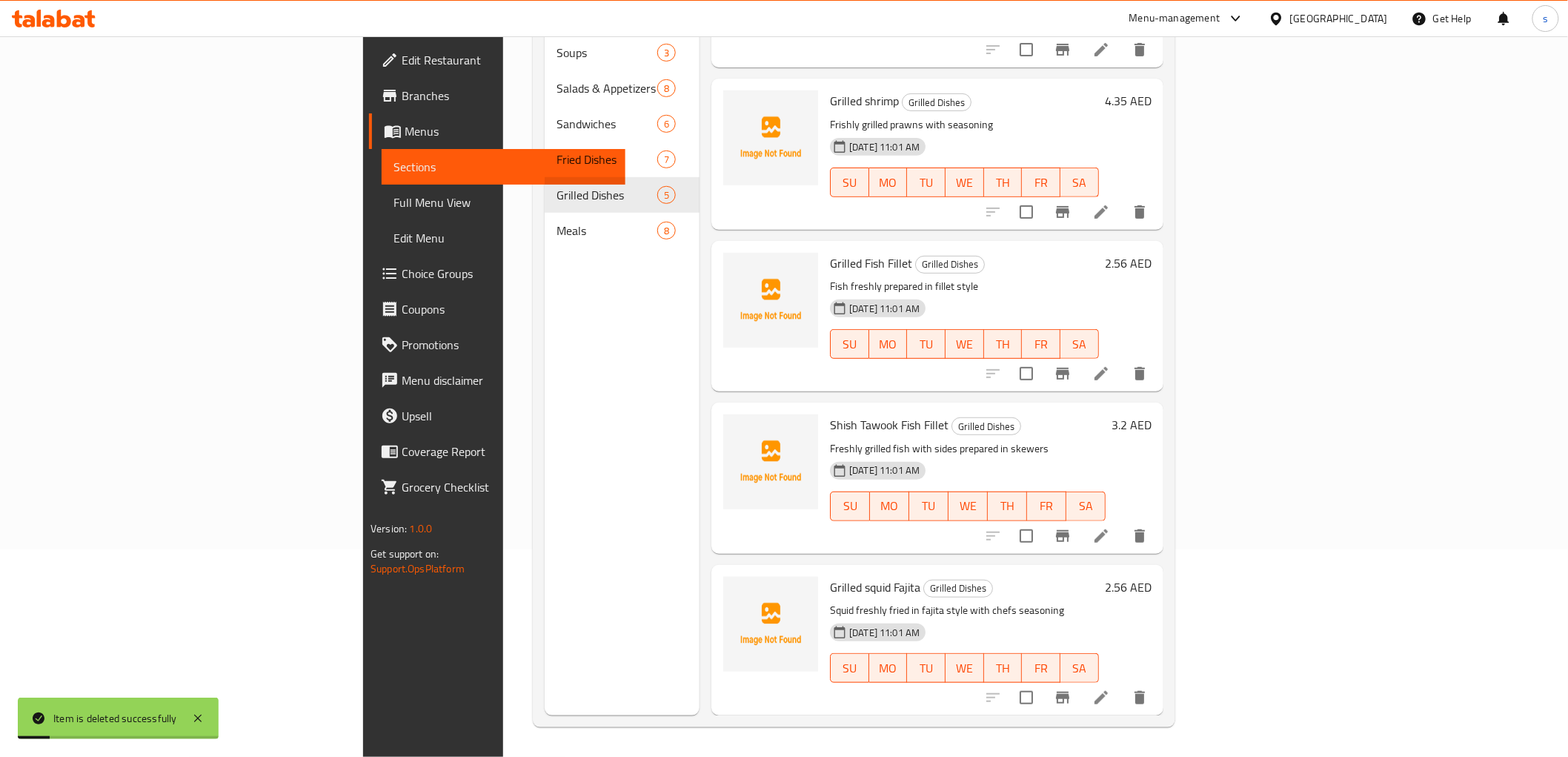
scroll to position [89, 0]
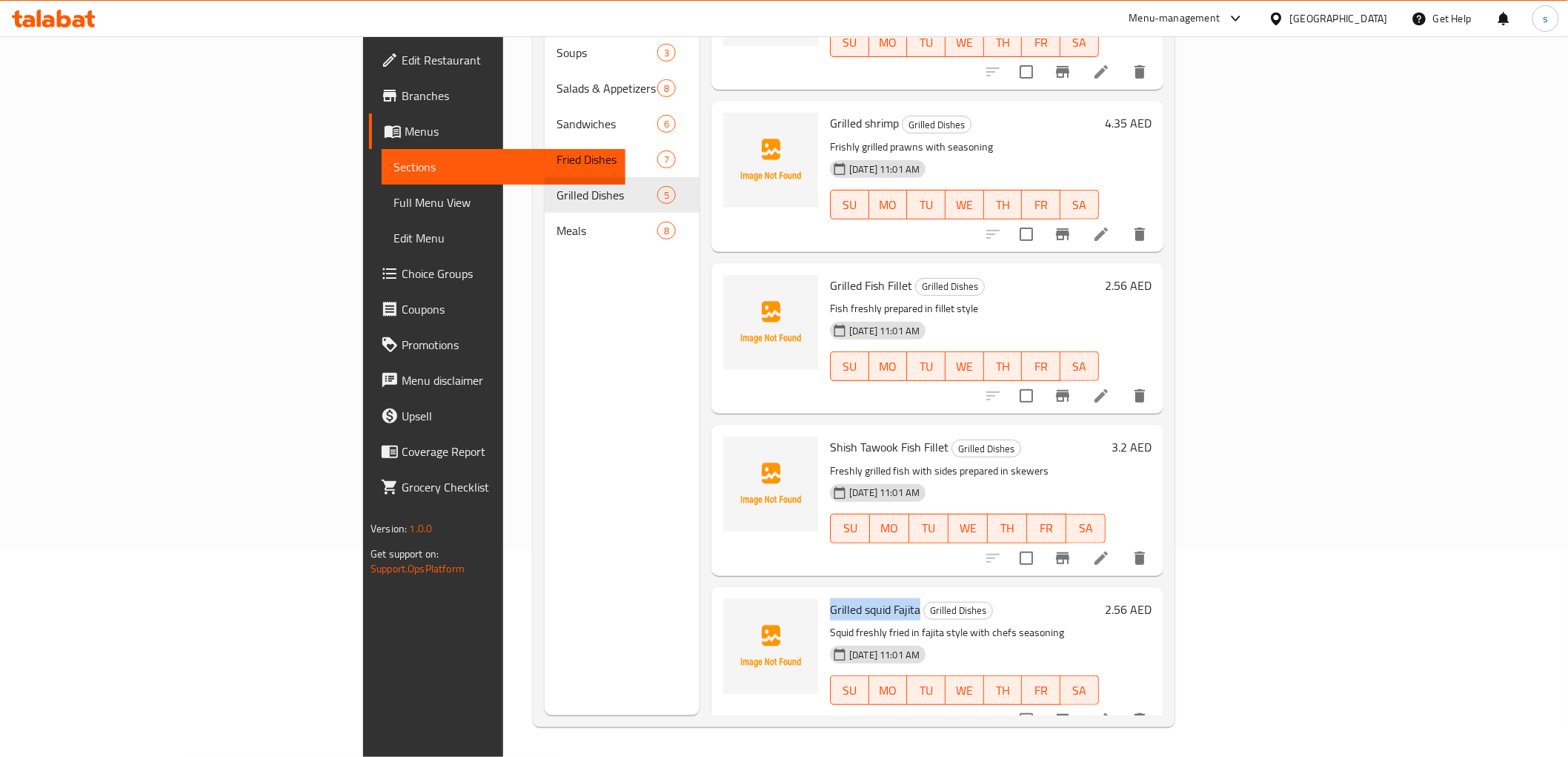
drag, startPoint x: 736, startPoint y: 586, endPoint x: 829, endPoint y: 591, distance: 93.1
click at [829, 593] on div "Grilled squid Fajita Grilled Dishes Squid freshly fried in fajita style with ch…" at bounding box center [964, 662] width 281 height 139
copy span "Grilled squid Fajita"
click at [1145, 713] on icon "delete" at bounding box center [1139, 719] width 10 height 13
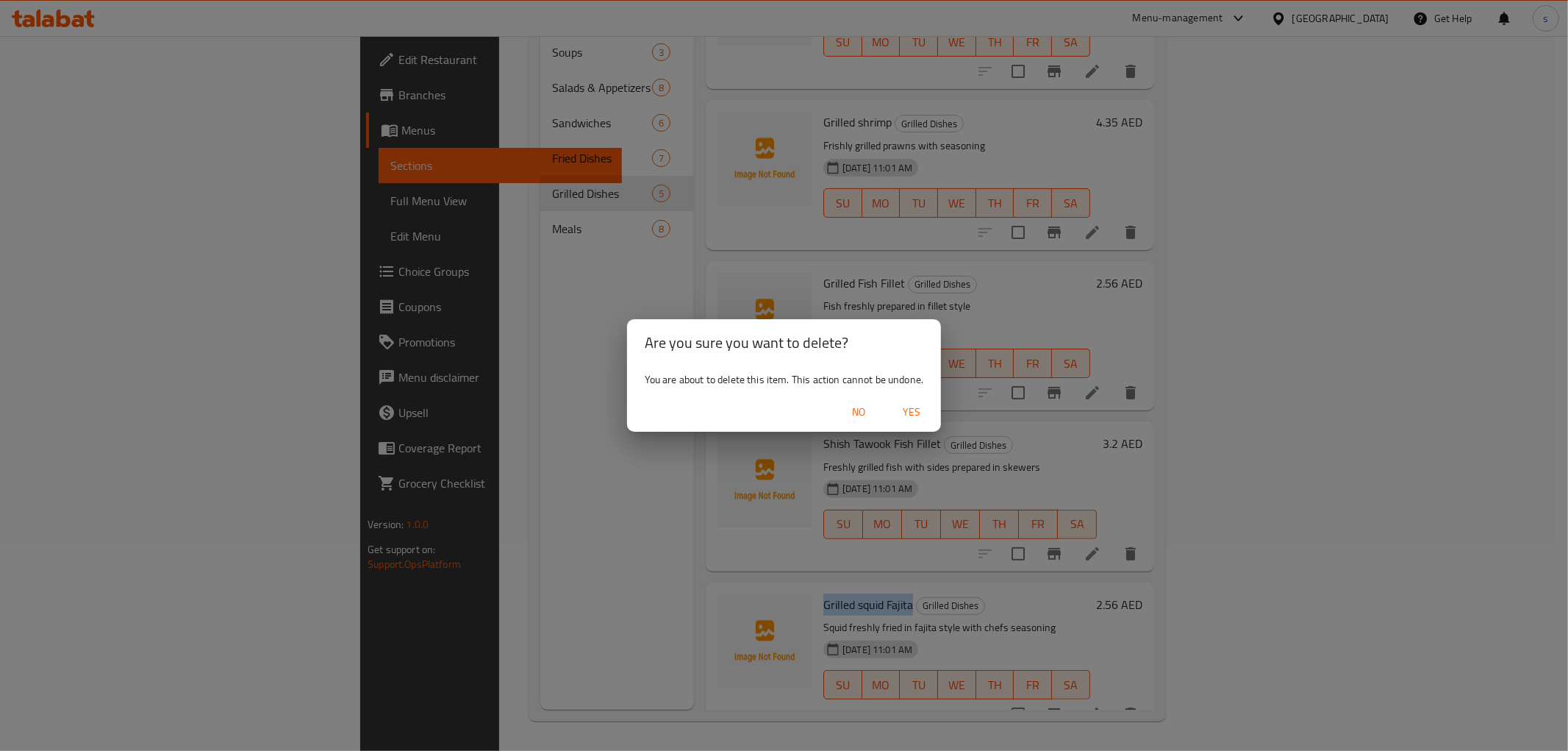
click at [911, 403] on span "Yes" at bounding box center [911, 412] width 35 height 19
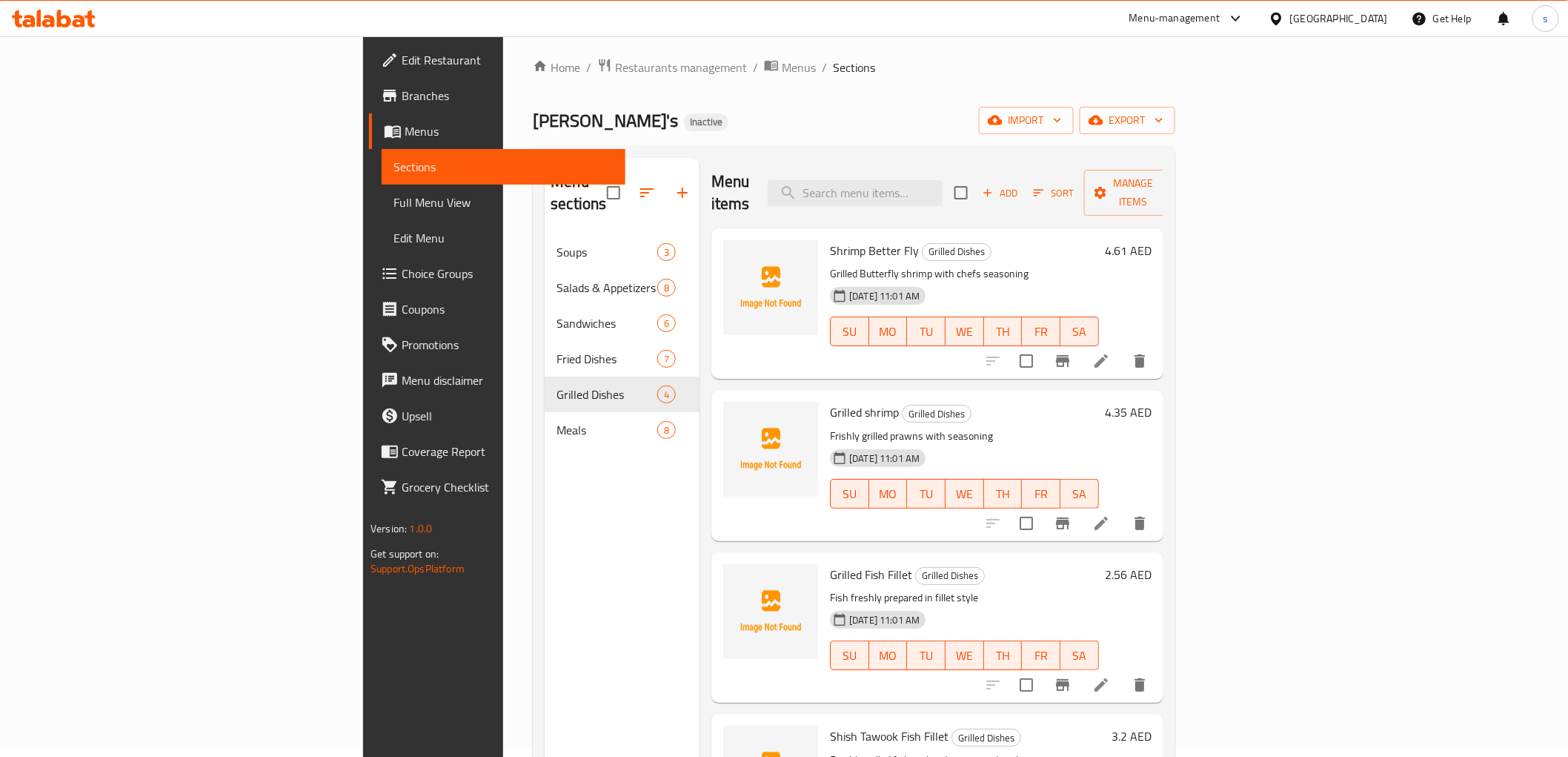
scroll to position [0, 0]
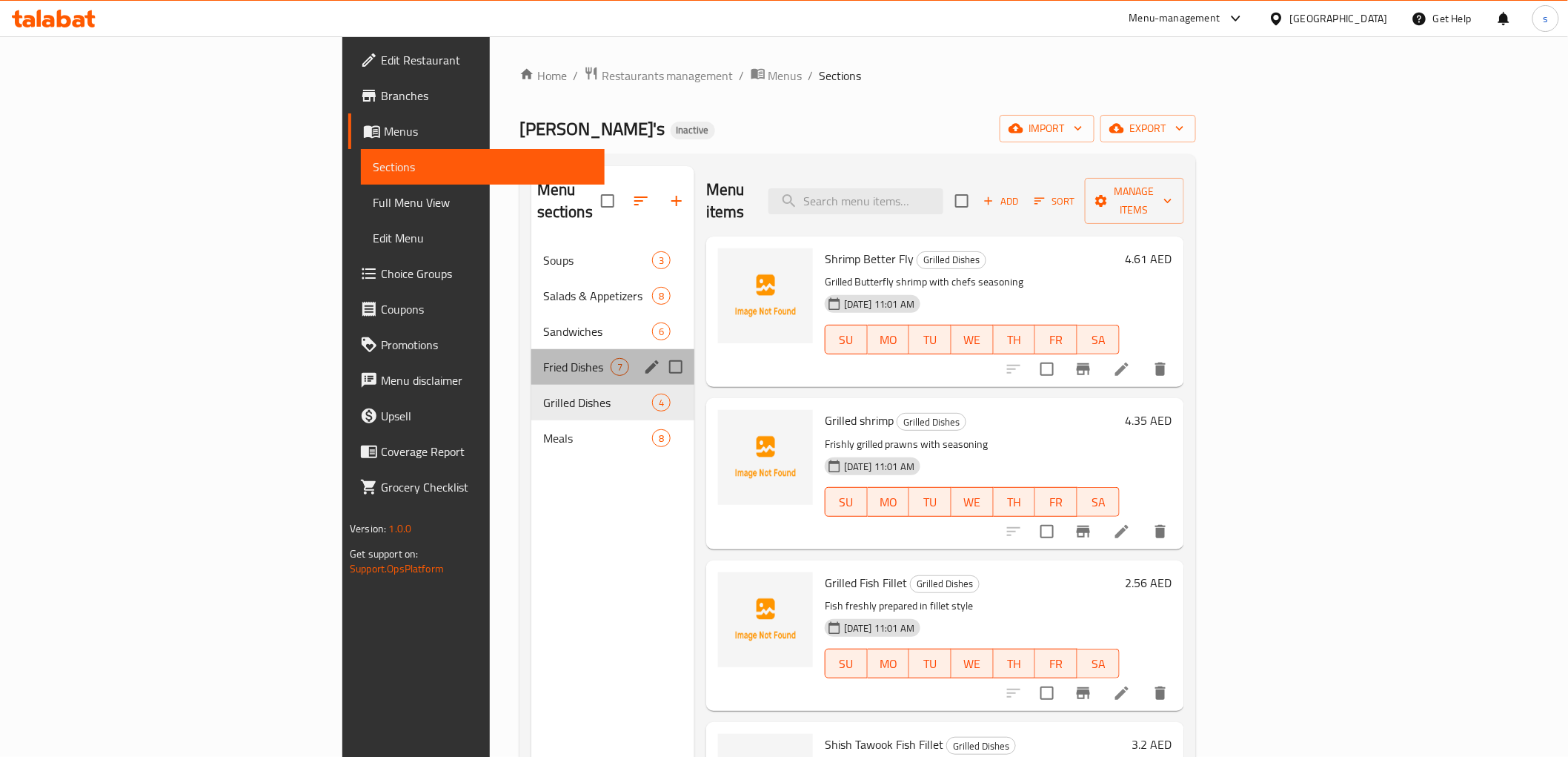
click at [531, 350] on div "Fried Dishes 7" at bounding box center [612, 367] width 163 height 35
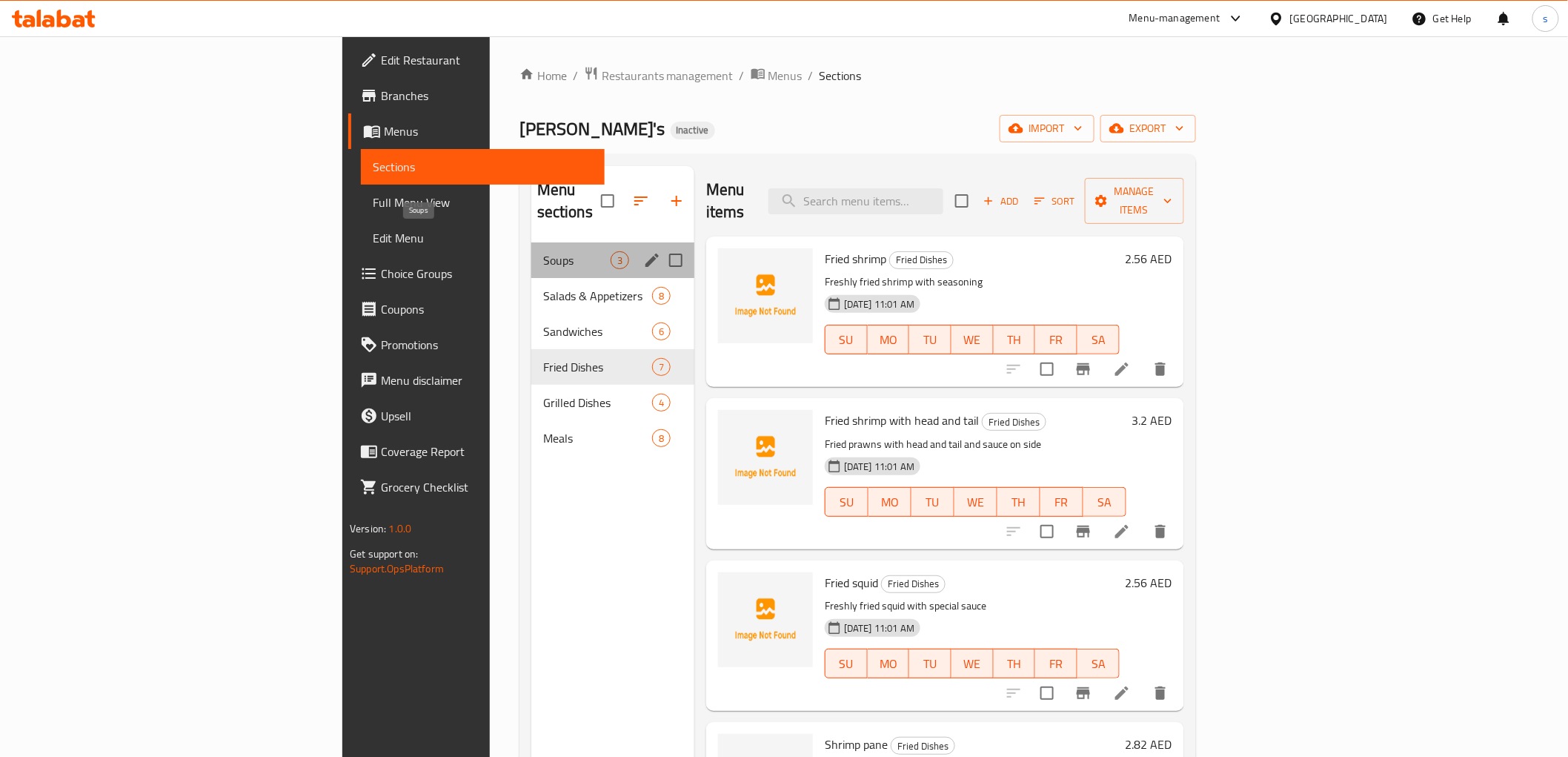
click at [543, 252] on span "Soups" at bounding box center [576, 260] width 67 height 18
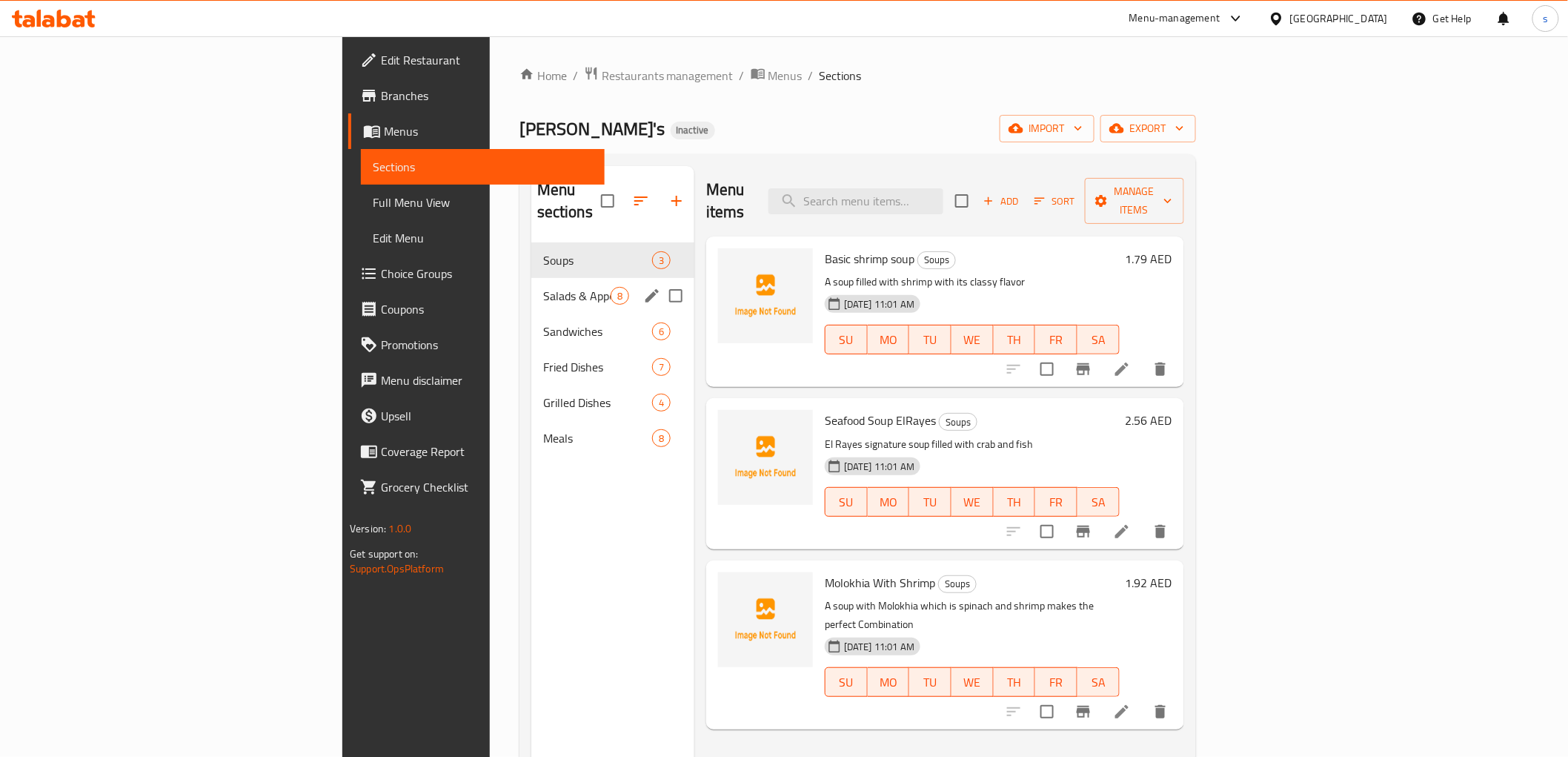
click at [531, 278] on div "Salads & Appetizers 8" at bounding box center [612, 295] width 163 height 35
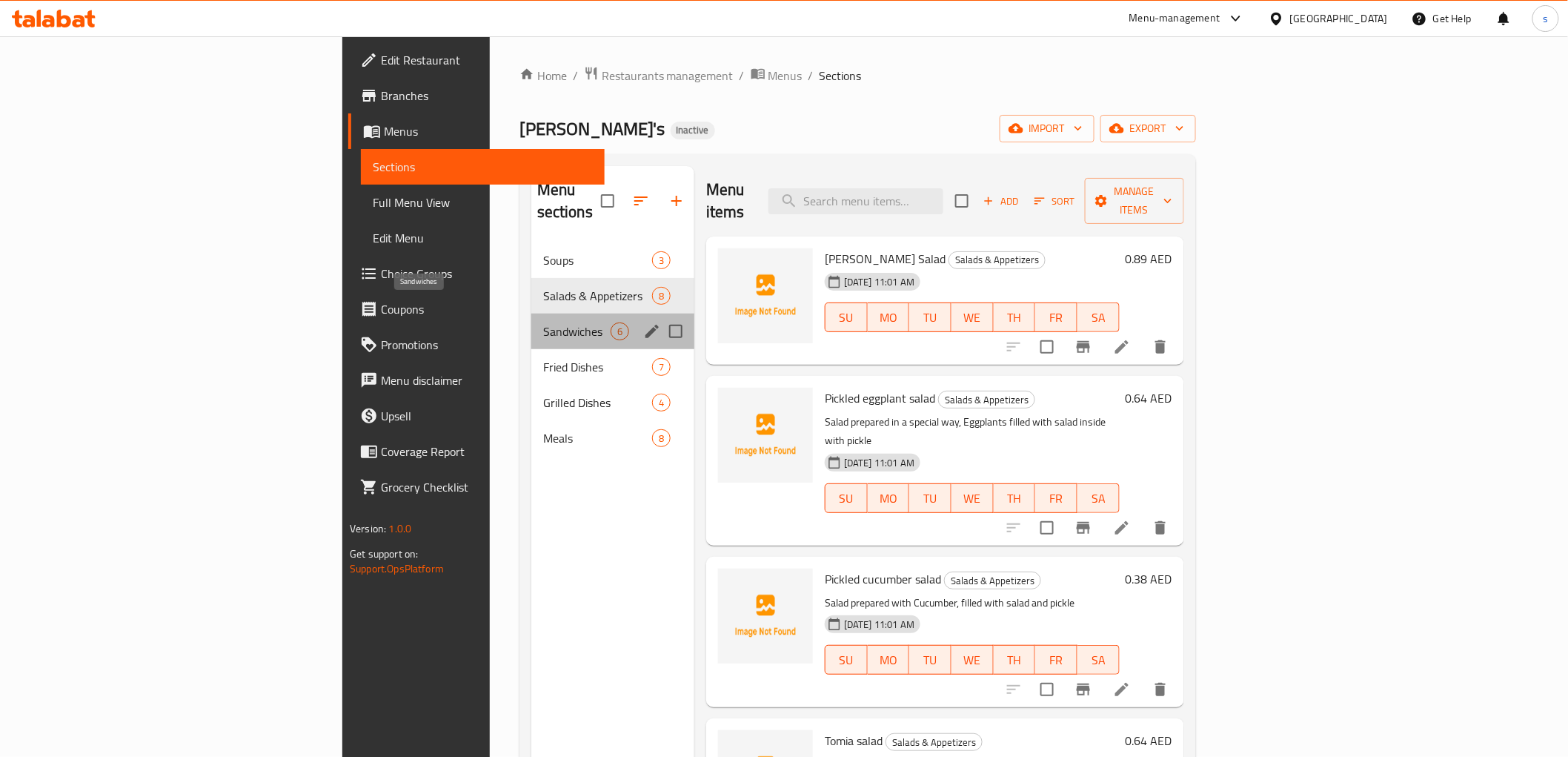
click at [543, 322] on span "Sandwiches" at bounding box center [576, 331] width 67 height 18
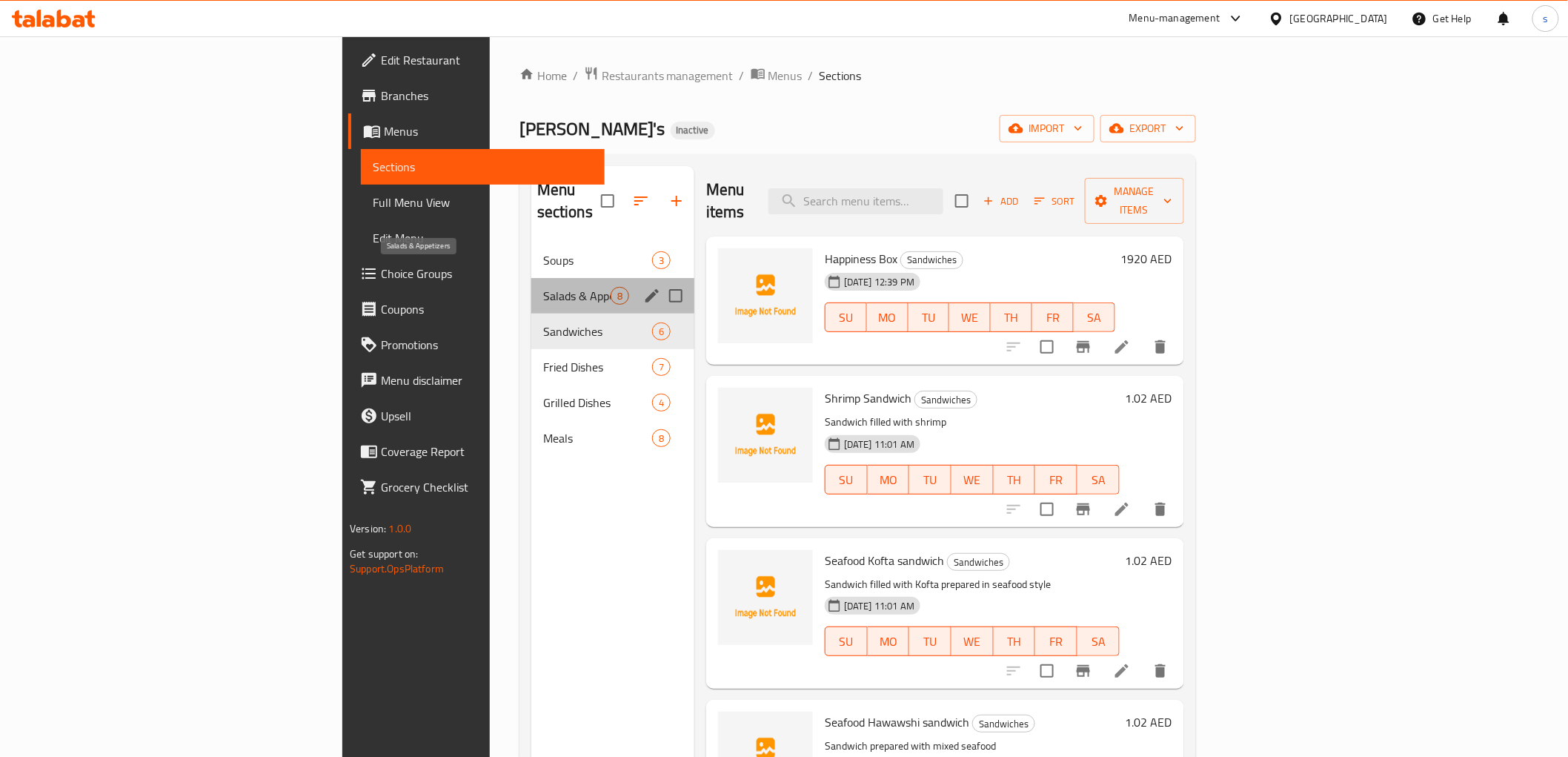
click at [543, 287] on span "Salads & Appetizers" at bounding box center [576, 295] width 67 height 18
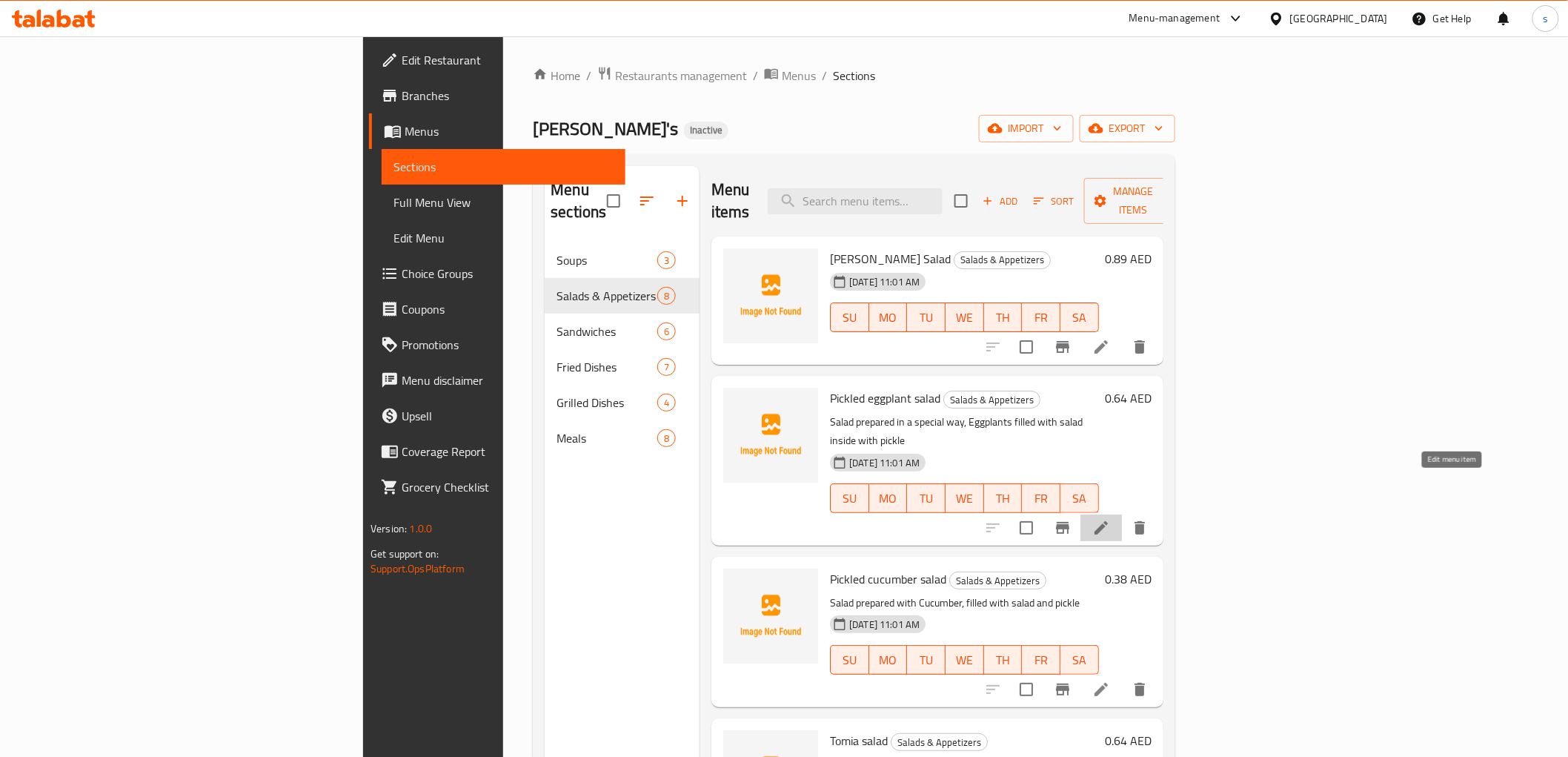
click at [1110, 519] on icon at bounding box center [1100, 527] width 18 height 18
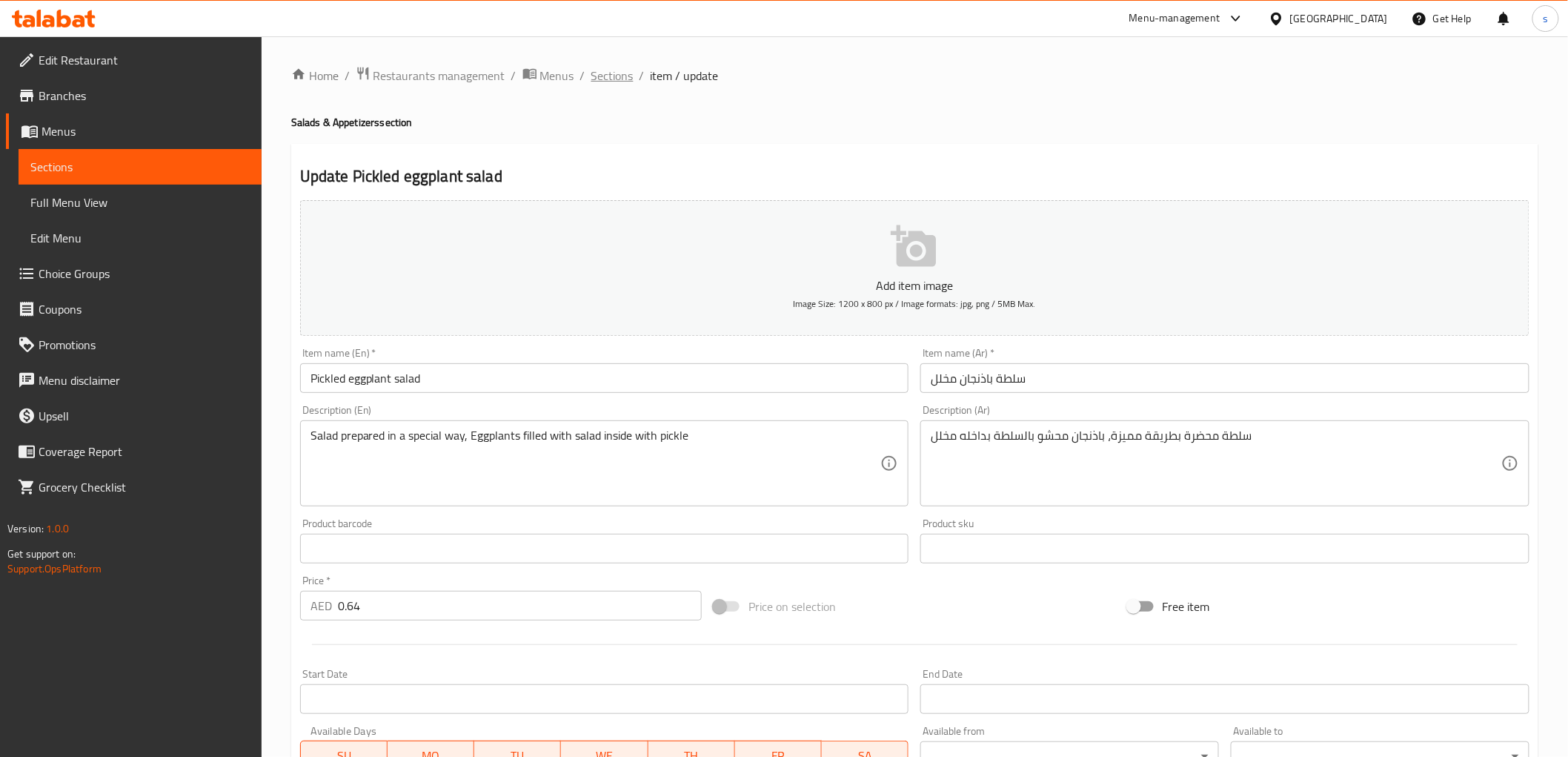
click at [602, 78] on span "Sections" at bounding box center [612, 75] width 42 height 18
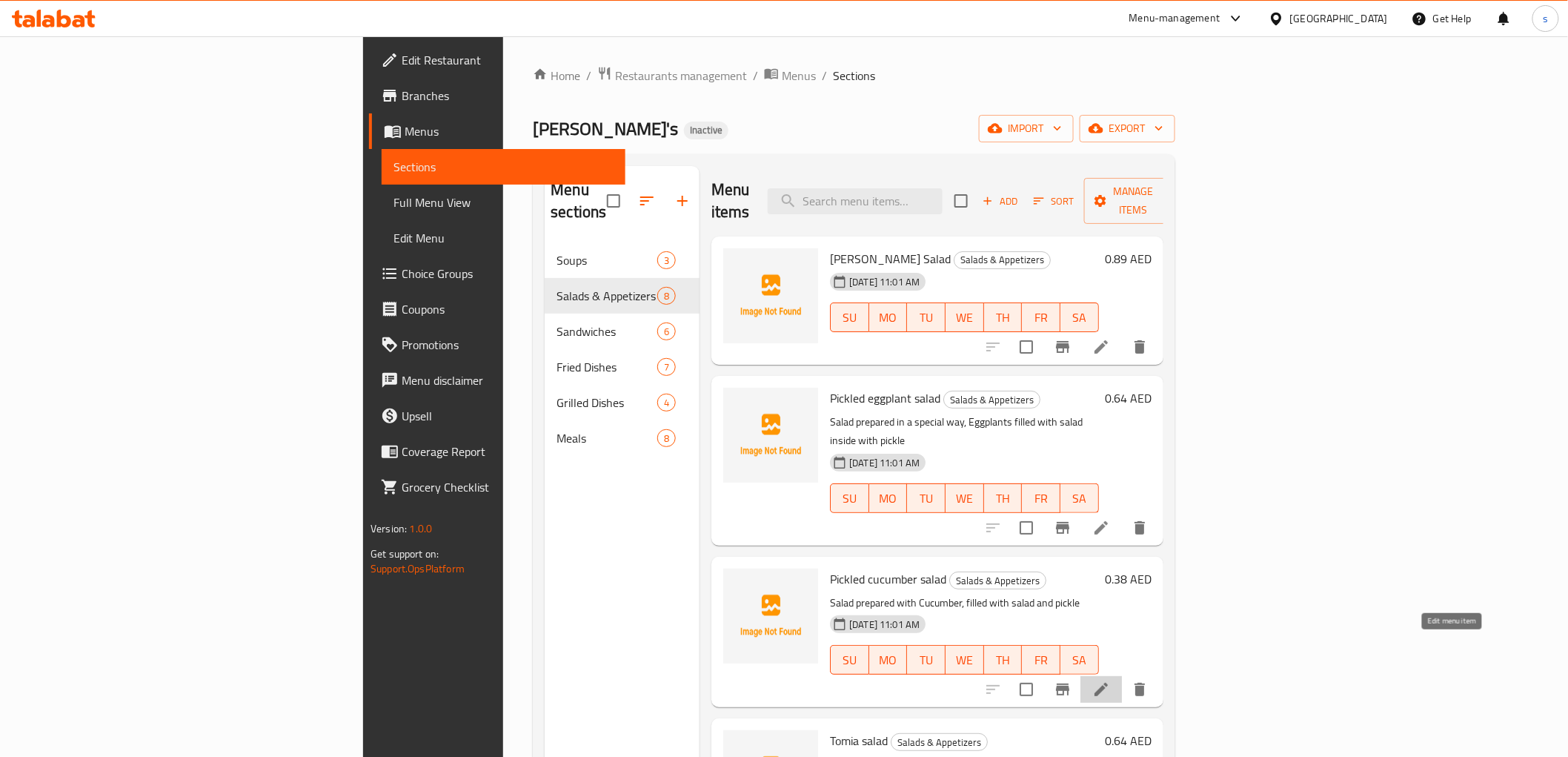
click at [1110, 680] on icon at bounding box center [1100, 689] width 18 height 18
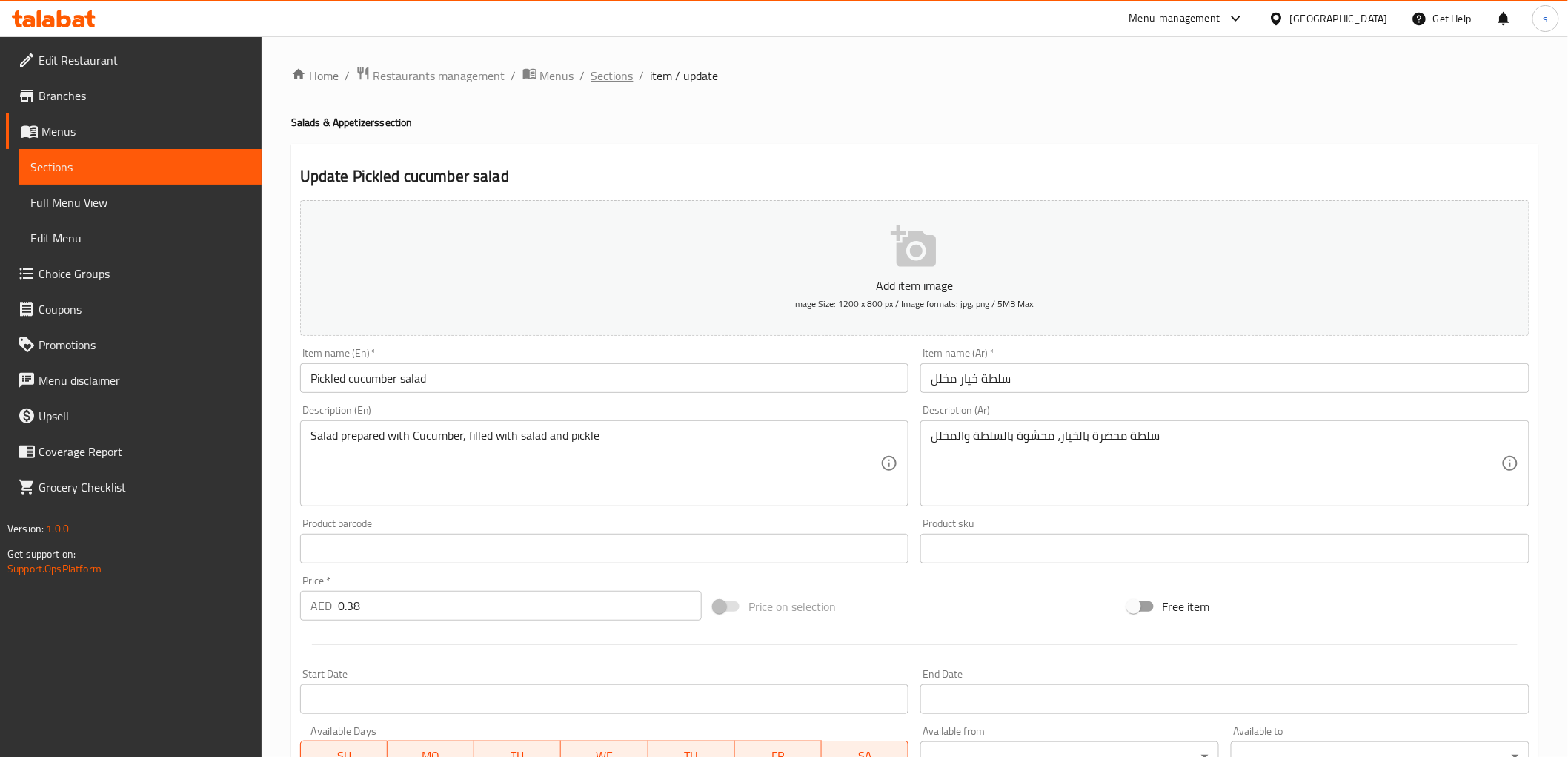
click at [612, 75] on span "Sections" at bounding box center [612, 75] width 42 height 18
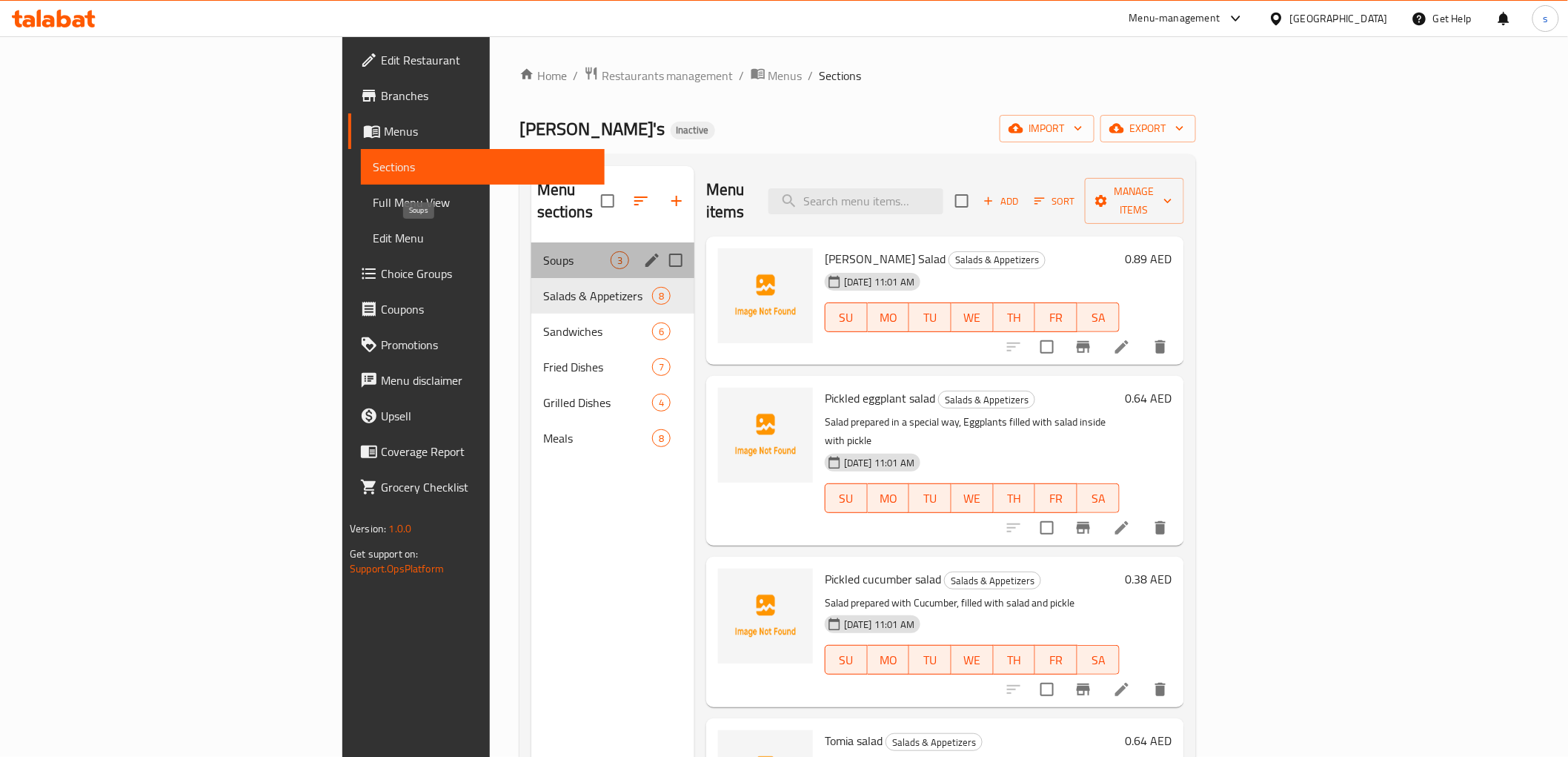
click at [543, 252] on span "Soups" at bounding box center [576, 260] width 67 height 18
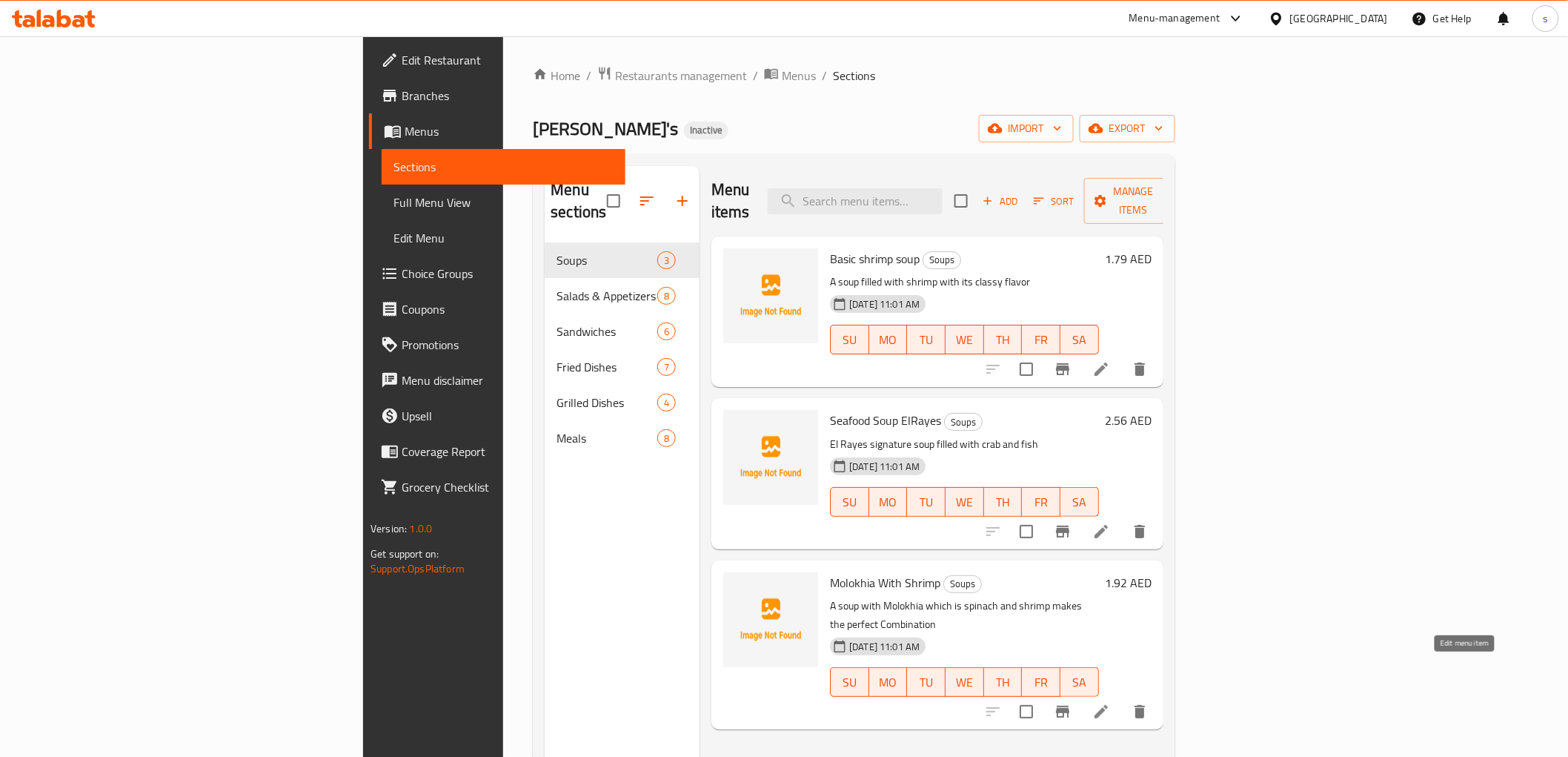
click at [1107, 705] on icon at bounding box center [1100, 712] width 13 height 13
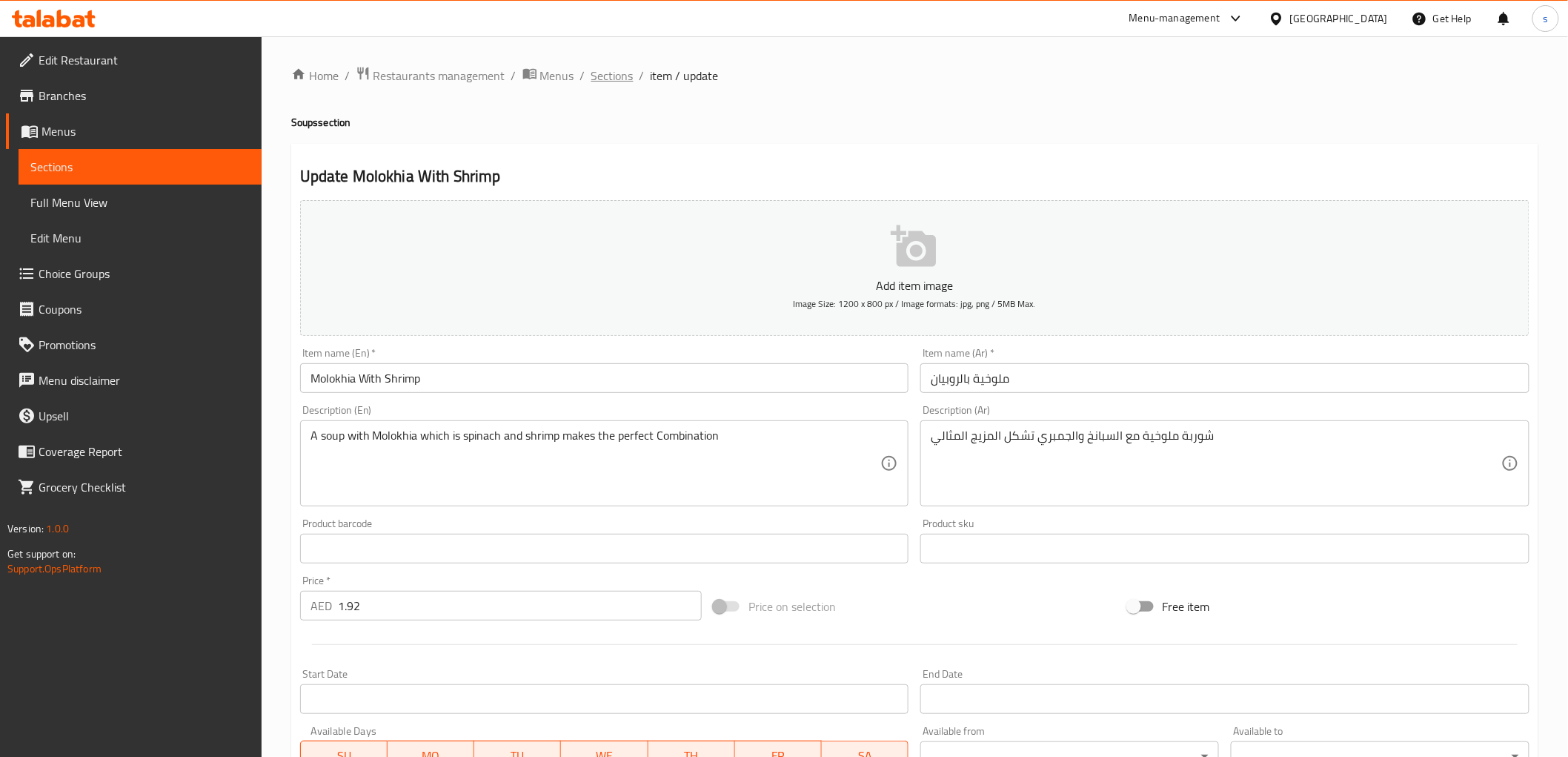
click at [605, 72] on span "Sections" at bounding box center [612, 75] width 42 height 18
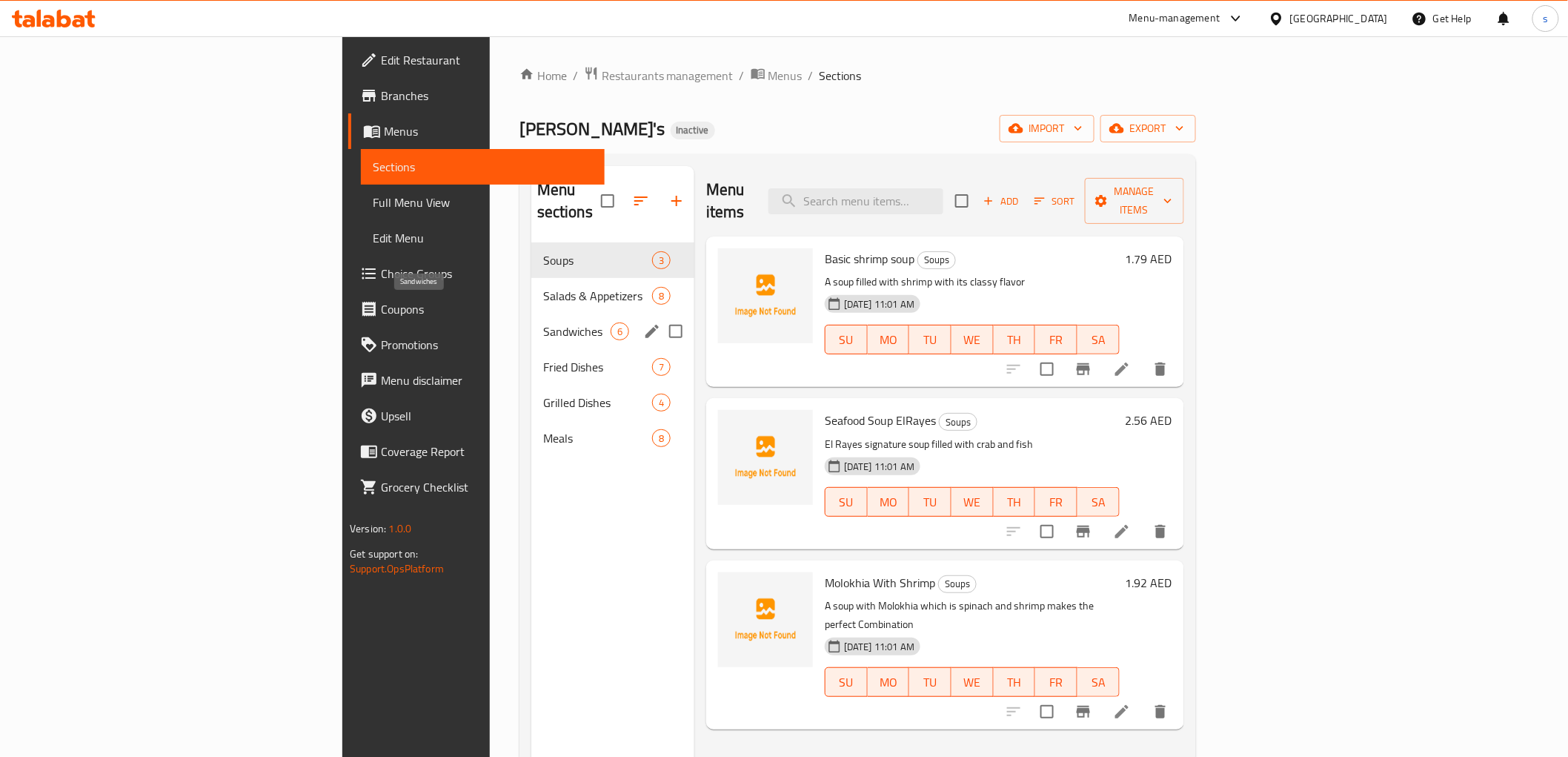
click at [543, 322] on span "Sandwiches" at bounding box center [576, 331] width 67 height 18
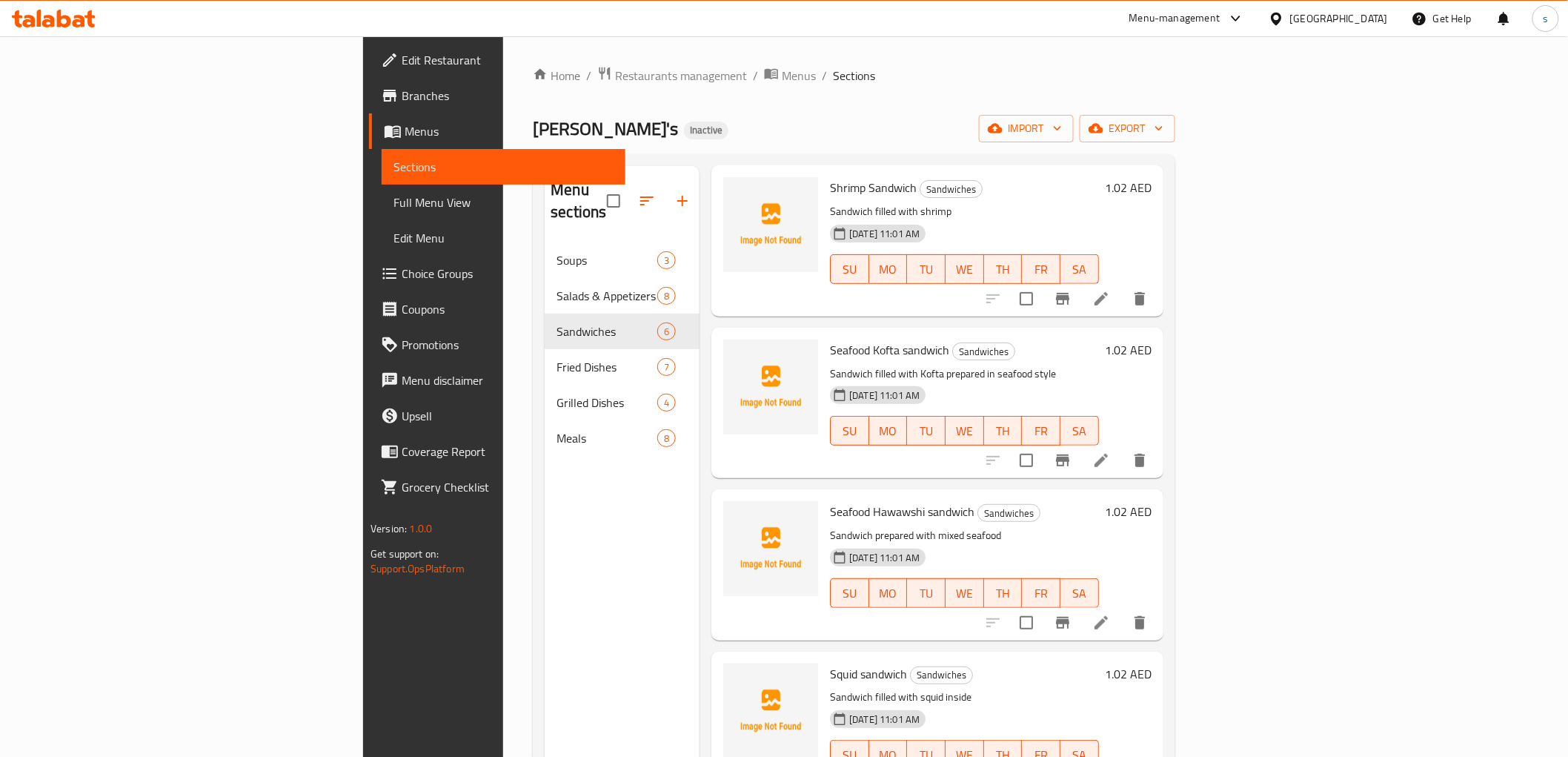
scroll to position [228, 0]
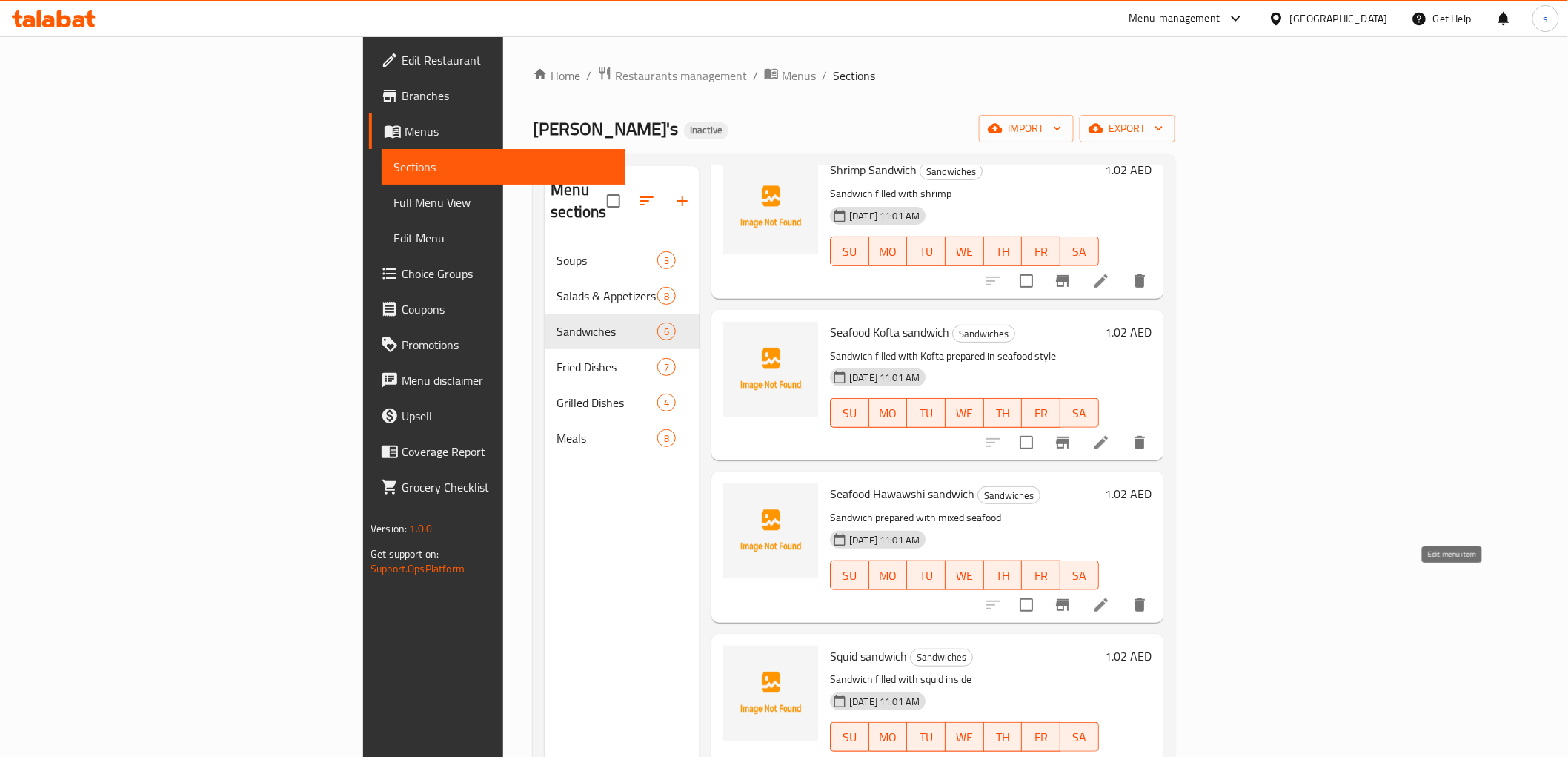
click at [1110, 596] on icon at bounding box center [1100, 605] width 18 height 18
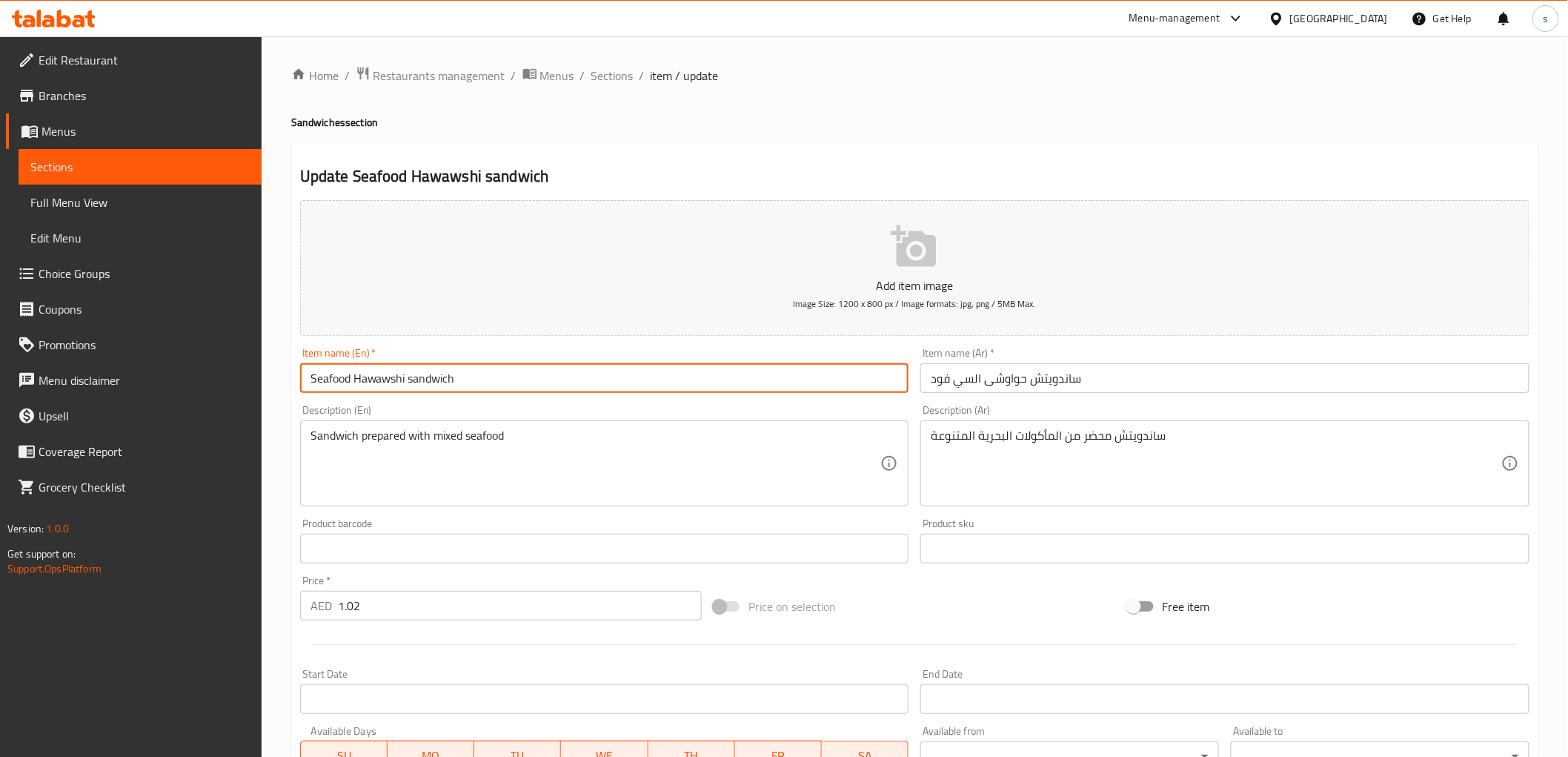
drag, startPoint x: 308, startPoint y: 380, endPoint x: 633, endPoint y: 383, distance: 325.0
click at [633, 383] on input "Seafood Hawawshi sandwich" at bounding box center [605, 378] width 609 height 30
click at [717, 420] on div "Sandwich prepared with mixed seafood Description (En)" at bounding box center [605, 463] width 609 height 86
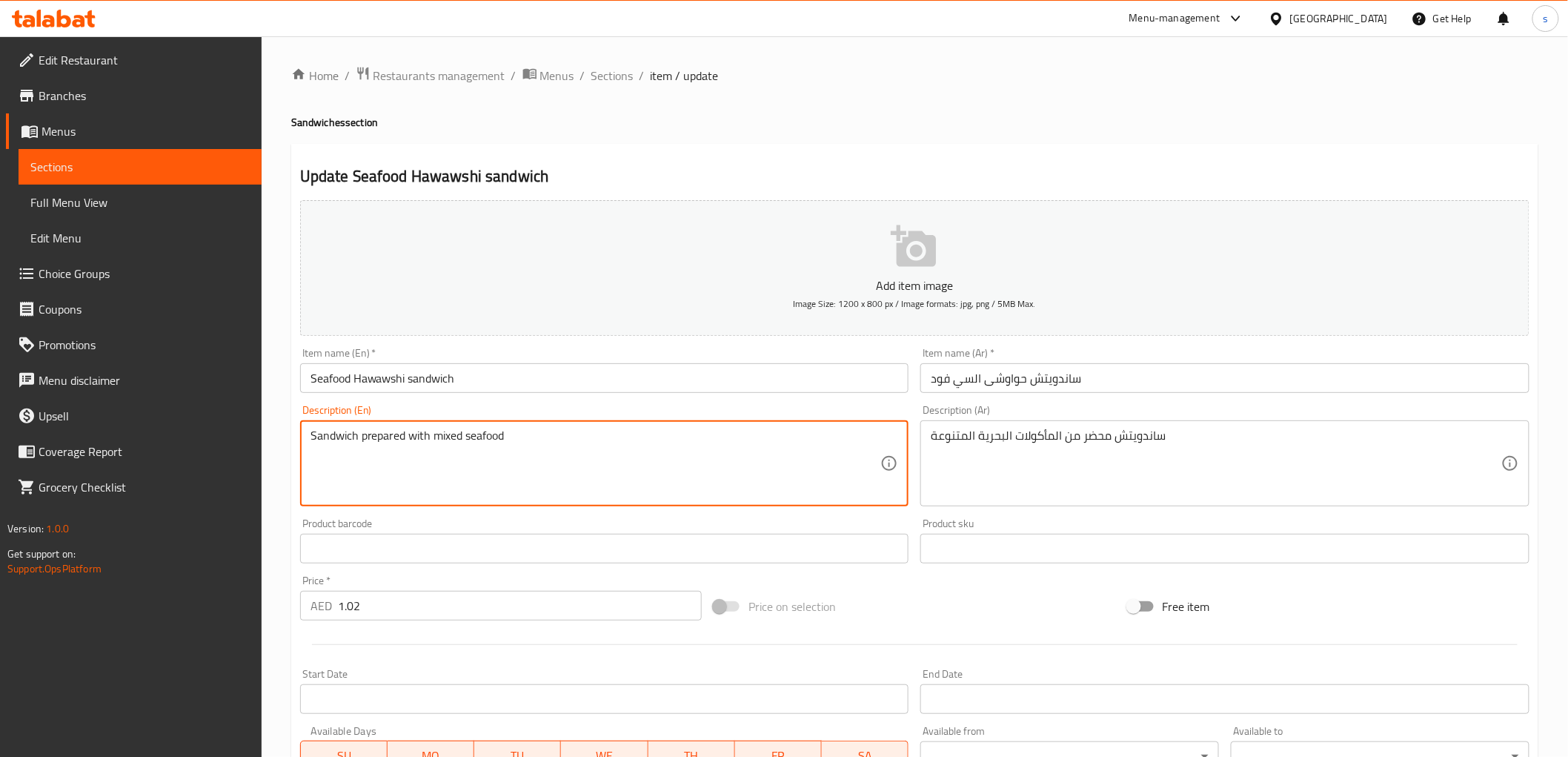
click at [731, 446] on textarea "Sandwich prepared with mixed seafood" at bounding box center [595, 464] width 570 height 71
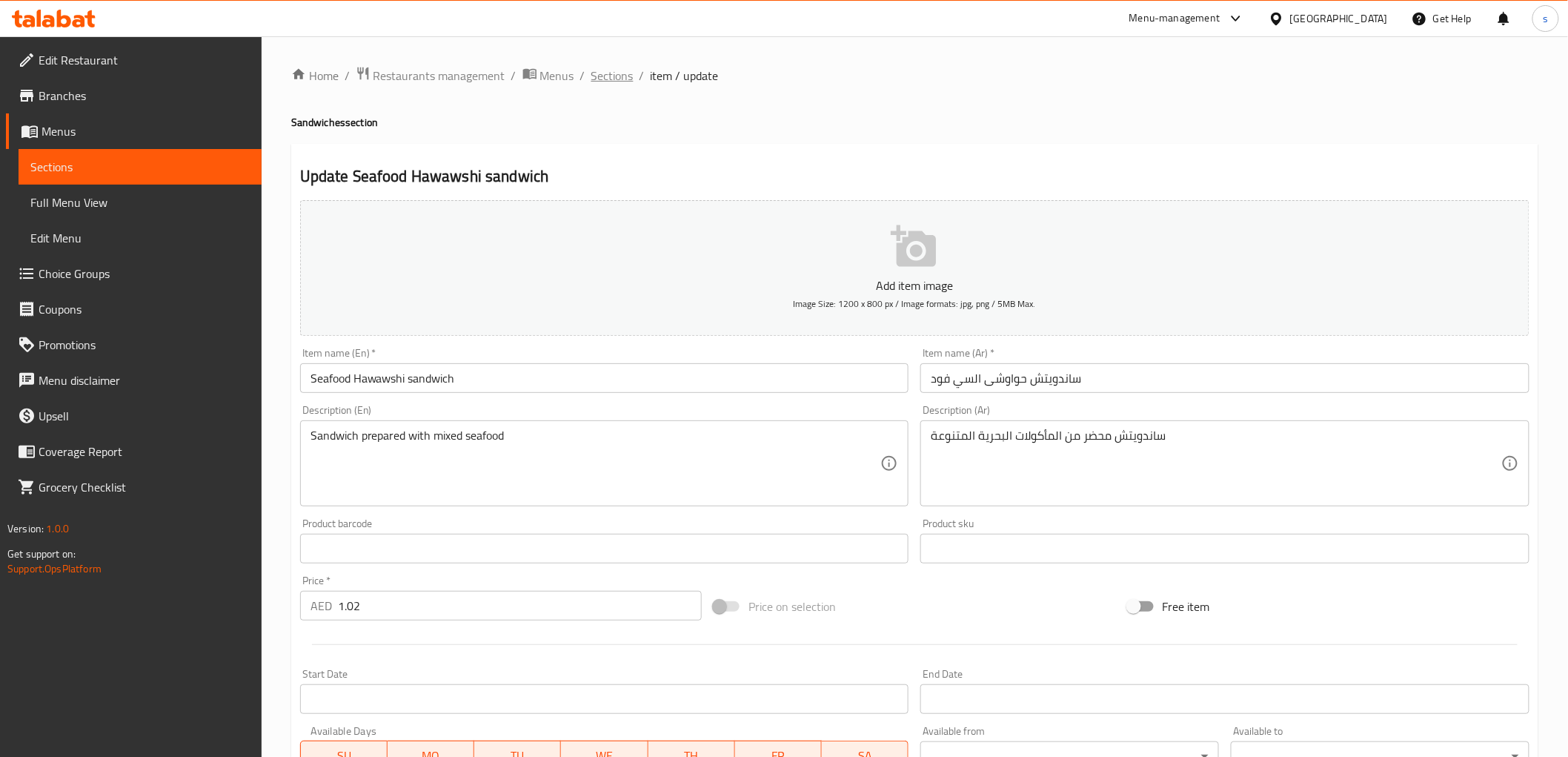
click at [612, 71] on span "Sections" at bounding box center [612, 75] width 42 height 18
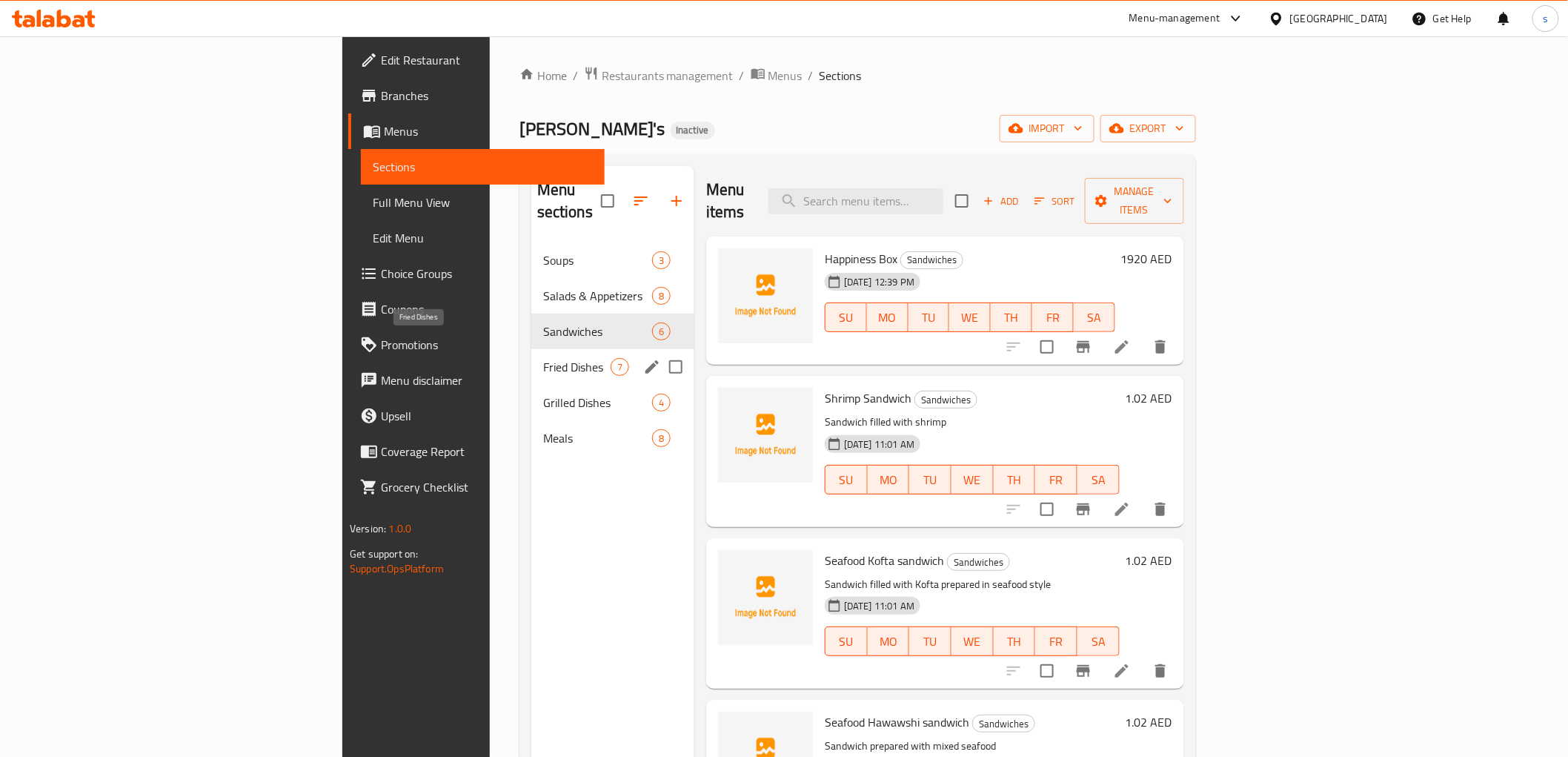
click at [543, 358] on span "Fried Dishes" at bounding box center [576, 367] width 67 height 18
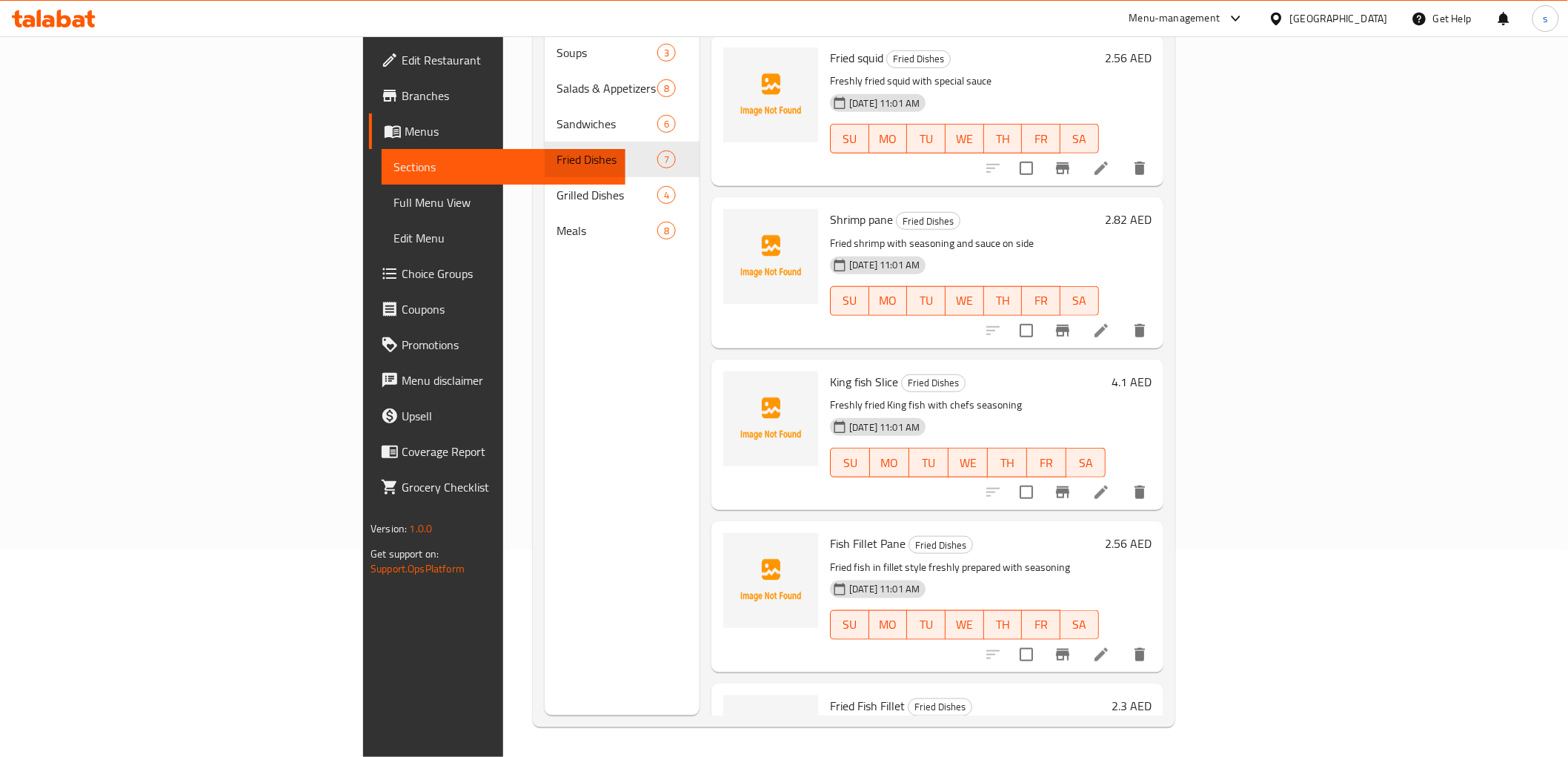
scroll to position [413, 0]
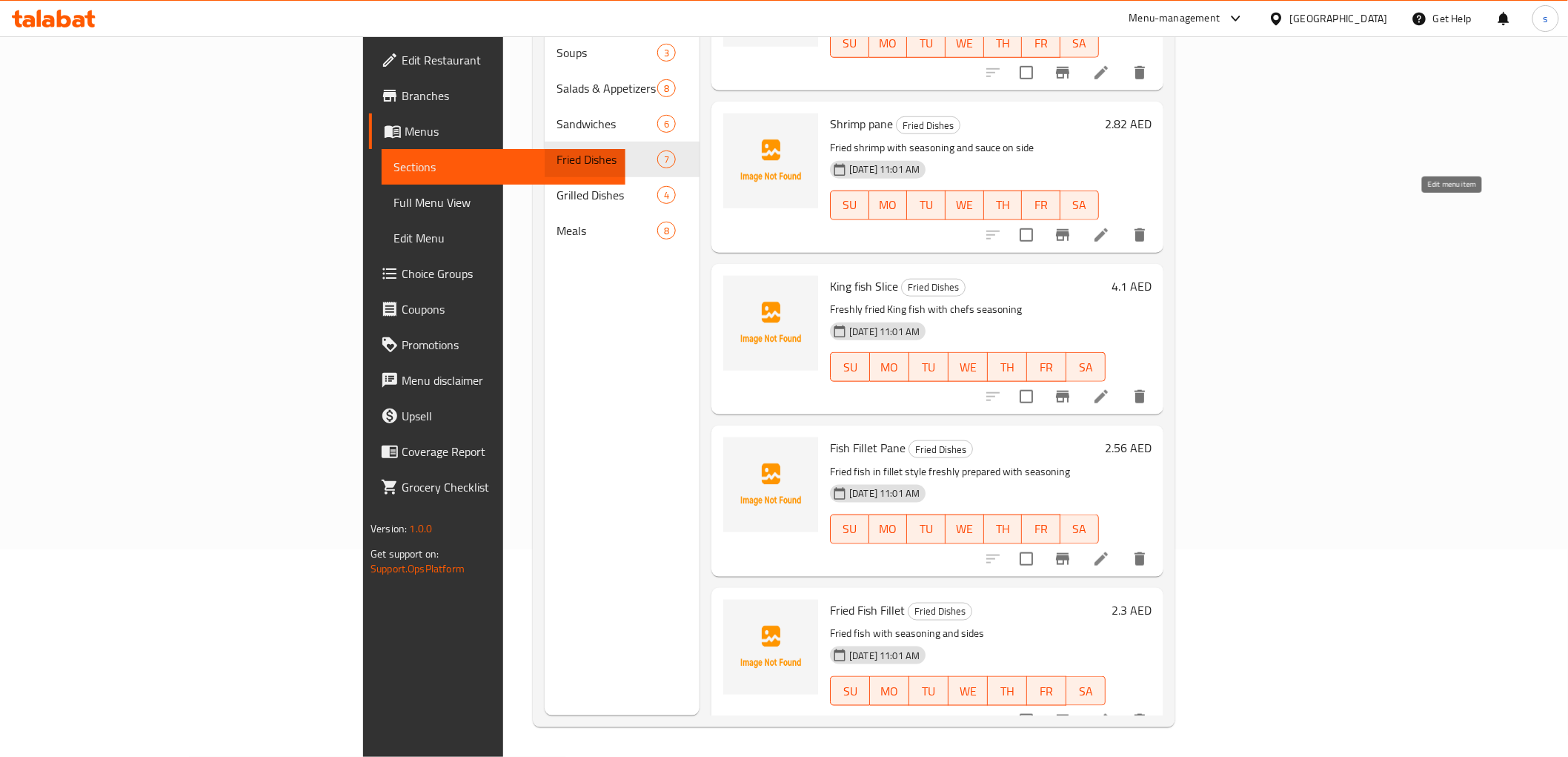
click at [1110, 226] on icon at bounding box center [1100, 235] width 18 height 18
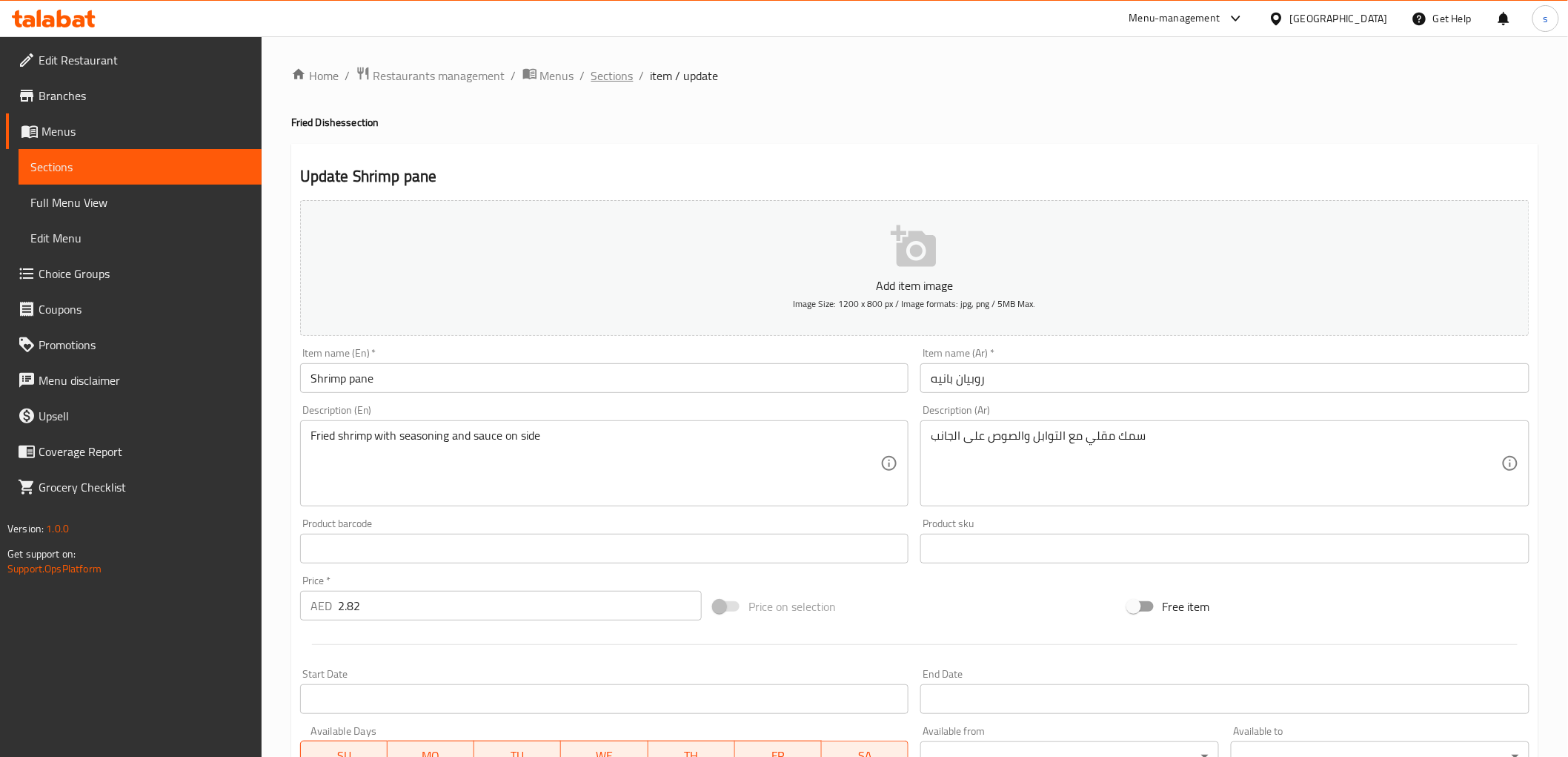
click at [612, 82] on span "Sections" at bounding box center [612, 75] width 42 height 18
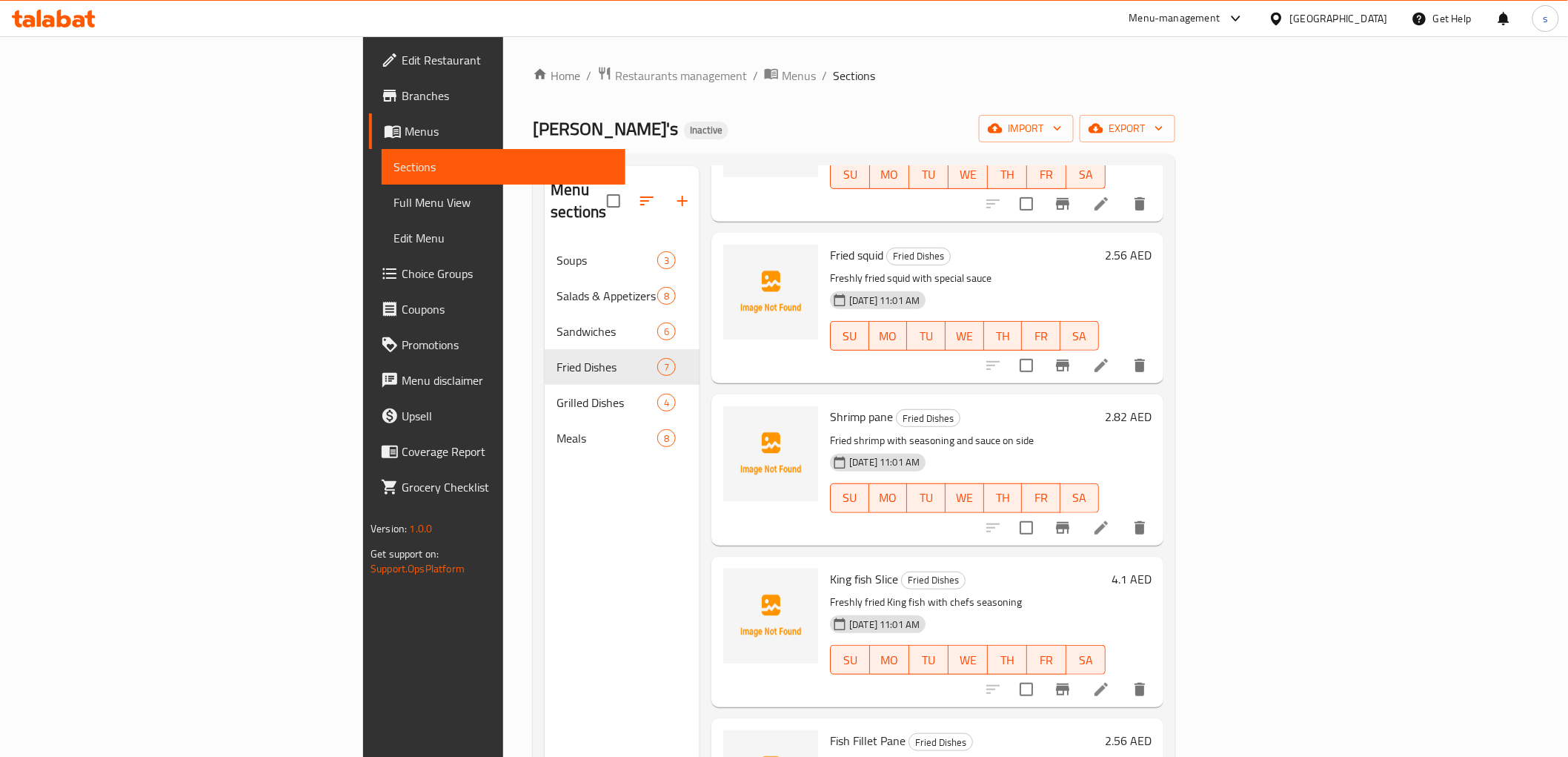
scroll to position [329, 0]
click at [1148, 517] on icon "delete" at bounding box center [1140, 526] width 18 height 18
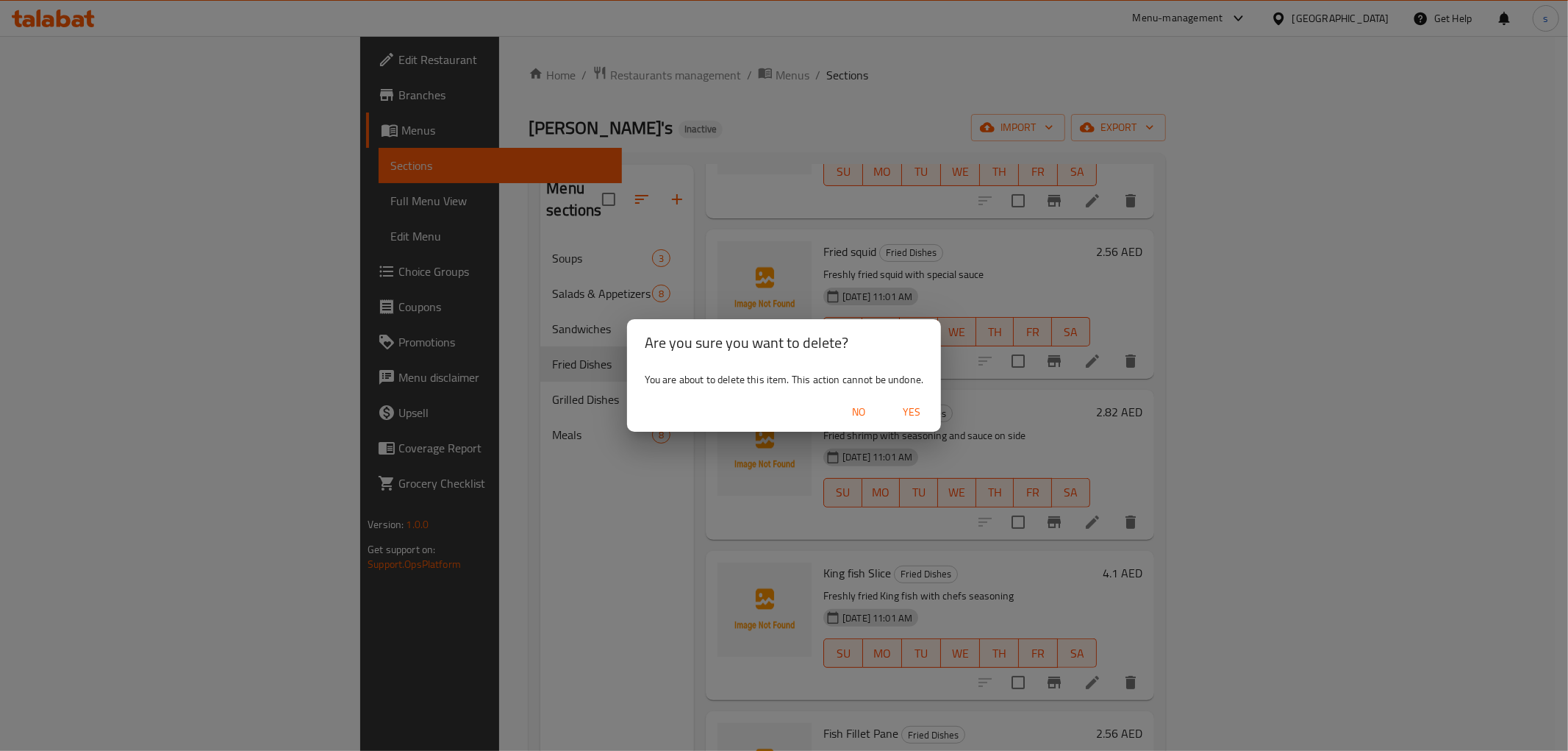
click at [908, 412] on span "Yes" at bounding box center [911, 412] width 35 height 19
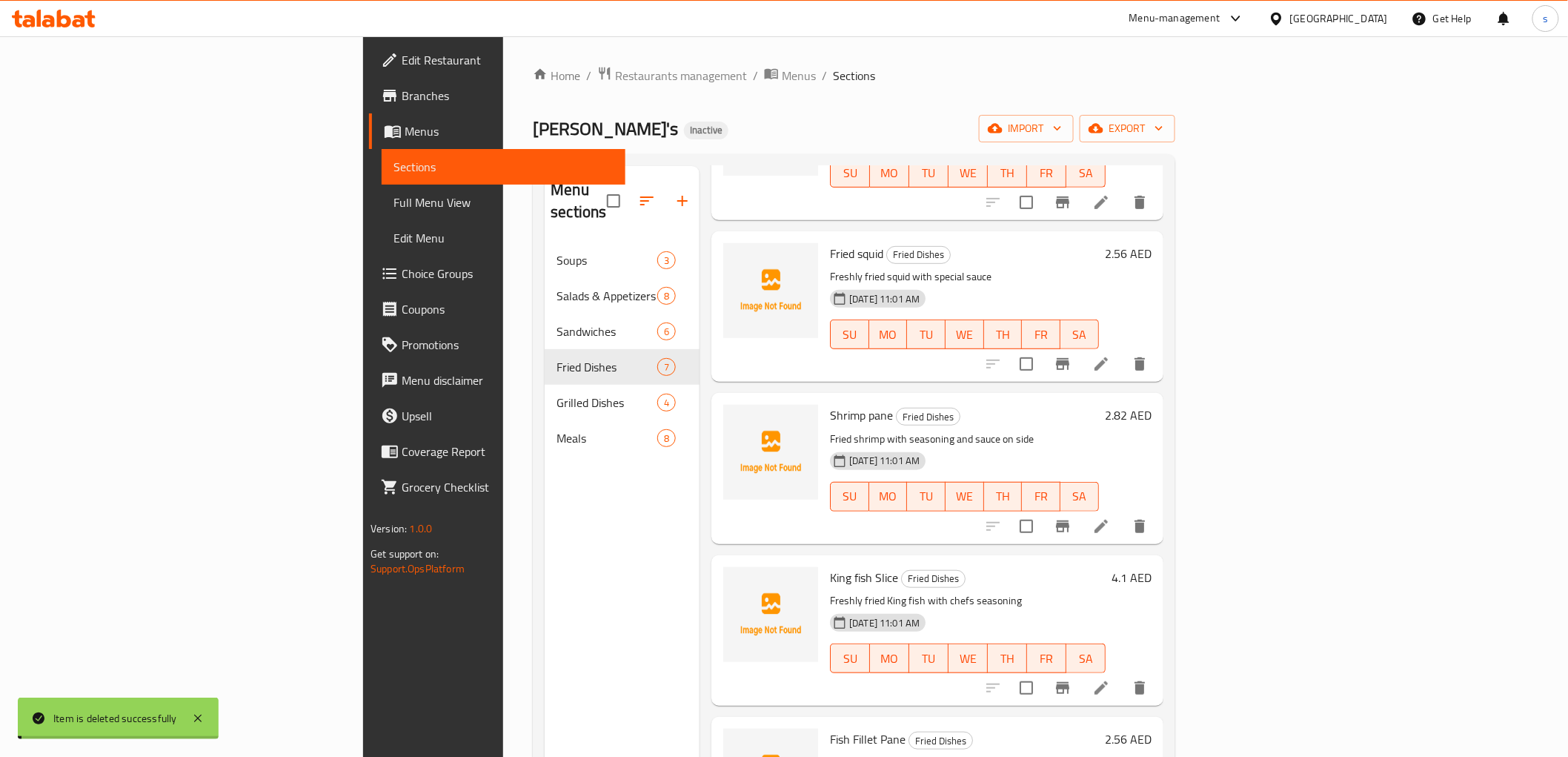
scroll to position [251, 0]
